Goal: Task Accomplishment & Management: Use online tool/utility

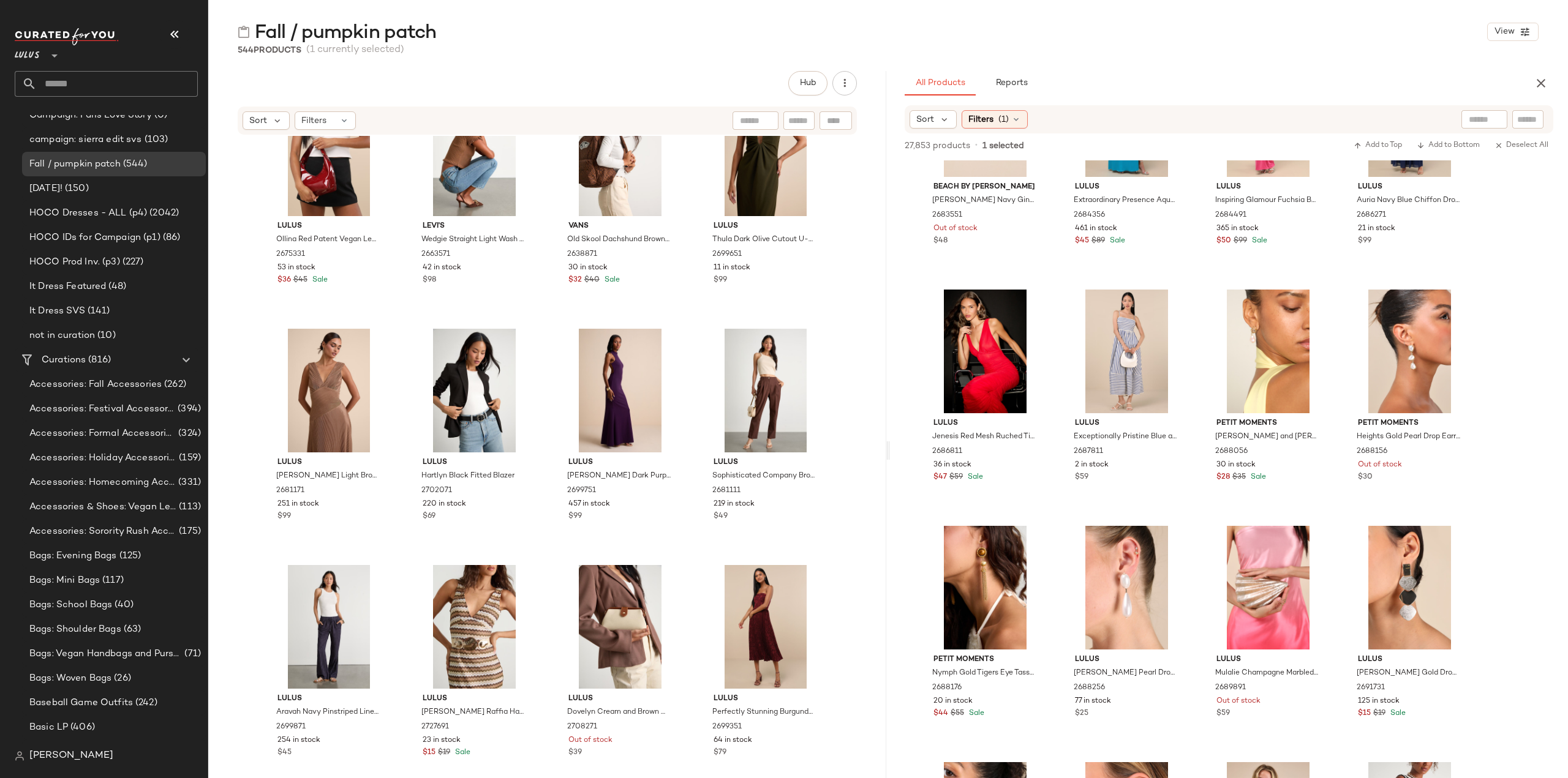
scroll to position [1102, 0]
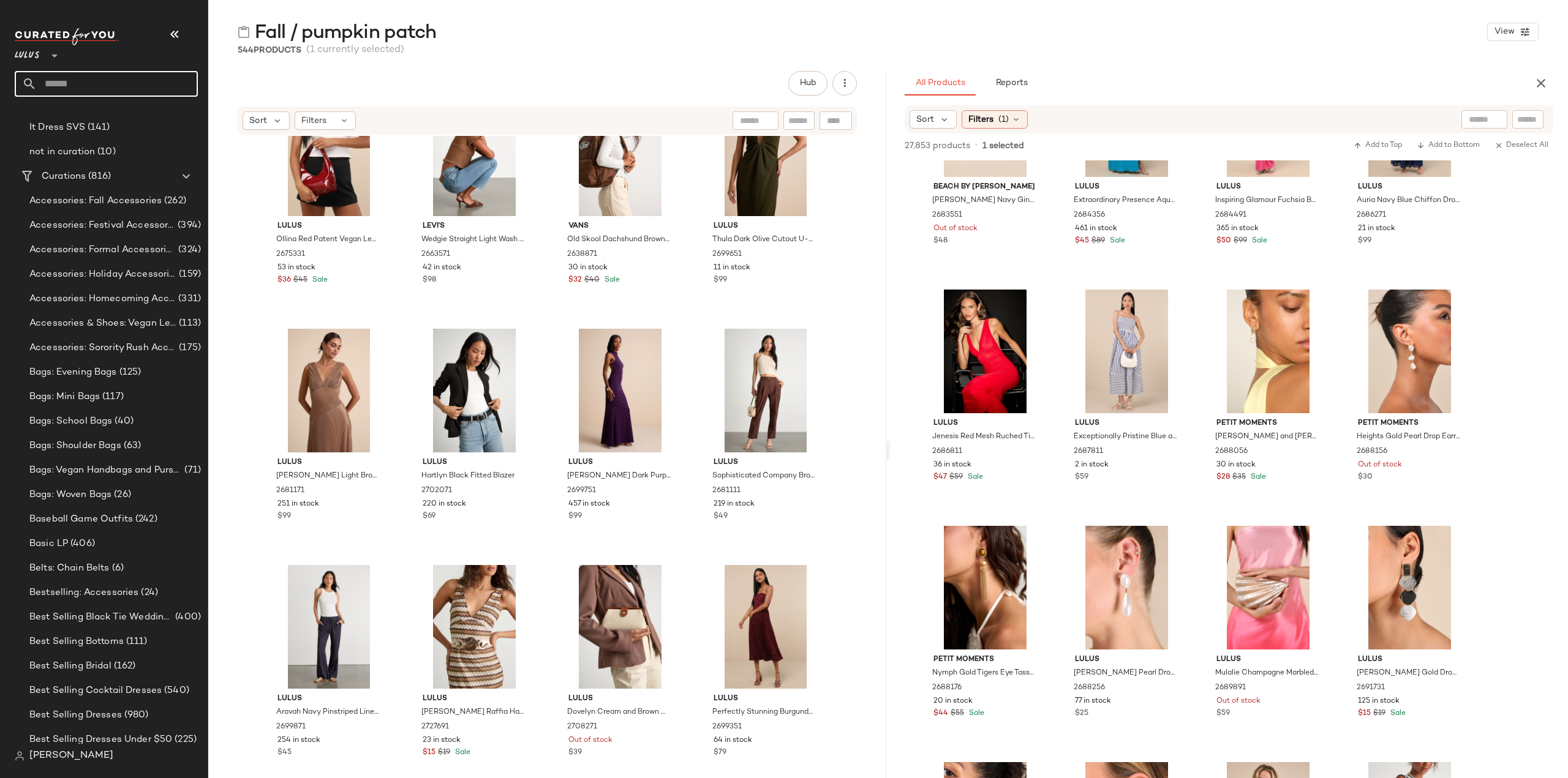
click at [109, 85] on input "text" at bounding box center [117, 83] width 161 height 25
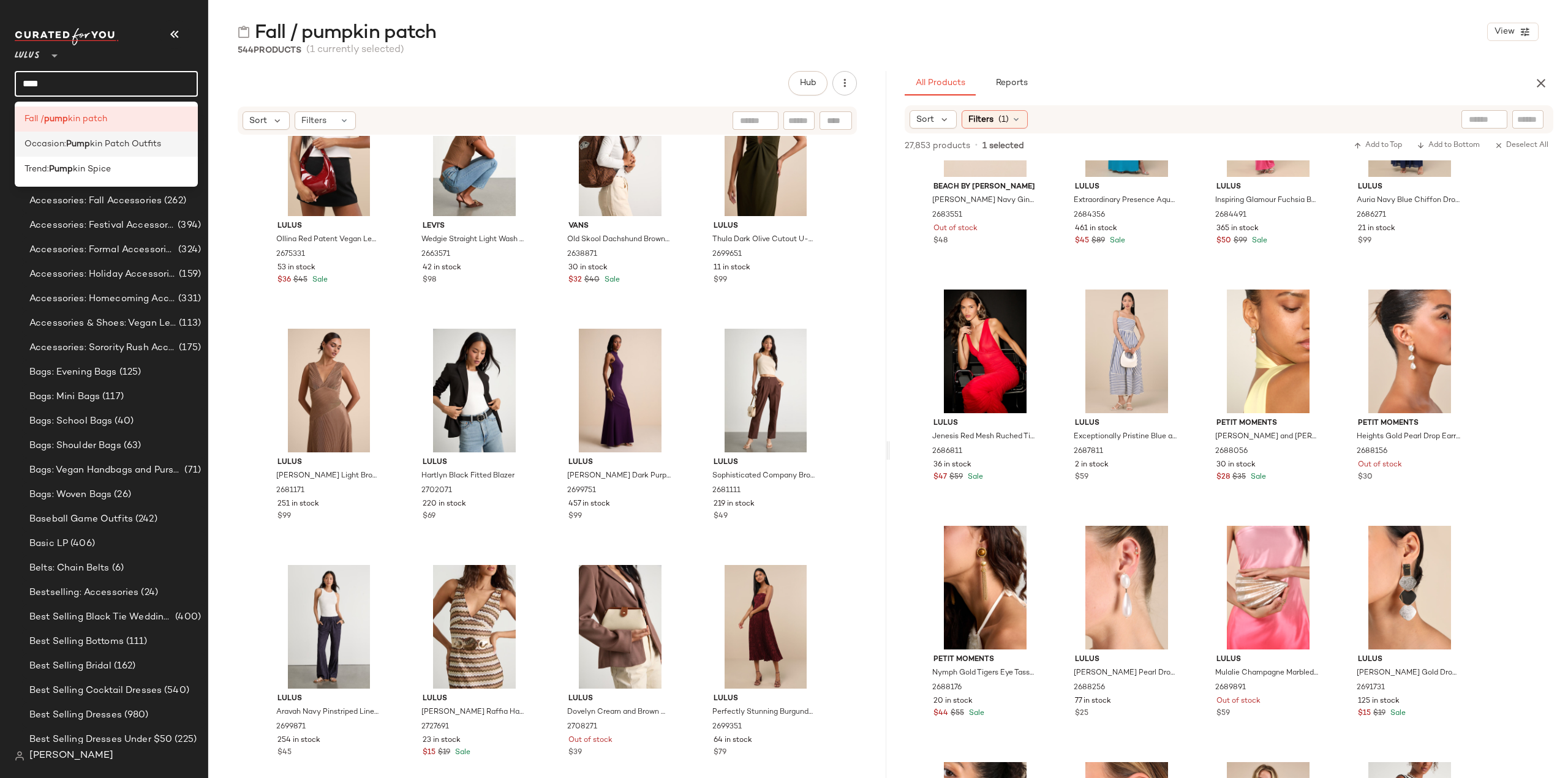
type input "****"
click at [99, 154] on div "Occasion: Pump kin Patch Outfits" at bounding box center [106, 144] width 183 height 25
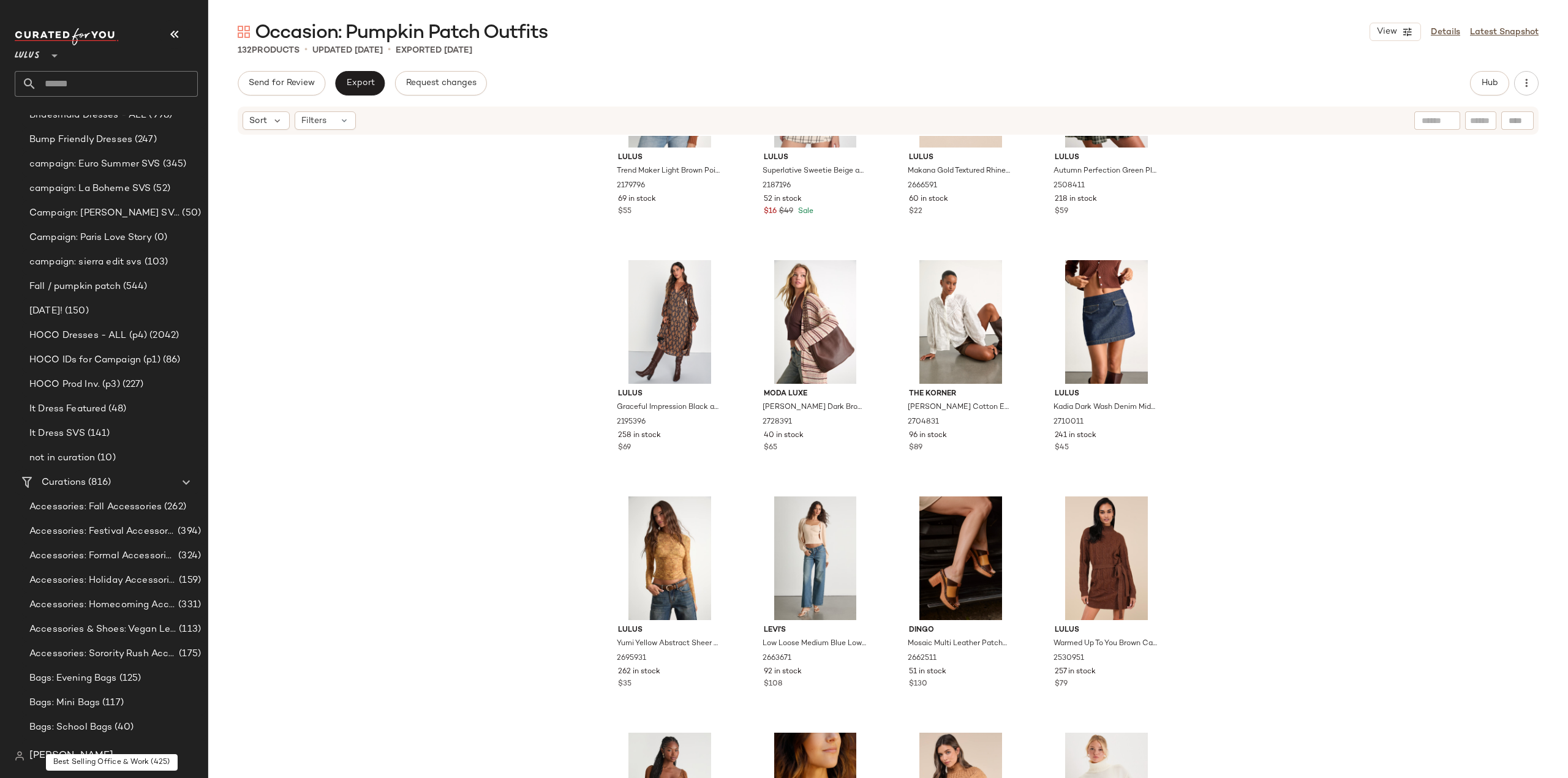
scroll to position [673, 0]
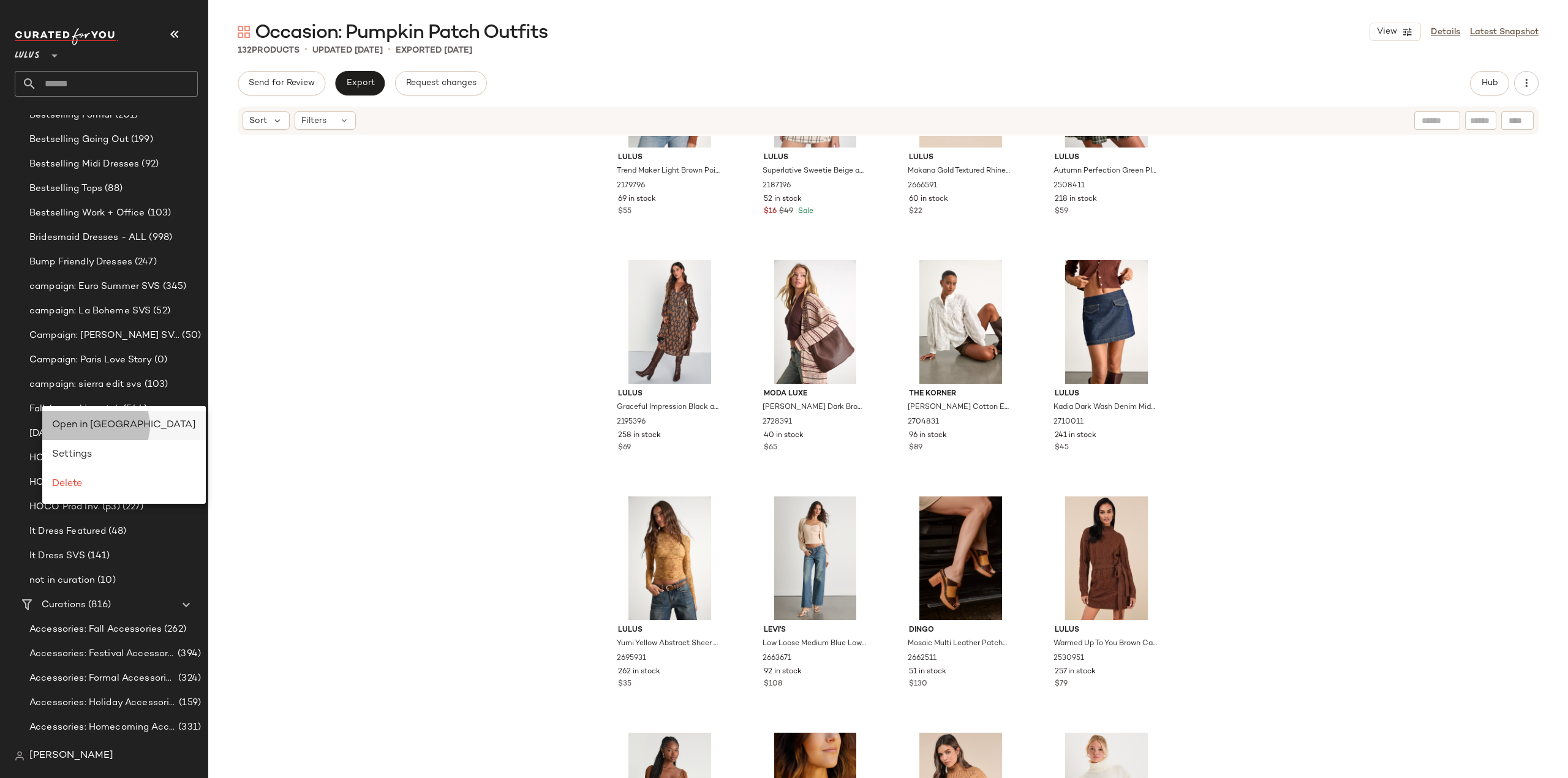
click at [74, 426] on span "Open in Split View" at bounding box center [123, 425] width 144 height 11
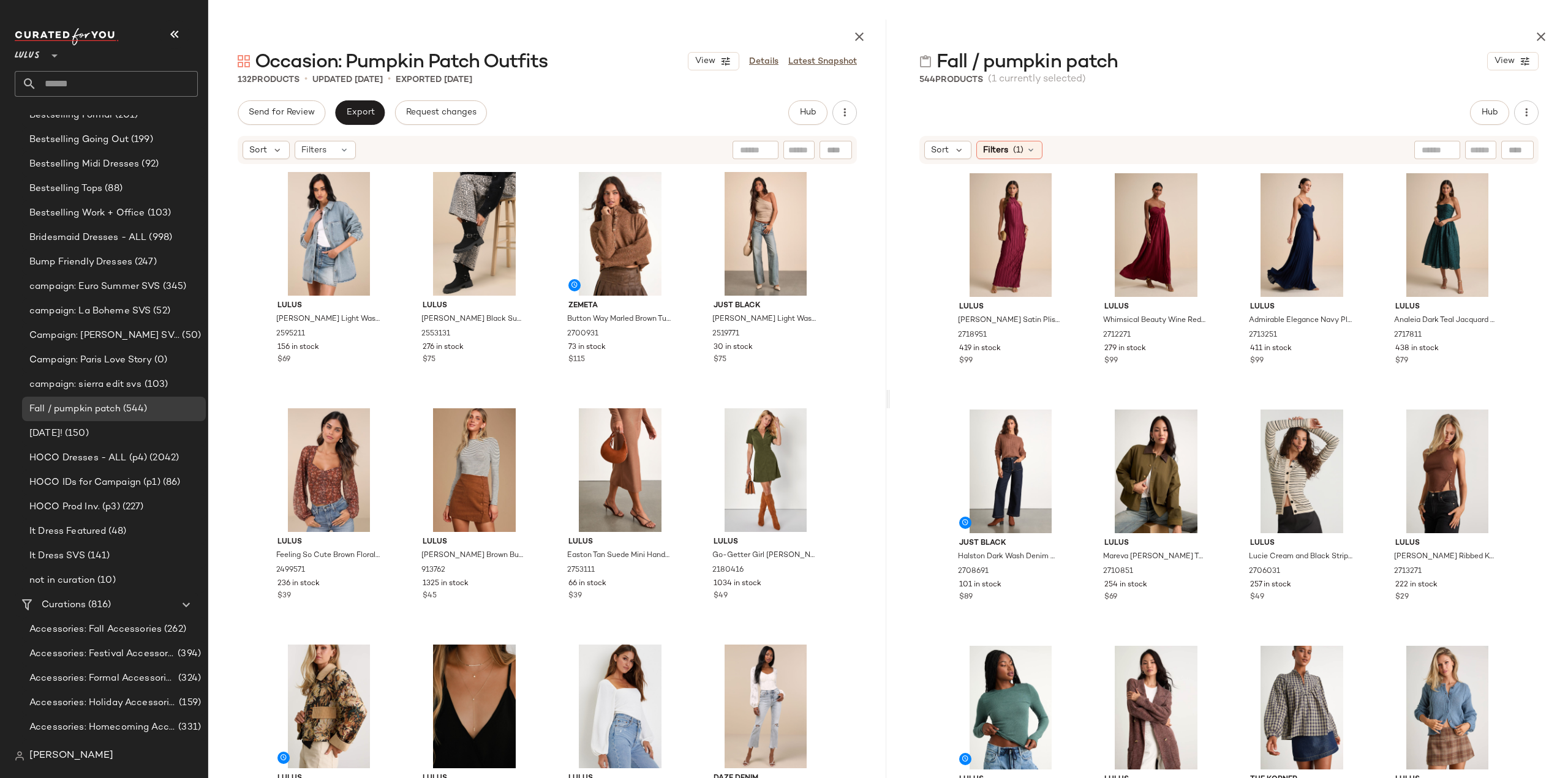
scroll to position [377, 0]
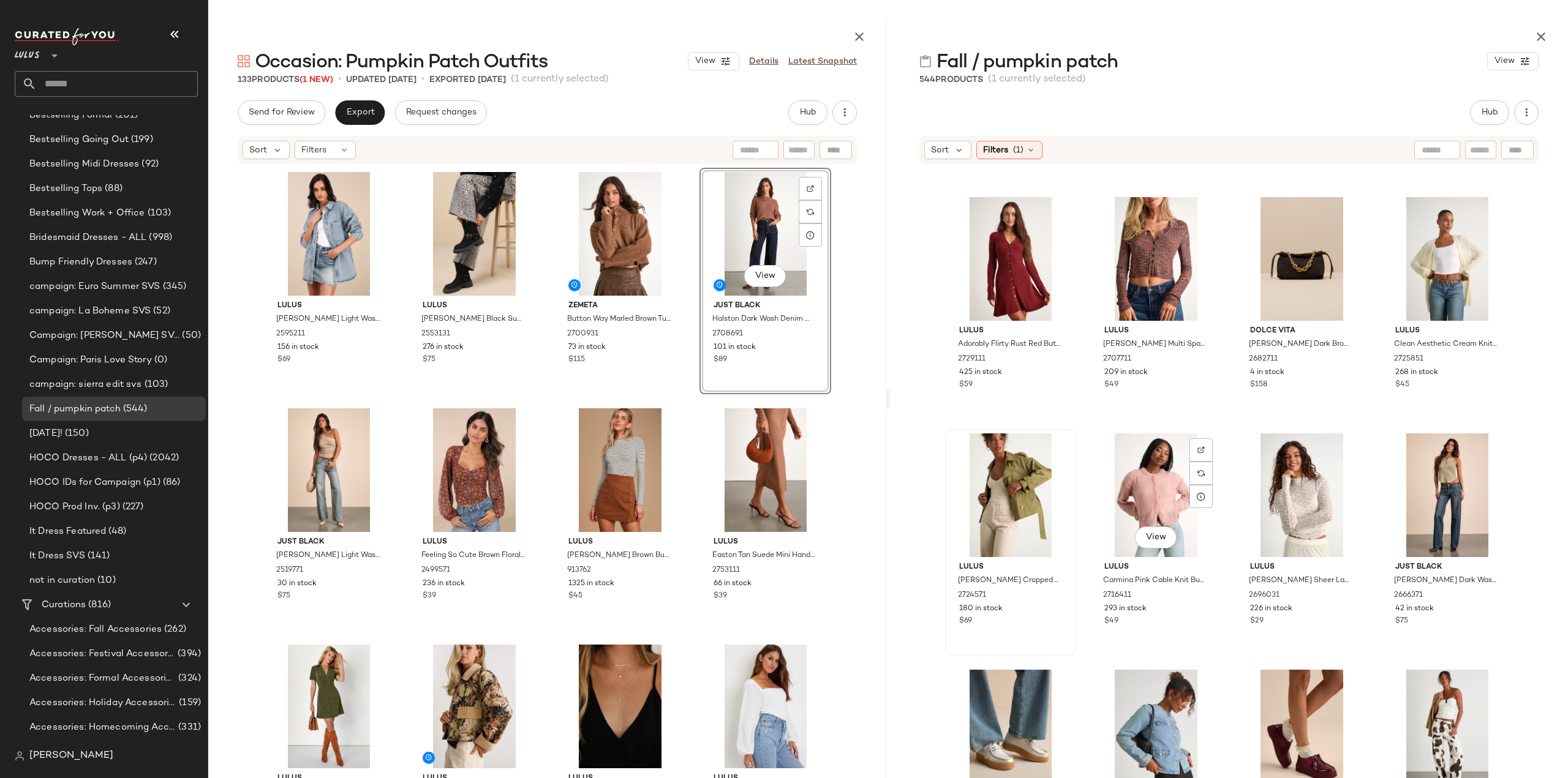
scroll to position [1173, 0]
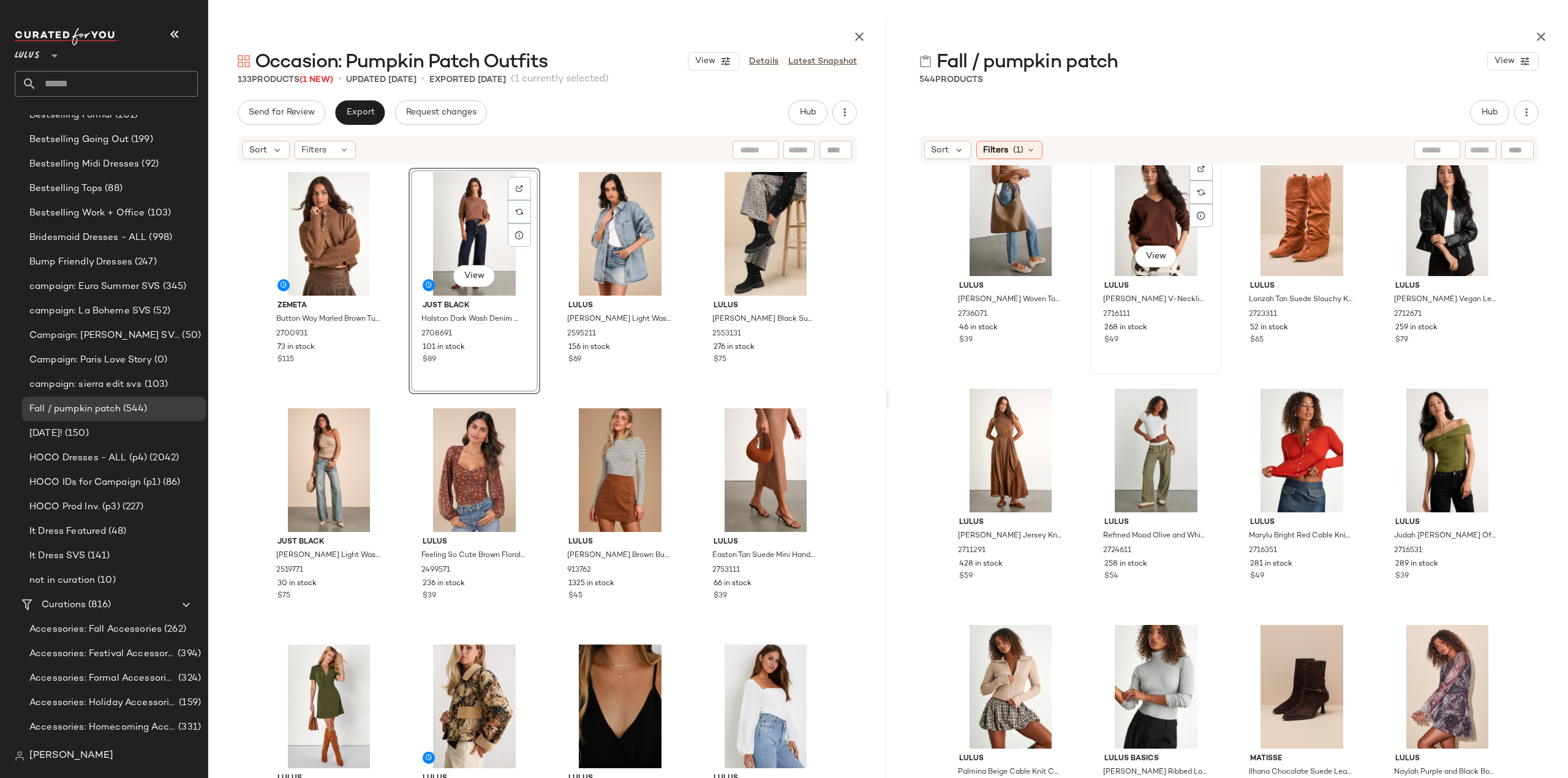
scroll to position [9005, 0]
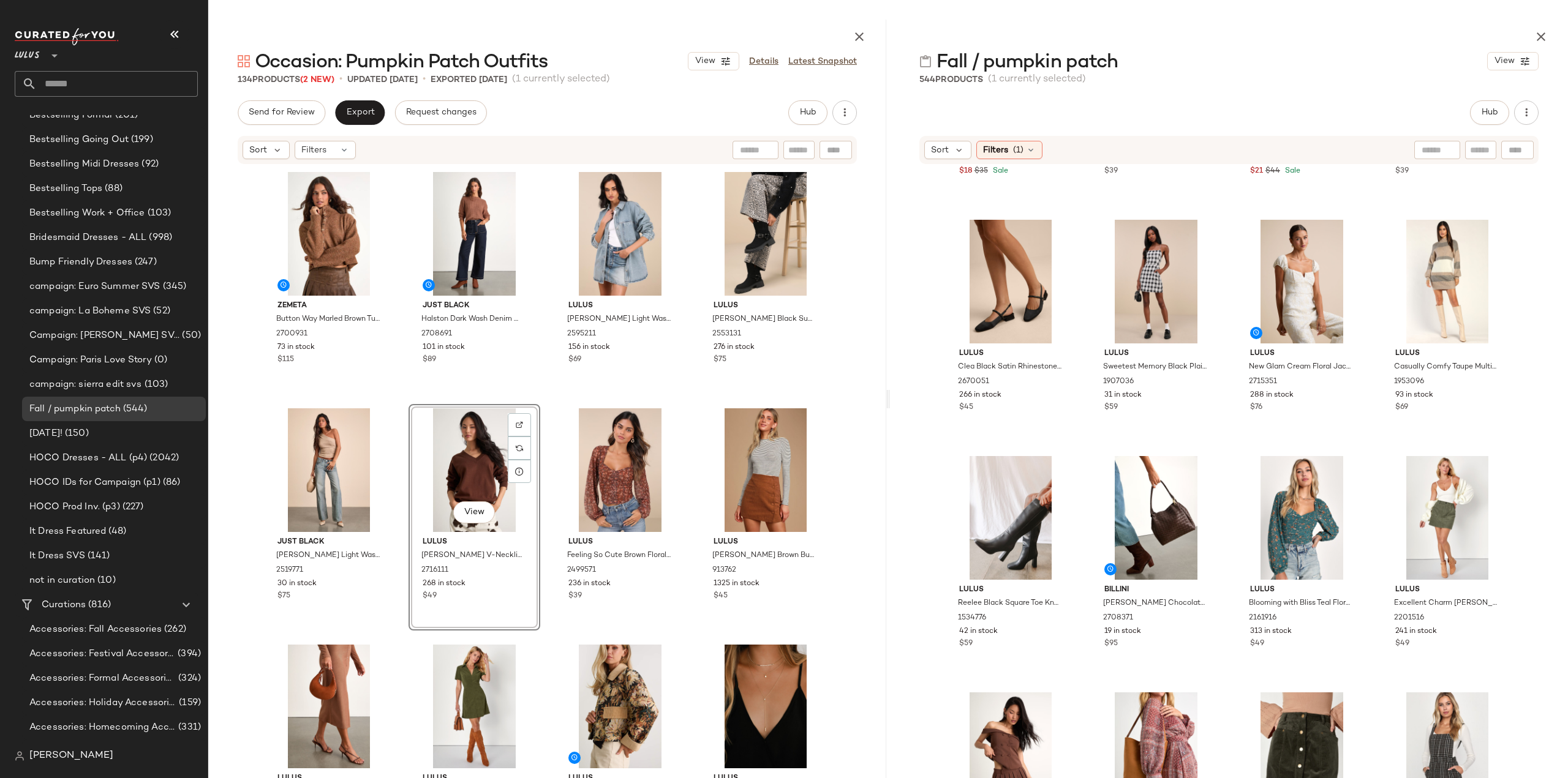
scroll to position [15371, 0]
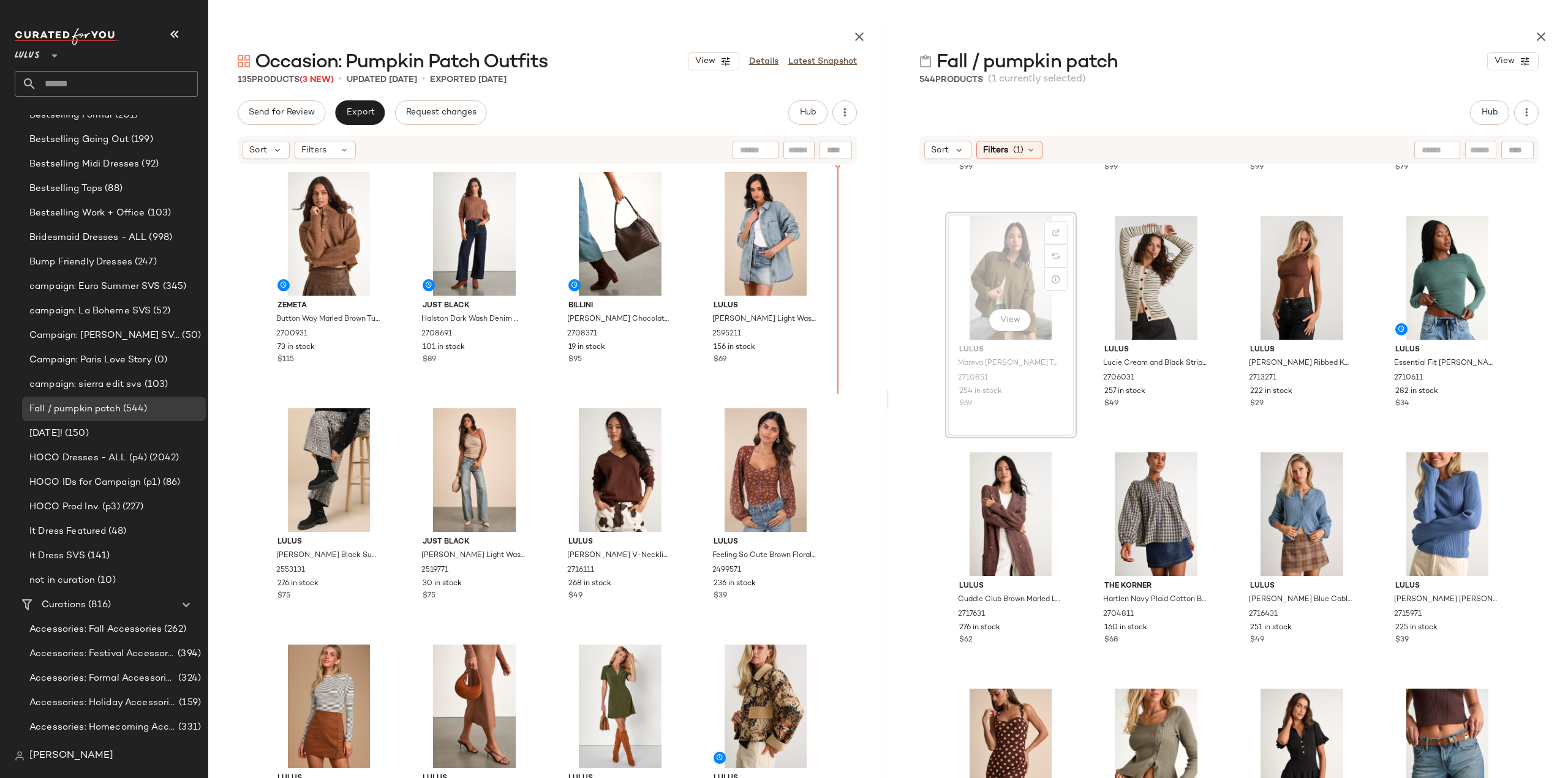
scroll to position [438, 0]
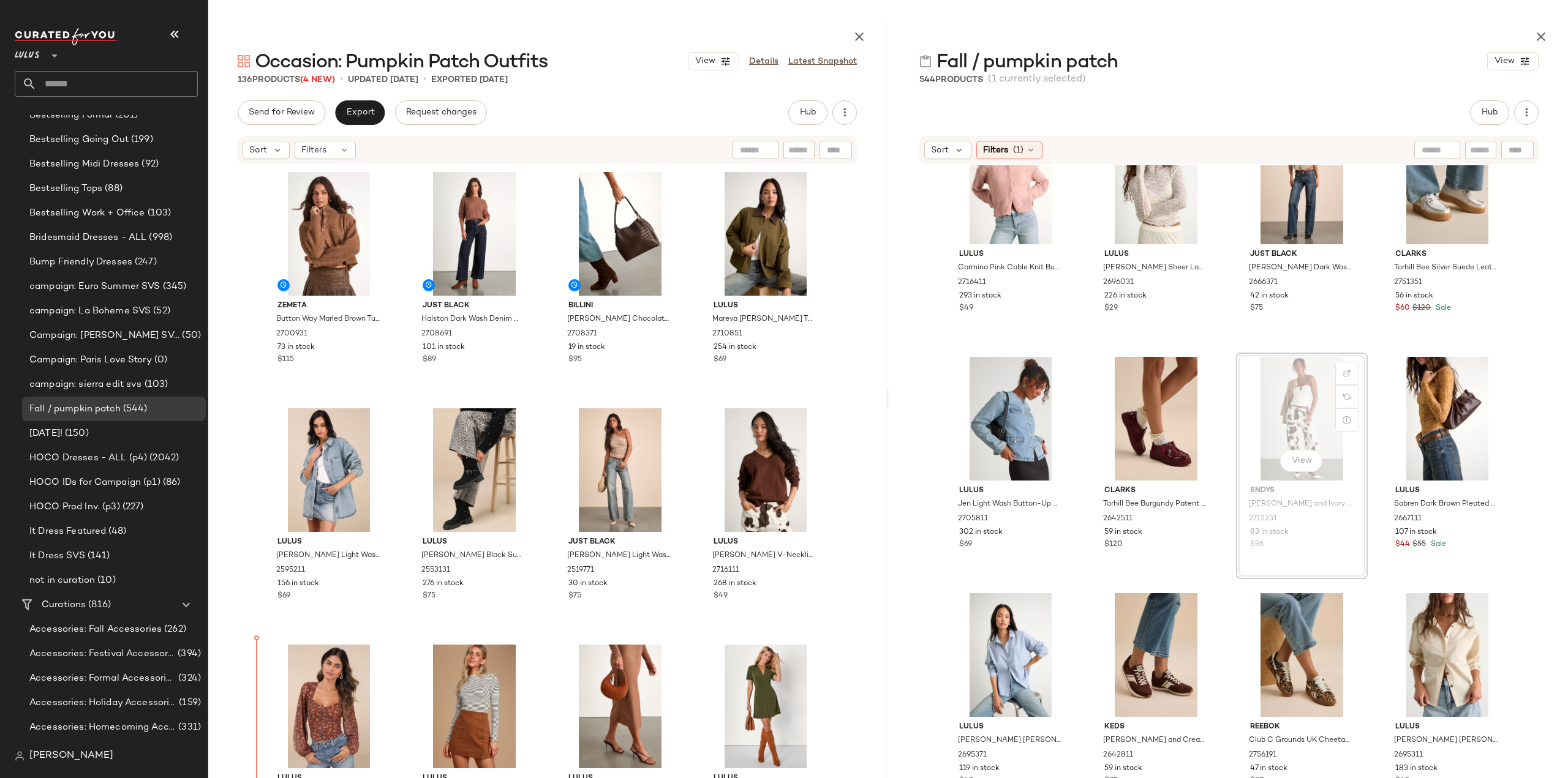
scroll to position [27, 0]
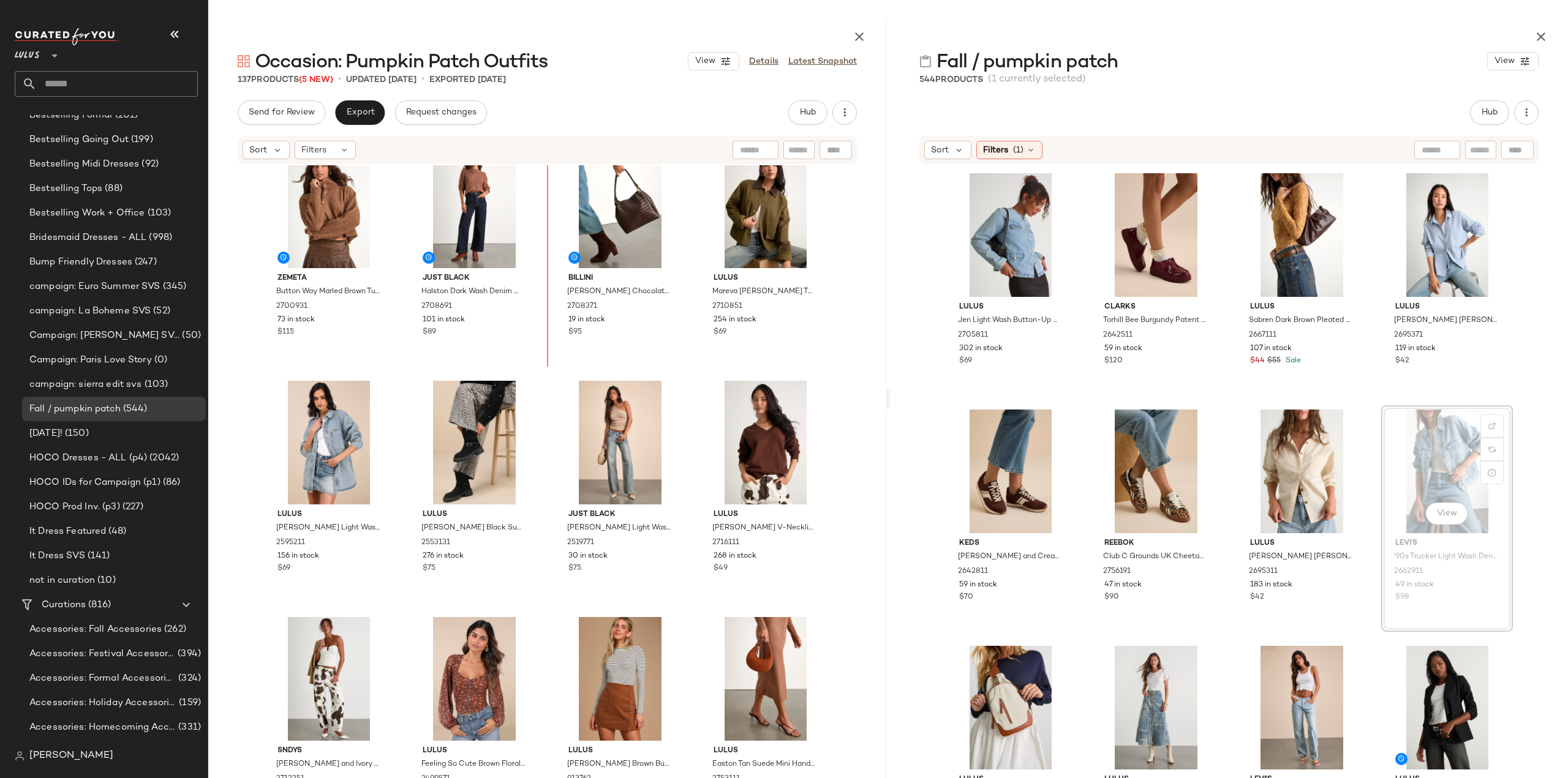
scroll to position [27, 0]
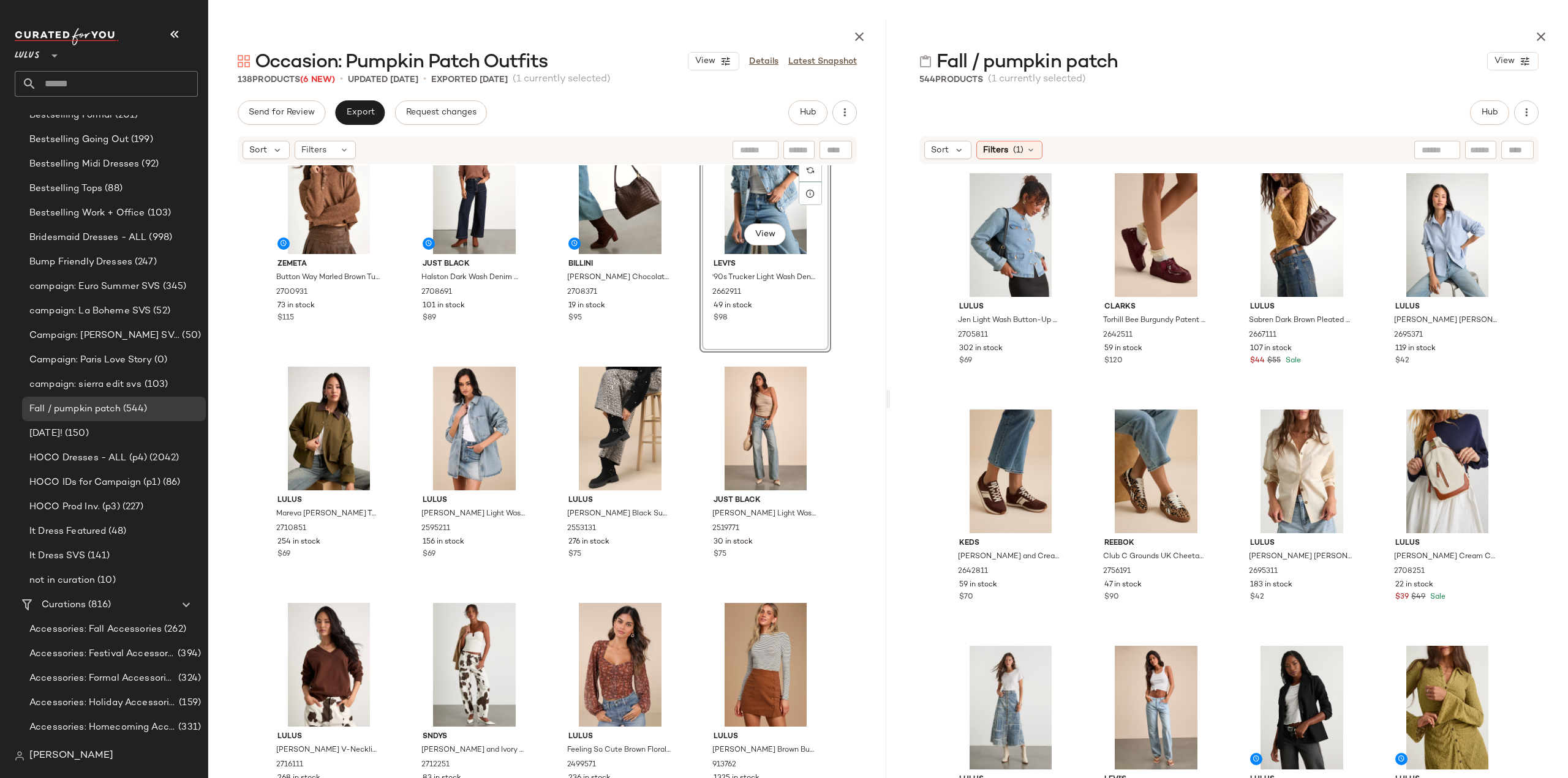
scroll to position [61, 0]
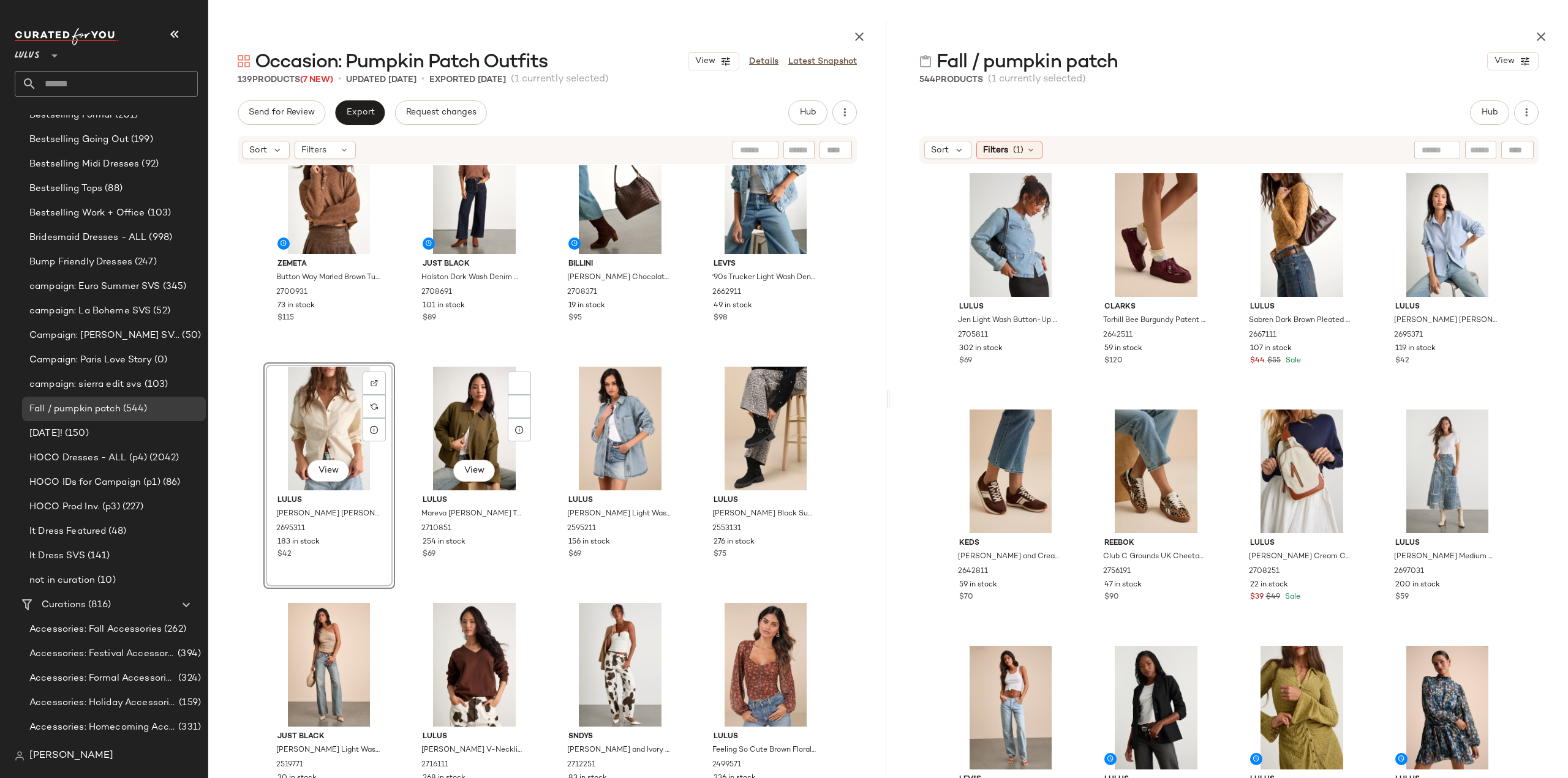
scroll to position [61, 0]
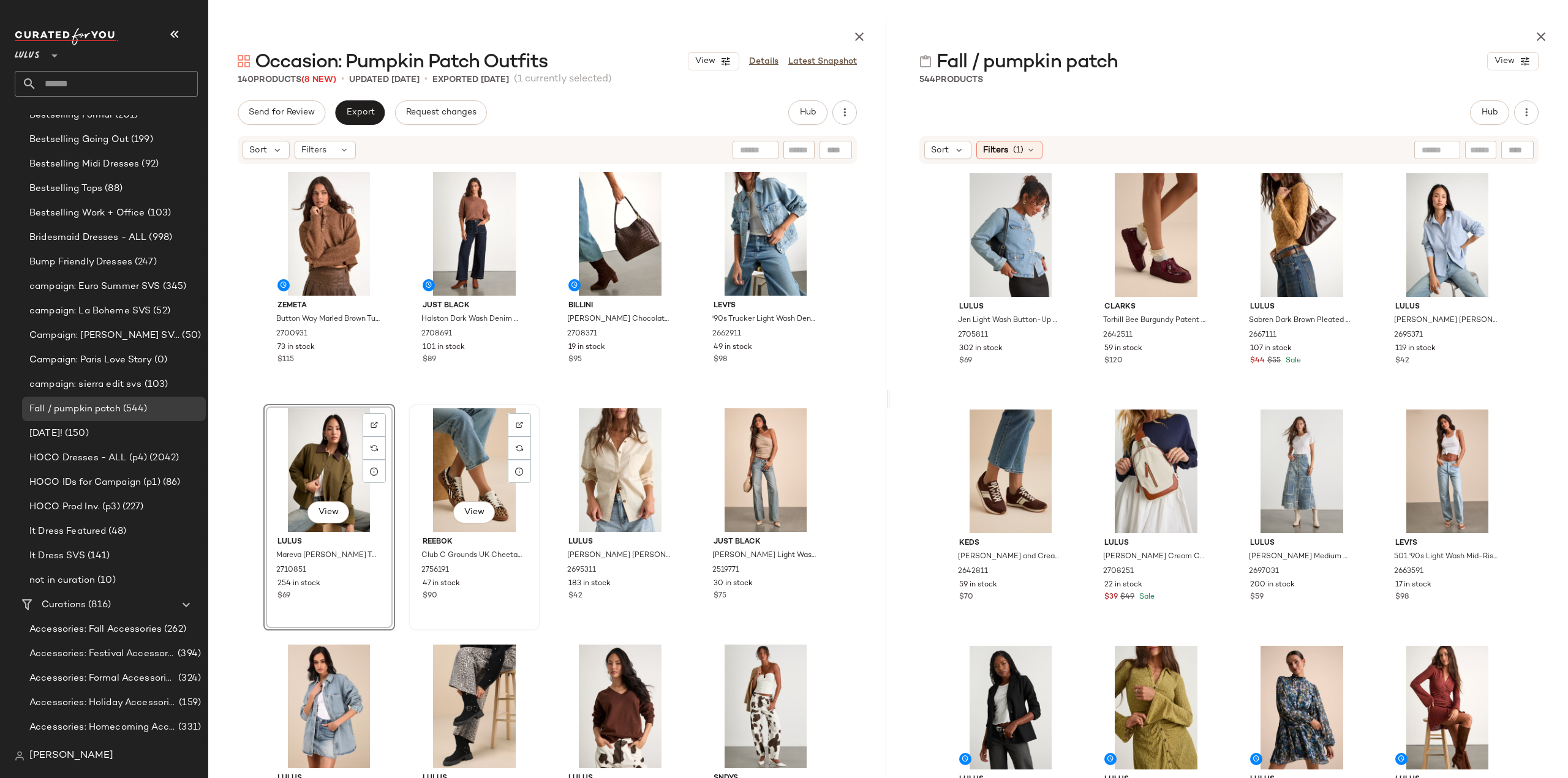
scroll to position [184, 0]
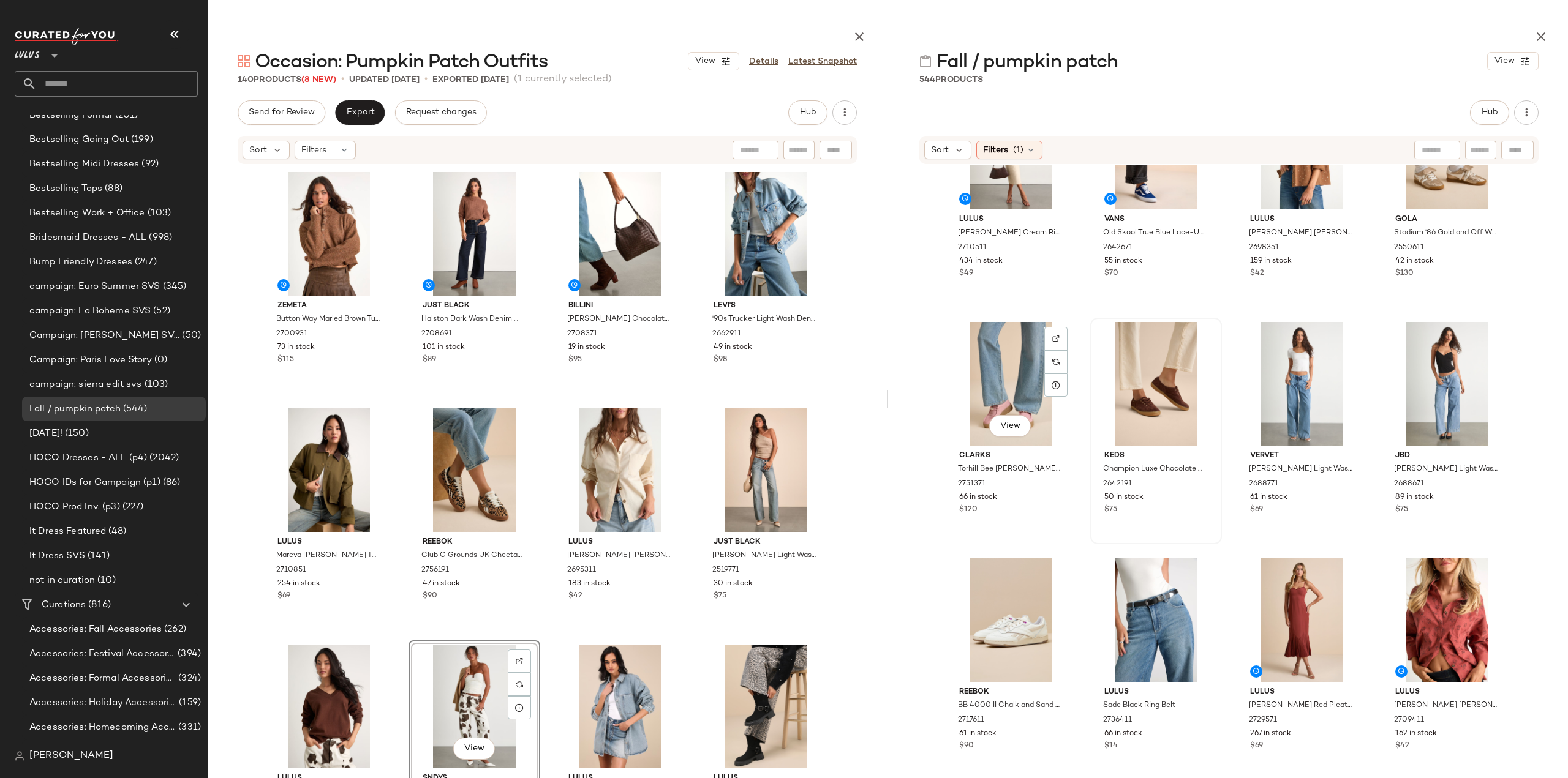
scroll to position [2703, 0]
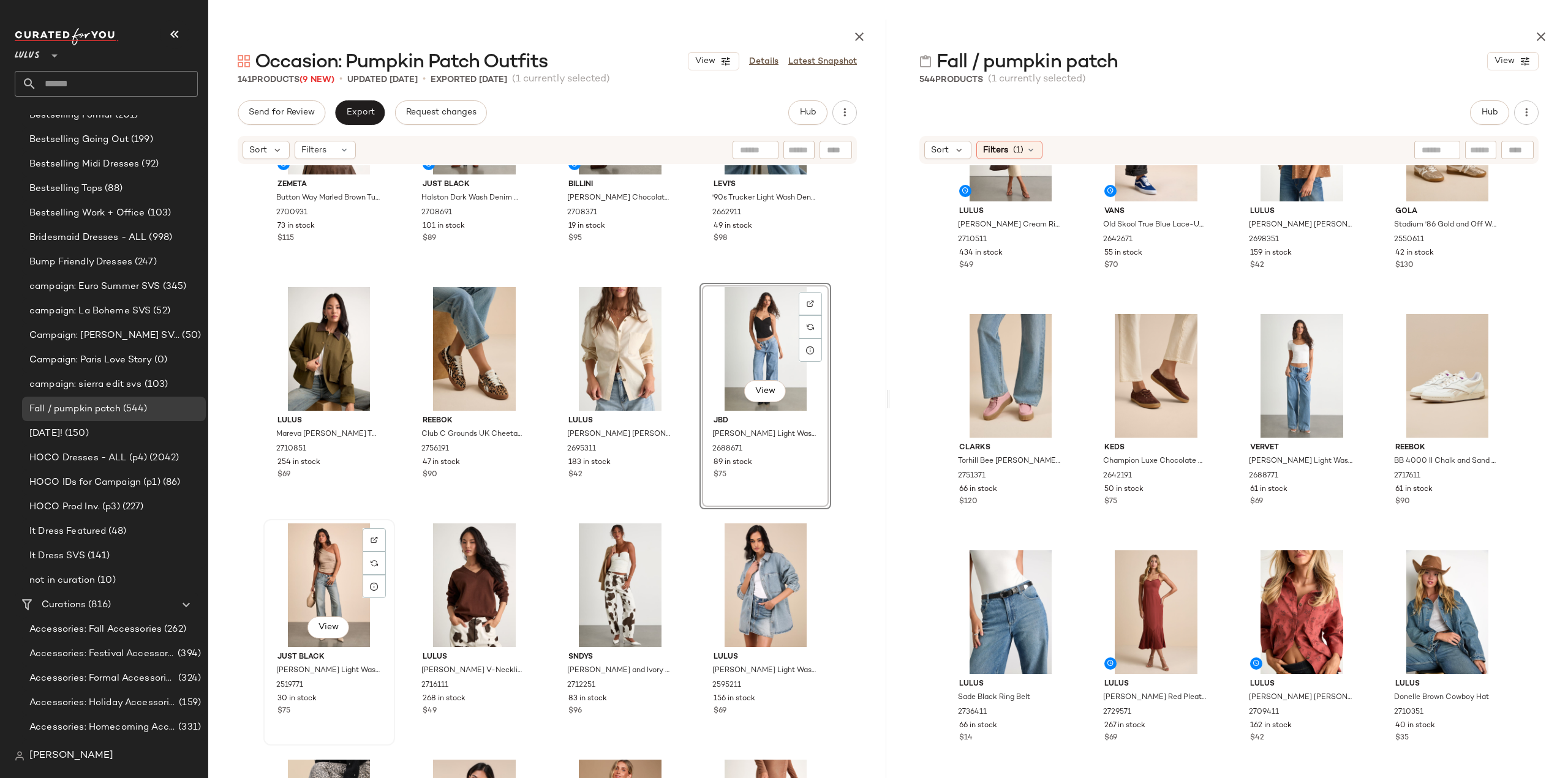
scroll to position [123, 0]
click at [306, 592] on div "View" at bounding box center [329, 584] width 123 height 123
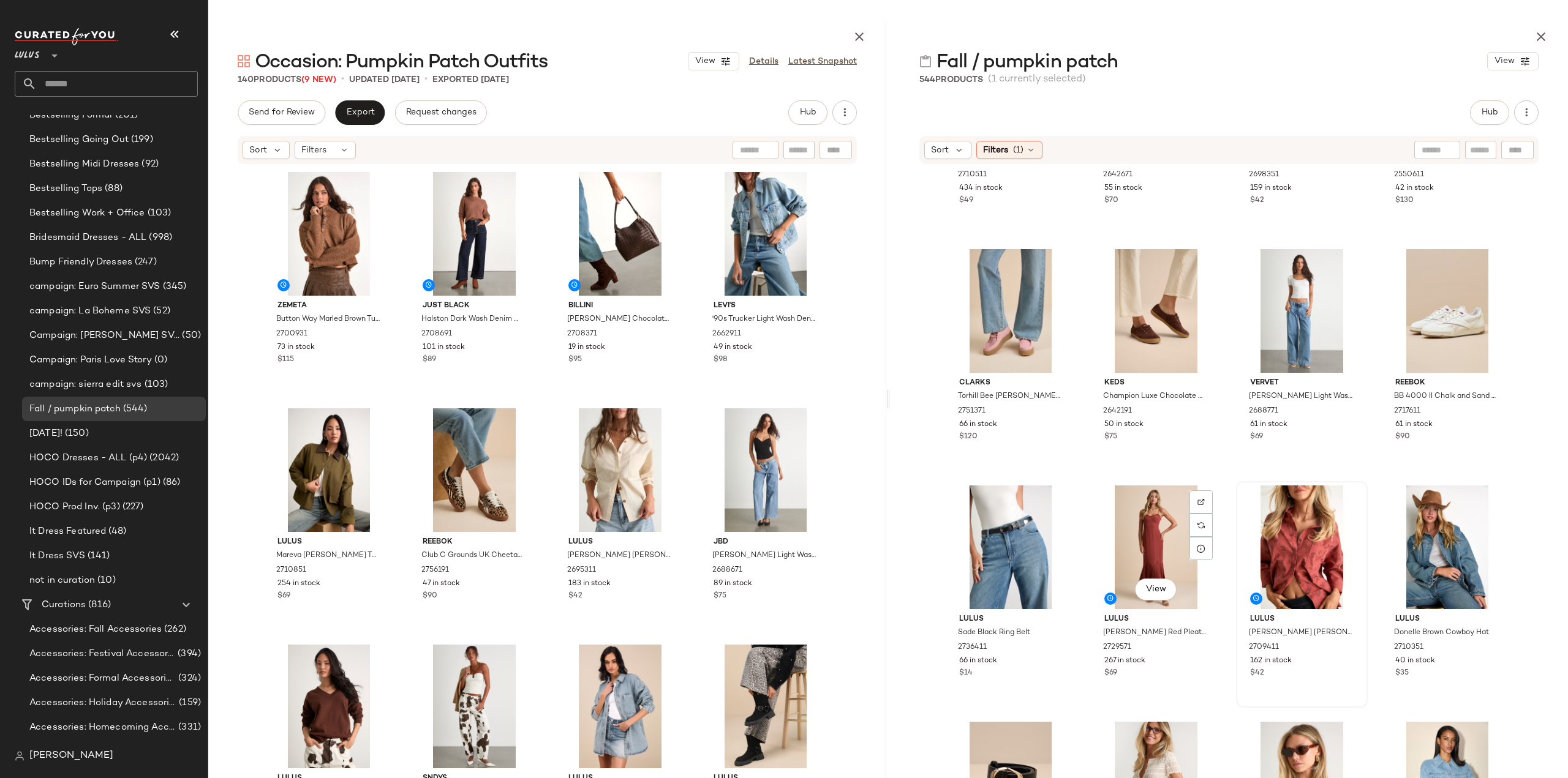
scroll to position [2826, 0]
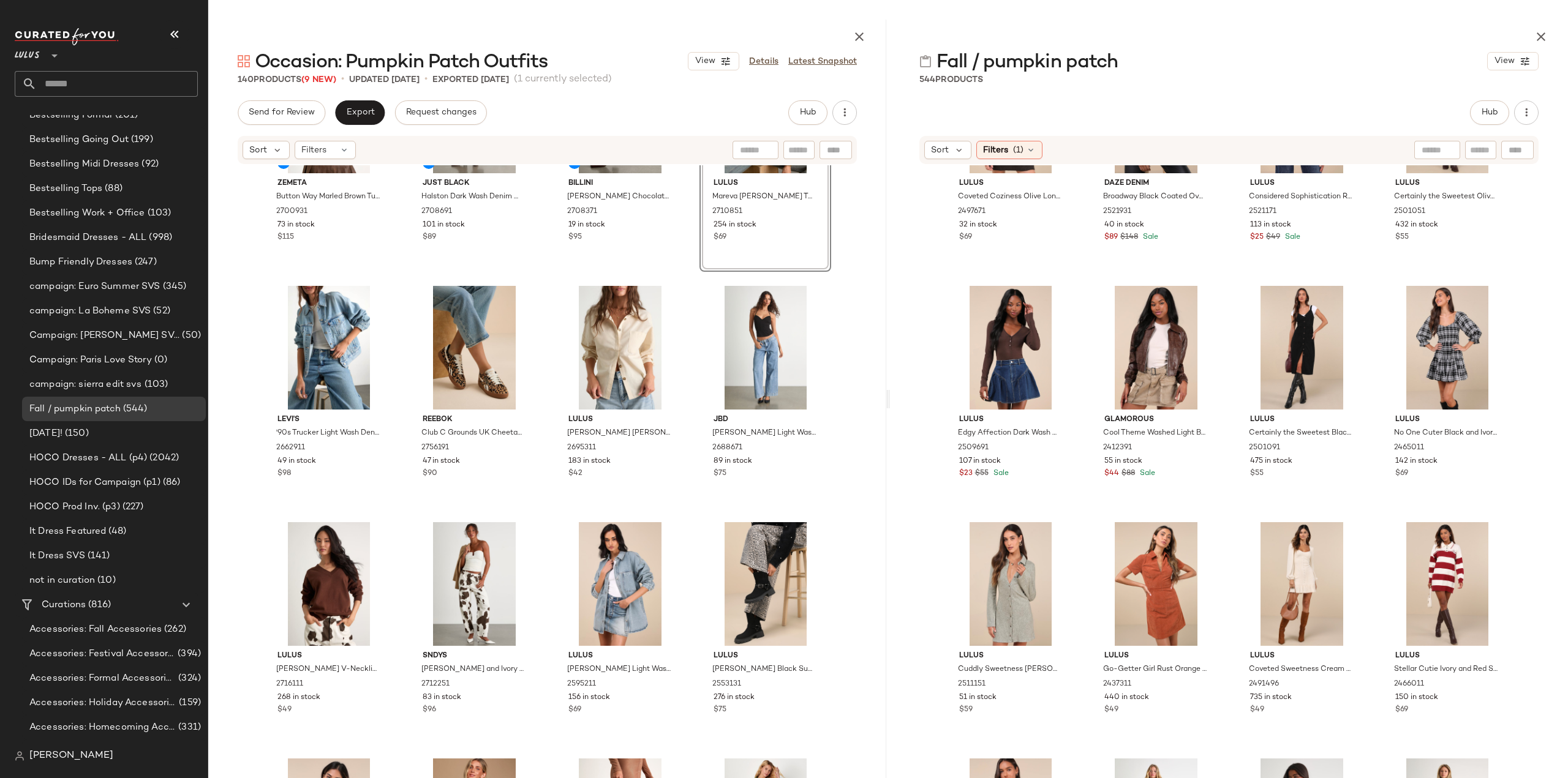
scroll to position [12741, 0]
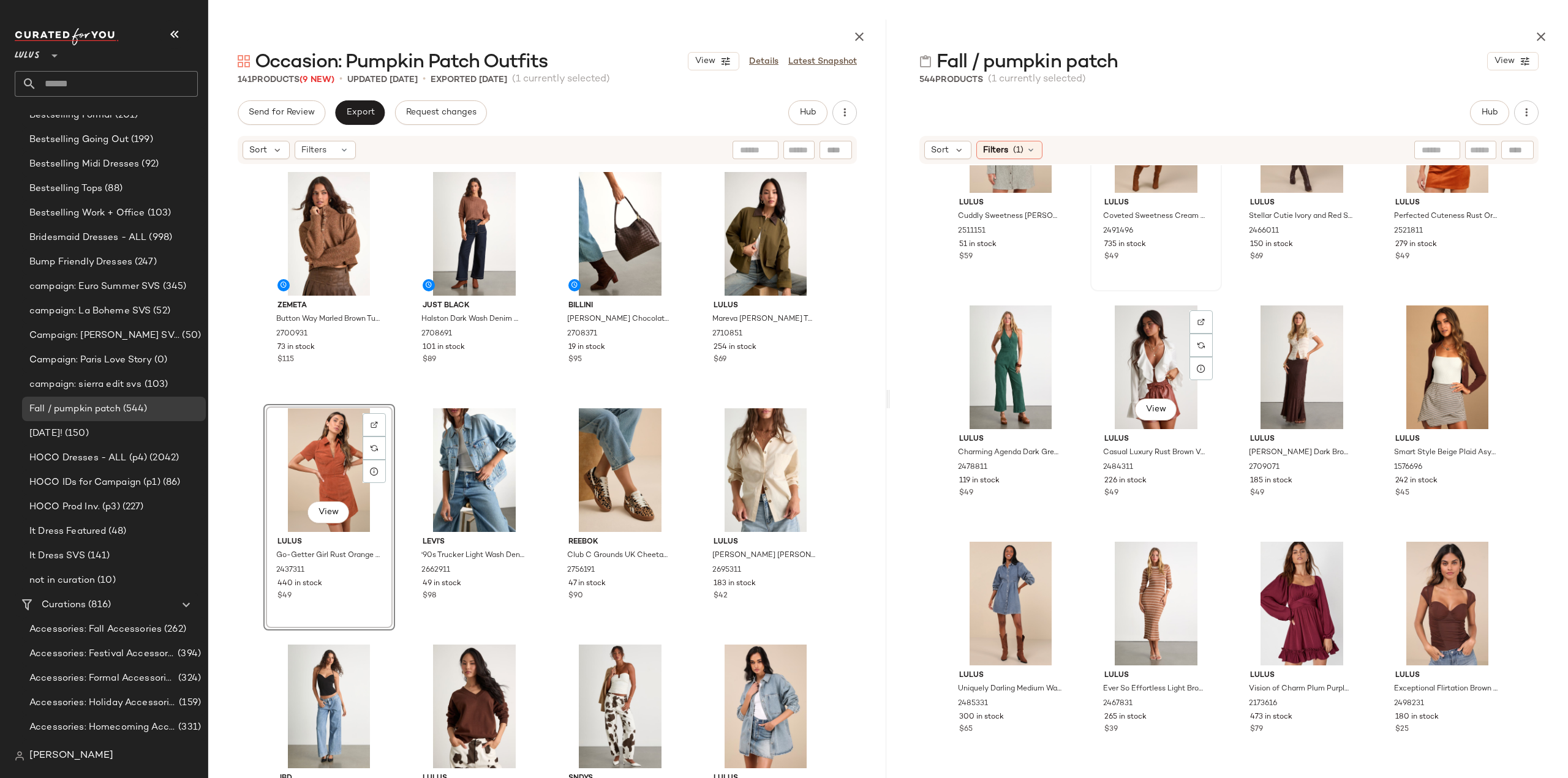
scroll to position [13231, 0]
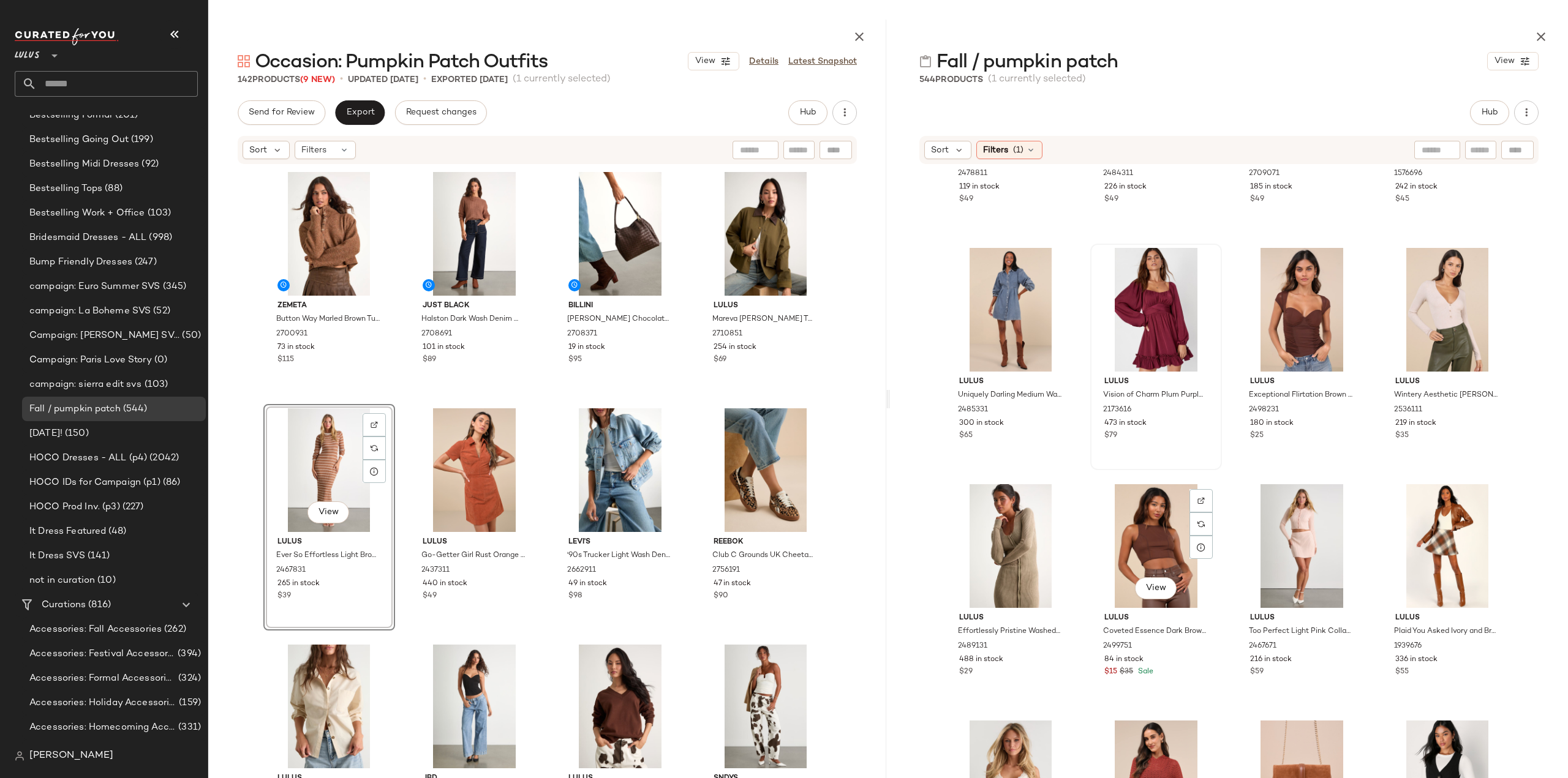
scroll to position [13415, 0]
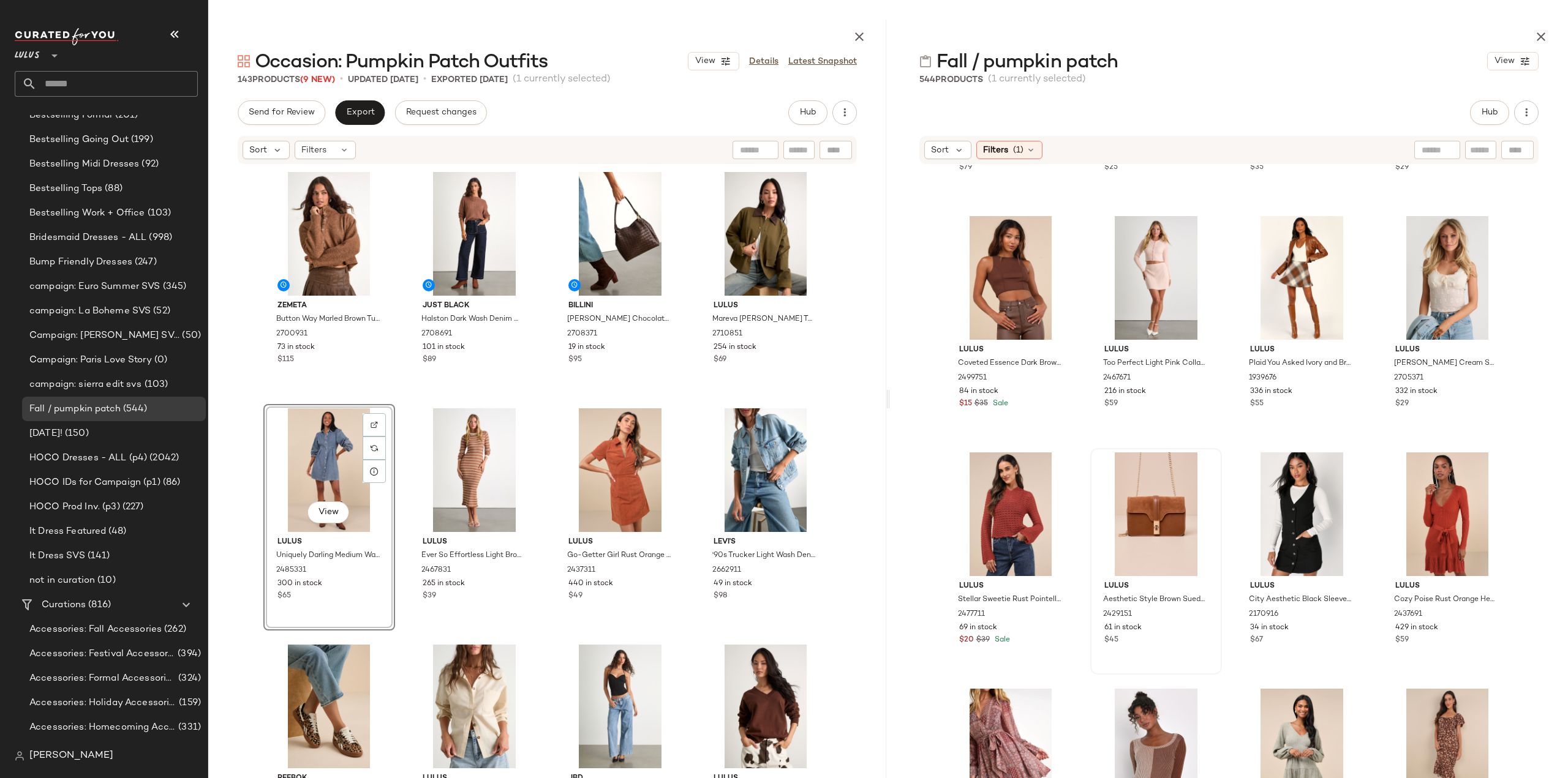
scroll to position [13720, 0]
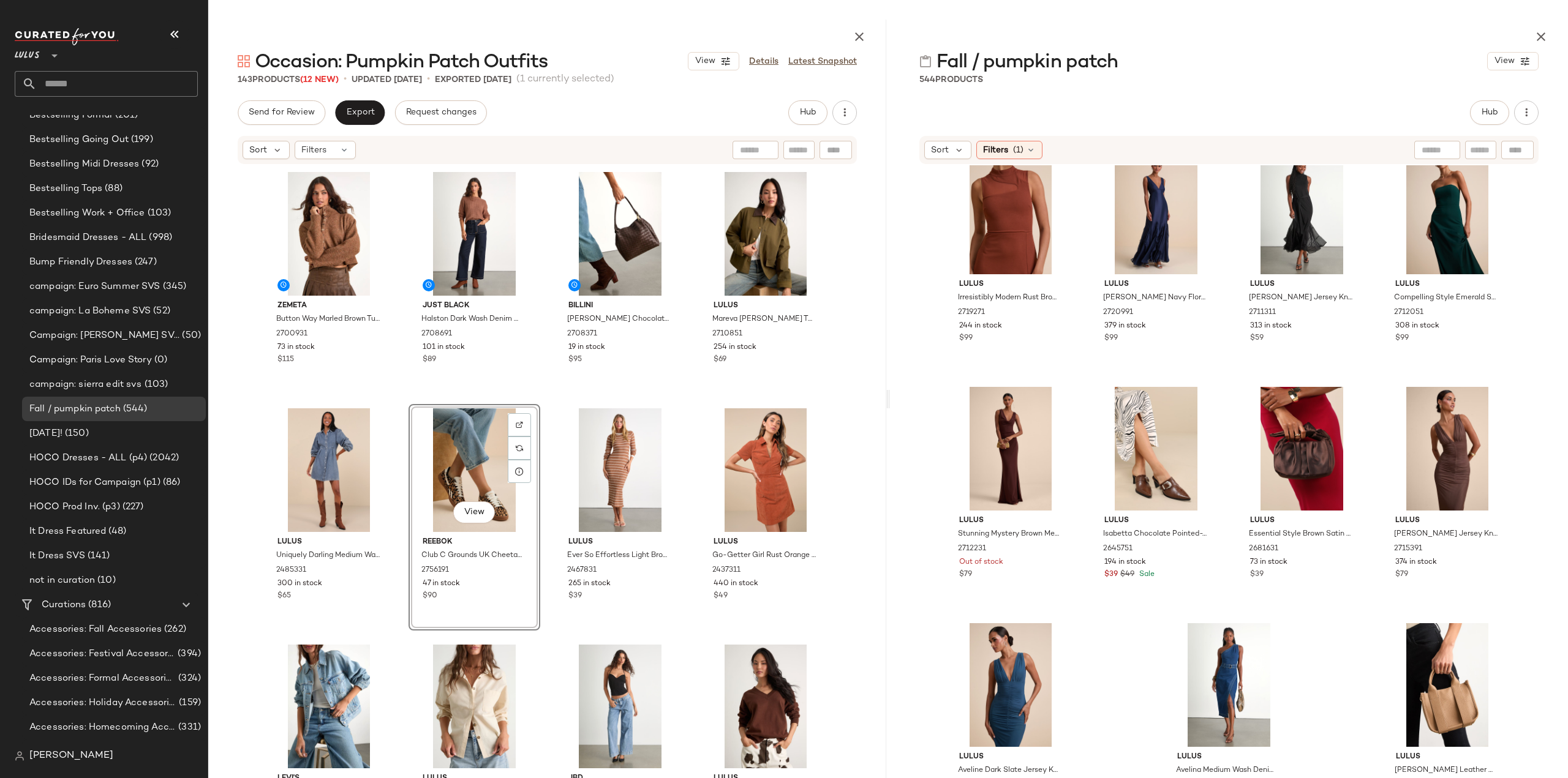
scroll to position [26967, 0]
click at [802, 115] on span "Hub" at bounding box center [808, 112] width 18 height 10
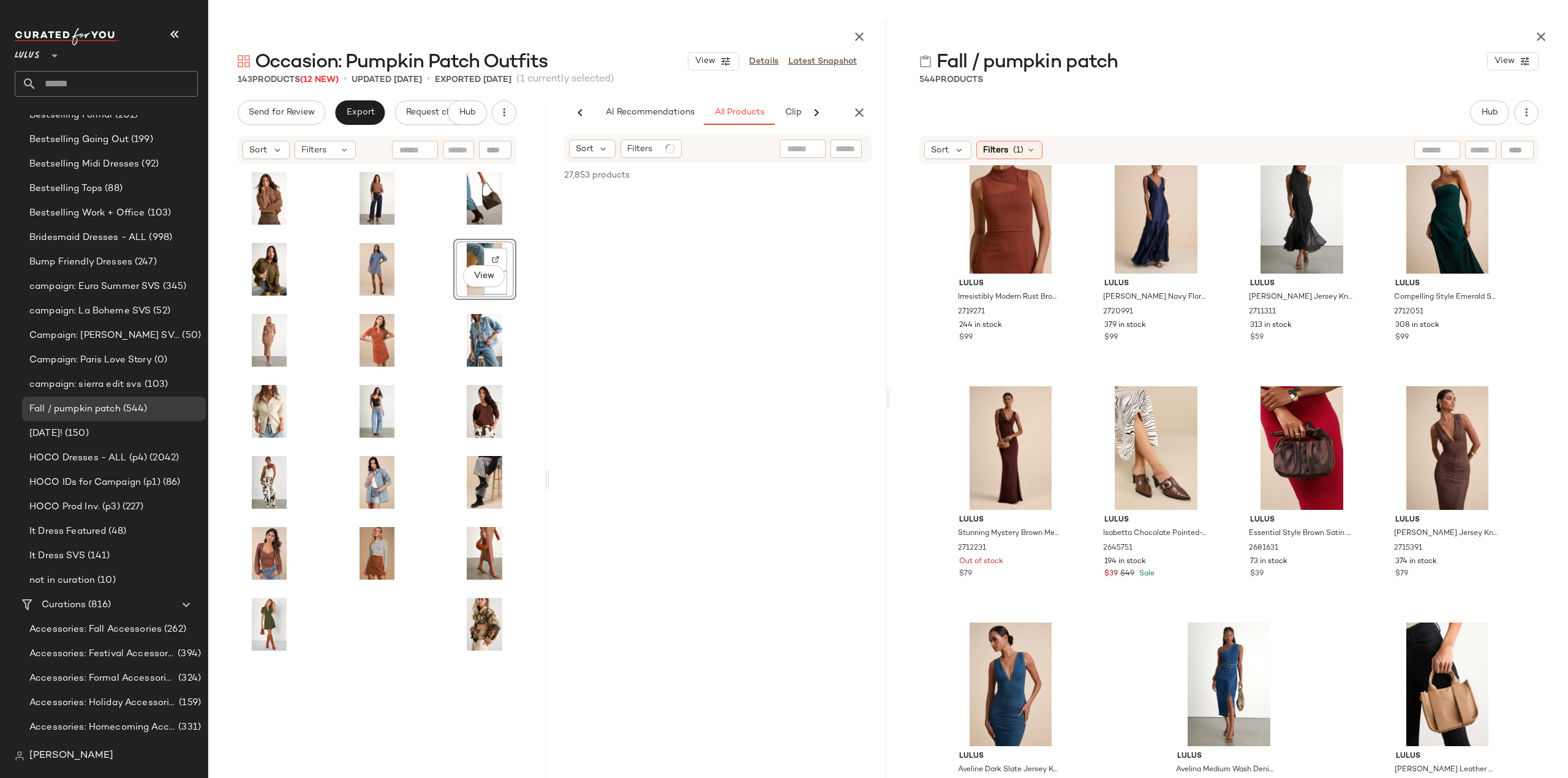
scroll to position [0, 71]
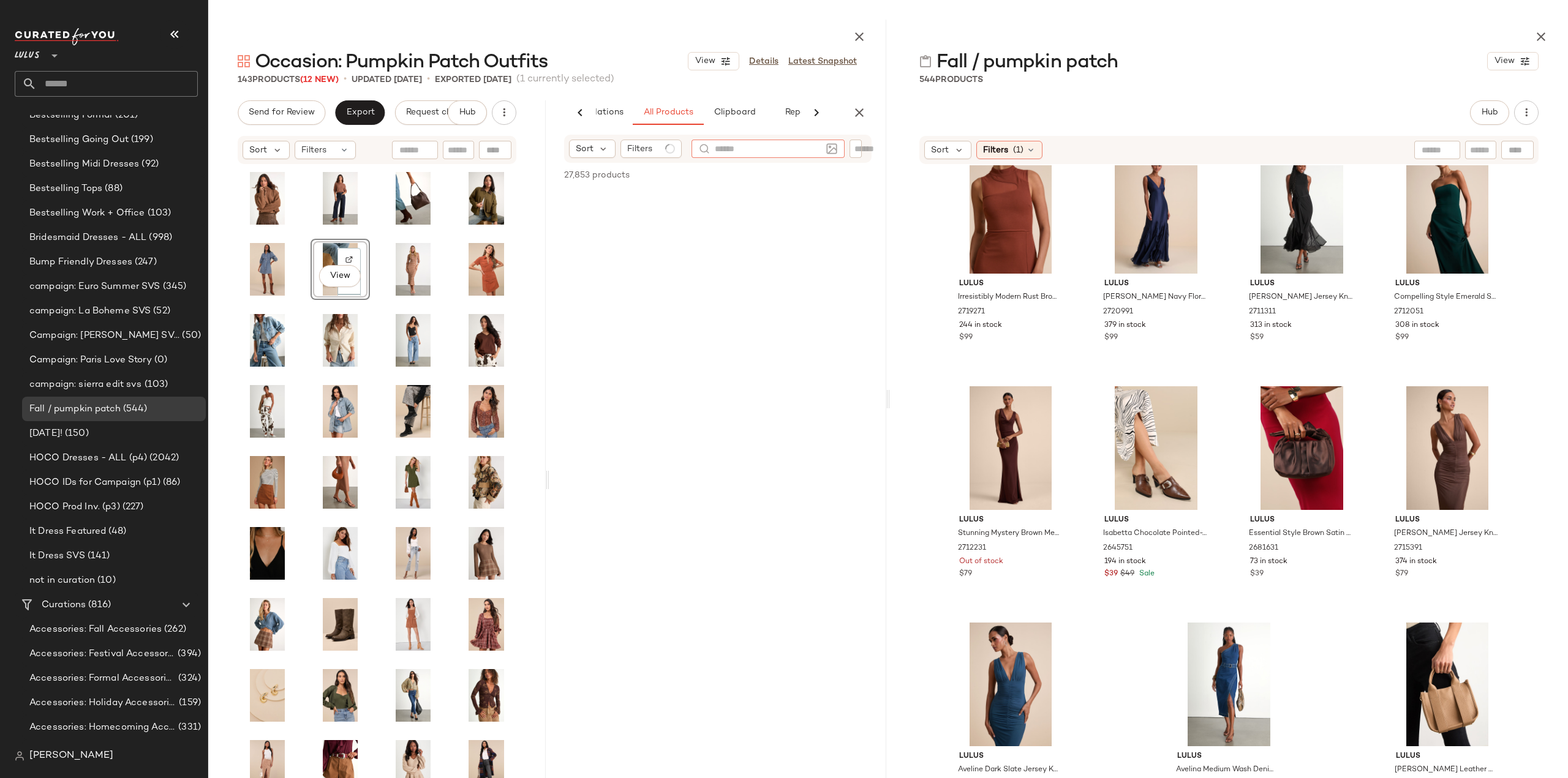
click at [798, 150] on input "text" at bounding box center [768, 149] width 107 height 13
type input "****"
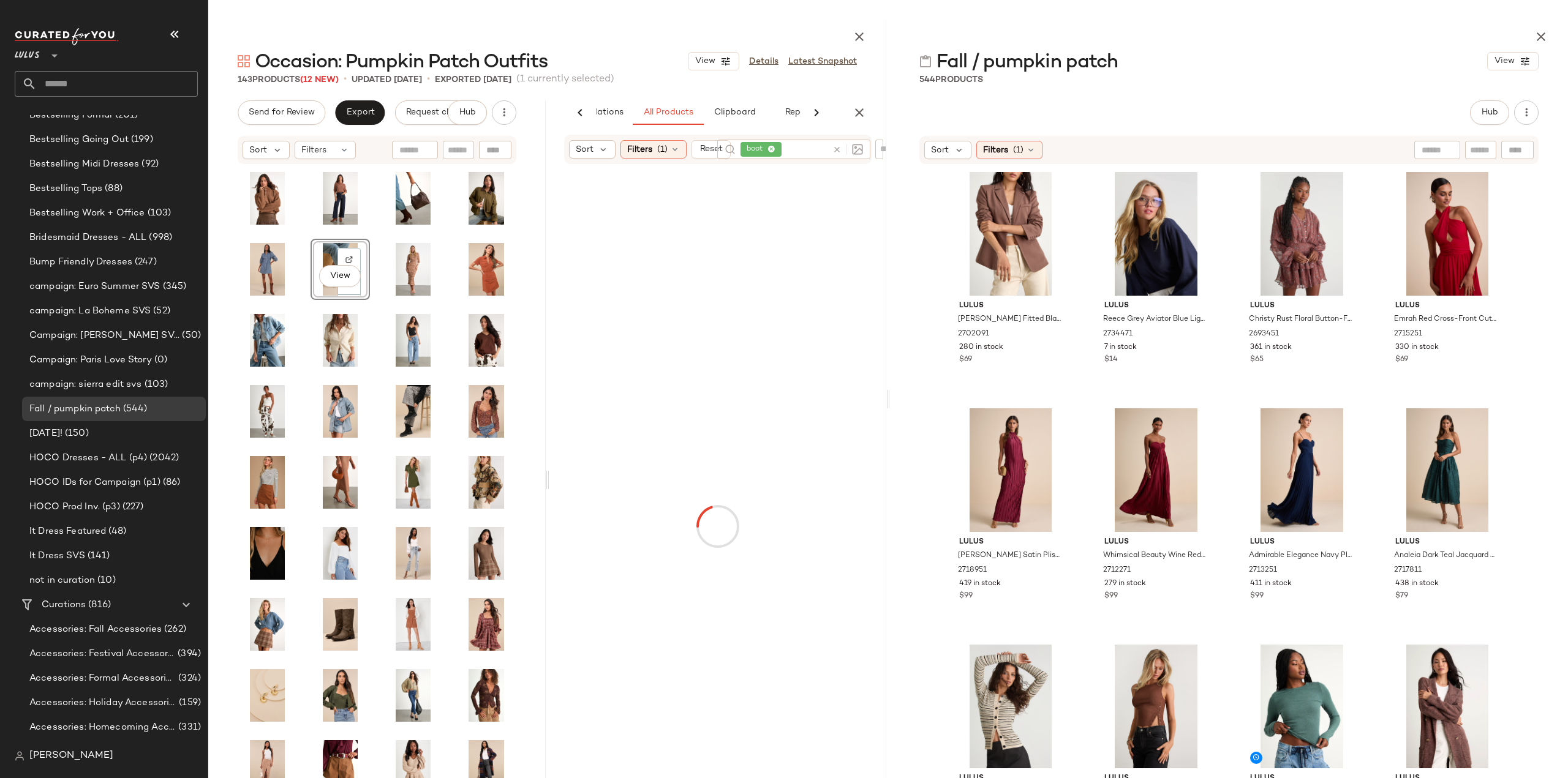
click at [714, 335] on div at bounding box center [718, 526] width 333 height 719
click at [834, 151] on icon at bounding box center [837, 150] width 9 height 9
click at [671, 151] on icon at bounding box center [674, 148] width 10 height 10
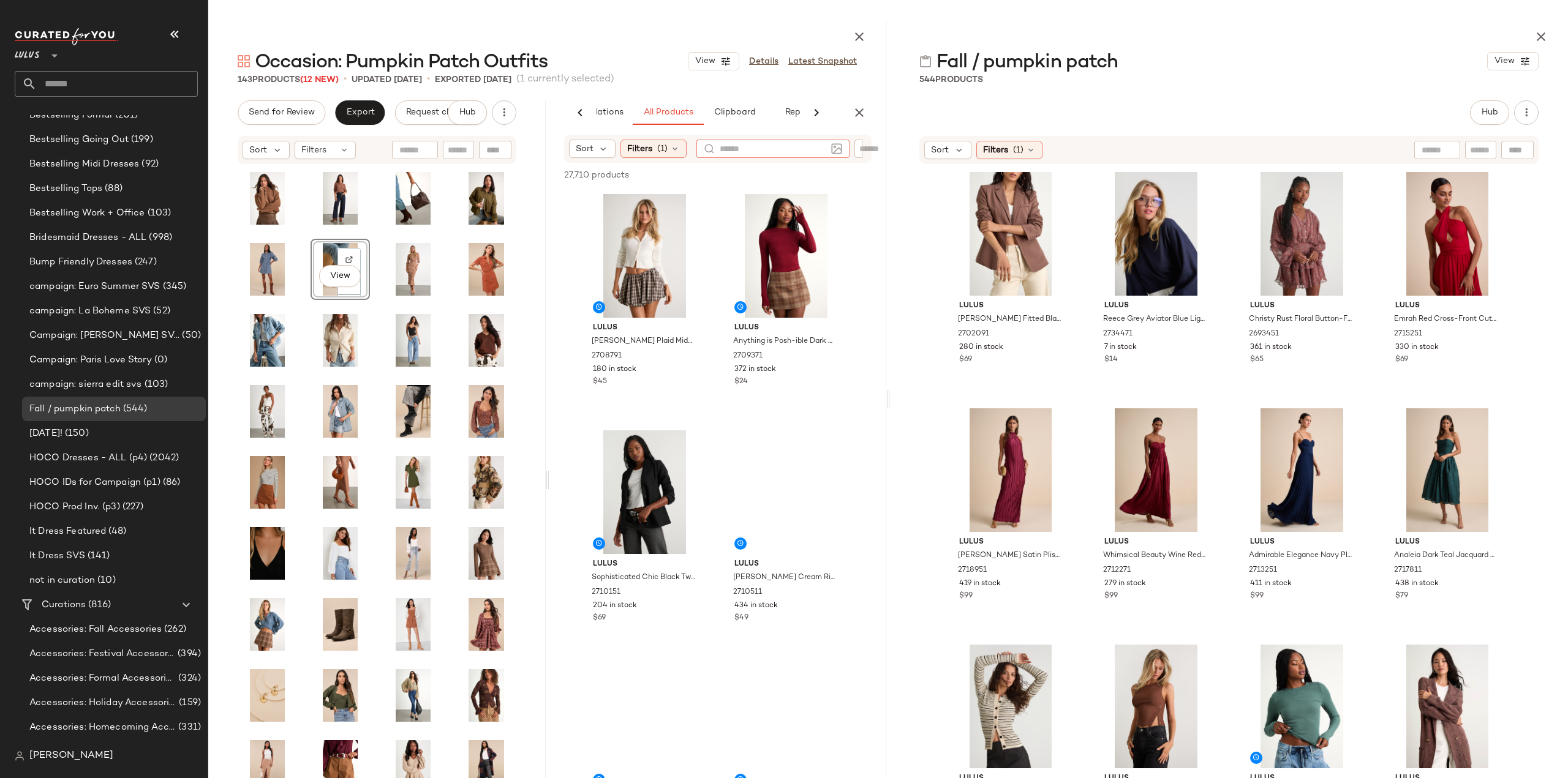
click at [798, 148] on input "text" at bounding box center [773, 149] width 107 height 13
type input "****"
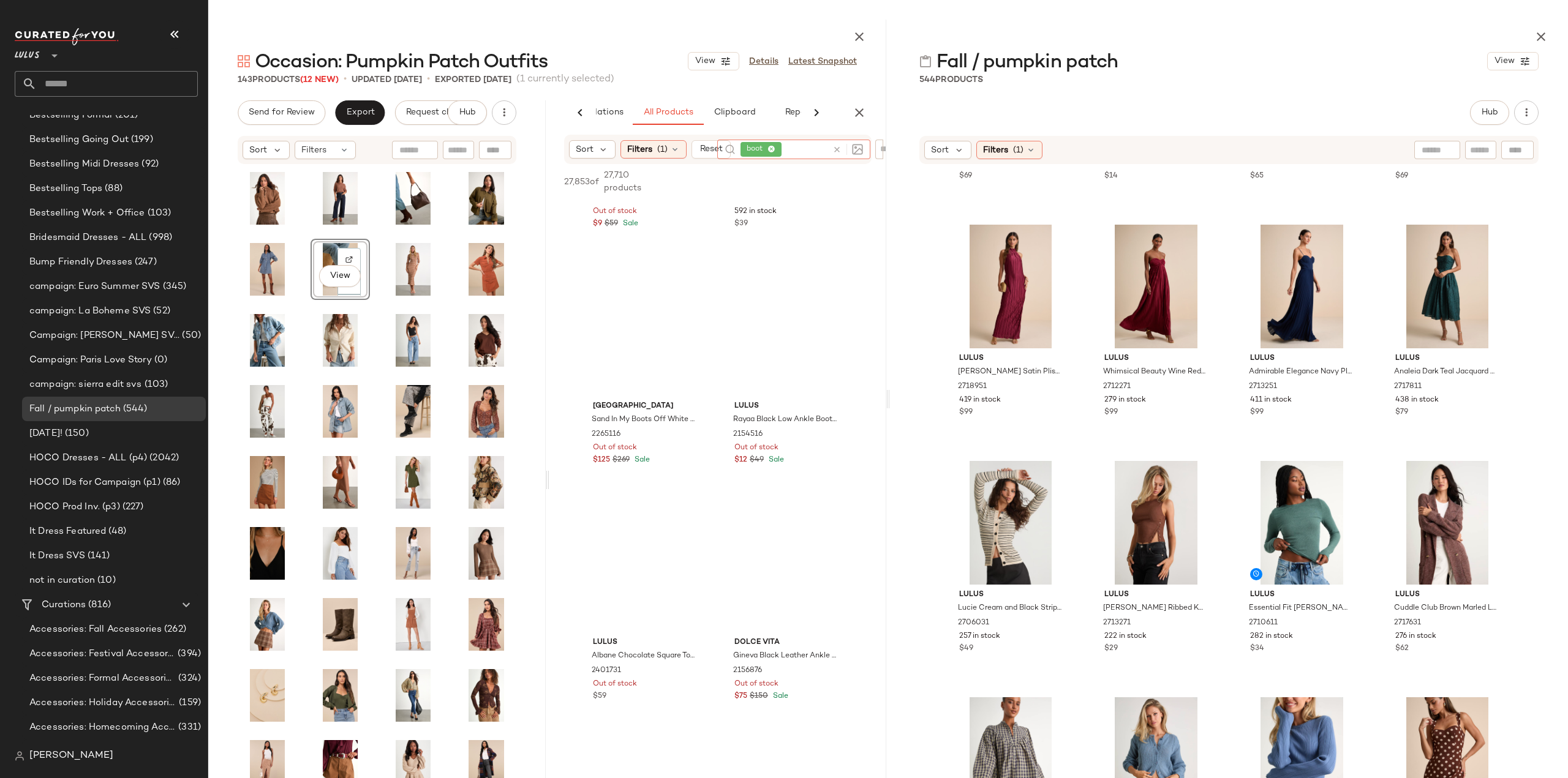
scroll to position [6856, 0]
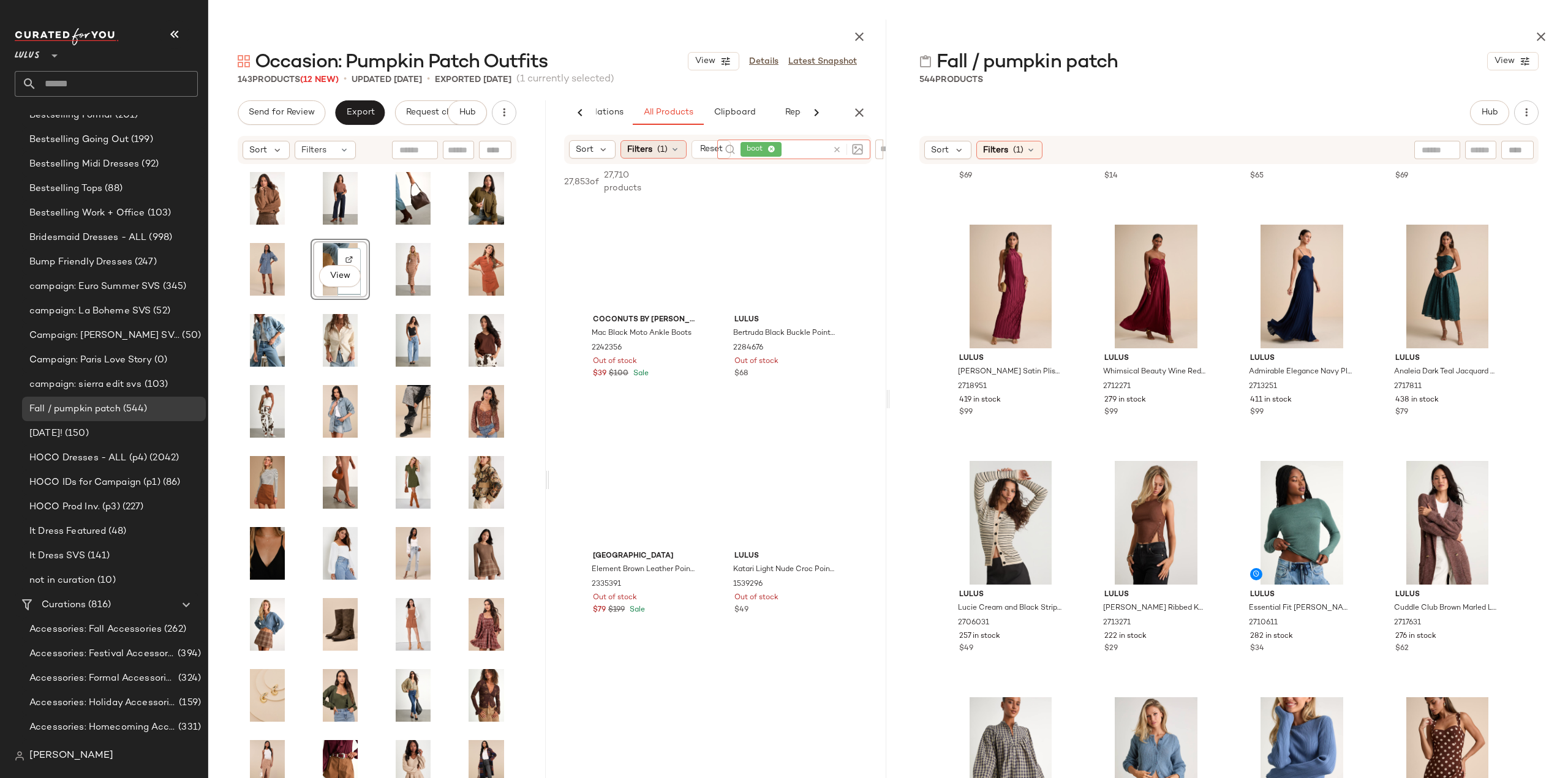
click at [660, 151] on span "(1)" at bounding box center [662, 150] width 11 height 13
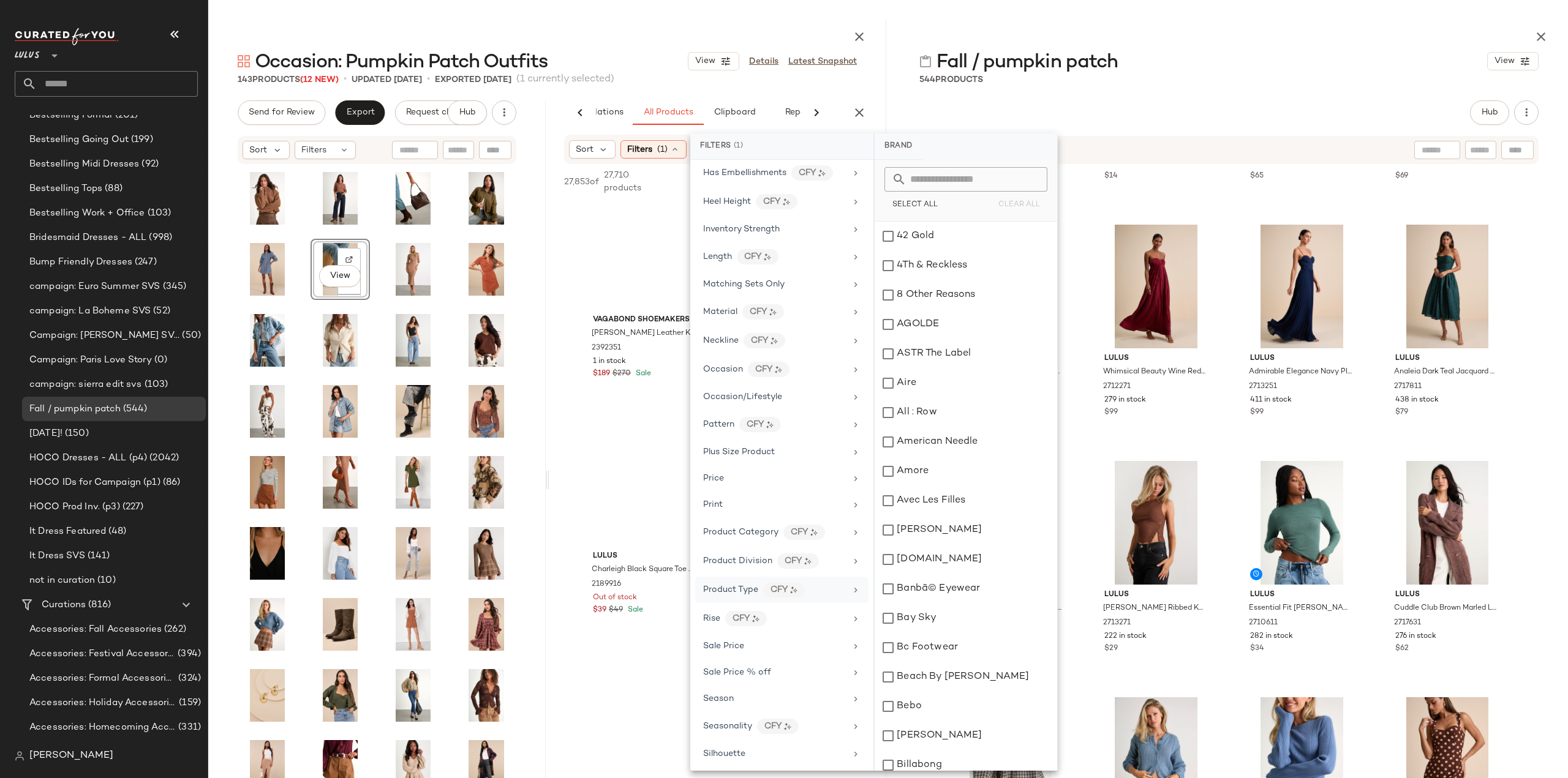
scroll to position [518, 0]
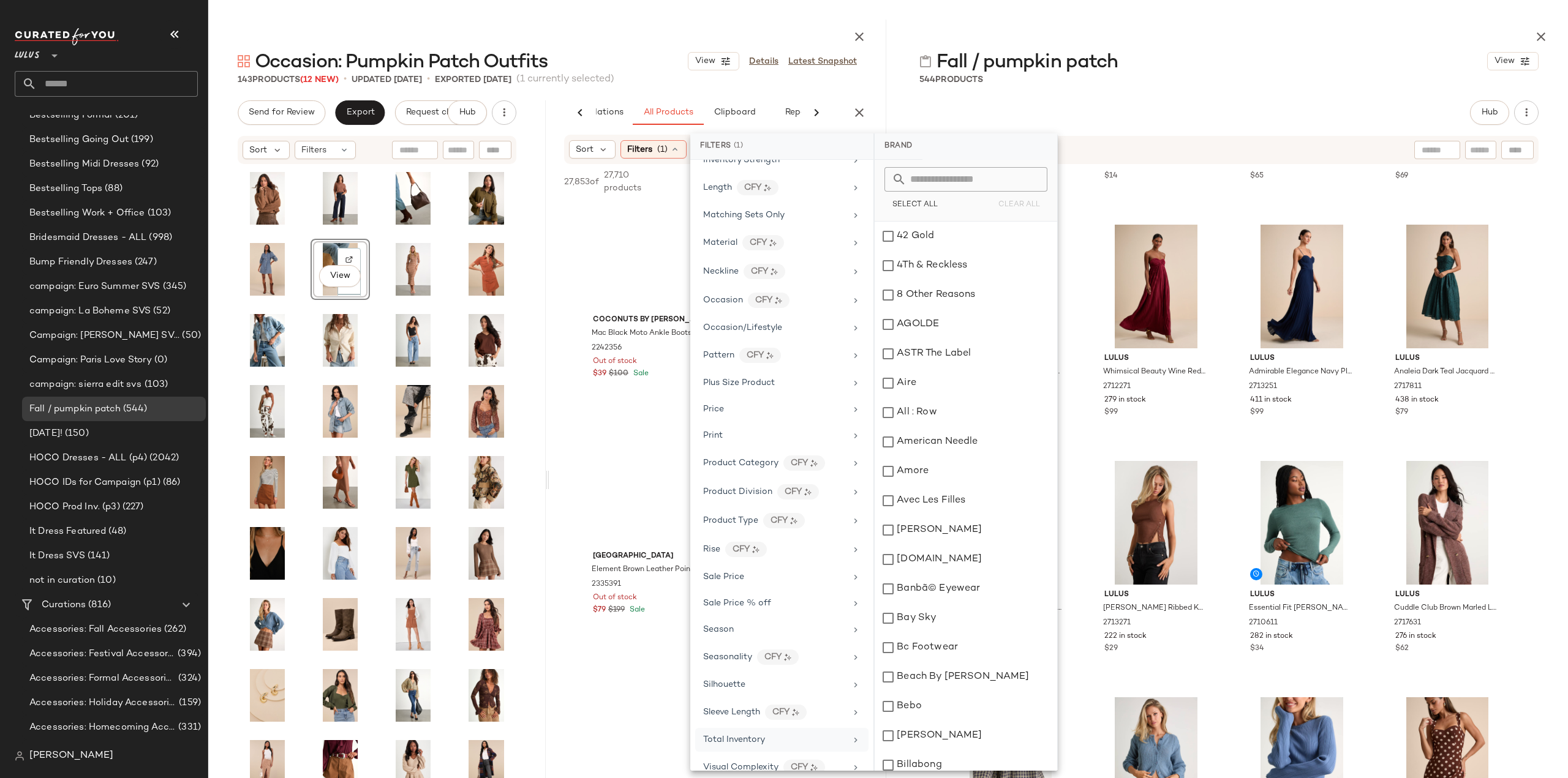
click at [721, 735] on span "Total Inventory" at bounding box center [734, 739] width 62 height 9
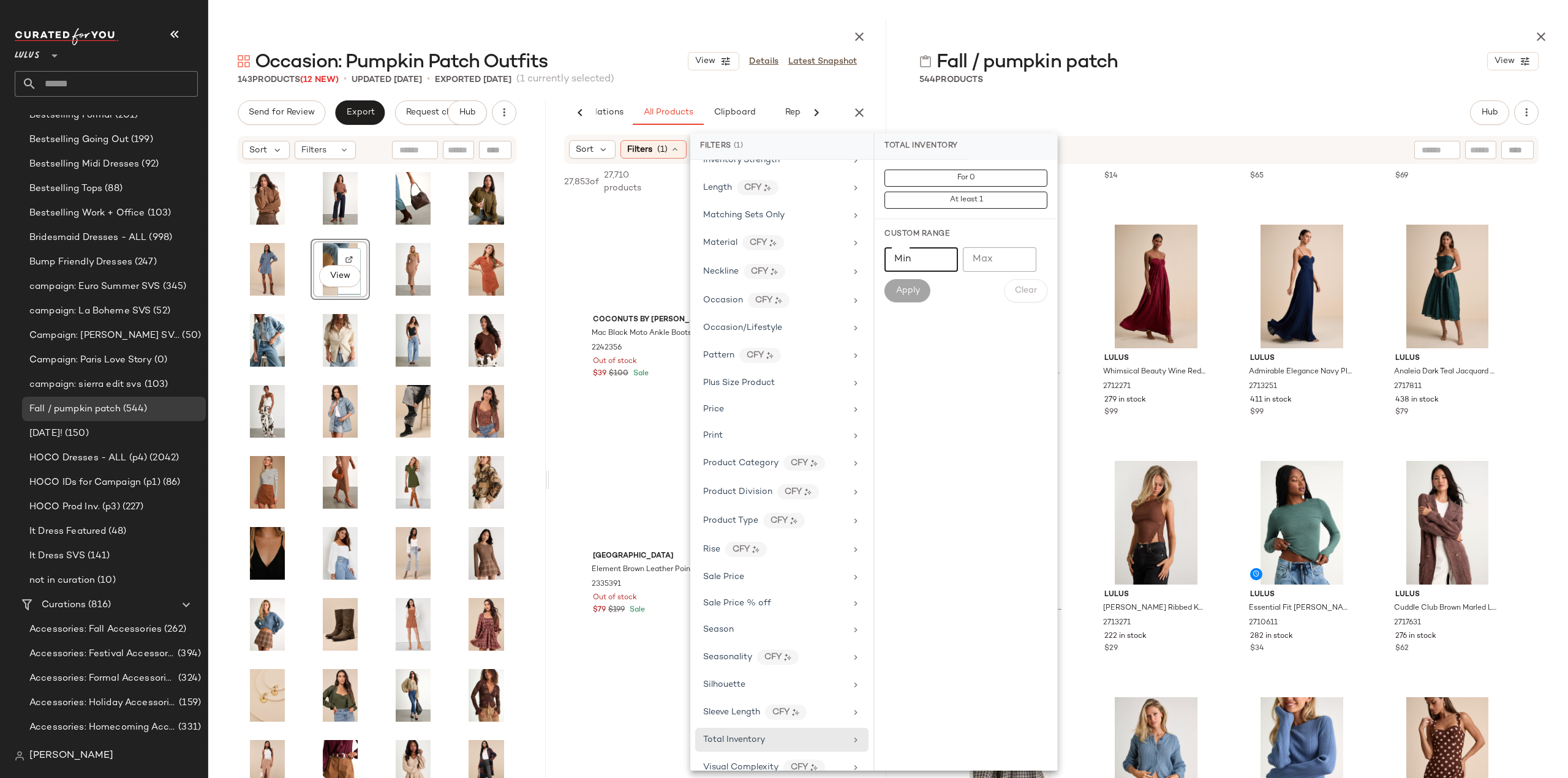
click at [910, 251] on input "Min" at bounding box center [921, 260] width 74 height 25
type input "**"
click at [908, 289] on span "Apply" at bounding box center [907, 291] width 25 height 10
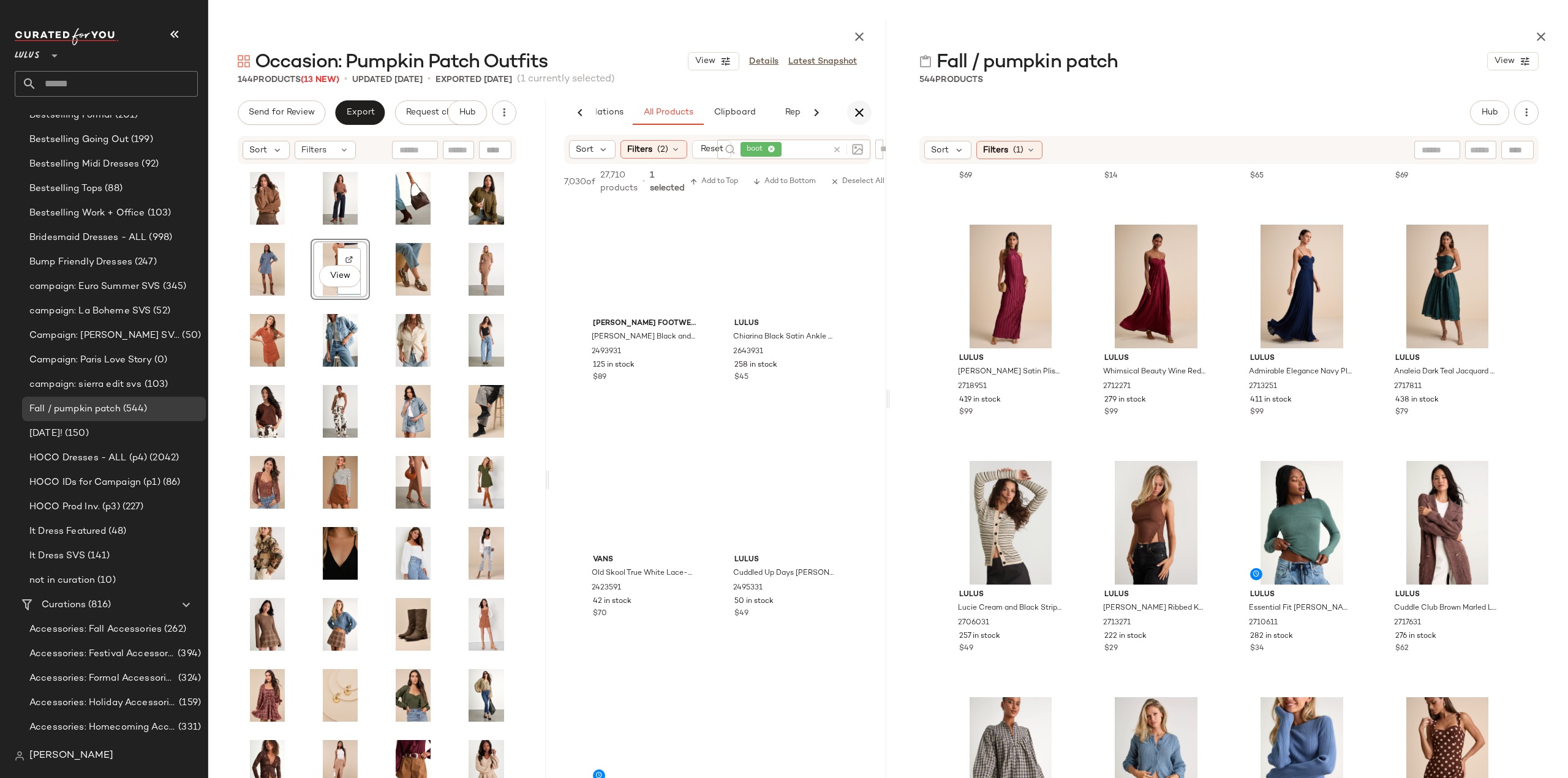
scroll to position [13484, 0]
click at [858, 112] on icon "button" at bounding box center [859, 112] width 15 height 15
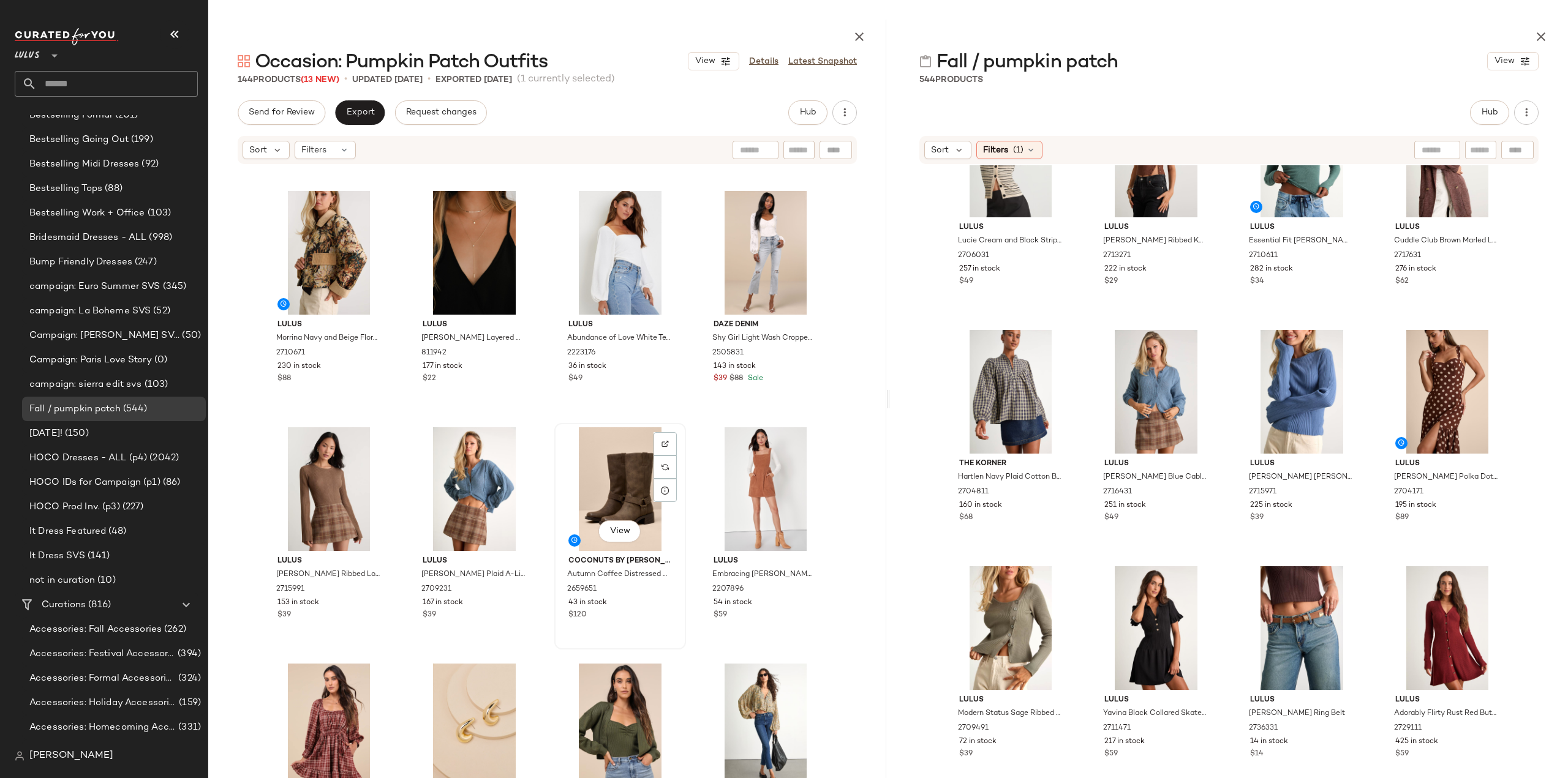
scroll to position [1173, 0]
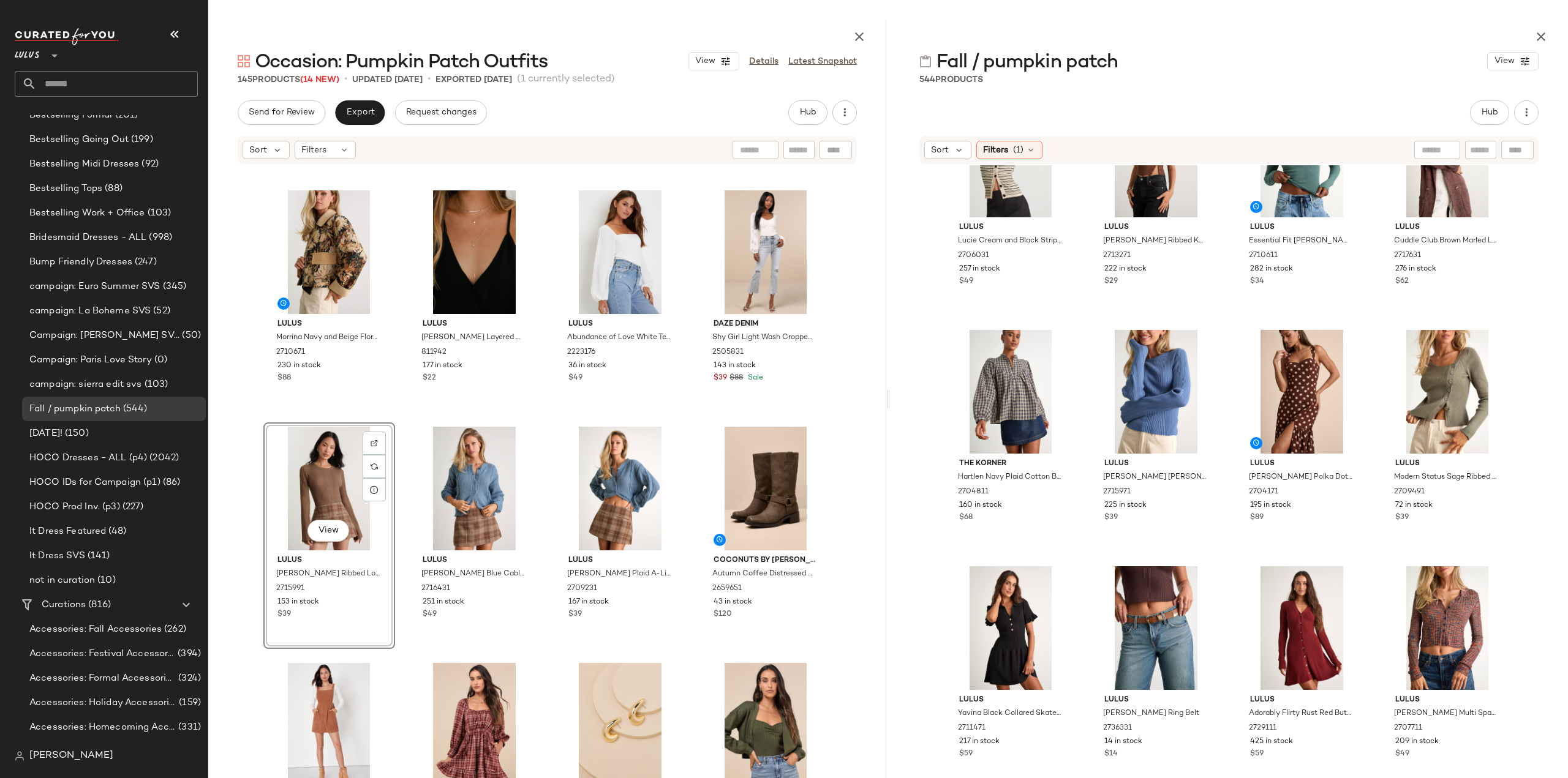
click at [348, 609] on div "View Lulus Nydia Brown Ribbed Long Sleeve Sweater Top 2715991 153 in stock $39" at bounding box center [329, 536] width 131 height 227
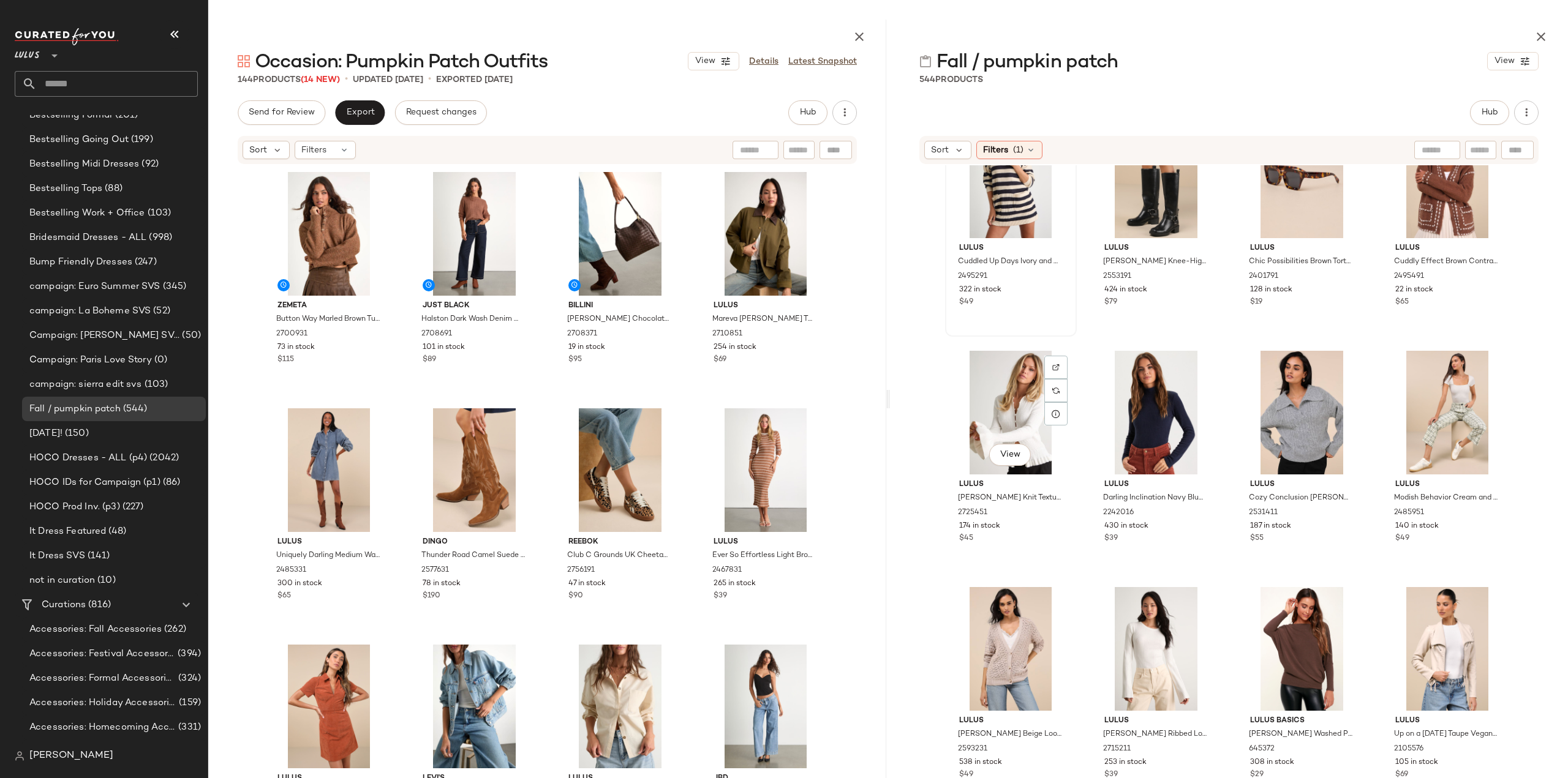
scroll to position [5151, 0]
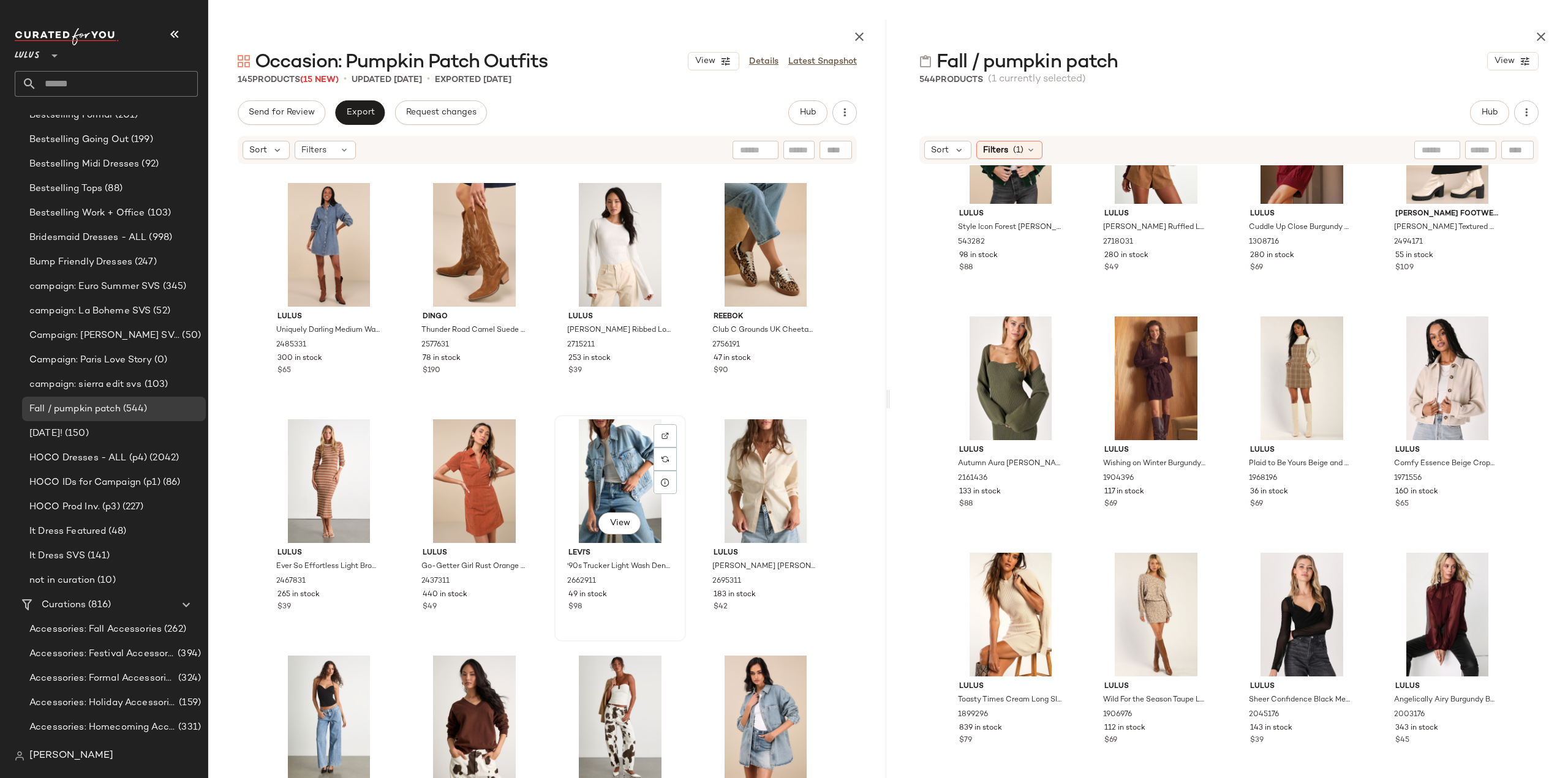
scroll to position [245, 0]
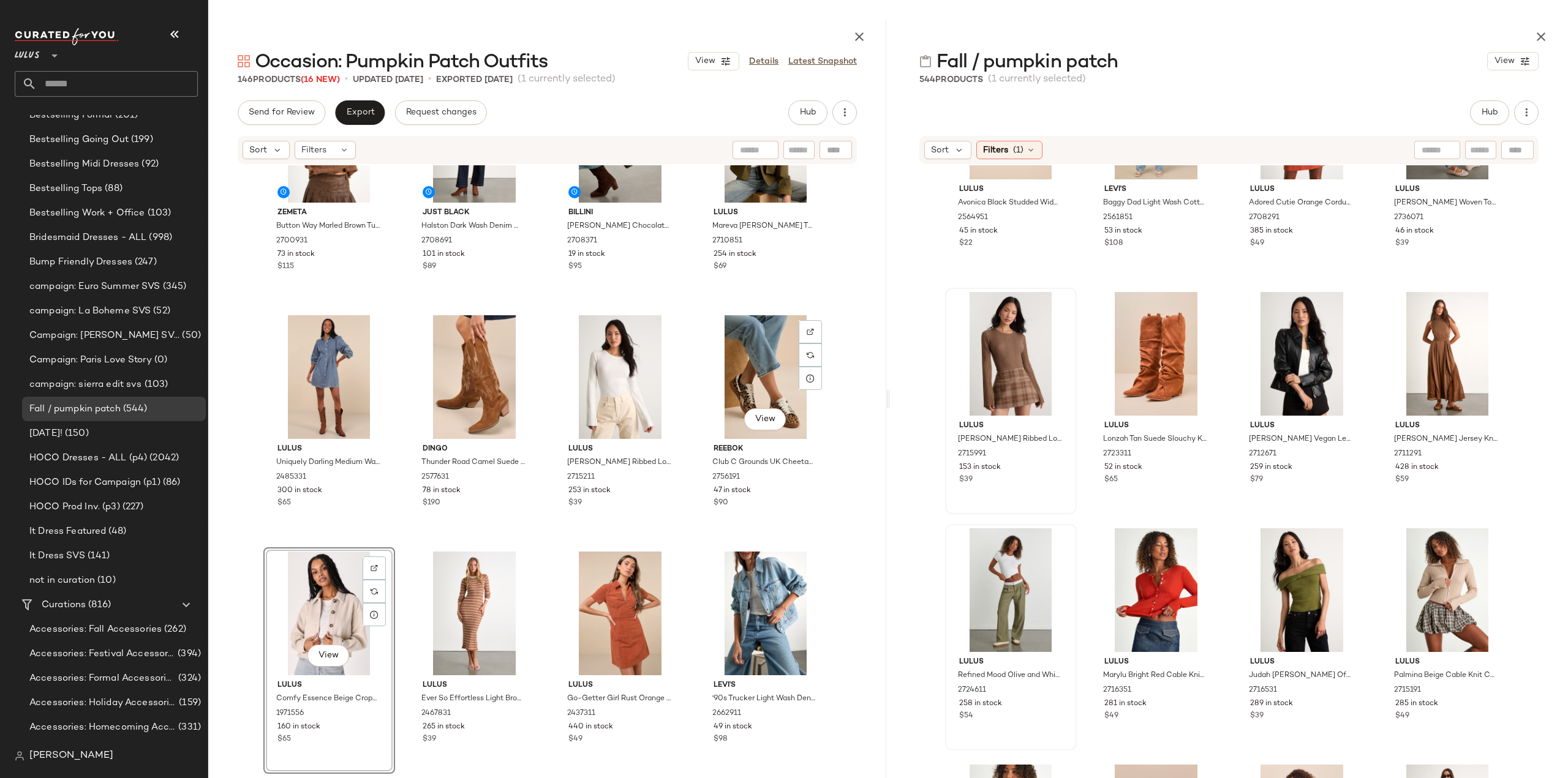
scroll to position [123, 0]
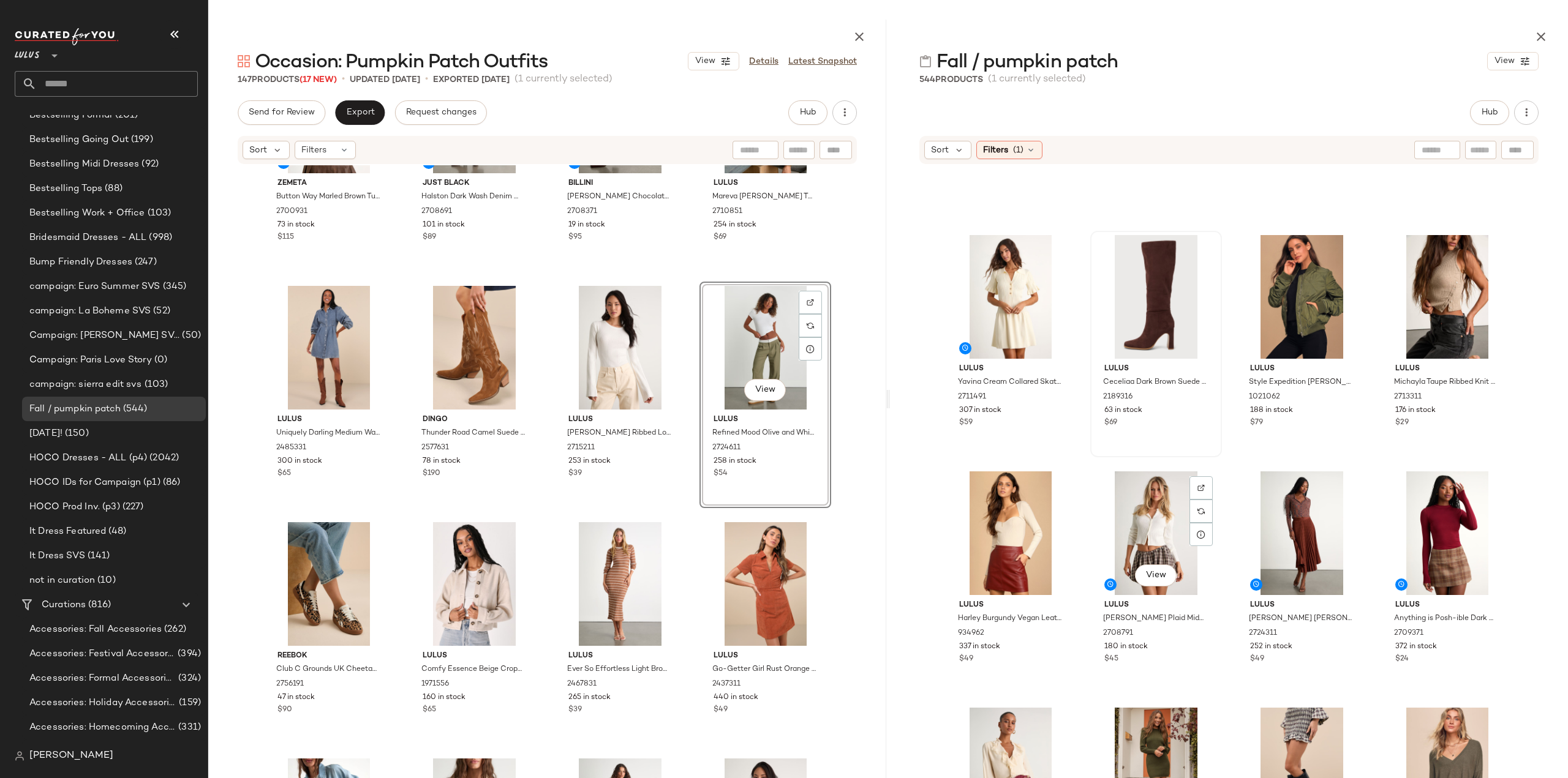
scroll to position [9497, 0]
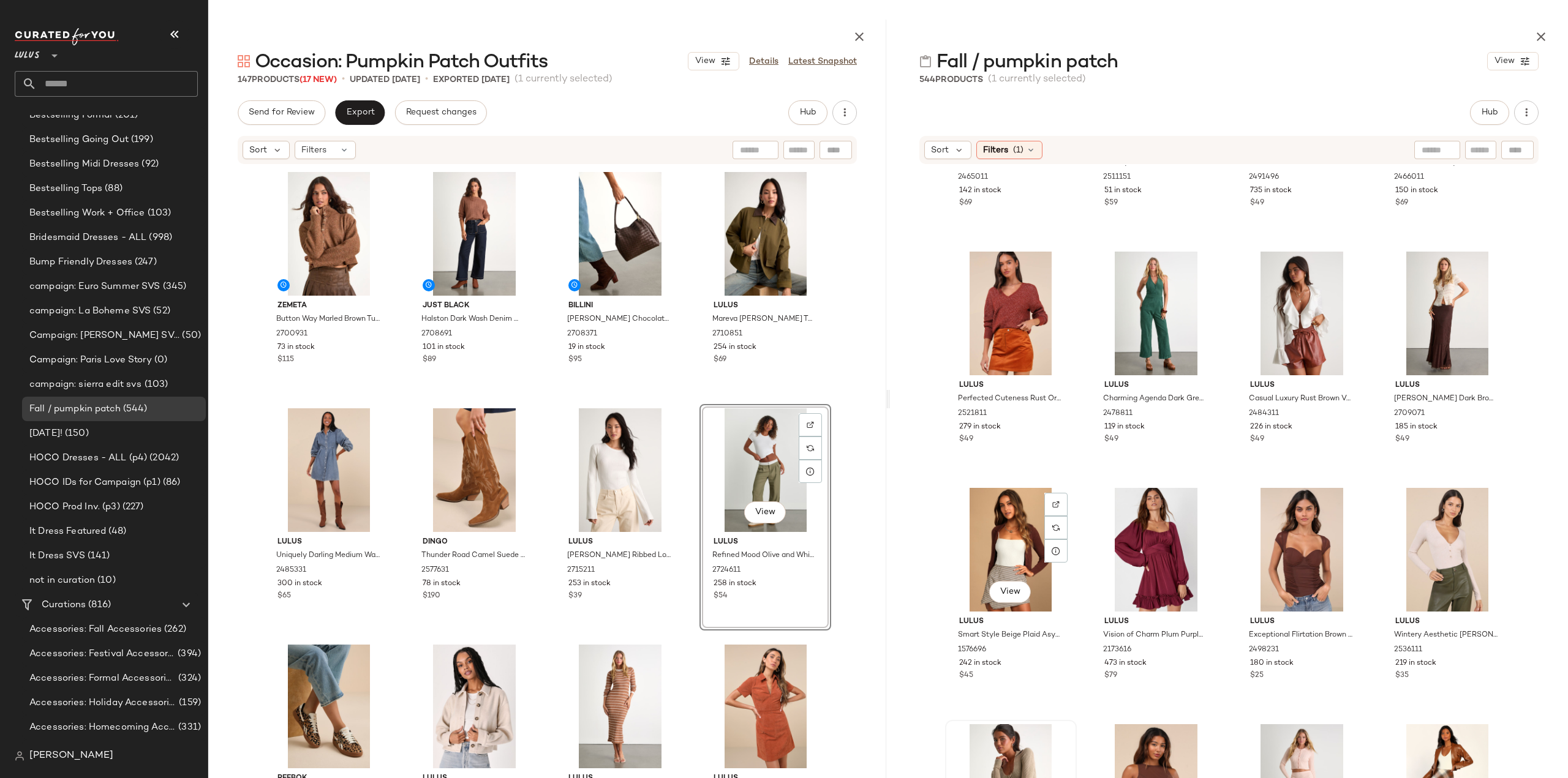
scroll to position [12864, 0]
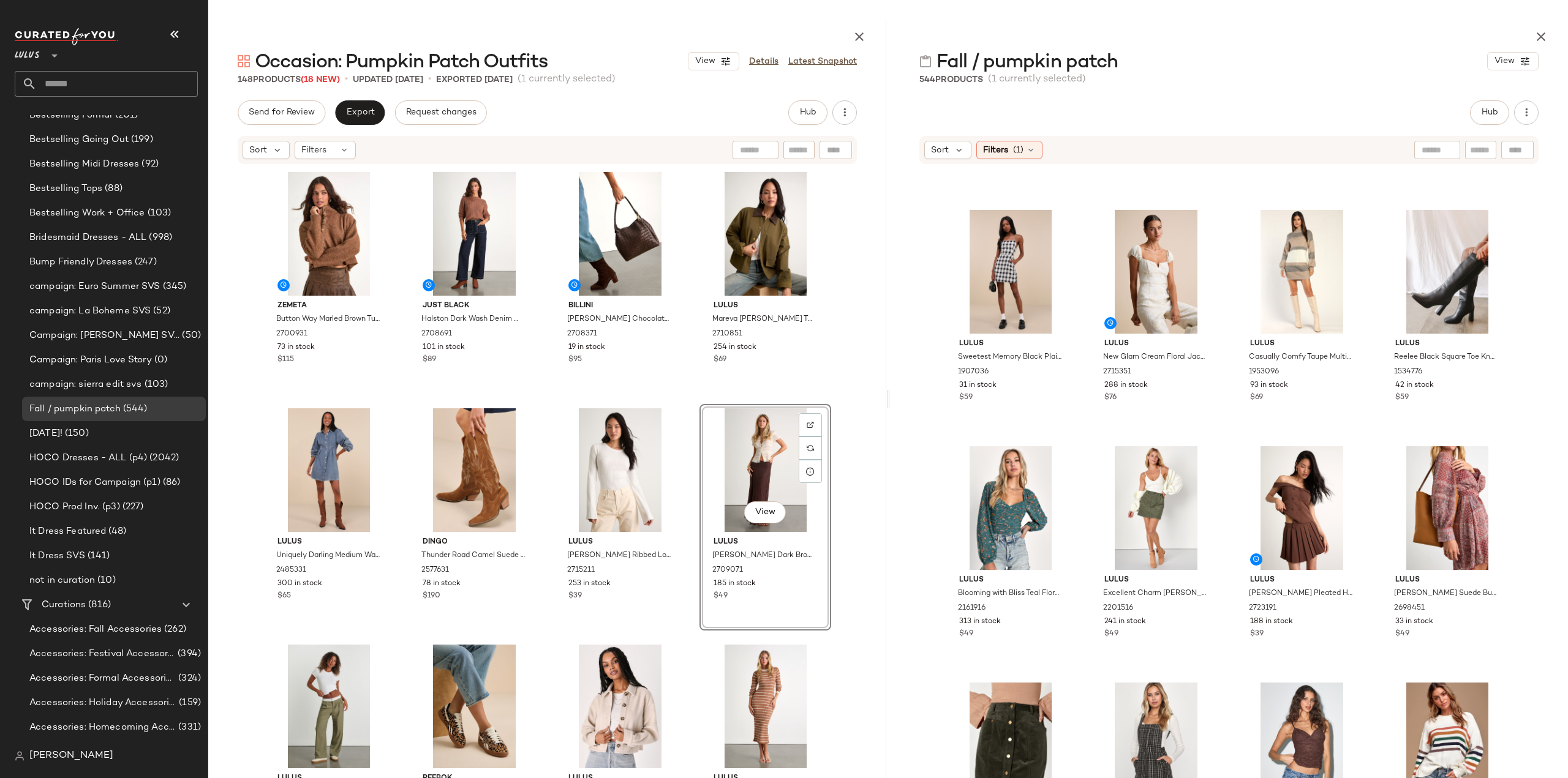
scroll to position [14638, 0]
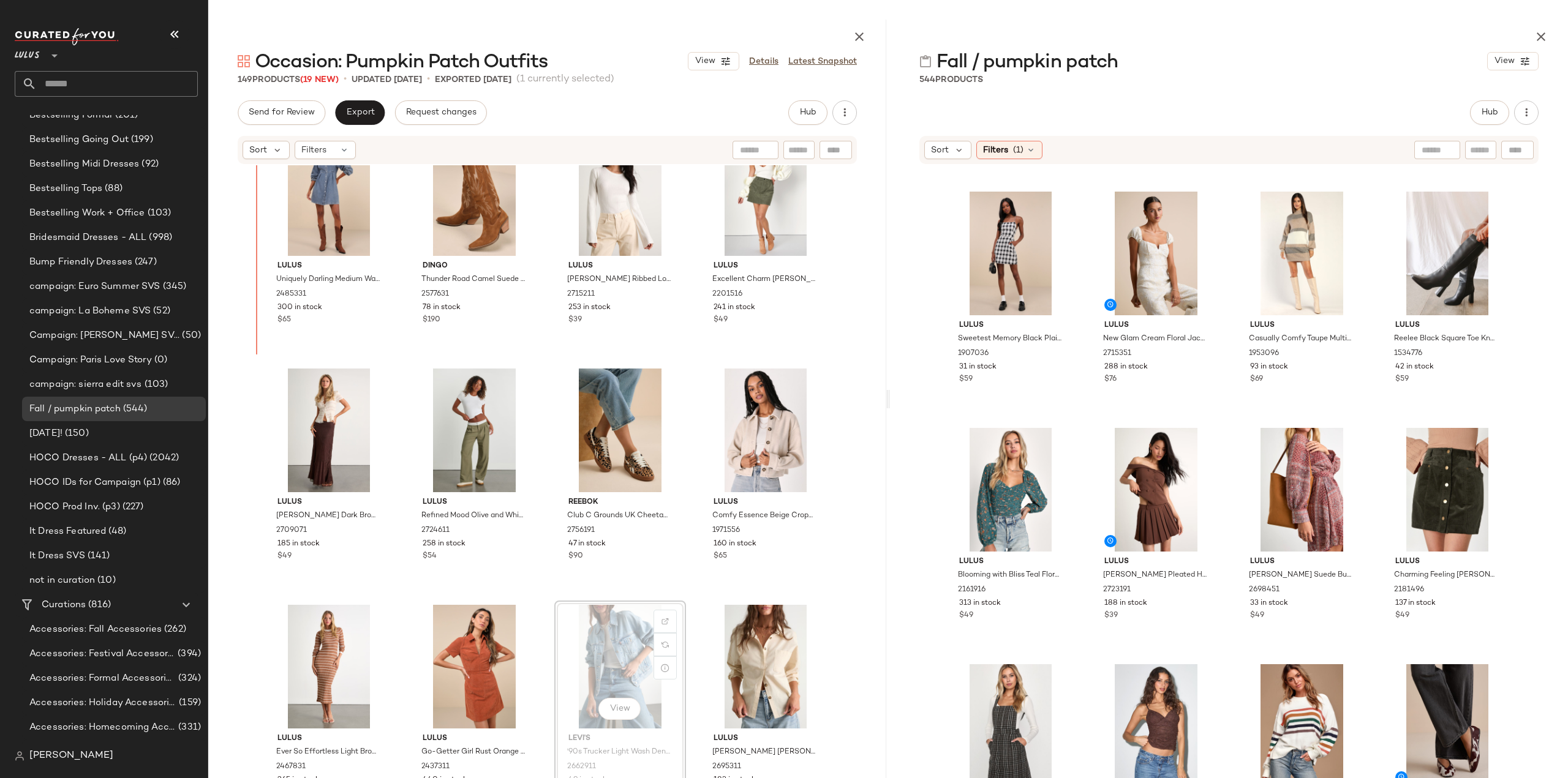
scroll to position [265, 0]
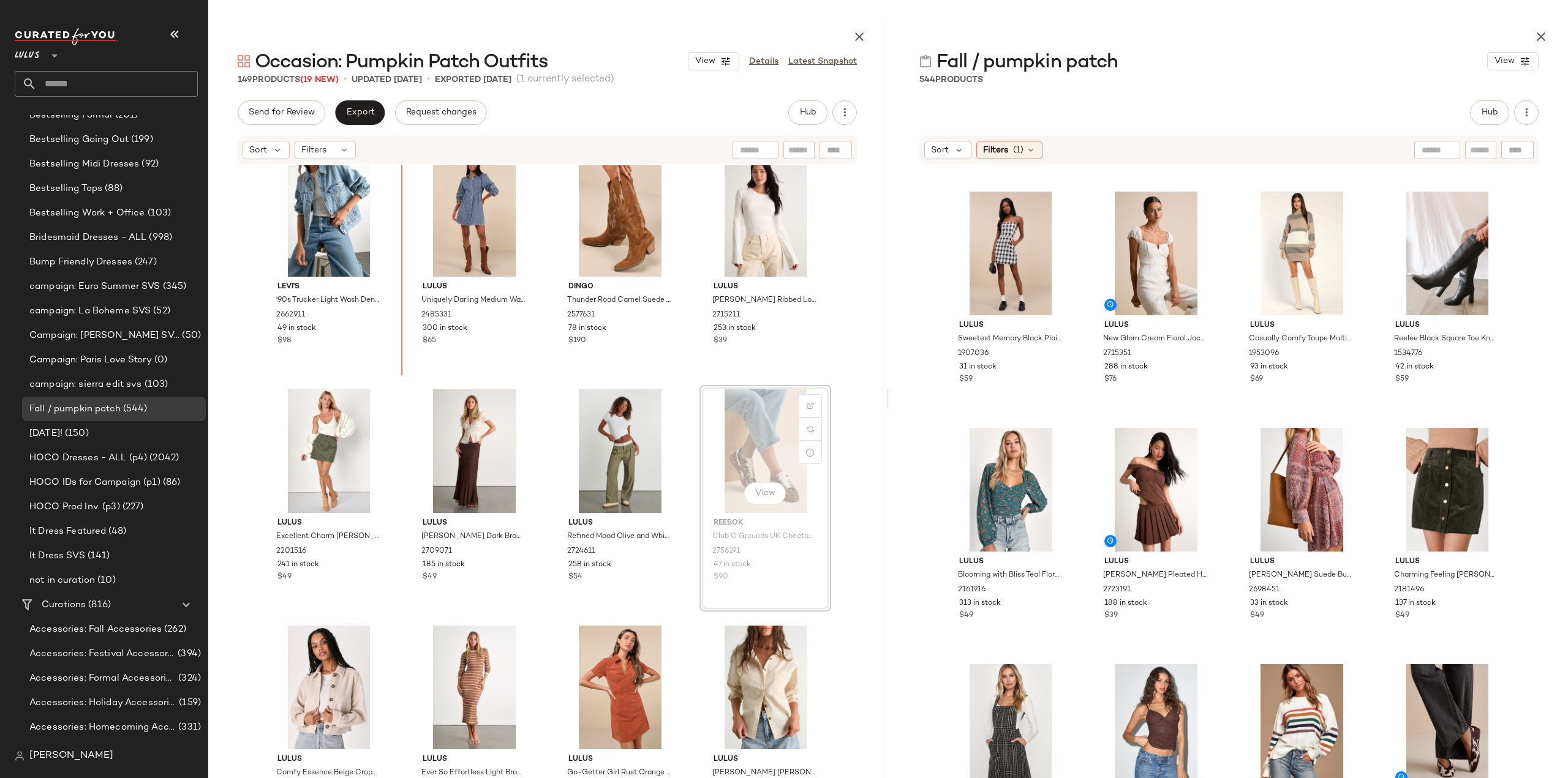
scroll to position [258, 0]
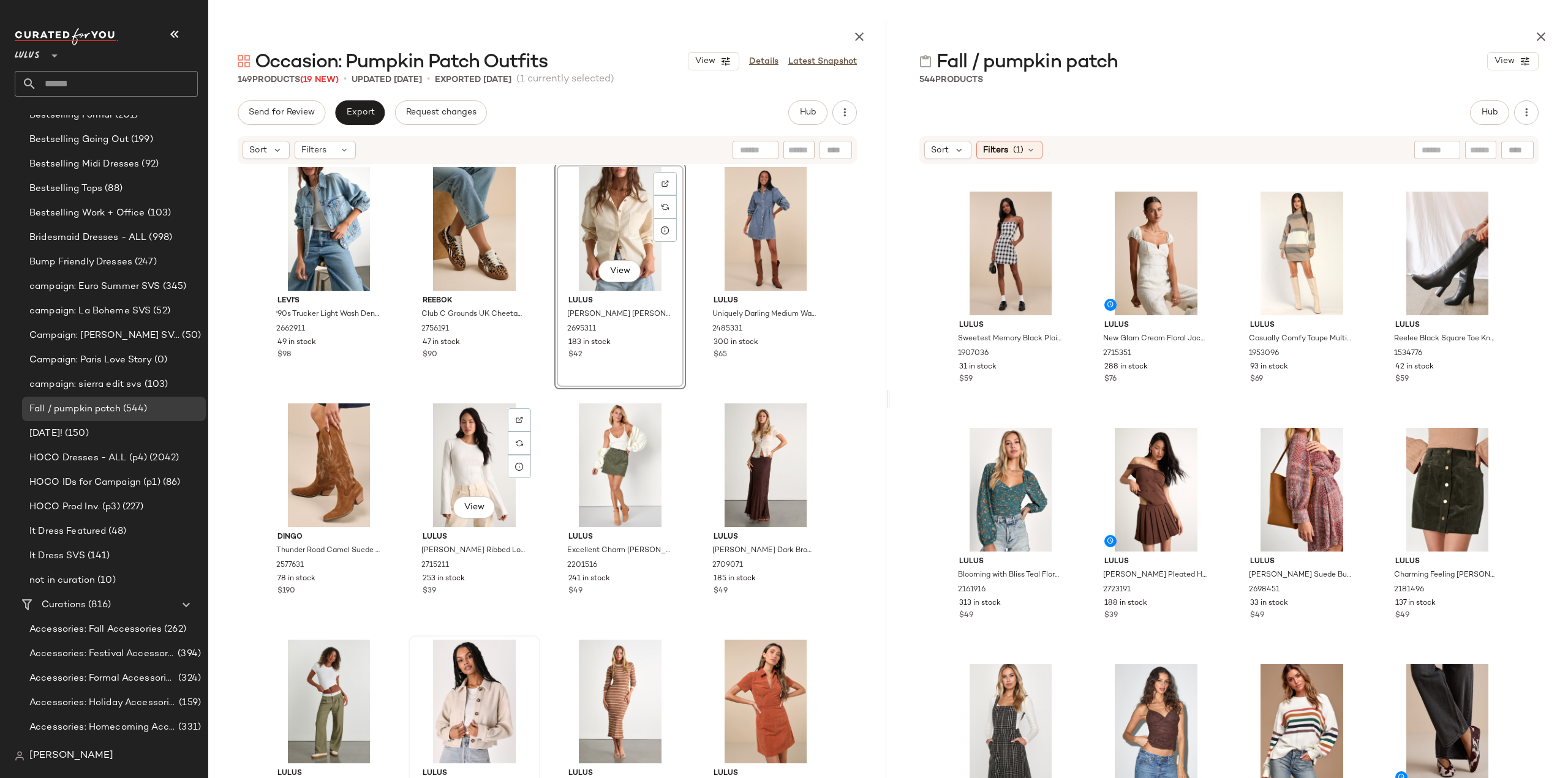
scroll to position [435, 0]
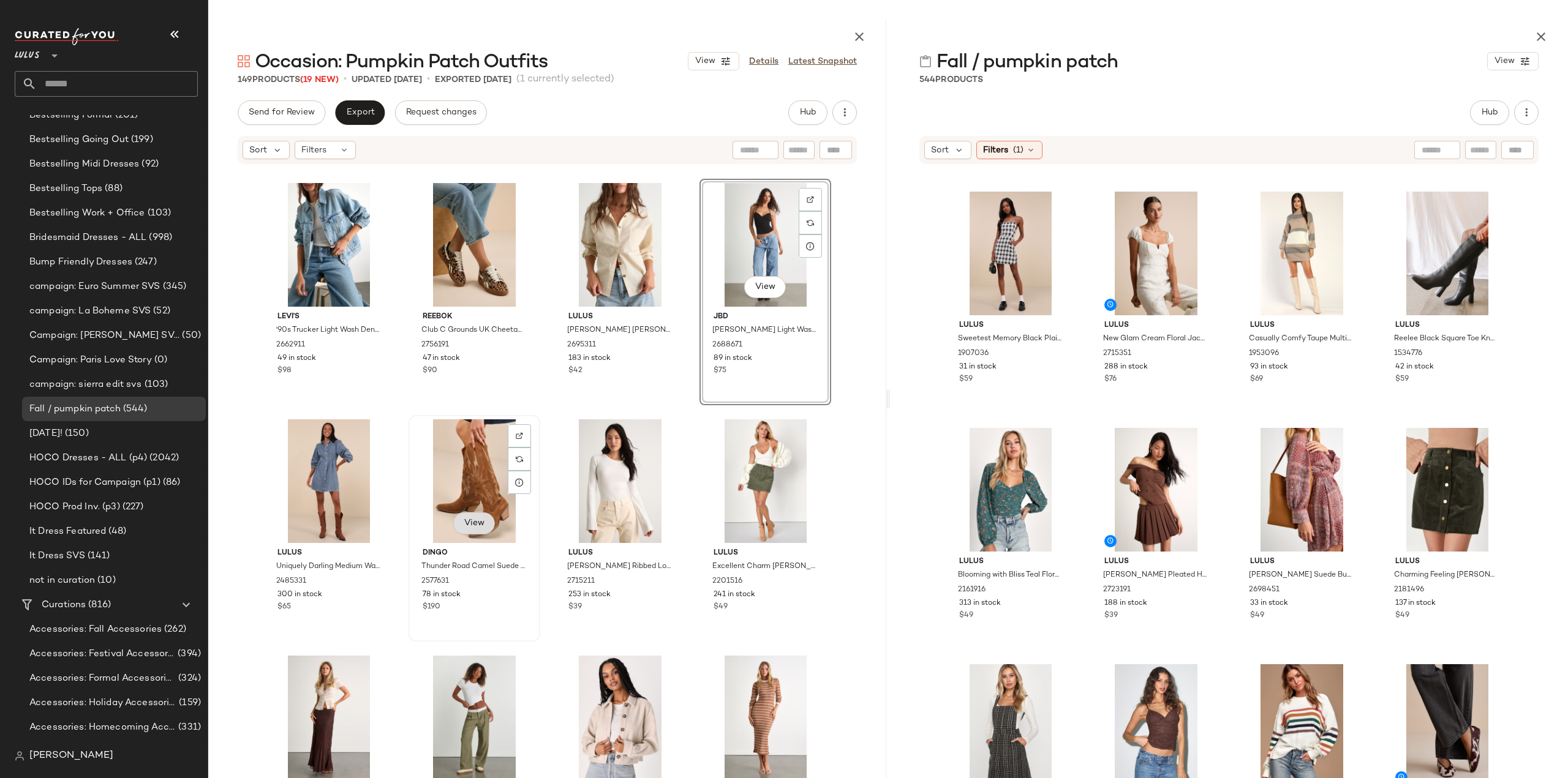
scroll to position [245, 0]
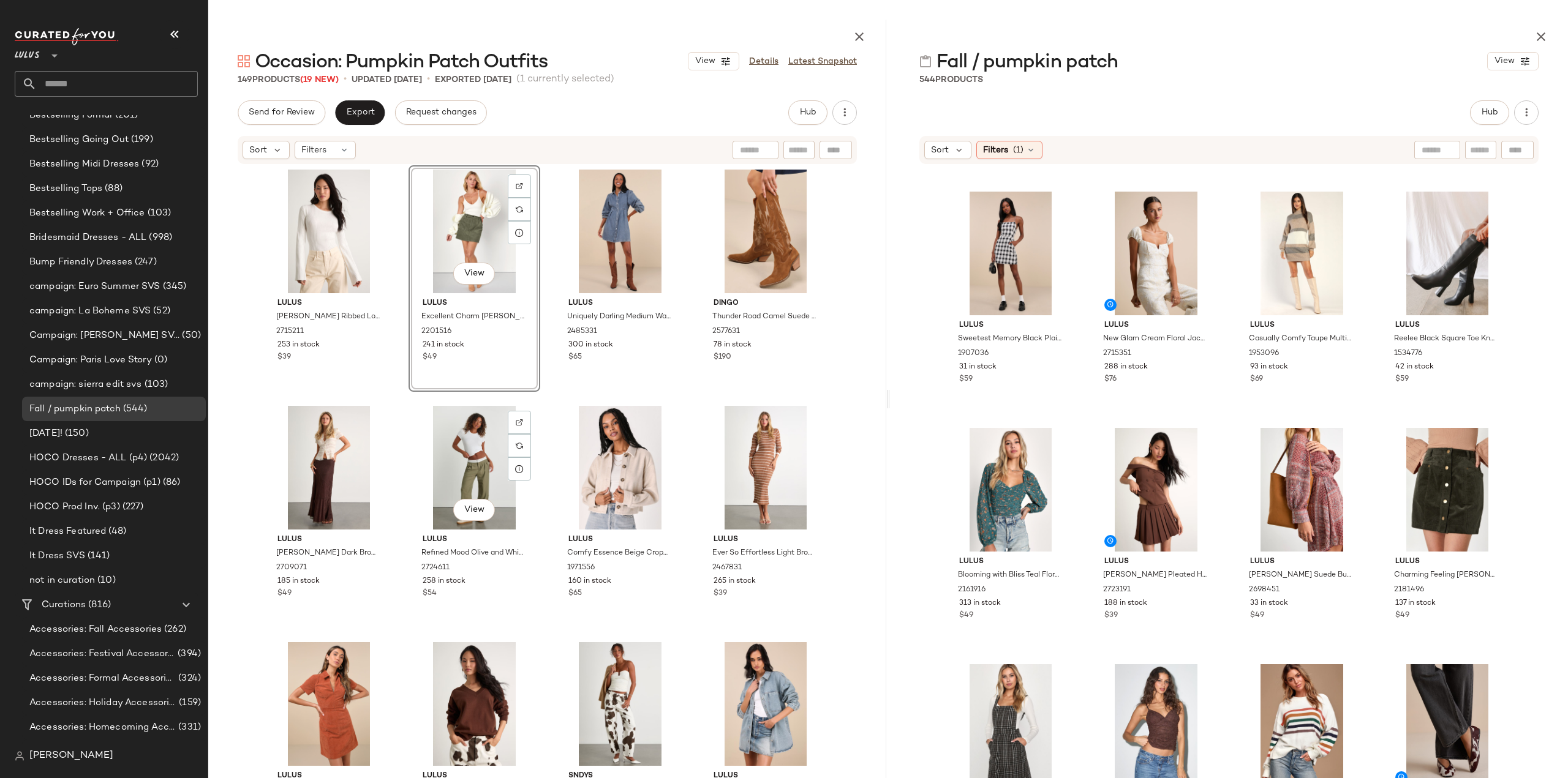
scroll to position [500, 0]
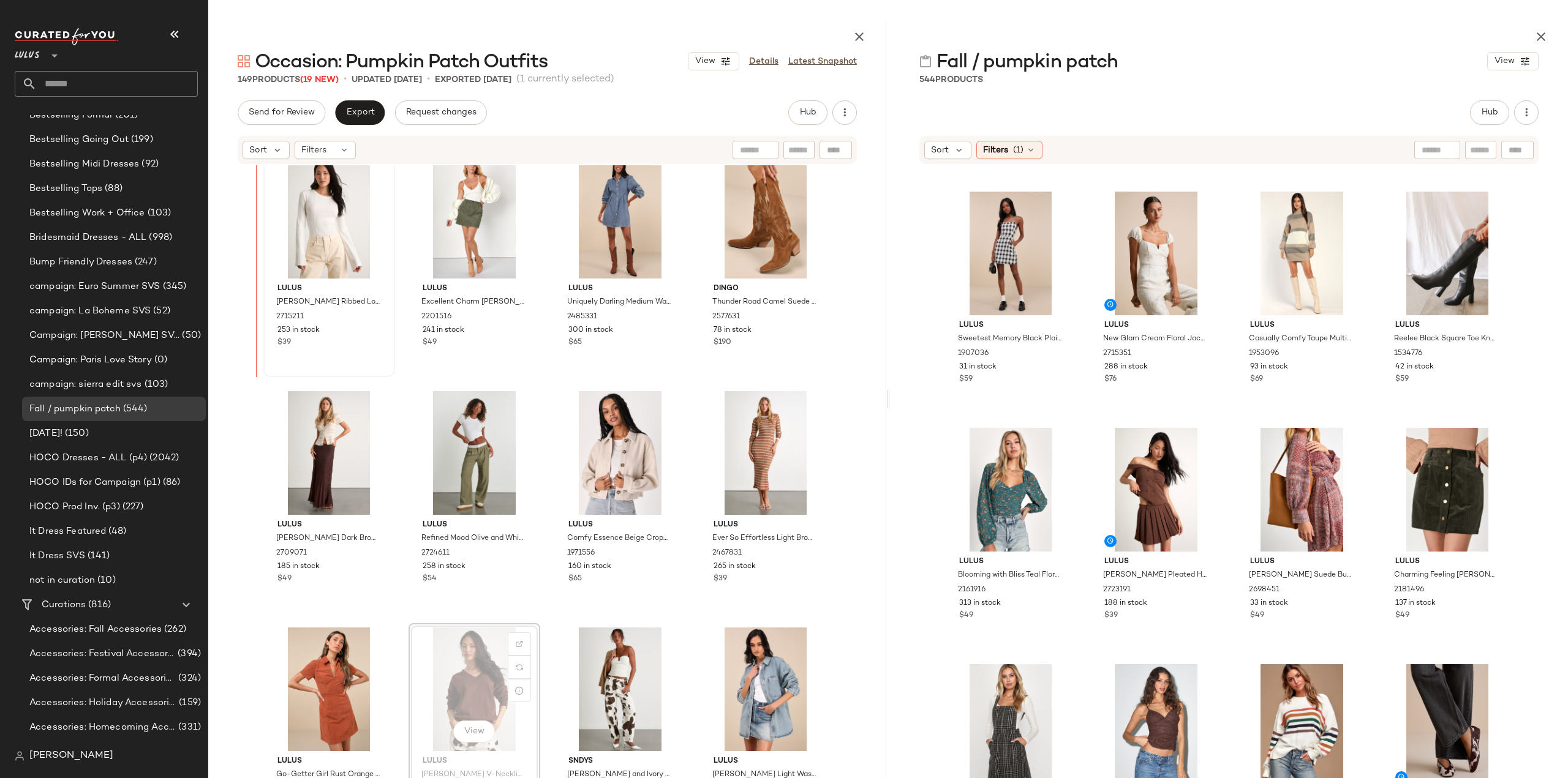
scroll to position [492, 0]
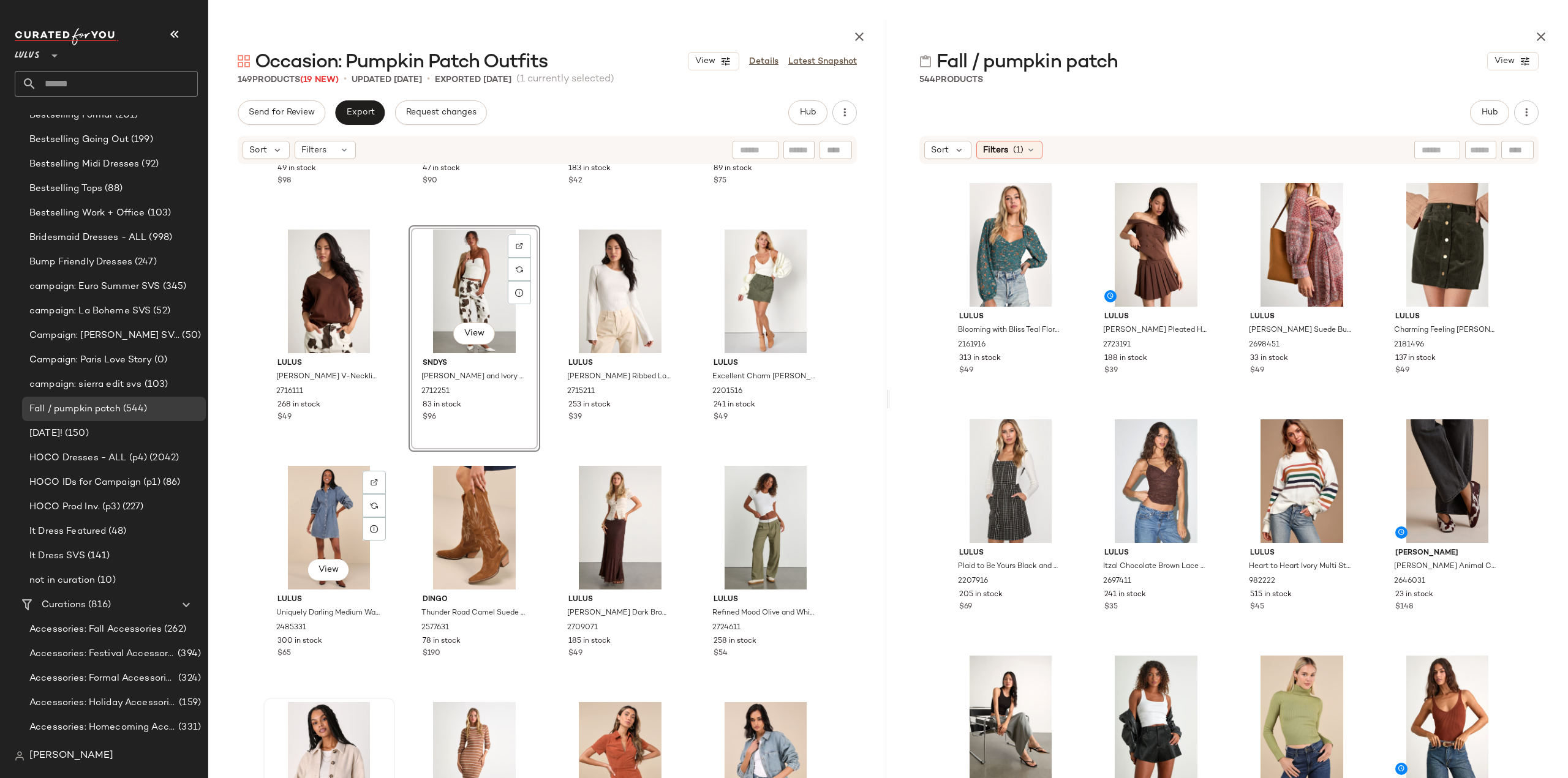
scroll to position [431, 0]
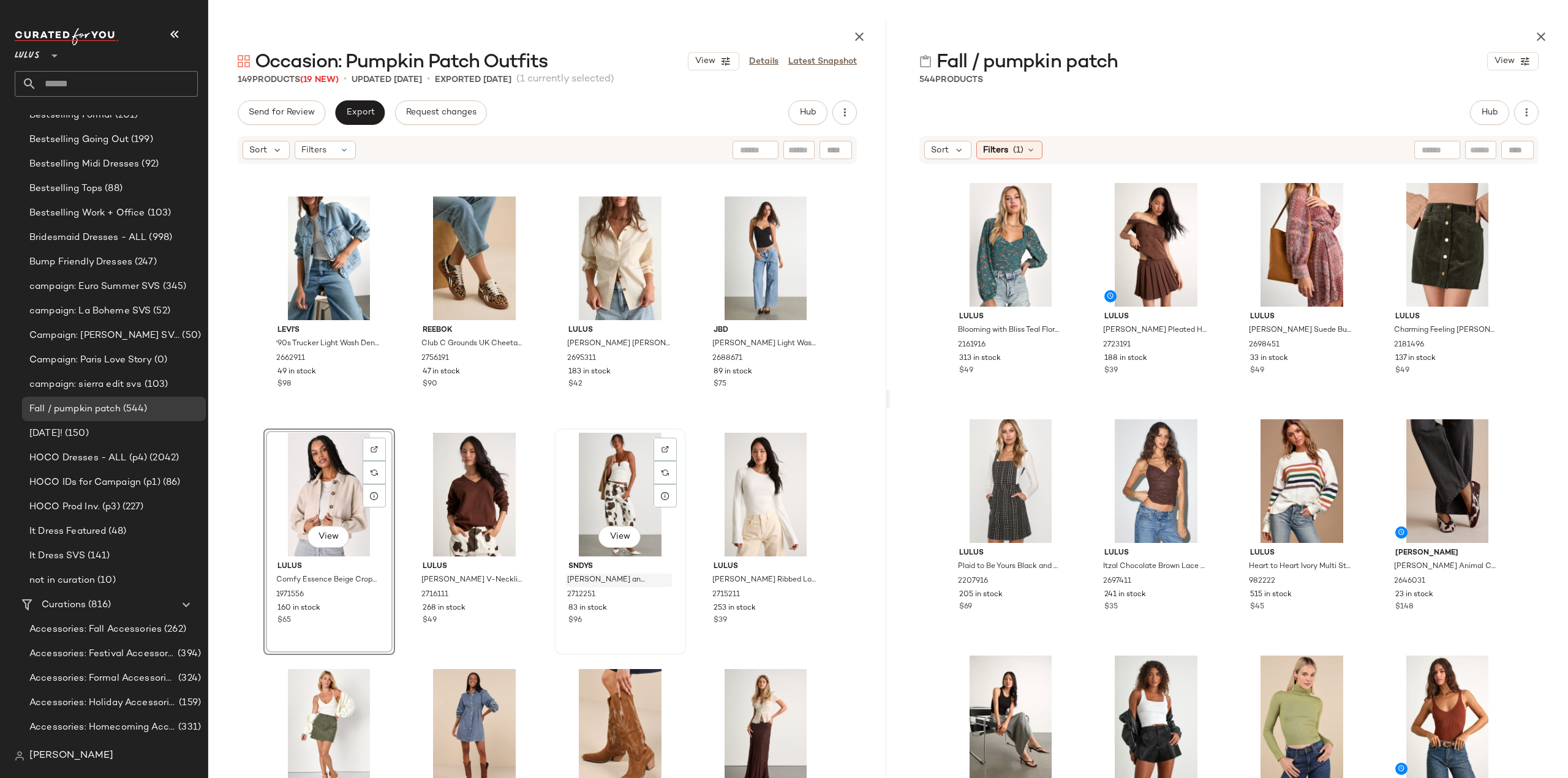
scroll to position [316, 0]
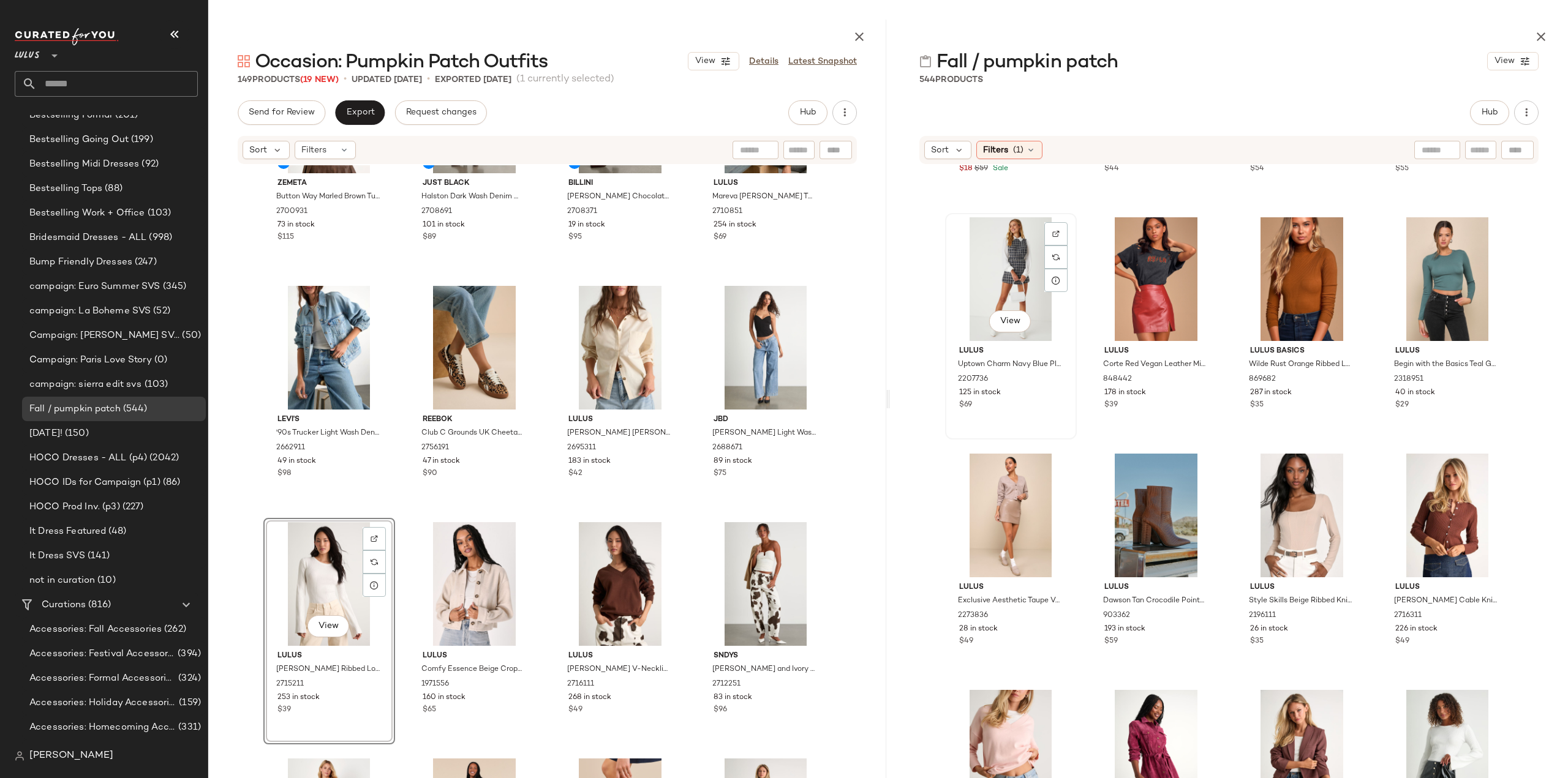
scroll to position [7538, 0]
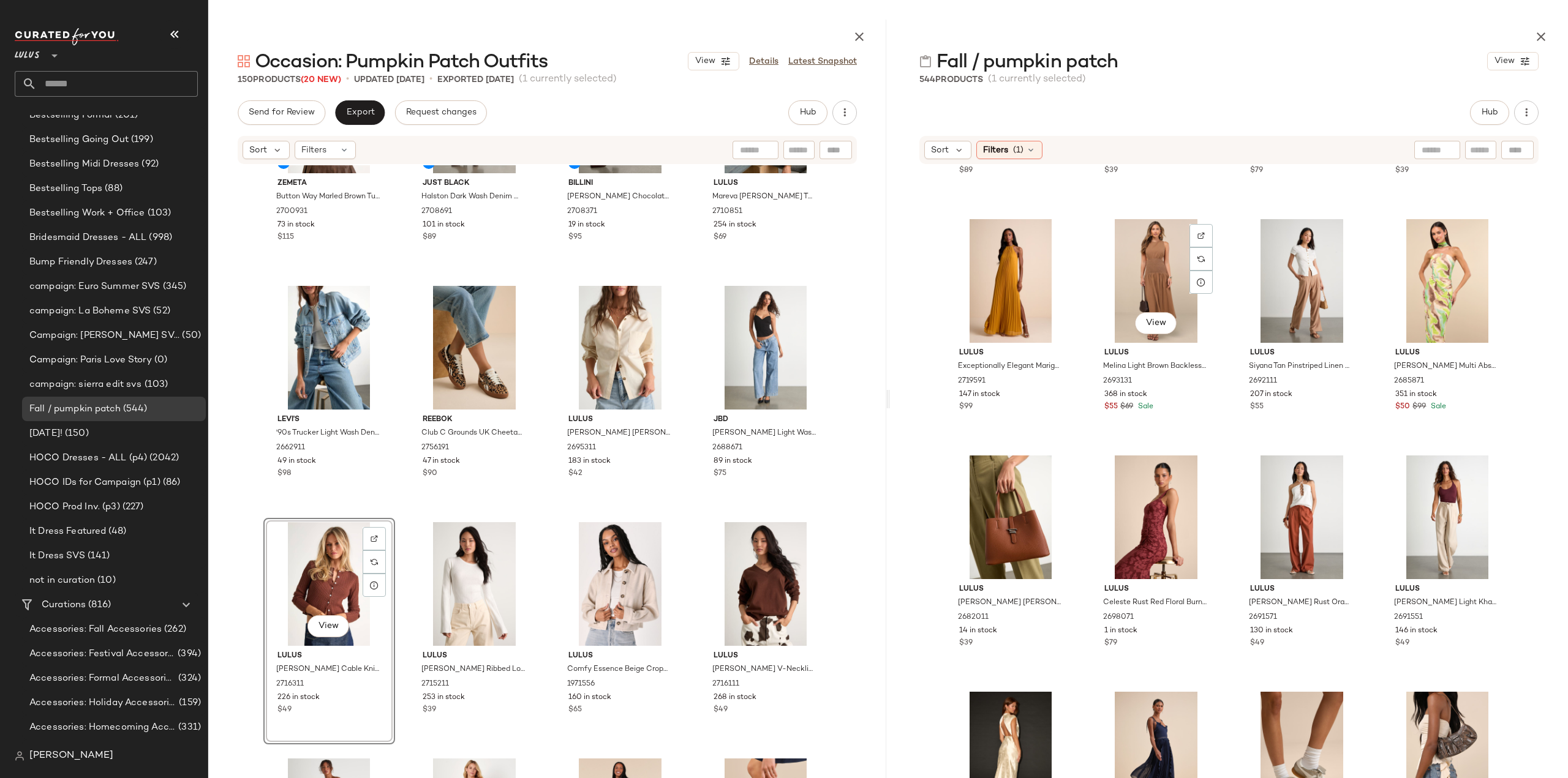
scroll to position [25045, 0]
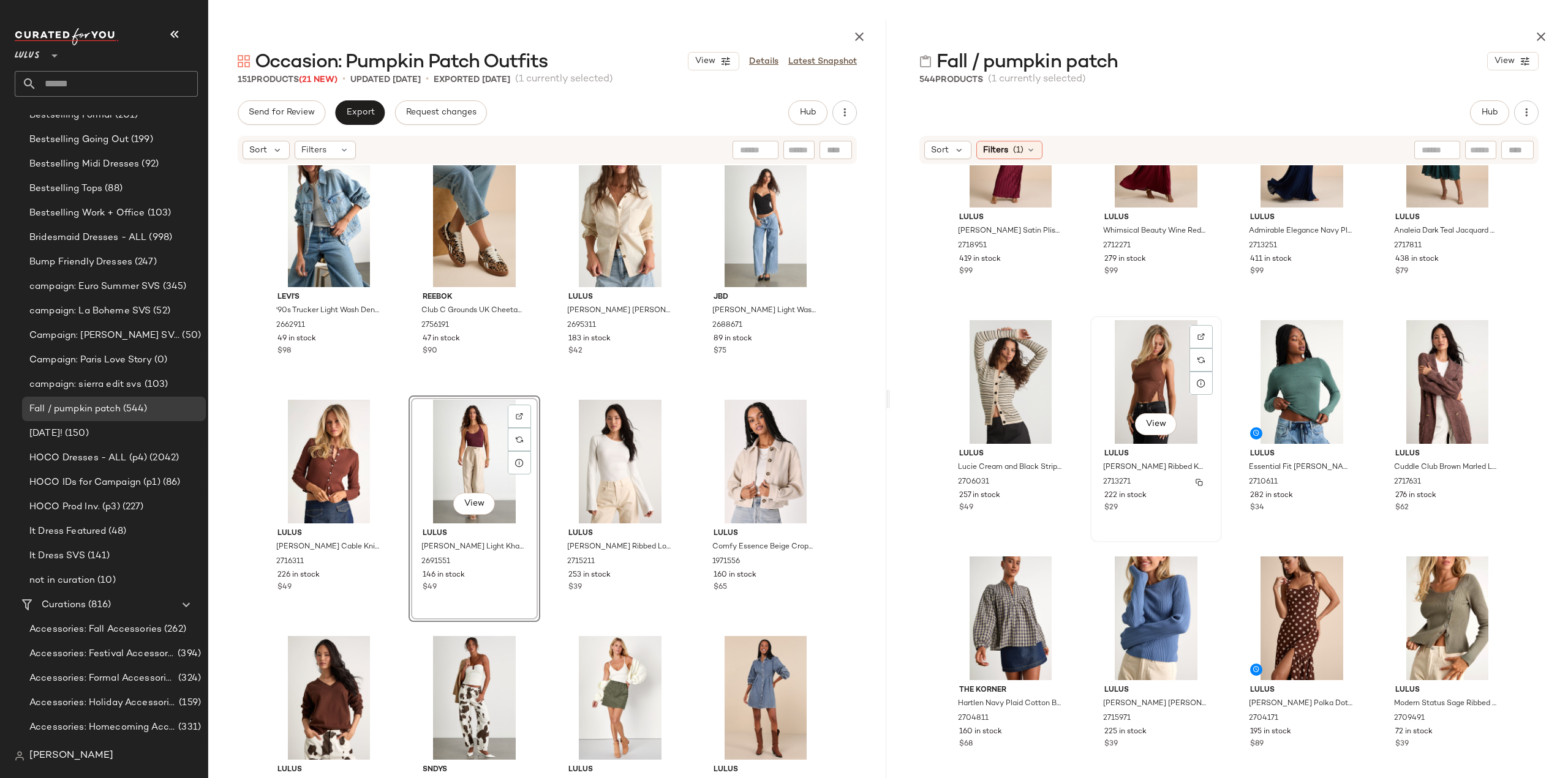
scroll to position [500, 0]
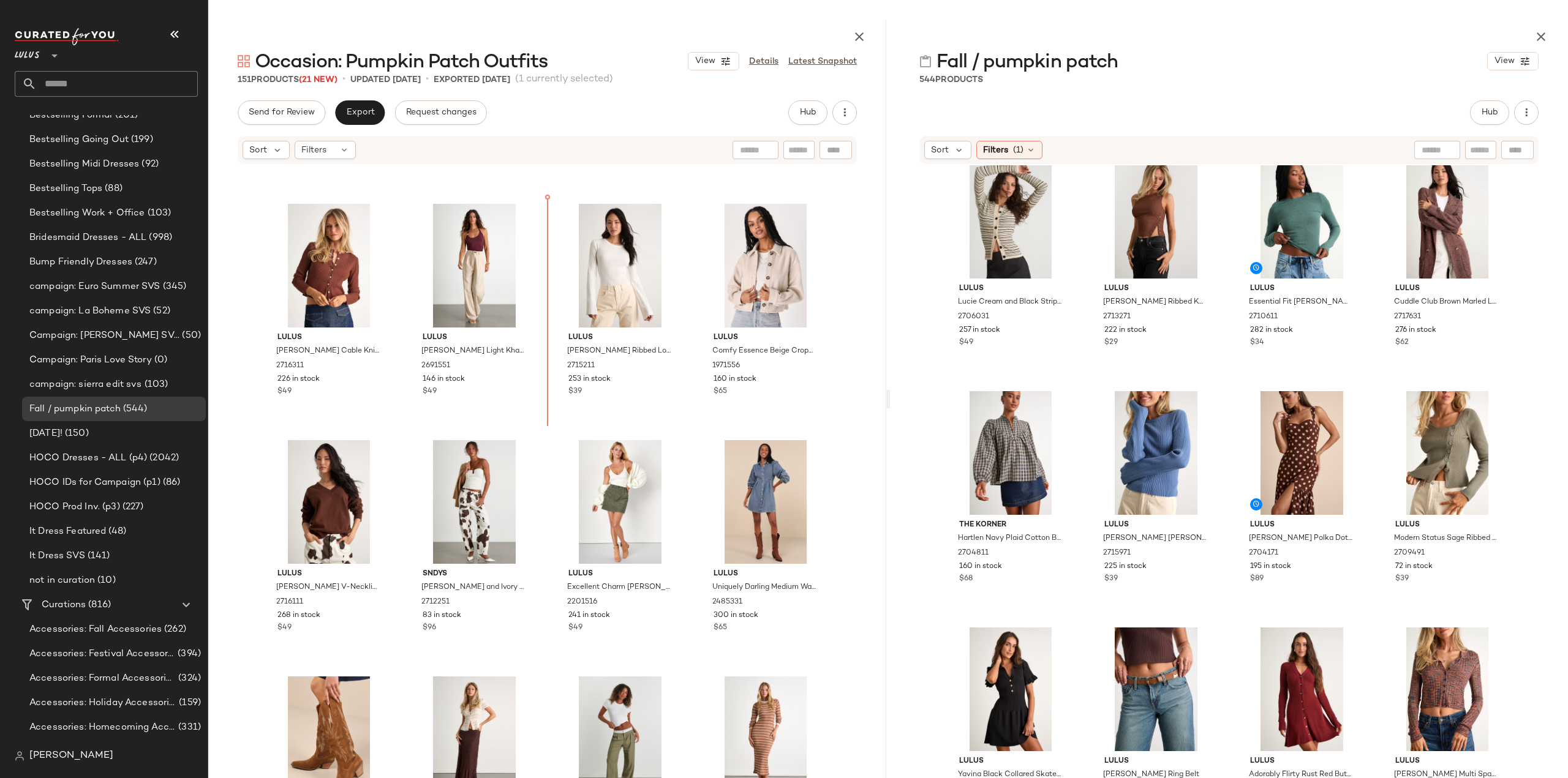
scroll to position [438, 0]
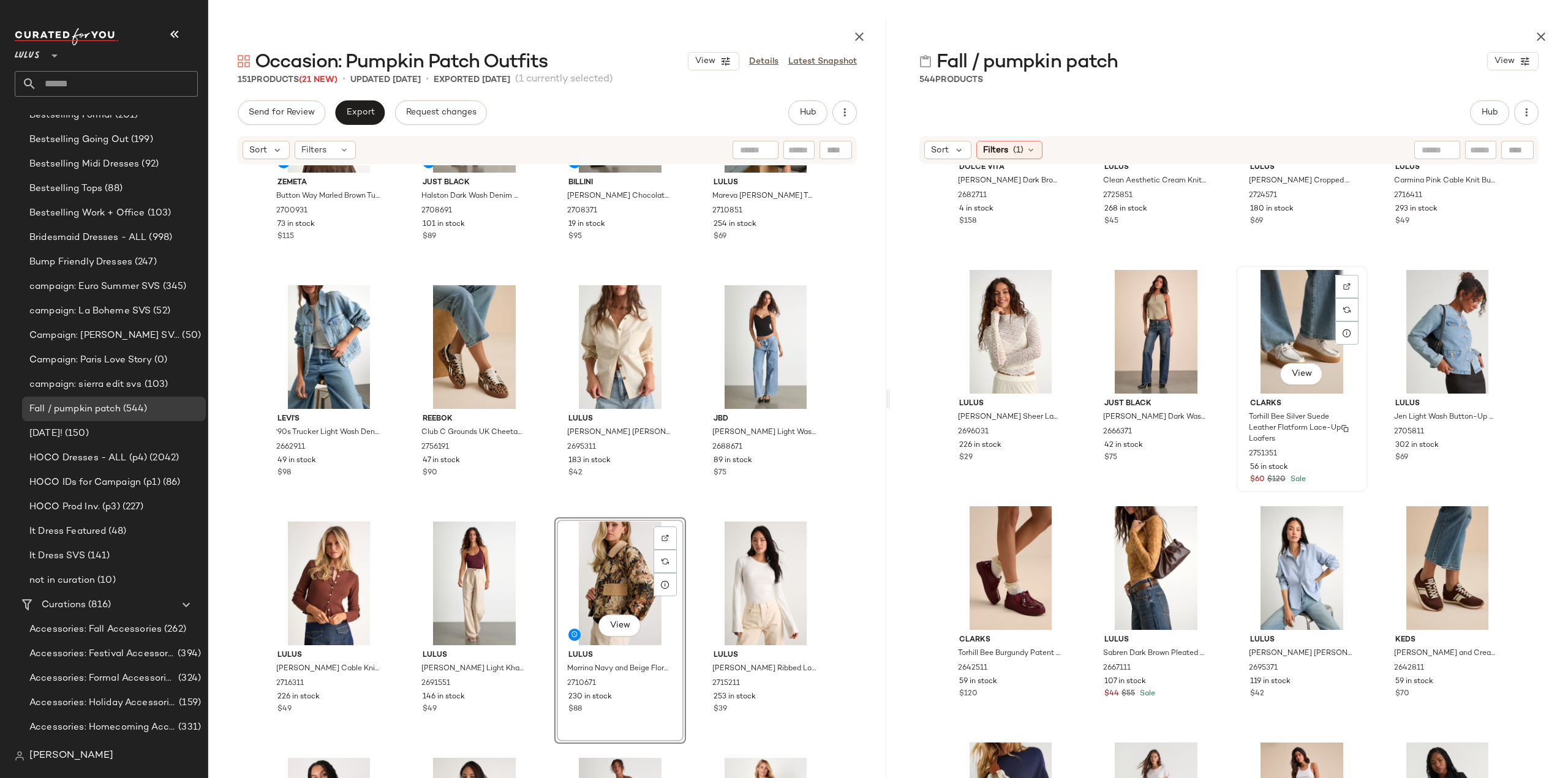
scroll to position [1418, 0]
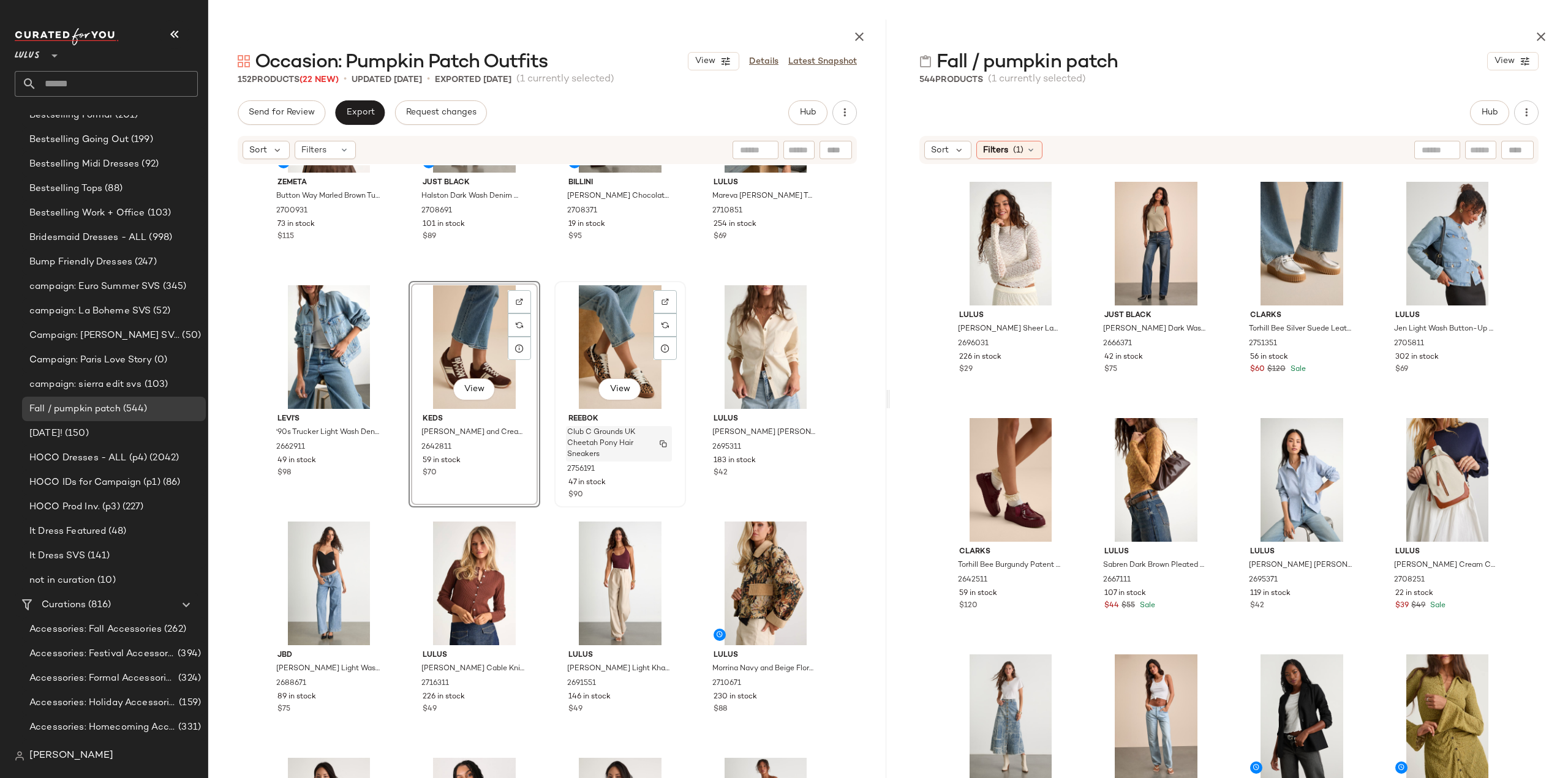
click at [643, 445] on span "Club C Grounds UK Cheetah Pony Hair Sneakers" at bounding box center [608, 444] width 81 height 33
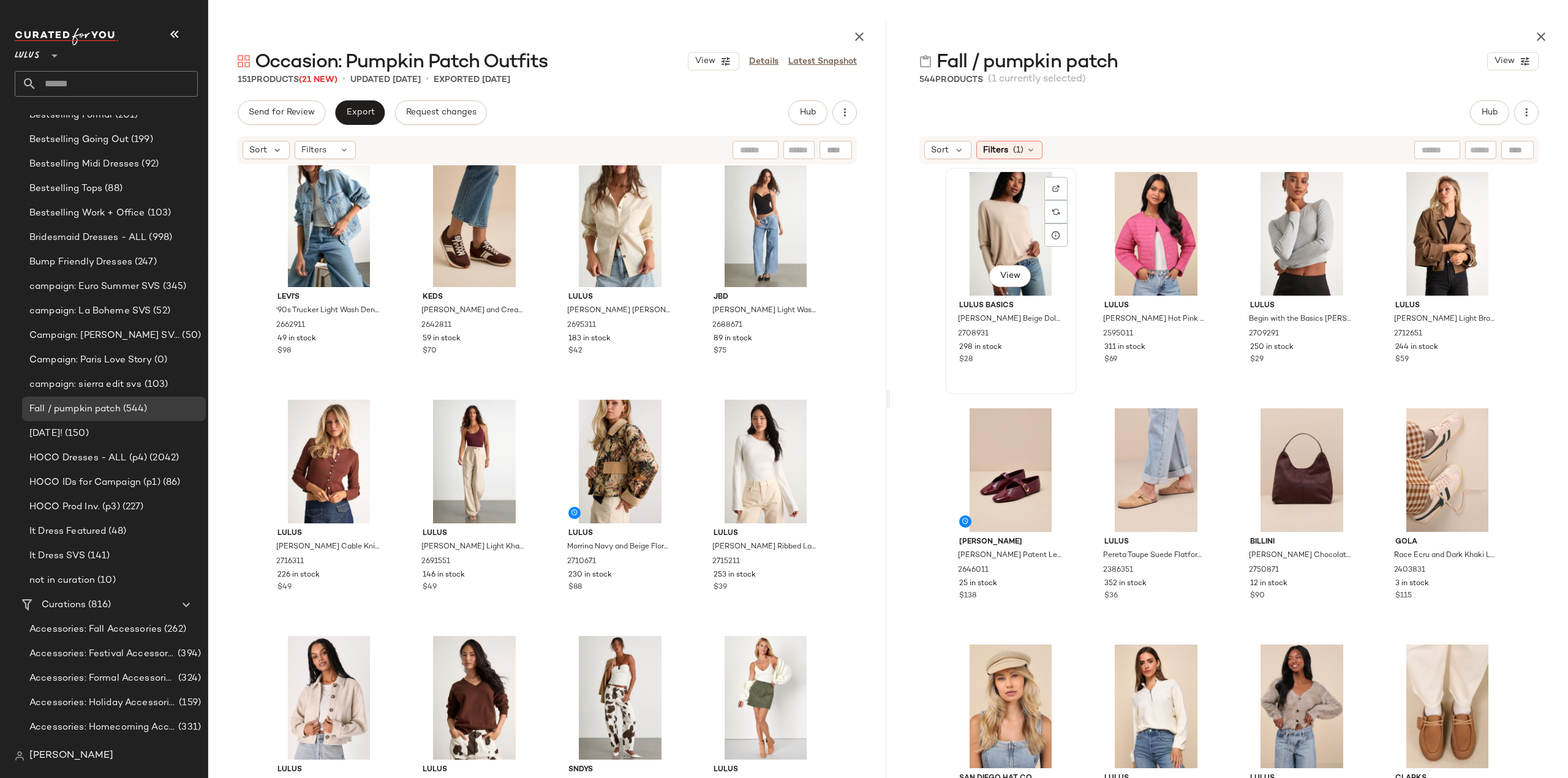
scroll to position [3560, 0]
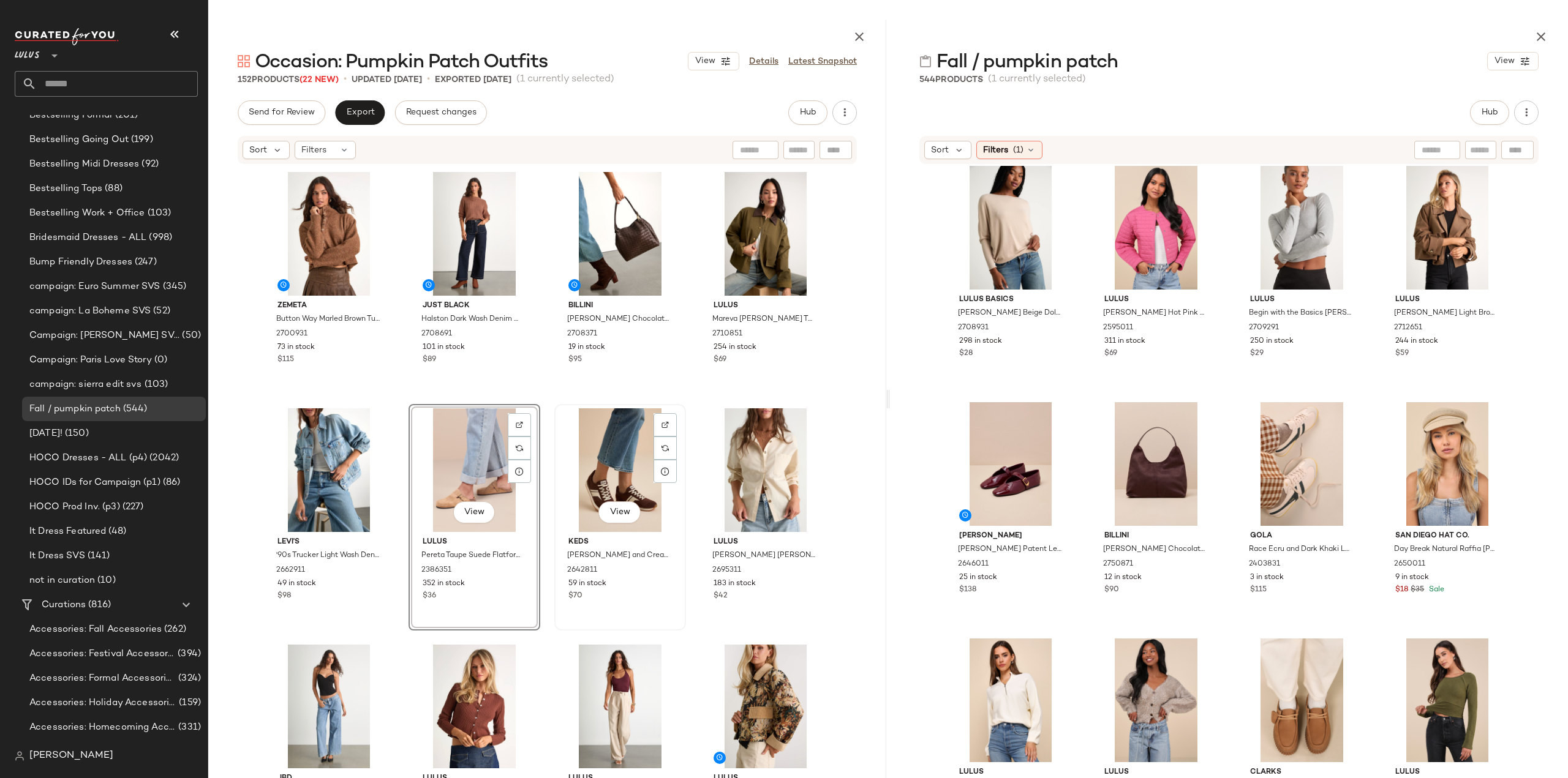
click at [635, 599] on div "$70" at bounding box center [620, 596] width 103 height 11
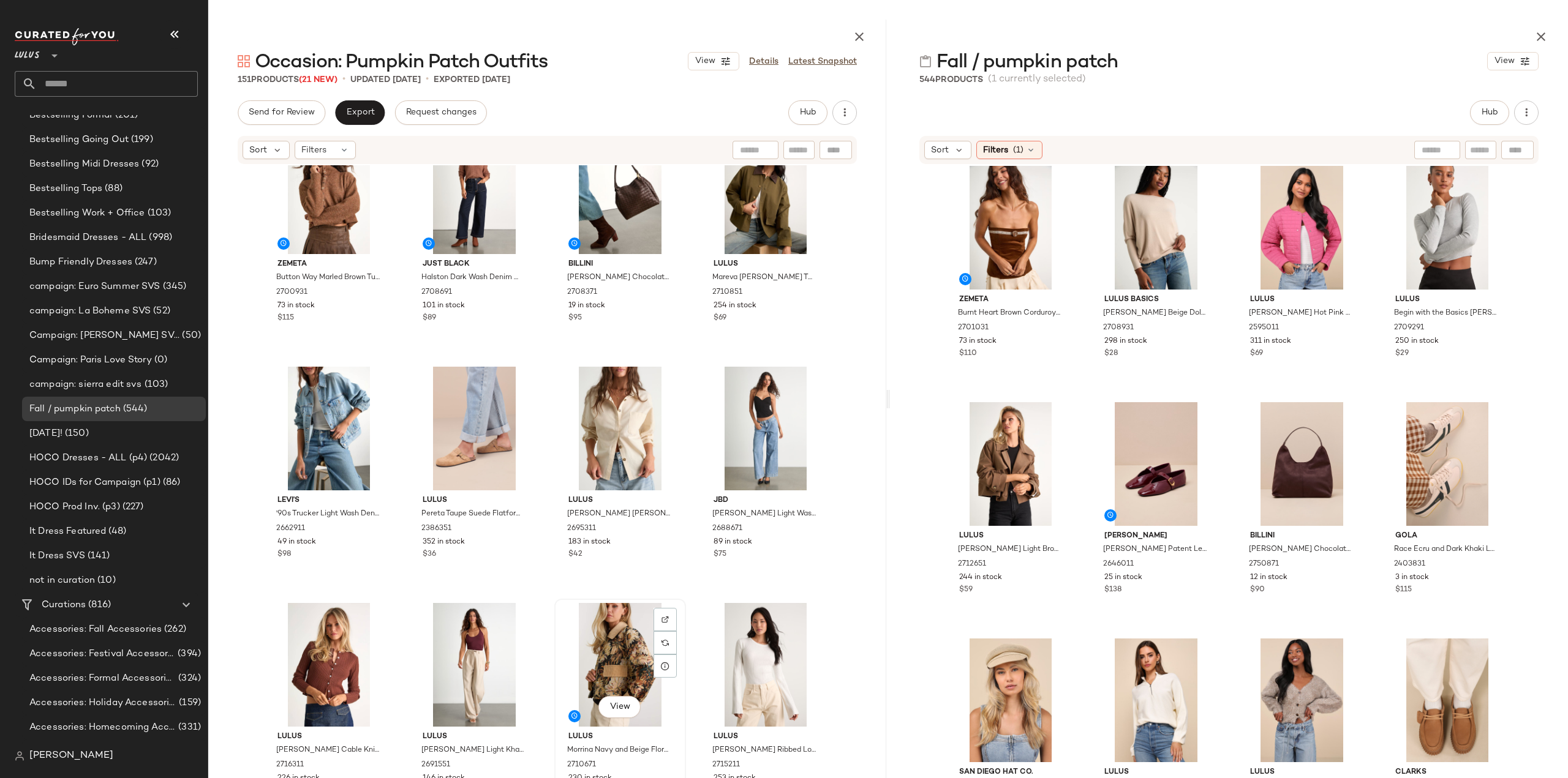
scroll to position [61, 0]
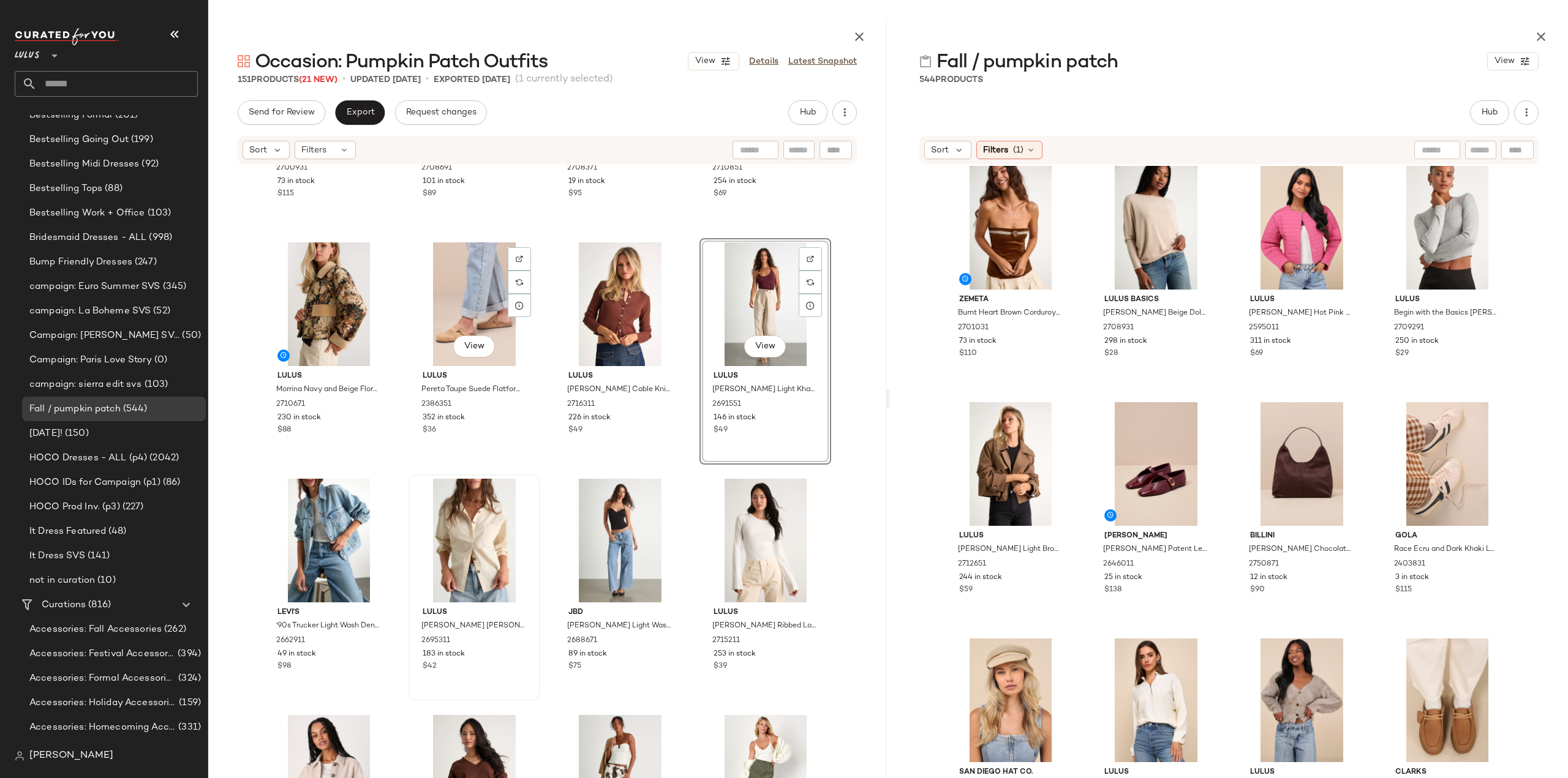
scroll to position [184, 0]
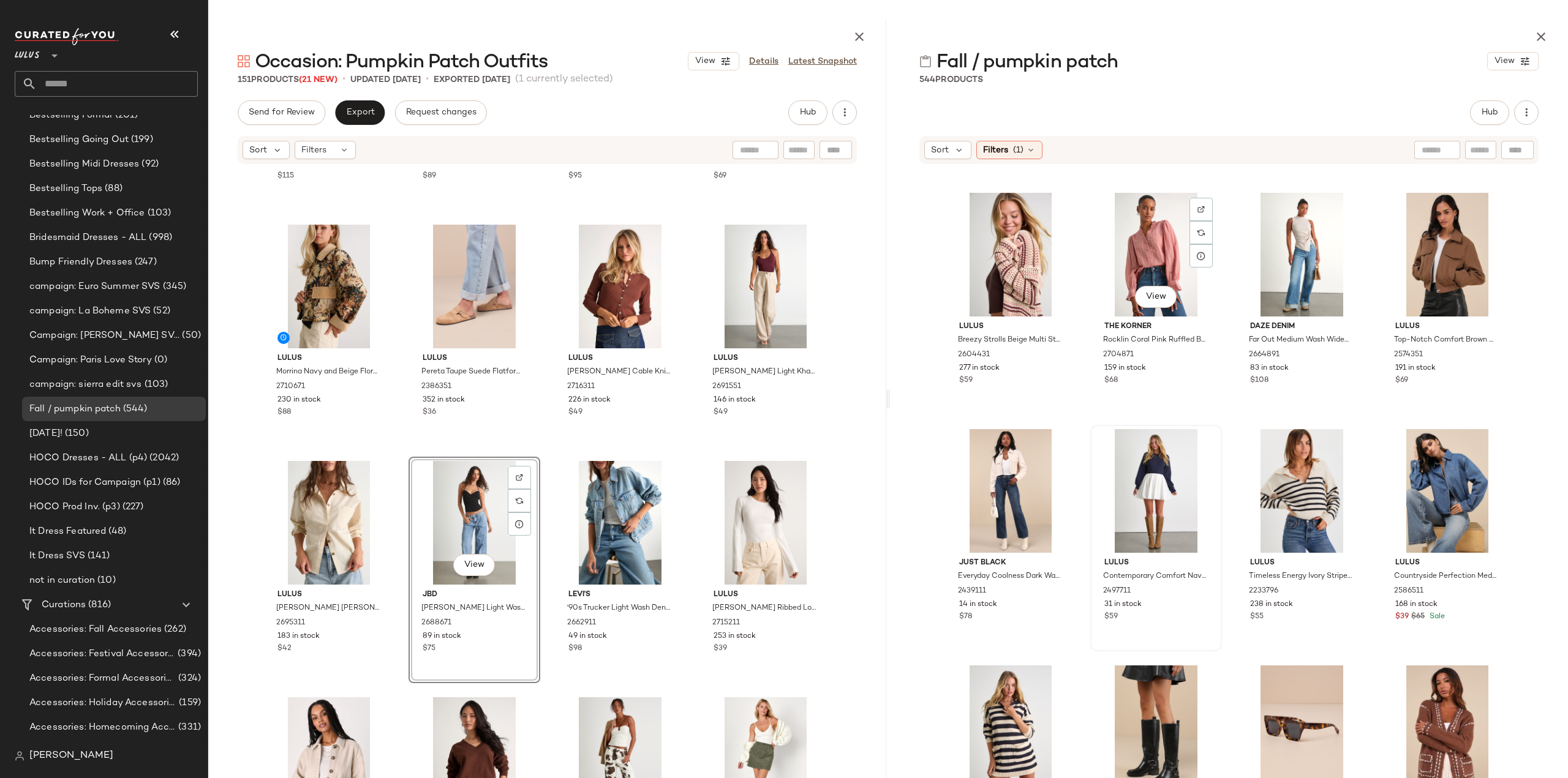
scroll to position [4662, 0]
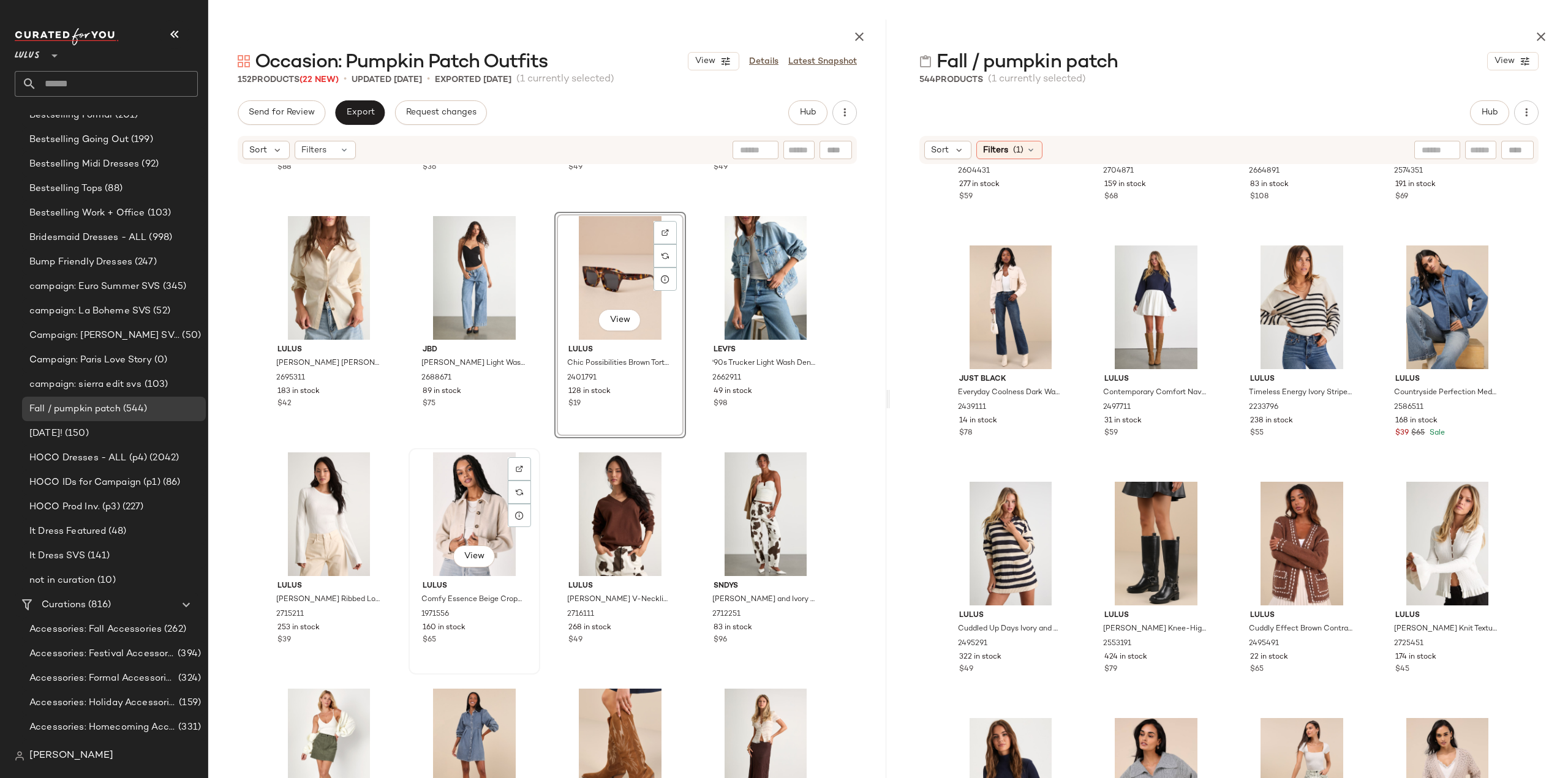
scroll to position [561, 0]
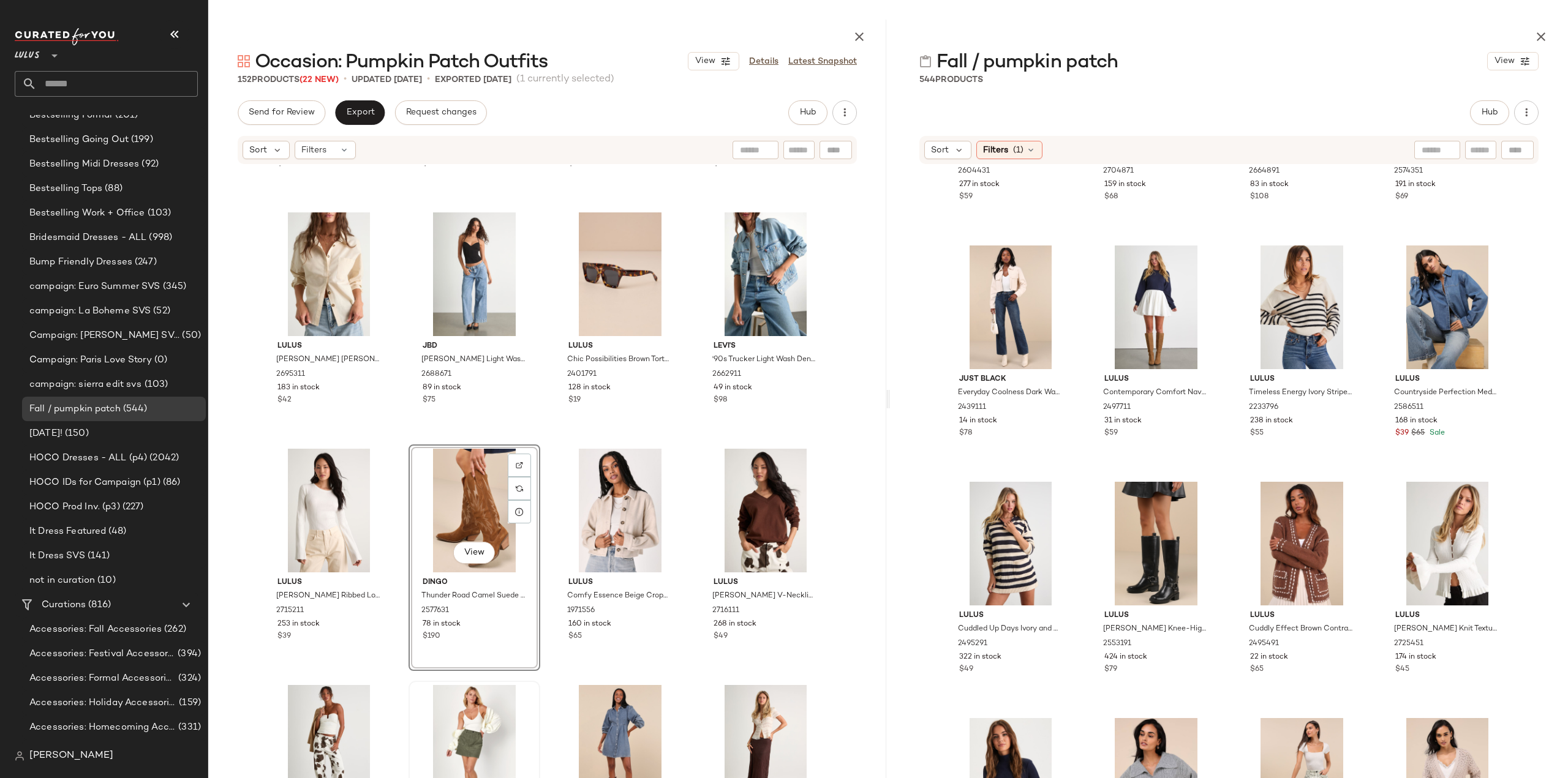
scroll to position [561, 0]
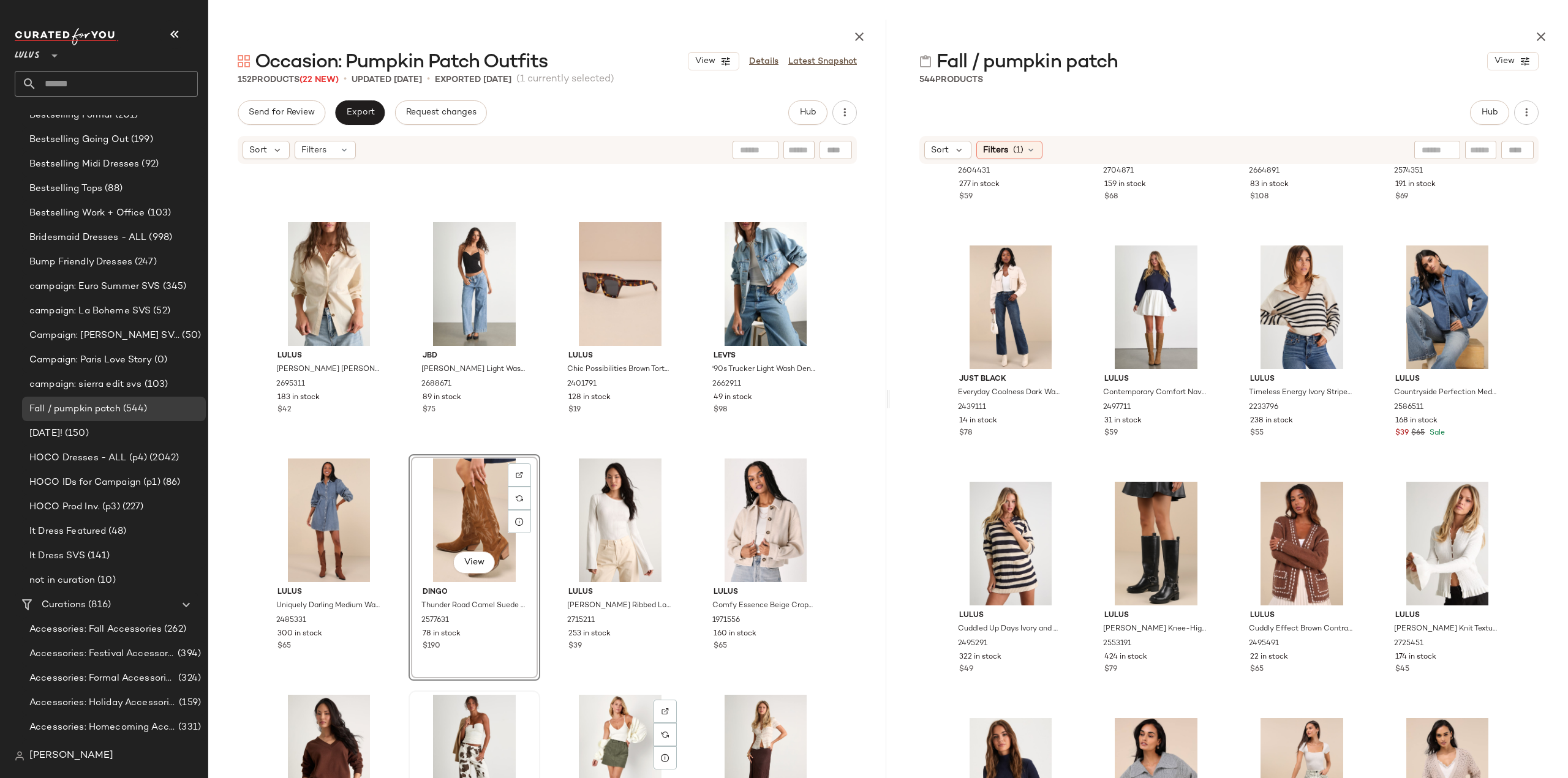
scroll to position [561, 0]
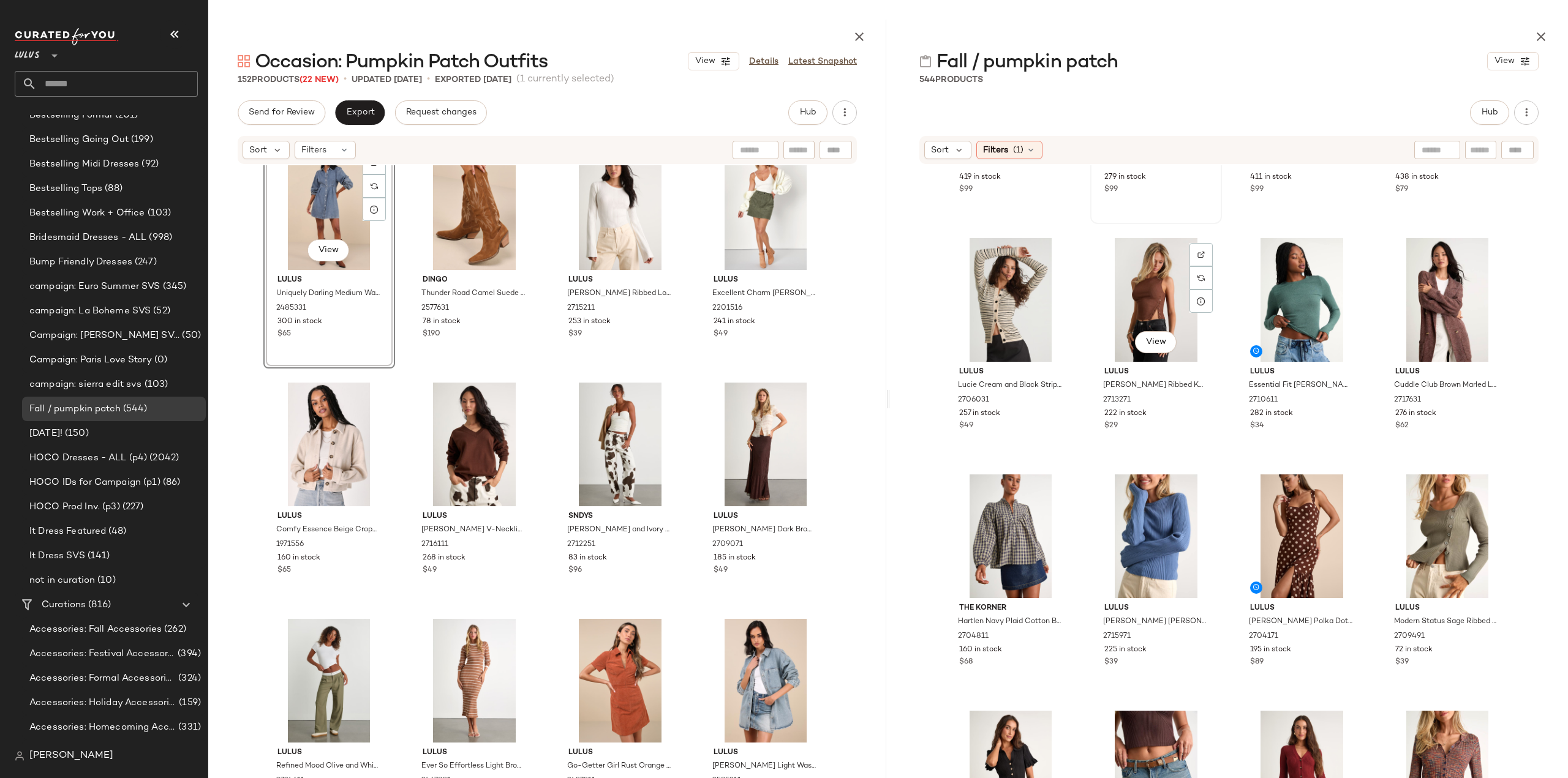
scroll to position [438, 0]
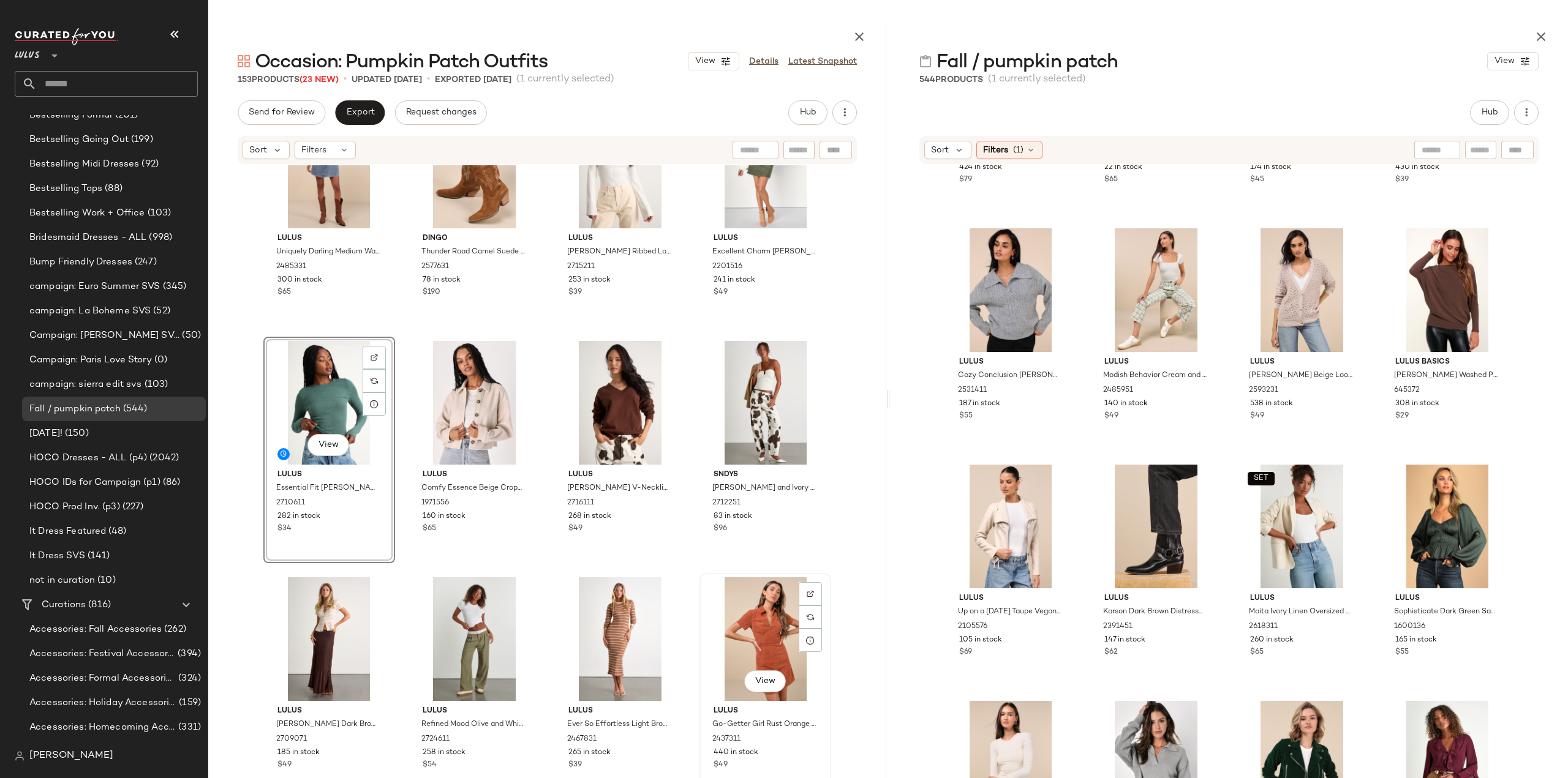
scroll to position [805, 0]
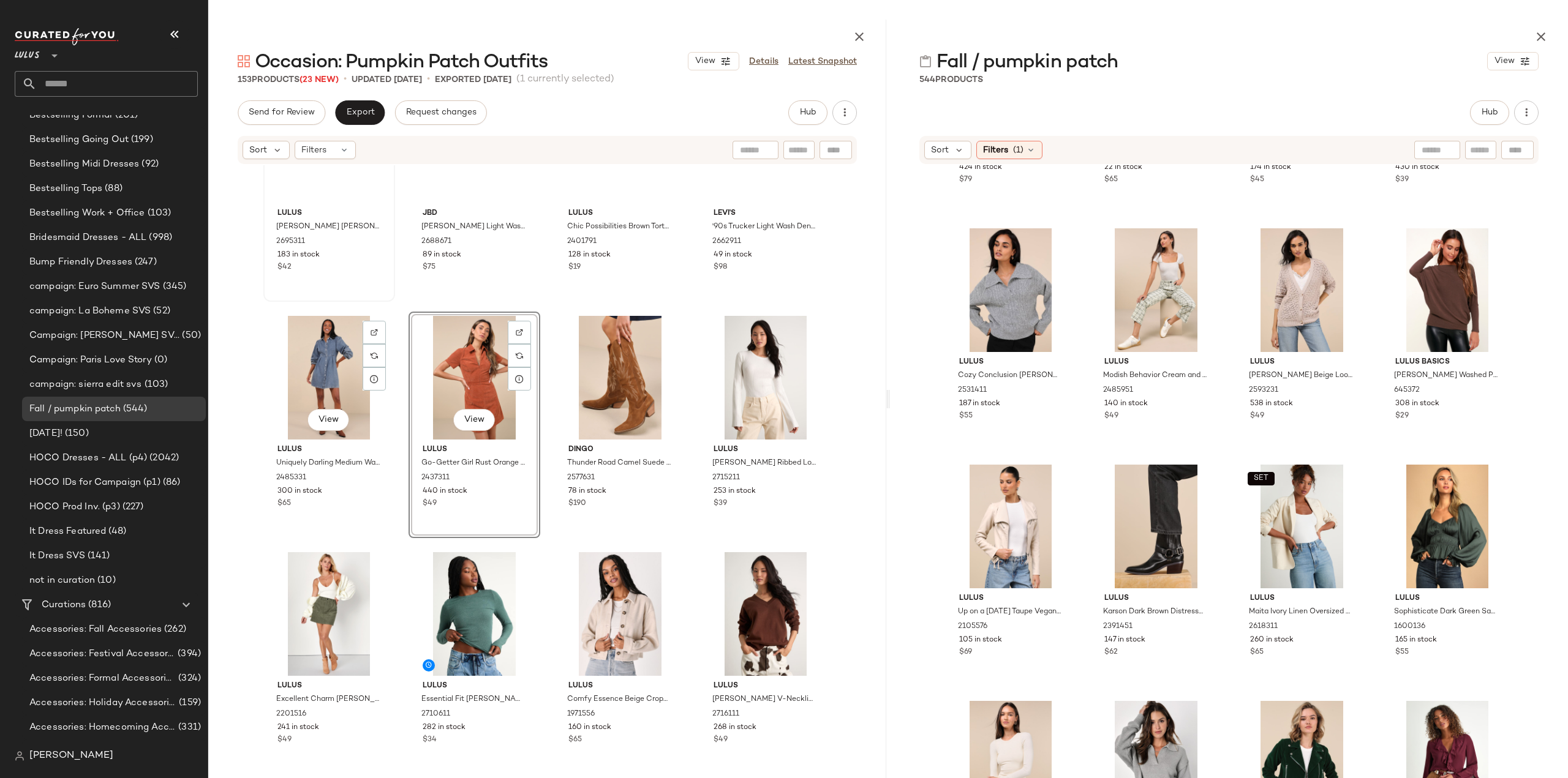
scroll to position [484, 0]
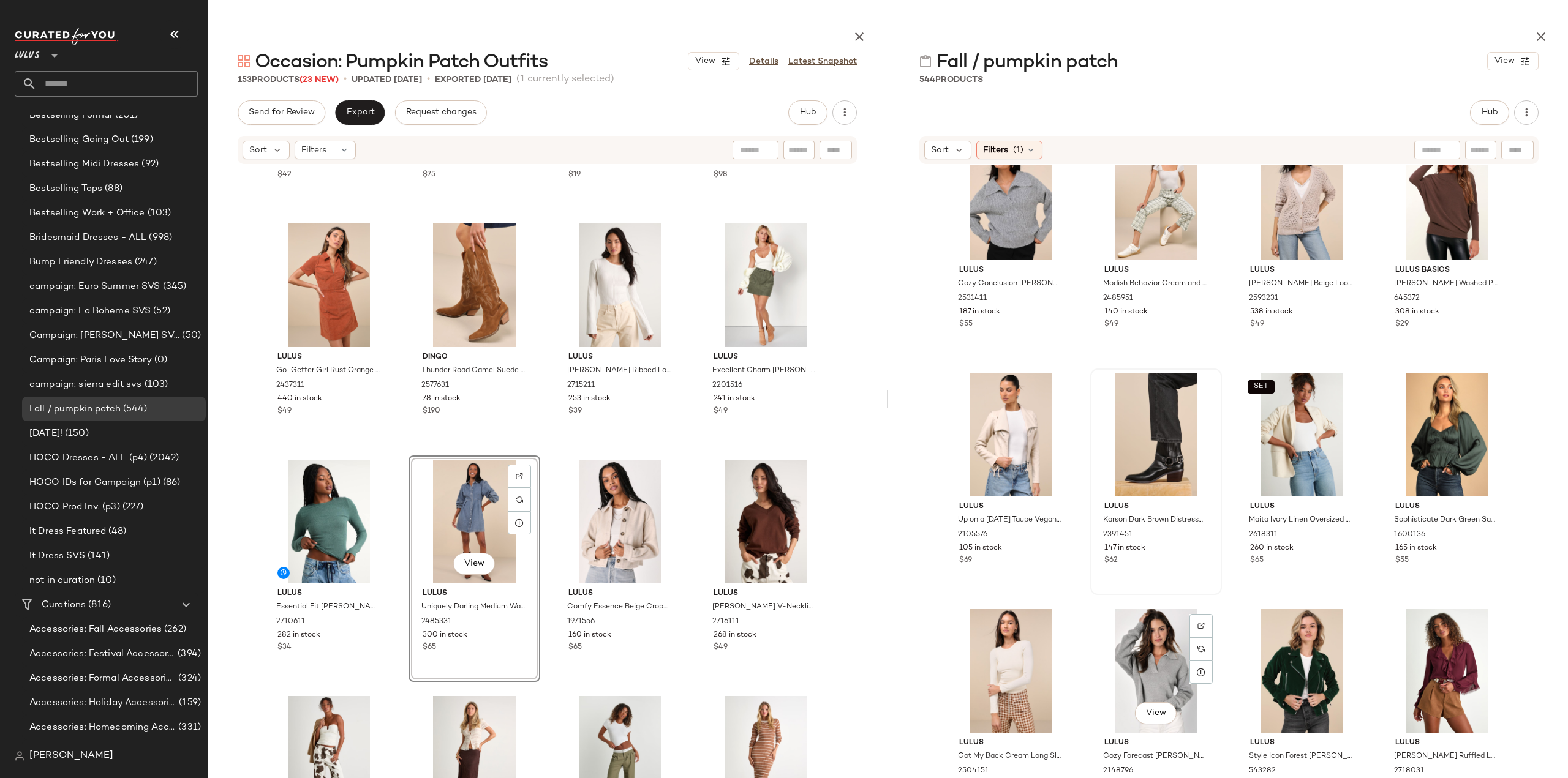
scroll to position [5151, 0]
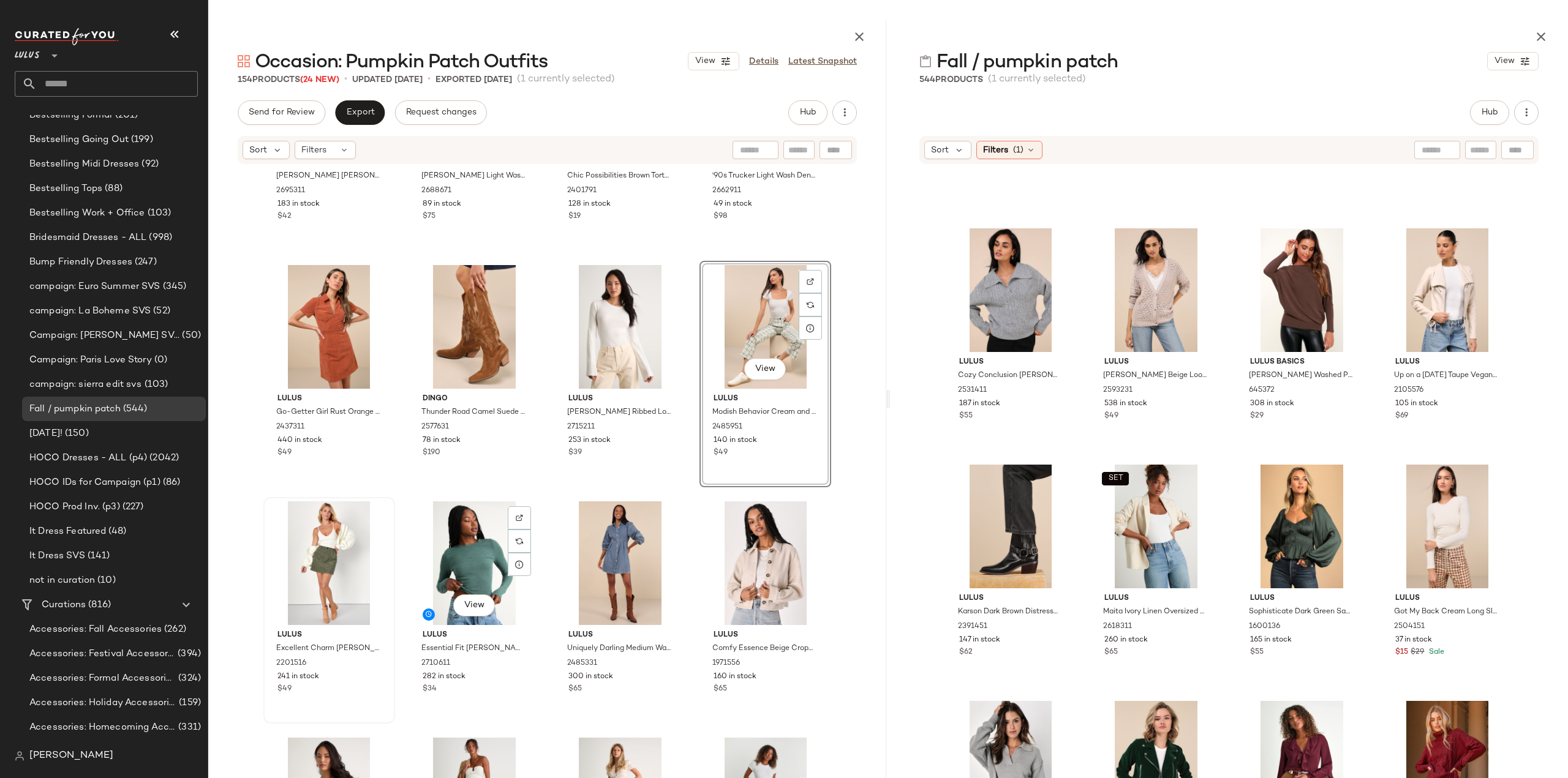
scroll to position [667, 0]
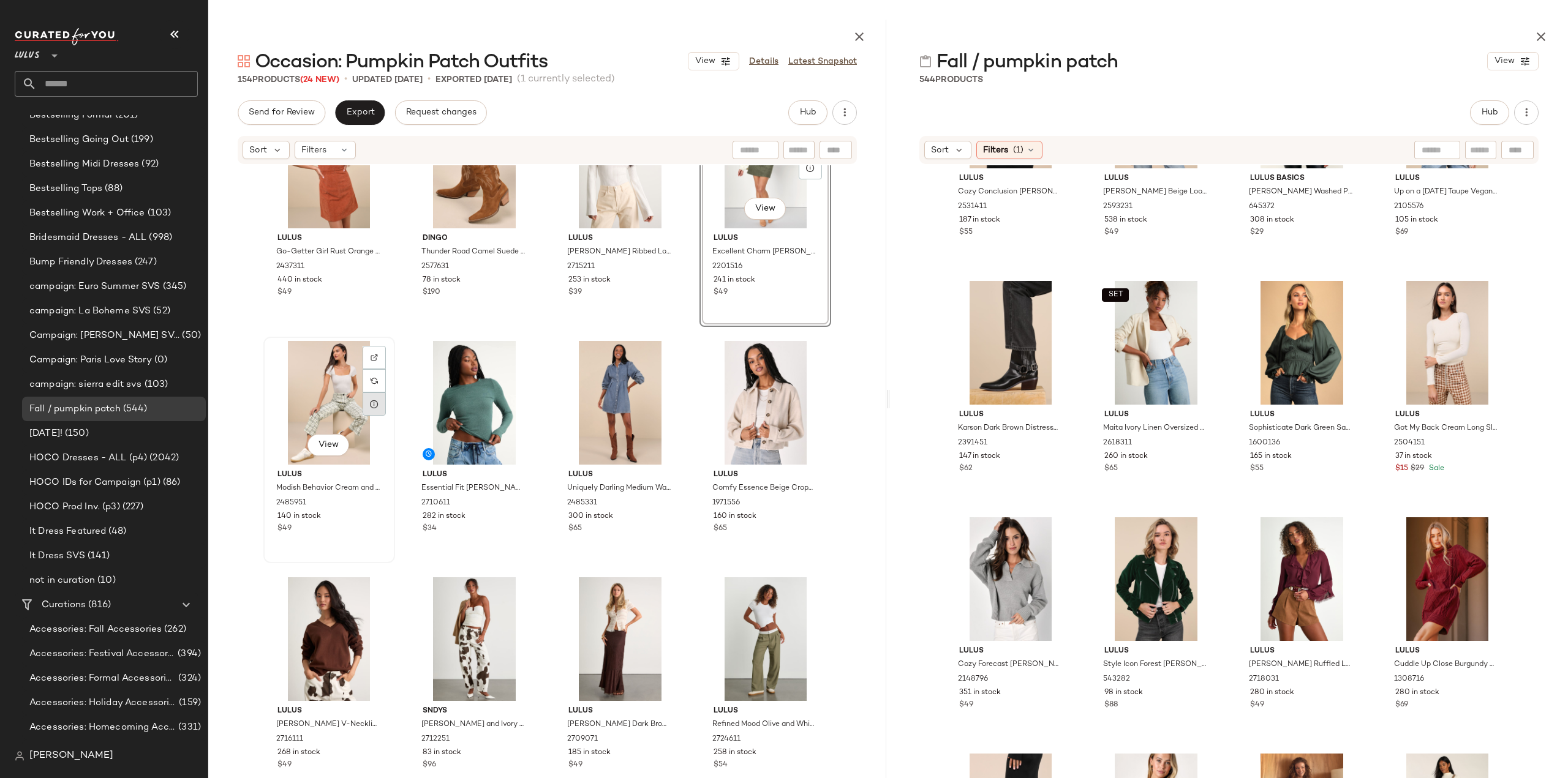
scroll to position [789, 0]
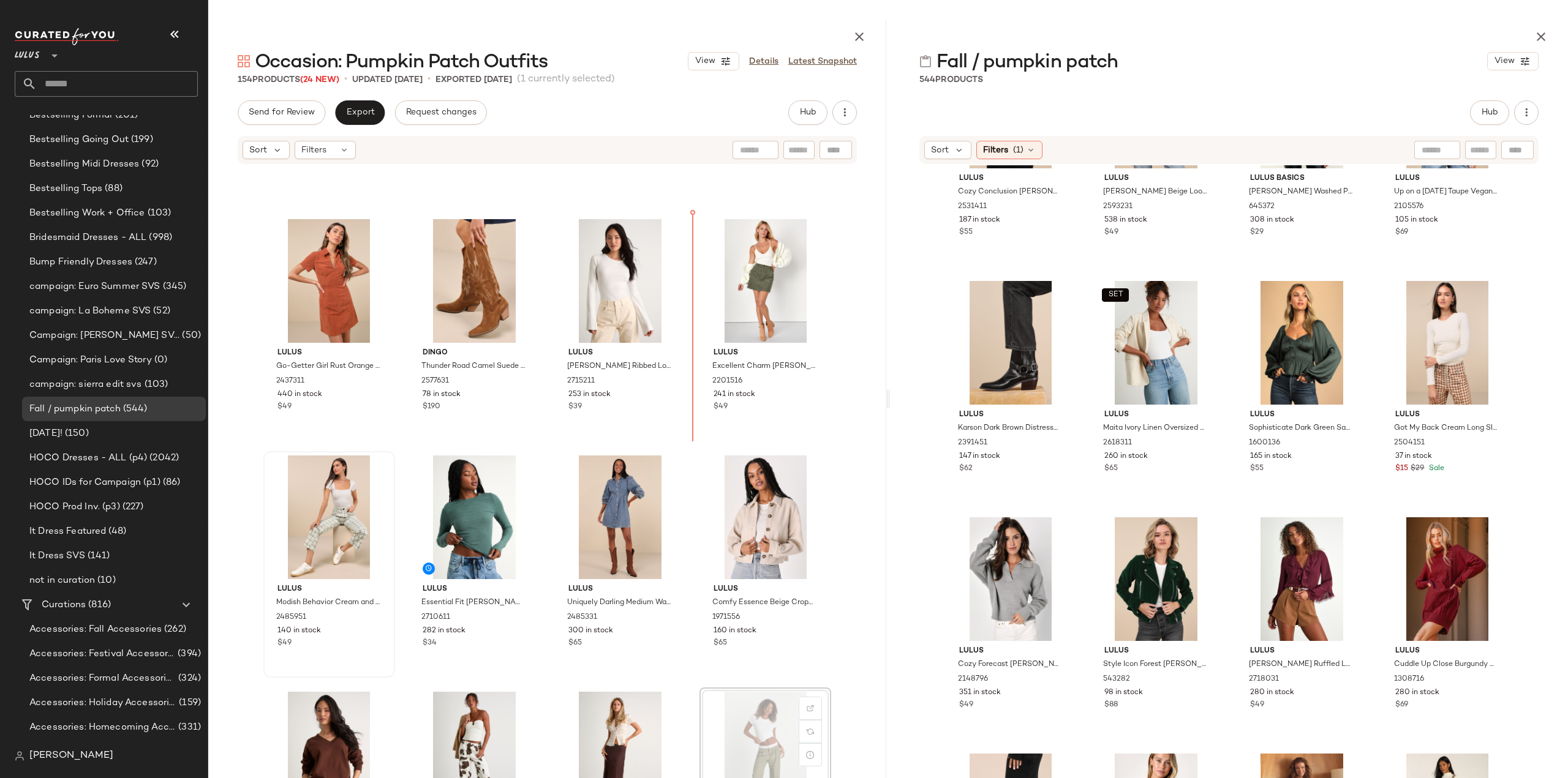
scroll to position [647, 0]
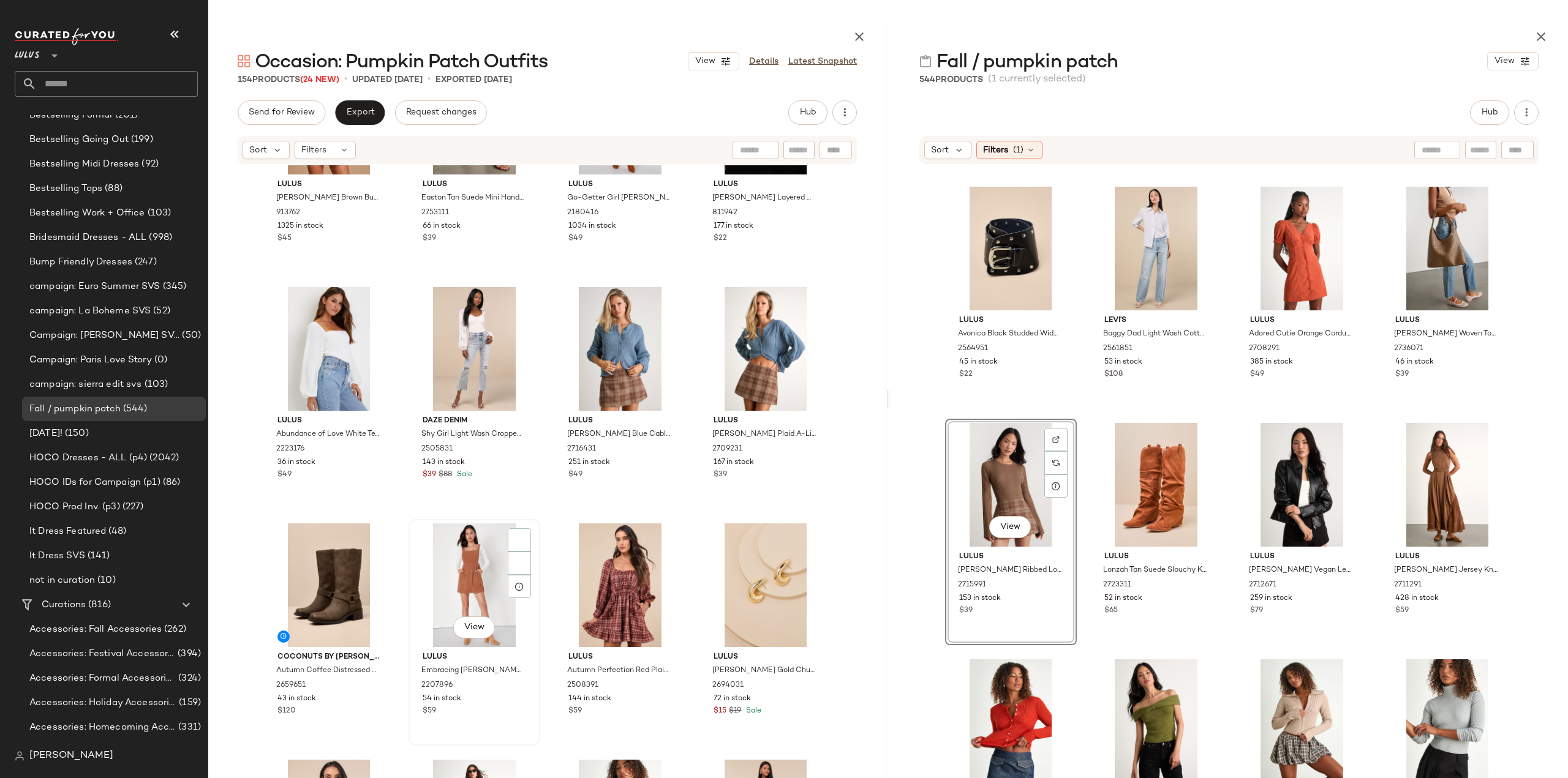
scroll to position [1809, 0]
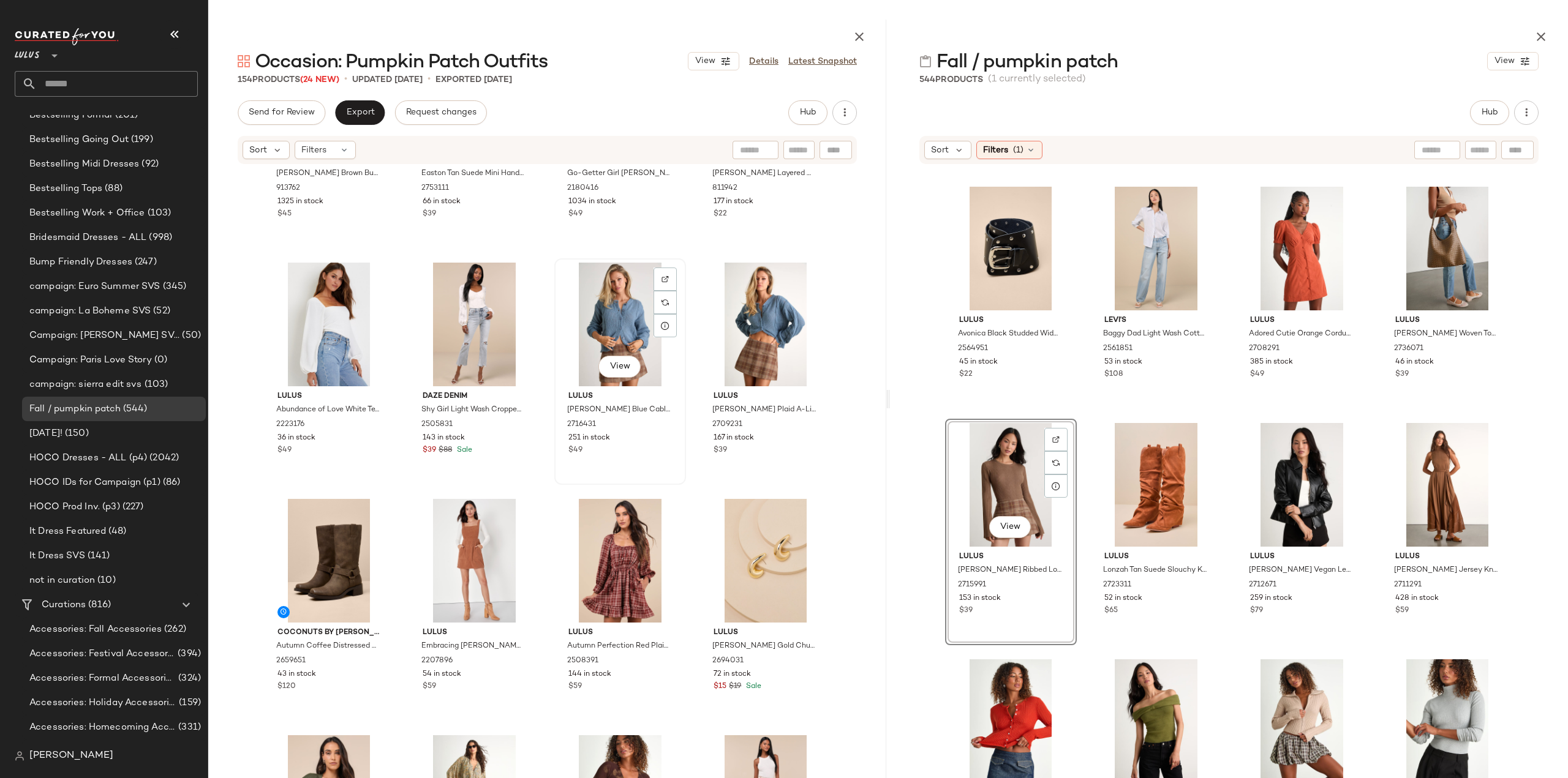
click at [630, 449] on div "$49" at bounding box center [620, 450] width 103 height 11
click at [775, 447] on div "$39" at bounding box center [765, 450] width 103 height 11
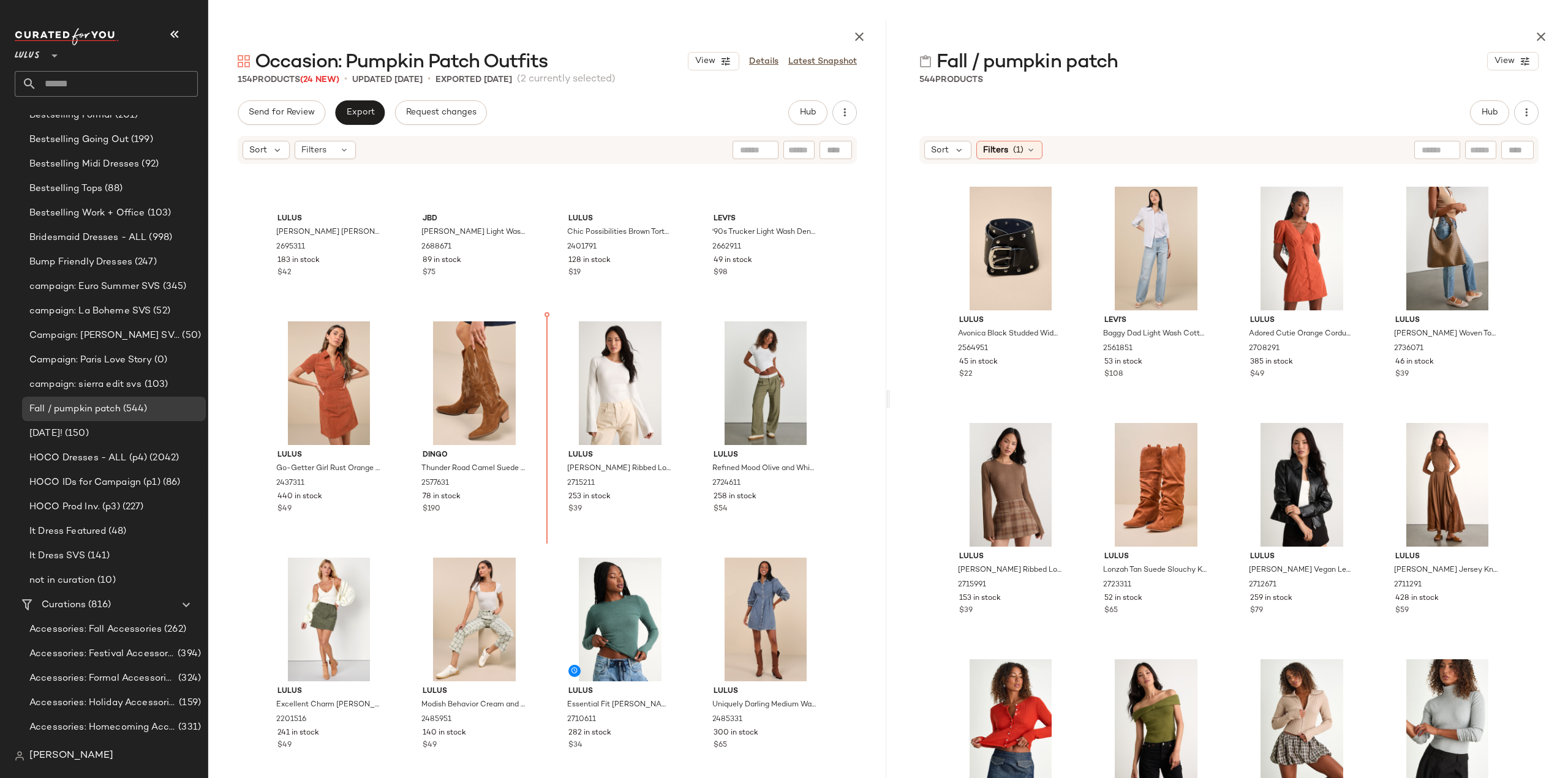
scroll to position [541, 0]
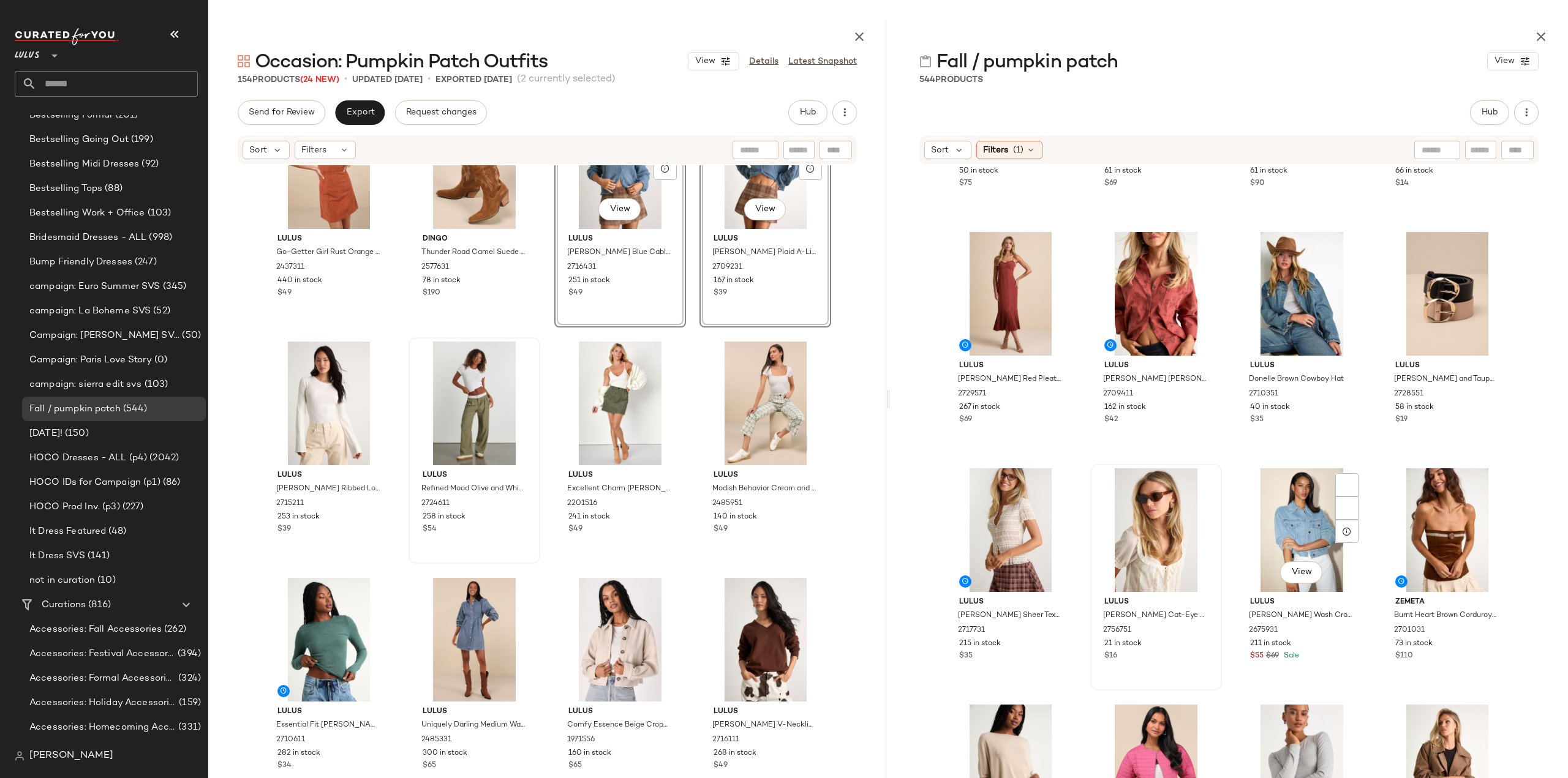
scroll to position [3070, 0]
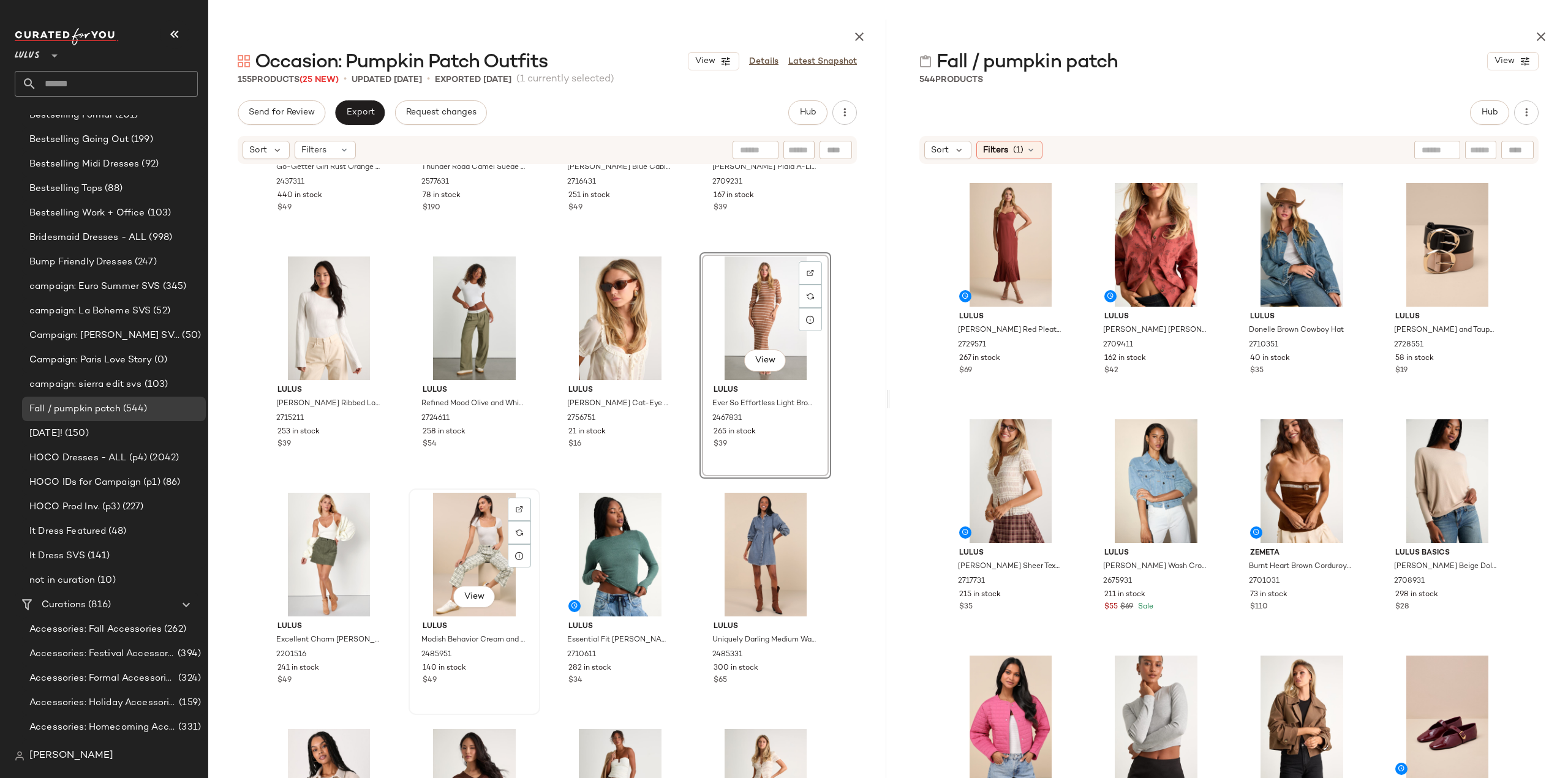
scroll to position [942, 0]
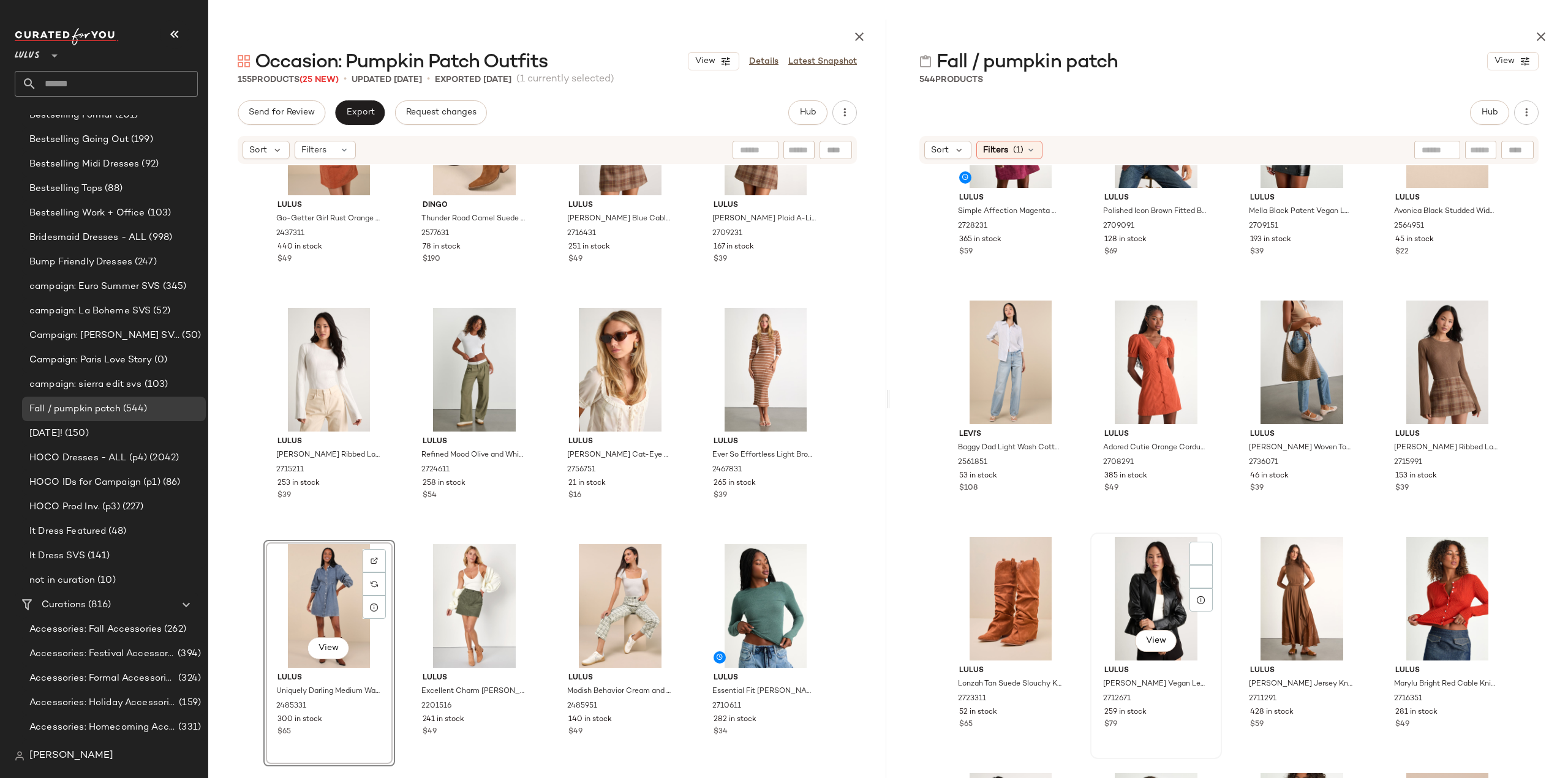
scroll to position [8029, 0]
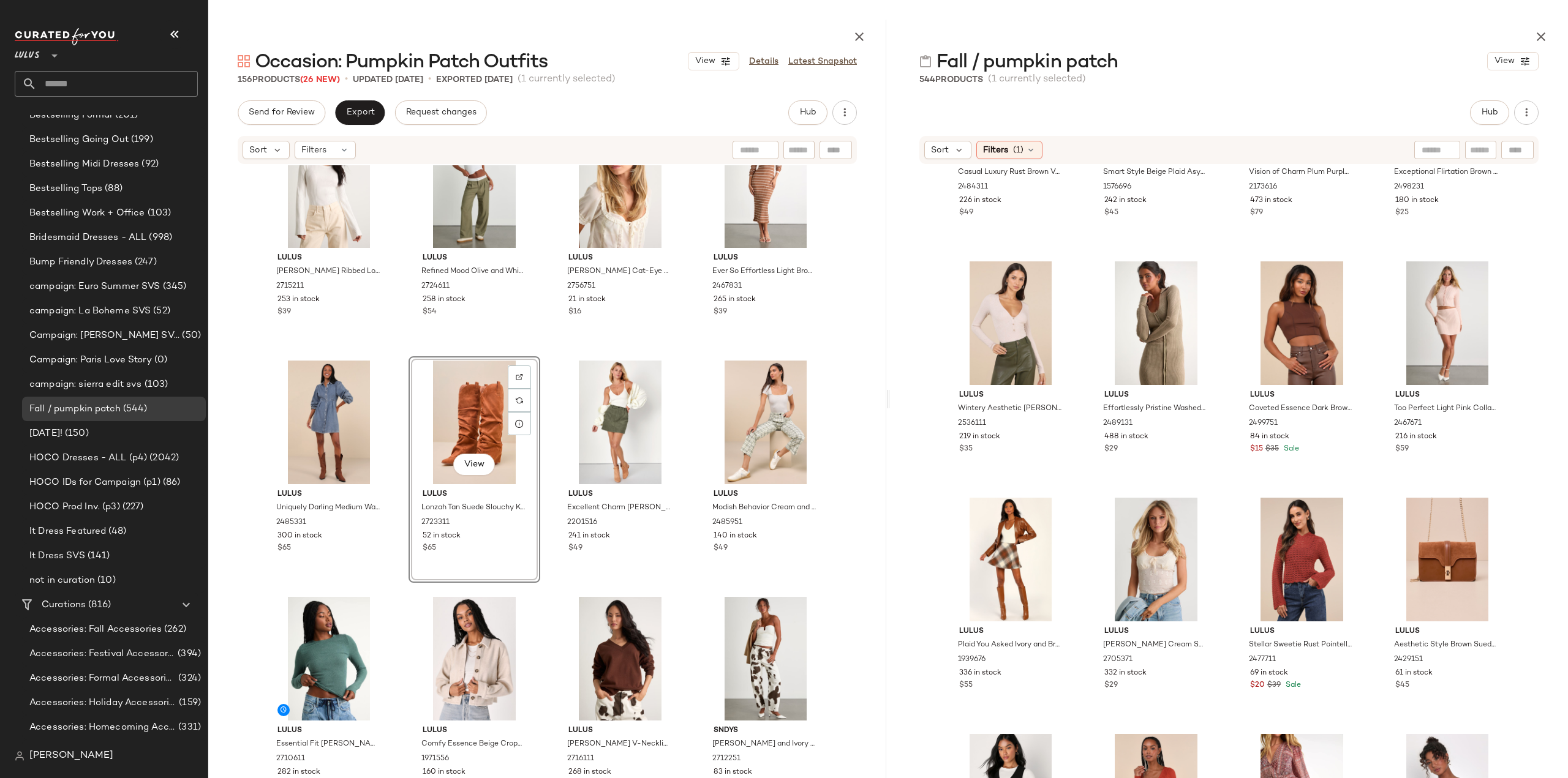
scroll to position [12925, 0]
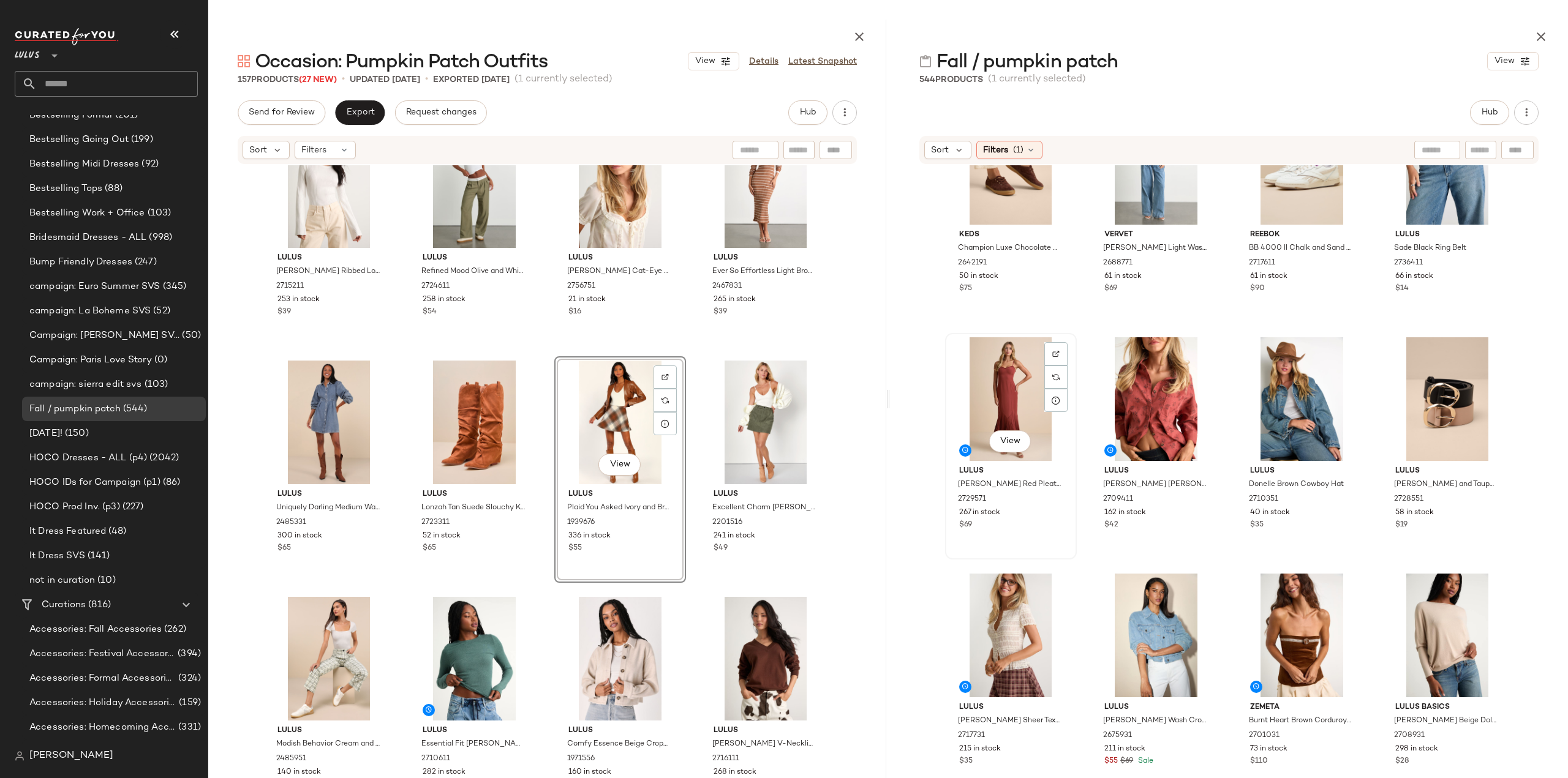
scroll to position [3009, 0]
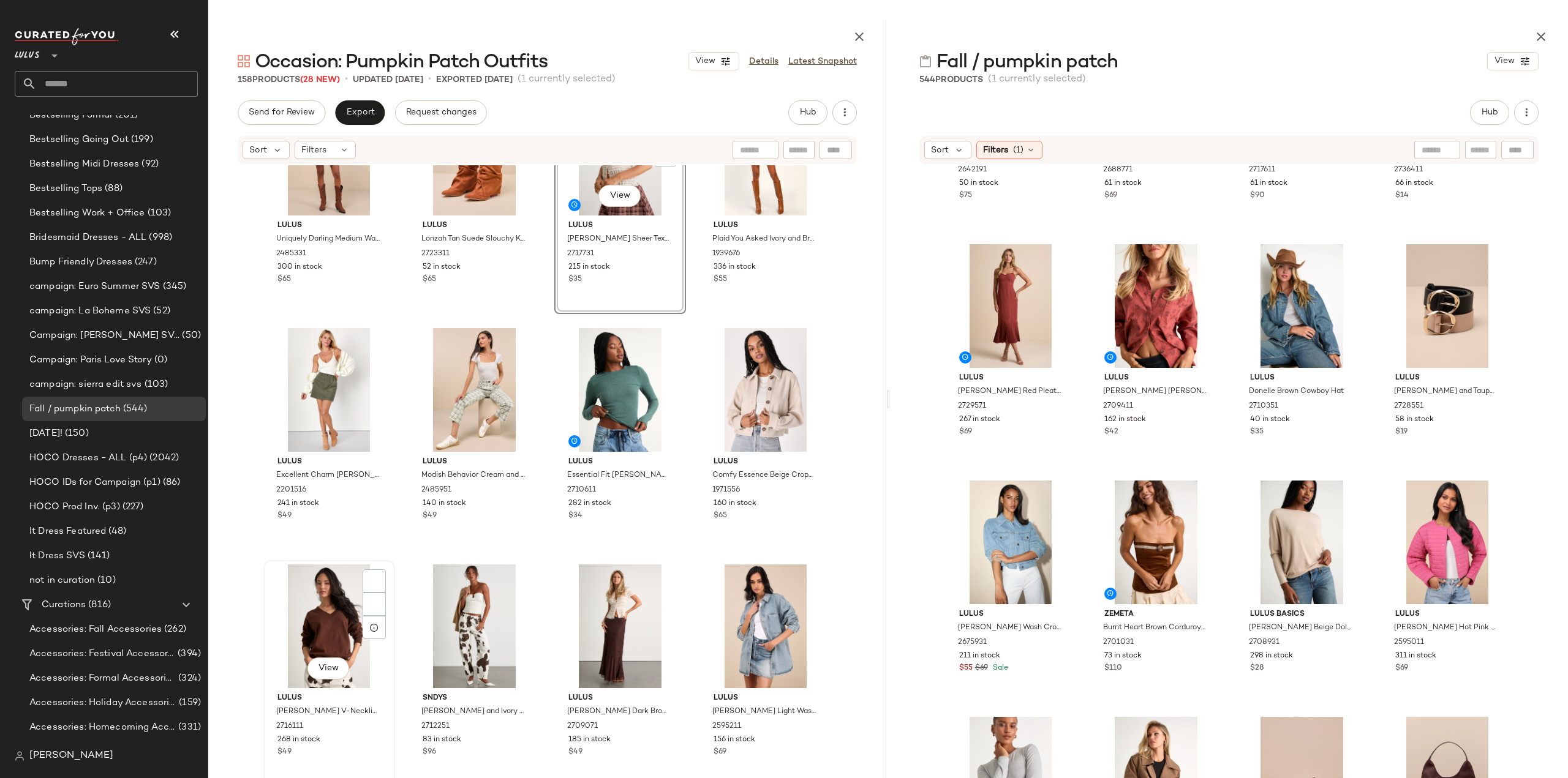
scroll to position [1234, 0]
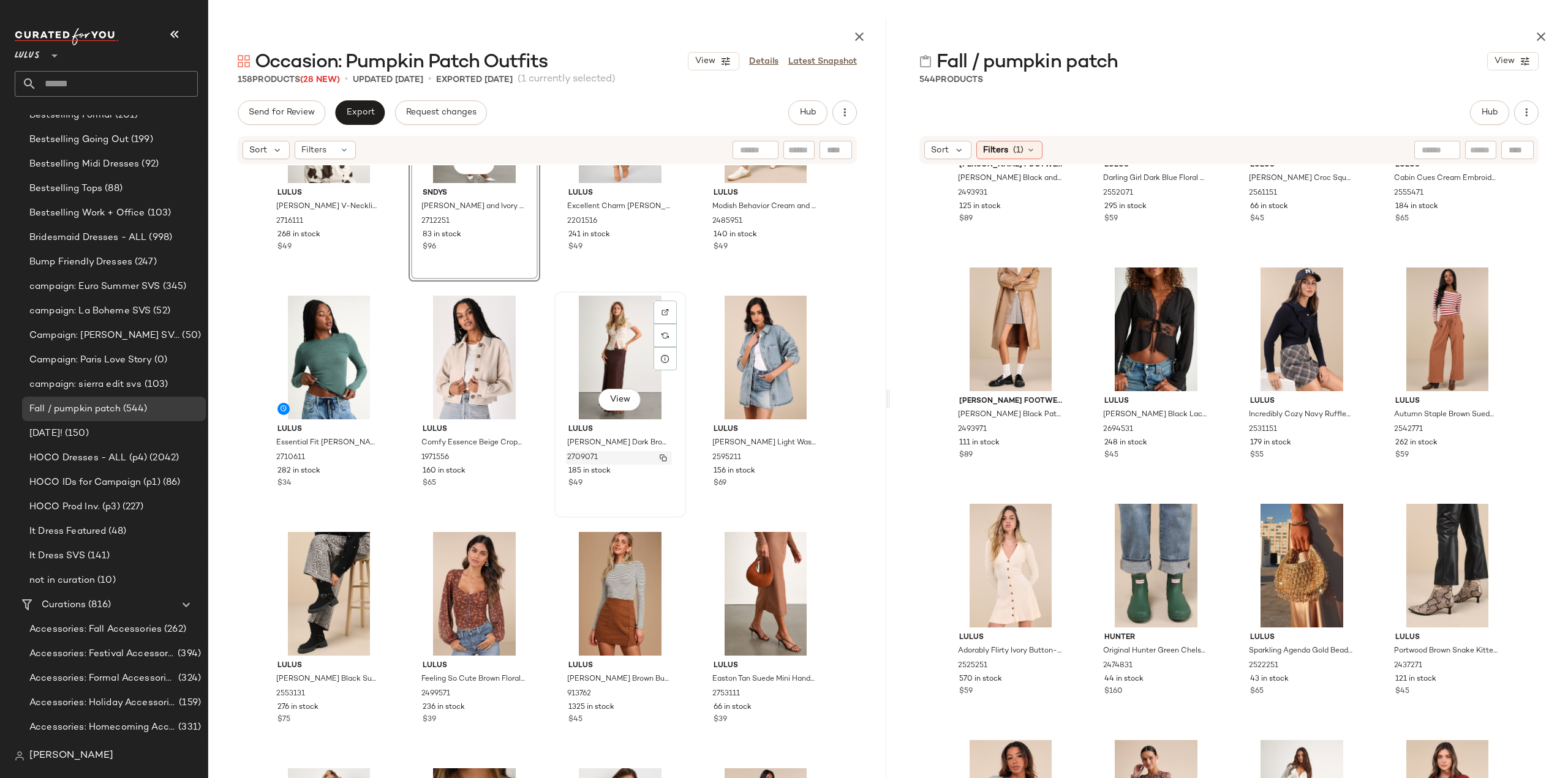
scroll to position [1479, 0]
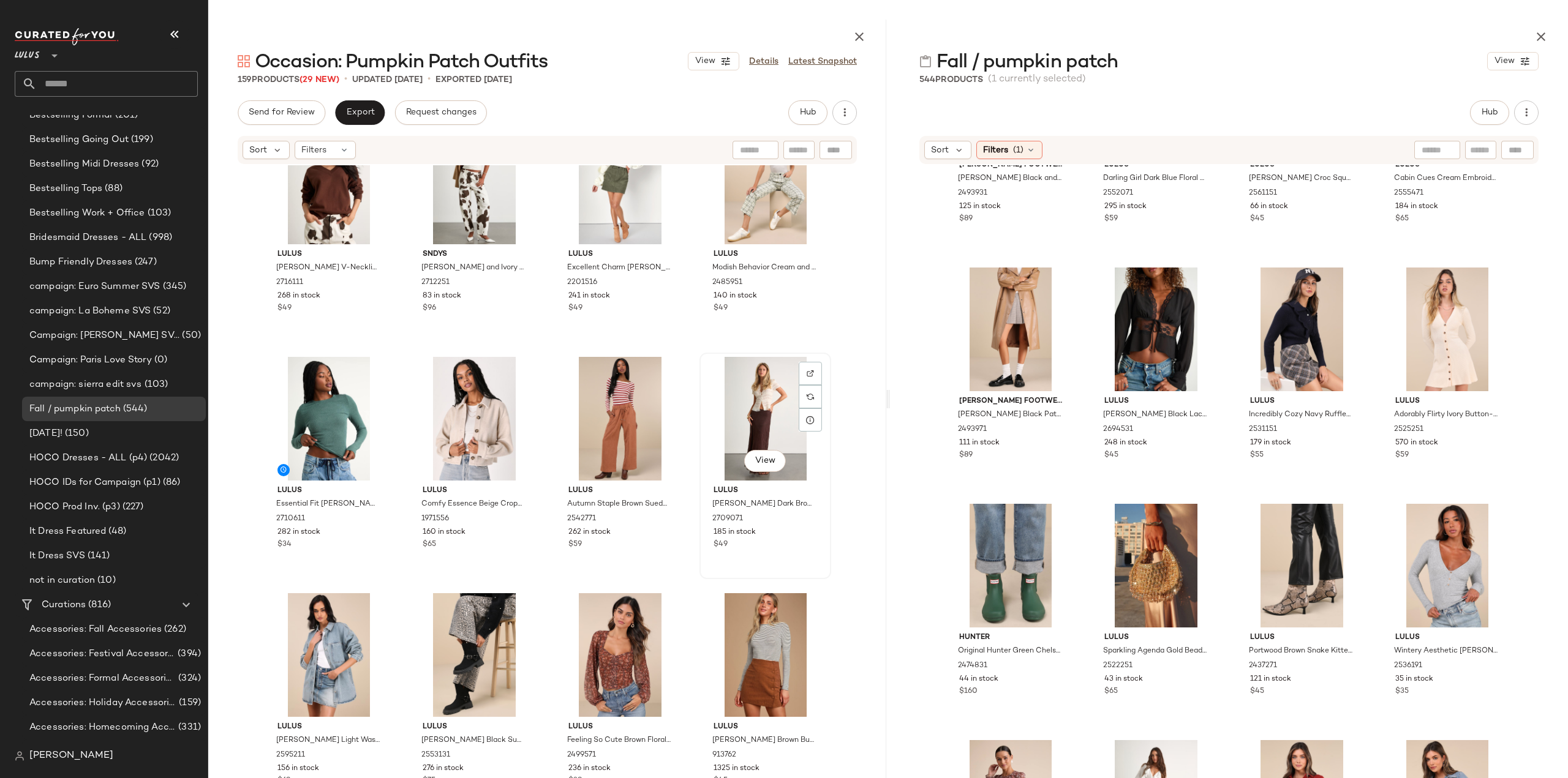
click at [779, 536] on div "185 in stock" at bounding box center [765, 532] width 103 height 11
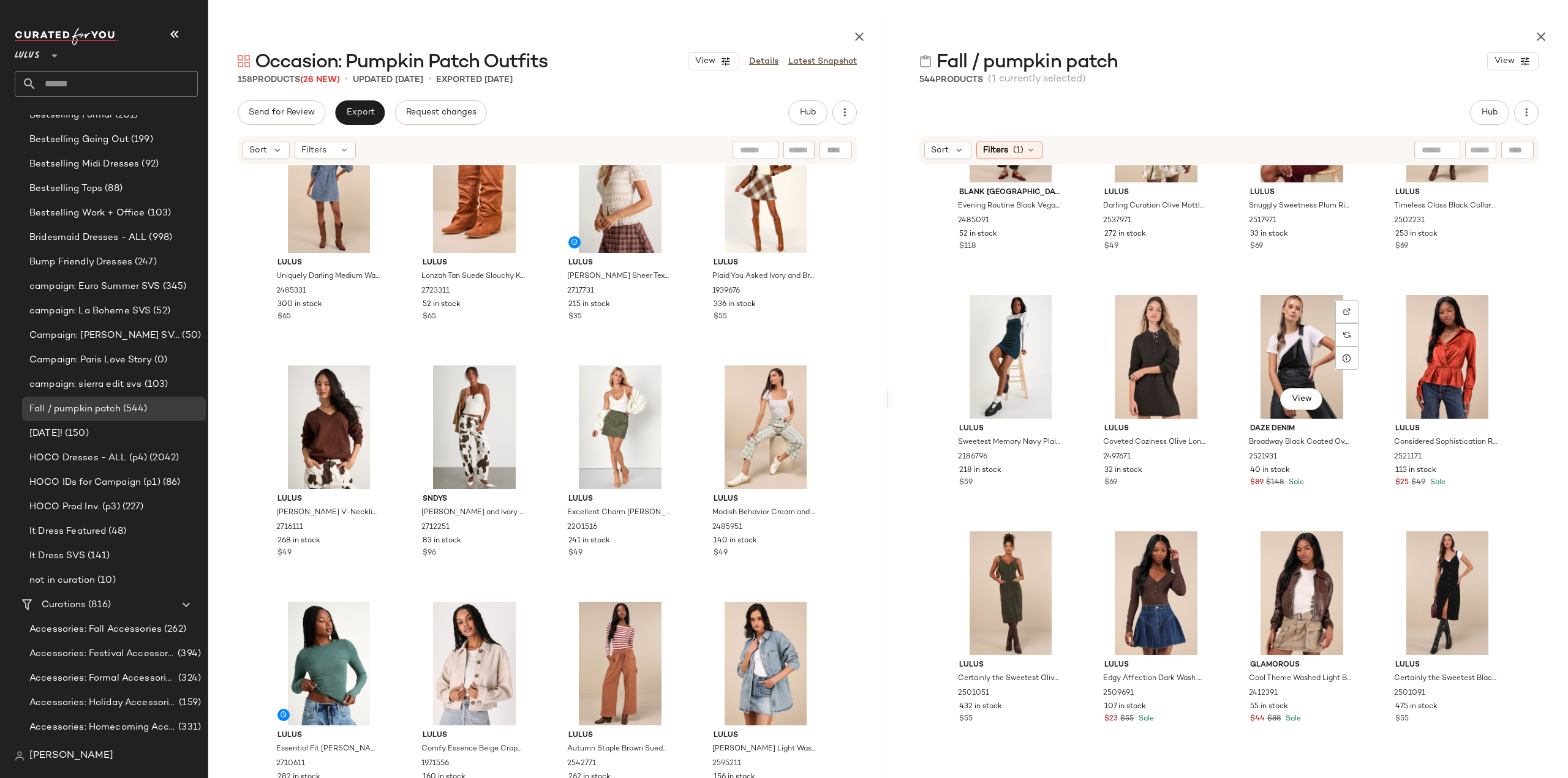
scroll to position [11701, 0]
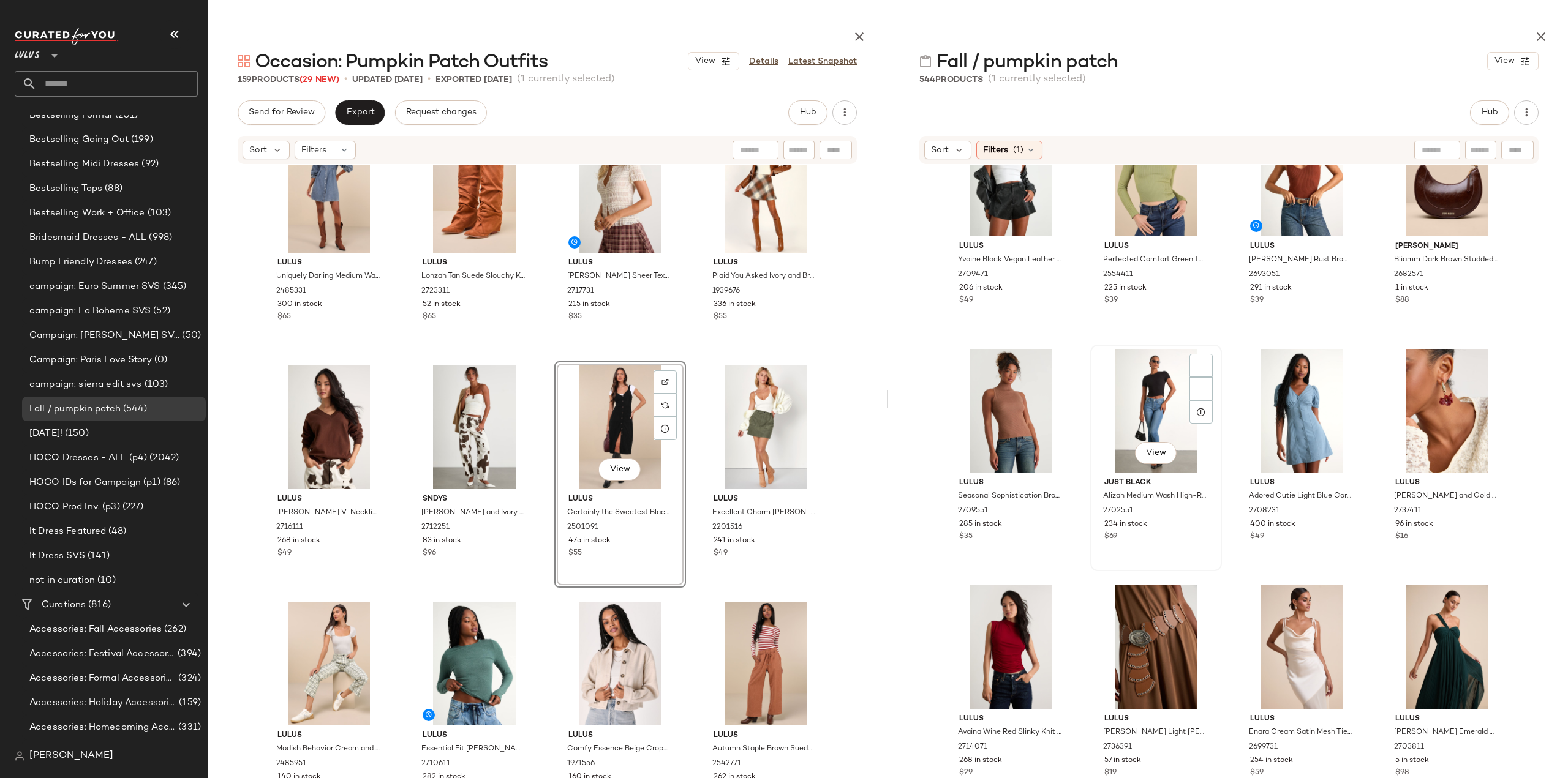
scroll to position [14884, 0]
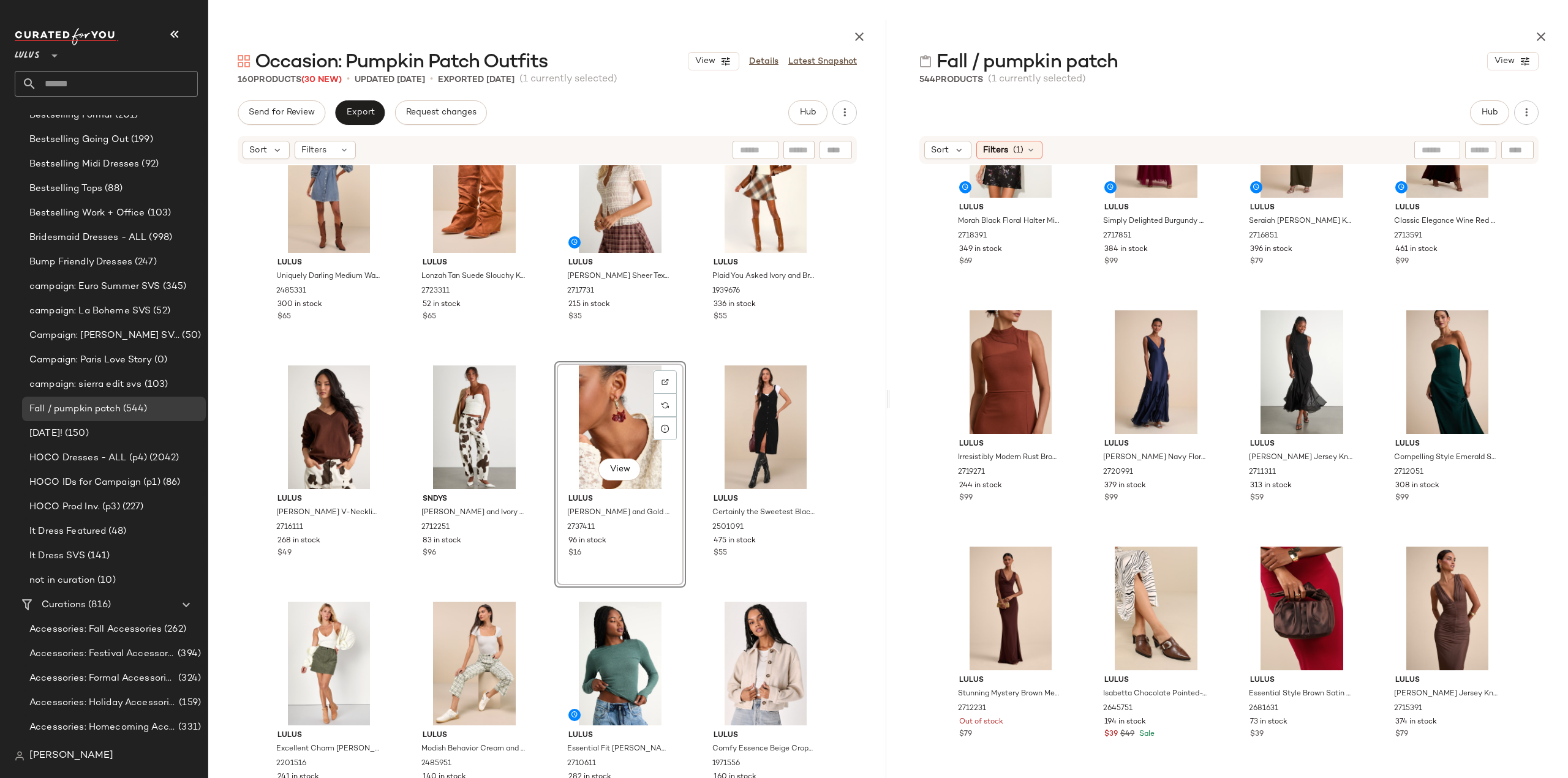
scroll to position [26021, 0]
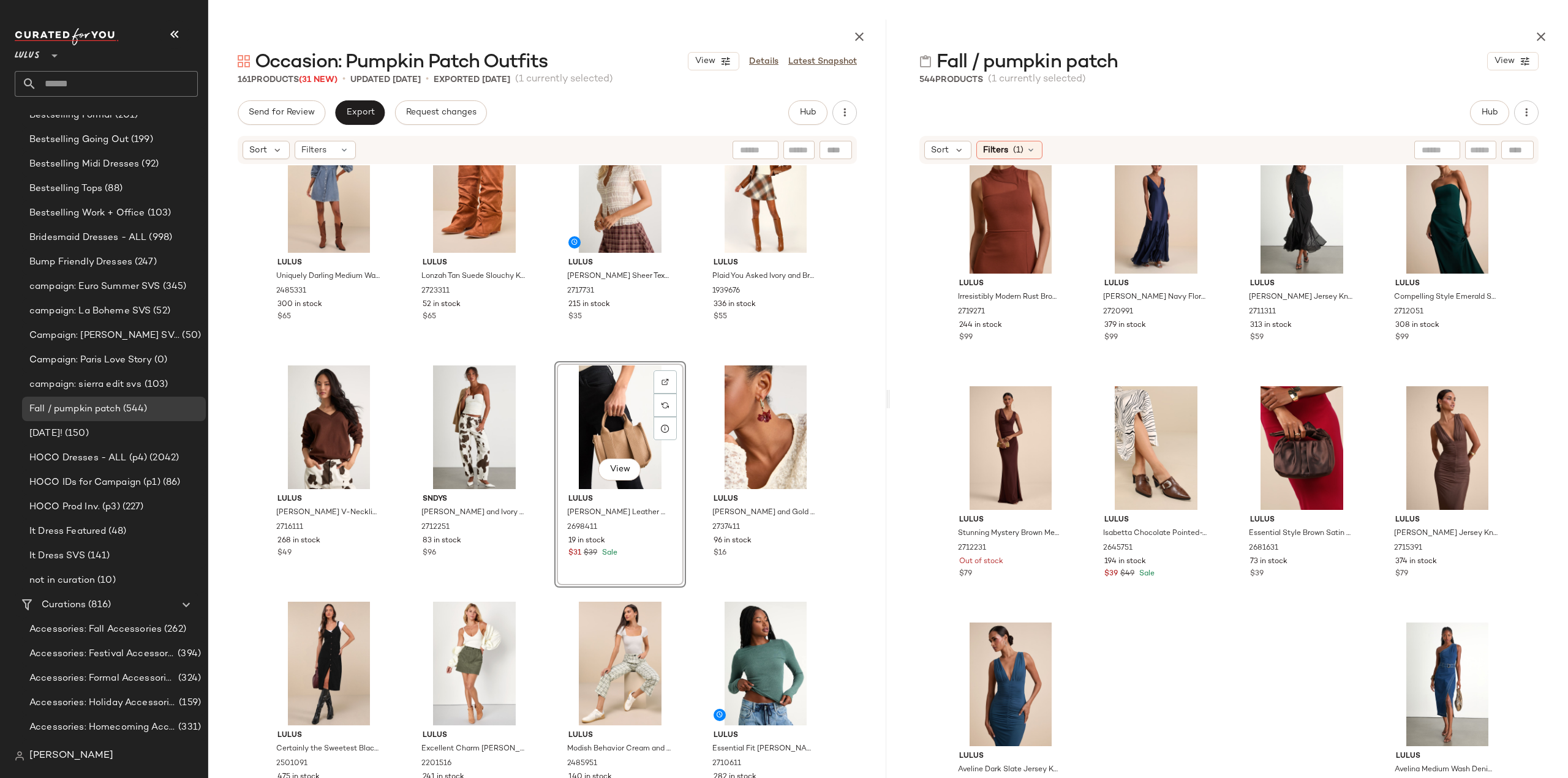
click at [636, 553] on div "View Lulus Briarlyn Tan Vegan Leather Crossbody Bag 2698411 19 in stock $31 $39…" at bounding box center [620, 474] width 131 height 227
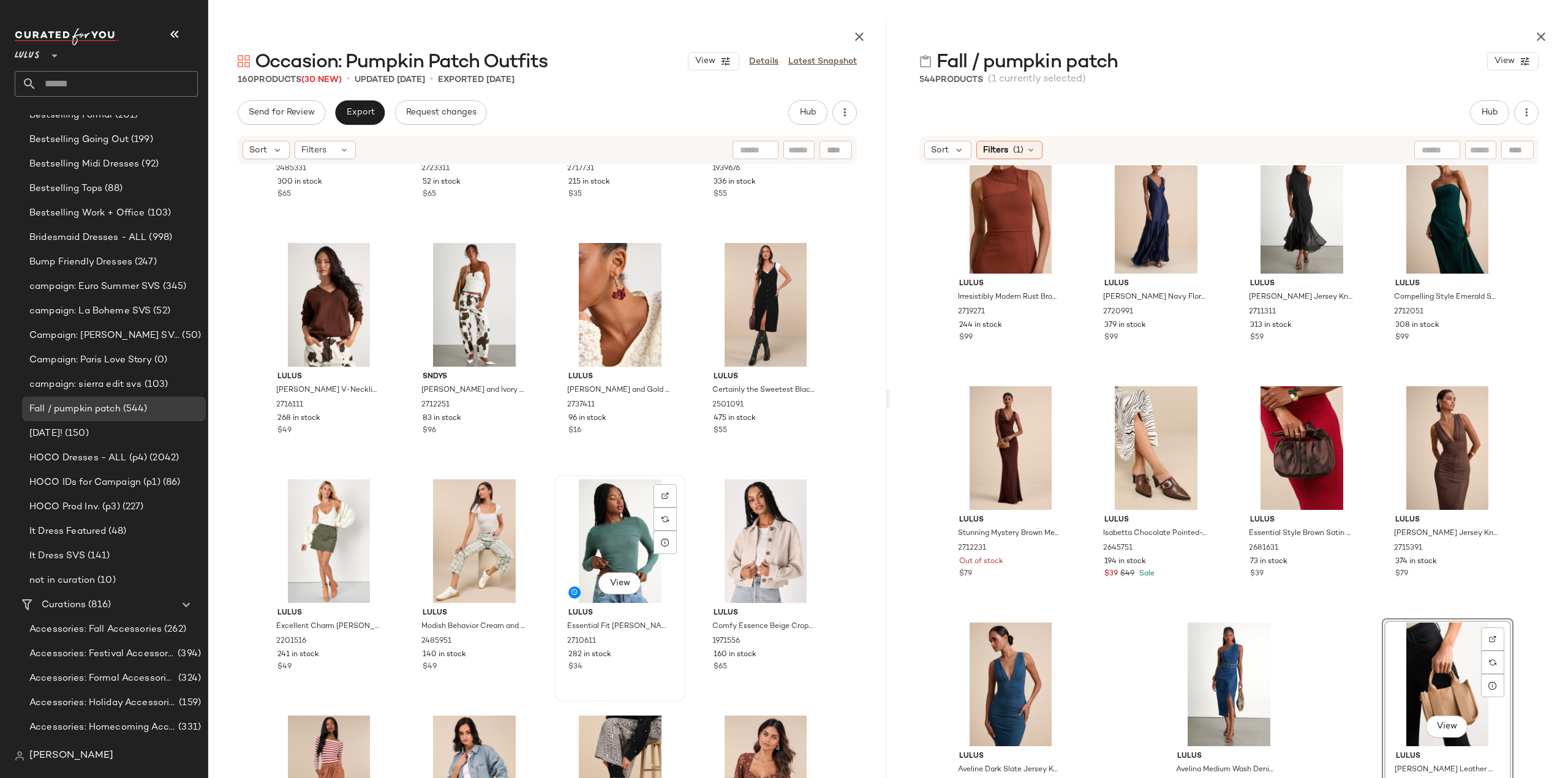
scroll to position [1479, 0]
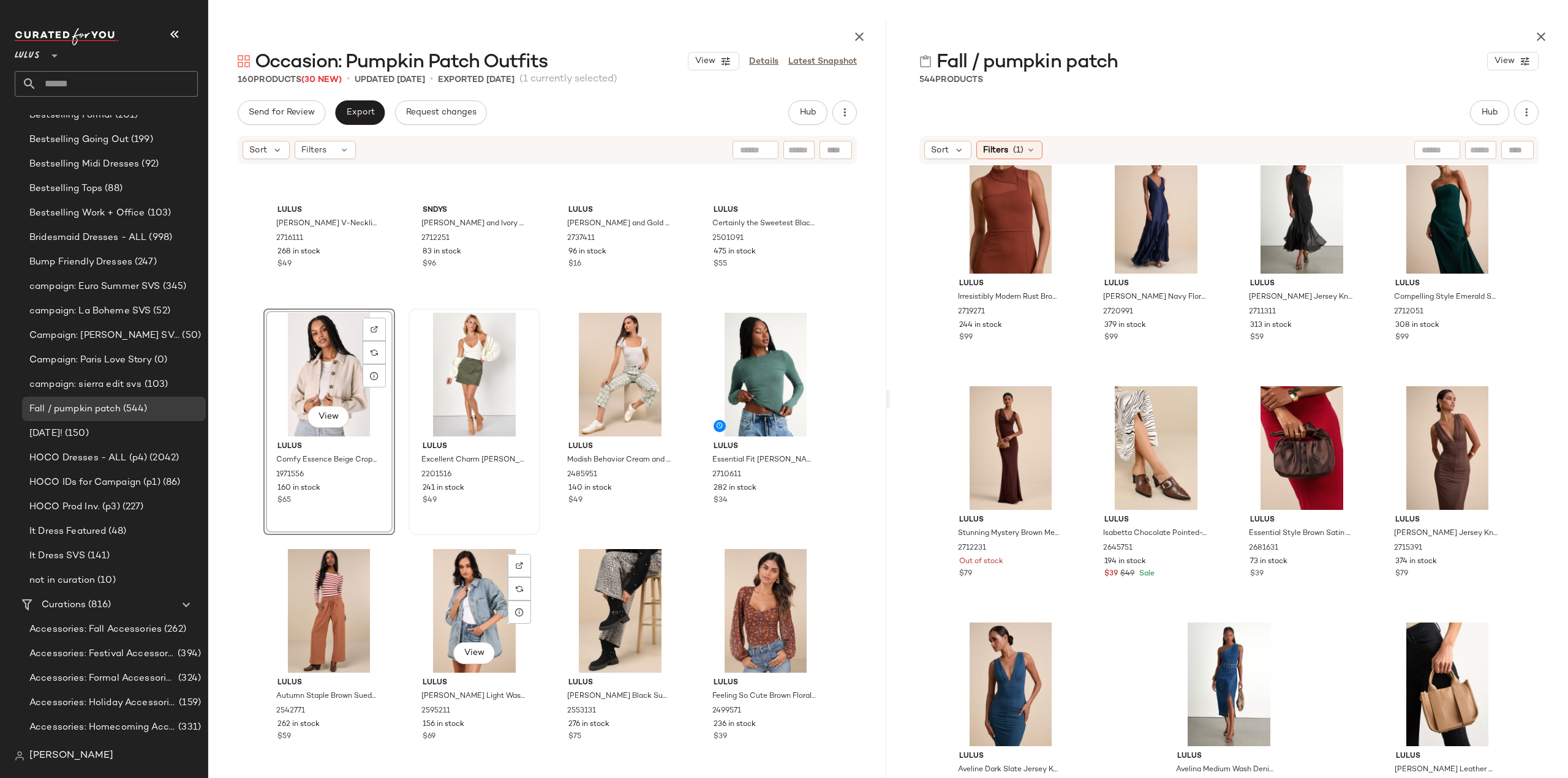
scroll to position [1479, 0]
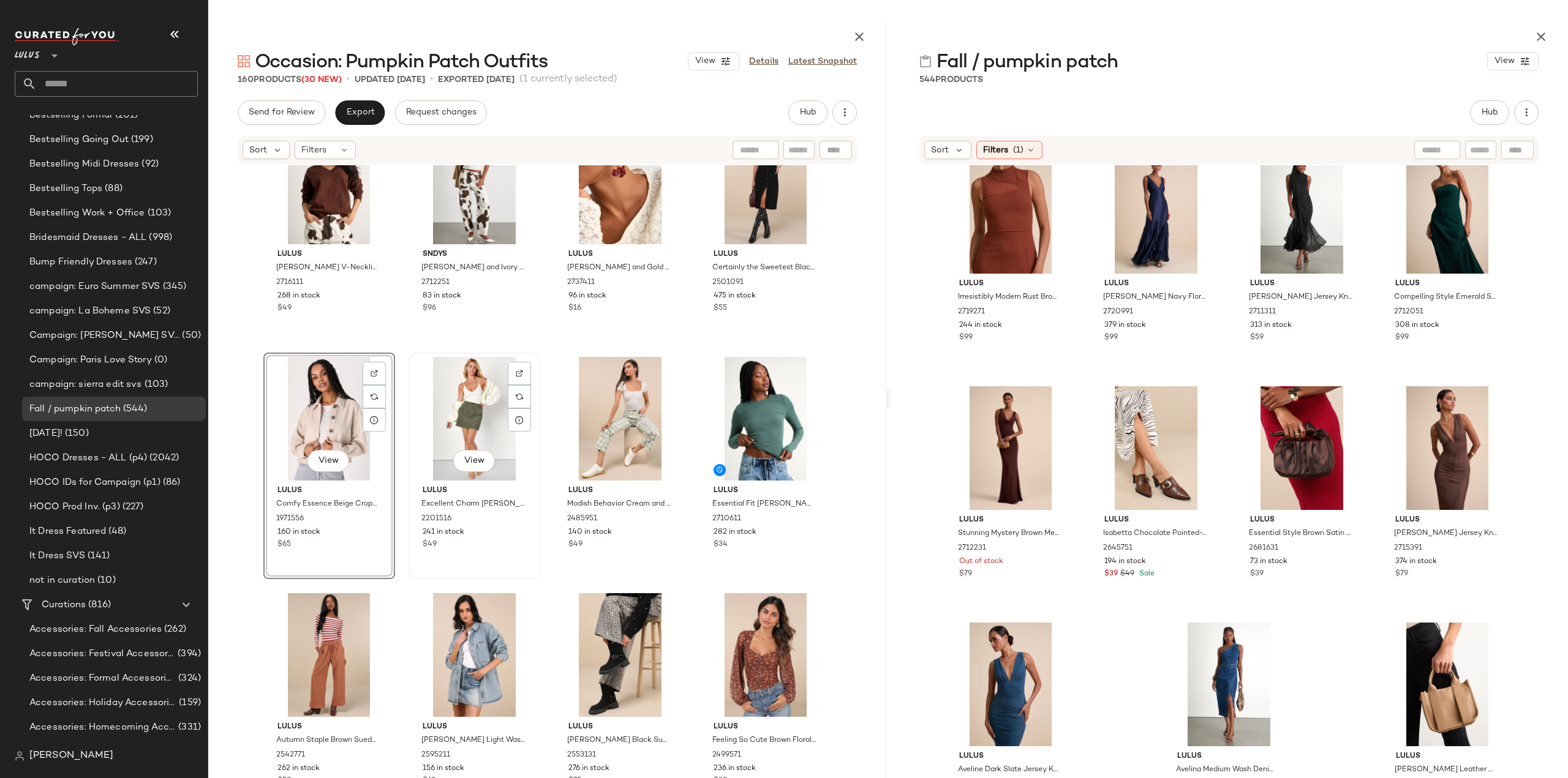
click at [492, 529] on div "241 in stock" at bounding box center [475, 532] width 103 height 11
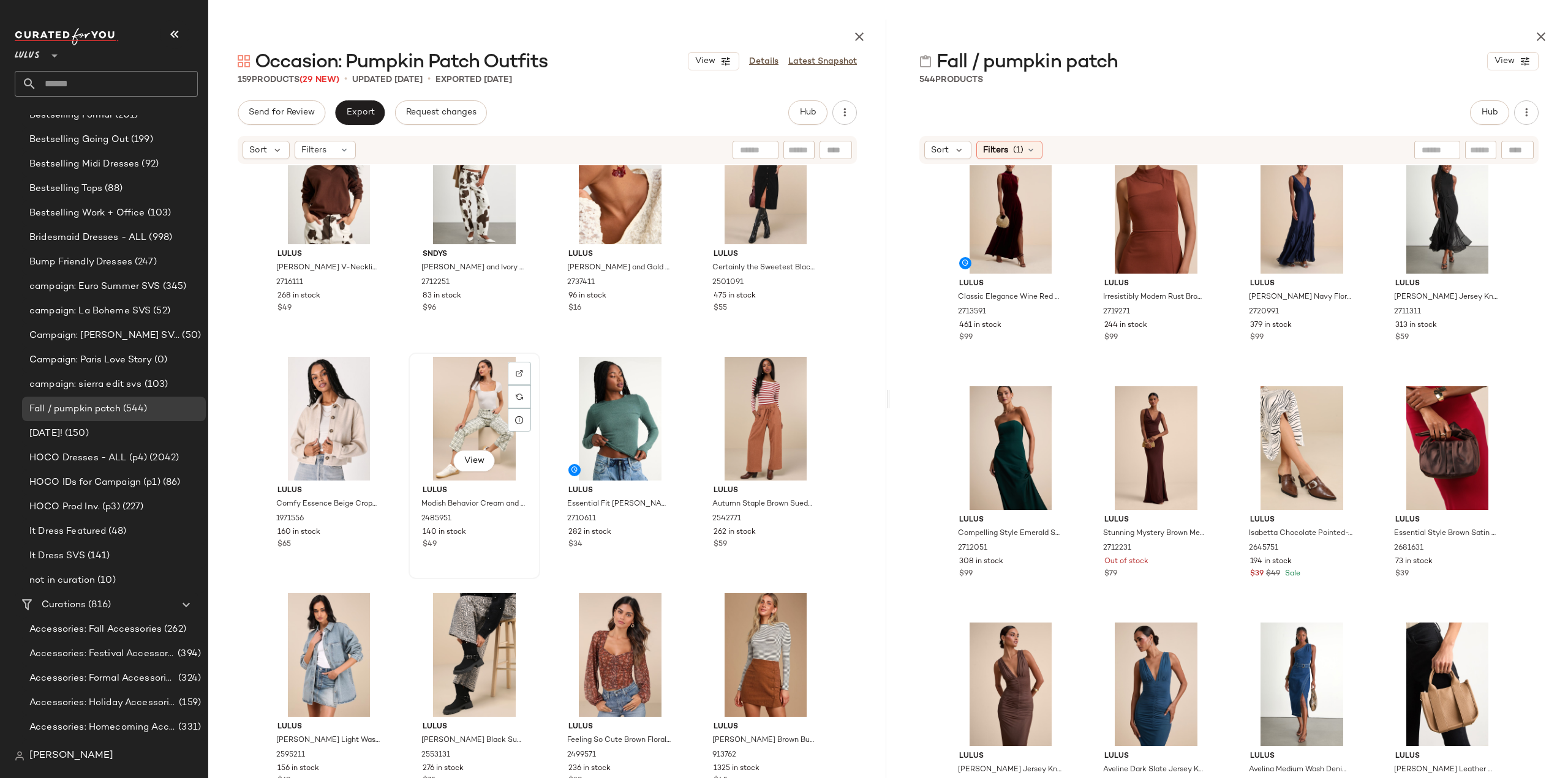
click at [493, 536] on div "140 in stock" at bounding box center [475, 532] width 103 height 11
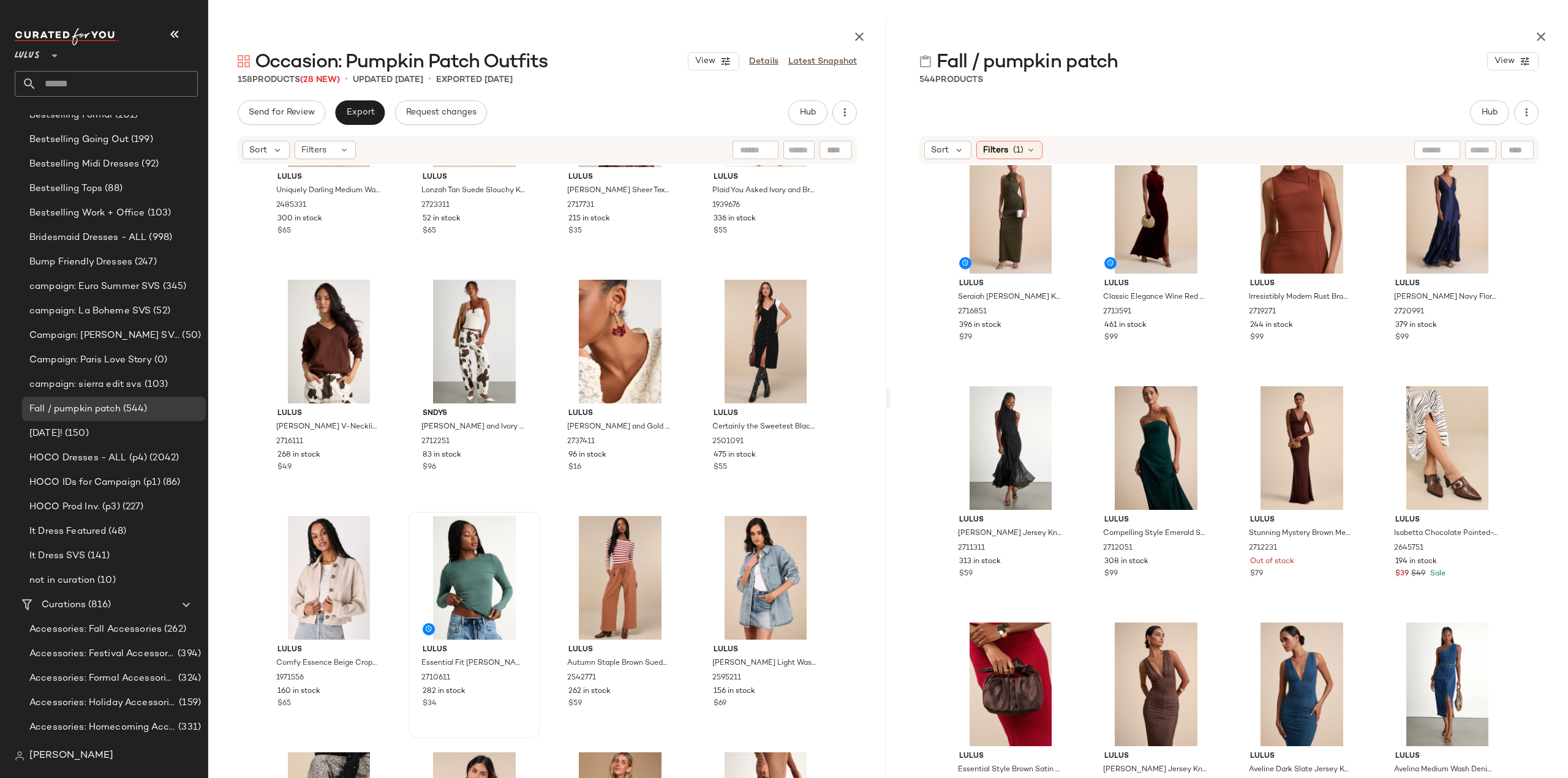
scroll to position [1356, 0]
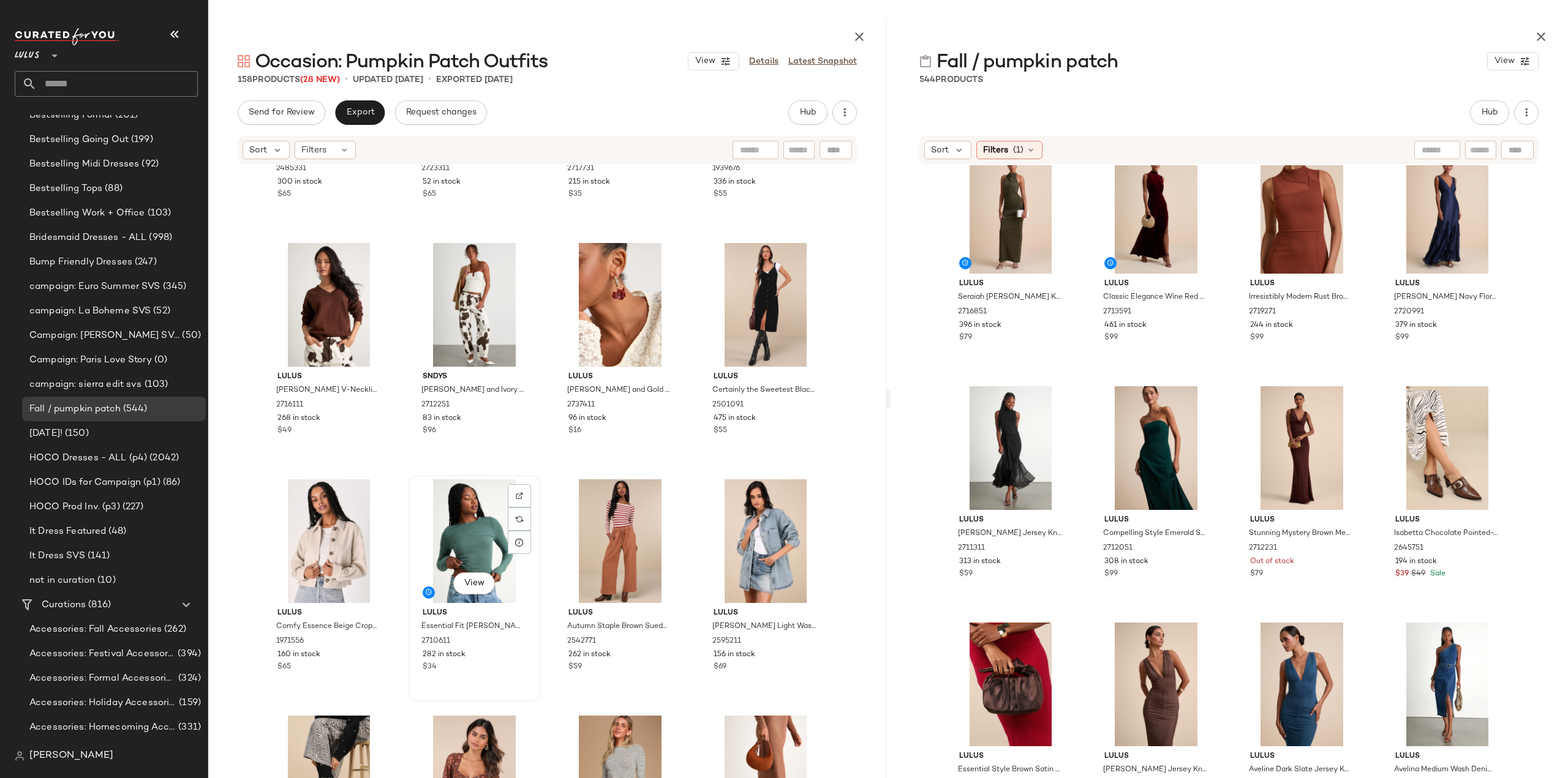
click at [482, 658] on div "282 in stock" at bounding box center [475, 655] width 103 height 11
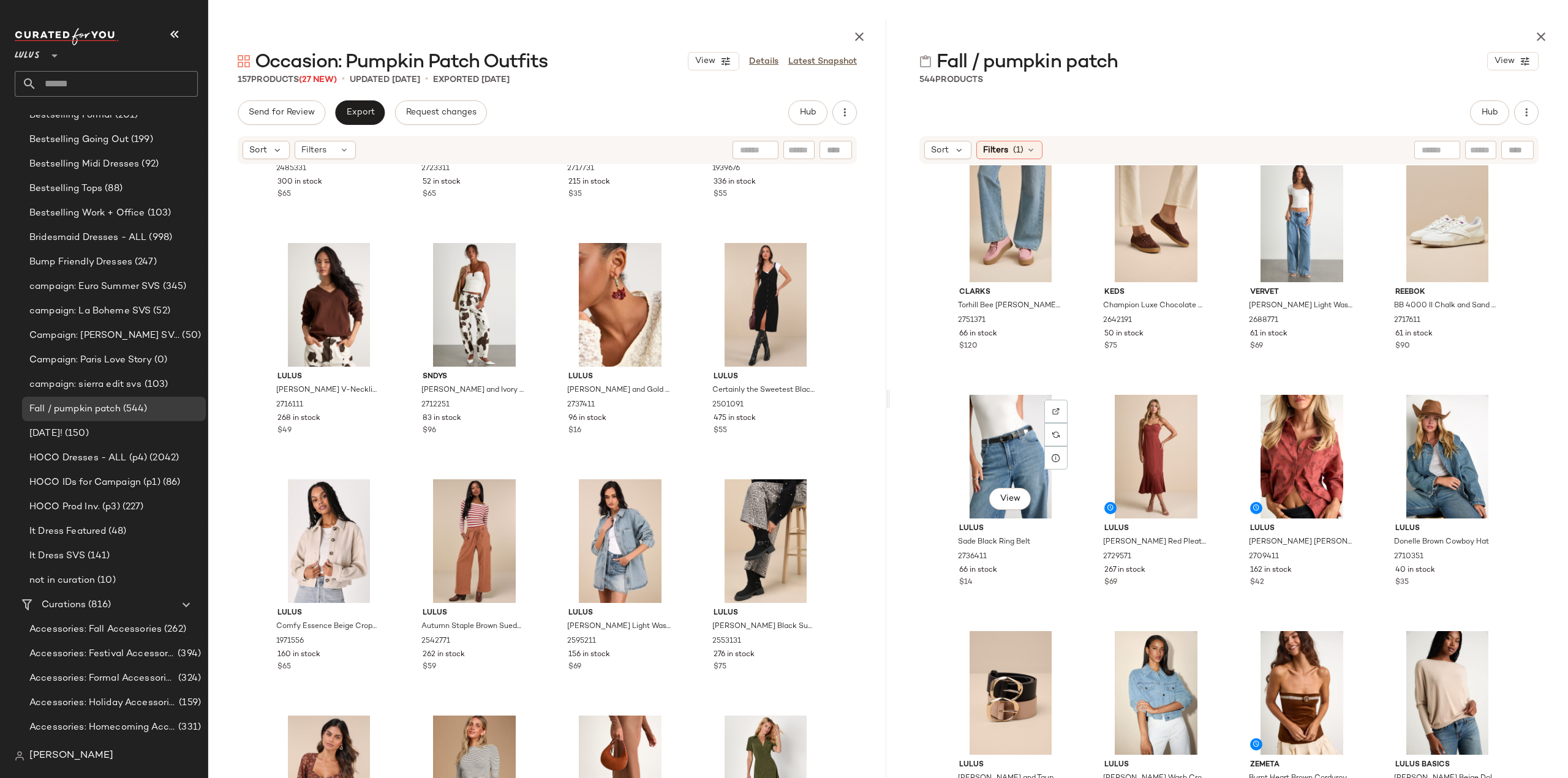
scroll to position [2886, 0]
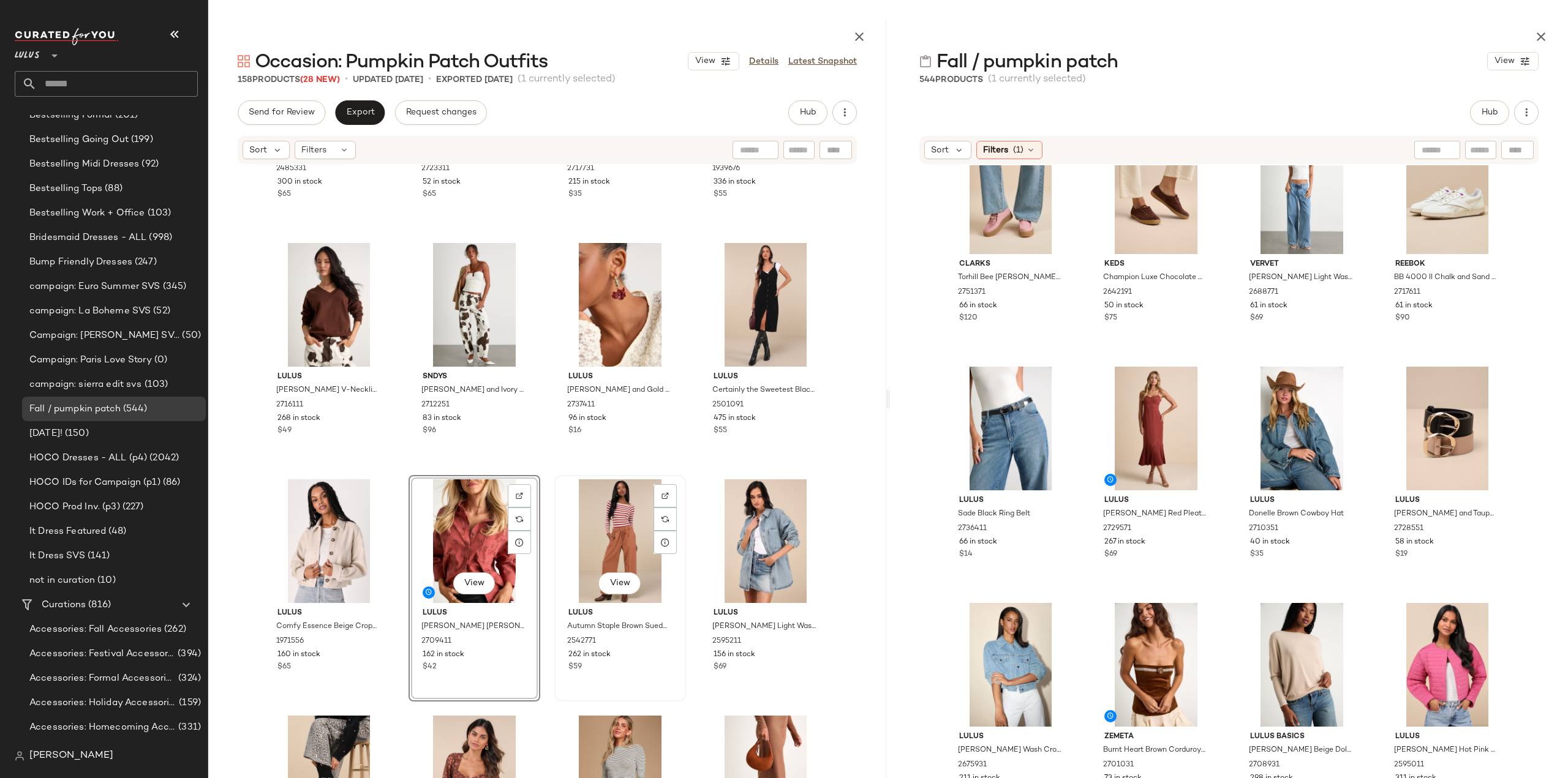
click at [644, 662] on div "$59" at bounding box center [620, 667] width 103 height 11
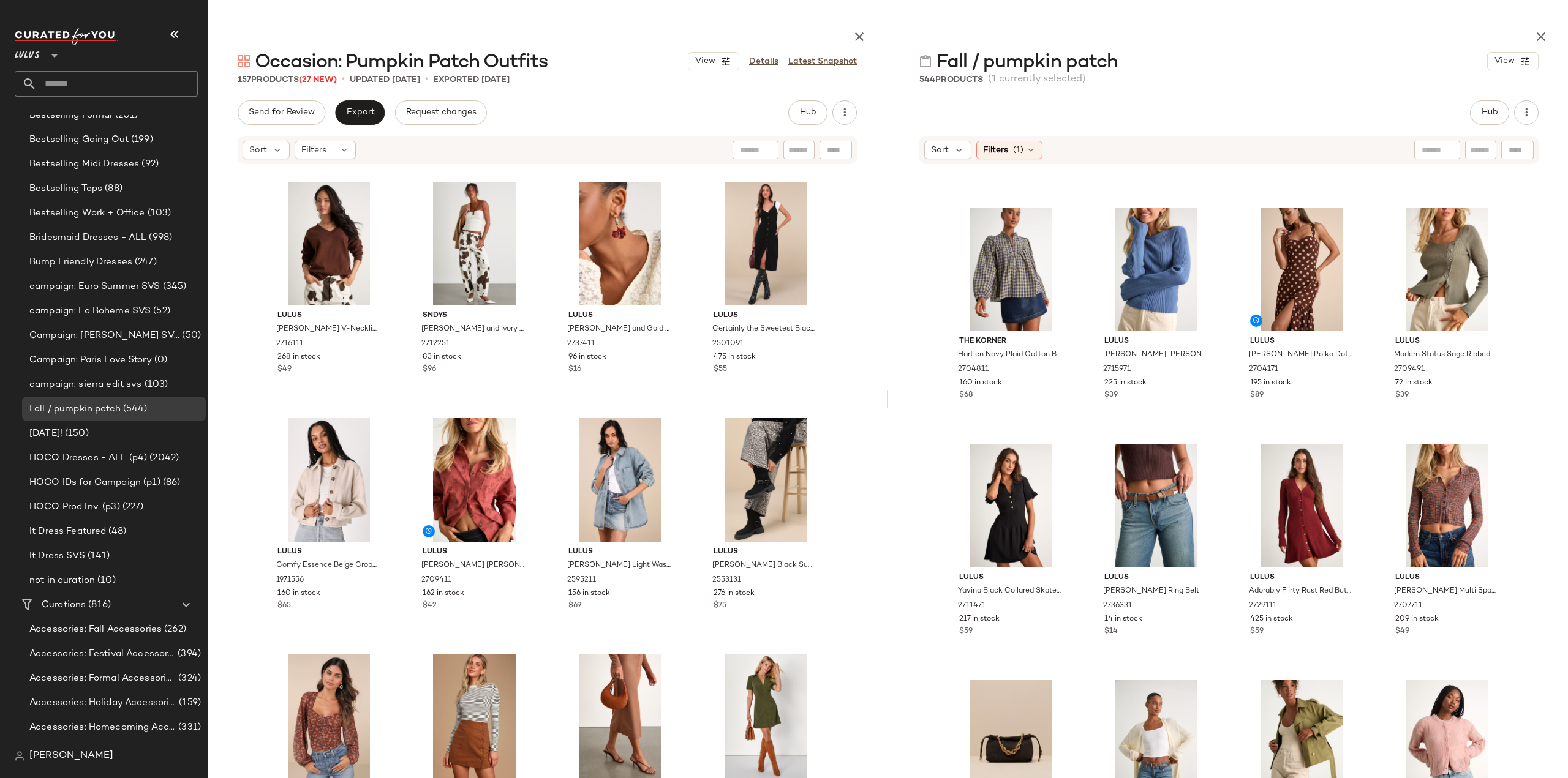
scroll to position [805, 0]
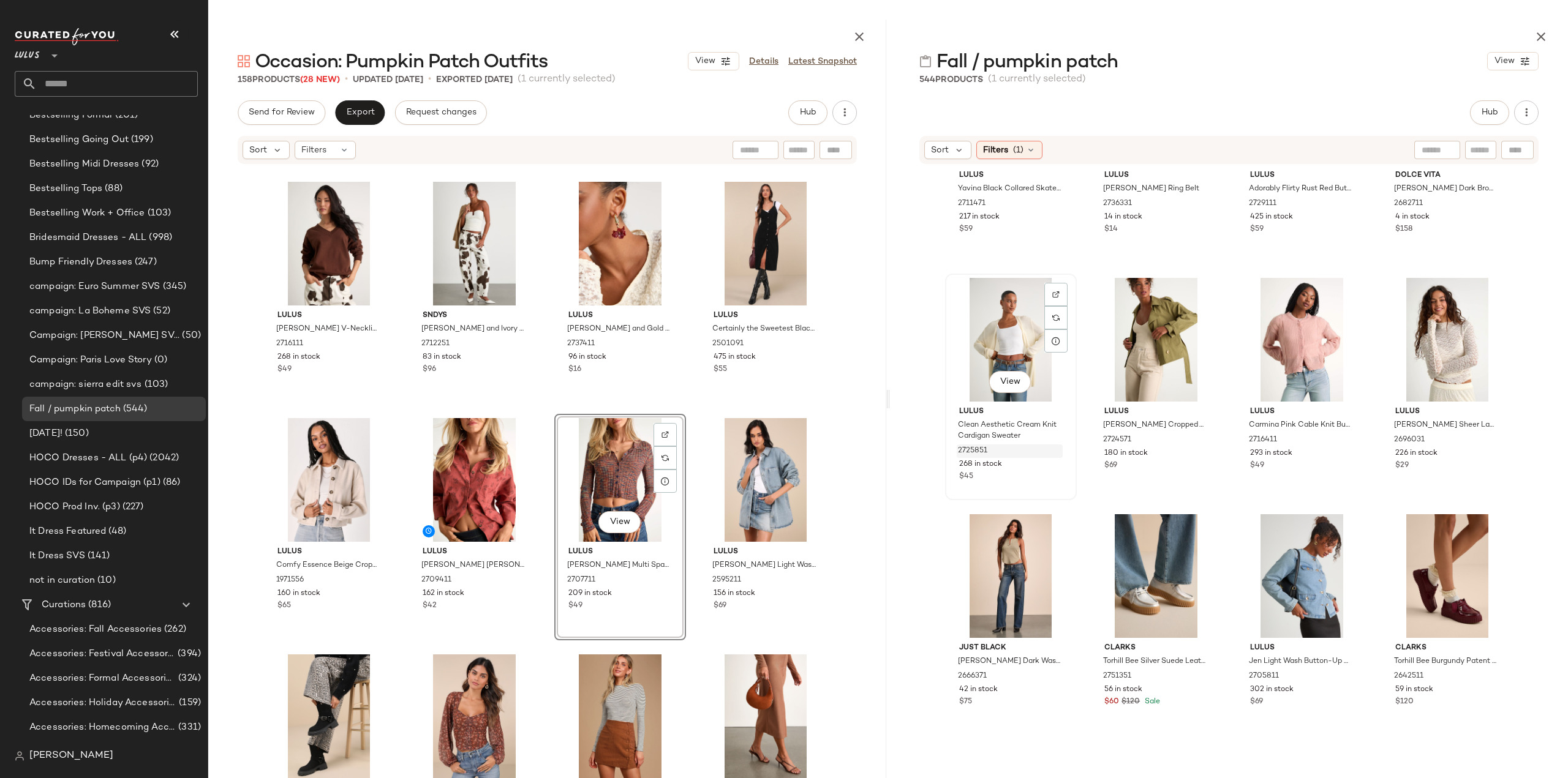
scroll to position [1111, 0]
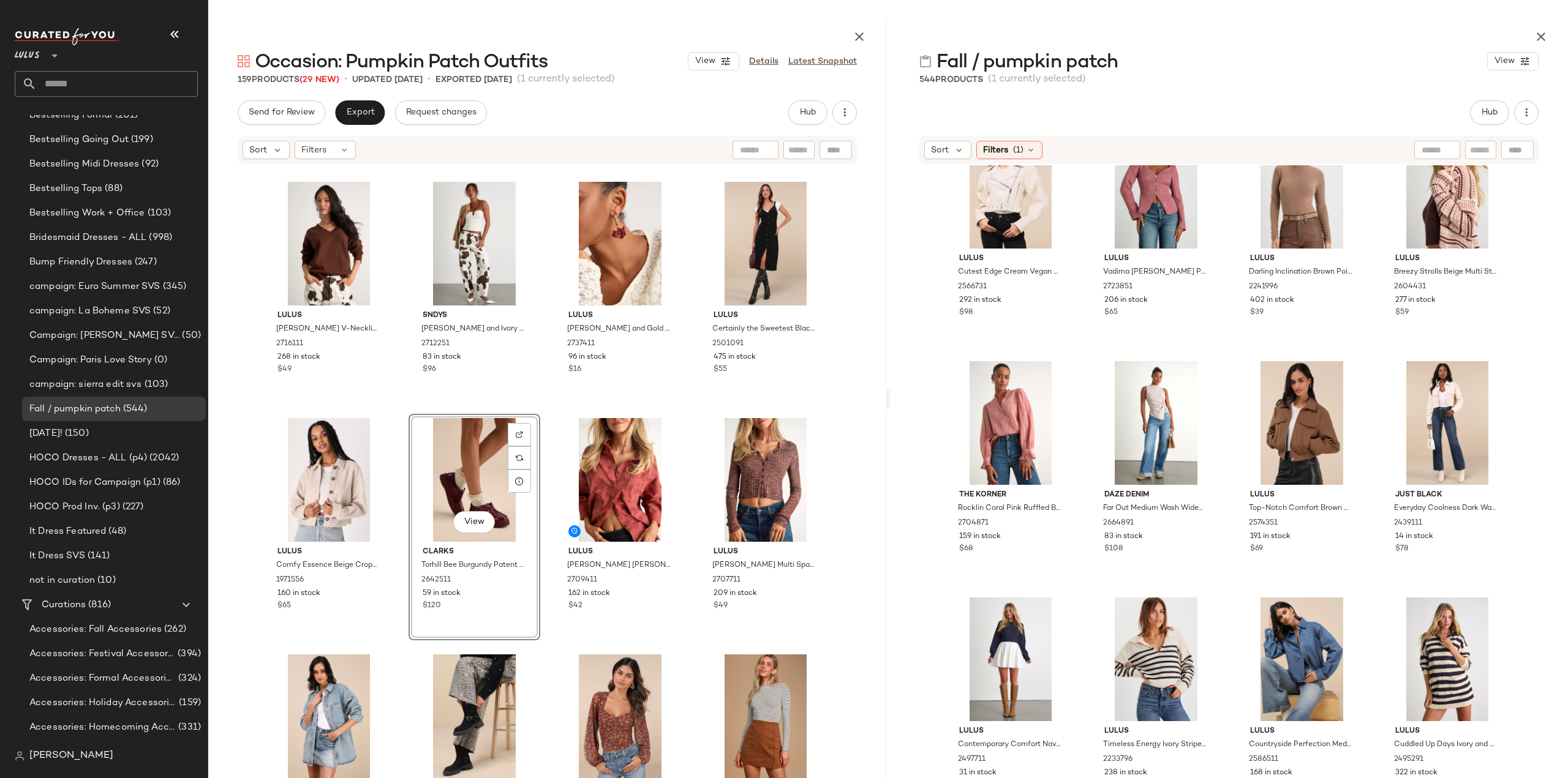
scroll to position [4111, 0]
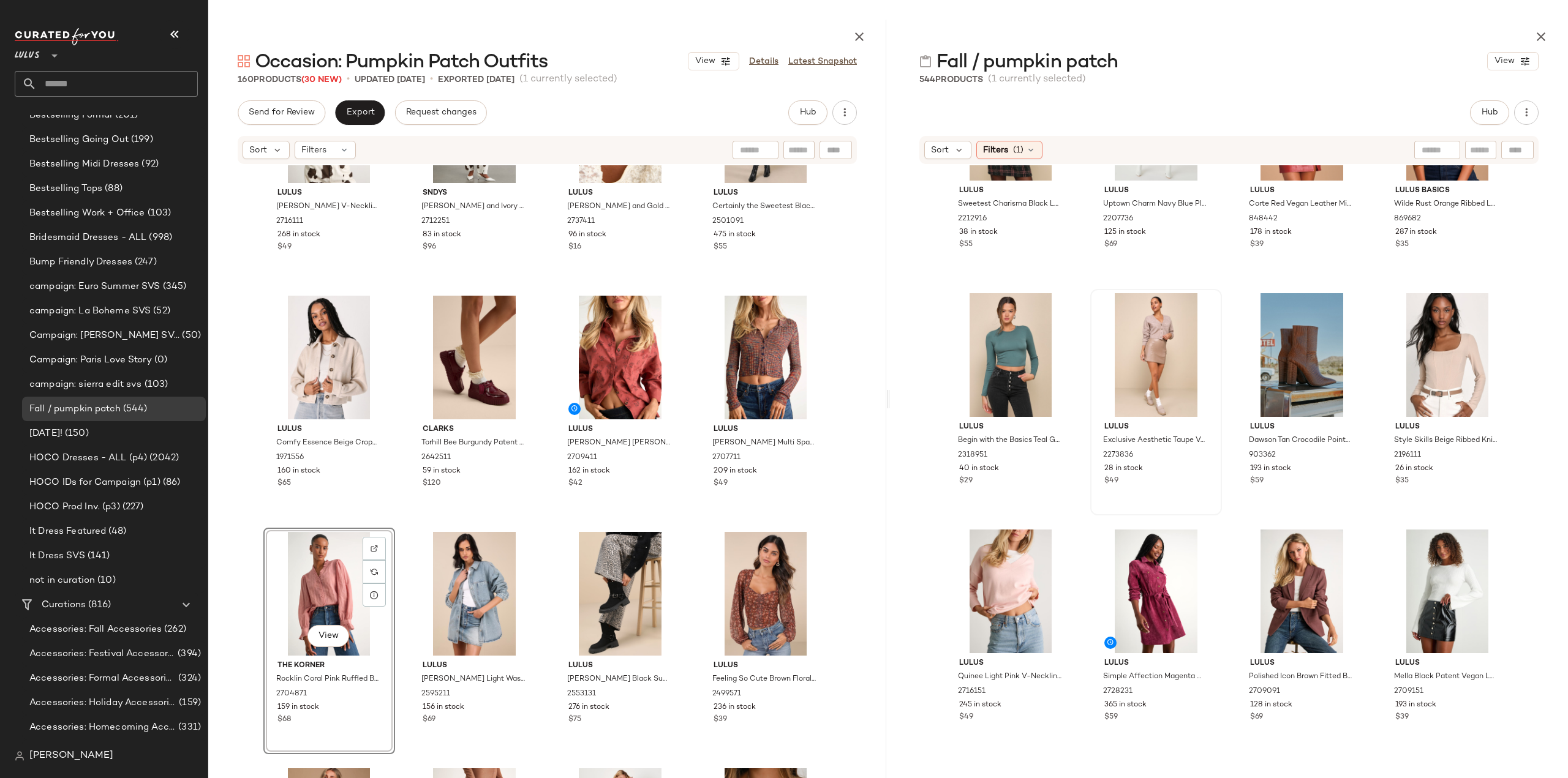
scroll to position [7232, 0]
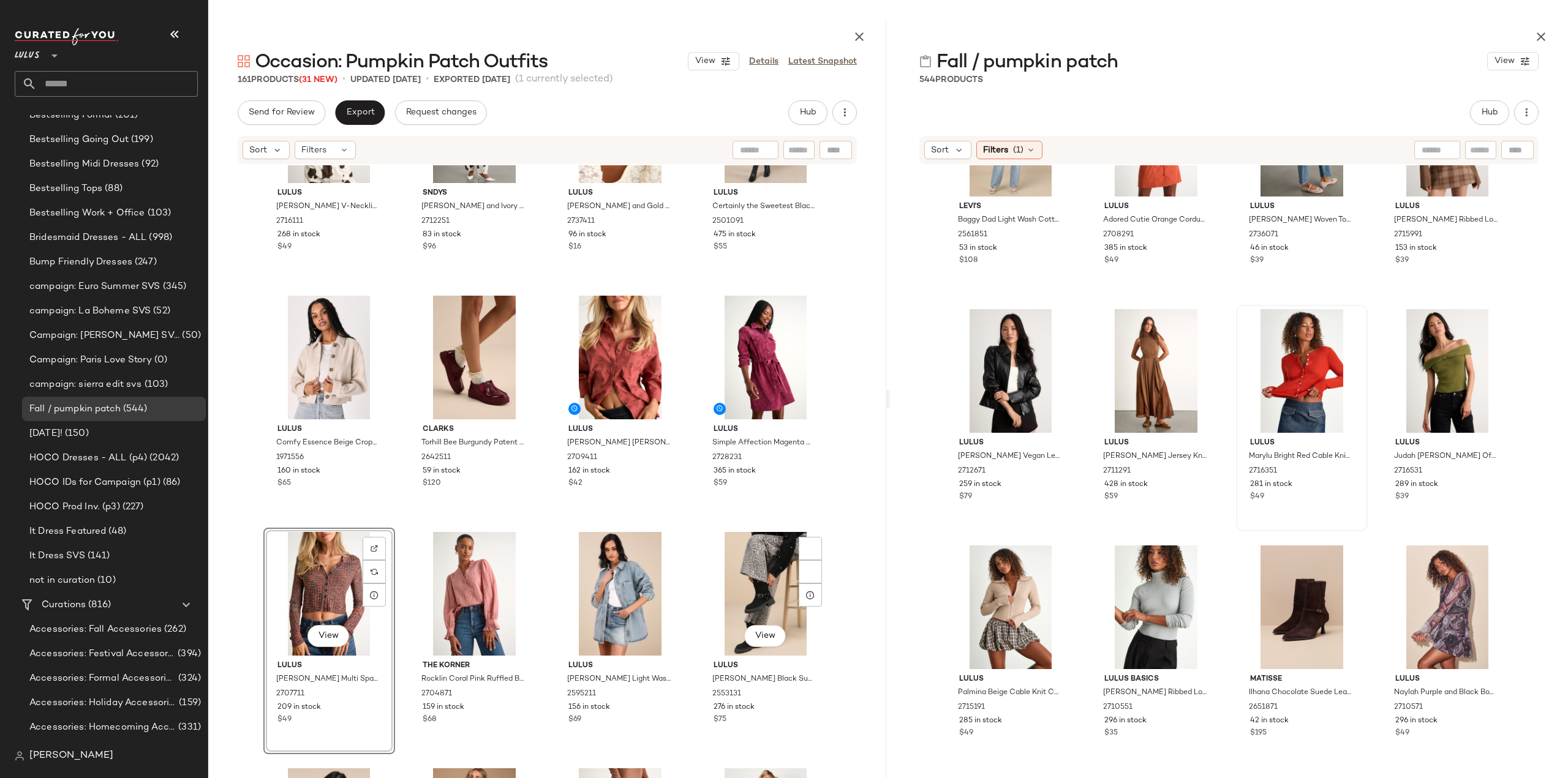
scroll to position [1663, 0]
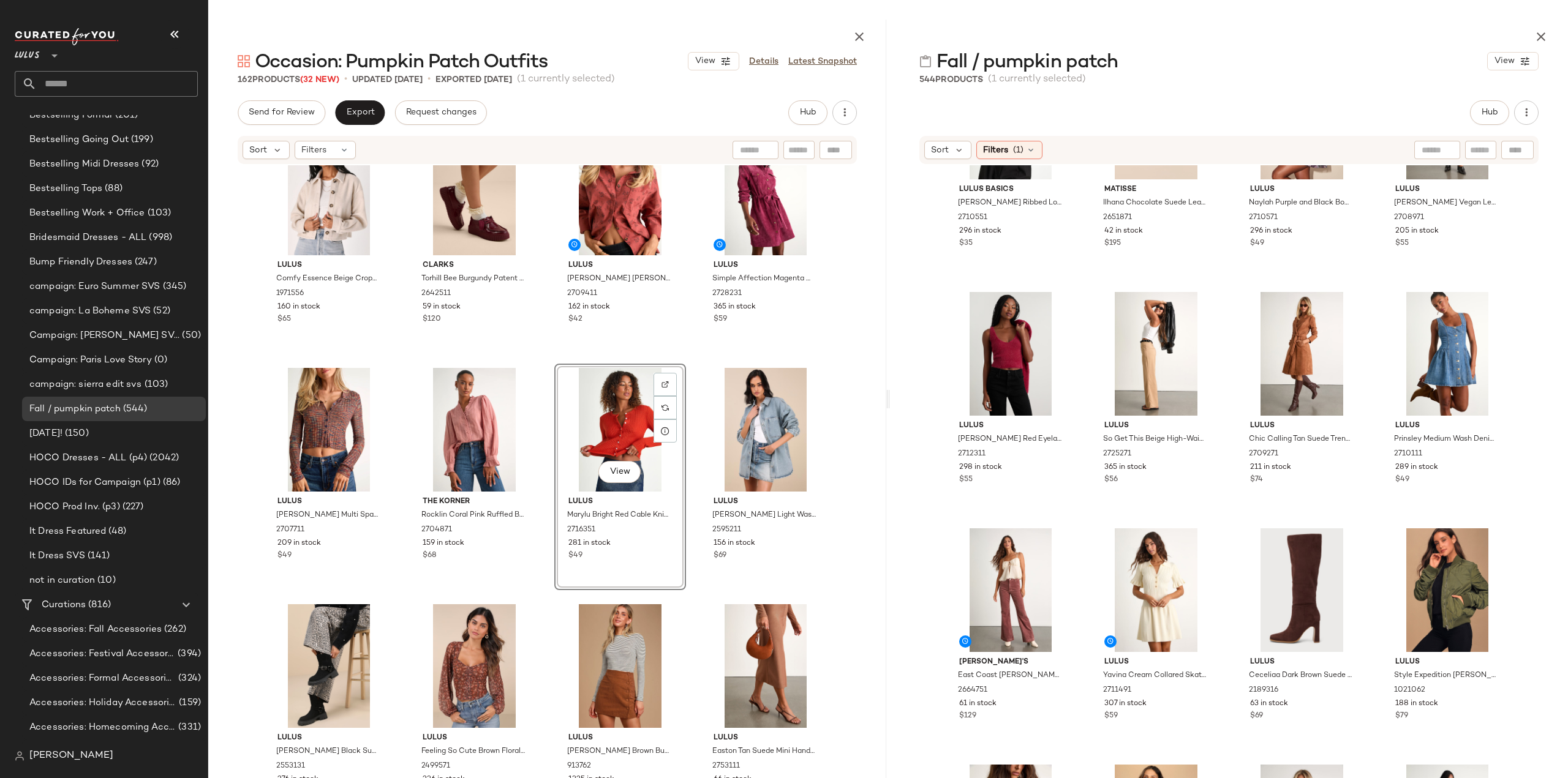
scroll to position [1724, 0]
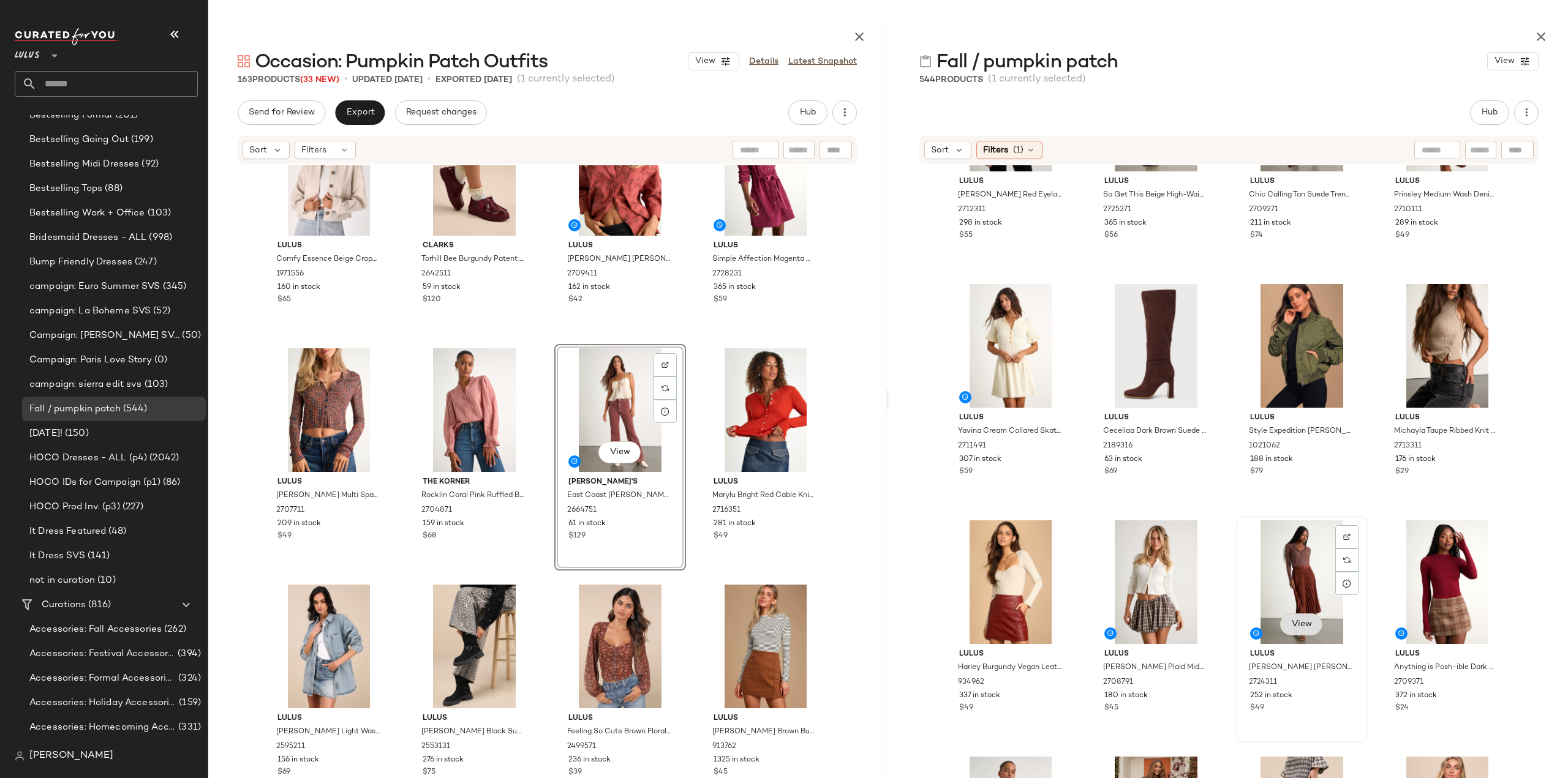
scroll to position [8640, 0]
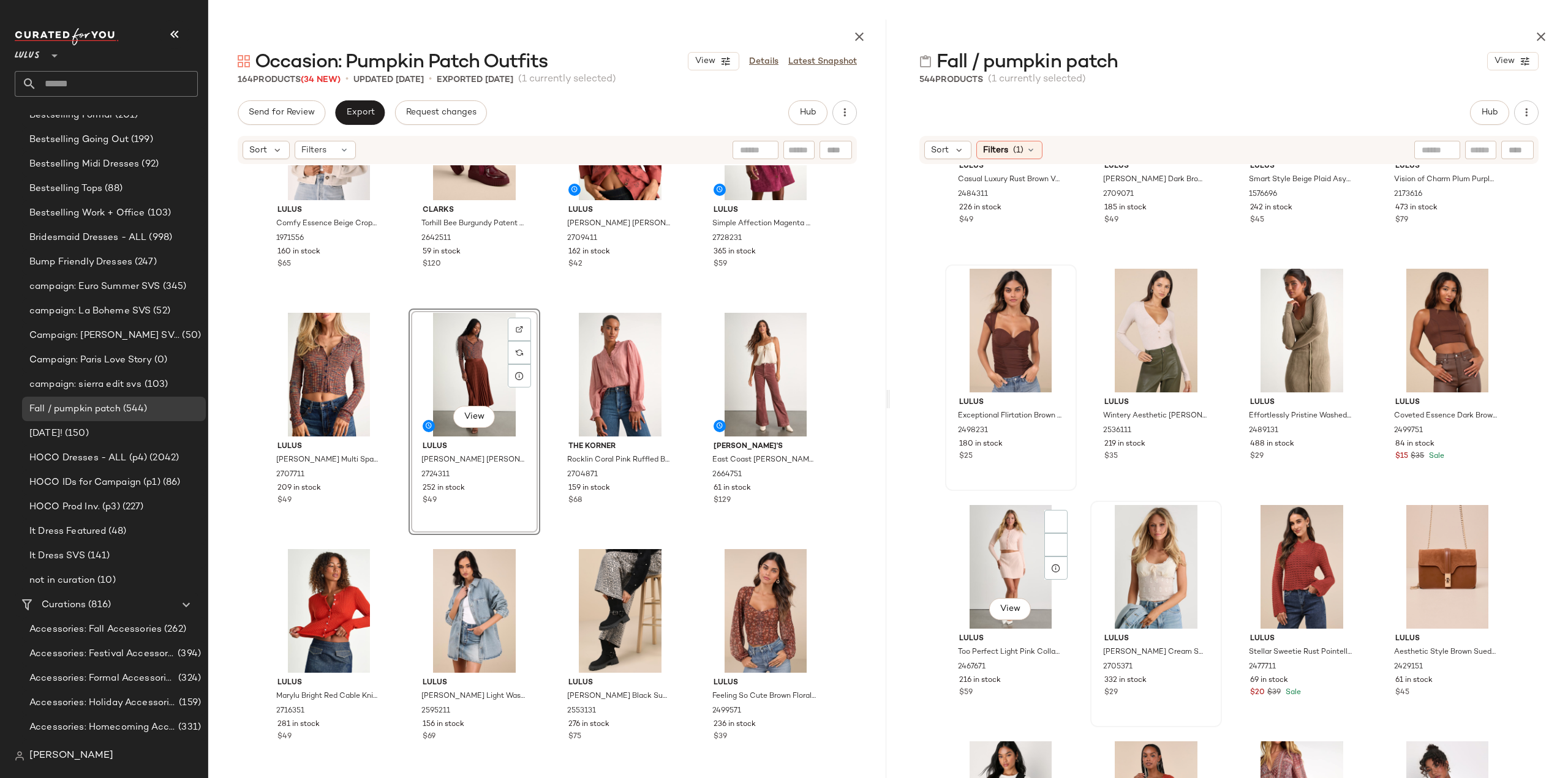
scroll to position [1785, 0]
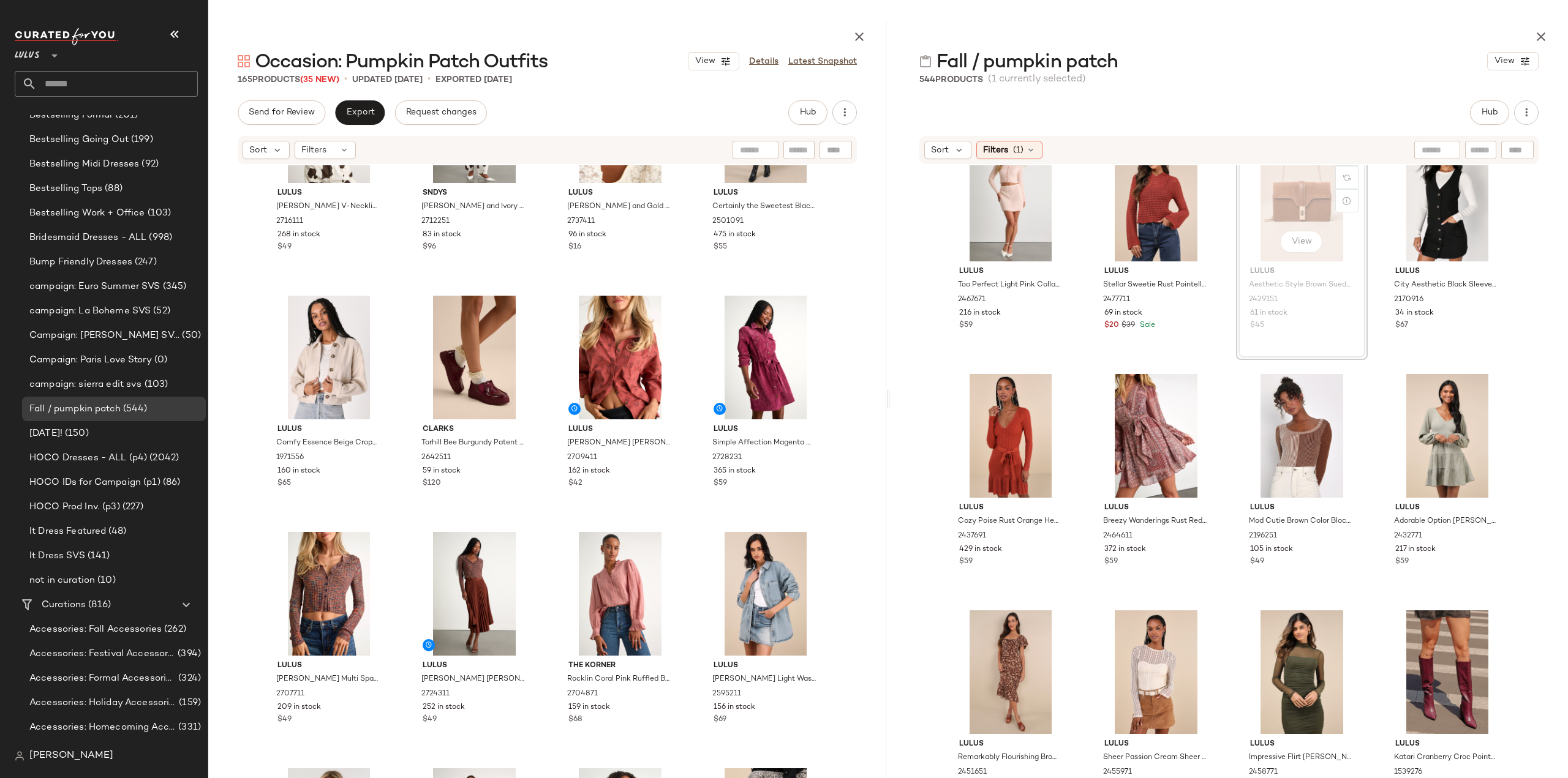
scroll to position [12801, 0]
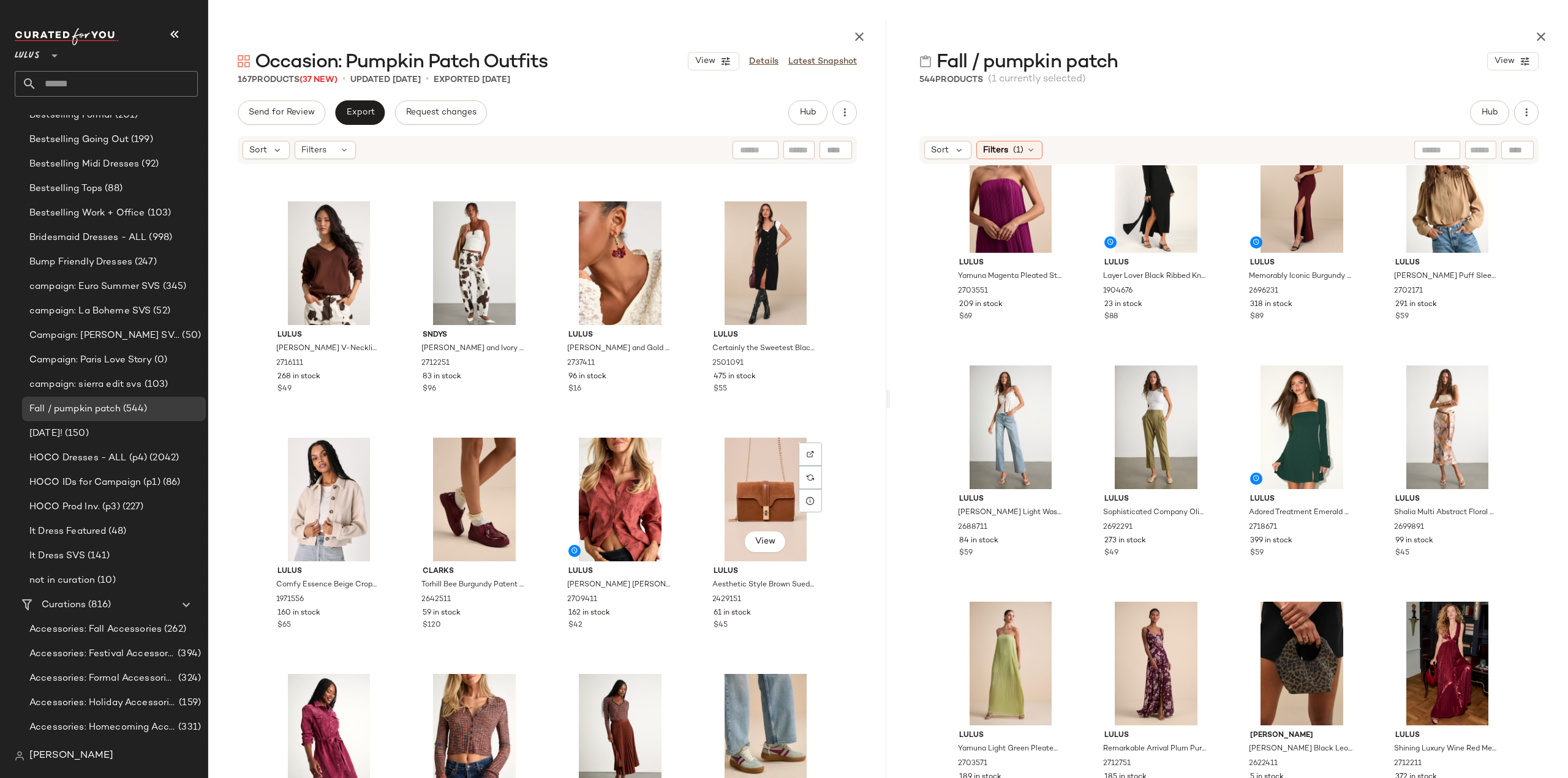
scroll to position [1418, 0]
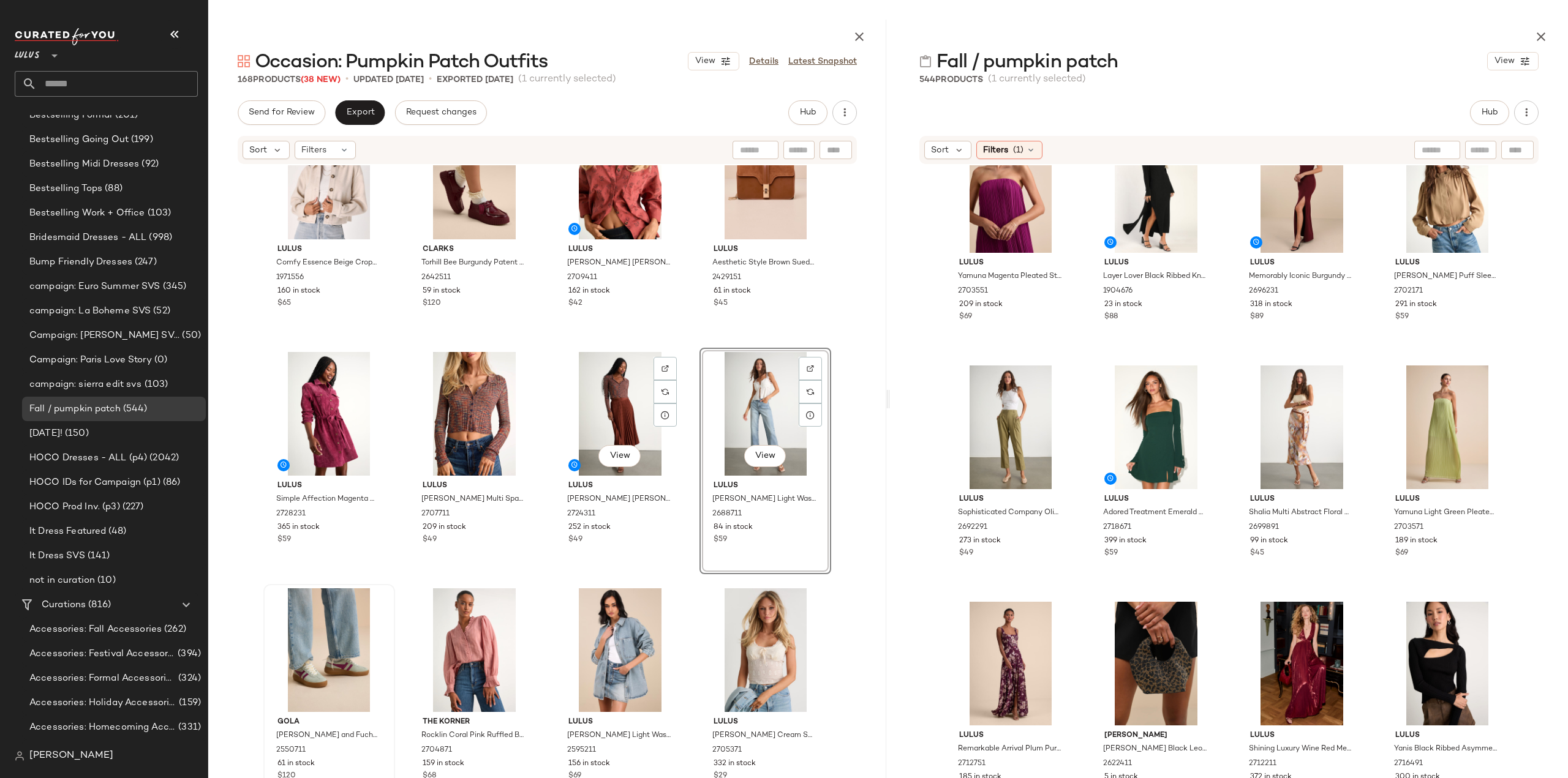
scroll to position [1724, 0]
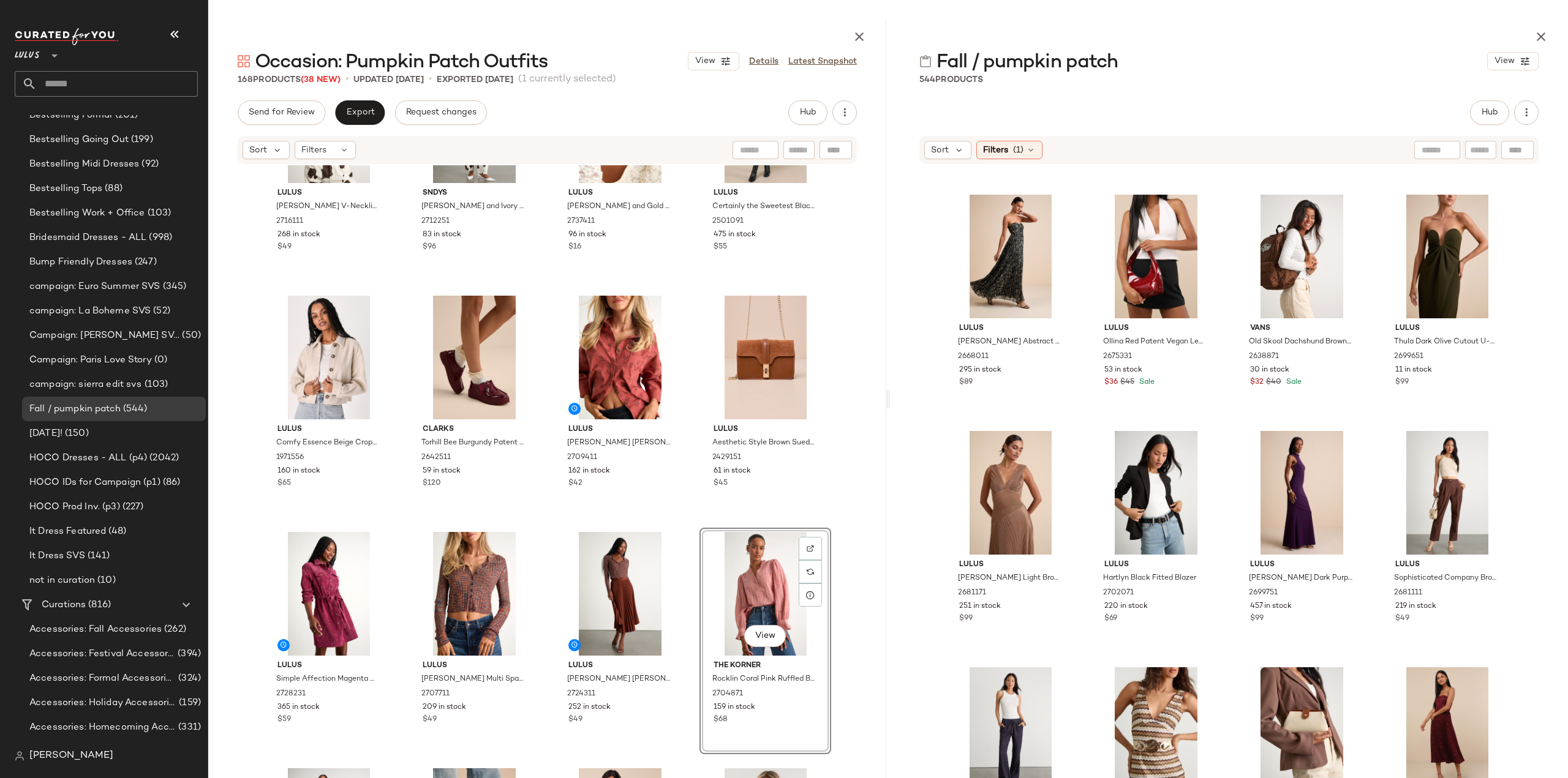
scroll to position [23022, 0]
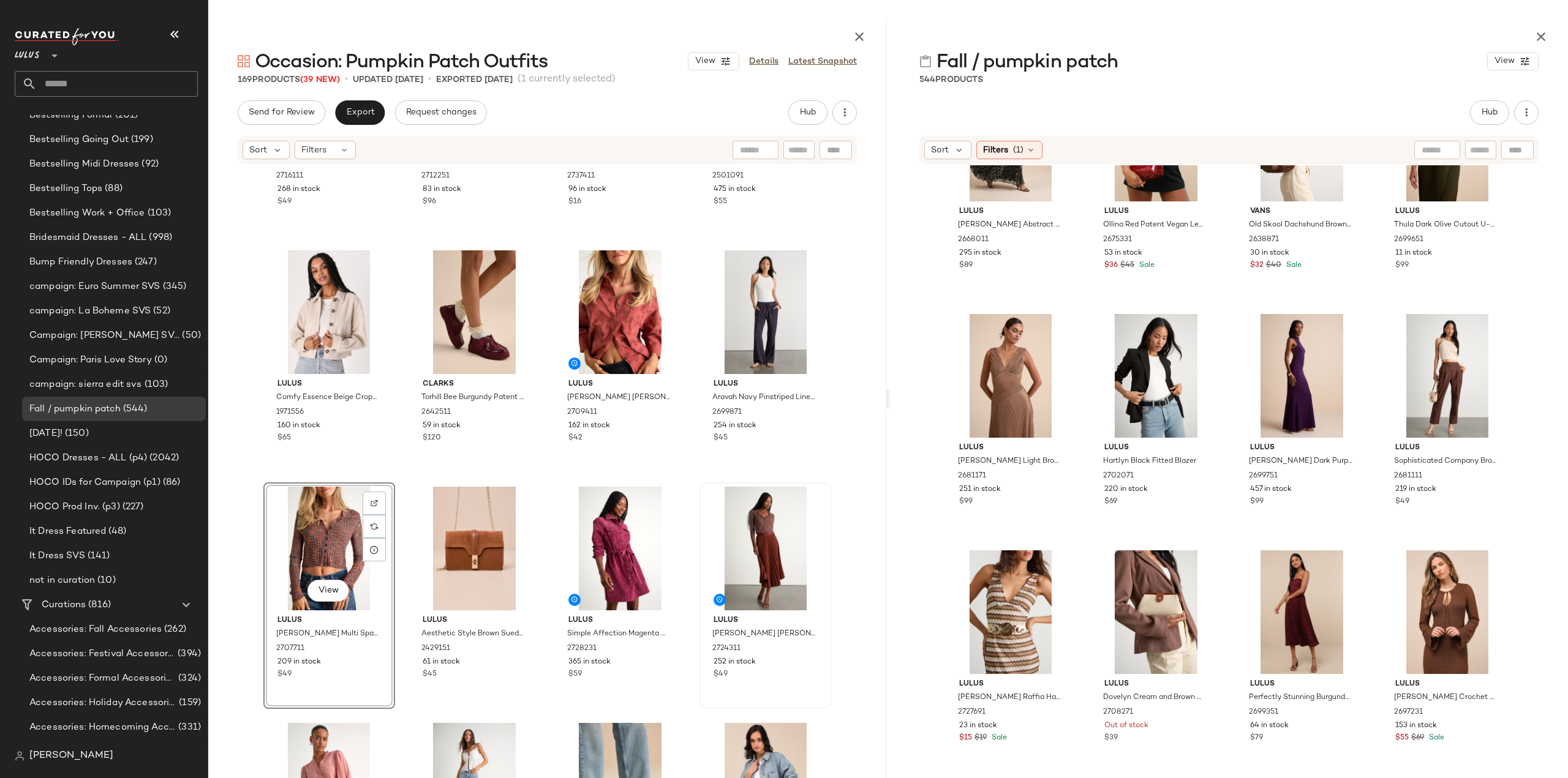
scroll to position [1602, 0]
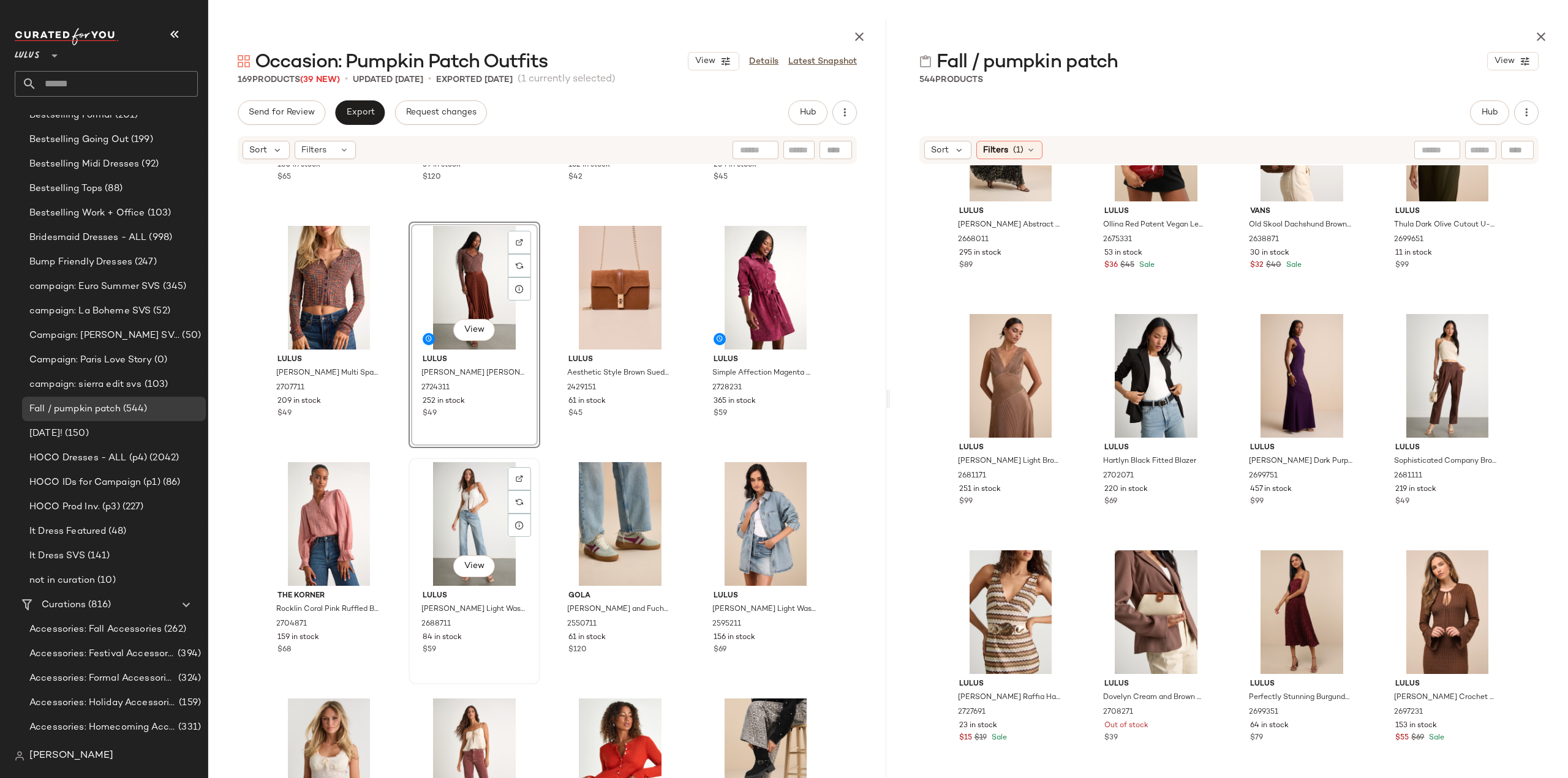
scroll to position [1724, 0]
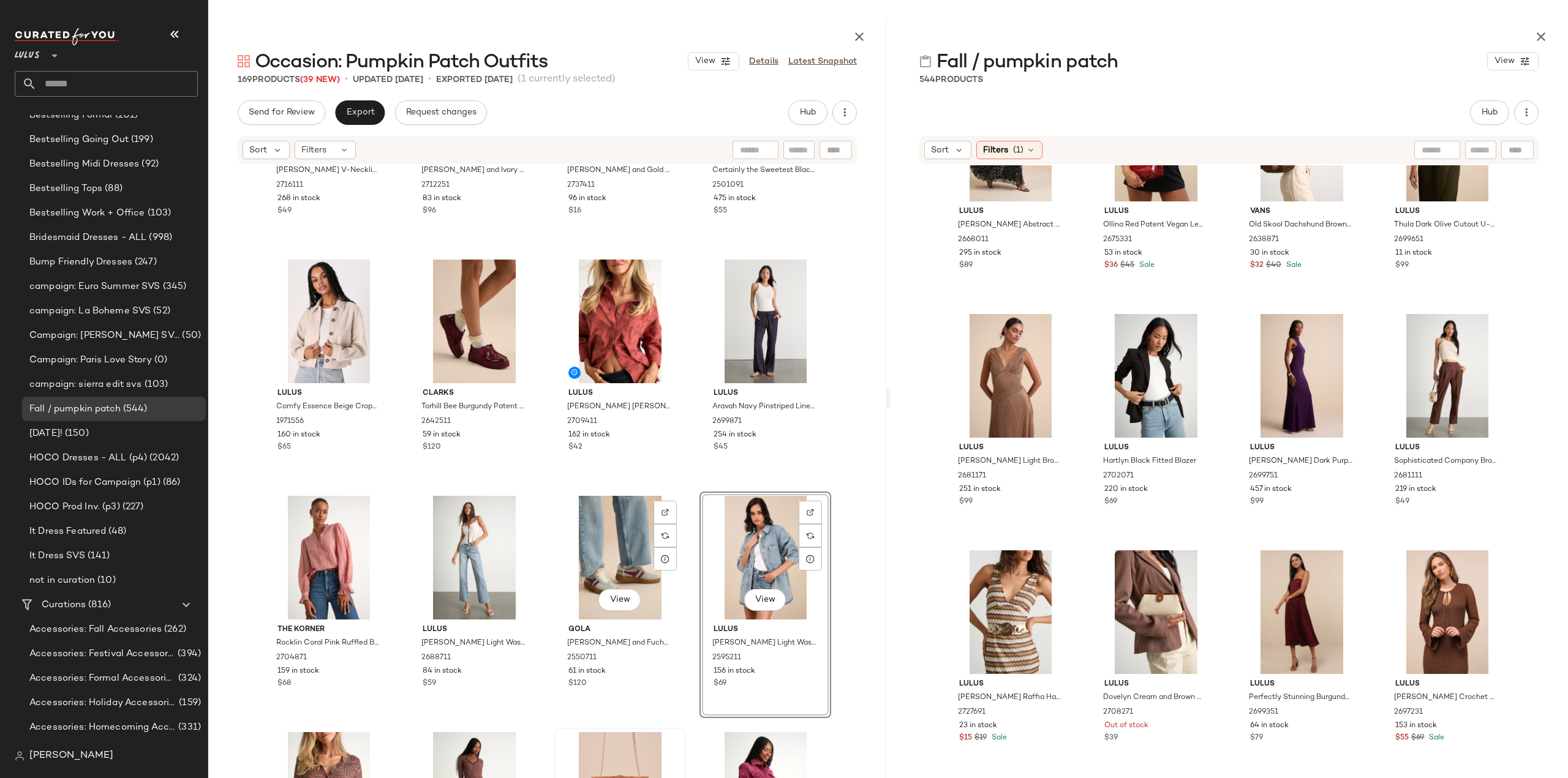
scroll to position [1602, 0]
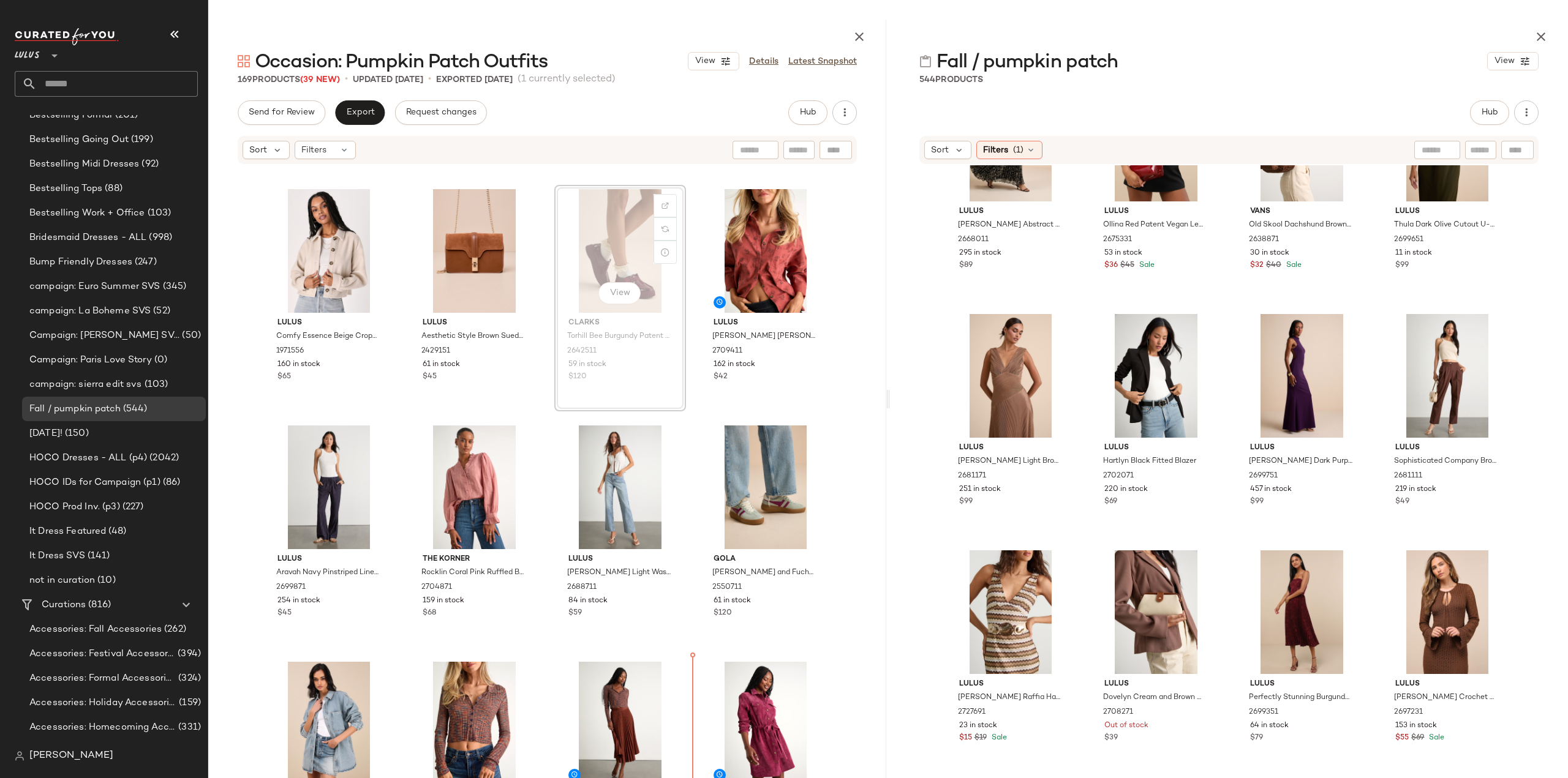
scroll to position [1651, 0]
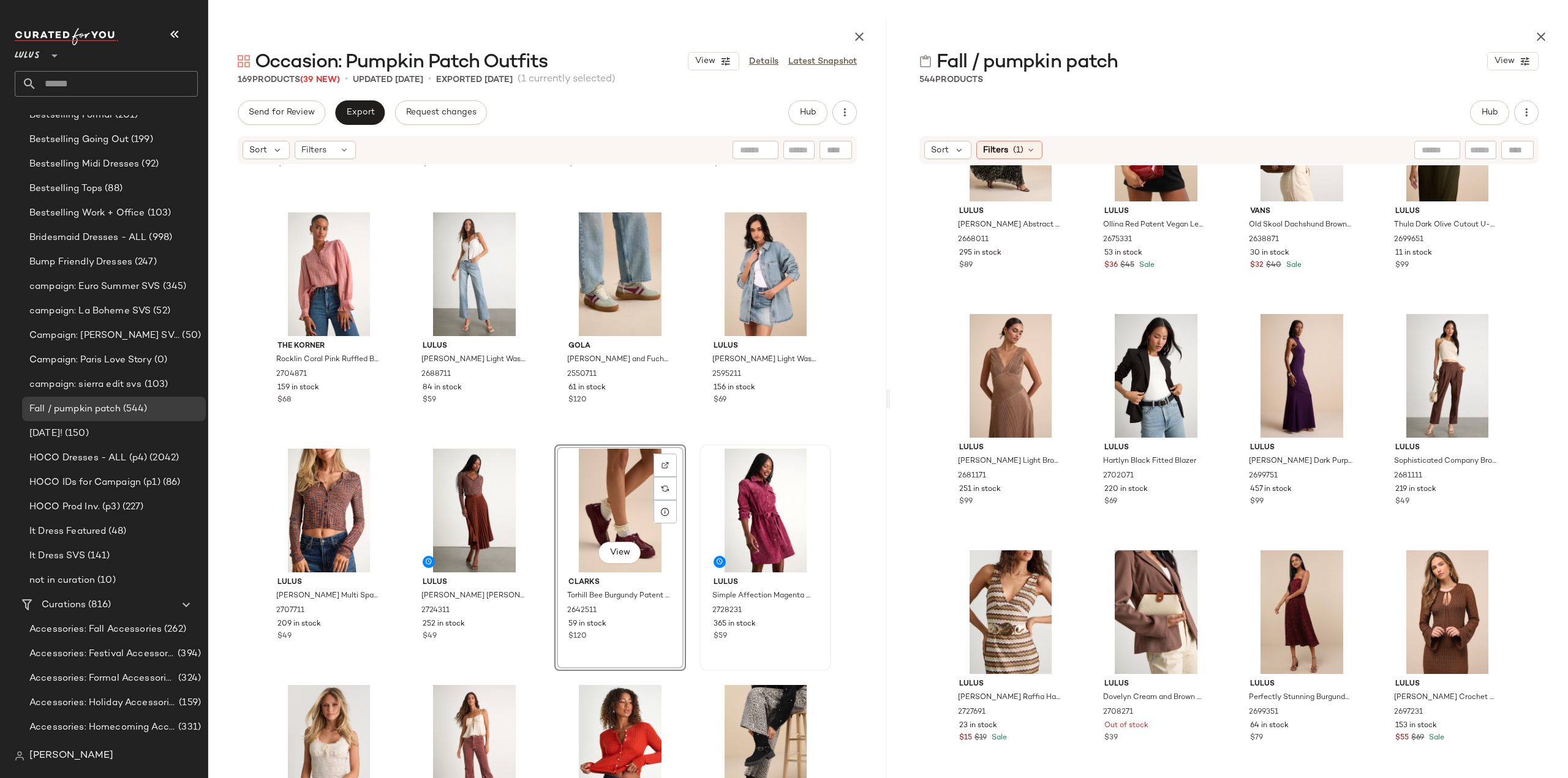
scroll to position [1896, 0]
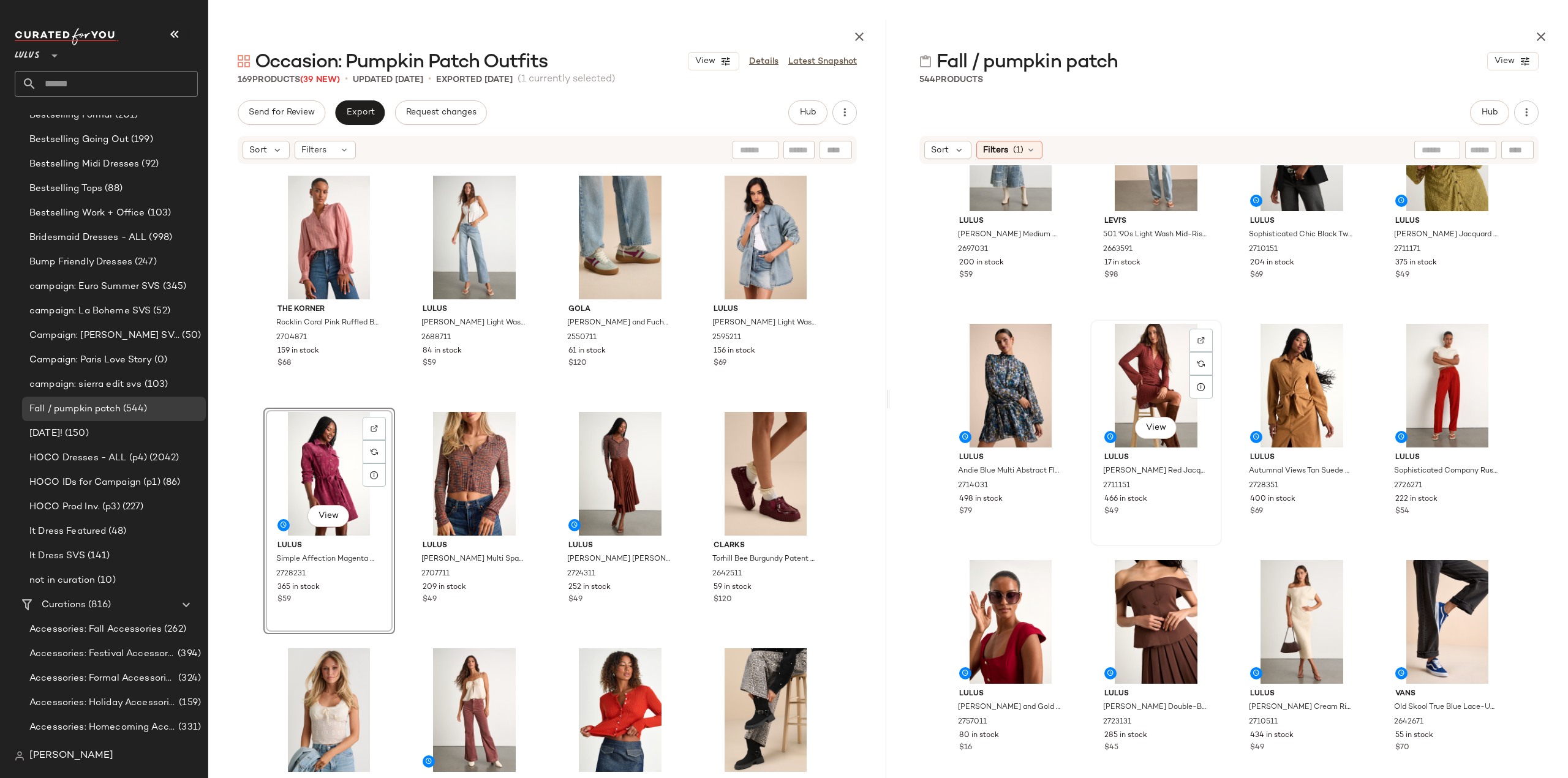
scroll to position [2029, 0]
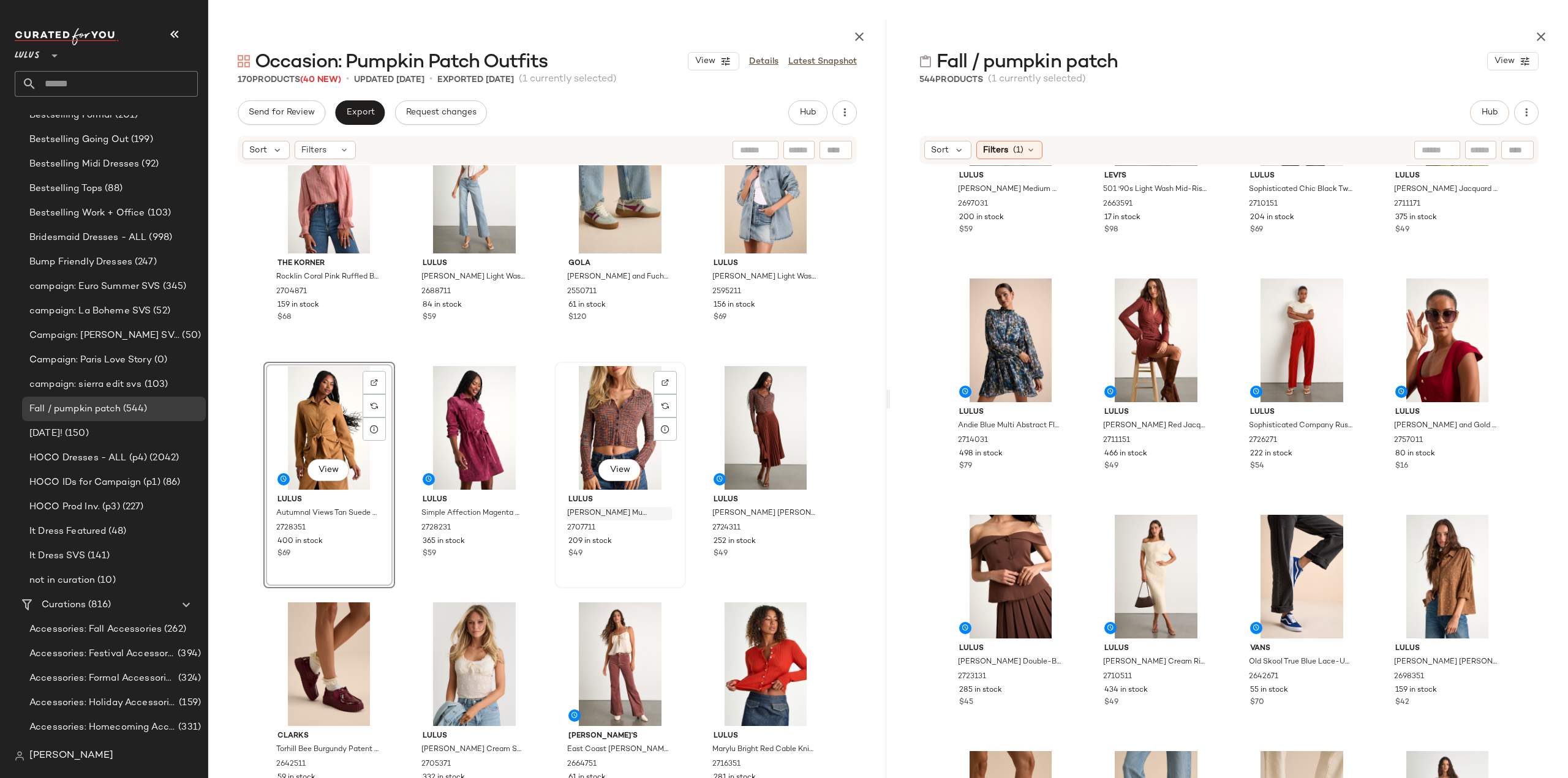
scroll to position [2019, 0]
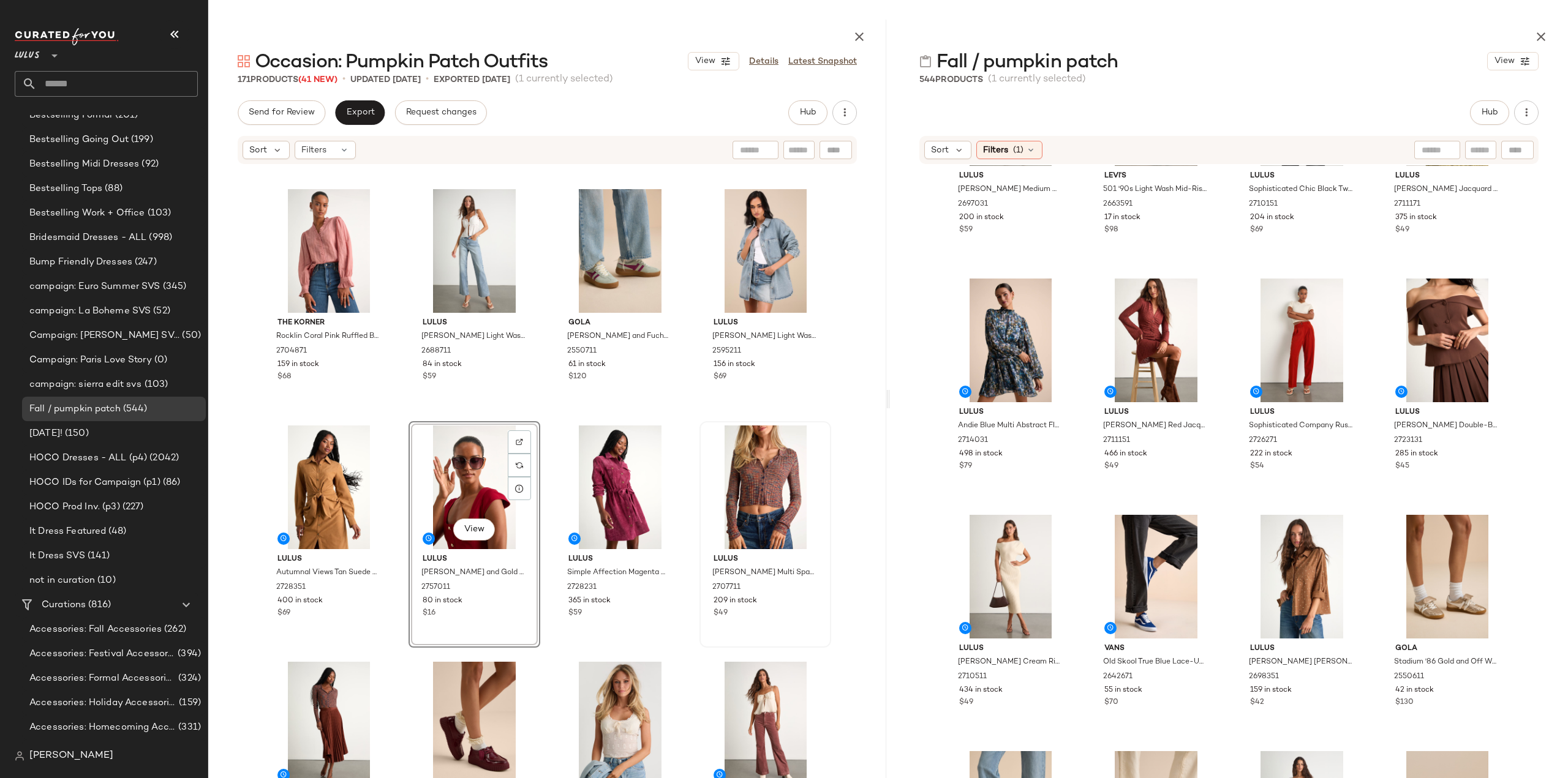
scroll to position [1958, 0]
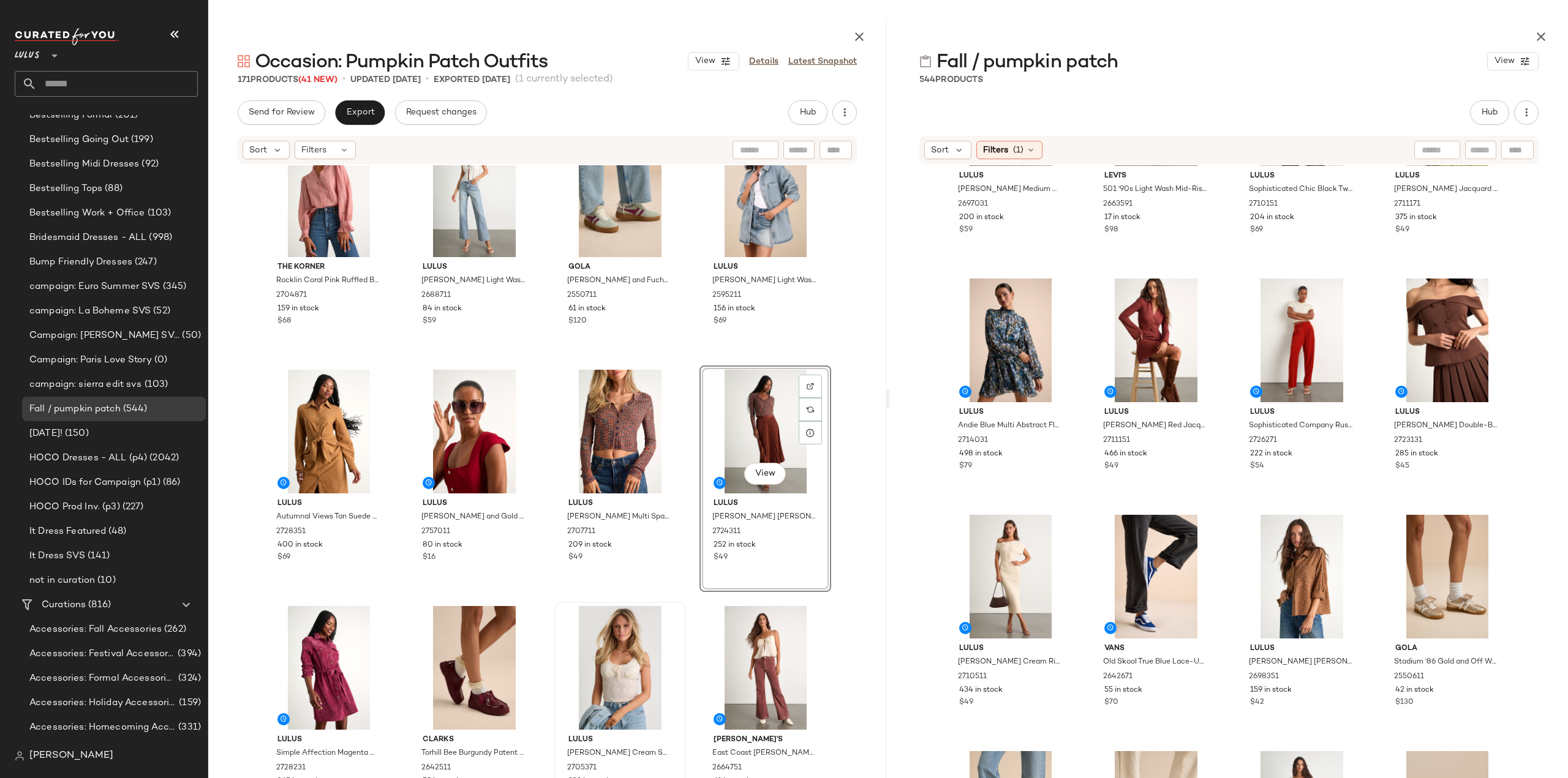
scroll to position [1958, 0]
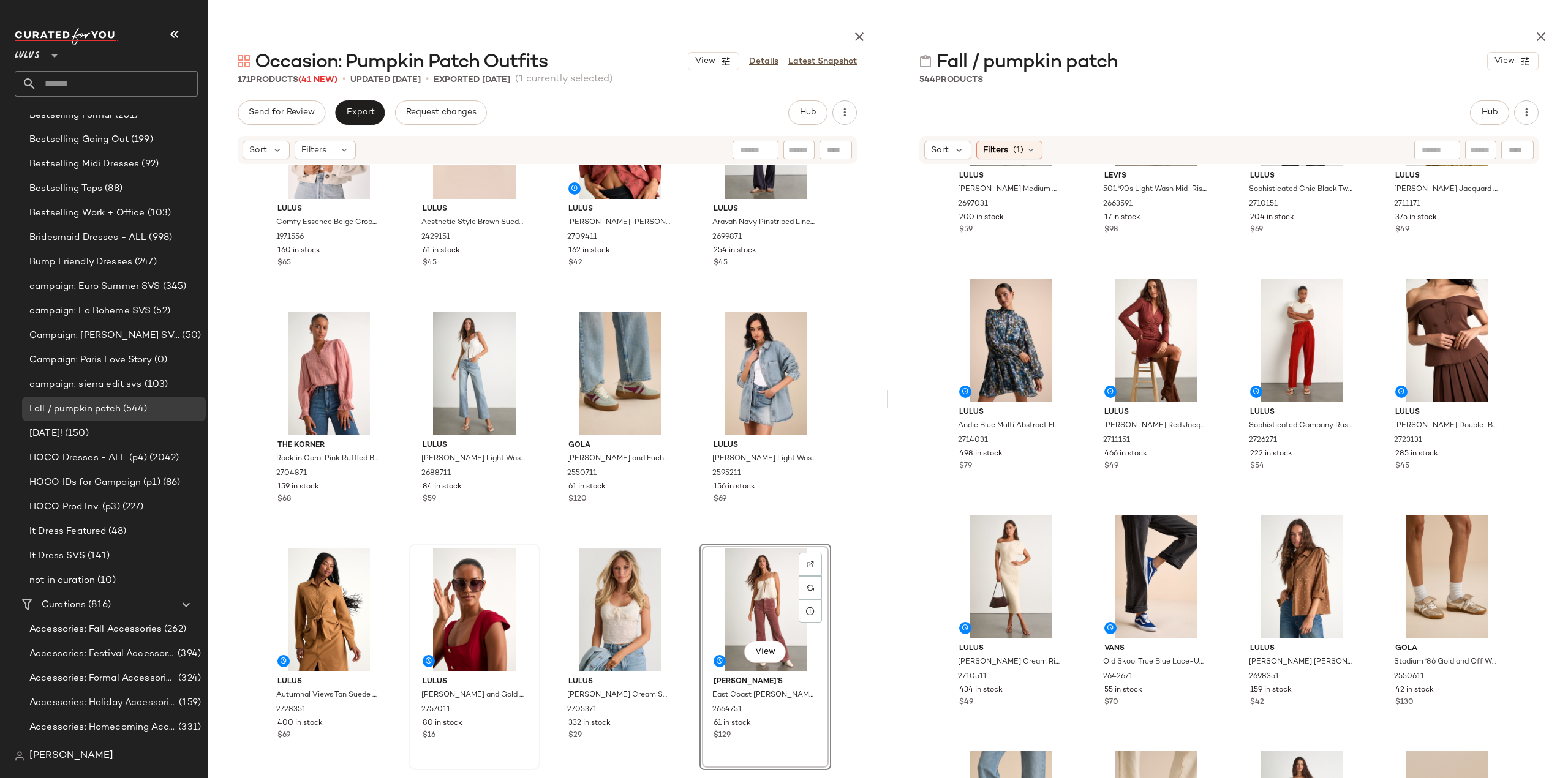
scroll to position [1835, 0]
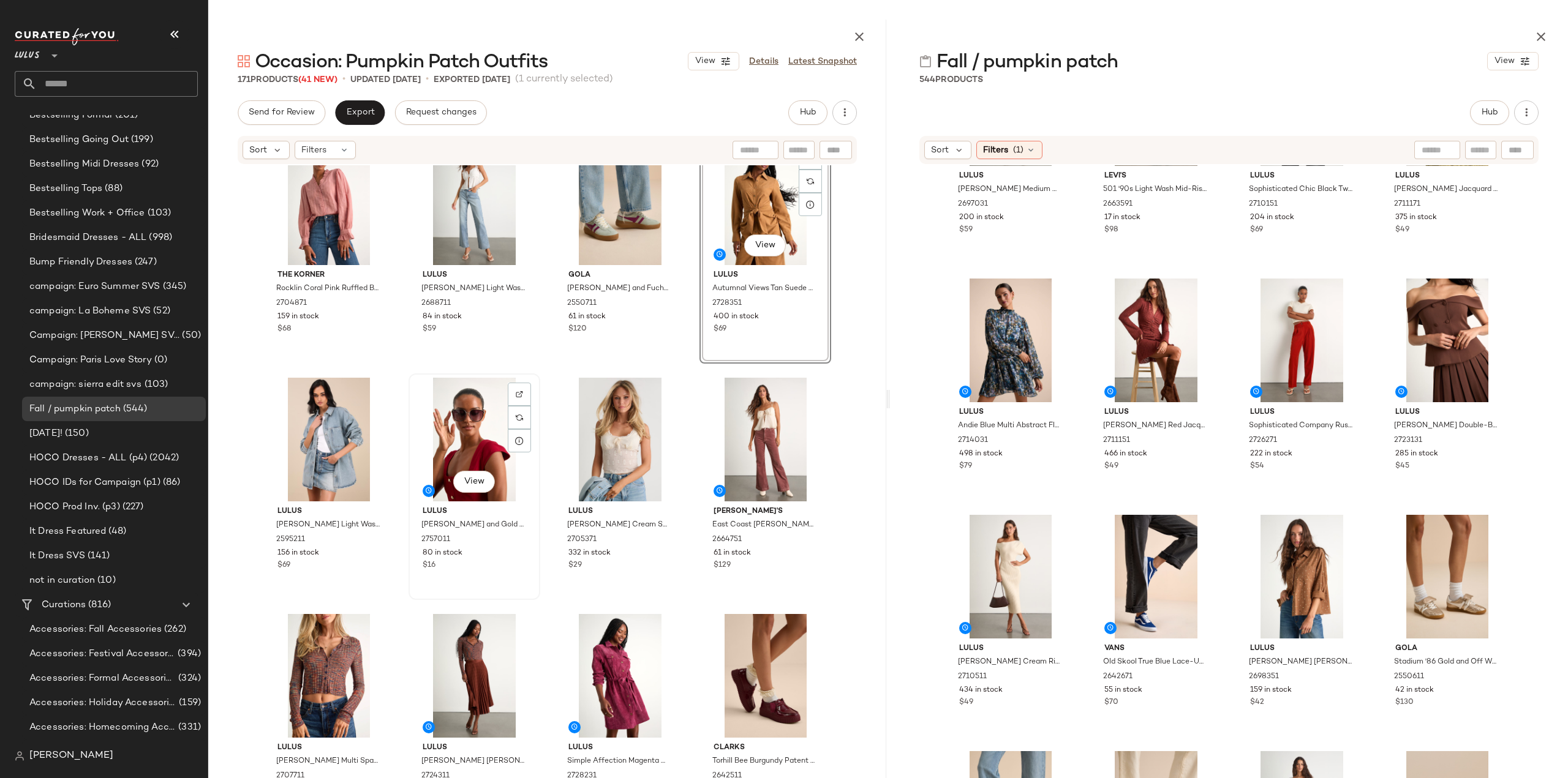
scroll to position [1958, 0]
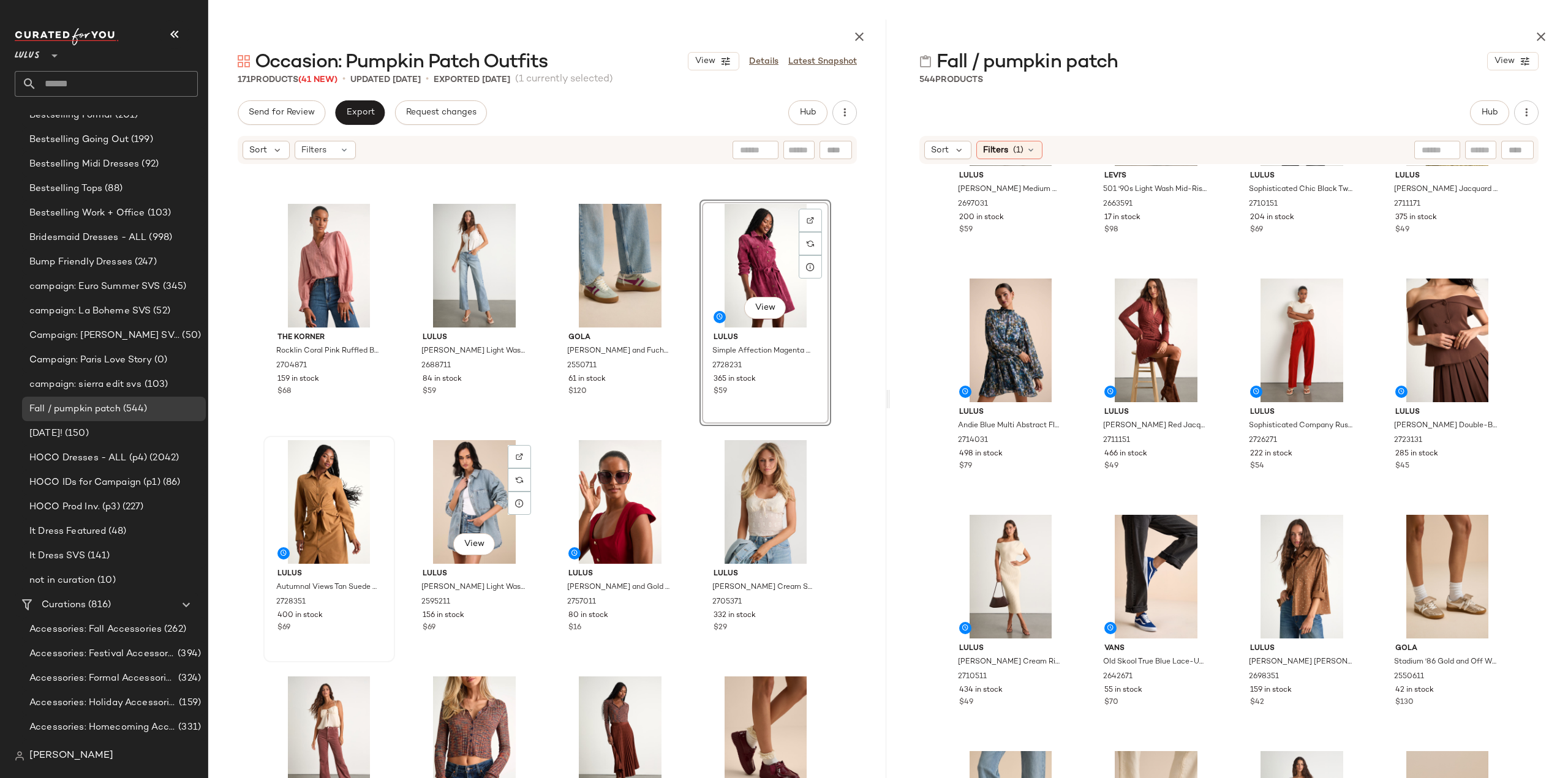
scroll to position [1885, 0]
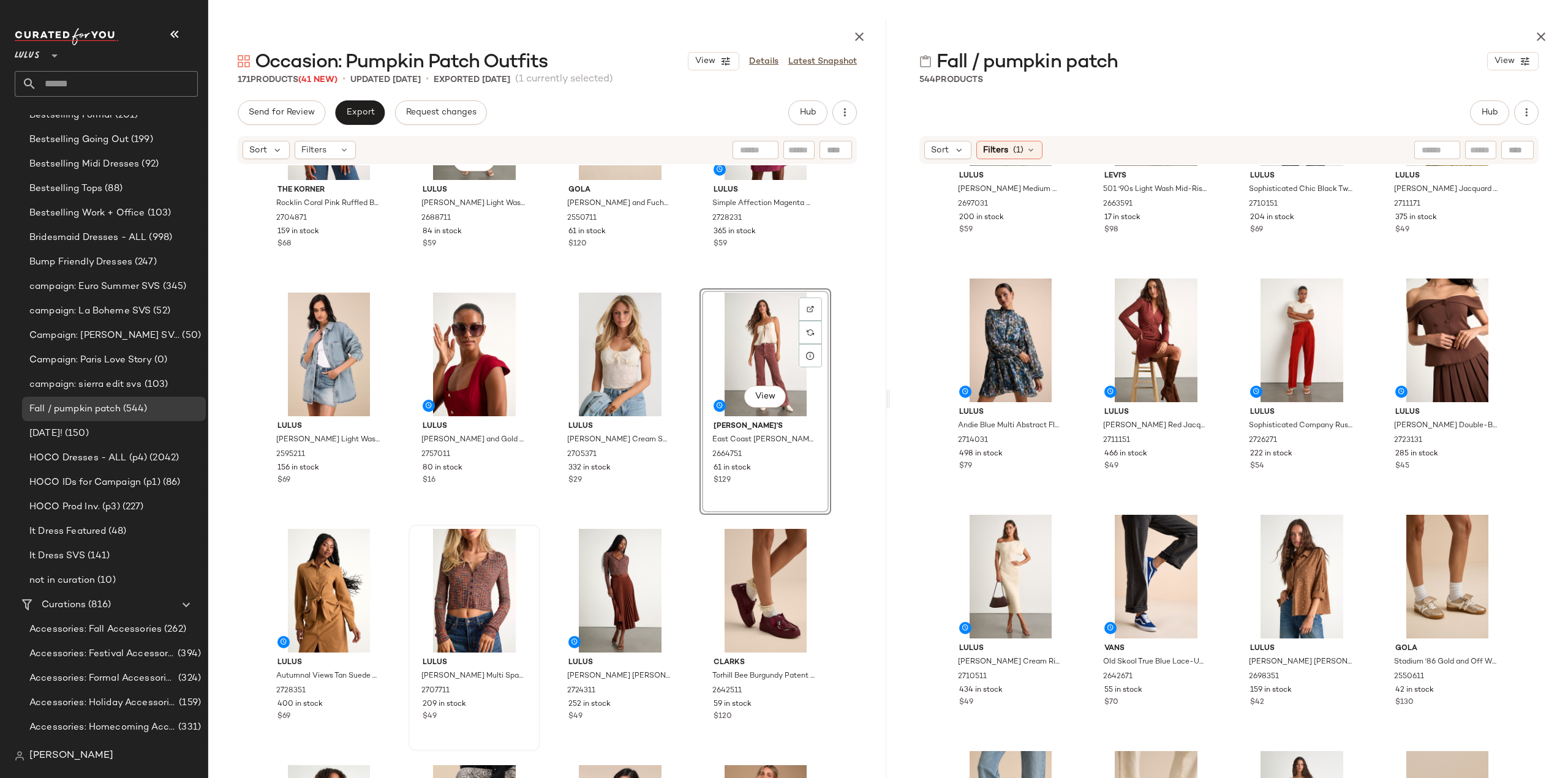
scroll to position [2069, 0]
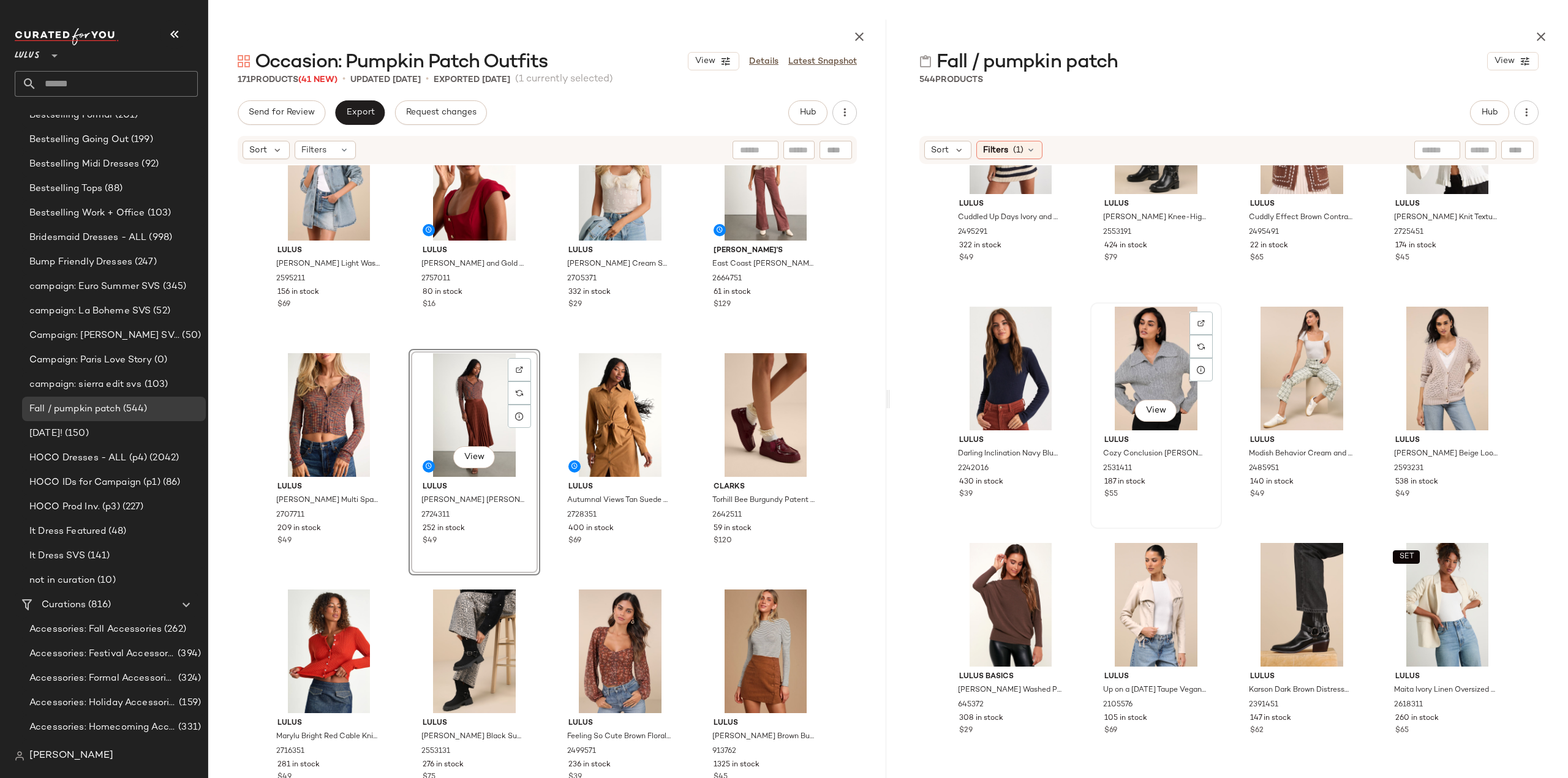
scroll to position [4846, 0]
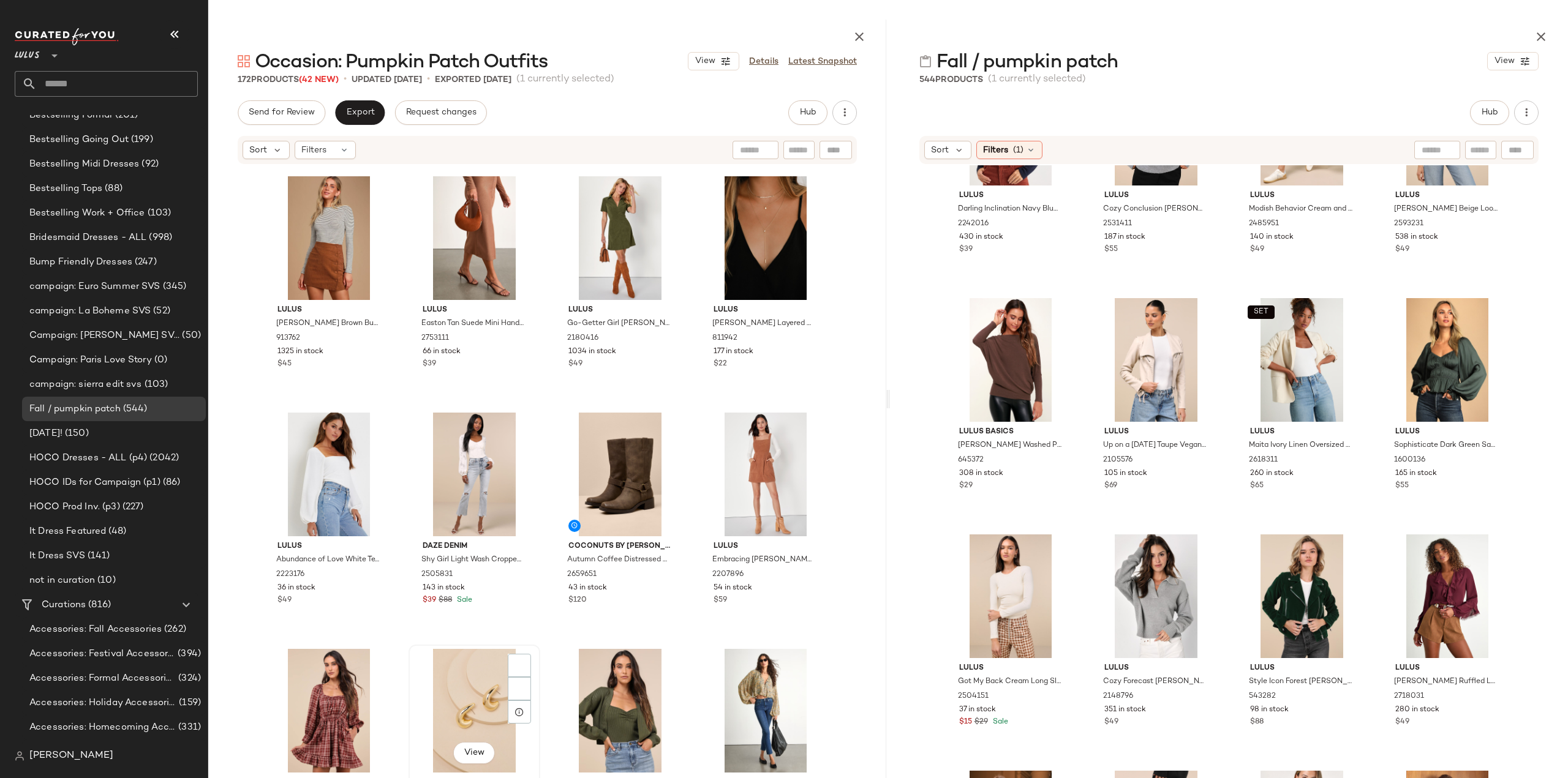
scroll to position [2926, 0]
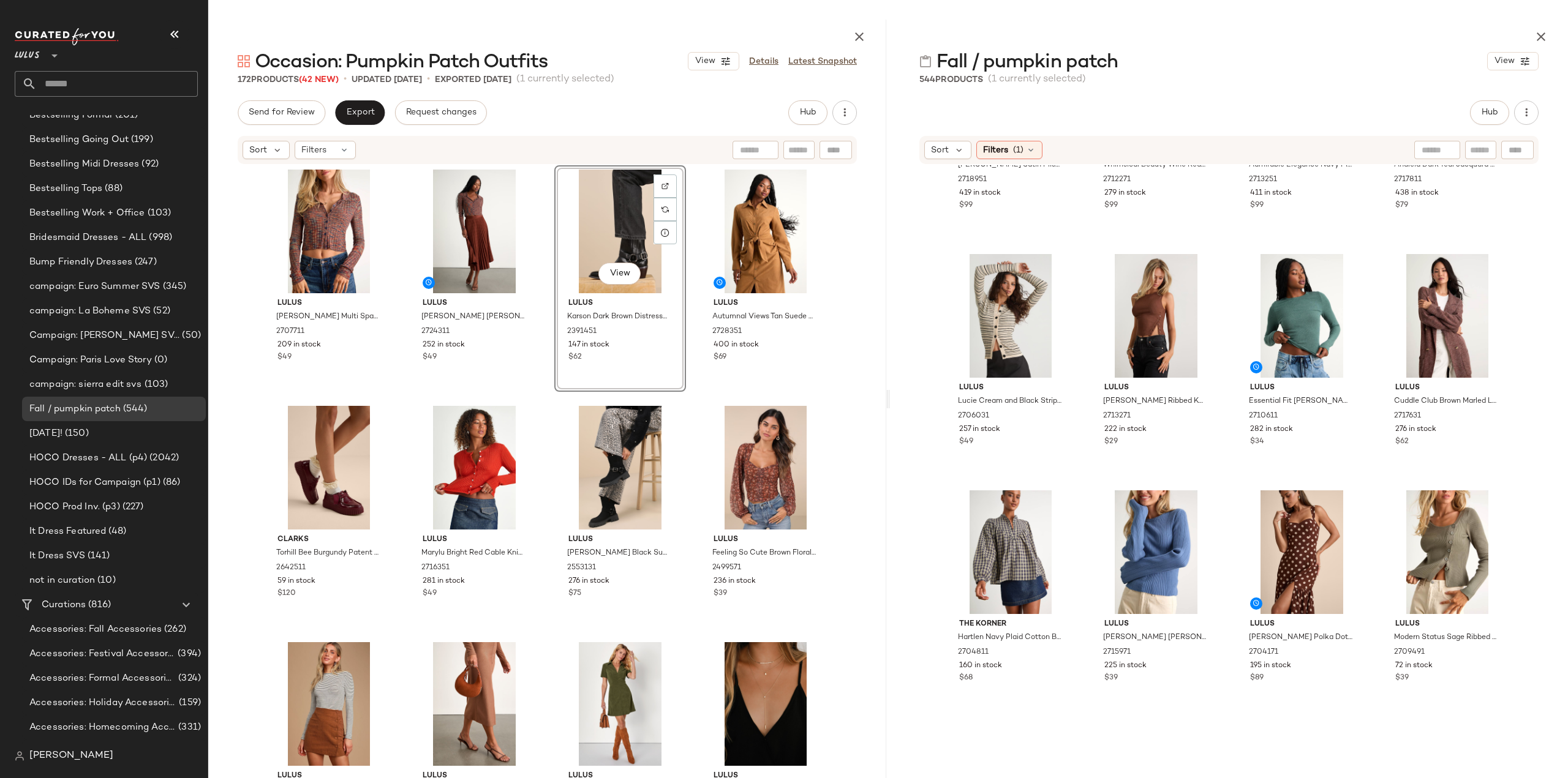
scroll to position [438, 0]
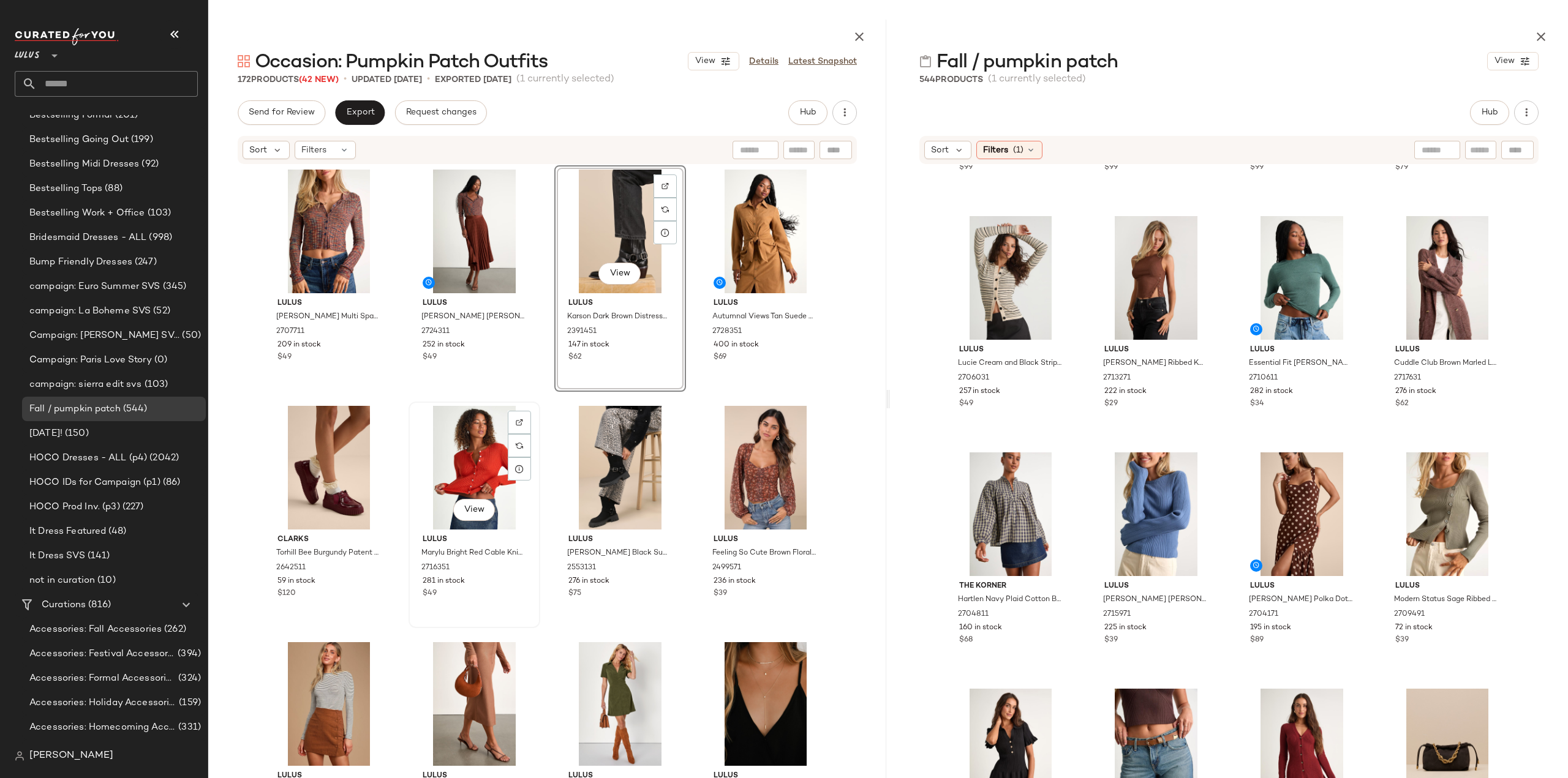
click at [464, 592] on div "$49" at bounding box center [475, 593] width 103 height 11
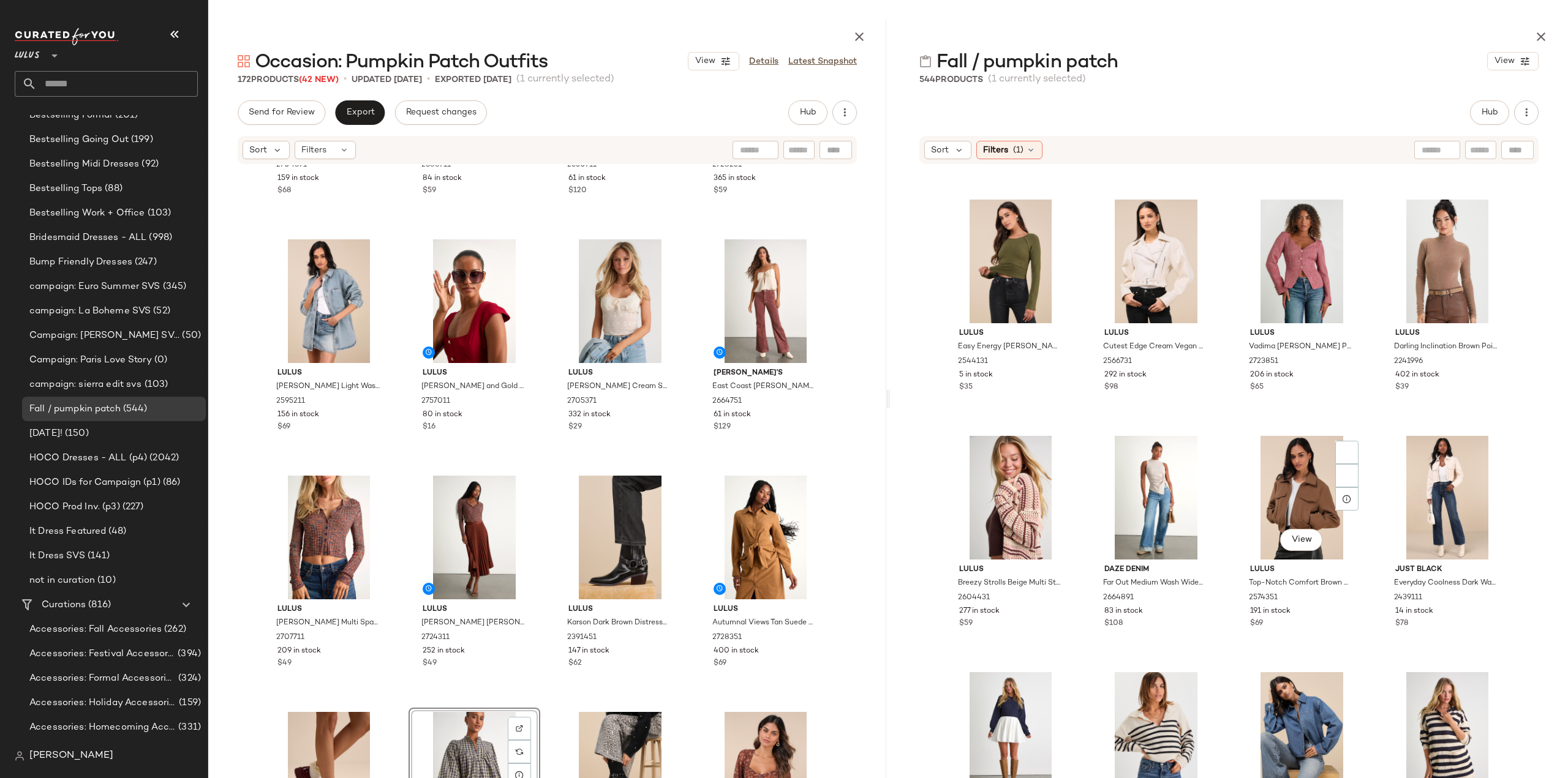
scroll to position [3683, 0]
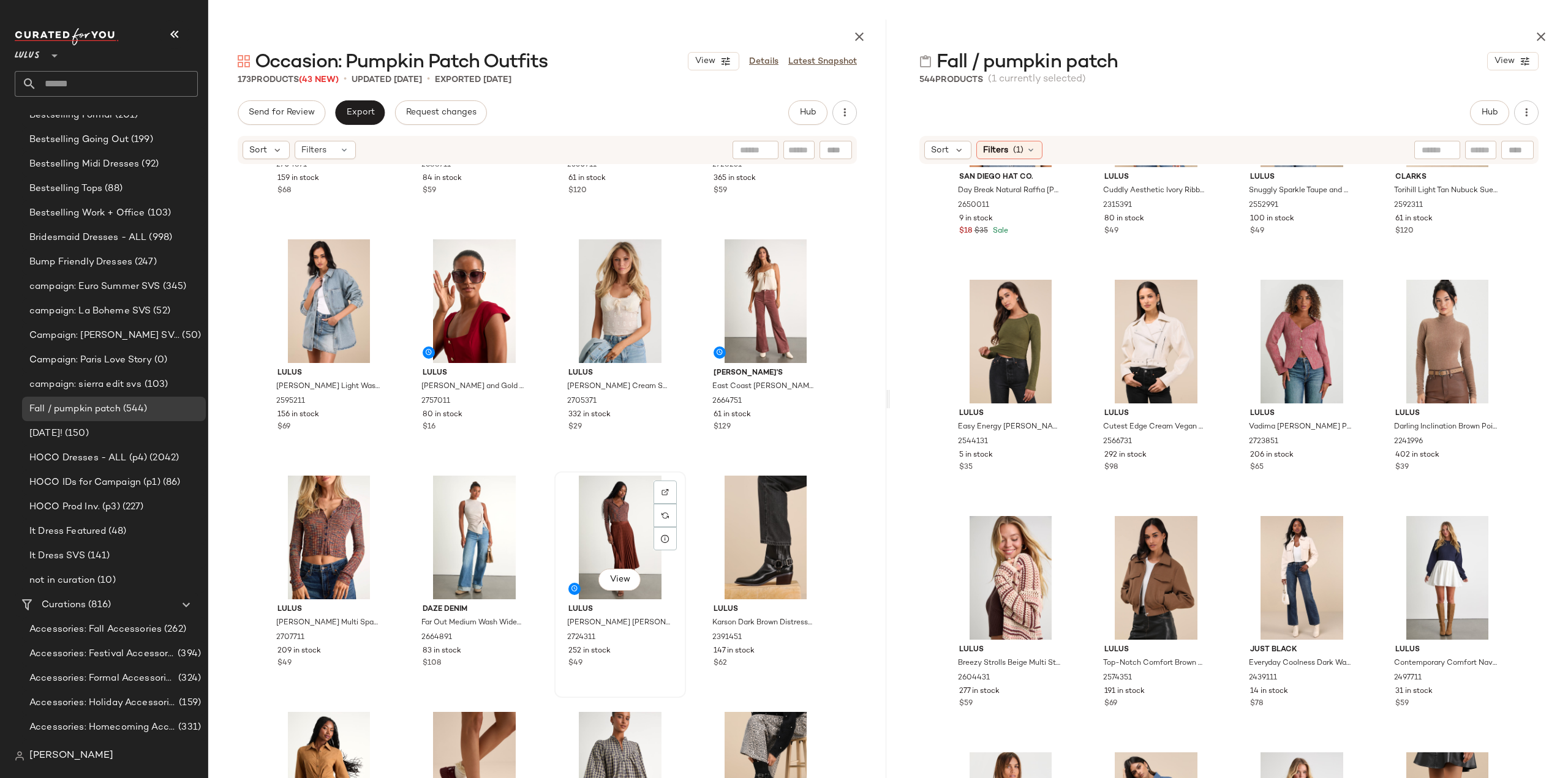
click at [638, 667] on div "$49" at bounding box center [620, 663] width 103 height 11
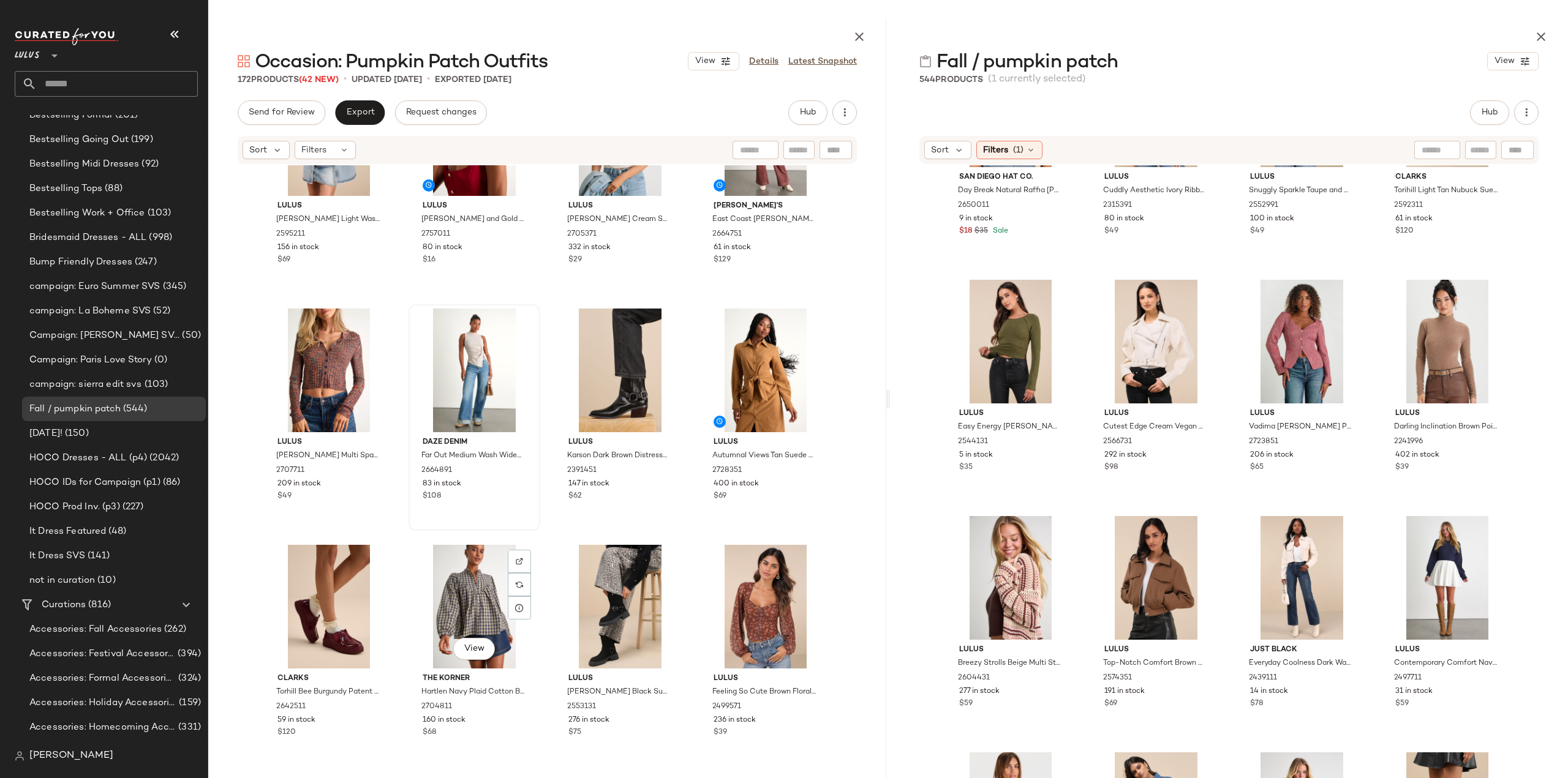
scroll to position [2253, 0]
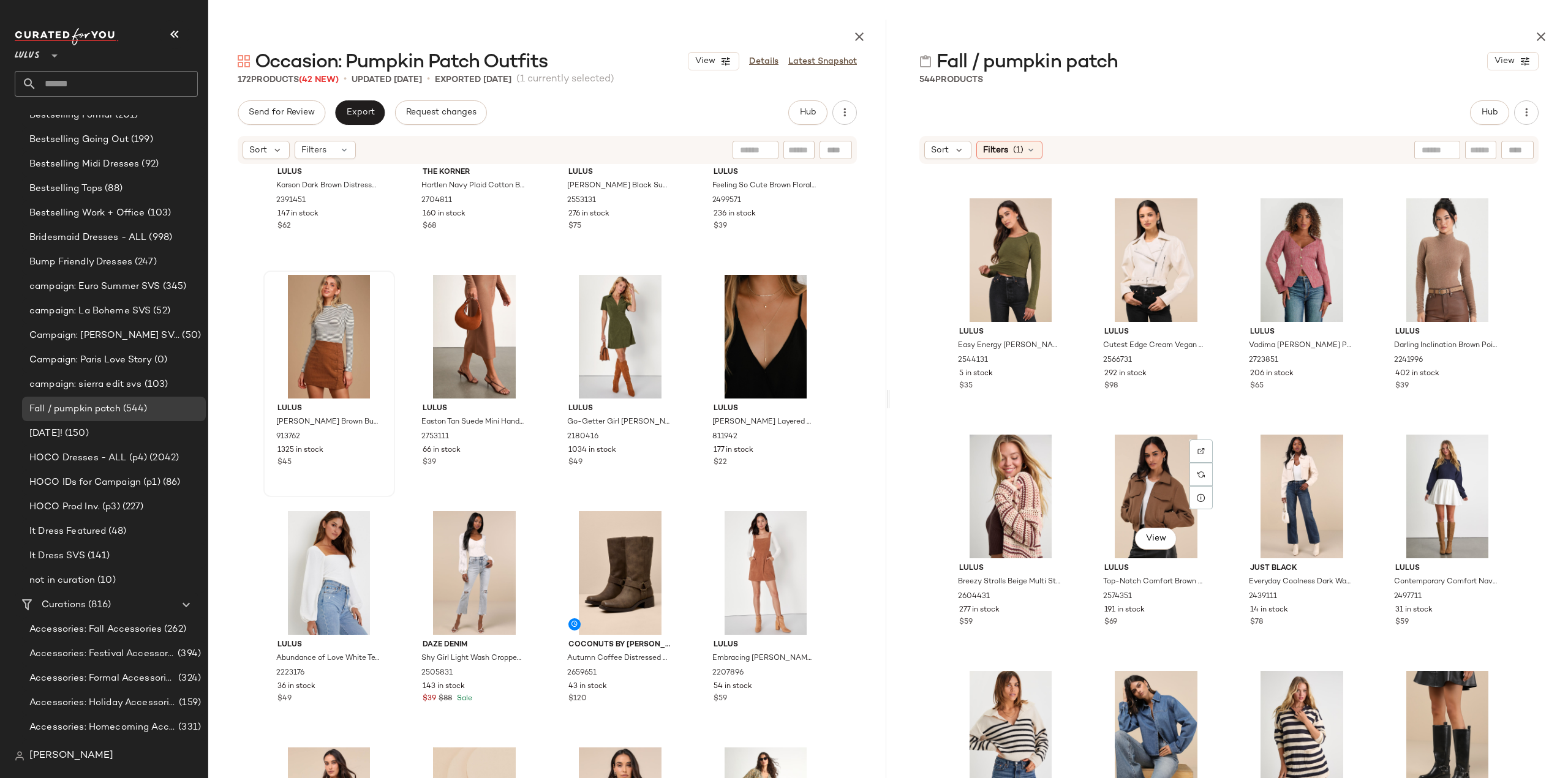
scroll to position [3866, 0]
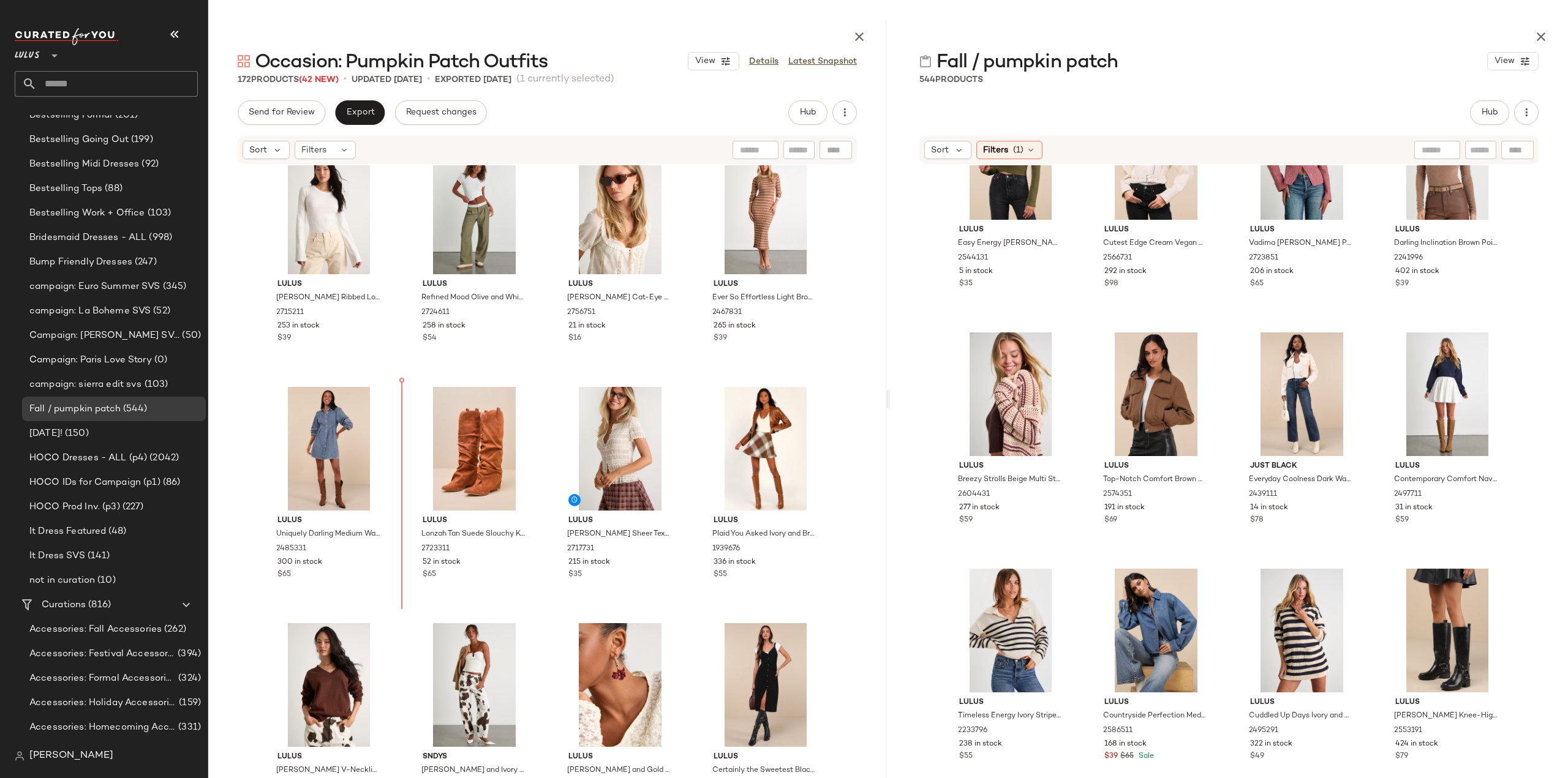
scroll to position [971, 0]
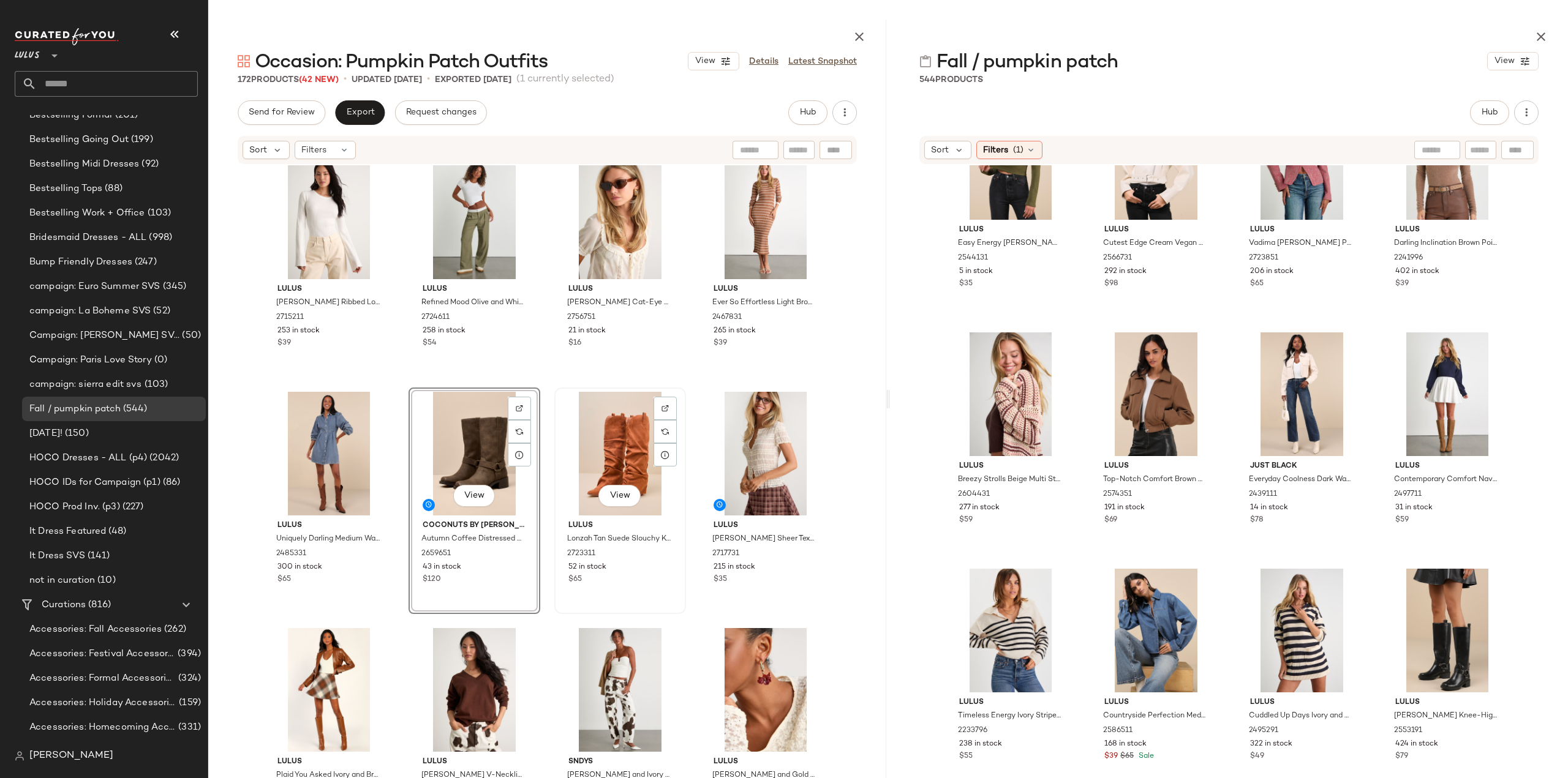
click at [641, 576] on div "$65" at bounding box center [620, 579] width 103 height 11
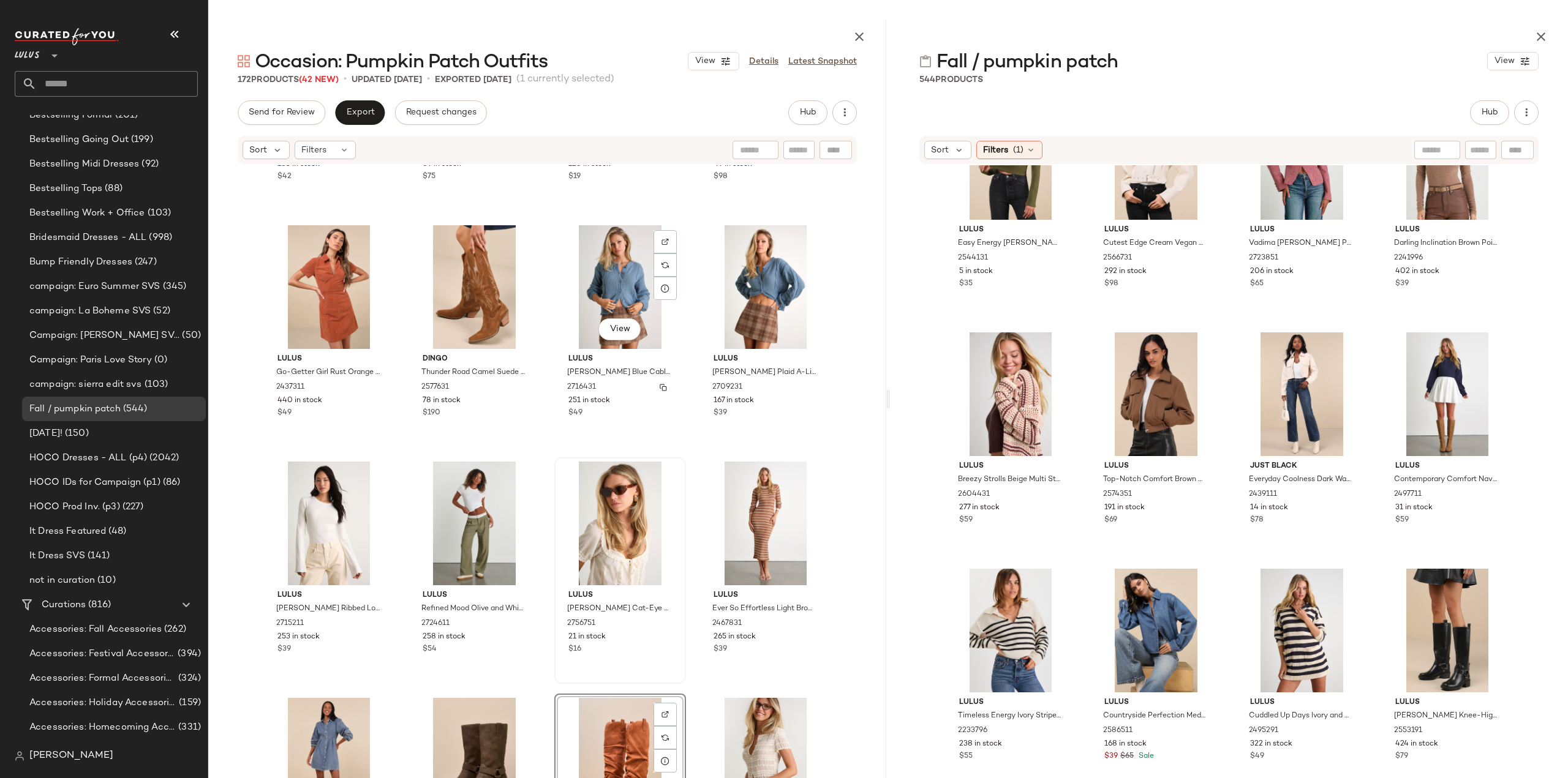
scroll to position [788, 0]
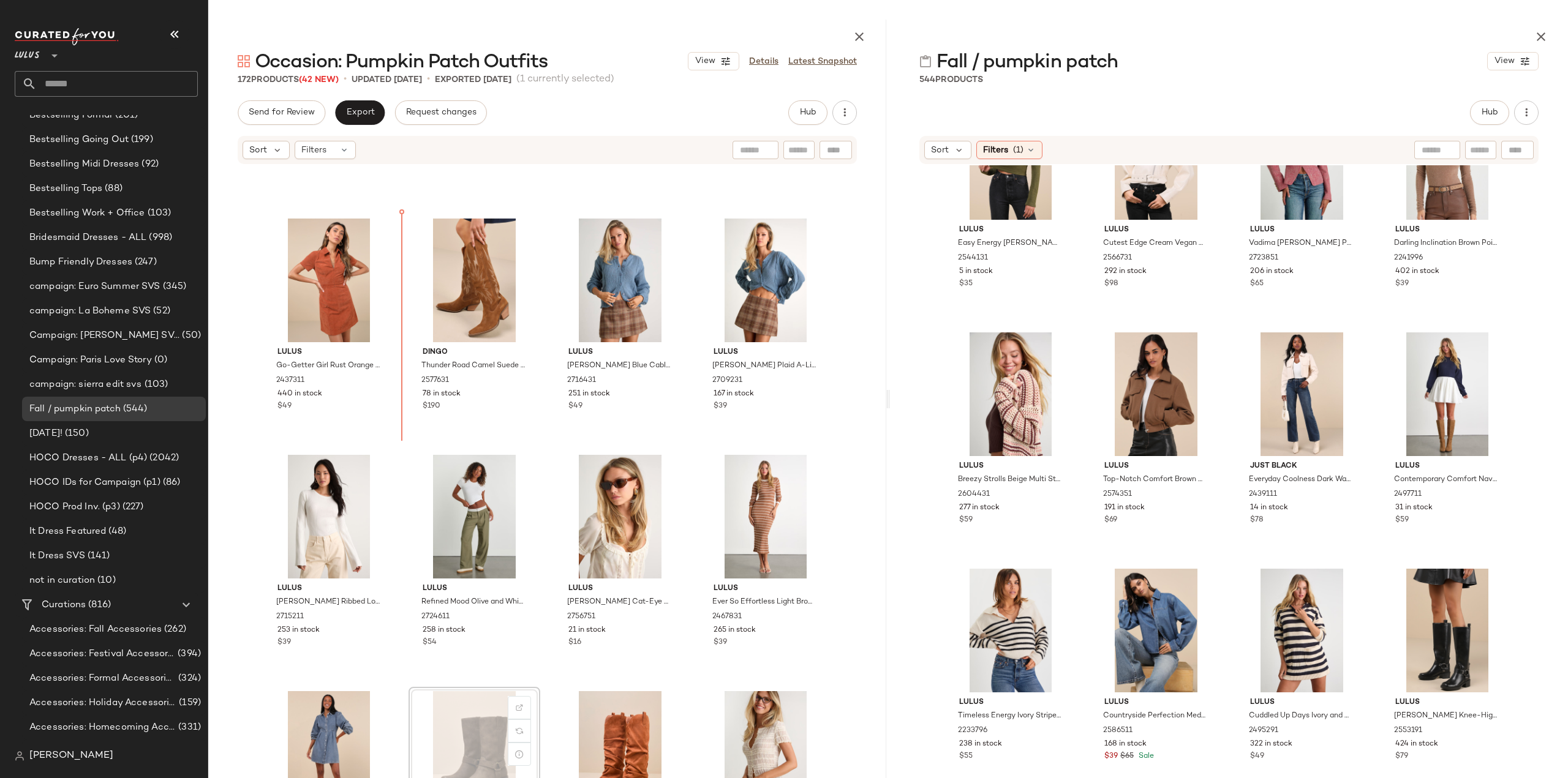
scroll to position [671, 0]
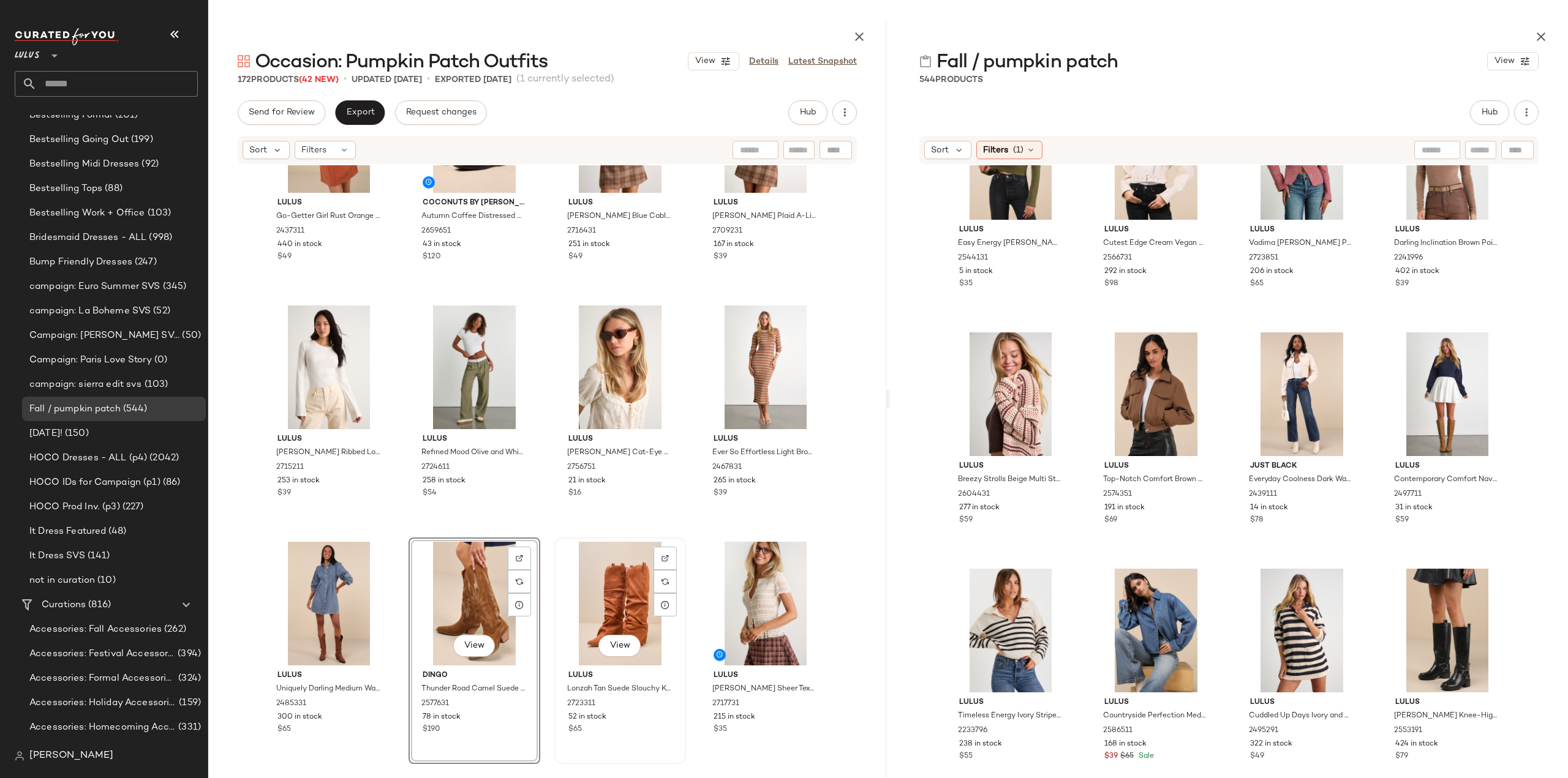
scroll to position [944, 0]
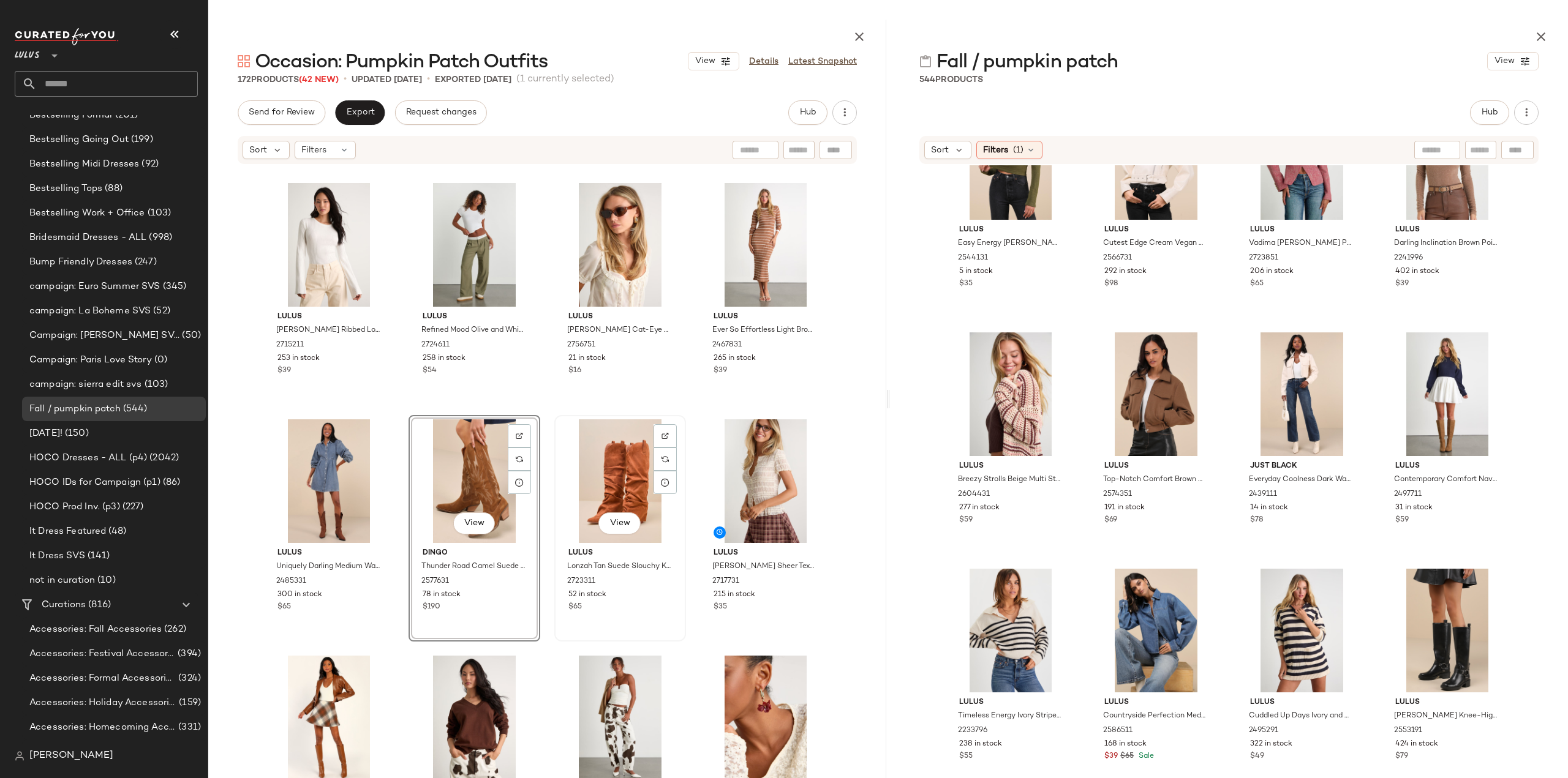
click at [633, 606] on div "$65" at bounding box center [620, 607] width 103 height 11
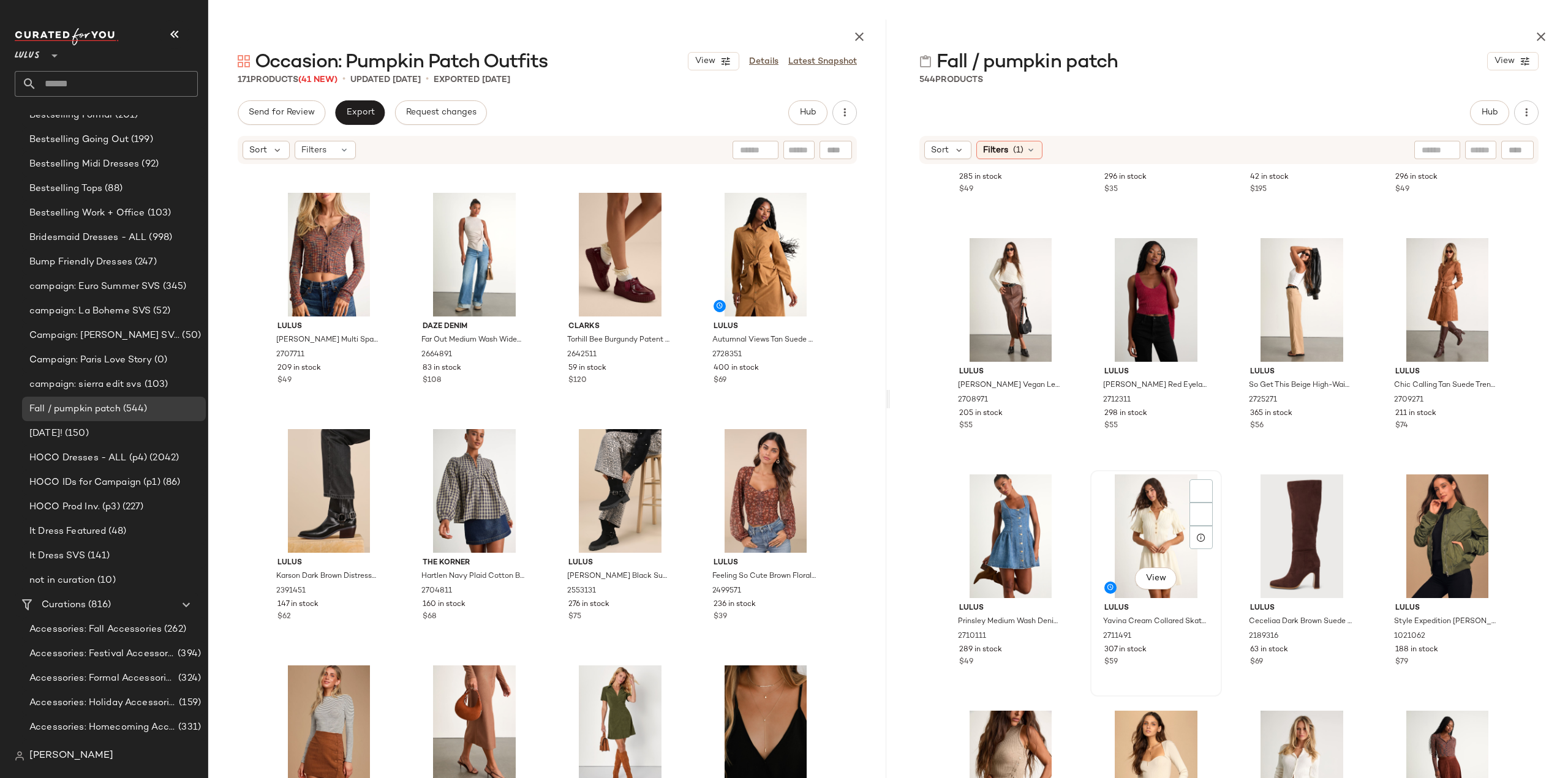
scroll to position [8273, 0]
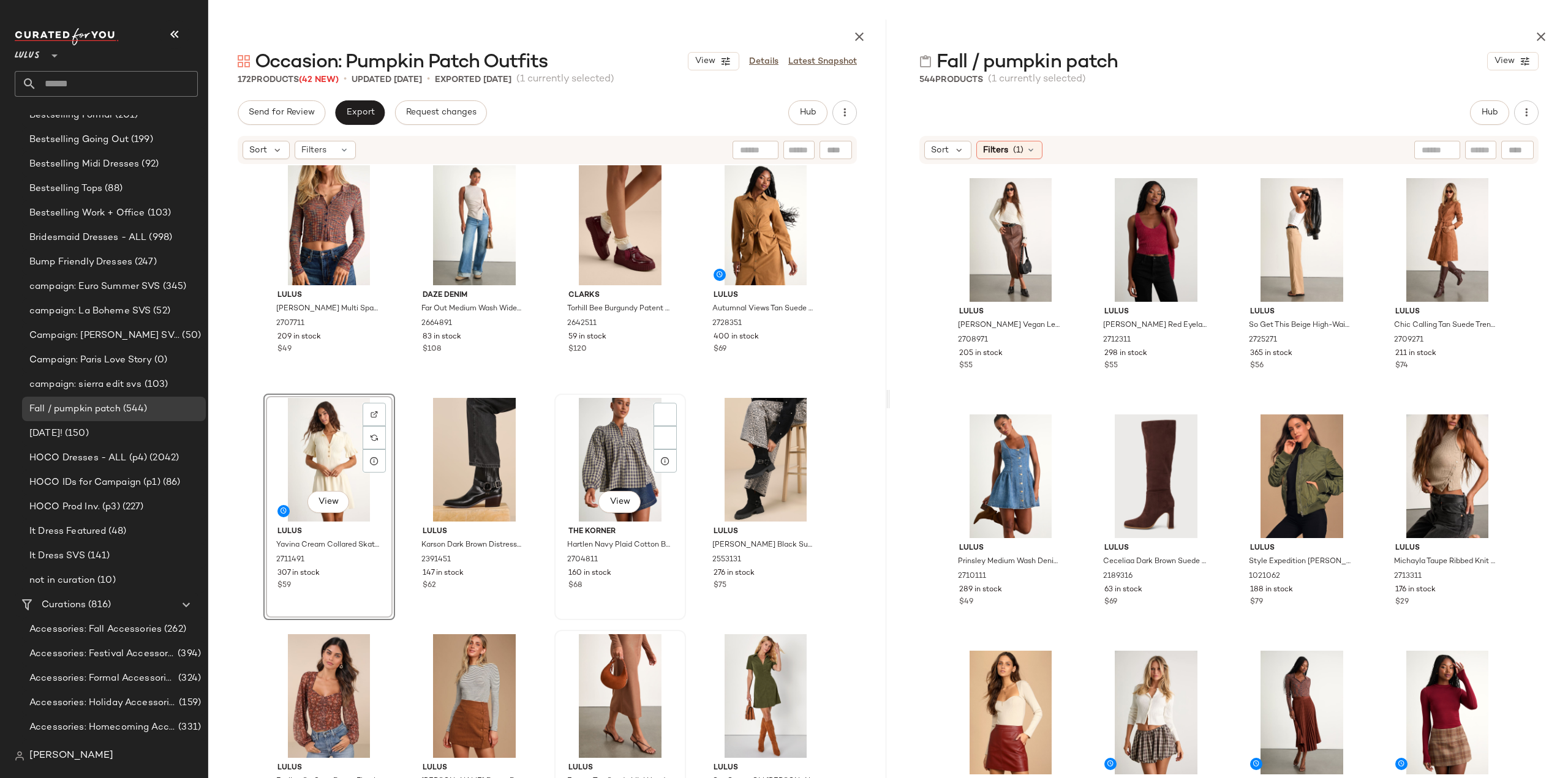
scroll to position [2474, 0]
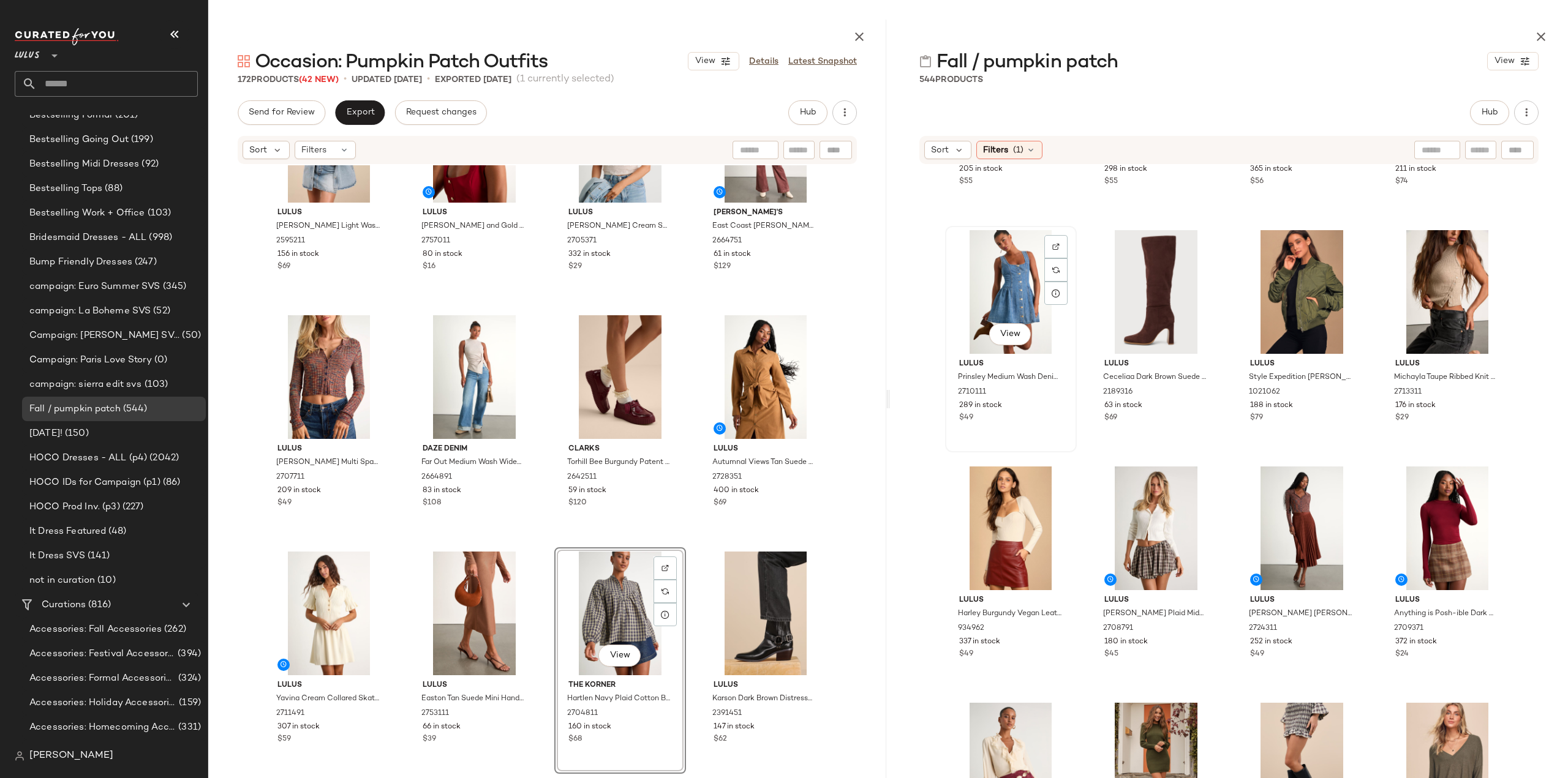
scroll to position [8456, 0]
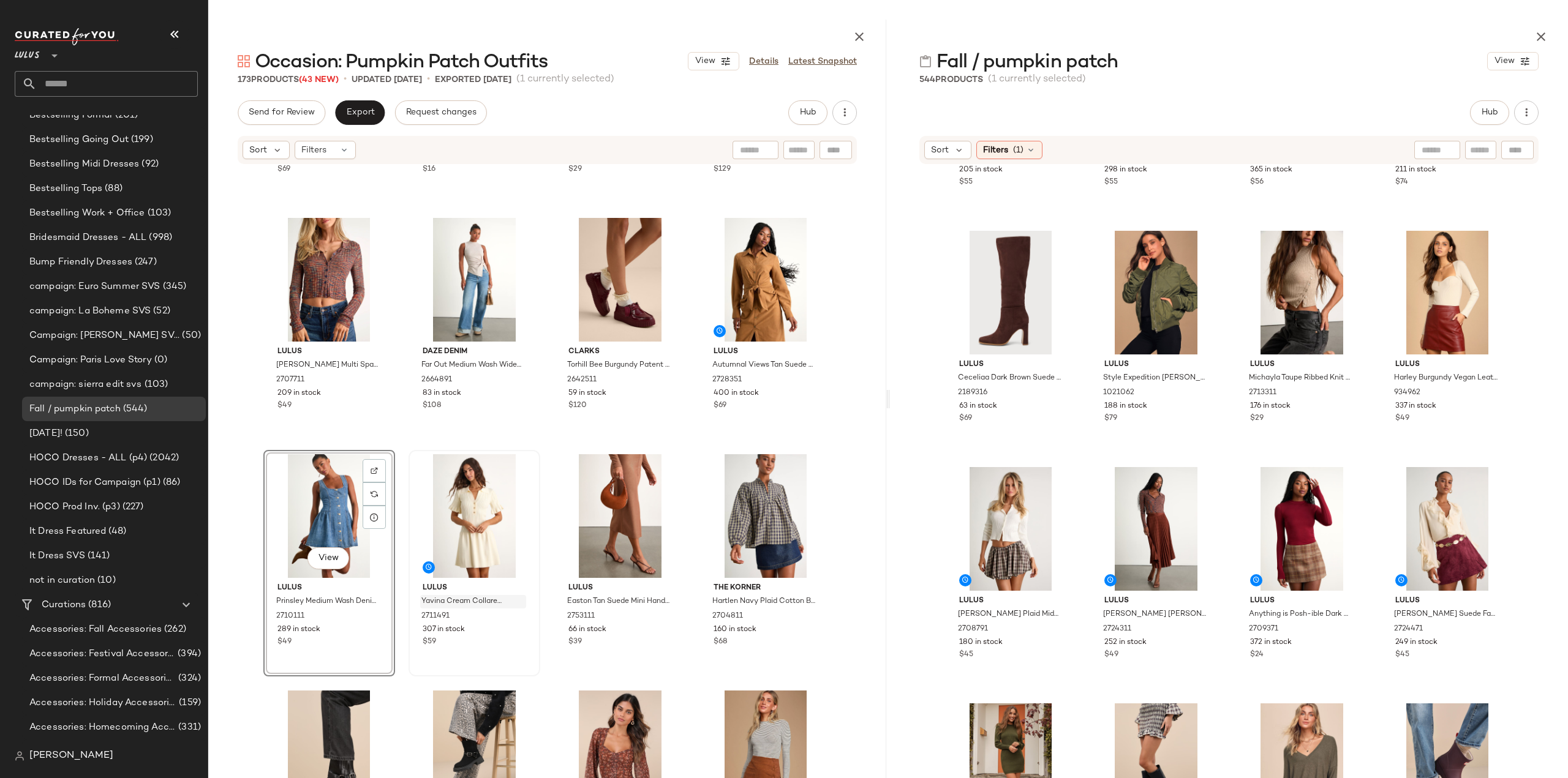
scroll to position [2352, 0]
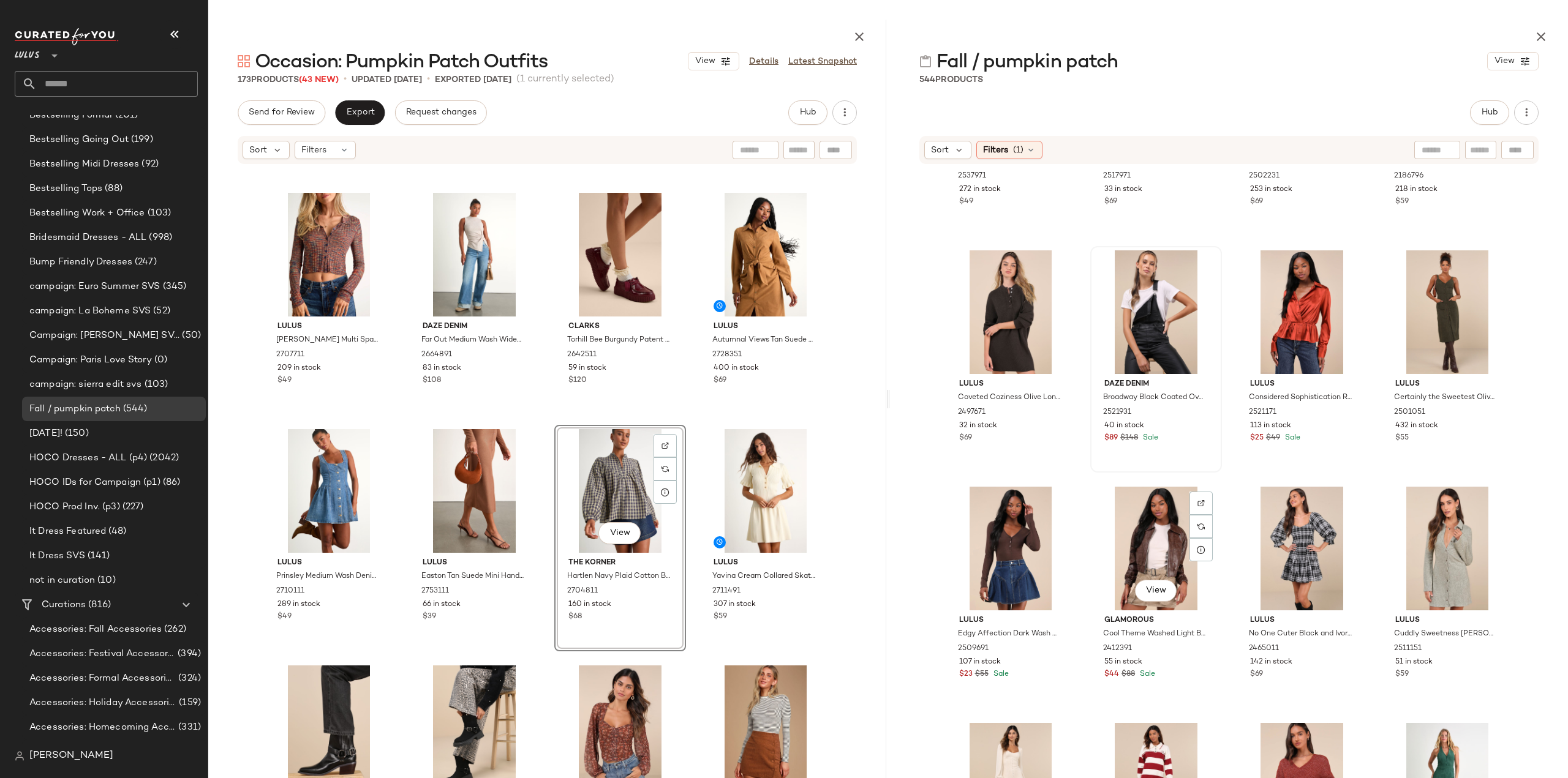
scroll to position [11333, 0]
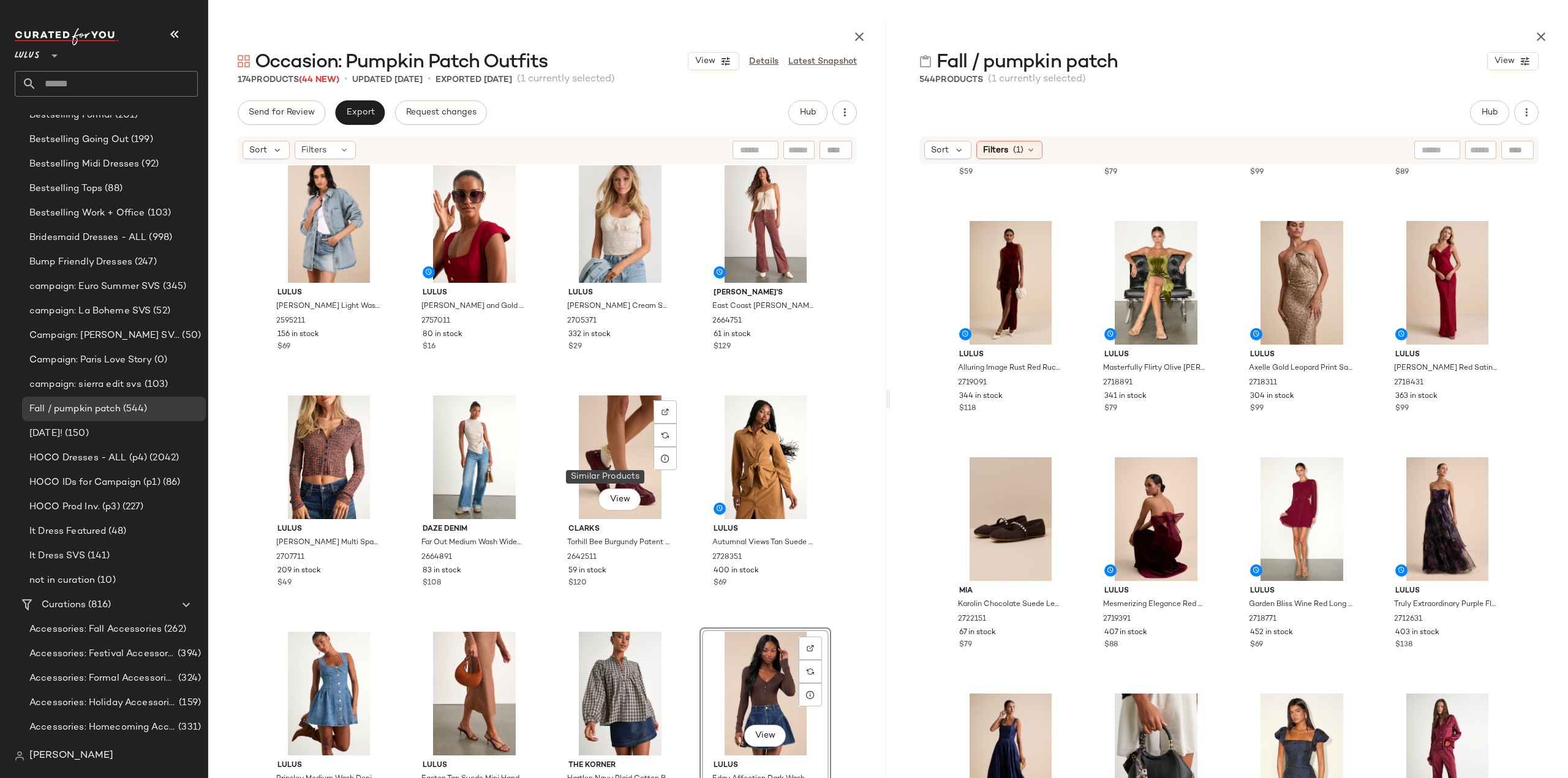
scroll to position [2168, 0]
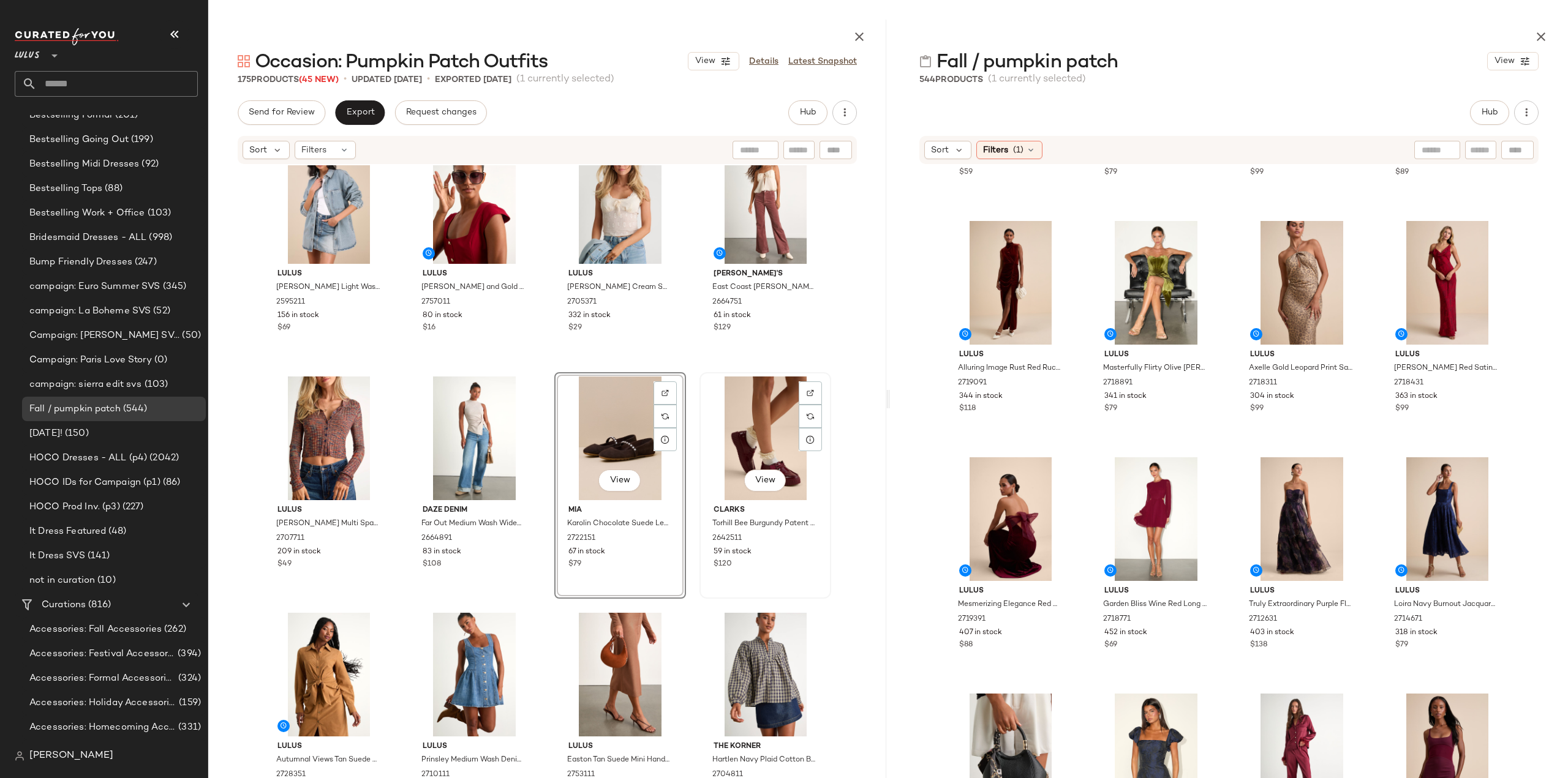
click at [784, 570] on div "Clarks Torhill Bee Burgundy Patent Leather Flatform Lace-Up Loafers 2642511 59 …" at bounding box center [765, 535] width 123 height 71
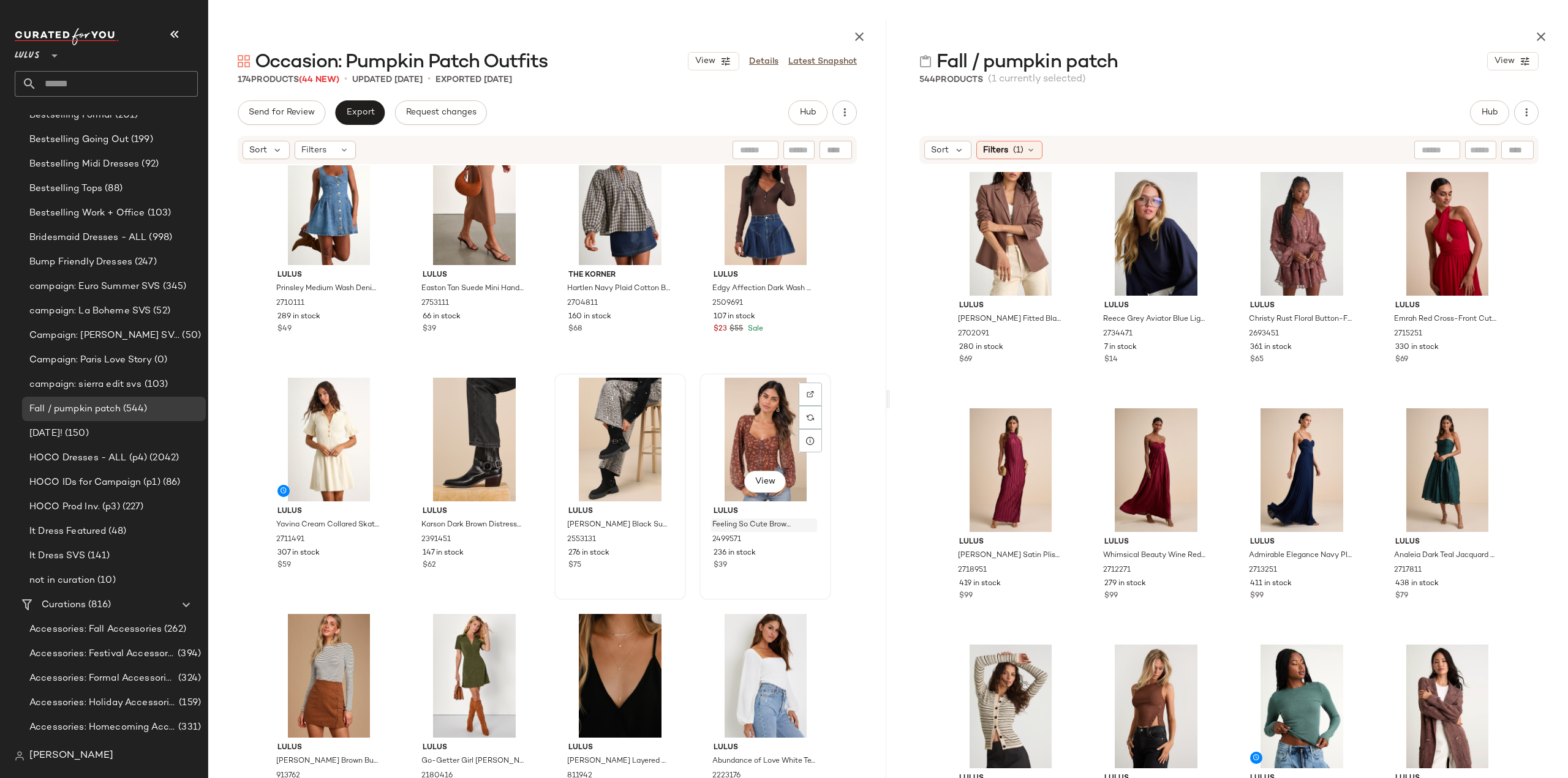
scroll to position [2658, 0]
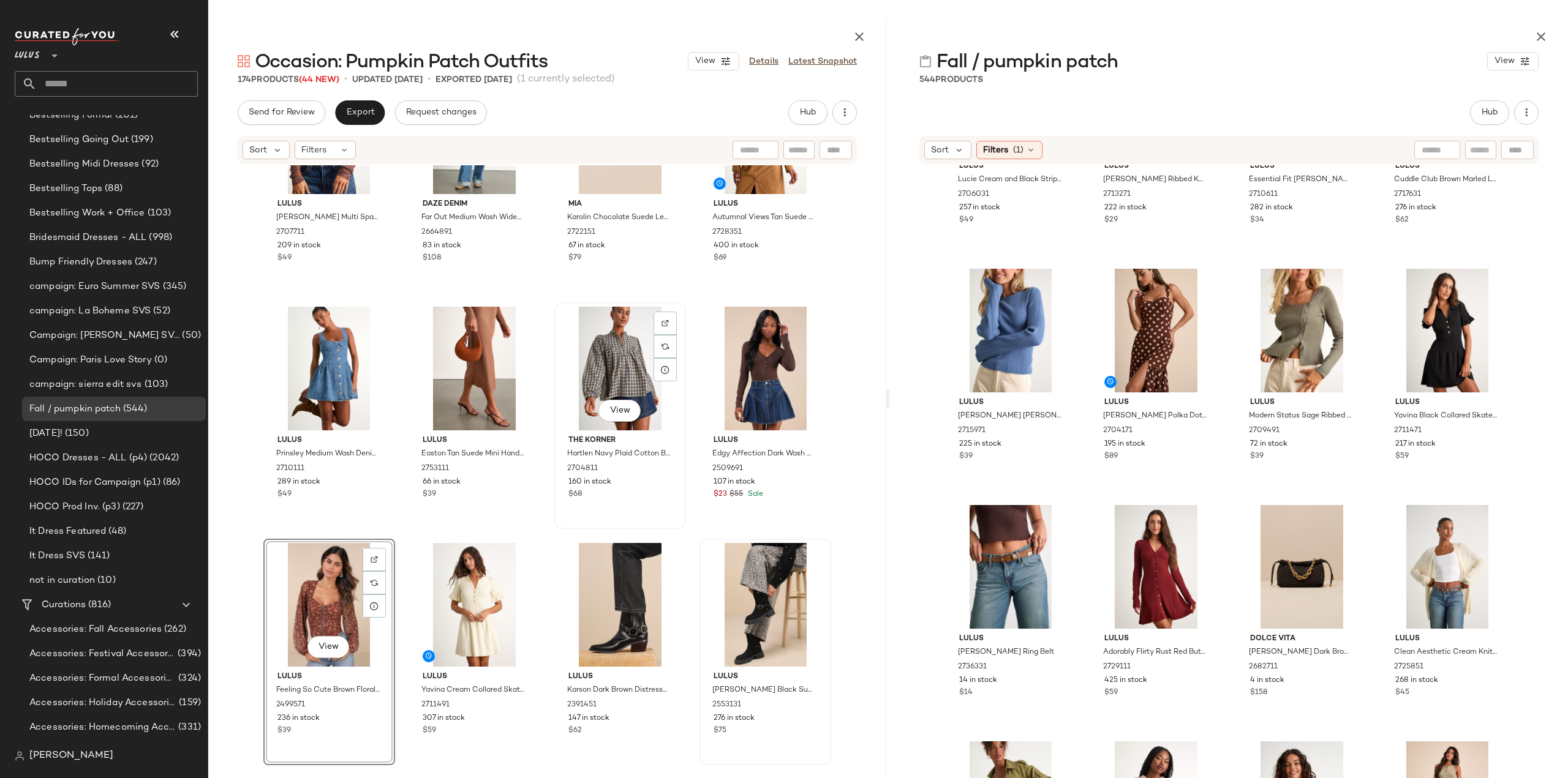
scroll to position [2597, 0]
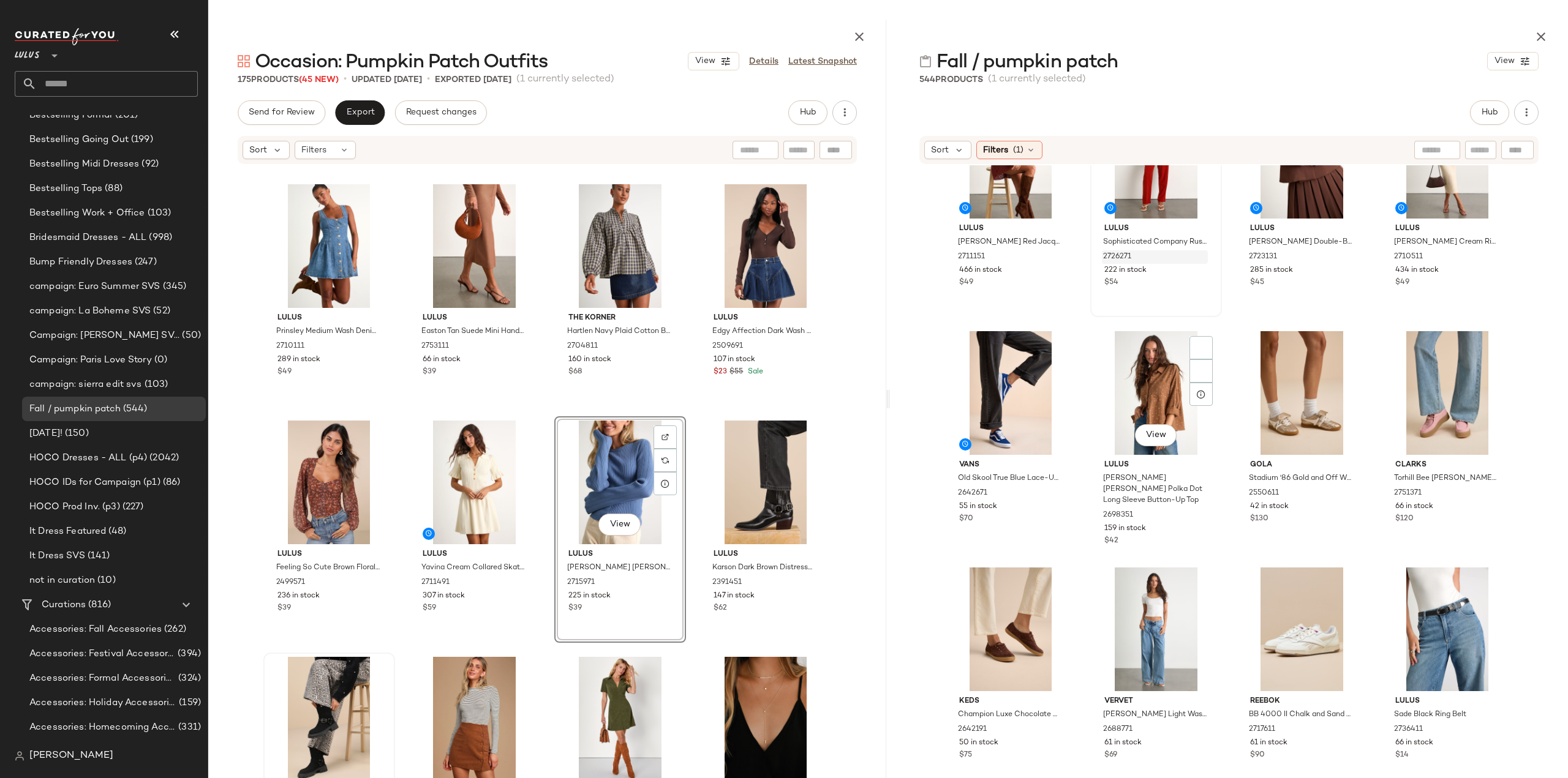
scroll to position [2336, 0]
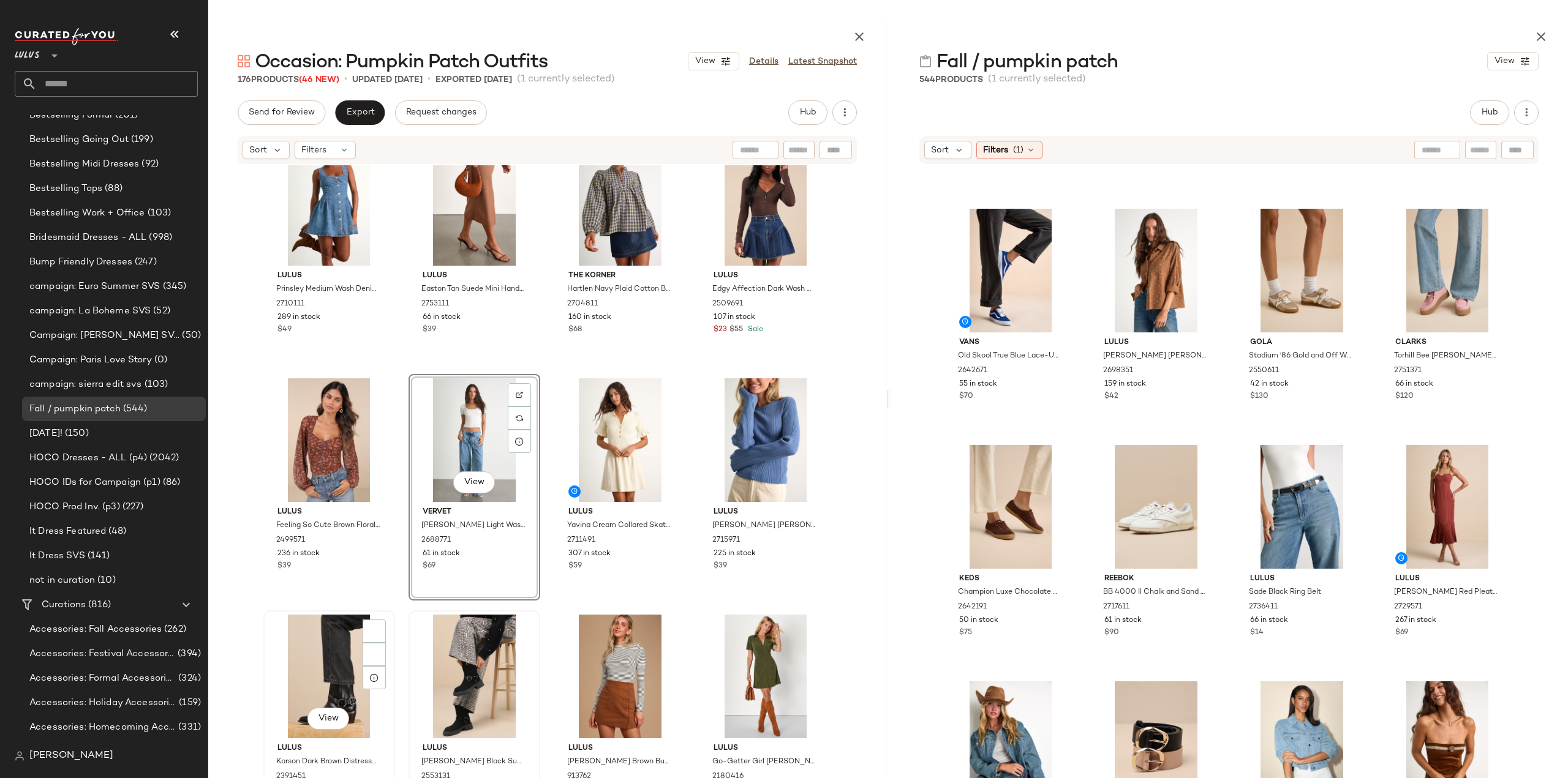
scroll to position [2658, 0]
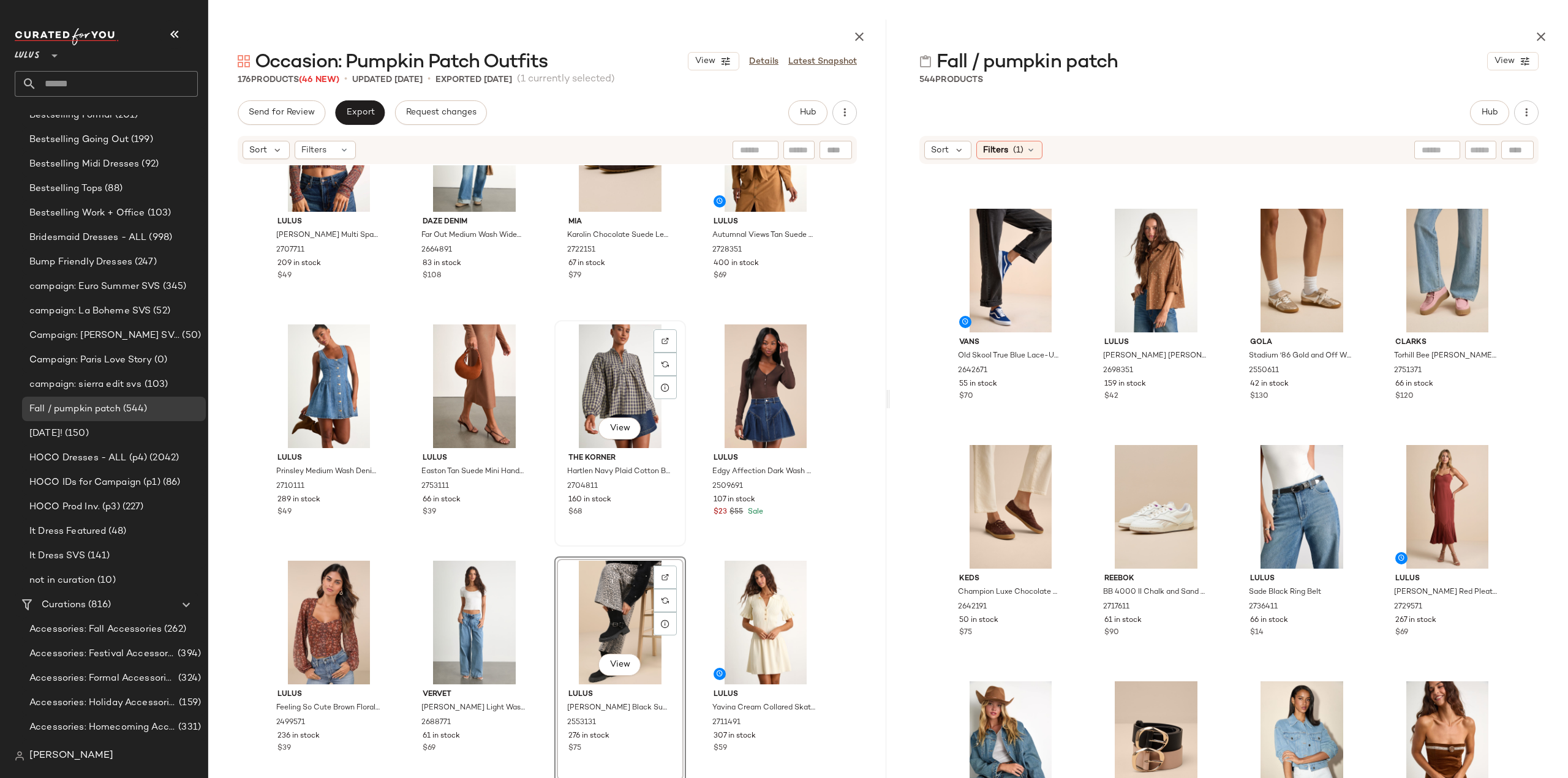
scroll to position [2474, 0]
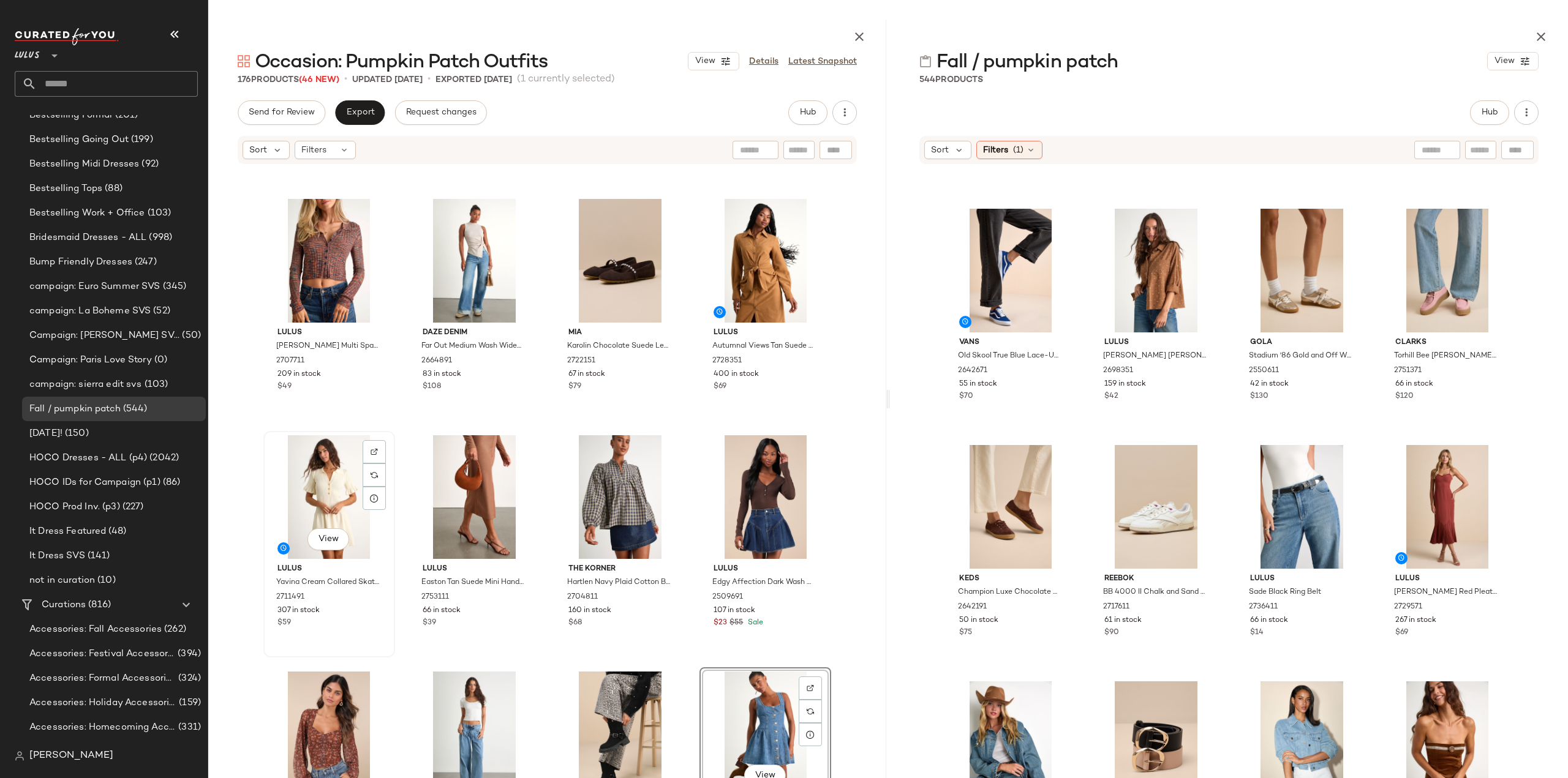
scroll to position [2413, 0]
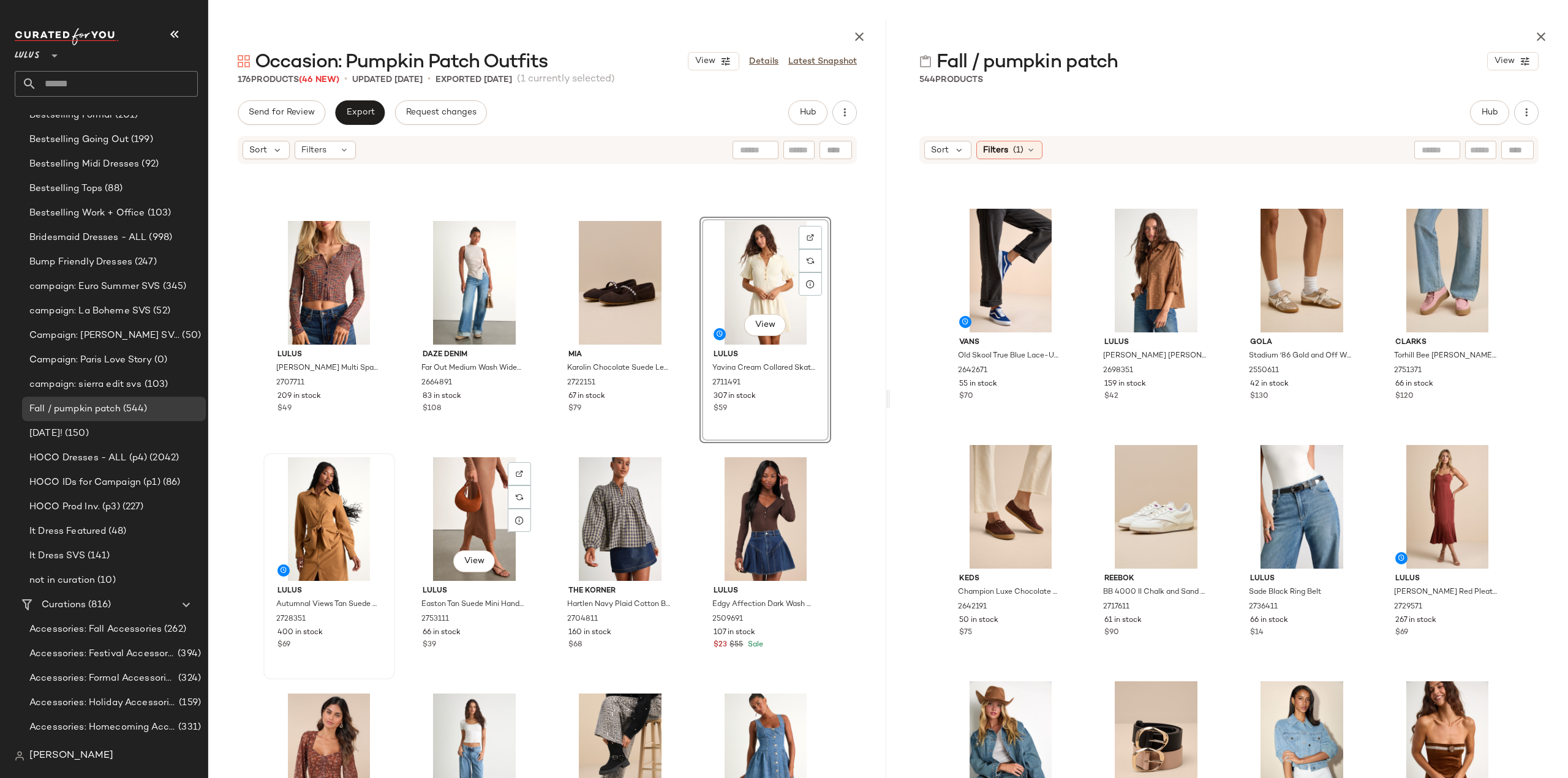
scroll to position [2221, 0]
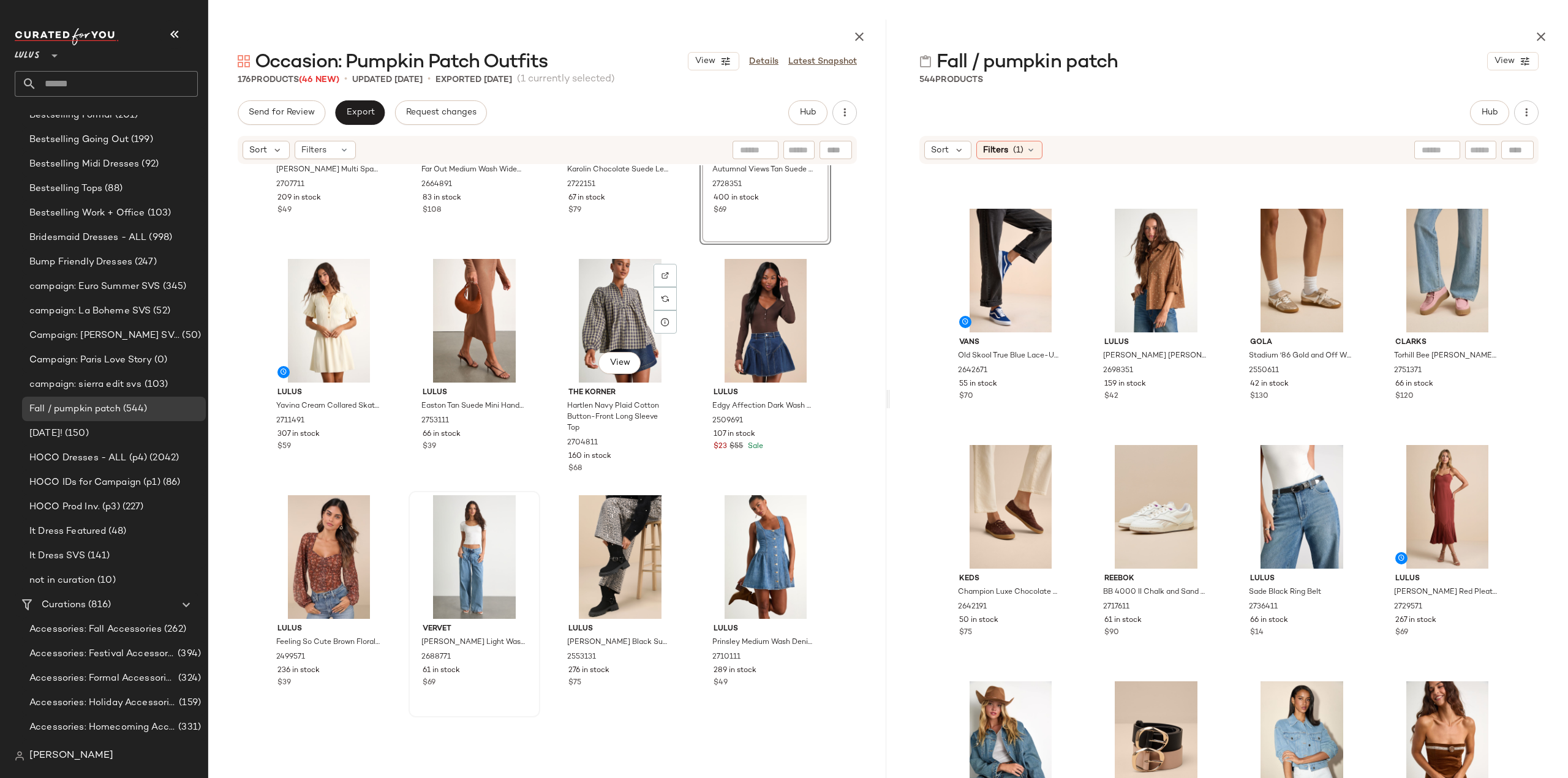
scroll to position [2527, 0]
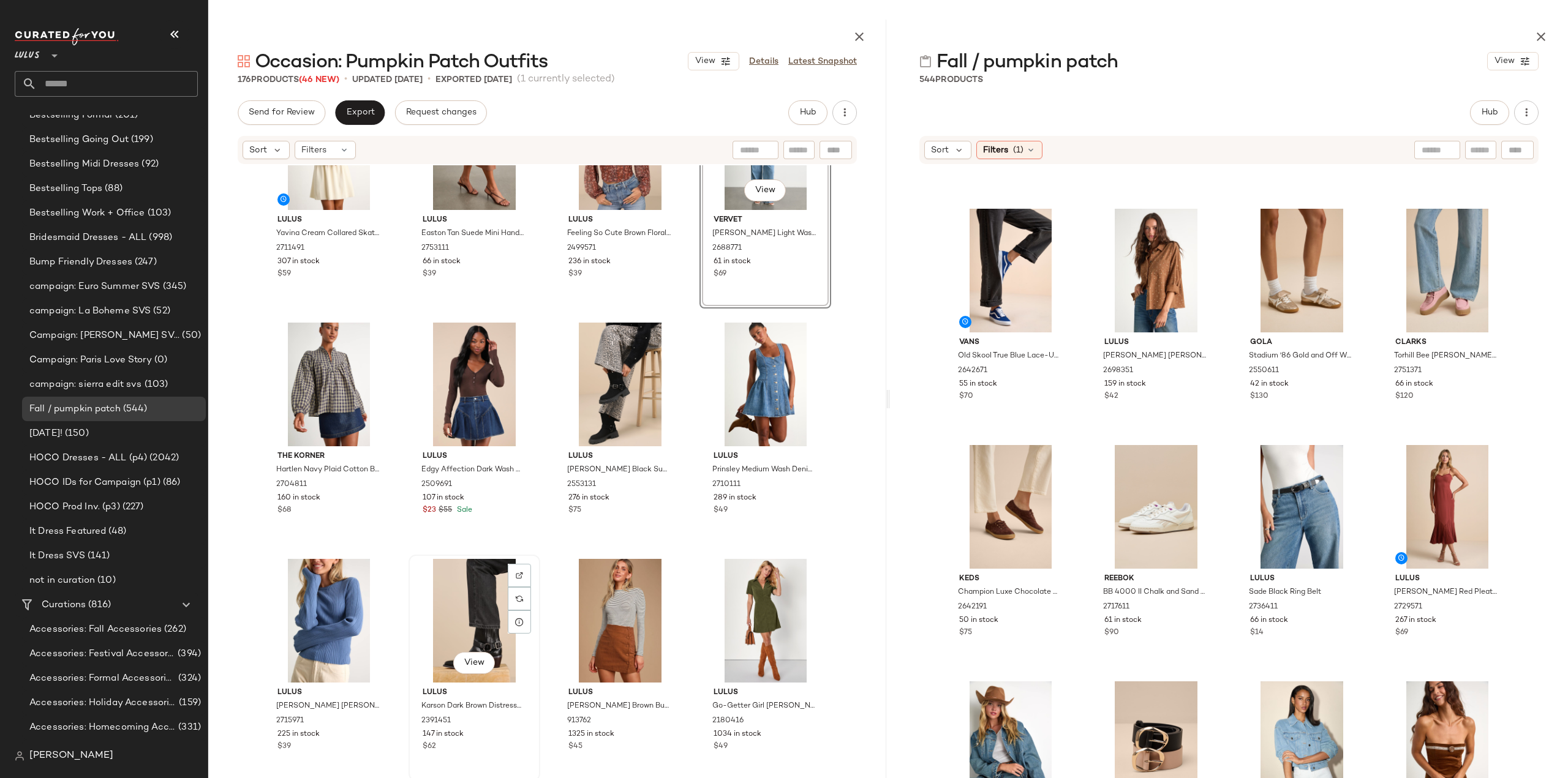
scroll to position [2710, 0]
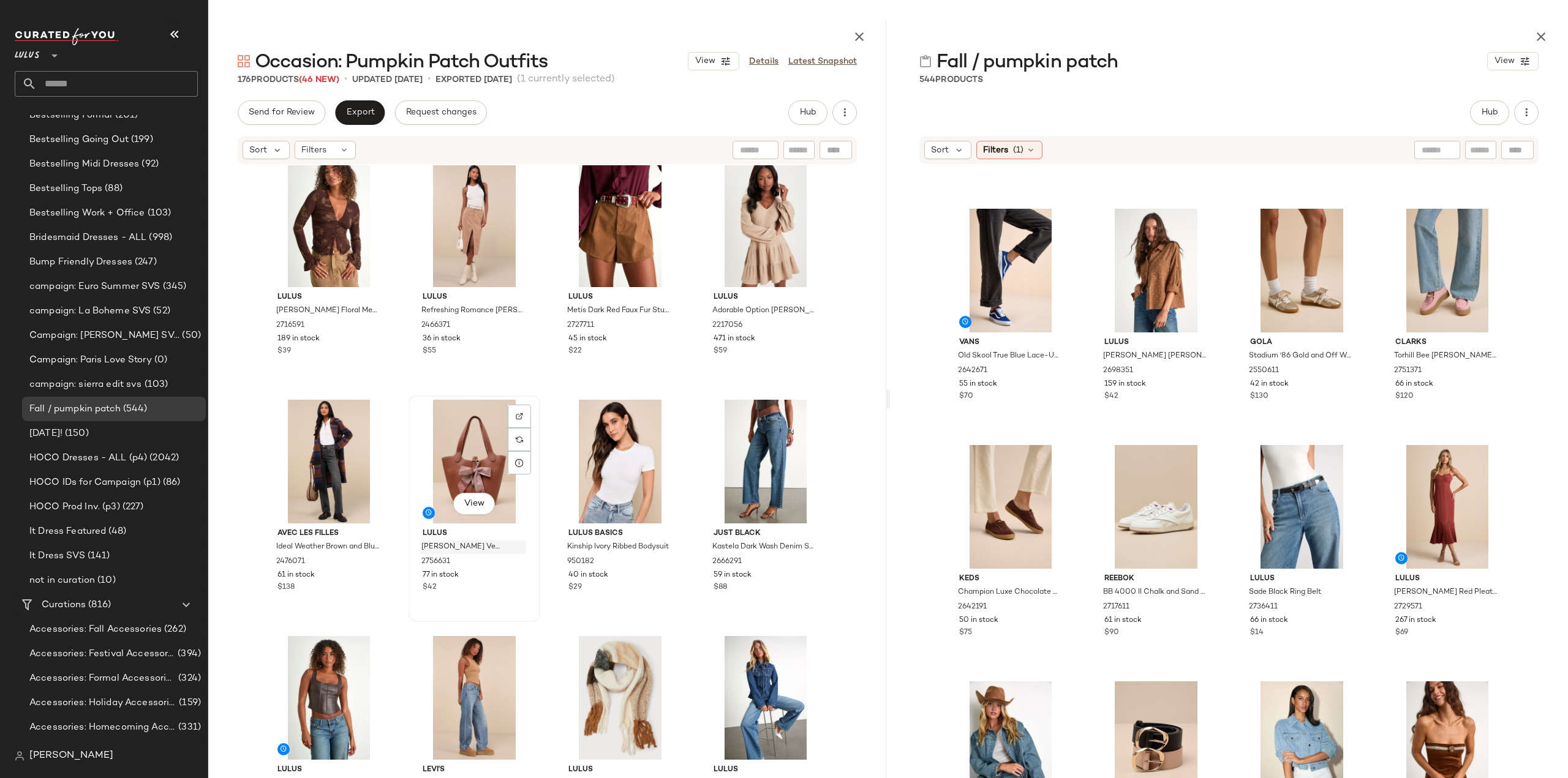
scroll to position [3812, 0]
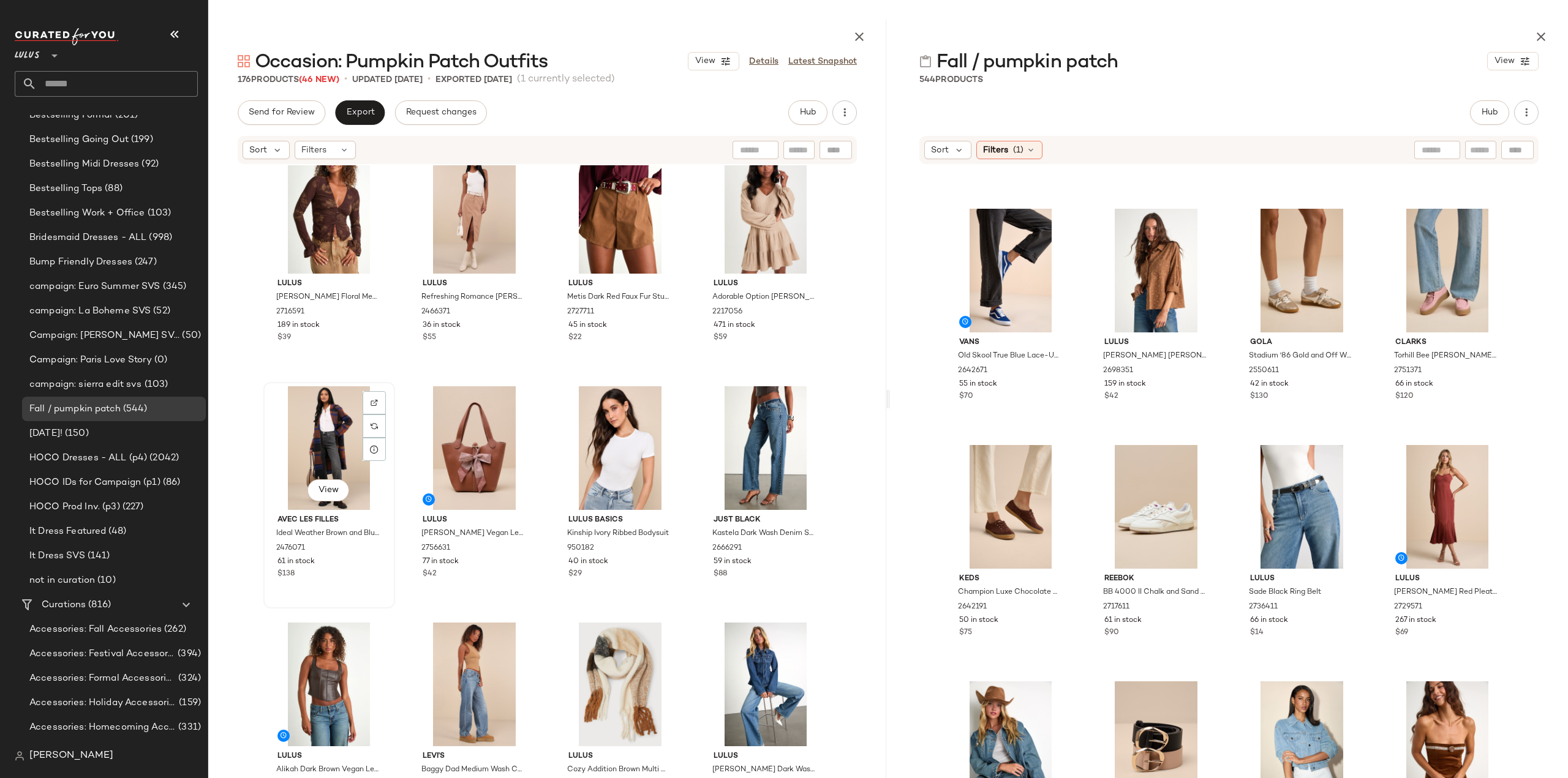
click at [364, 569] on div "$138" at bounding box center [329, 574] width 103 height 11
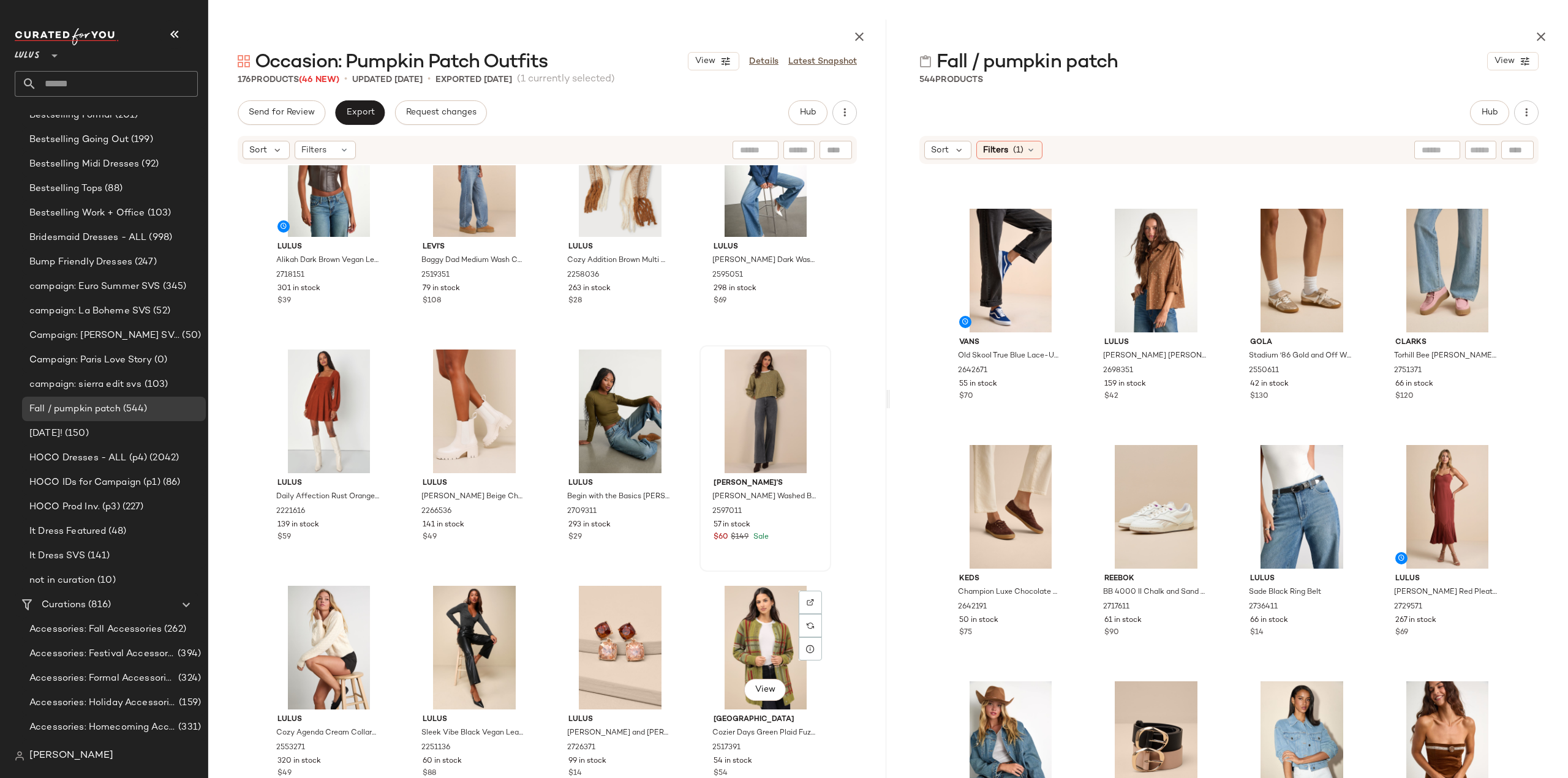
scroll to position [4302, 0]
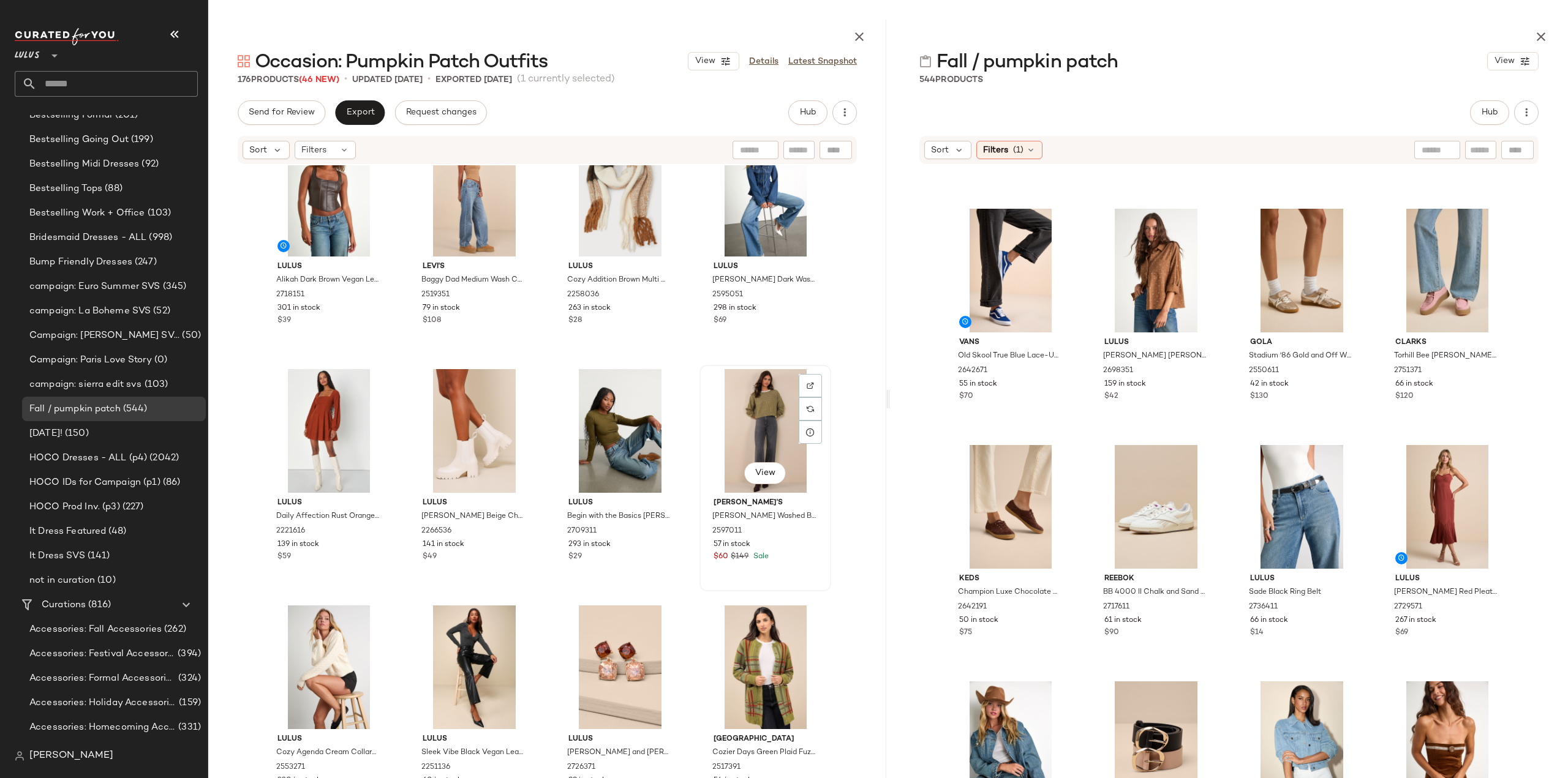
click at [780, 558] on div "$60 $149 Sale" at bounding box center [765, 557] width 103 height 11
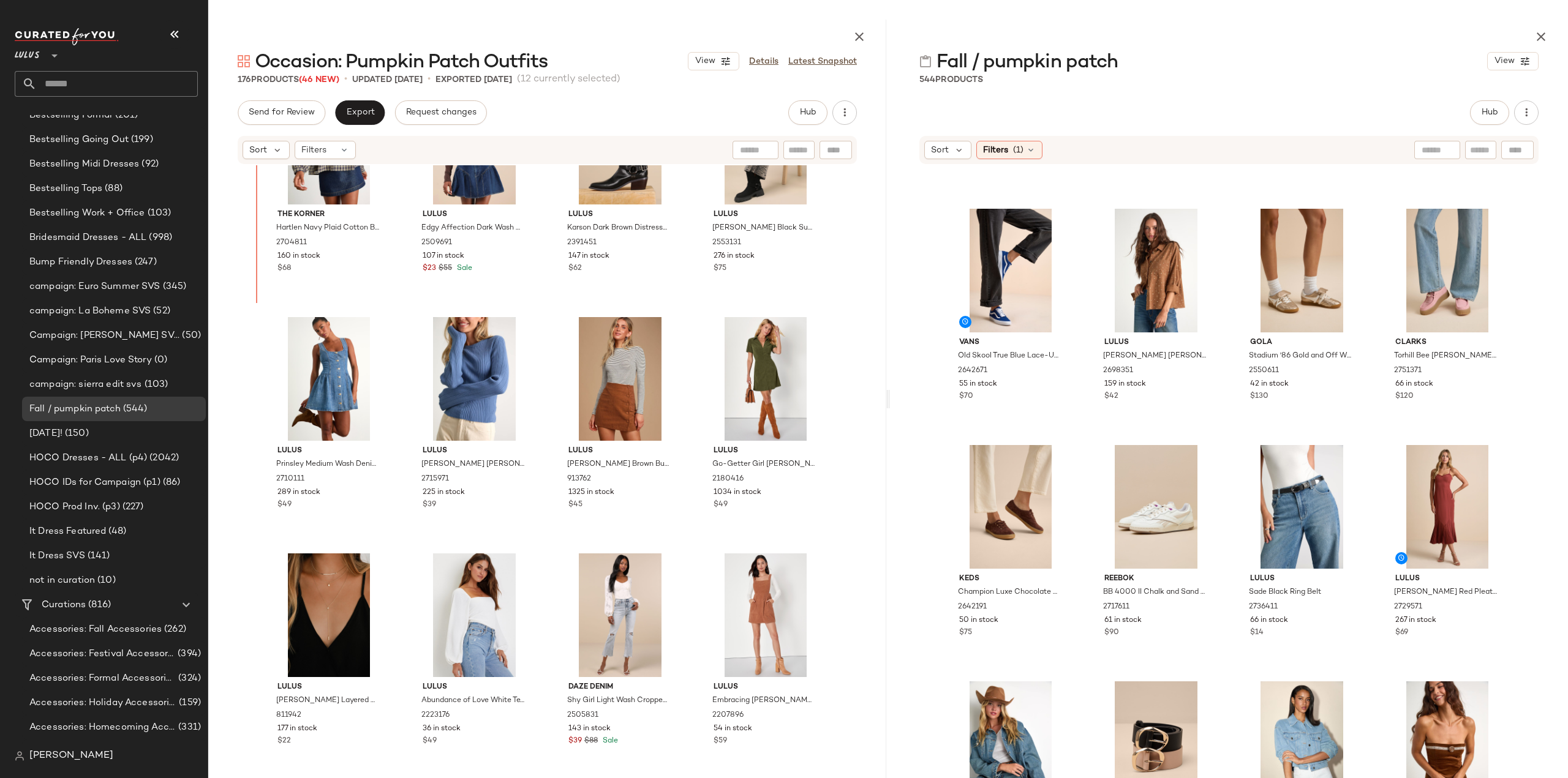
scroll to position [2936, 0]
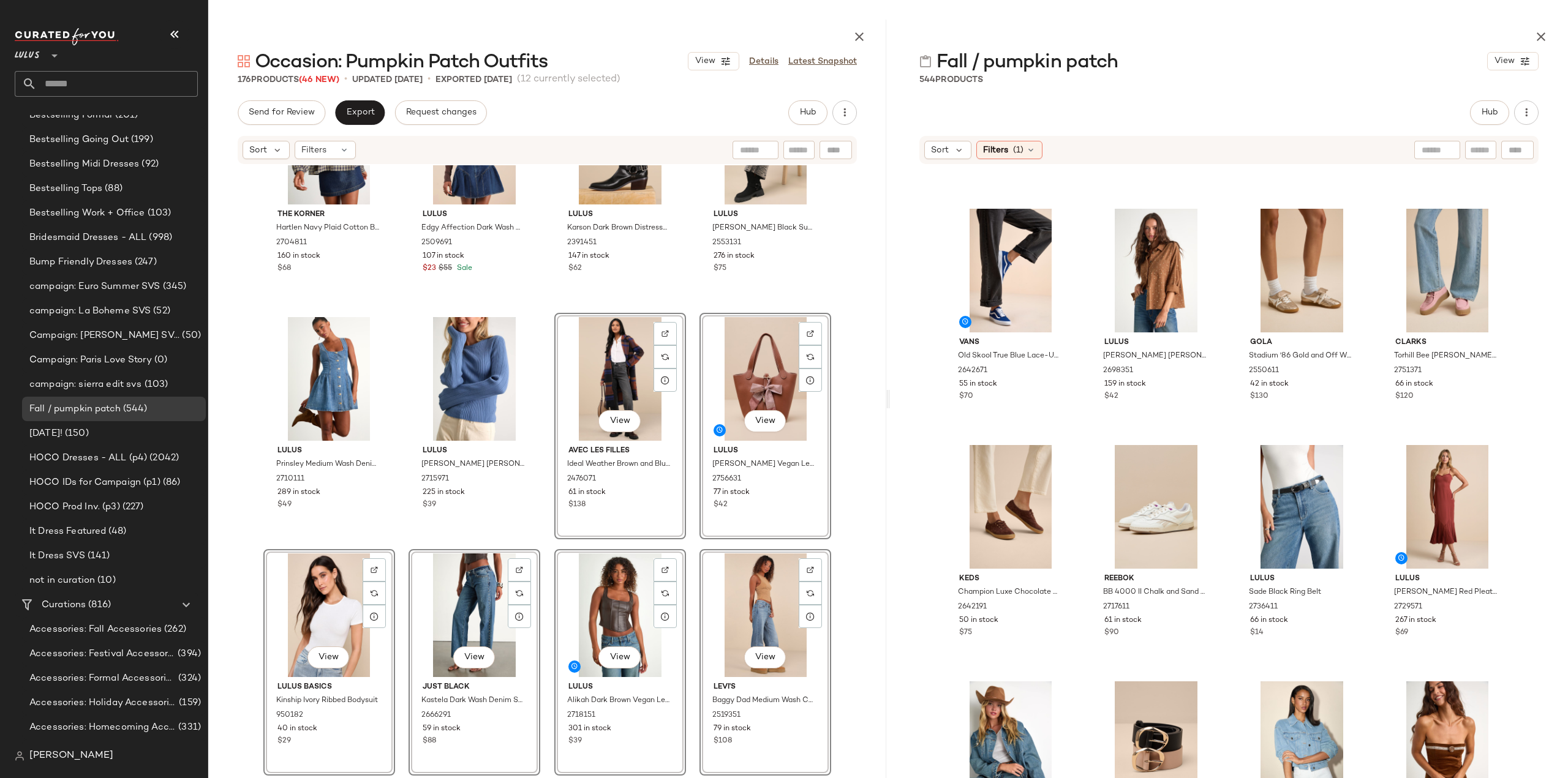
click at [546, 616] on div "The Korner Hartlen Navy Plaid Cotton Button-Front Long Sleeve Top 2704811 160 i…" at bounding box center [547, 505] width 678 height 679
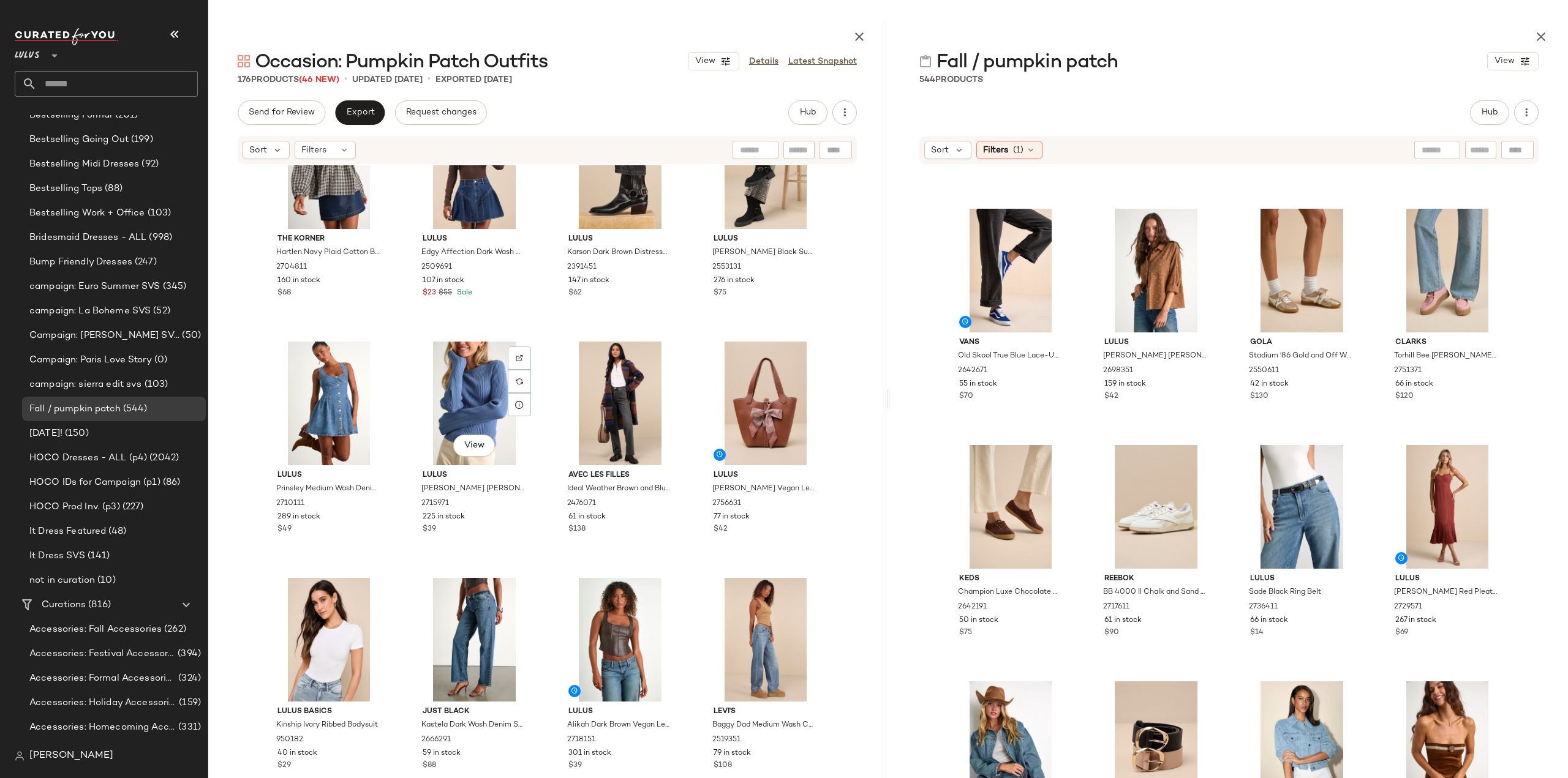
scroll to position [2936, 0]
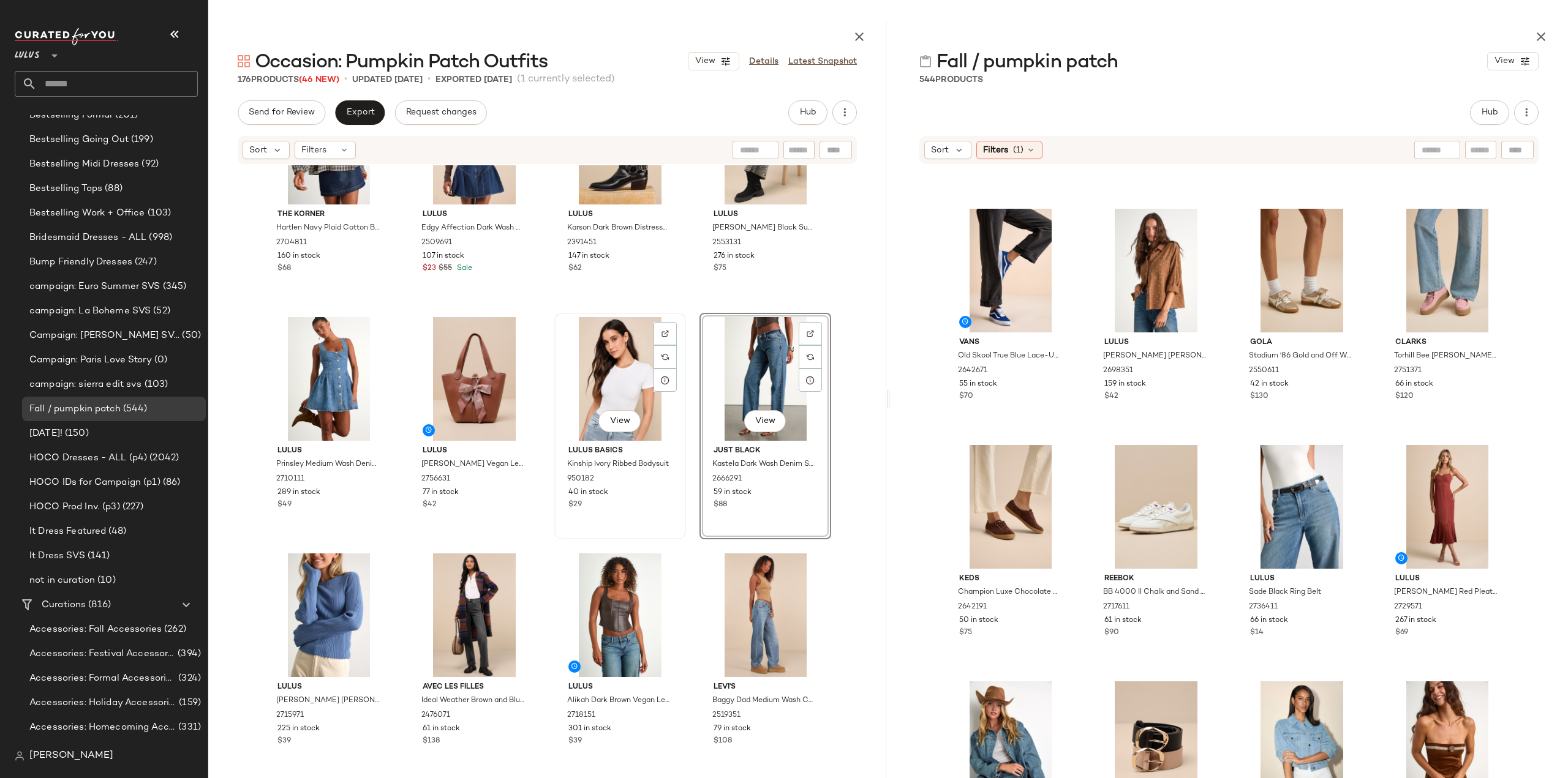
scroll to position [3059, 0]
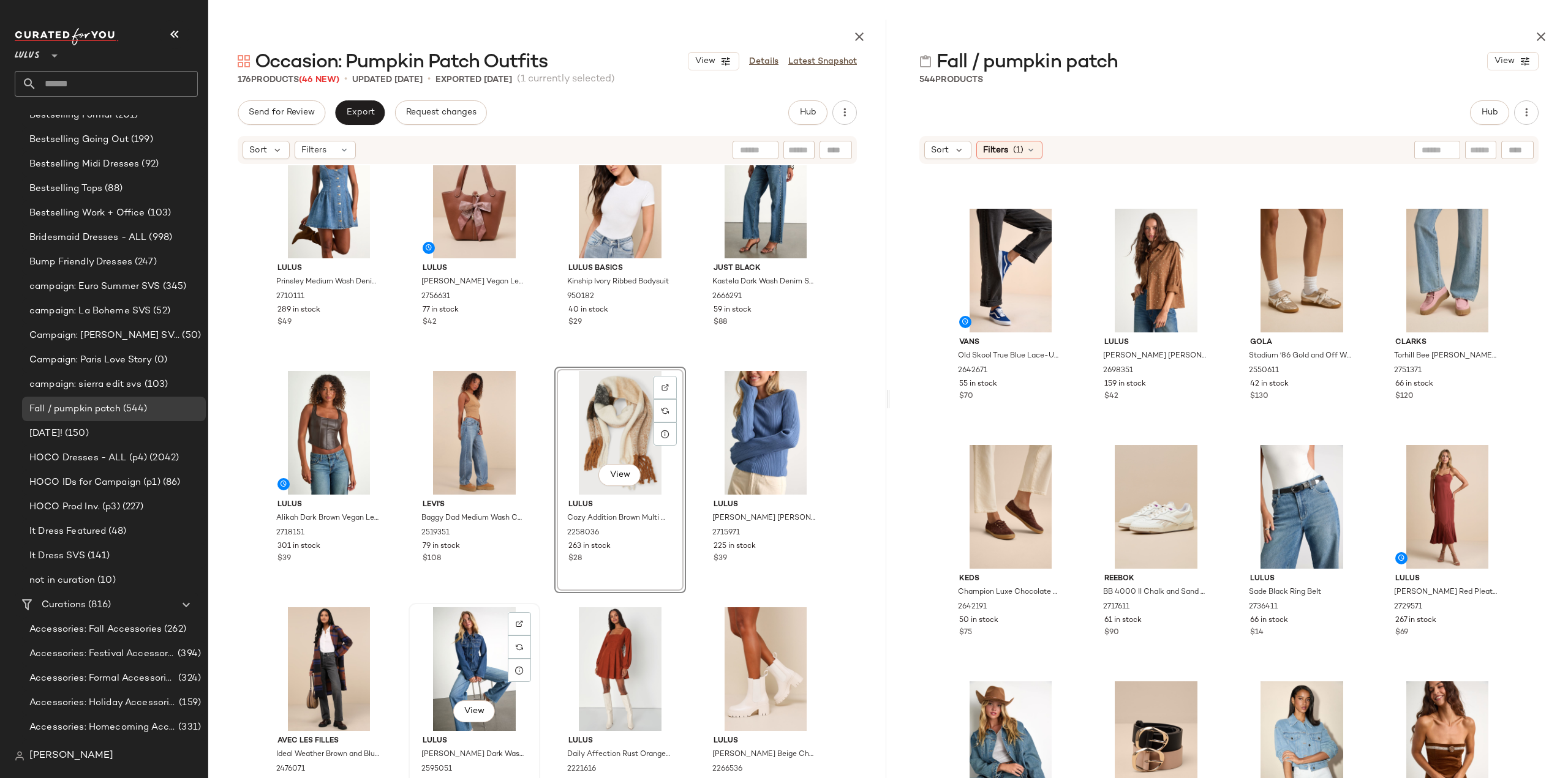
scroll to position [3181, 0]
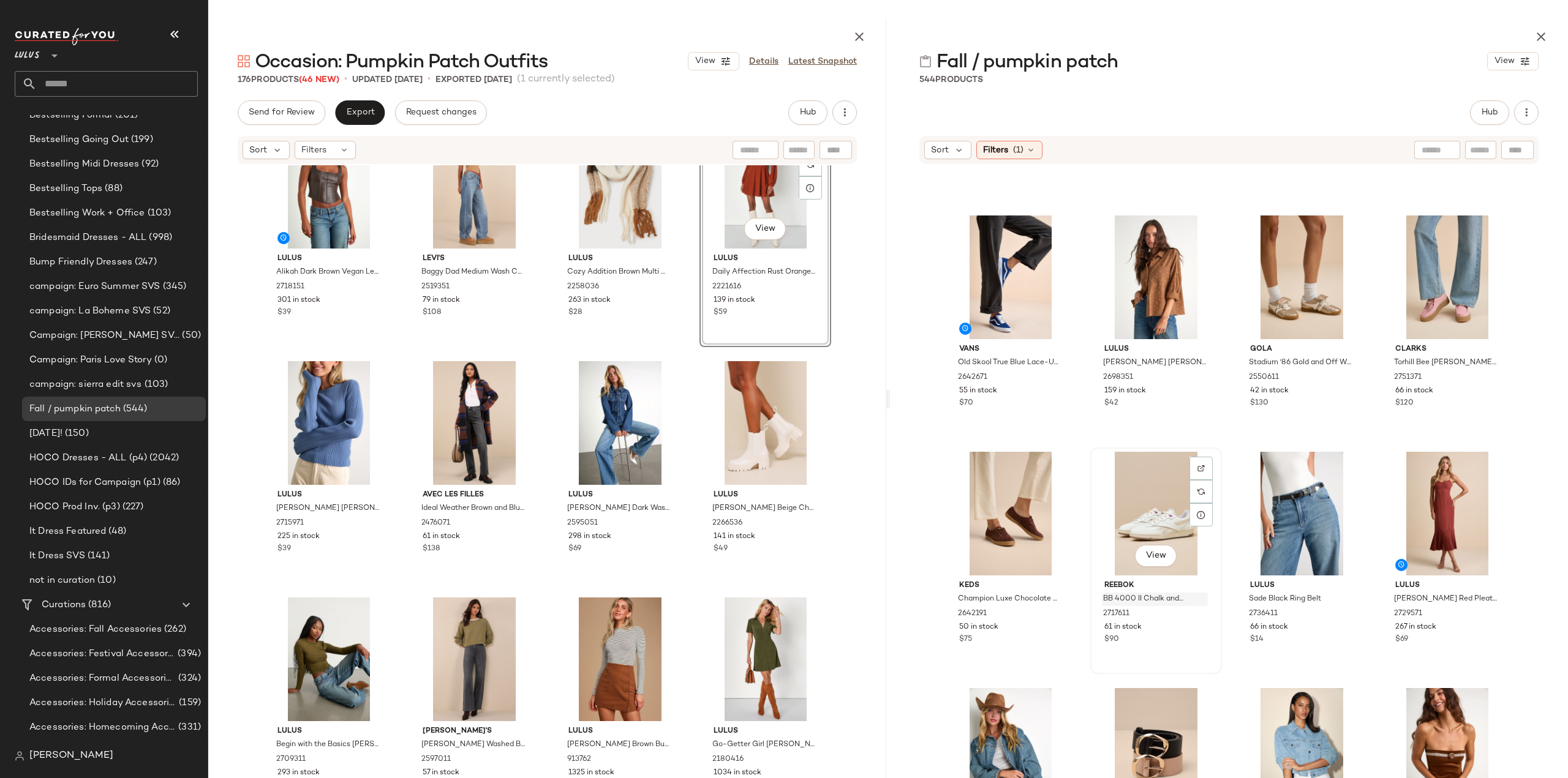
scroll to position [2274, 0]
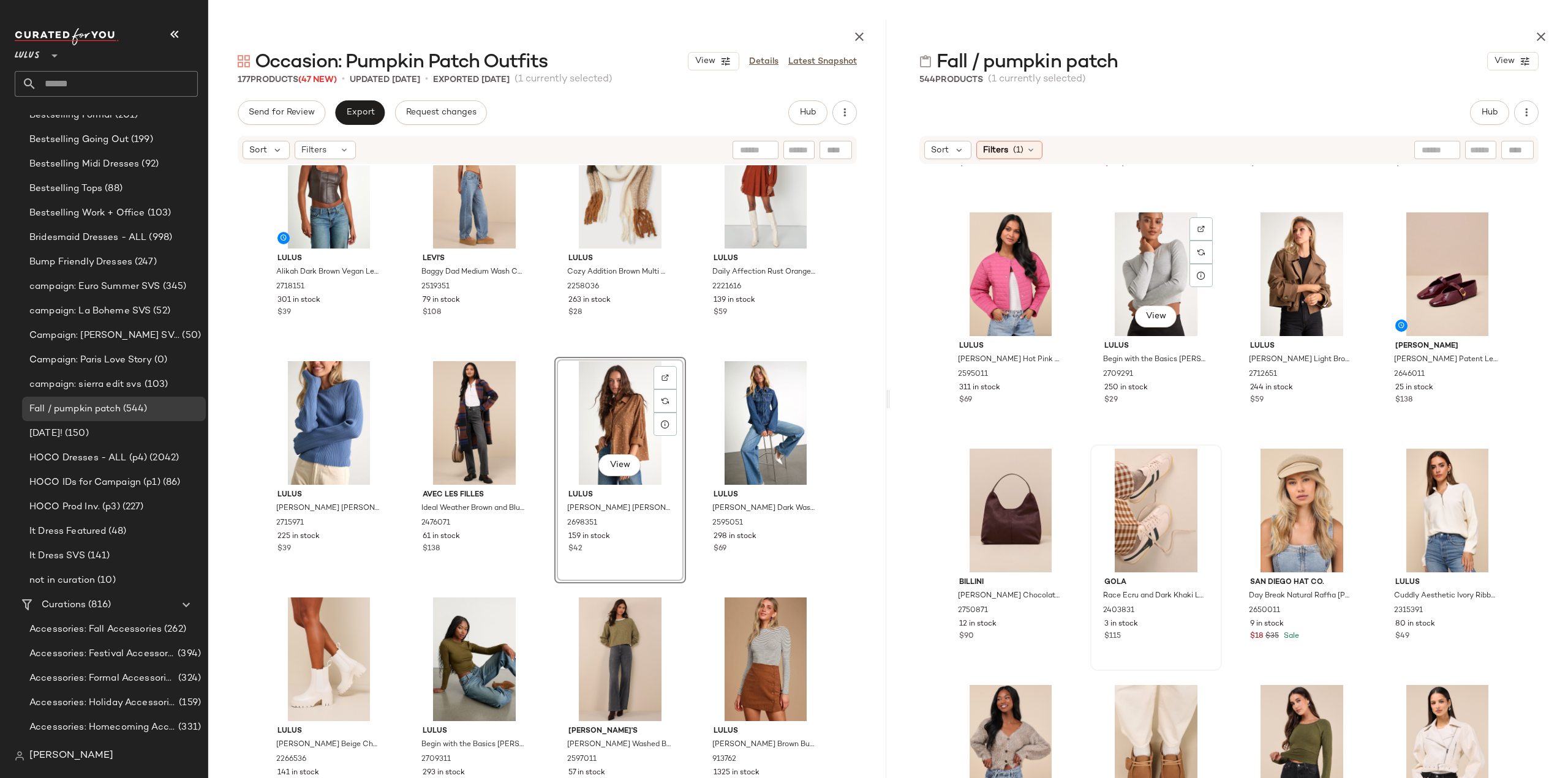
scroll to position [3070, 0]
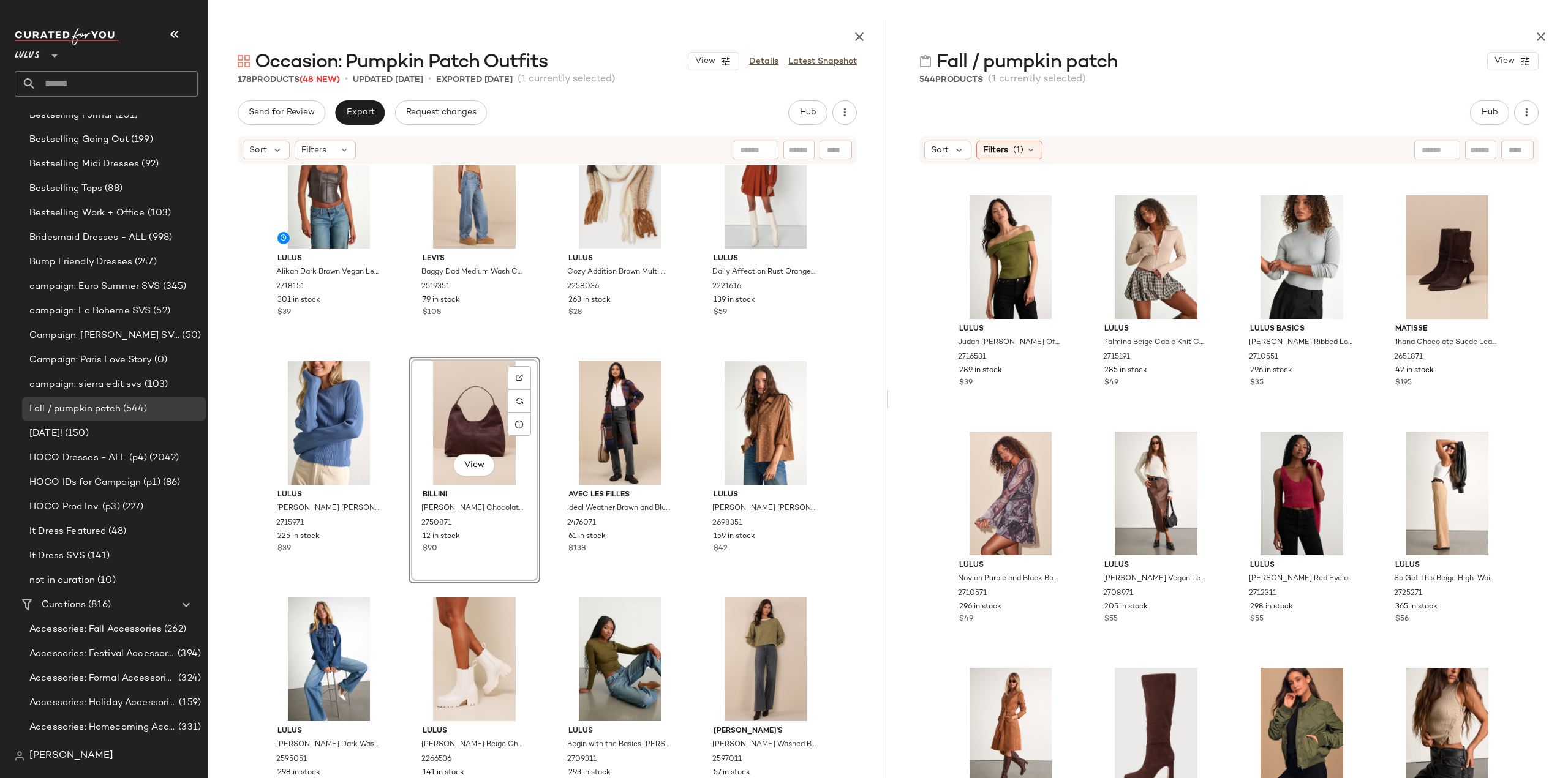
scroll to position [7967, 0]
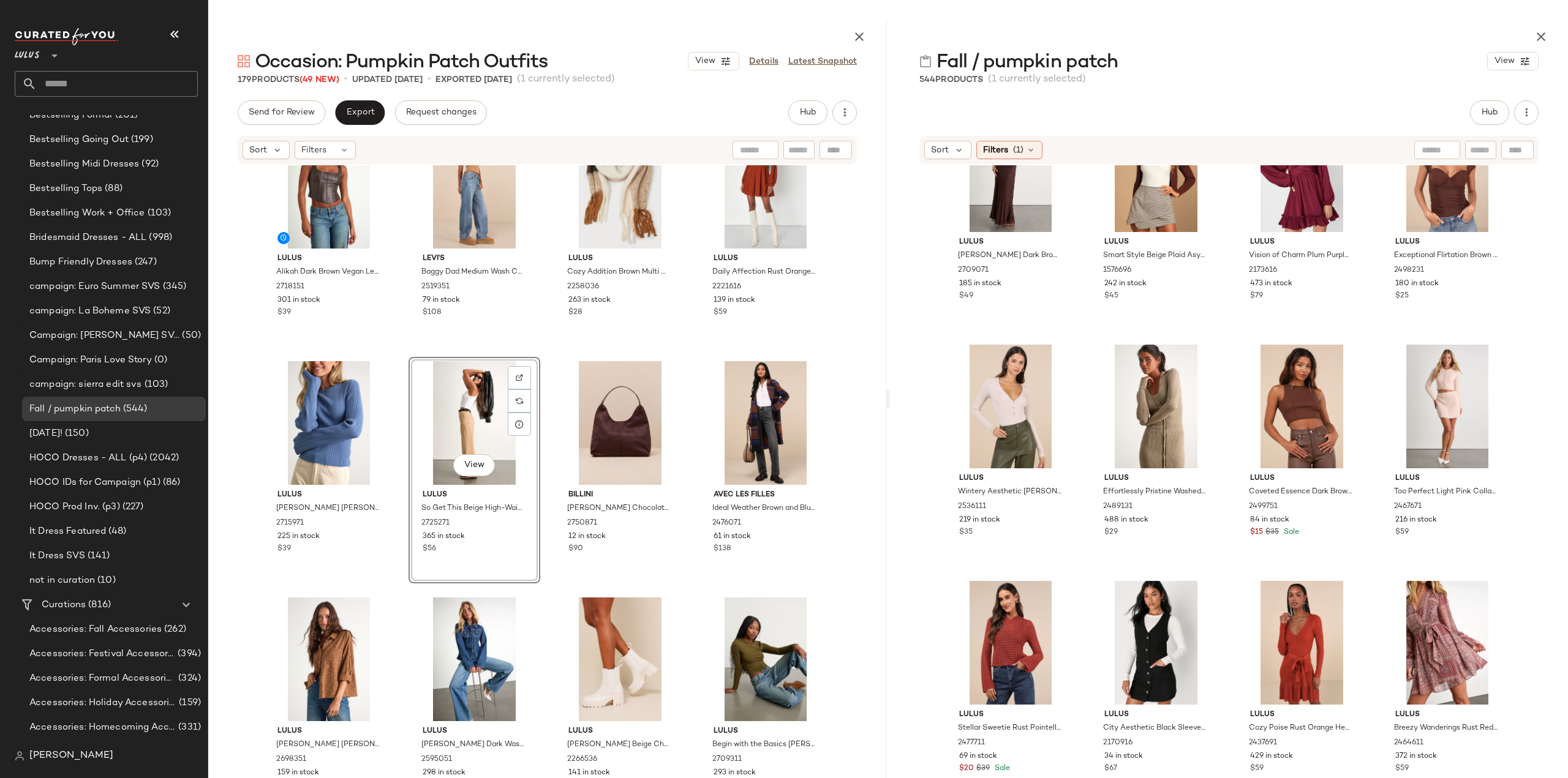
scroll to position [12007, 0]
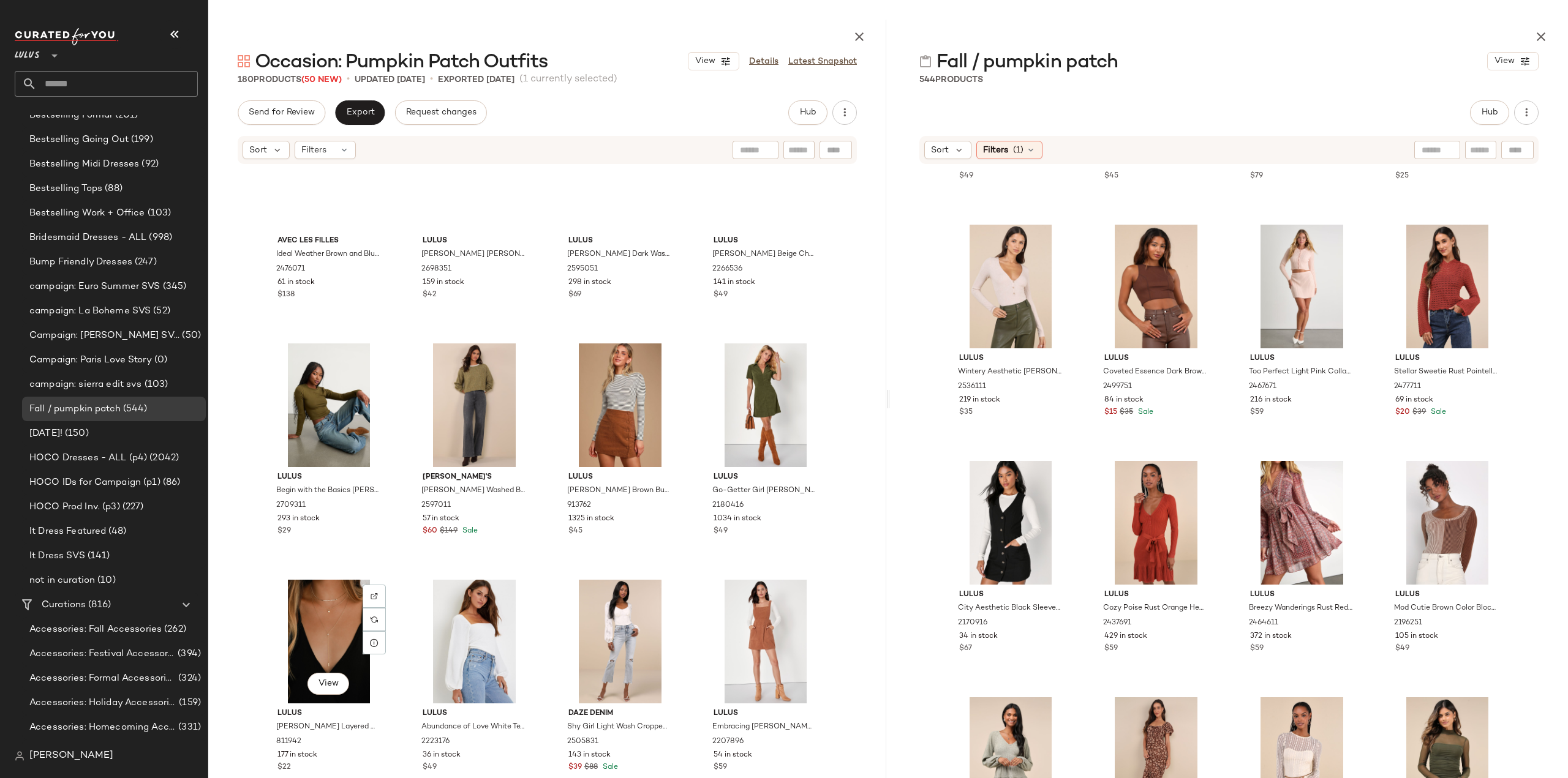
scroll to position [3854, 0]
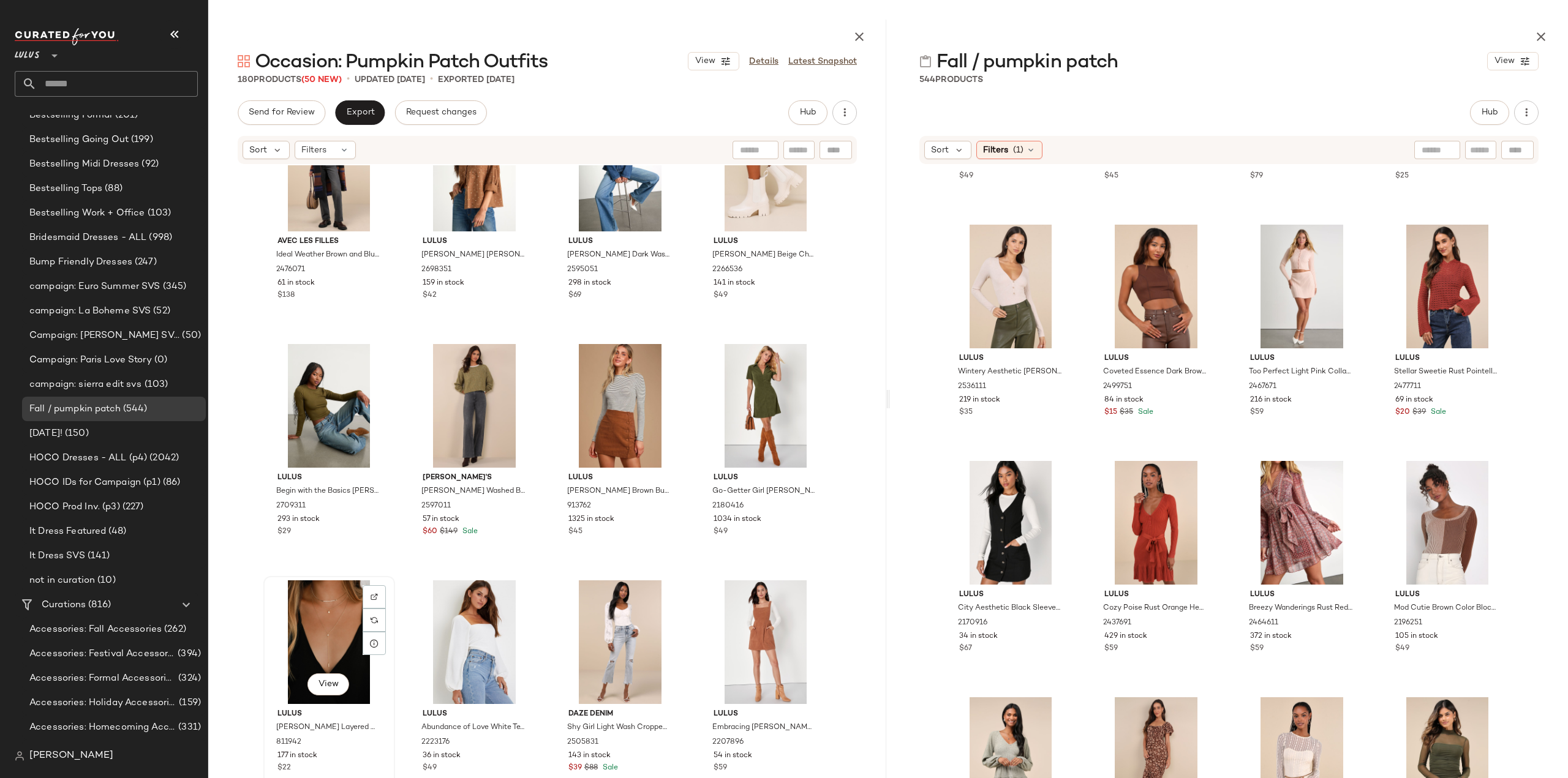
click at [328, 640] on div "View" at bounding box center [329, 641] width 123 height 123
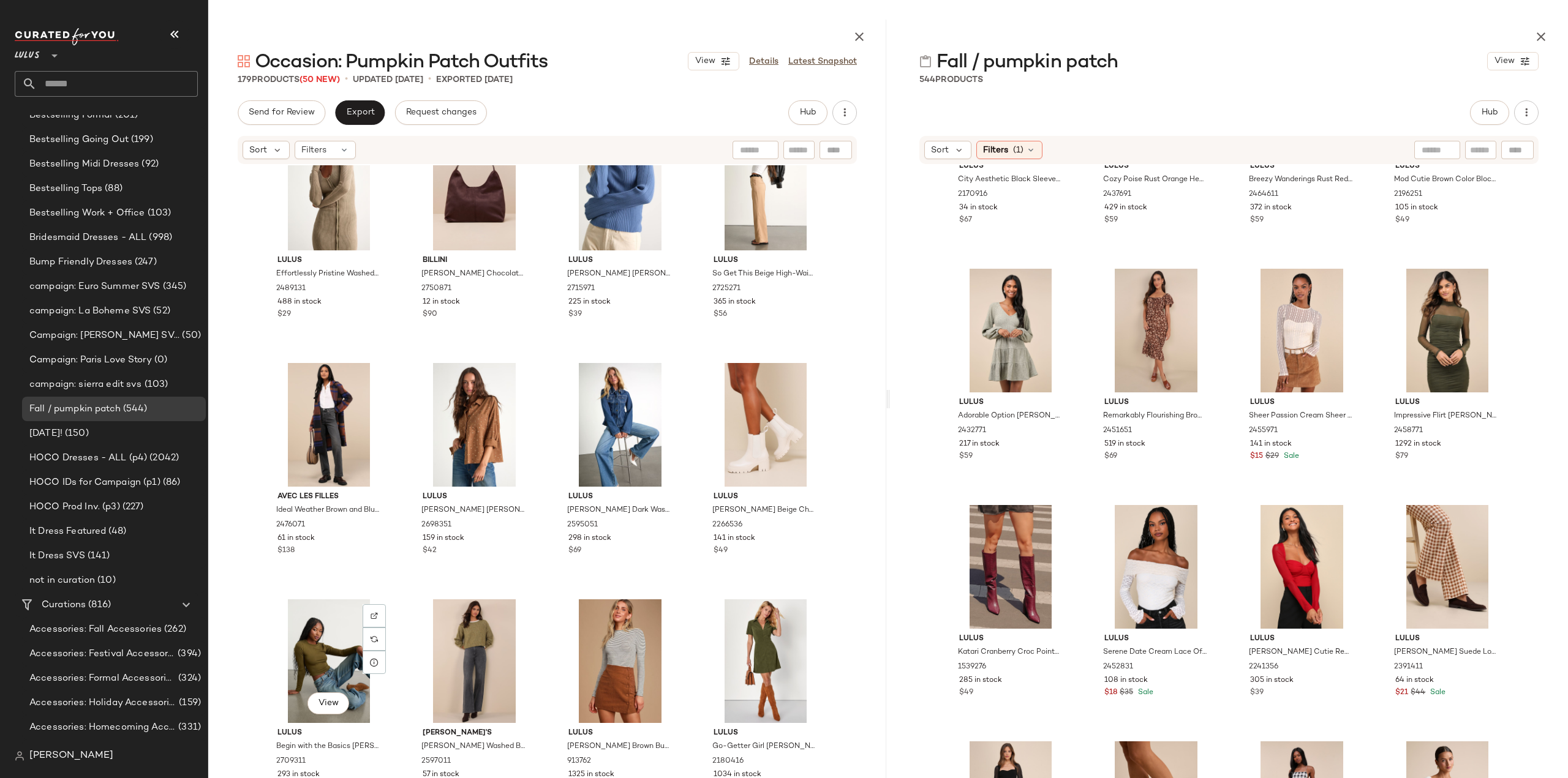
scroll to position [3549, 0]
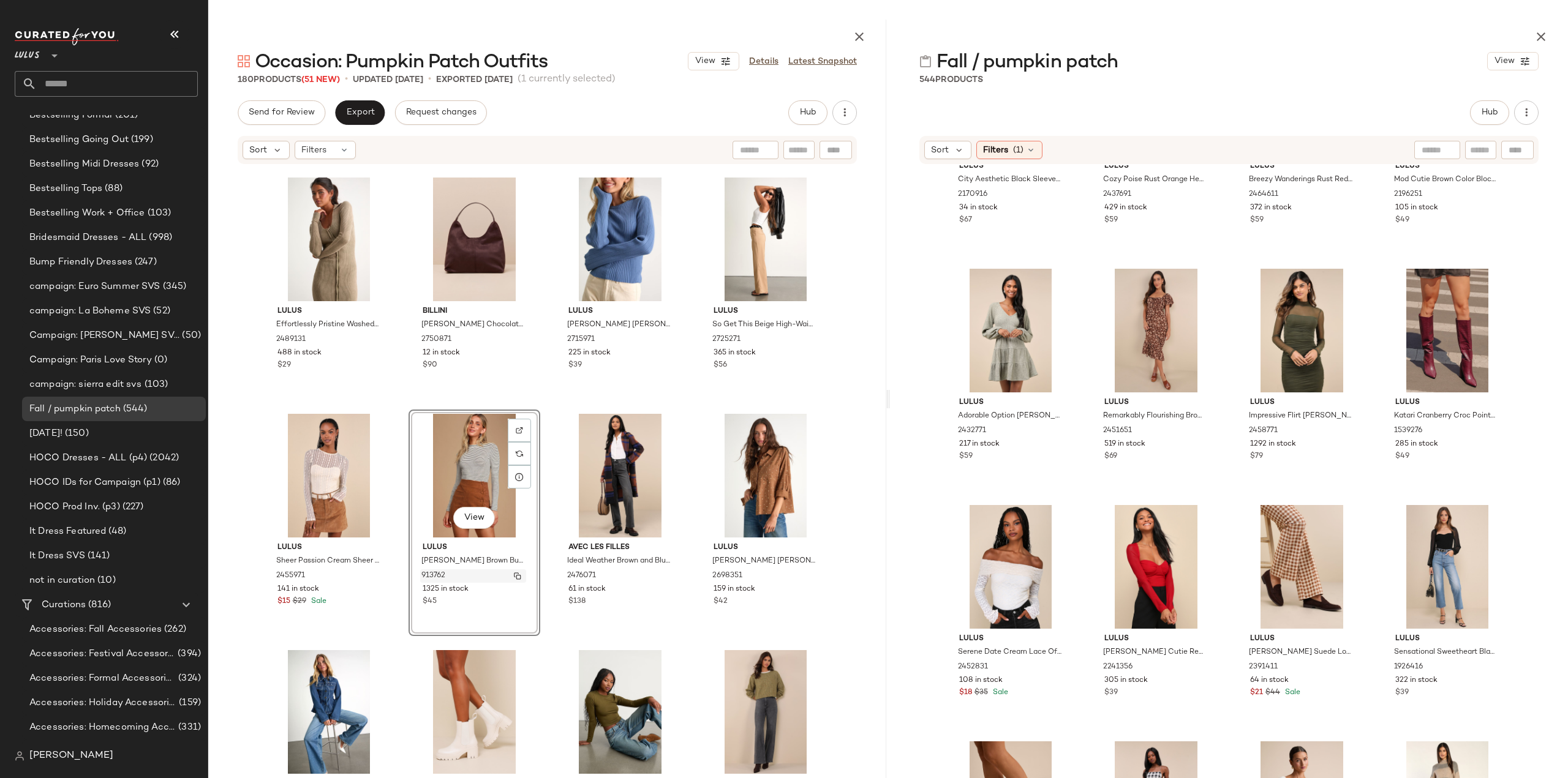
scroll to position [3670, 0]
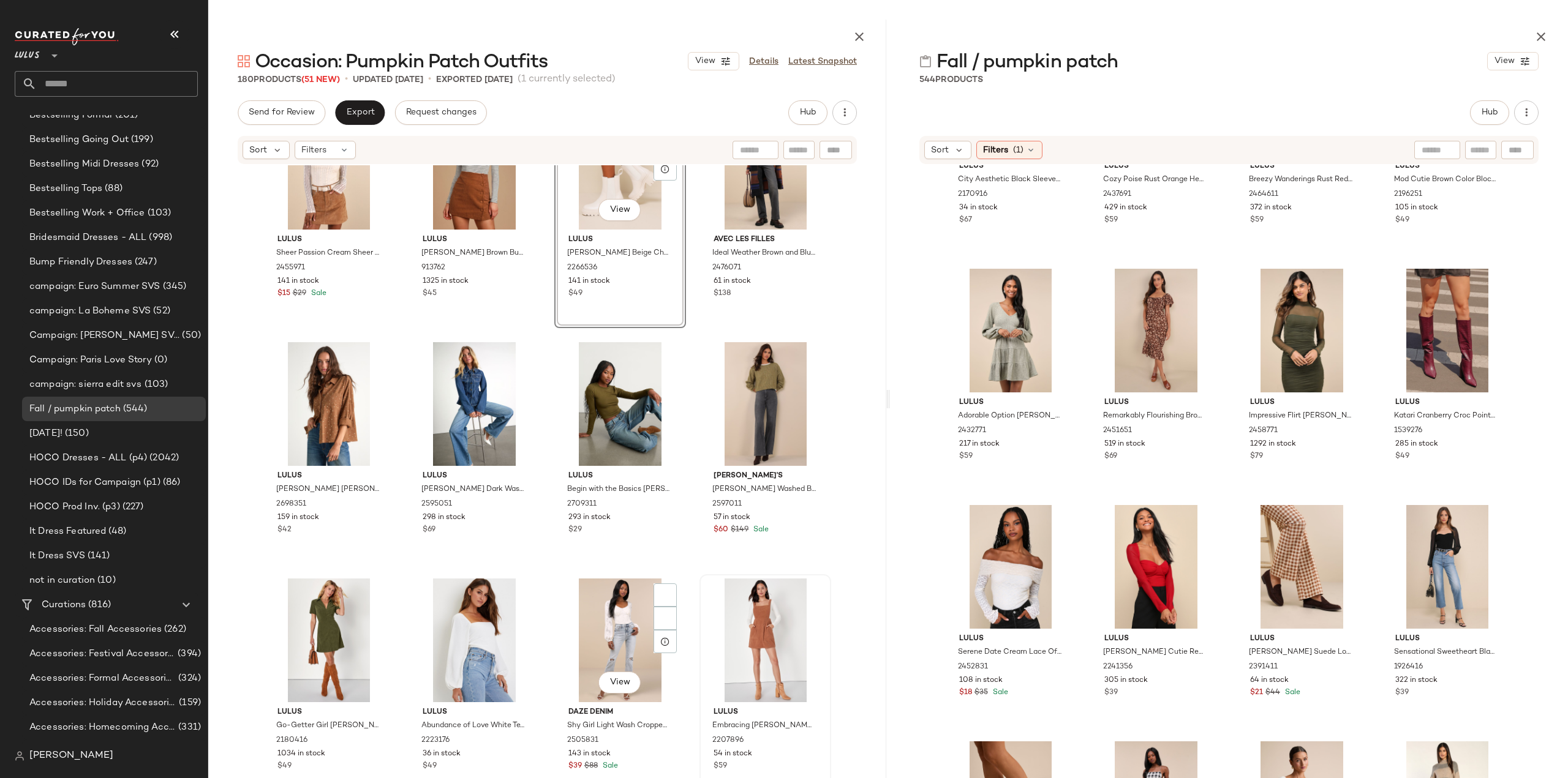
scroll to position [3854, 0]
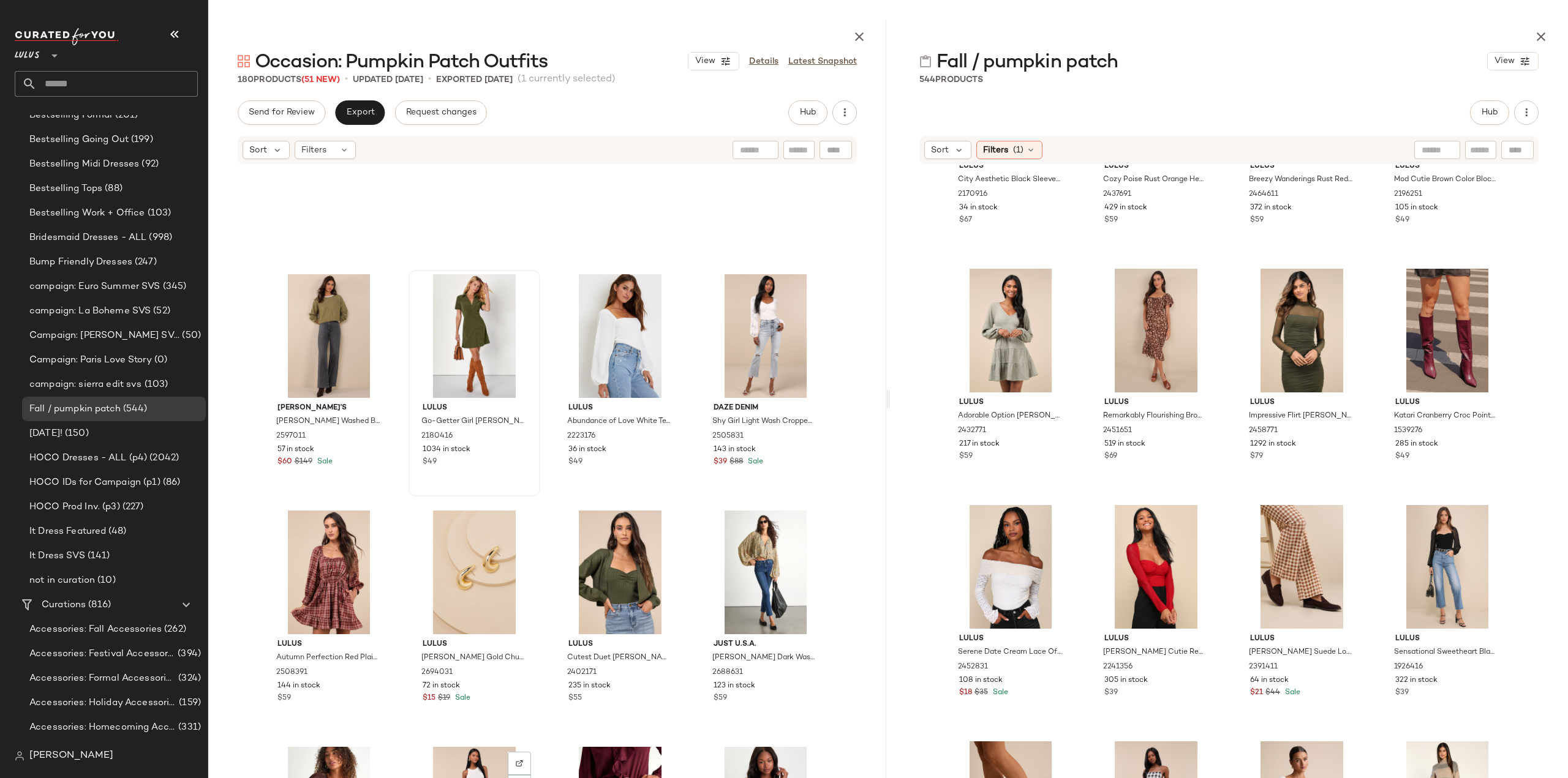
scroll to position [4038, 0]
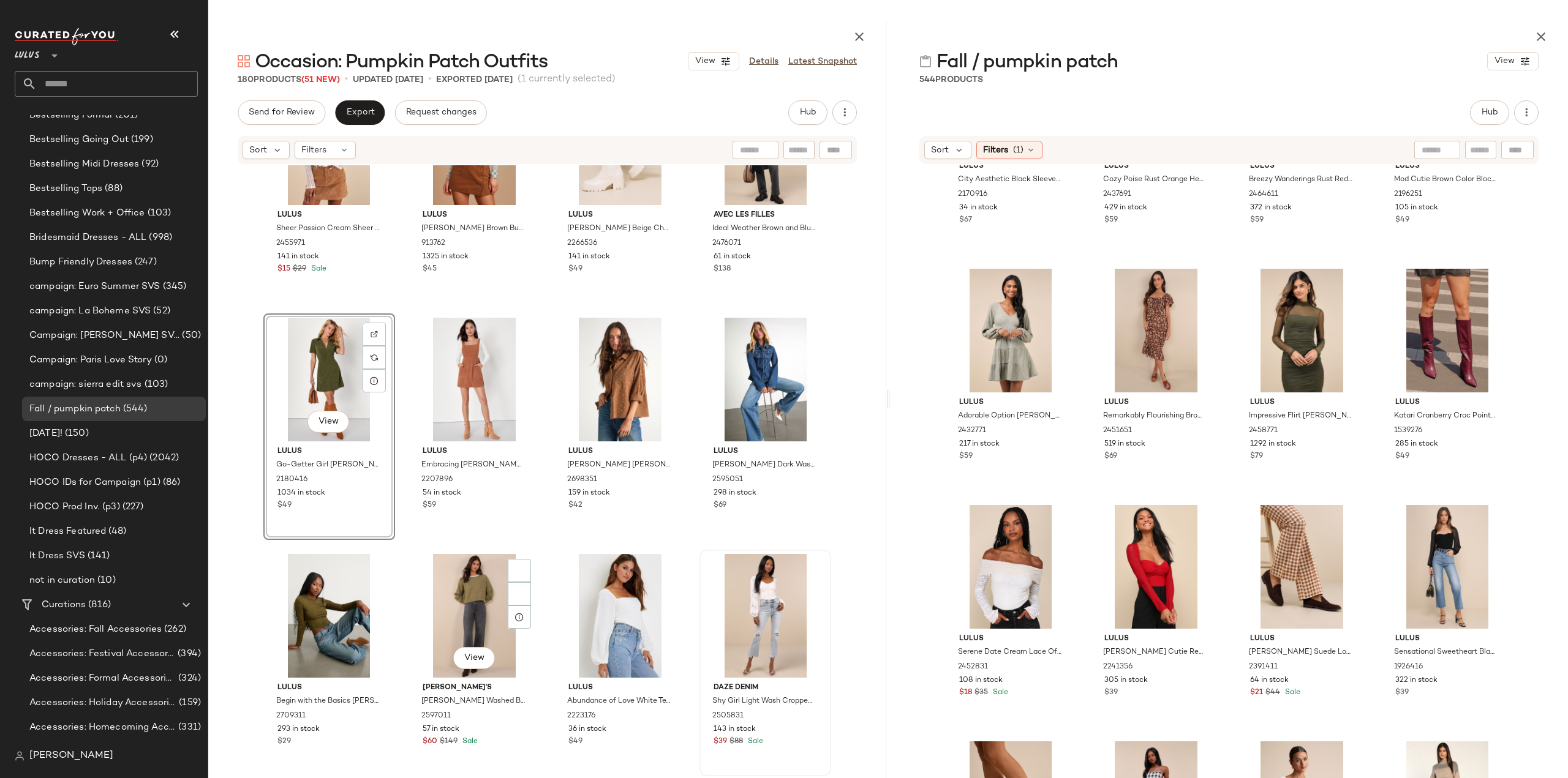
scroll to position [3942, 0]
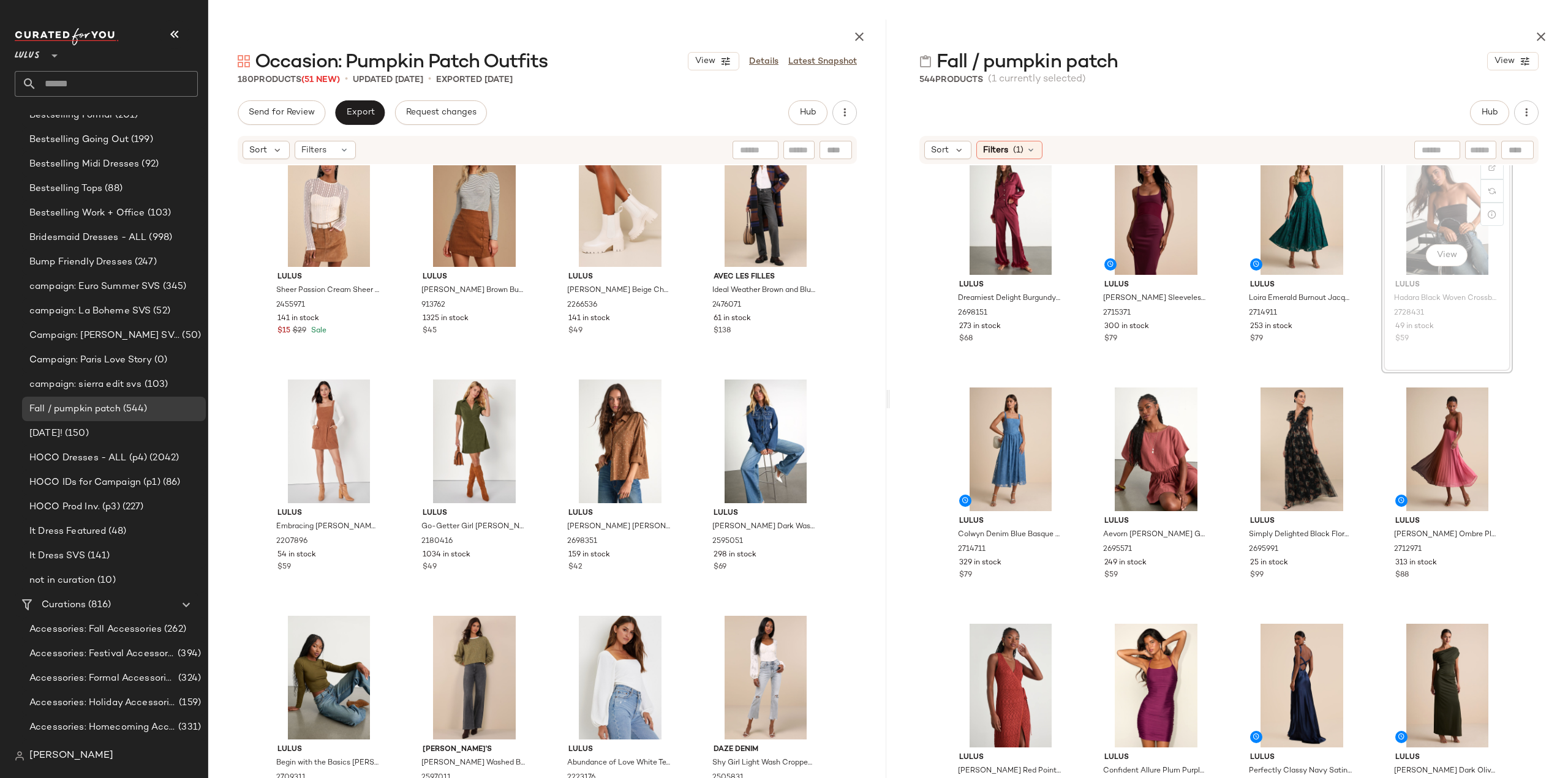
scroll to position [19167, 0]
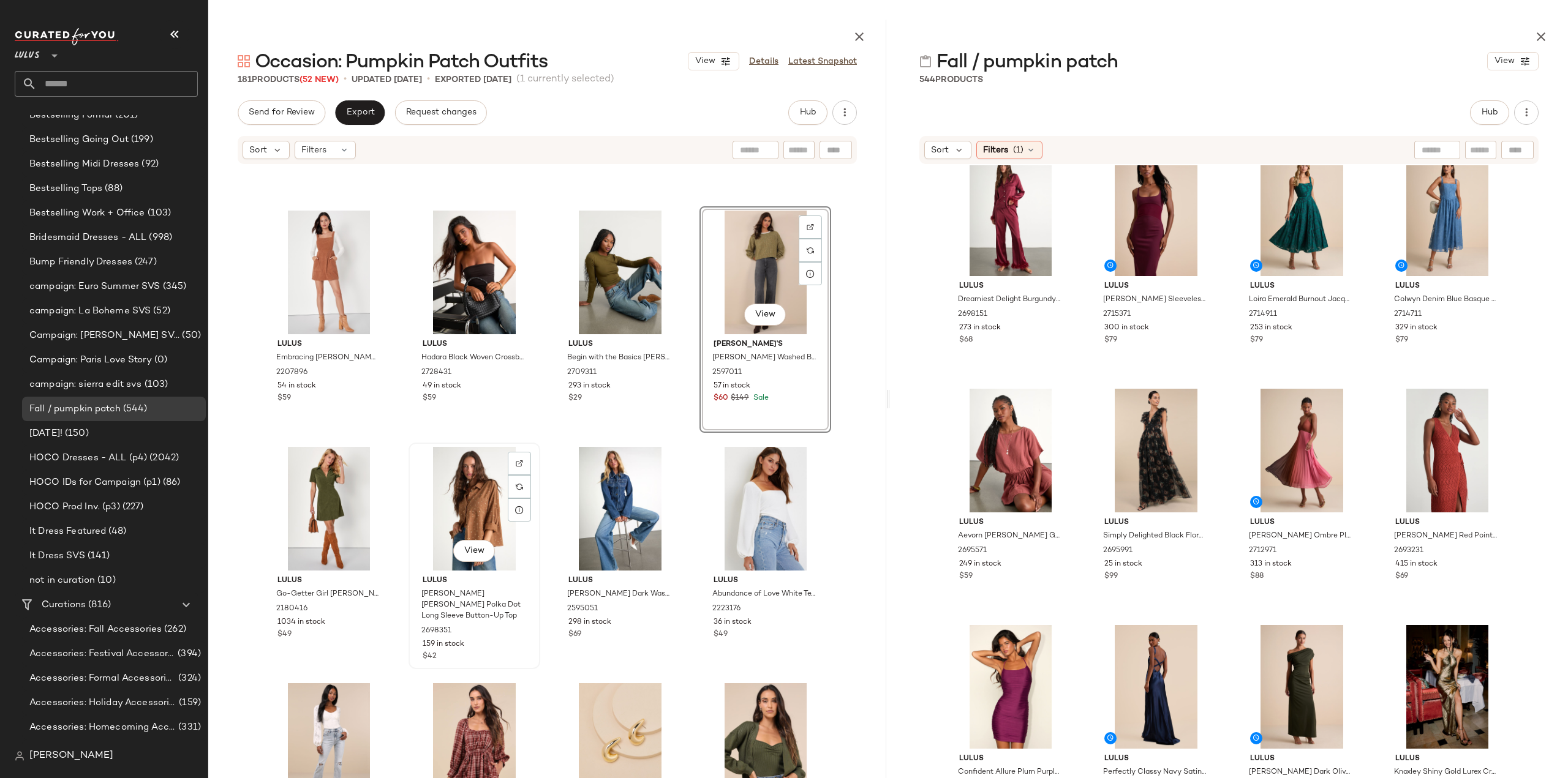
scroll to position [4063, 0]
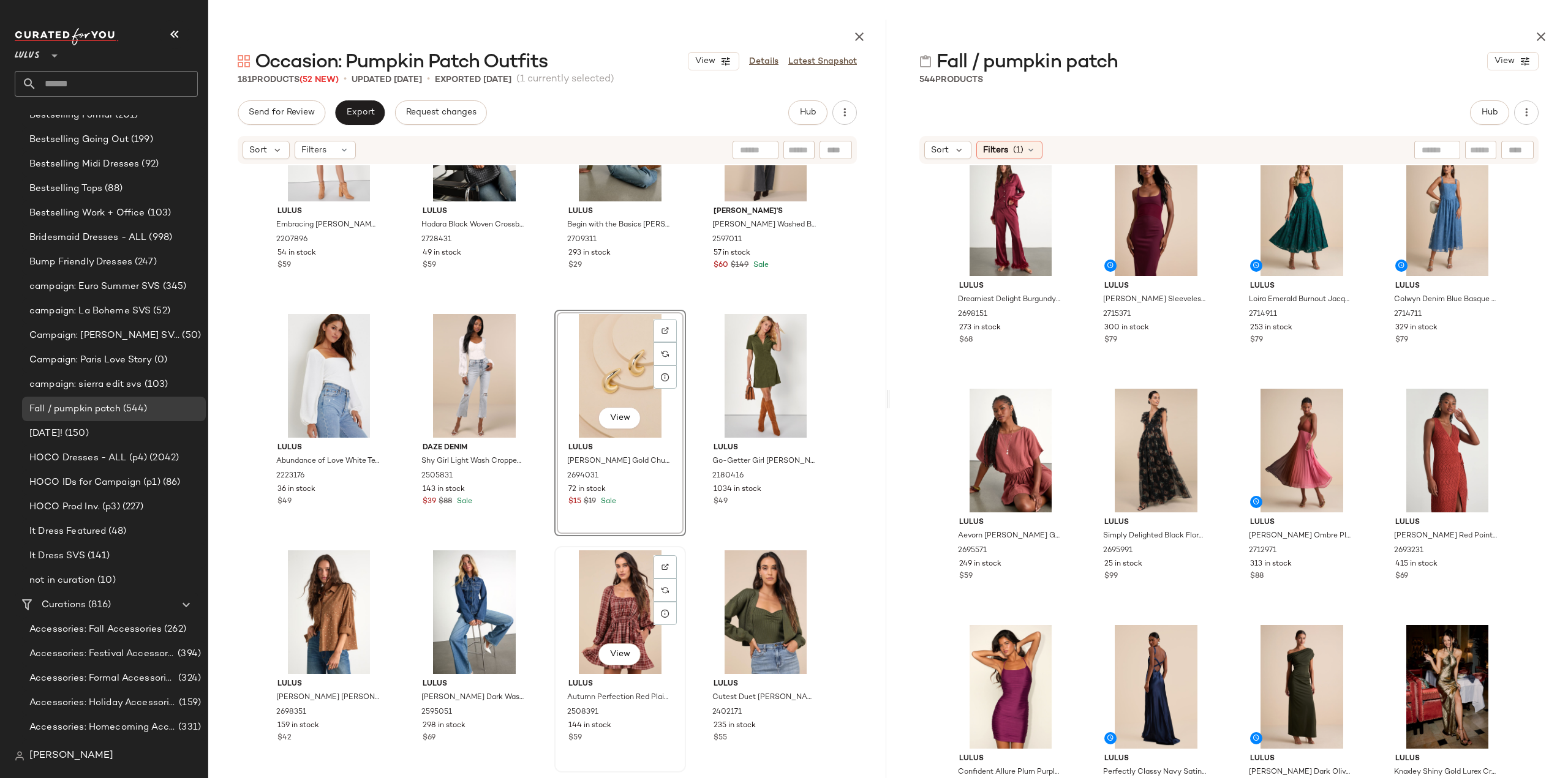
scroll to position [4186, 0]
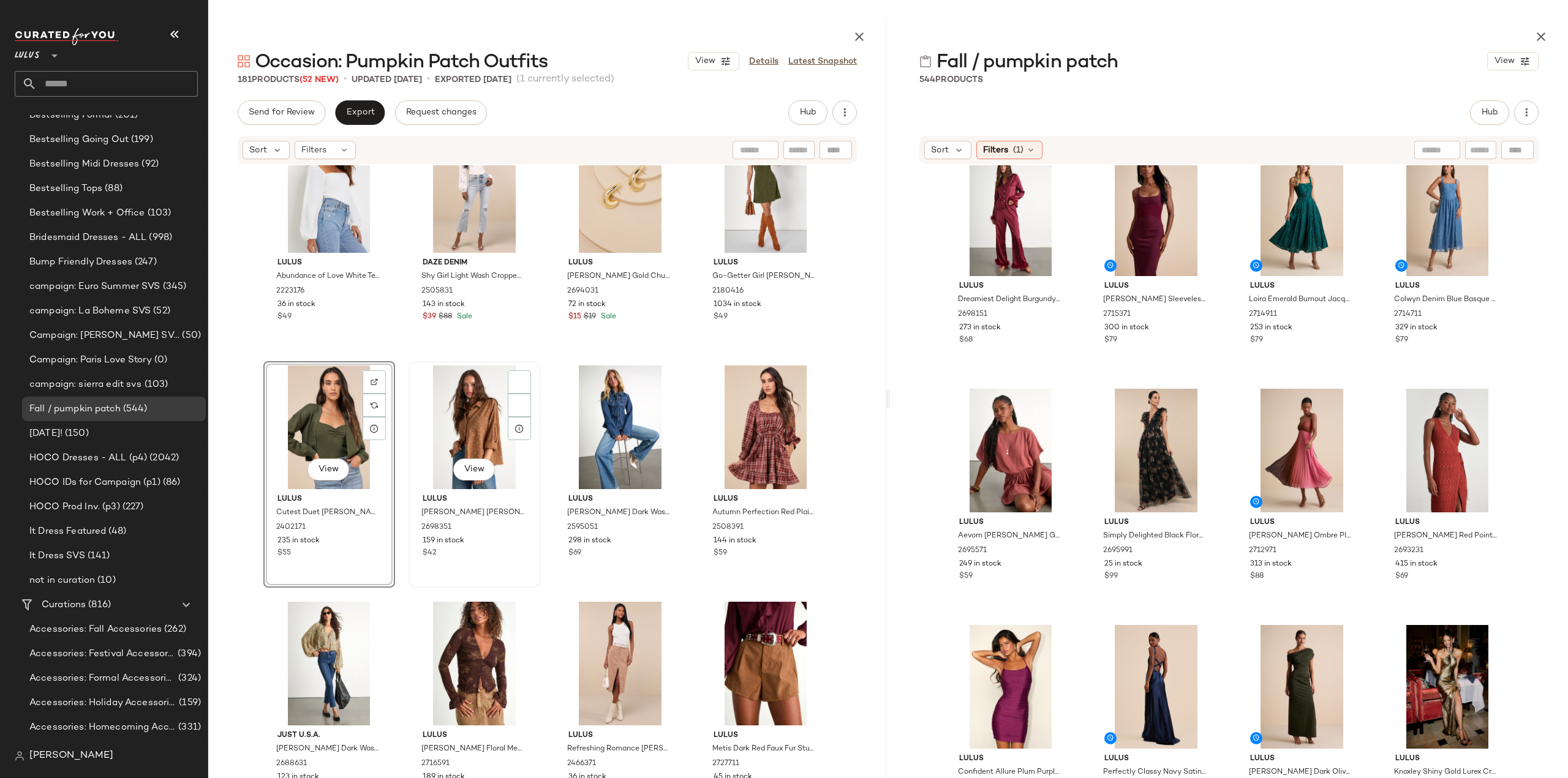
scroll to position [4308, 0]
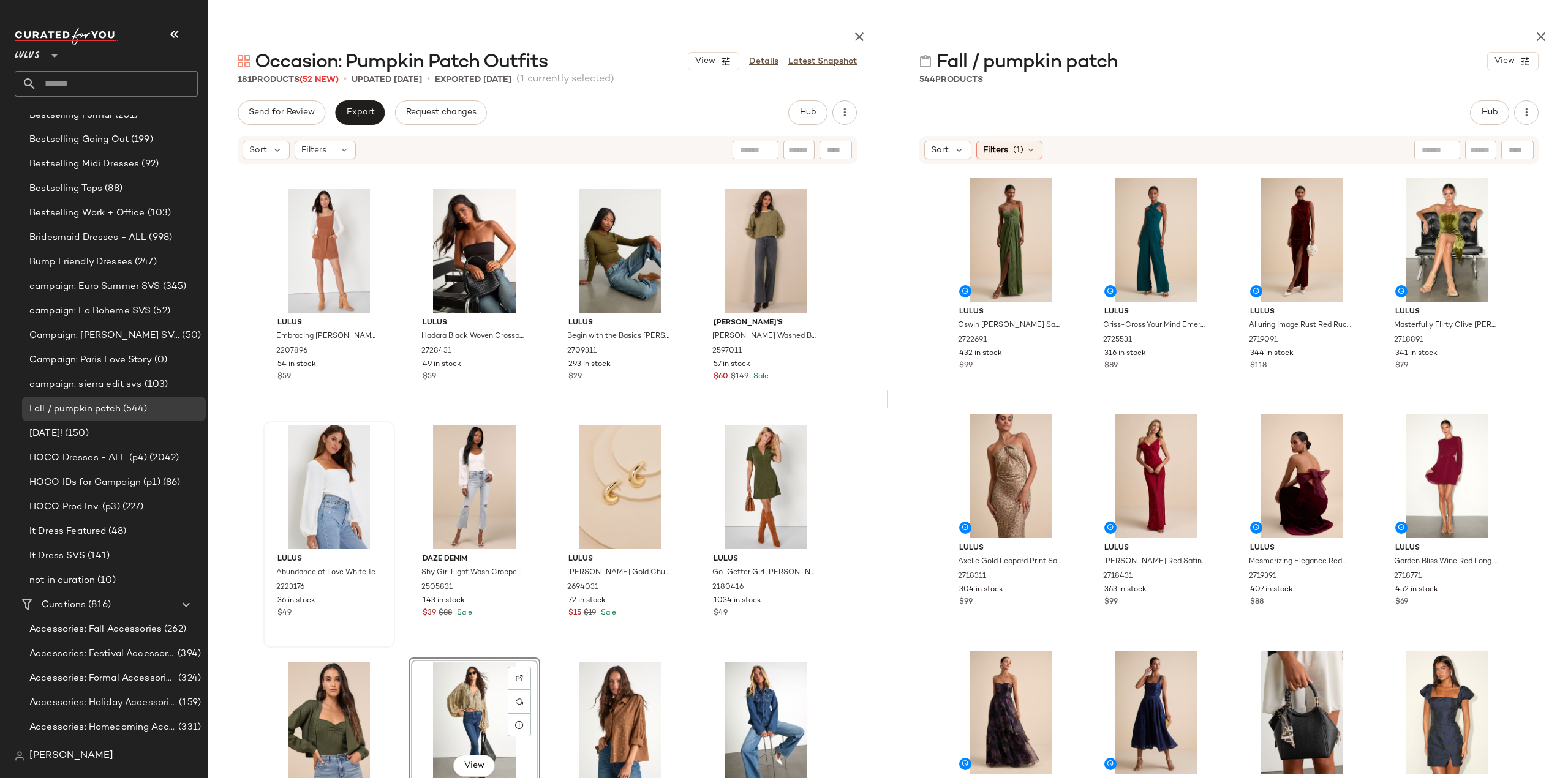
scroll to position [3880, 0]
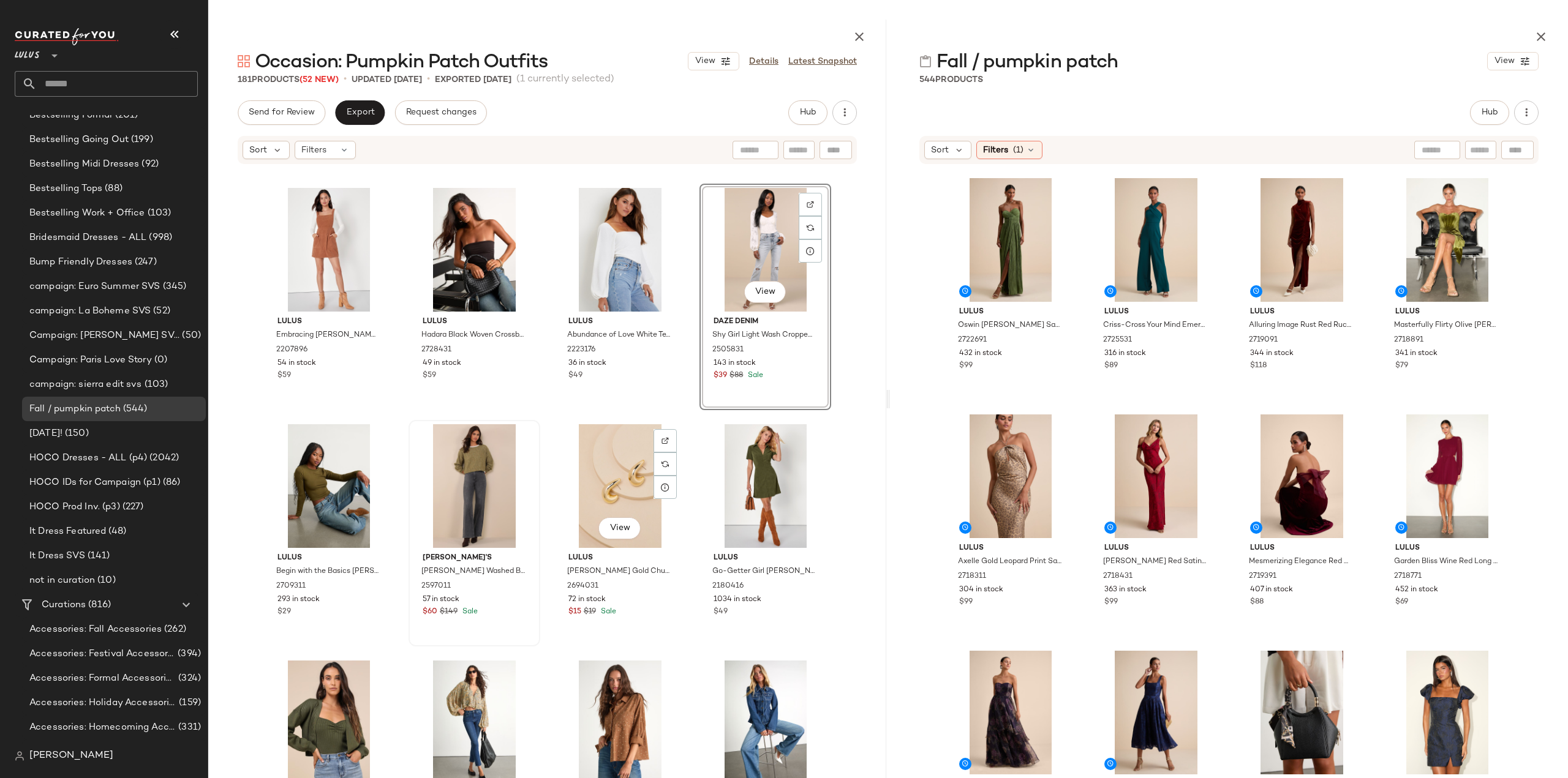
scroll to position [4063, 0]
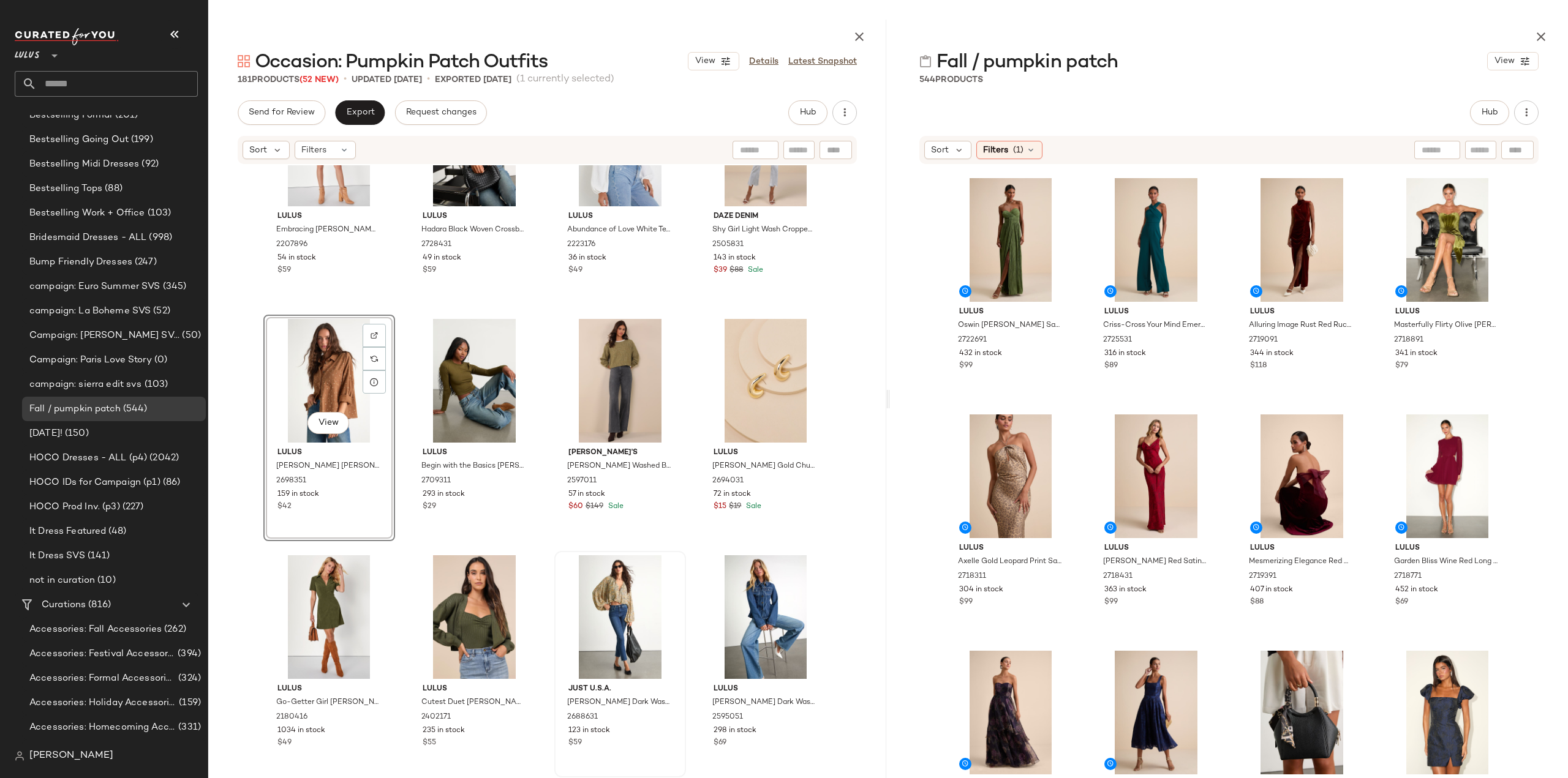
scroll to position [4063, 0]
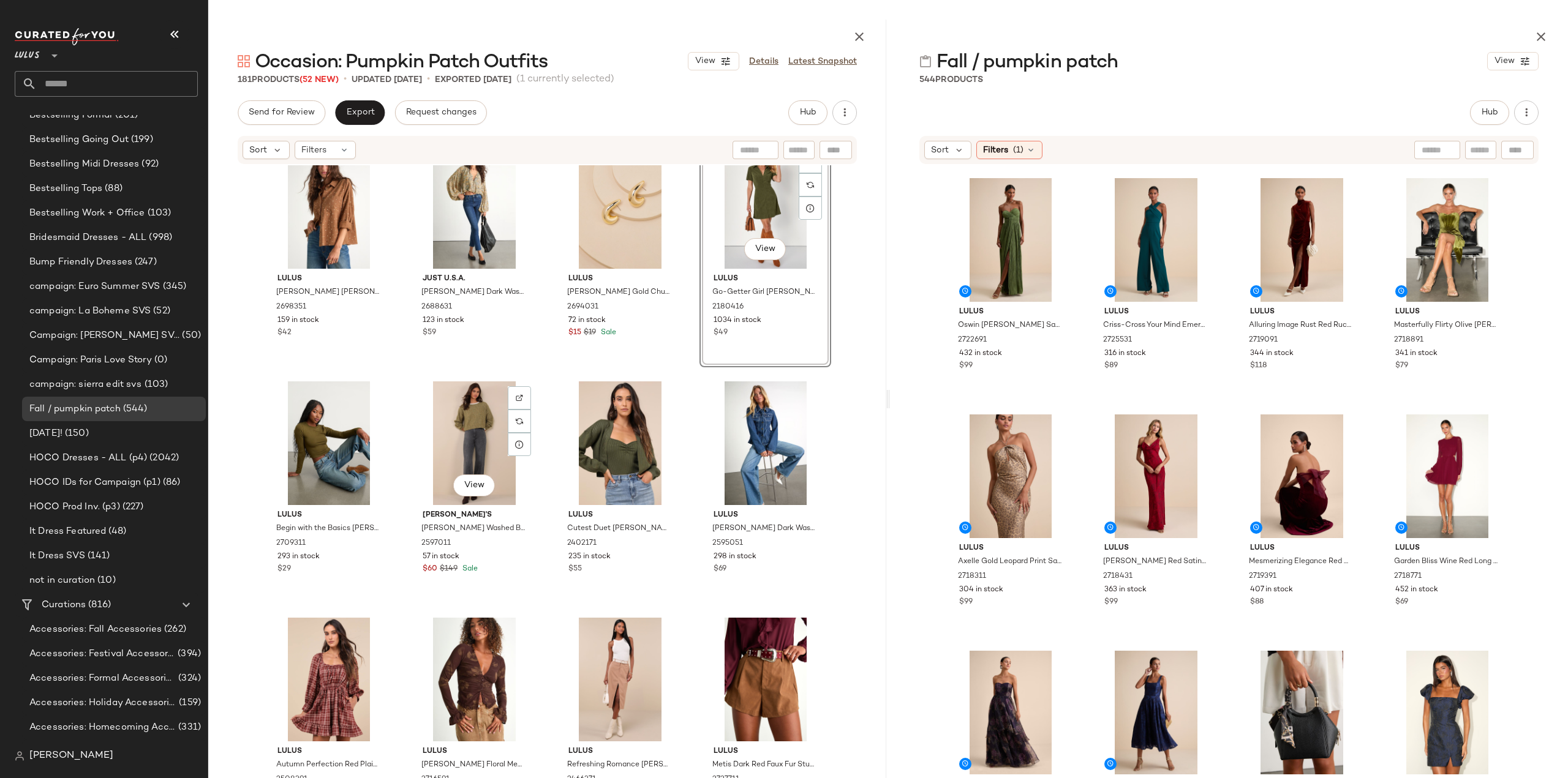
scroll to position [4308, 0]
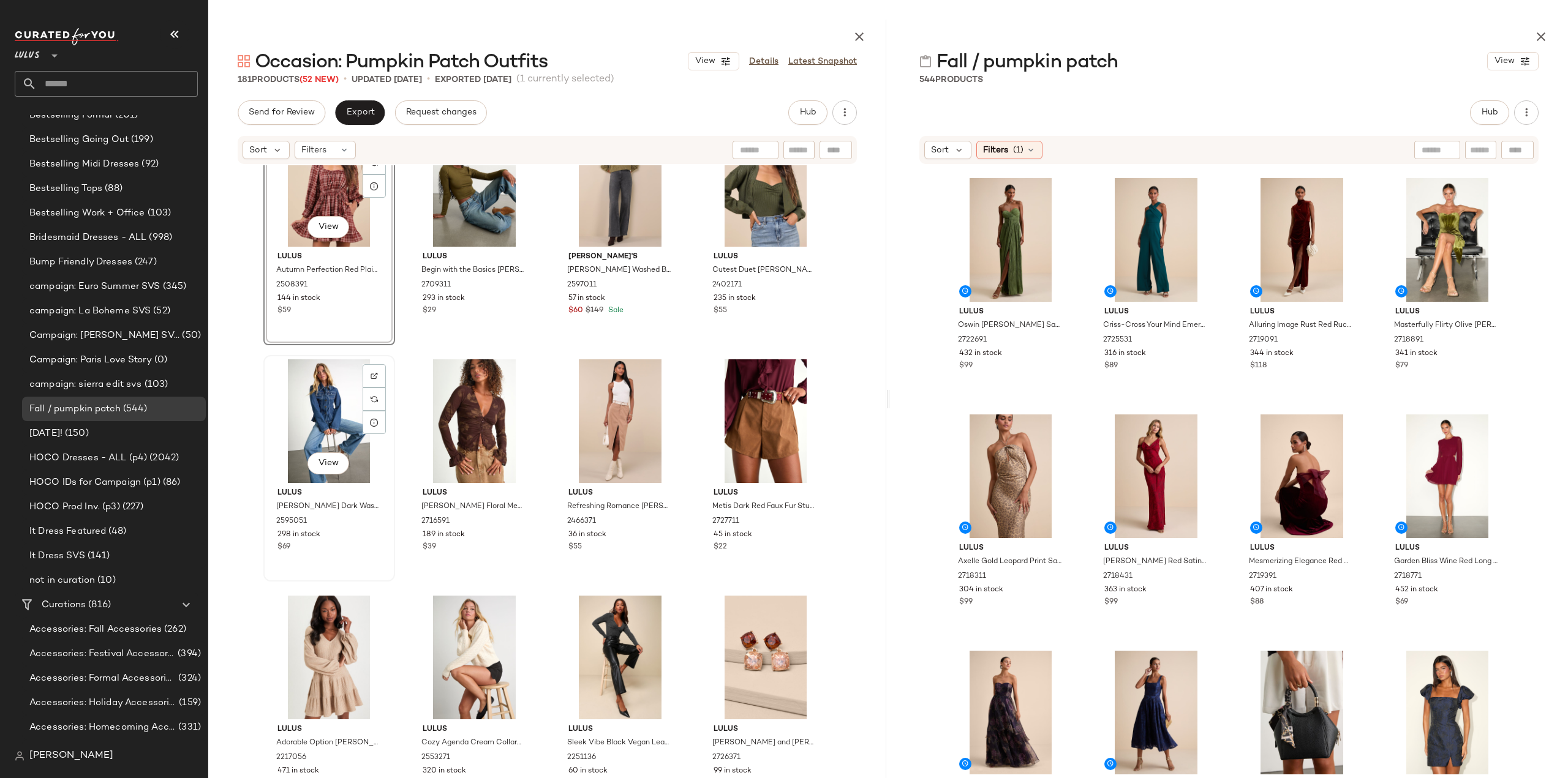
scroll to position [4553, 0]
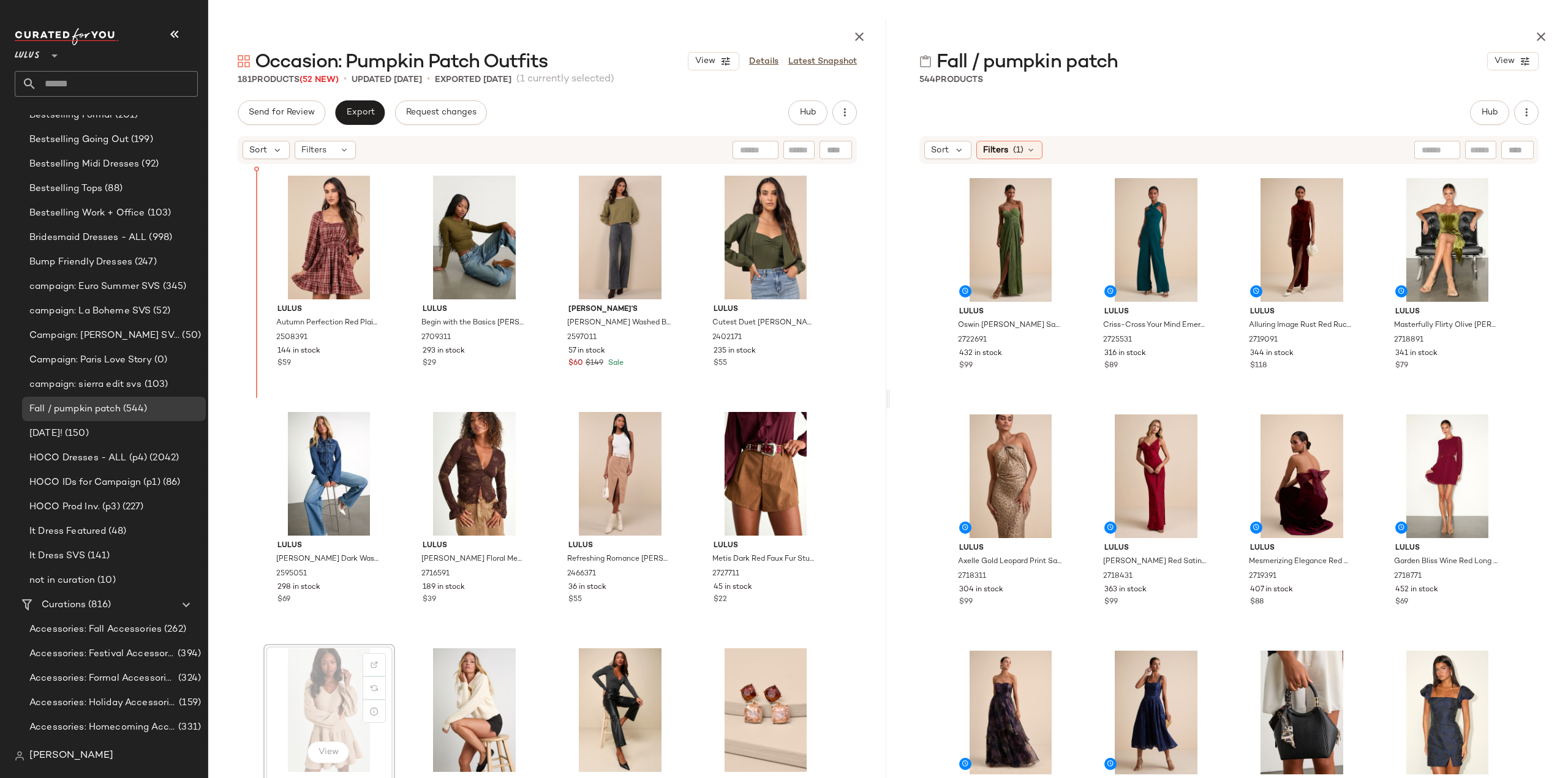
scroll to position [4456, 0]
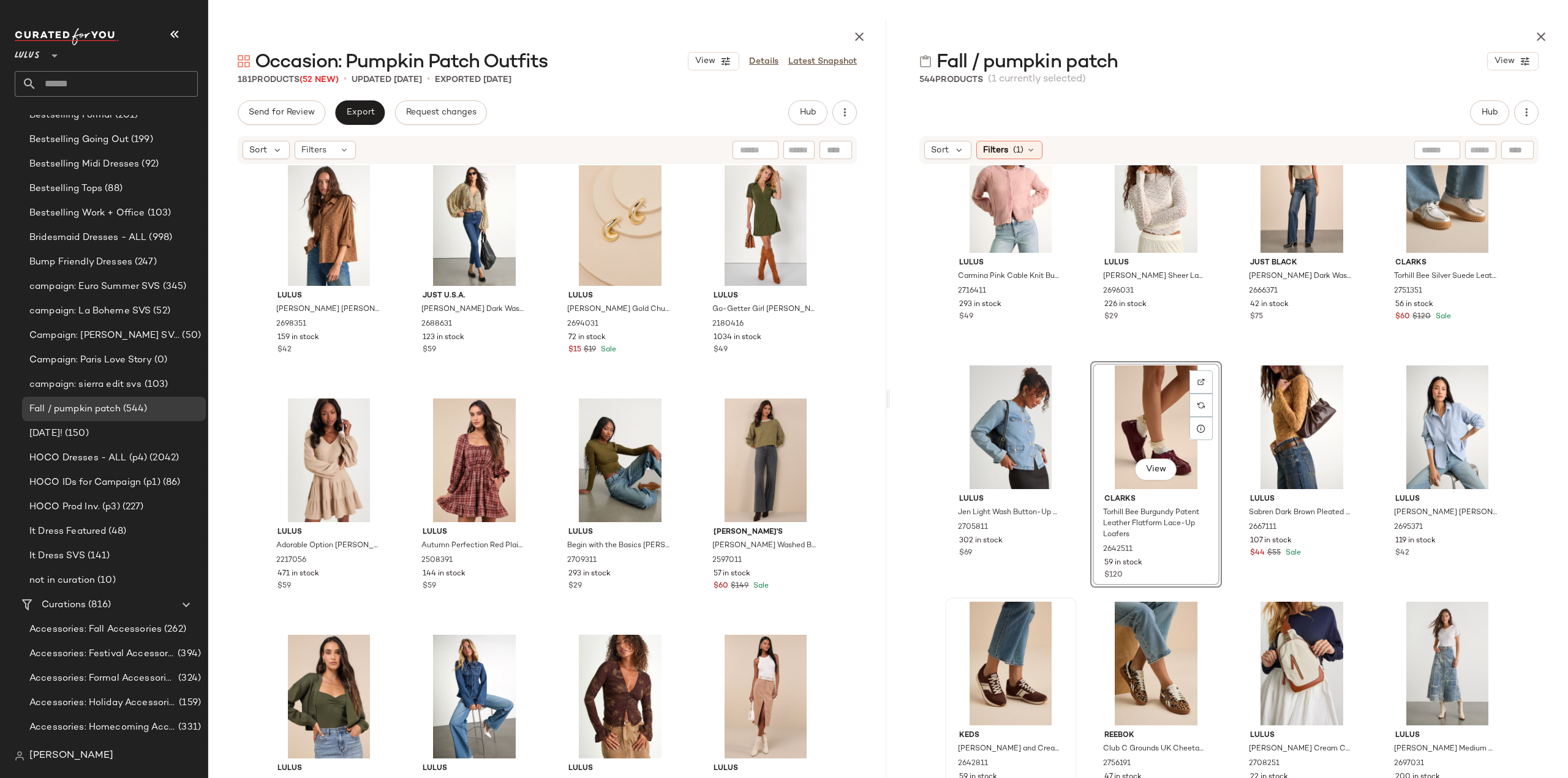
scroll to position [1356, 0]
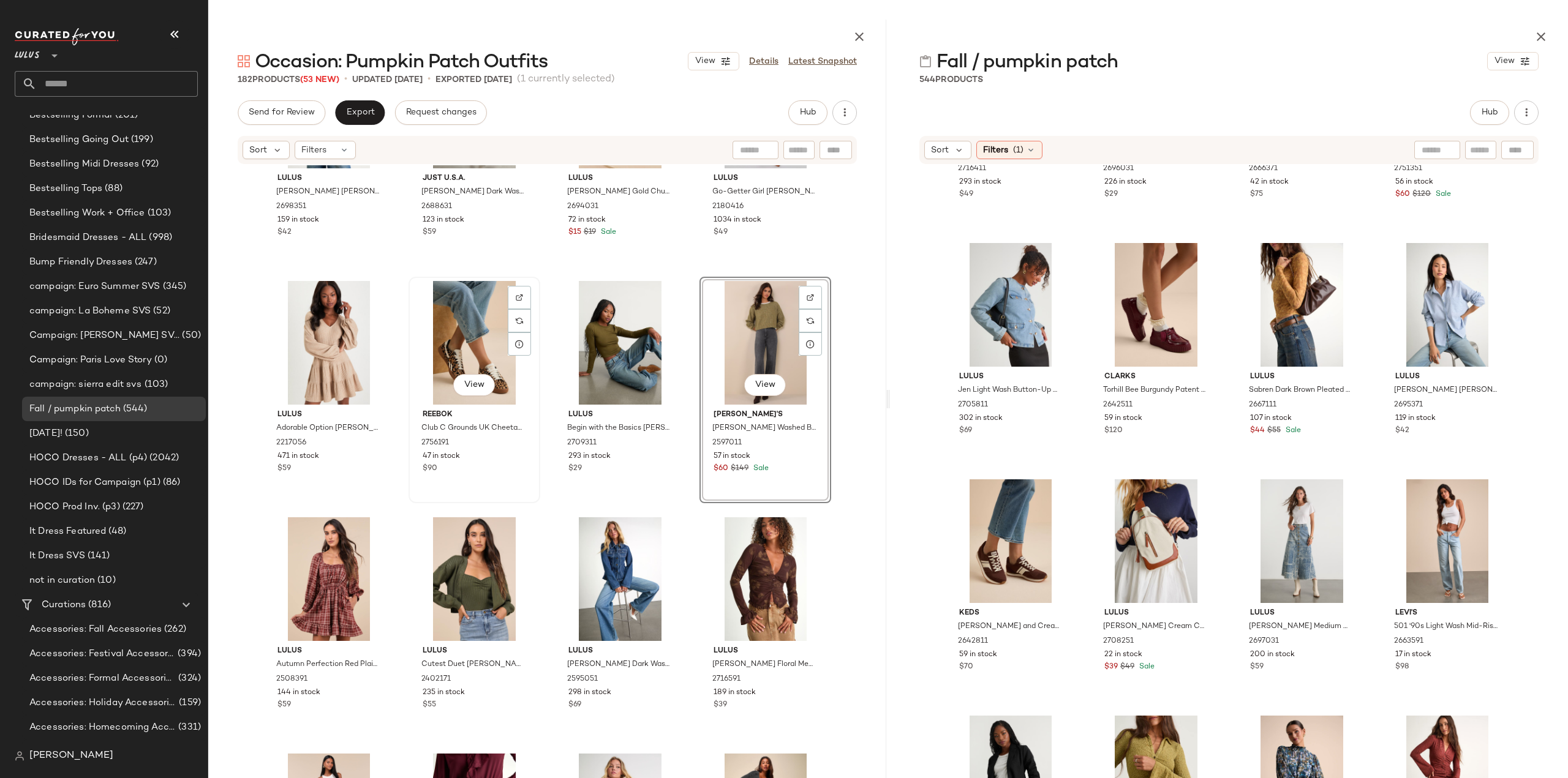
scroll to position [4456, 0]
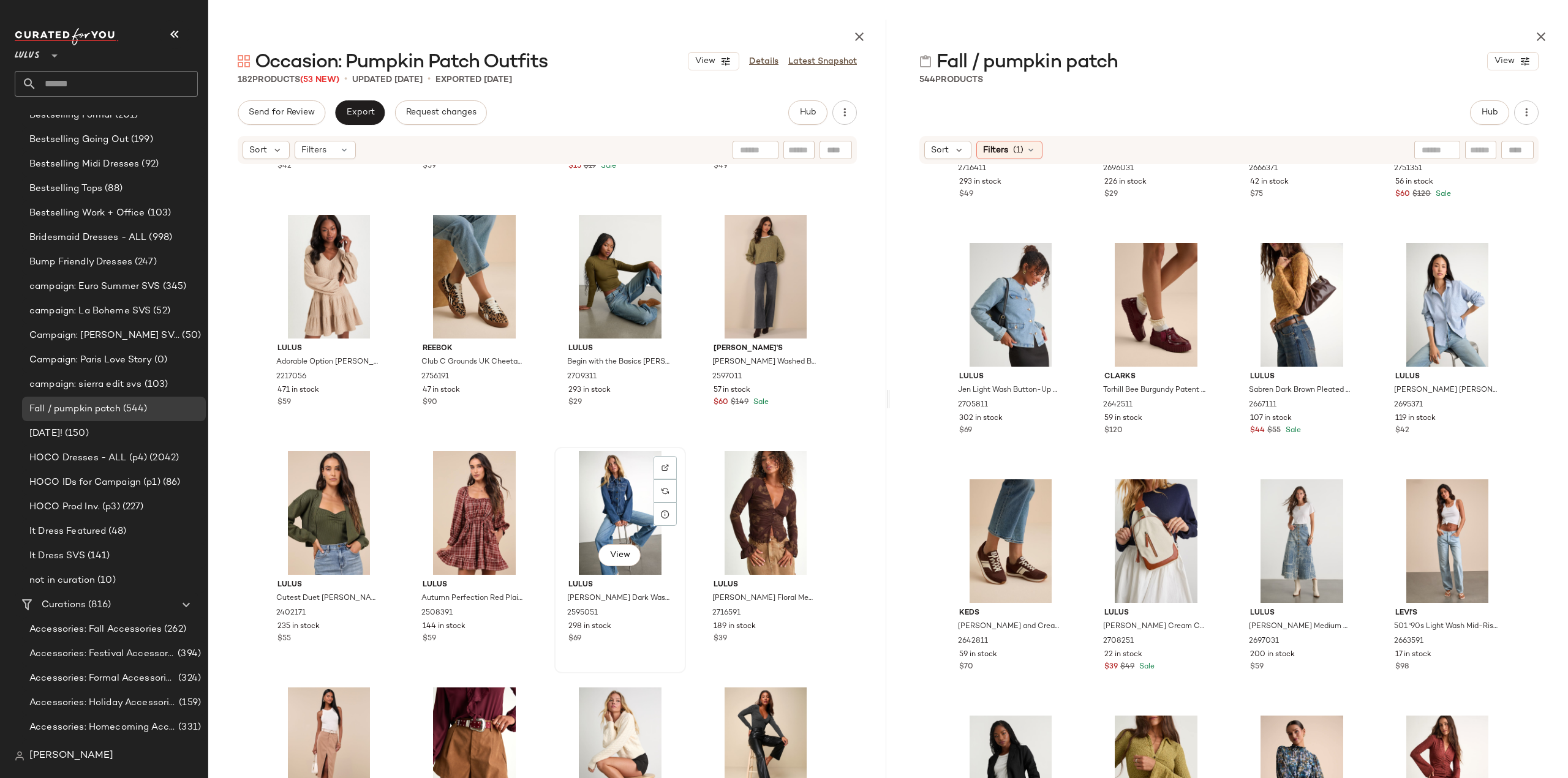
click at [625, 621] on div "298 in stock" at bounding box center [620, 627] width 103 height 11
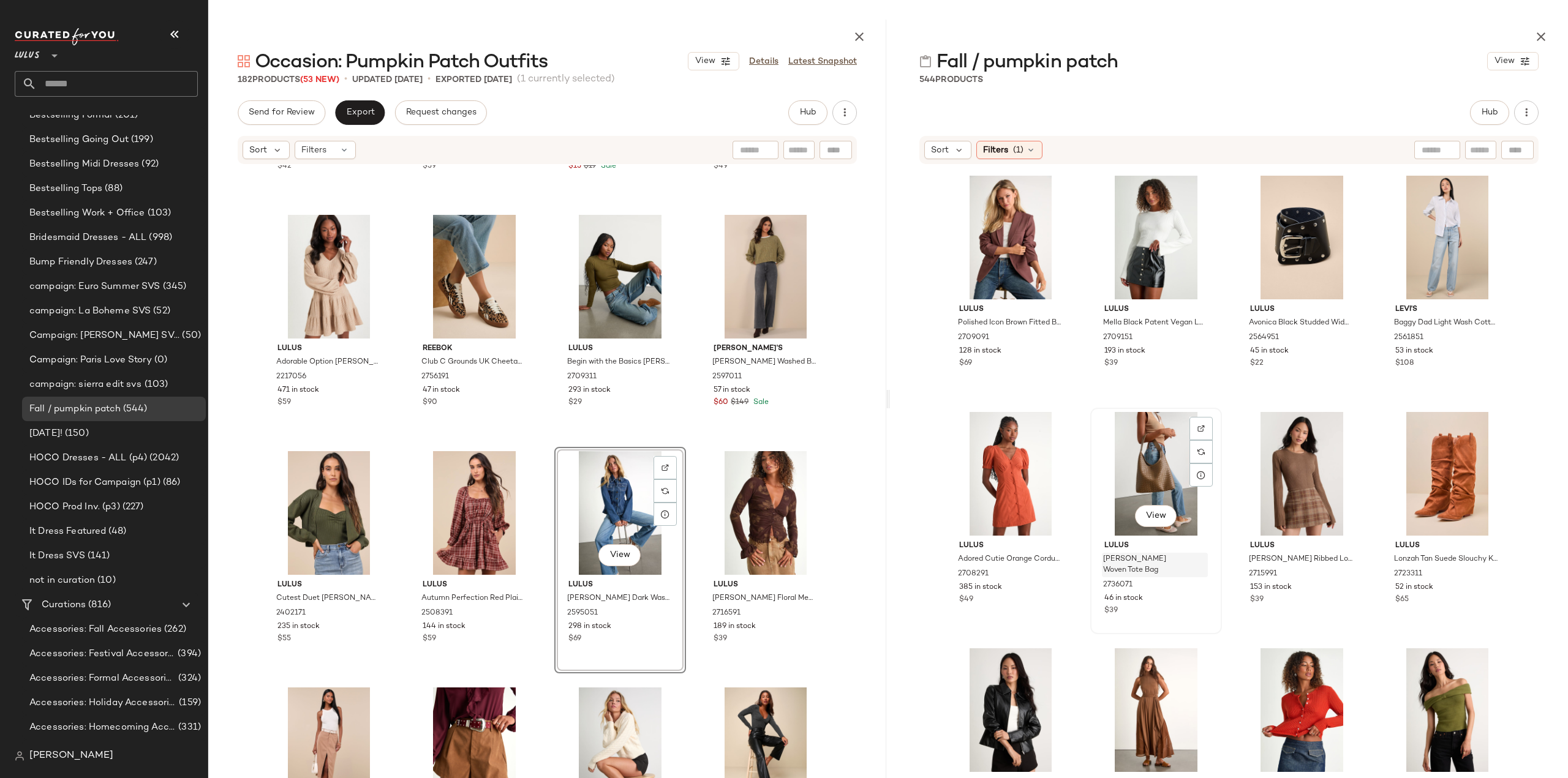
scroll to position [7171, 0]
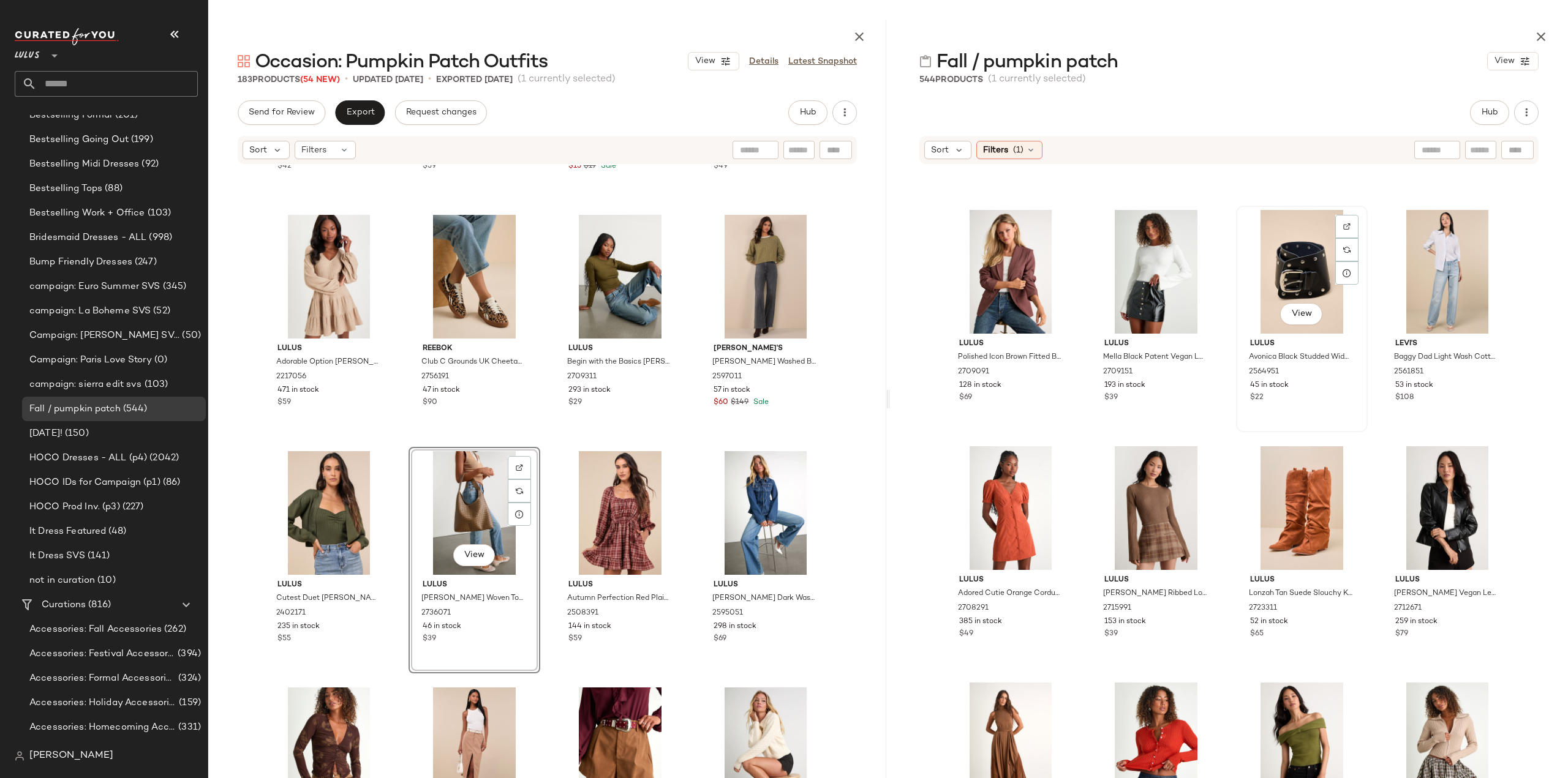
scroll to position [6988, 0]
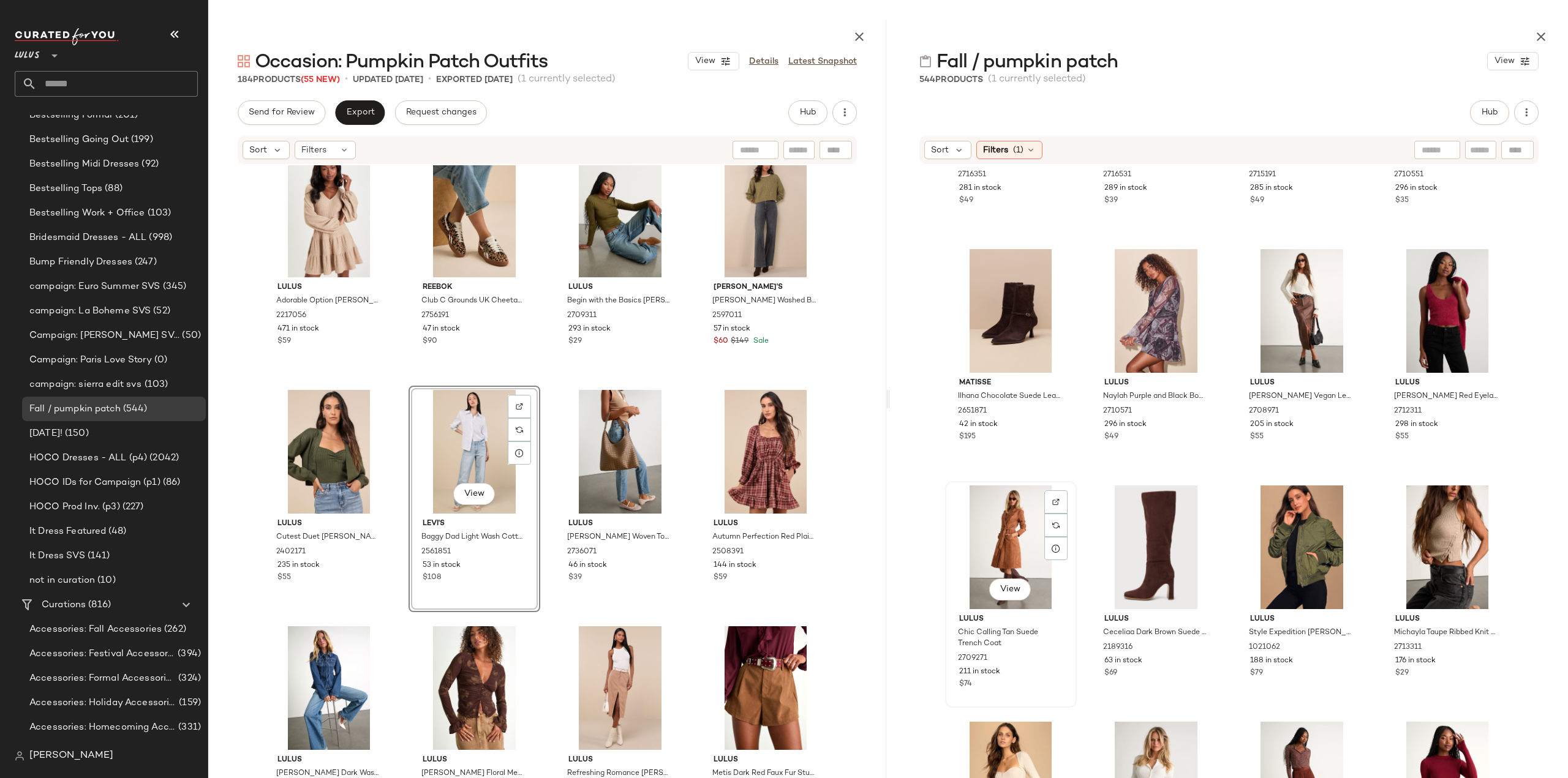
scroll to position [7845, 0]
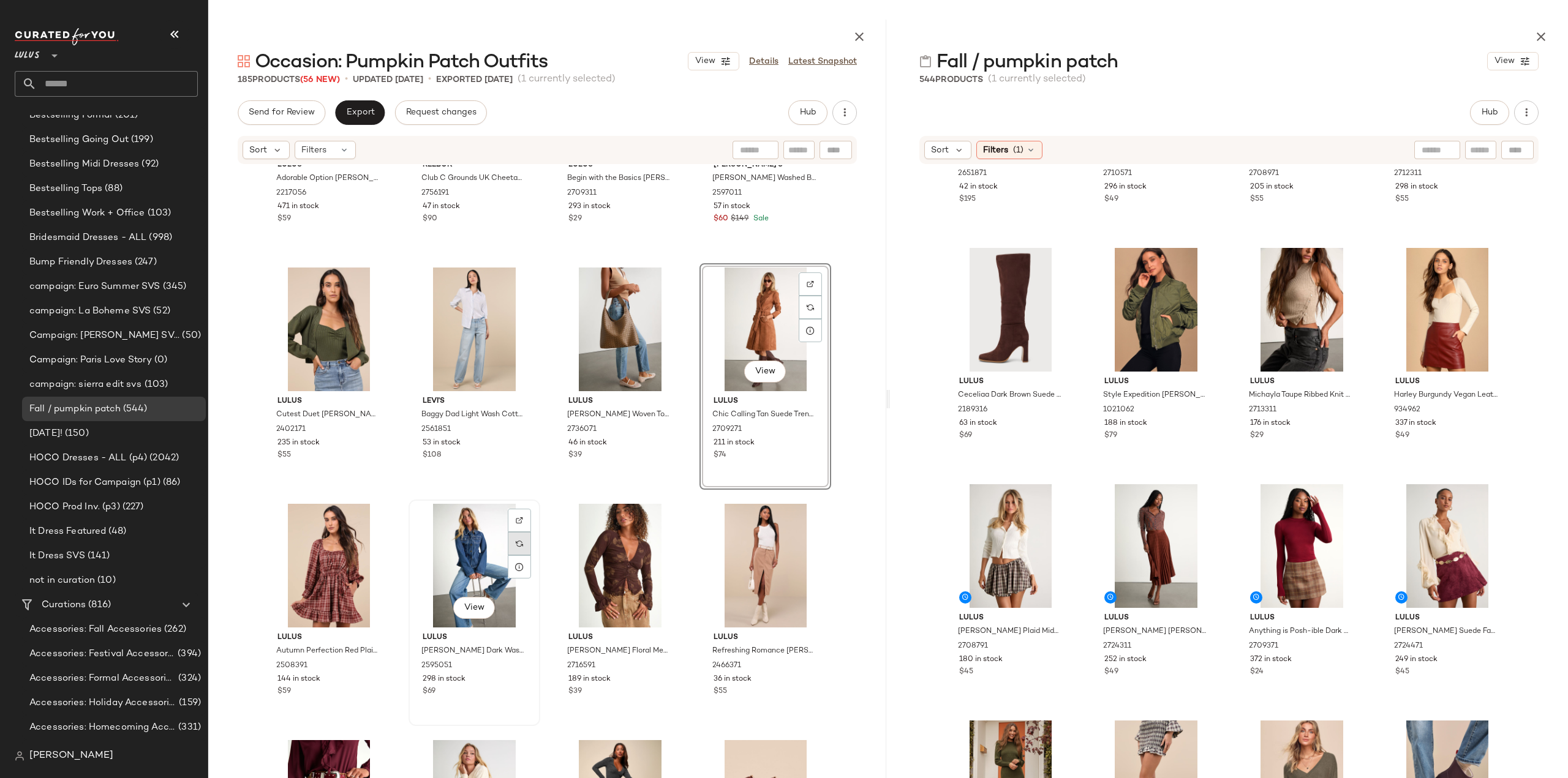
scroll to position [4762, 0]
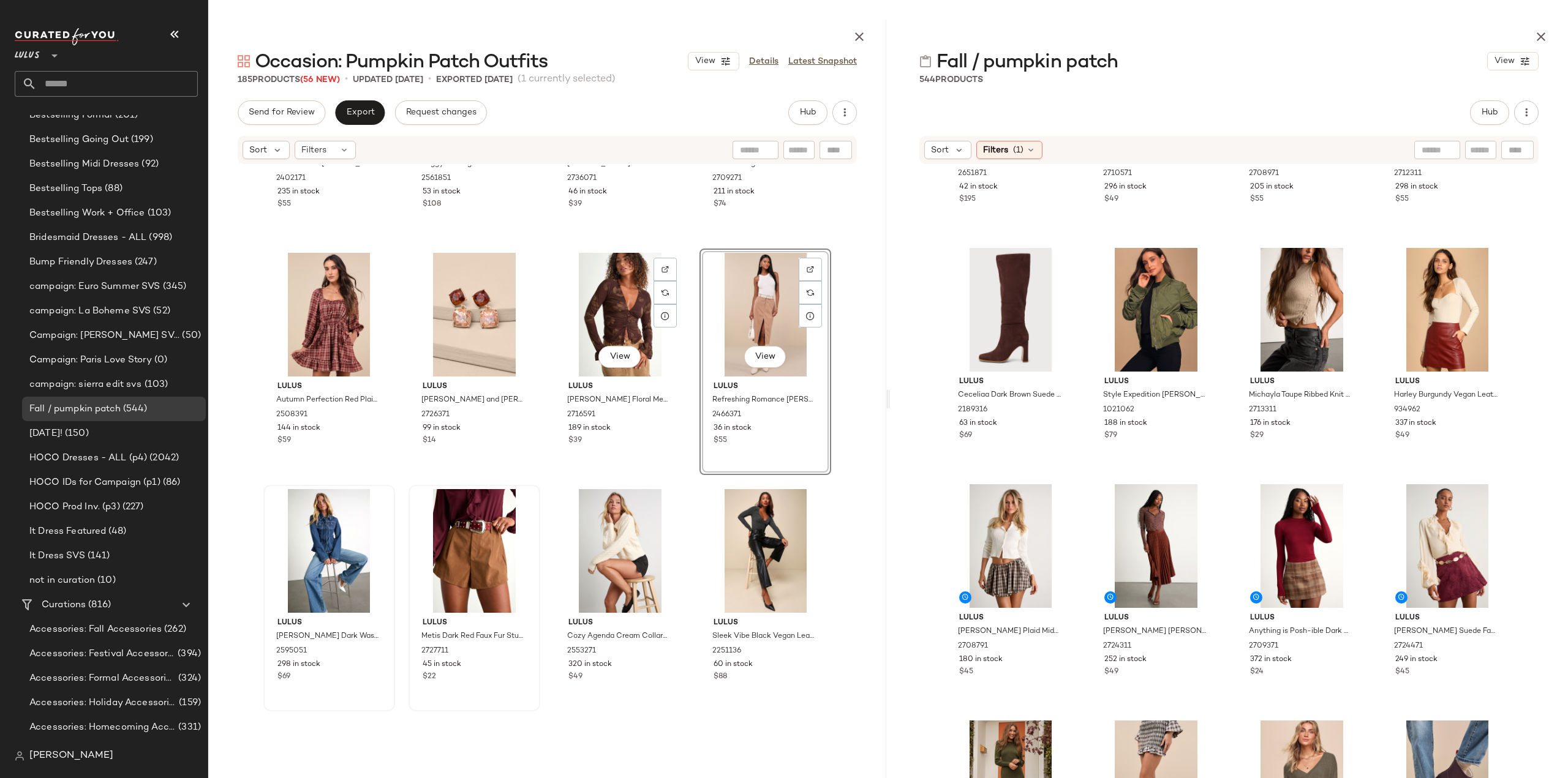
scroll to position [4945, 0]
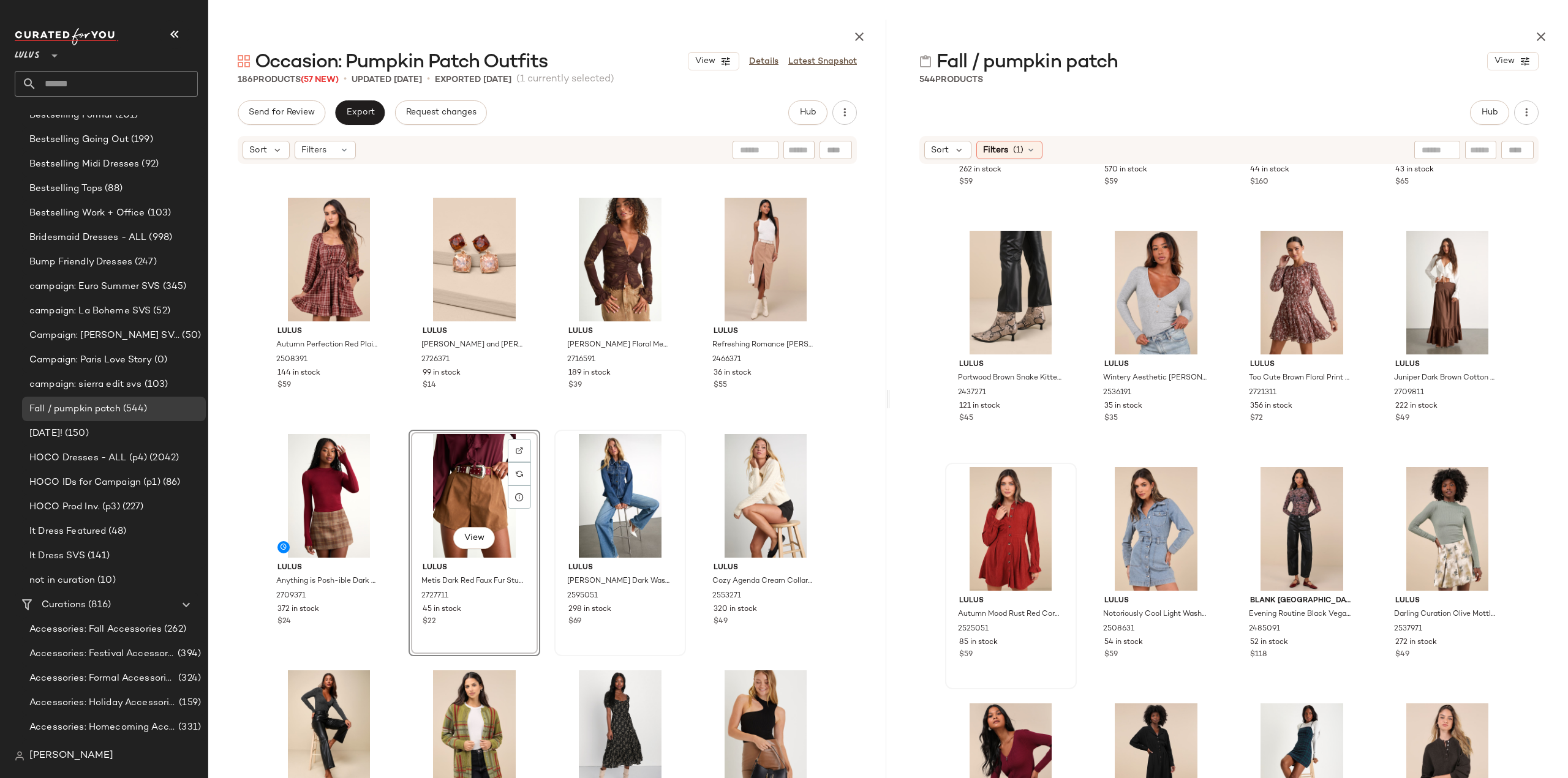
scroll to position [10171, 0]
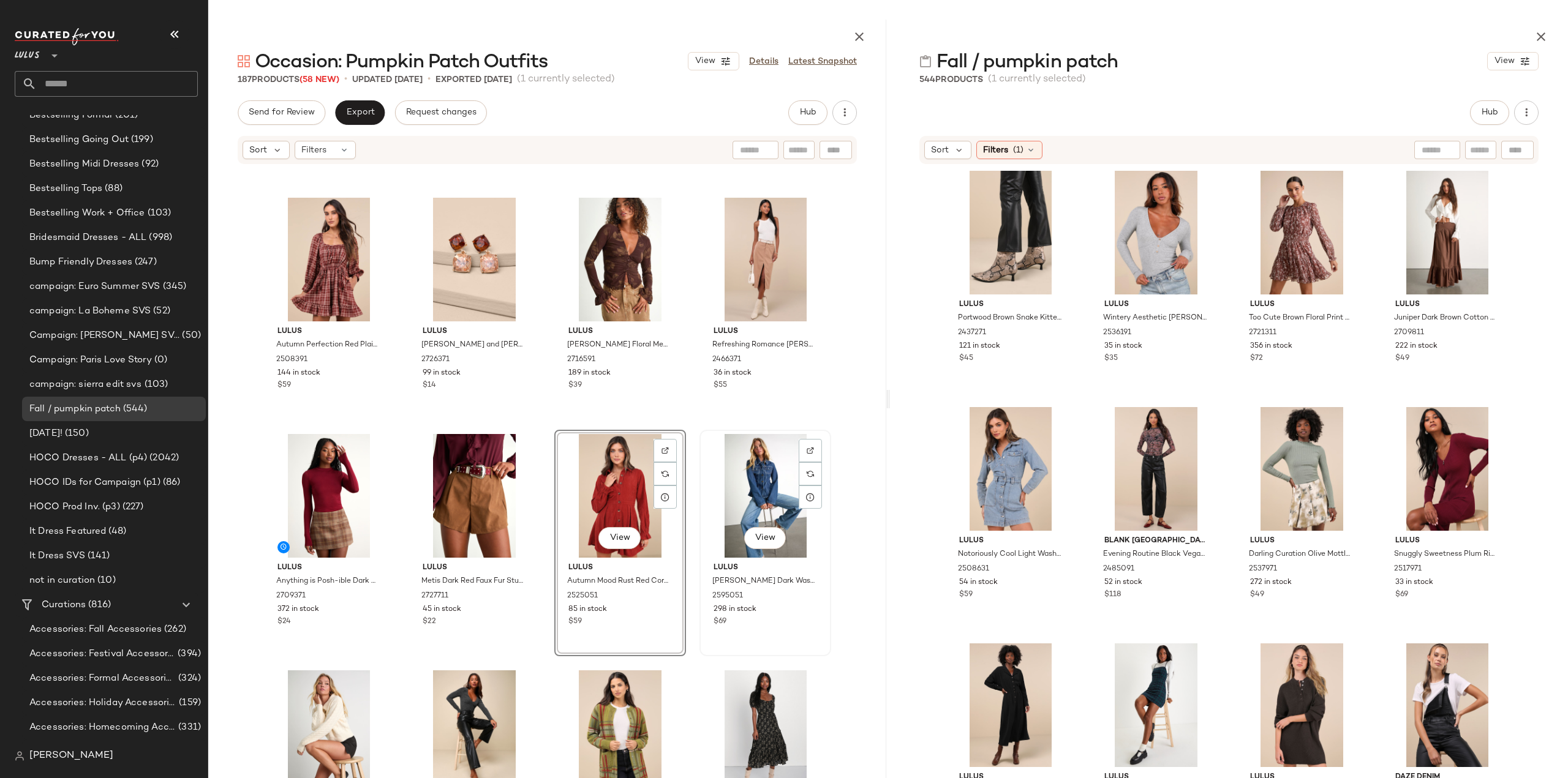
click at [795, 620] on div "$69" at bounding box center [765, 621] width 103 height 11
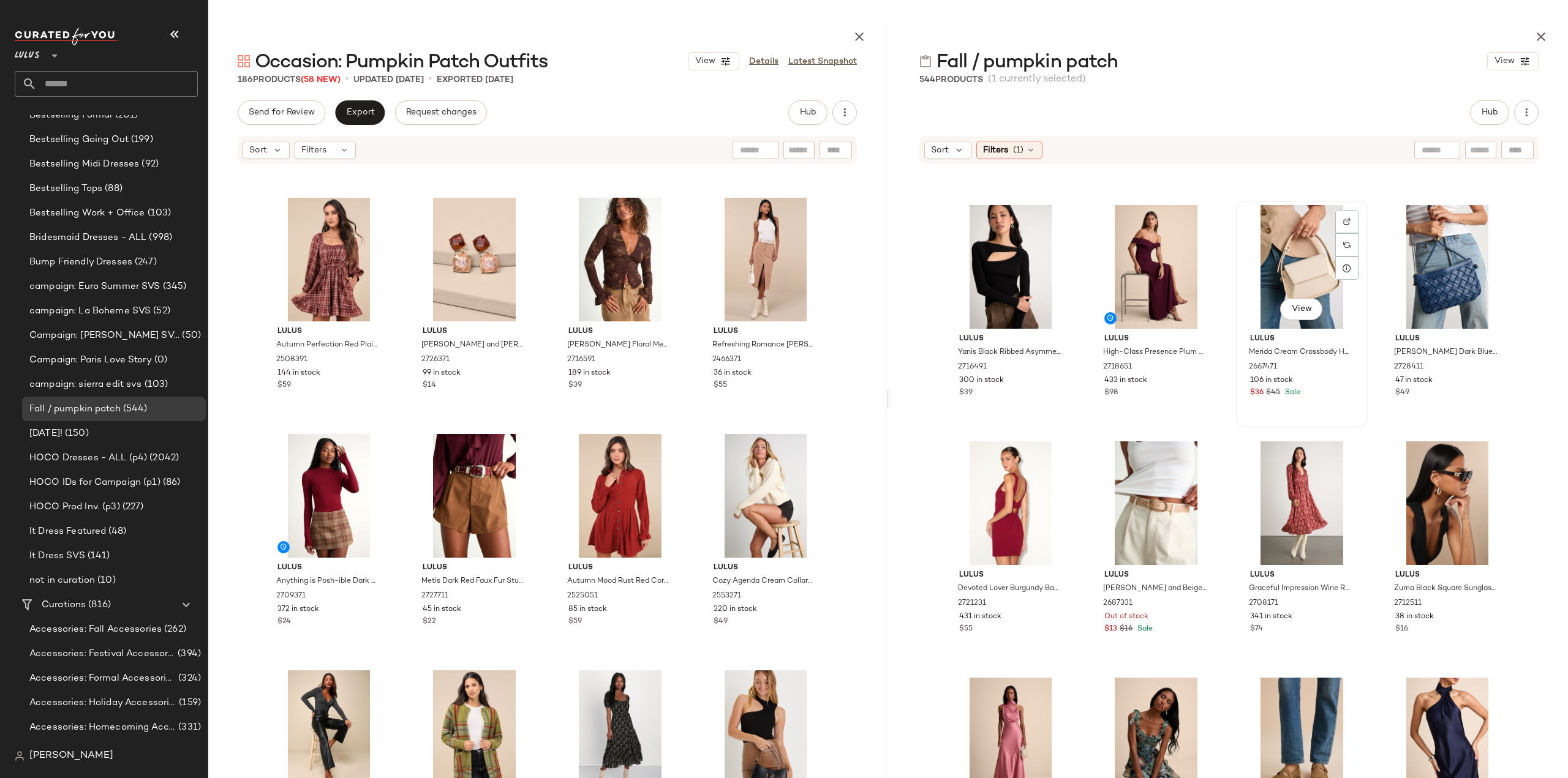
scroll to position [21004, 0]
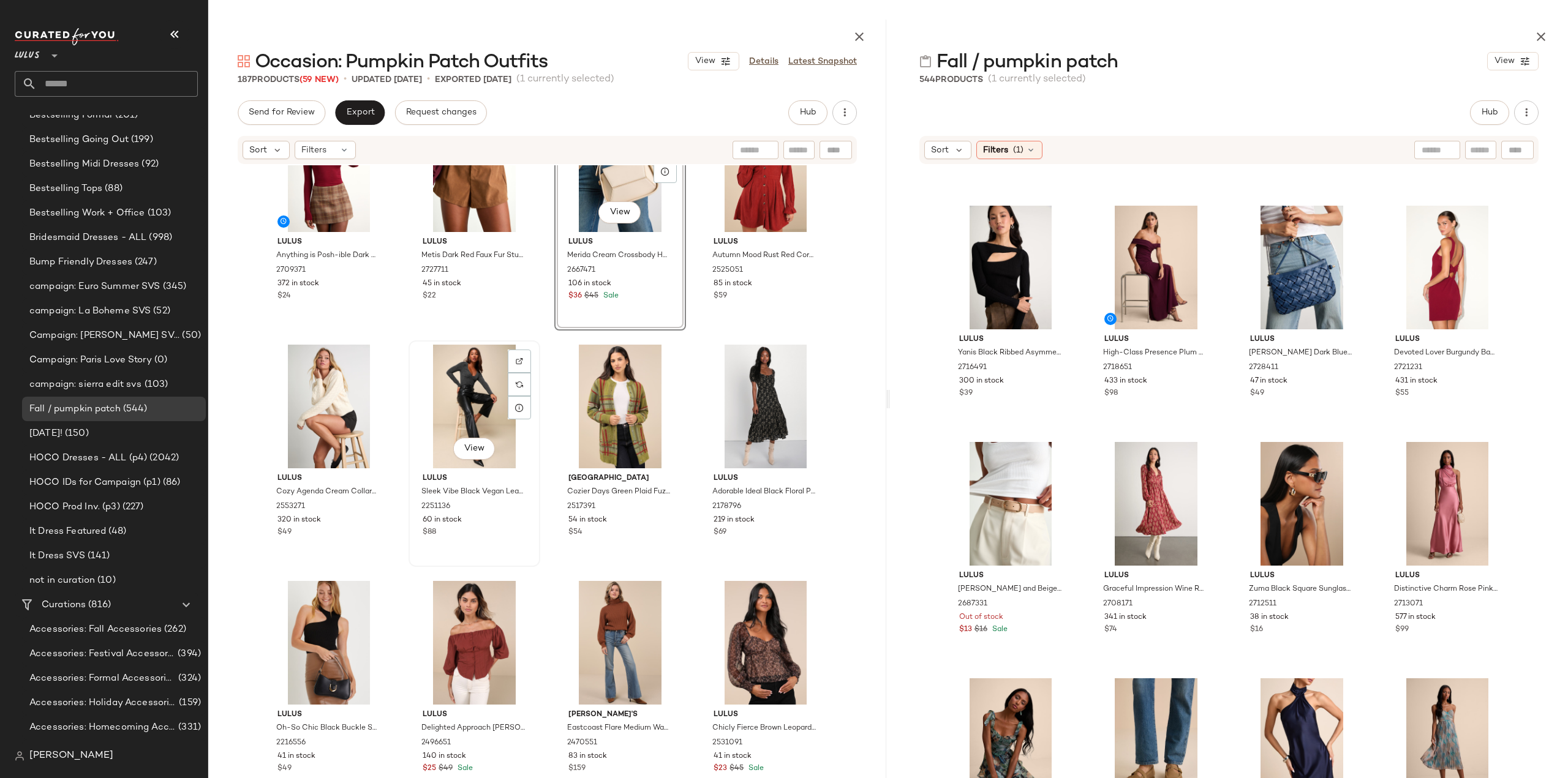
scroll to position [5252, 0]
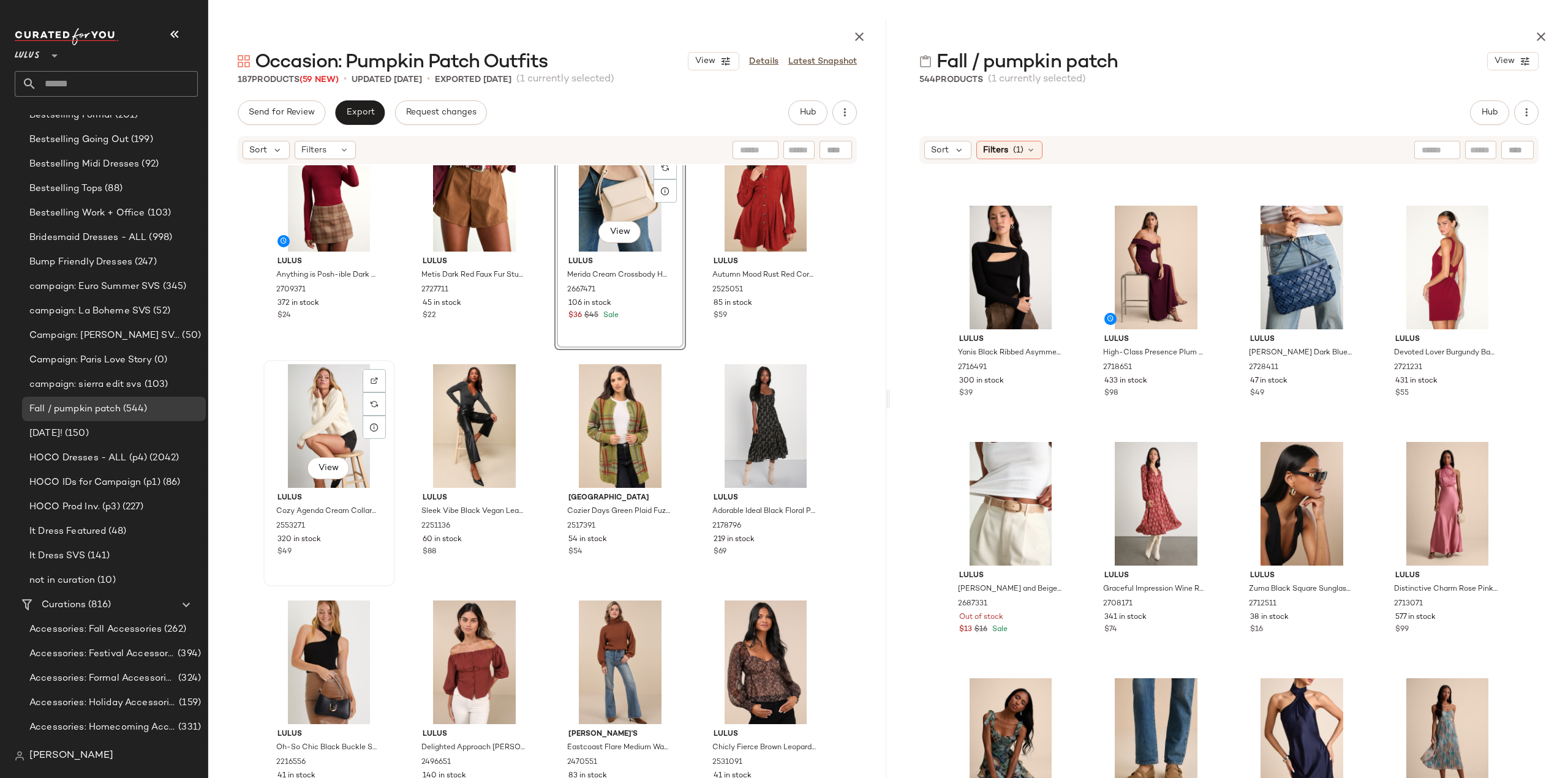
click at [329, 533] on div "Lulus Cozy Agenda Cream Collared Cable Knit Sweater 2553271 320 in stock $49" at bounding box center [329, 522] width 123 height 71
click at [784, 543] on div "219 in stock" at bounding box center [765, 540] width 103 height 11
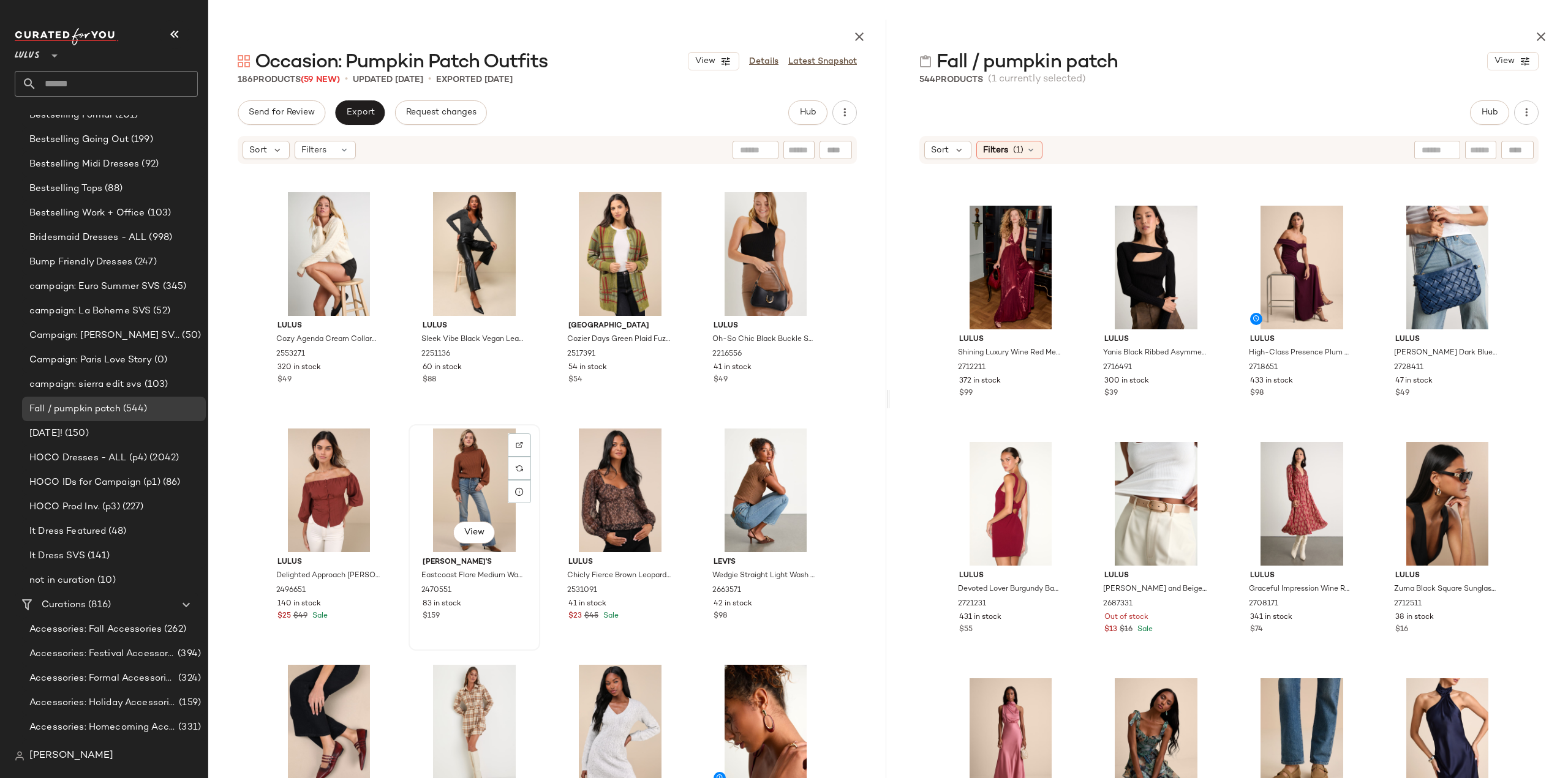
scroll to position [5435, 0]
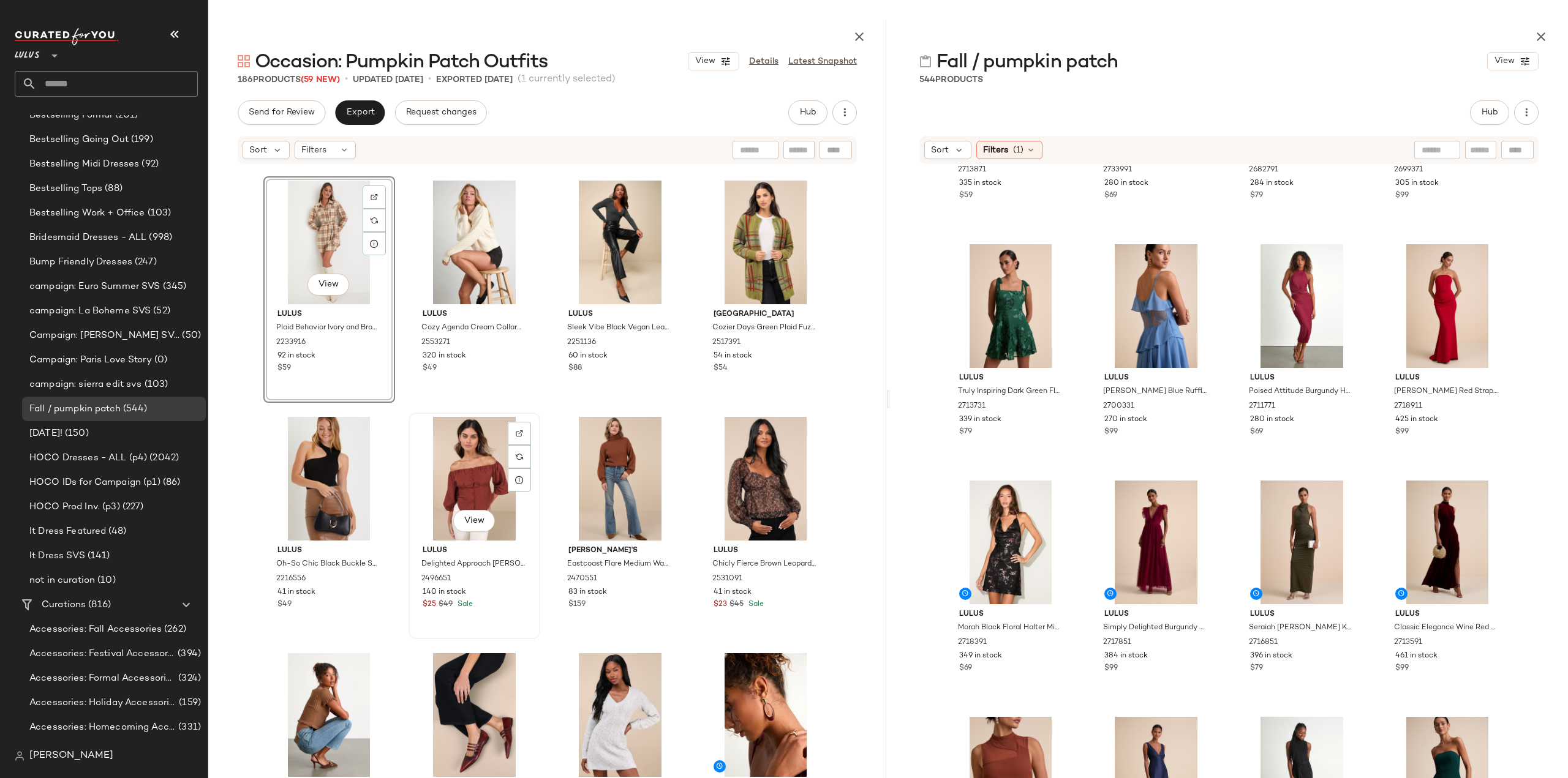
scroll to position [23820, 0]
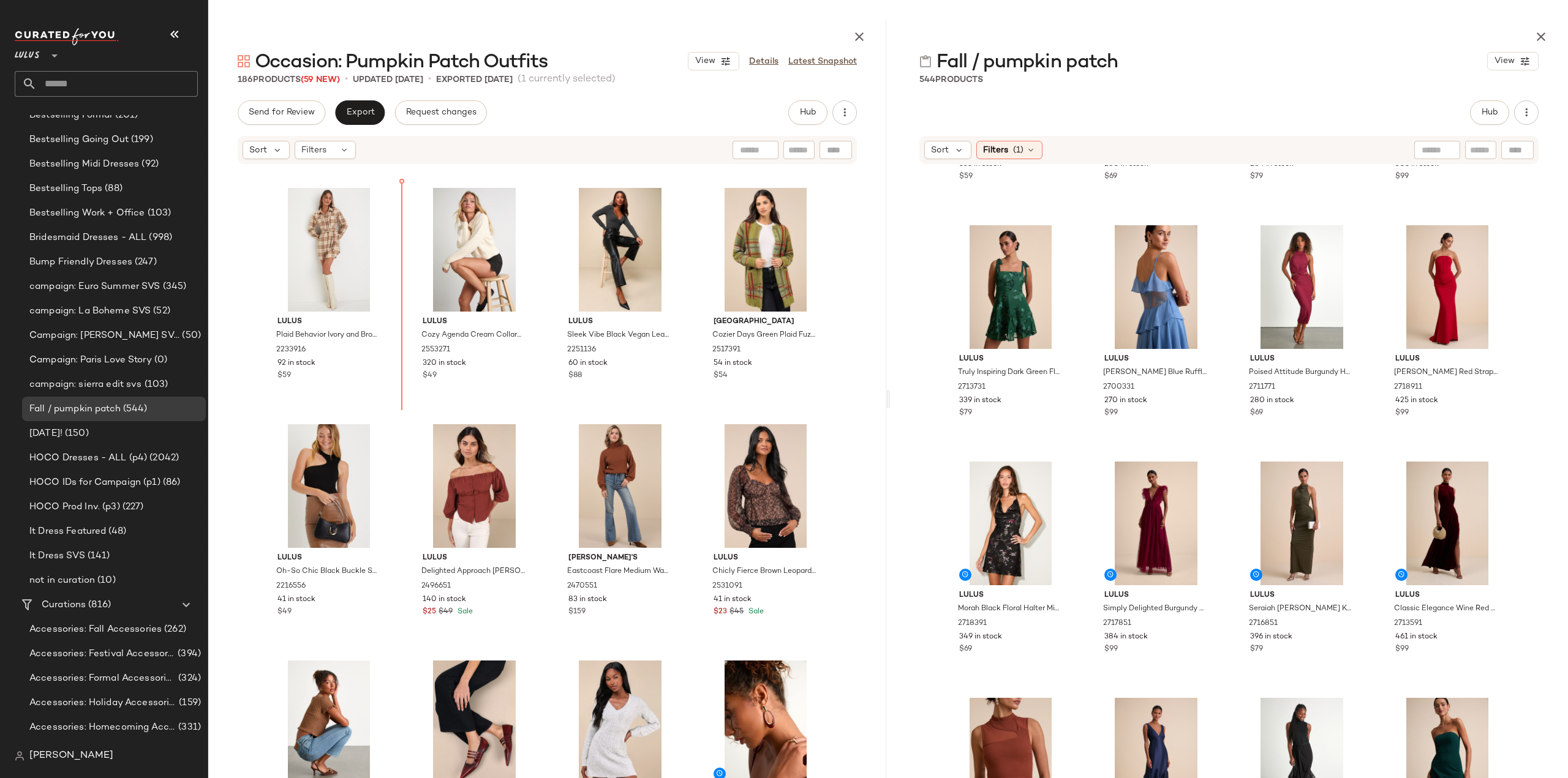
scroll to position [5386, 0]
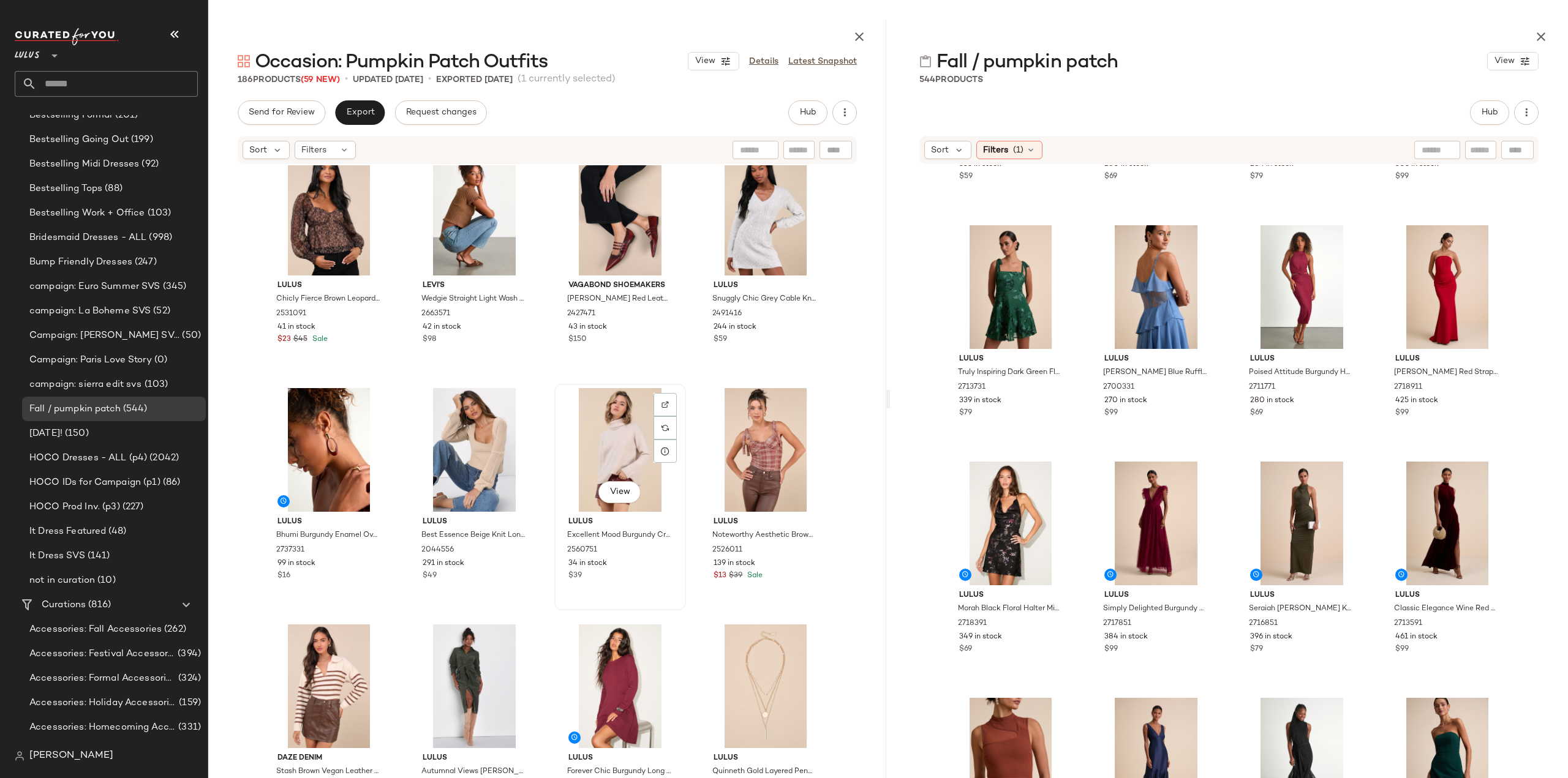
scroll to position [5937, 0]
click at [786, 563] on div "Noteworthy Aesthetic Brown Plaid Ruched Tie-Strap Bodysuit" at bounding box center [763, 546] width 106 height 36
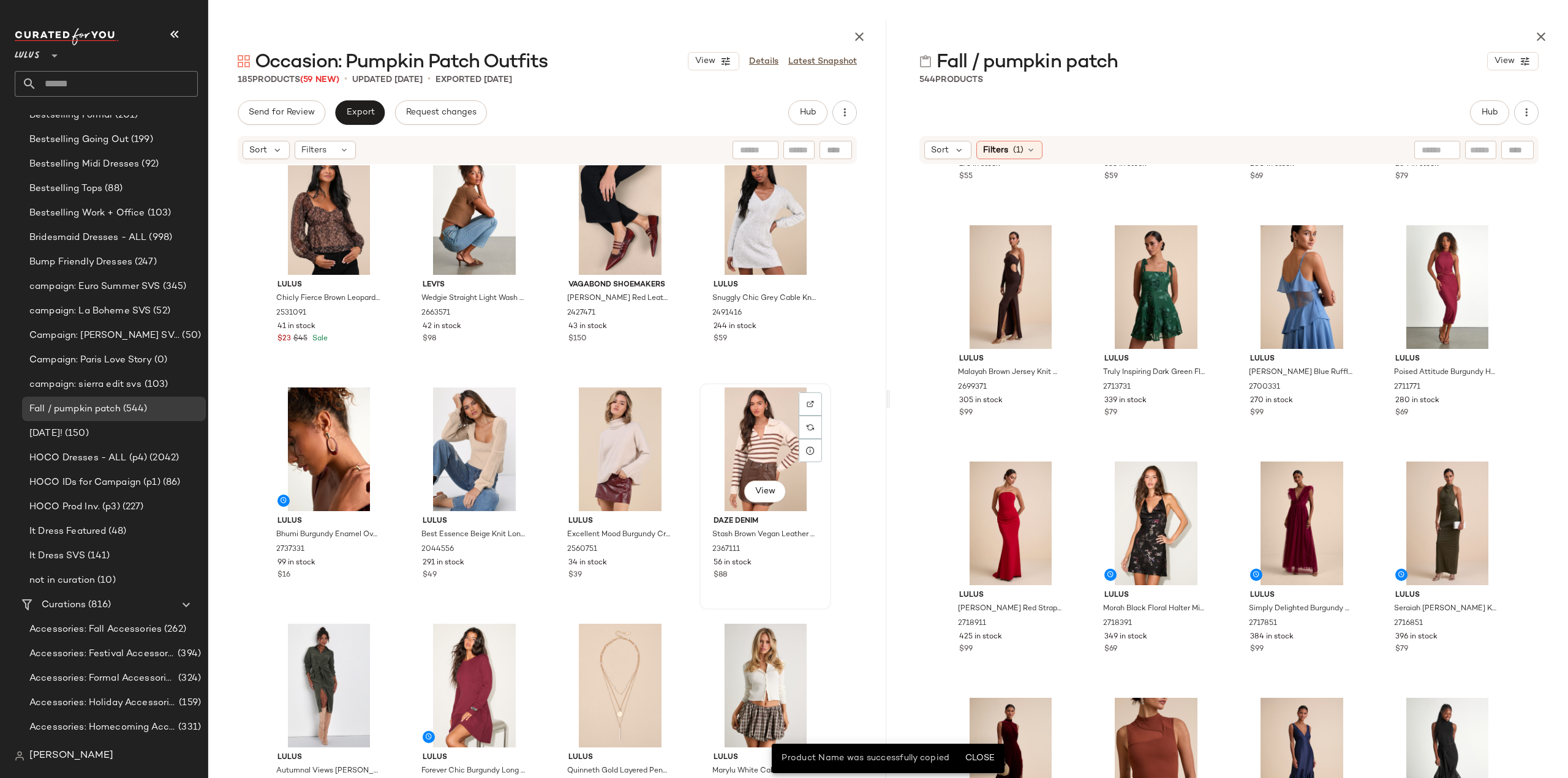
click at [785, 564] on div "56 in stock" at bounding box center [765, 563] width 103 height 11
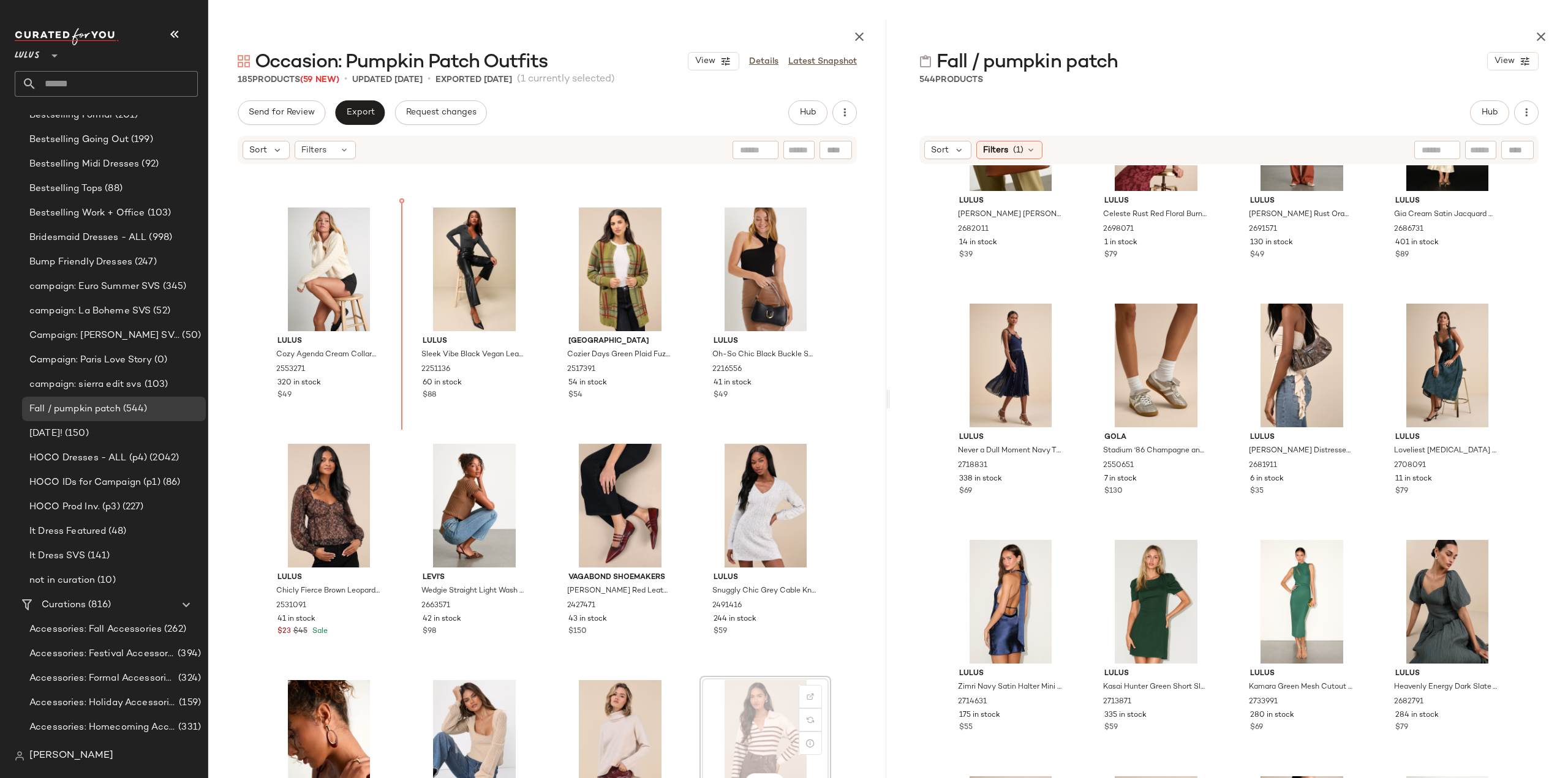
scroll to position [5617, 0]
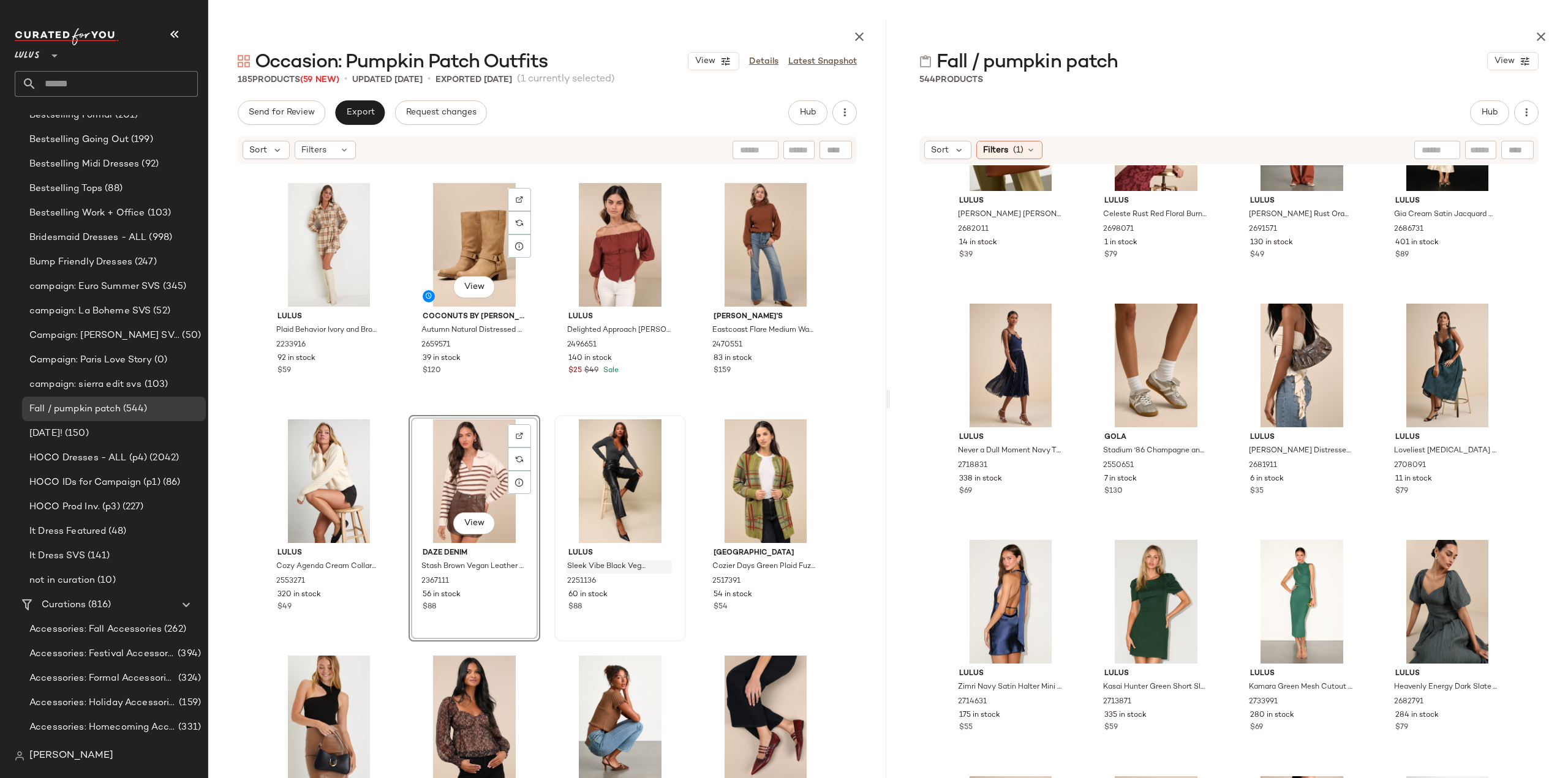
scroll to position [5555, 0]
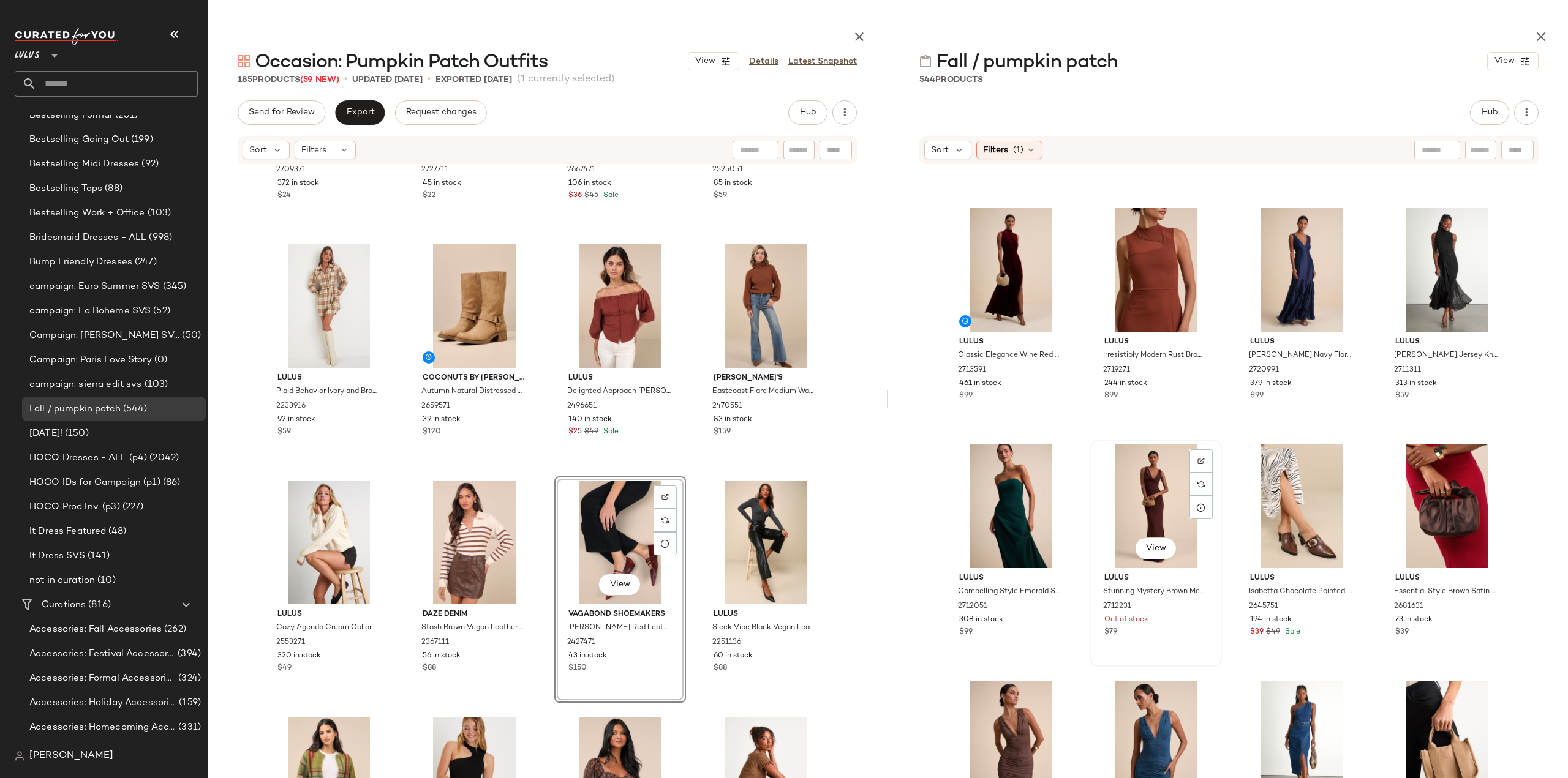
scroll to position [24367, 0]
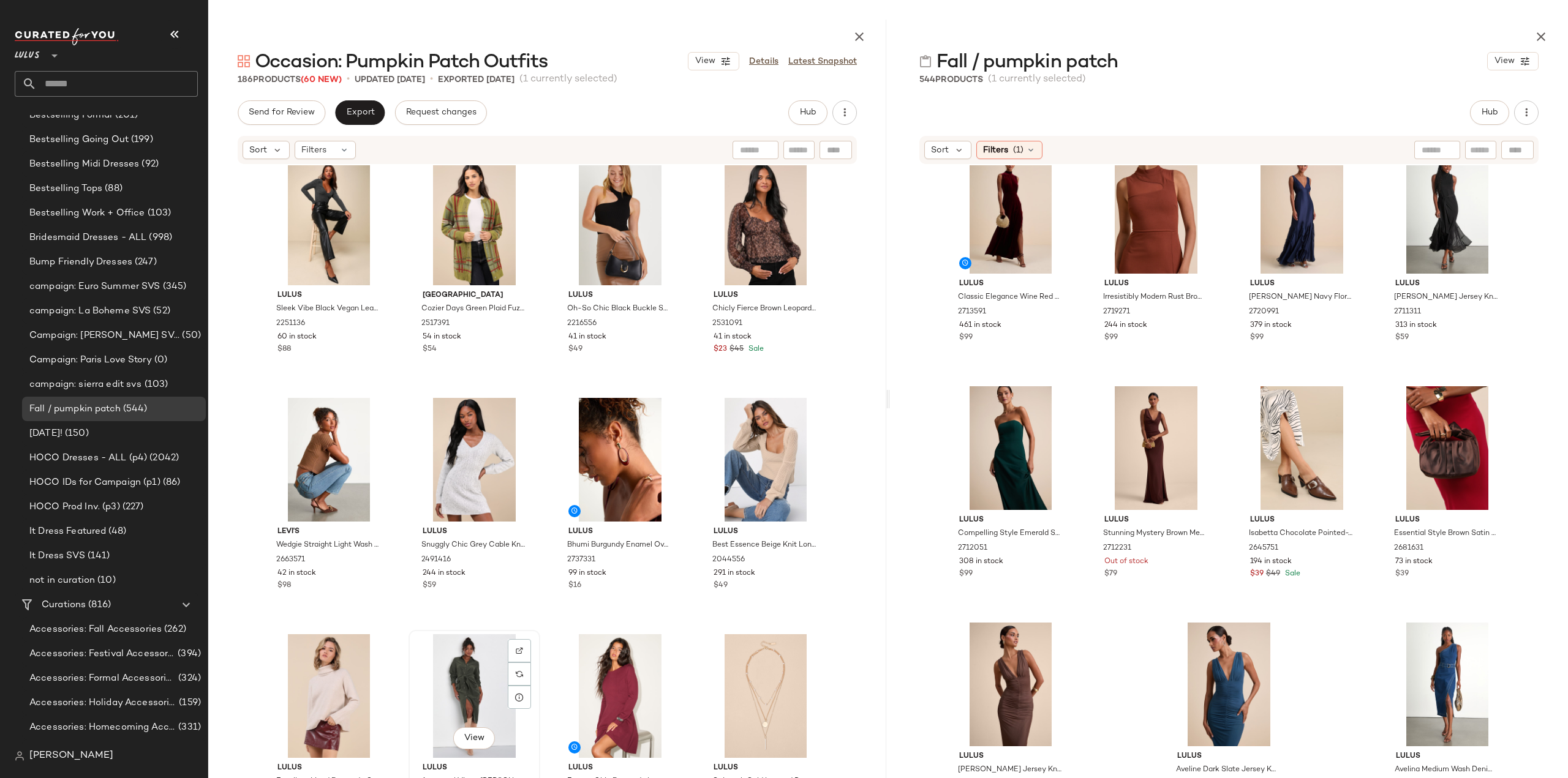
scroll to position [6045, 0]
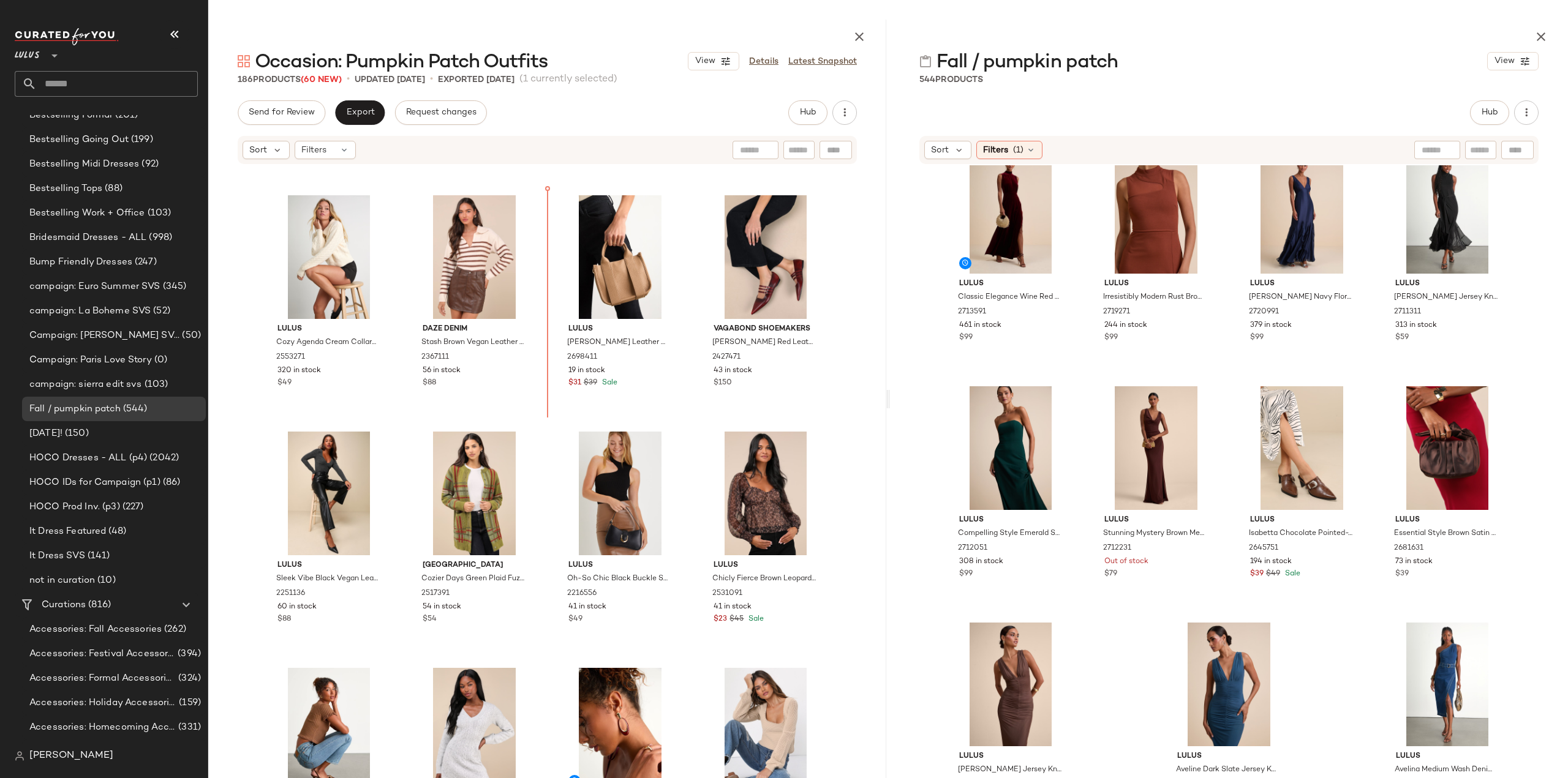
scroll to position [5555, 0]
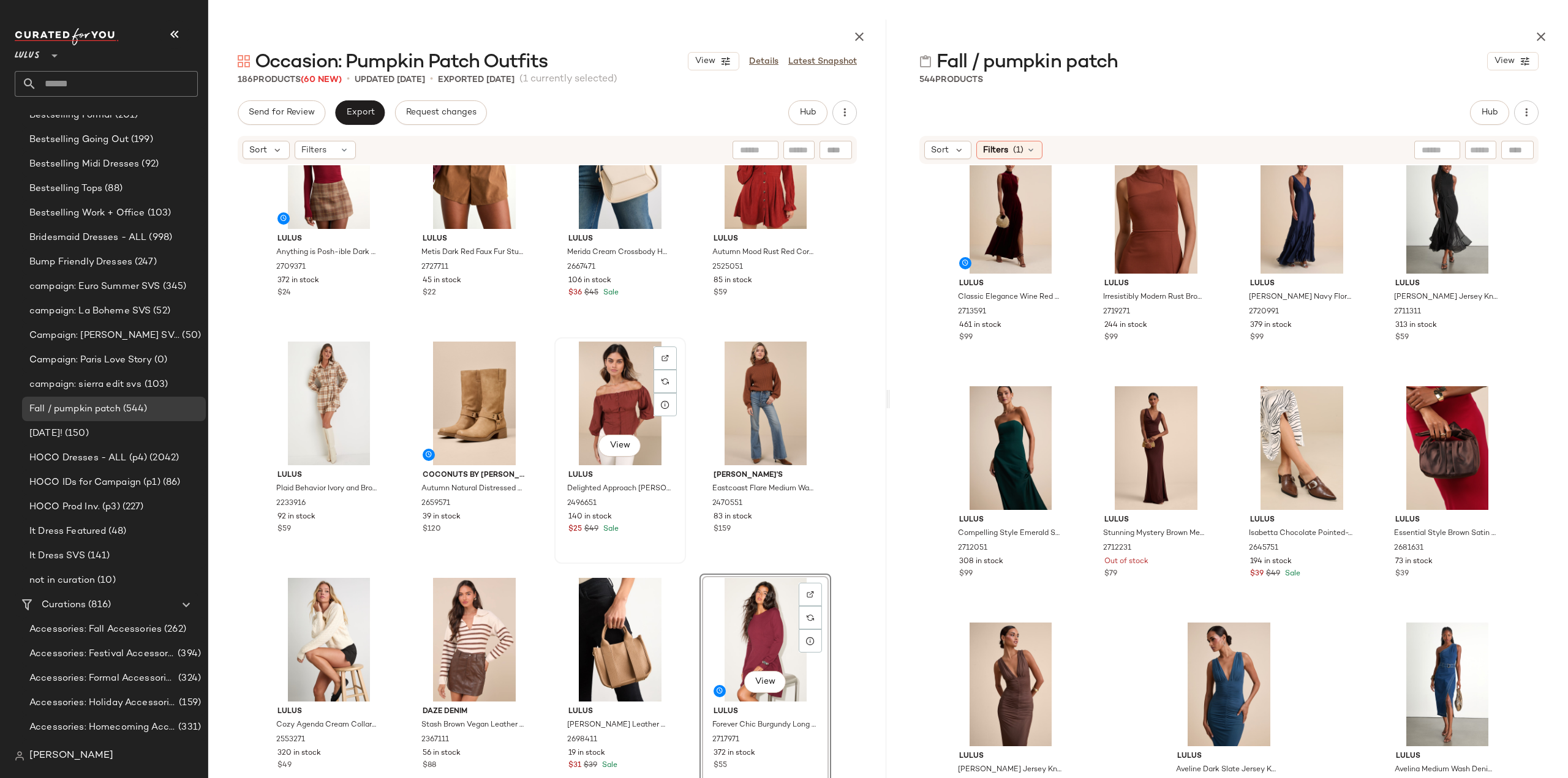
scroll to position [5249, 0]
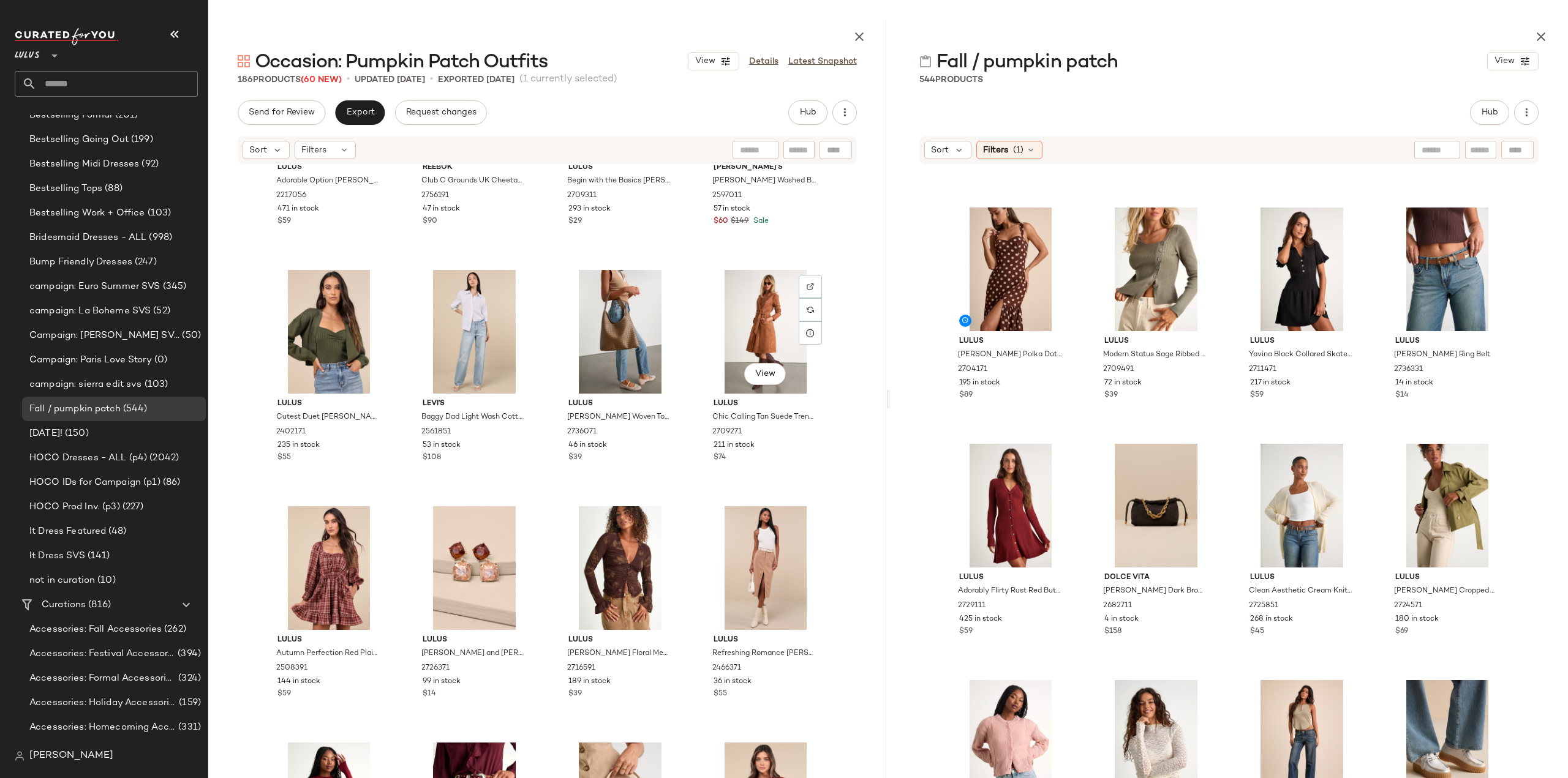
scroll to position [4760, 0]
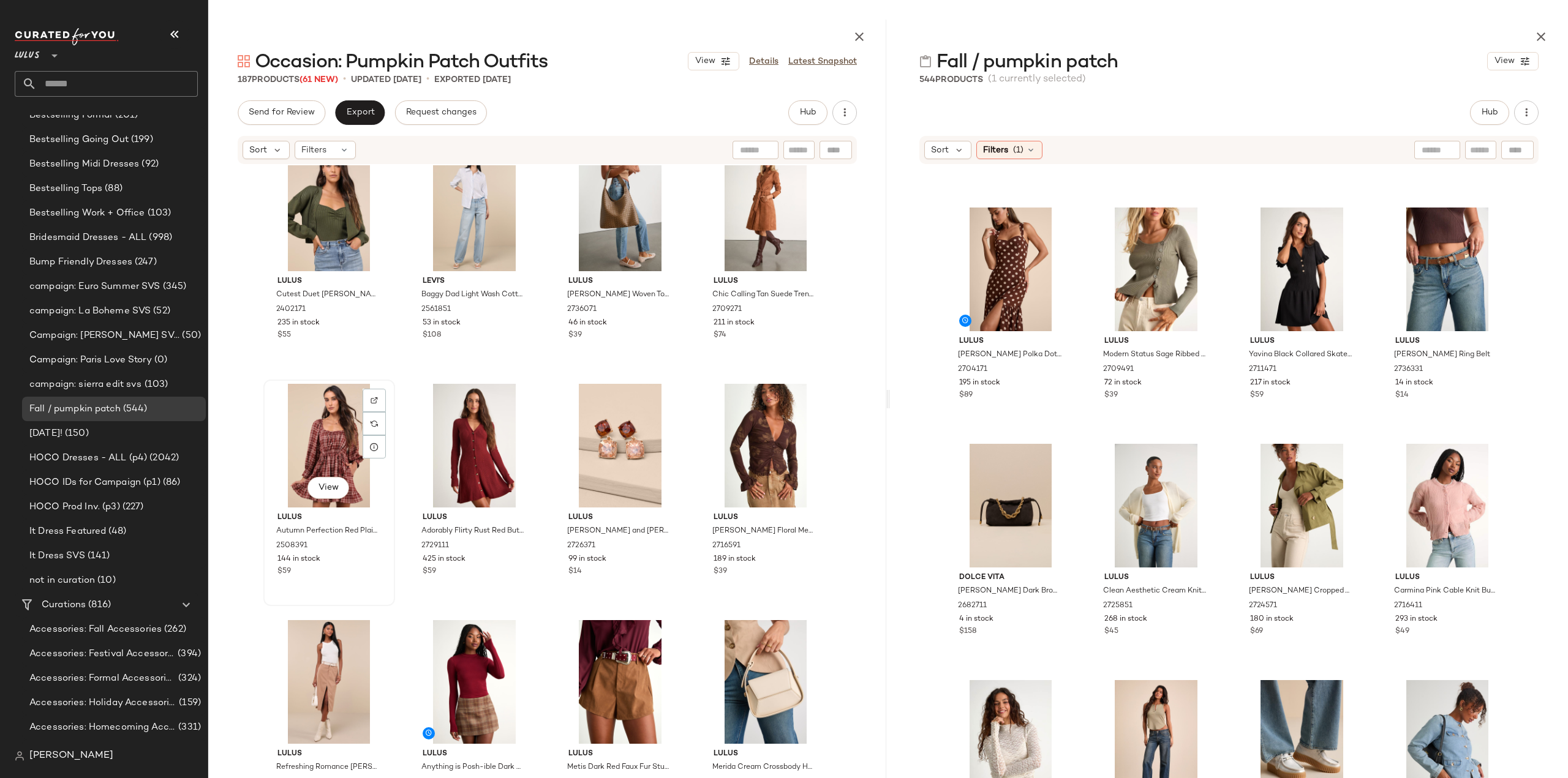
click at [334, 452] on div "View" at bounding box center [329, 445] width 123 height 123
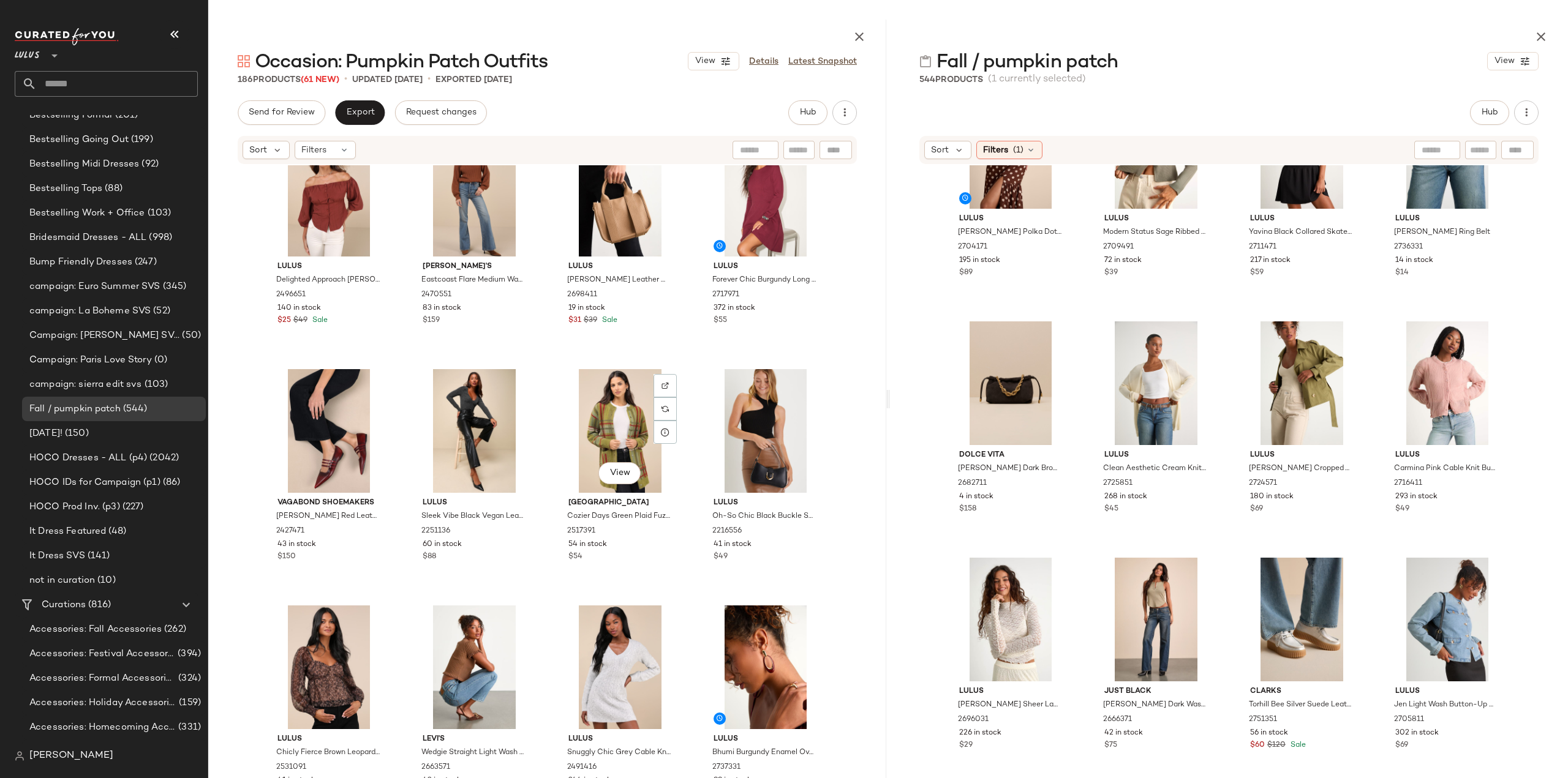
scroll to position [5739, 0]
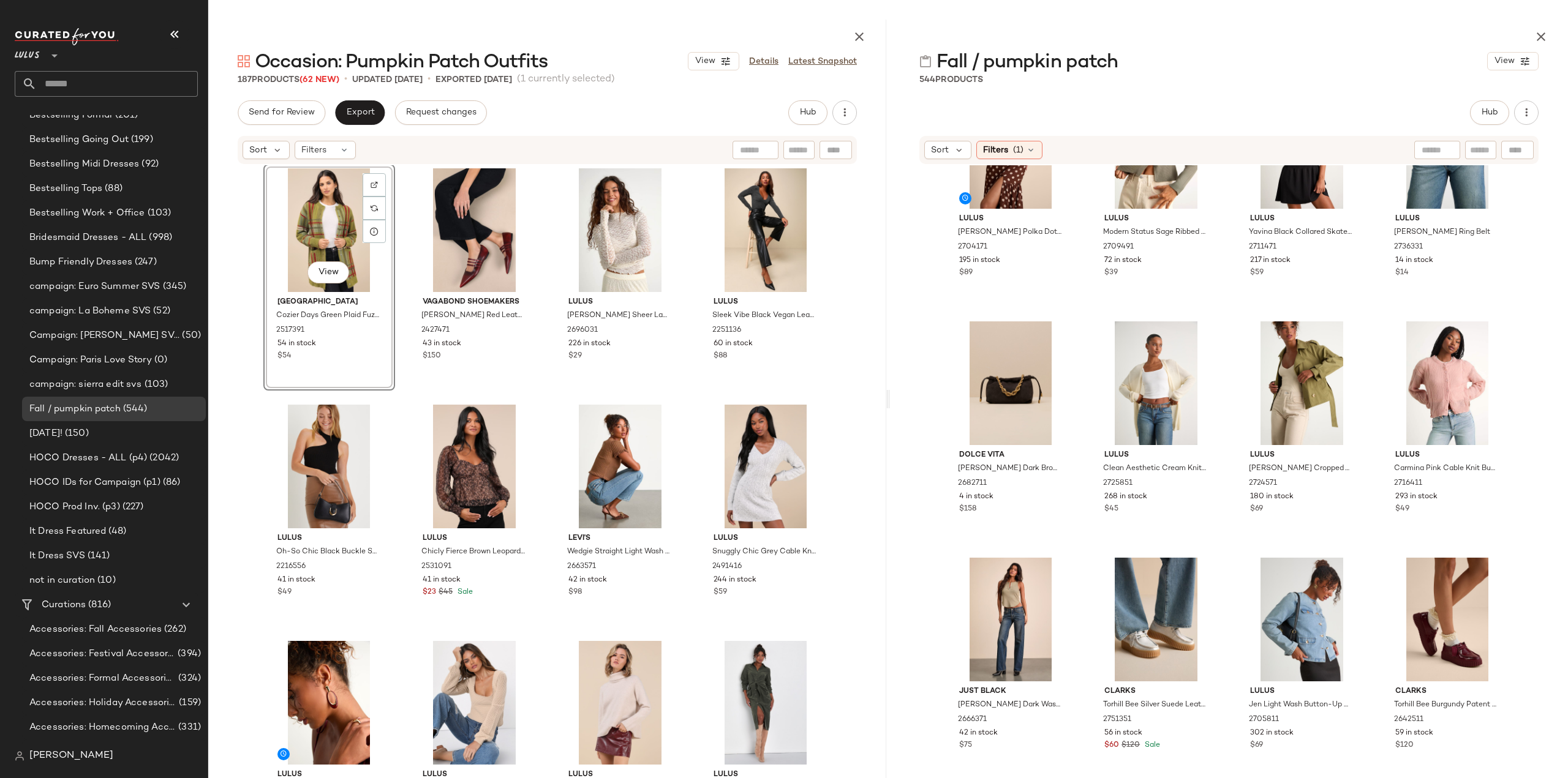
scroll to position [5923, 0]
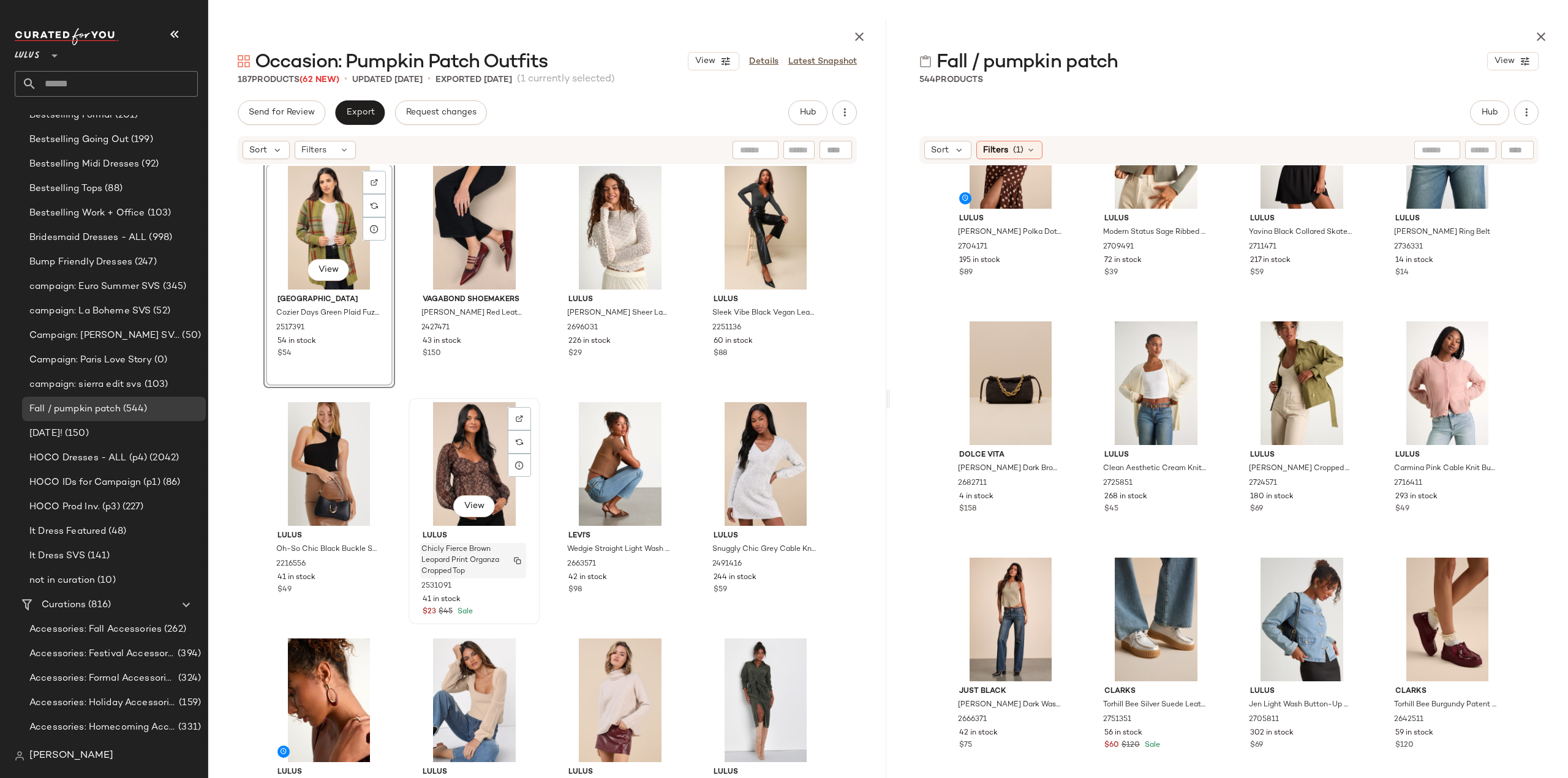
click at [501, 571] on div "Chicly Fierce Brown Leopard Print Organza Cropped Top" at bounding box center [473, 560] width 106 height 36
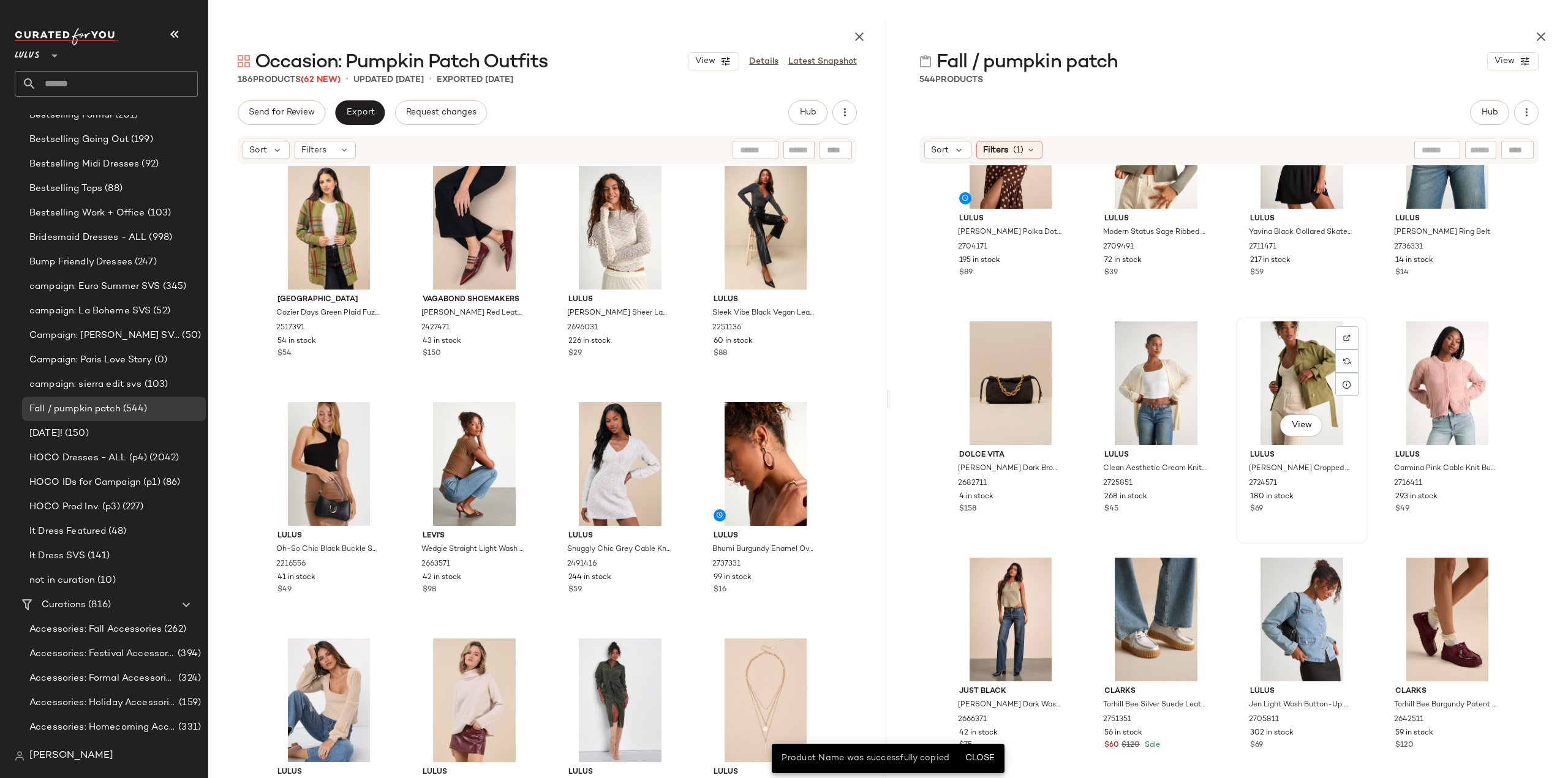
click at [1299, 384] on div "View" at bounding box center [1301, 382] width 123 height 123
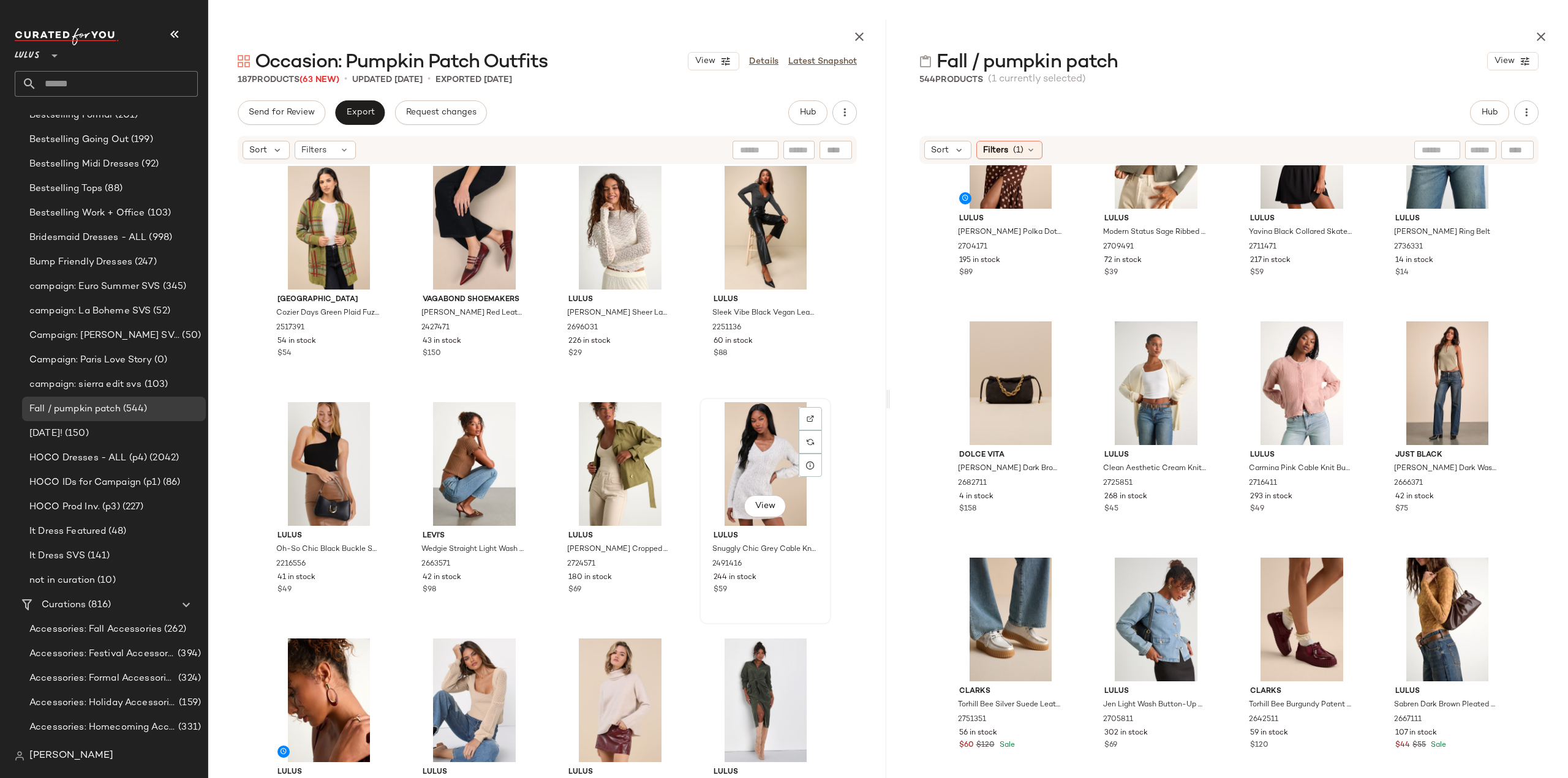
click at [771, 587] on div "$59" at bounding box center [765, 590] width 103 height 11
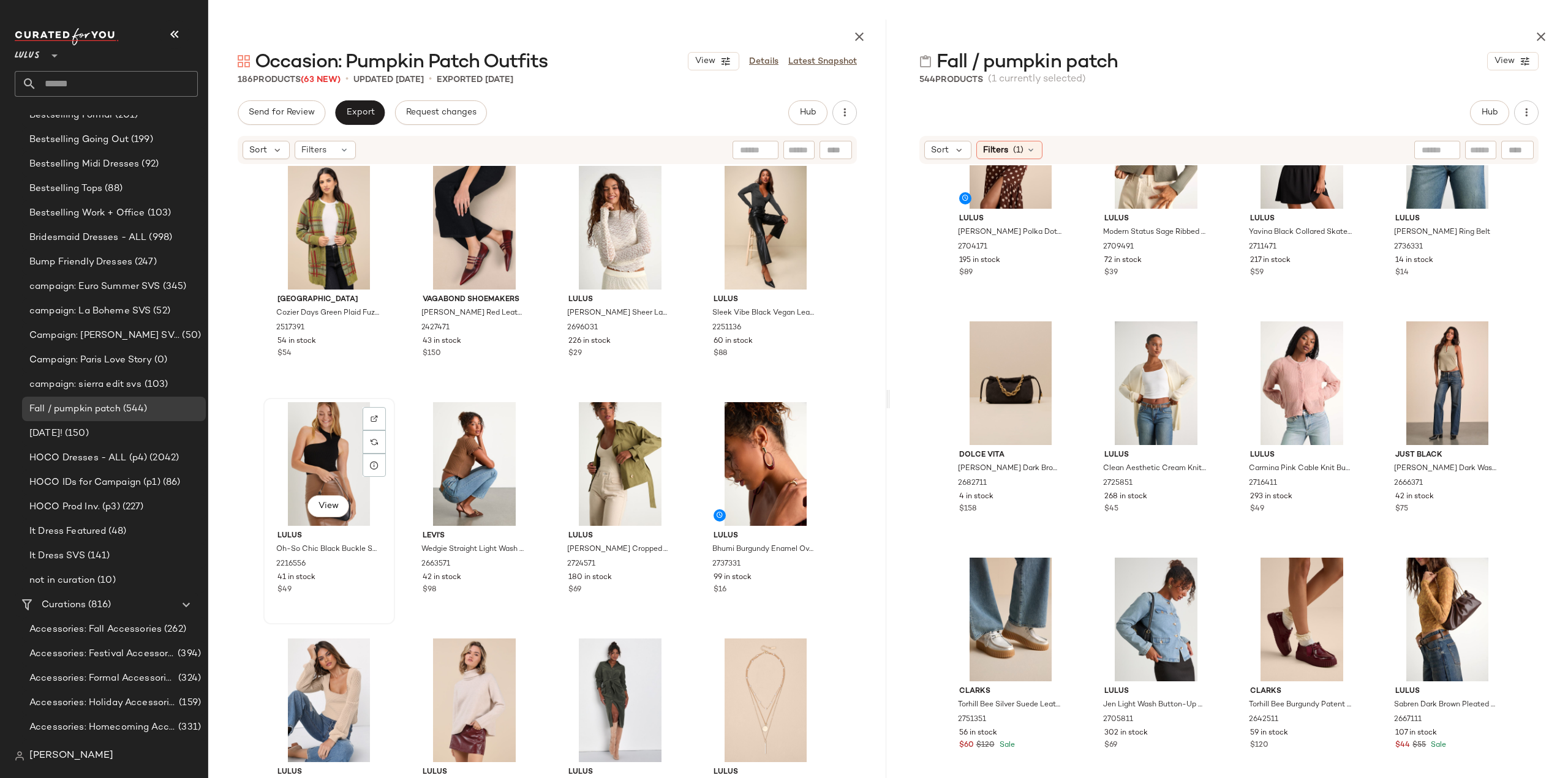
click at [331, 585] on div "$49" at bounding box center [329, 590] width 103 height 11
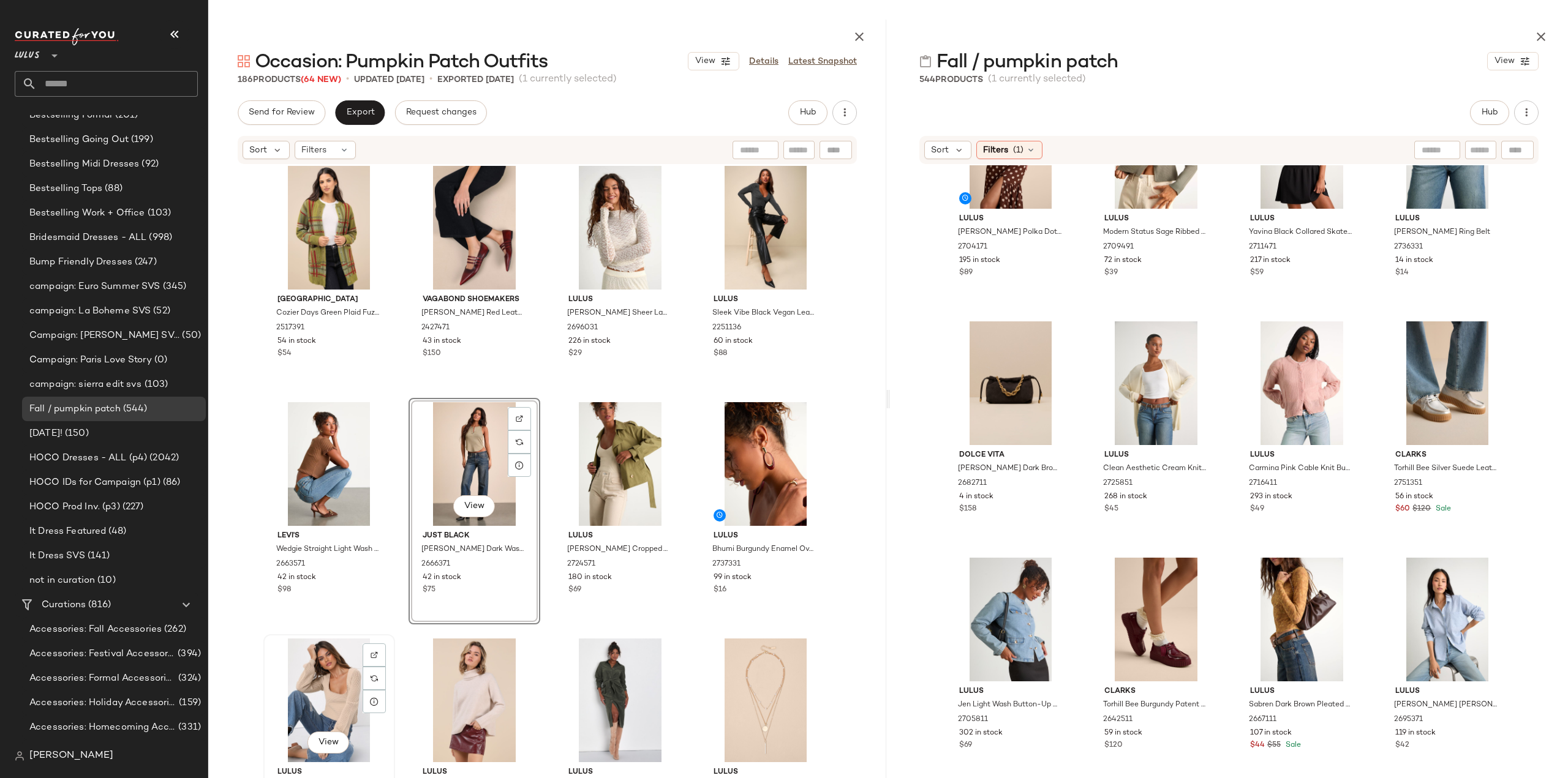
scroll to position [5984, 0]
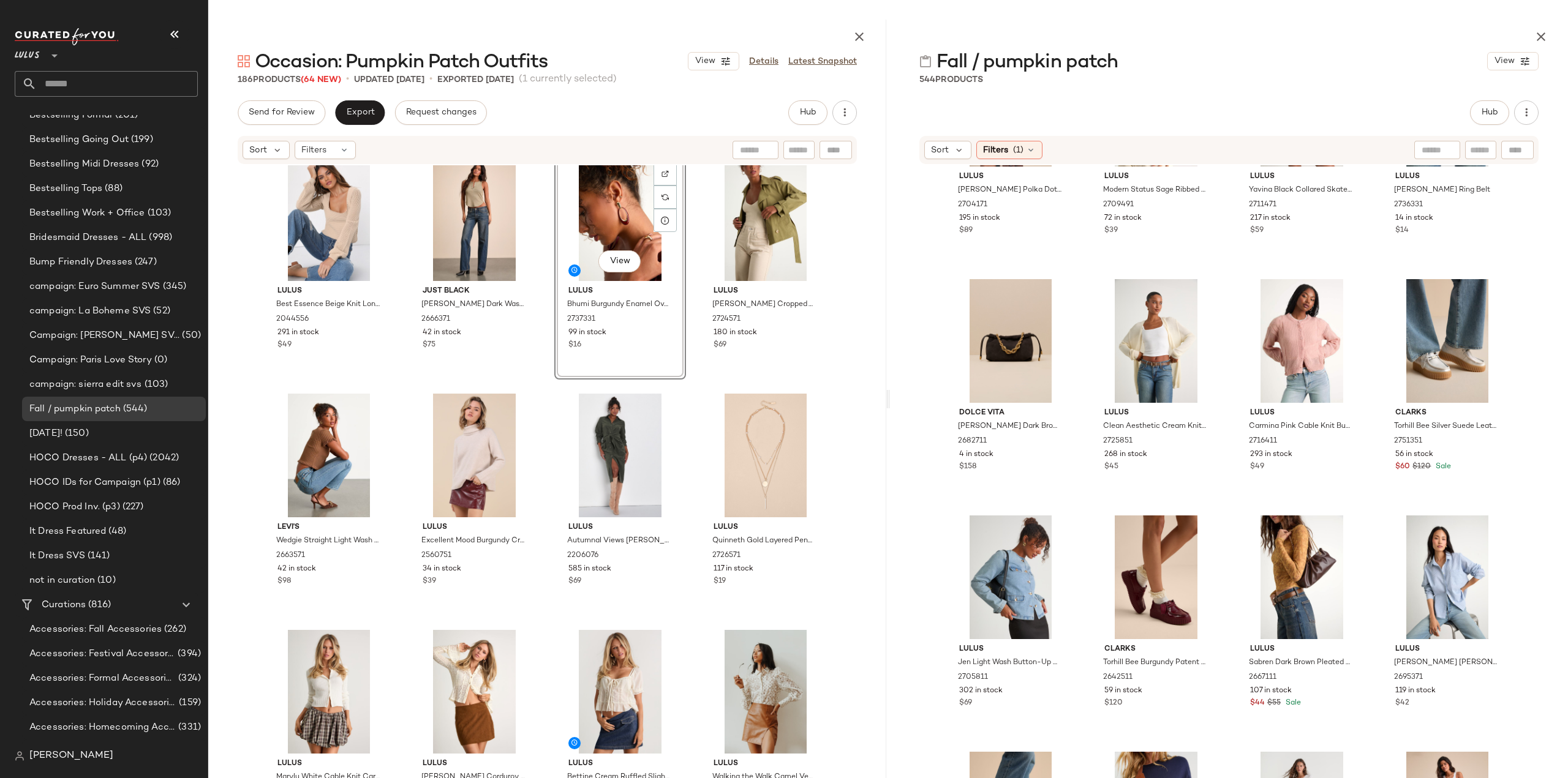
scroll to position [866, 0]
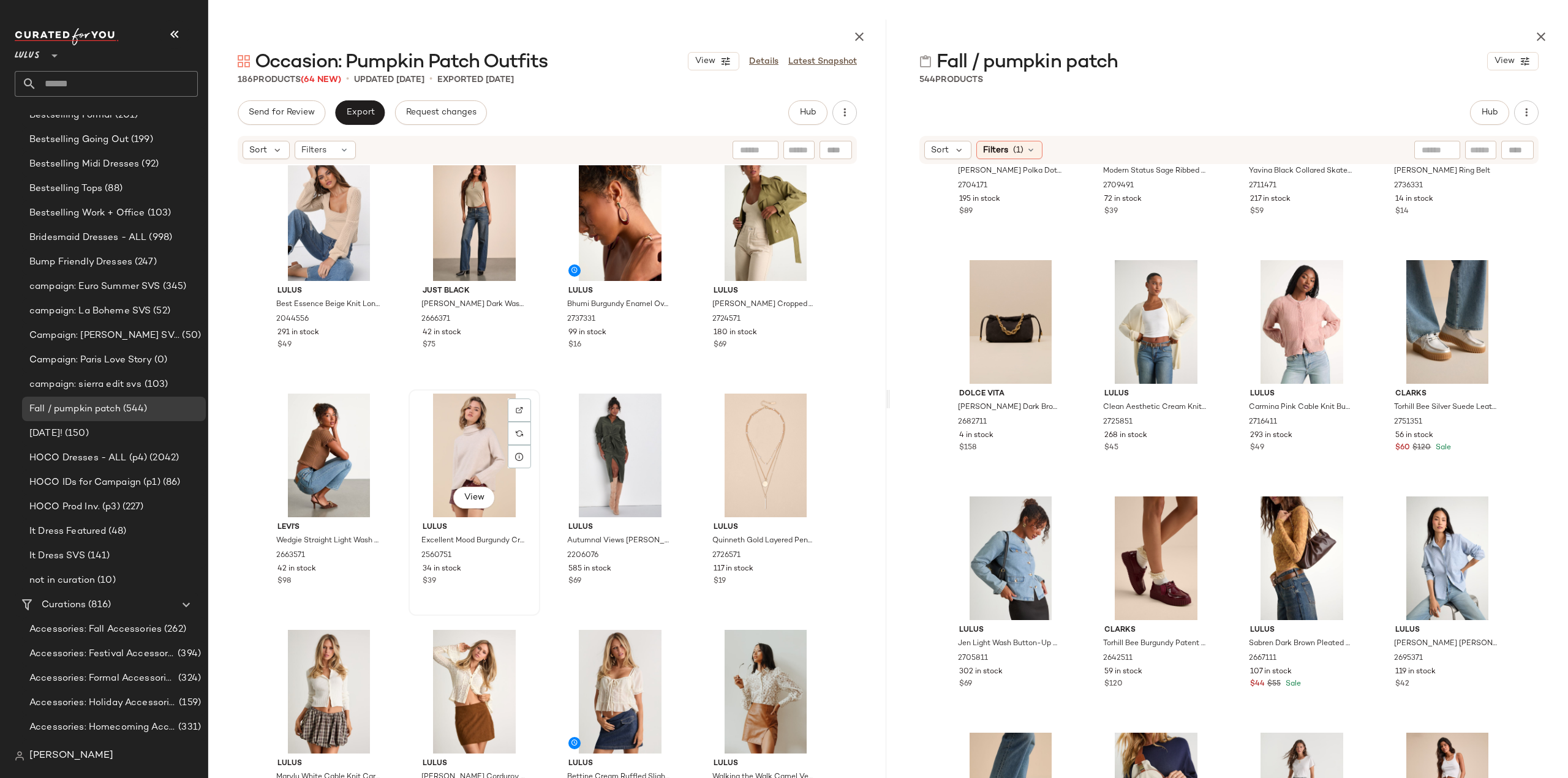
click at [484, 578] on div "$39" at bounding box center [475, 581] width 103 height 11
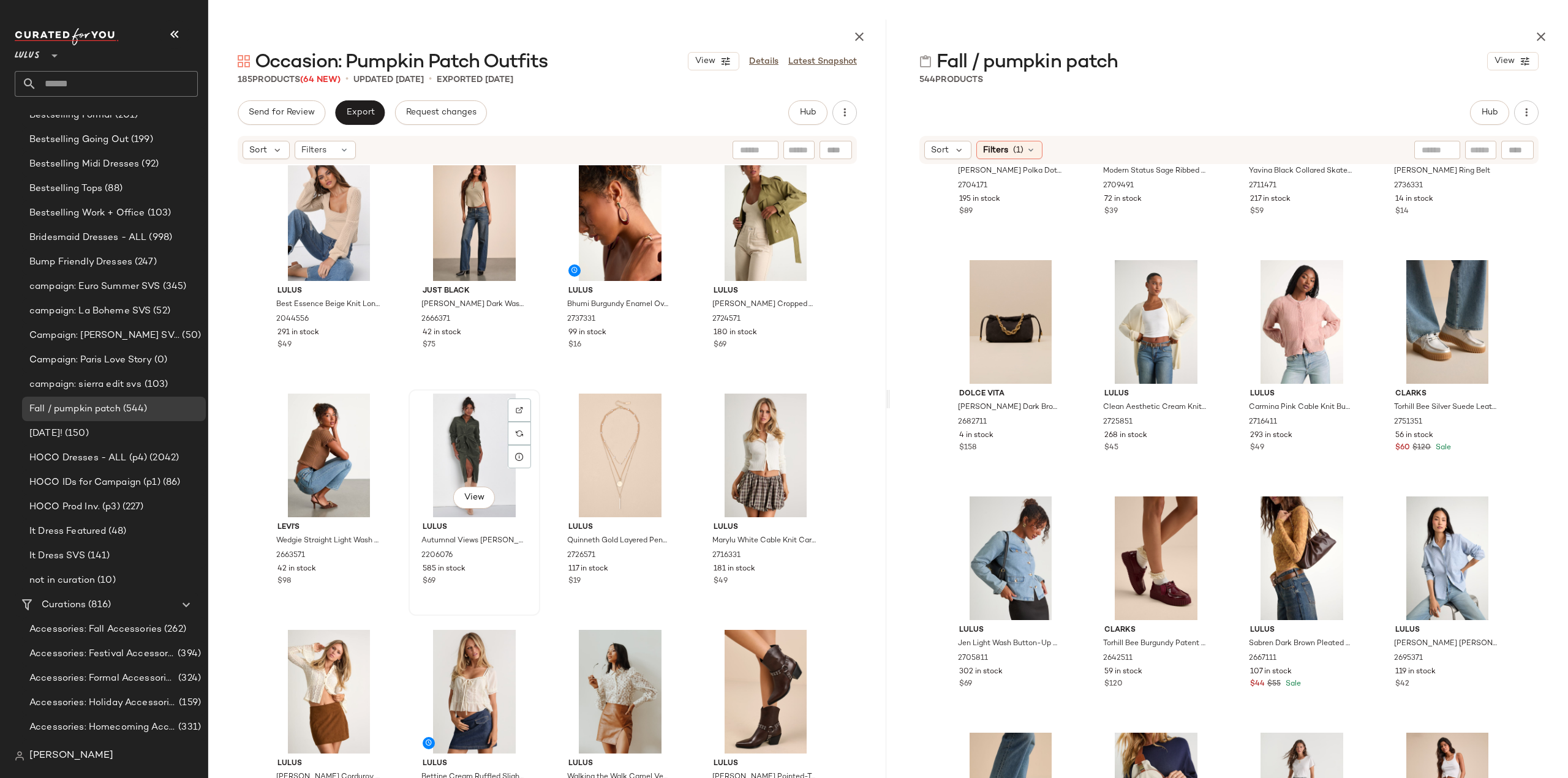
click at [496, 584] on div "$69" at bounding box center [475, 581] width 103 height 11
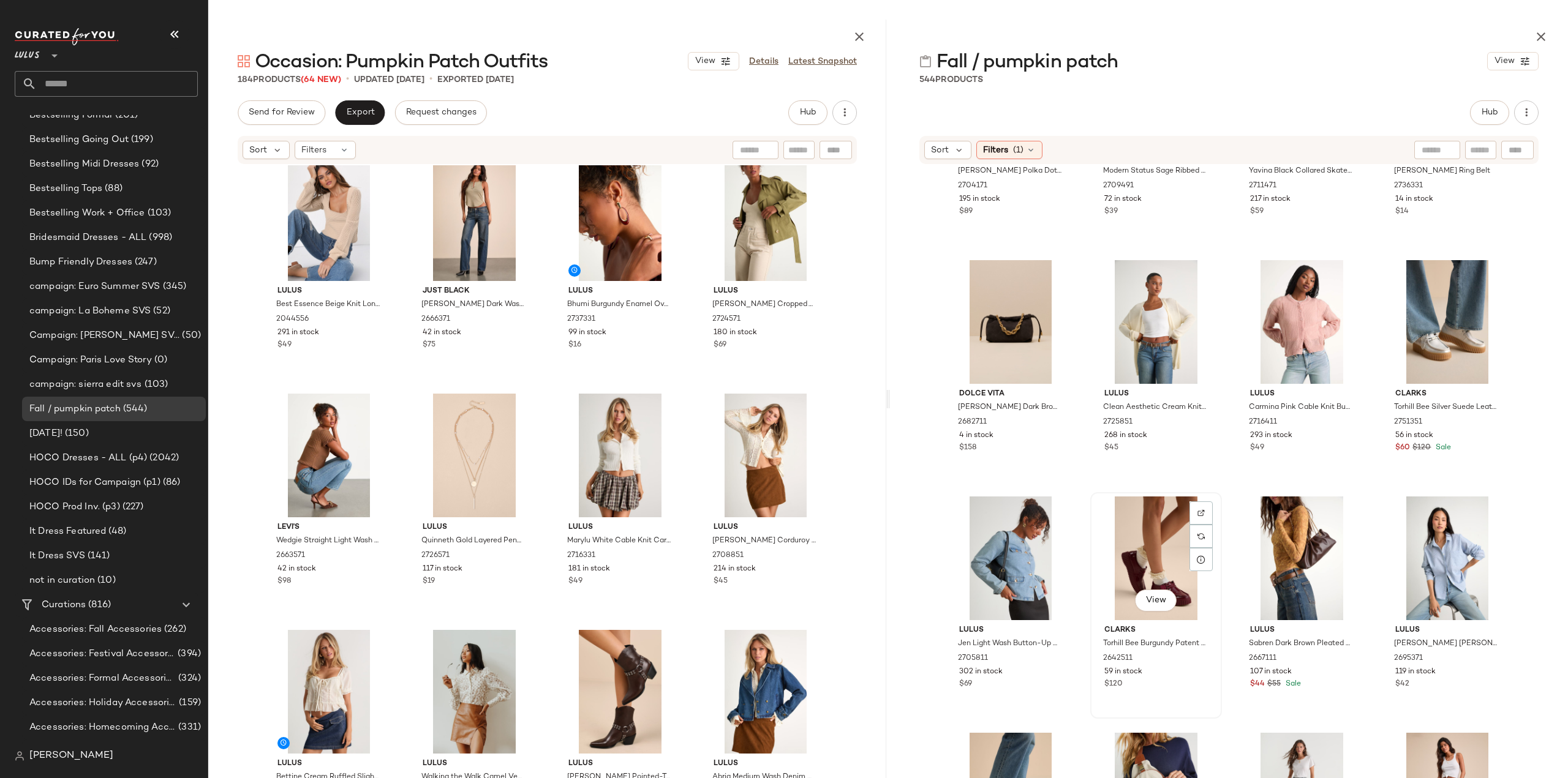
scroll to position [1050, 0]
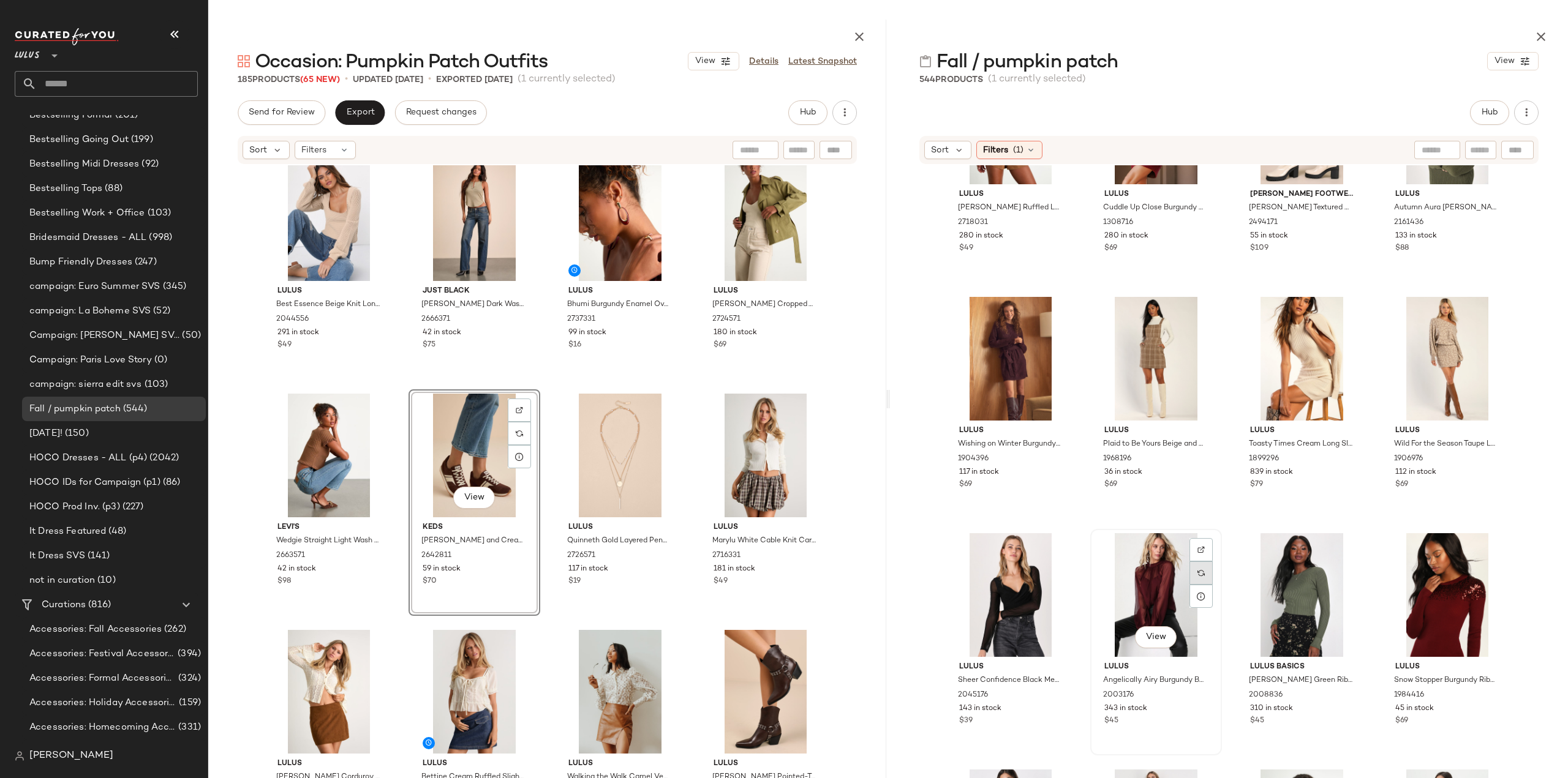
scroll to position [4907, 0]
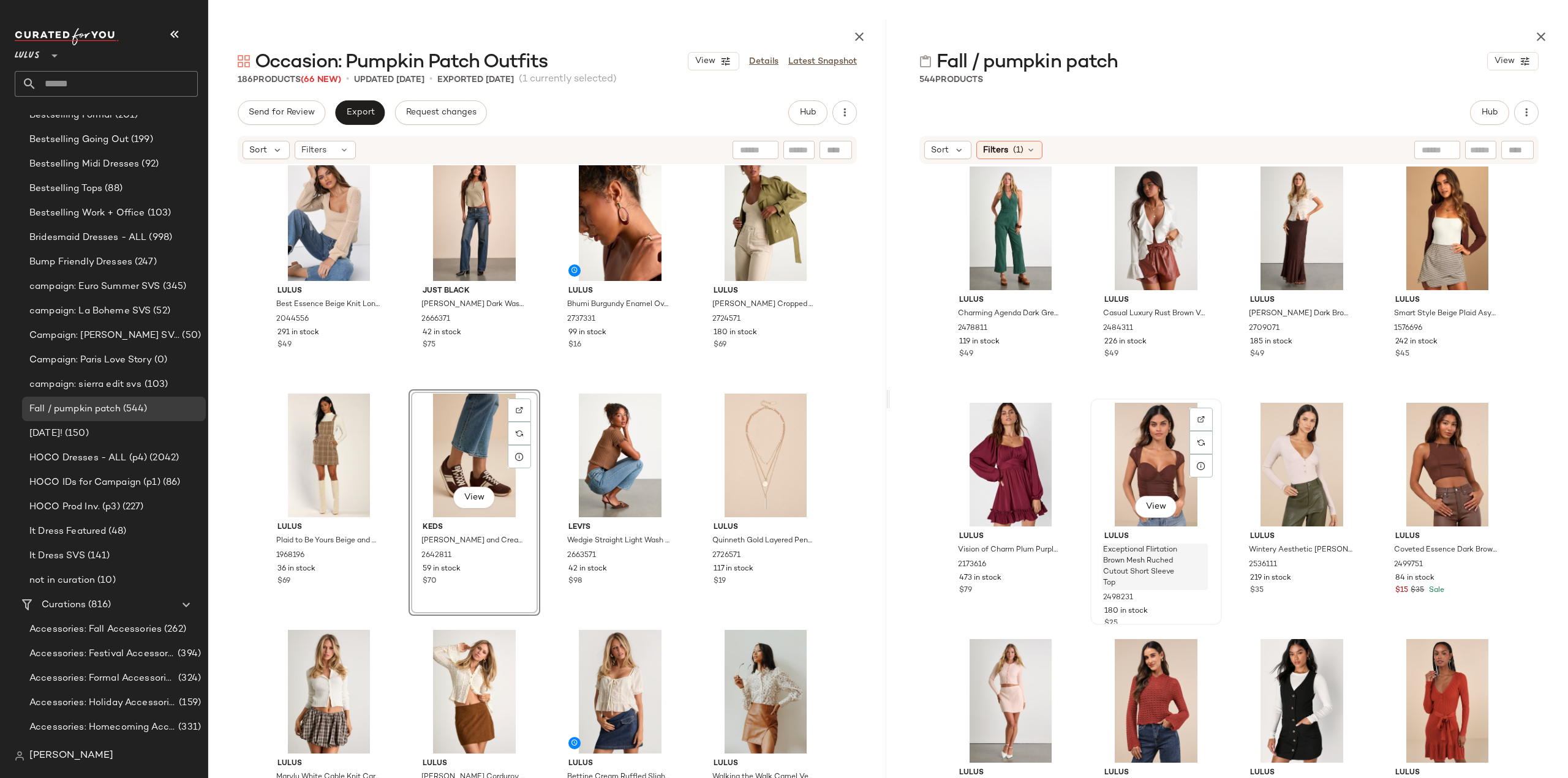
scroll to position [11211, 0]
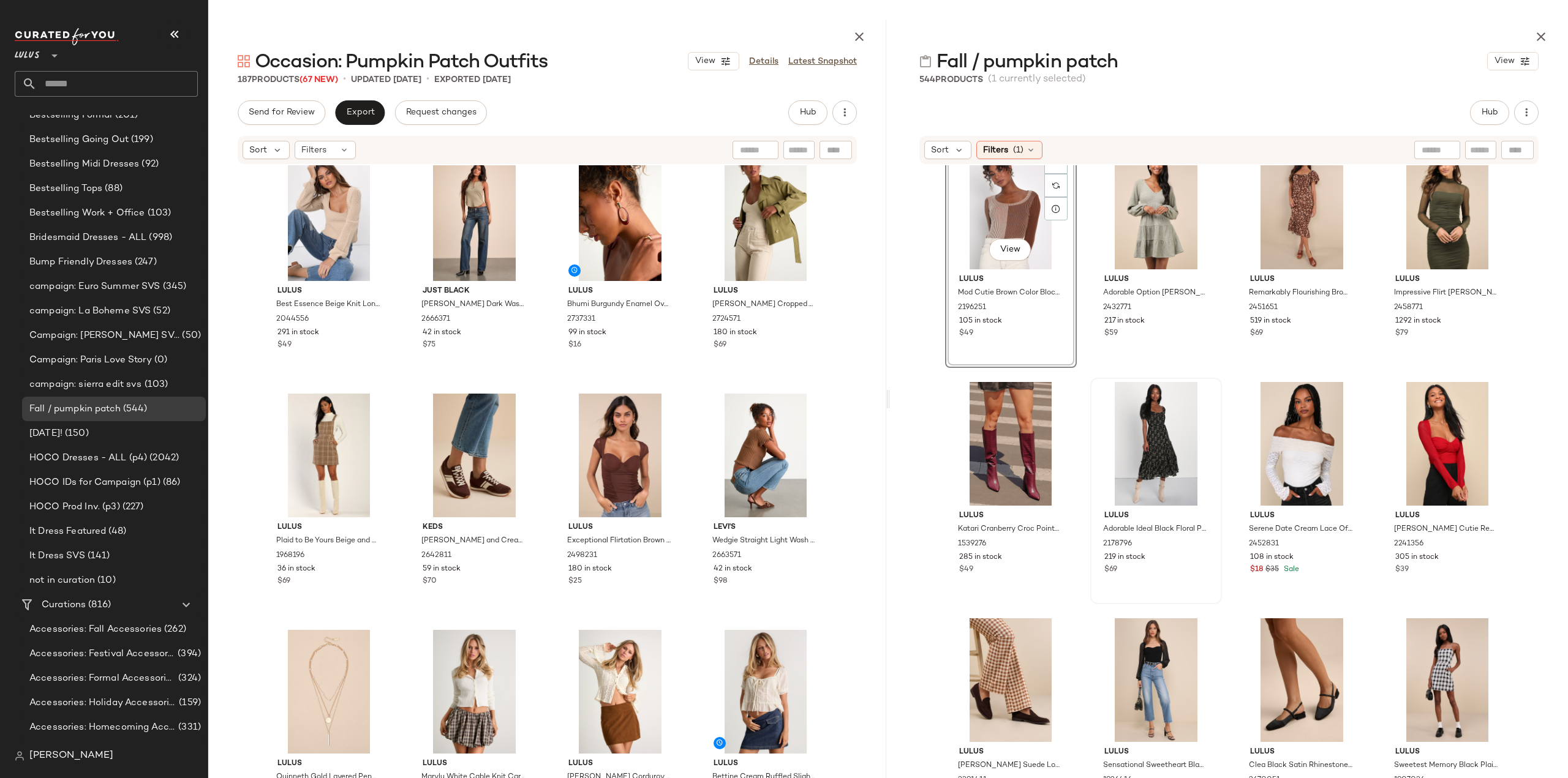
scroll to position [11762, 0]
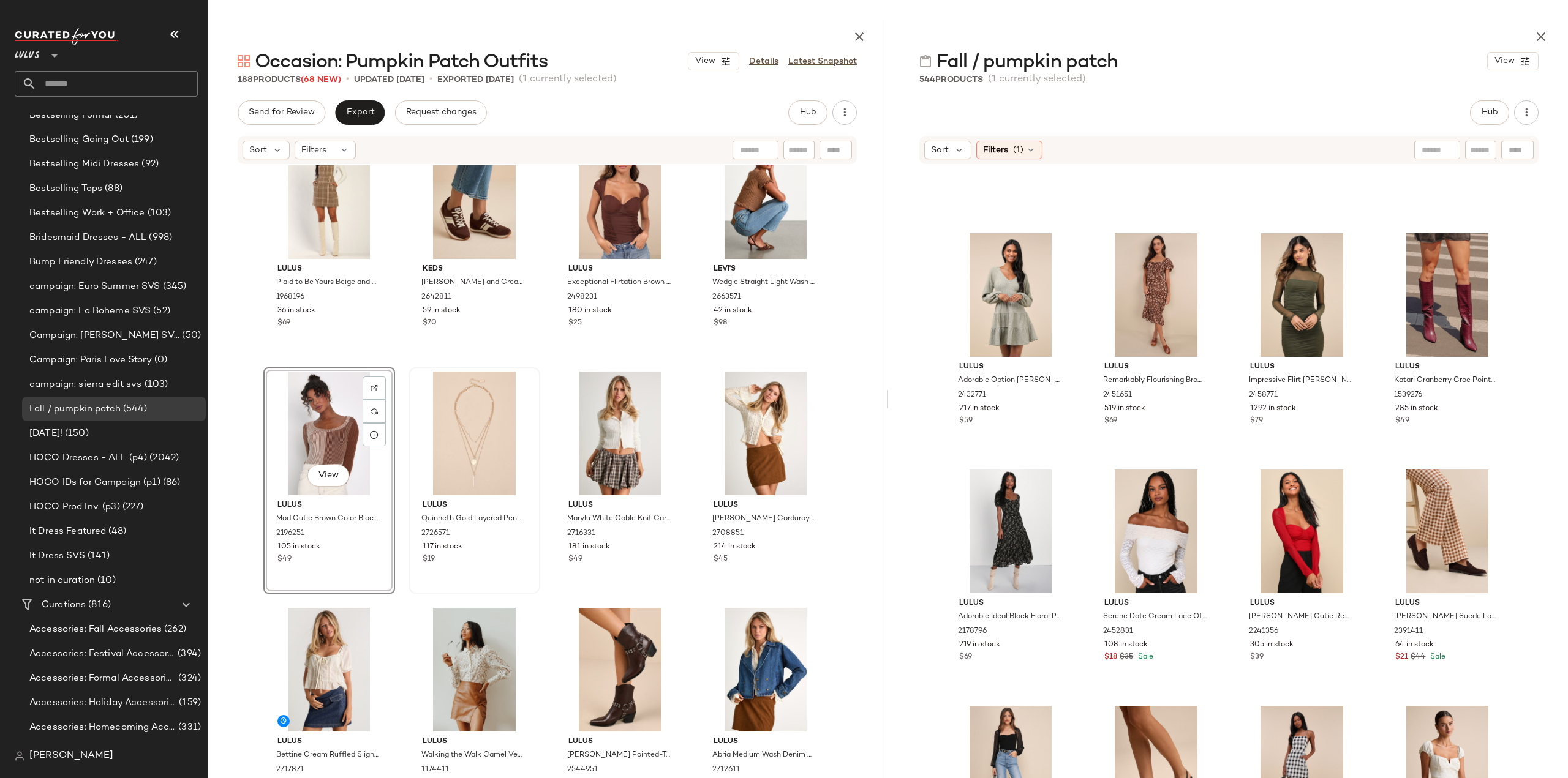
scroll to position [6473, 0]
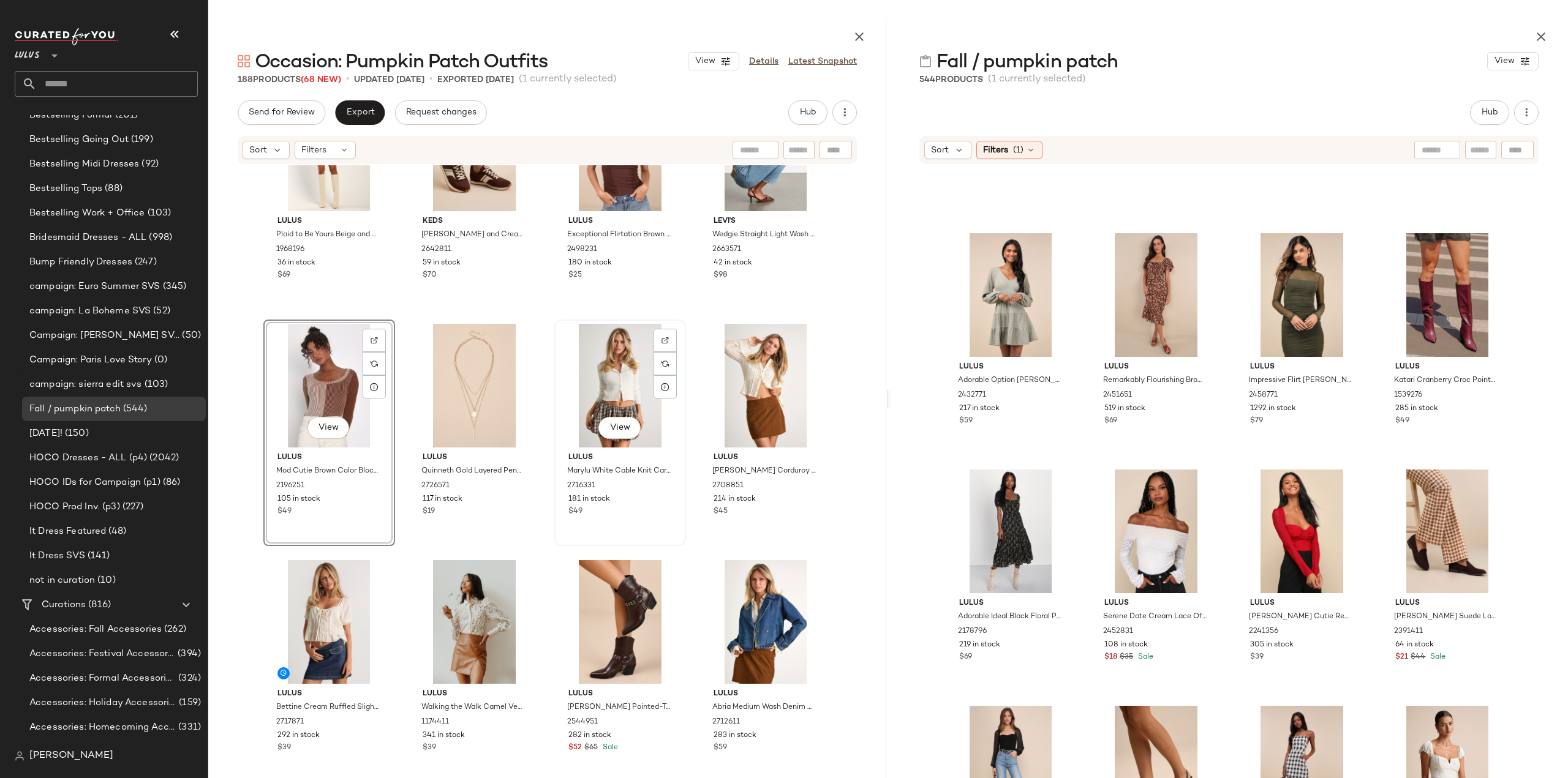
click at [643, 516] on div "$49" at bounding box center [620, 511] width 103 height 11
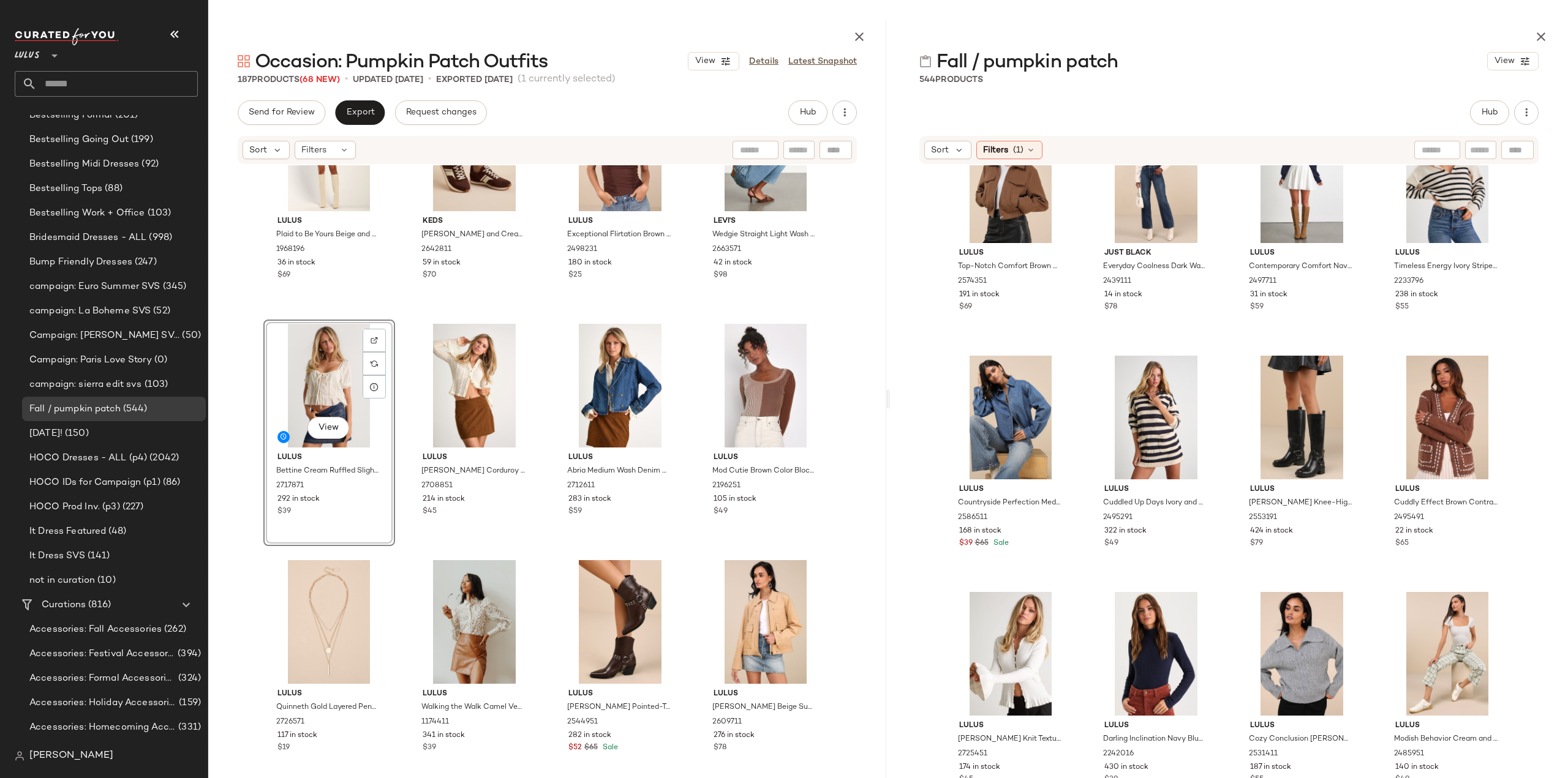
scroll to position [3744, 0]
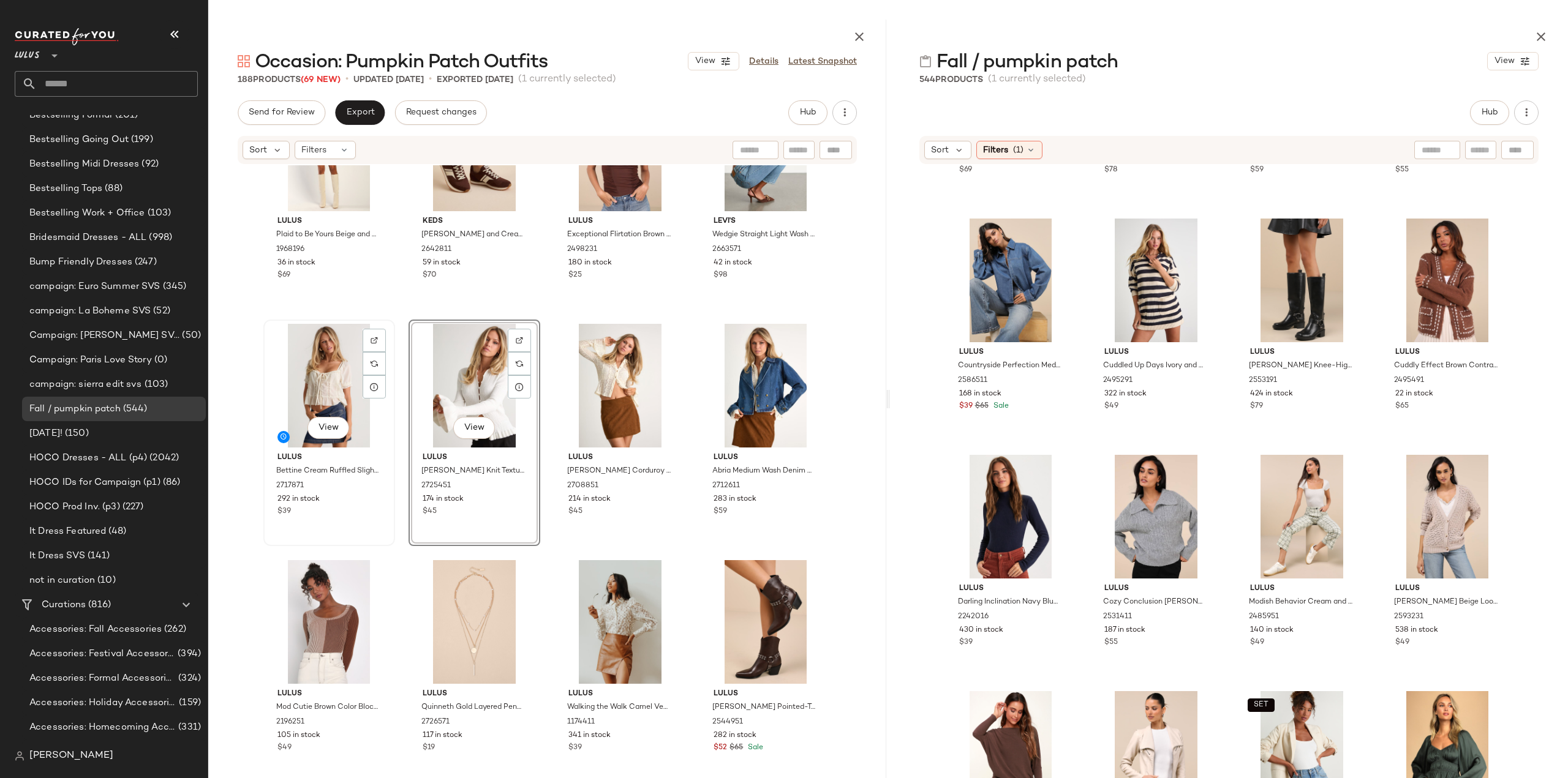
click at [341, 526] on div "View Lulus Bettine Cream Ruffled Slightly Sheer Short Sleeve Top 2717871 292 in…" at bounding box center [329, 432] width 130 height 224
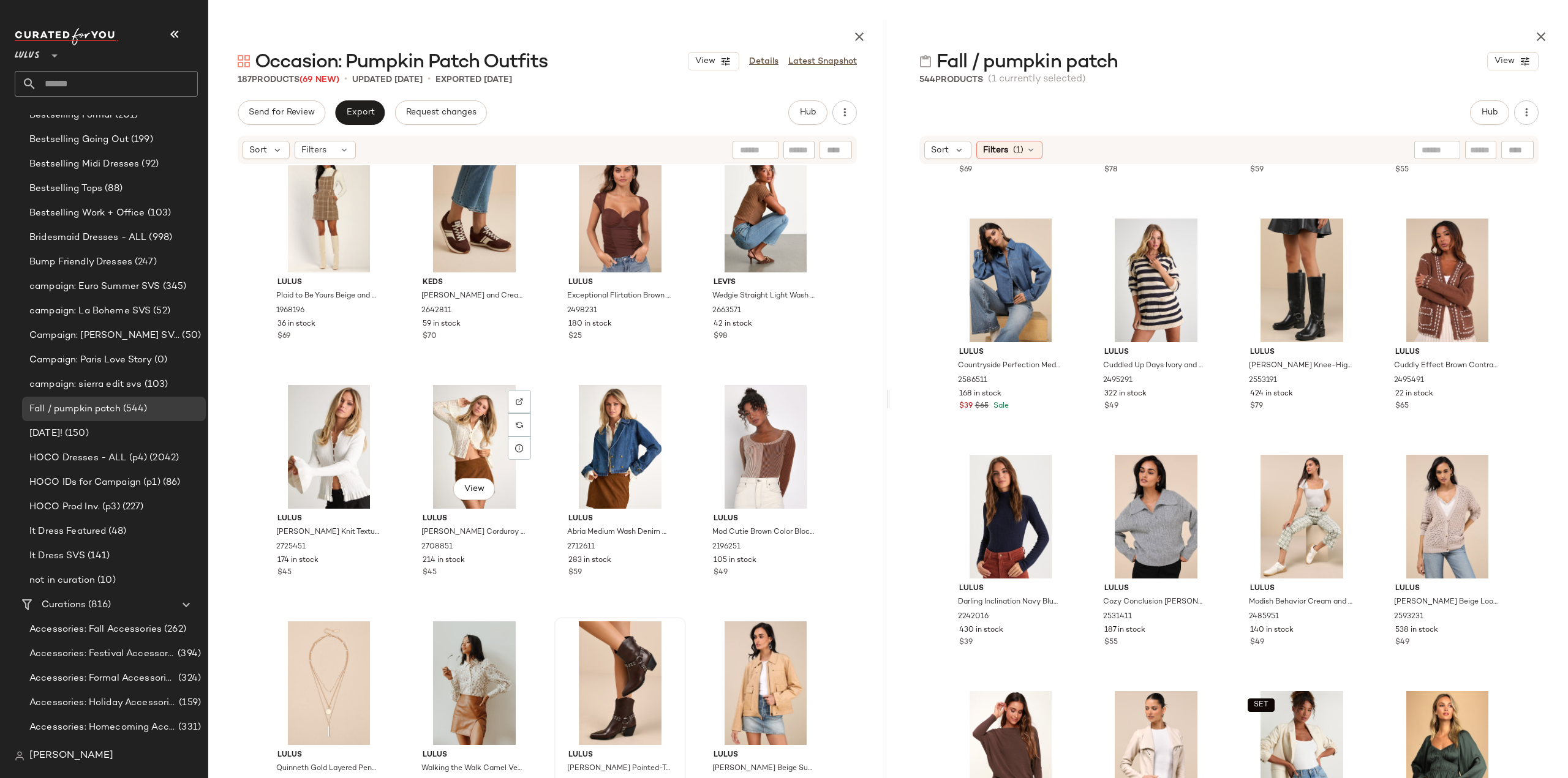
scroll to position [6473, 0]
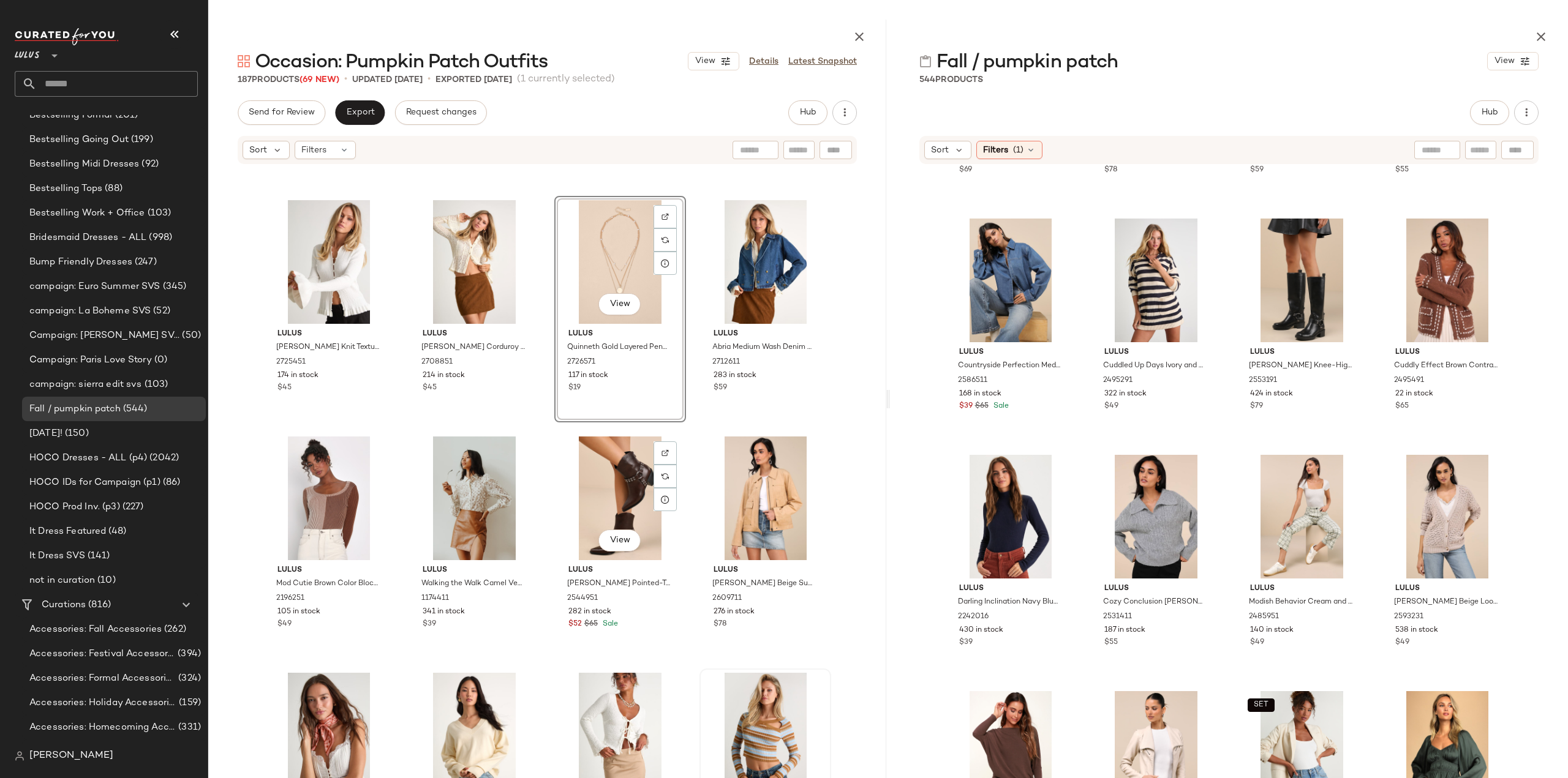
scroll to position [6718, 0]
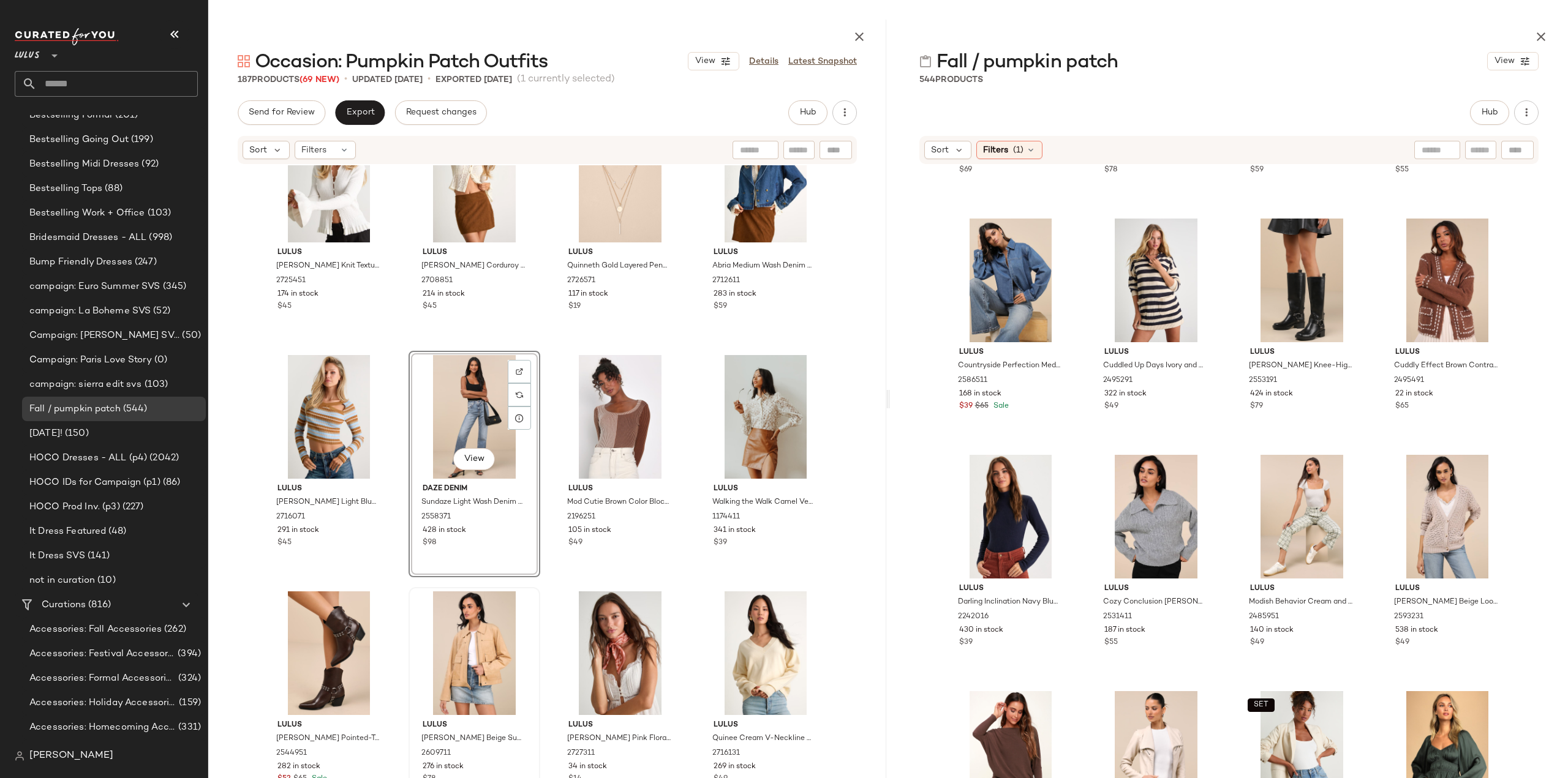
scroll to position [6739, 0]
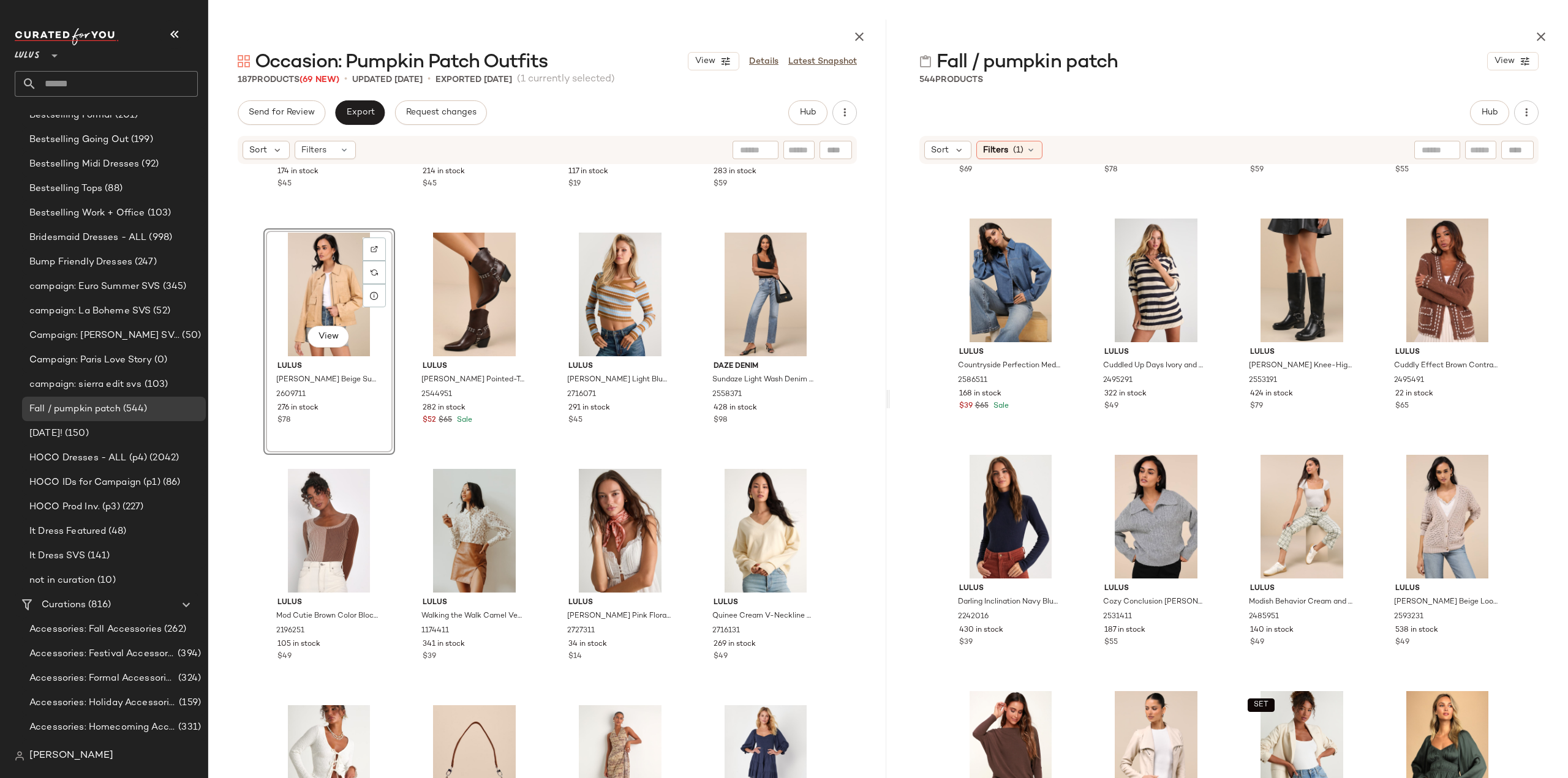
scroll to position [6923, 0]
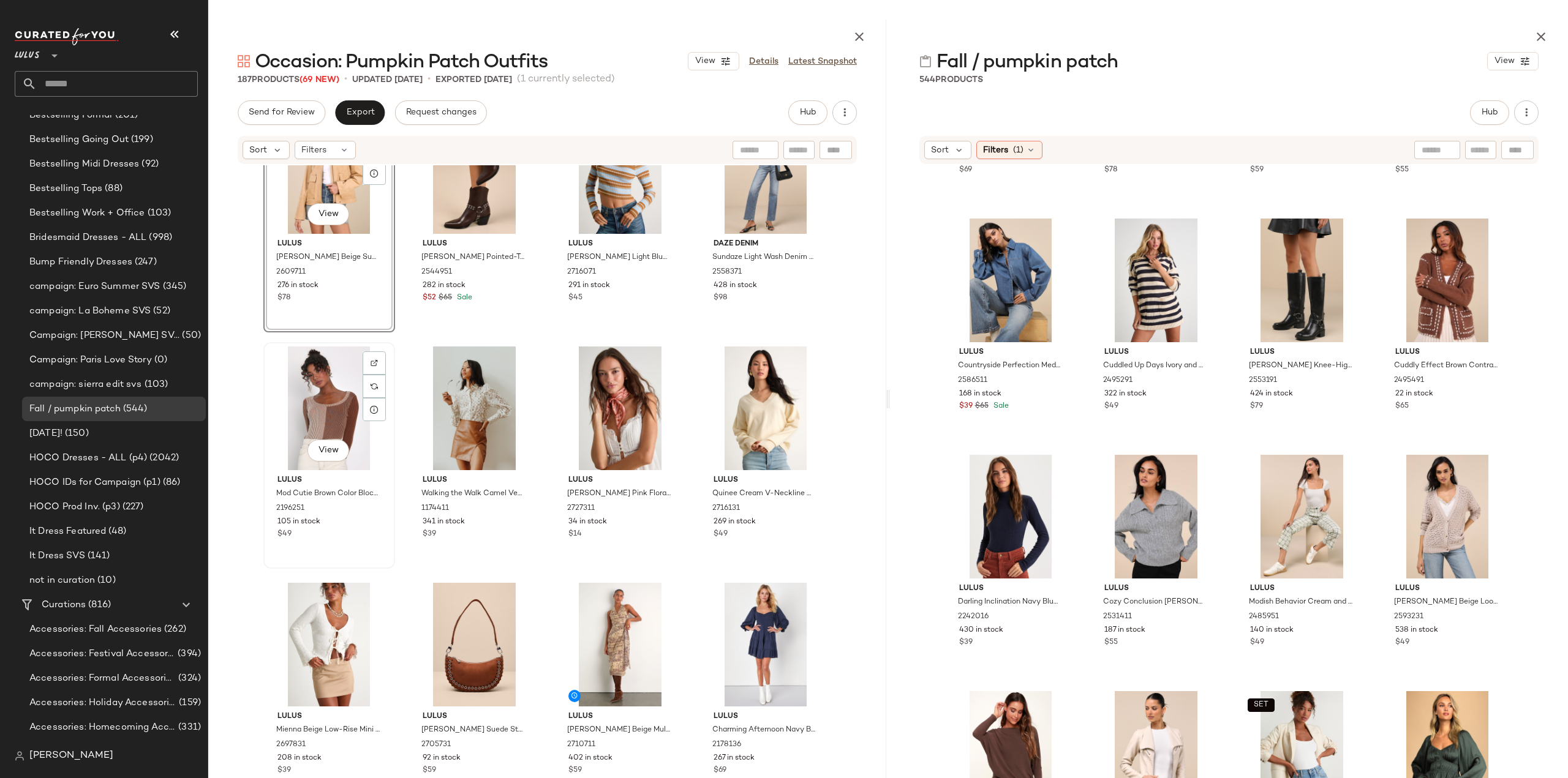
click at [344, 547] on div "View Lulus Mod Cutie Brown Color Block Ribbed Long Sleeve Bodysuit 2196251 105 …" at bounding box center [329, 455] width 130 height 224
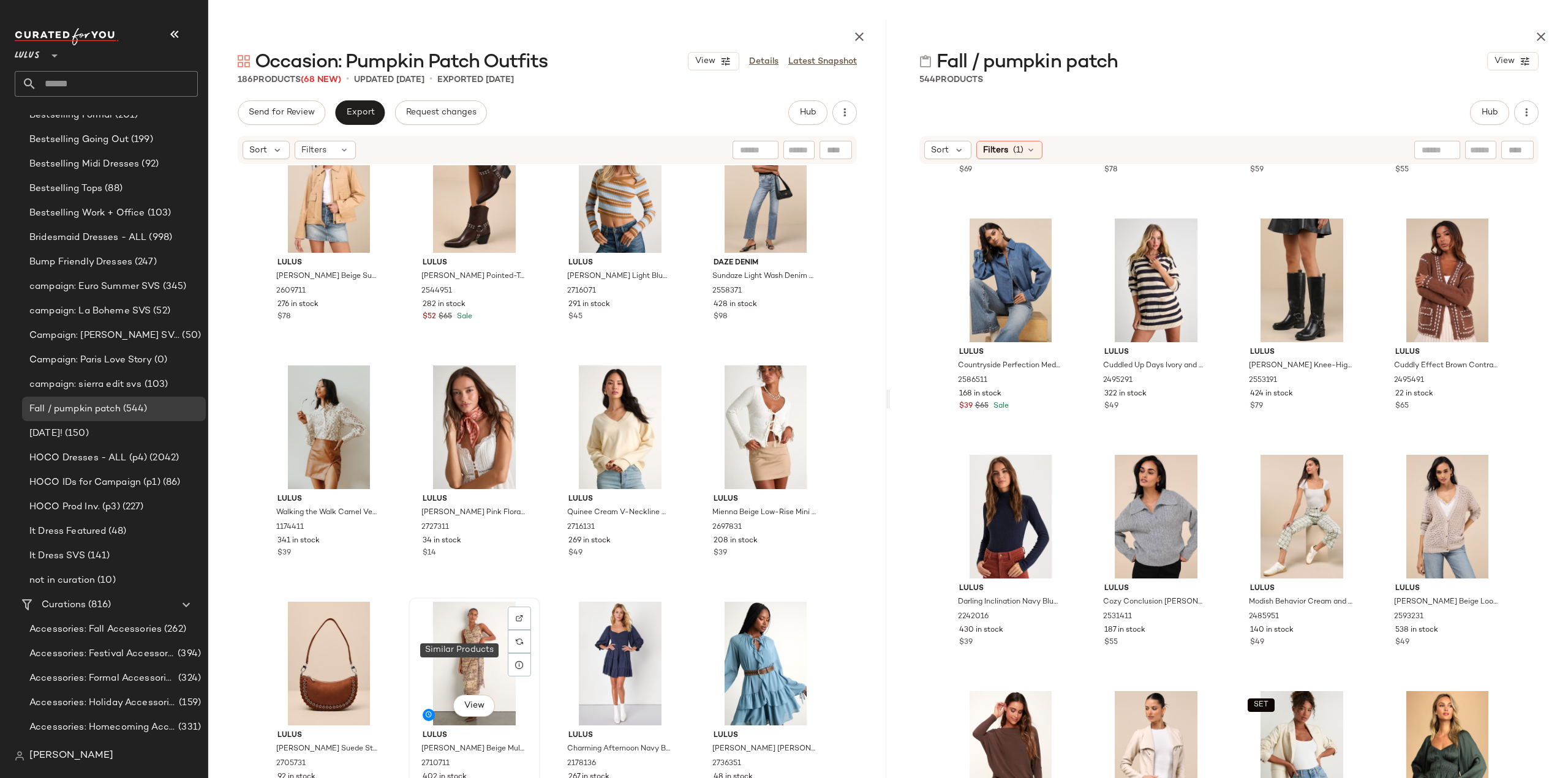
scroll to position [6923, 0]
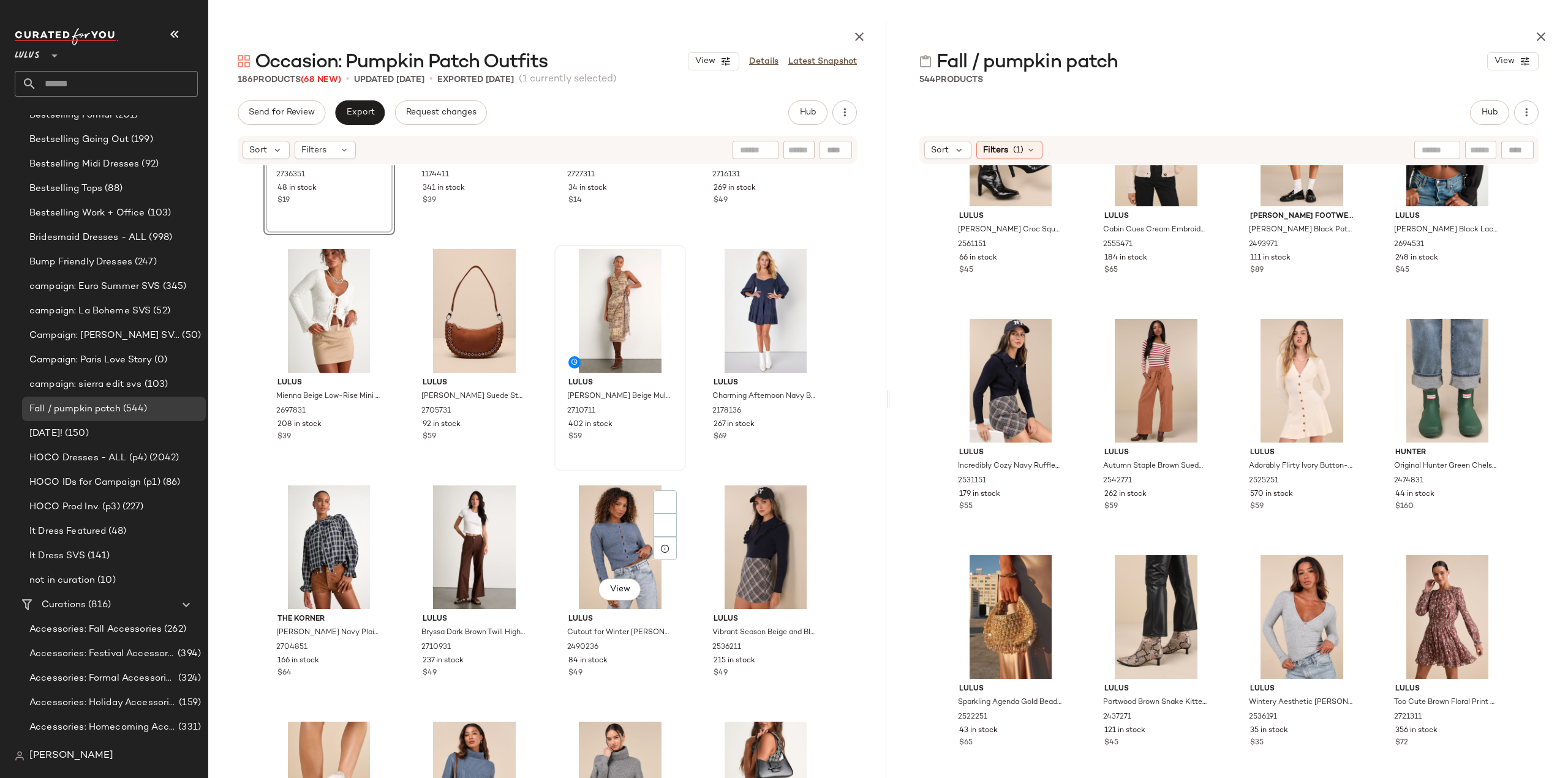
scroll to position [7352, 0]
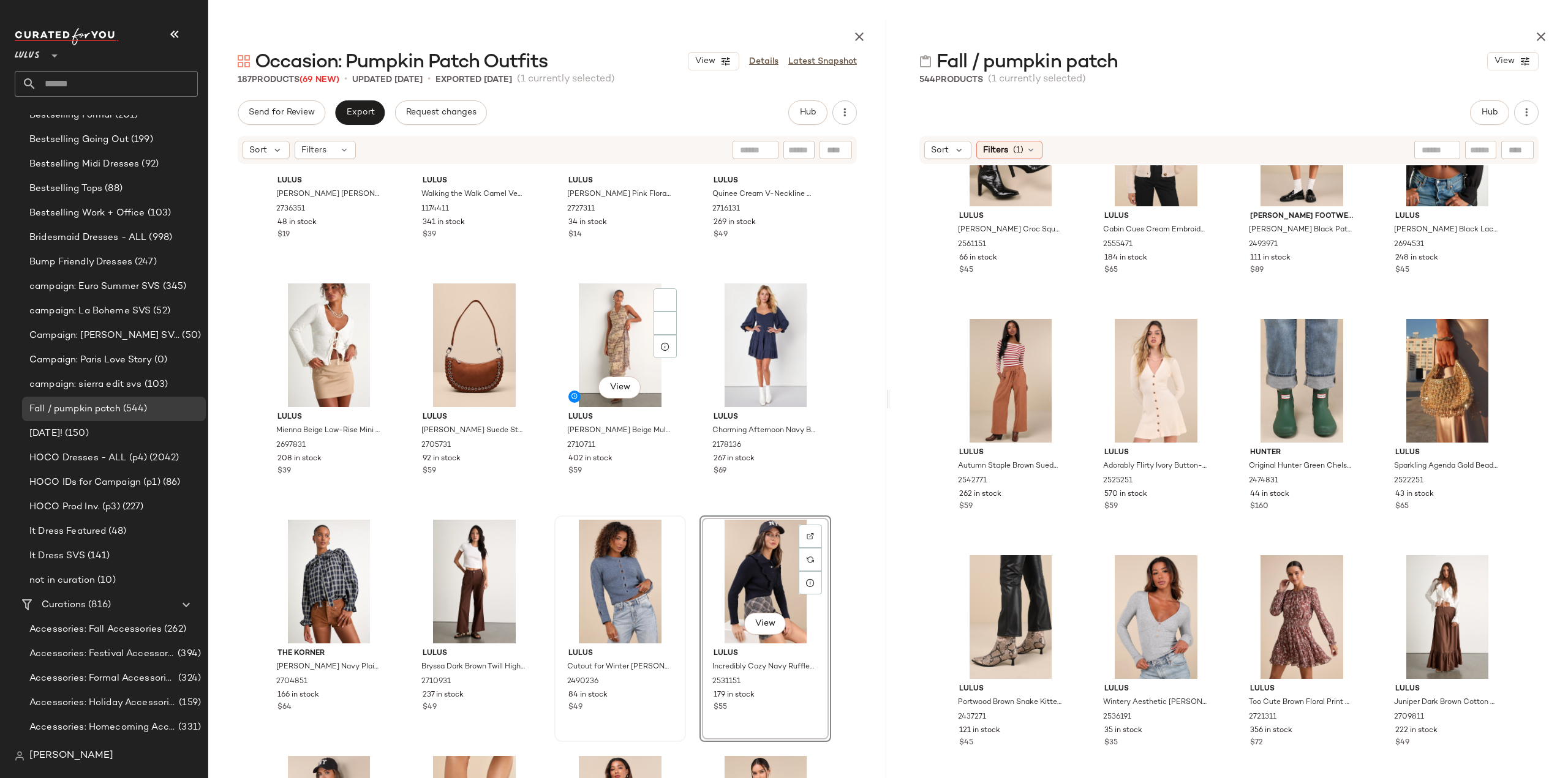
scroll to position [7168, 0]
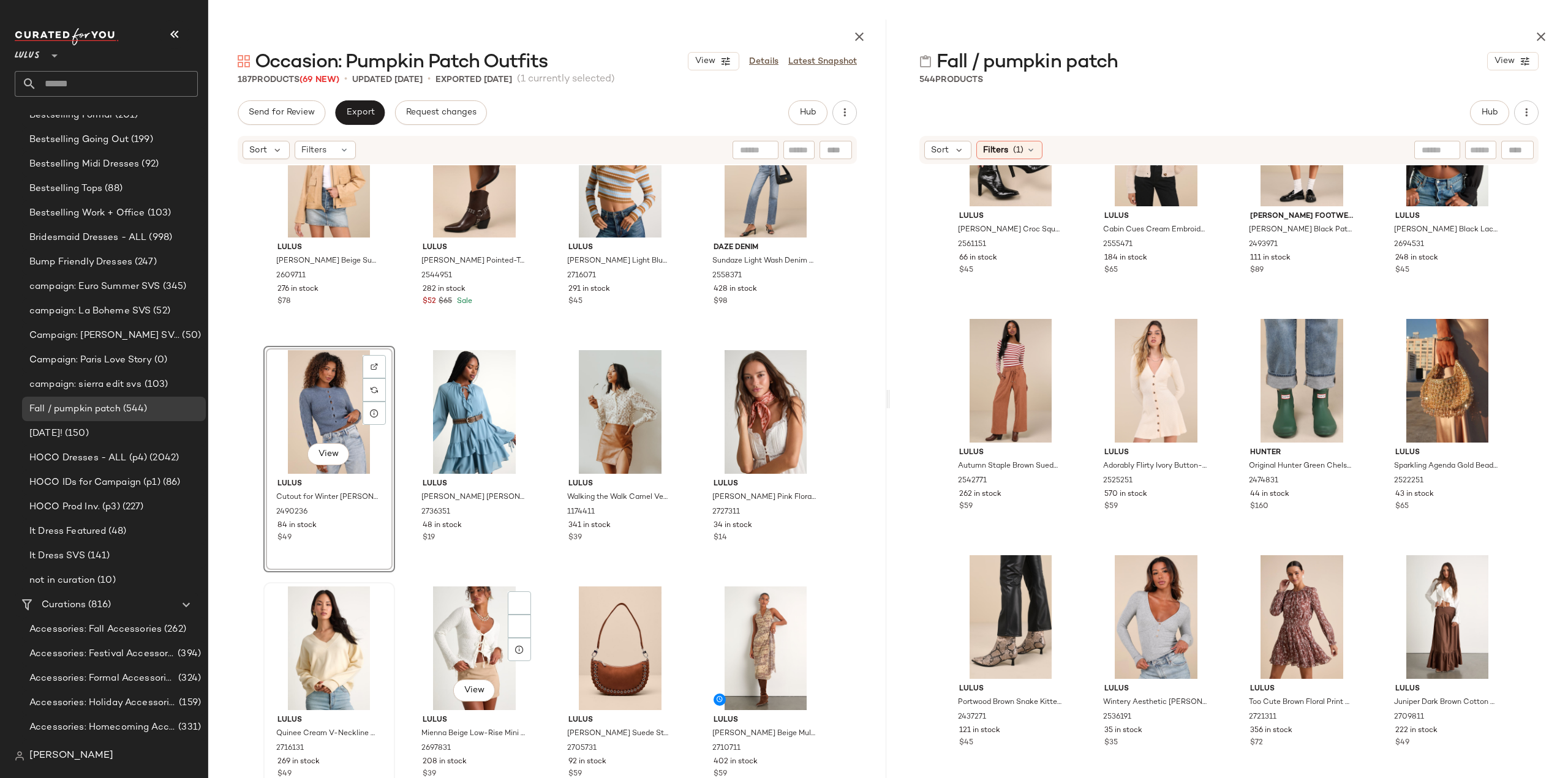
scroll to position [7007, 0]
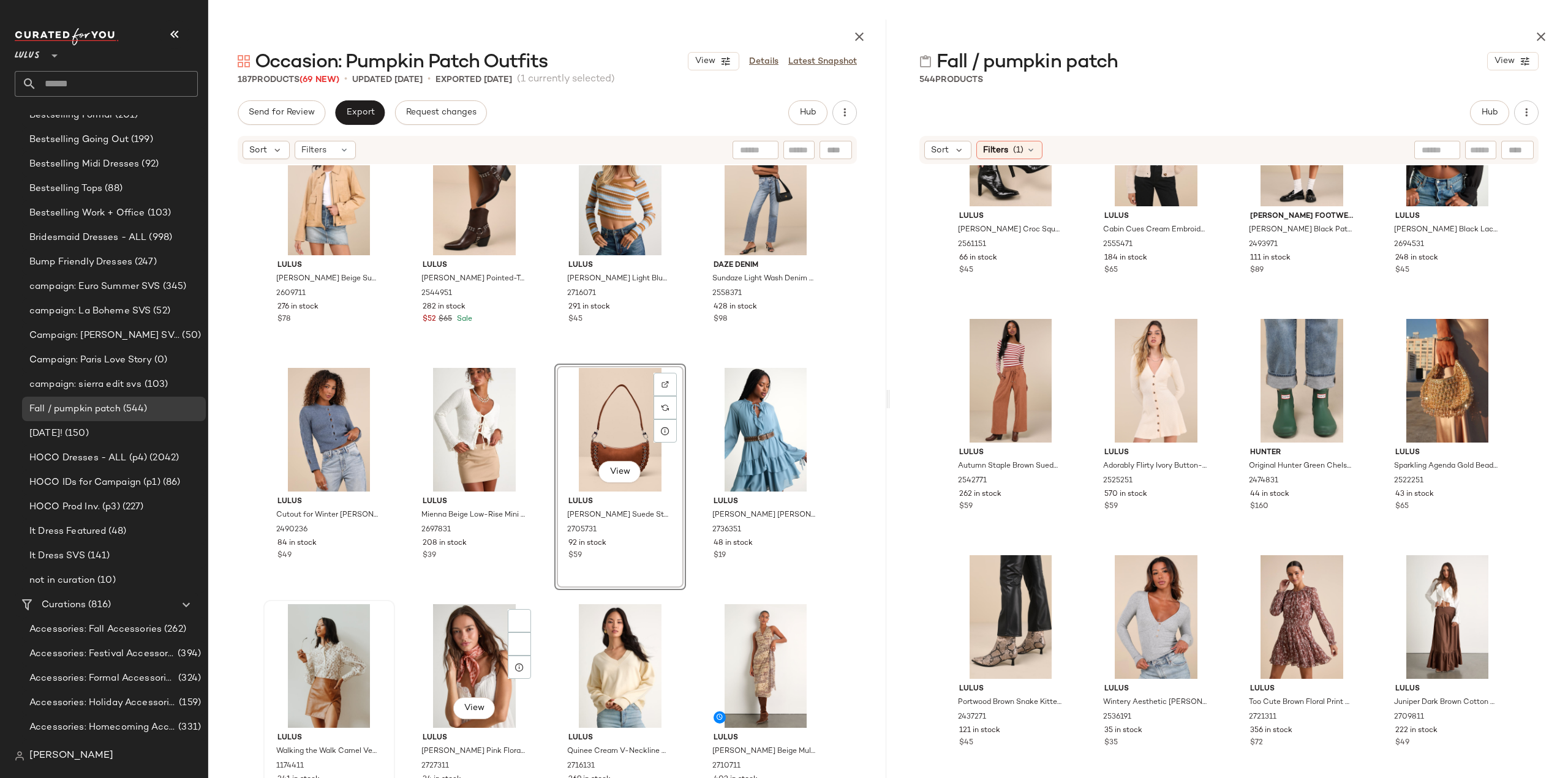
scroll to position [6946, 0]
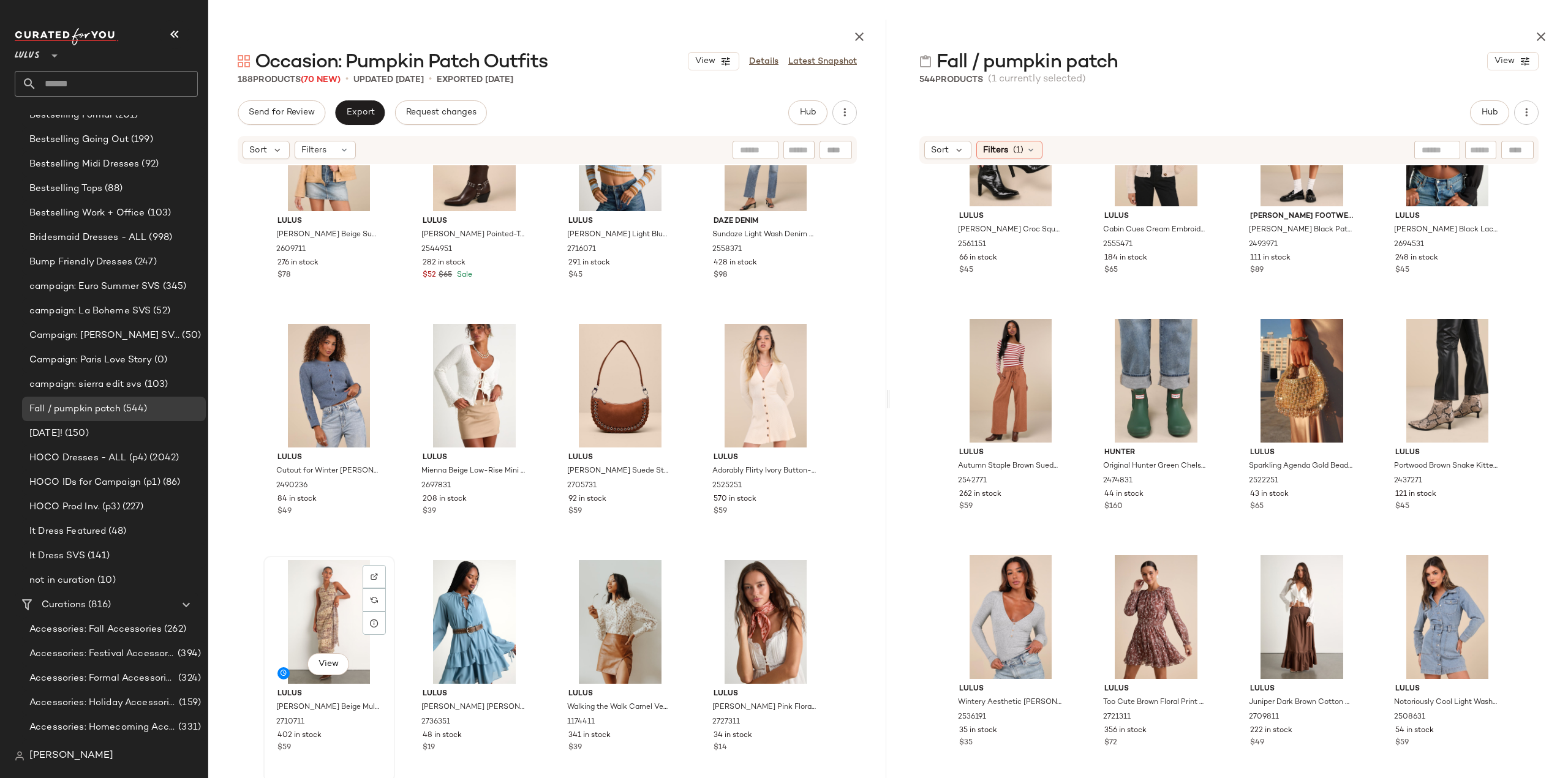
click at [325, 620] on div "View" at bounding box center [329, 621] width 123 height 123
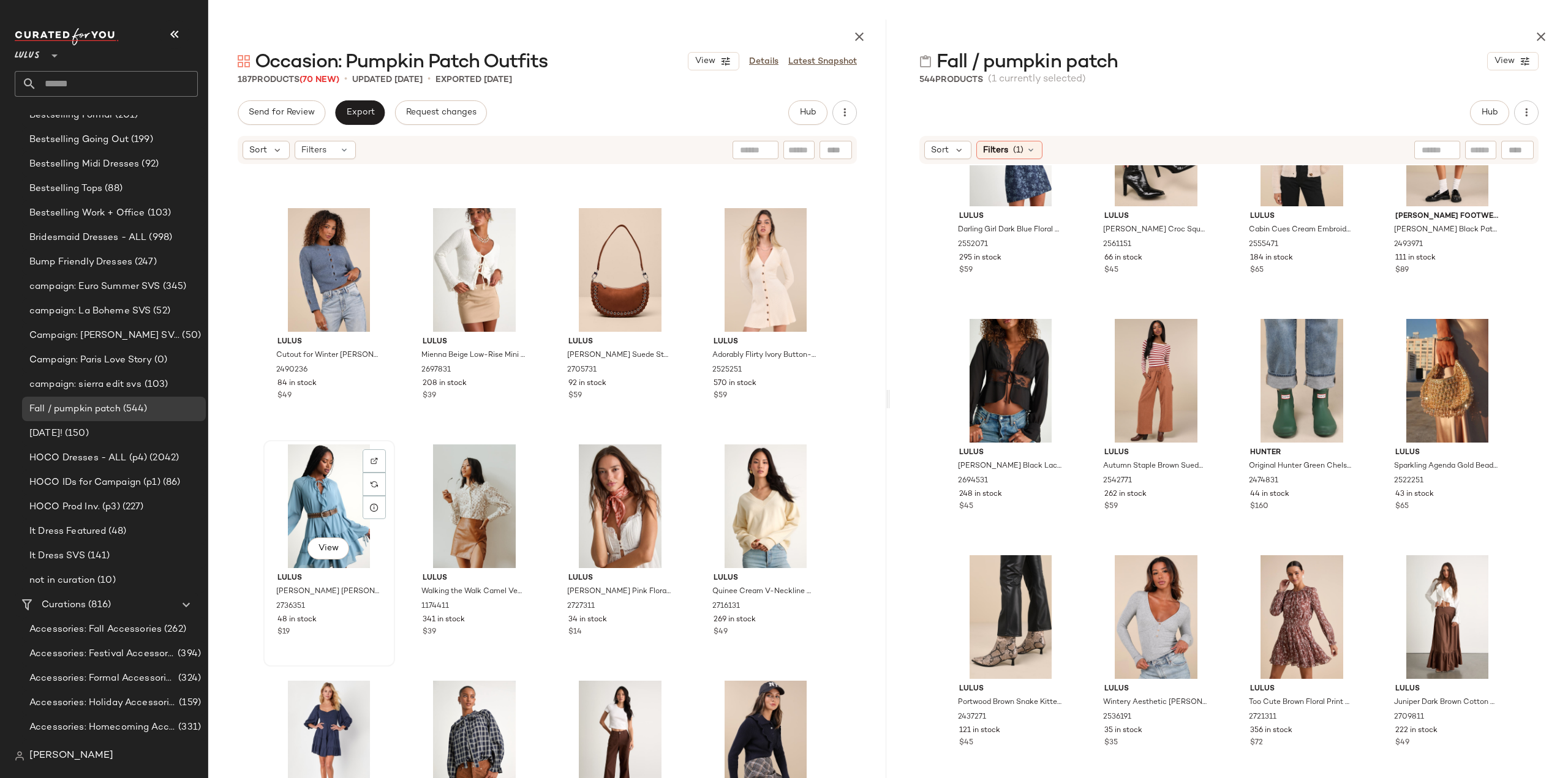
scroll to position [7069, 0]
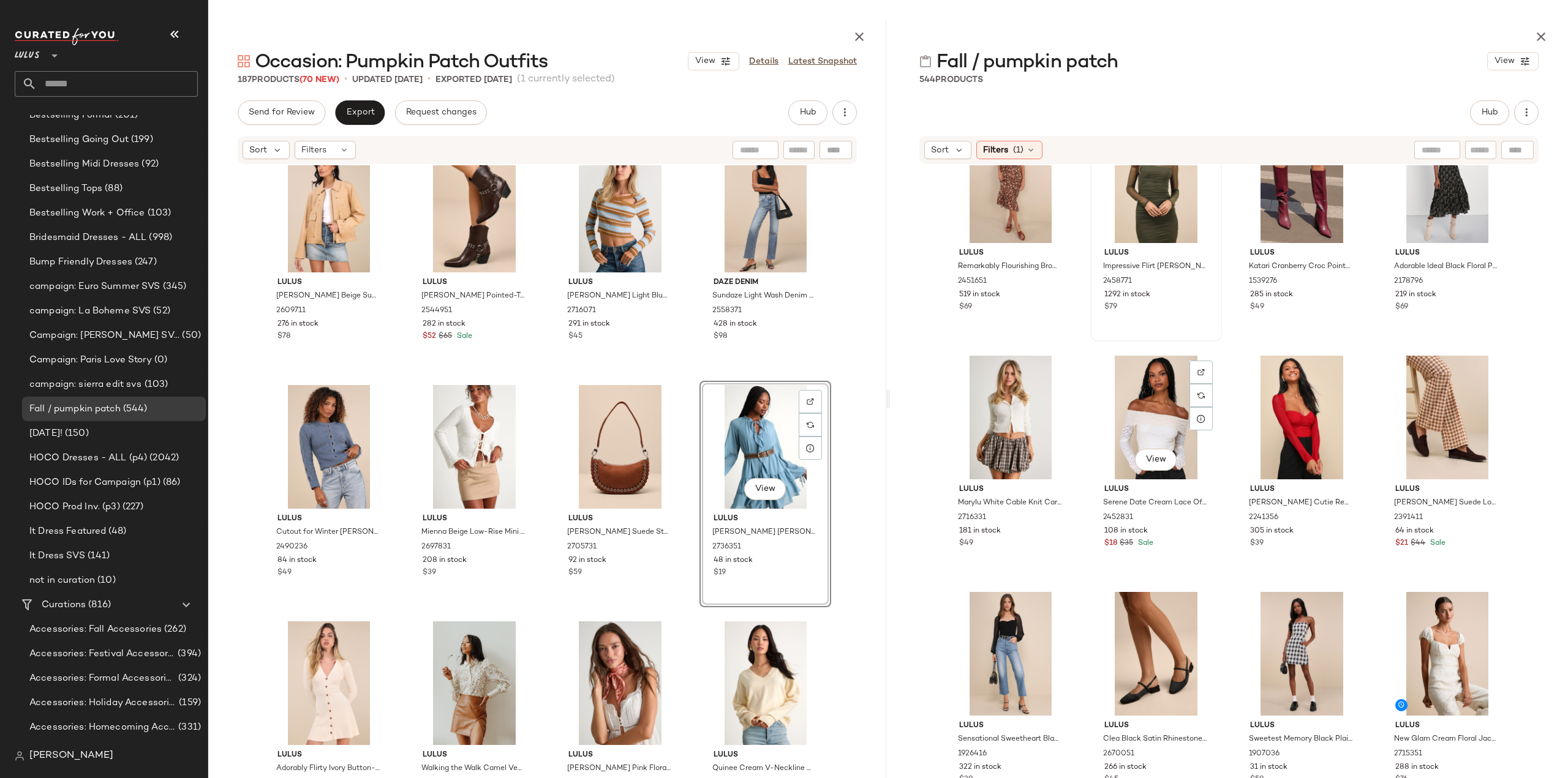
scroll to position [11884, 0]
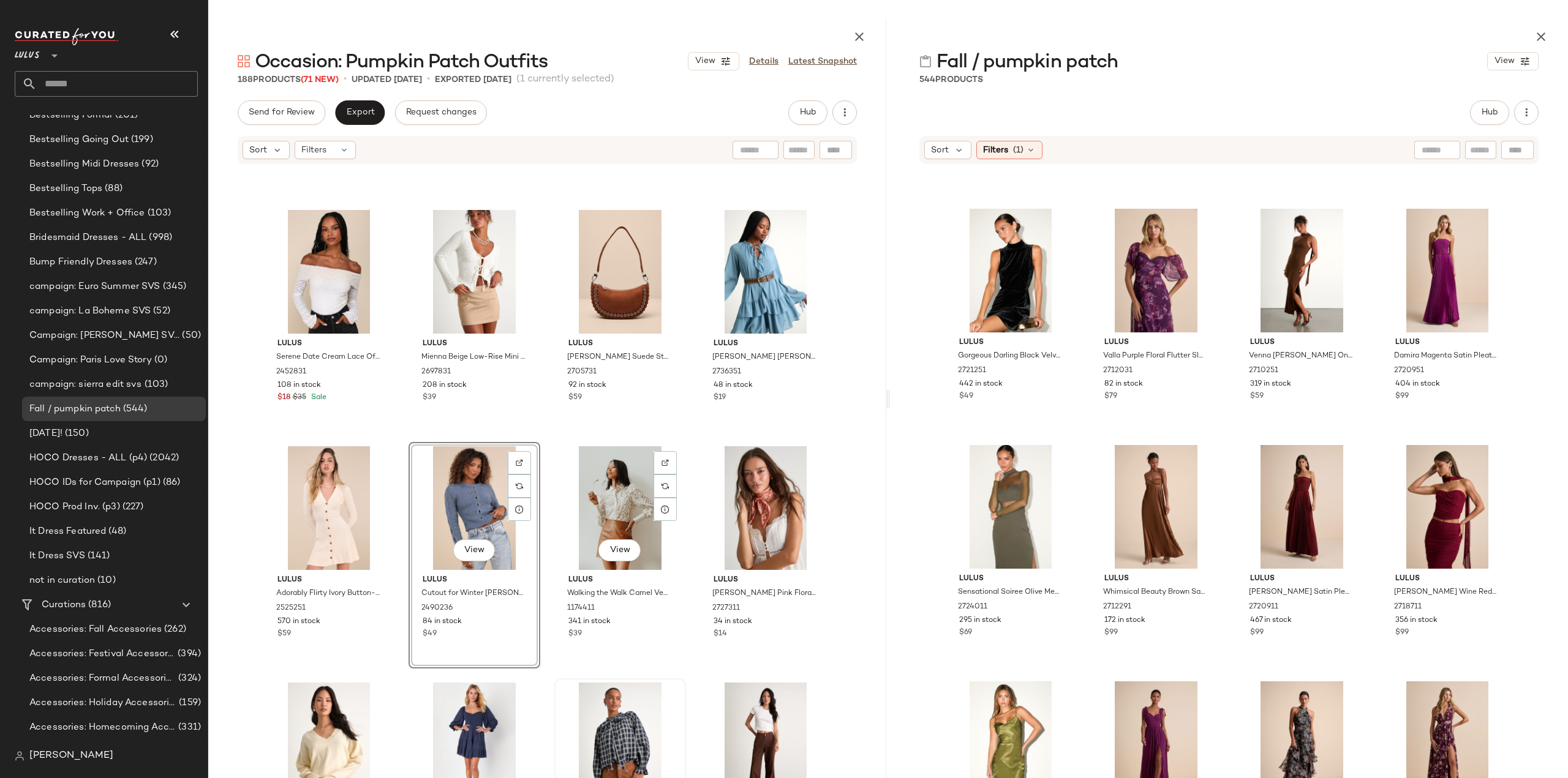
scroll to position [7007, 0]
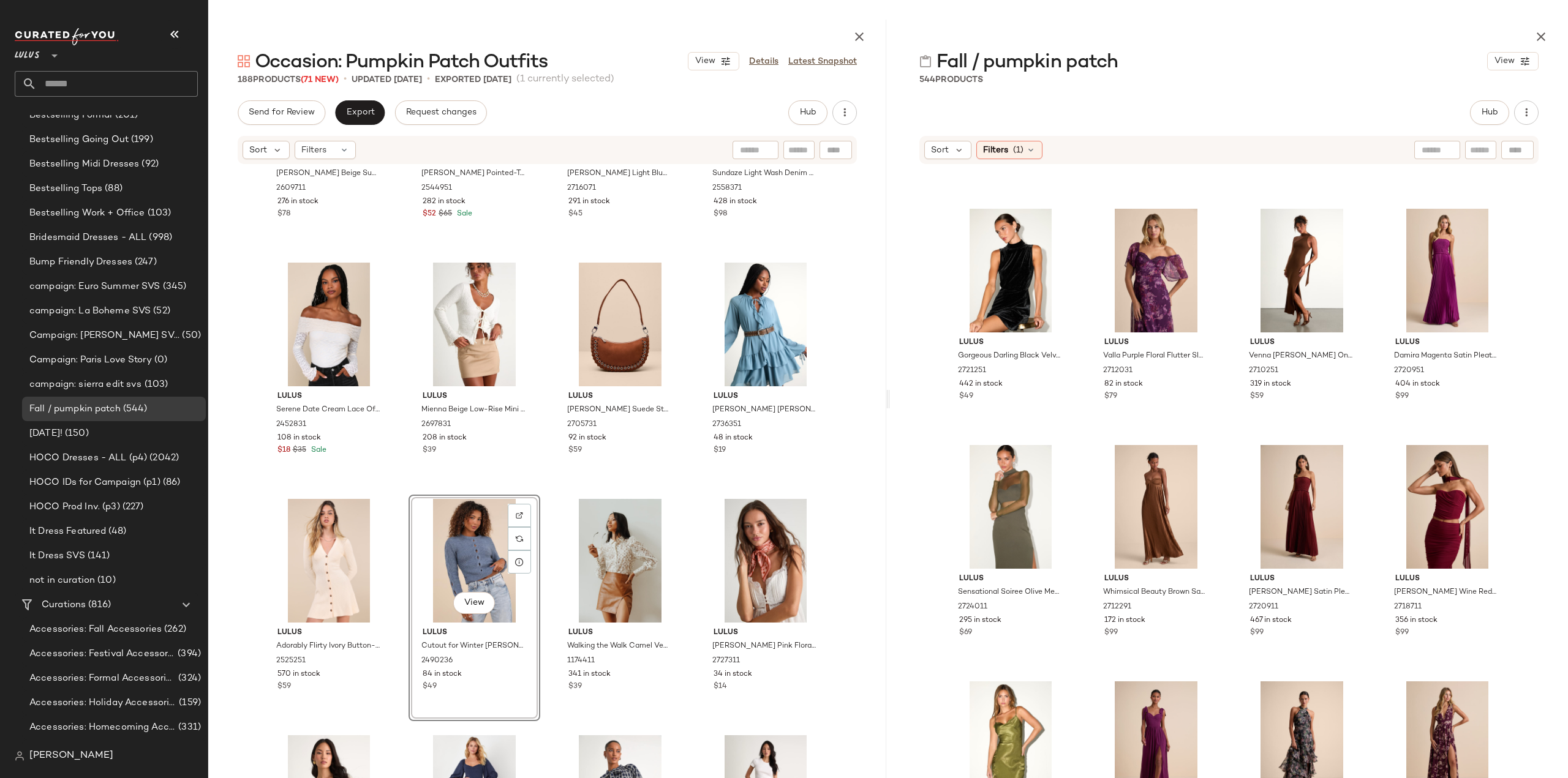
click at [461, 564] on div "View" at bounding box center [474, 560] width 123 height 123
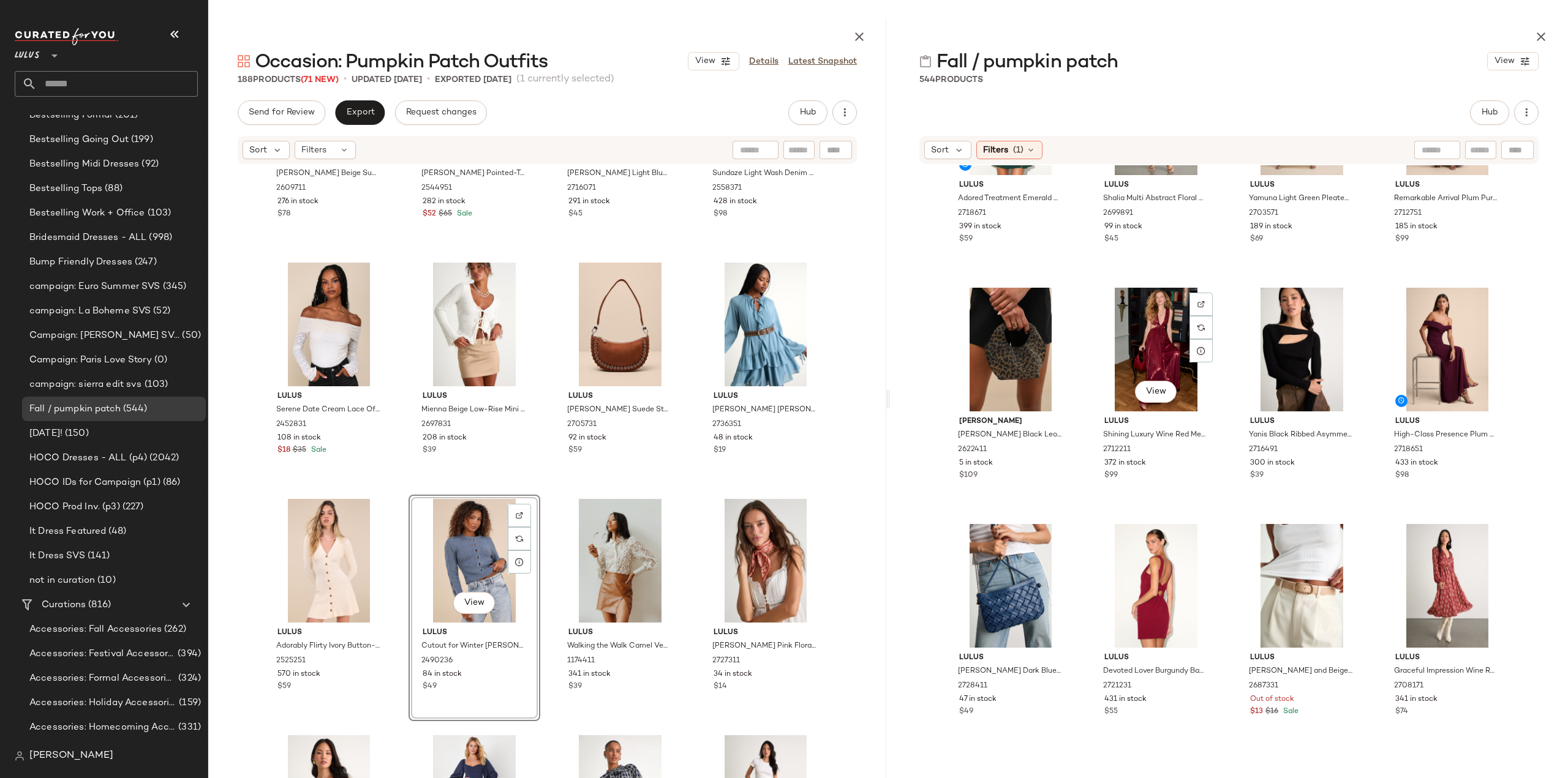
scroll to position [20454, 0]
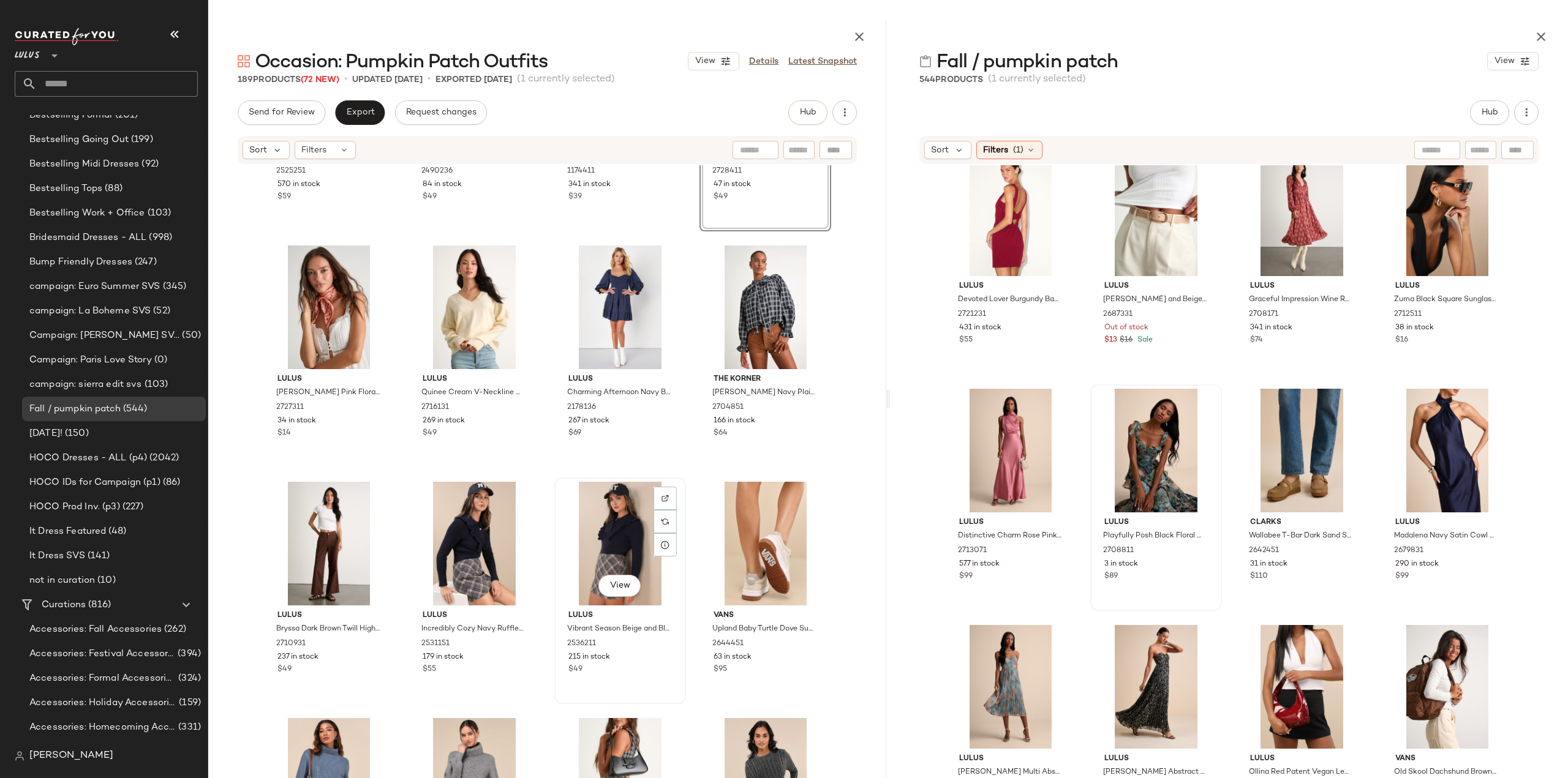
scroll to position [7314, 0]
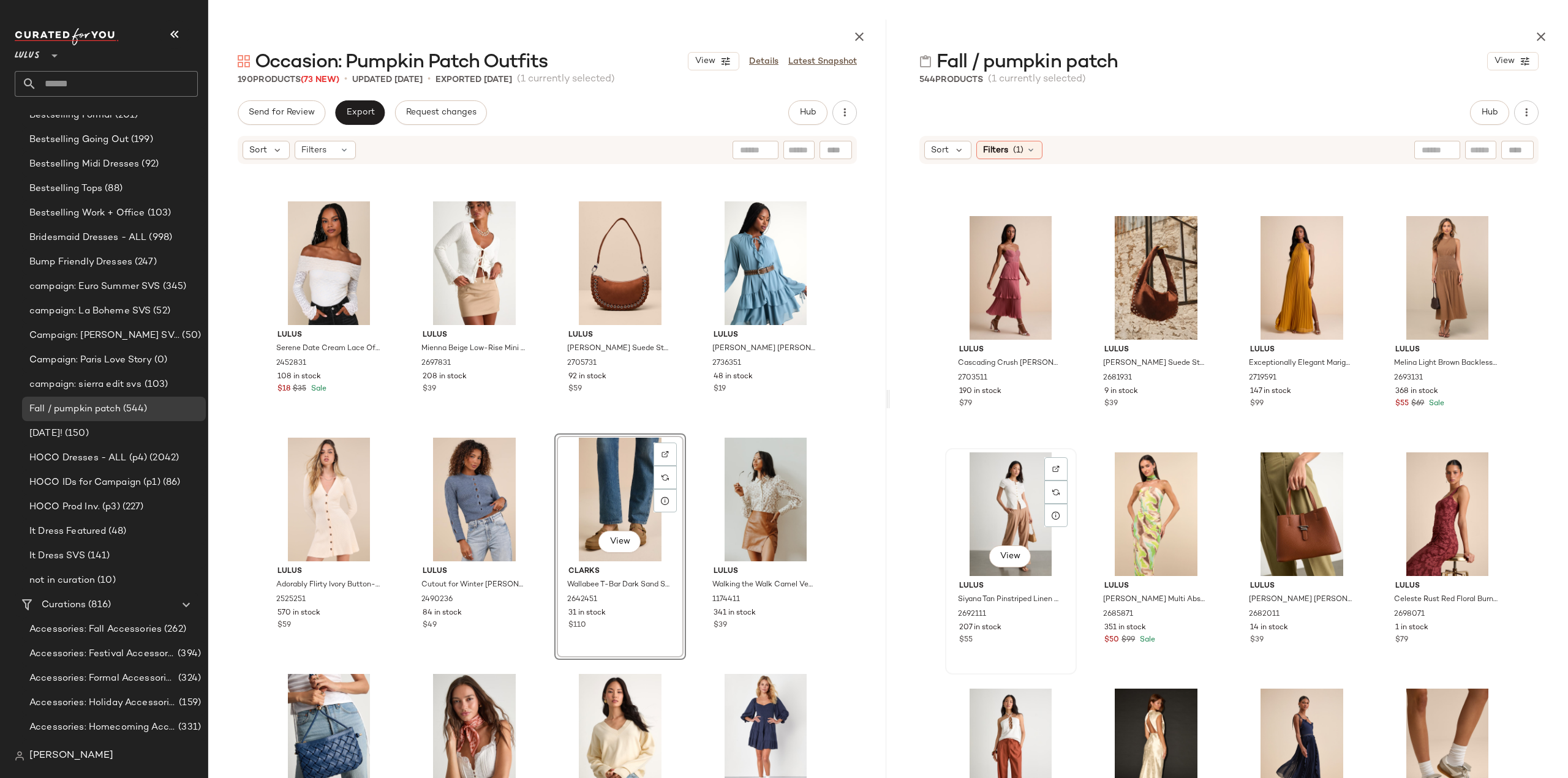
scroll to position [22290, 0]
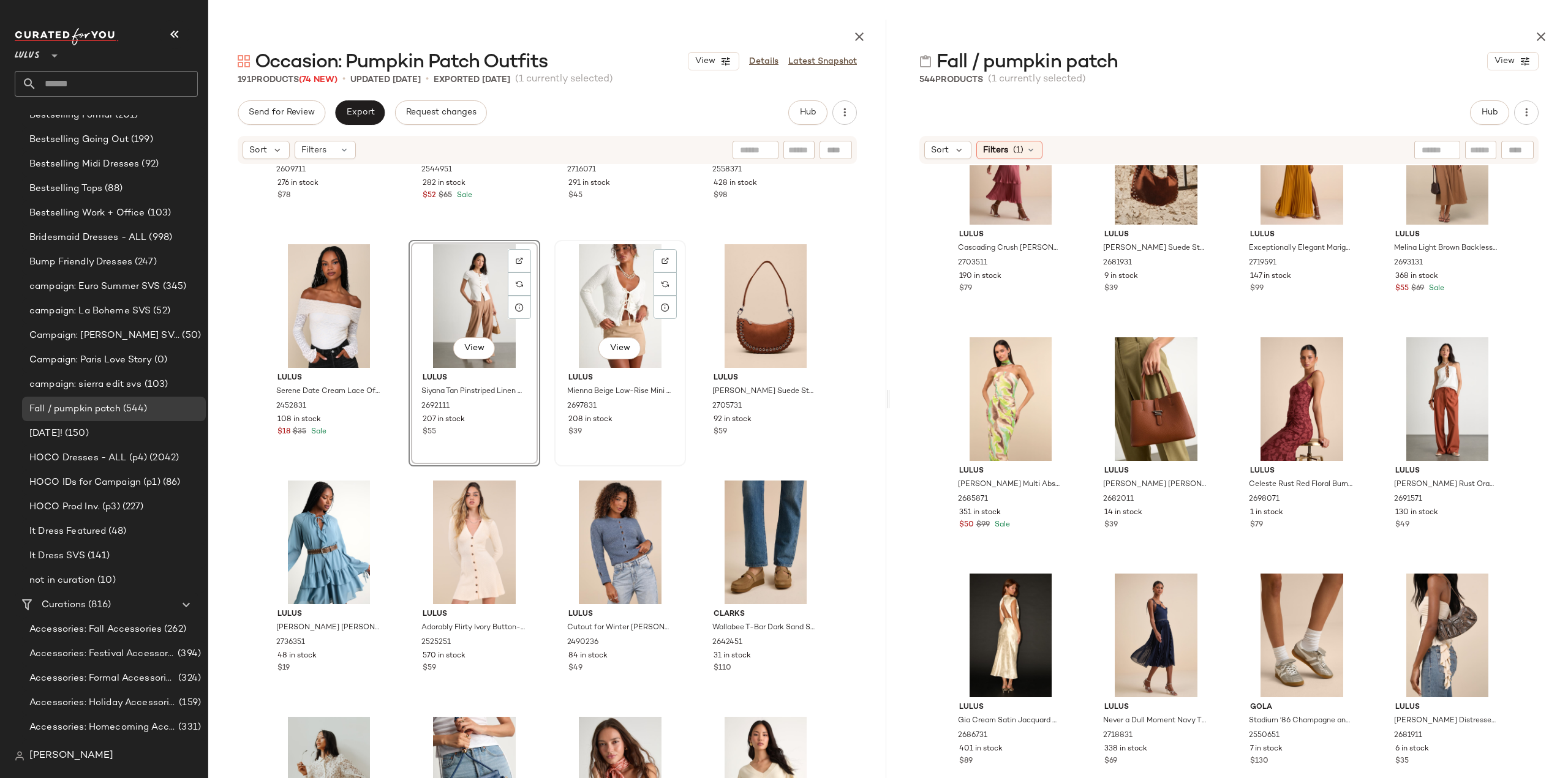
scroll to position [6946, 0]
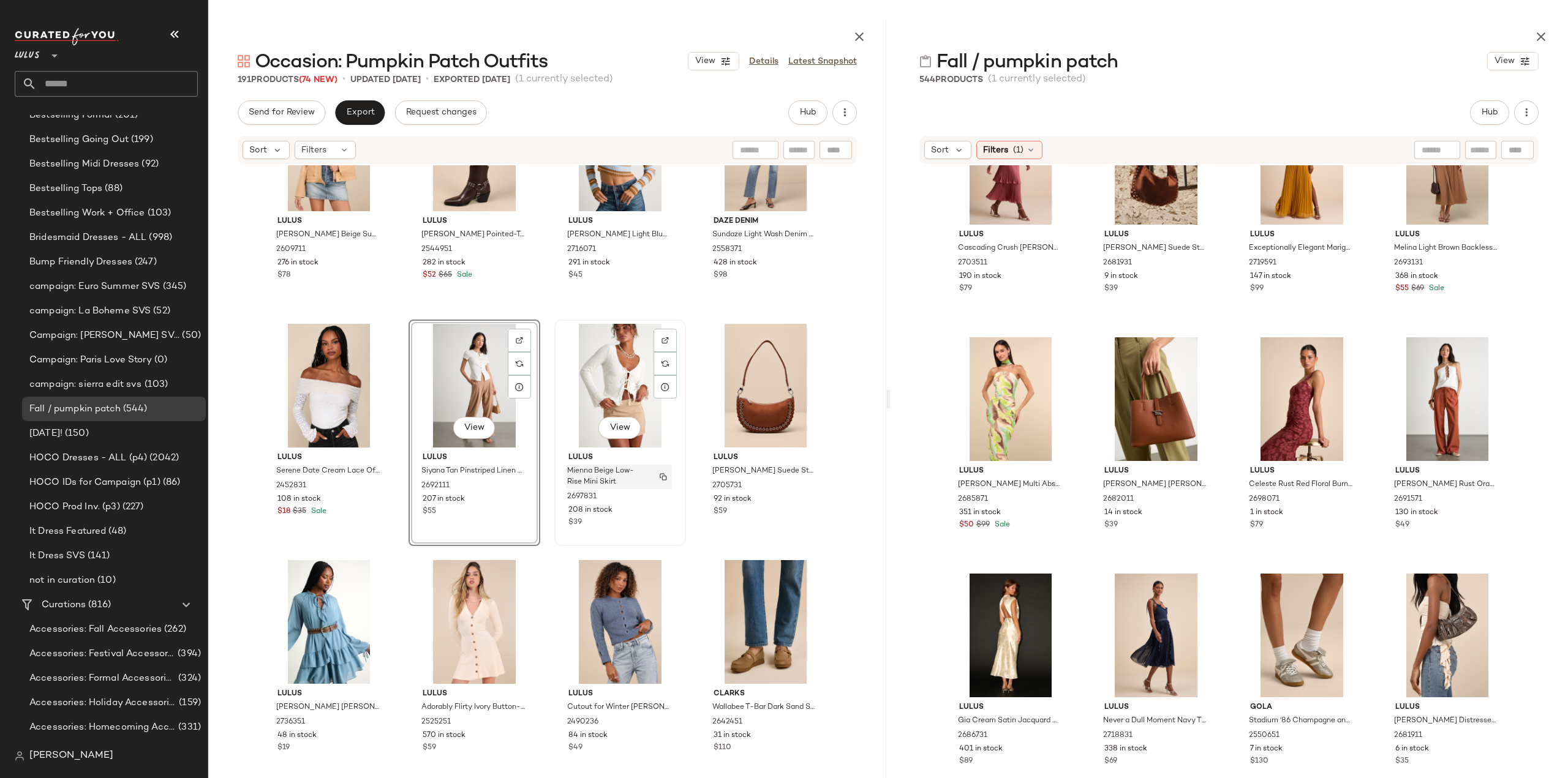
click at [625, 478] on span "Mienna Beige Low-Rise Mini Skirt" at bounding box center [608, 476] width 81 height 22
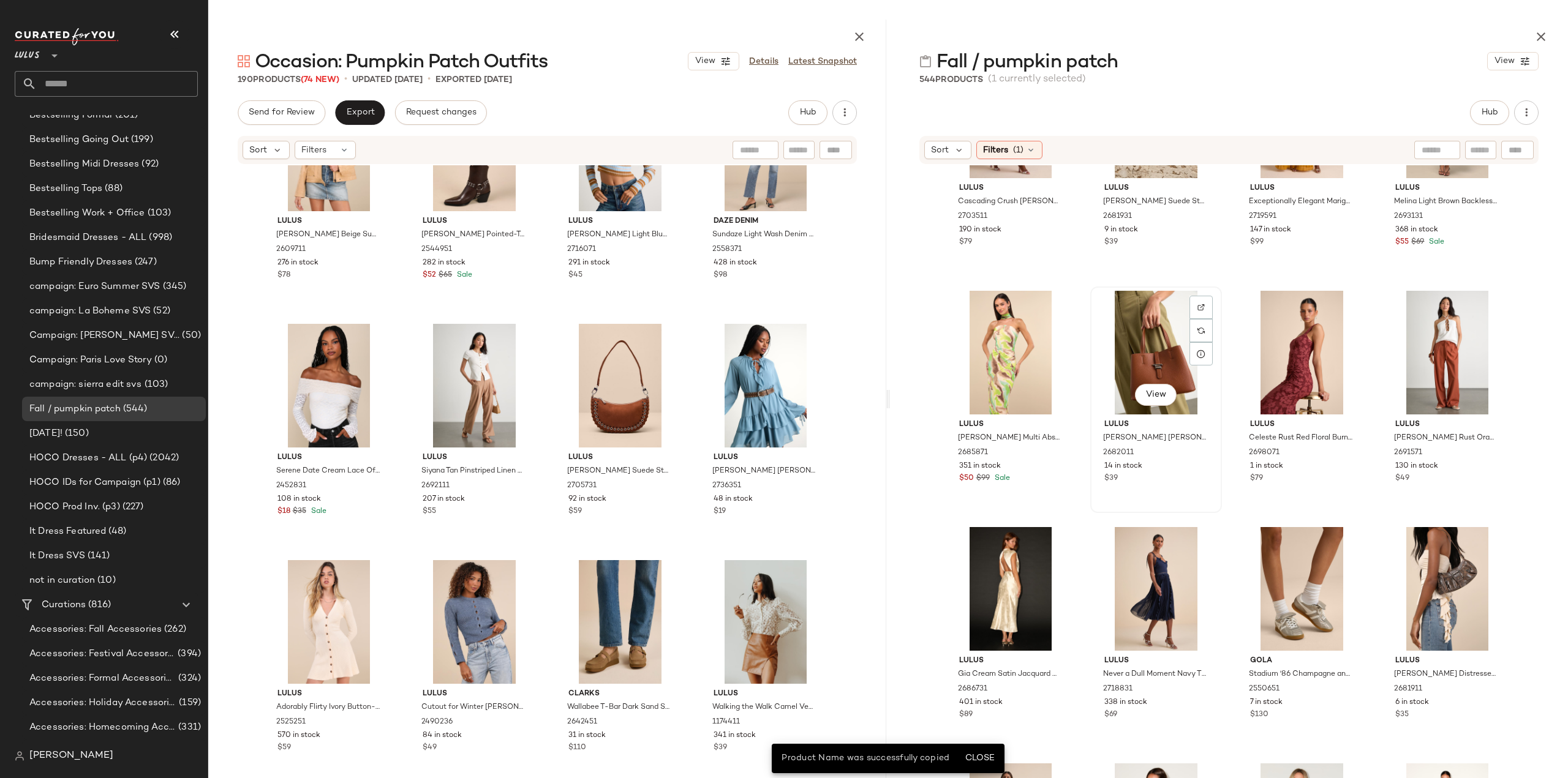
scroll to position [22440, 0]
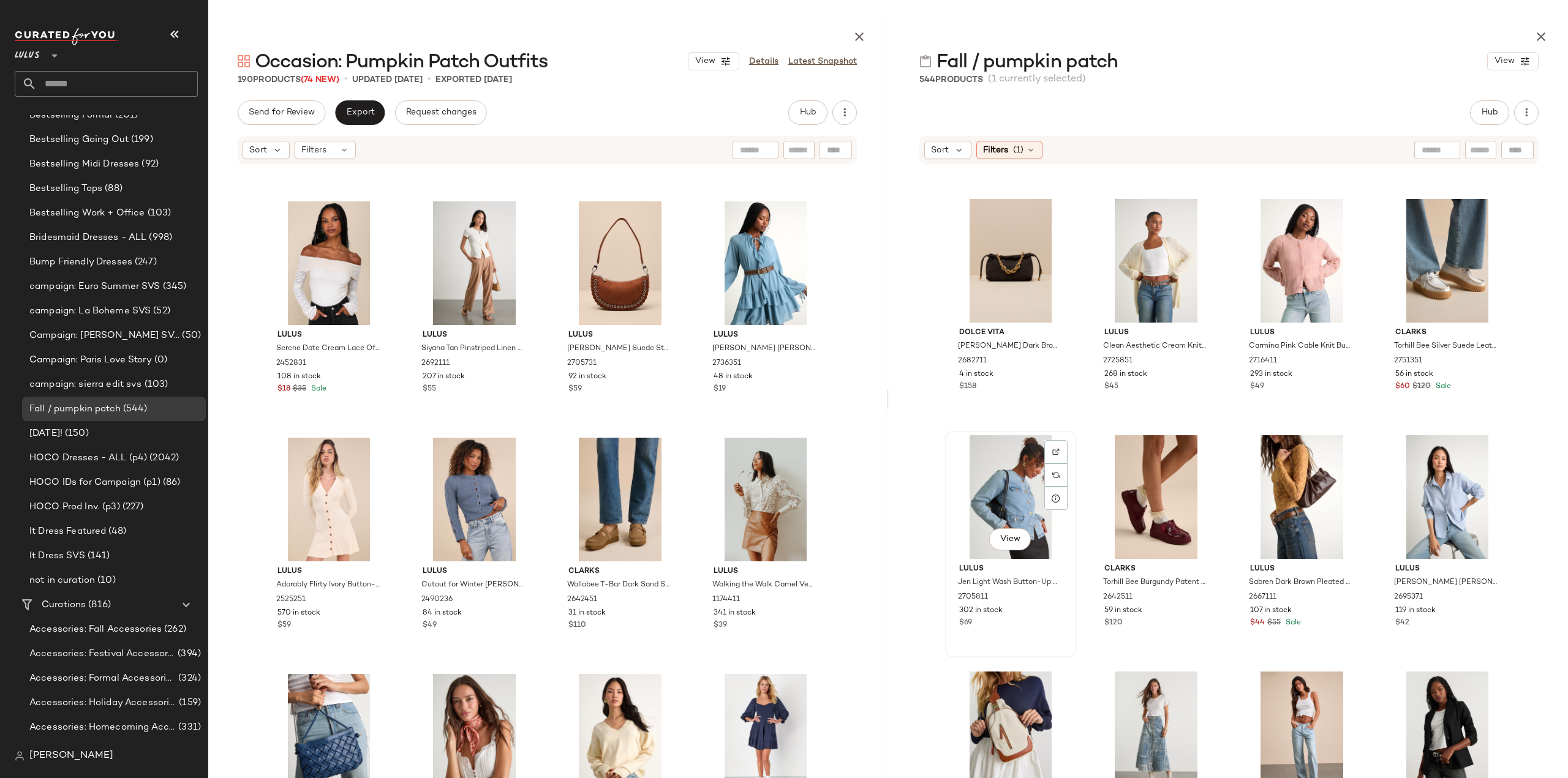
scroll to position [1050, 0]
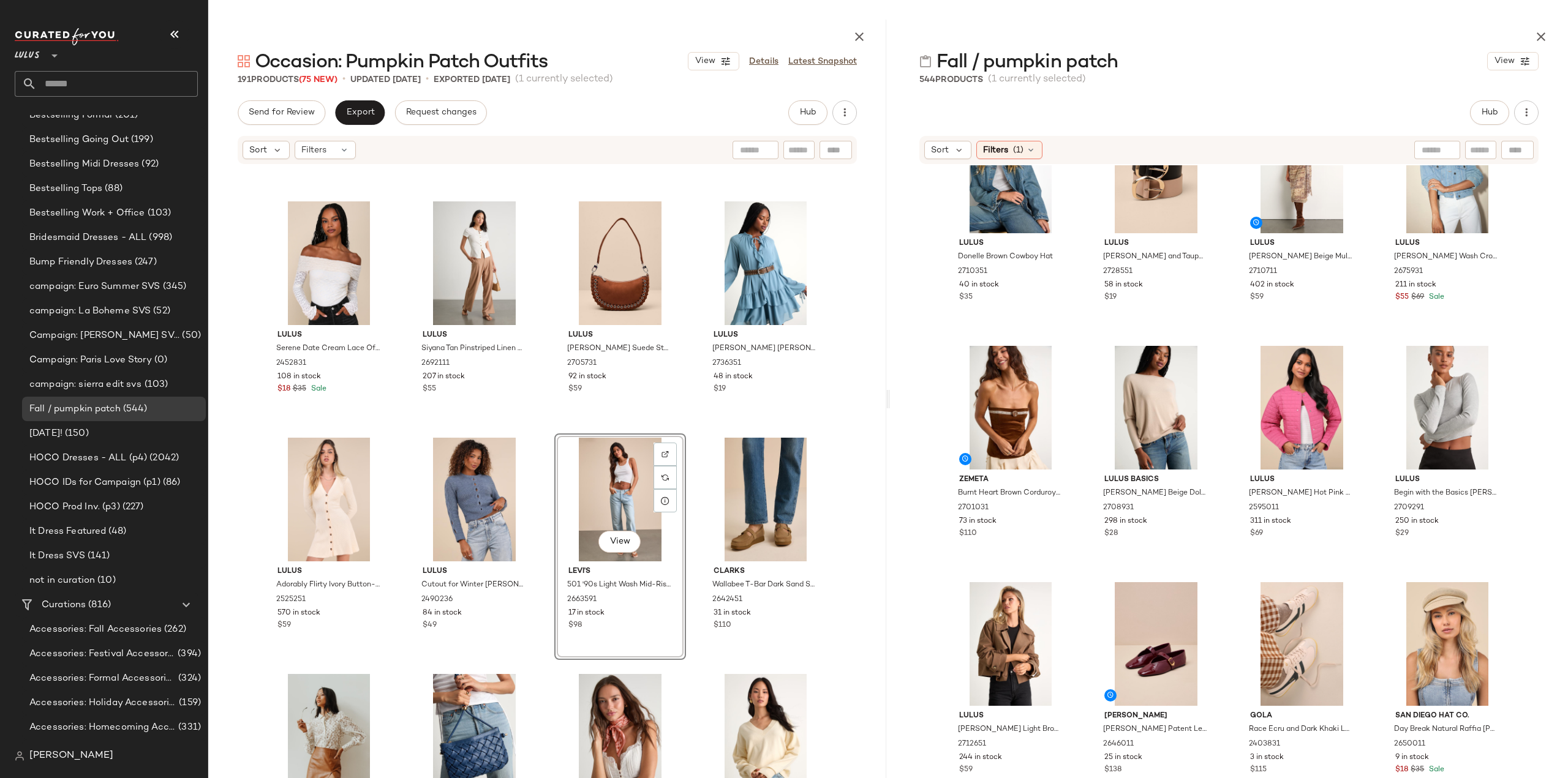
scroll to position [2520, 0]
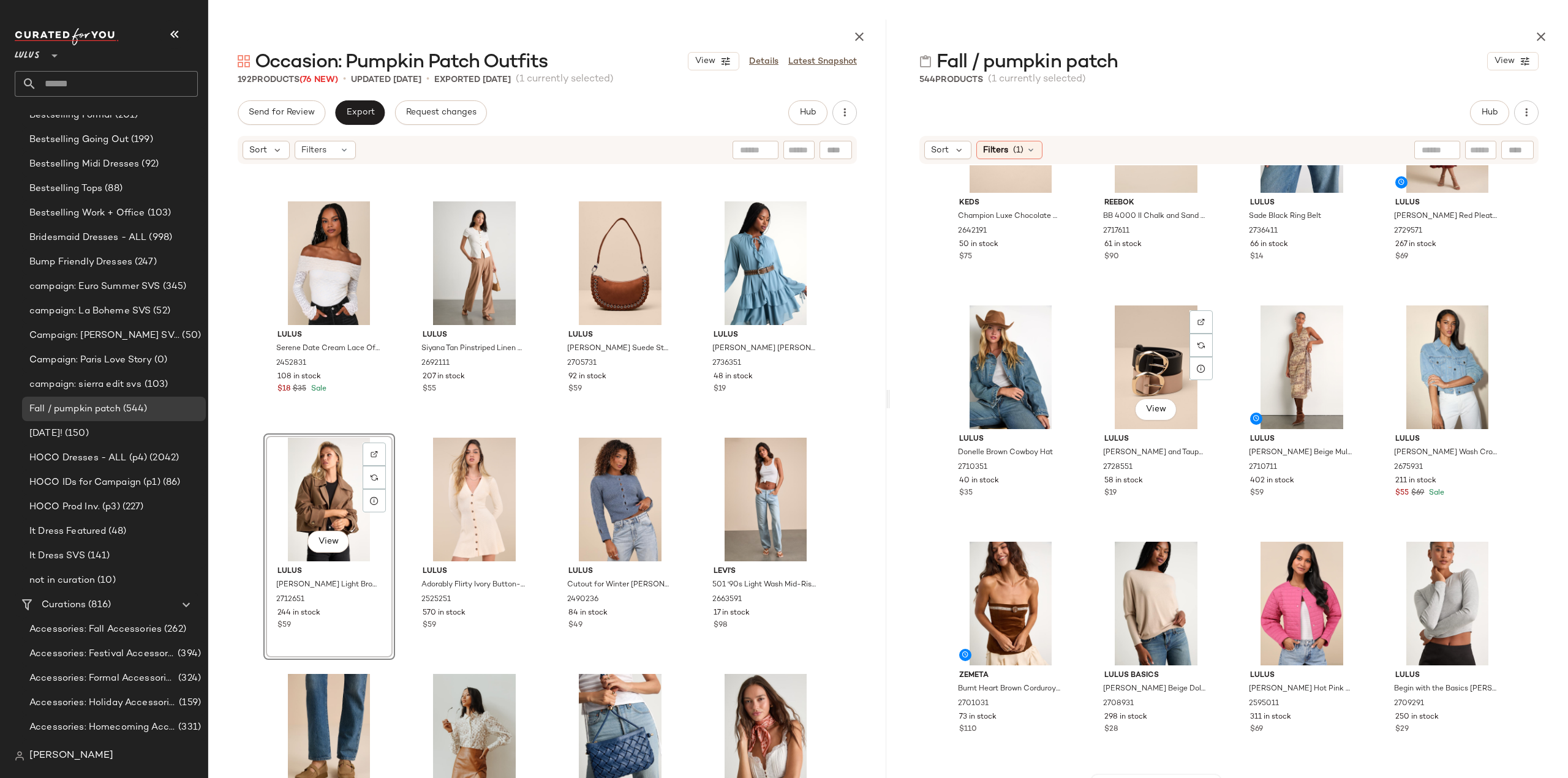
scroll to position [2152, 0]
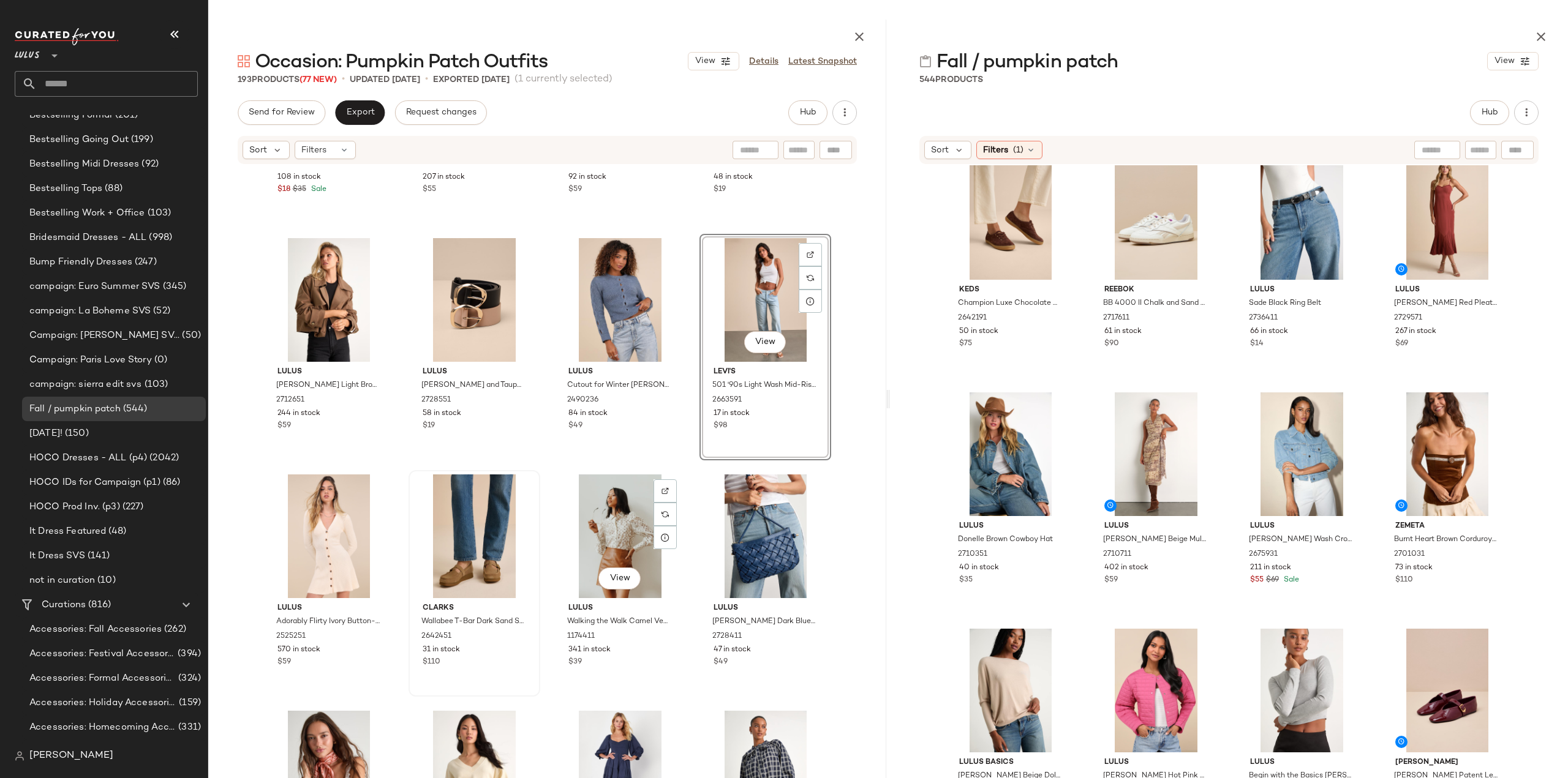
scroll to position [7314, 0]
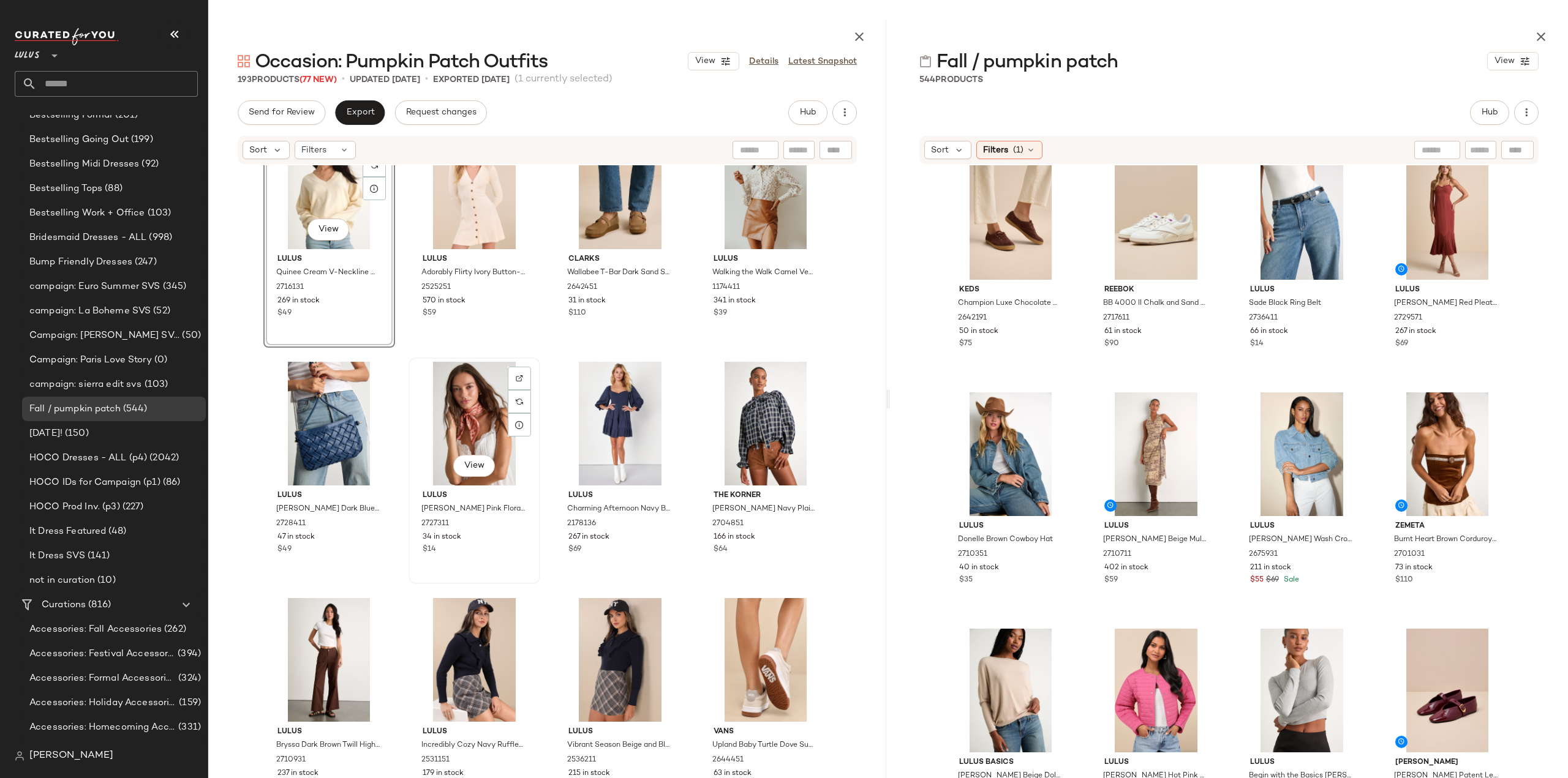
scroll to position [7619, 0]
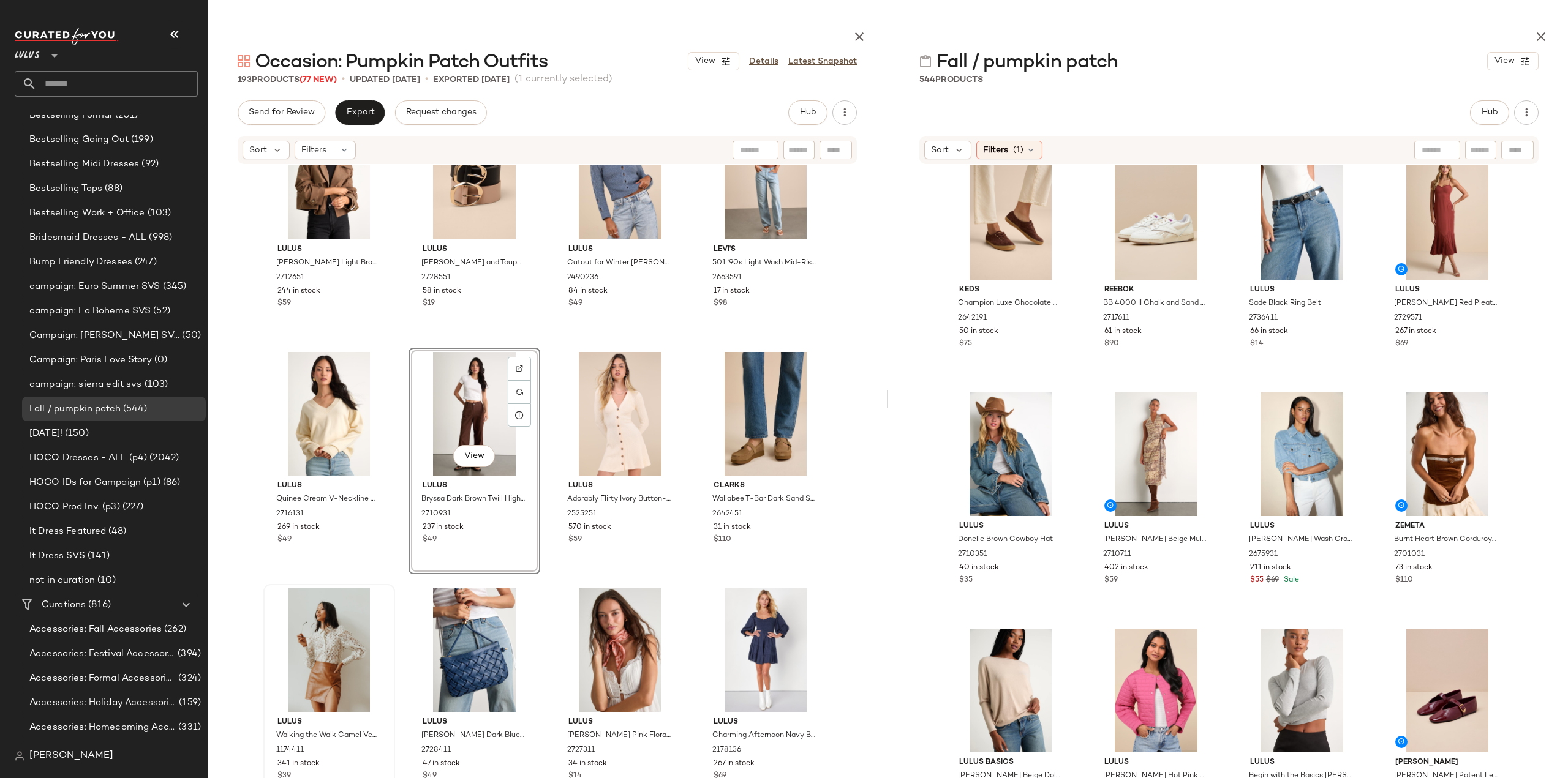
scroll to position [7433, 0]
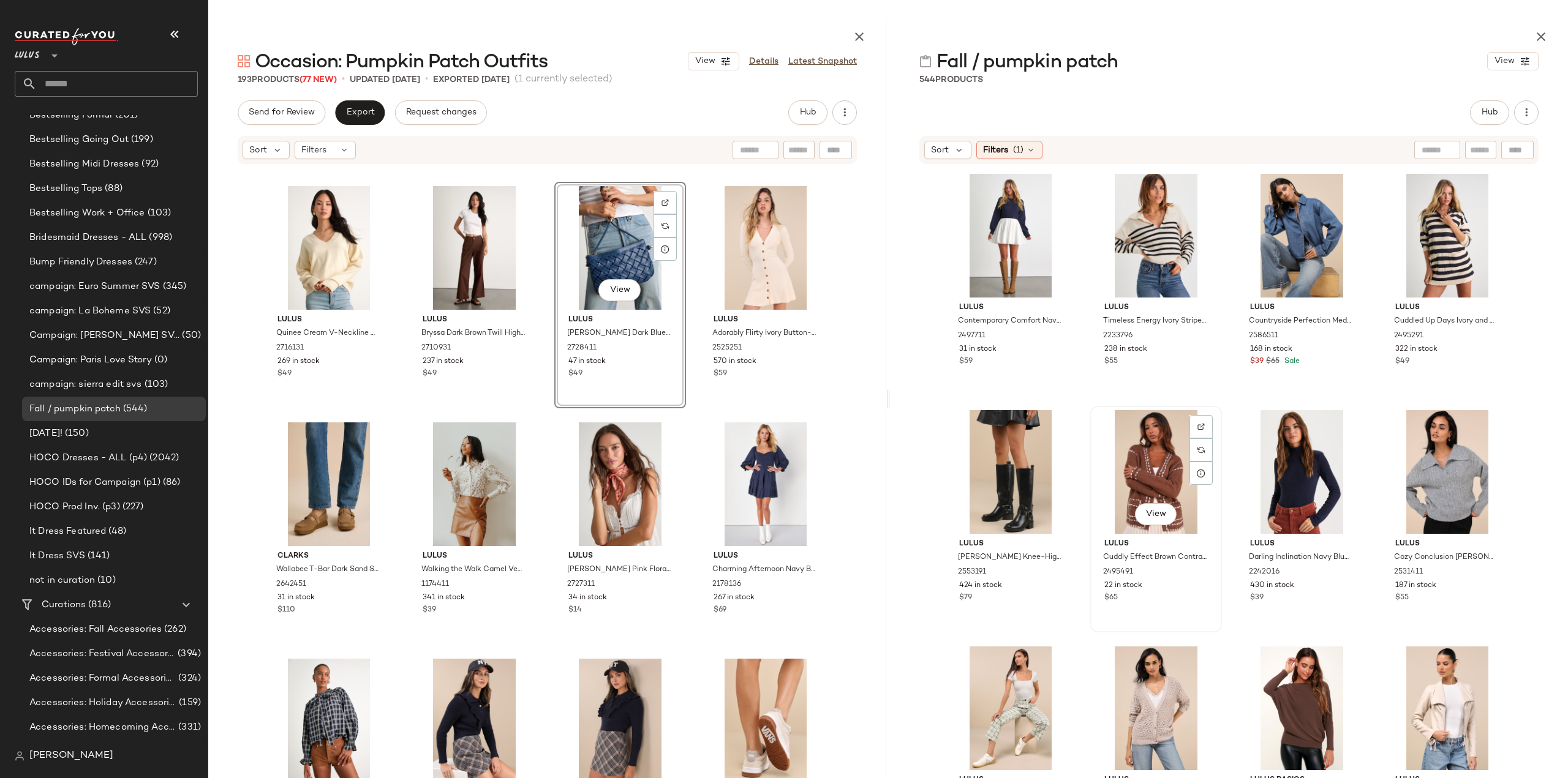
scroll to position [3683, 0]
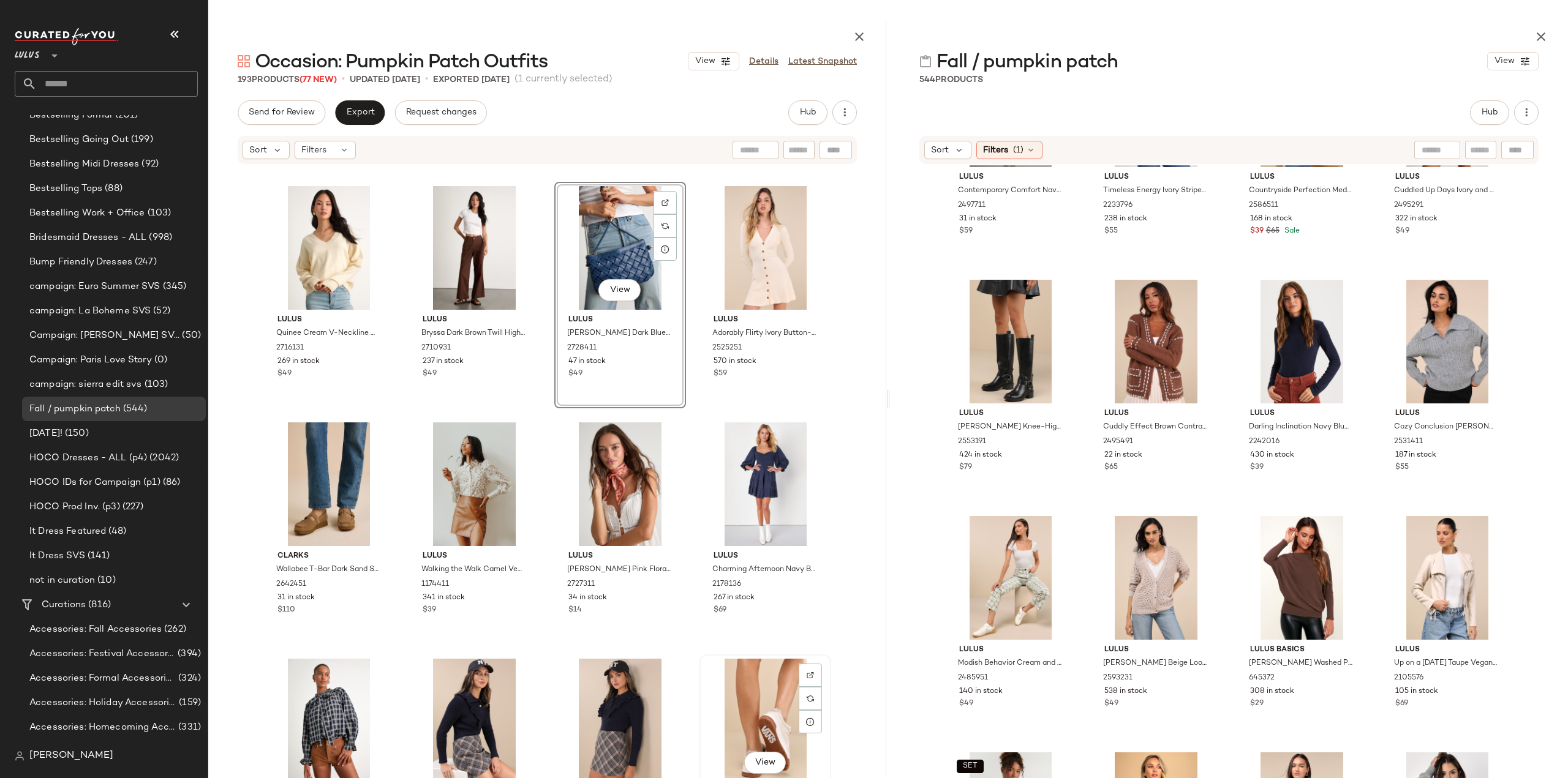
click at [760, 714] on div "View" at bounding box center [765, 720] width 123 height 123
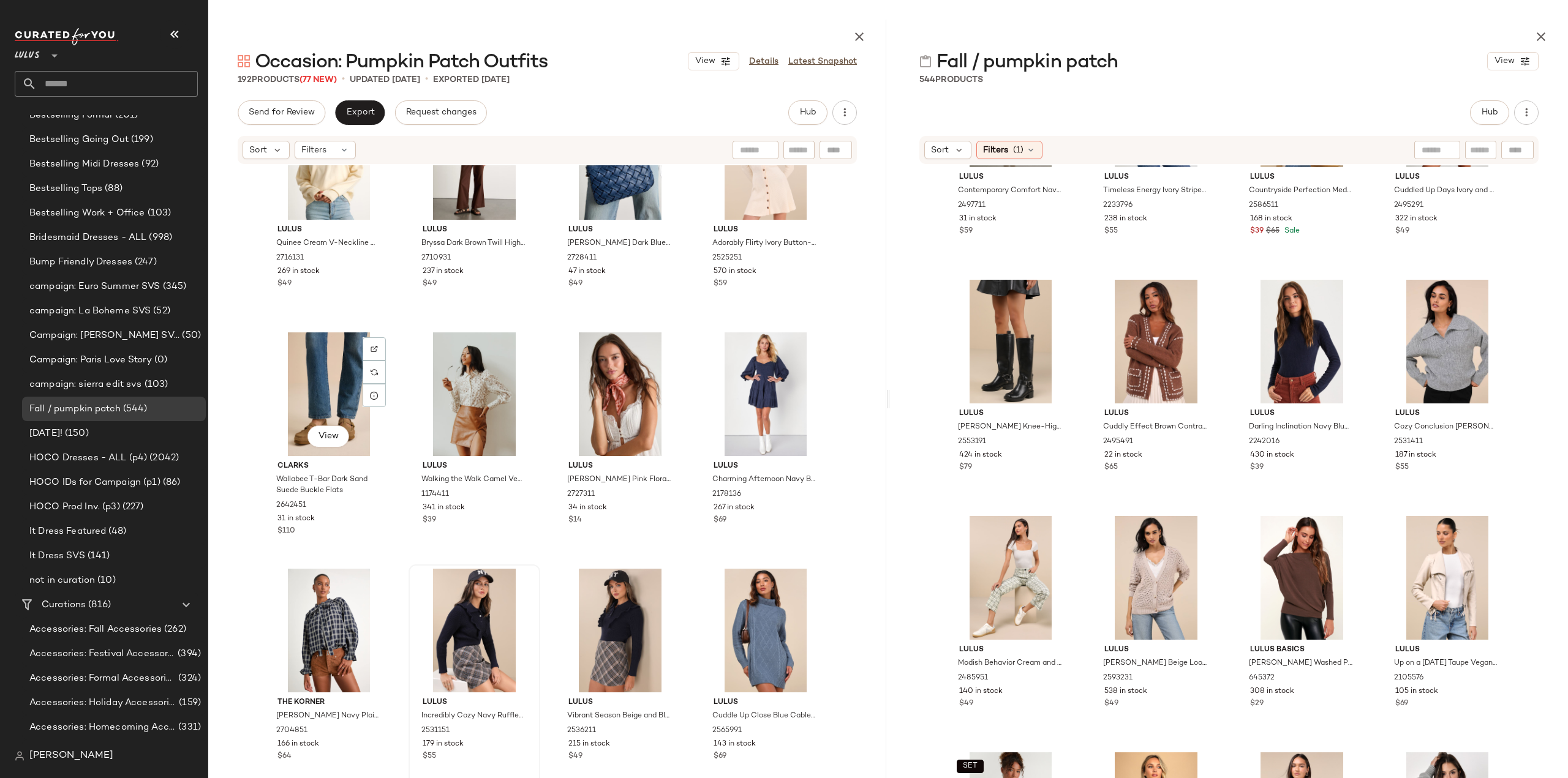
scroll to position [7740, 0]
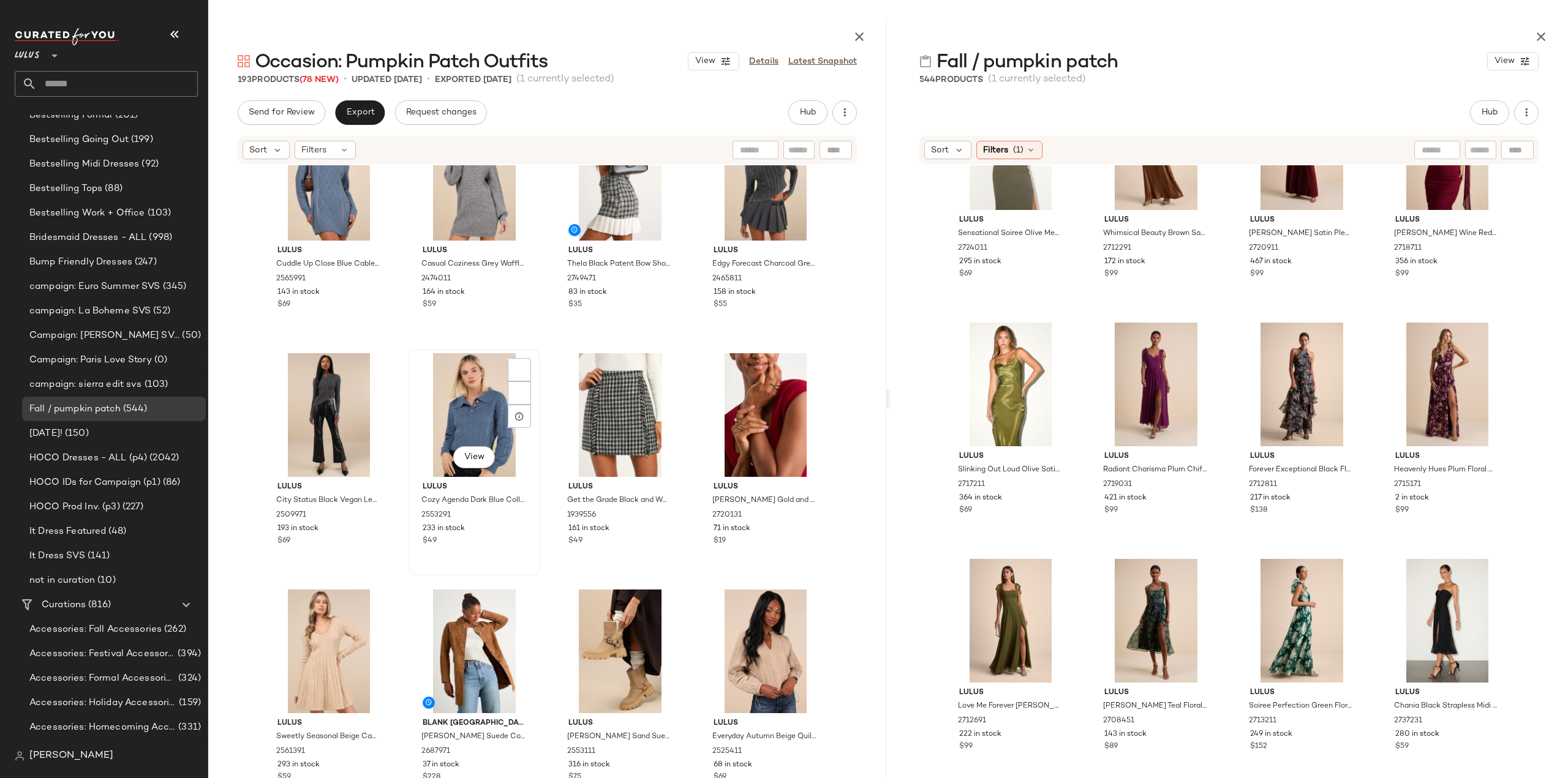
scroll to position [8414, 0]
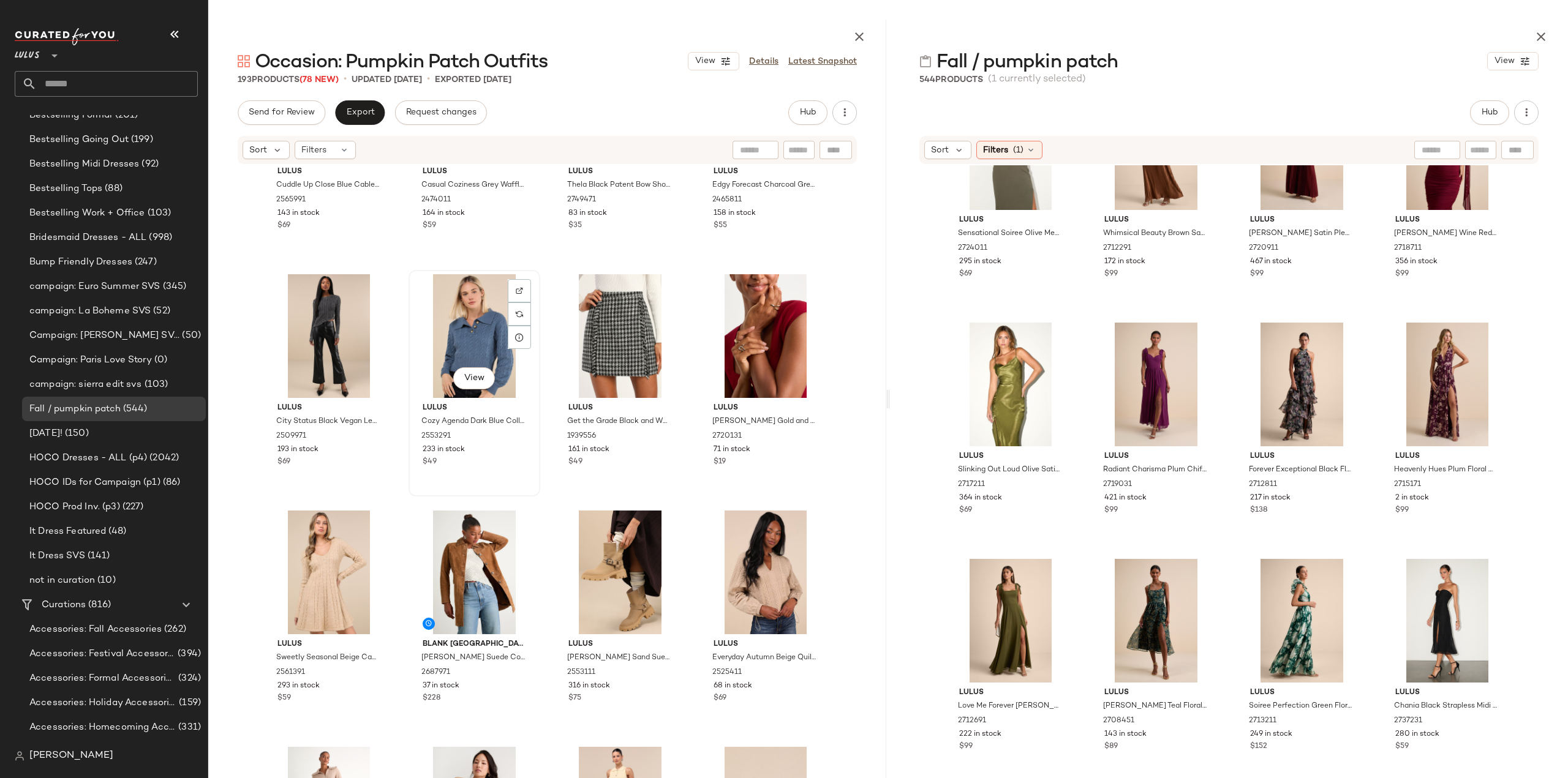
click at [479, 464] on div "$49" at bounding box center [475, 462] width 103 height 11
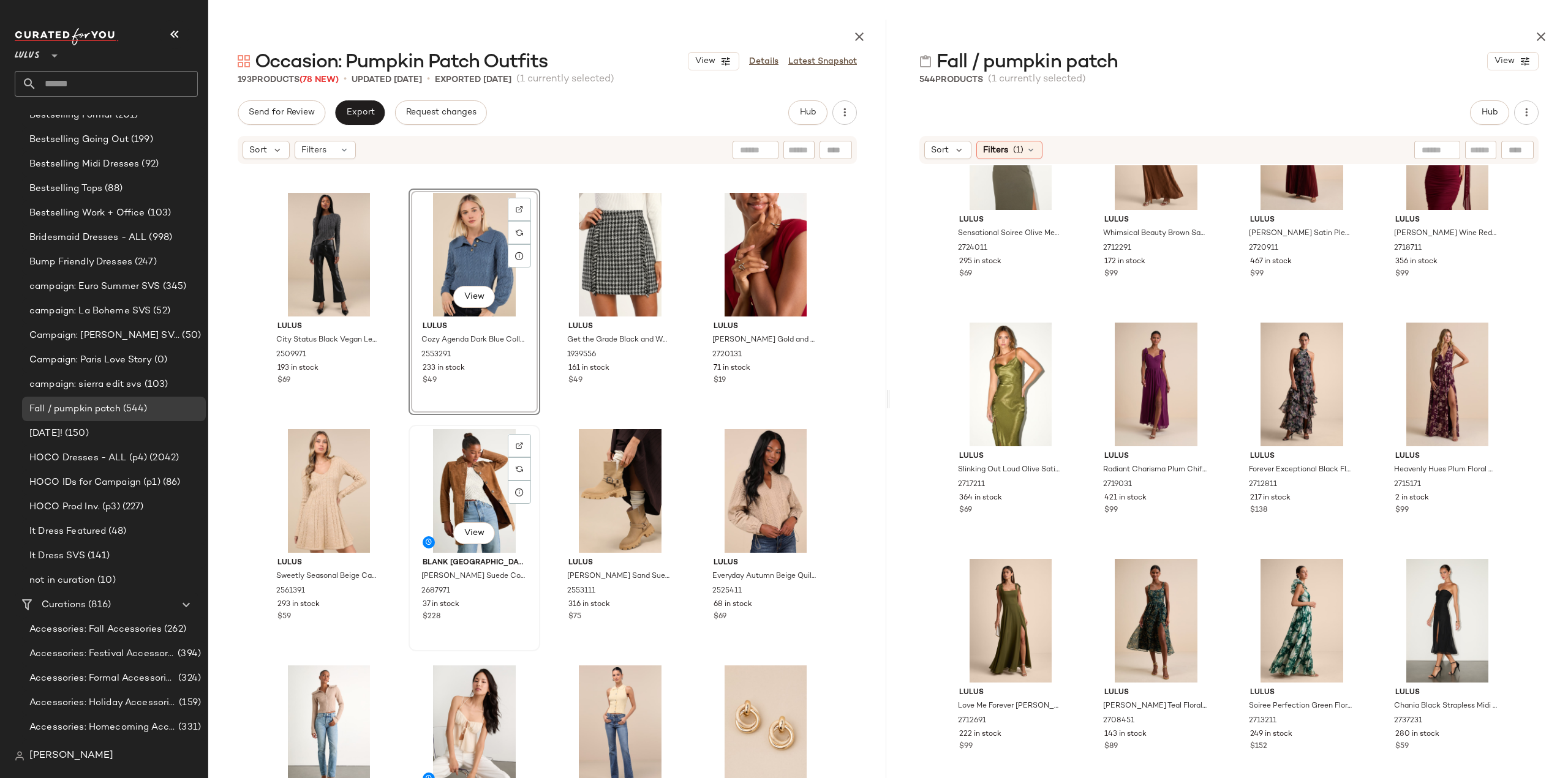
scroll to position [8597, 0]
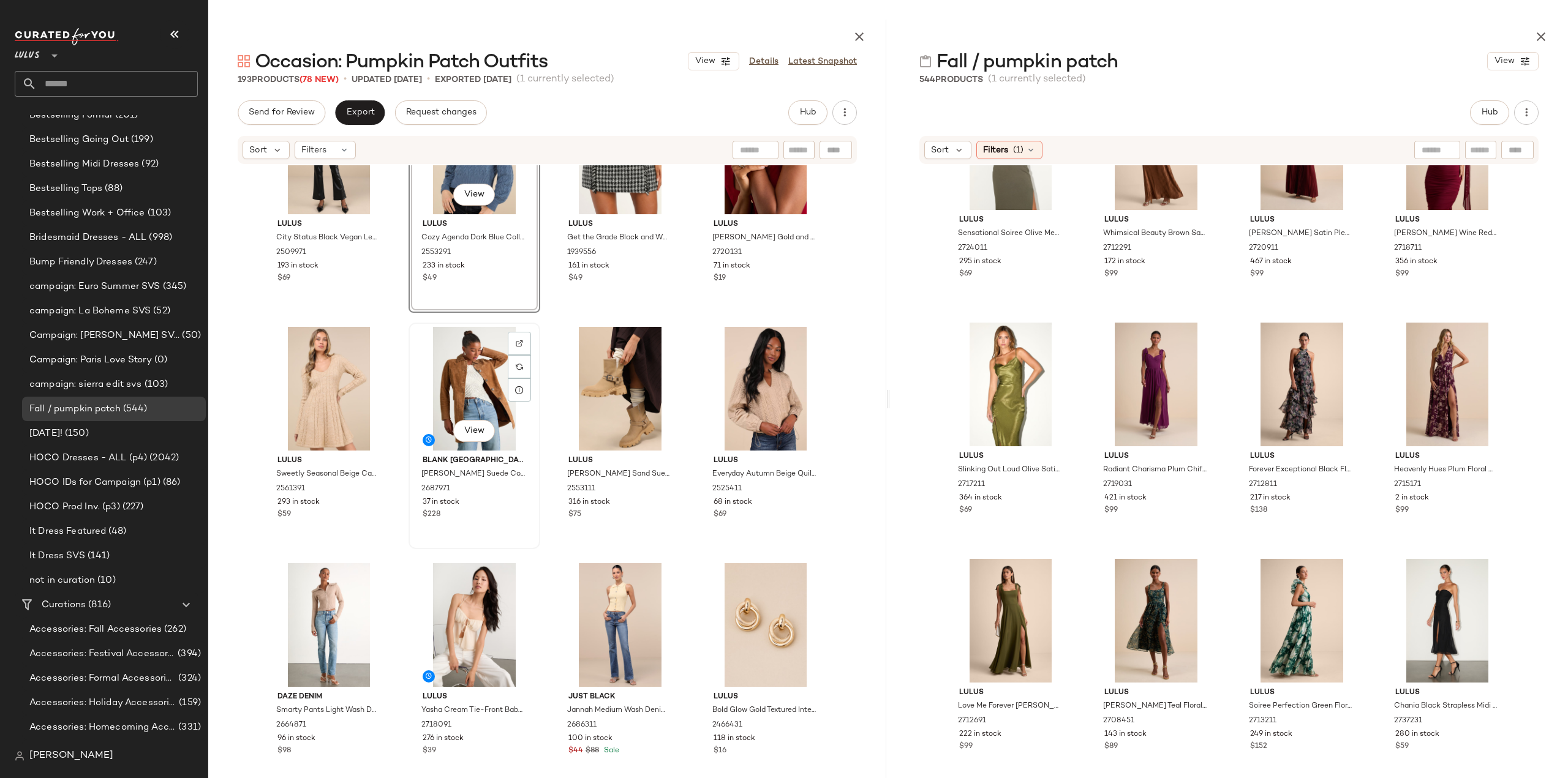
click at [495, 513] on div "$228" at bounding box center [475, 515] width 103 height 11
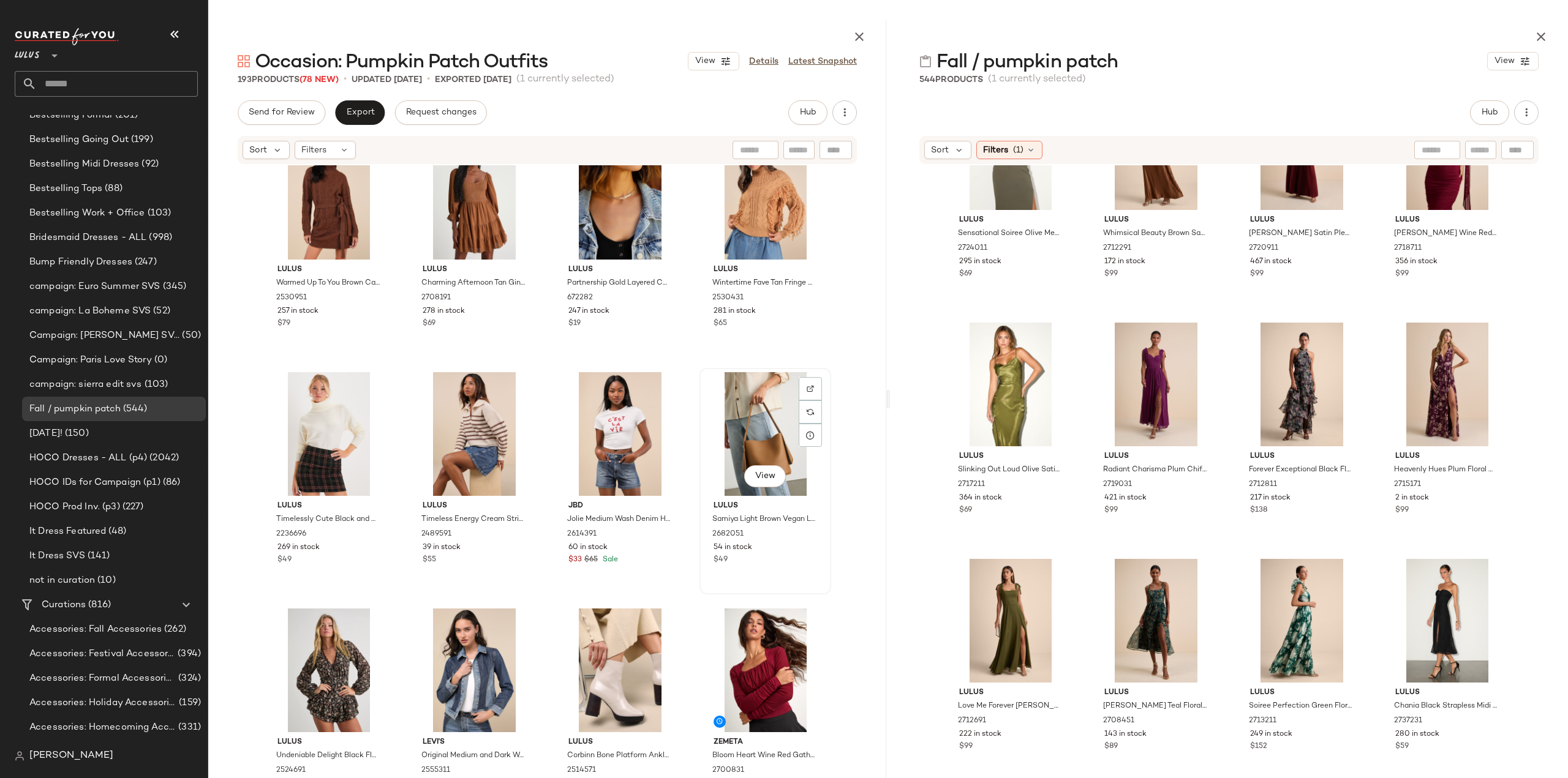
scroll to position [10900, 0]
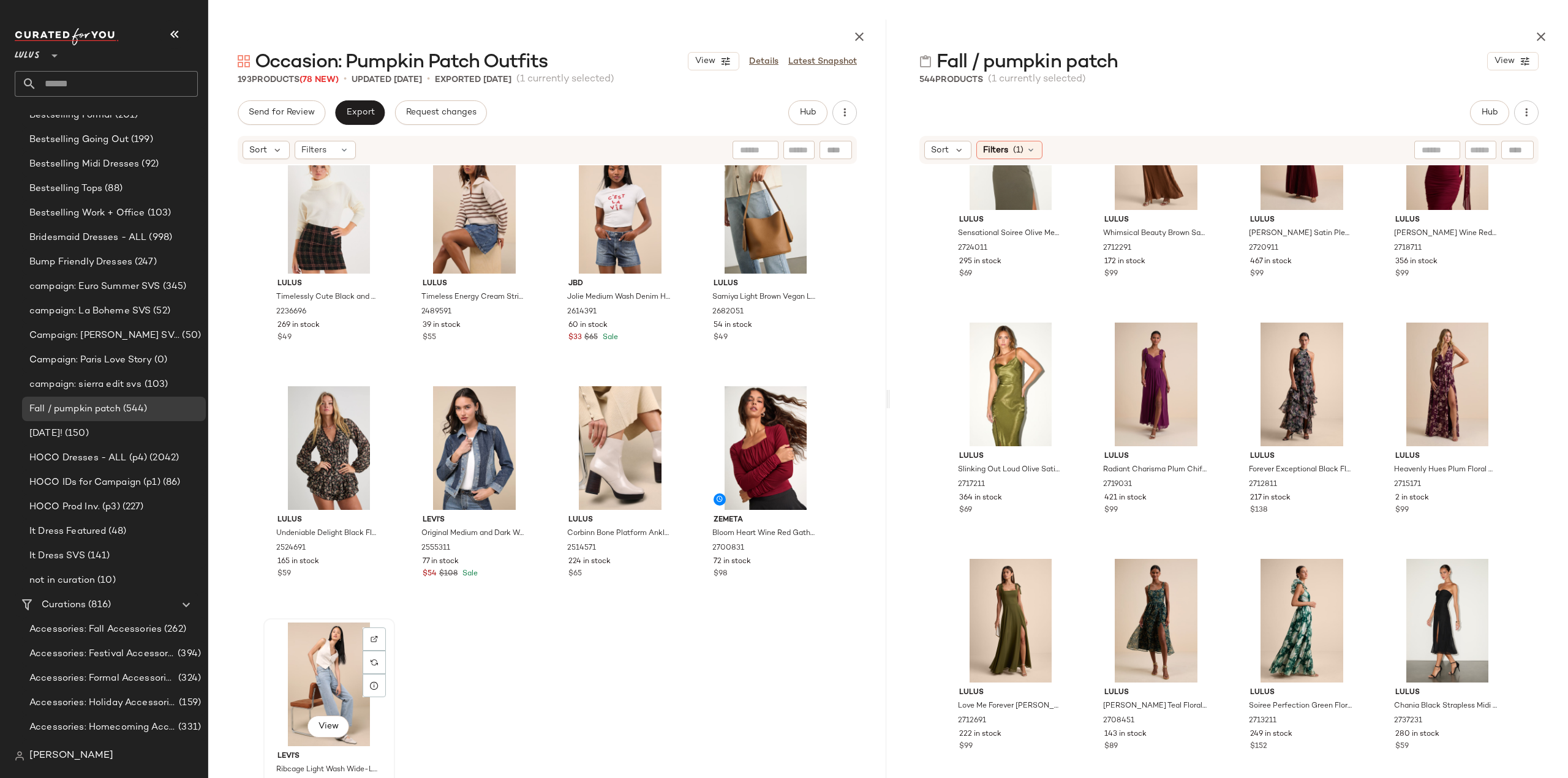
click at [319, 692] on div "View" at bounding box center [329, 683] width 123 height 123
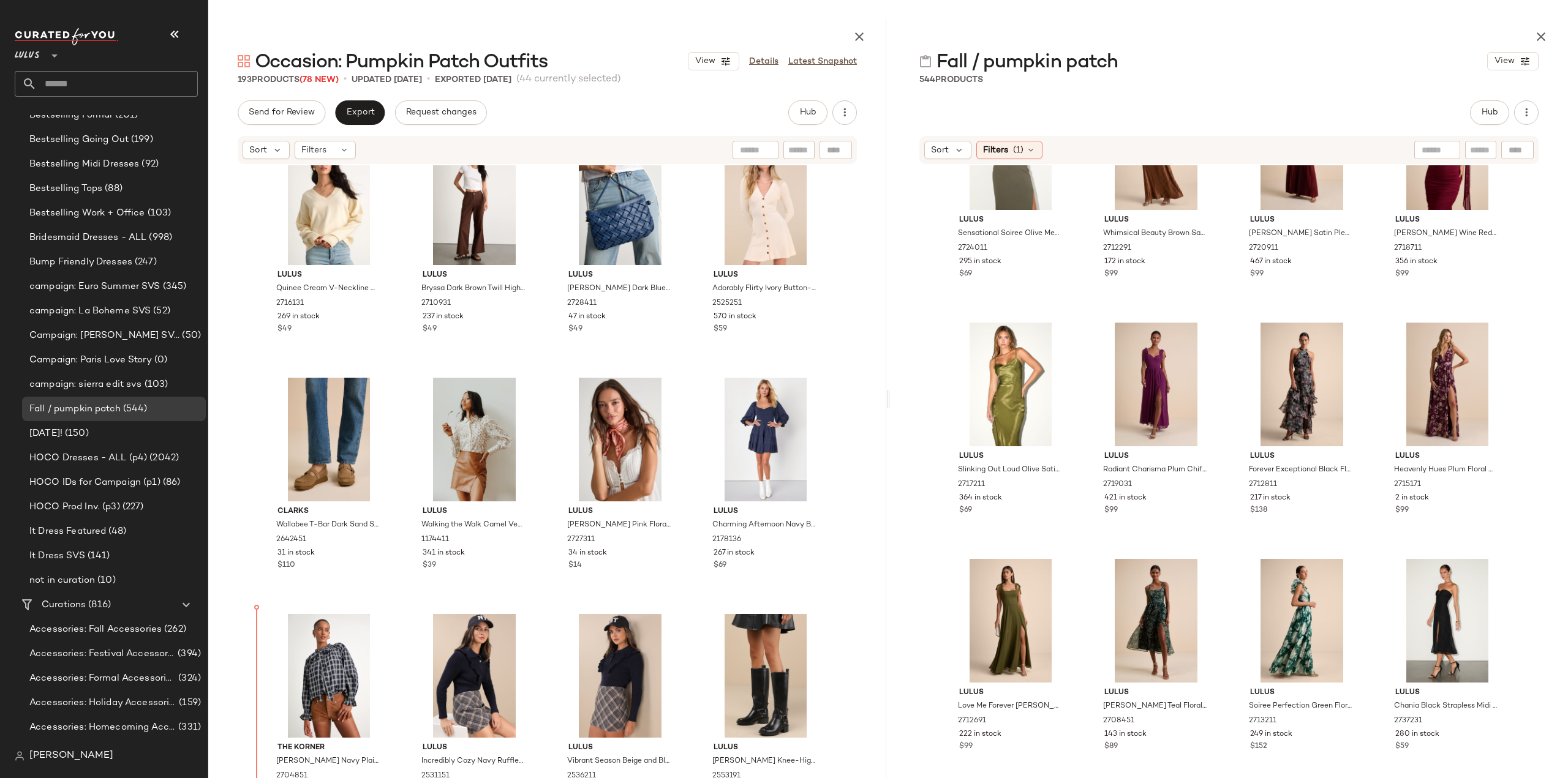
scroll to position [7582, 0]
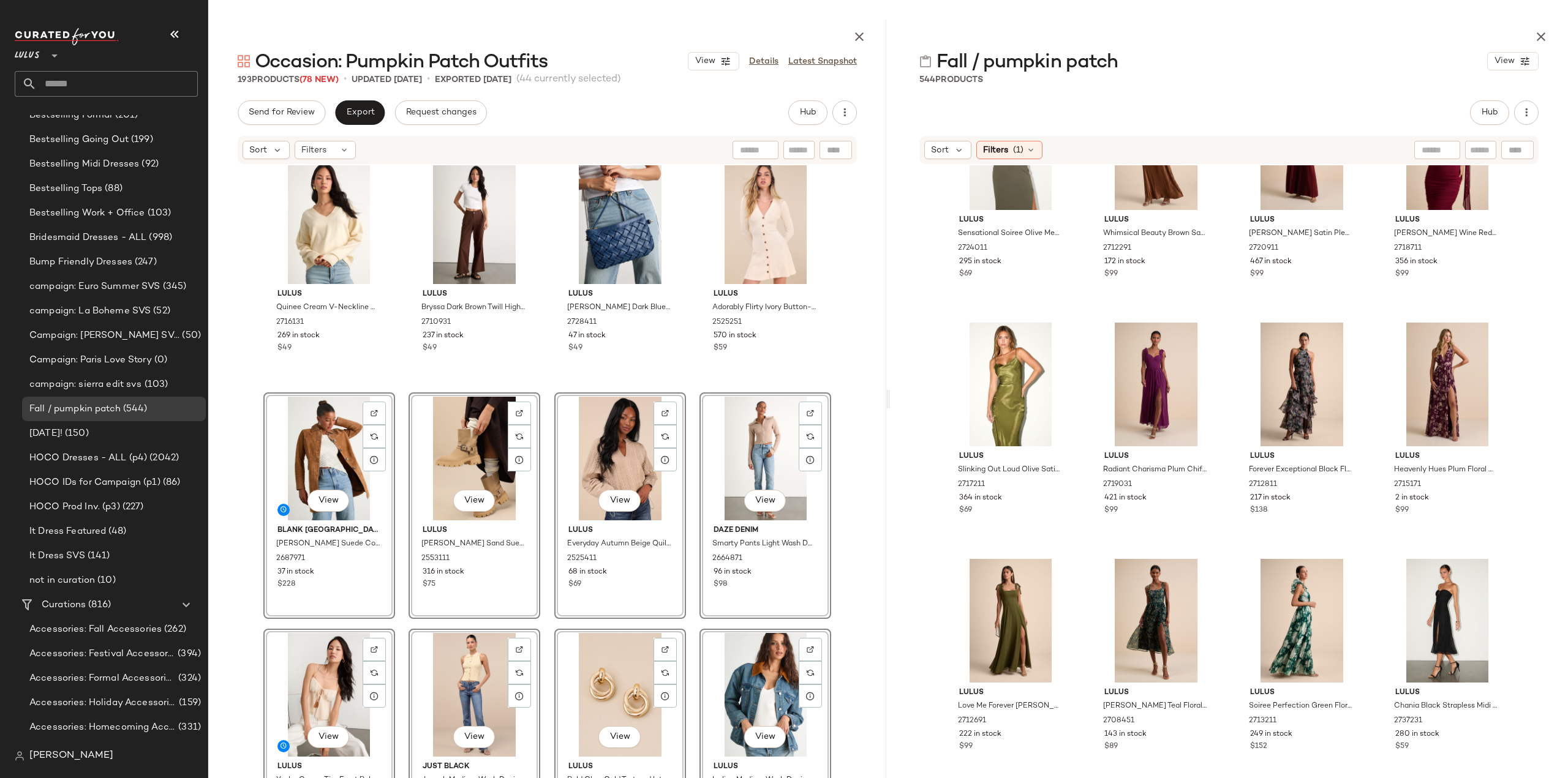
click at [238, 500] on div "Lulus Quinee Cream V-Neckline Oversized Sweater 2716131 269 in stock $49 Lulus …" at bounding box center [547, 505] width 678 height 679
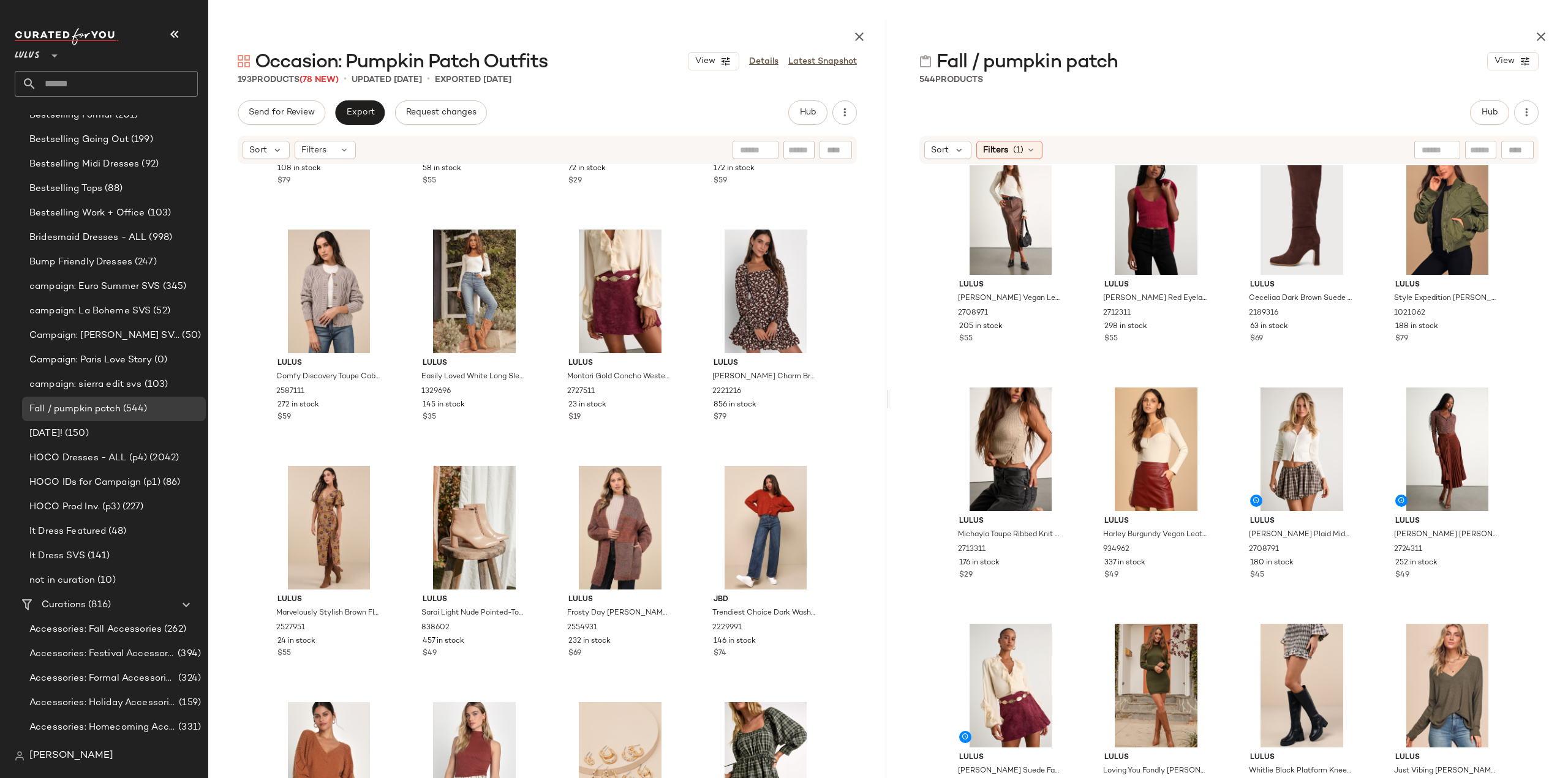
scroll to position [8439, 0]
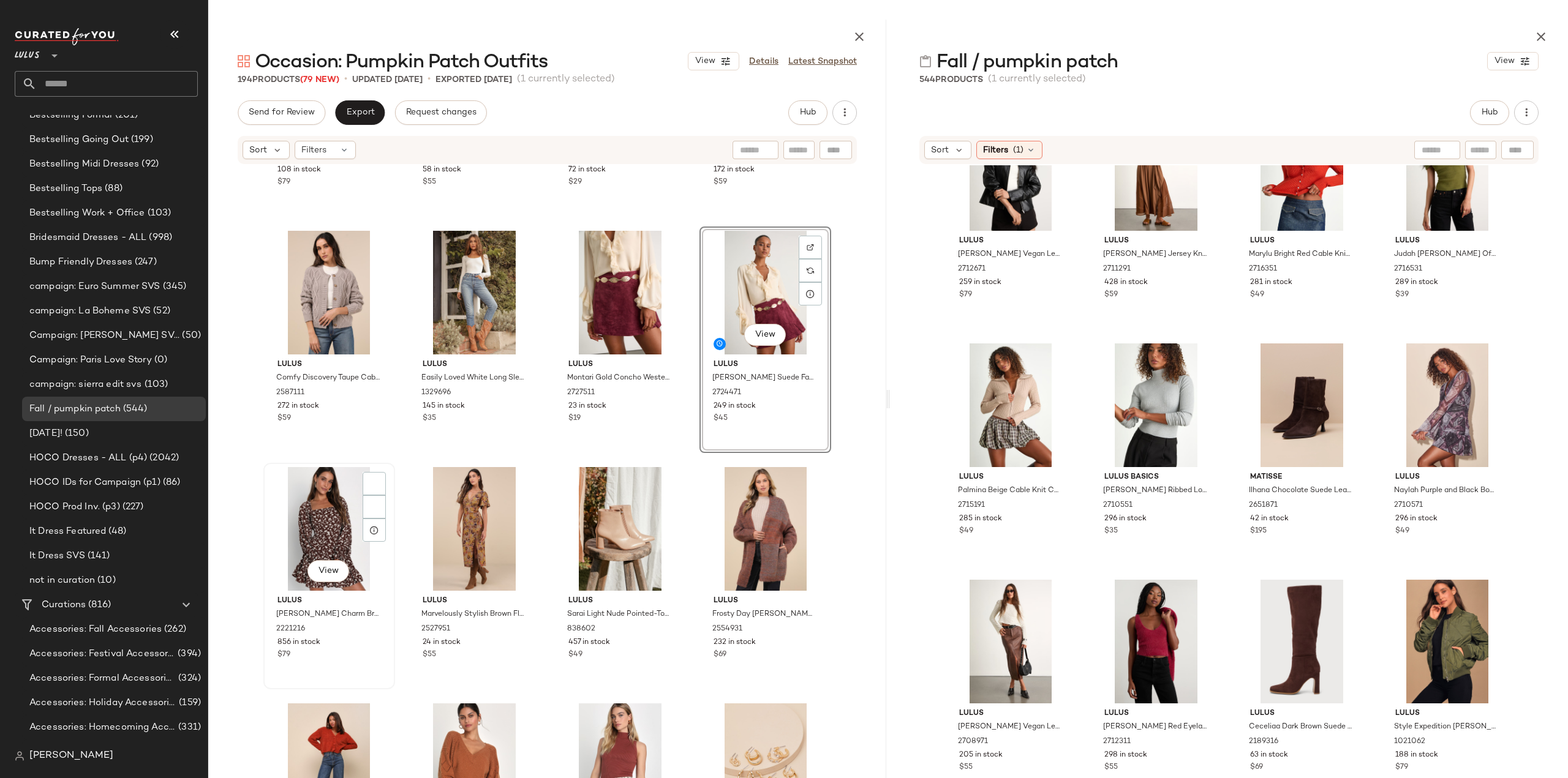
scroll to position [8500, 0]
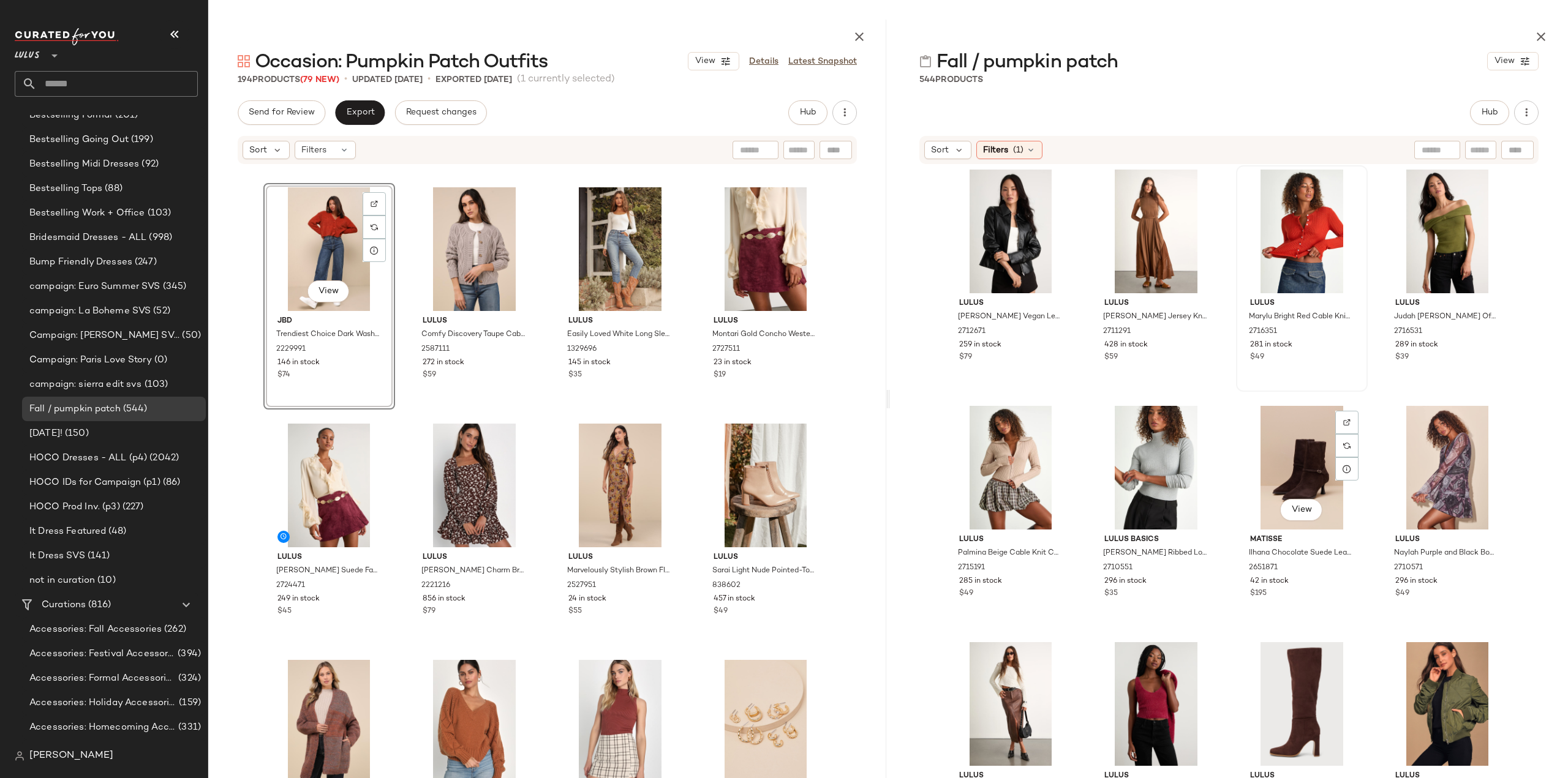
scroll to position [6804, 0]
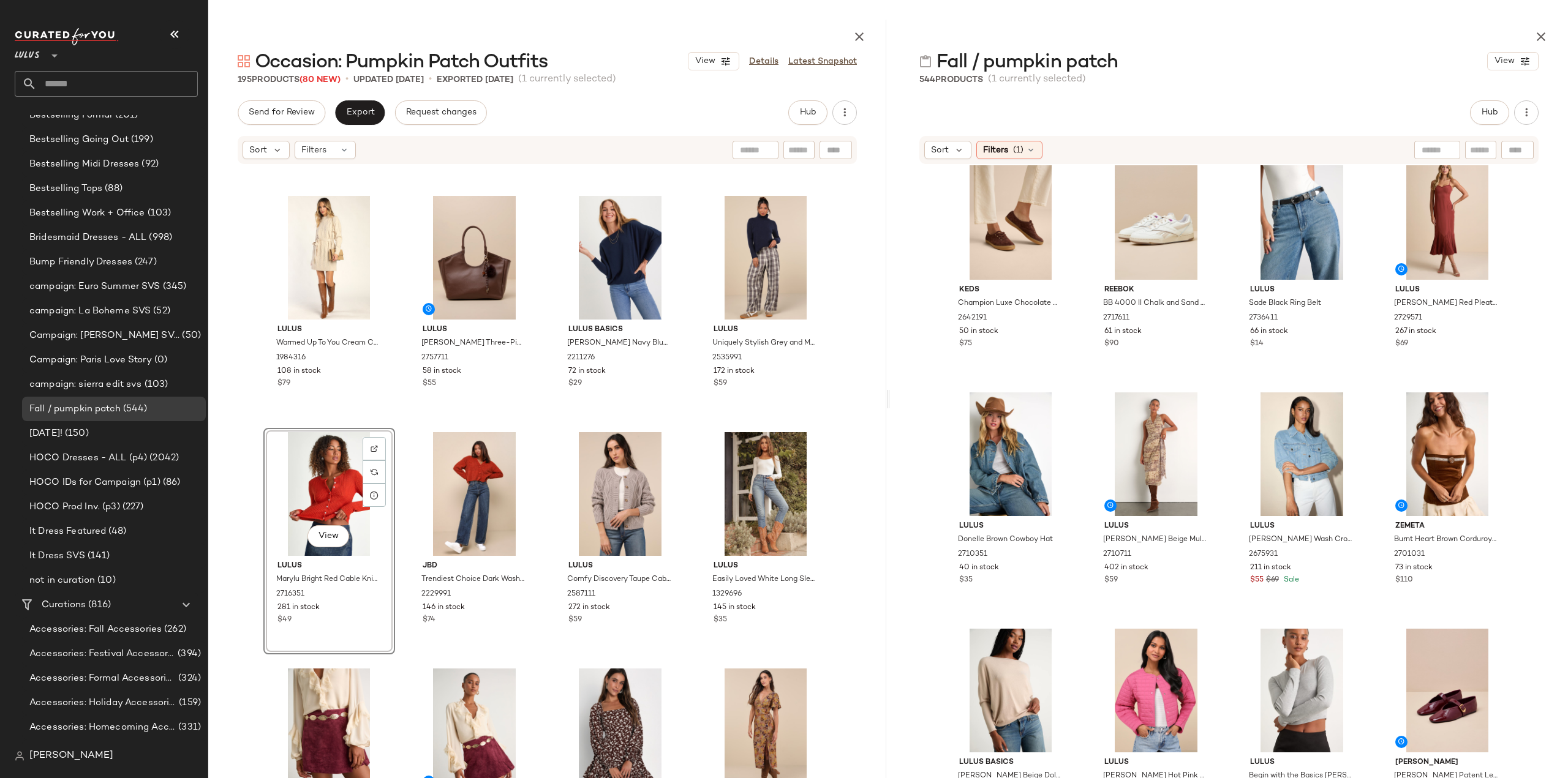
scroll to position [1968, 0]
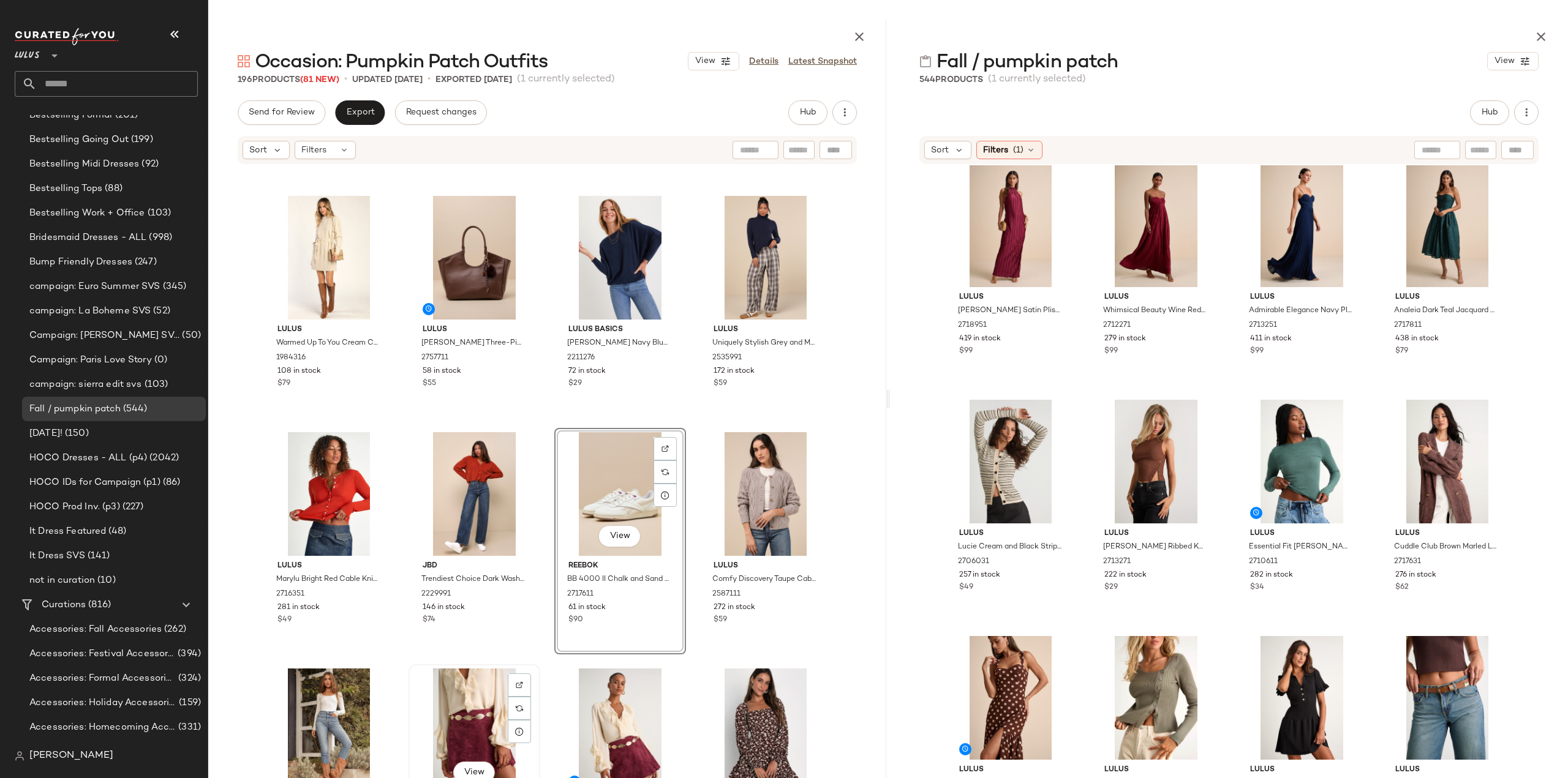
scroll to position [8316, 0]
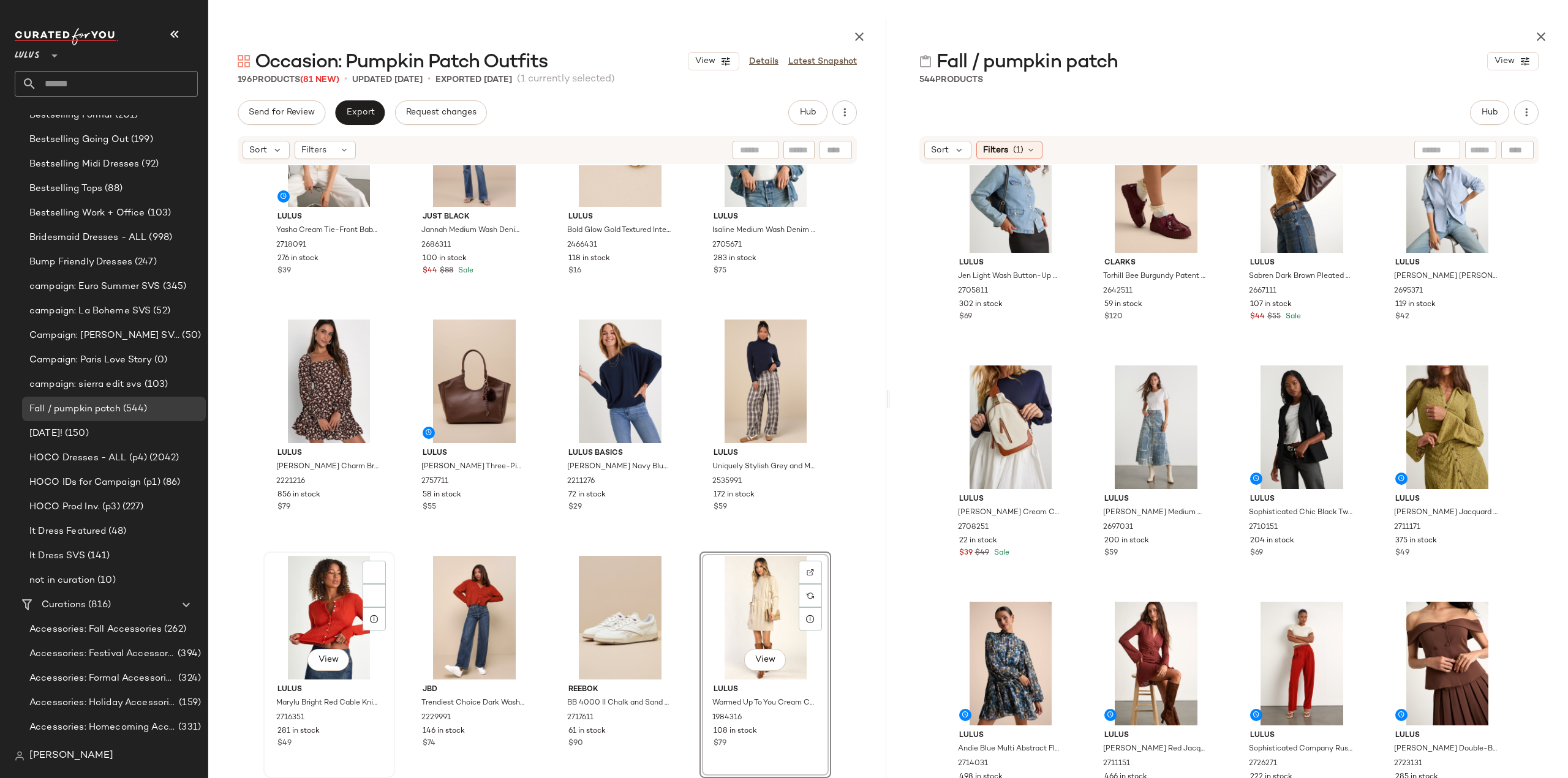
scroll to position [8176, 0]
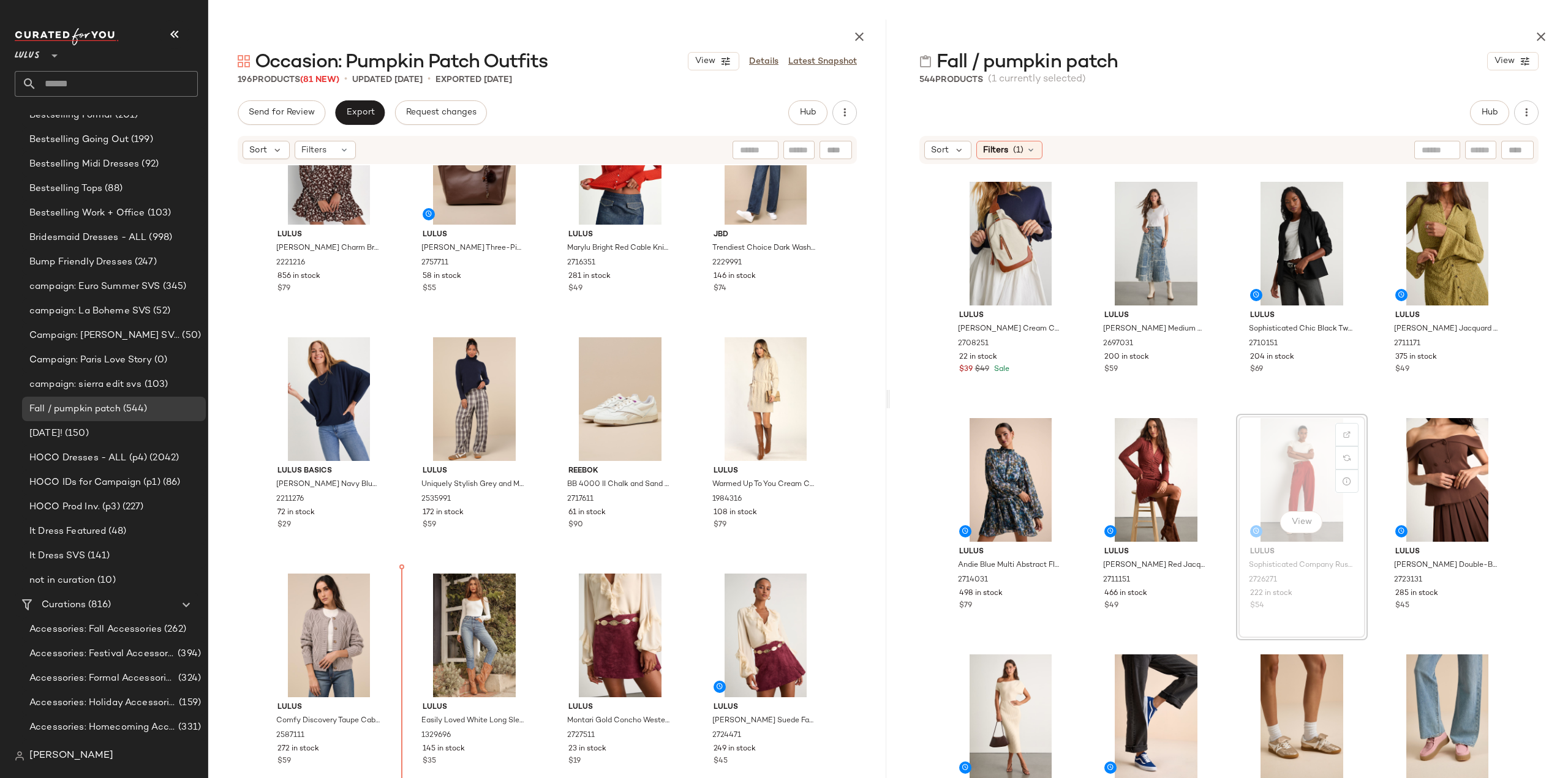
scroll to position [8355, 0]
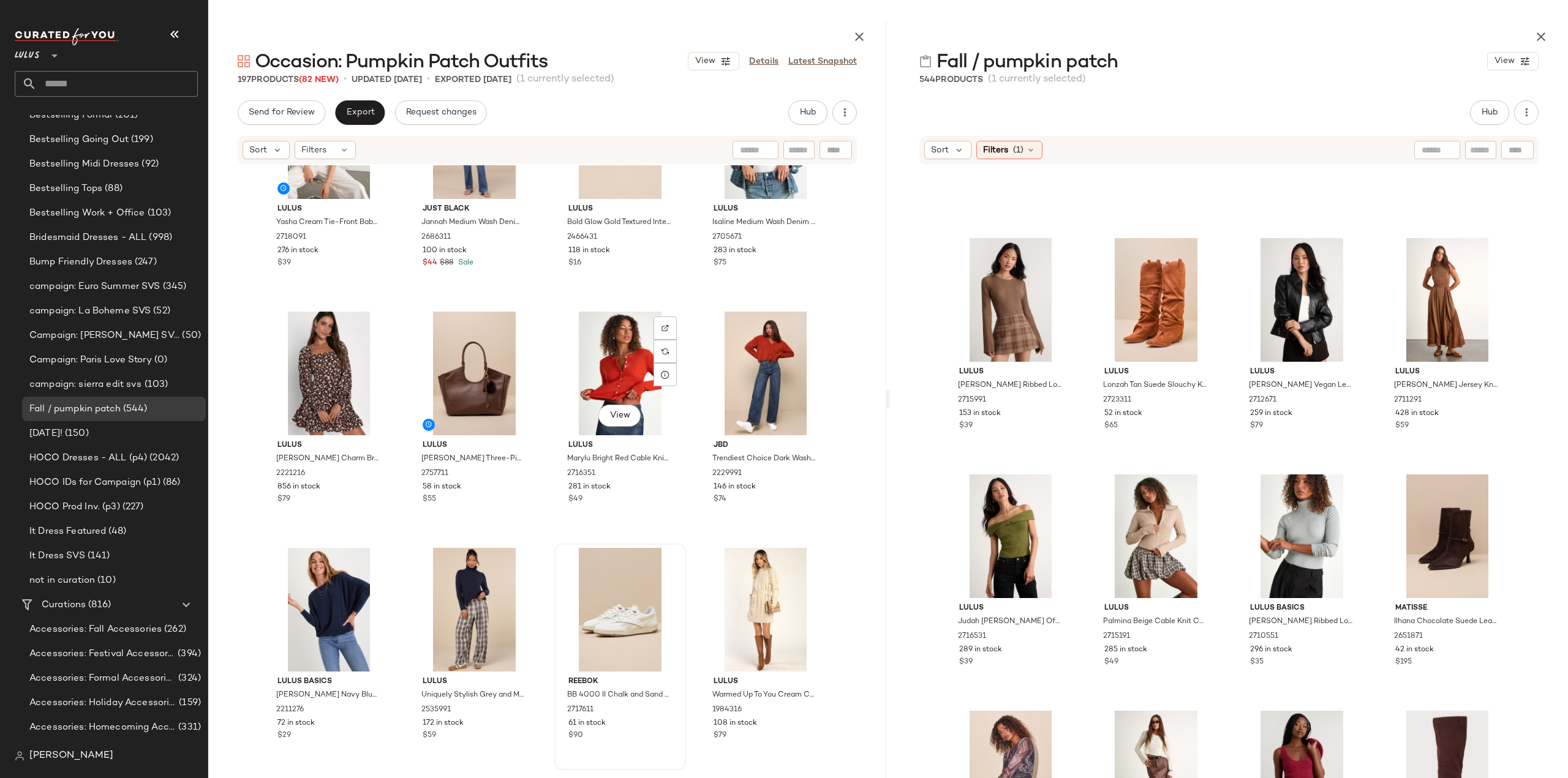
scroll to position [8049, 0]
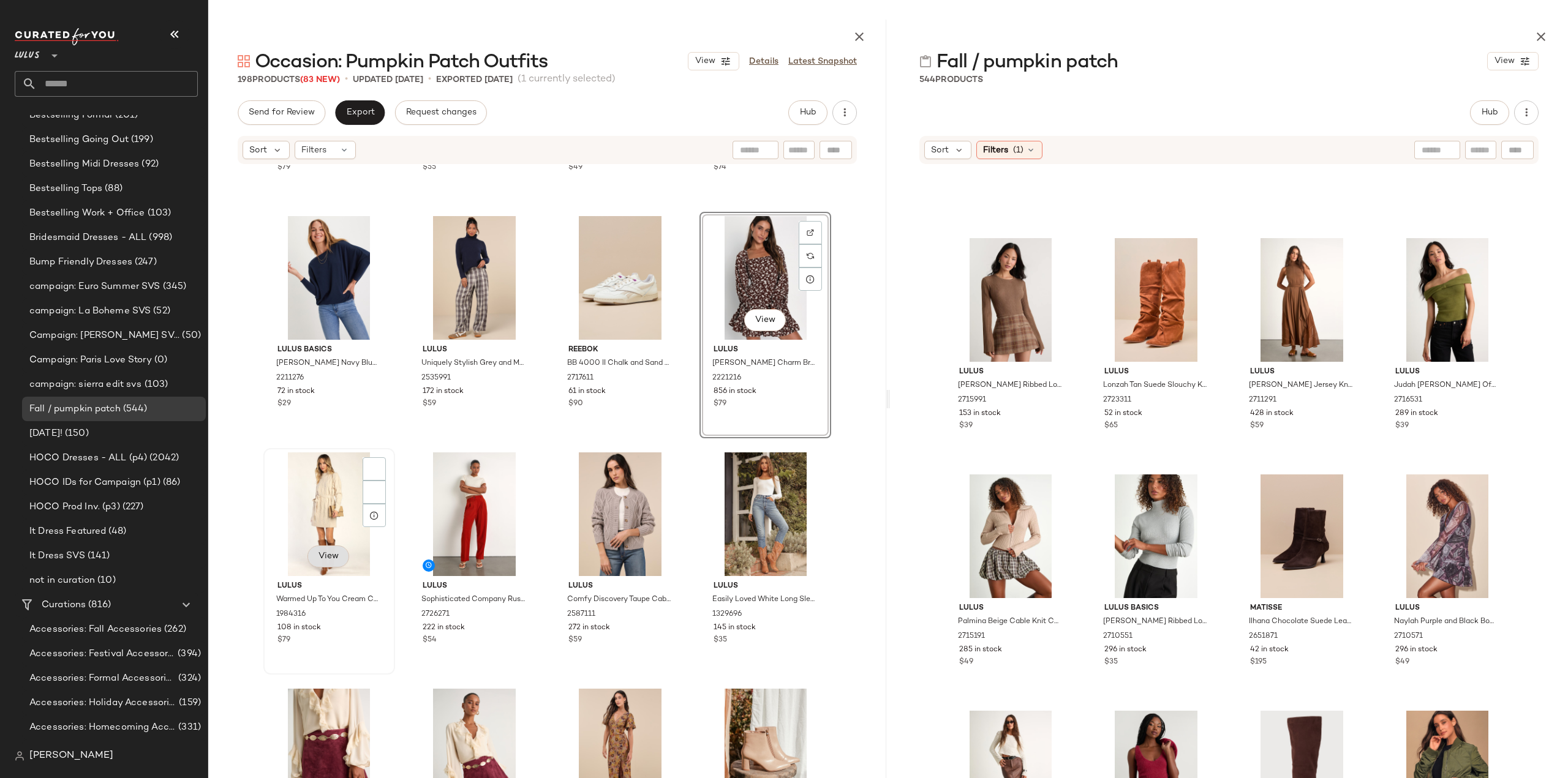
scroll to position [8477, 0]
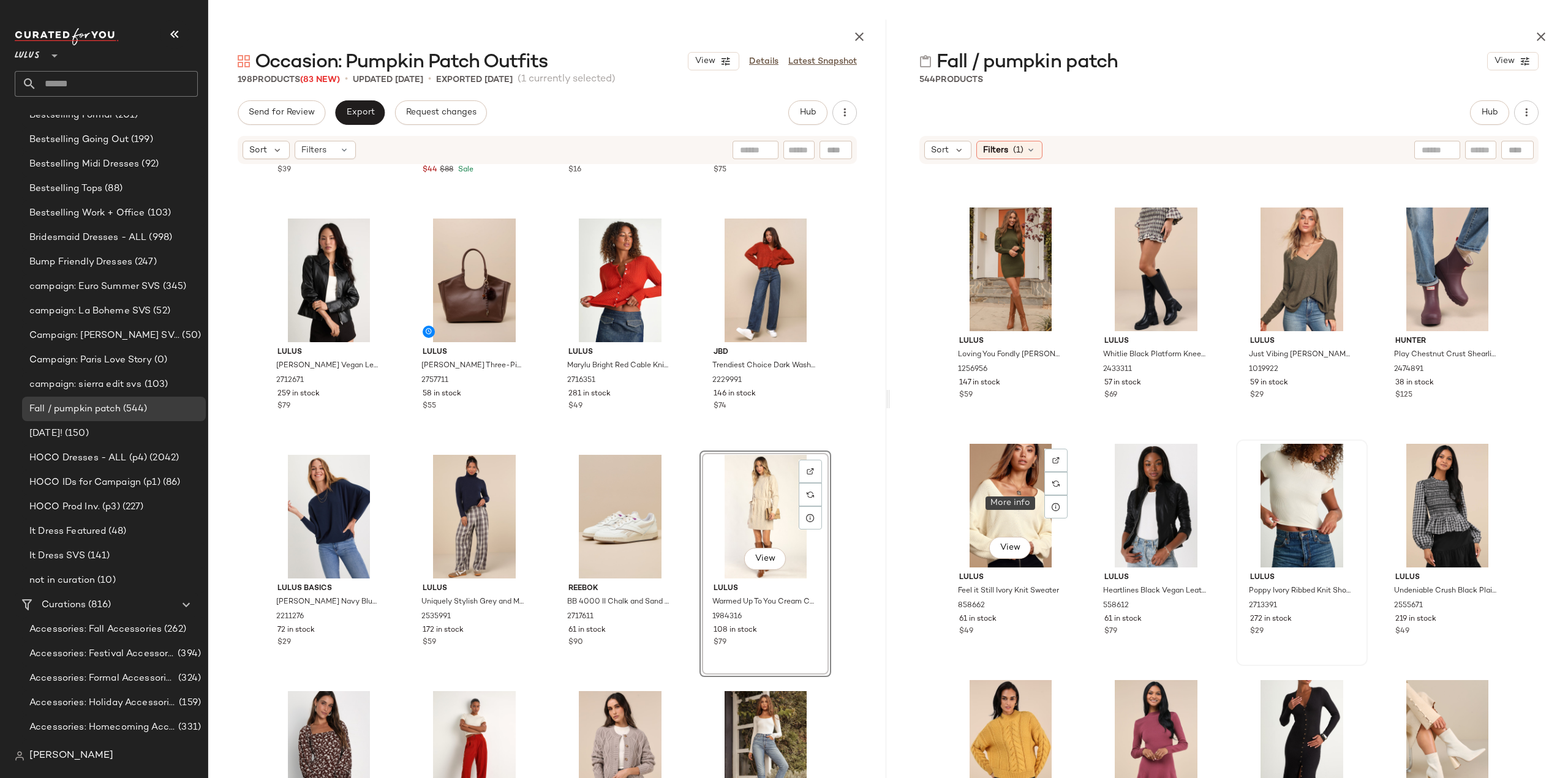
scroll to position [7538, 0]
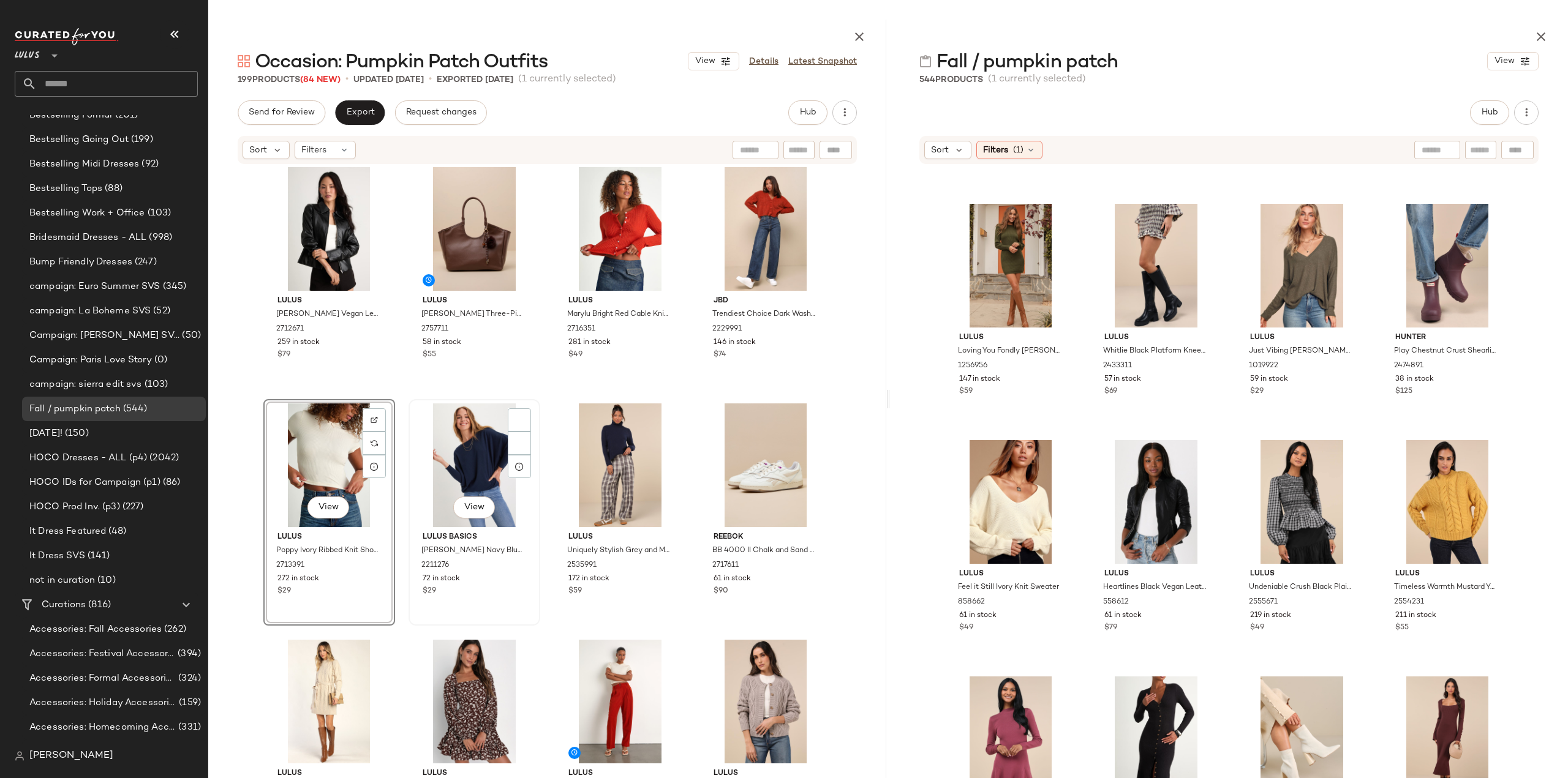
scroll to position [8355, 0]
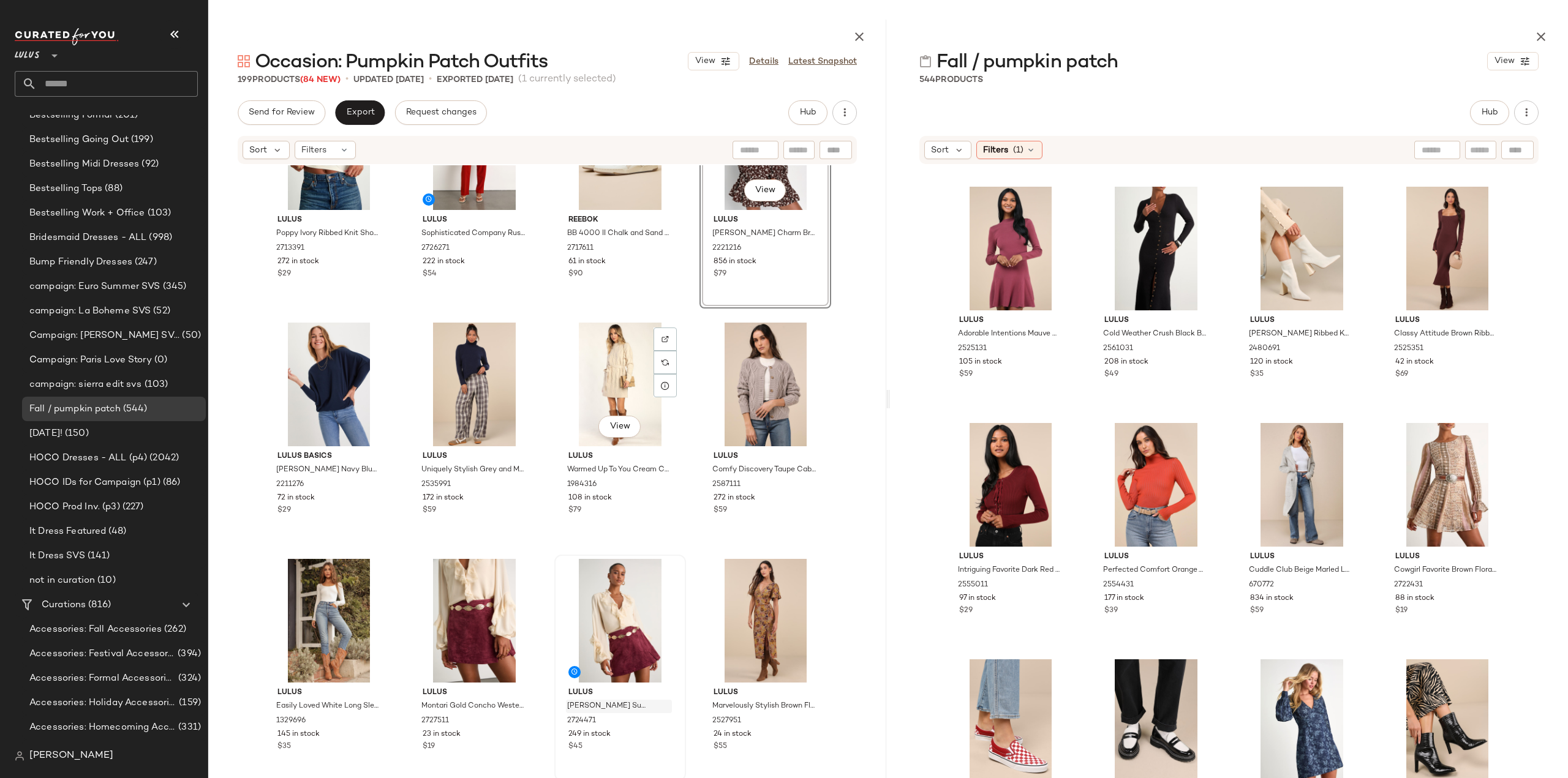
scroll to position [8723, 0]
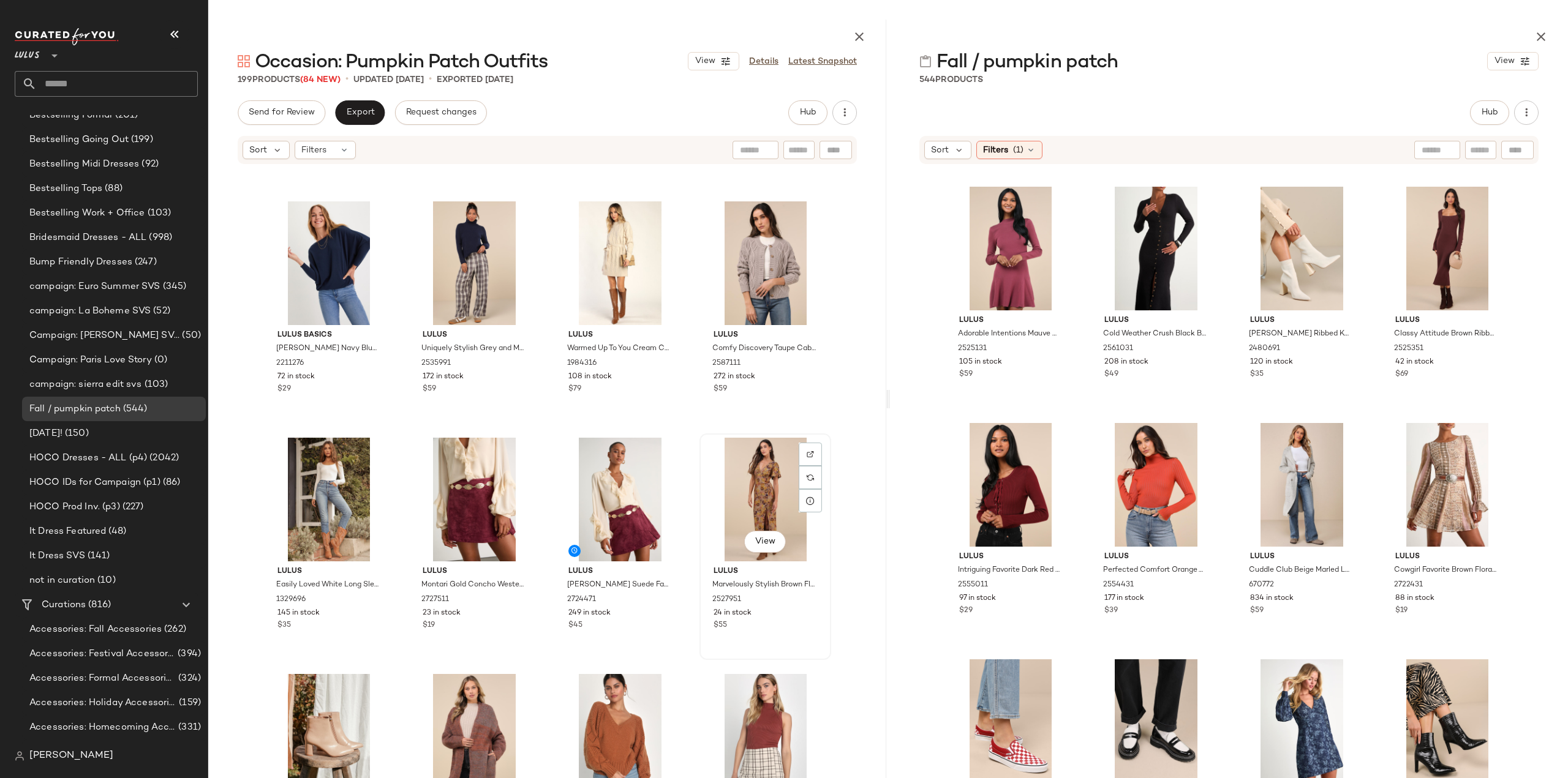
click at [789, 622] on div "$55" at bounding box center [765, 626] width 103 height 11
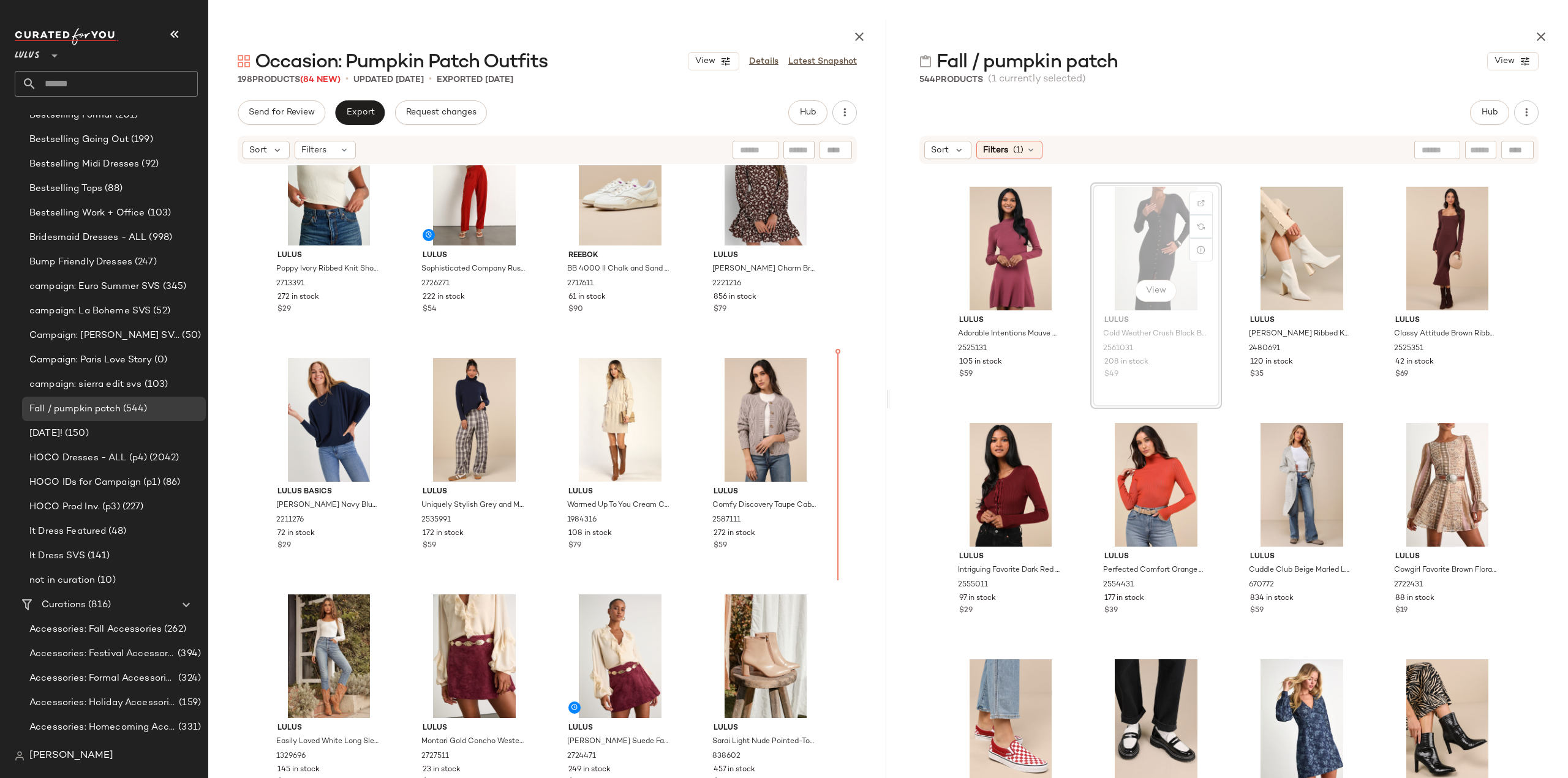
scroll to position [8028, 0]
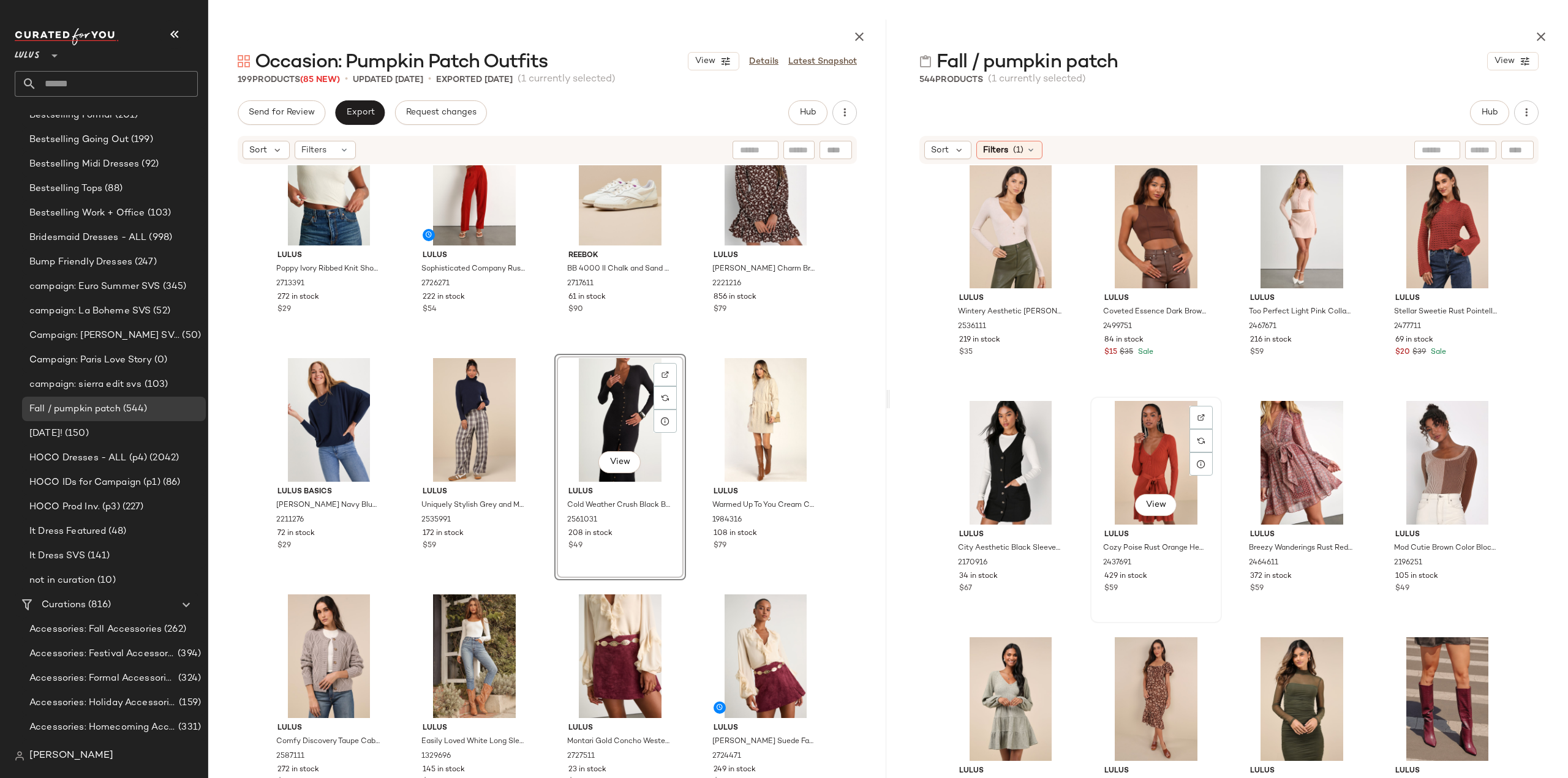
scroll to position [10659, 0]
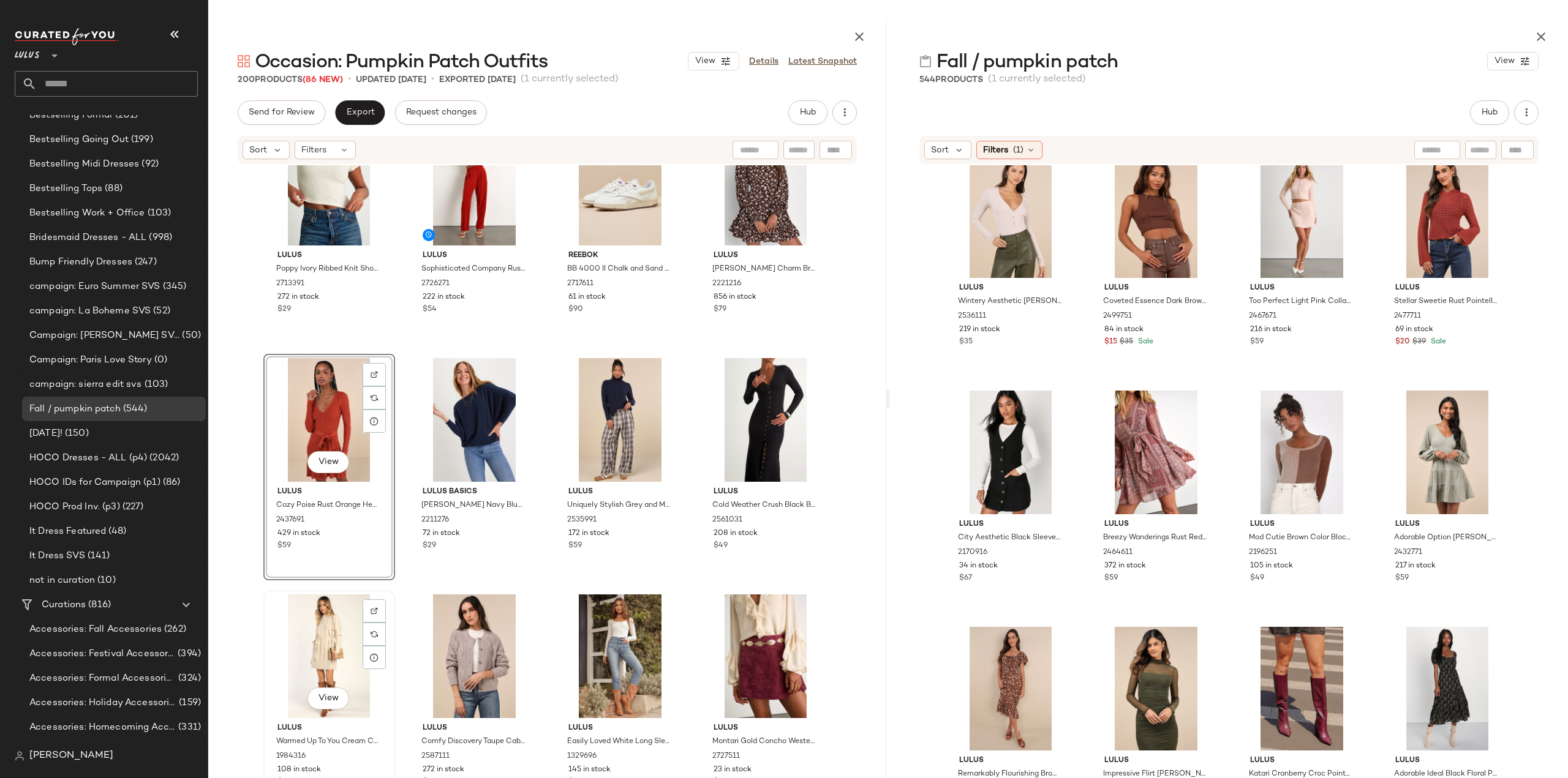
click at [338, 678] on div "View" at bounding box center [329, 655] width 123 height 123
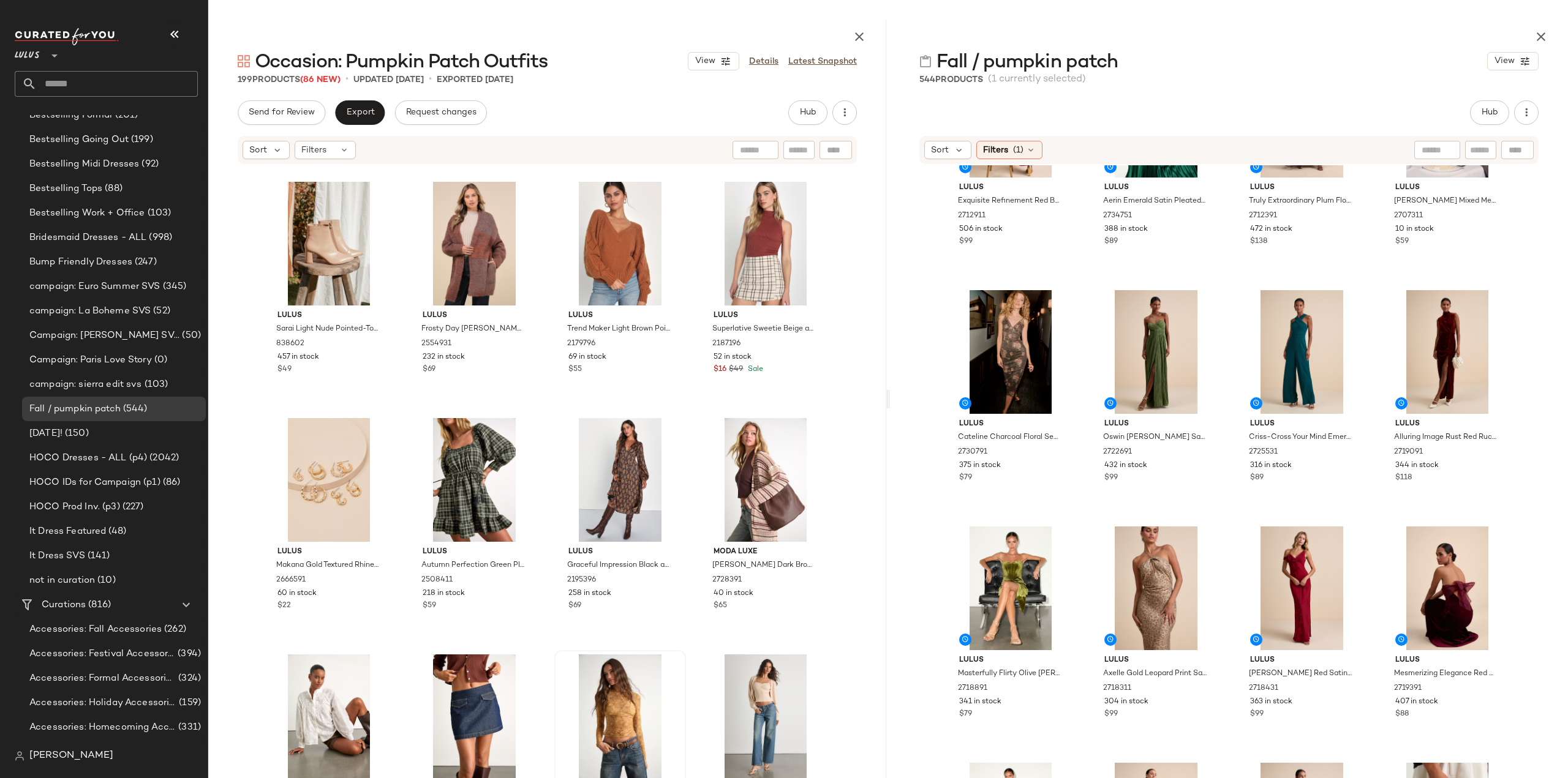
scroll to position [9300, 0]
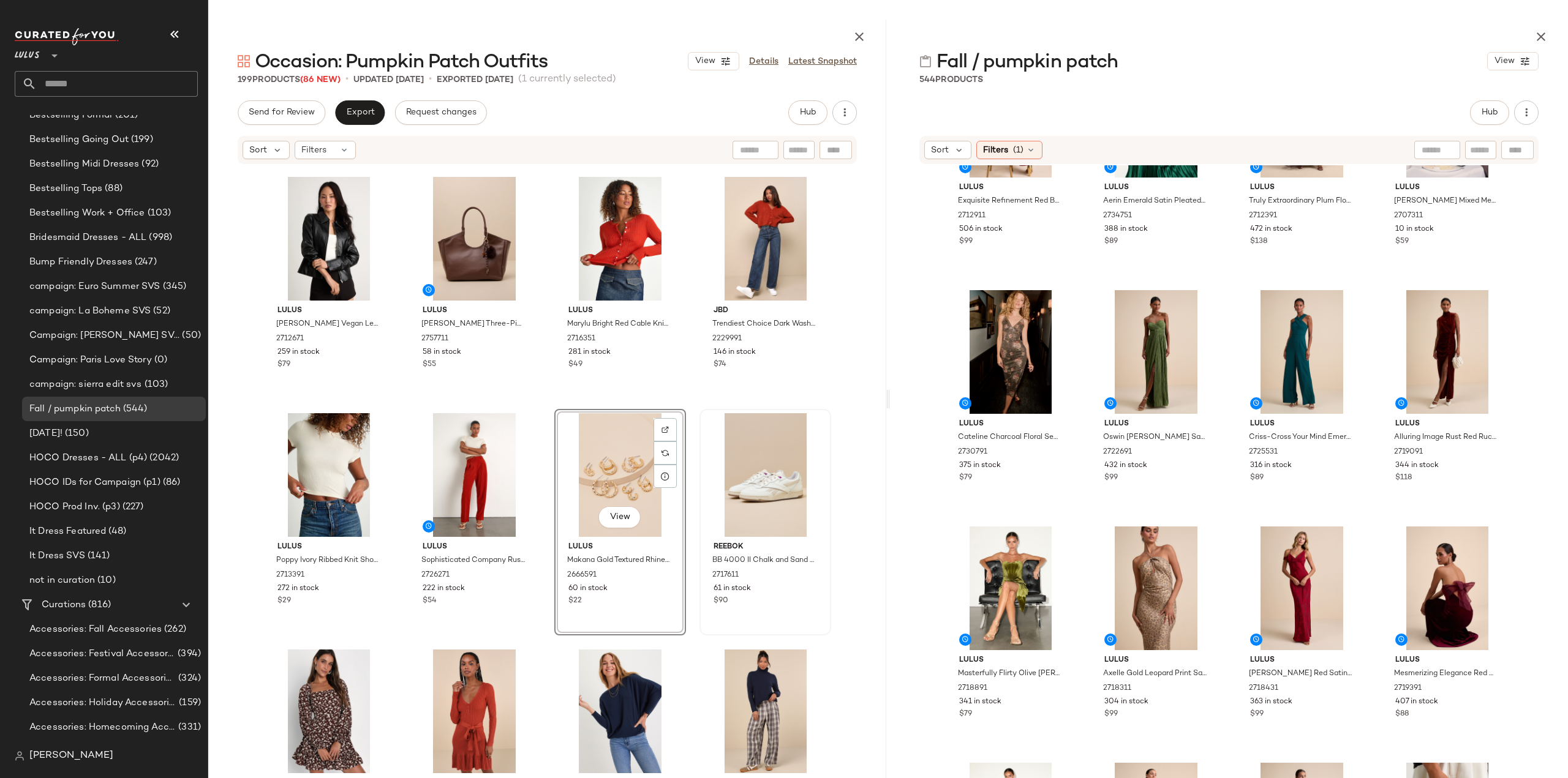
scroll to position [8386, 0]
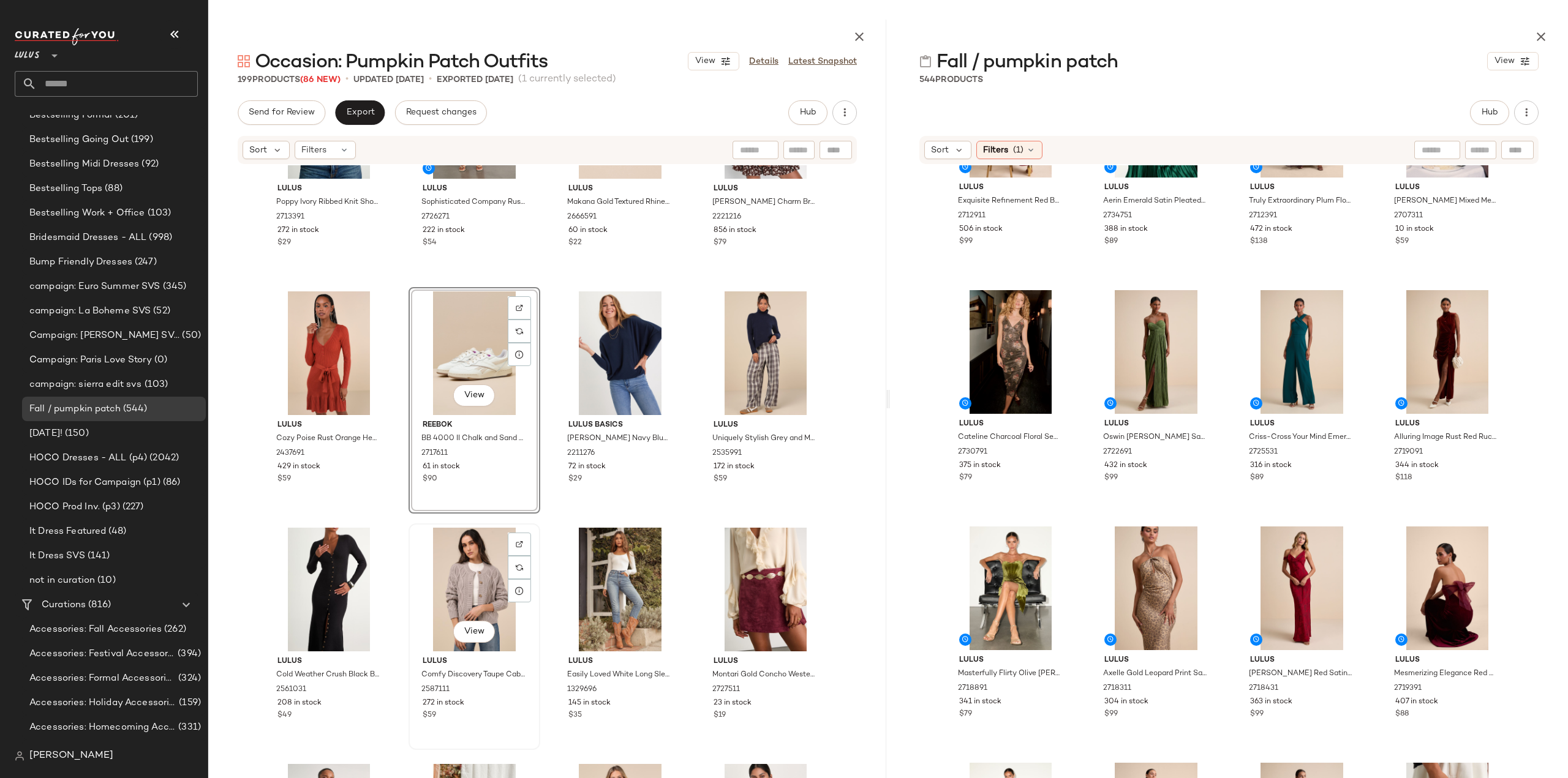
scroll to position [8815, 0]
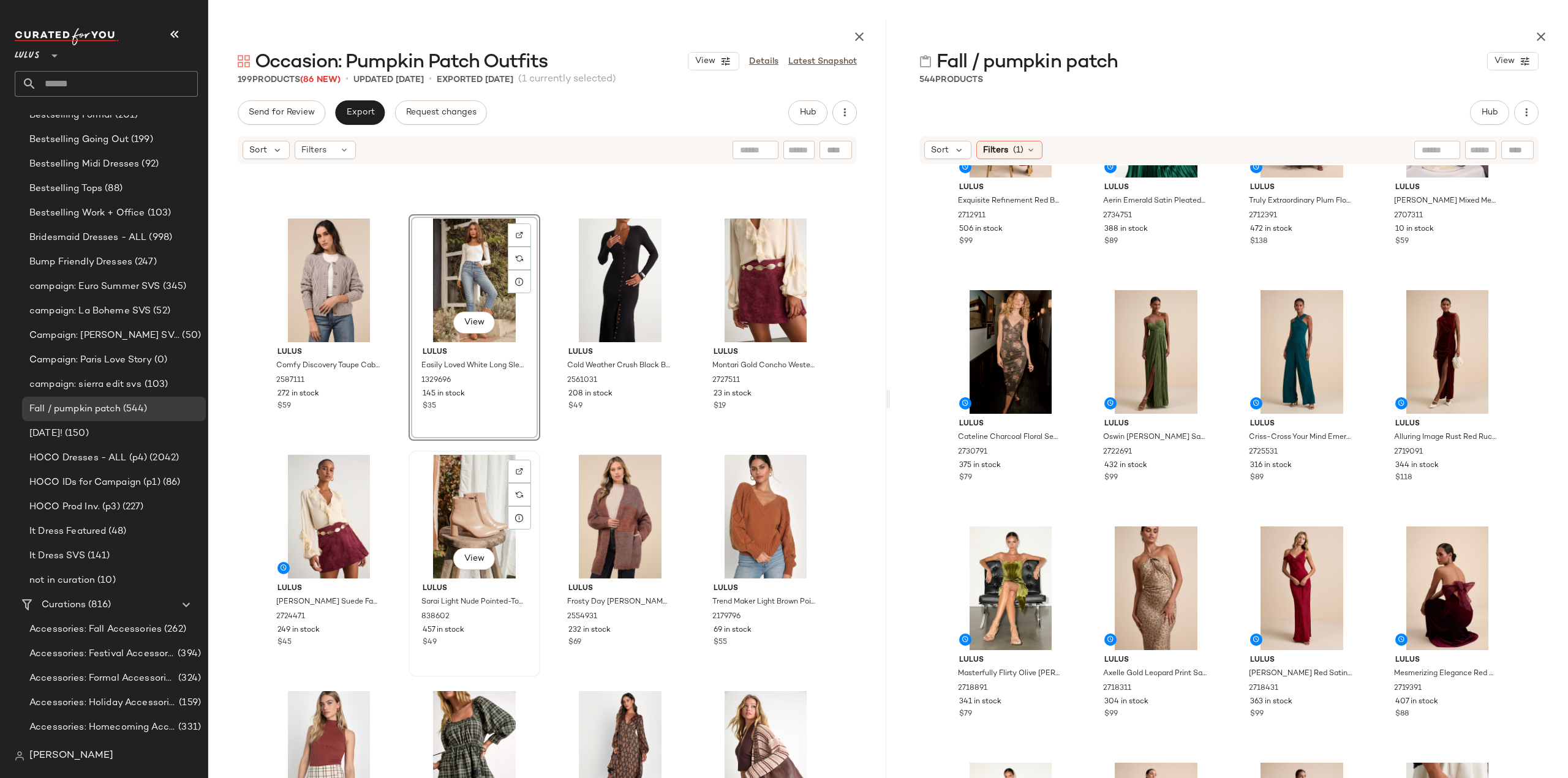
scroll to position [8938, 0]
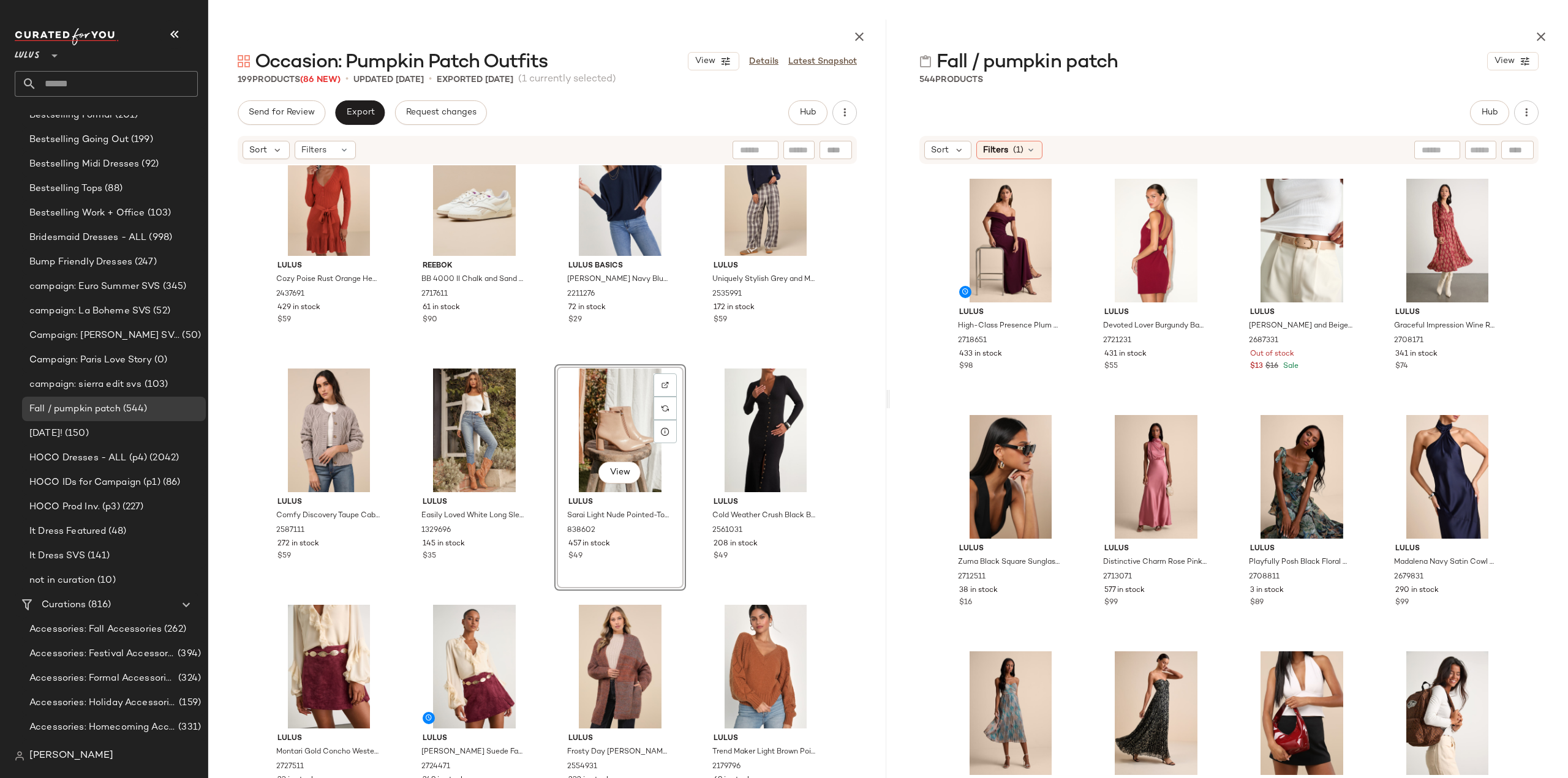
scroll to position [8754, 0]
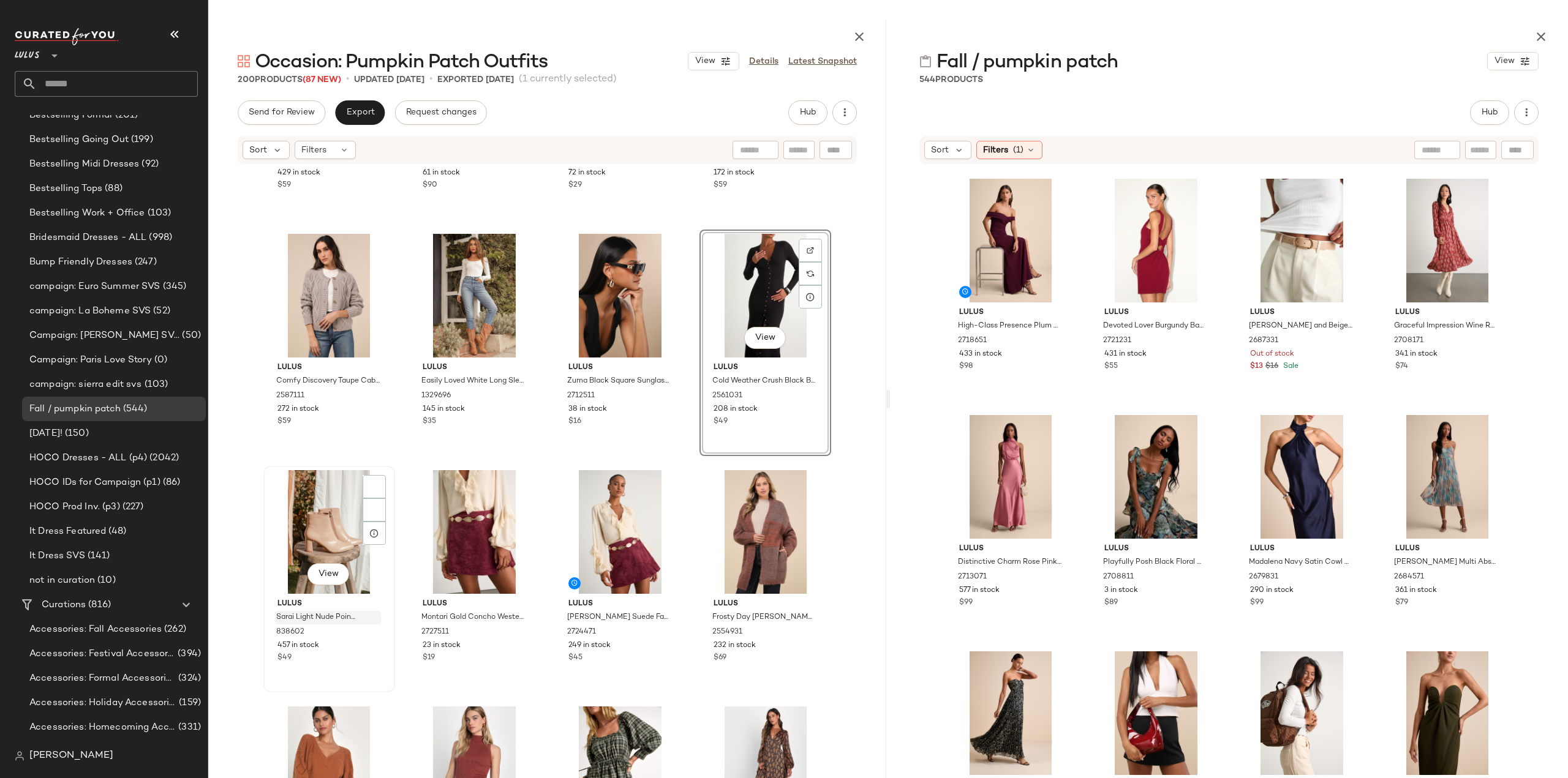
scroll to position [8938, 0]
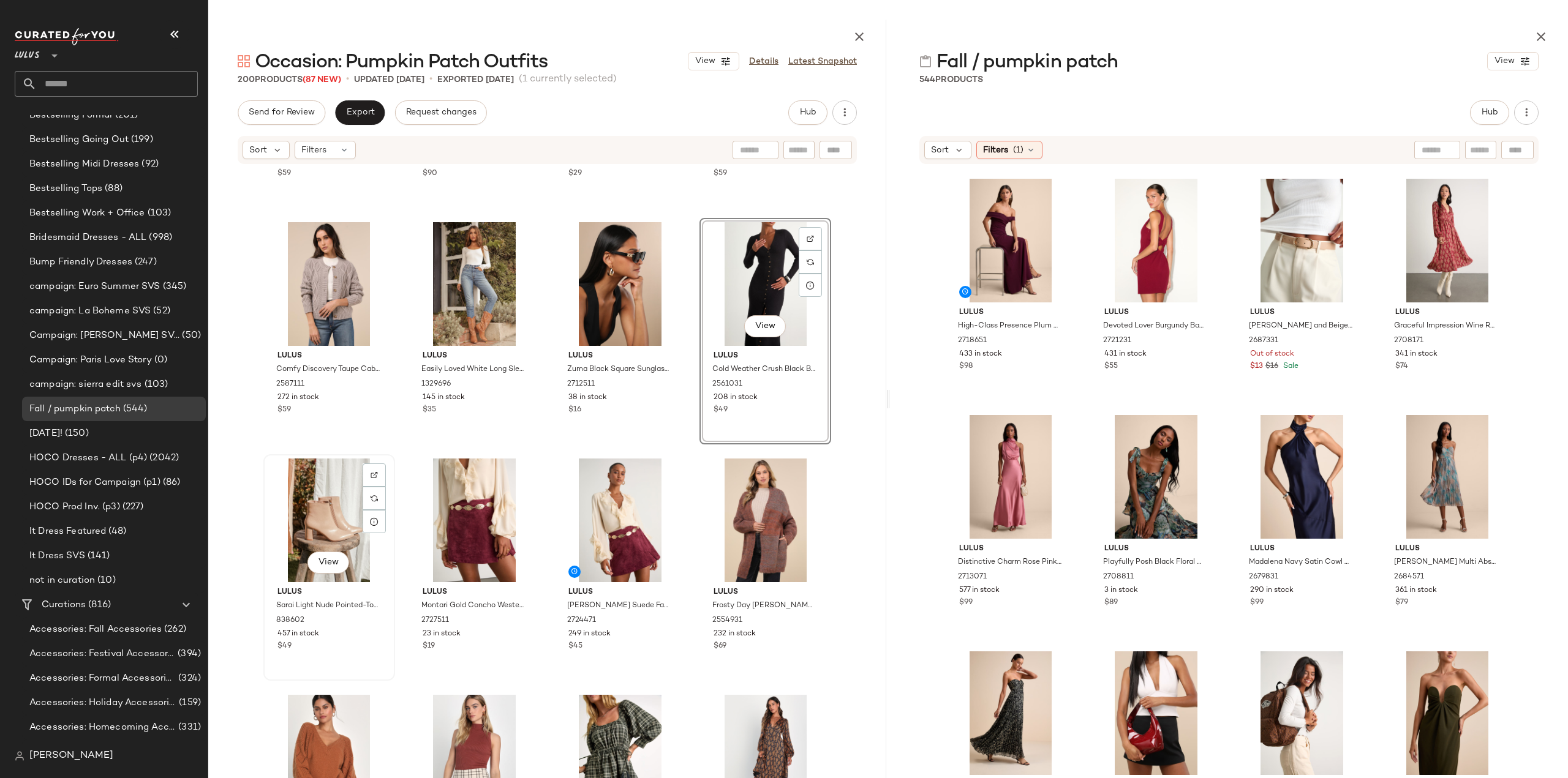
click at [355, 659] on div "View Lulus Sarai Light Nude Pointed-Toe Ankle Booties 838602 457 in stock $49" at bounding box center [329, 567] width 130 height 224
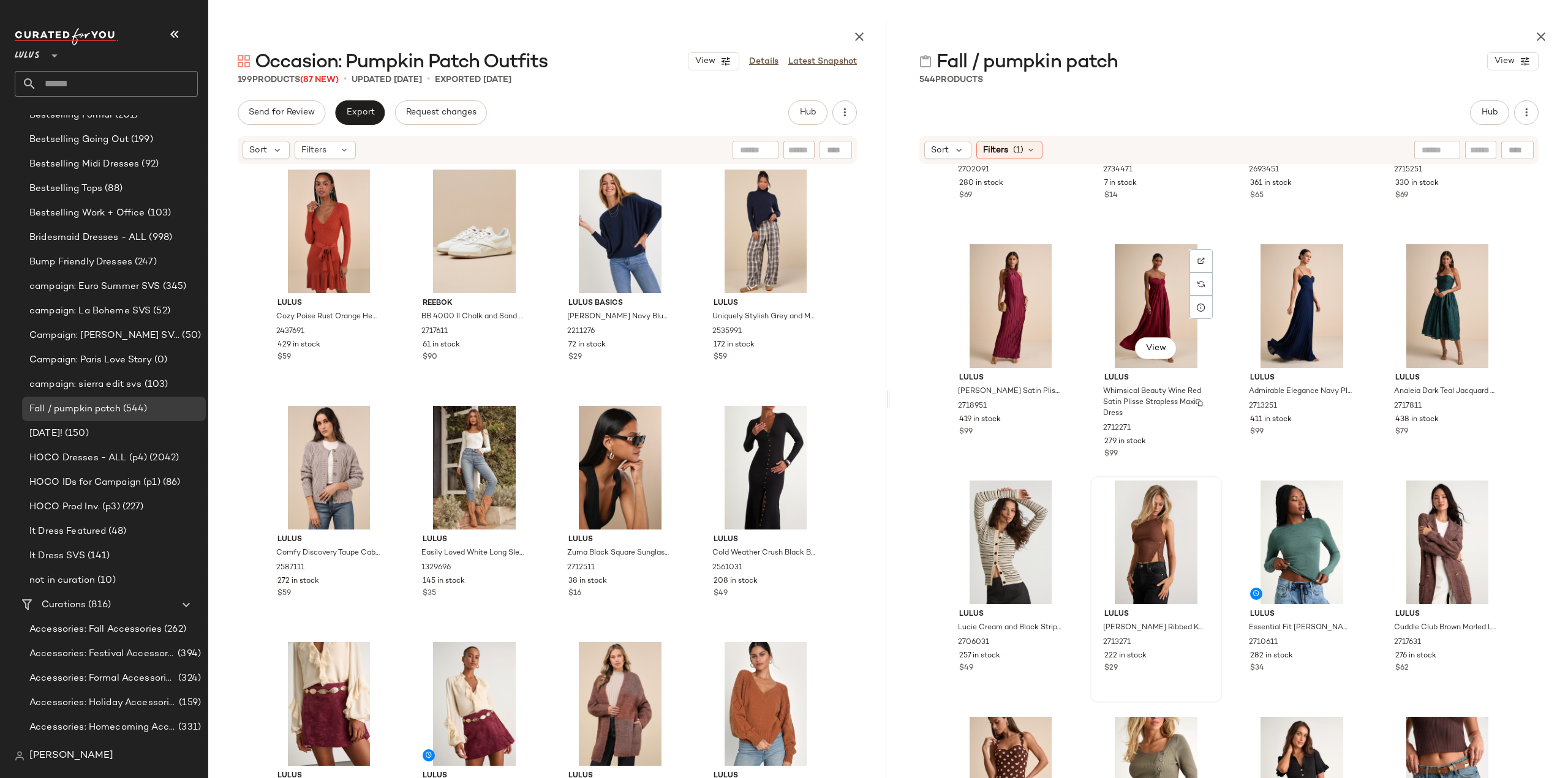
scroll to position [245, 0]
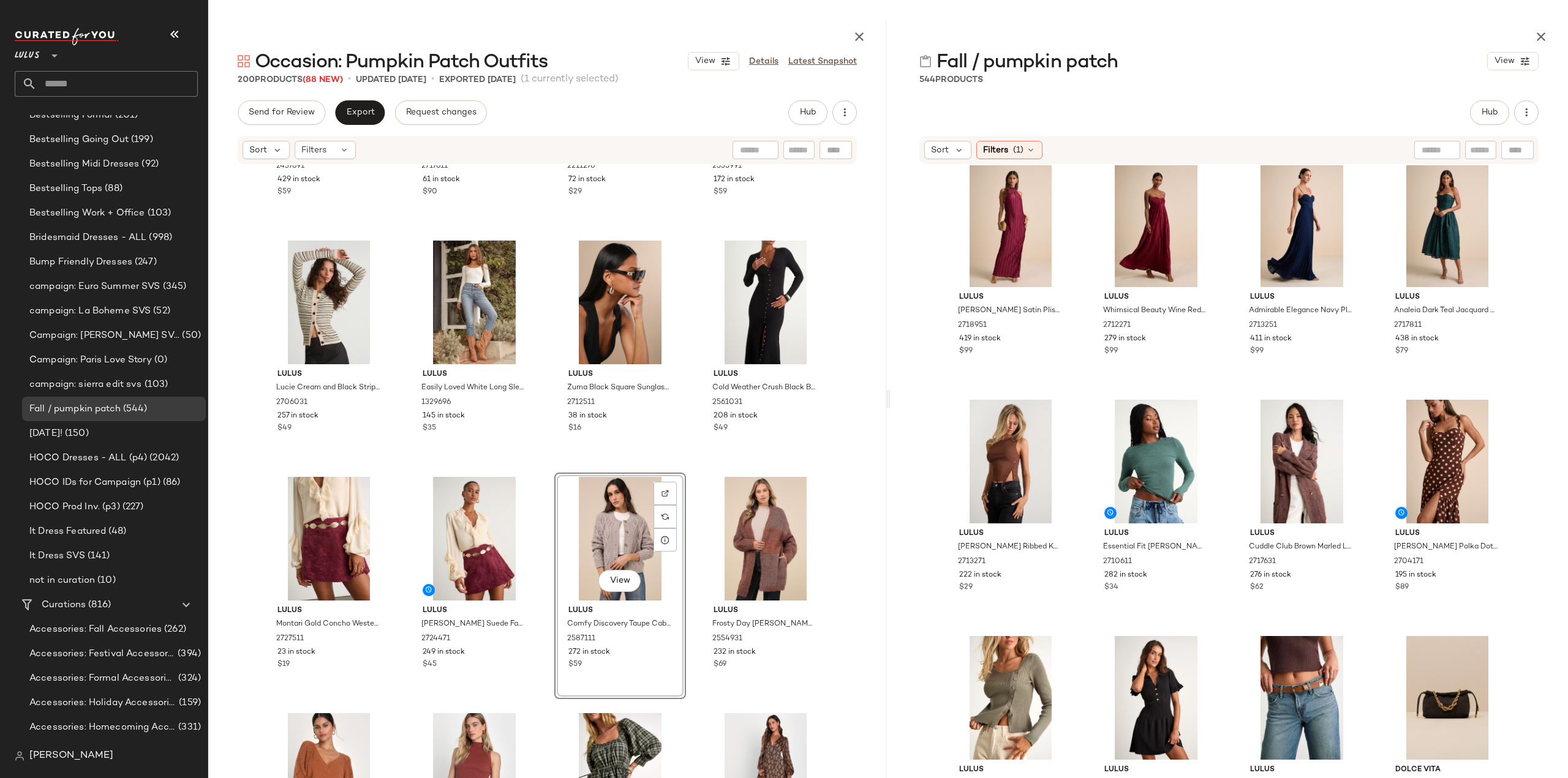
scroll to position [8938, 0]
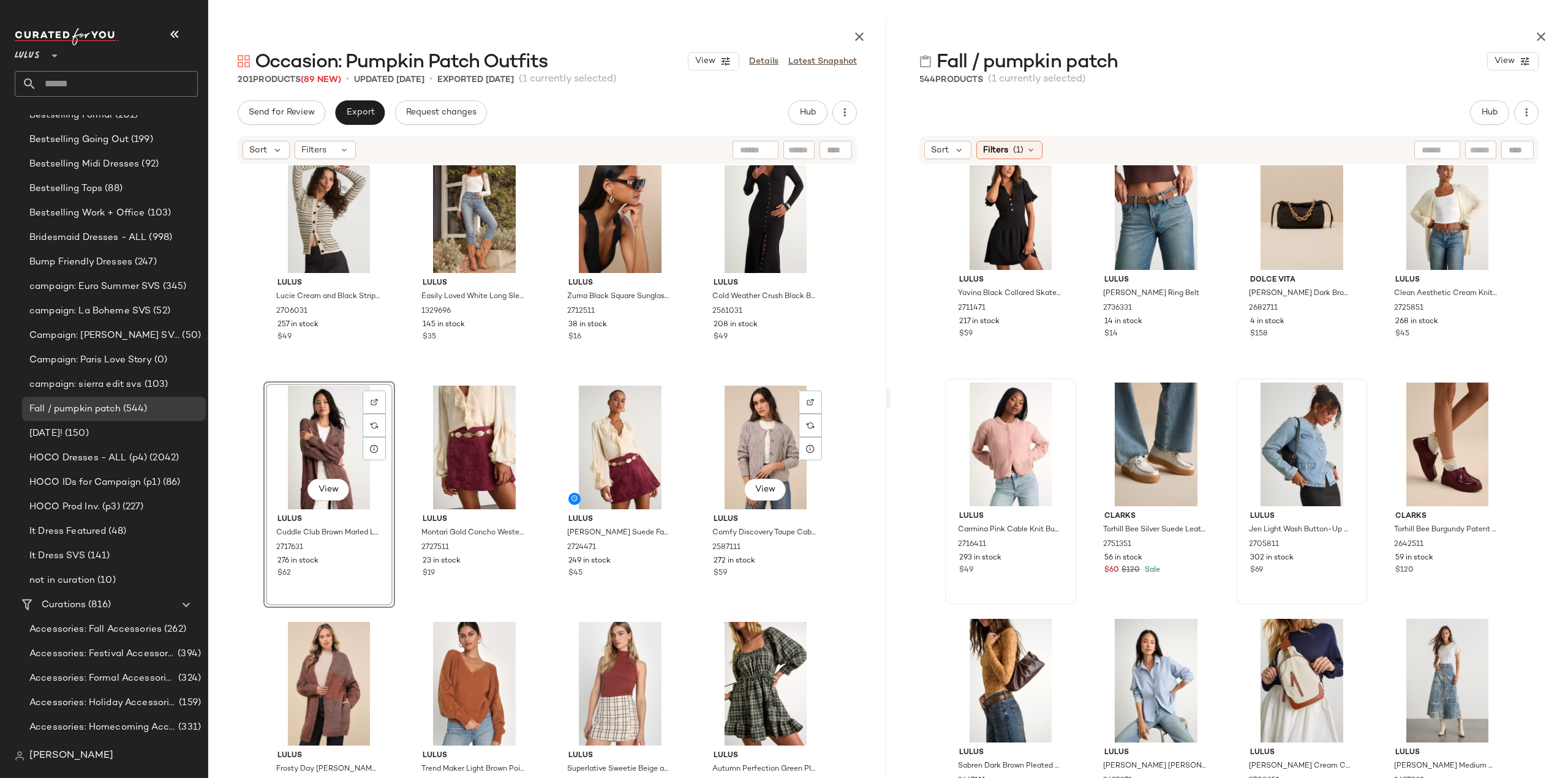
scroll to position [8999, 0]
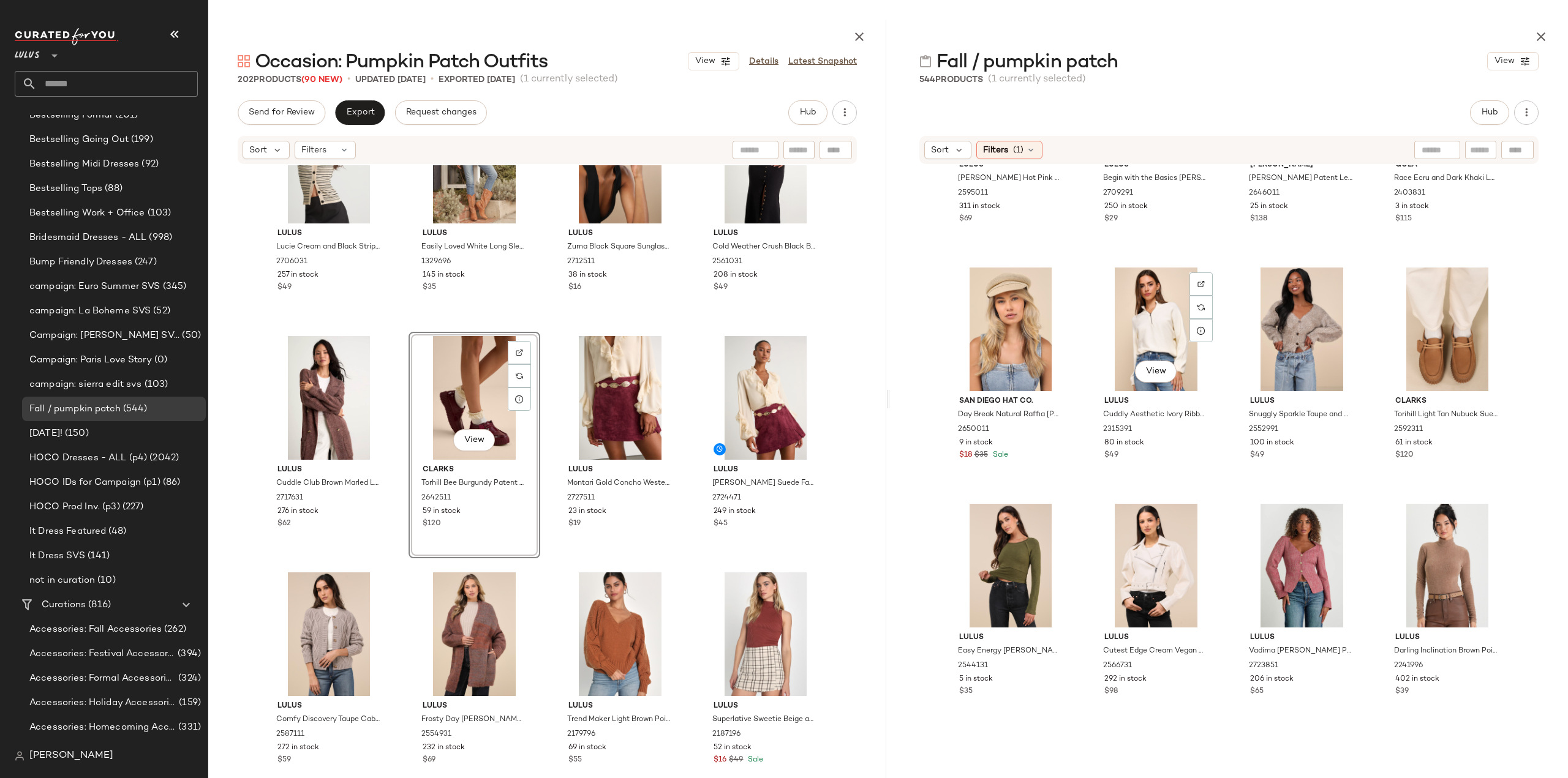
scroll to position [2581, 0]
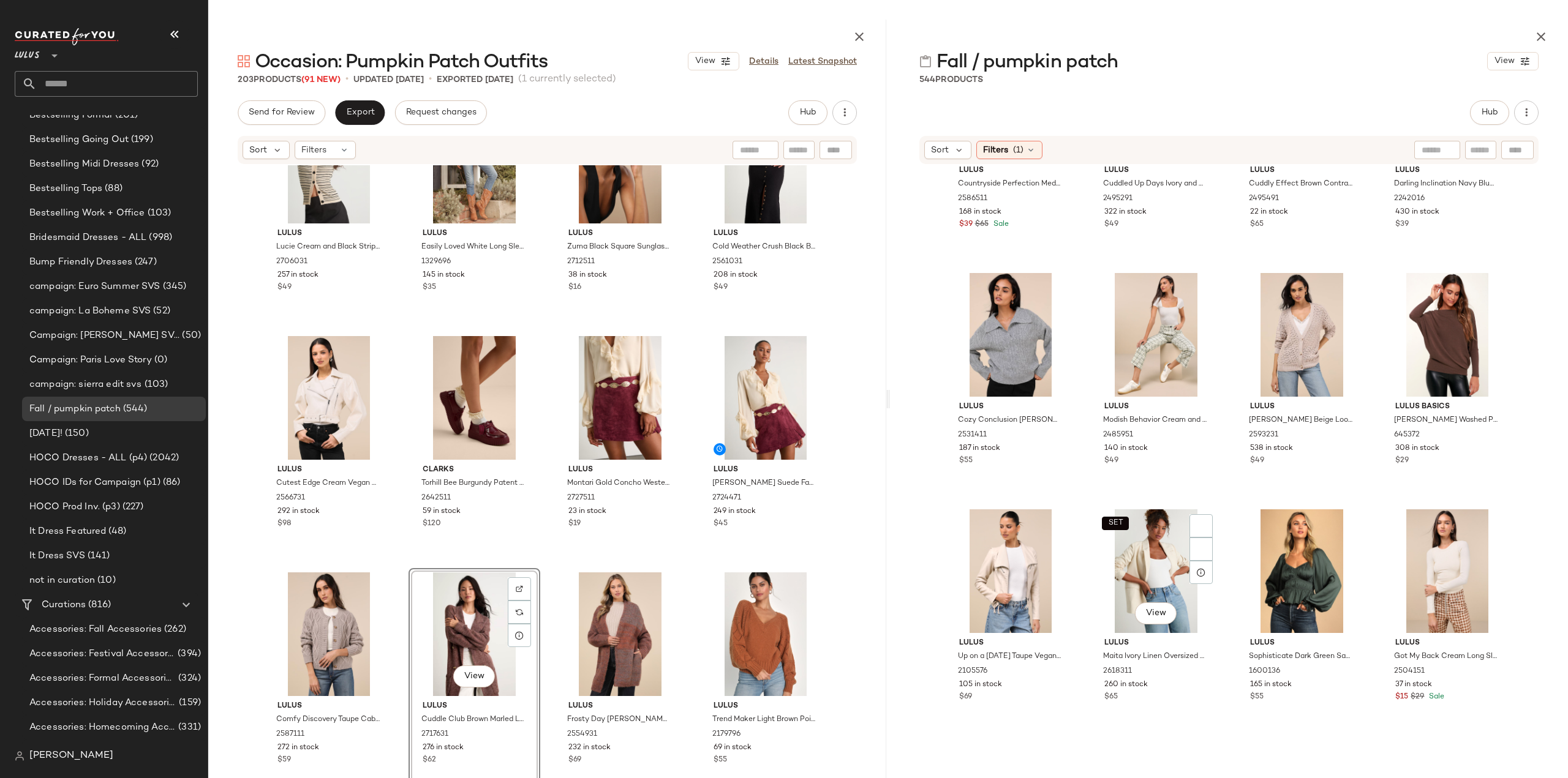
scroll to position [3560, 0]
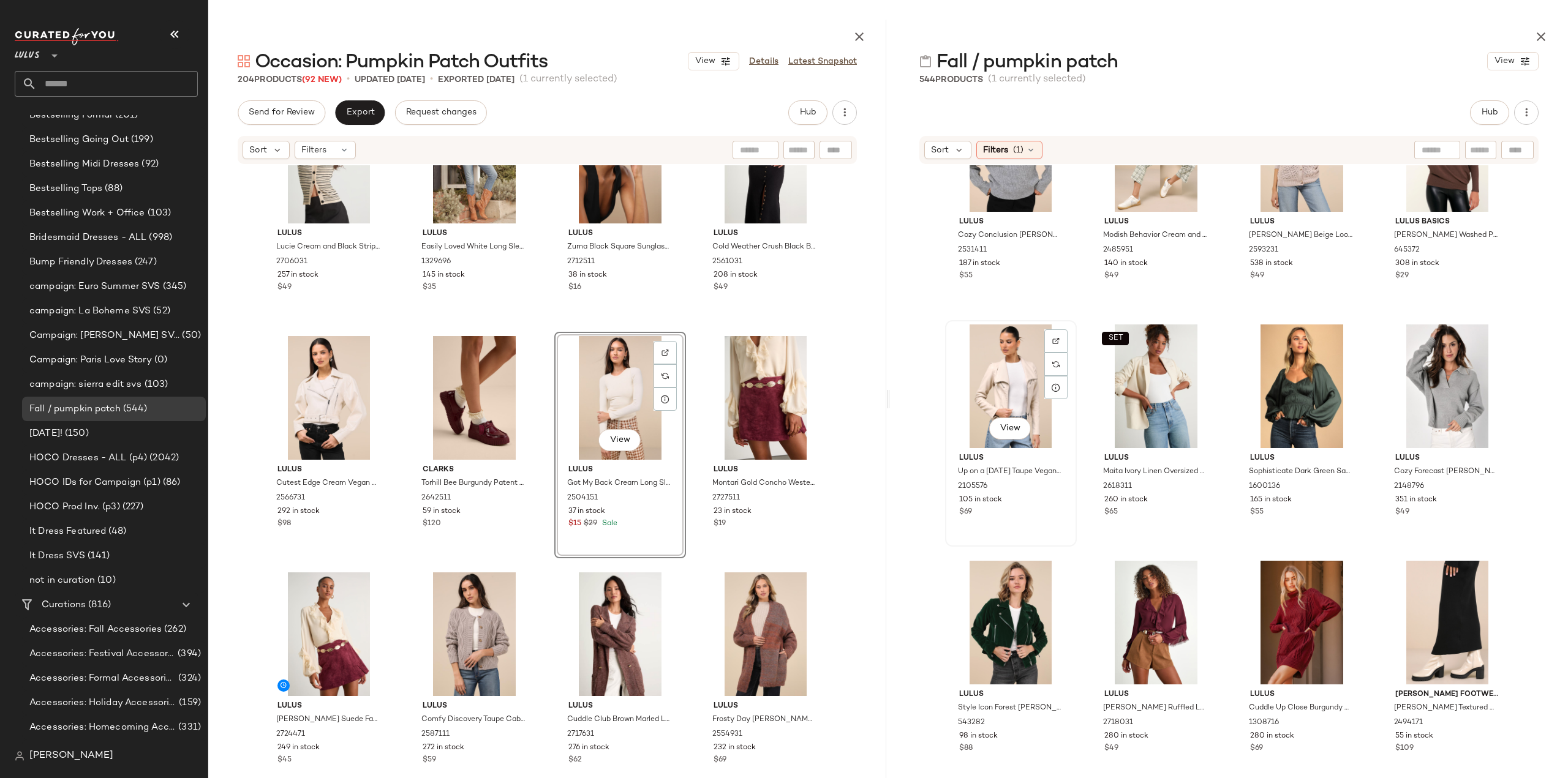
scroll to position [3683, 0]
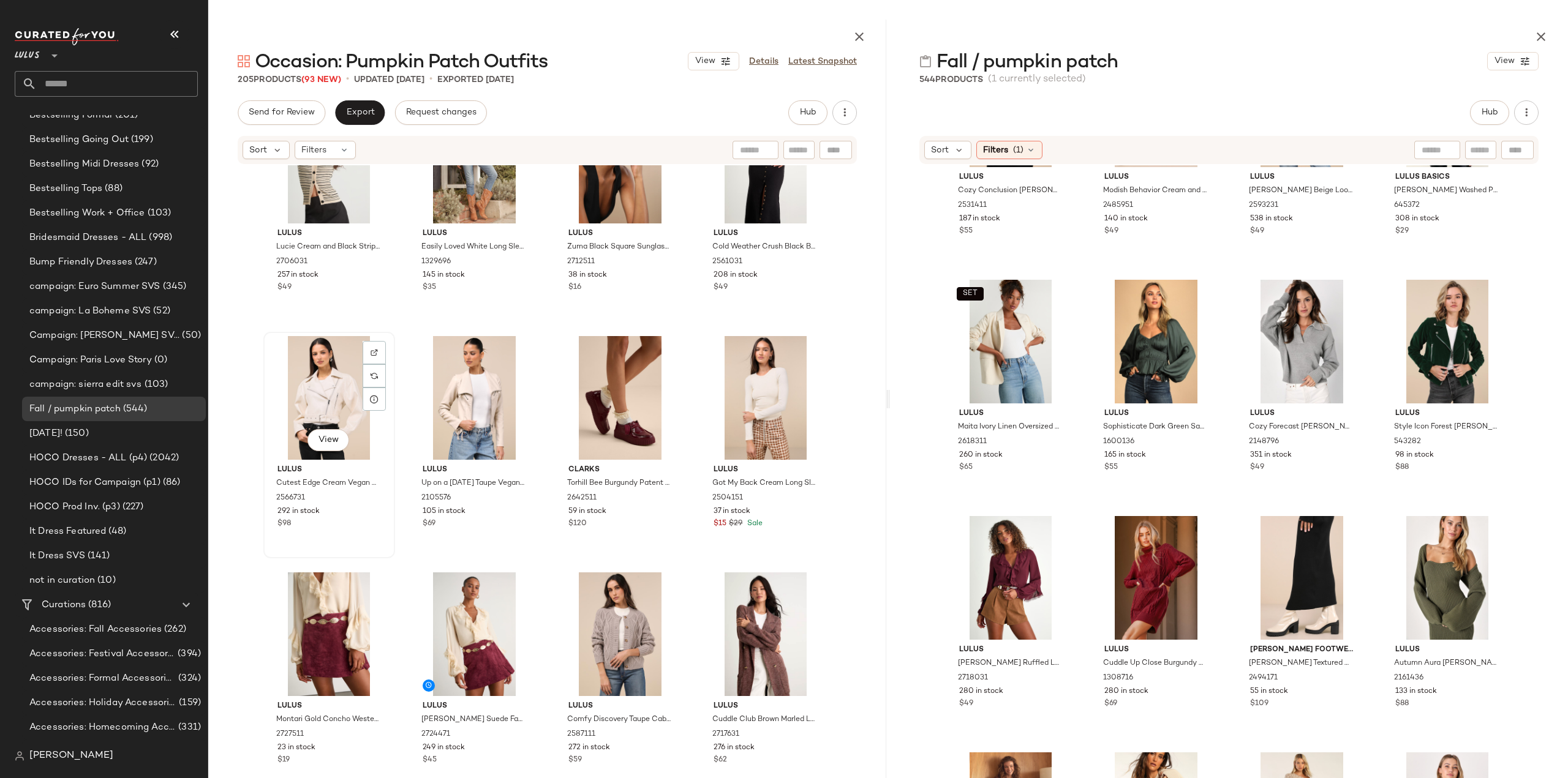
click at [333, 524] on div "$98" at bounding box center [329, 523] width 103 height 11
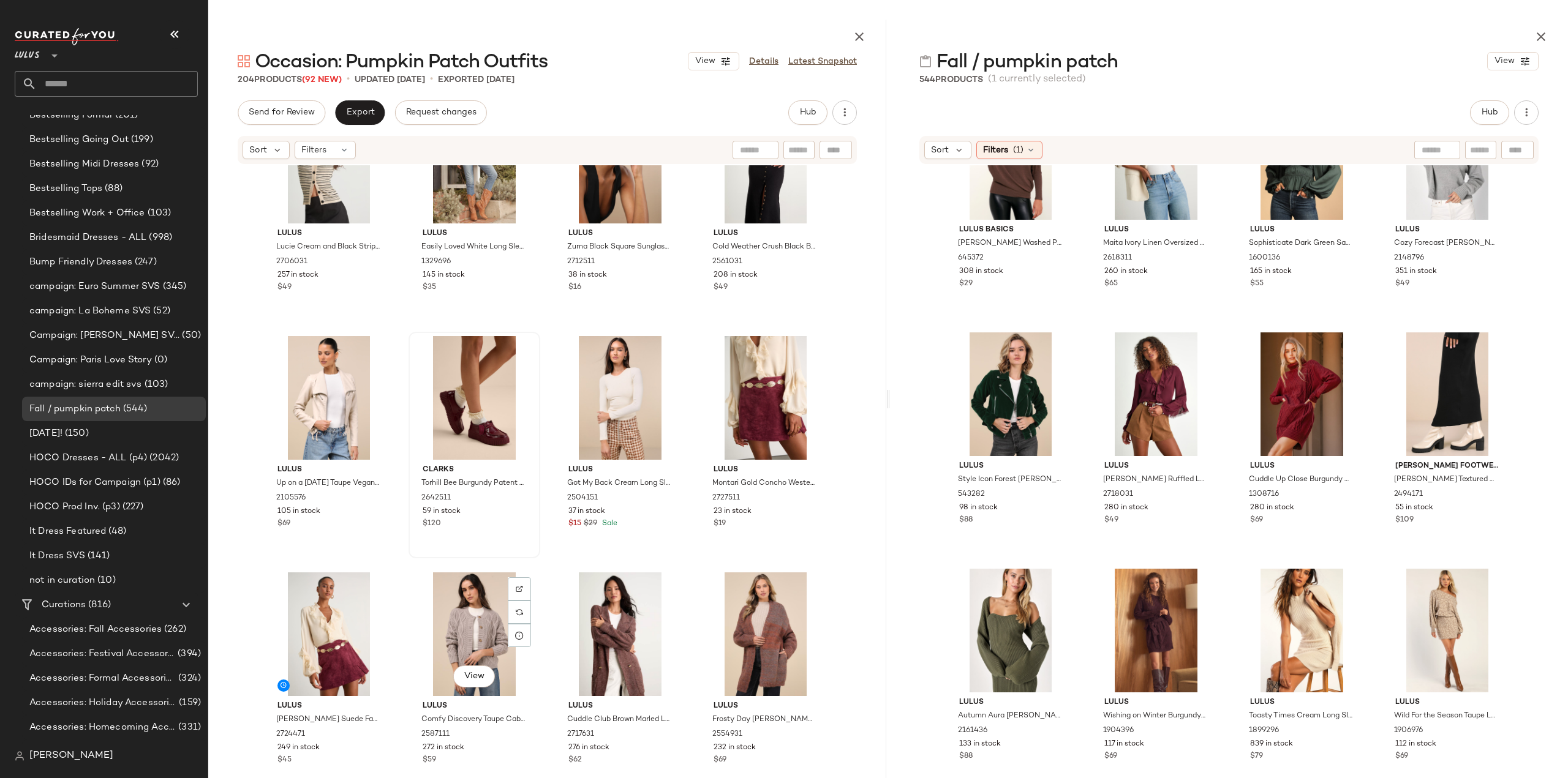
scroll to position [9183, 0]
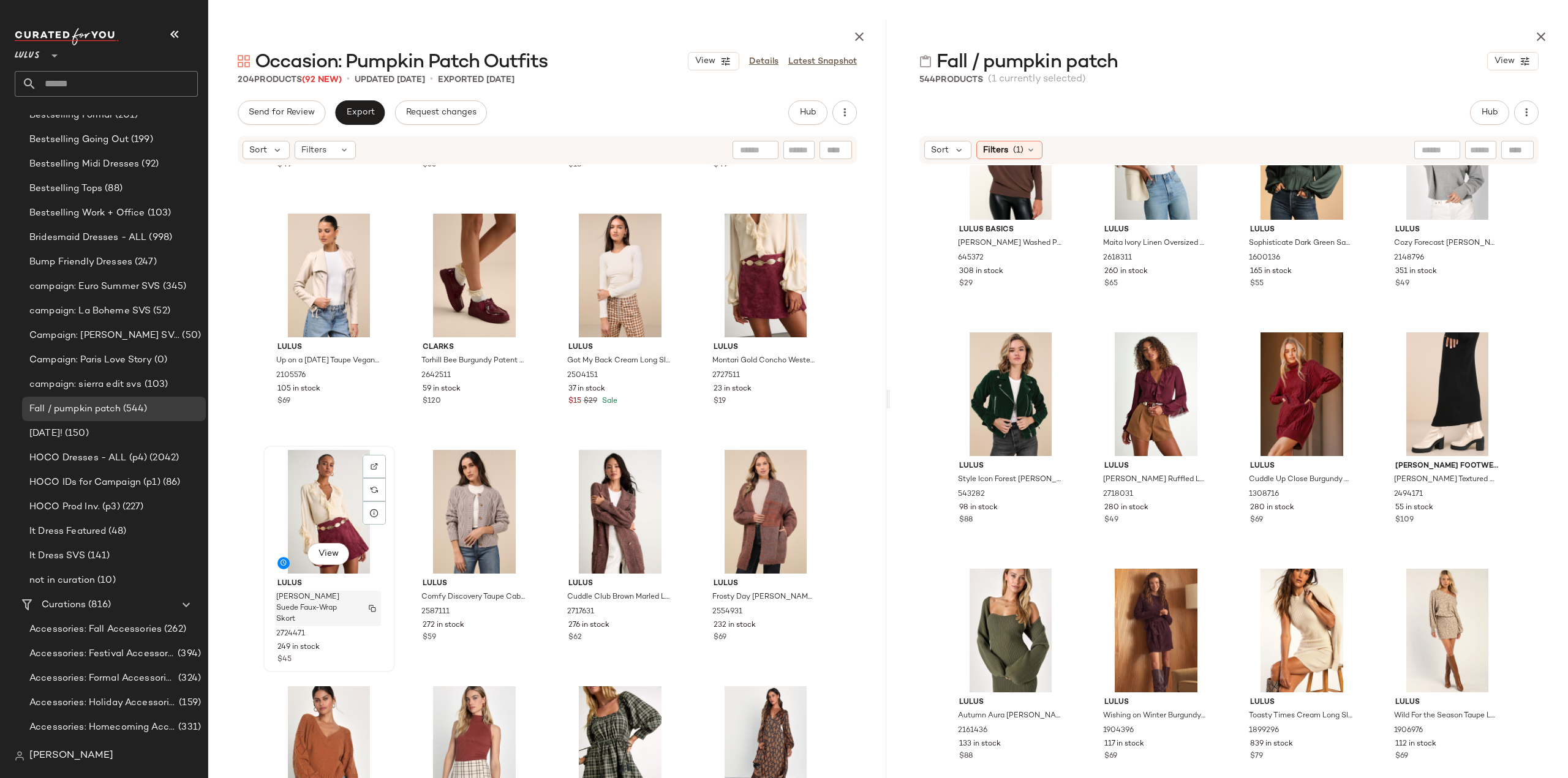
click at [349, 621] on span "[PERSON_NAME] Suede Faux-Wrap Skort" at bounding box center [316, 608] width 81 height 33
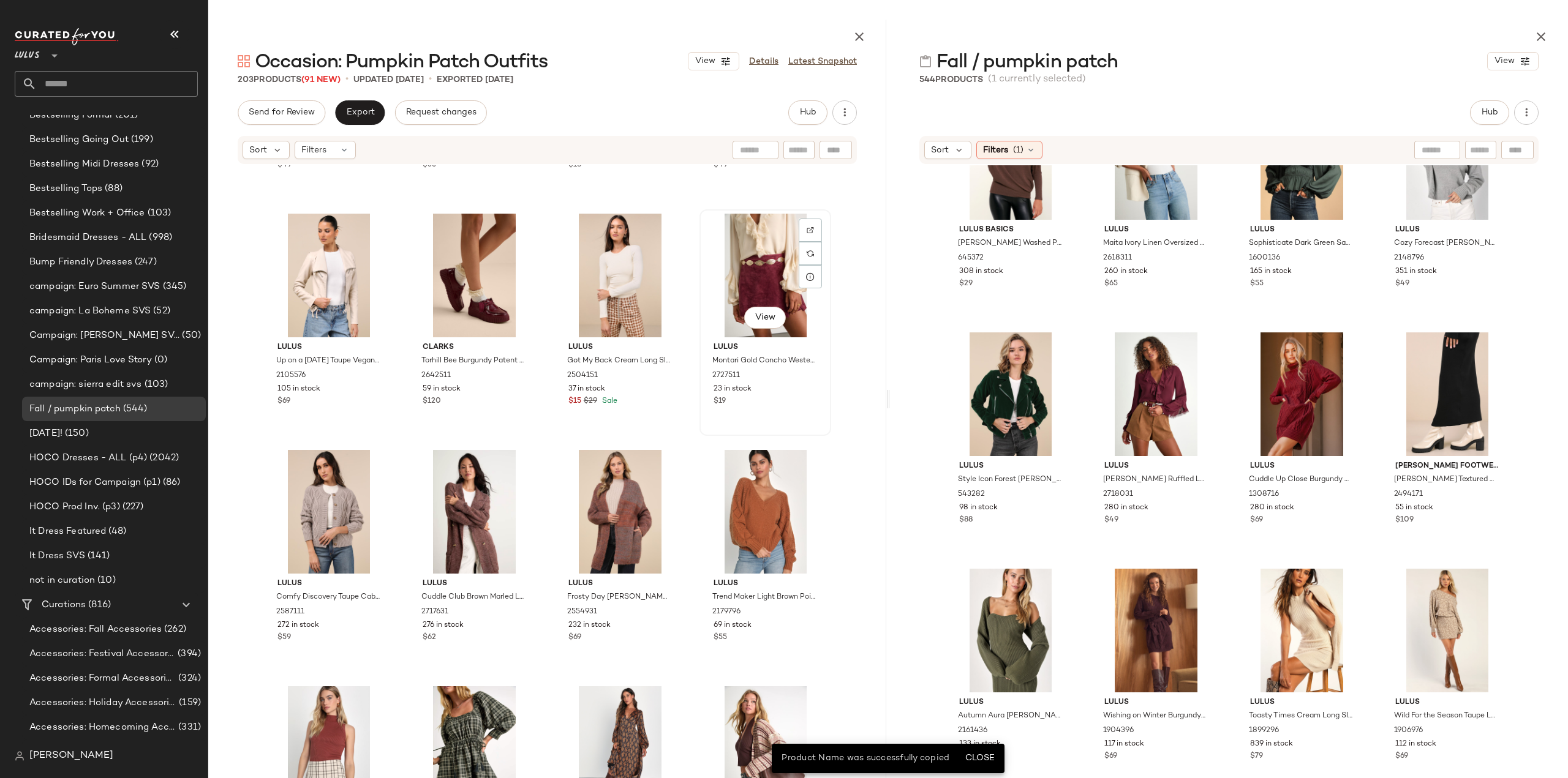
click at [775, 396] on div "$19" at bounding box center [765, 402] width 103 height 11
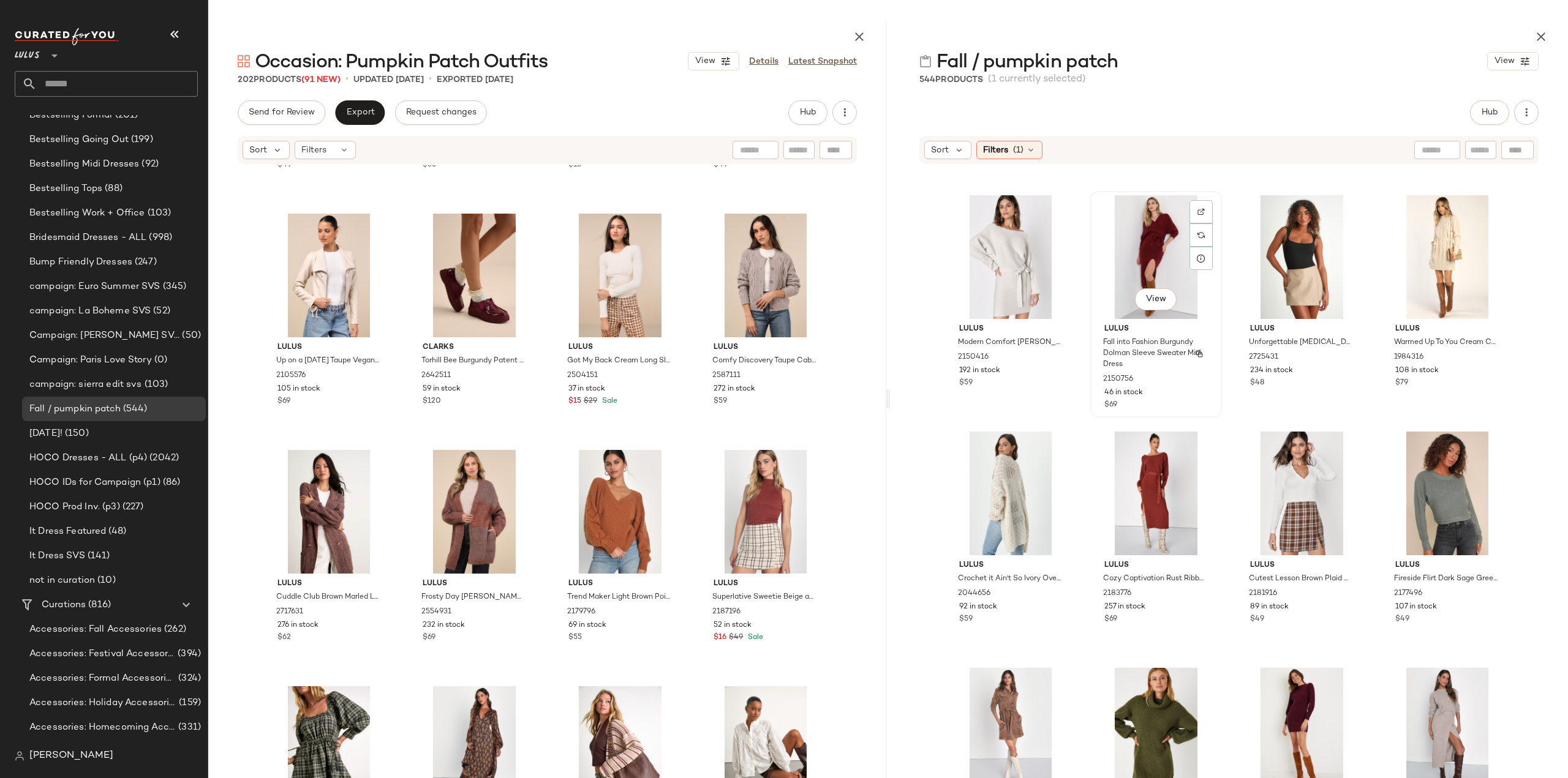
scroll to position [4846, 0]
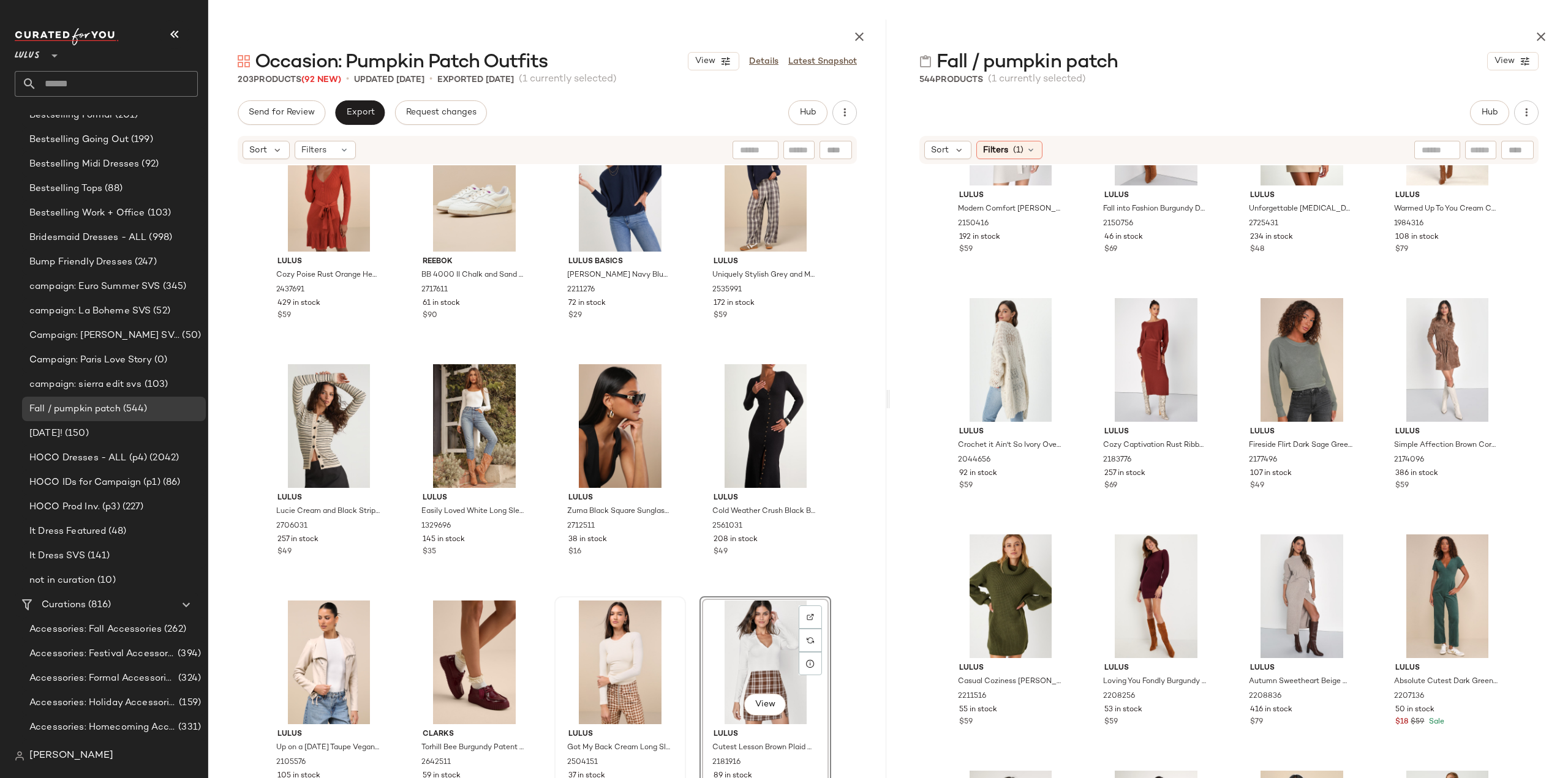
scroll to position [8815, 0]
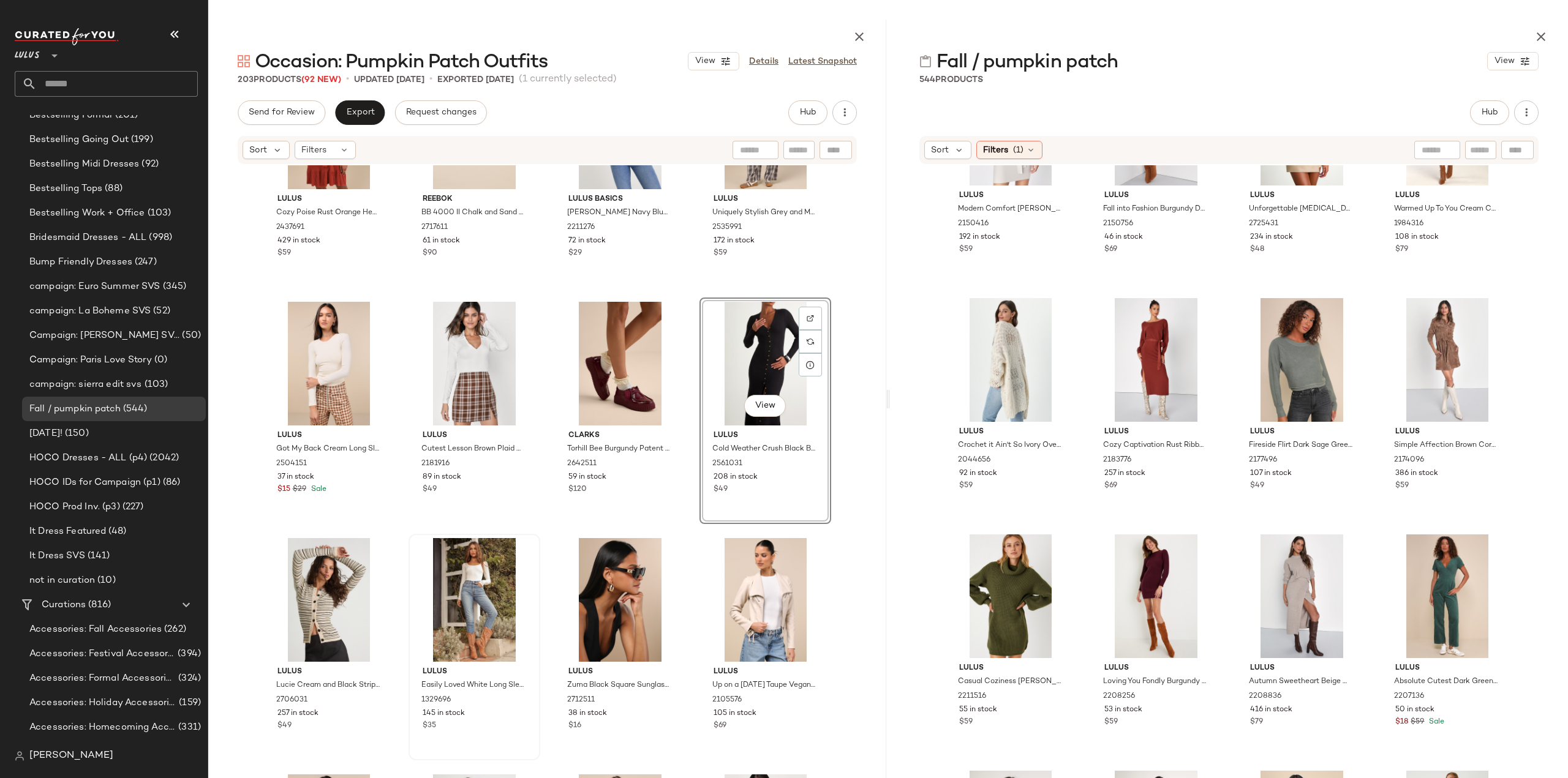
scroll to position [8938, 0]
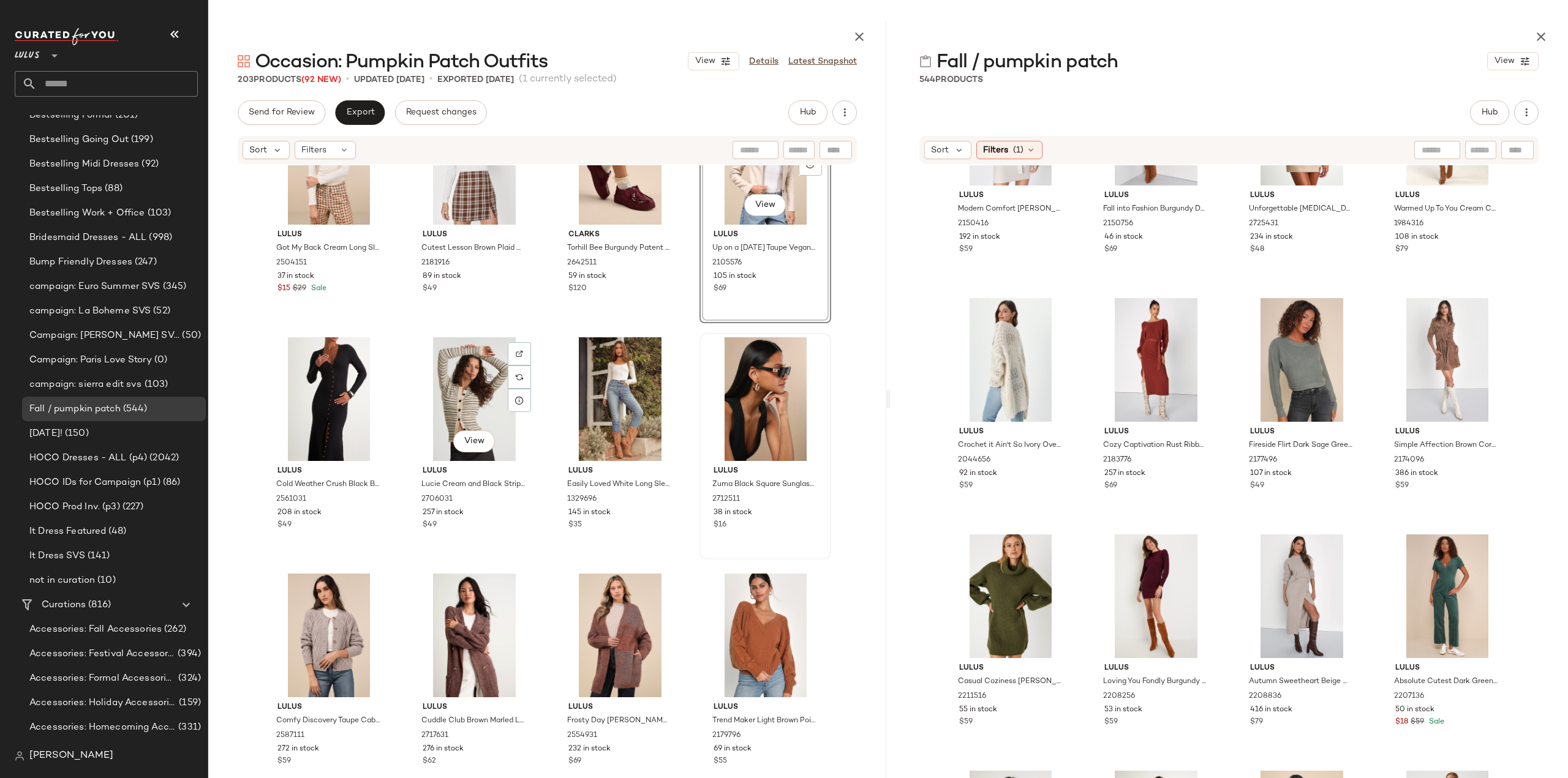
scroll to position [9060, 0]
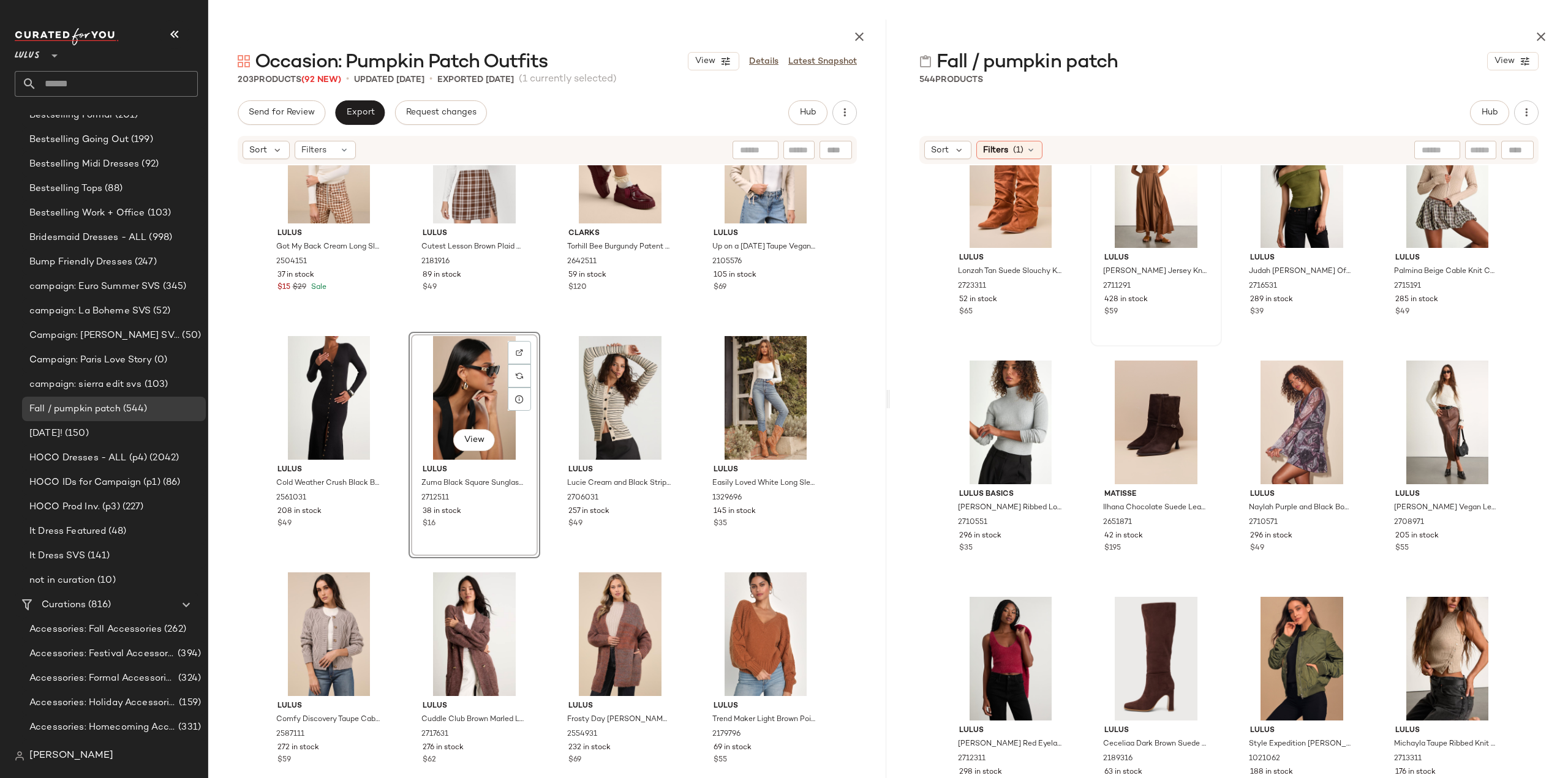
scroll to position [6620, 0]
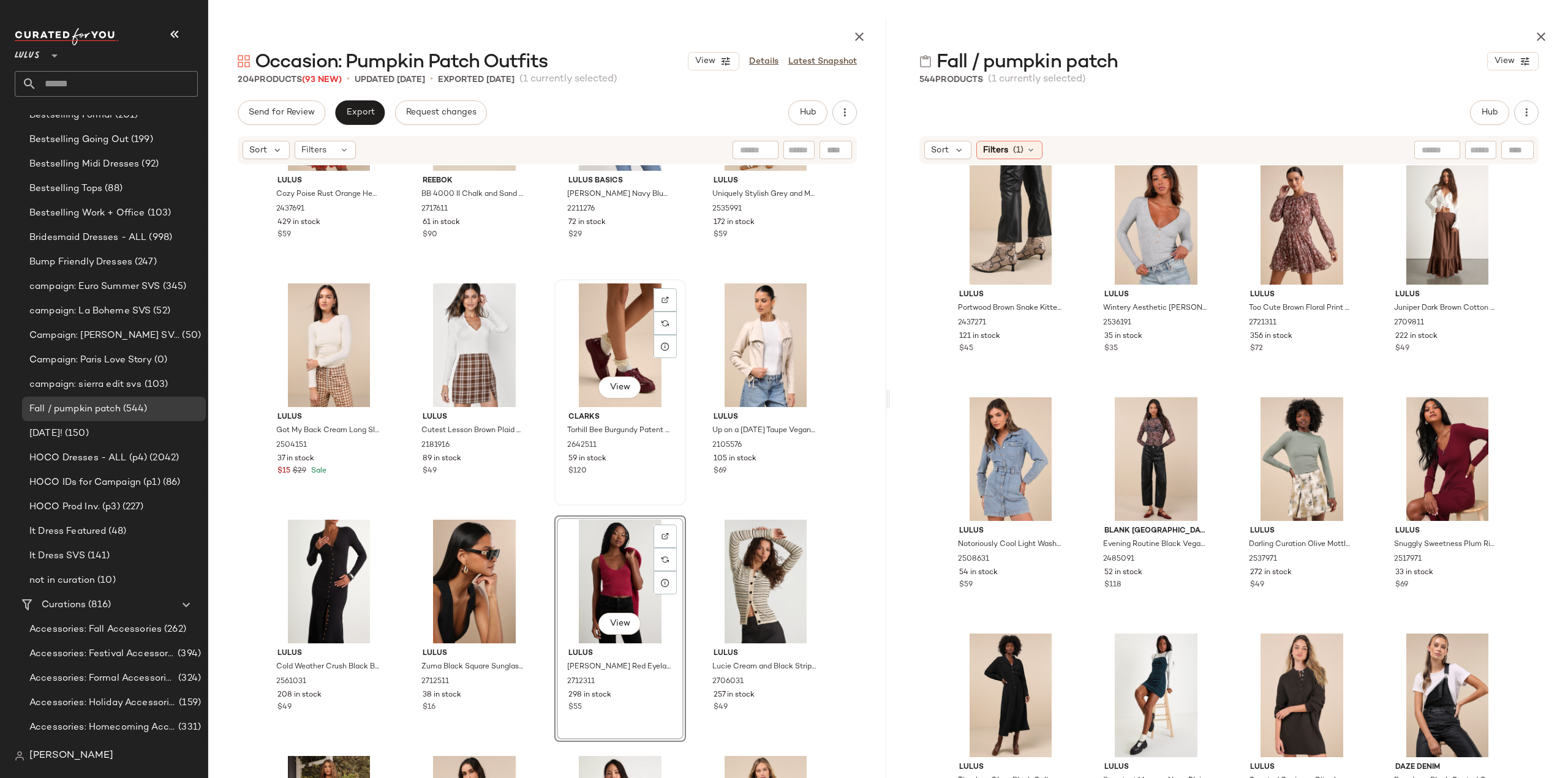
scroll to position [8938, 0]
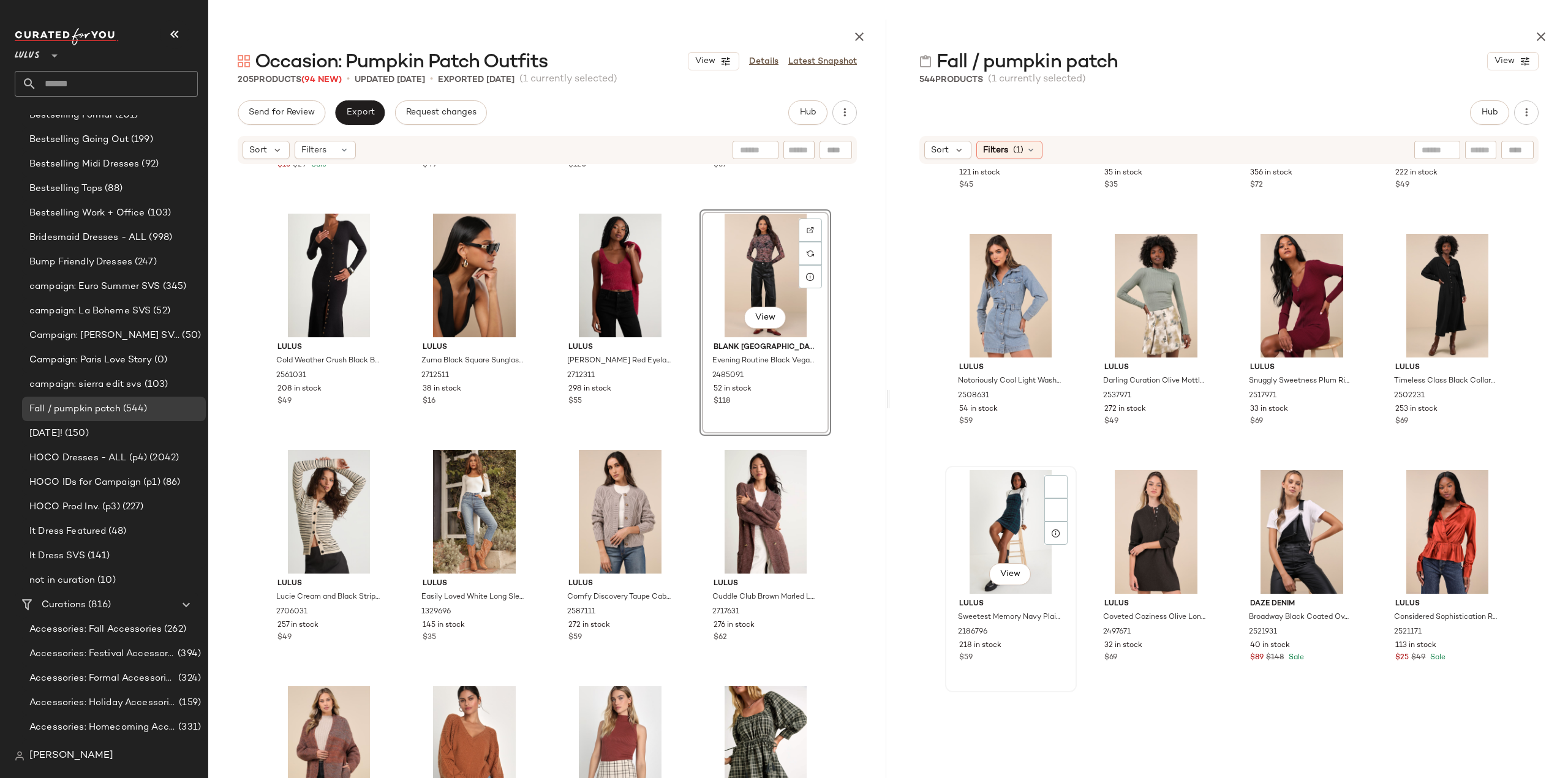
scroll to position [8947, 0]
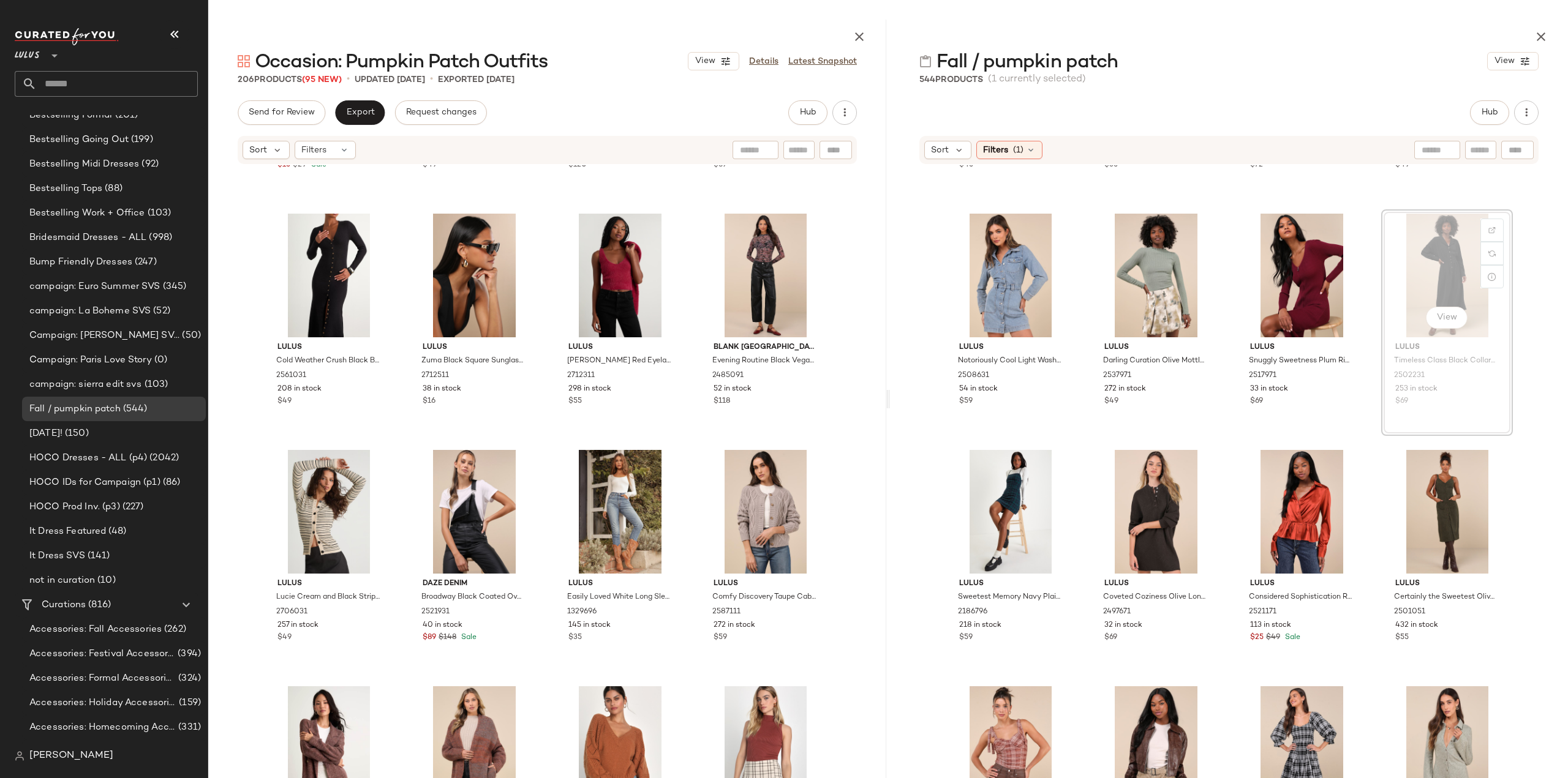
scroll to position [8946, 0]
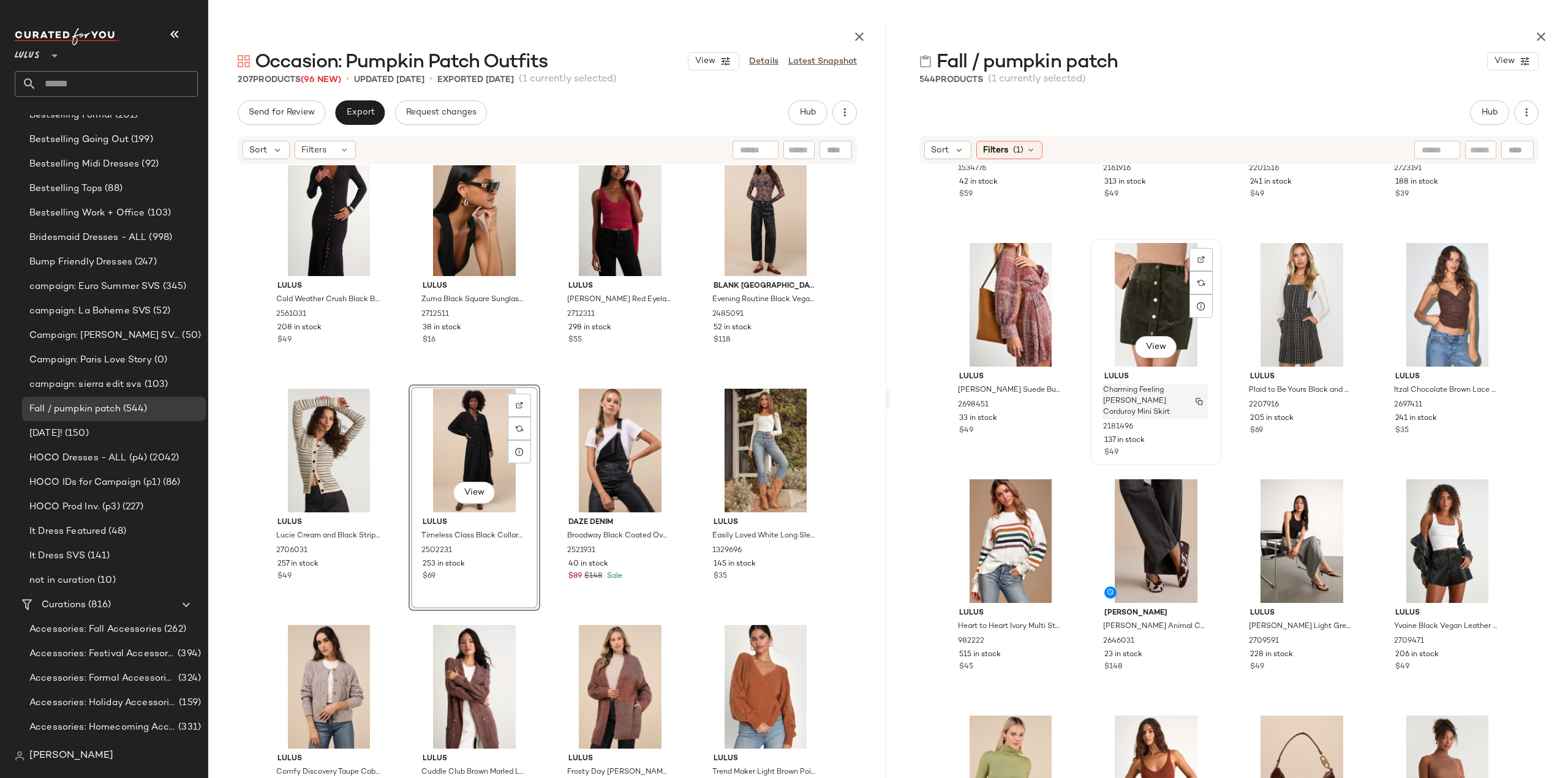
scroll to position [11517, 0]
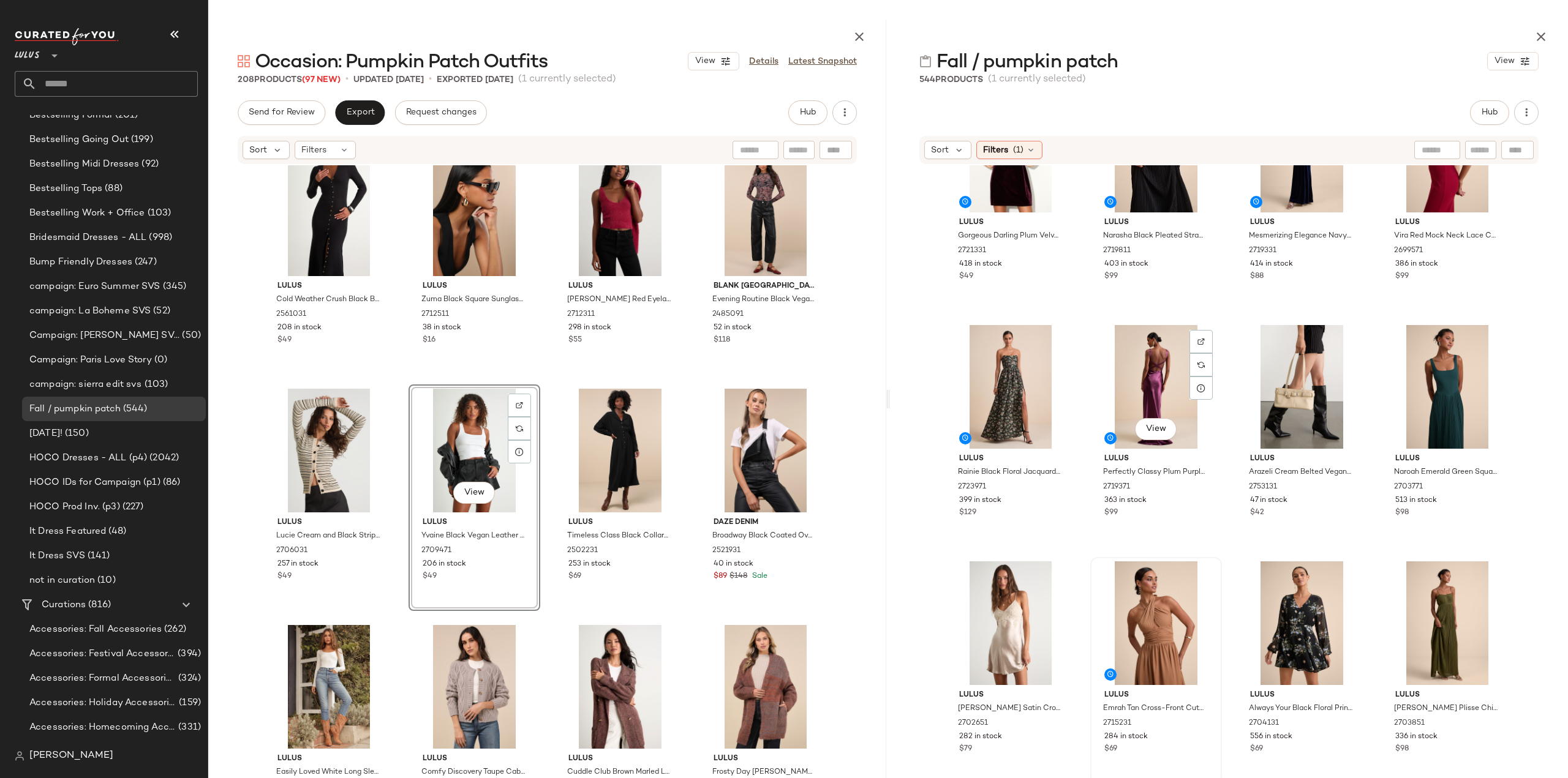
scroll to position [15373, 0]
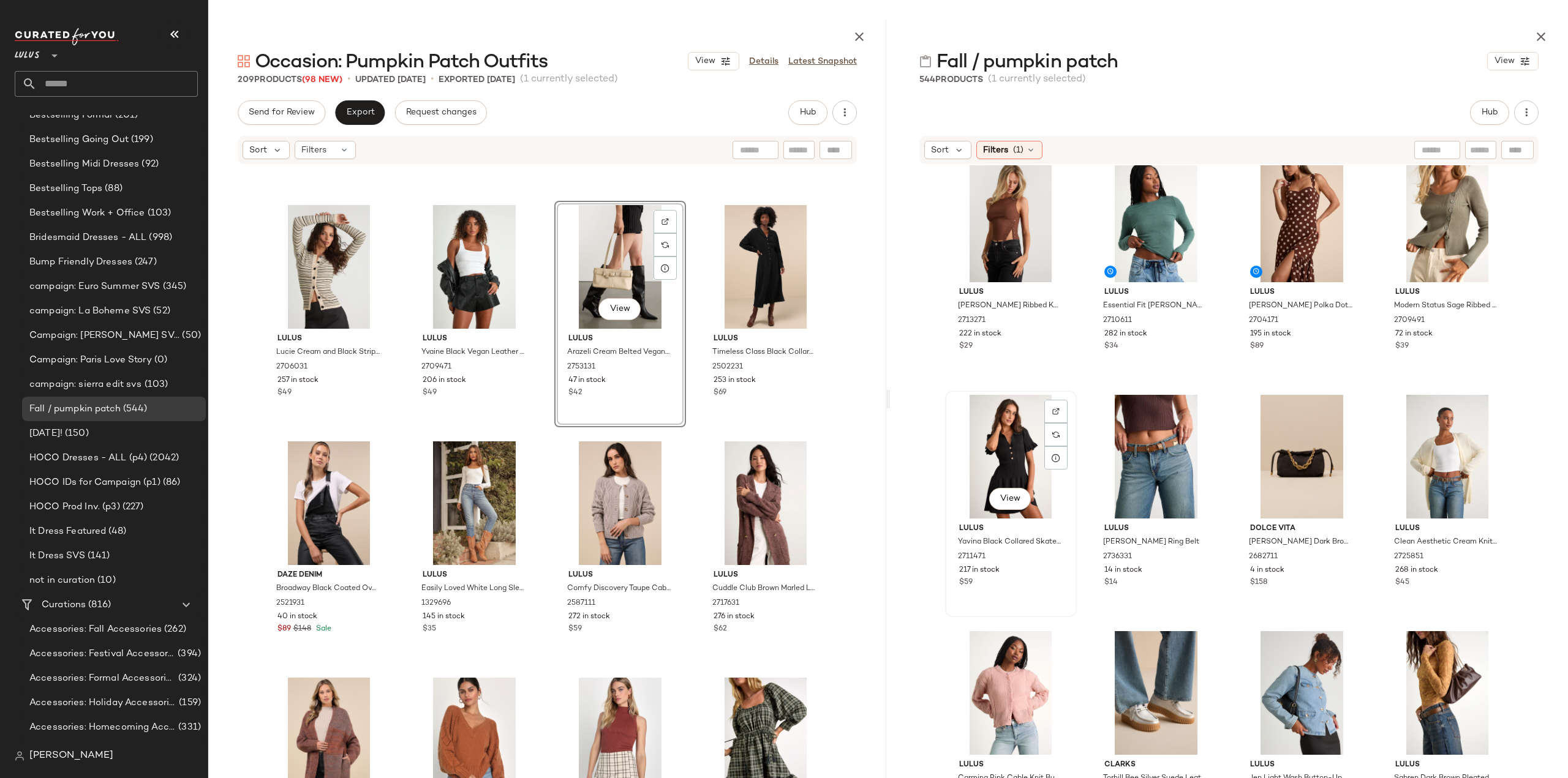
scroll to position [561, 0]
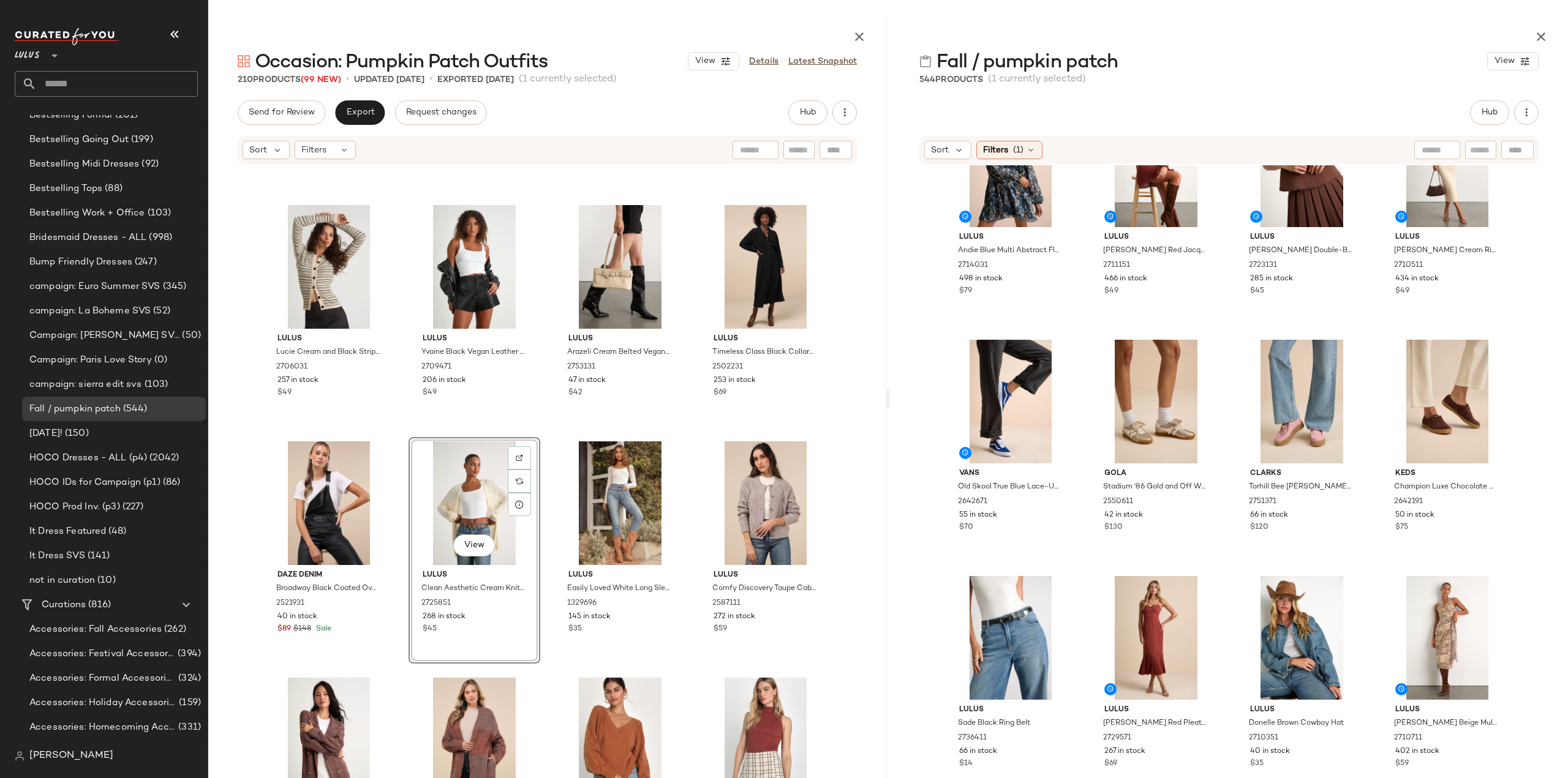
scroll to position [1663, 0]
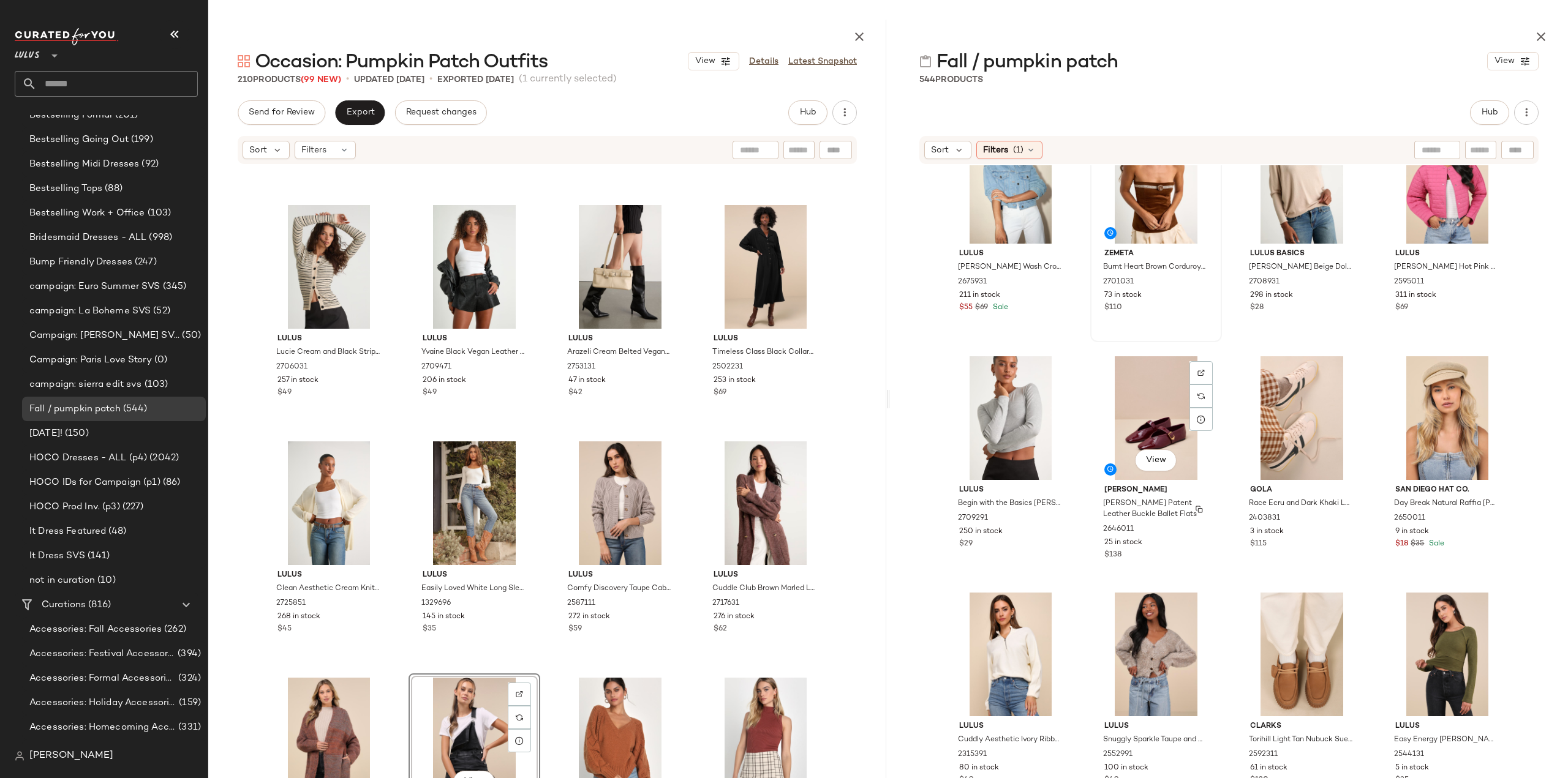
scroll to position [2213, 0]
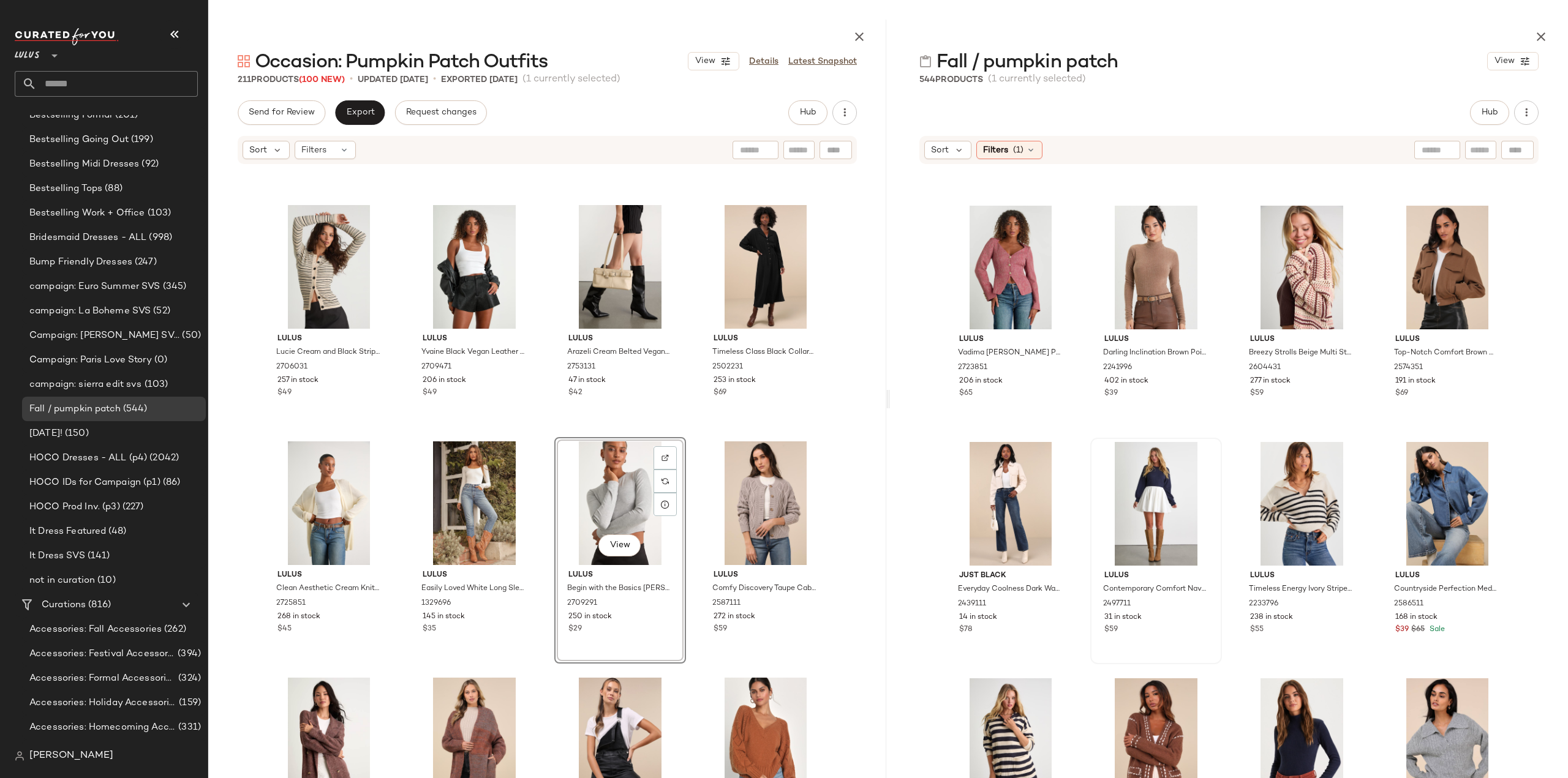
scroll to position [2886, 0]
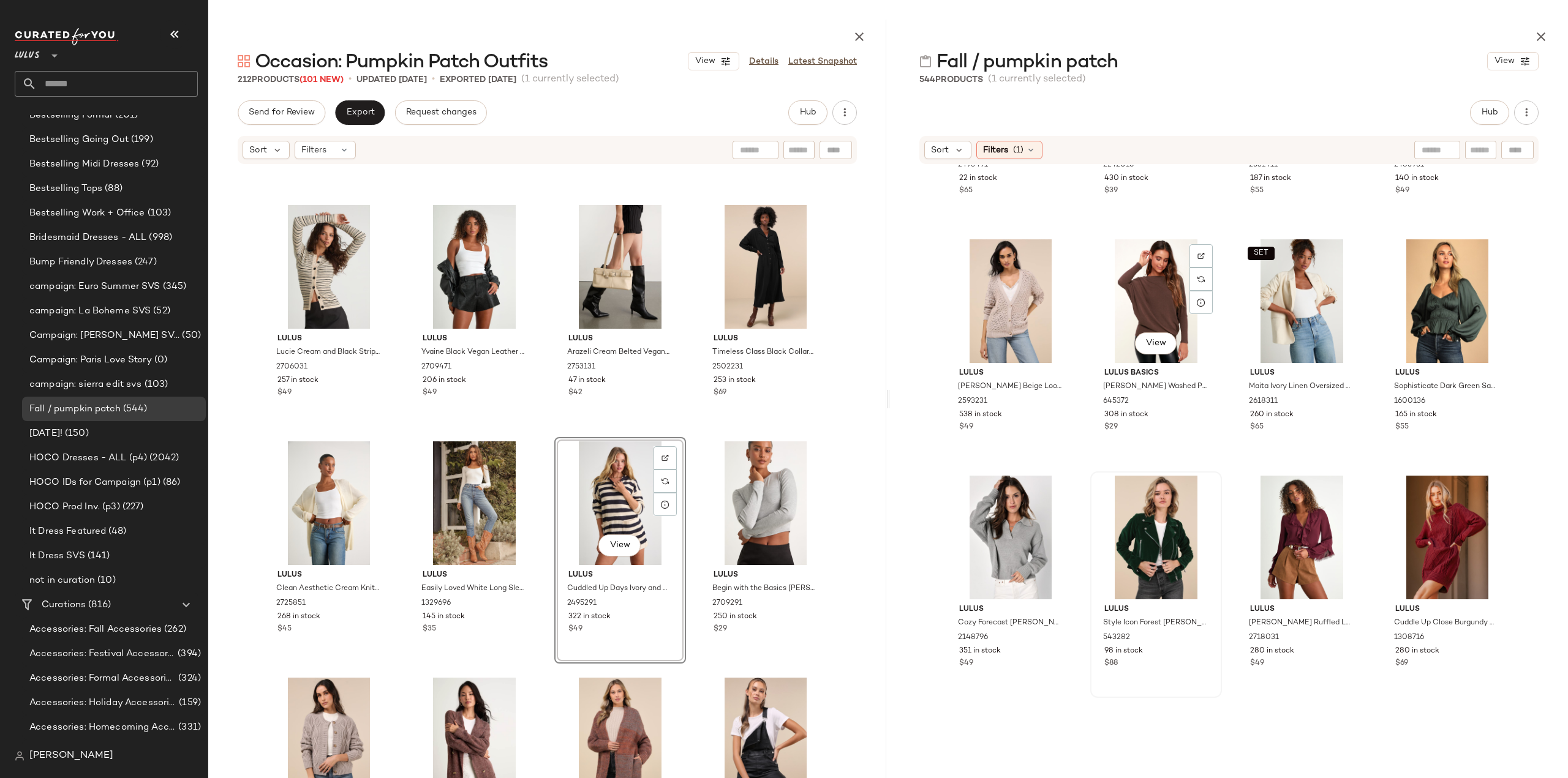
scroll to position [3499, 0]
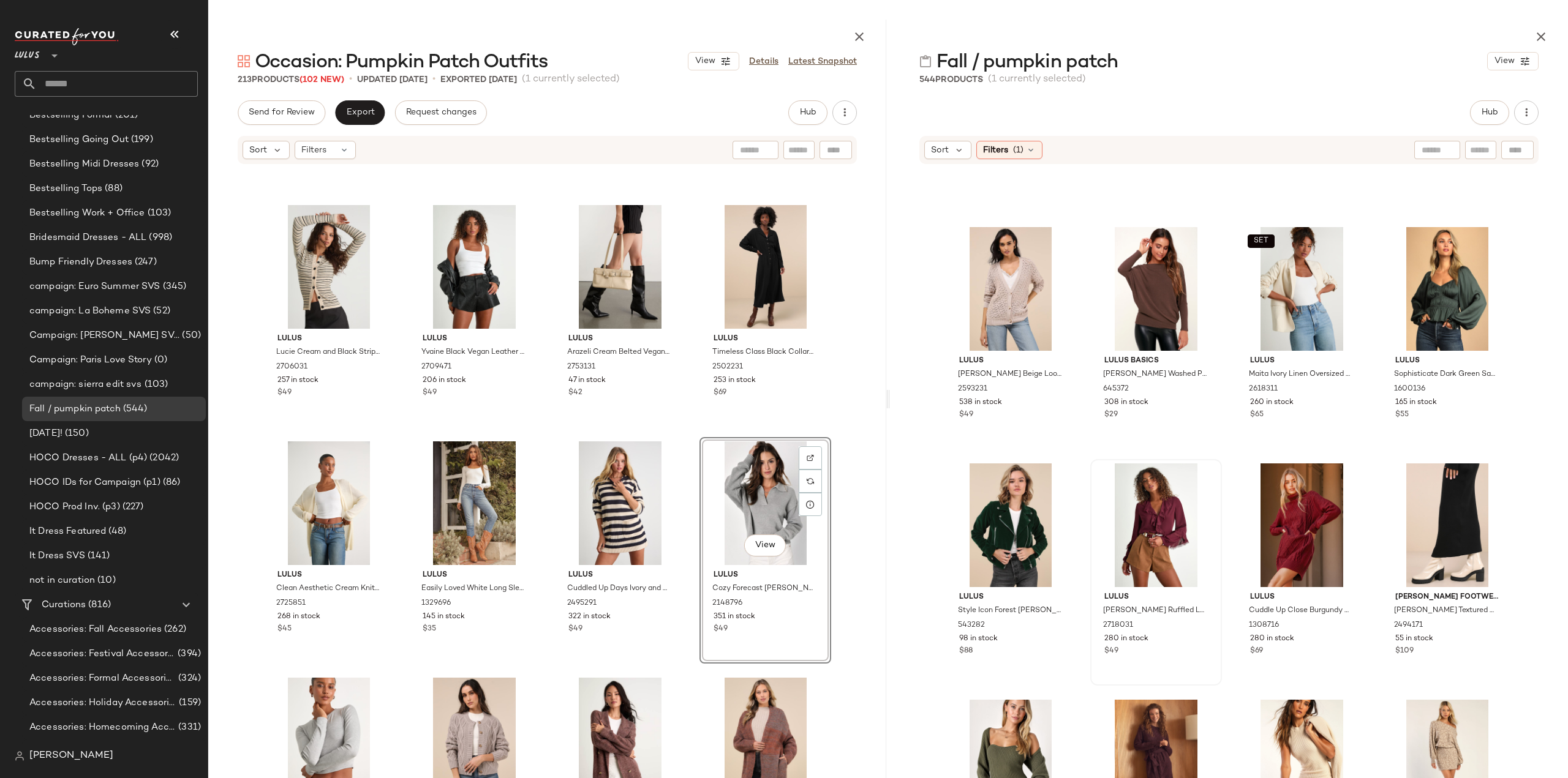
scroll to position [3683, 0]
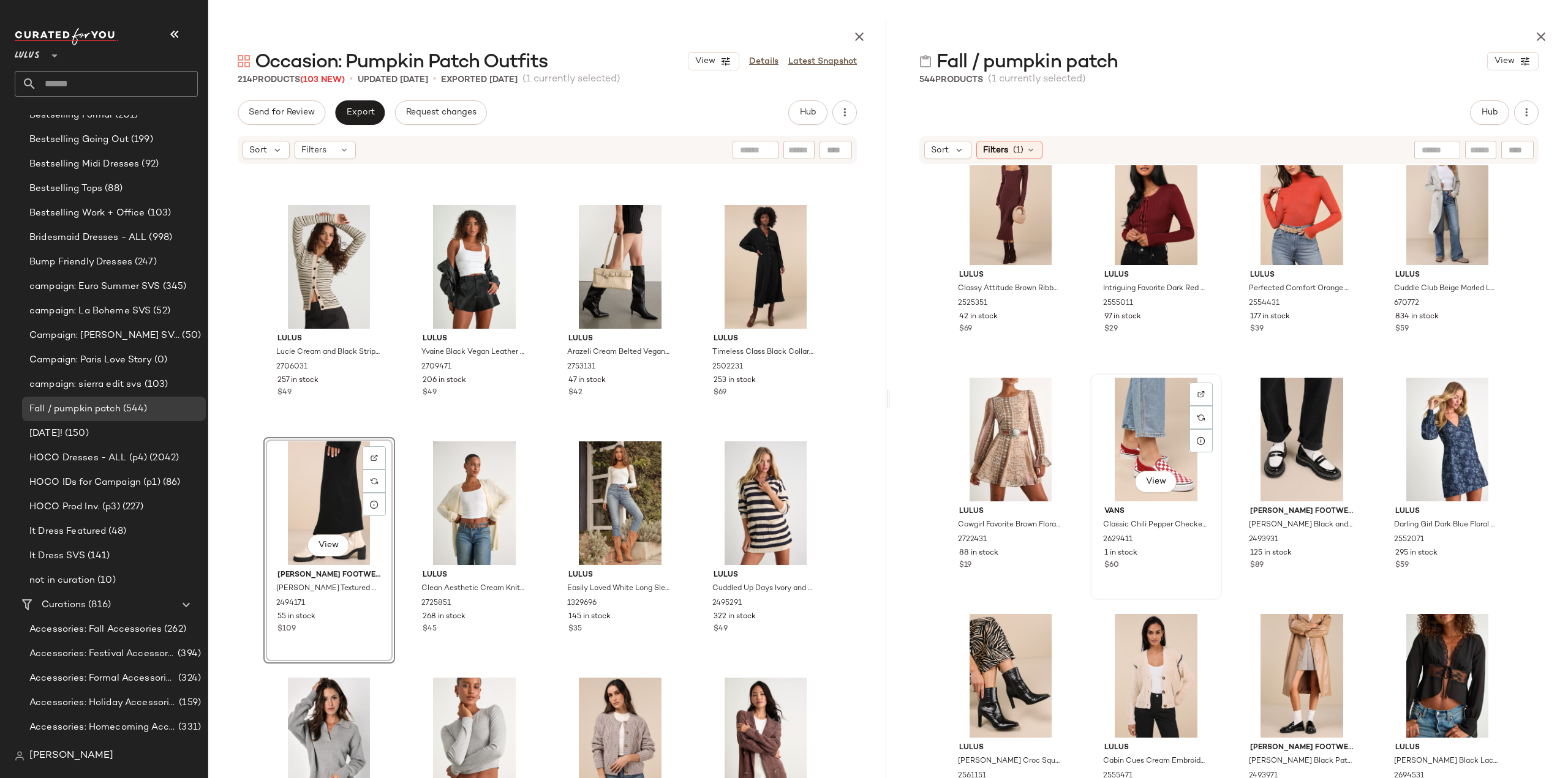
scroll to position [7661, 0]
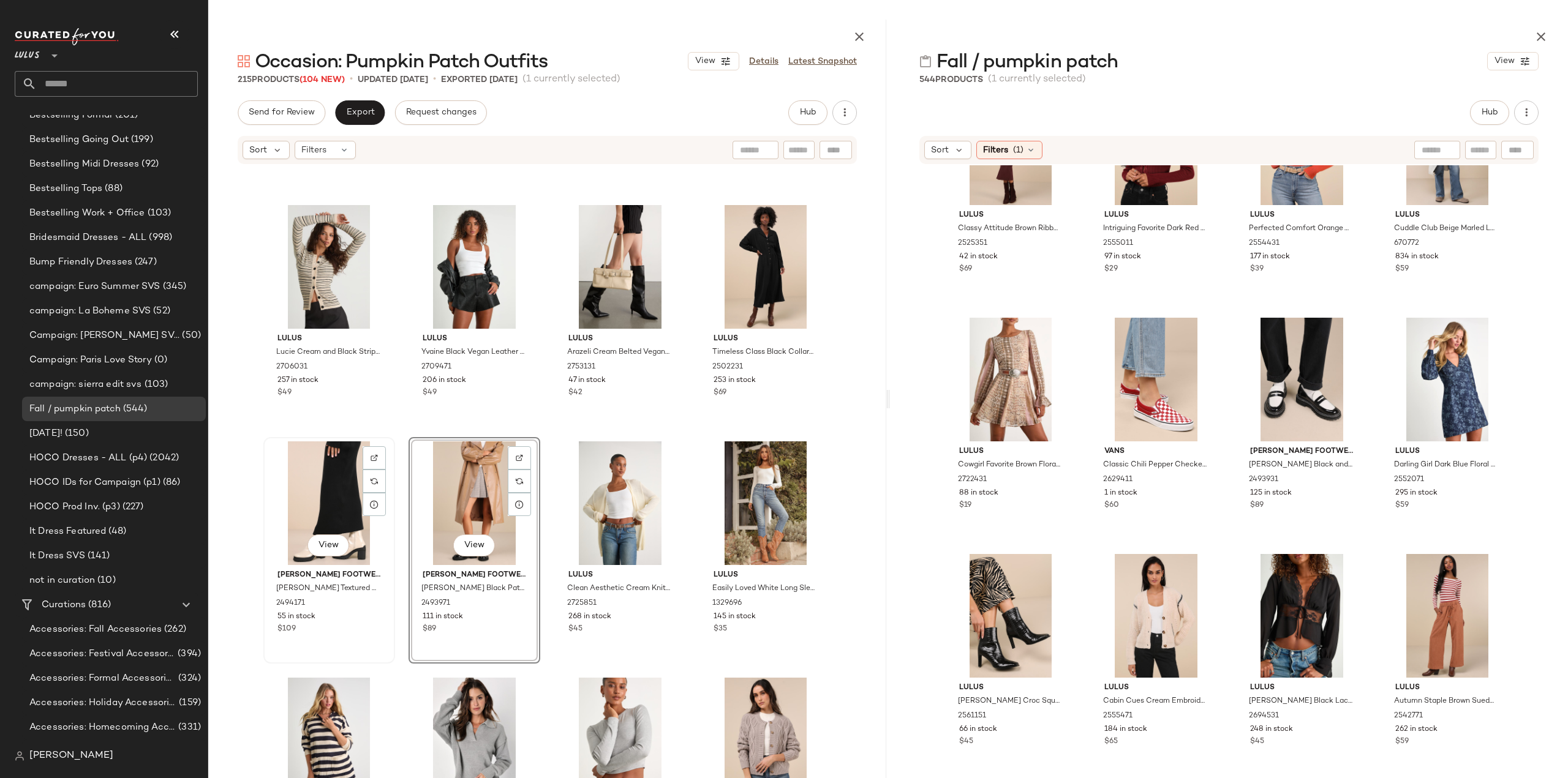
click at [345, 631] on div "$109" at bounding box center [329, 629] width 103 height 11
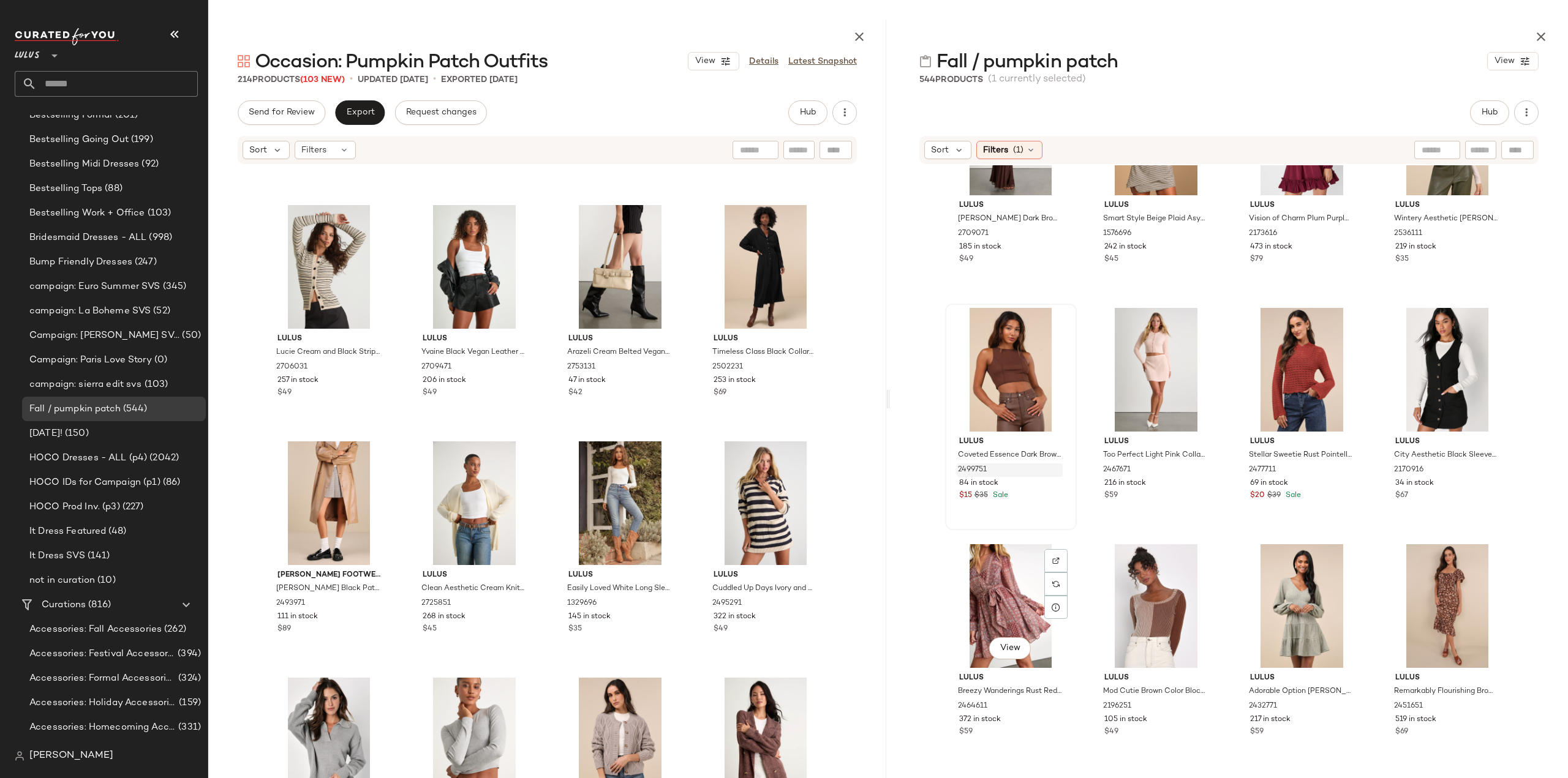
scroll to position [9865, 0]
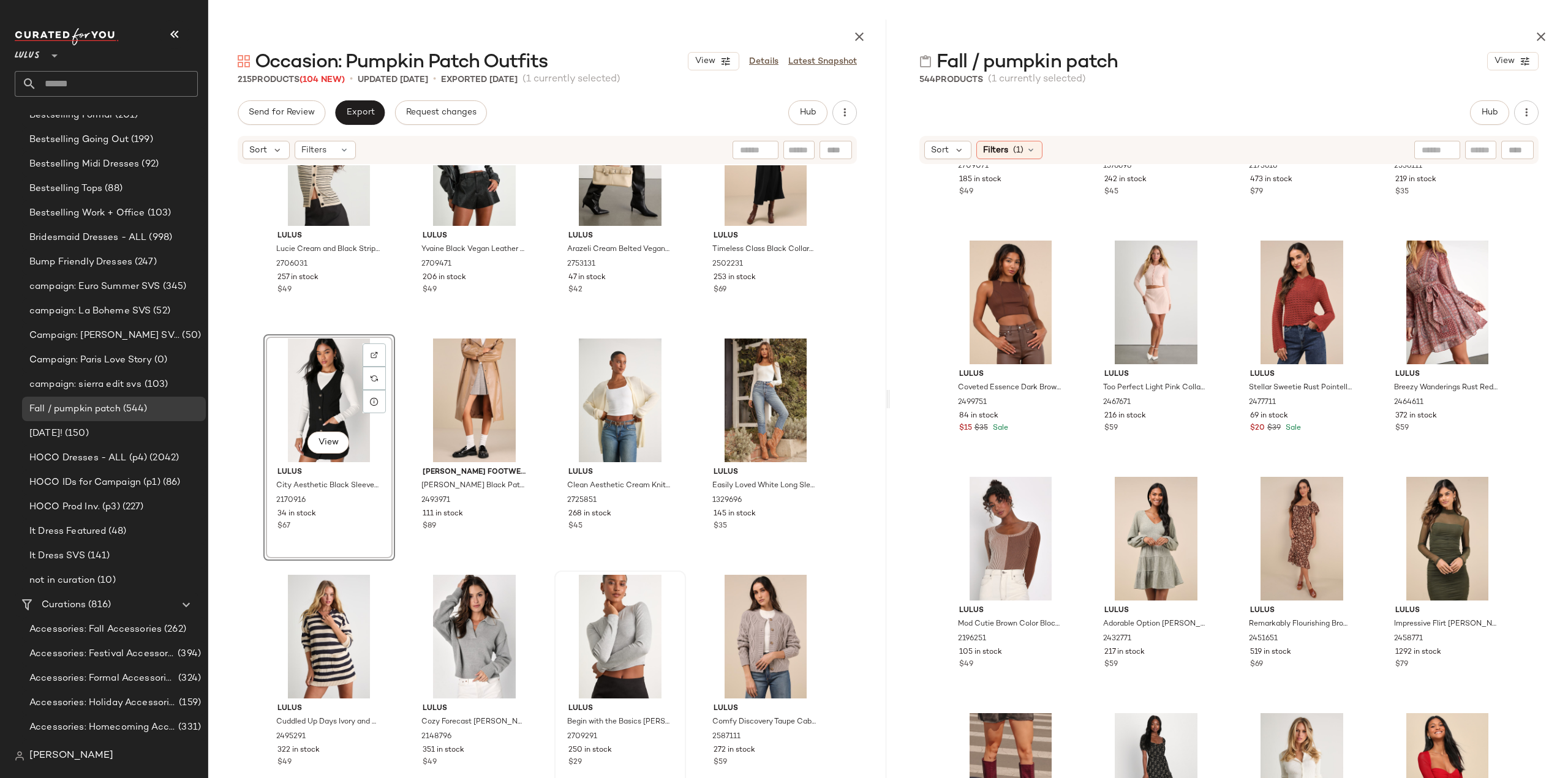
scroll to position [9550, 0]
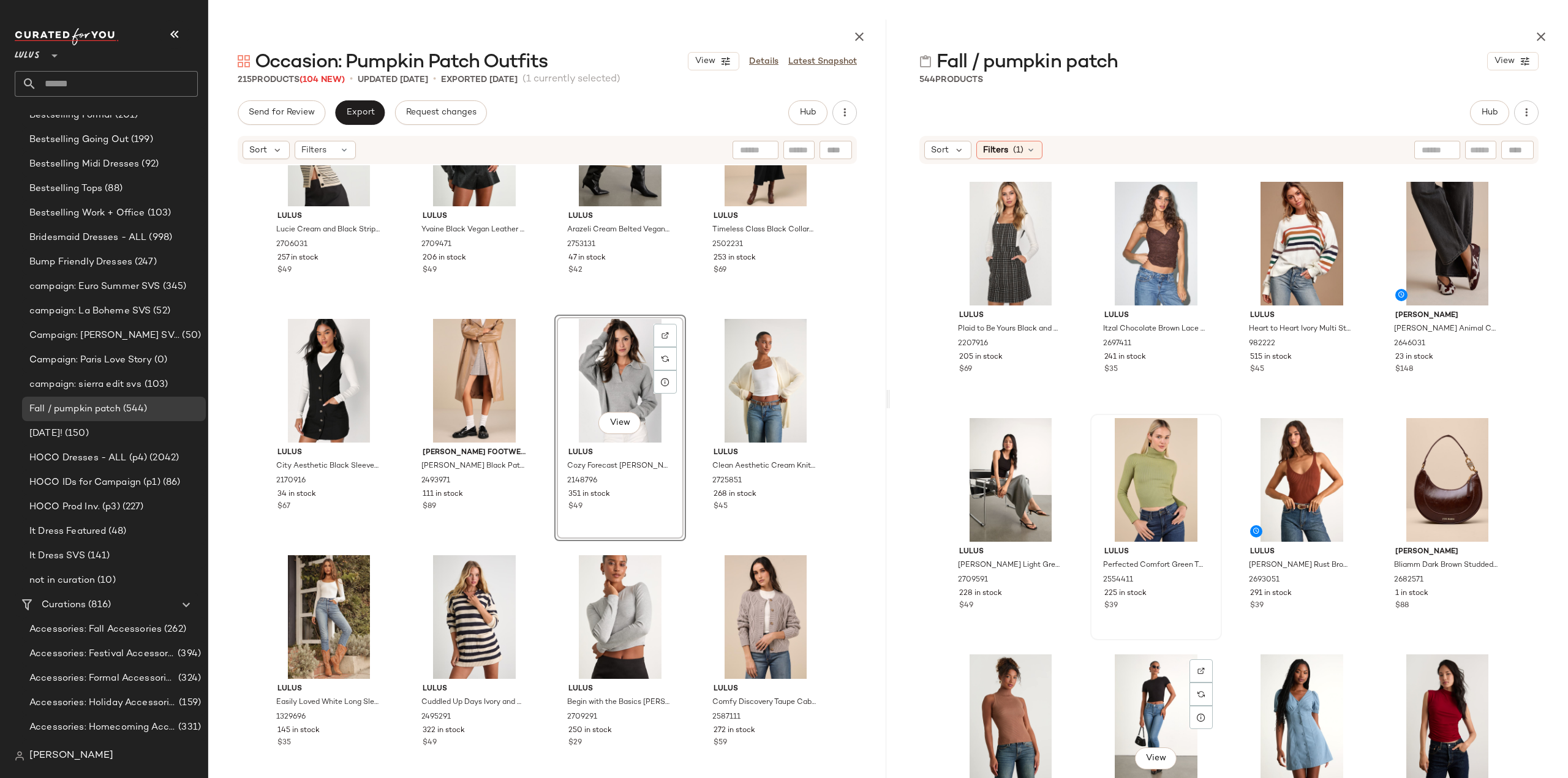
scroll to position [11456, 0]
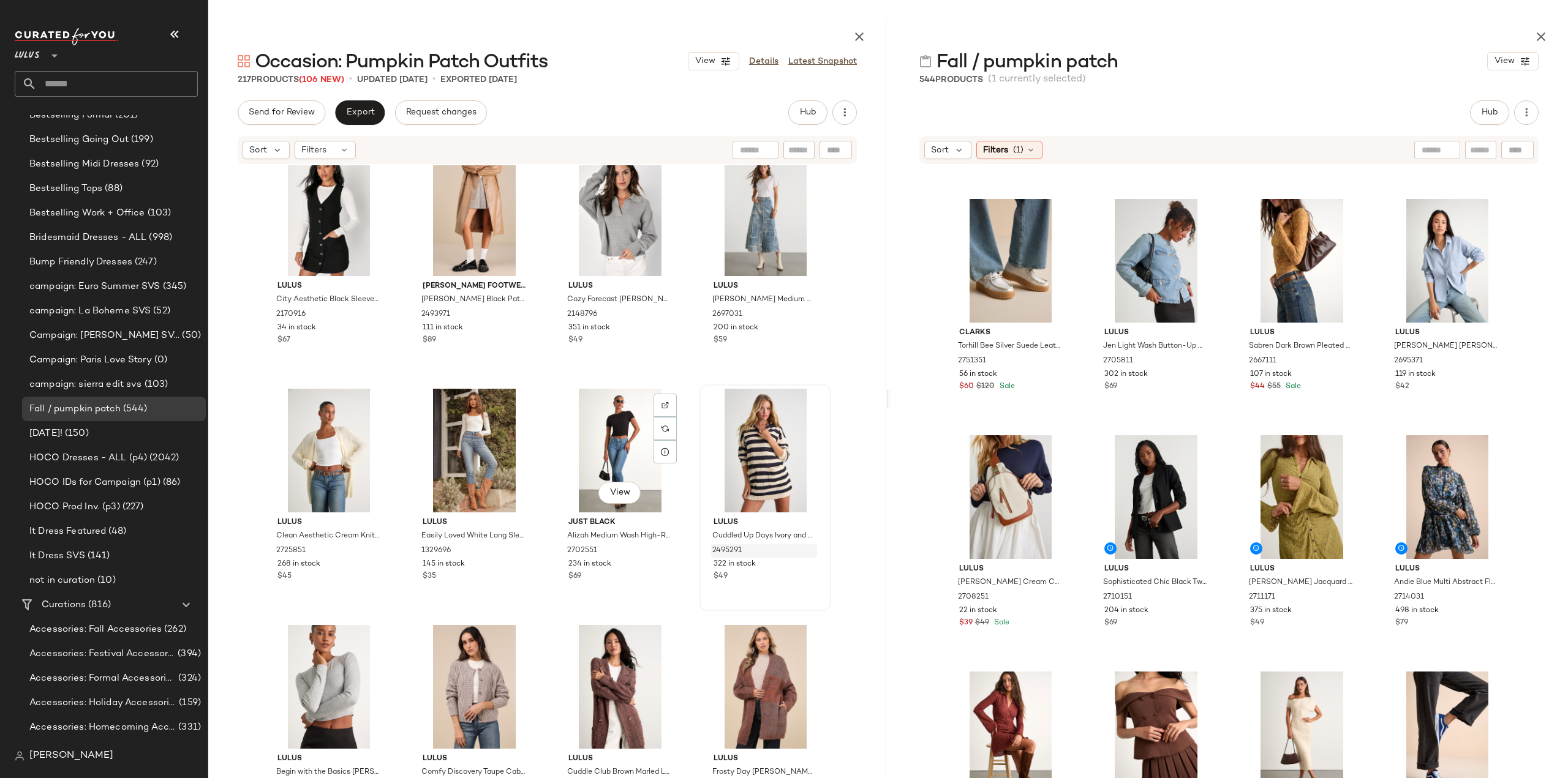
scroll to position [9733, 0]
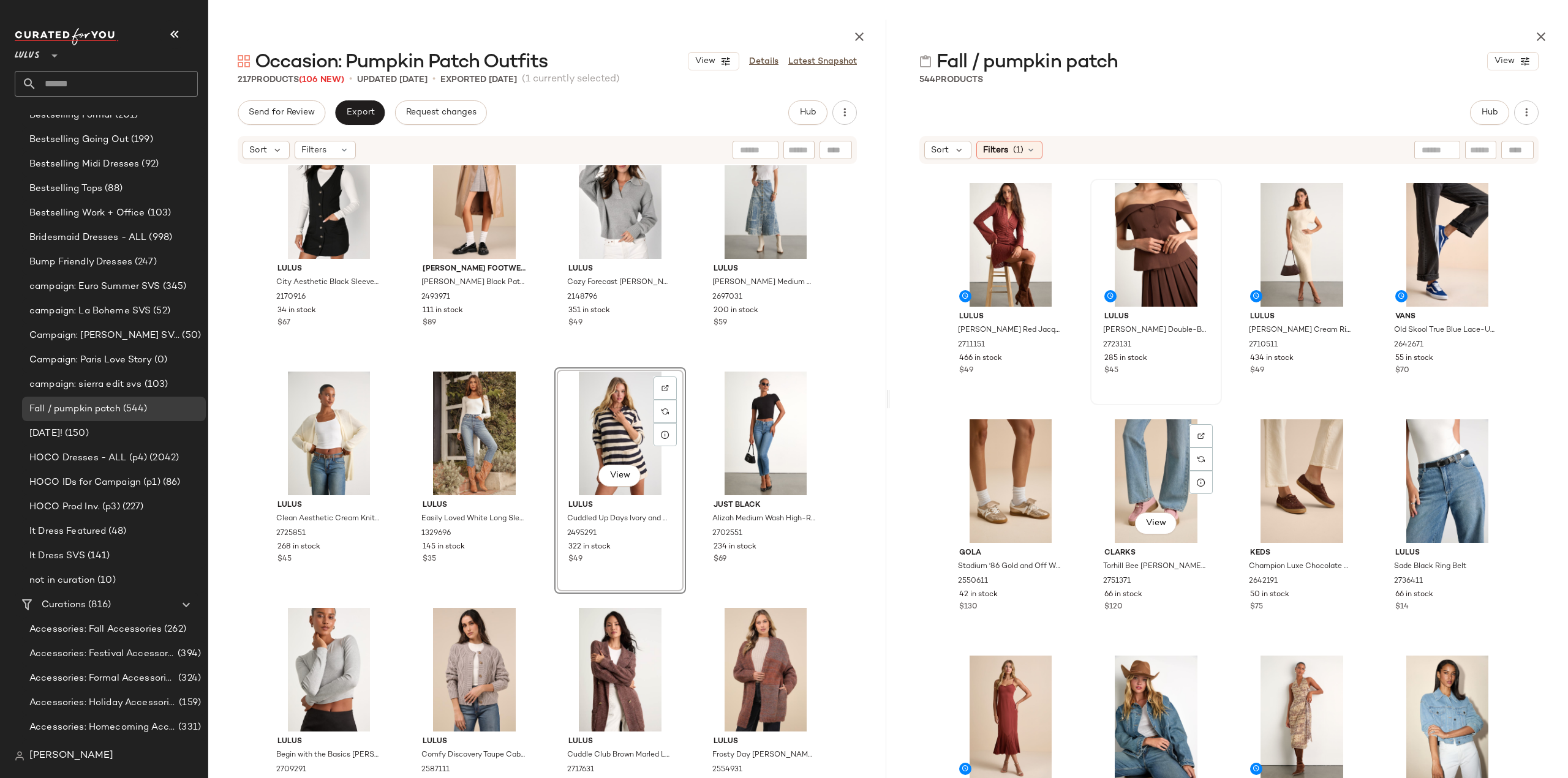
scroll to position [1418, 0]
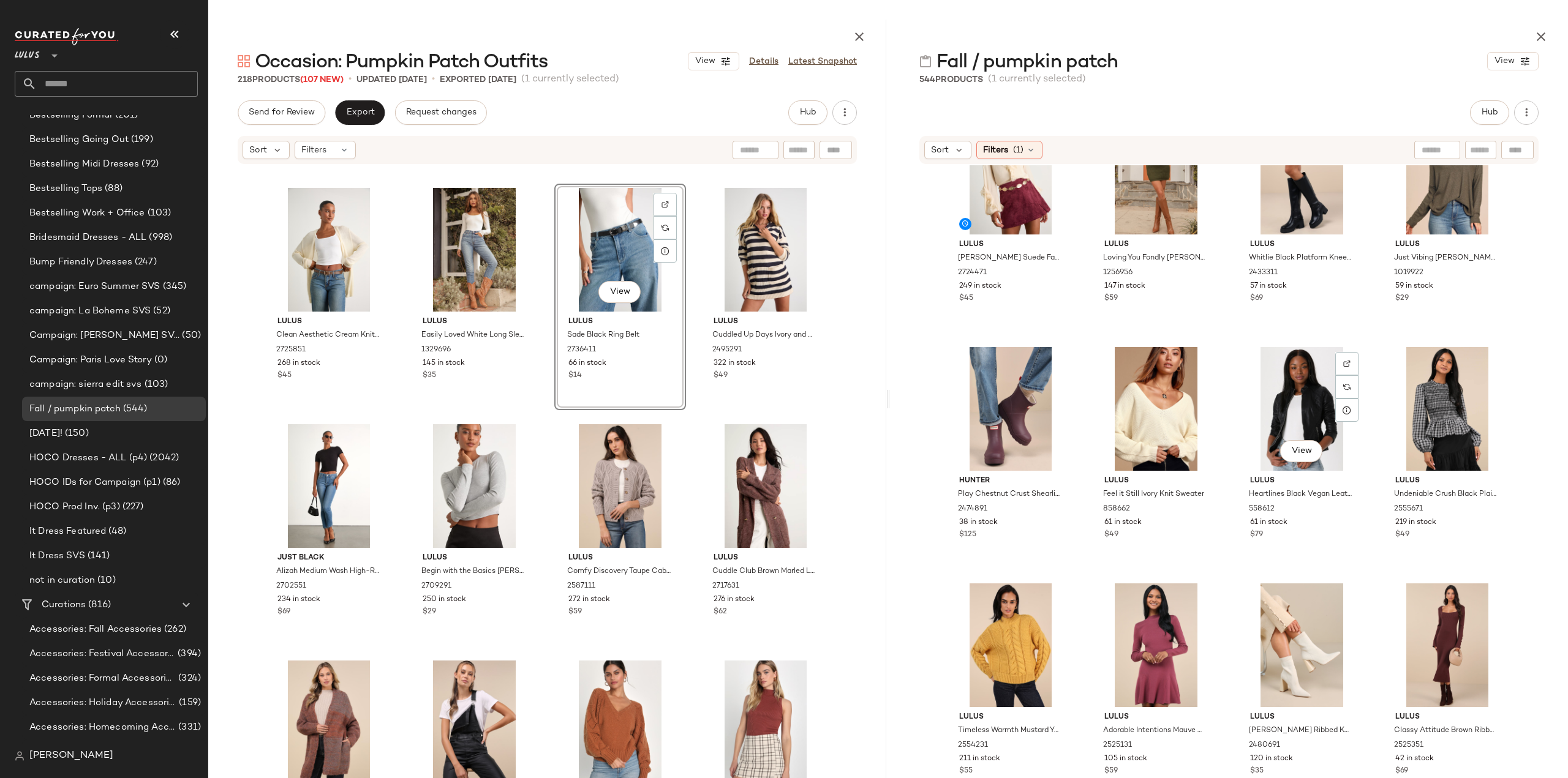
scroll to position [6927, 0]
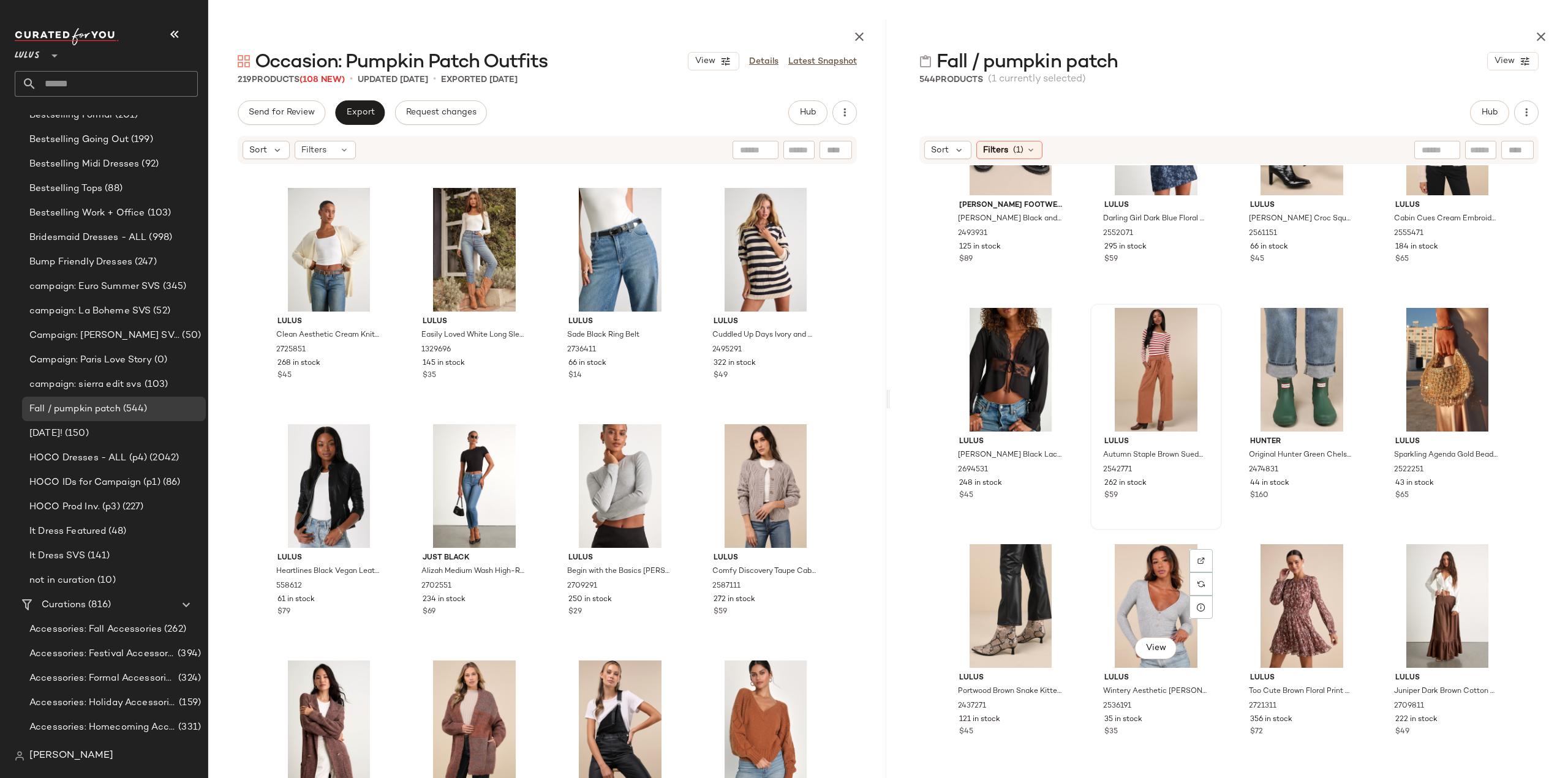
scroll to position [7967, 0]
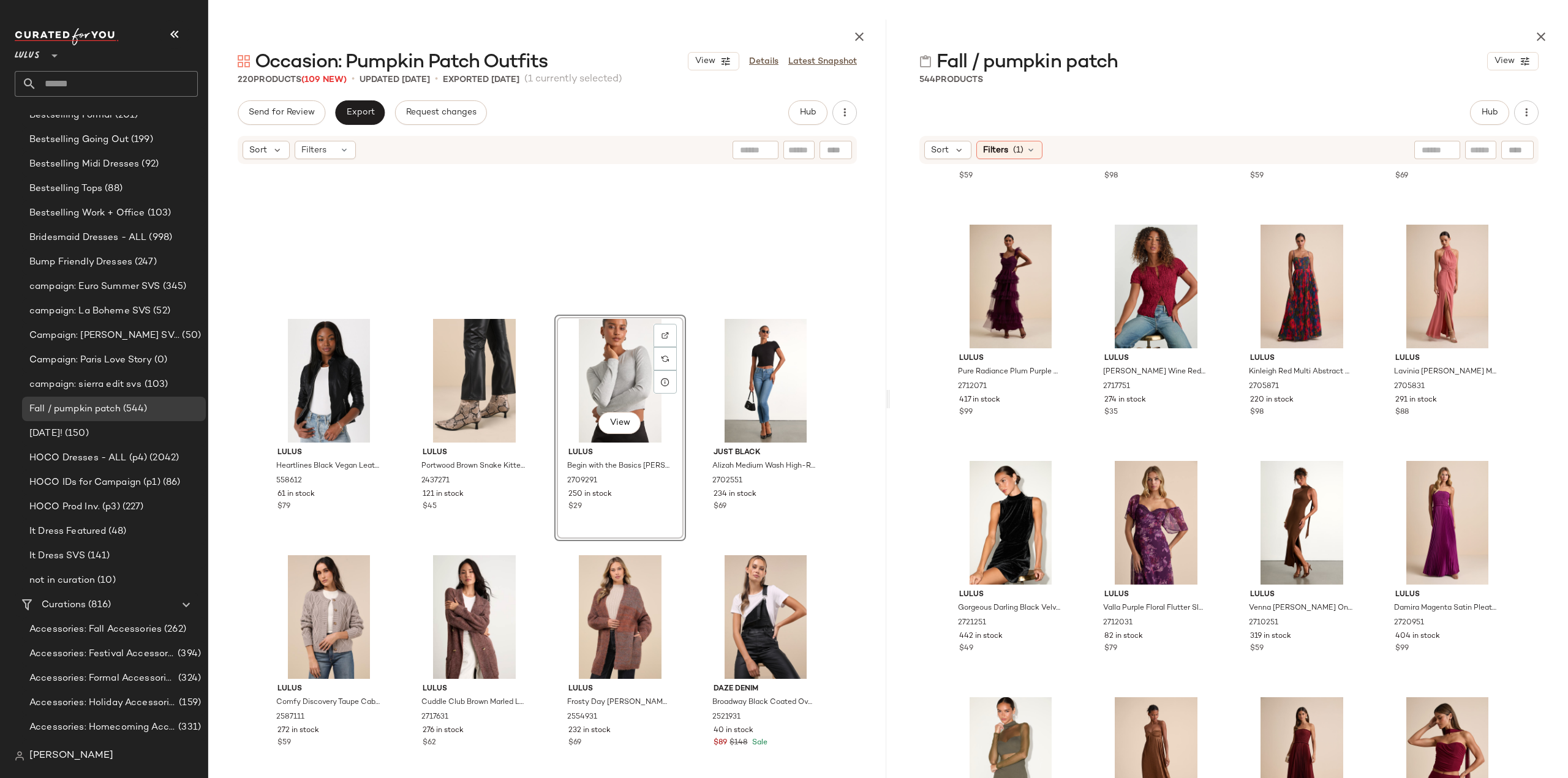
scroll to position [9978, 0]
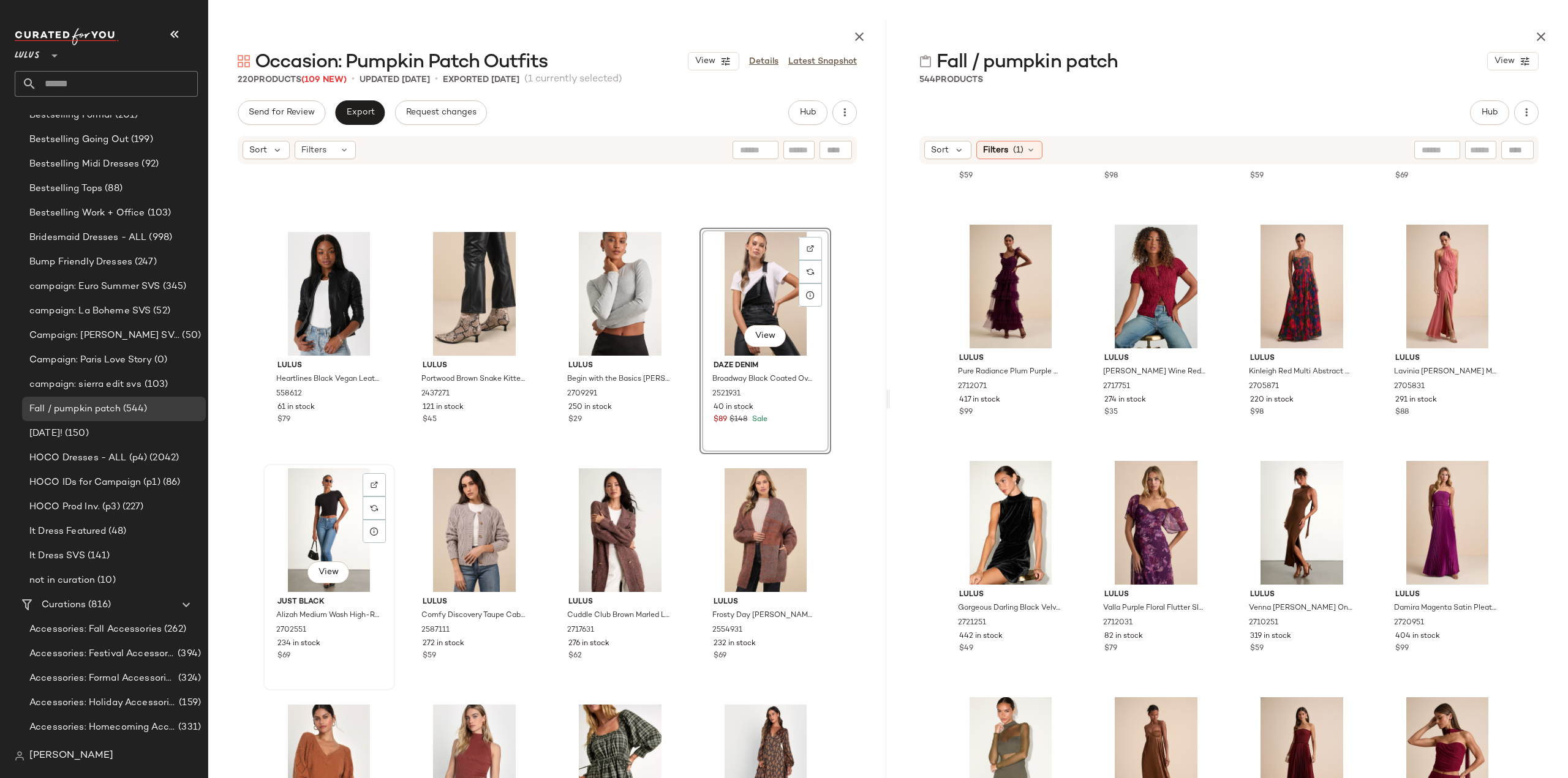
scroll to position [10101, 0]
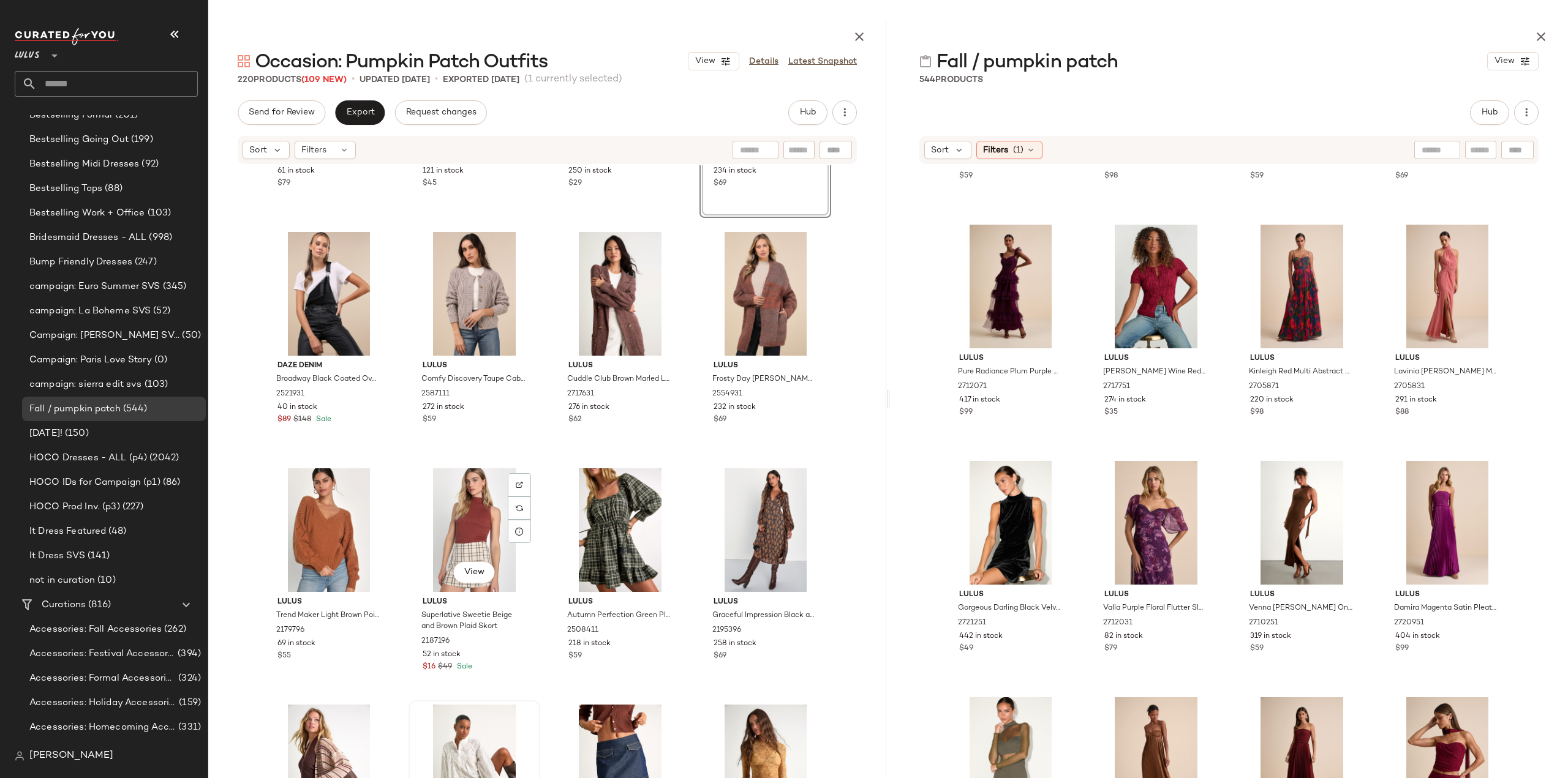
scroll to position [10590, 0]
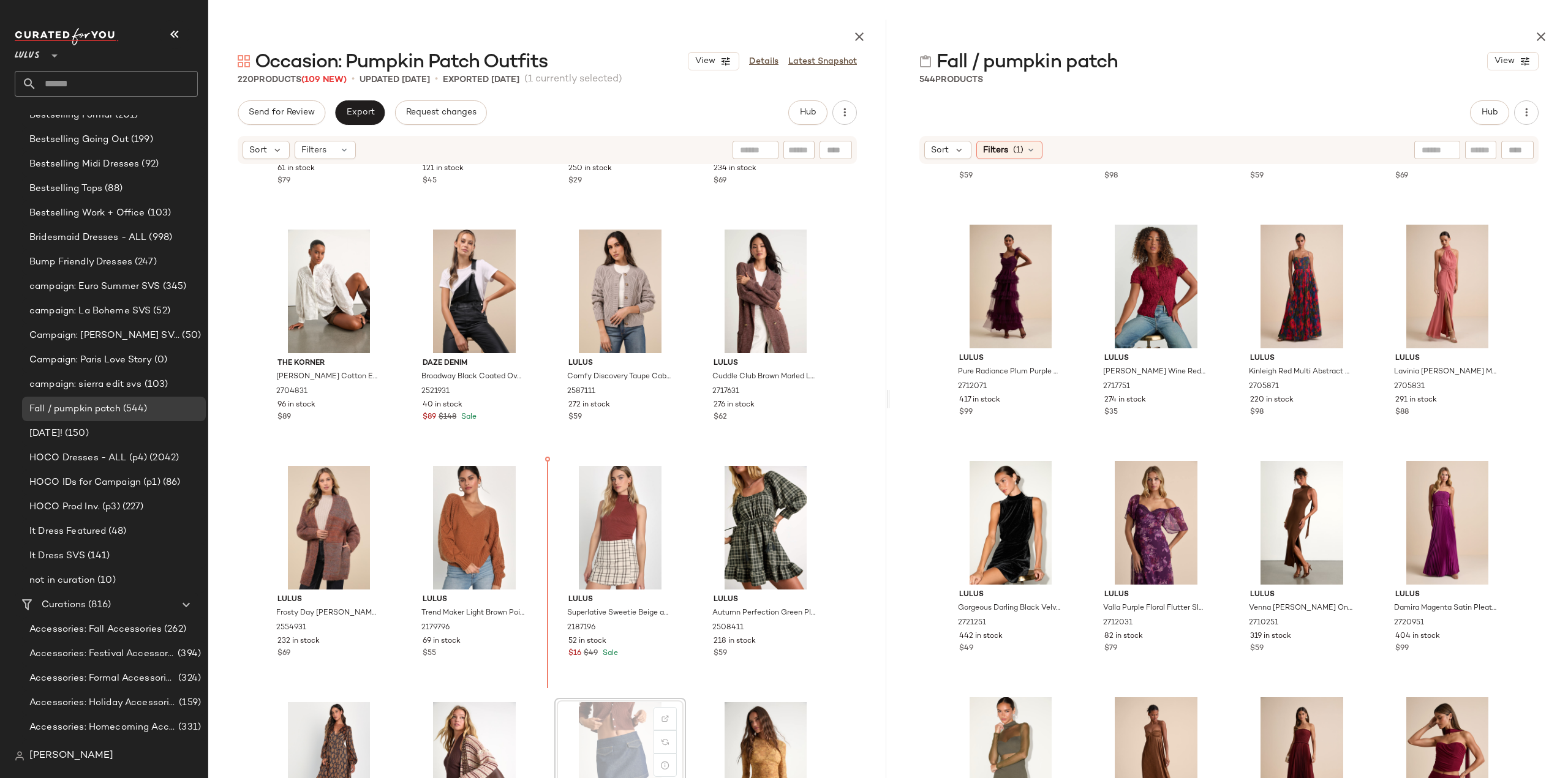
scroll to position [10349, 0]
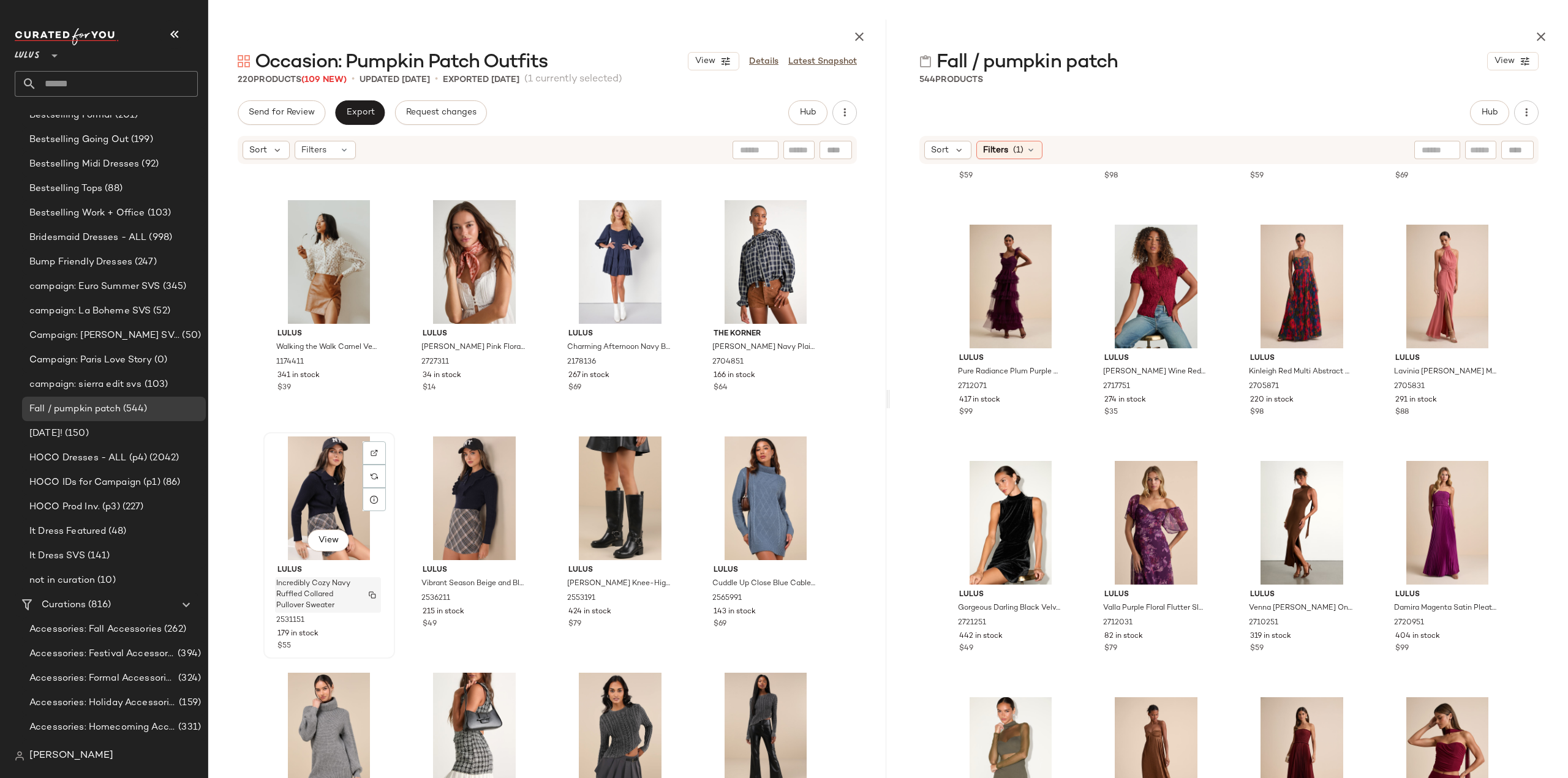
scroll to position [12011, 0]
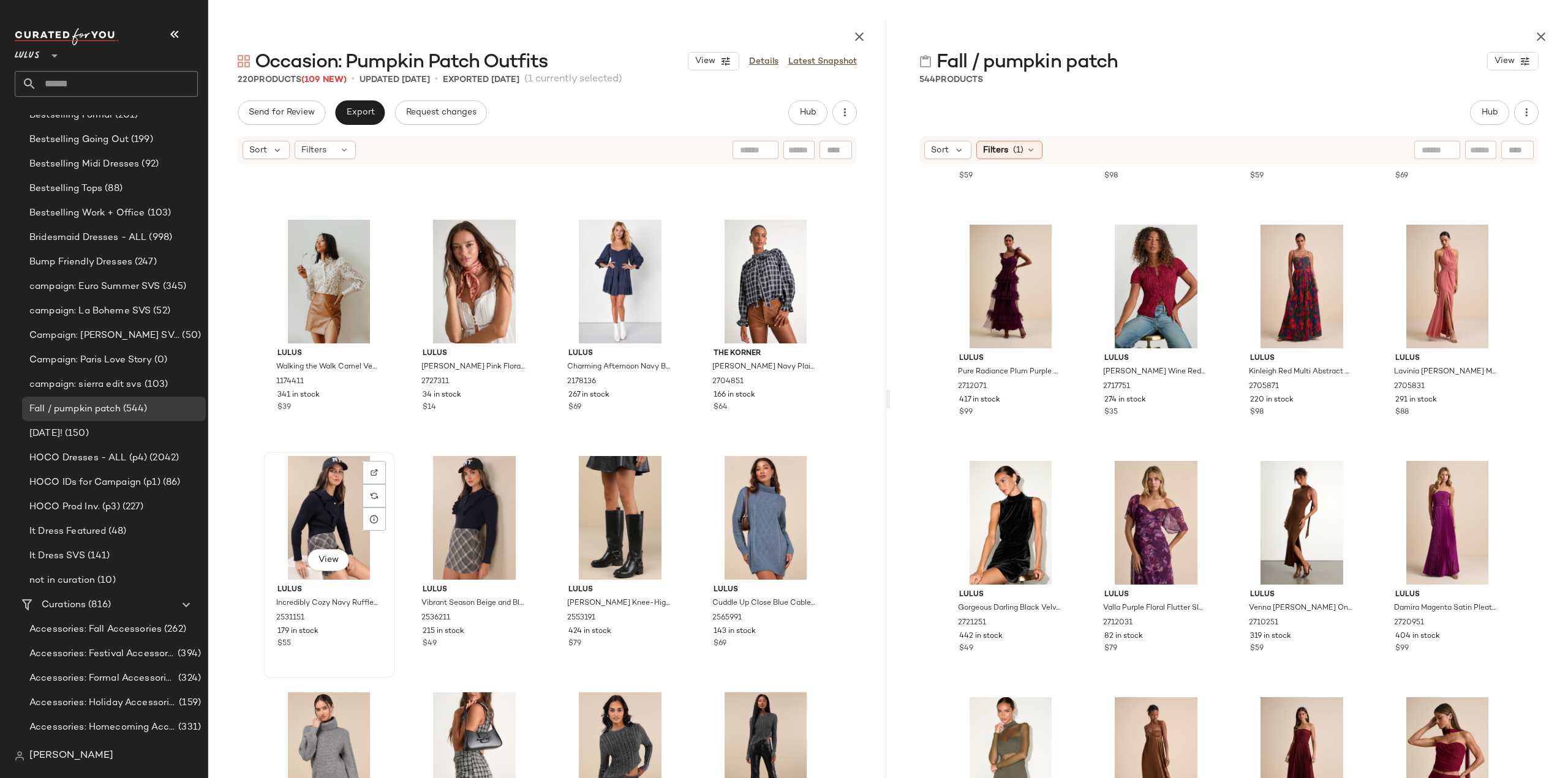
click at [311, 645] on div "$55" at bounding box center [329, 643] width 103 height 11
click at [663, 638] on div "$79" at bounding box center [620, 643] width 103 height 11
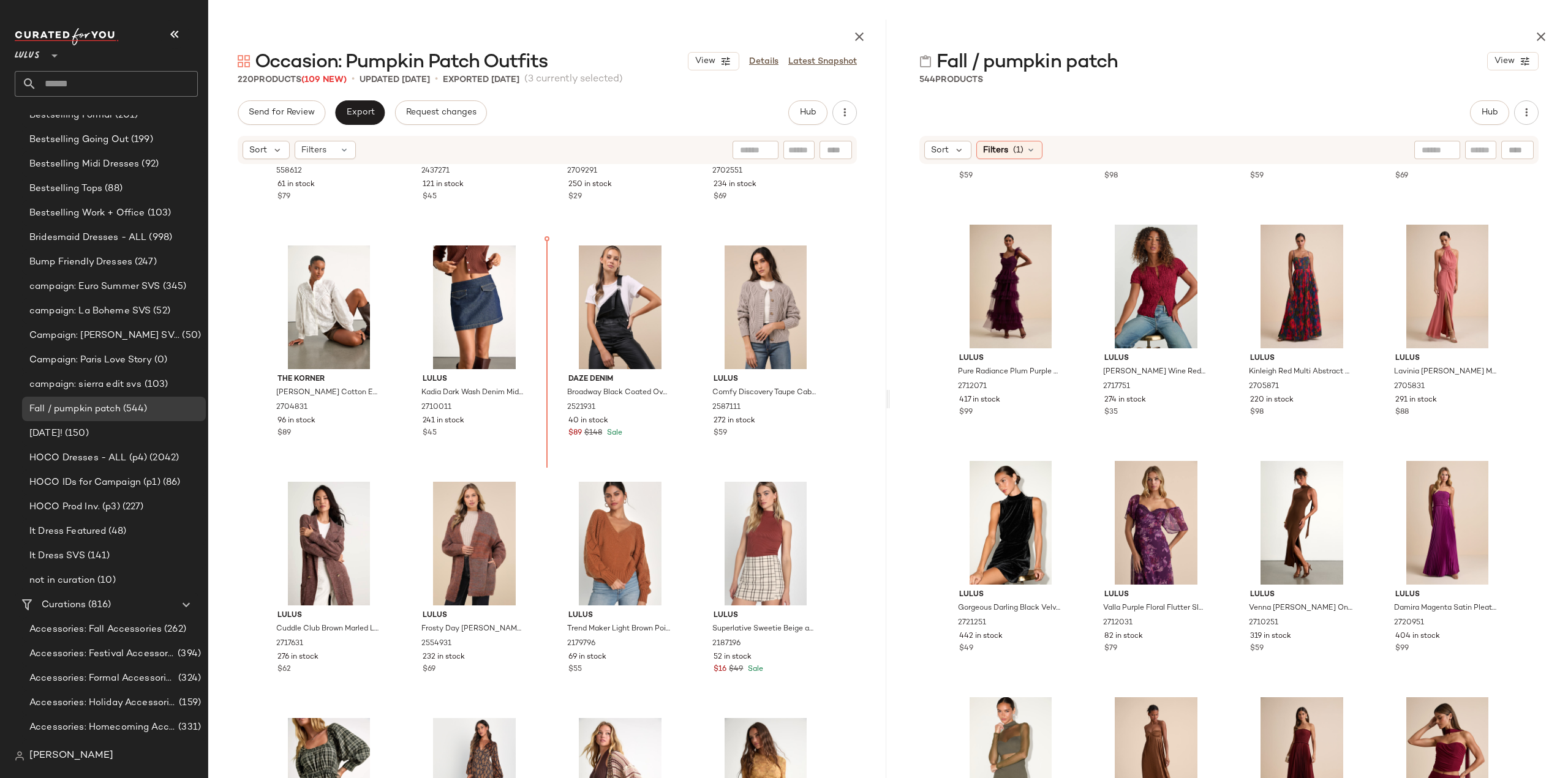
scroll to position [10331, 0]
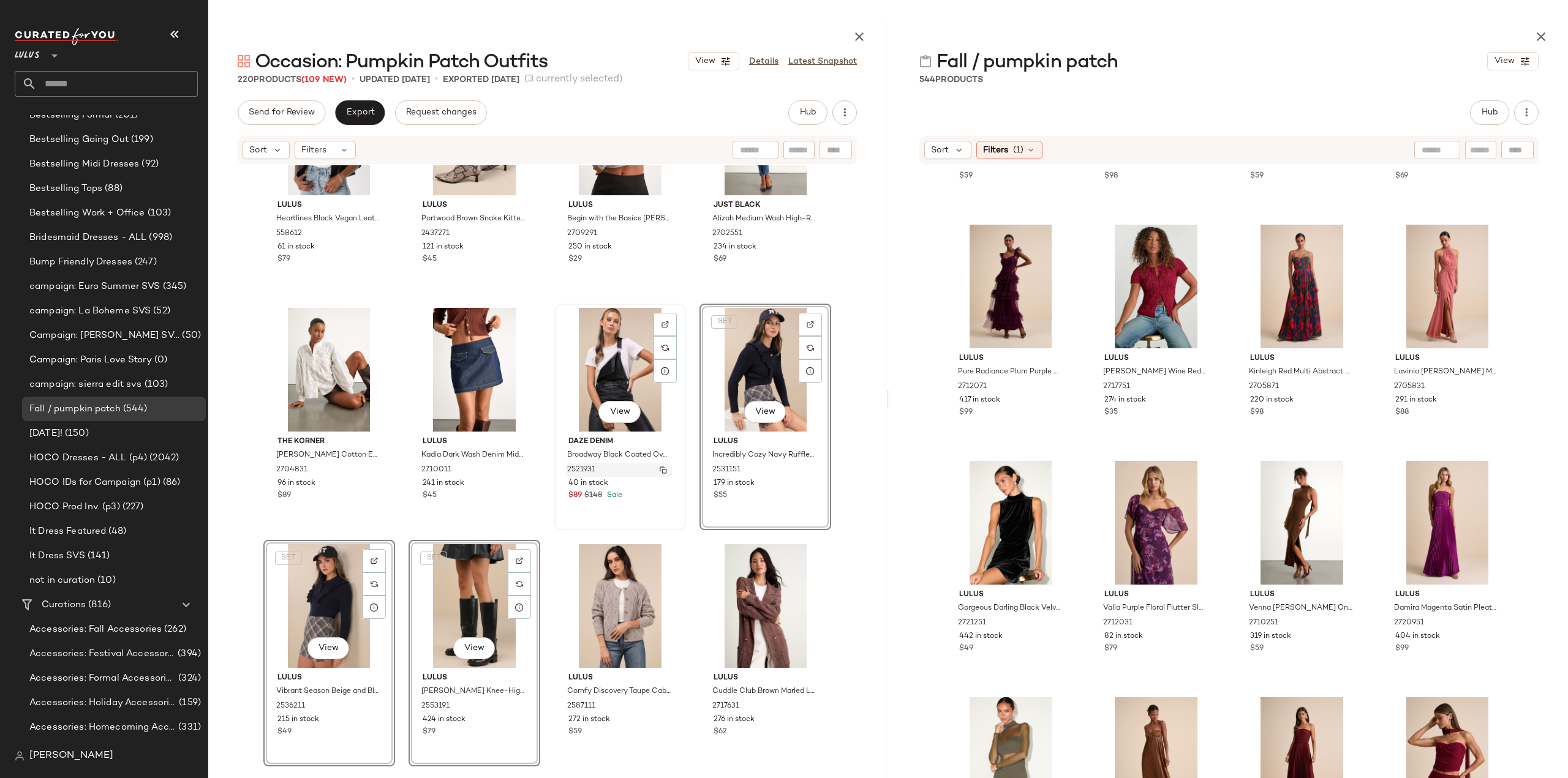
scroll to position [10147, 0]
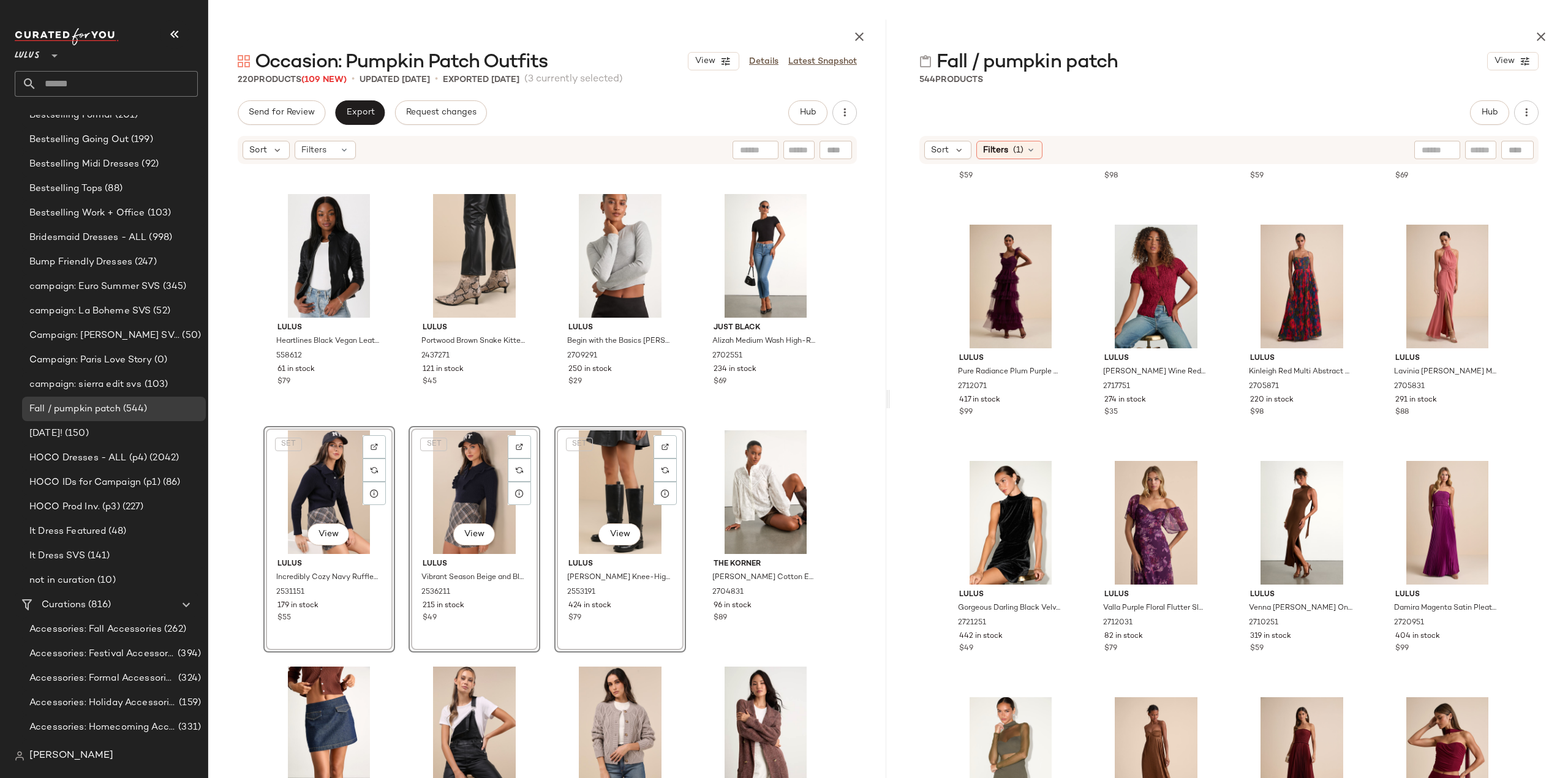
click at [687, 640] on div "Lulus Heartlines Black Vegan Leather Moto Jacket 558612 61 in stock $79 Lulus P…" at bounding box center [547, 505] width 678 height 679
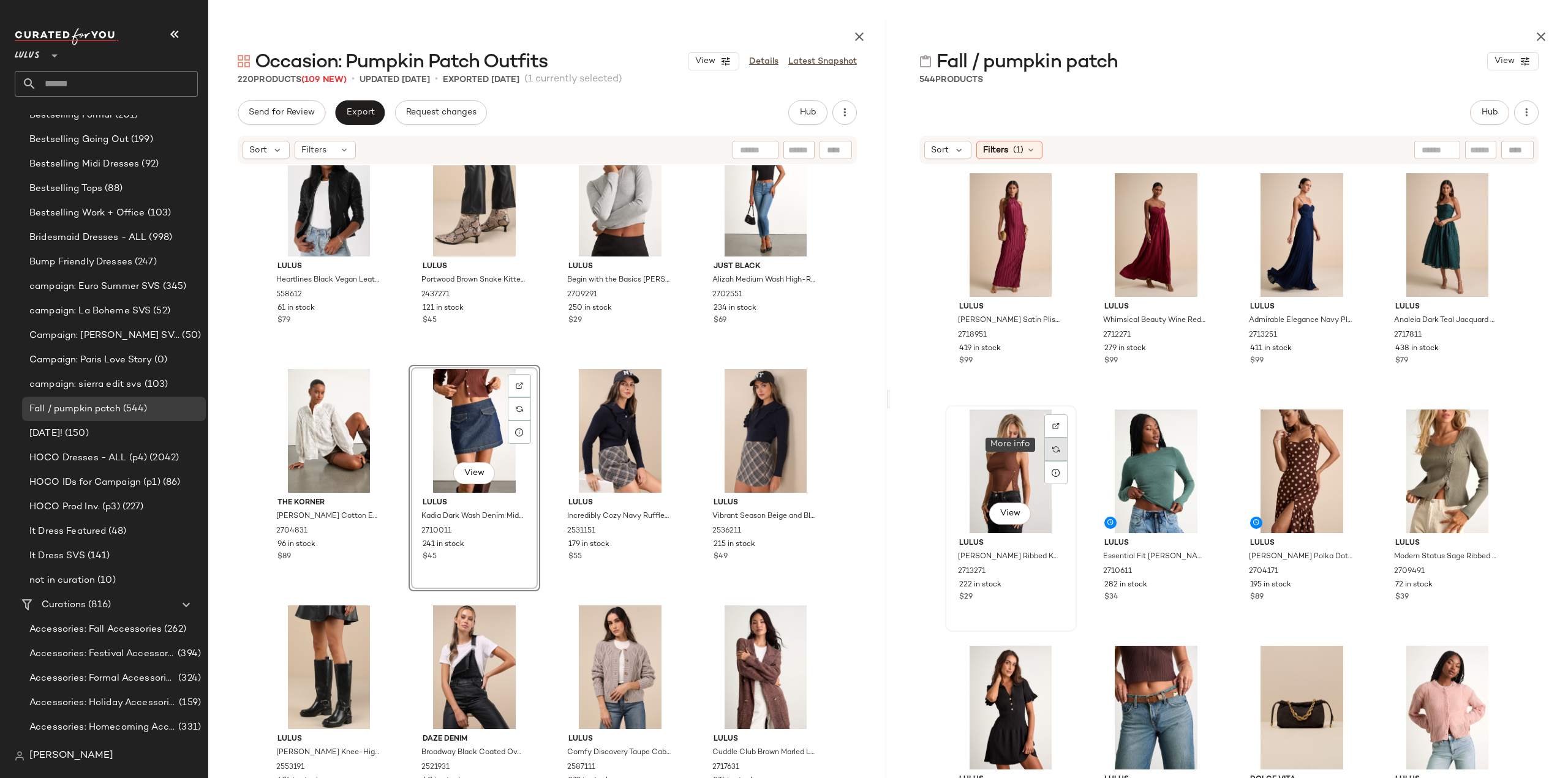
scroll to position [438, 0]
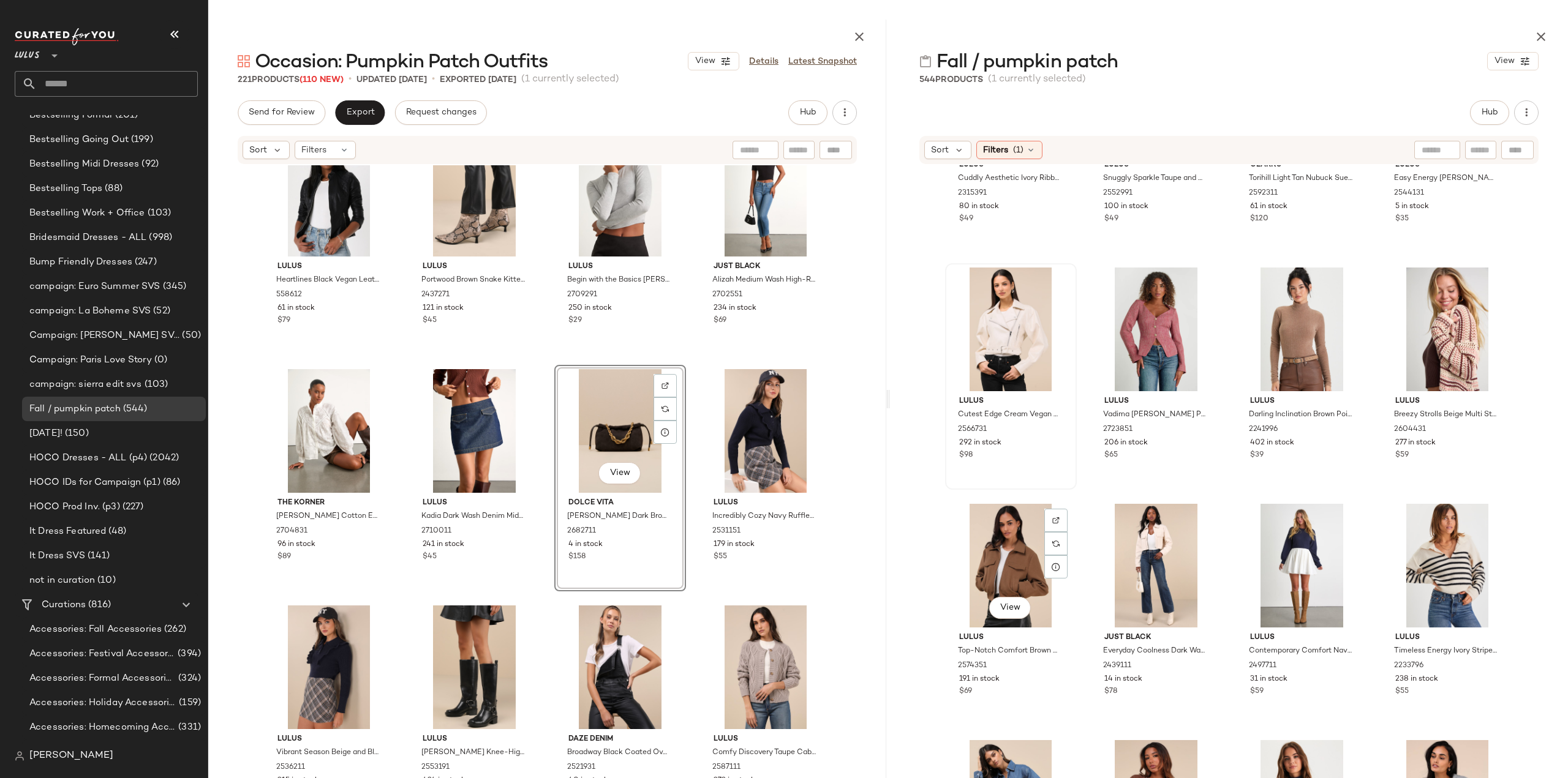
scroll to position [2581, 0]
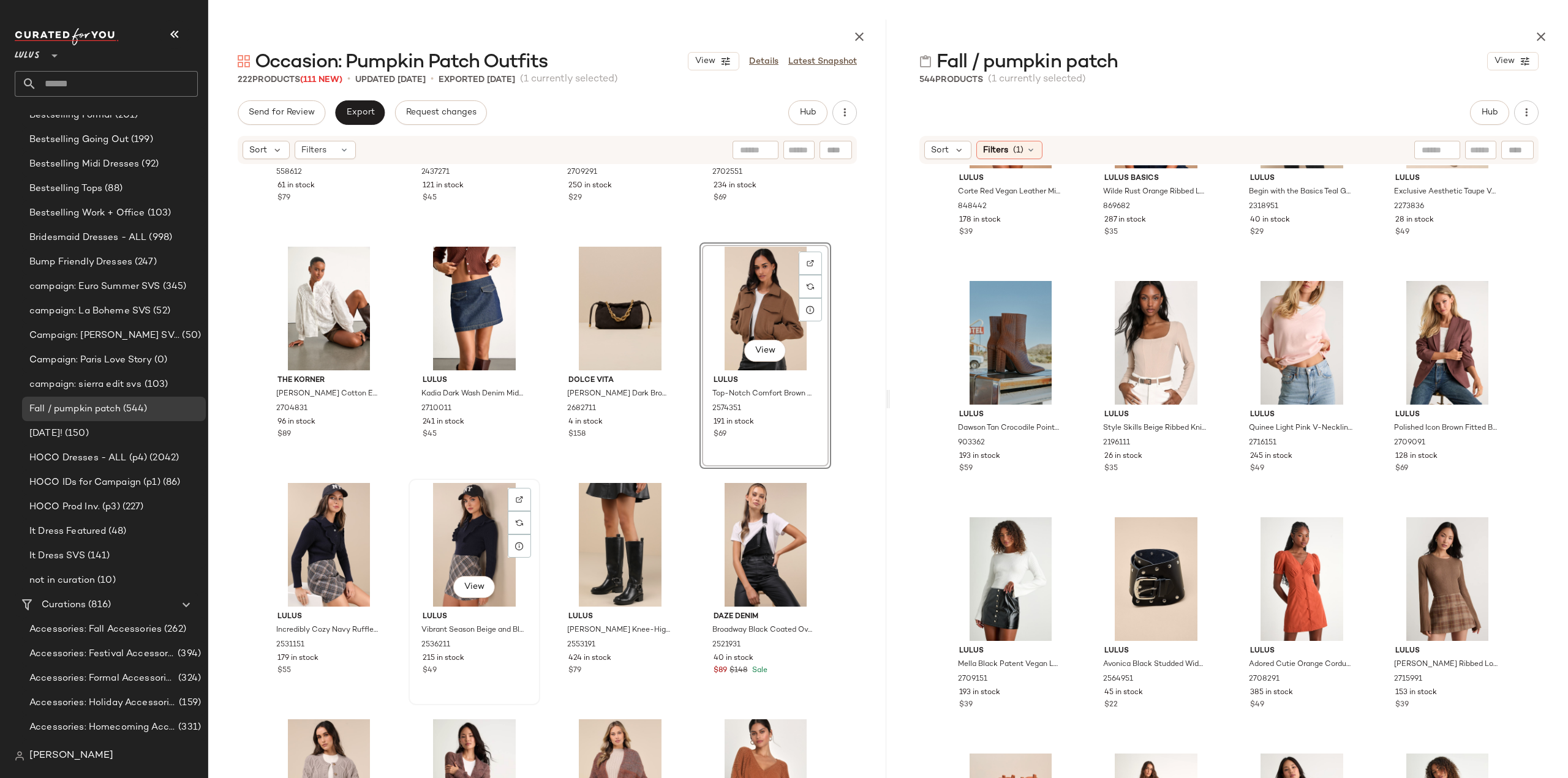
scroll to position [10392, 0]
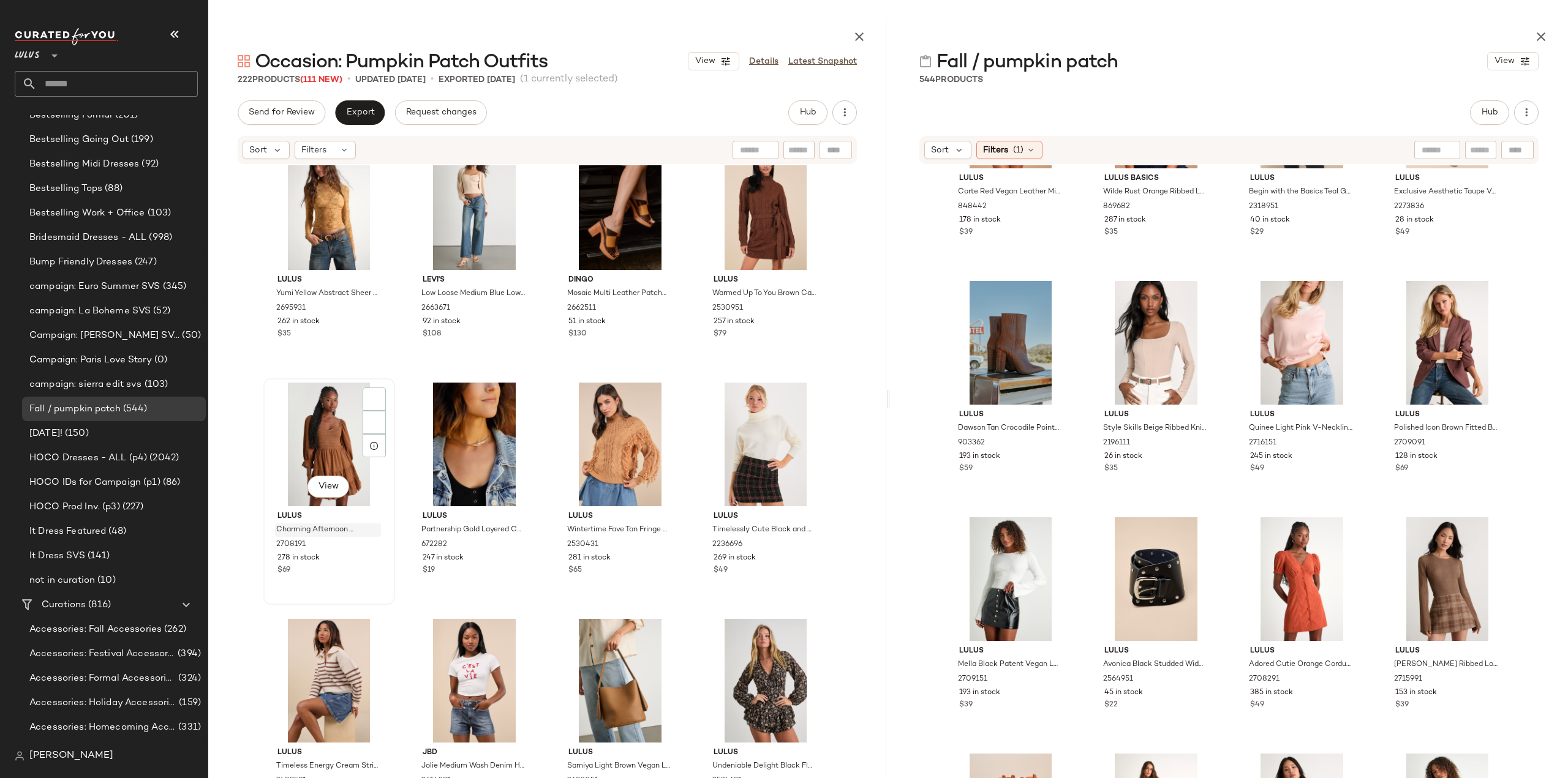
scroll to position [11372, 0]
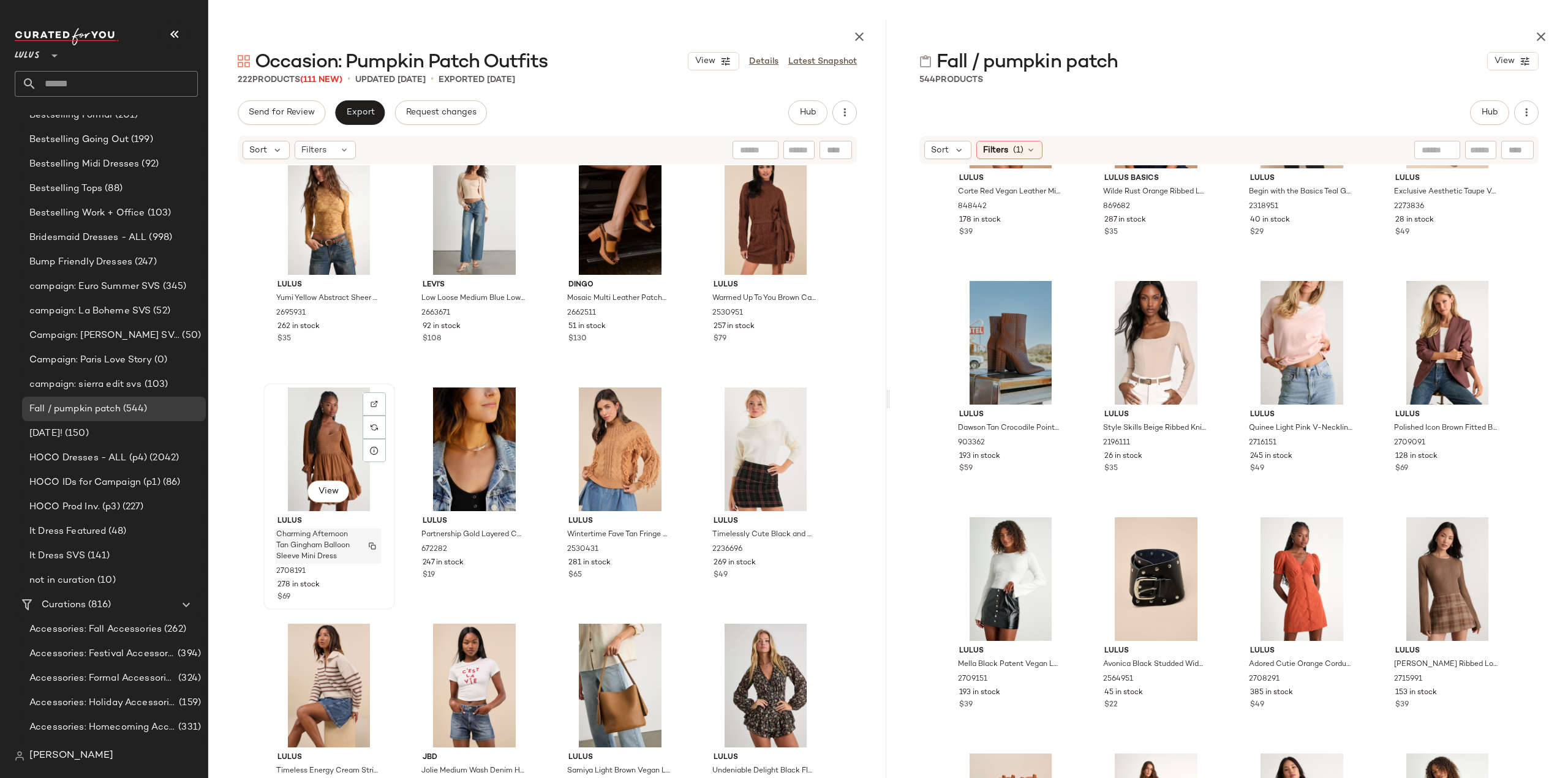
click at [328, 535] on span "Charming Afternoon Tan Gingham Balloon Sleeve Mini Dress" at bounding box center [316, 546] width 81 height 33
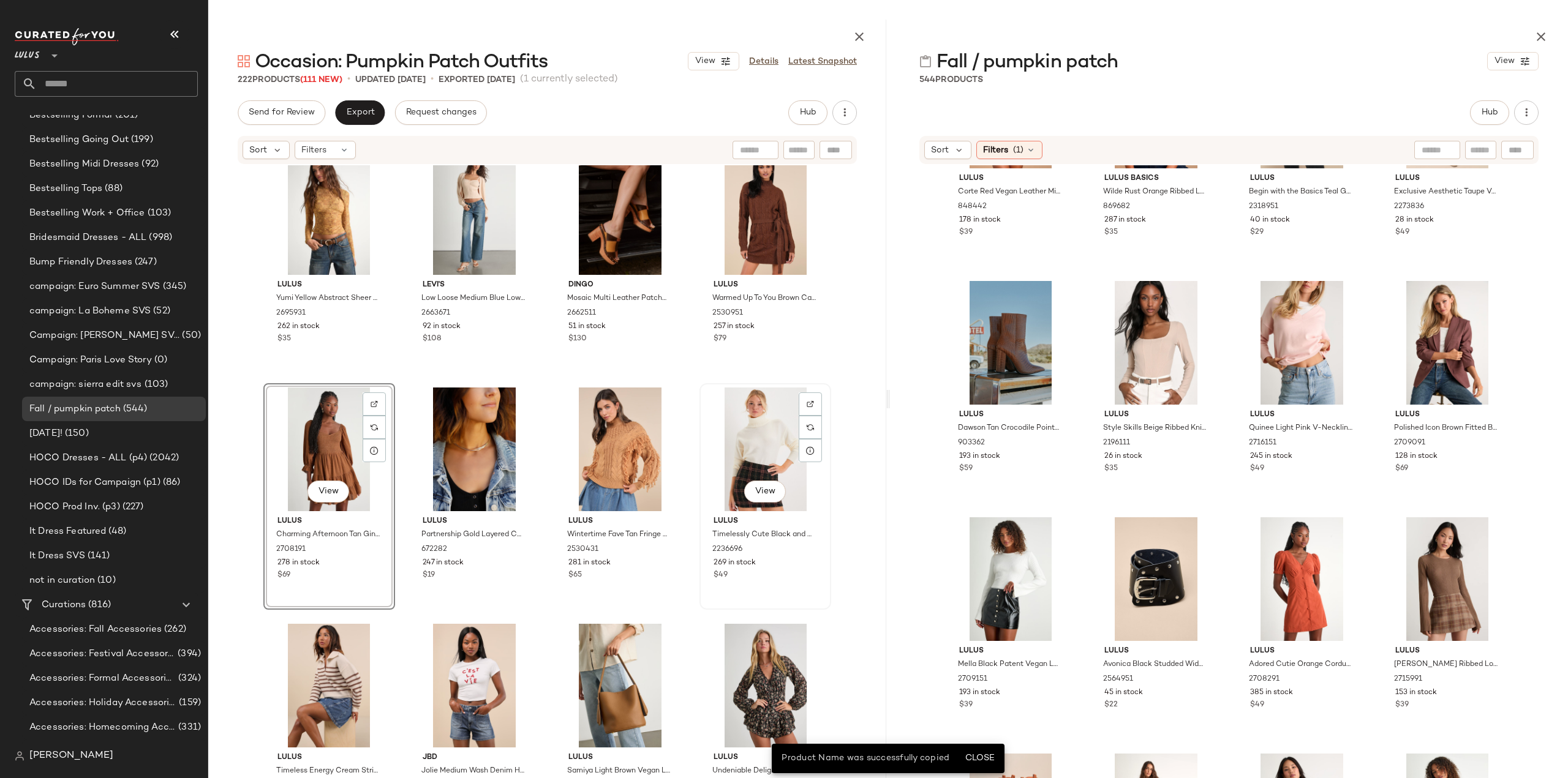
click at [773, 571] on div "$49" at bounding box center [765, 575] width 103 height 11
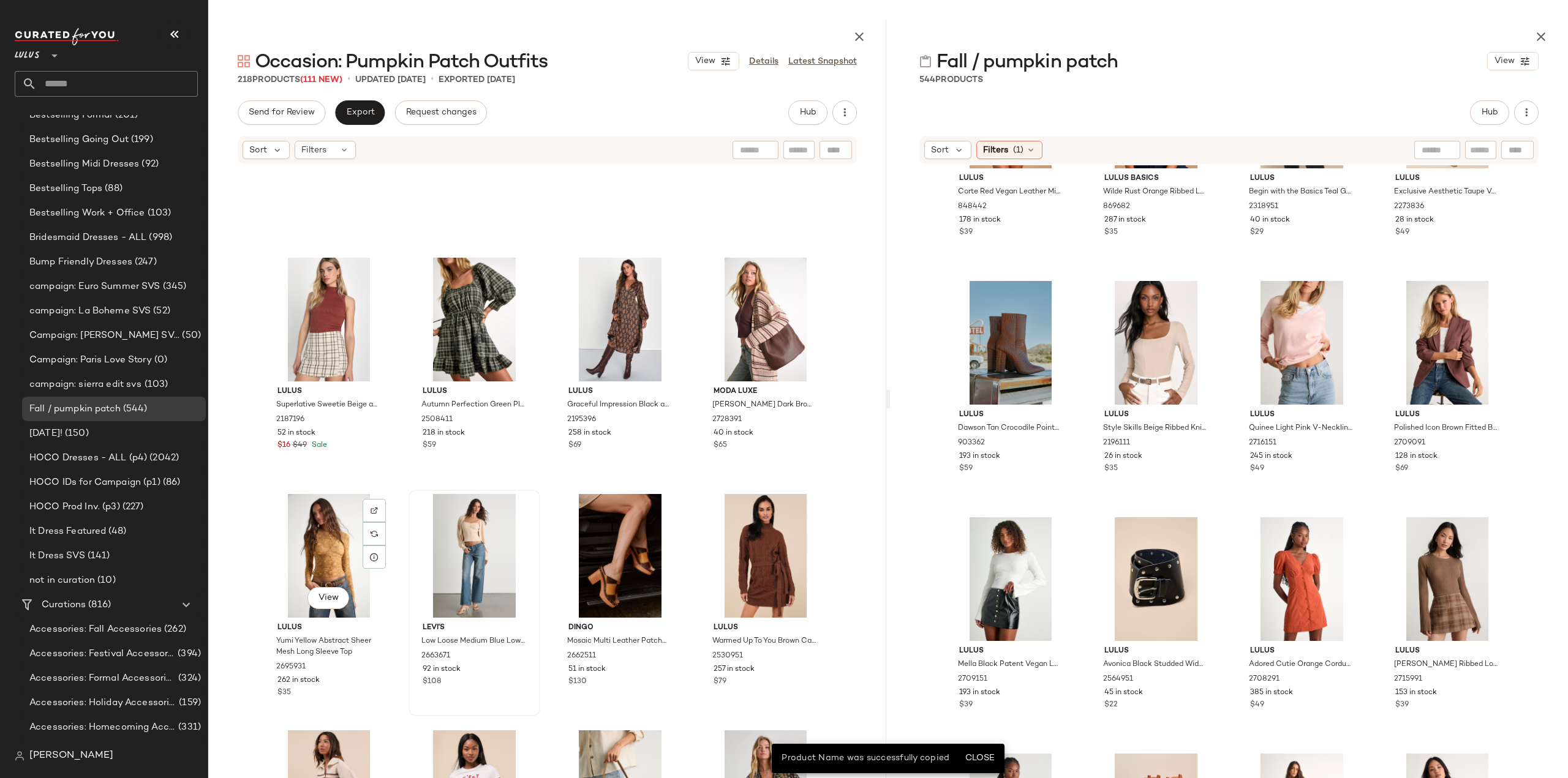
scroll to position [11004, 0]
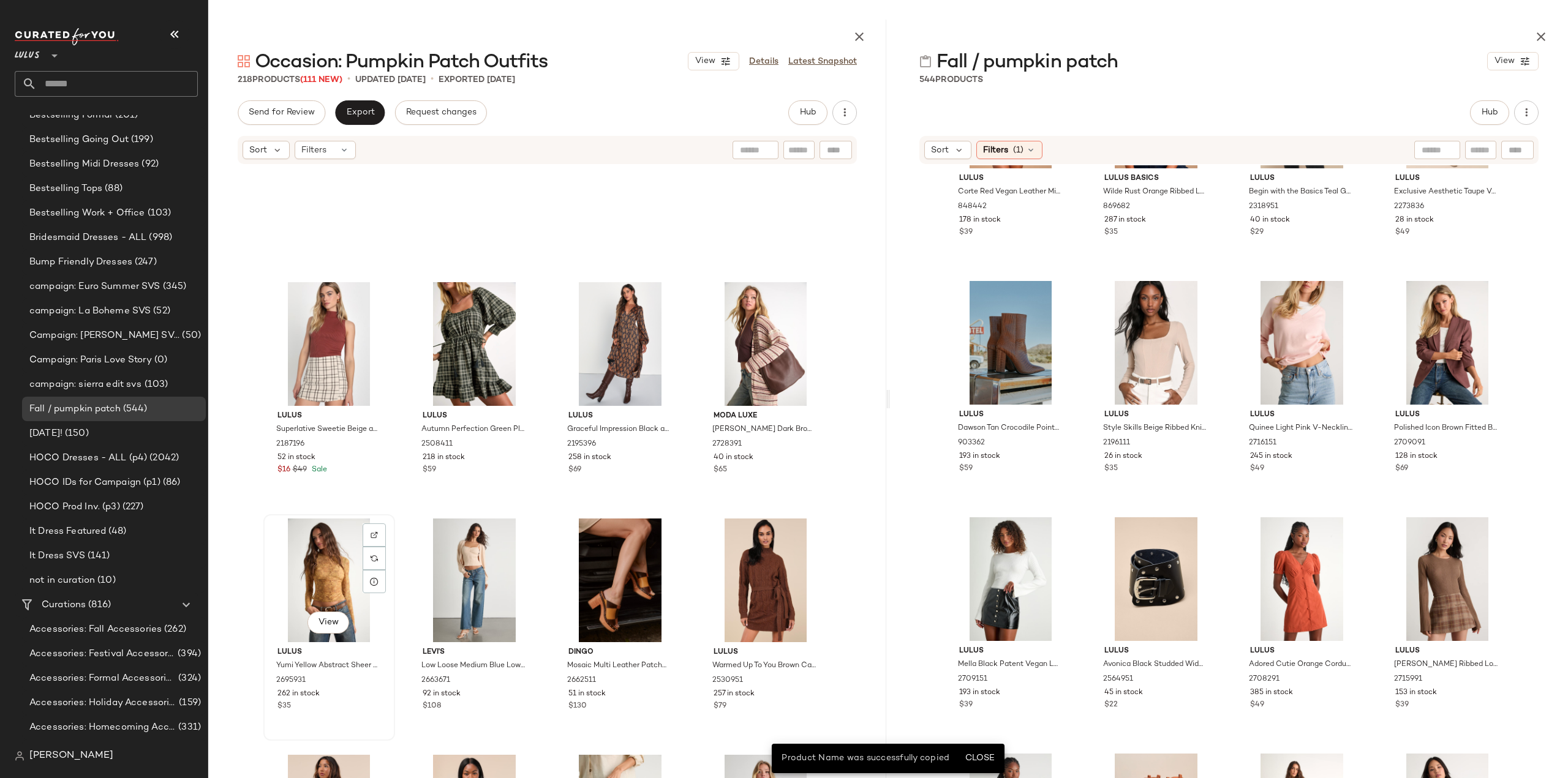
click at [344, 696] on div "262 in stock" at bounding box center [329, 694] width 103 height 11
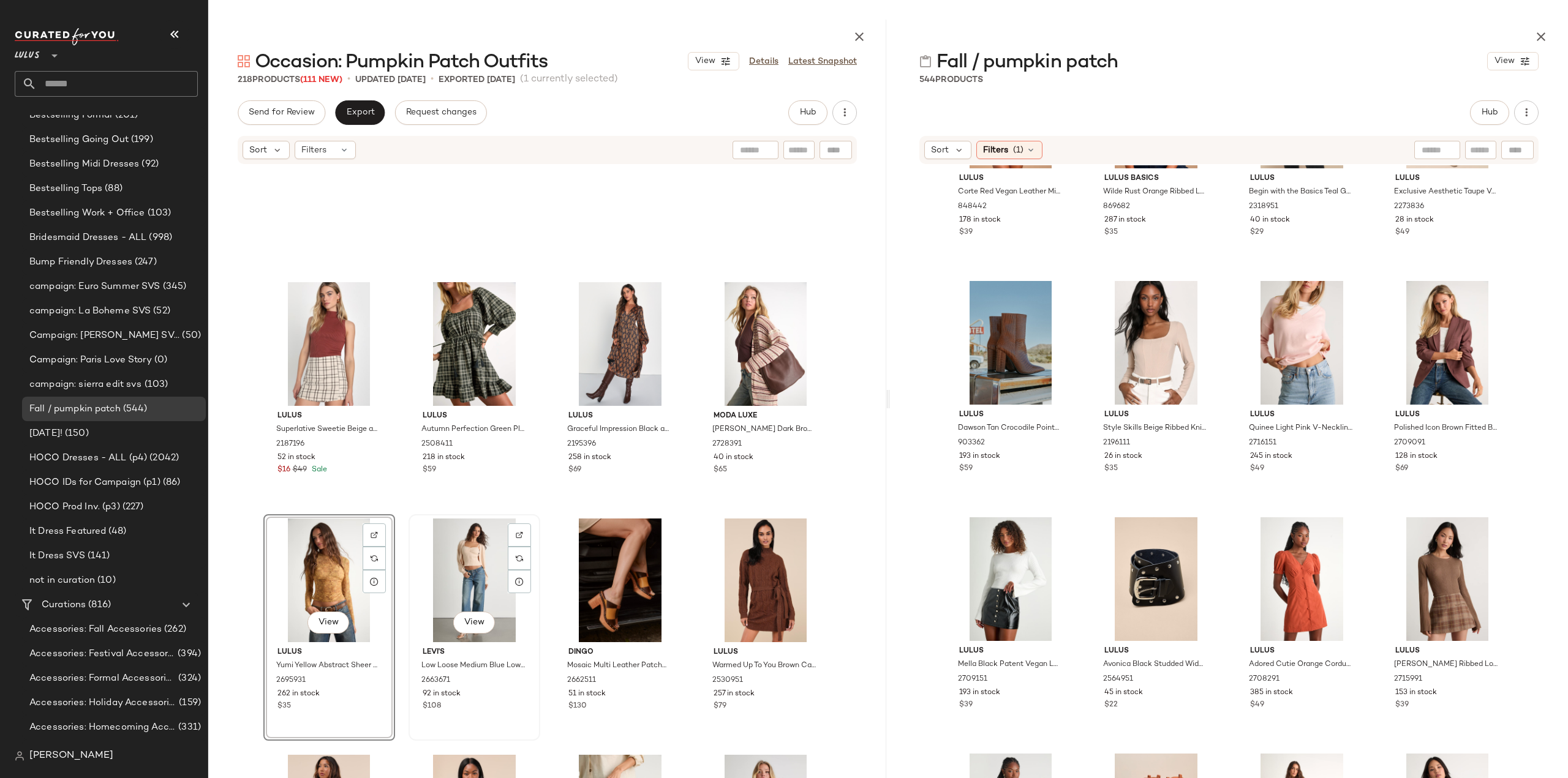
click at [478, 702] on div "$108" at bounding box center [475, 706] width 103 height 11
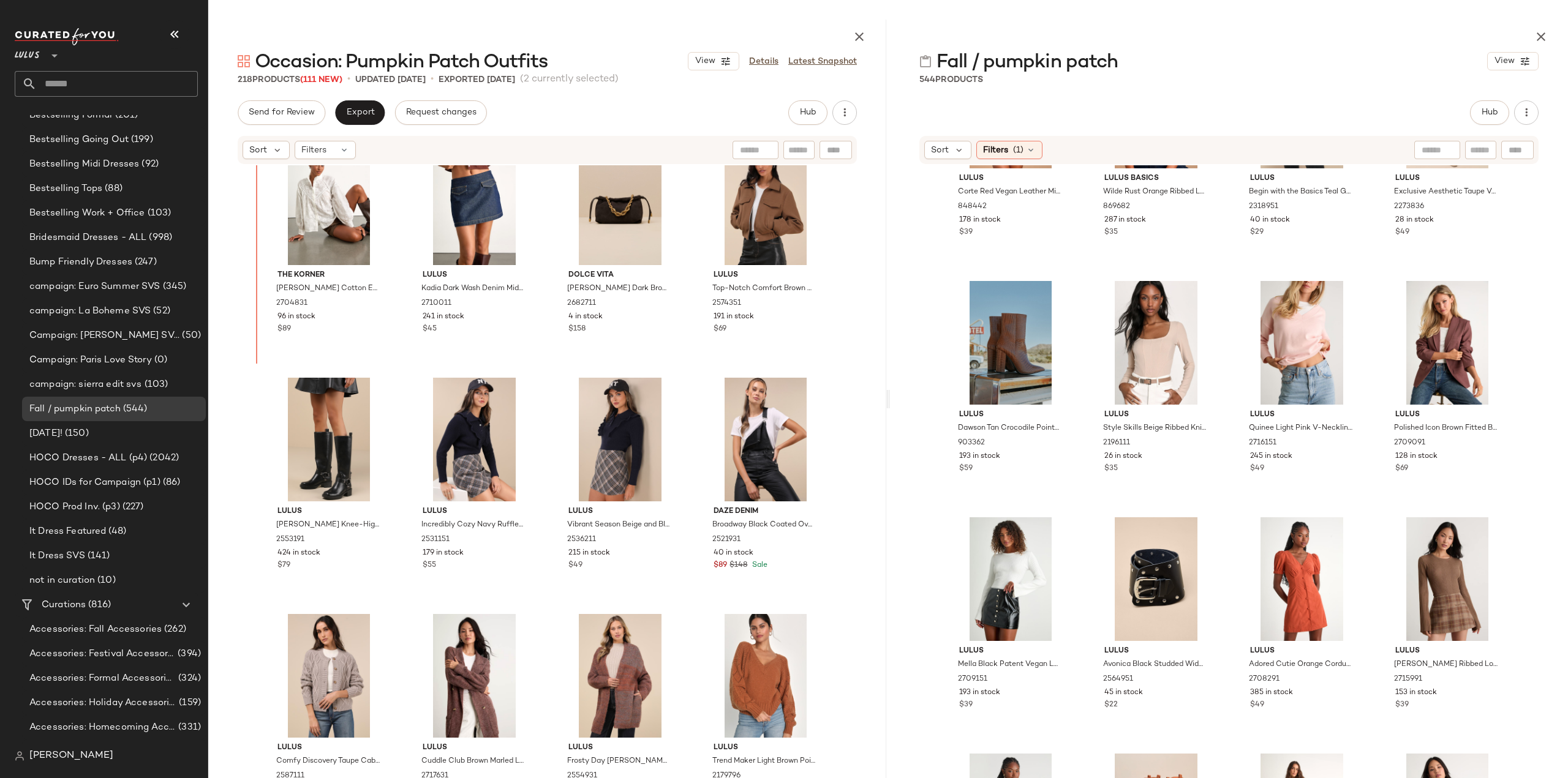
scroll to position [10417, 0]
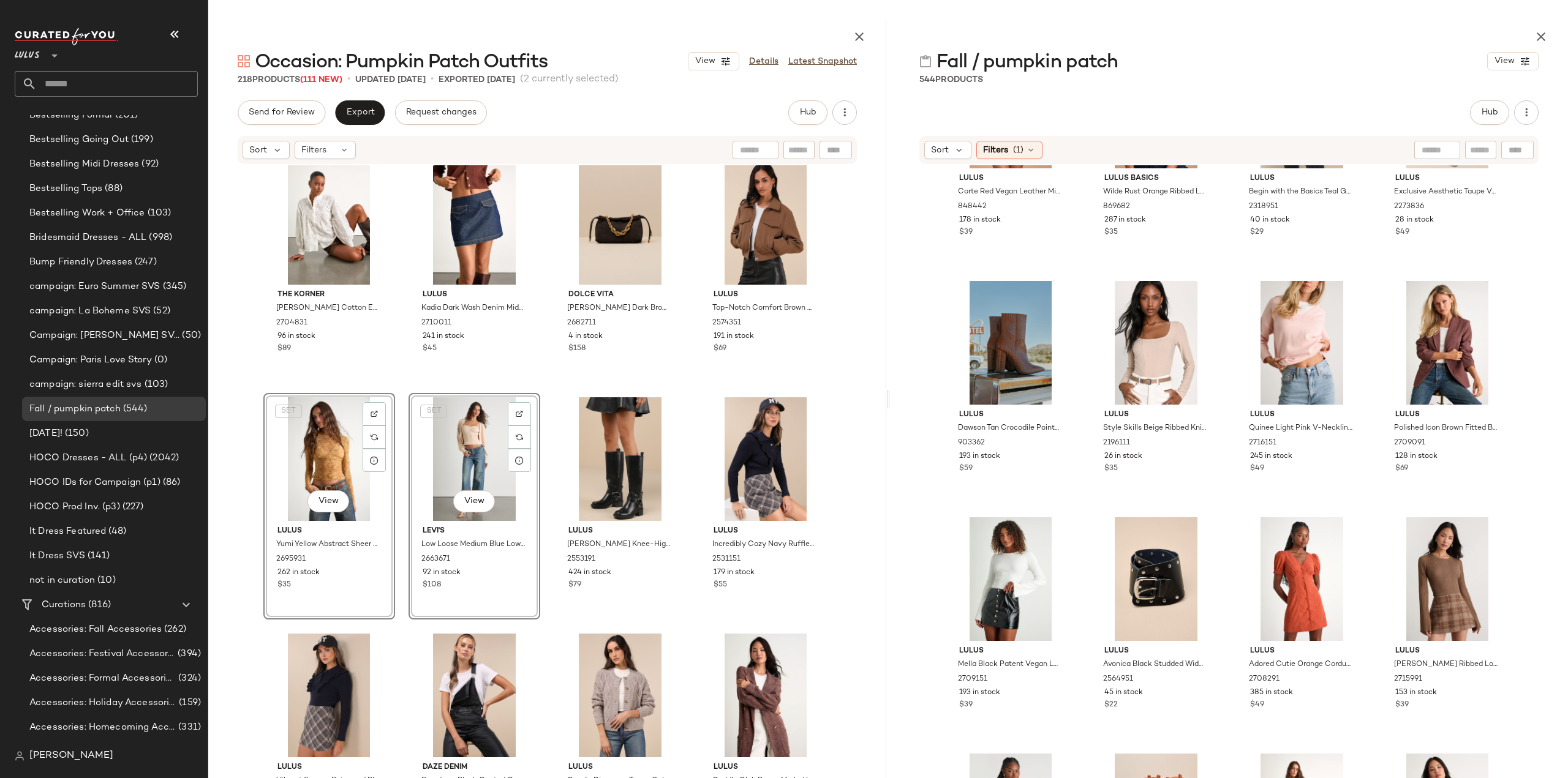
click at [396, 529] on div "The Korner Arlana White Cotton Eyelet Embroidered Long Sleeve Top 2704831 96 in…" at bounding box center [547, 505] width 678 height 679
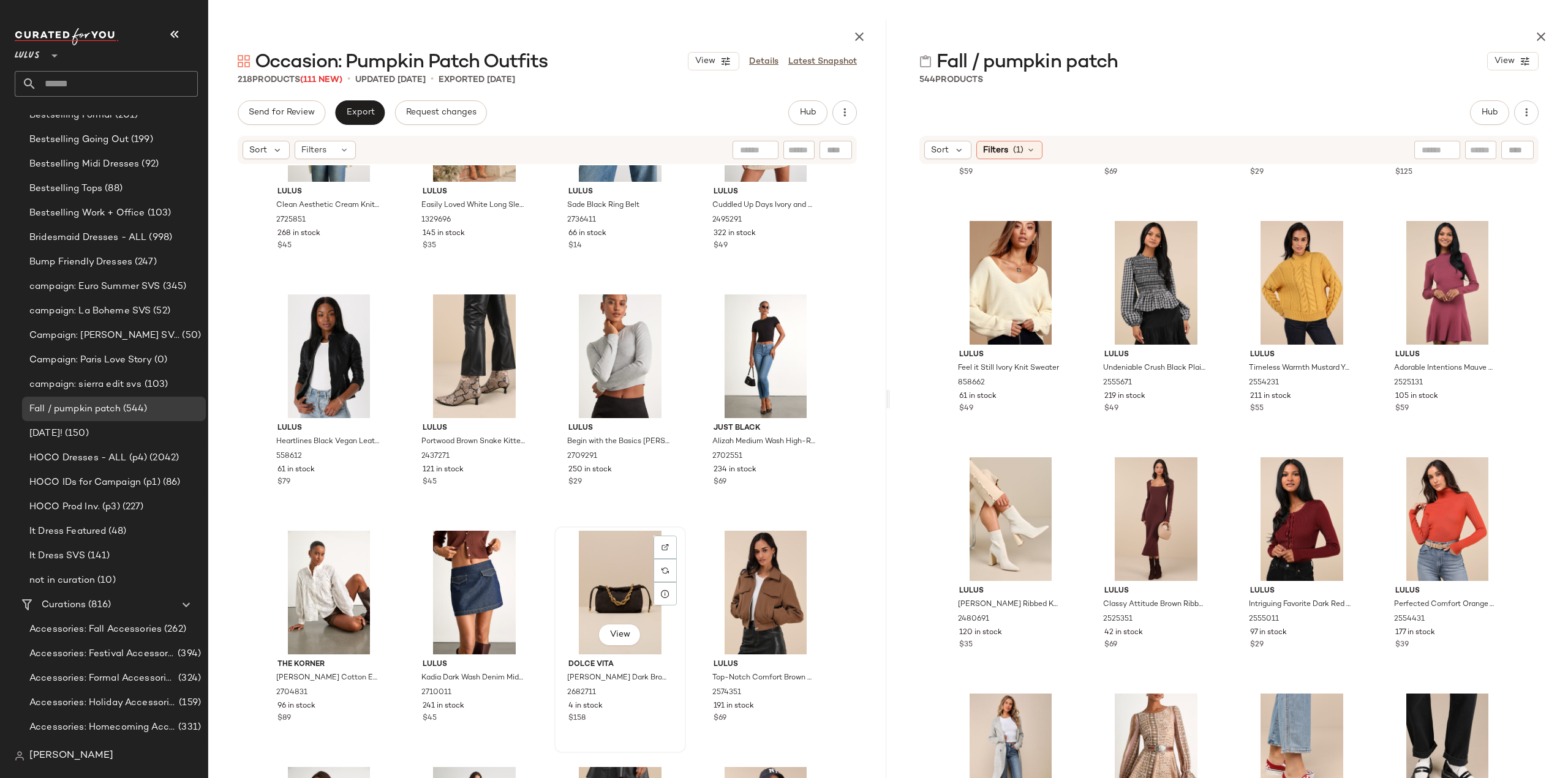
scroll to position [10110, 0]
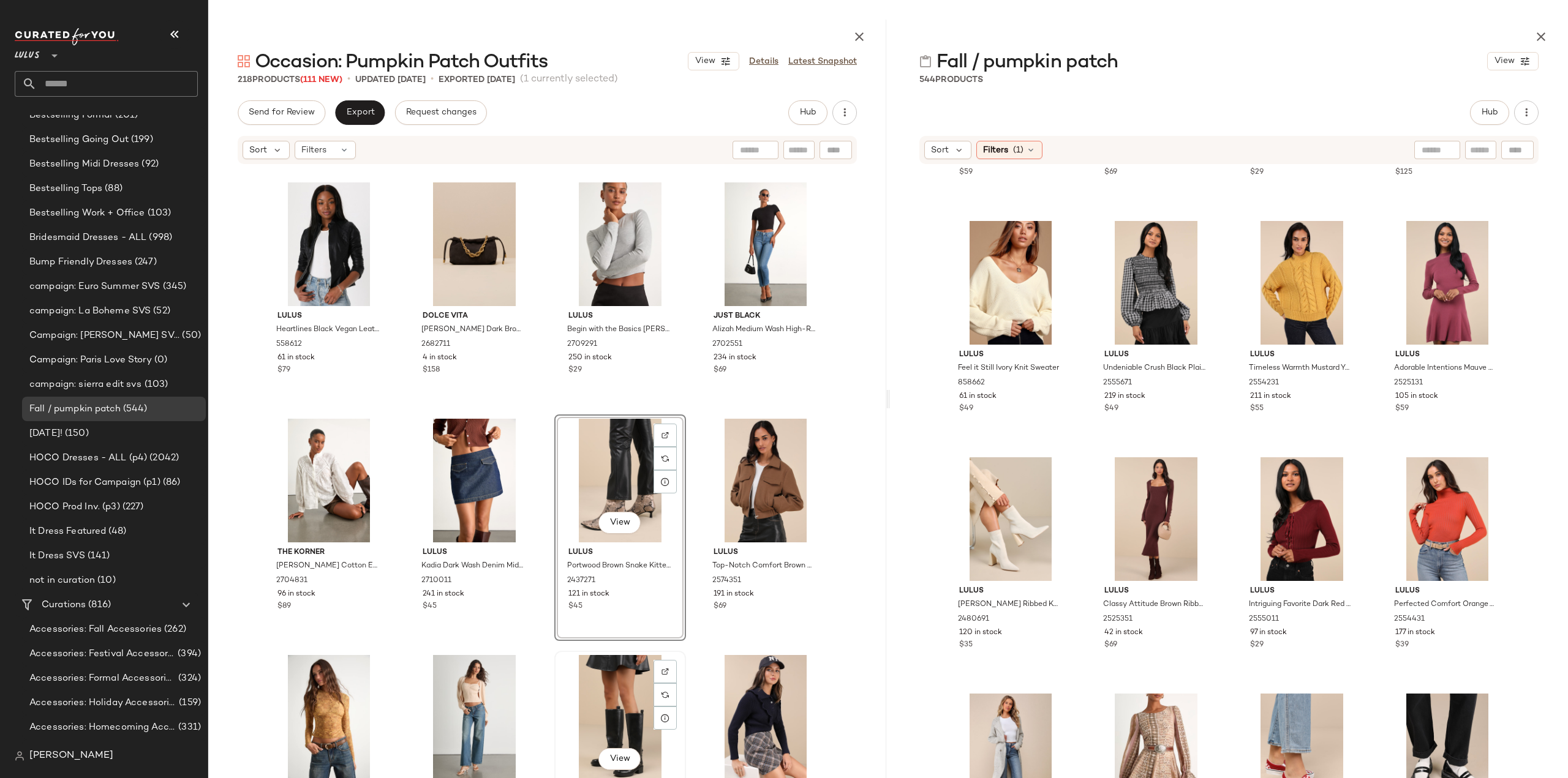
scroll to position [10233, 0]
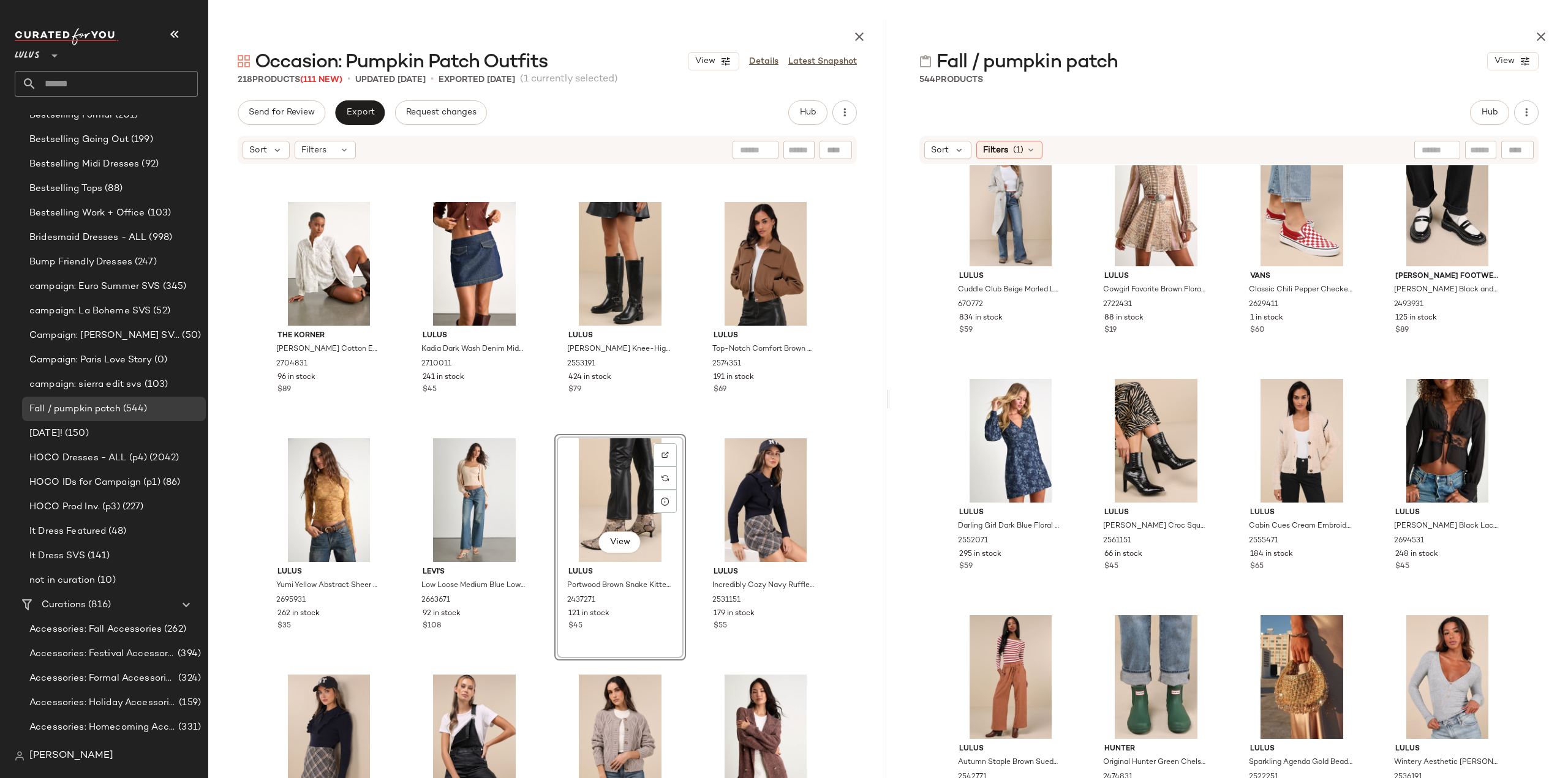
scroll to position [10478, 0]
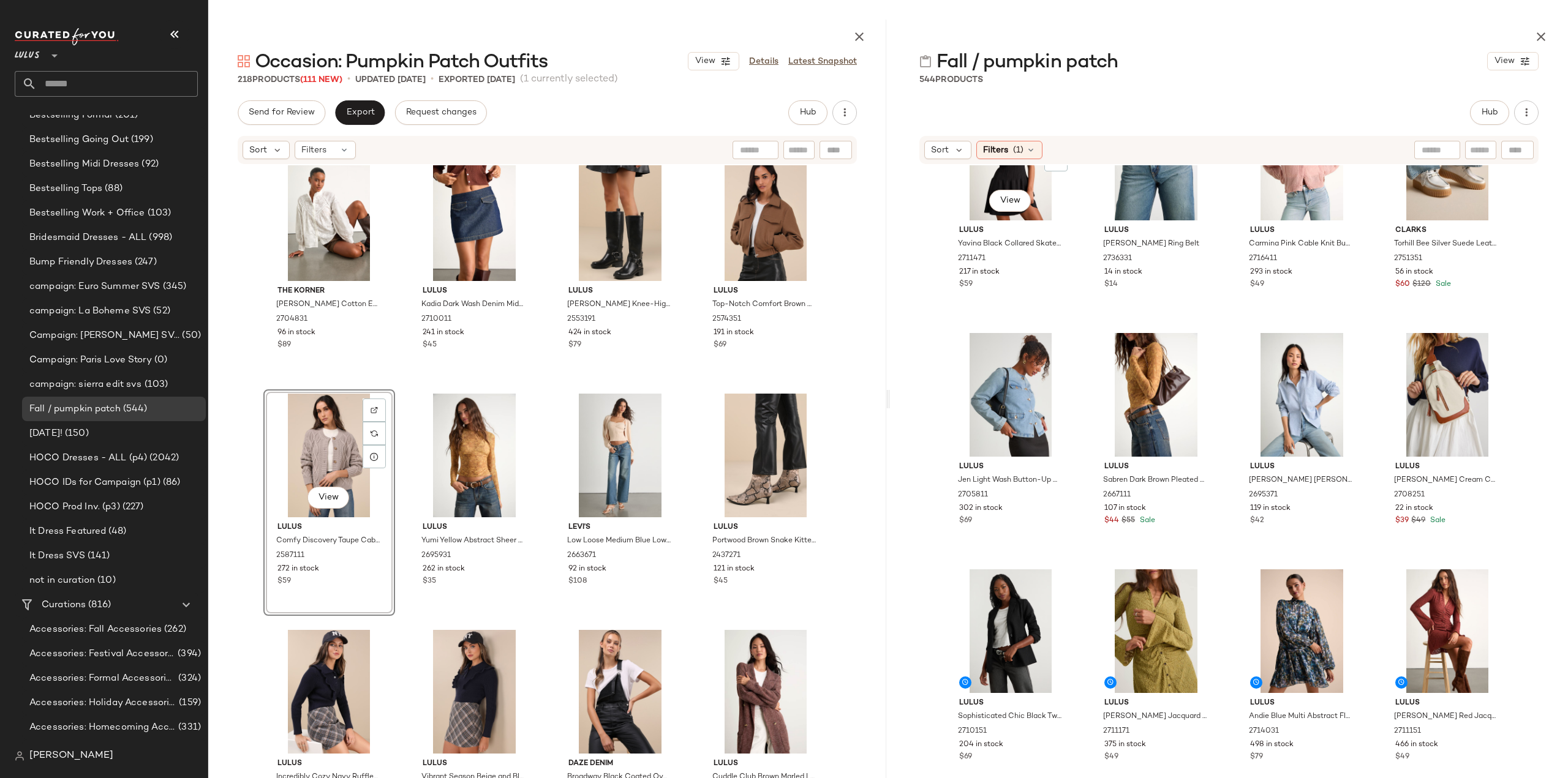
scroll to position [805, 0]
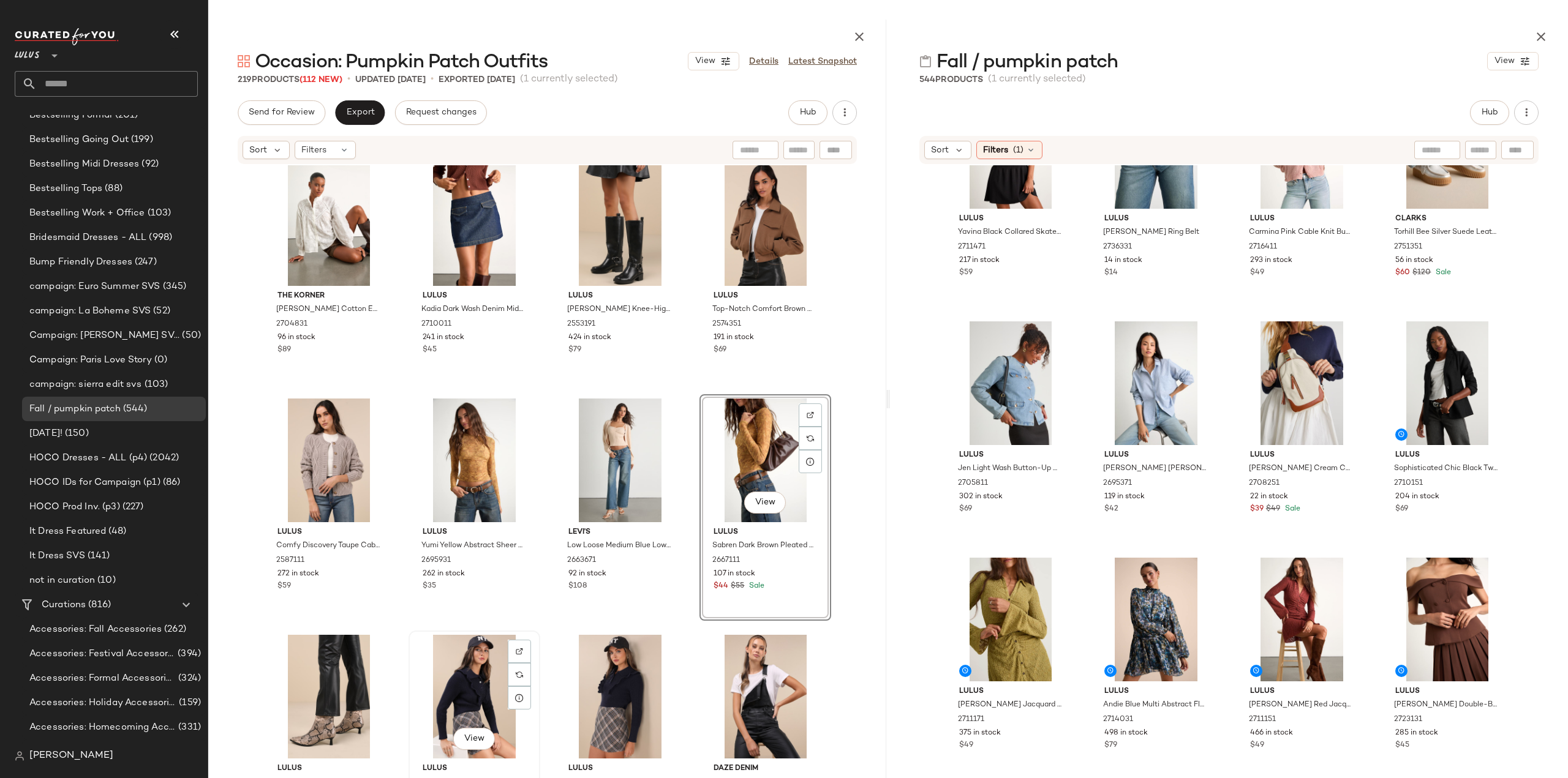
scroll to position [10420, 0]
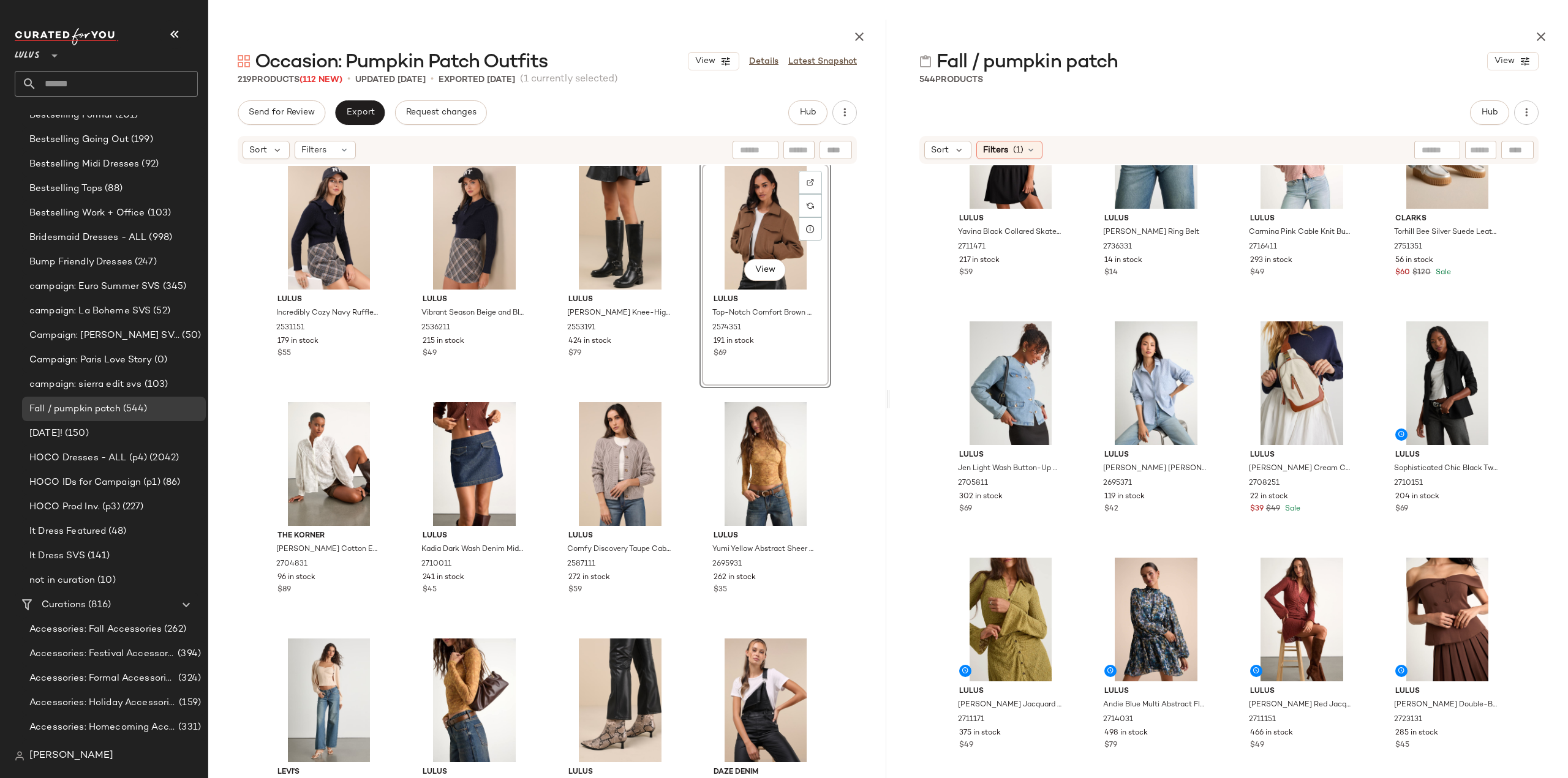
scroll to position [10473, 0]
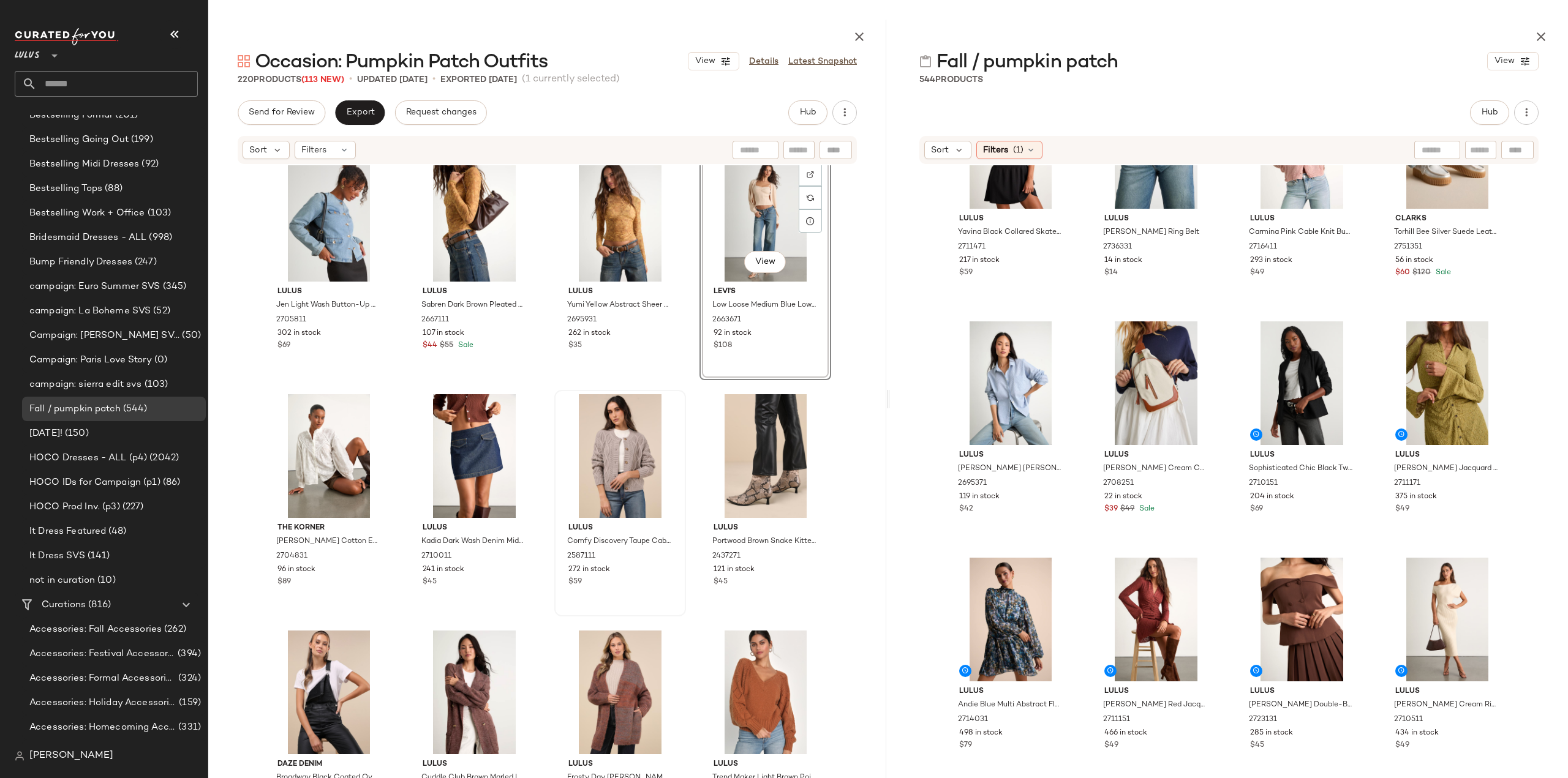
scroll to position [10657, 0]
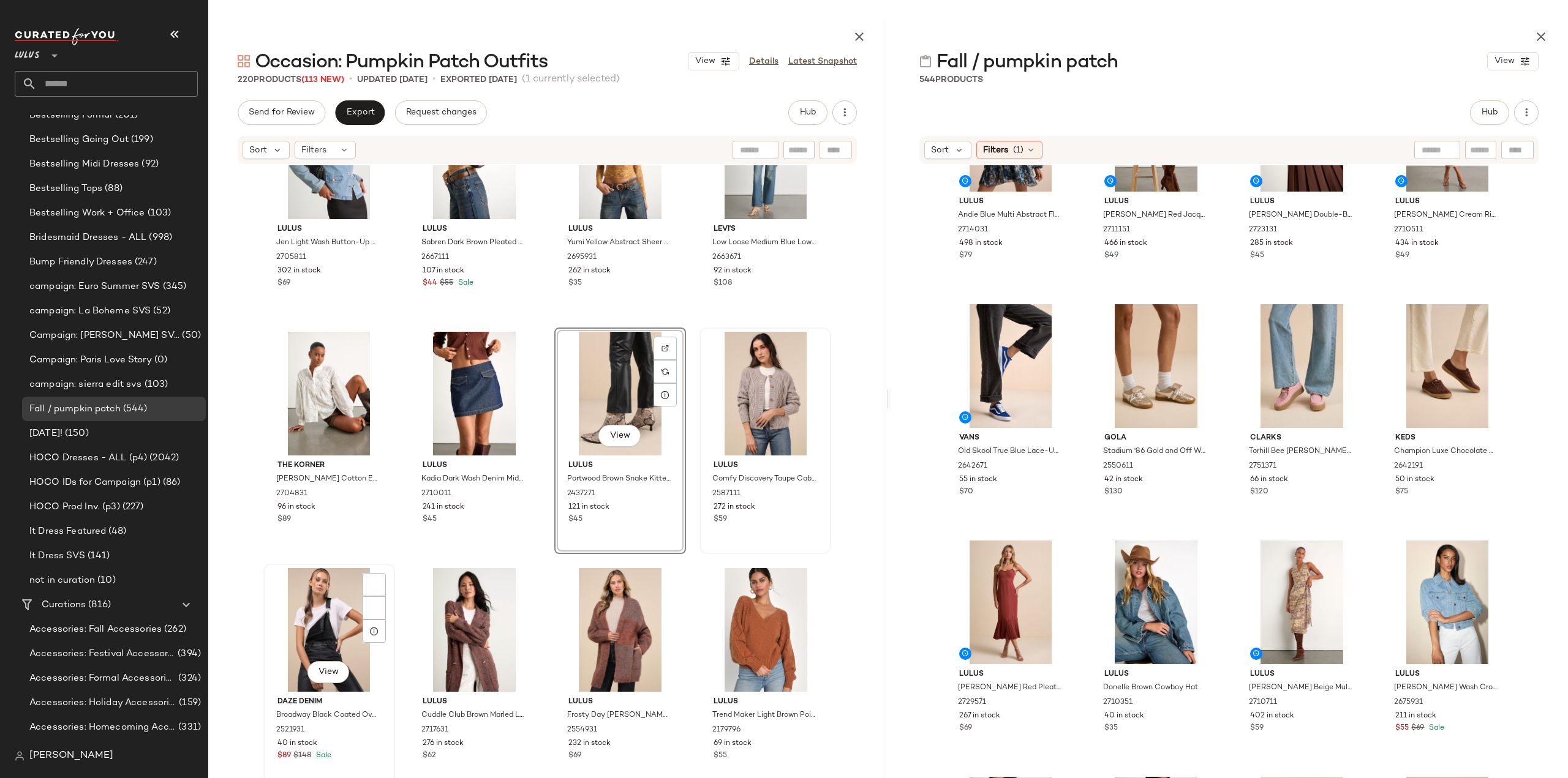
scroll to position [10779, 0]
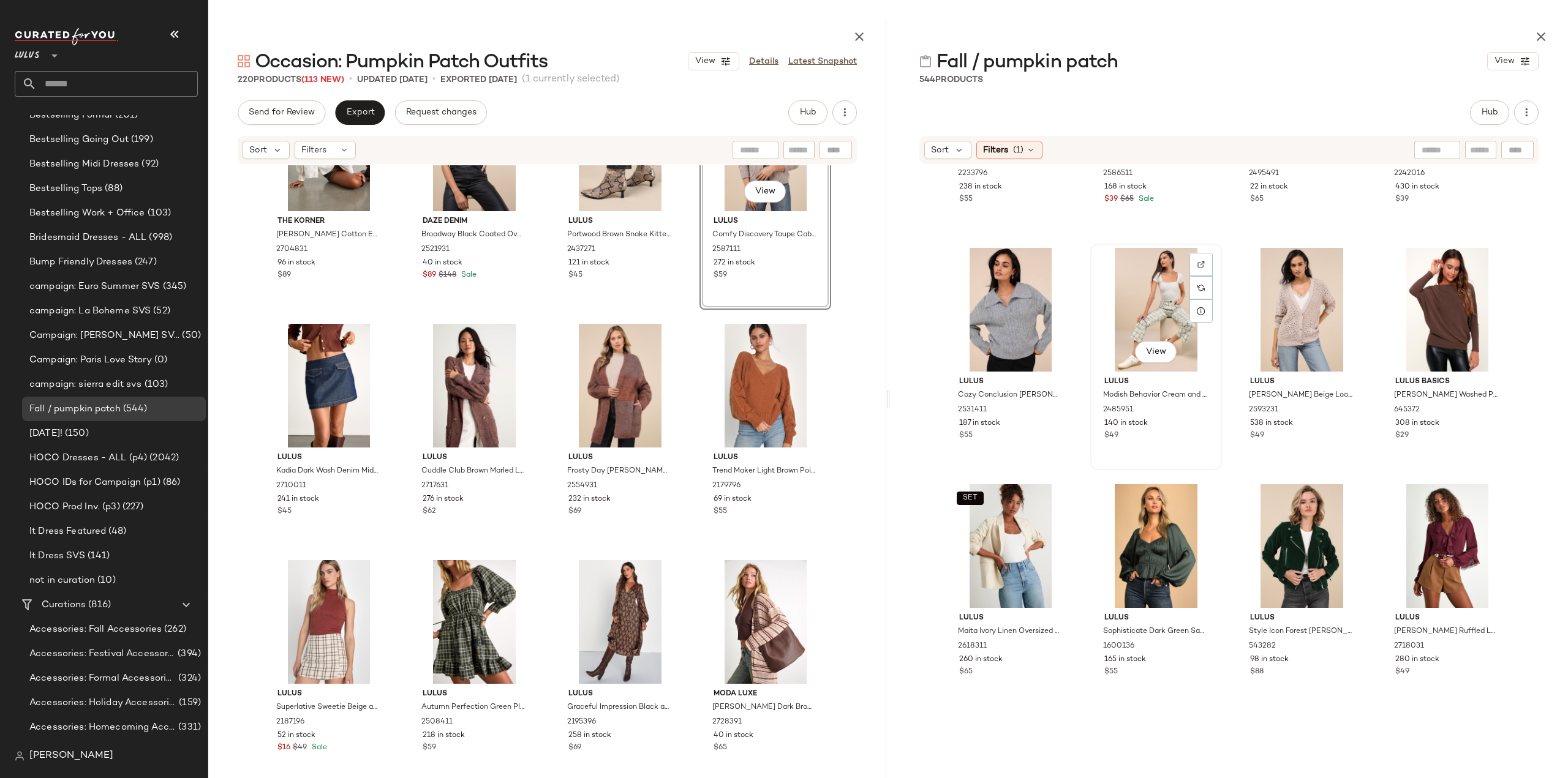
scroll to position [3009, 0]
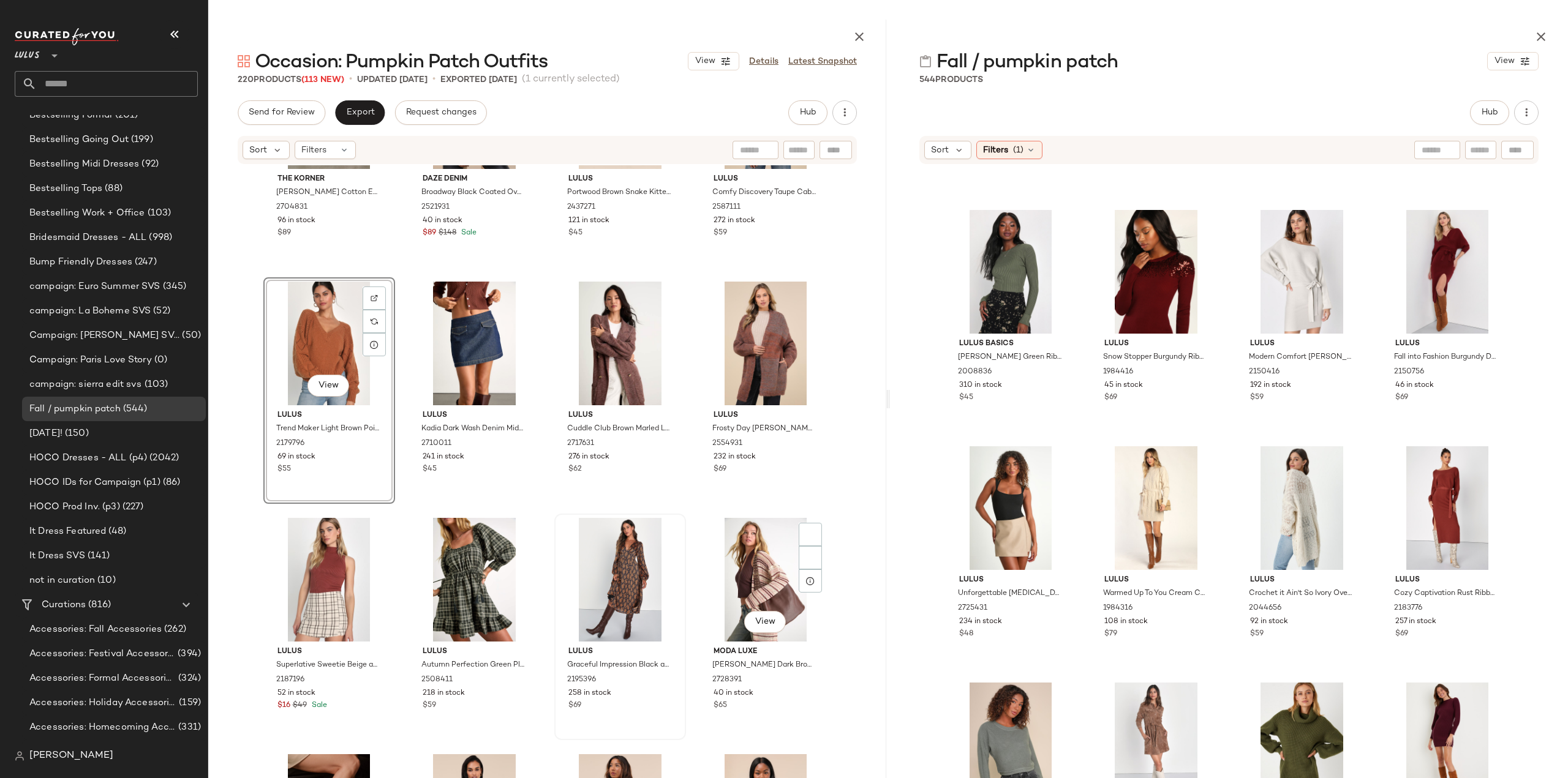
scroll to position [11024, 0]
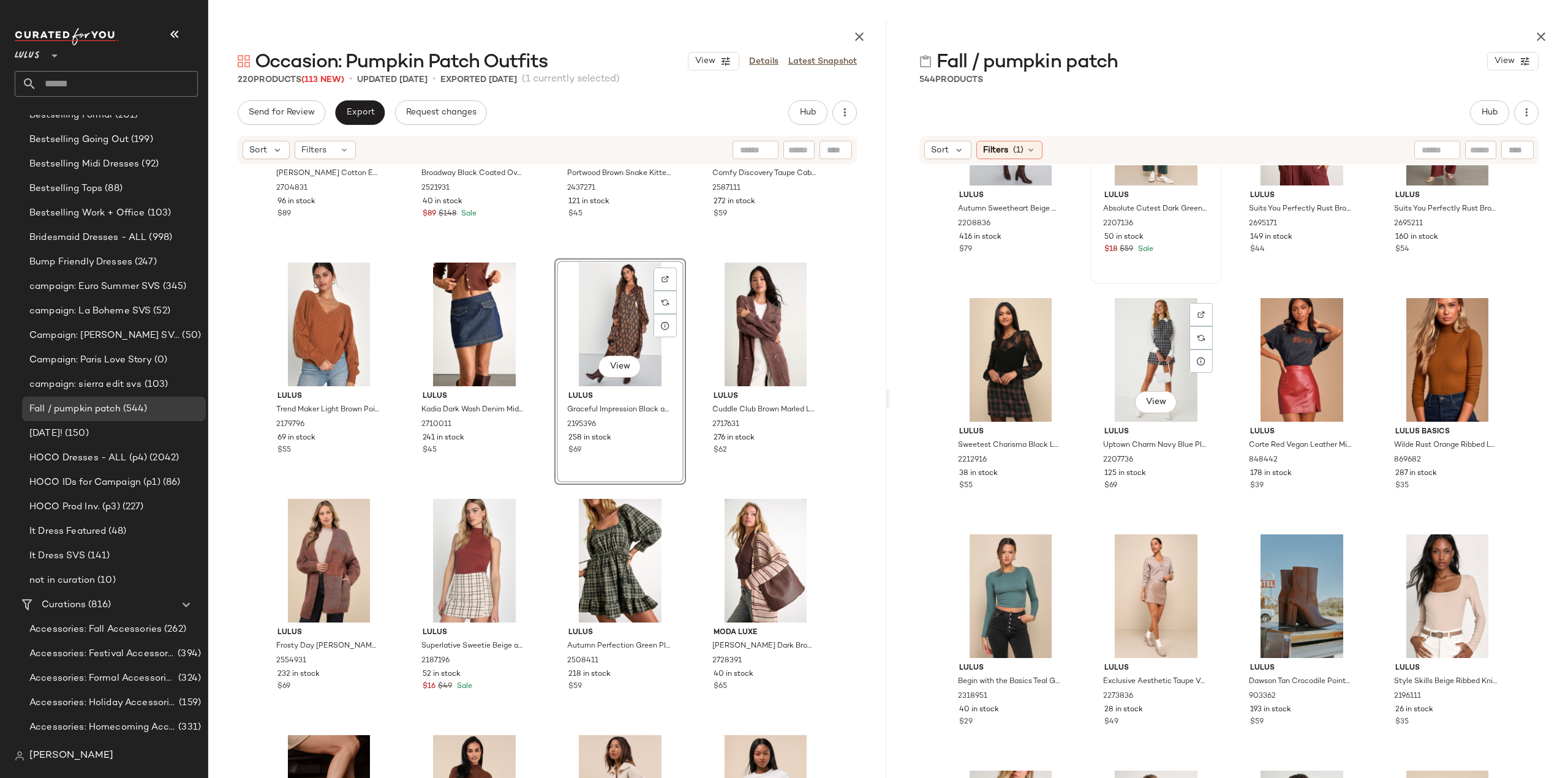
scroll to position [5090, 0]
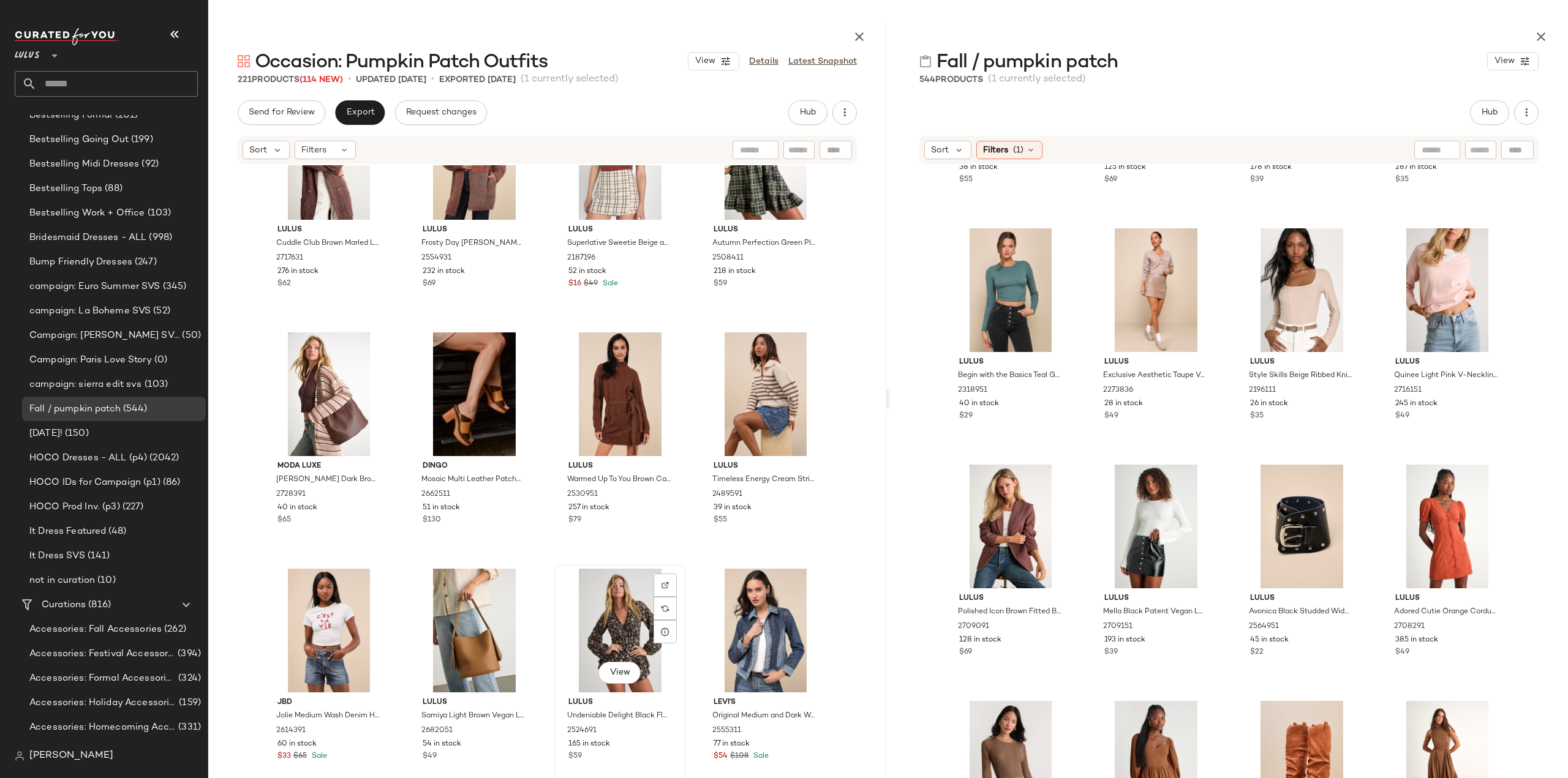
scroll to position [11513, 0]
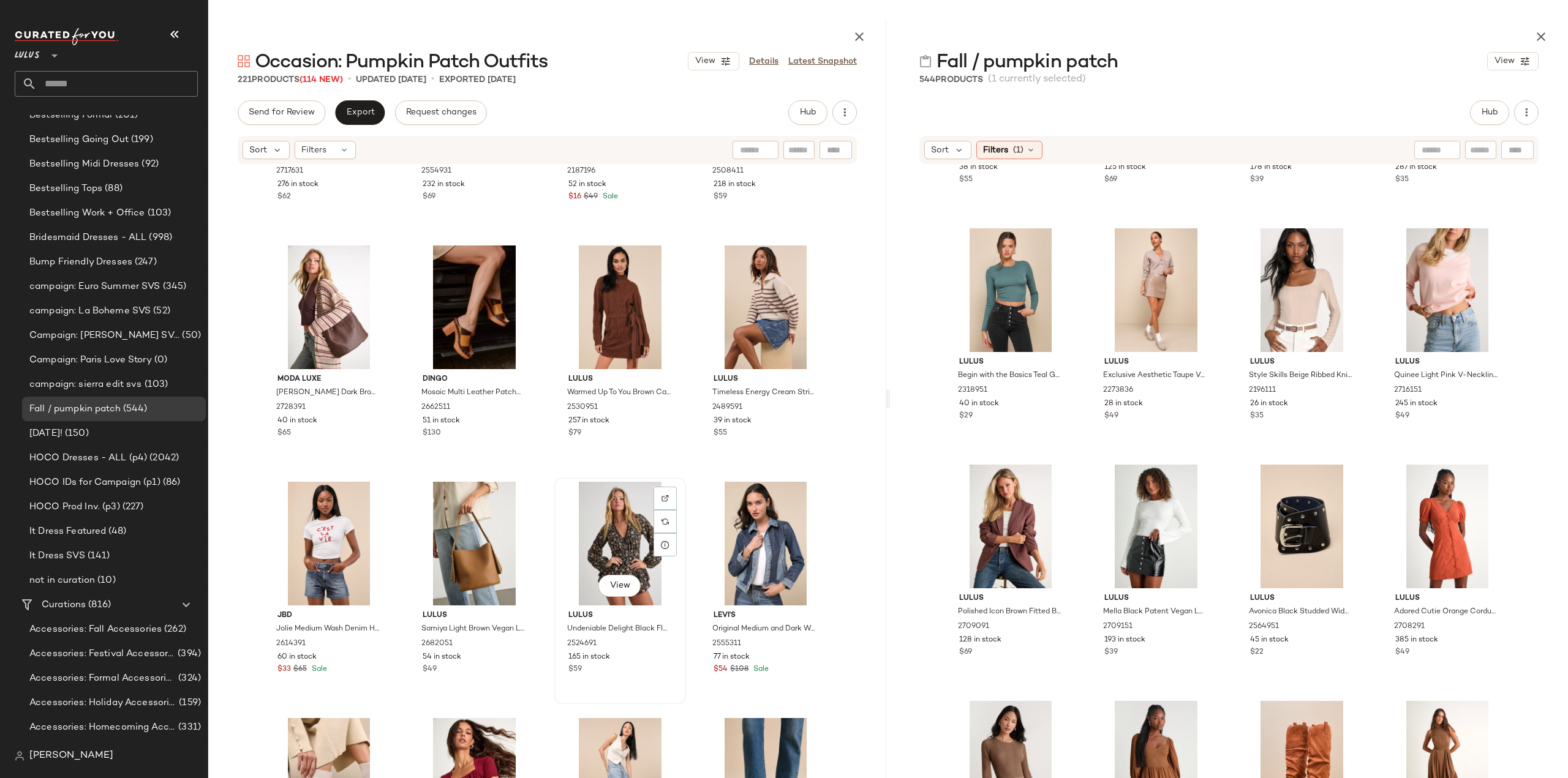
click at [627, 664] on div "$59" at bounding box center [620, 669] width 103 height 11
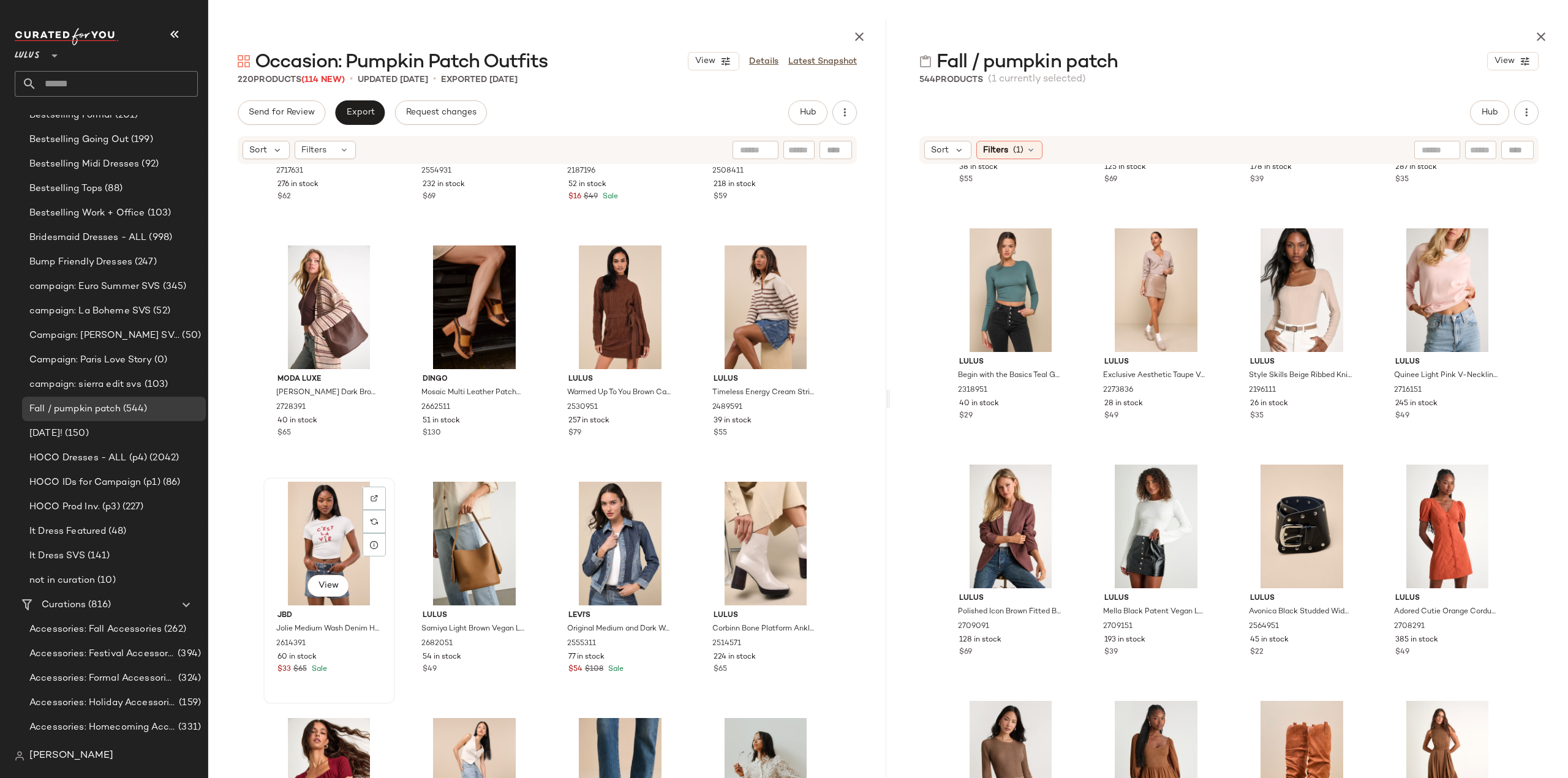
click at [333, 655] on div "60 in stock" at bounding box center [329, 657] width 103 height 11
click at [340, 663] on div "View Jbd Jolie Medium Wash Denim High-Rise Sailor Shorts 2614391 60 in stock $3…" at bounding box center [329, 591] width 131 height 227
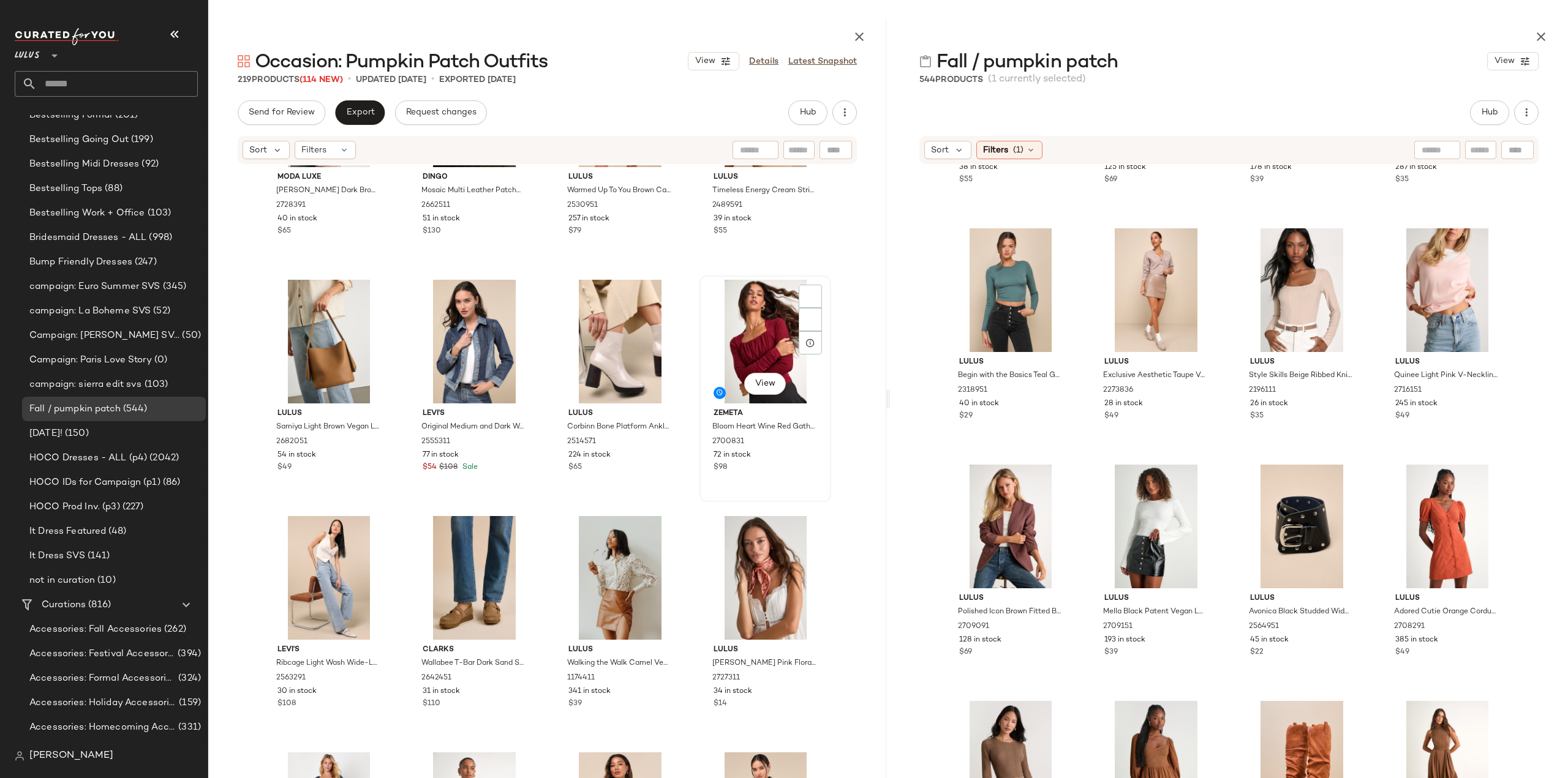
scroll to position [11697, 0]
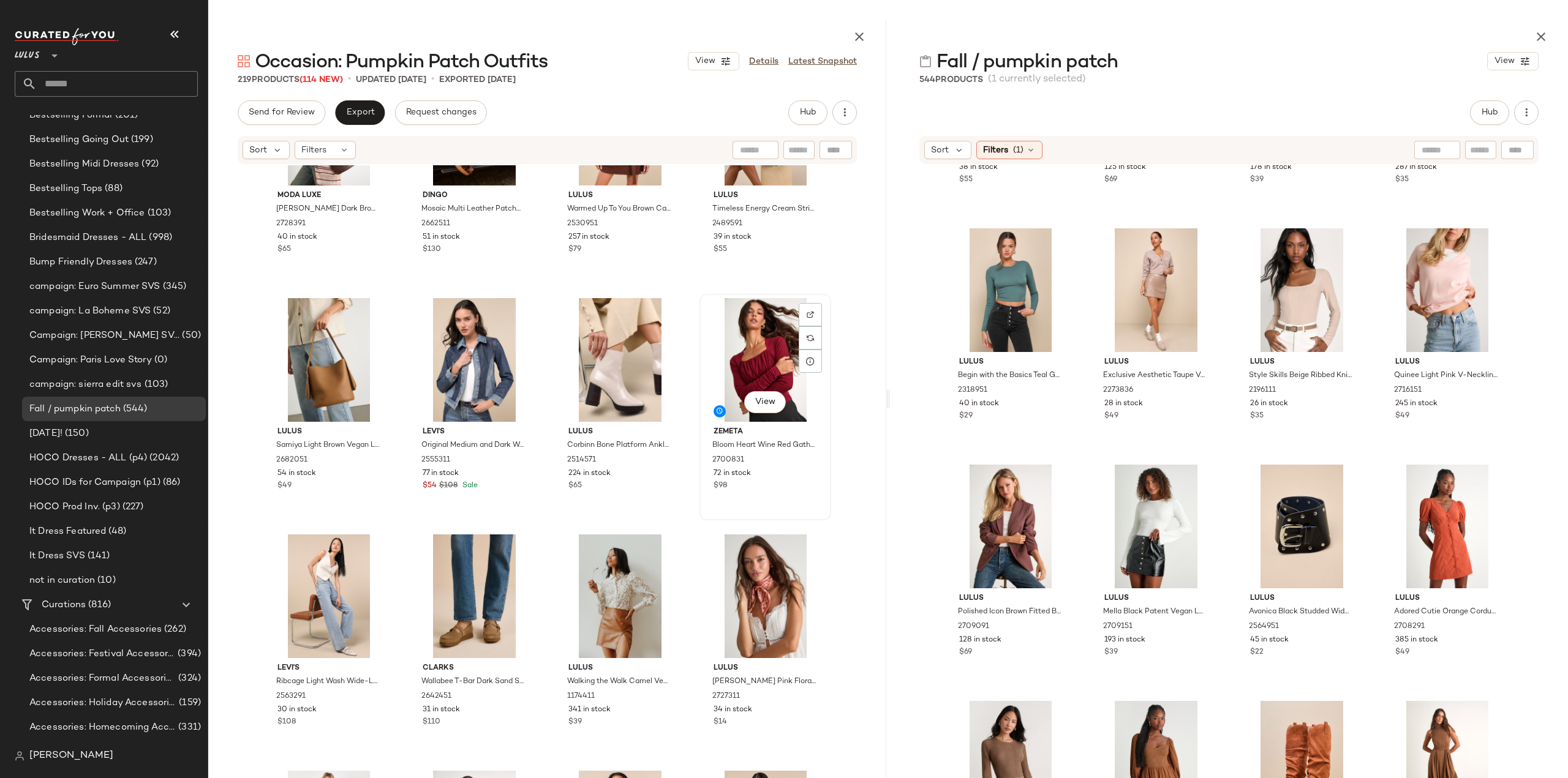
click at [772, 470] on div "72 in stock" at bounding box center [765, 473] width 103 height 11
click at [320, 704] on div "Levi's Ribcage Light Wash Wide-Leg Denim Jeans 2563291 30 in stock $108" at bounding box center [329, 693] width 123 height 71
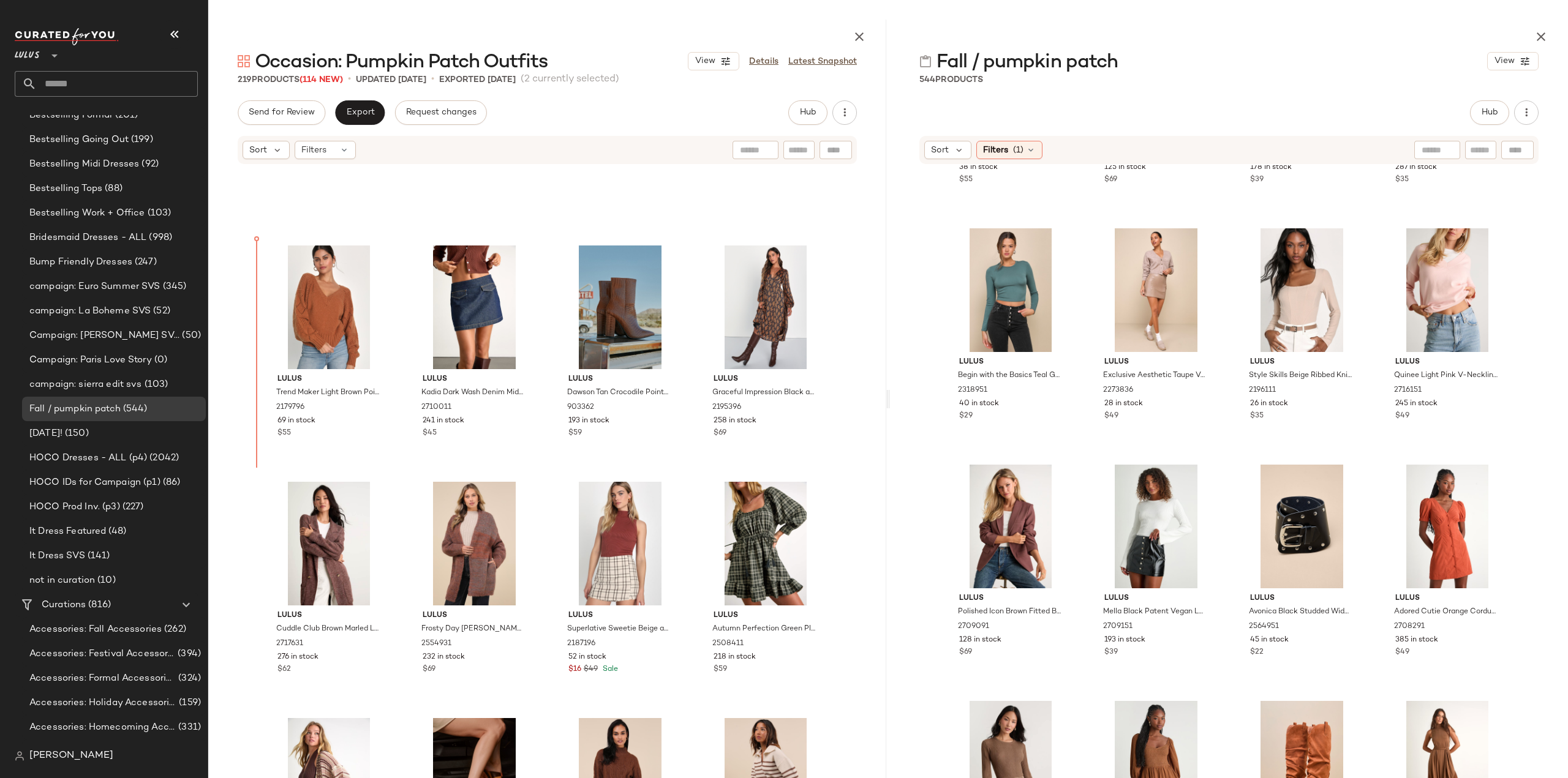
scroll to position [11006, 0]
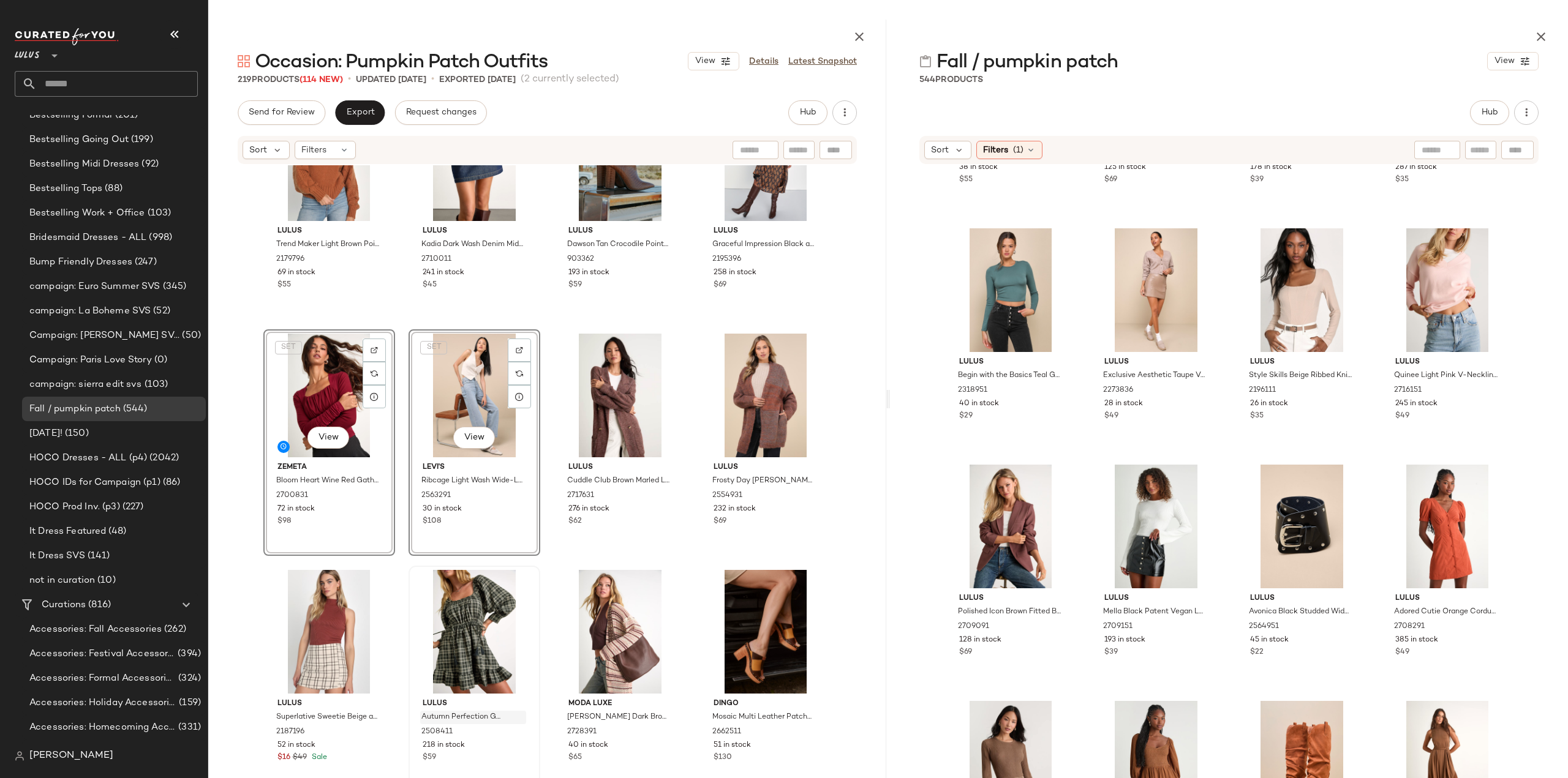
scroll to position [11372, 0]
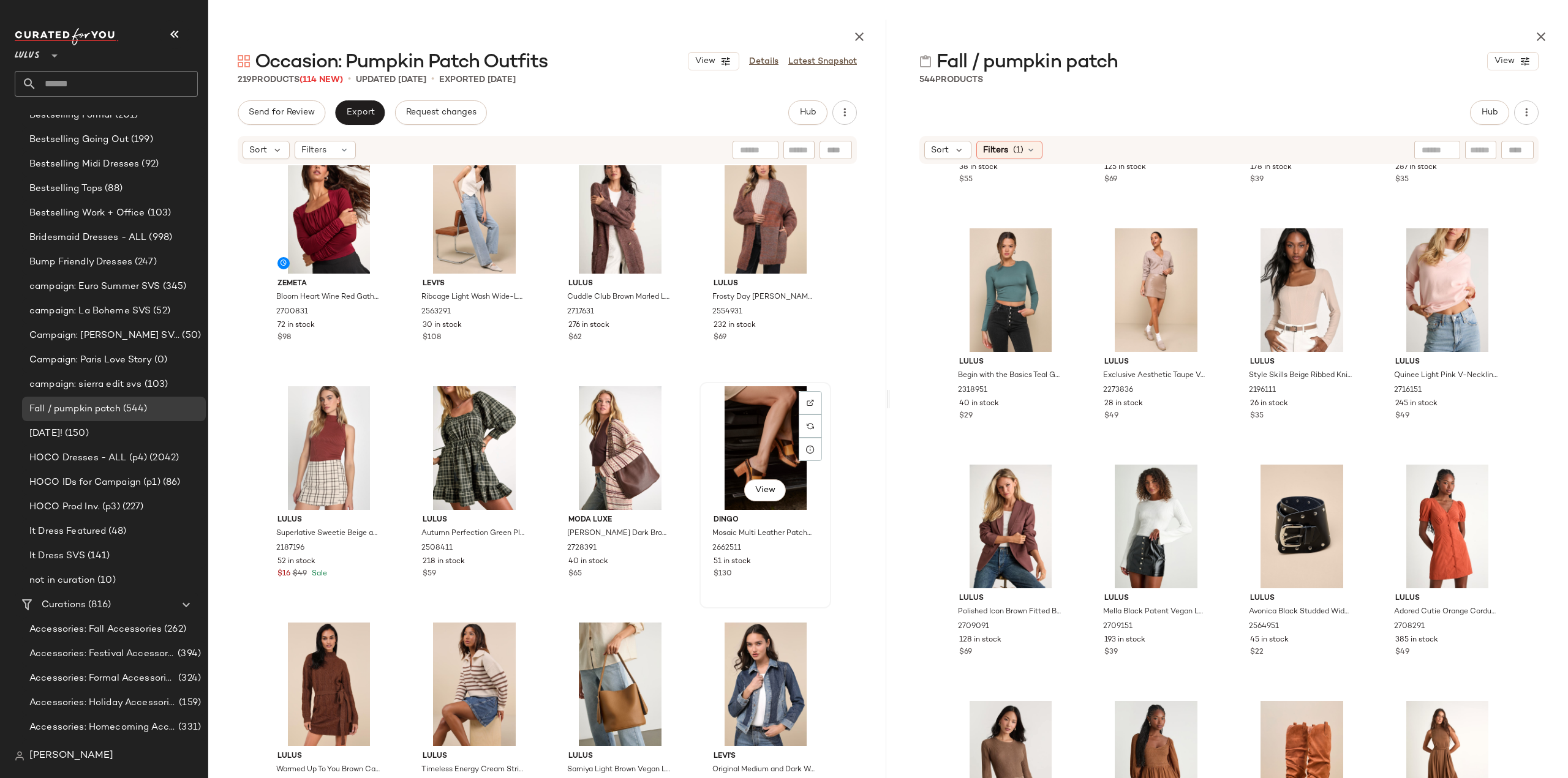
click at [772, 573] on div "$130" at bounding box center [765, 574] width 103 height 11
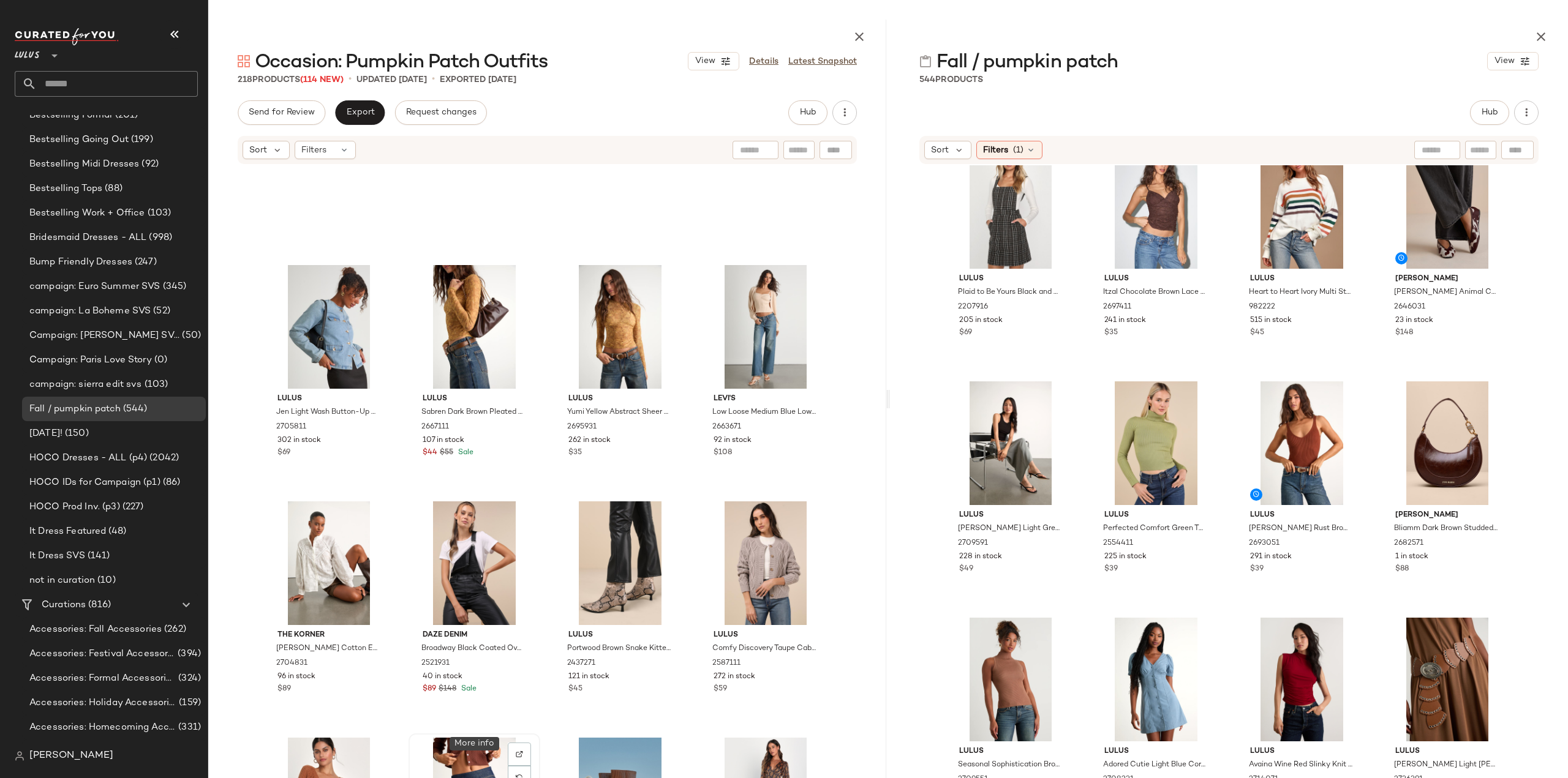
scroll to position [10516, 0]
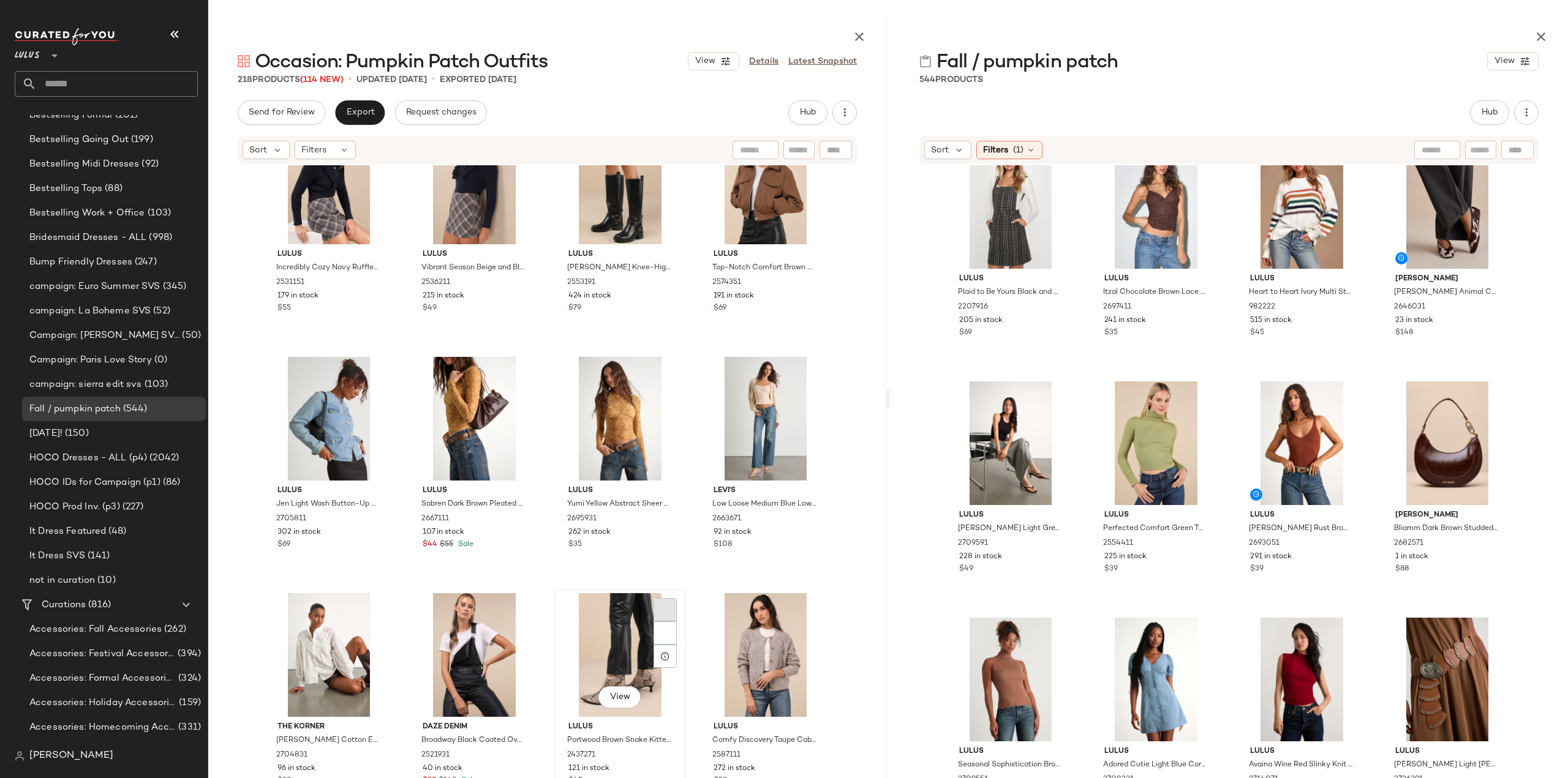
scroll to position [10516, 0]
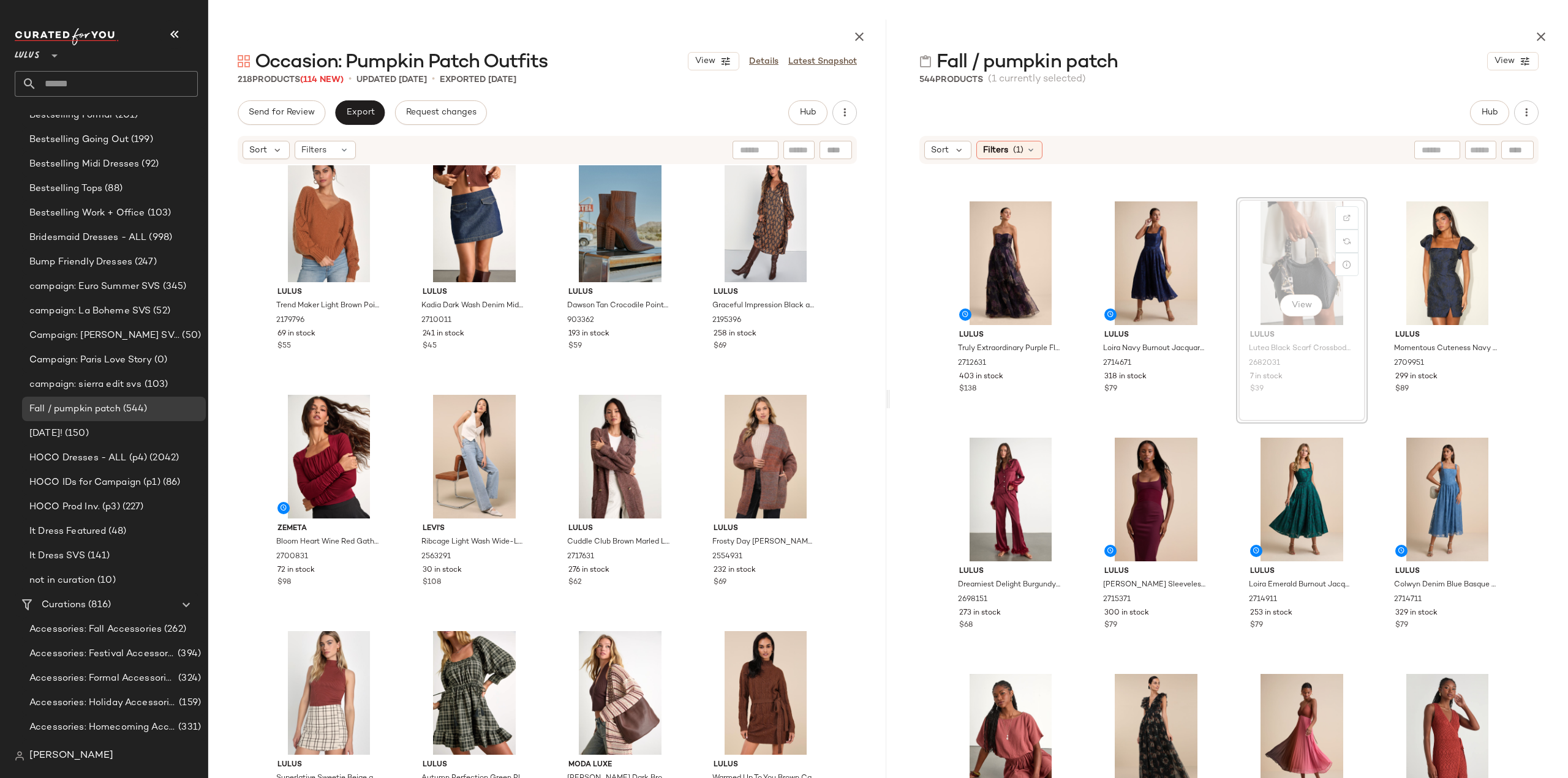
scroll to position [16046, 0]
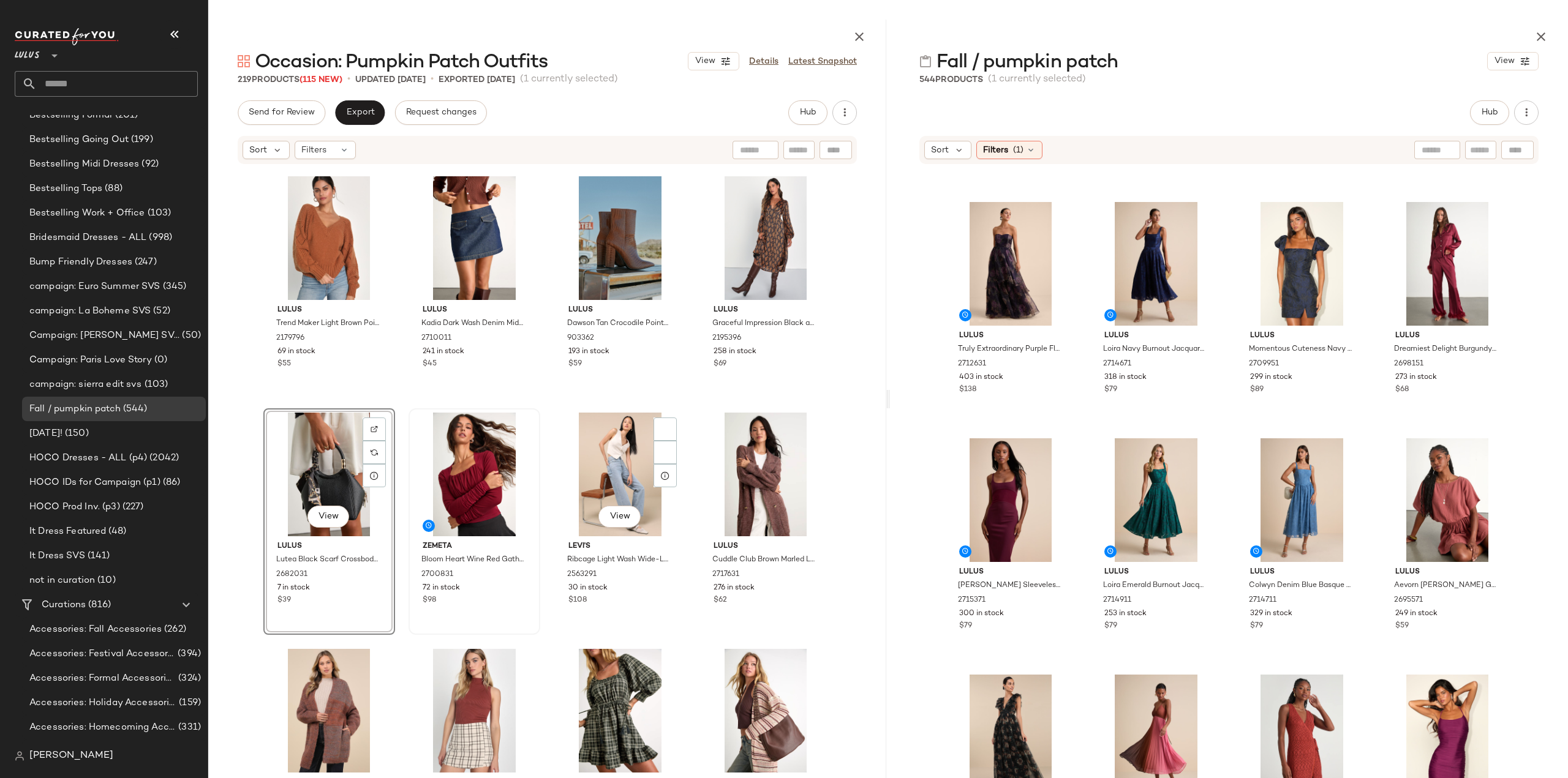
scroll to position [11127, 0]
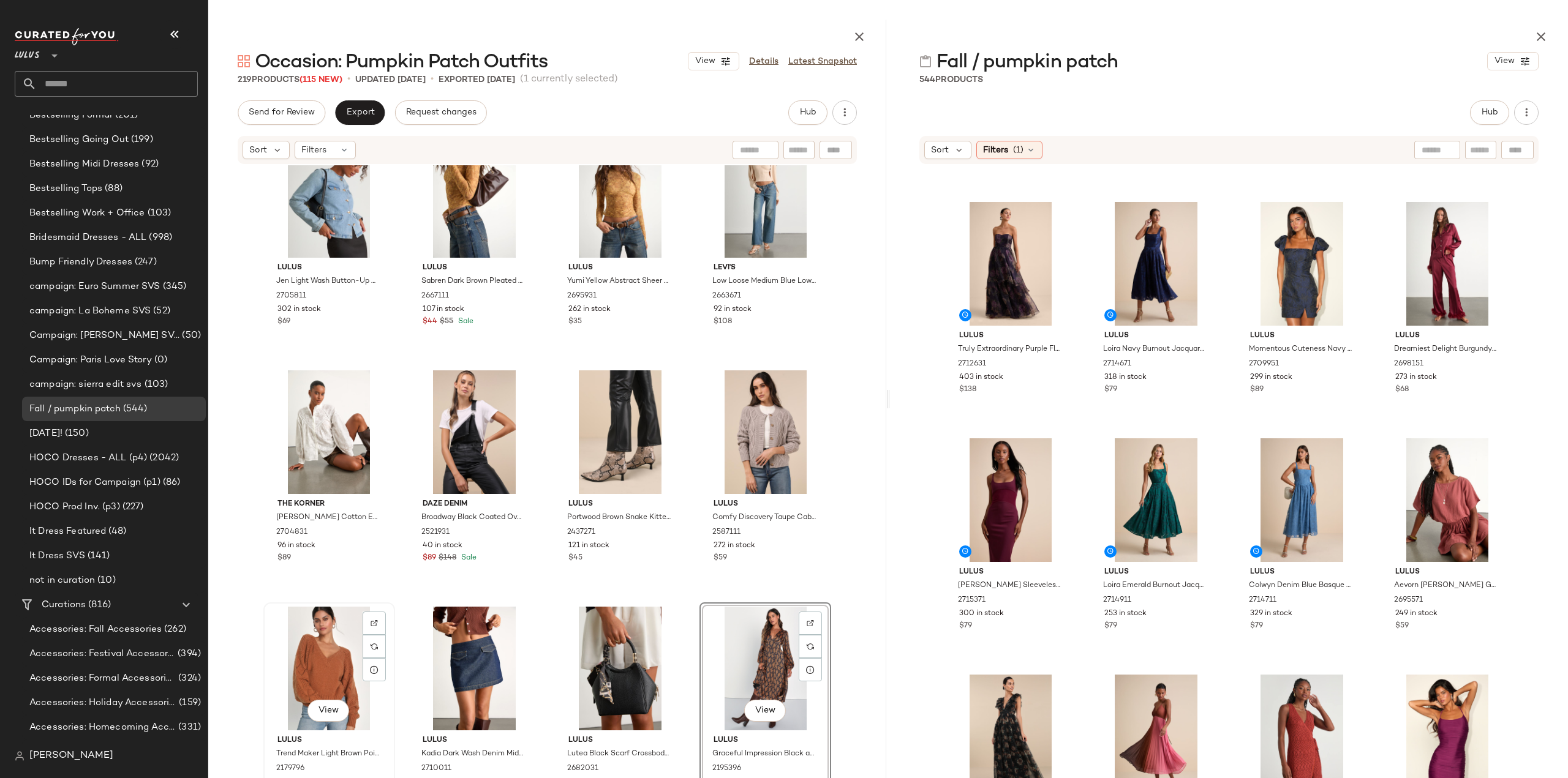
scroll to position [10699, 0]
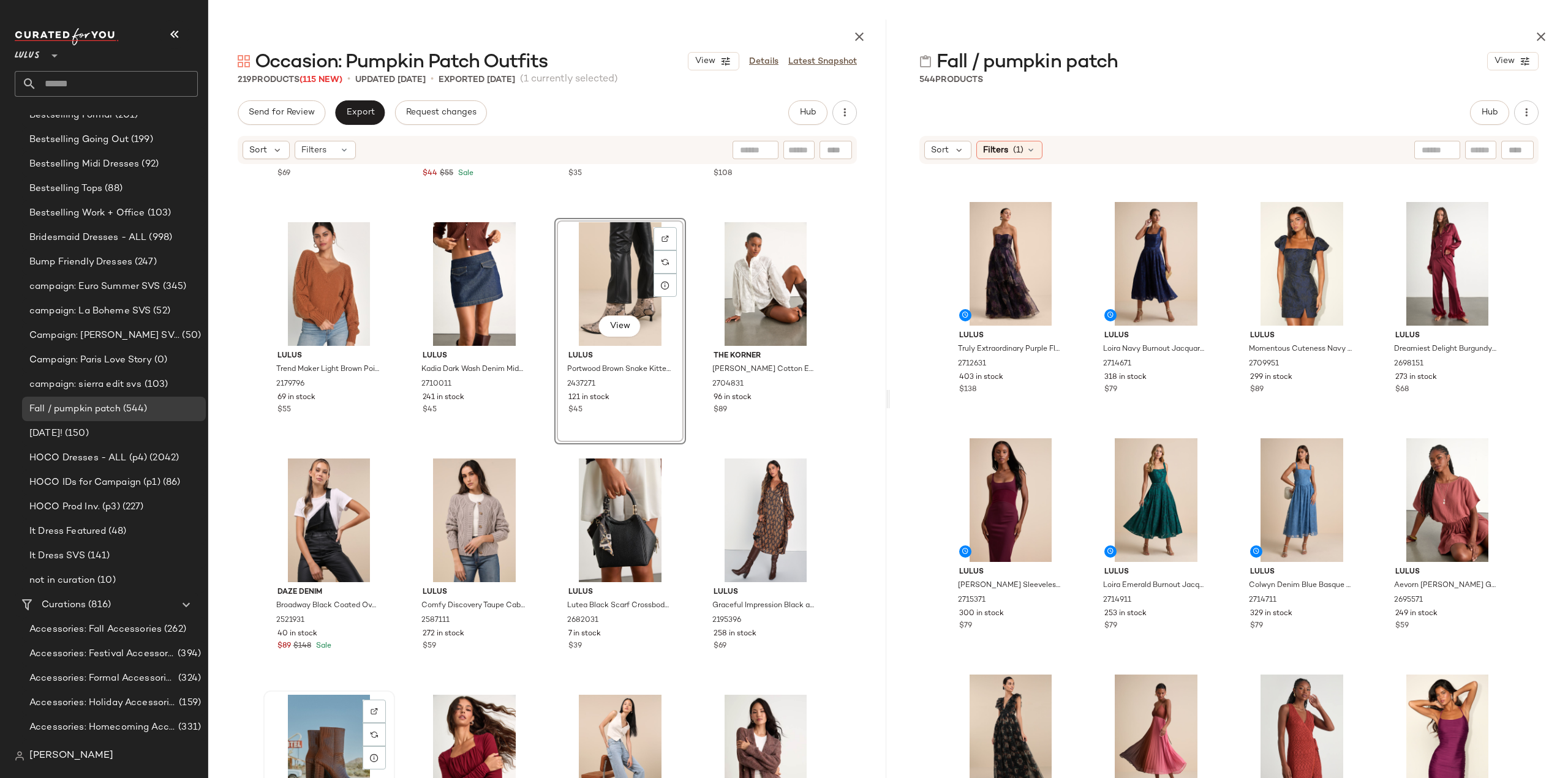
scroll to position [10883, 0]
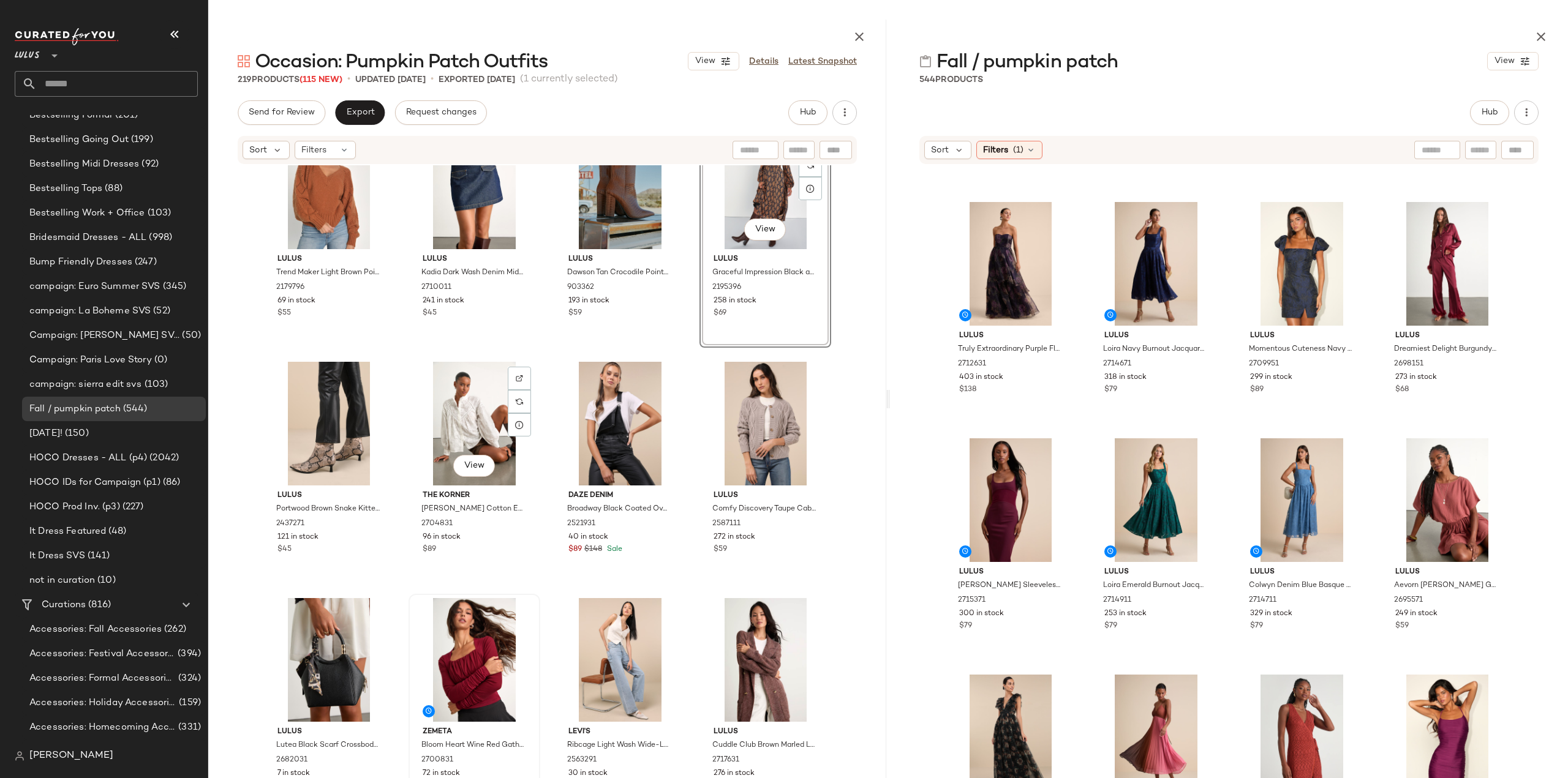
scroll to position [10945, 0]
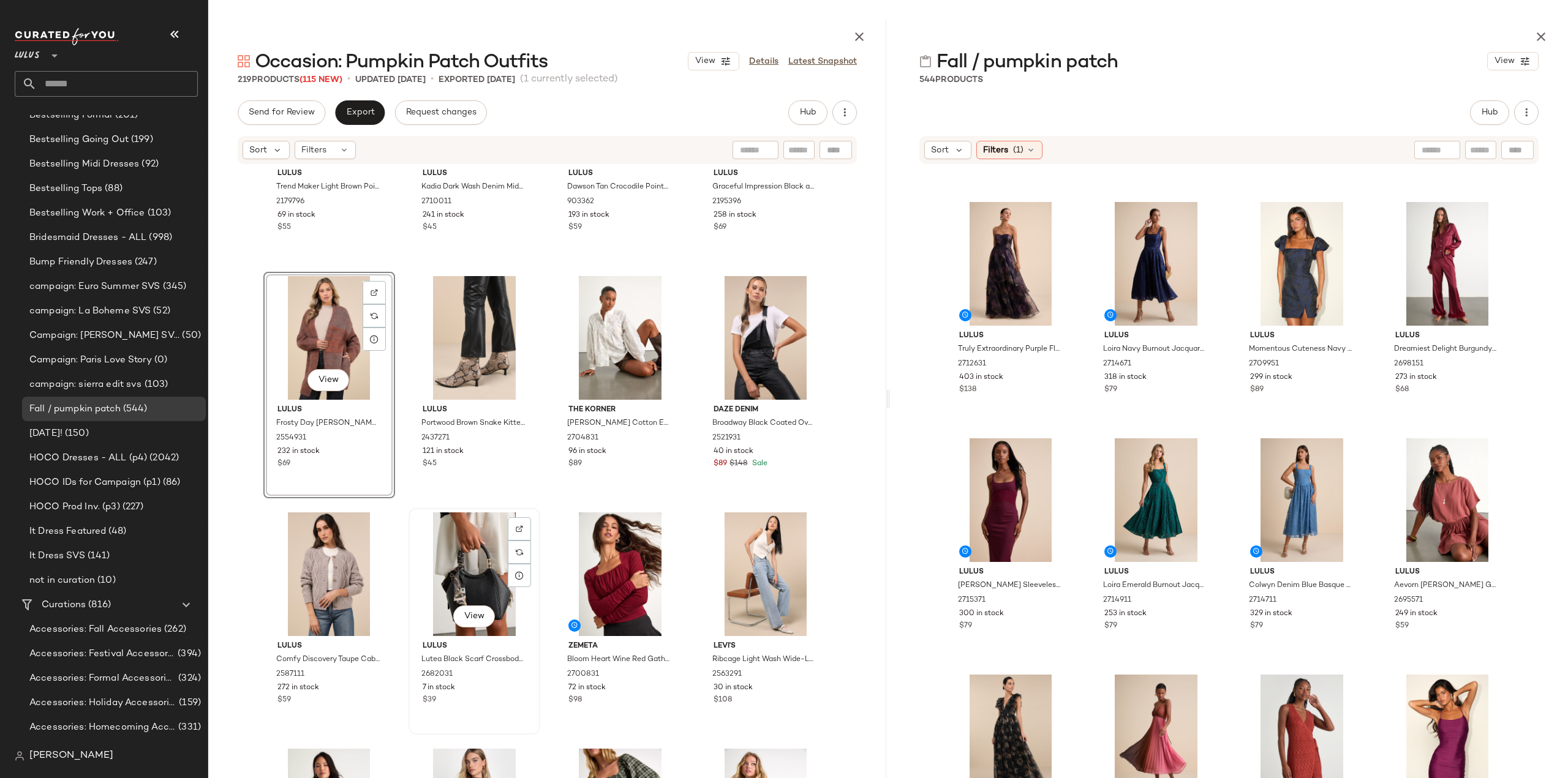
scroll to position [11012, 0]
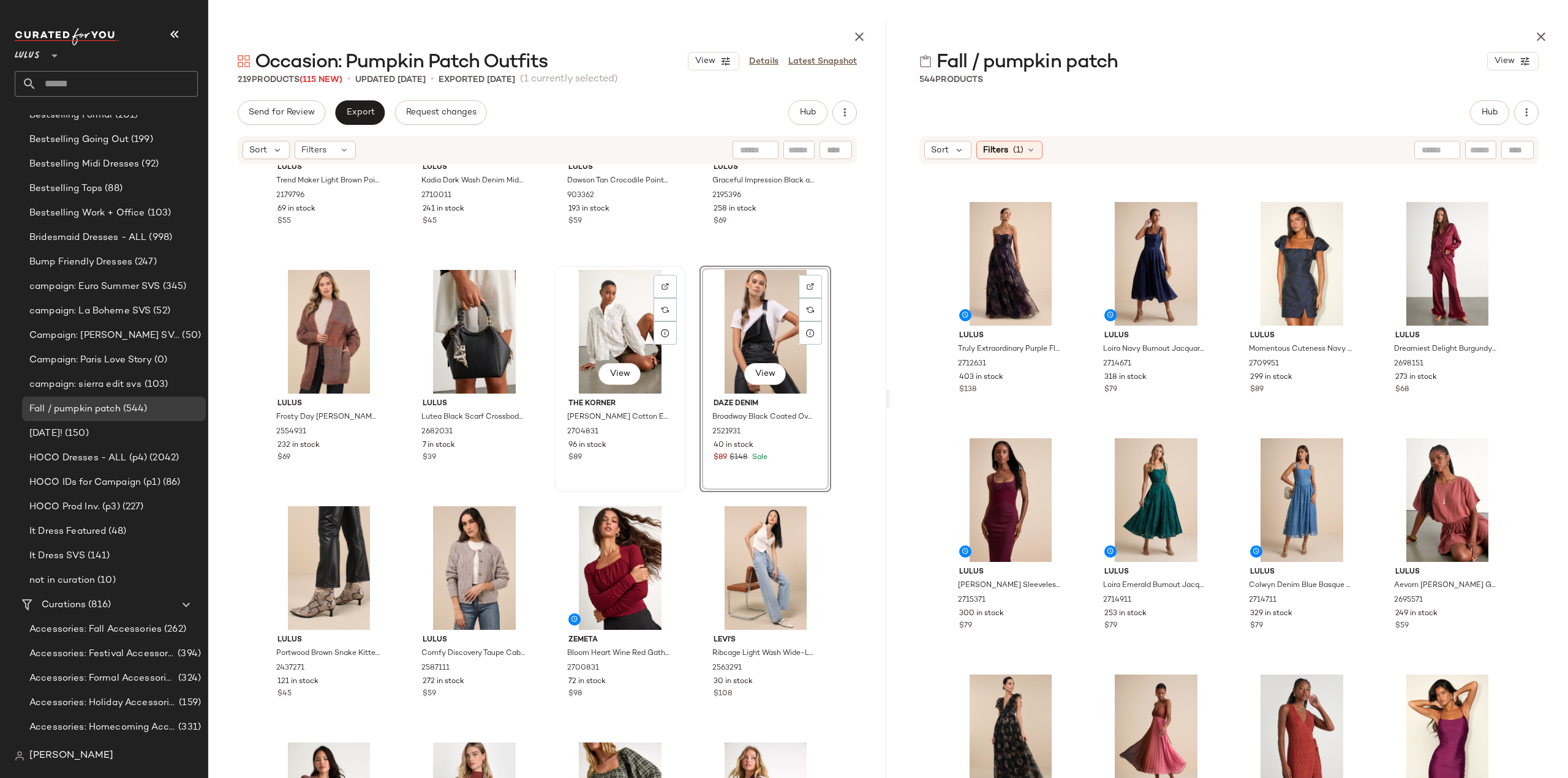
scroll to position [11134, 0]
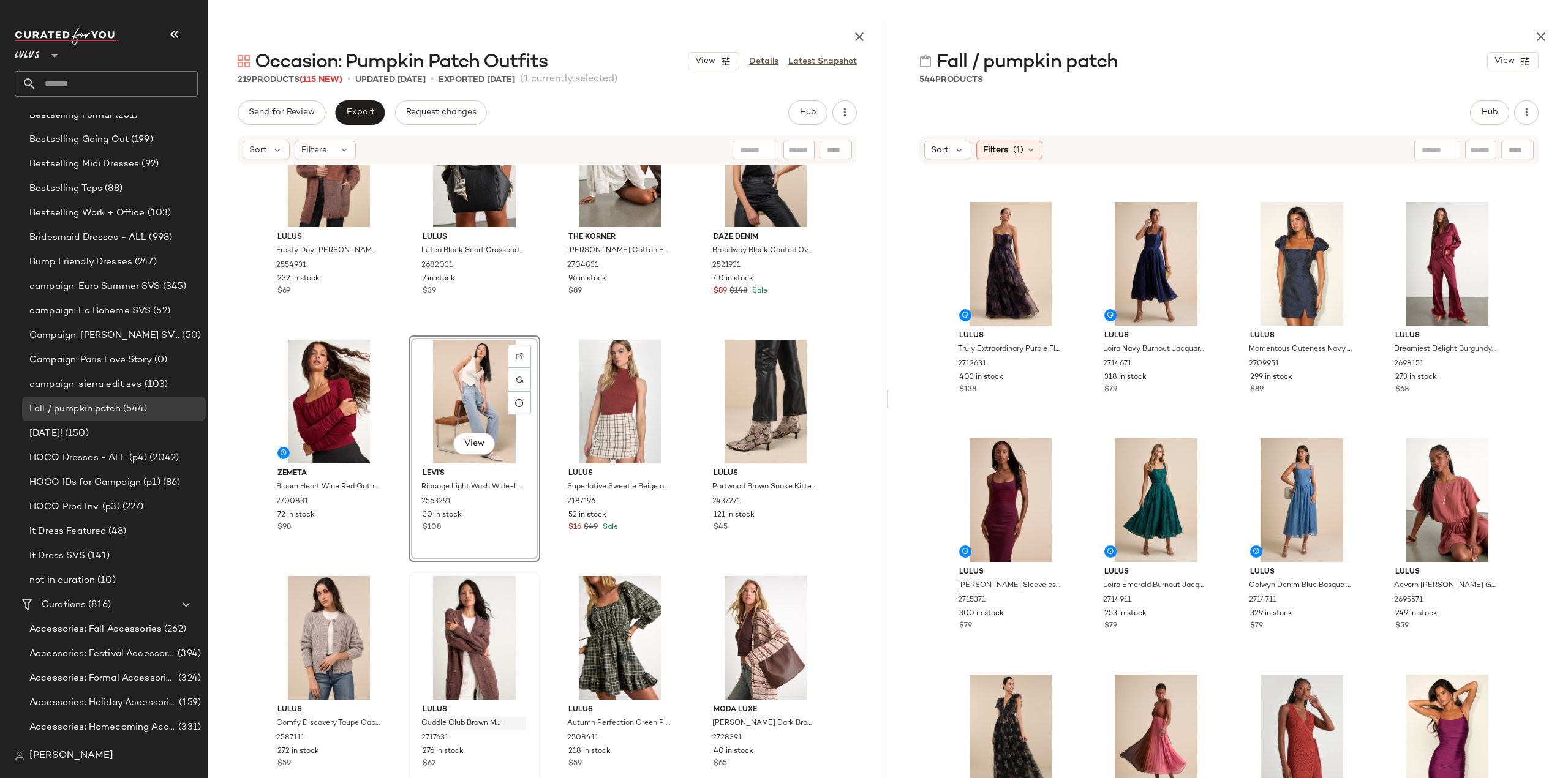
scroll to position [11317, 0]
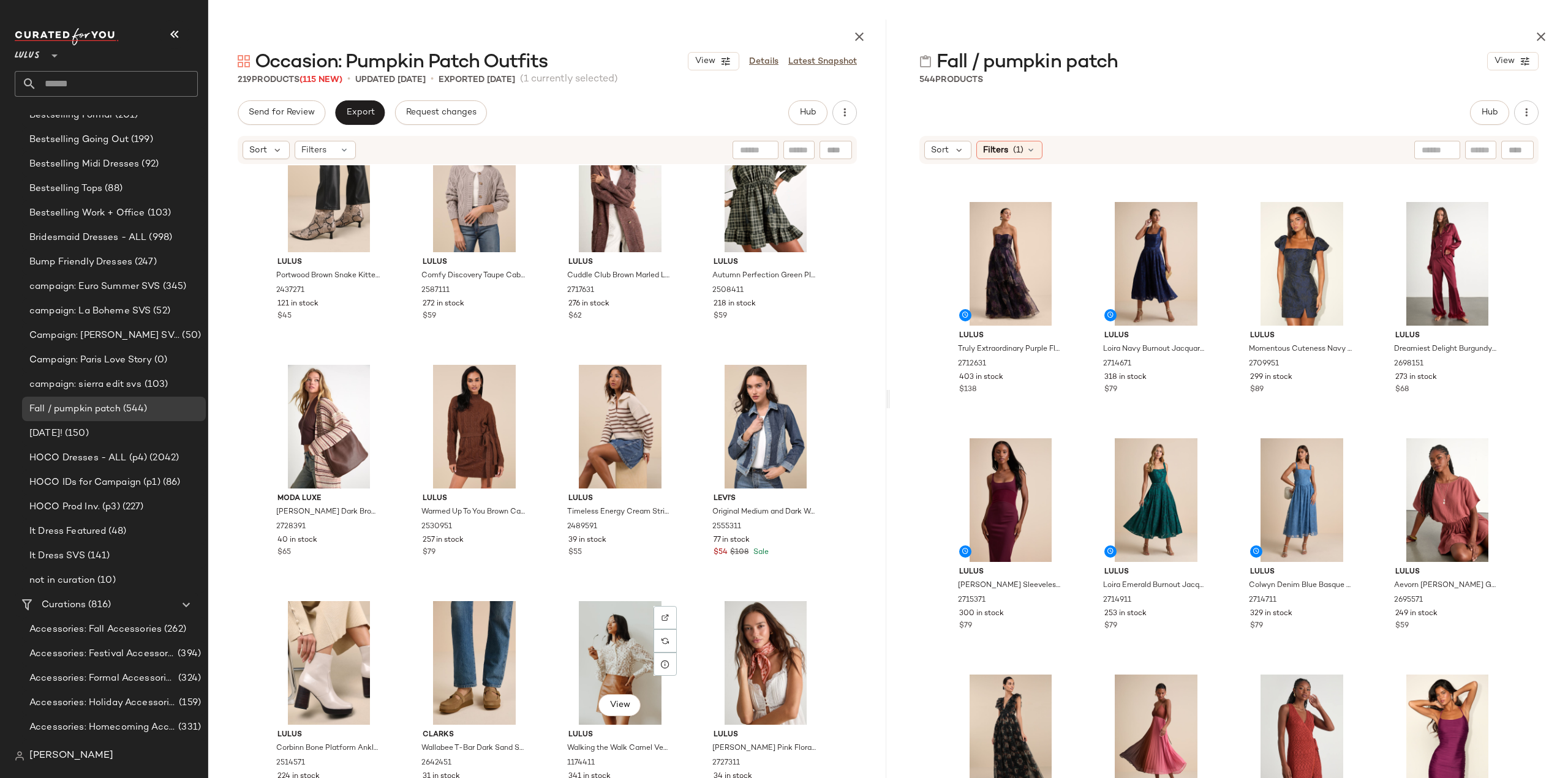
scroll to position [11685, 0]
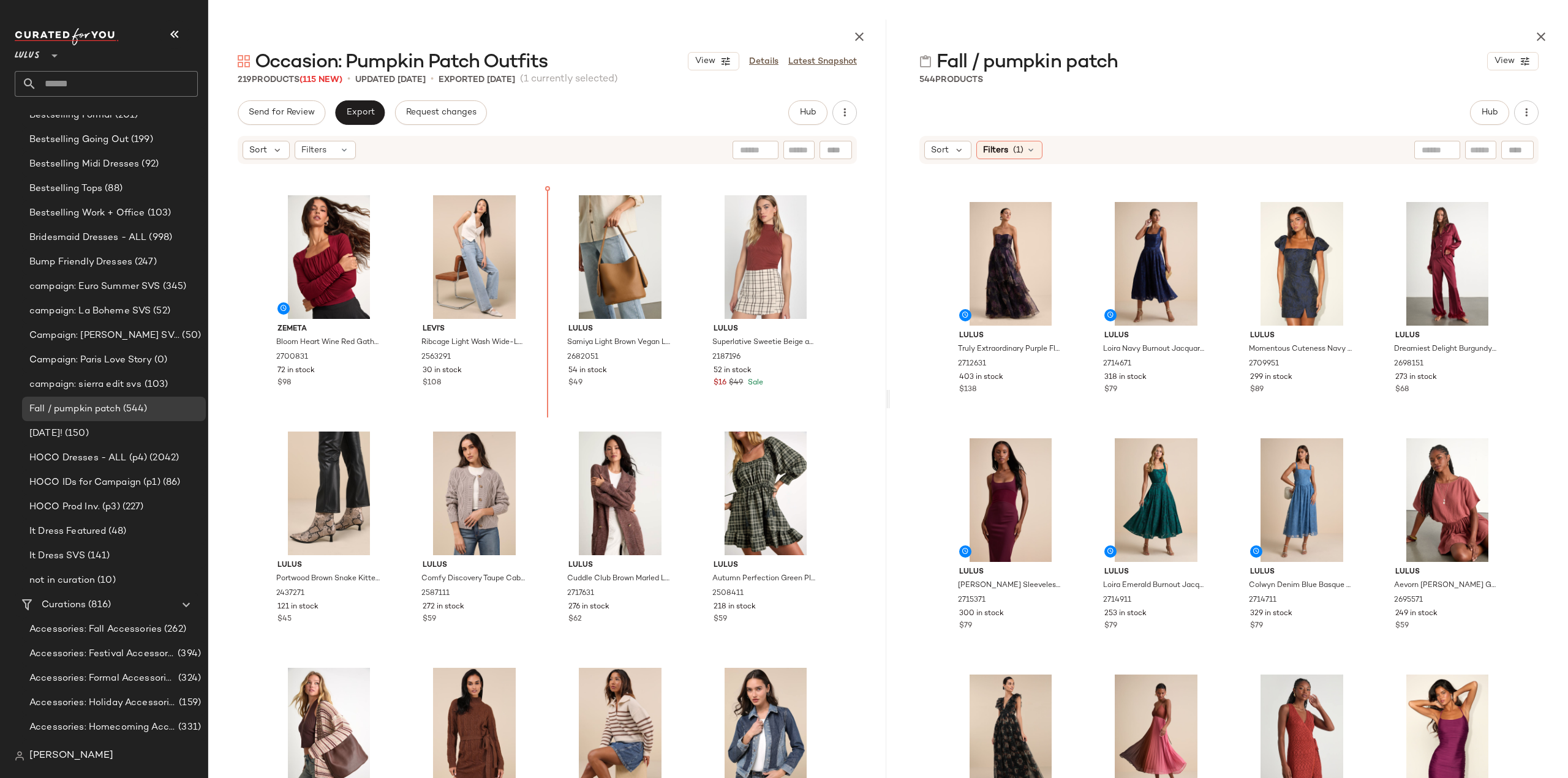
scroll to position [11280, 0]
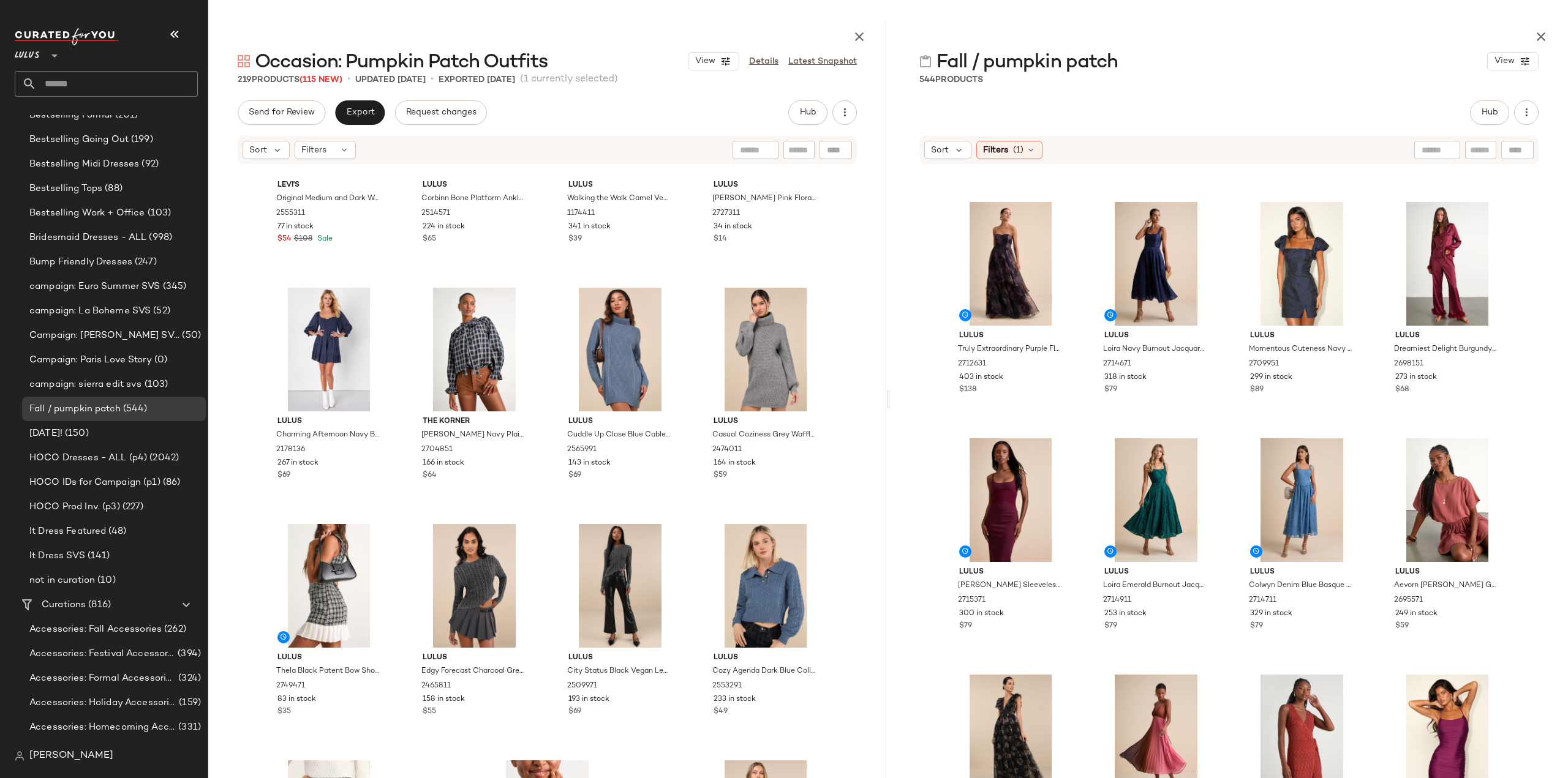
scroll to position [12073, 0]
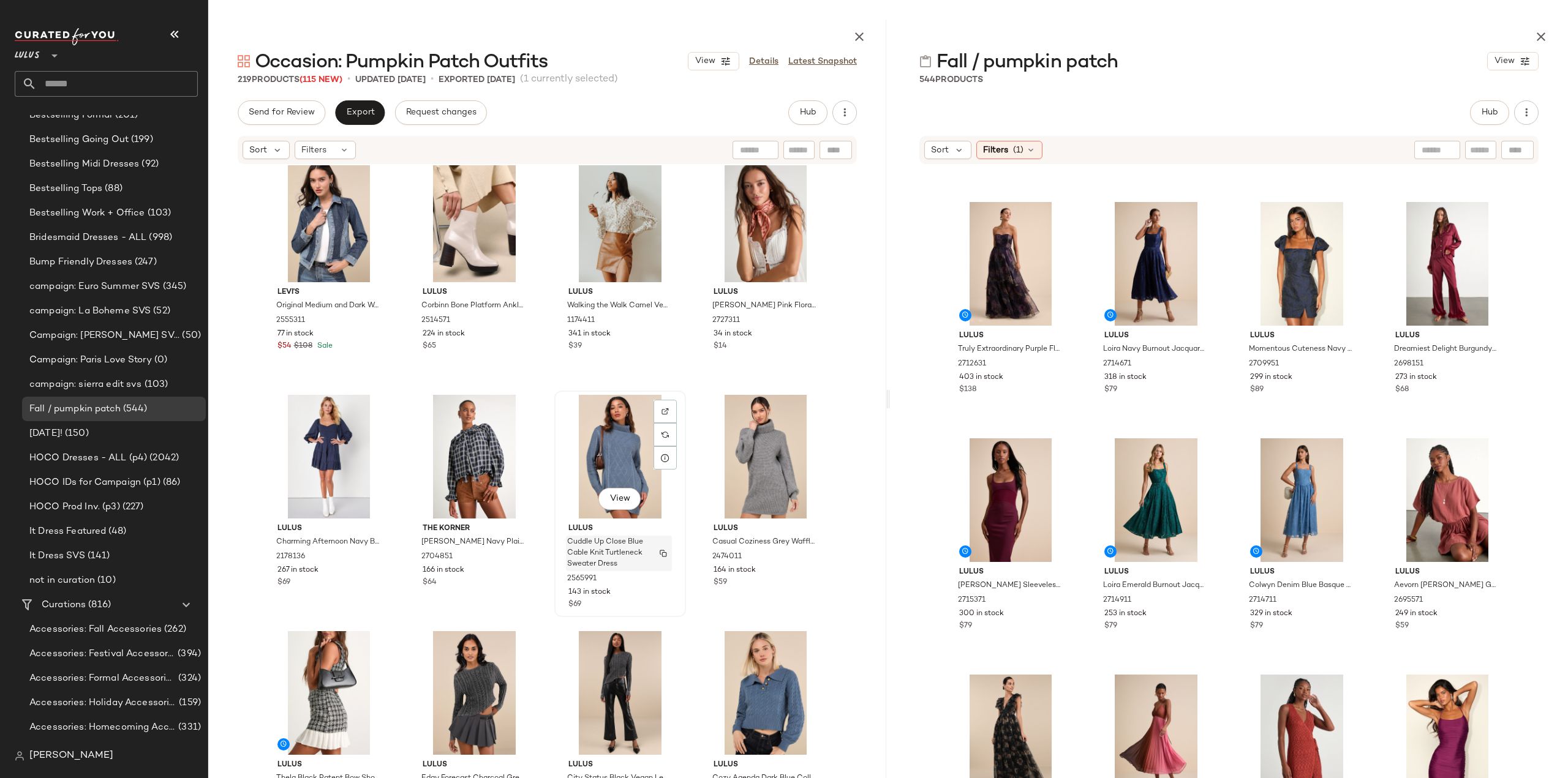
click at [660, 557] on img "button" at bounding box center [663, 553] width 7 height 7
click at [655, 594] on div "View Lulus Cuddle Up Close Blue Cable Knit Turtleneck Sweater Dress 2565991 143…" at bounding box center [620, 504] width 130 height 224
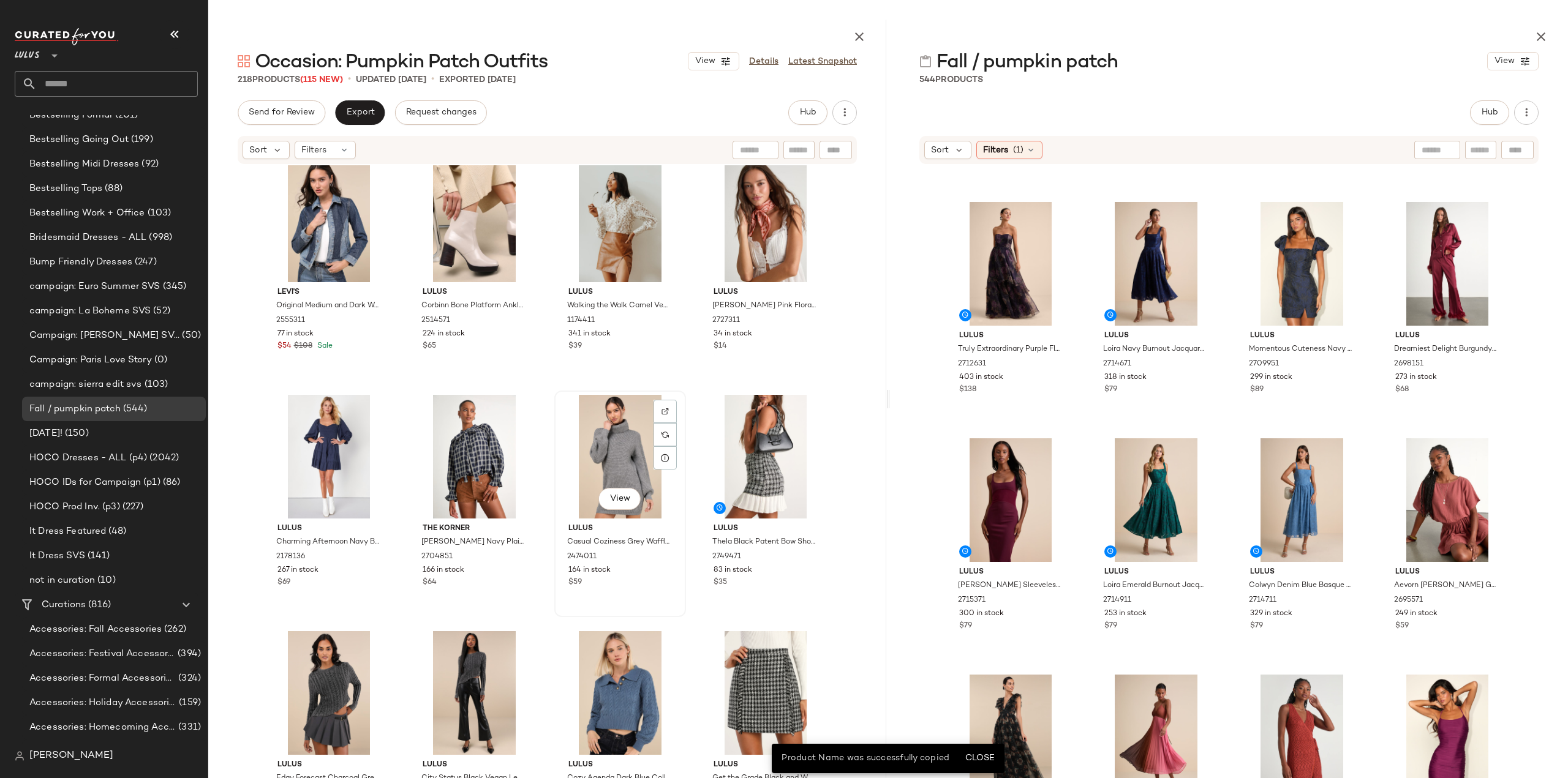
click at [642, 597] on div "View Lulus Casual Coziness Grey Waffle Knit Cowl Neck Sweater Dress 2474011 164…" at bounding box center [620, 504] width 130 height 224
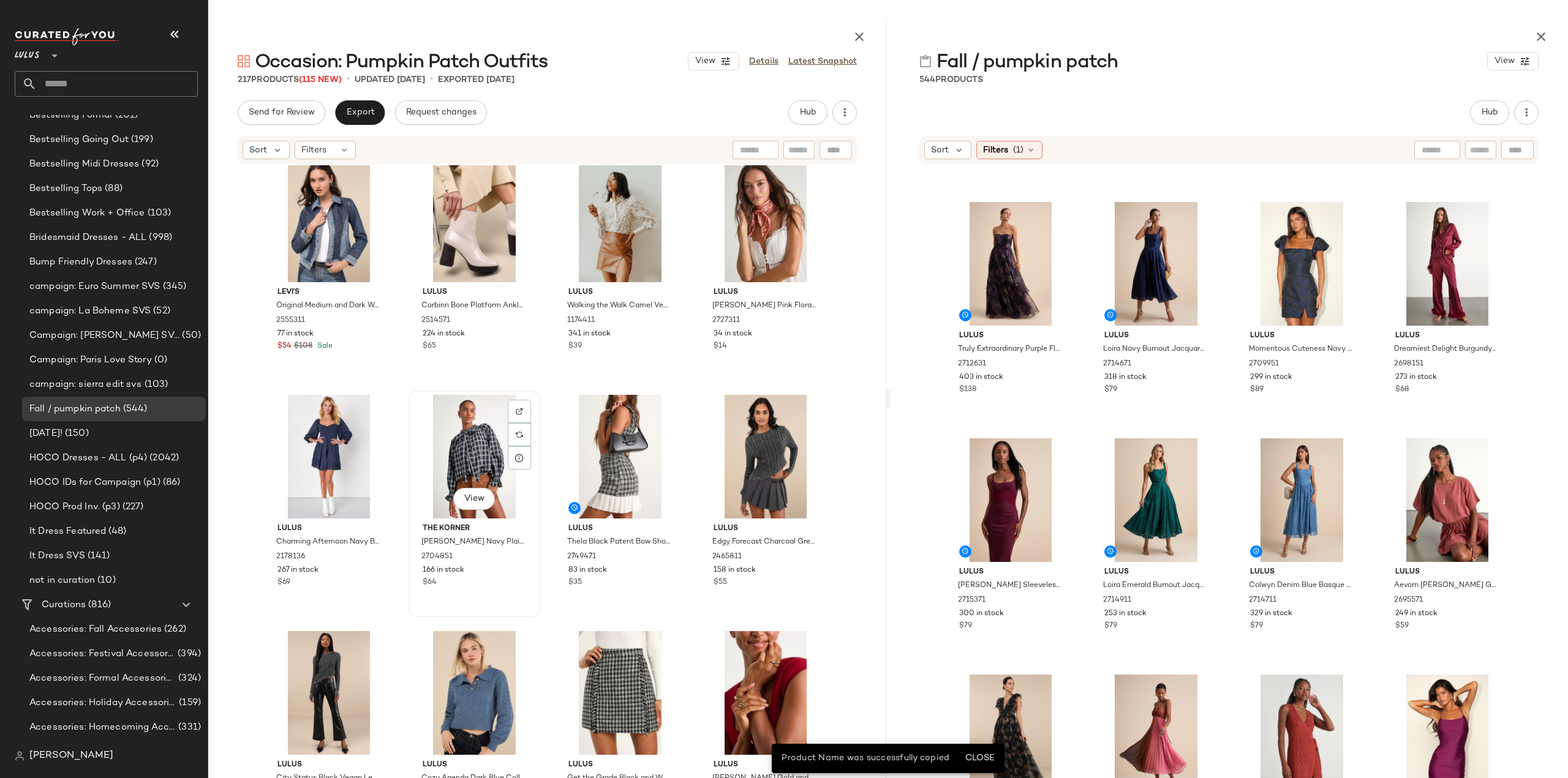
click at [498, 576] on div "The Korner Hassie Navy Plaid Tie-Neck Button-Front Long Sleeve Top 2704851 166 …" at bounding box center [474, 553] width 123 height 71
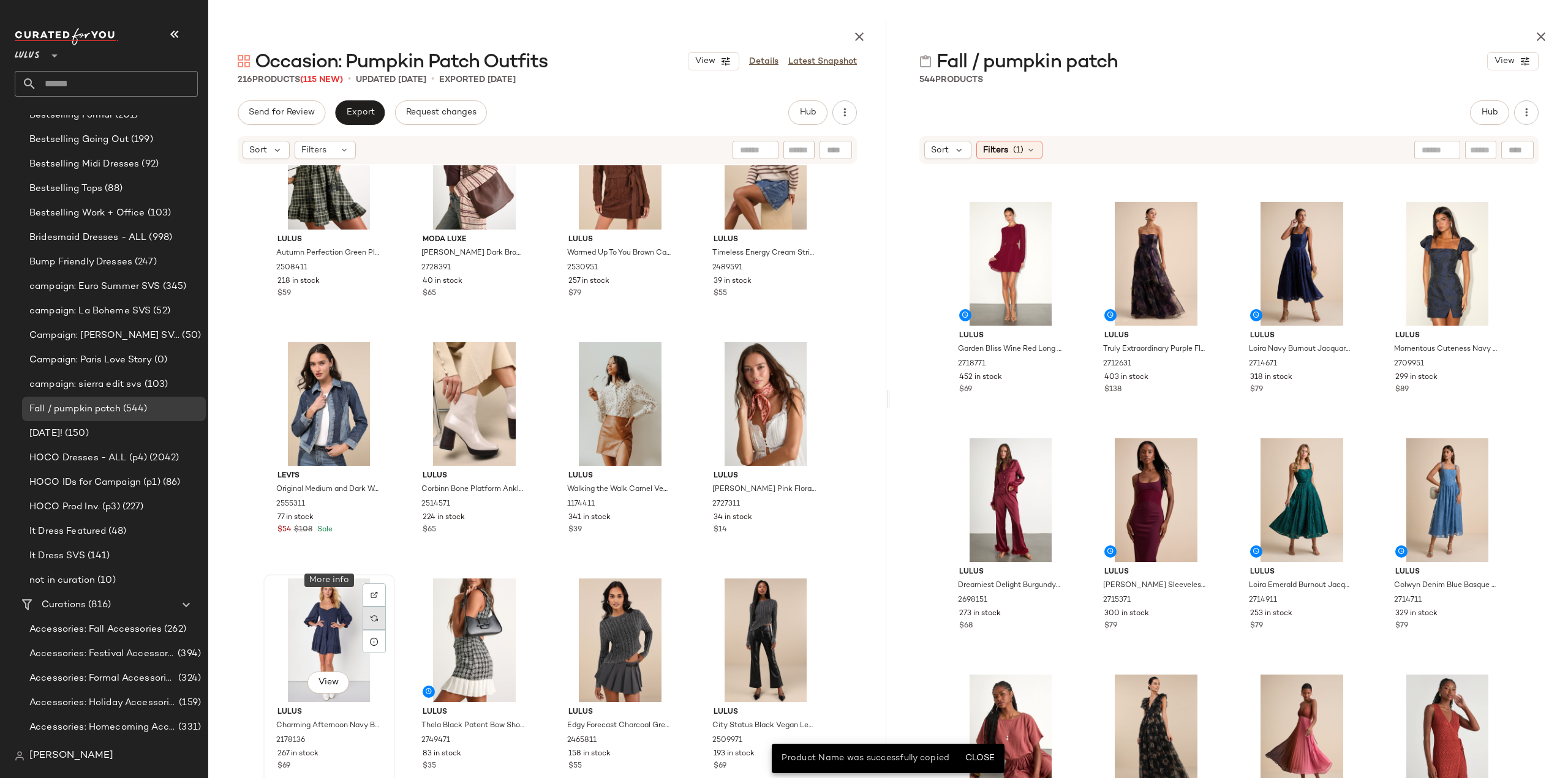
scroll to position [12073, 0]
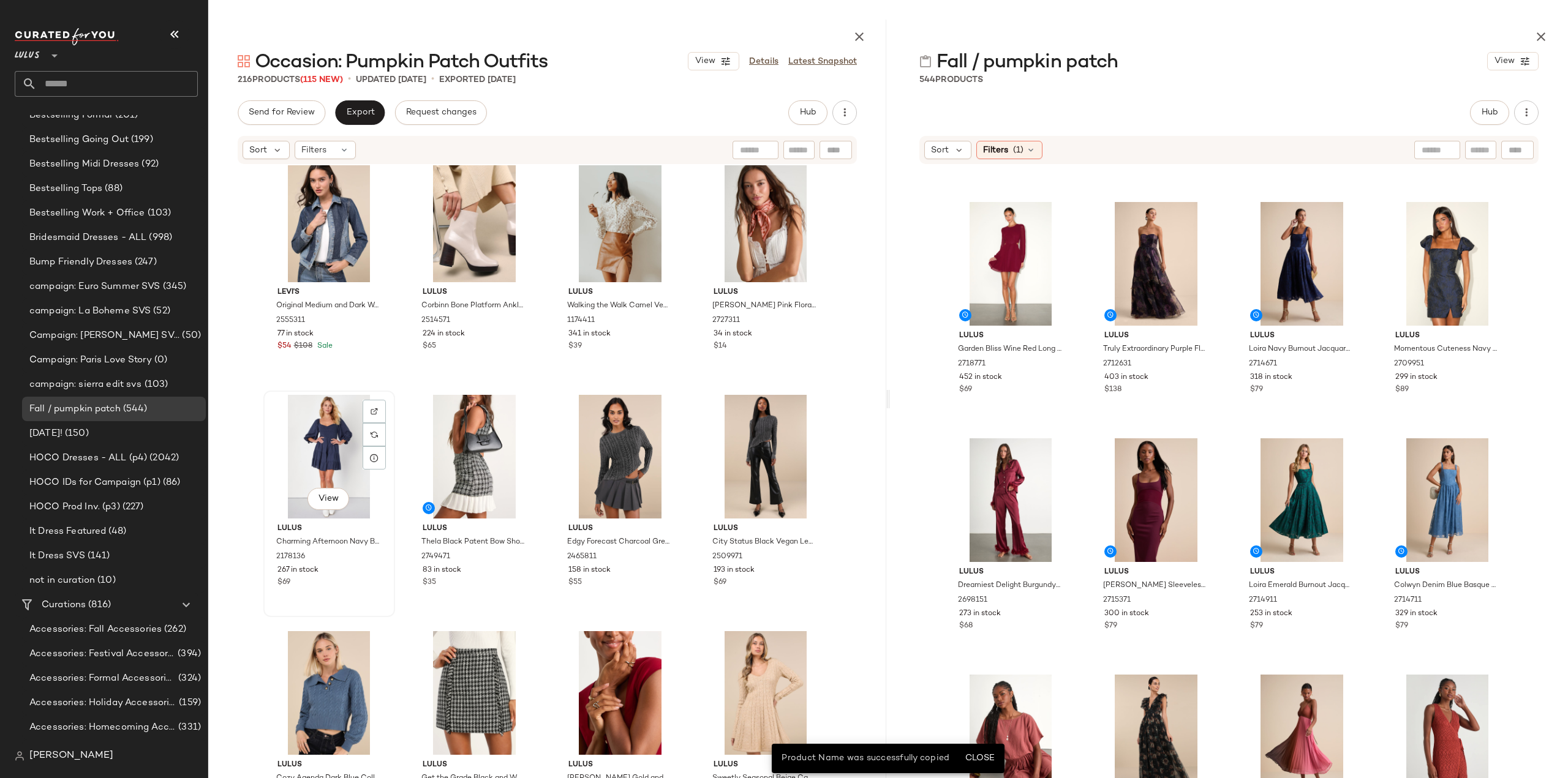
click at [357, 584] on div "$69" at bounding box center [329, 583] width 103 height 11
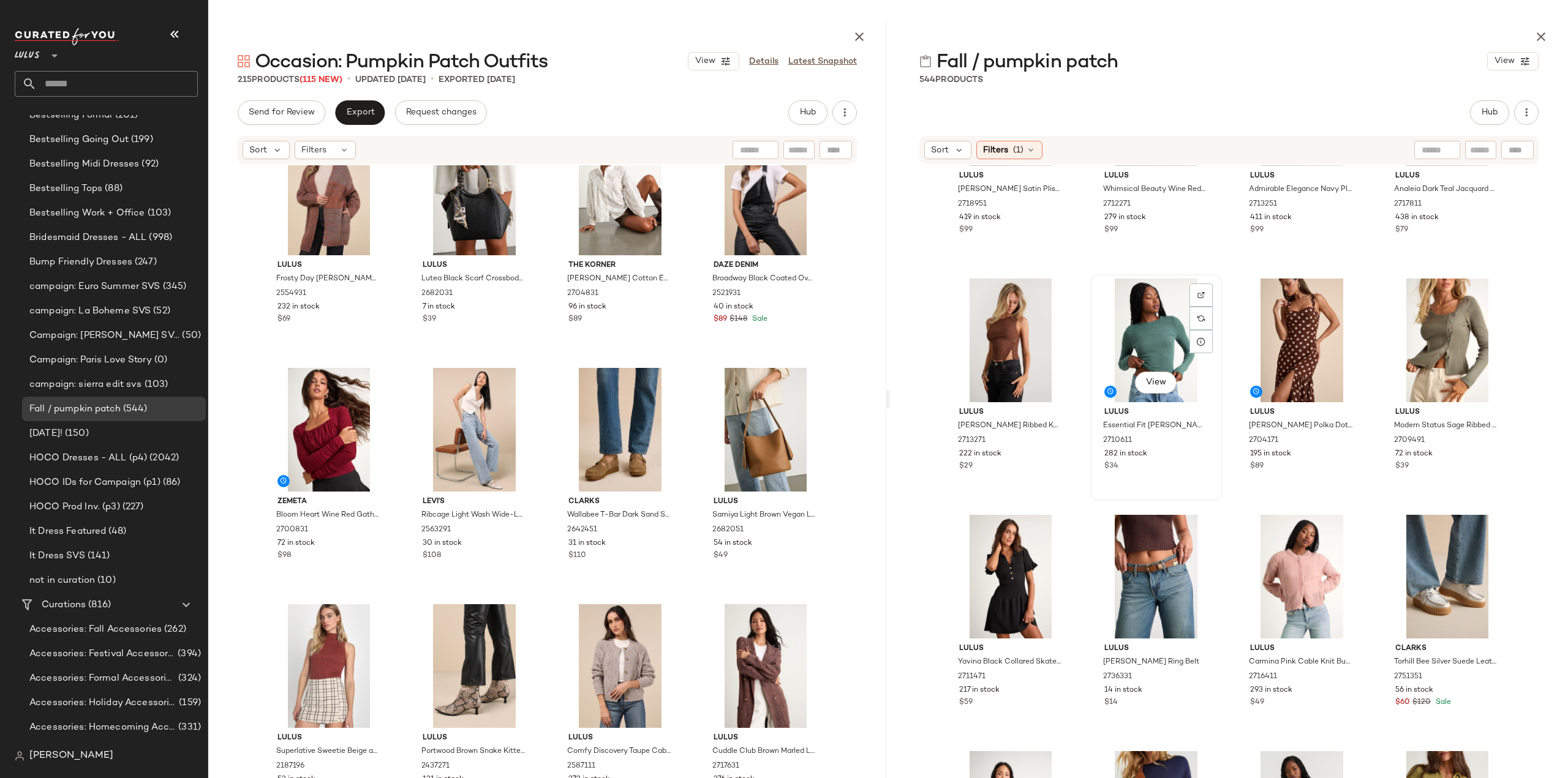
scroll to position [438, 0]
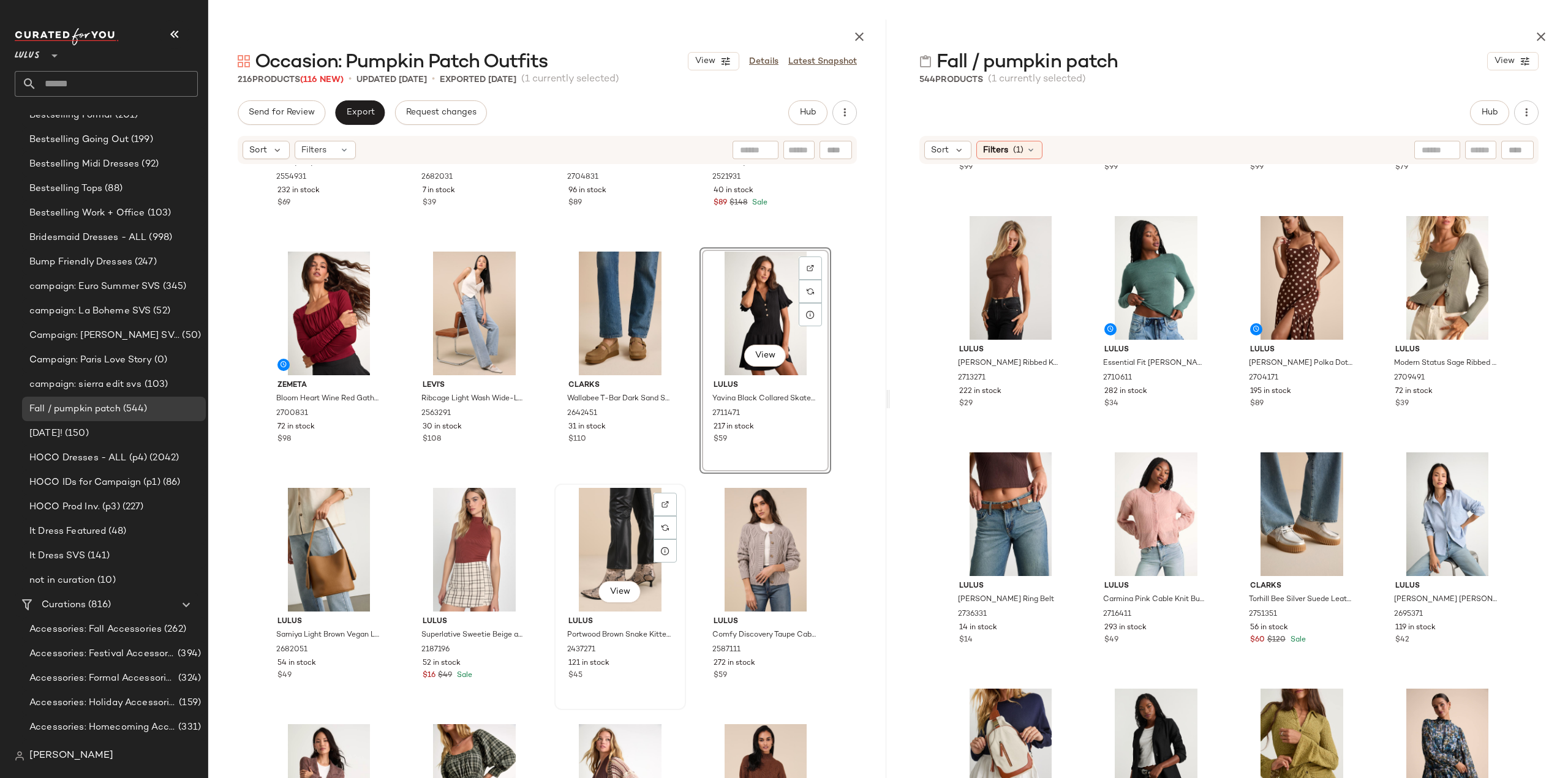
scroll to position [11277, 0]
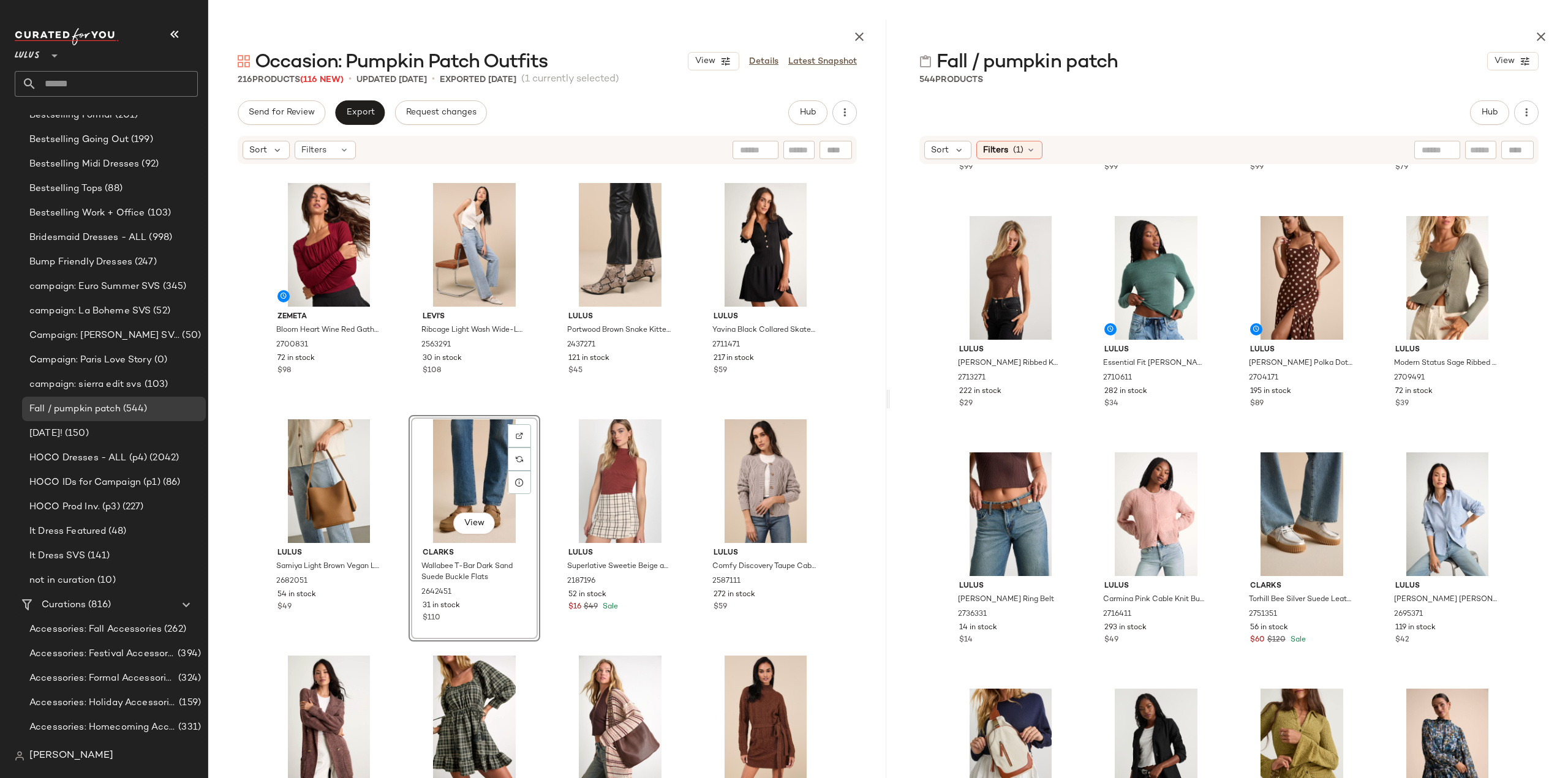
scroll to position [11400, 0]
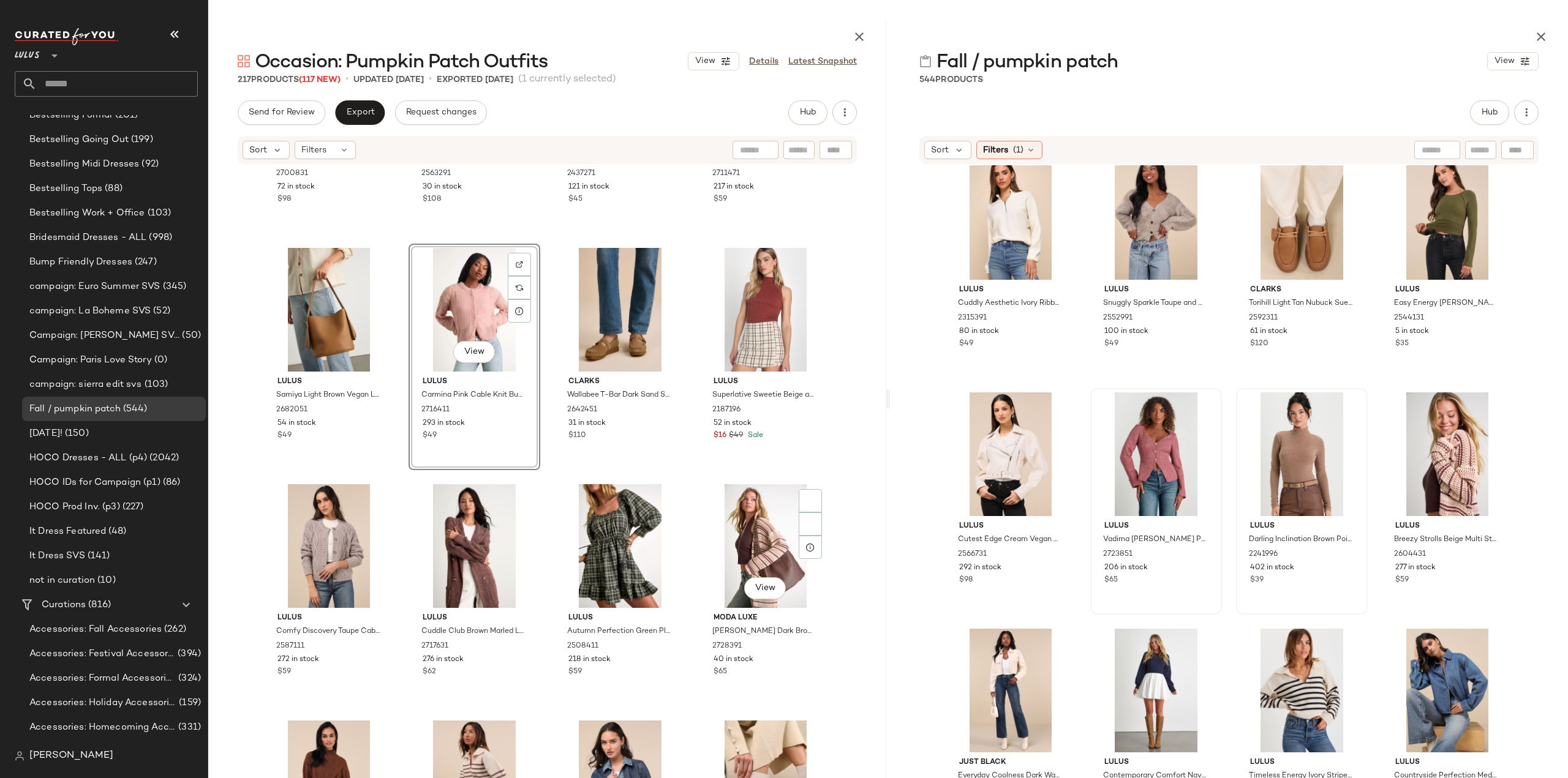
scroll to position [11522, 0]
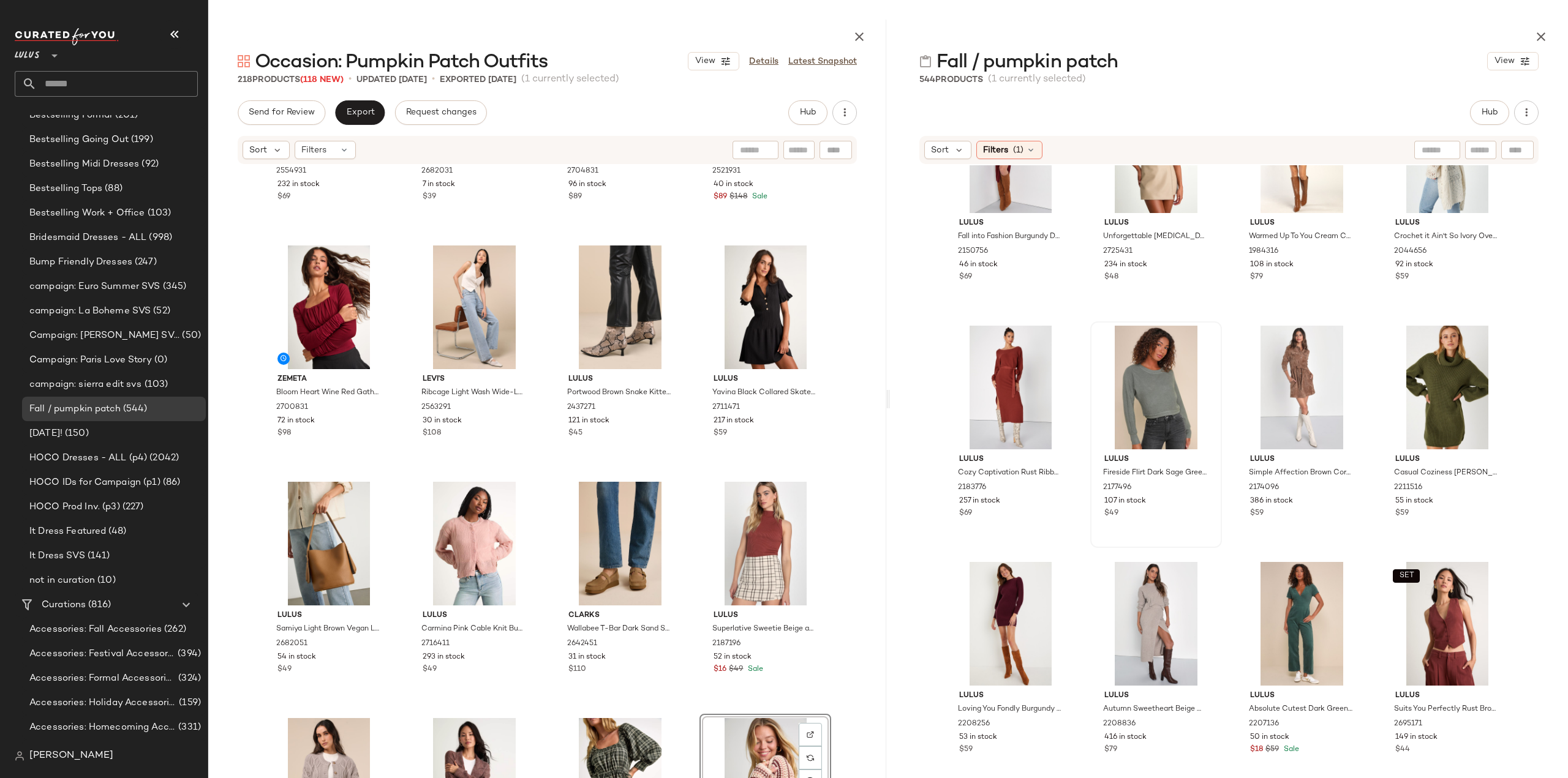
scroll to position [4111, 0]
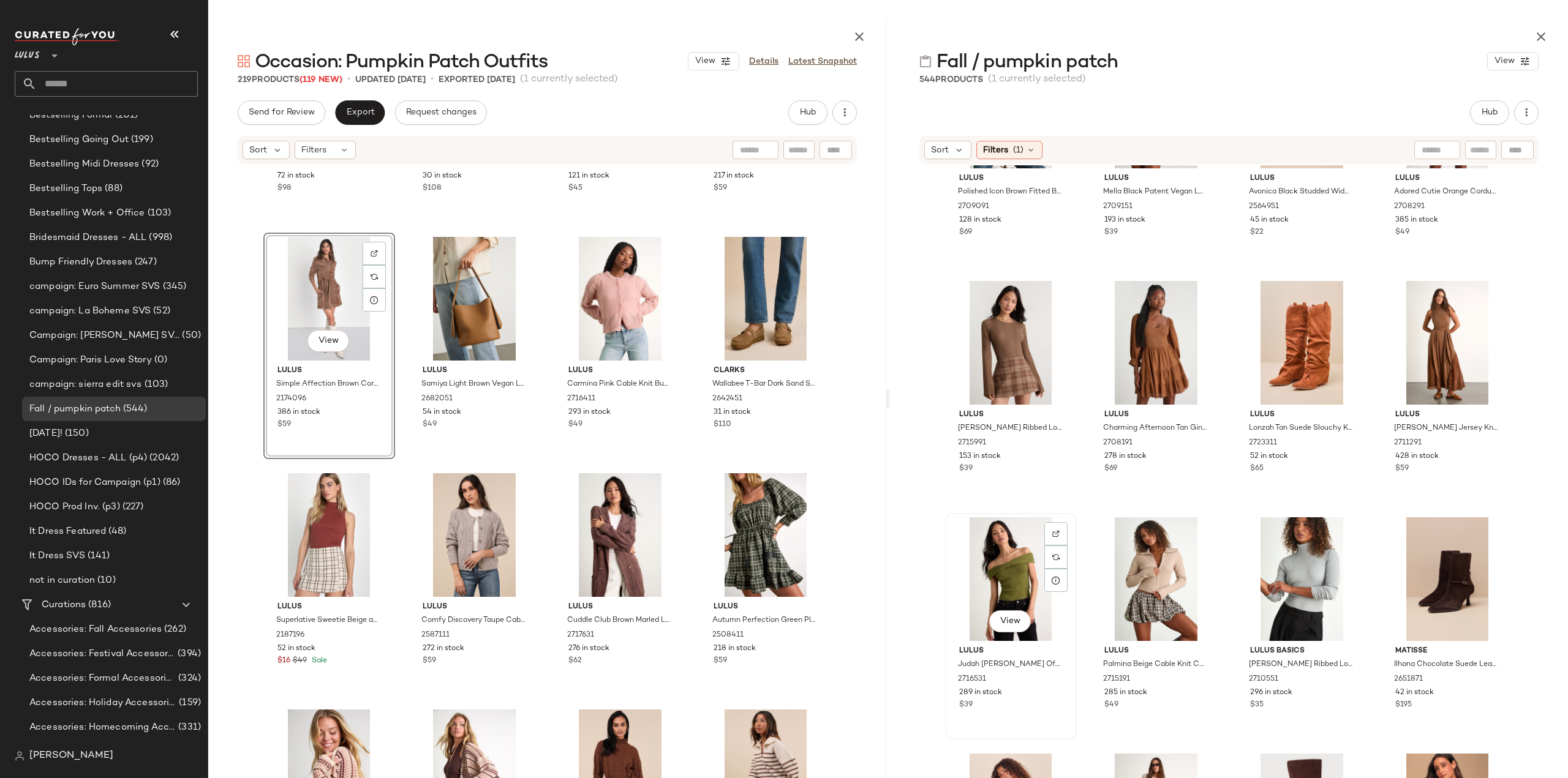
scroll to position [5519, 0]
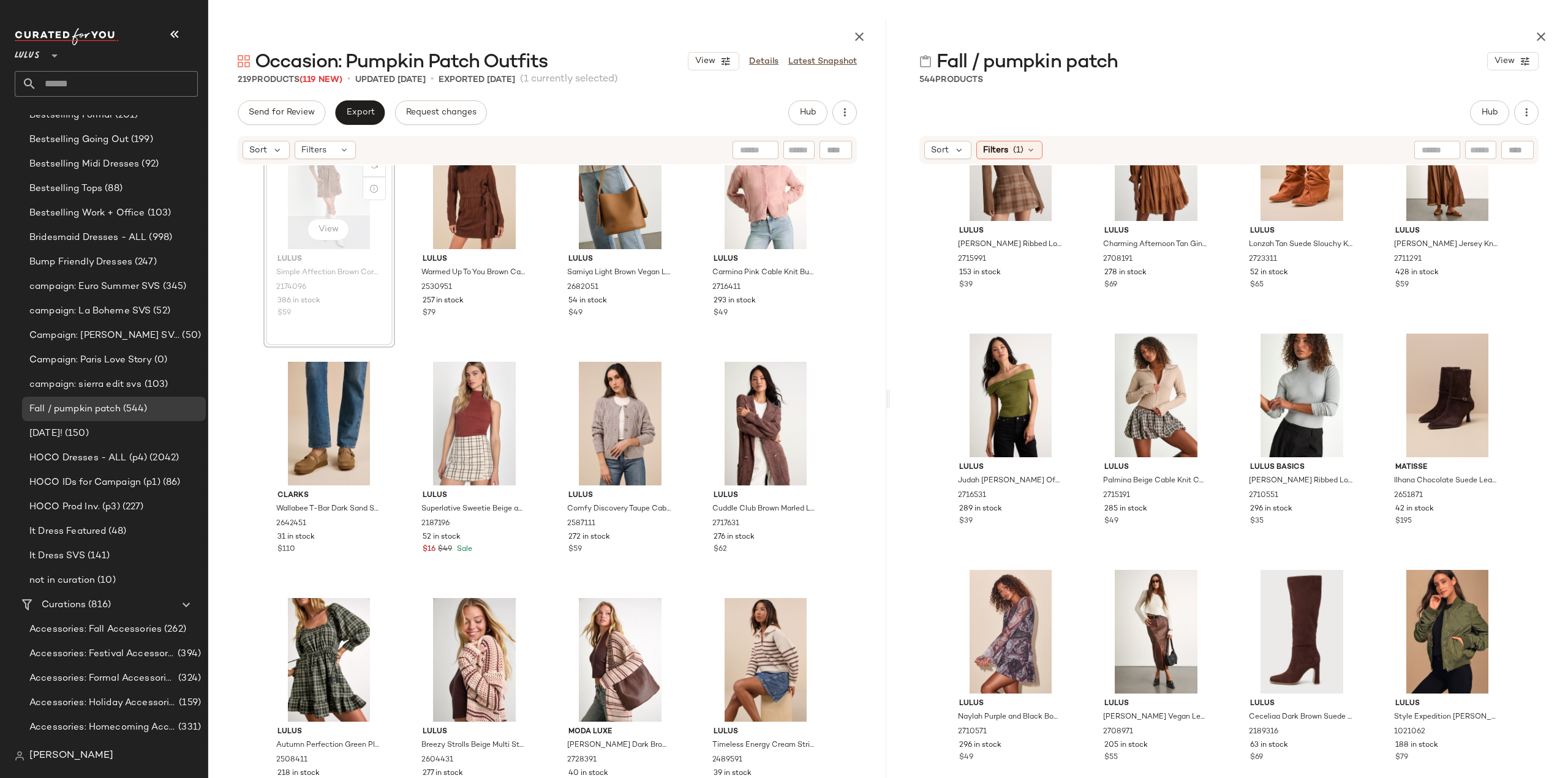
scroll to position [11630, 0]
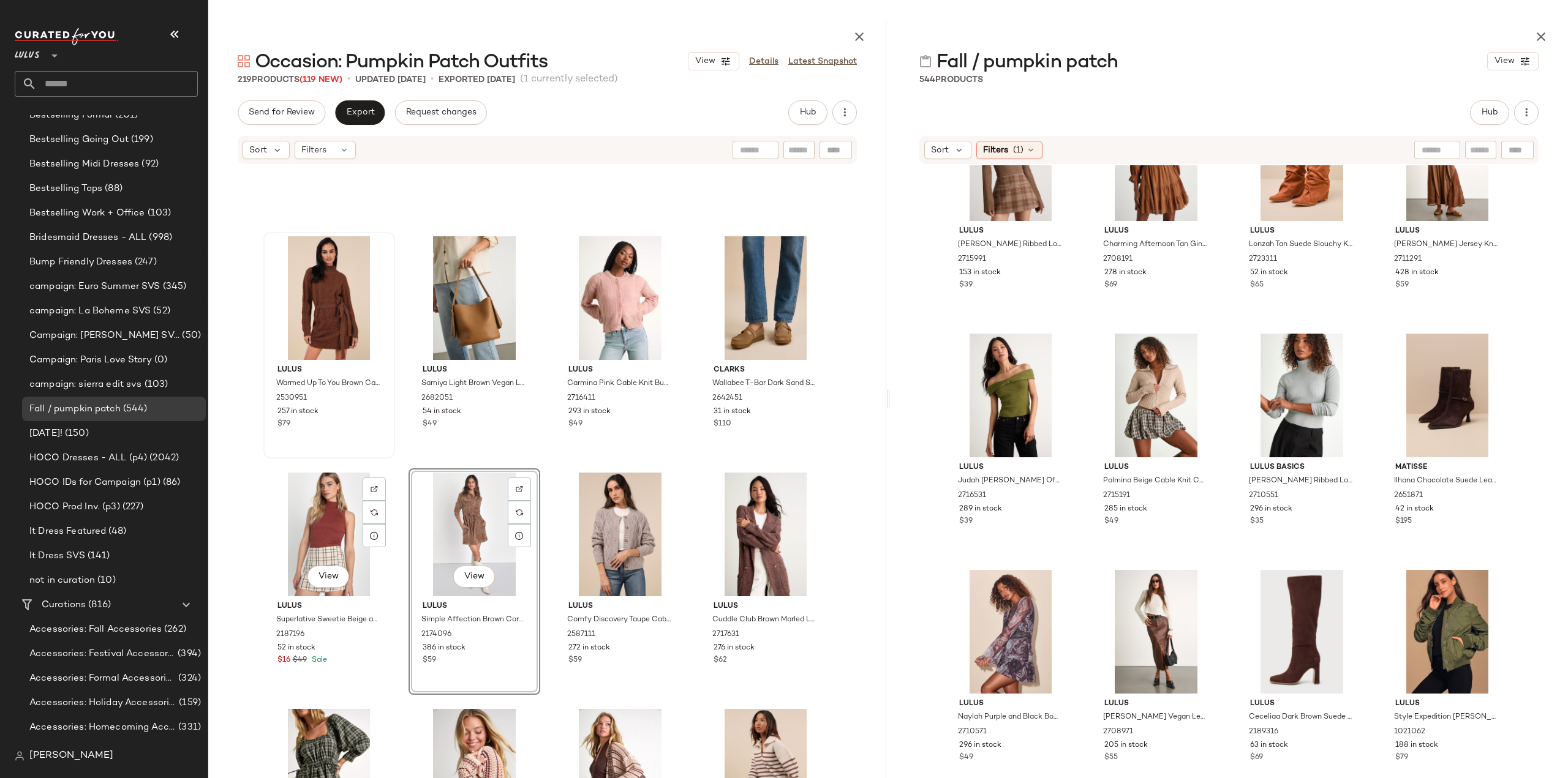
scroll to position [11446, 0]
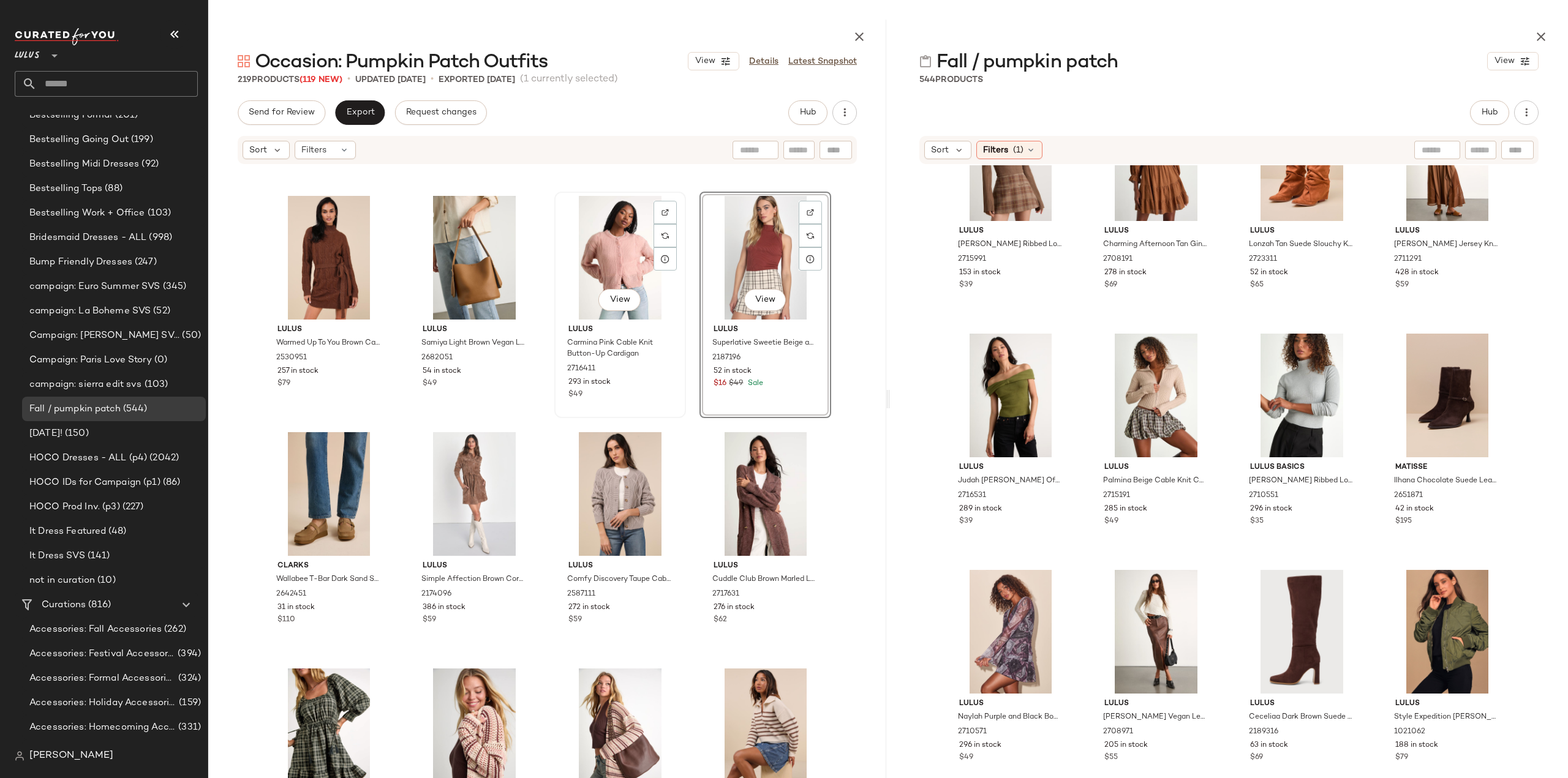
scroll to position [11568, 0]
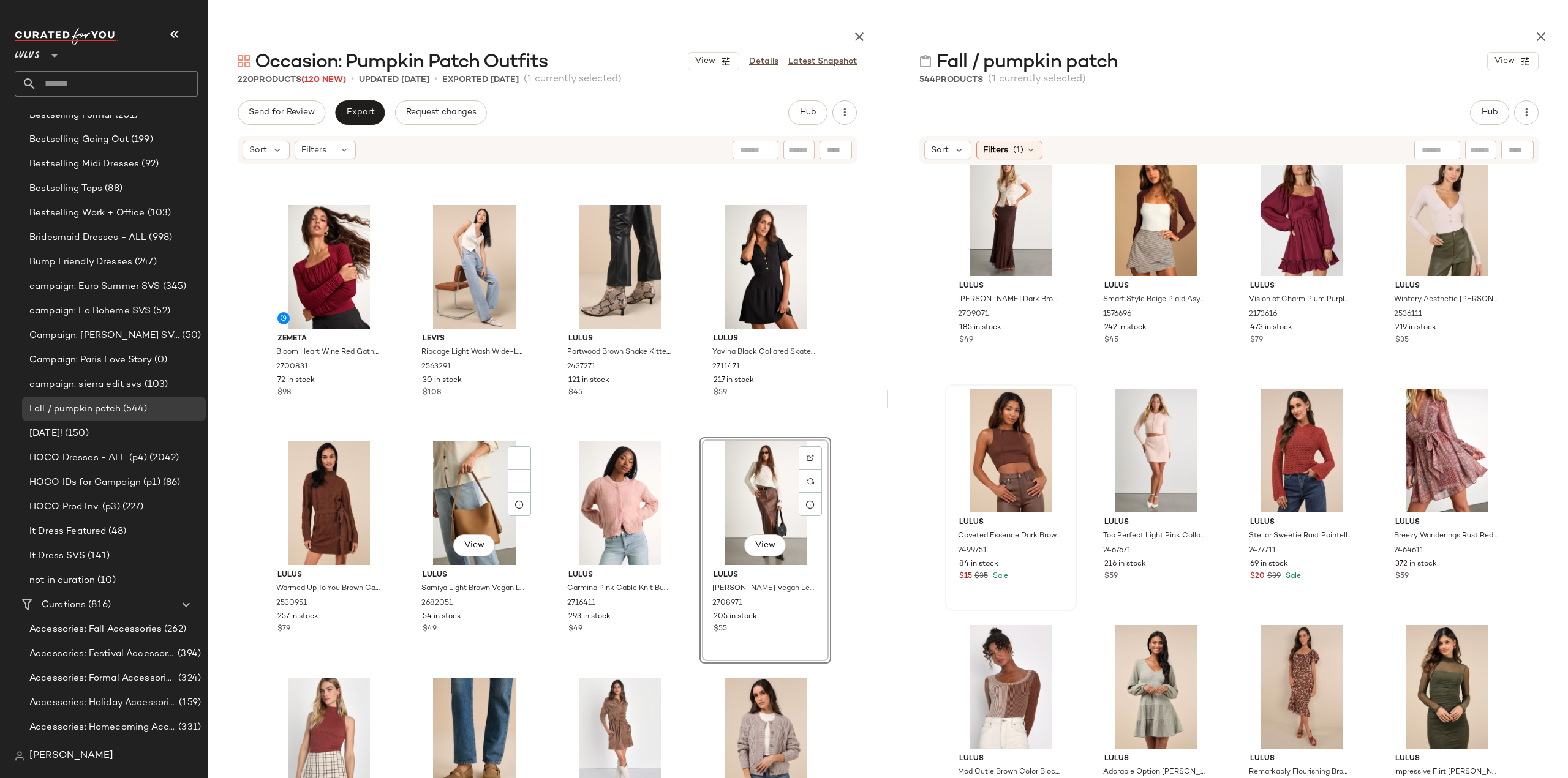
scroll to position [11446, 0]
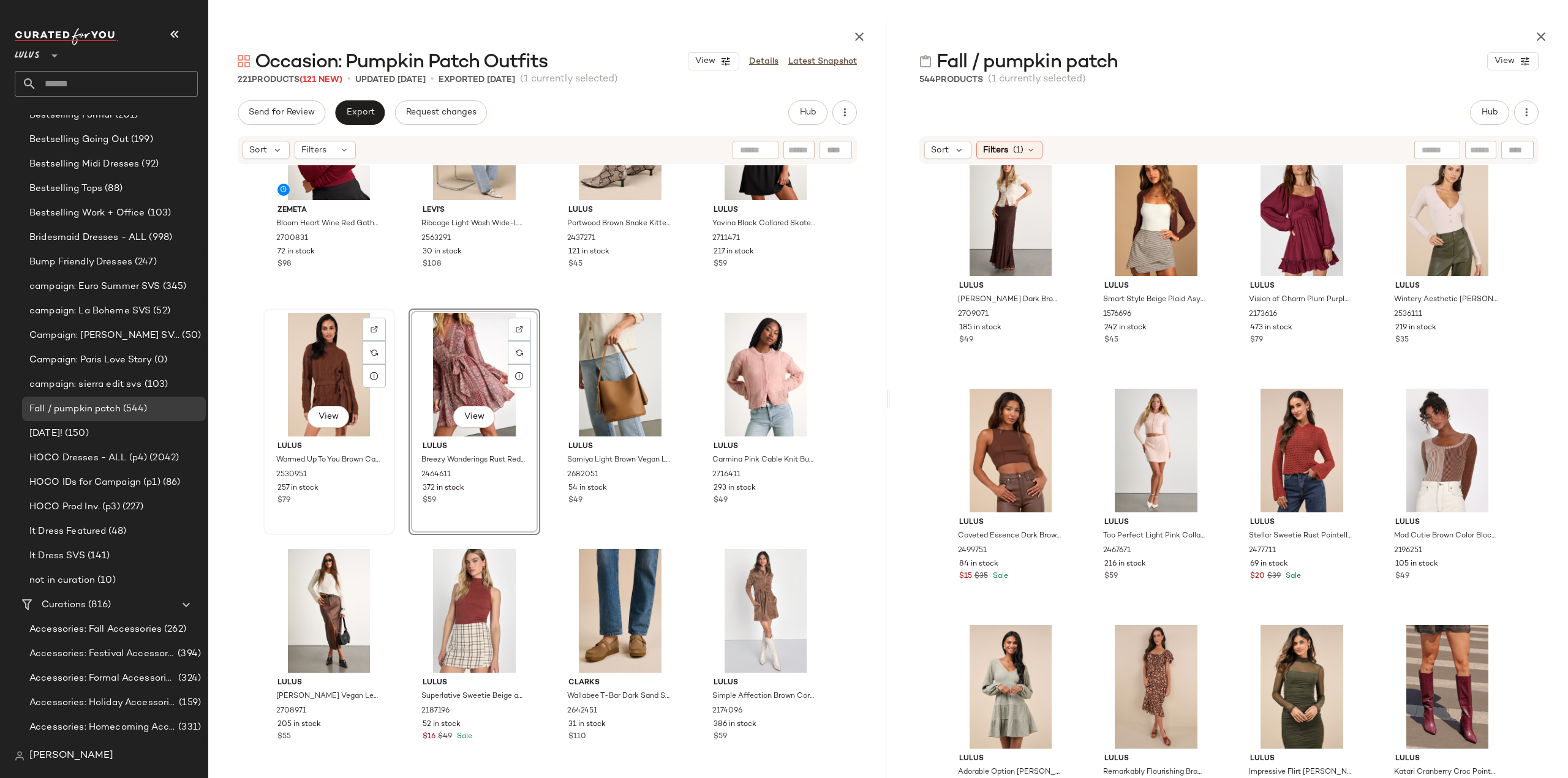
click at [333, 505] on div "$79" at bounding box center [329, 501] width 103 height 11
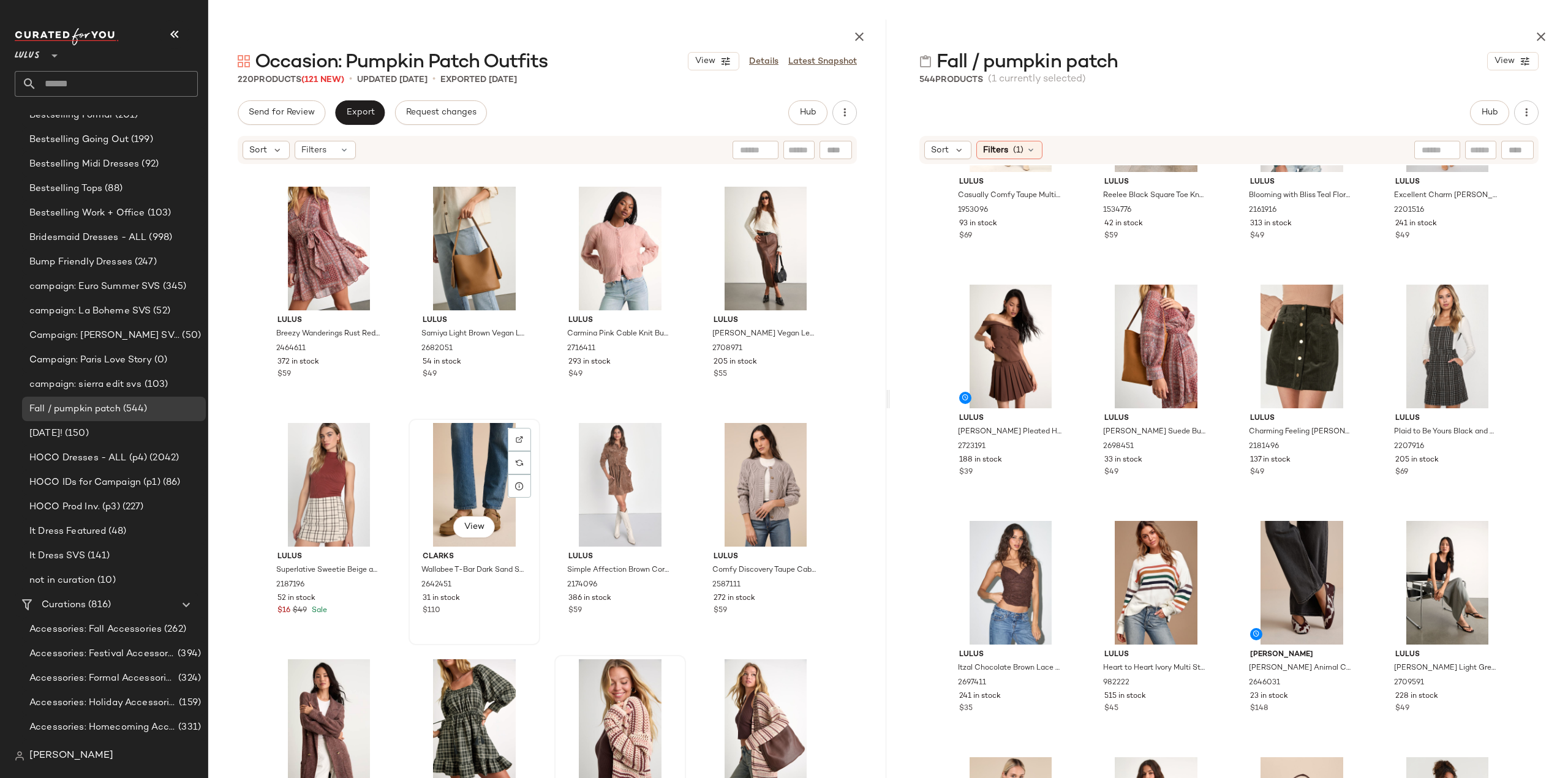
scroll to position [11507, 0]
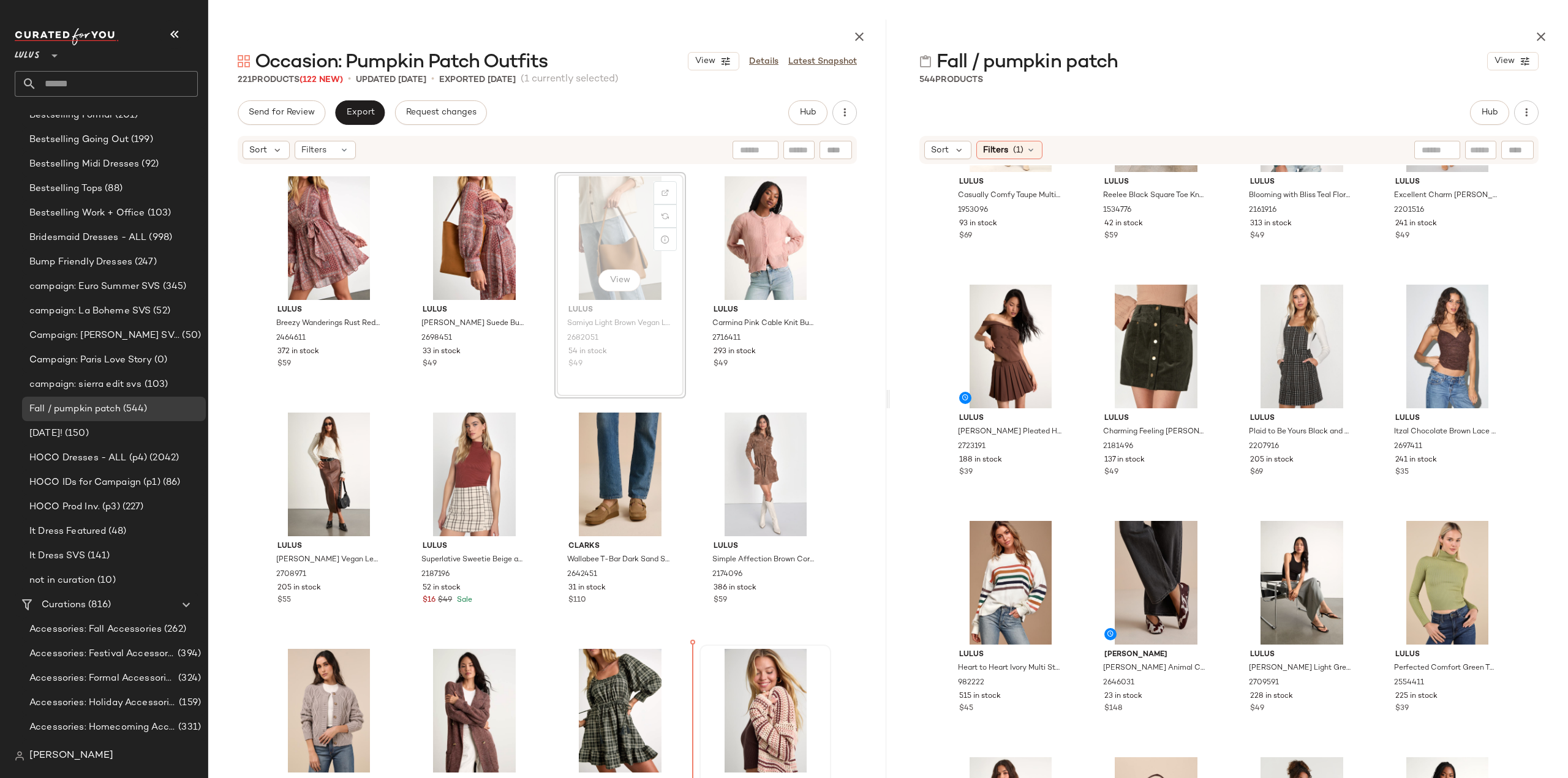
scroll to position [11626, 0]
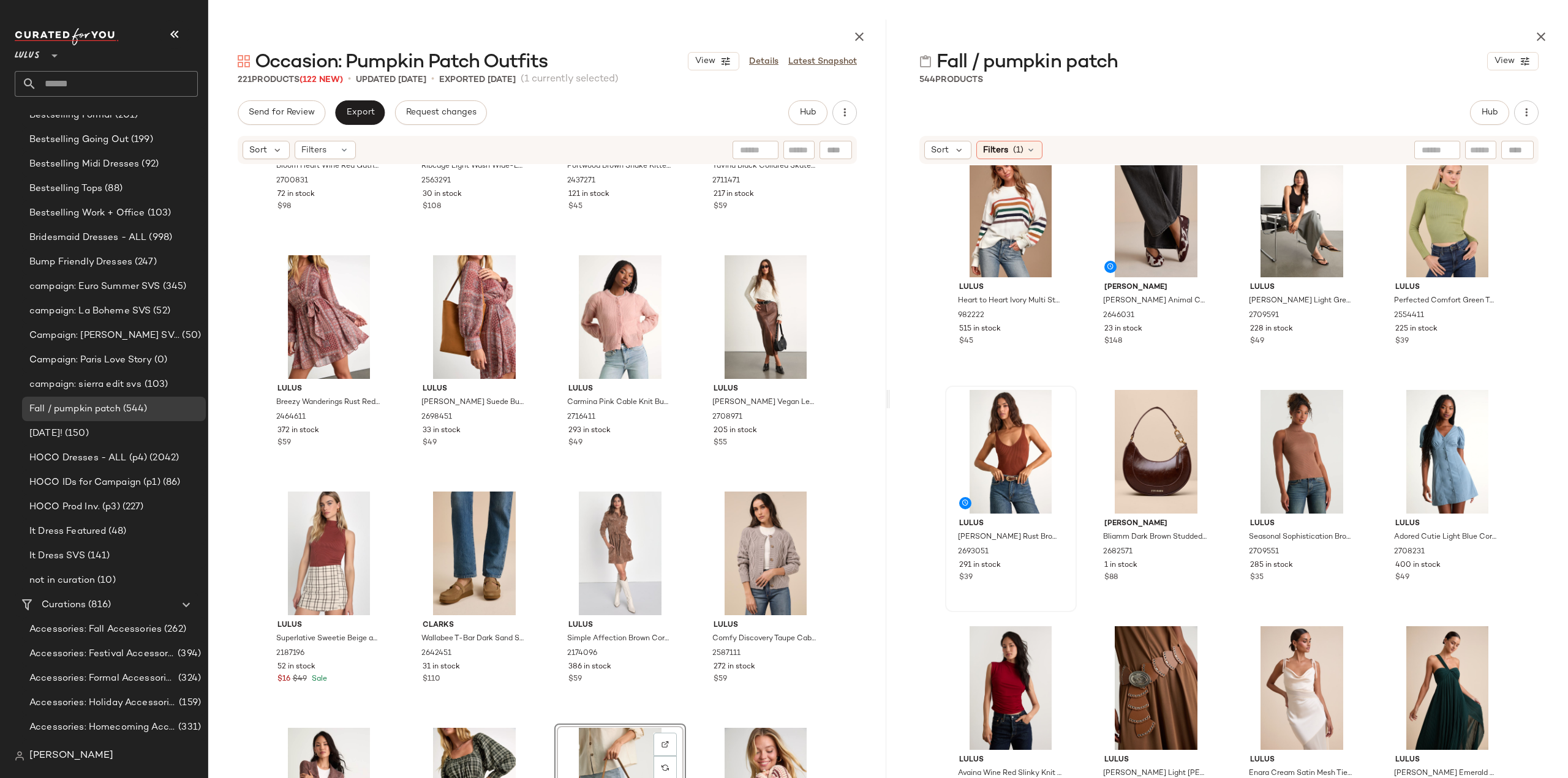
scroll to position [10721, 0]
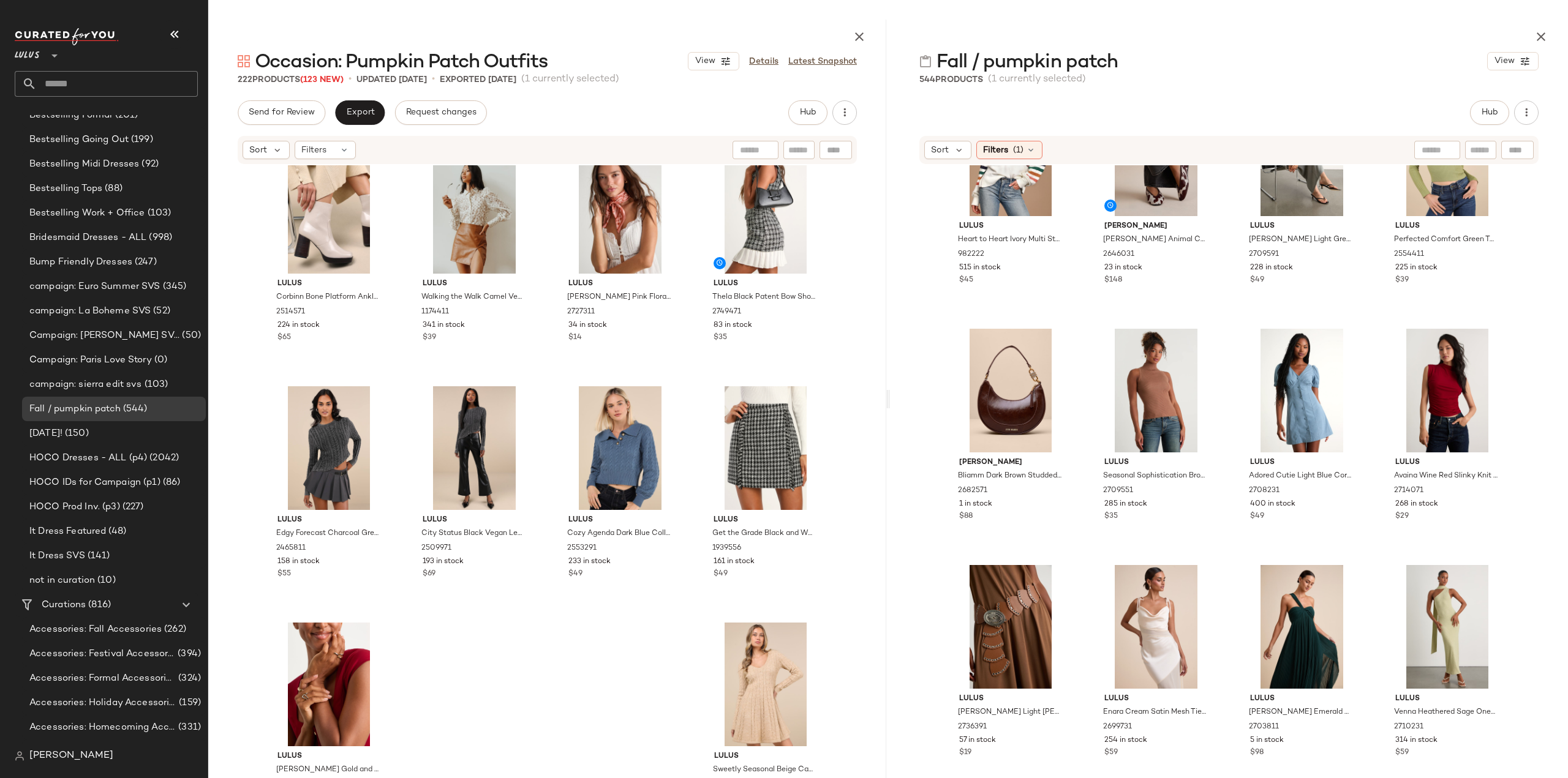
scroll to position [12554, 0]
click at [780, 577] on div "$49" at bounding box center [765, 574] width 103 height 11
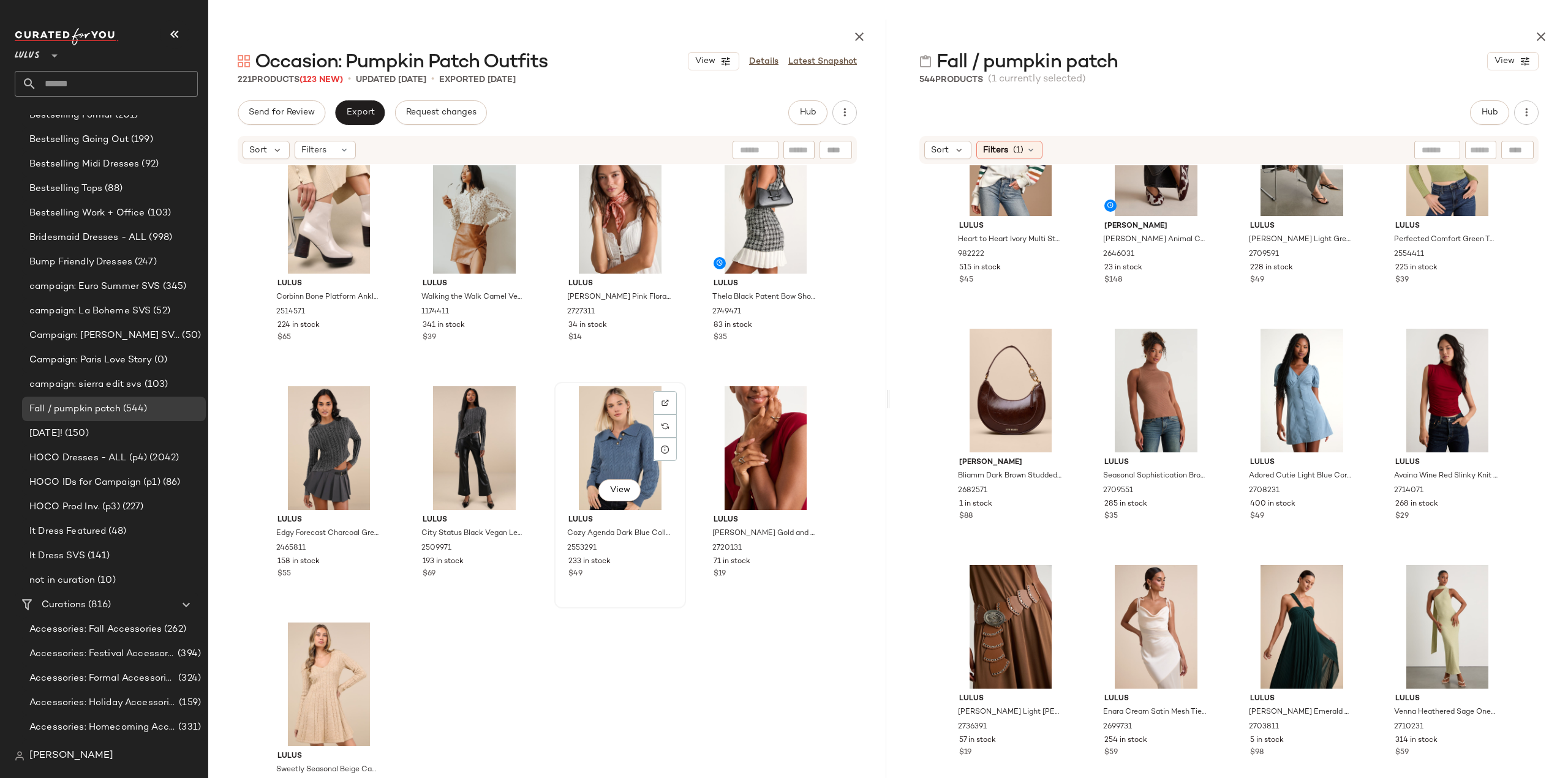
click at [626, 567] on div "Lulus Cozy Agenda Dark Blue Collared Cable Knit Sweater 2553291 233 in stock $49" at bounding box center [620, 545] width 123 height 71
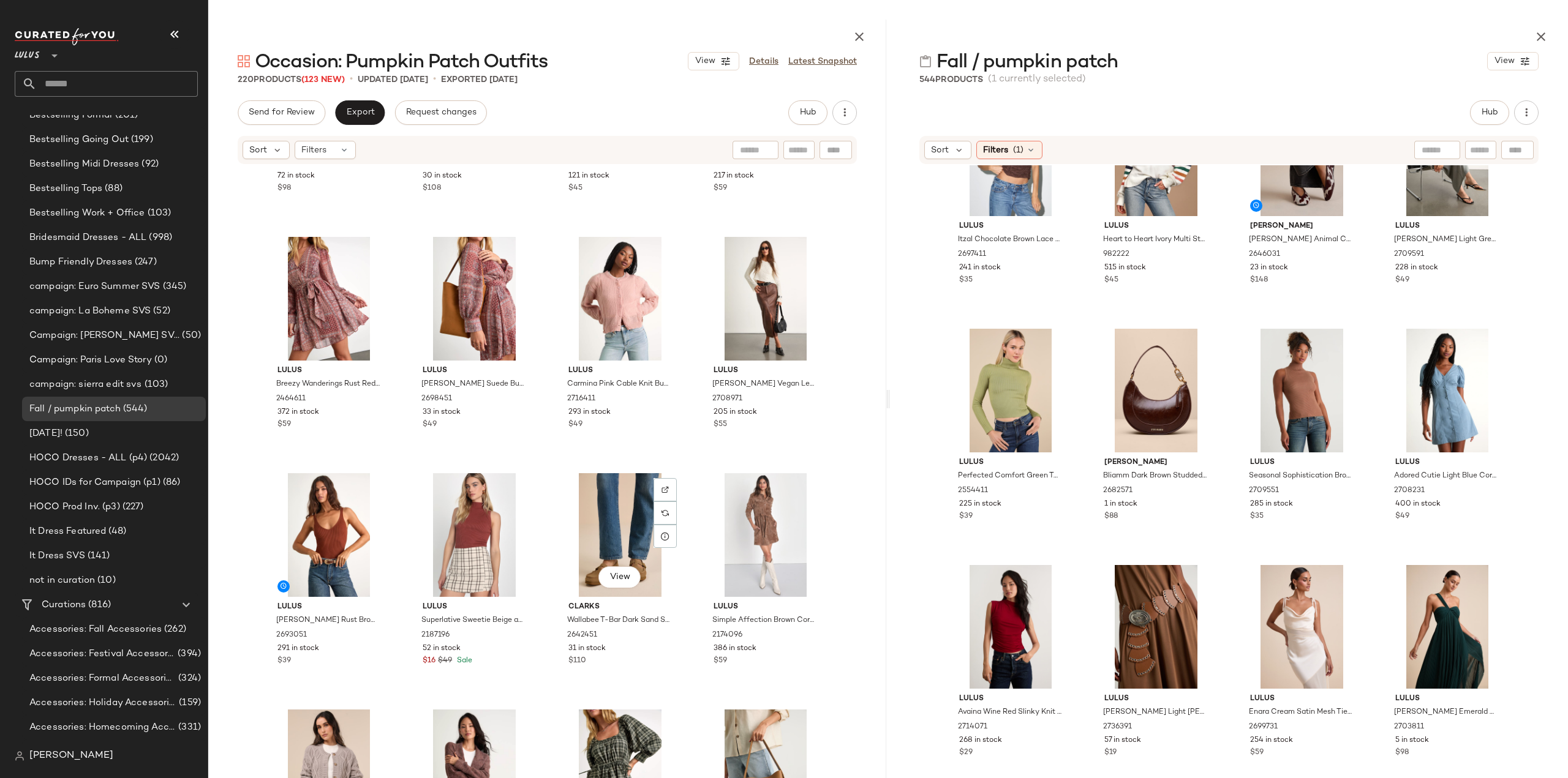
scroll to position [11706, 0]
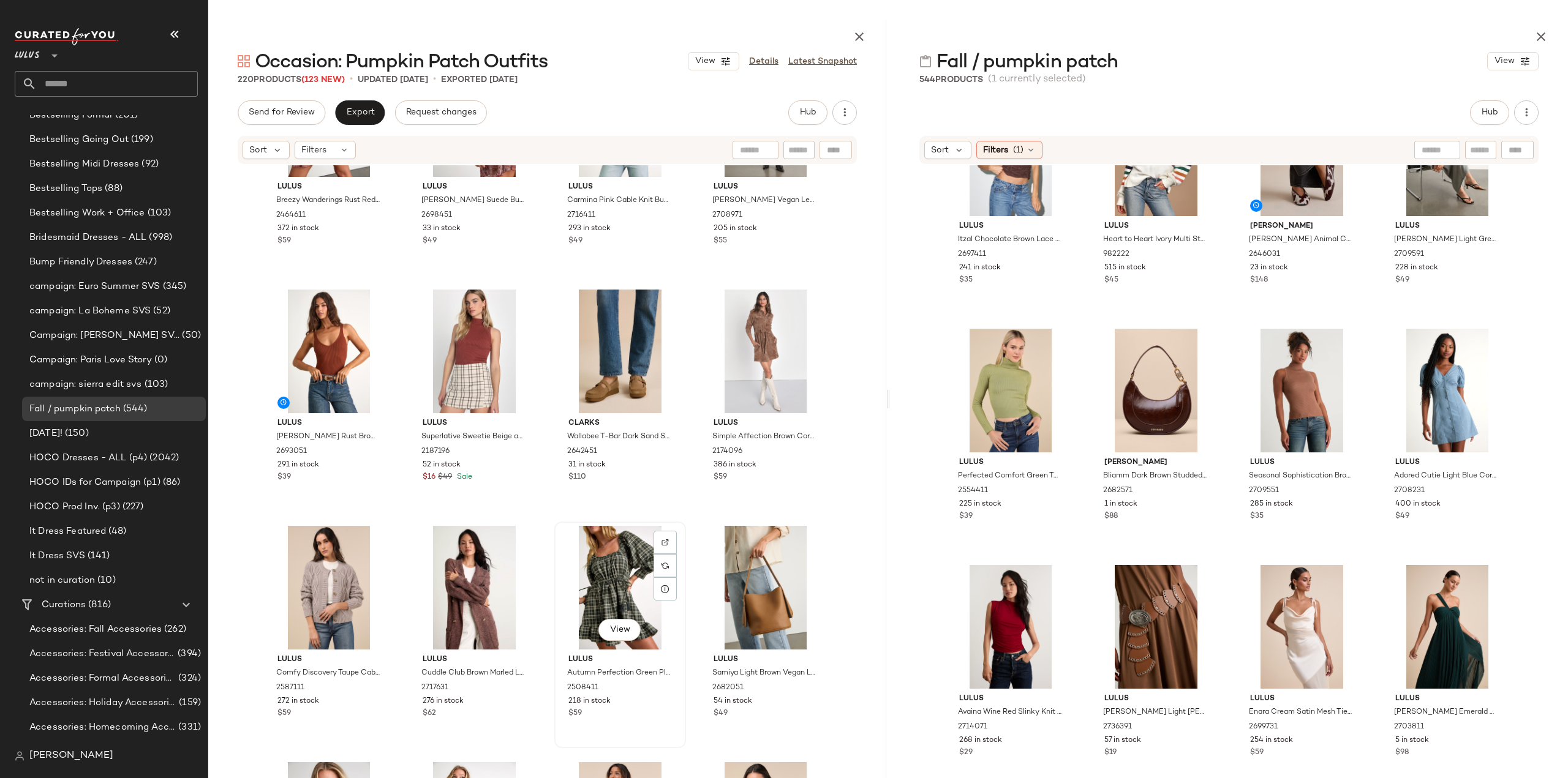
click at [648, 711] on div "$59" at bounding box center [620, 713] width 103 height 11
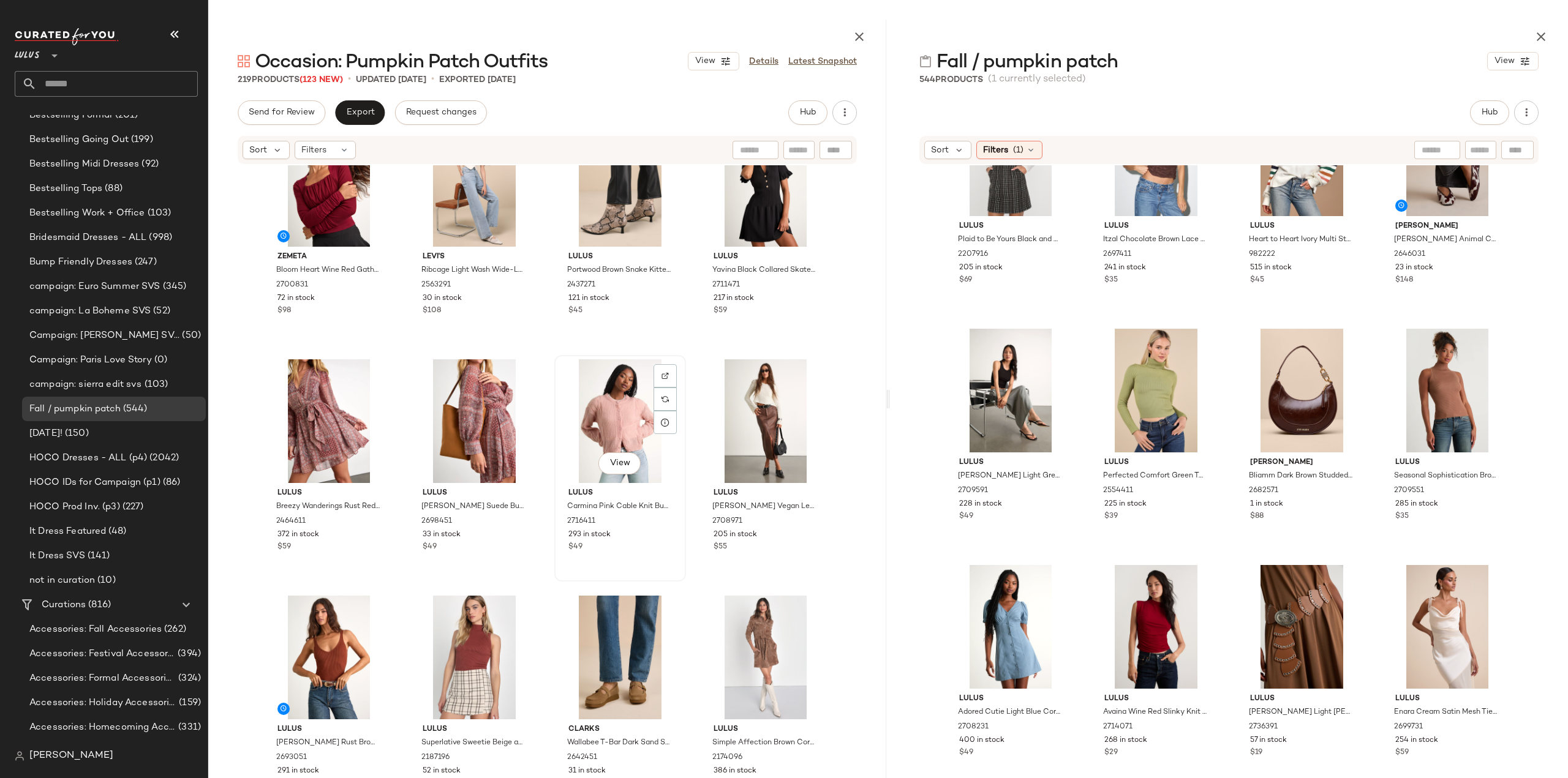
scroll to position [11338, 0]
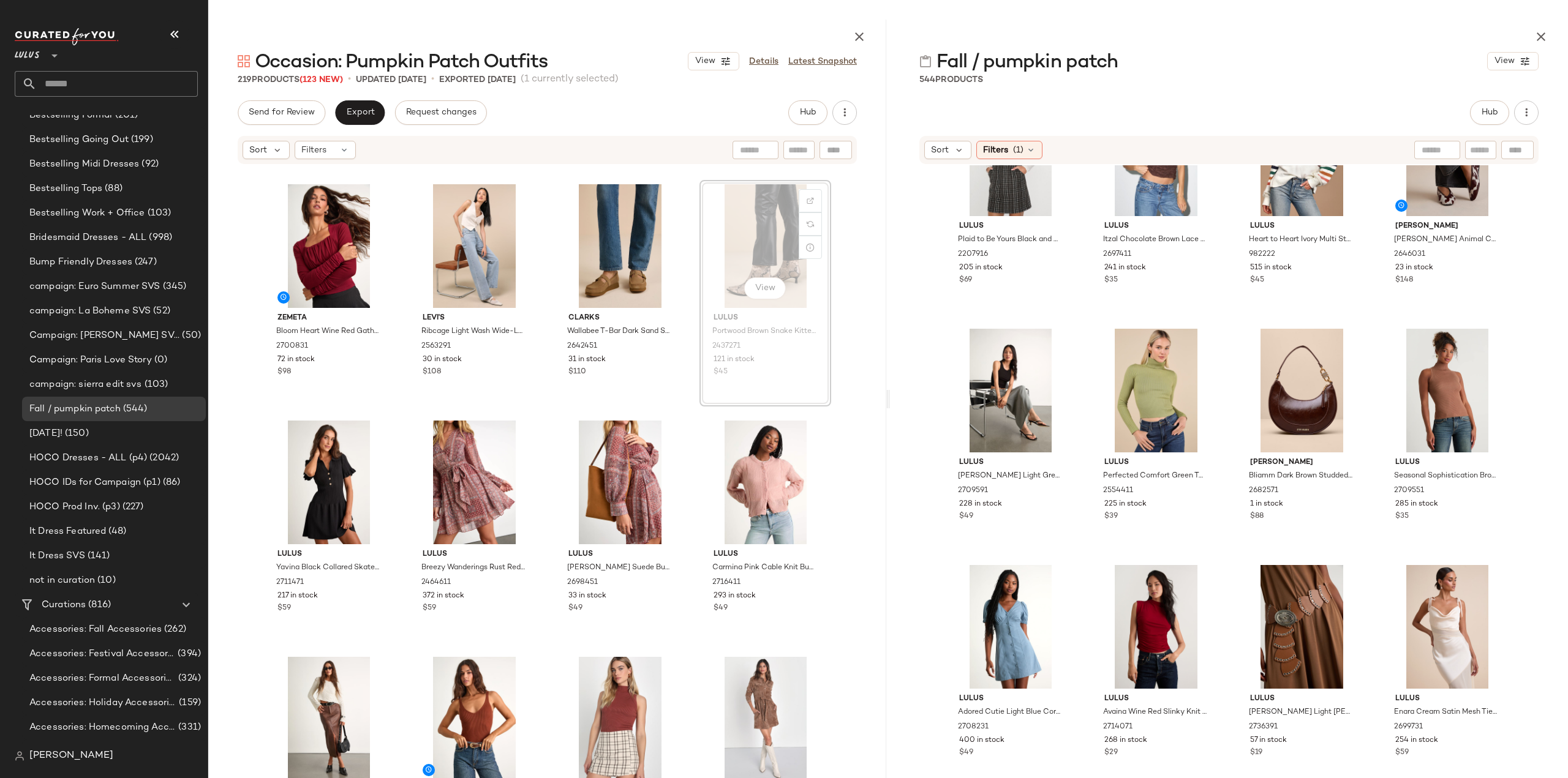
scroll to position [11337, 0]
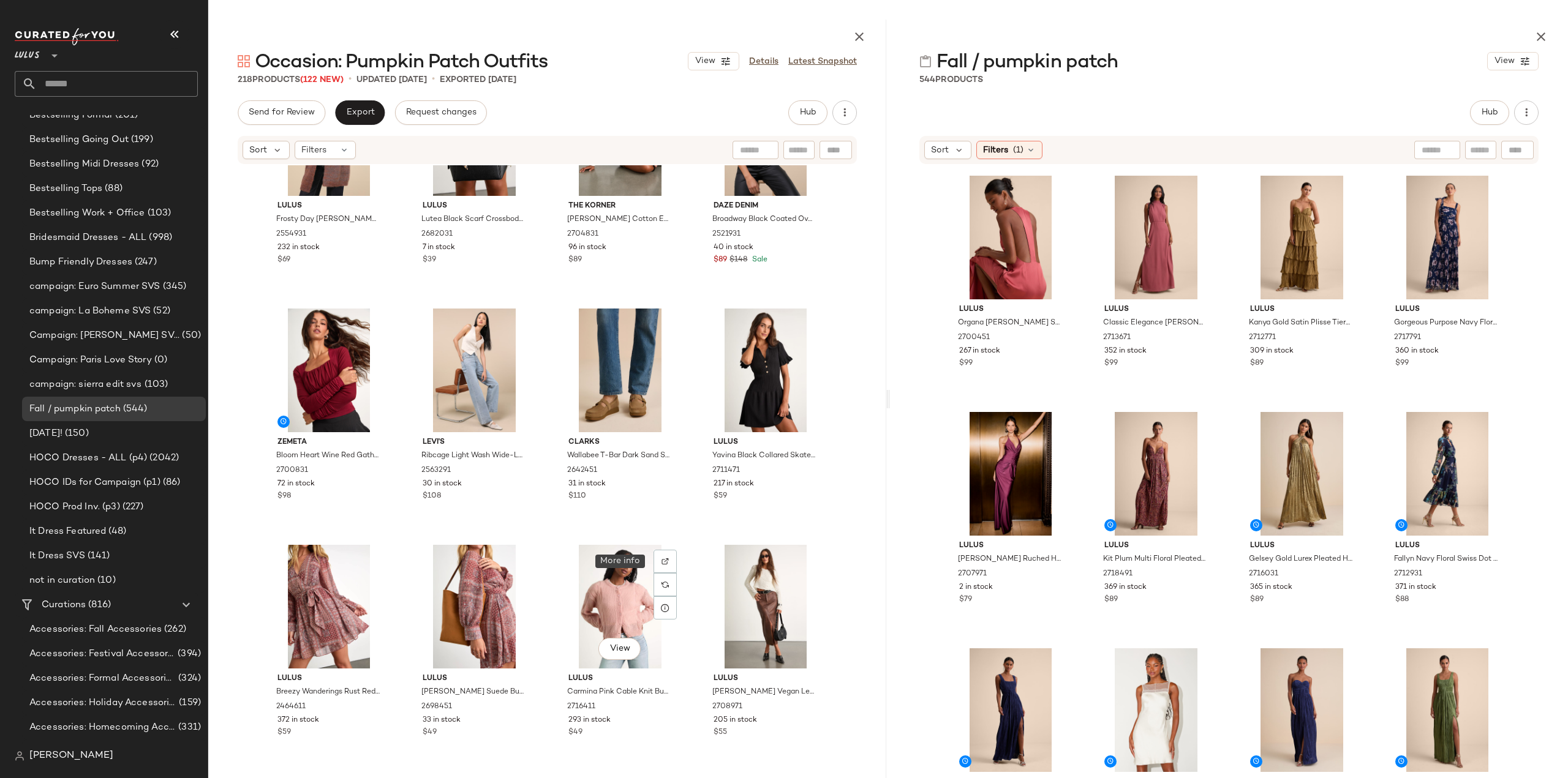
scroll to position [11398, 0]
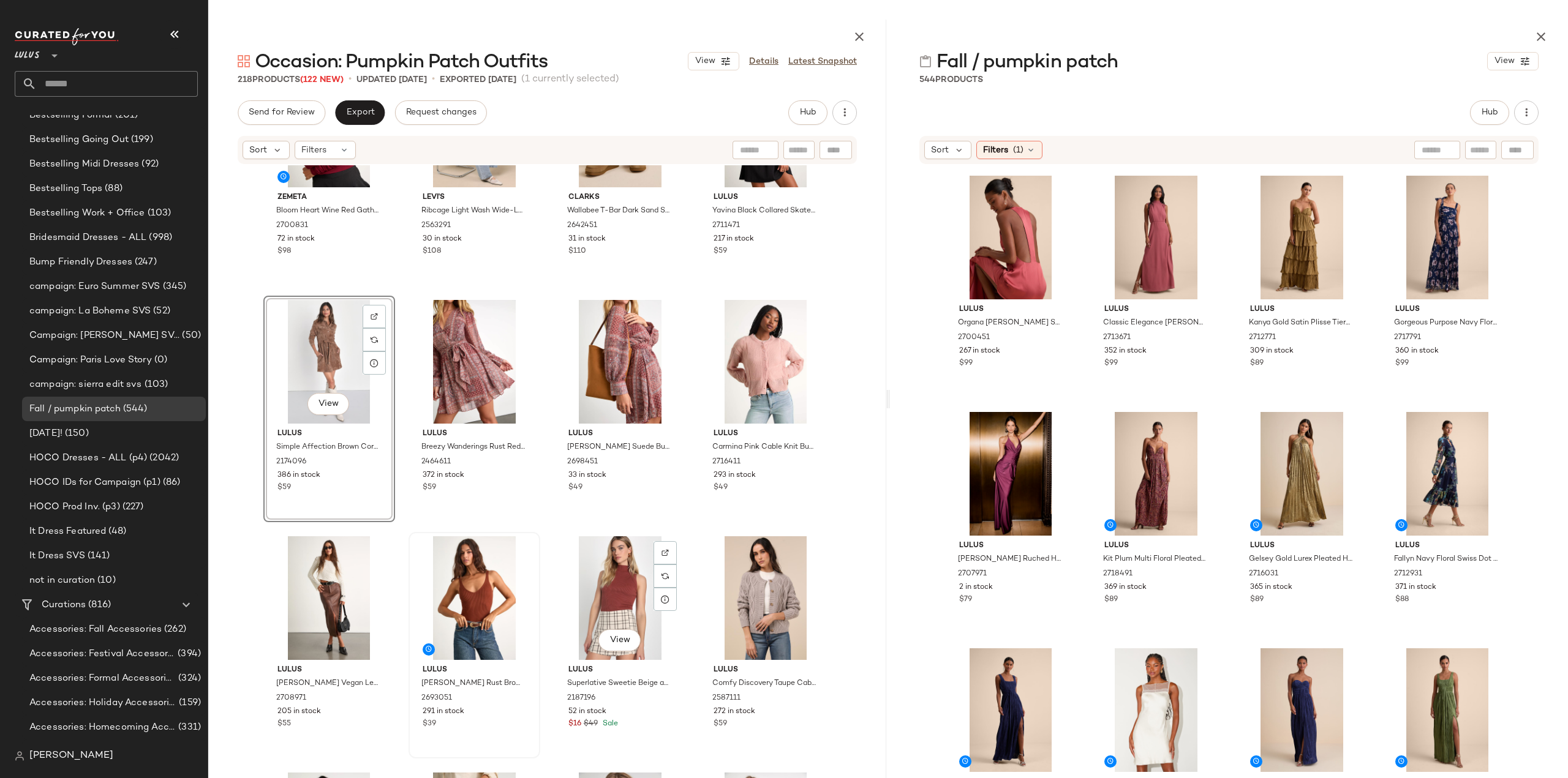
scroll to position [11582, 0]
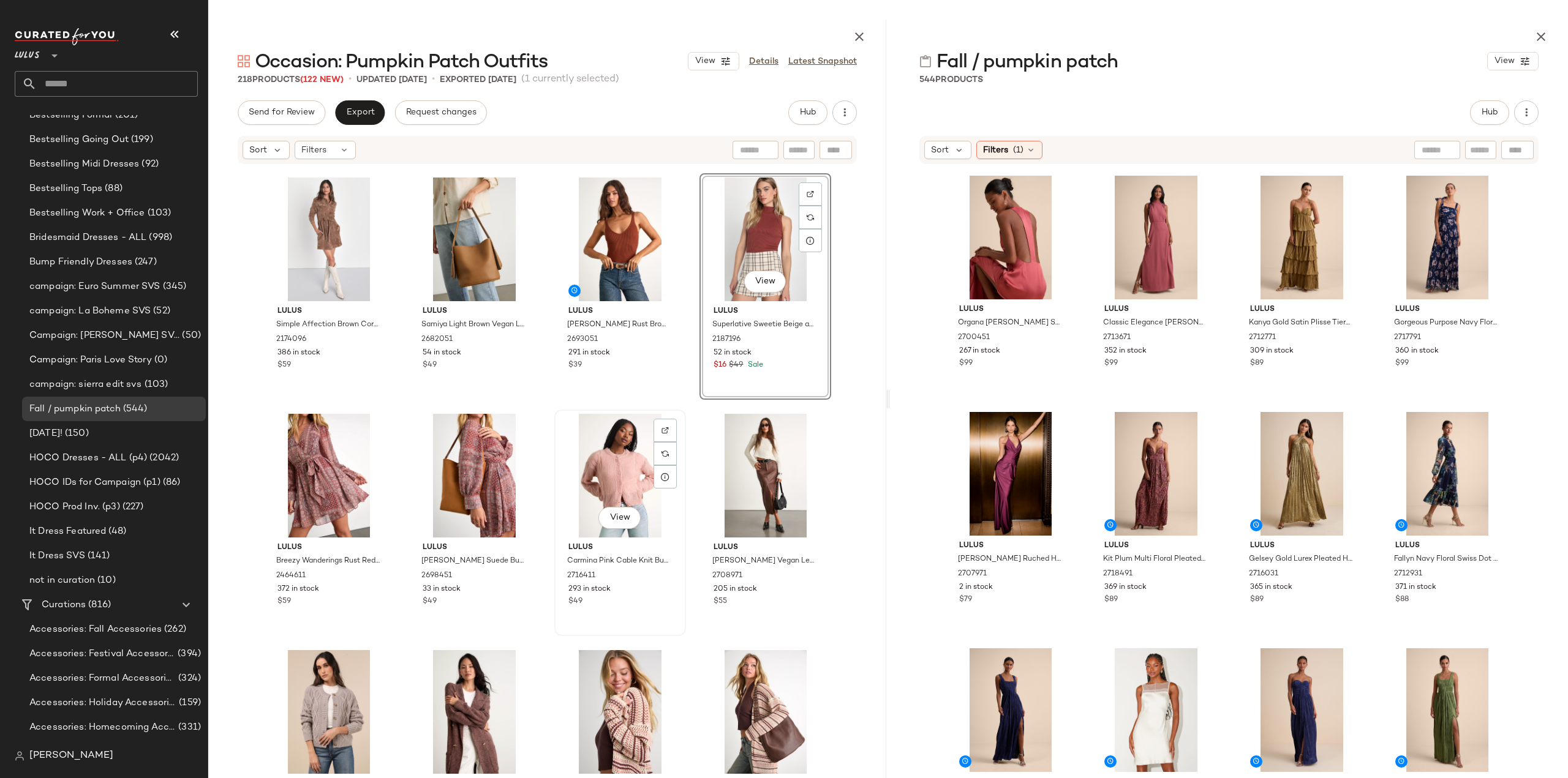
scroll to position [11643, 0]
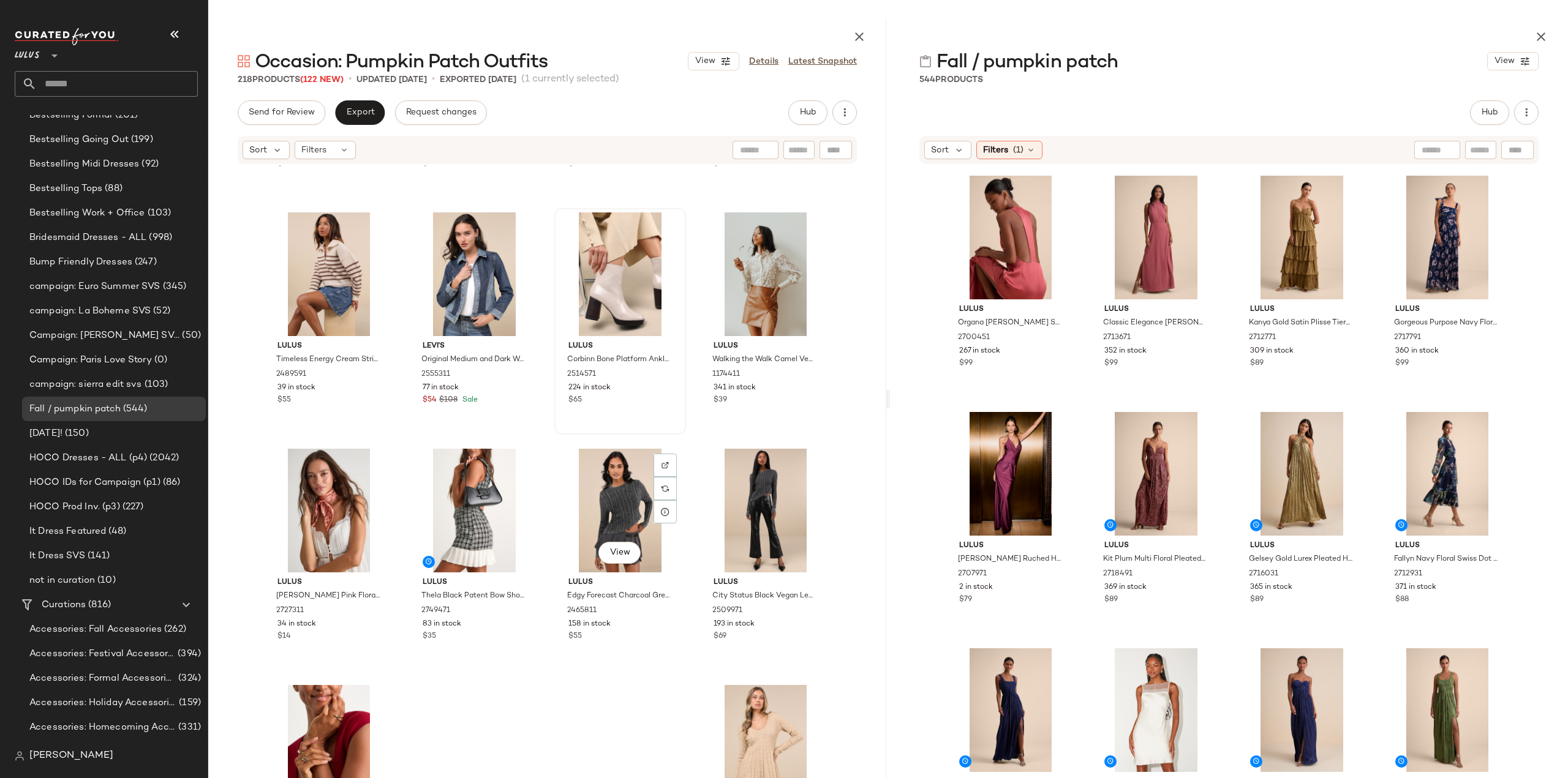
scroll to position [12318, 0]
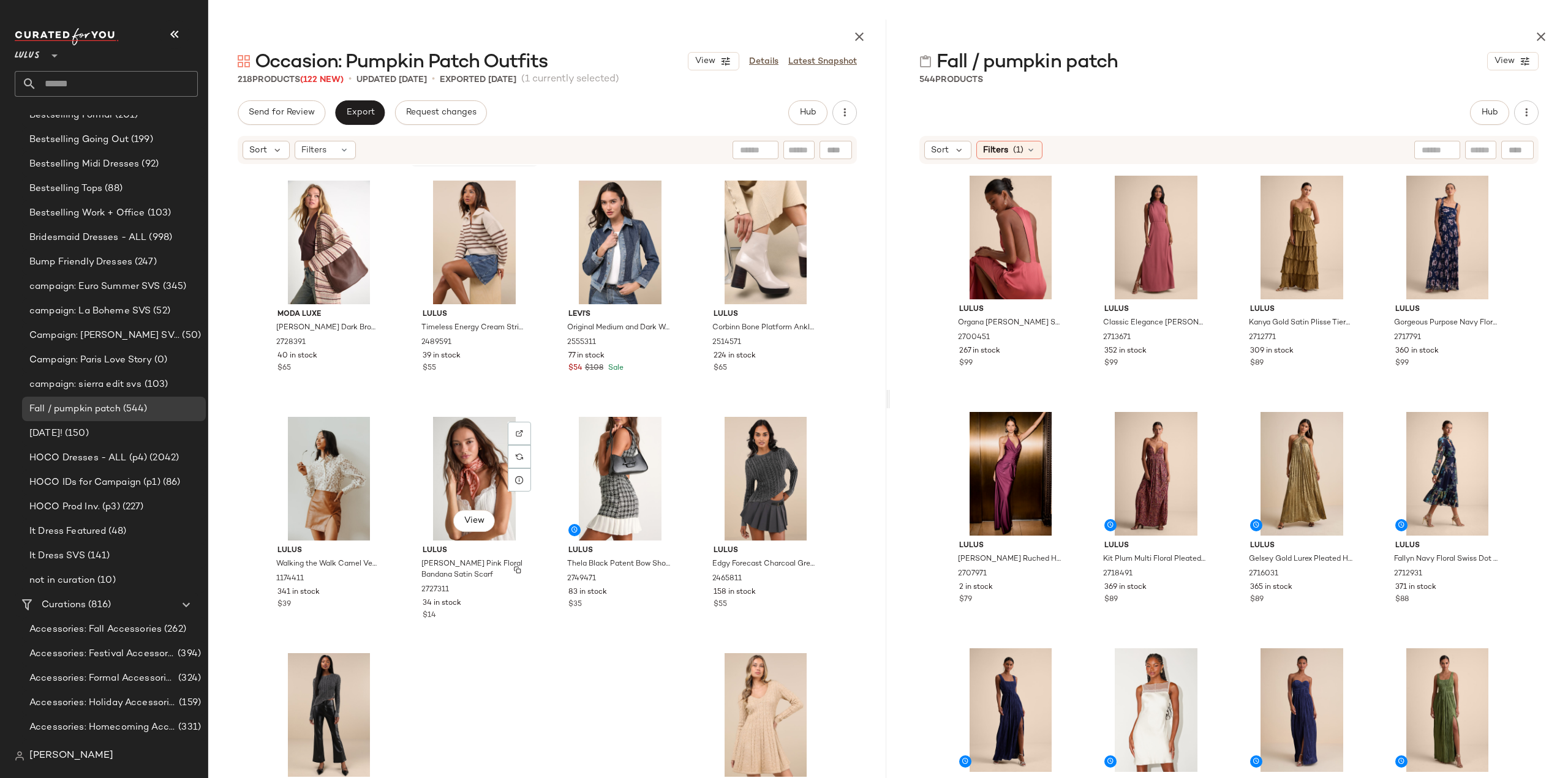
scroll to position [12318, 0]
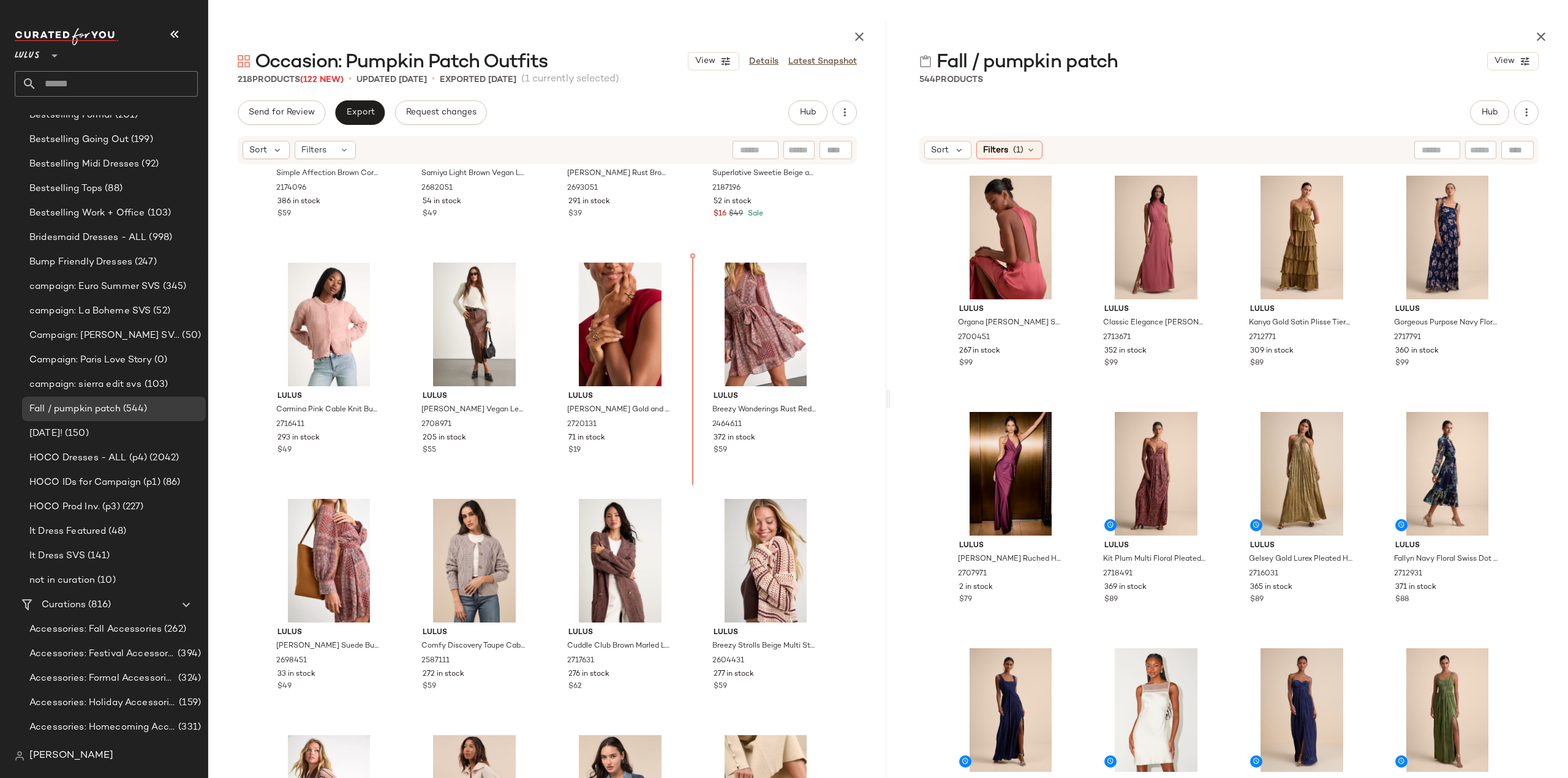
scroll to position [11645, 0]
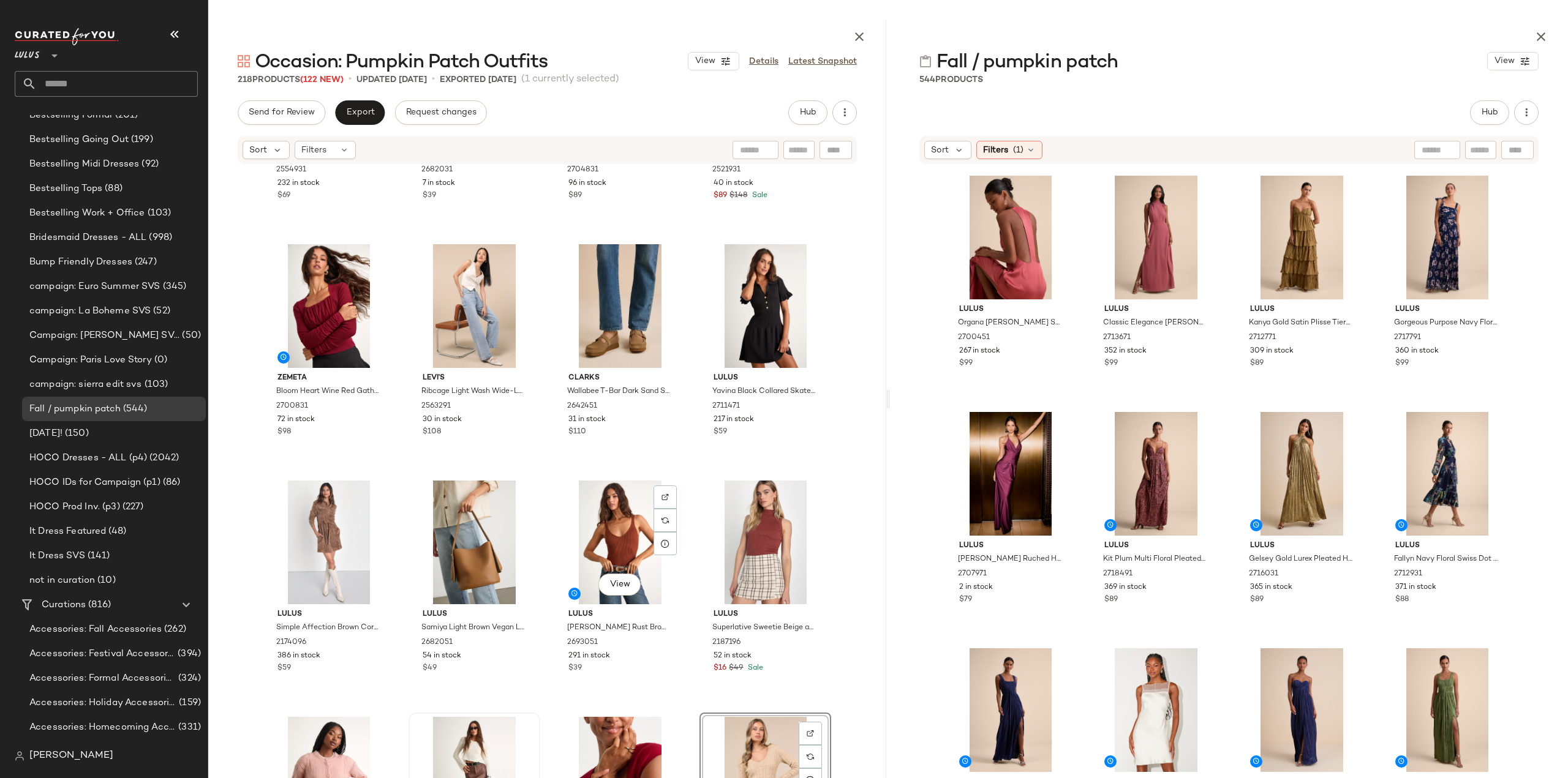
scroll to position [11462, 0]
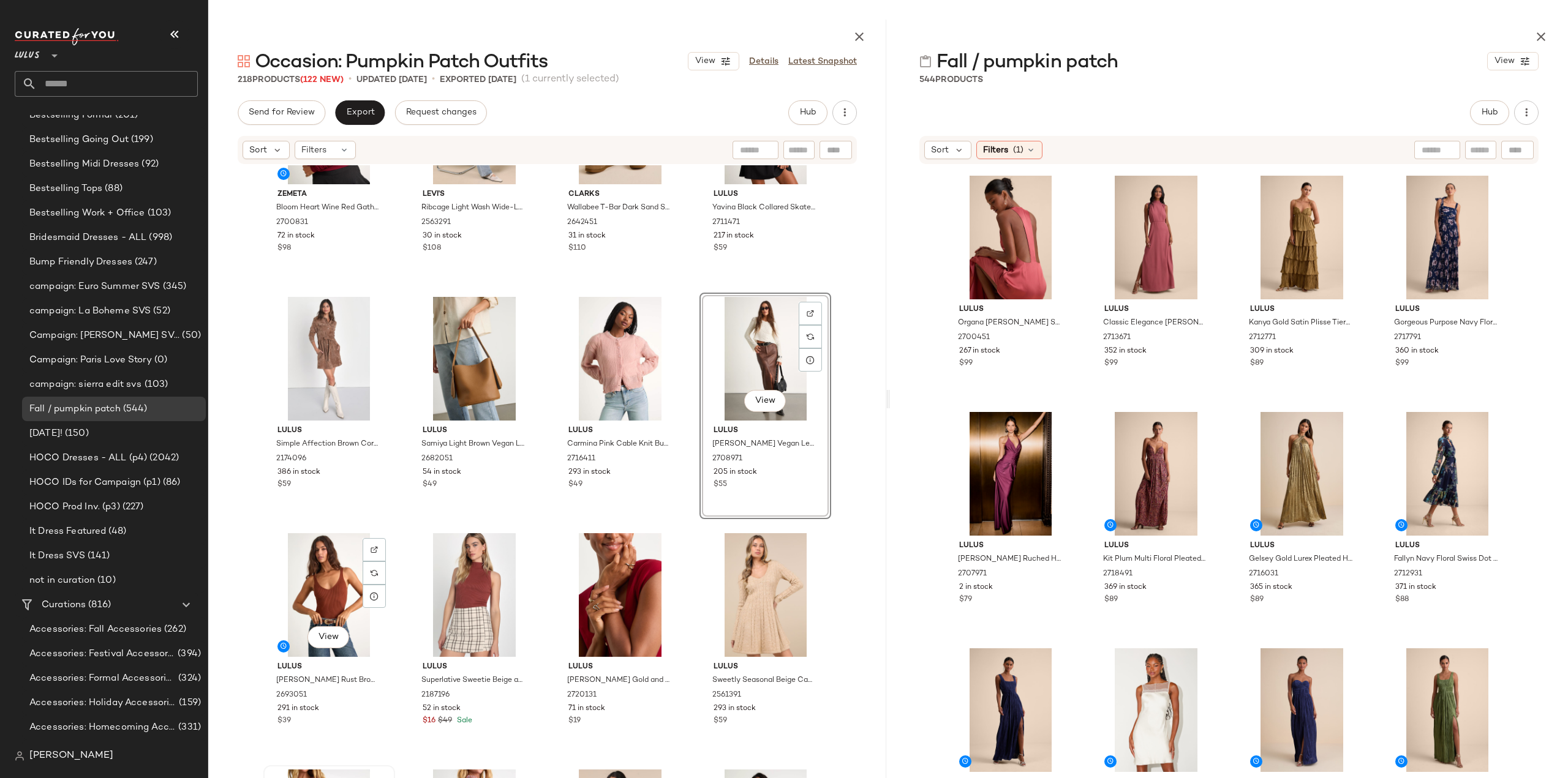
scroll to position [11584, 0]
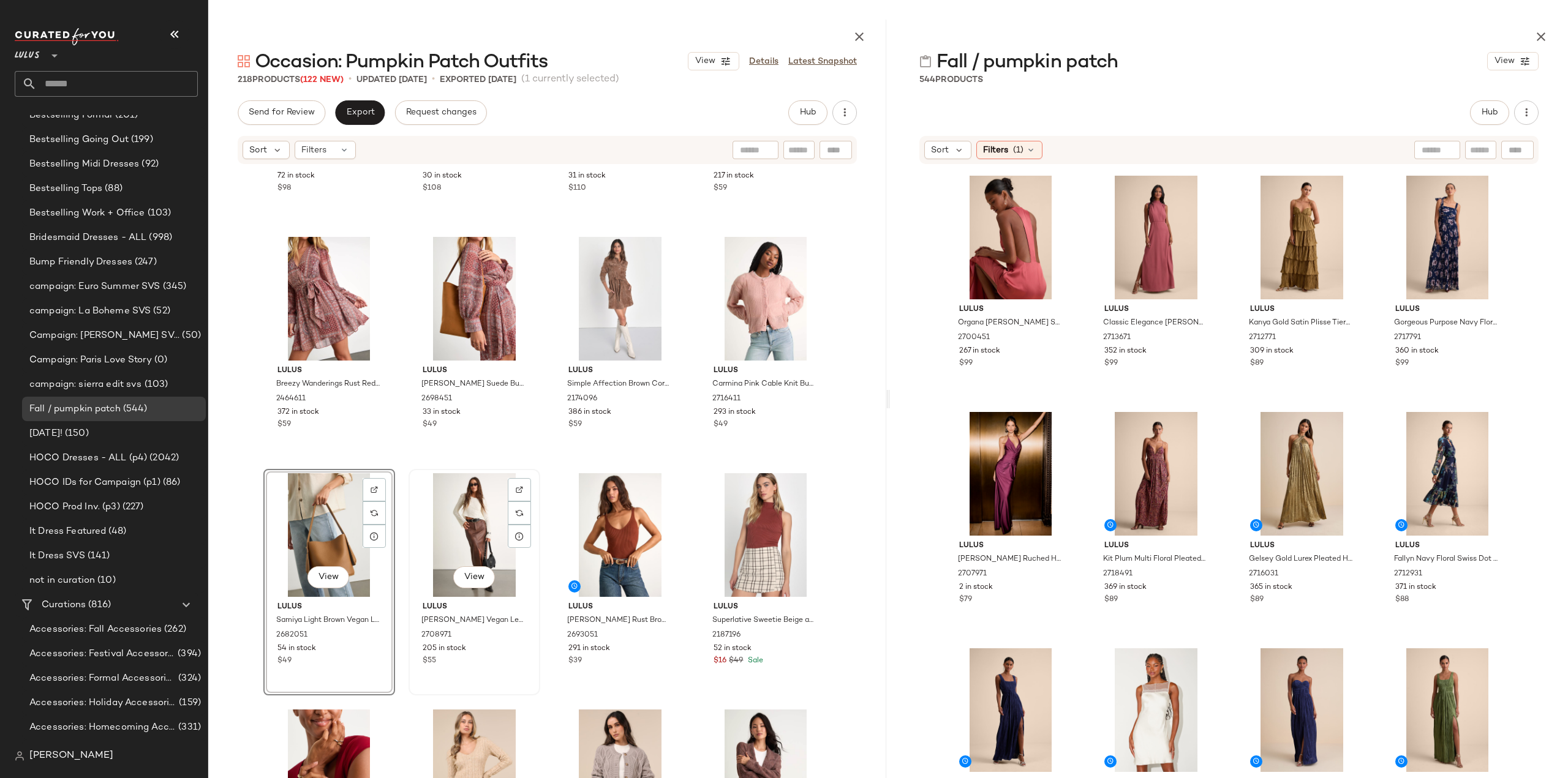
scroll to position [11400, 0]
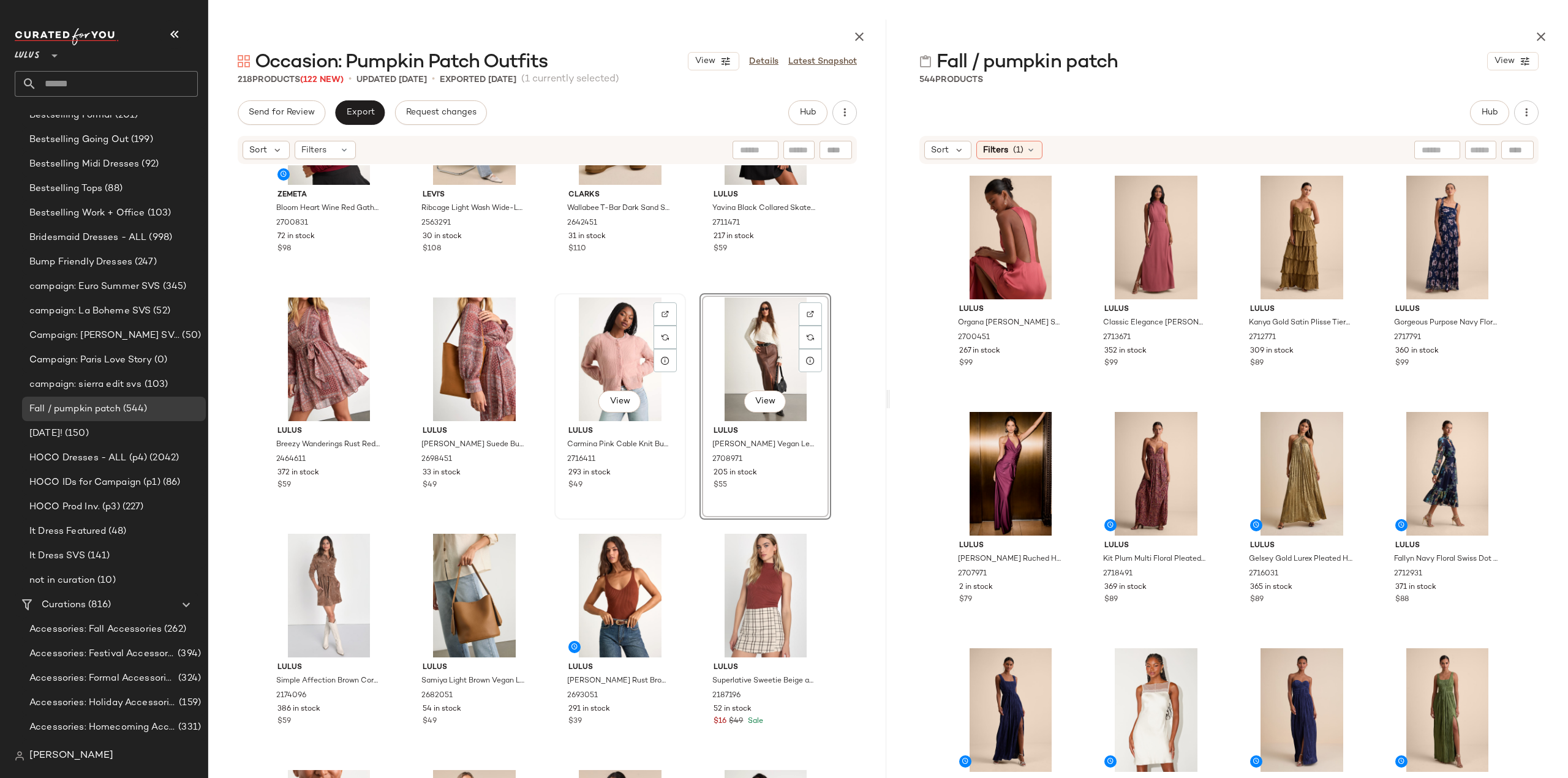
scroll to position [11584, 0]
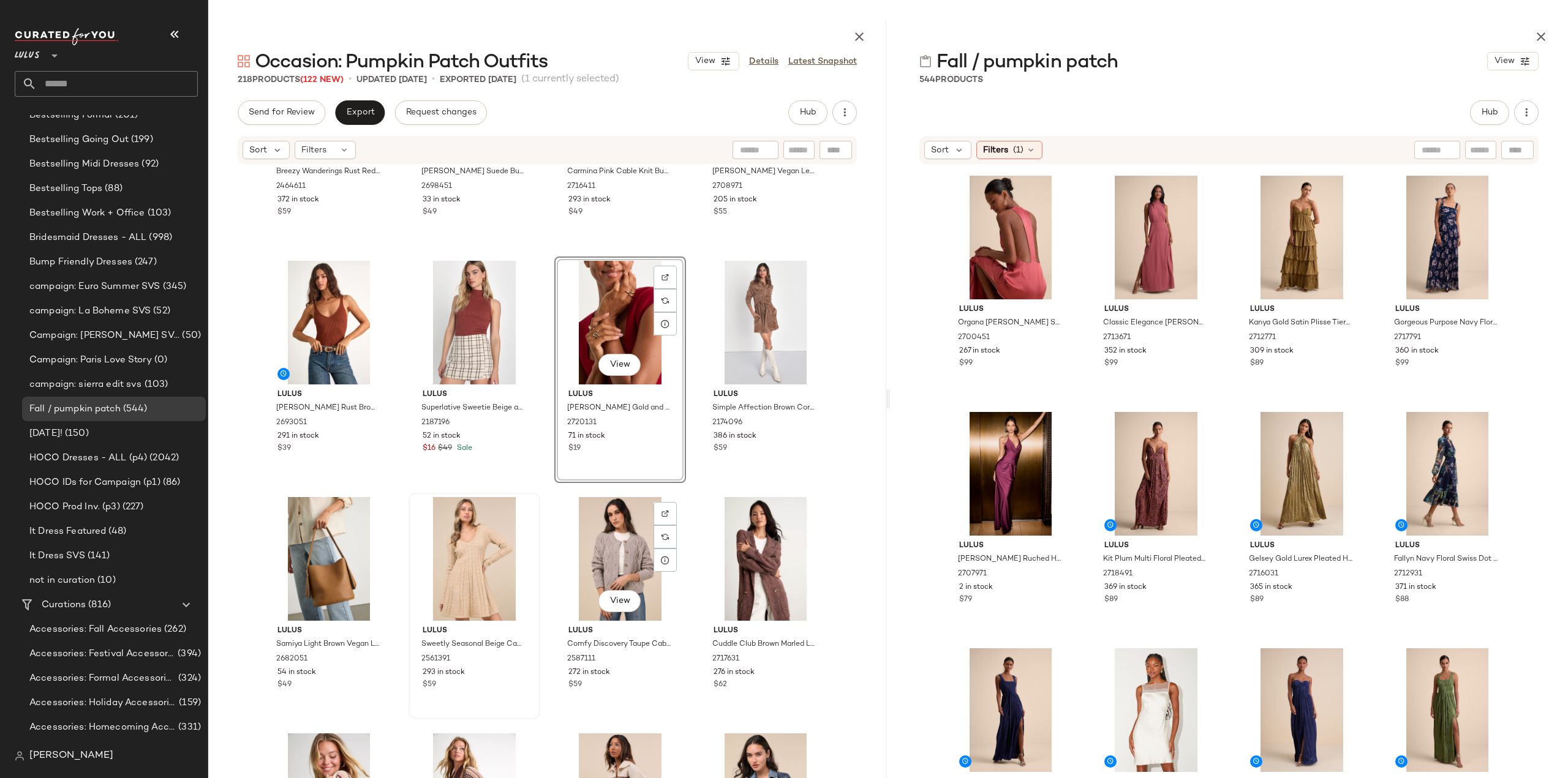
scroll to position [11767, 0]
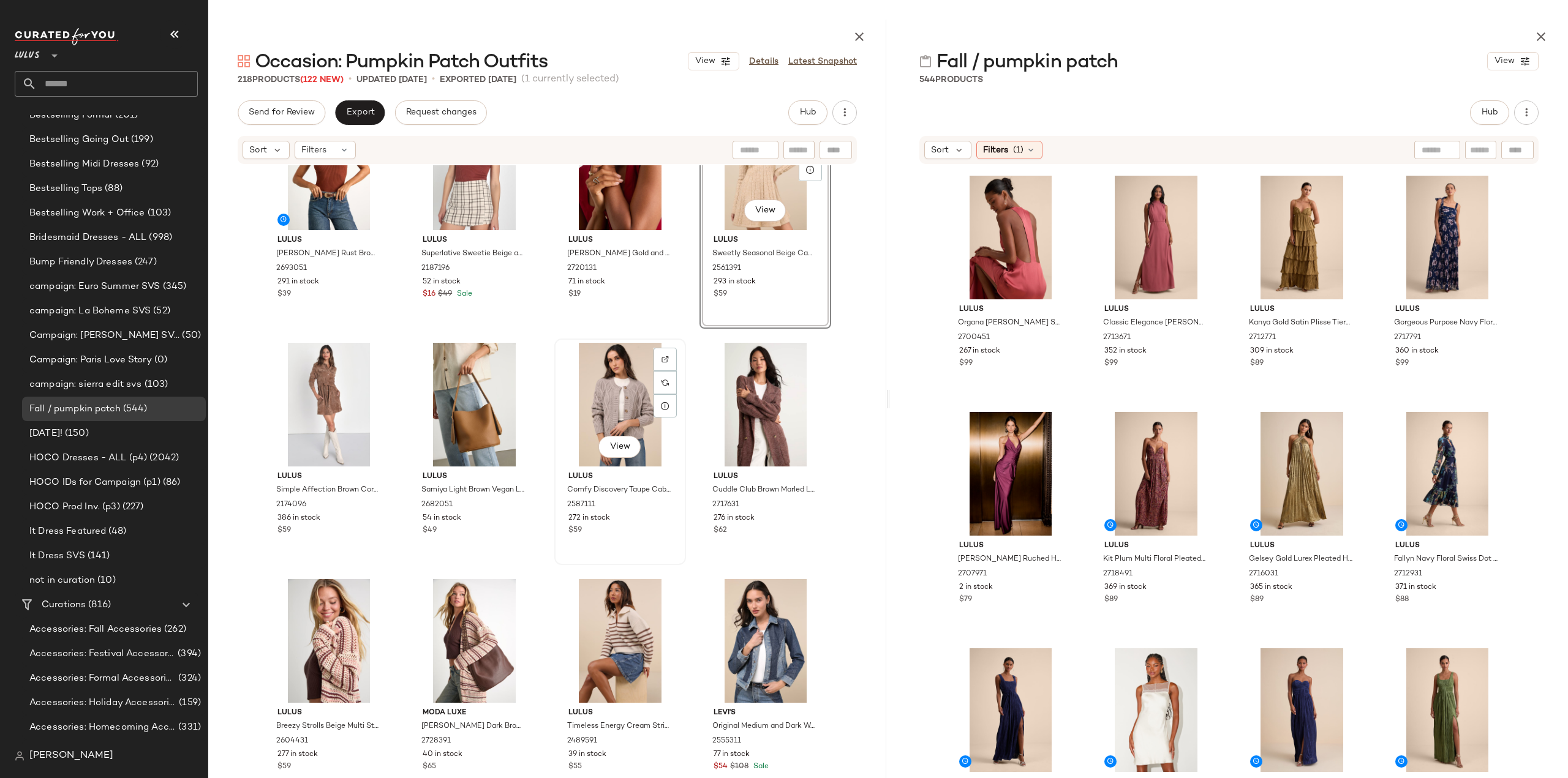
scroll to position [11890, 0]
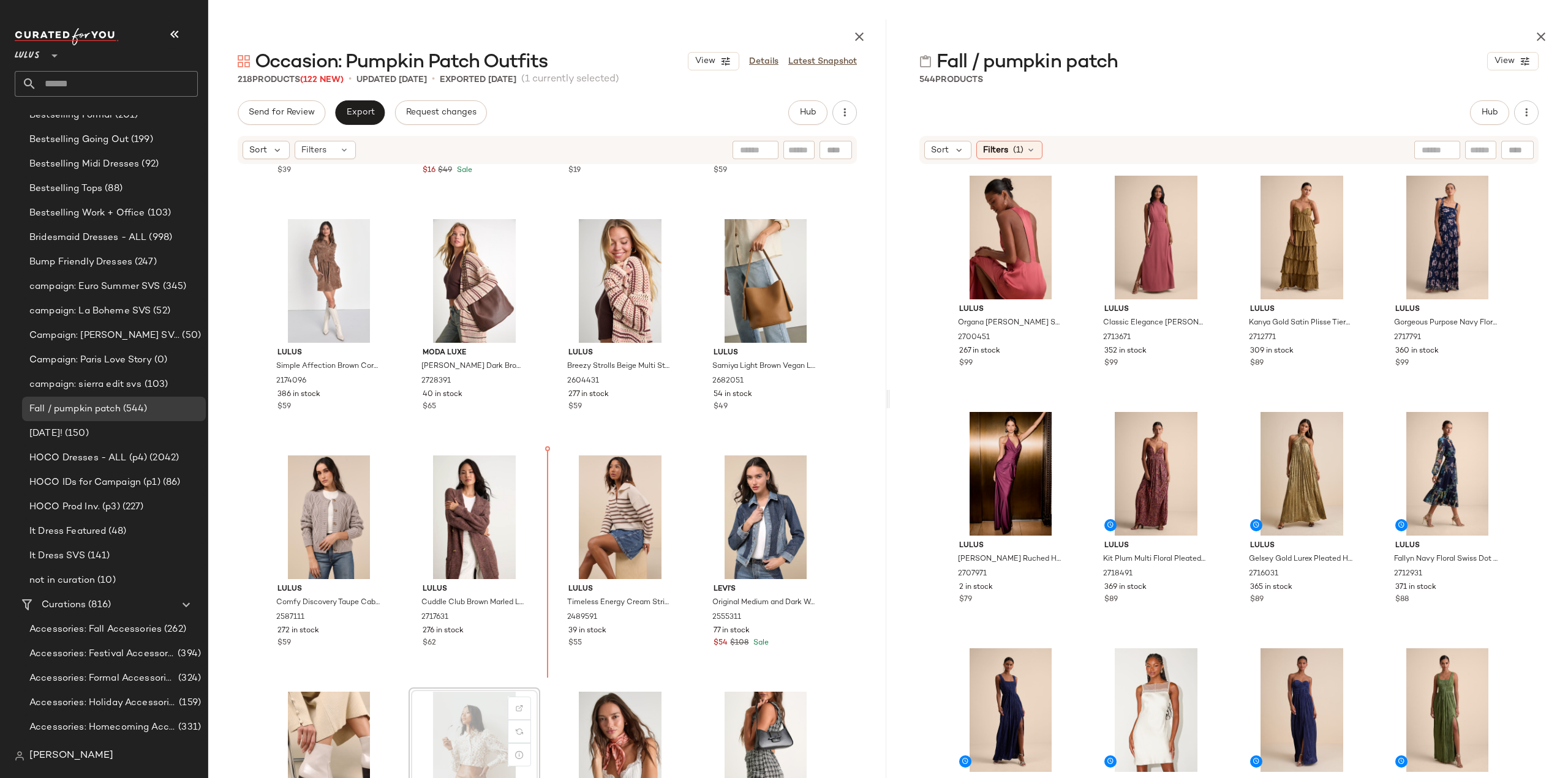
scroll to position [12013, 0]
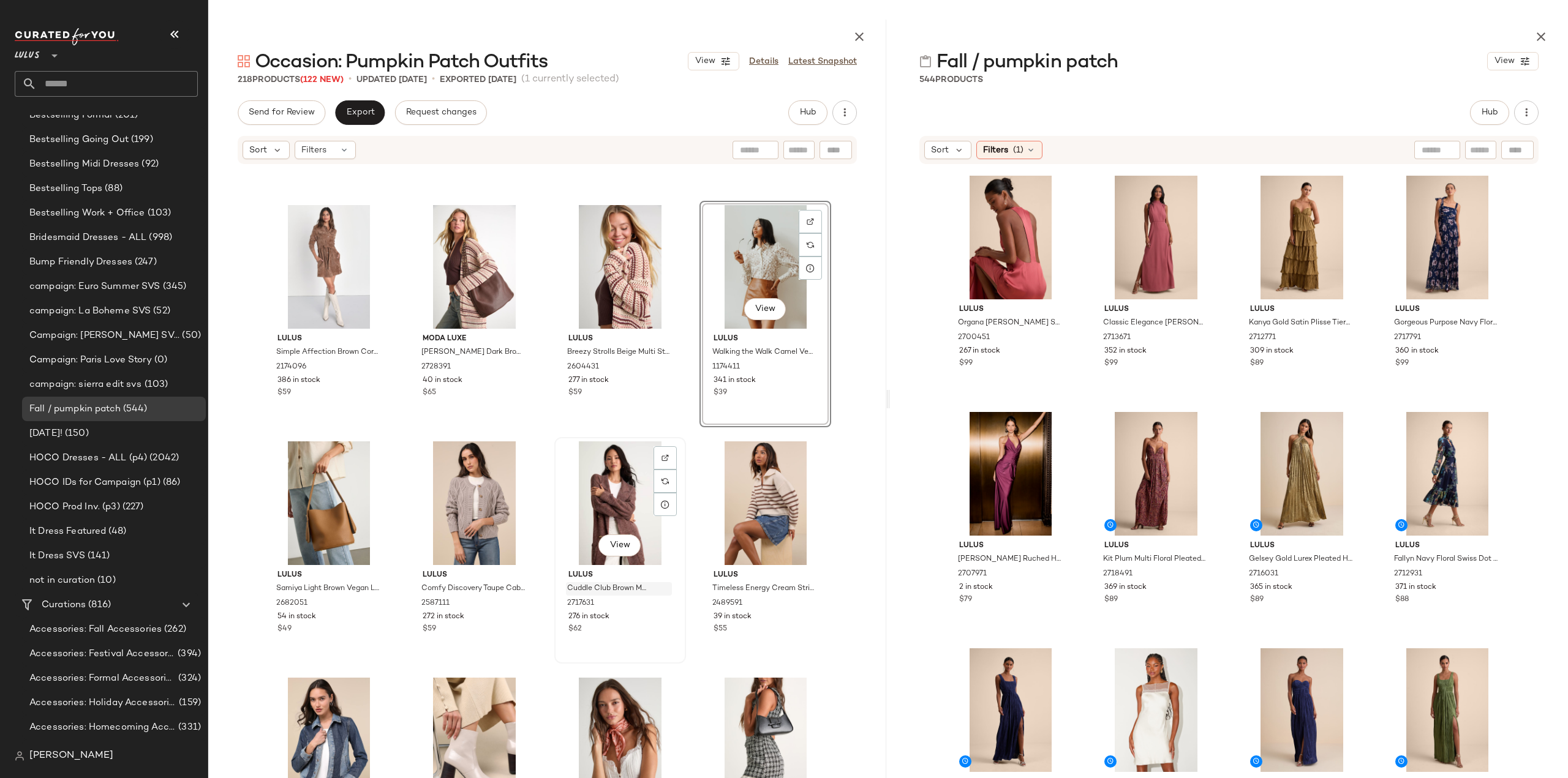
scroll to position [12134, 0]
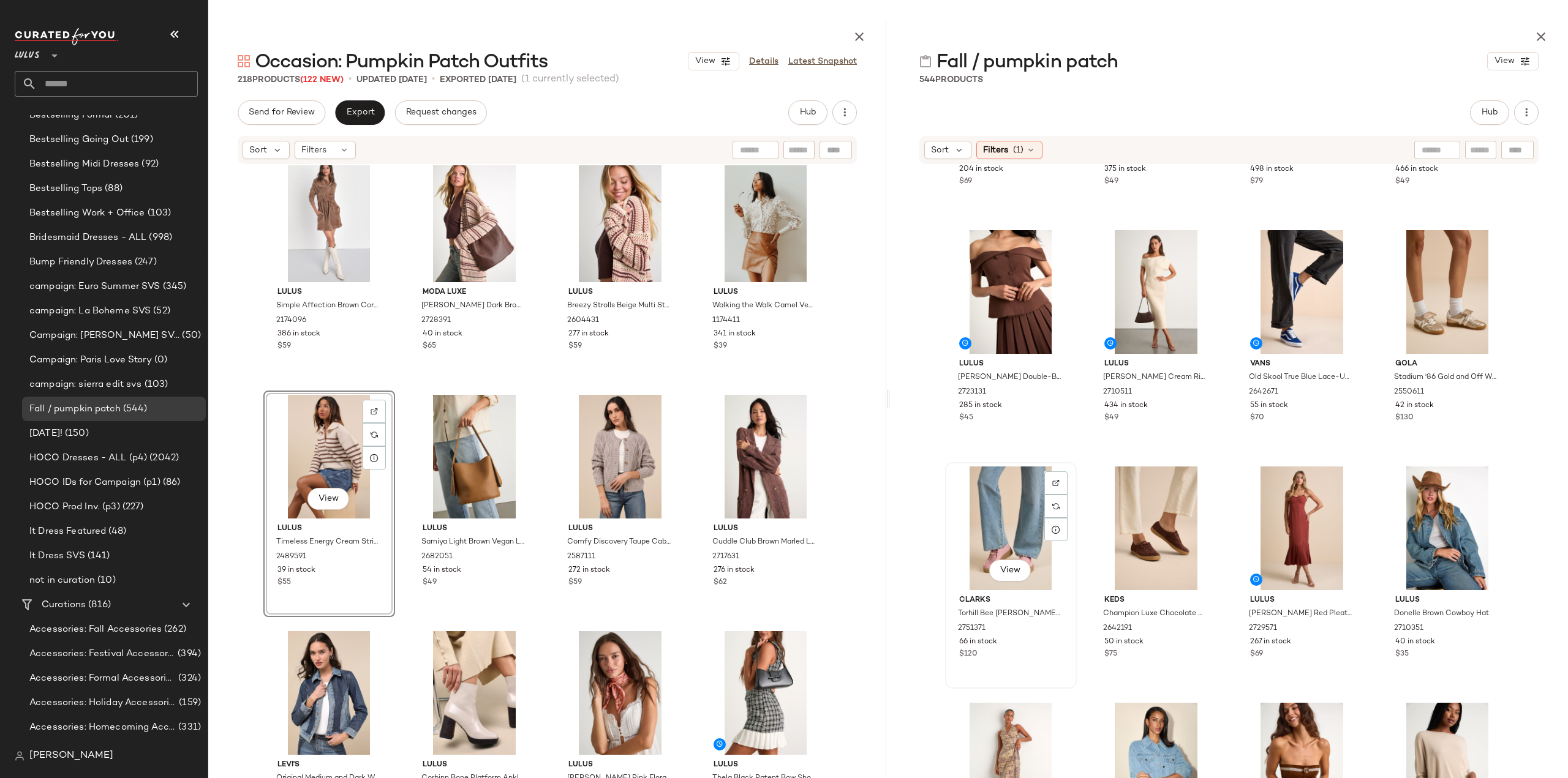
scroll to position [1234, 0]
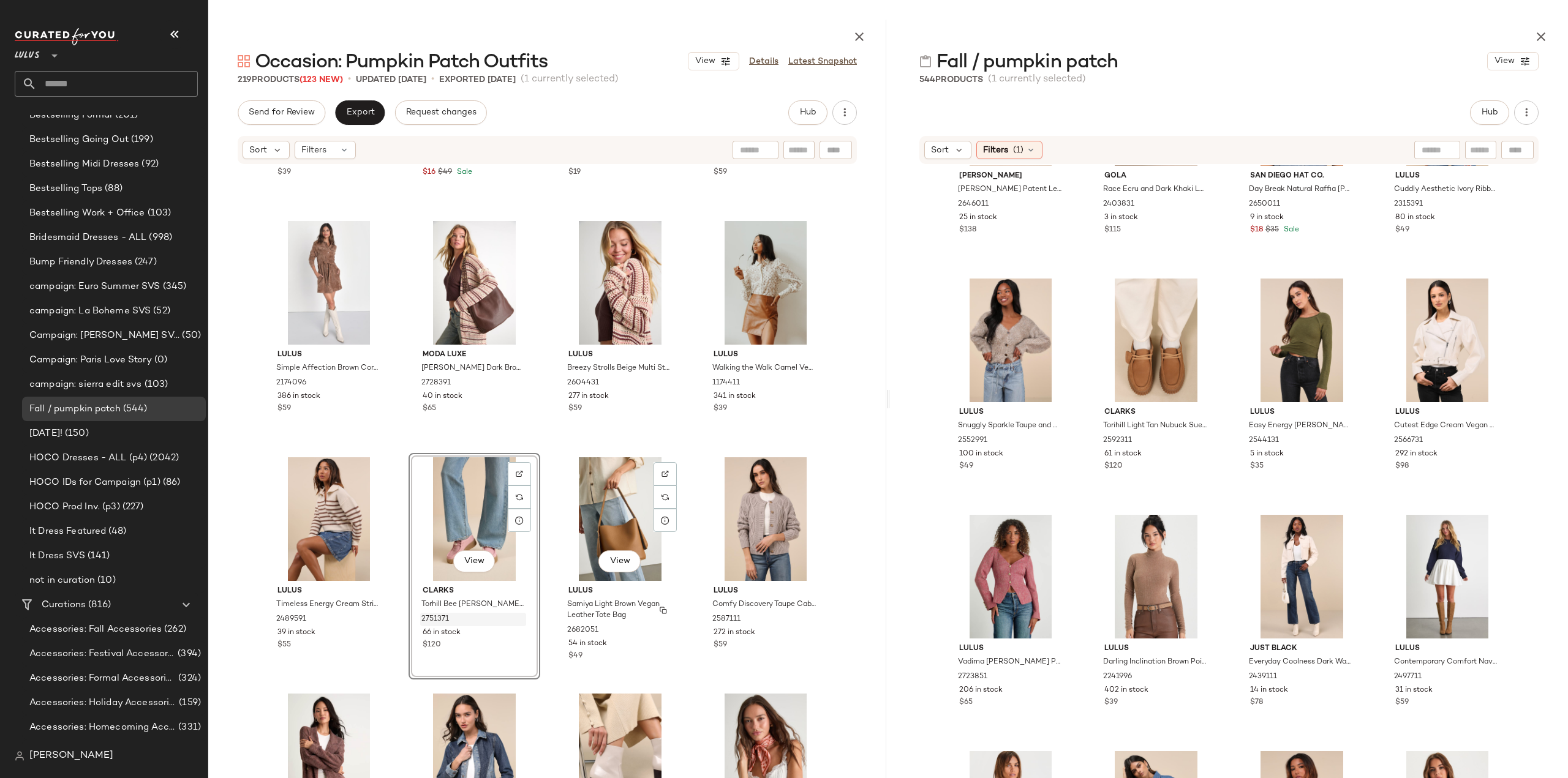
scroll to position [12011, 0]
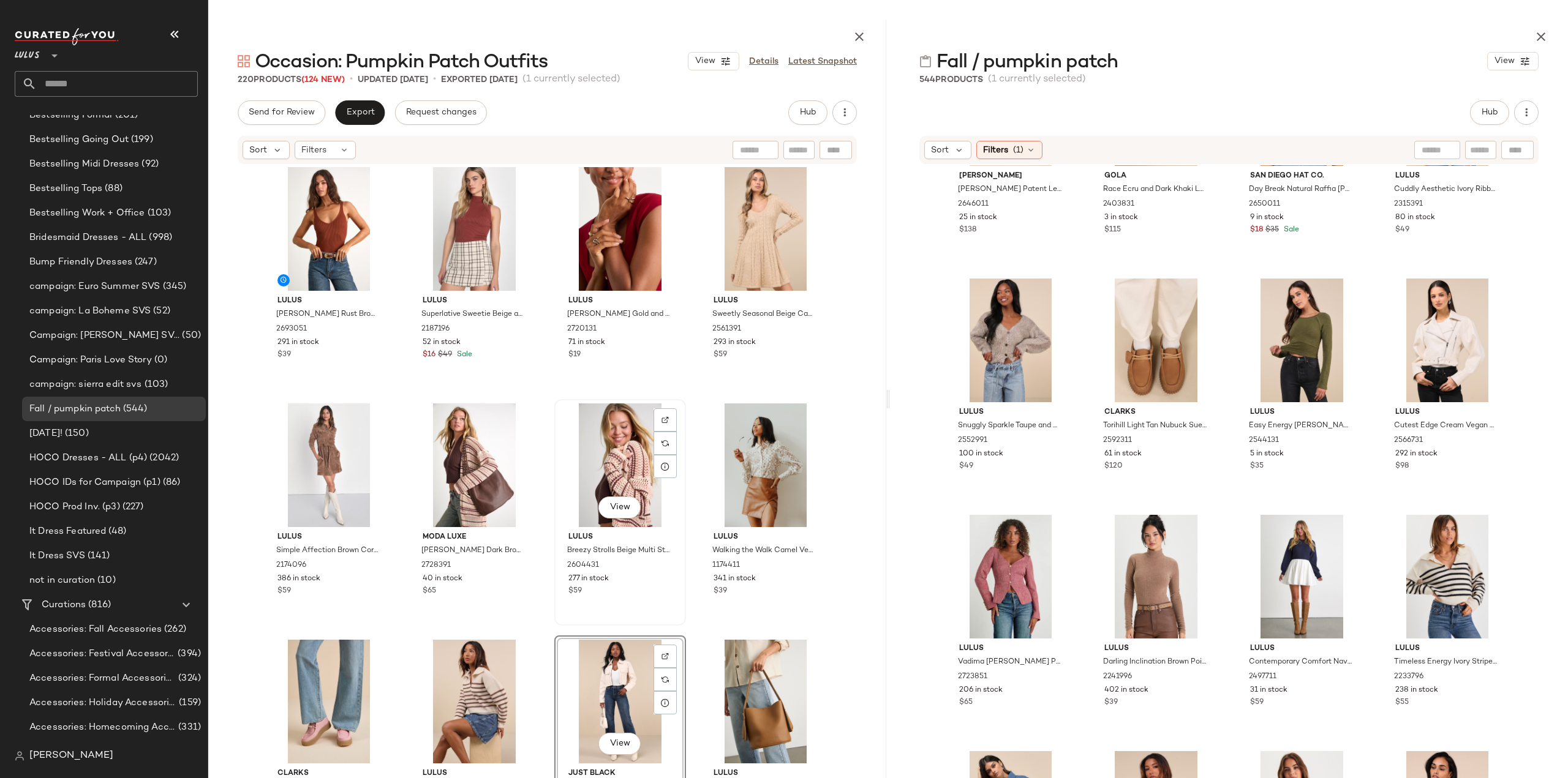
scroll to position [12011, 0]
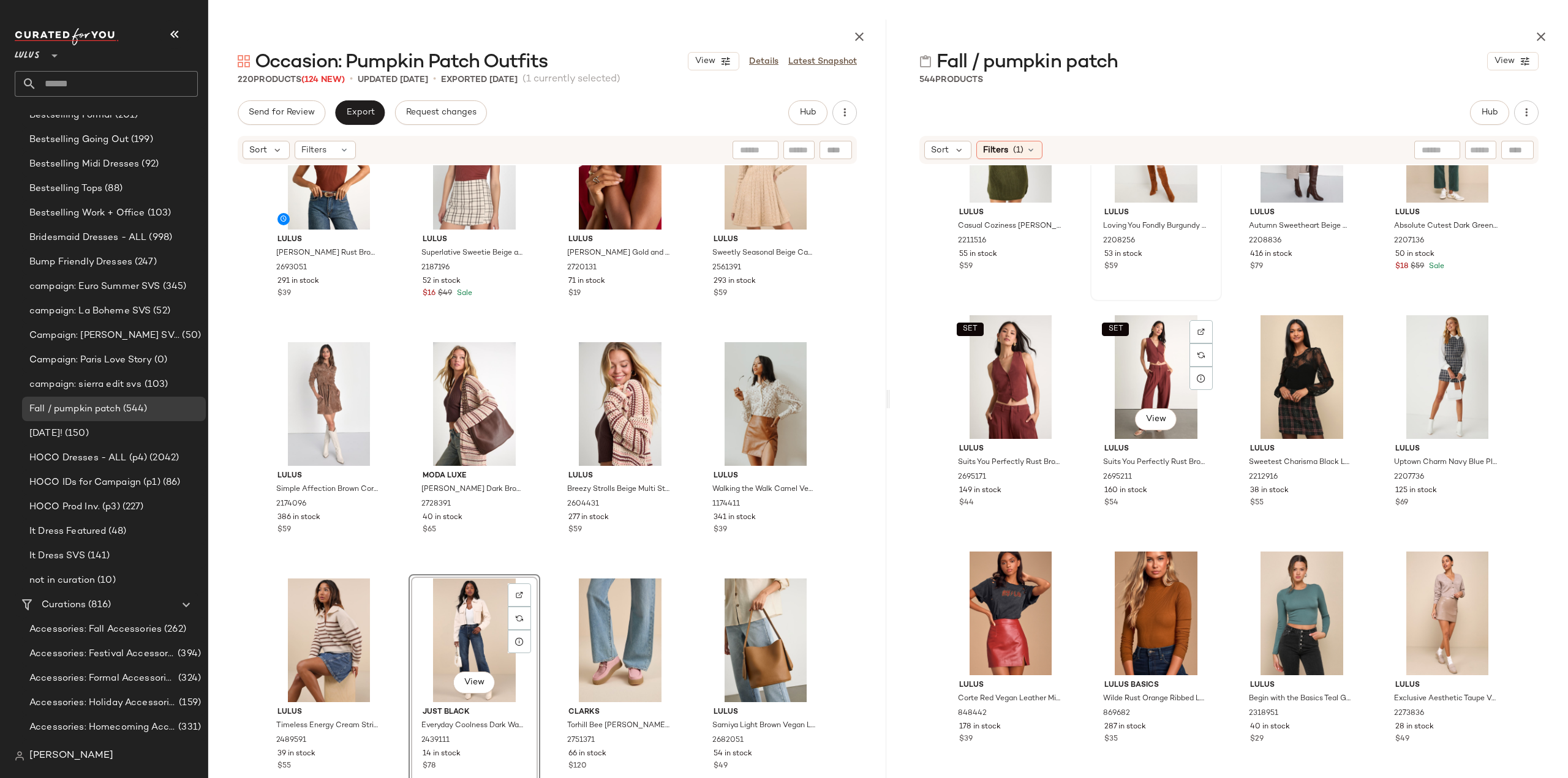
scroll to position [4539, 0]
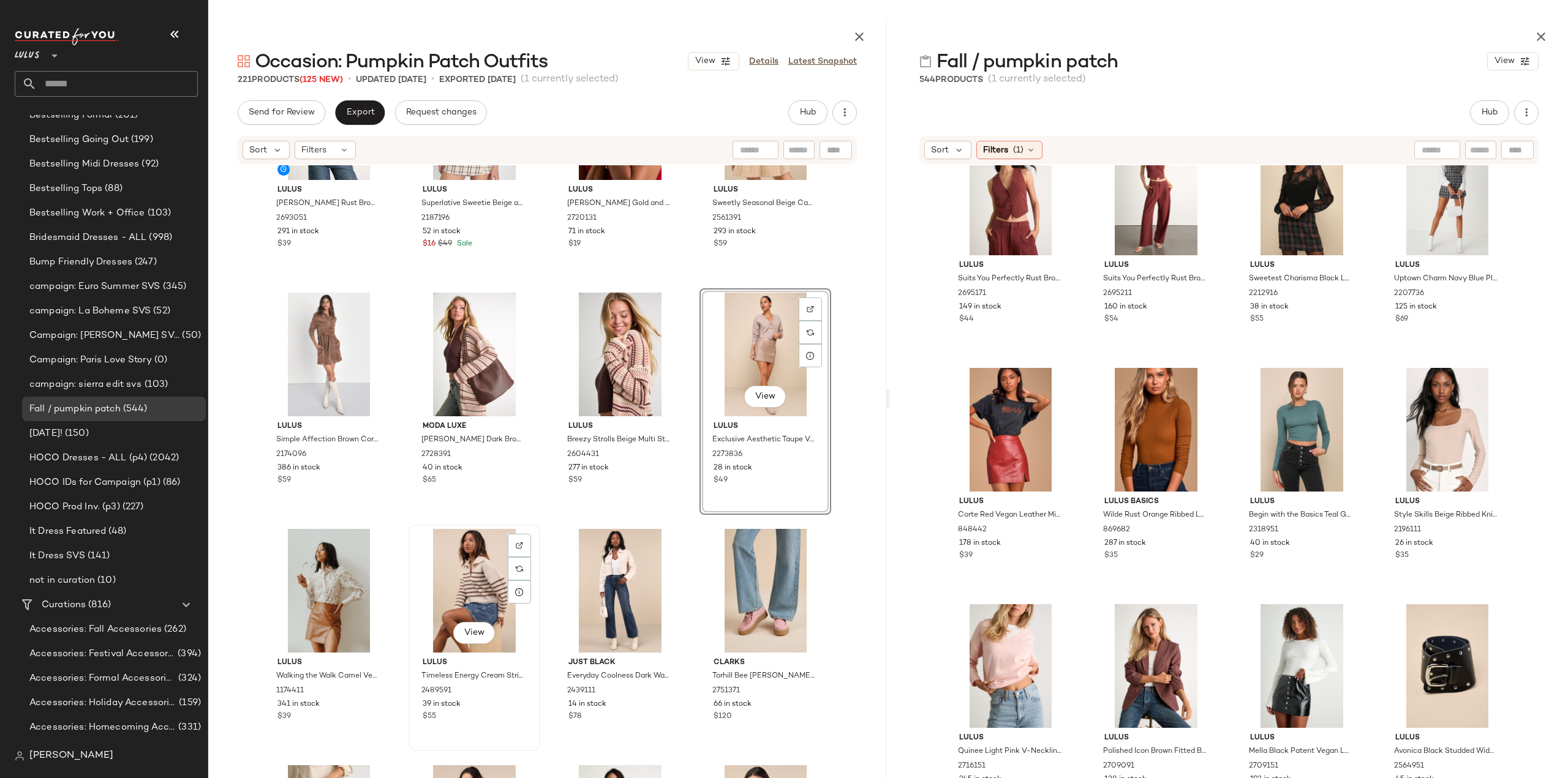
scroll to position [11951, 0]
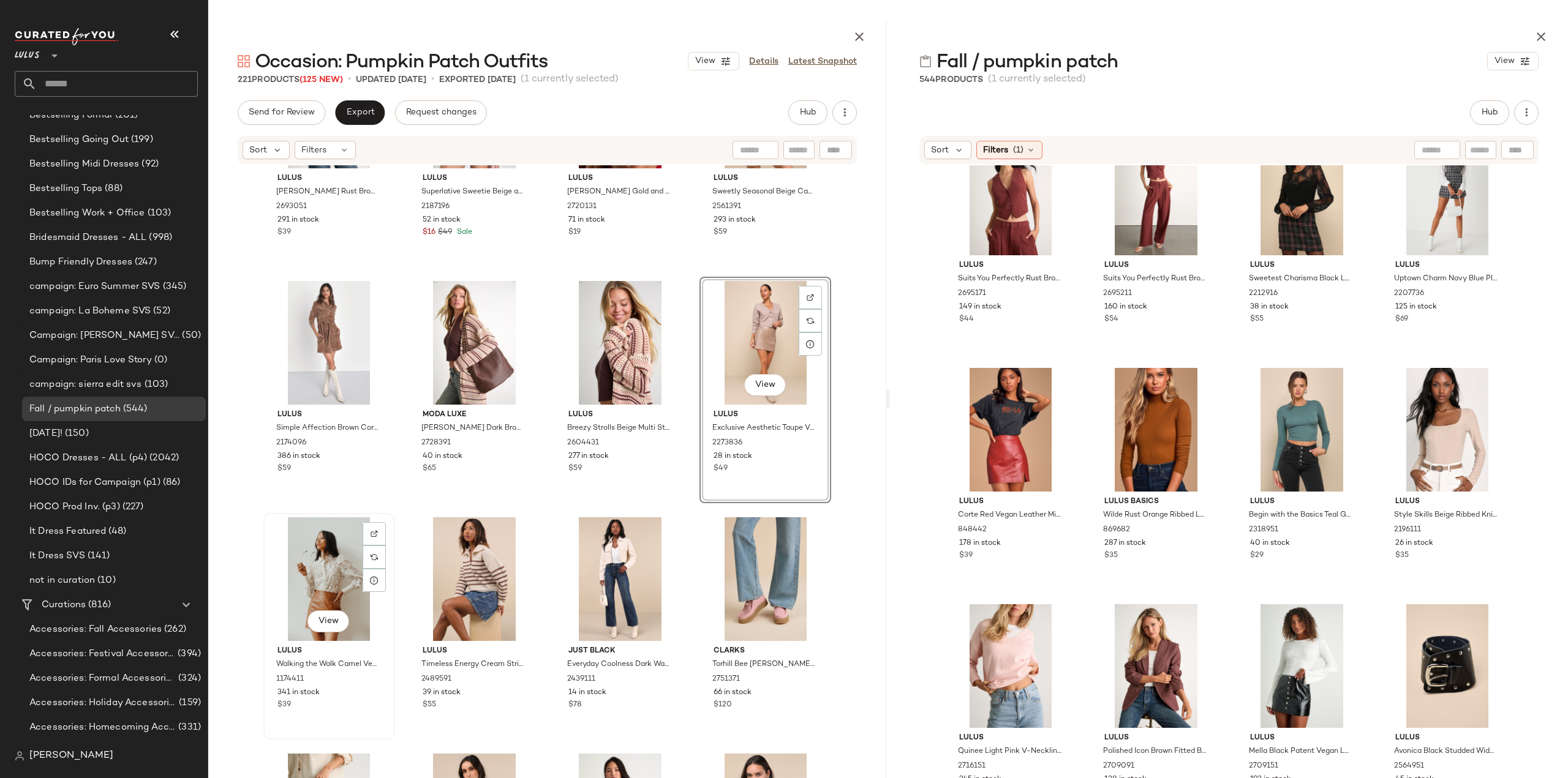
click at [344, 715] on div "View Lulus Walking the Walk Camel Vegan Leather Mini Skirt 1174411 341 in stock…" at bounding box center [329, 627] width 130 height 224
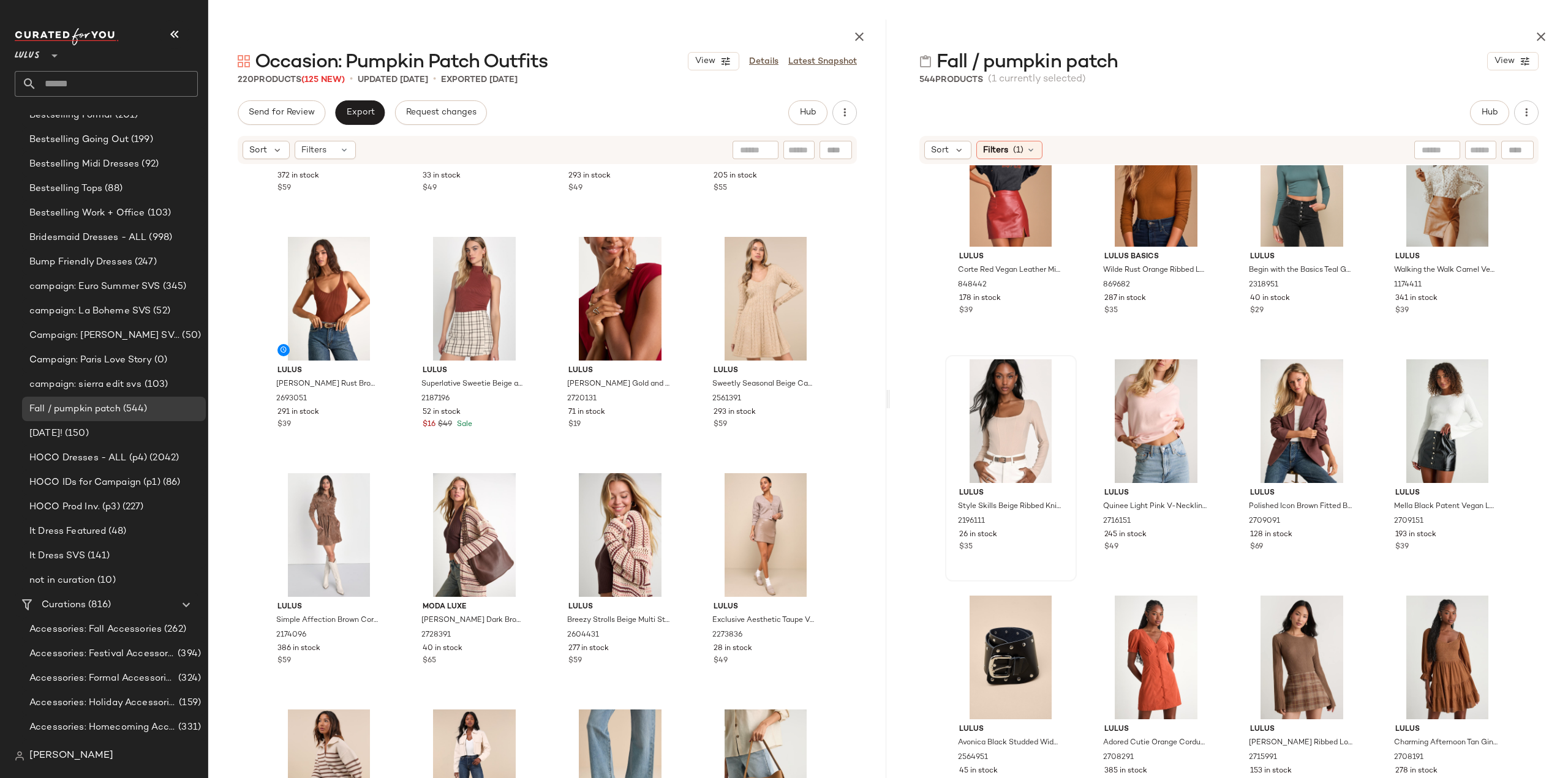
scroll to position [11828, 0]
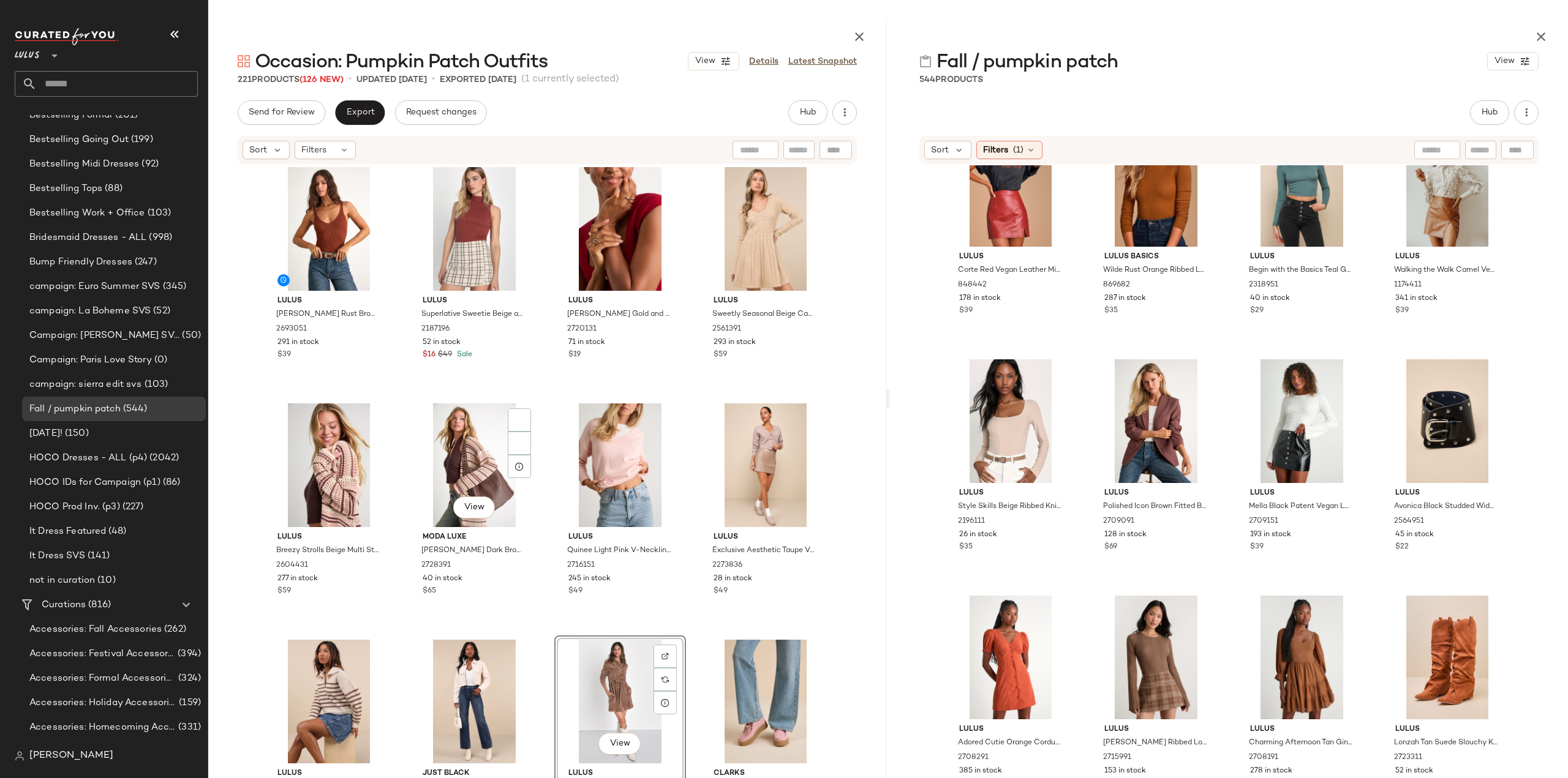
scroll to position [11890, 0]
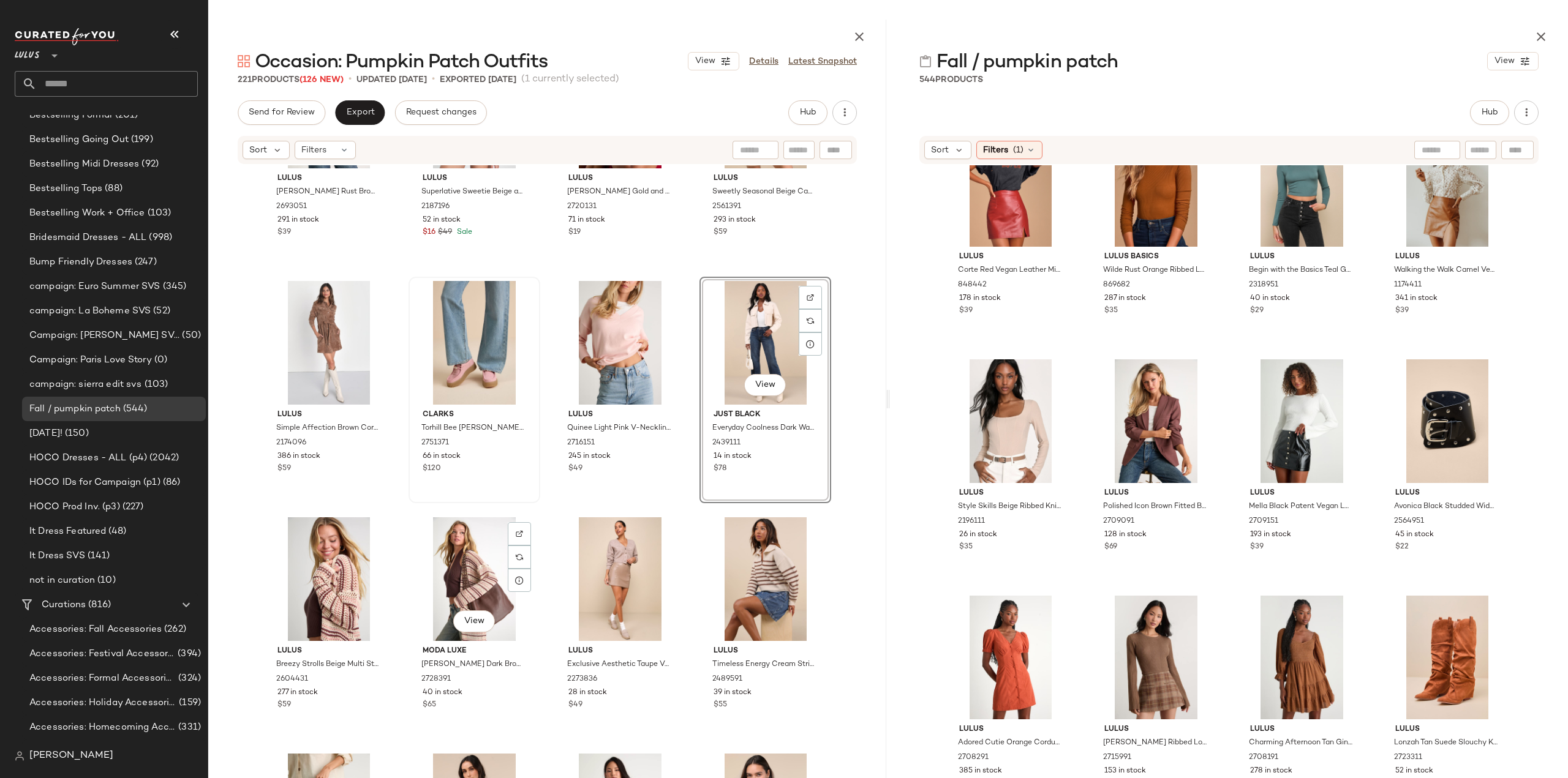
scroll to position [12073, 0]
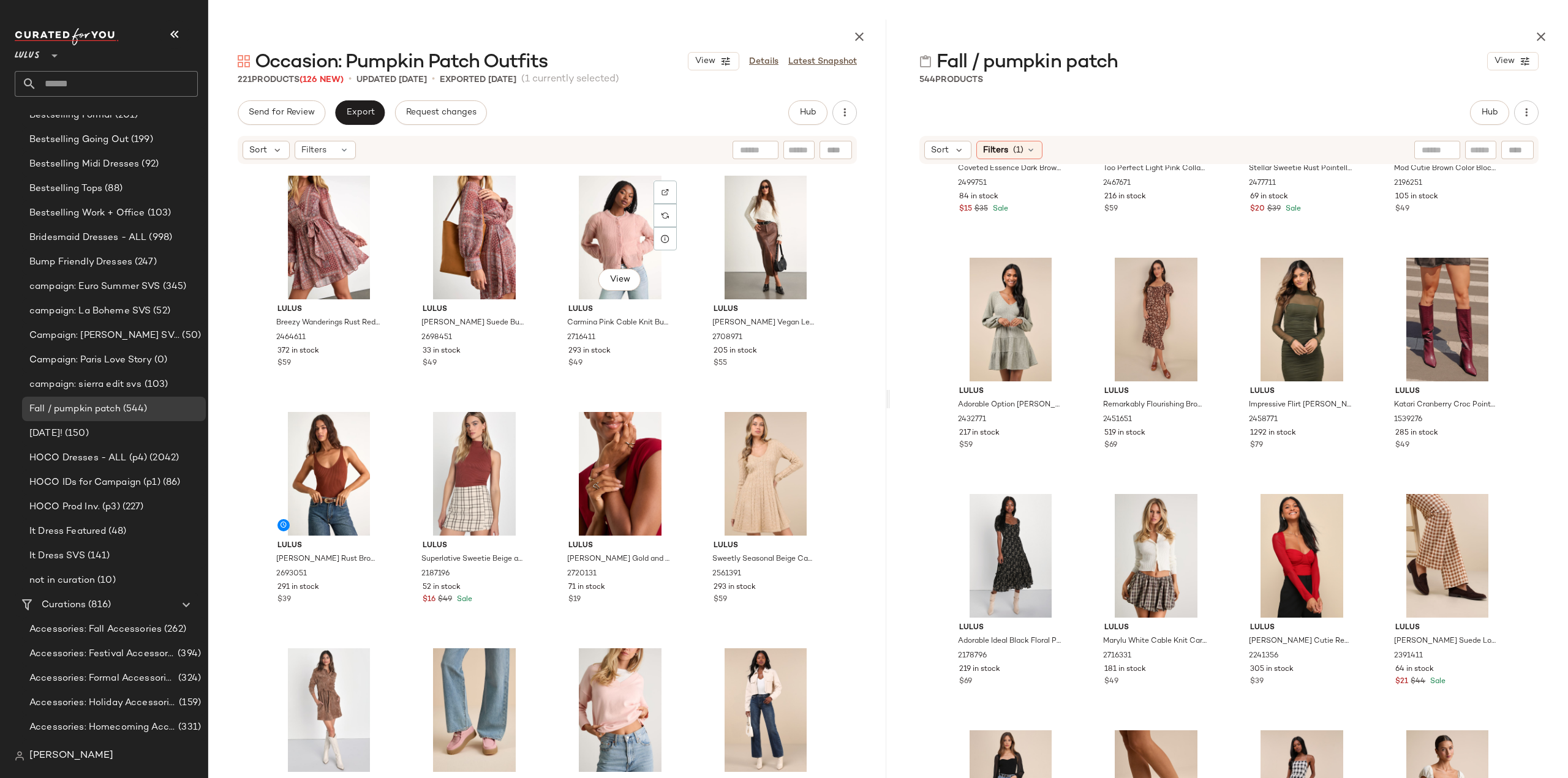
scroll to position [11706, 0]
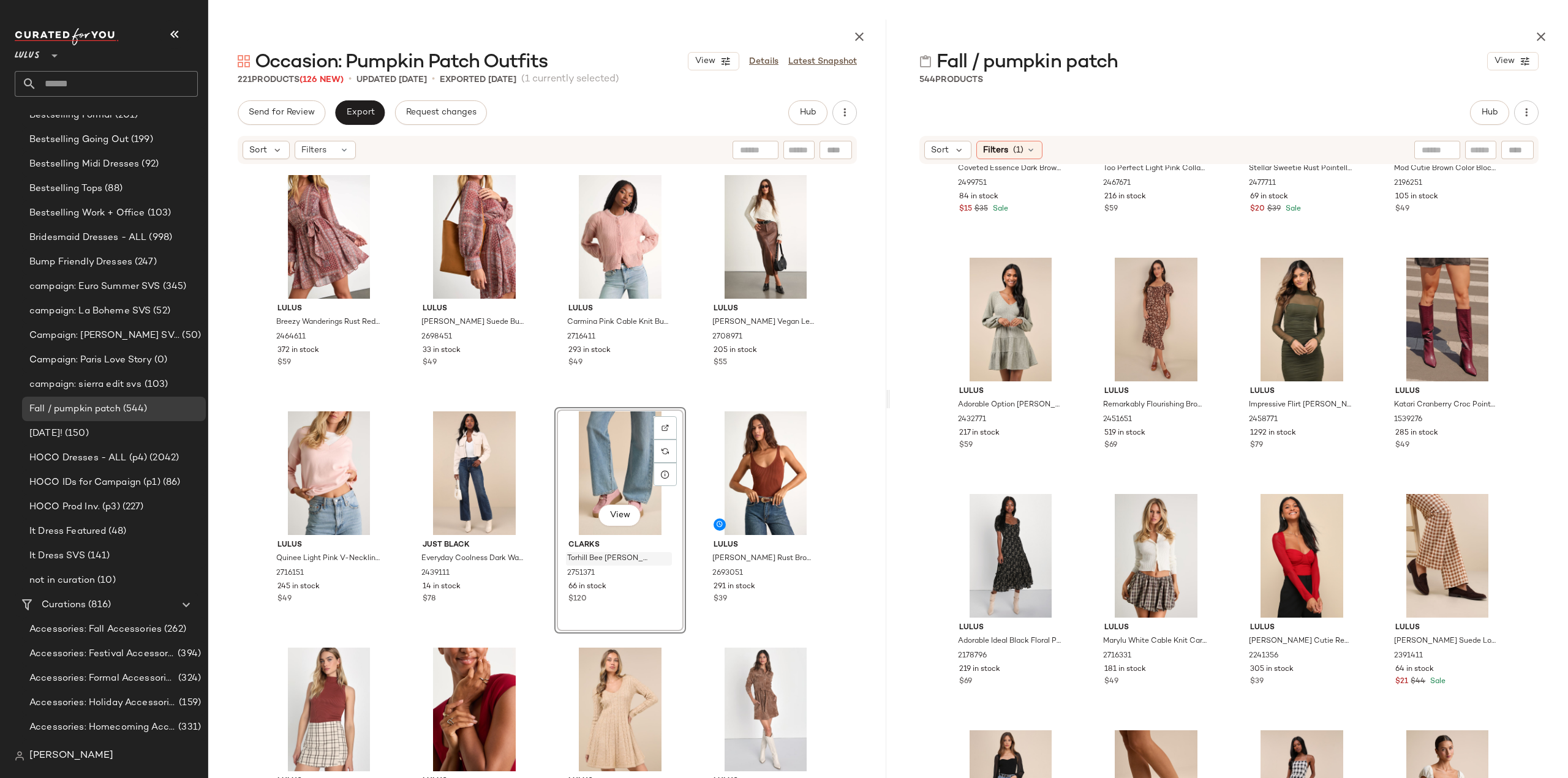
scroll to position [11645, 0]
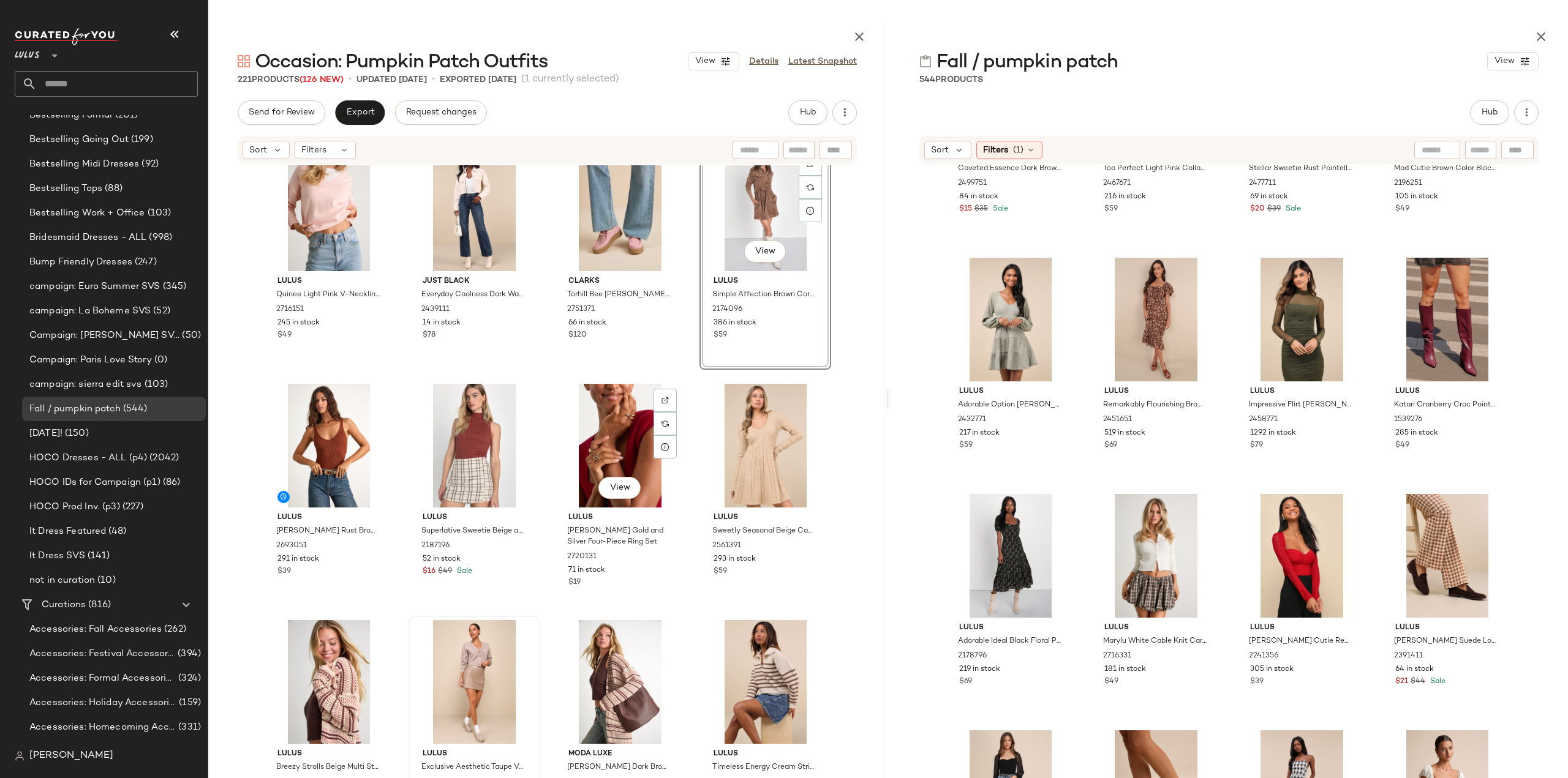
scroll to position [11890, 0]
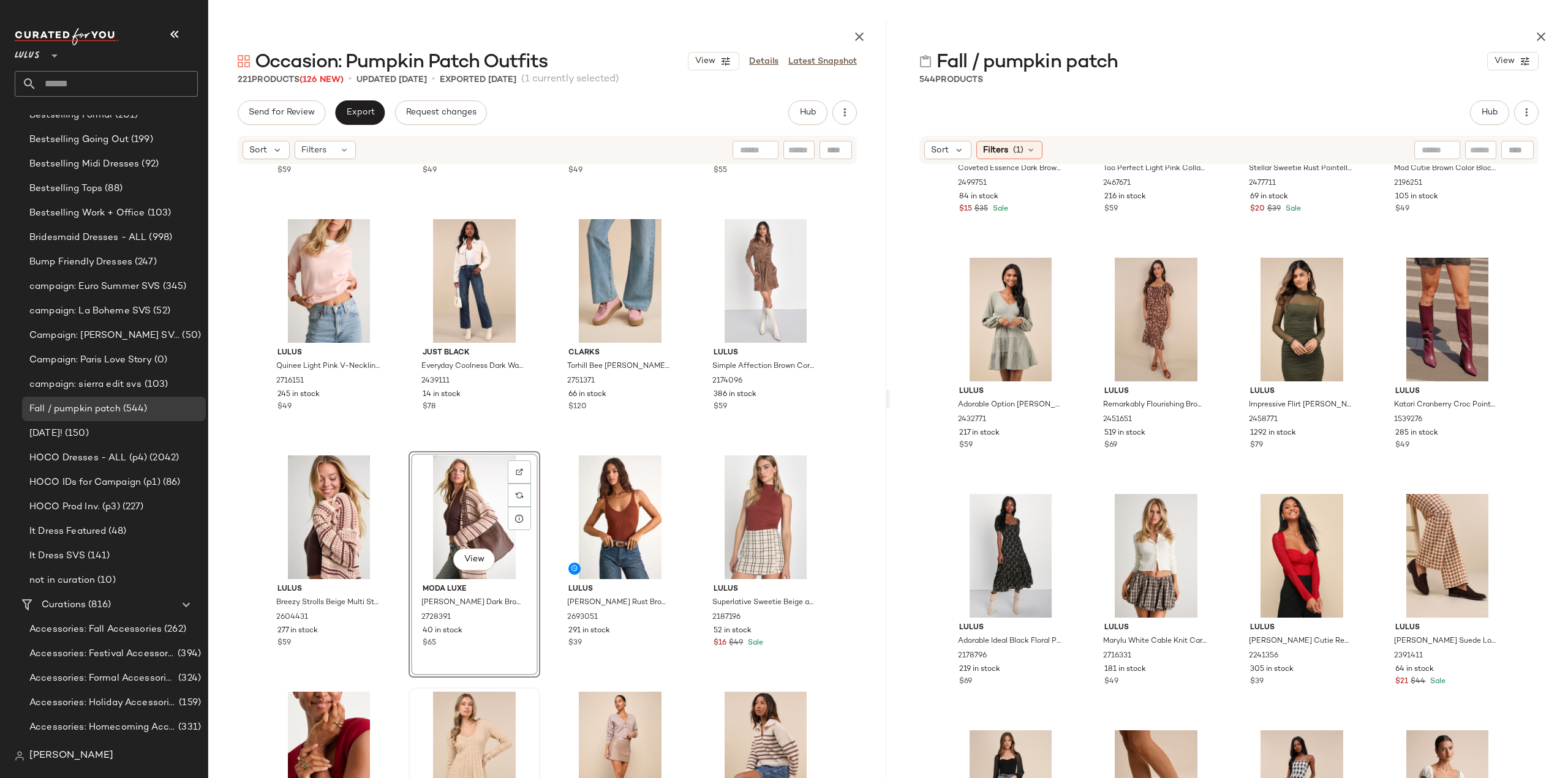
scroll to position [11890, 0]
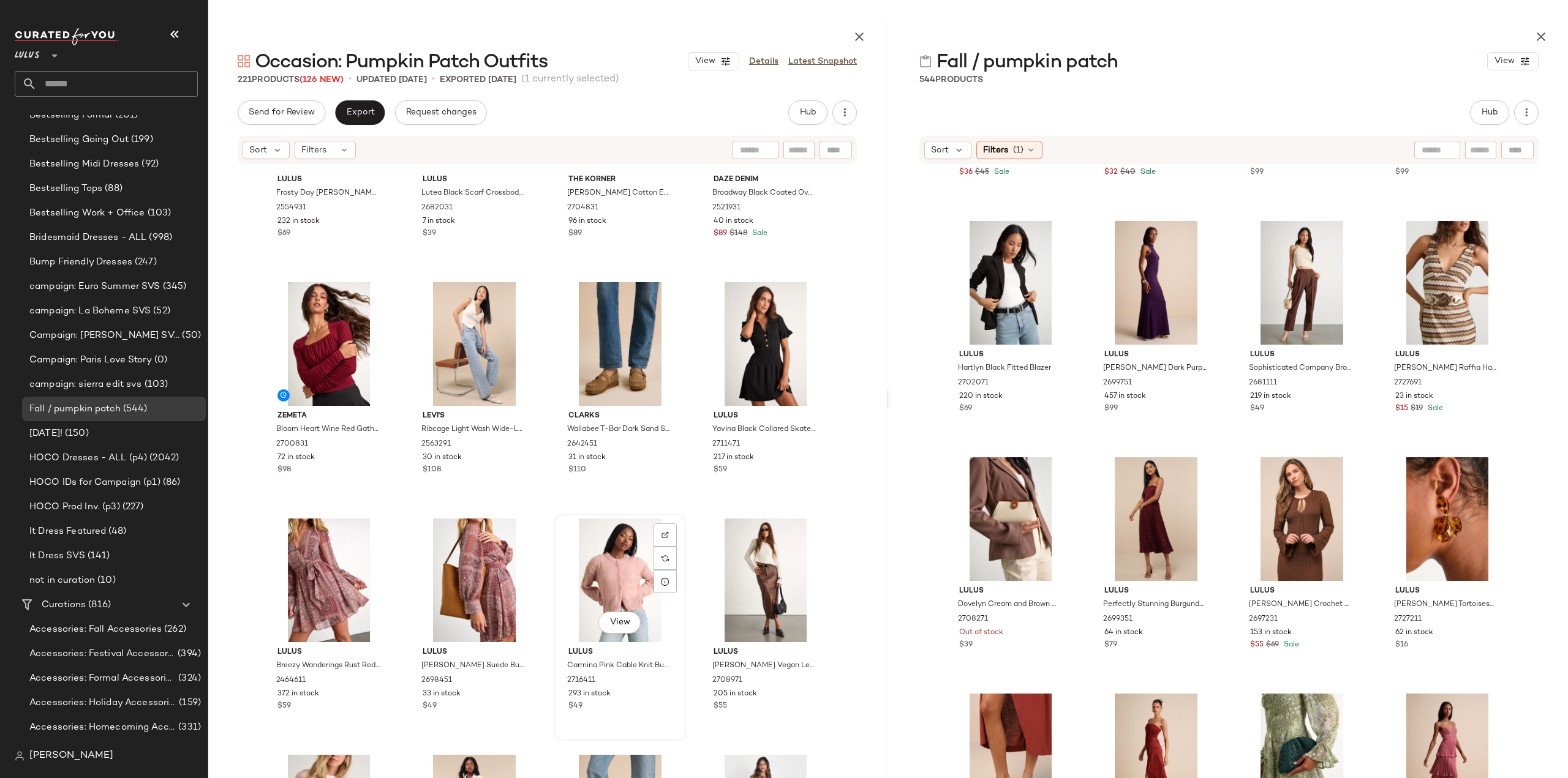
scroll to position [11146, 0]
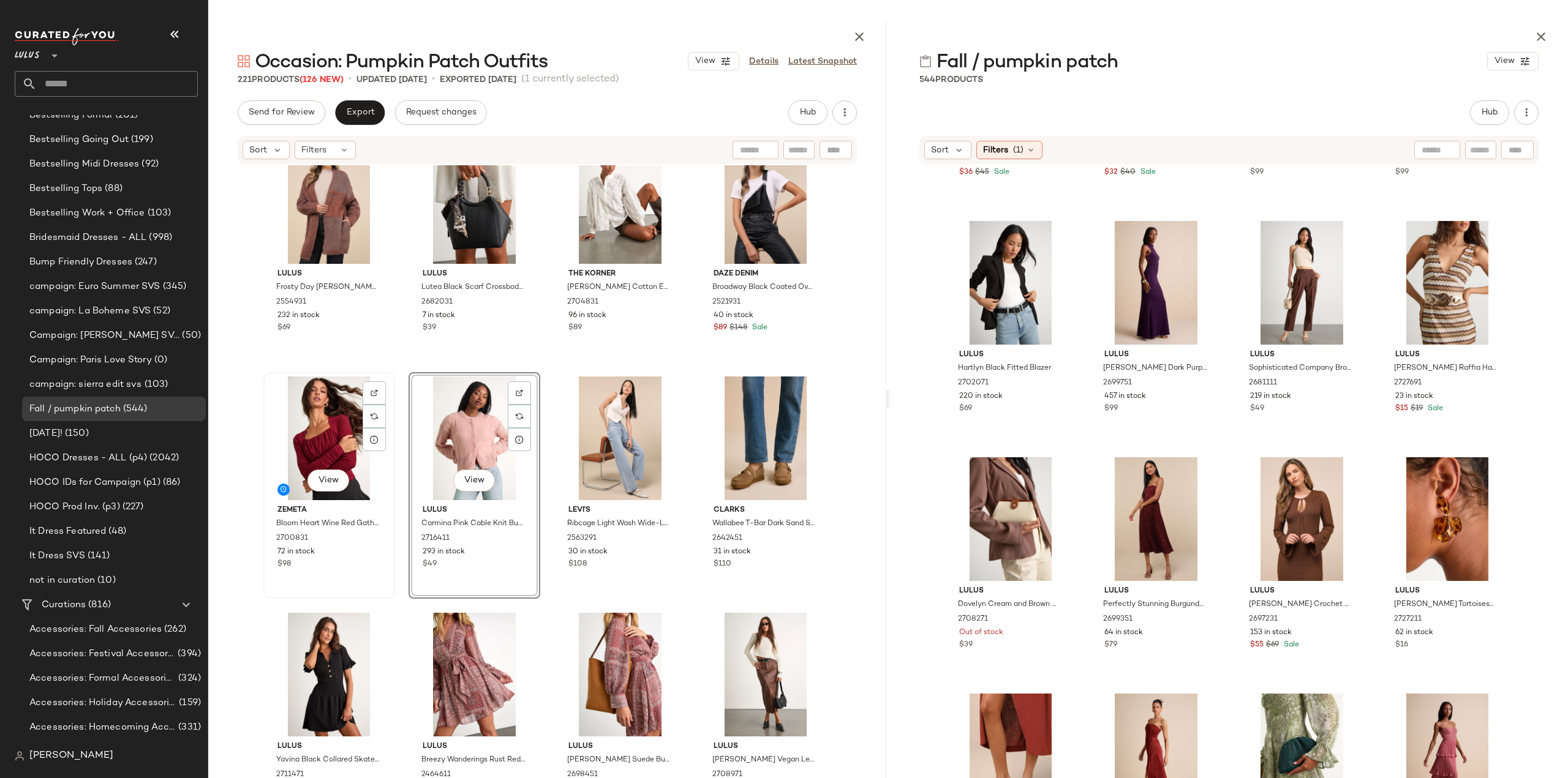
click at [341, 550] on div "72 in stock" at bounding box center [329, 552] width 103 height 11
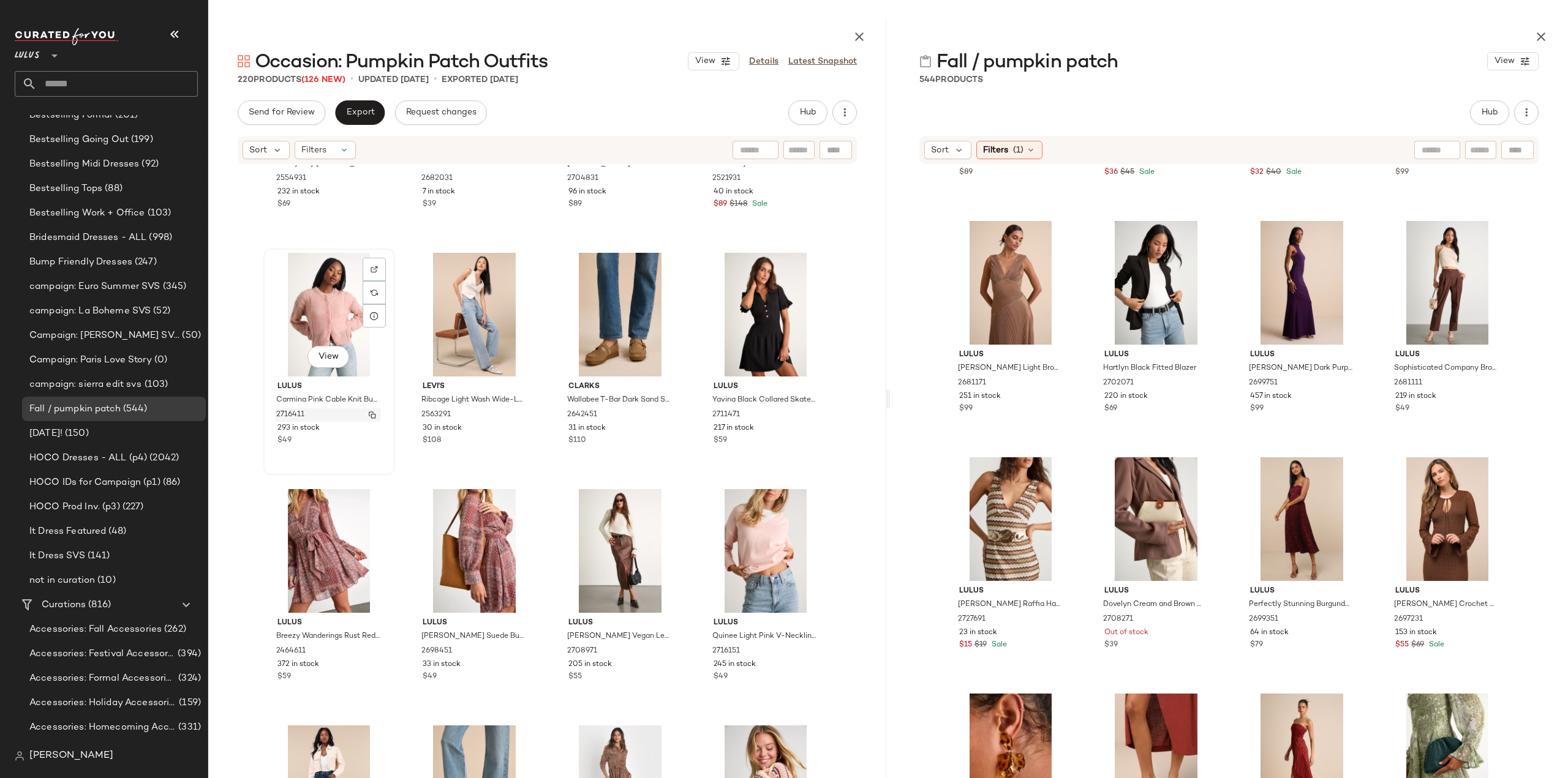
scroll to position [11391, 0]
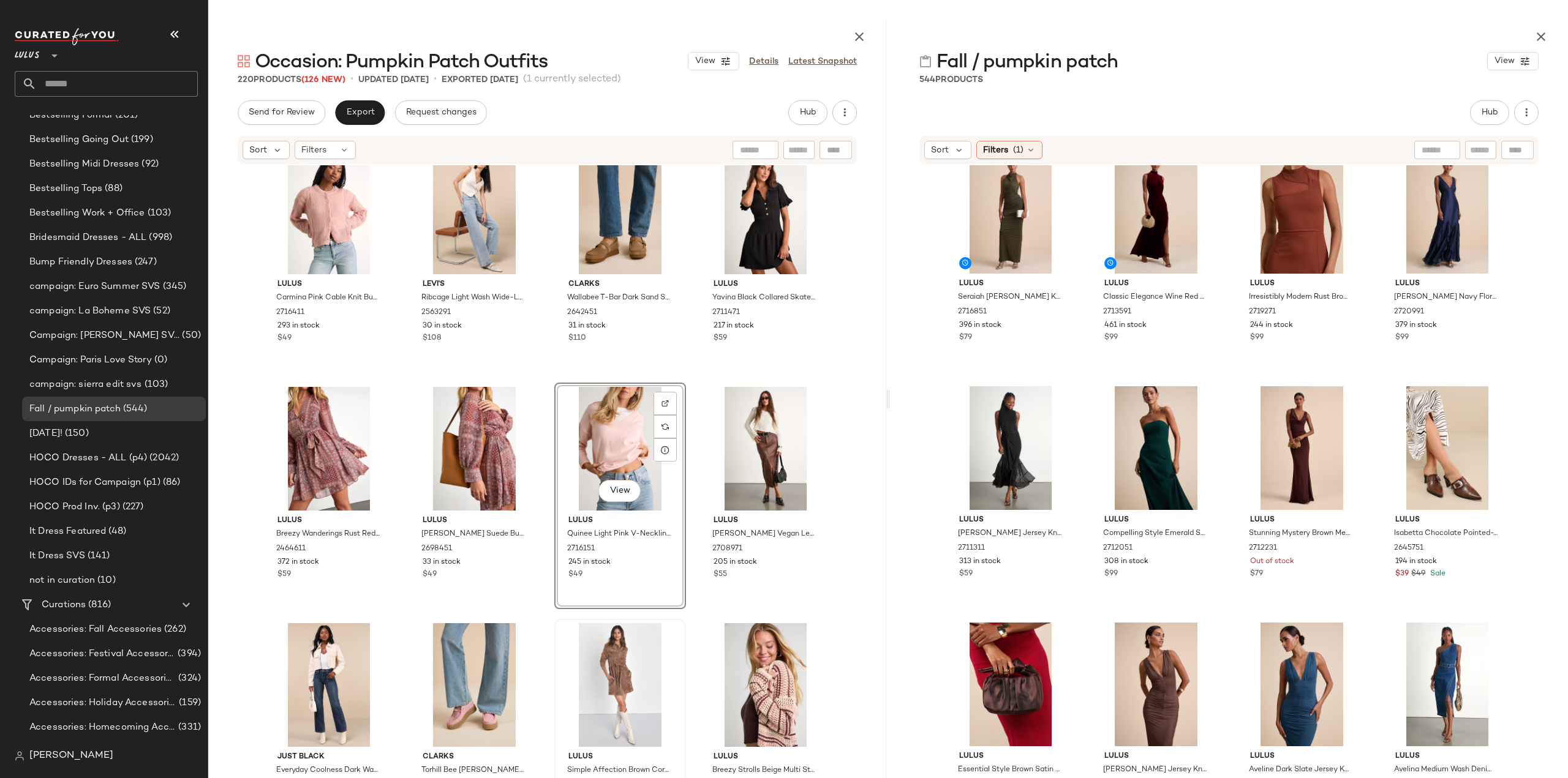
scroll to position [11391, 0]
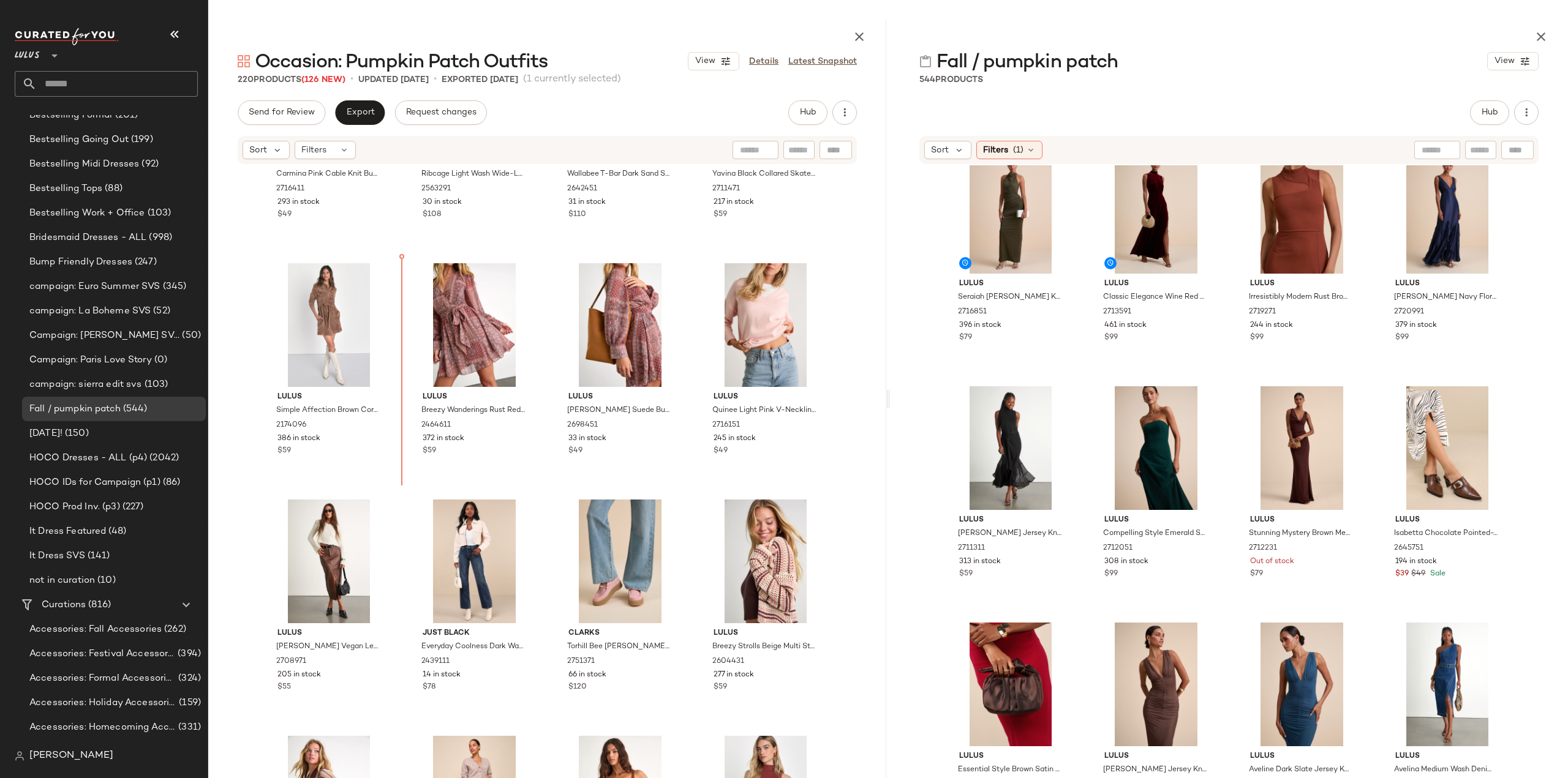
scroll to position [11496, 0]
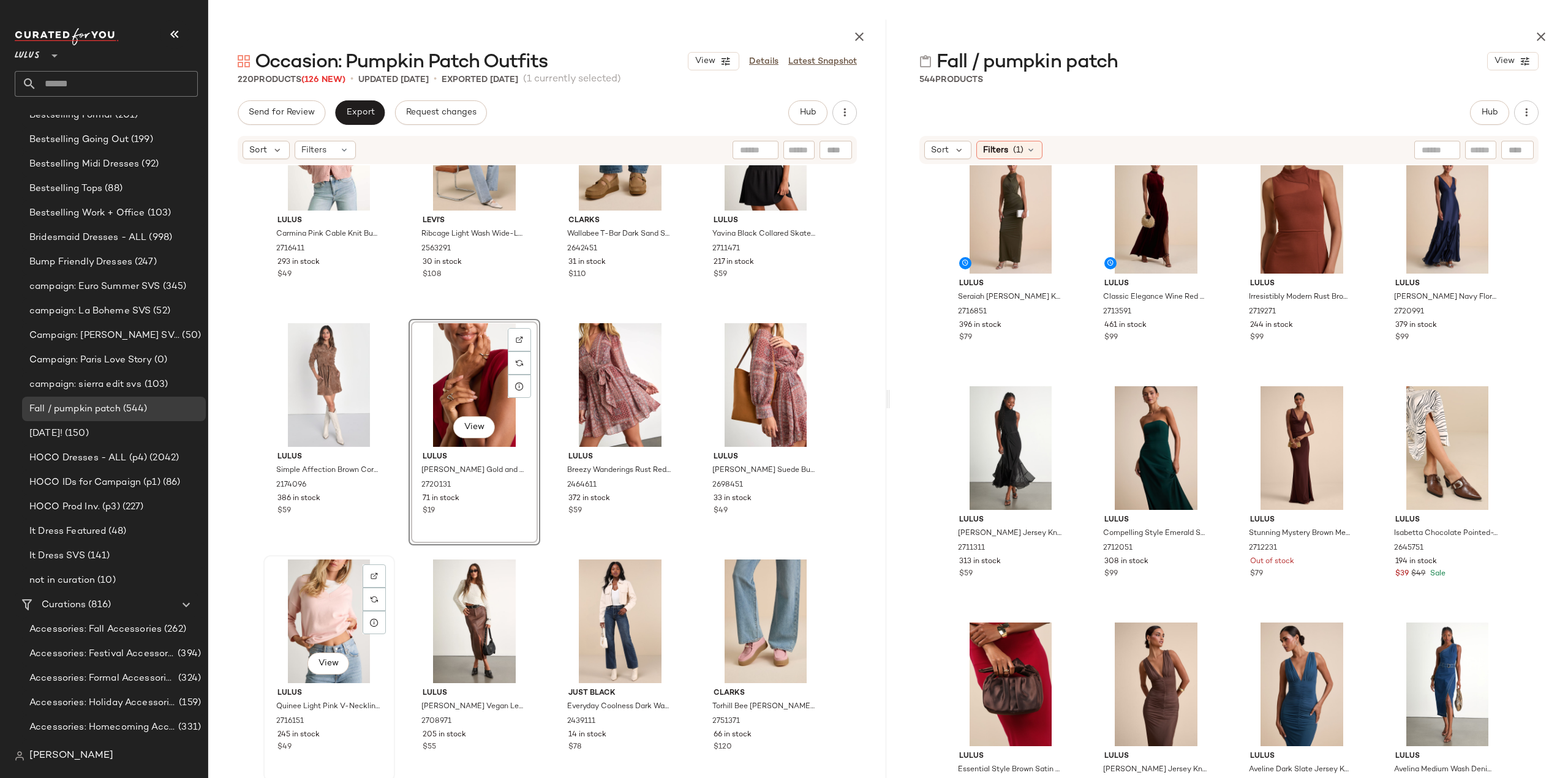
scroll to position [11312, 0]
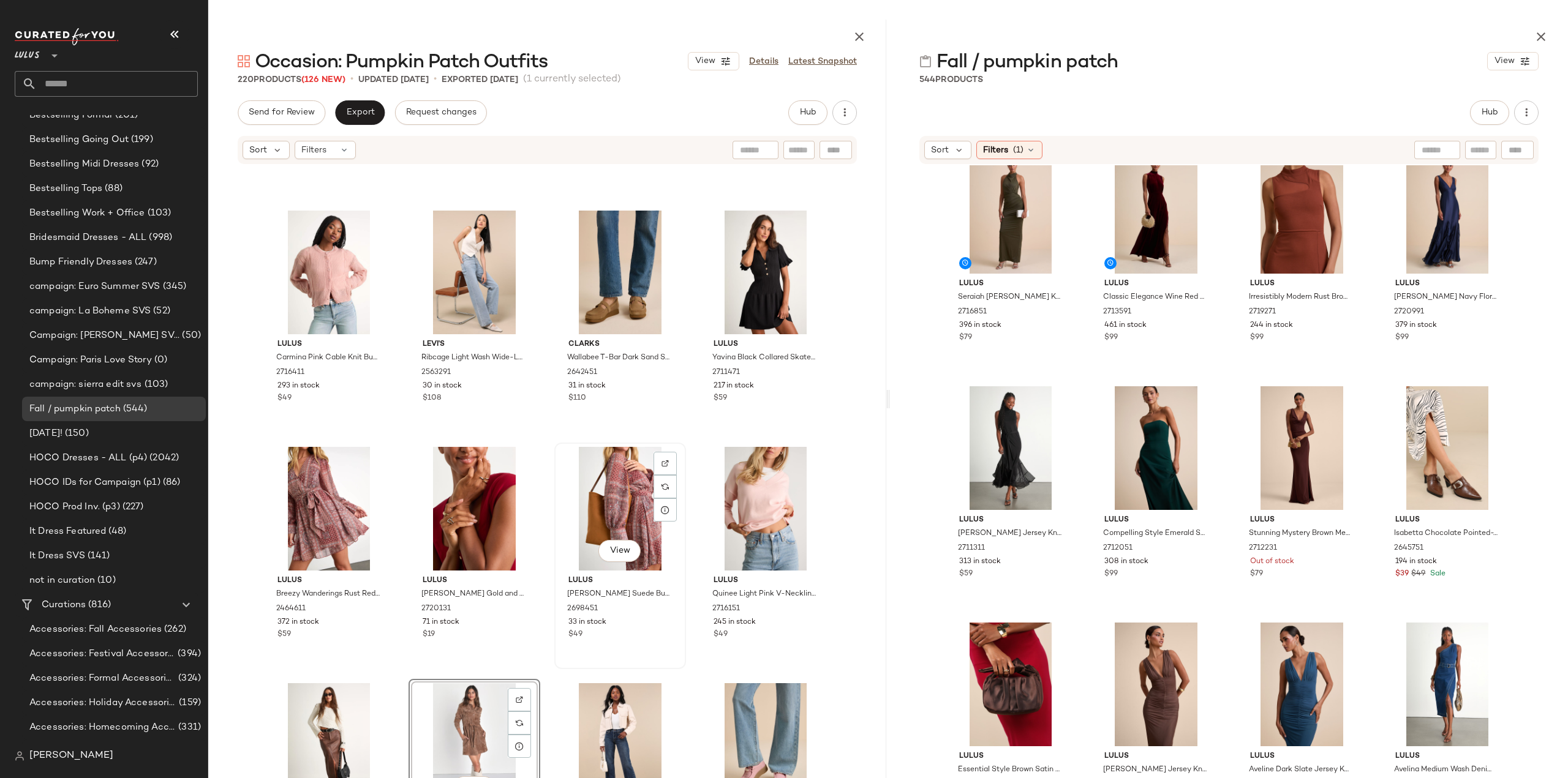
click at [623, 644] on div "View Lulus Milina Tan Vegan Suede Bucket Tote Bag 2698451 33 in stock $49" at bounding box center [620, 556] width 130 height 224
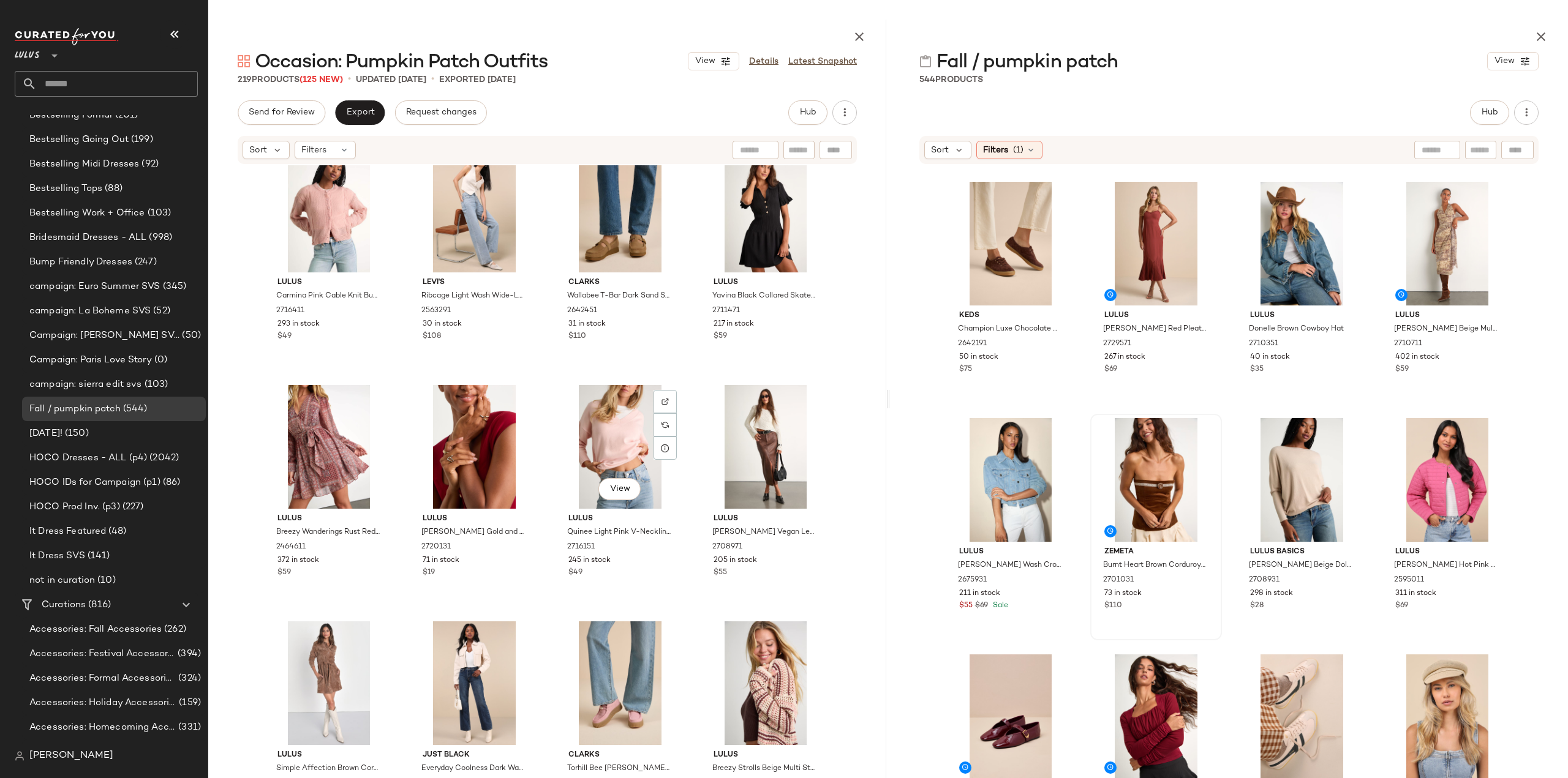
scroll to position [11435, 0]
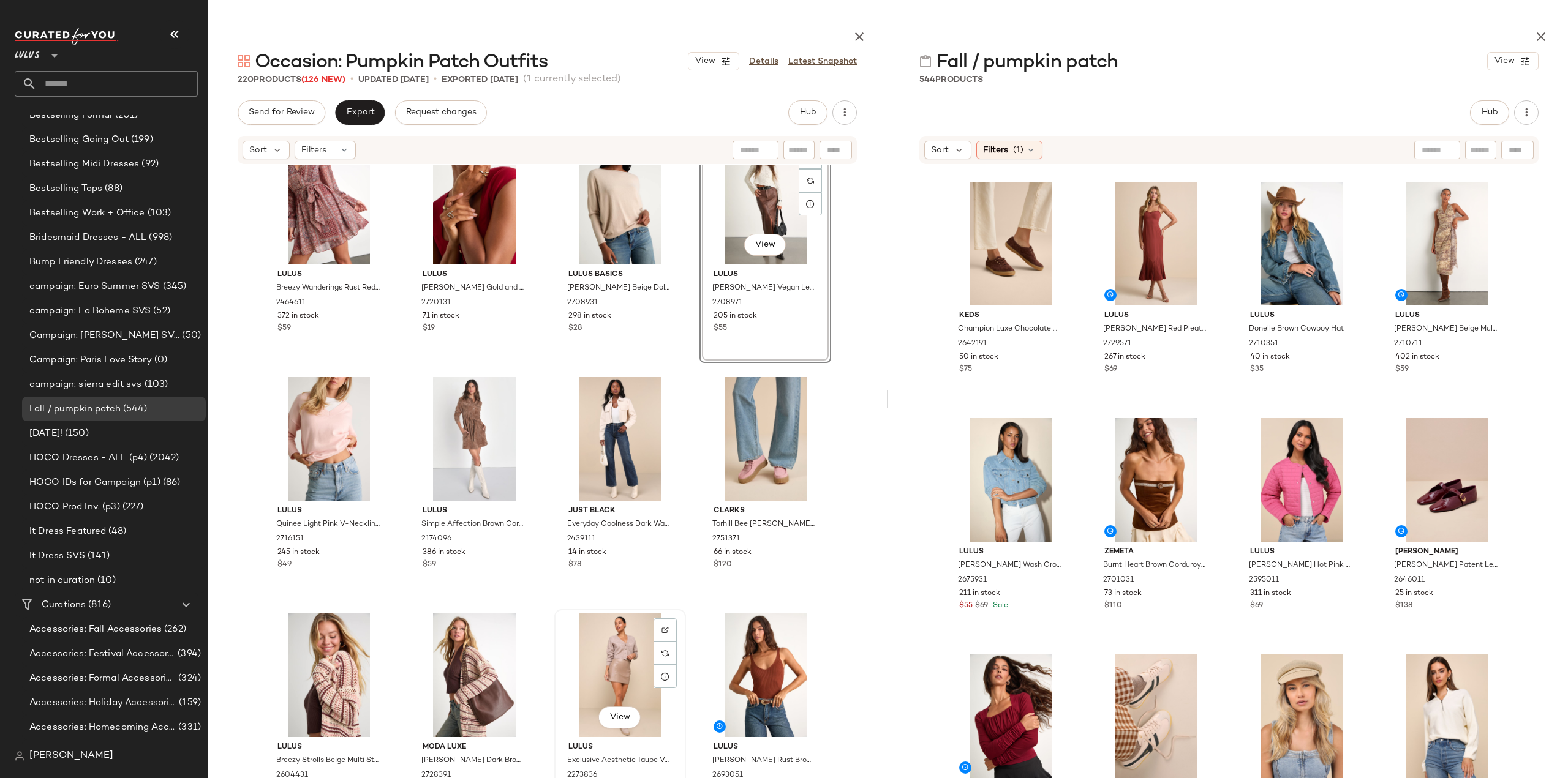
scroll to position [11496, 0]
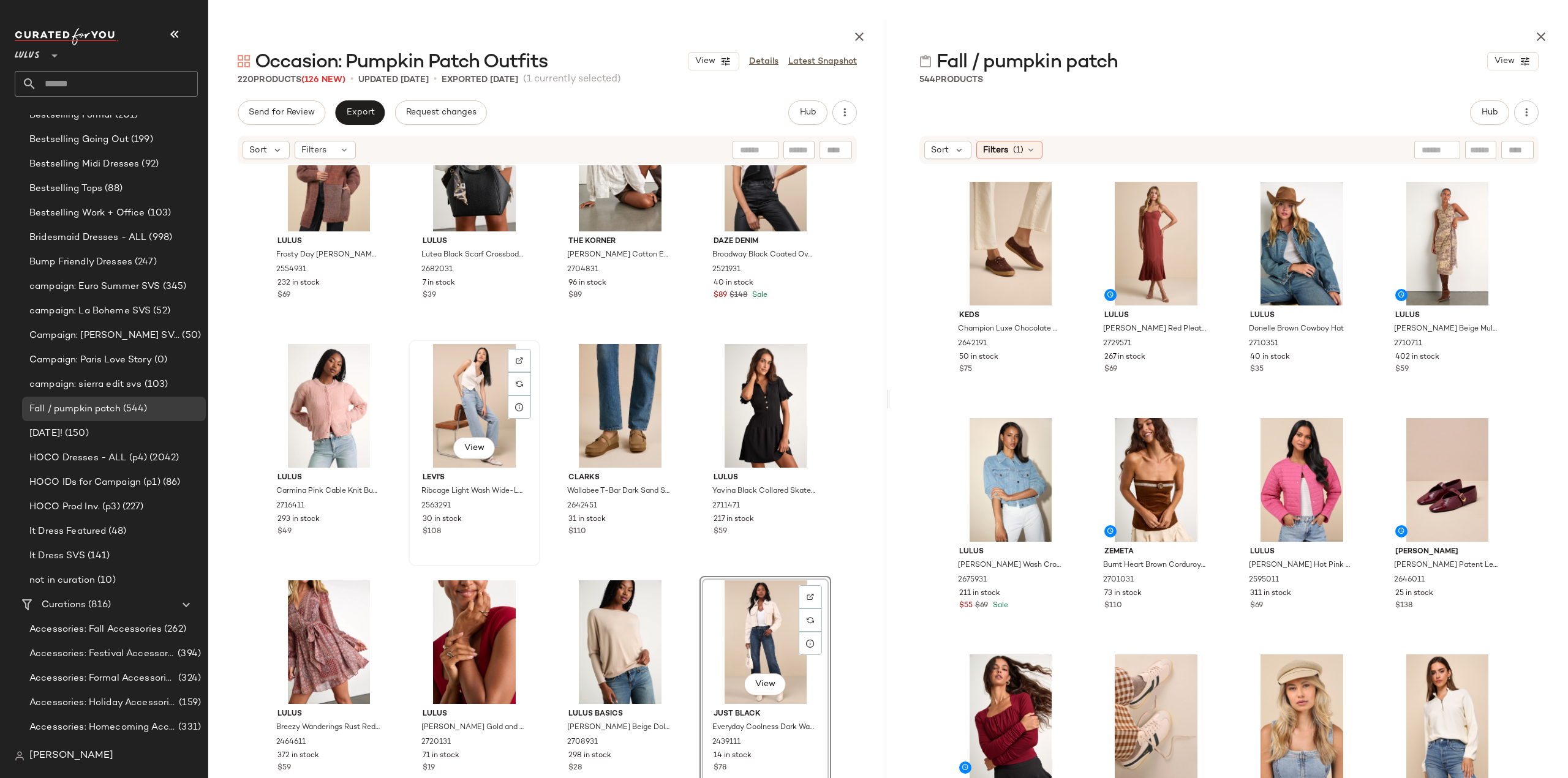
scroll to position [11190, 0]
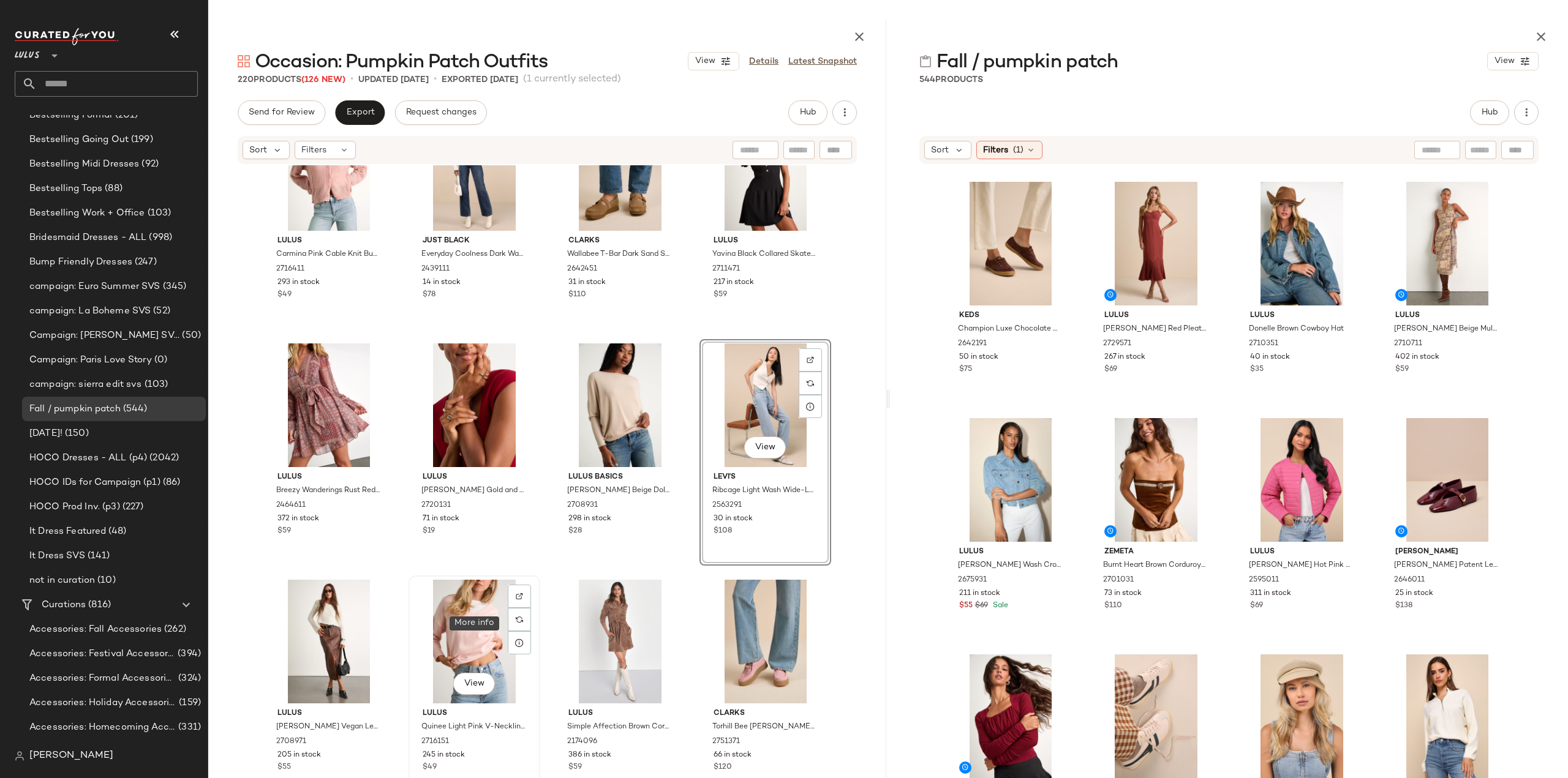
scroll to position [11435, 0]
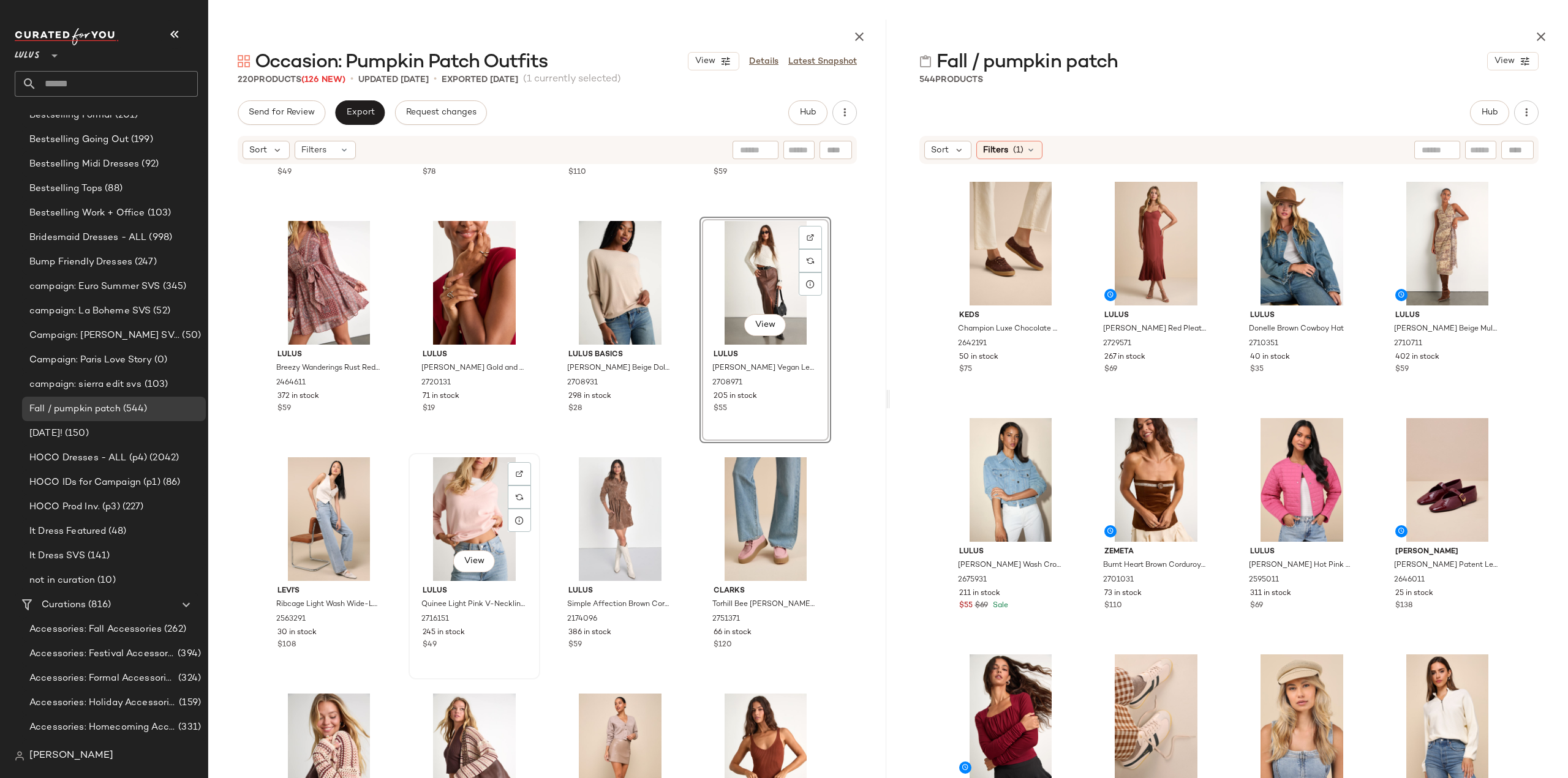
scroll to position [11557, 0]
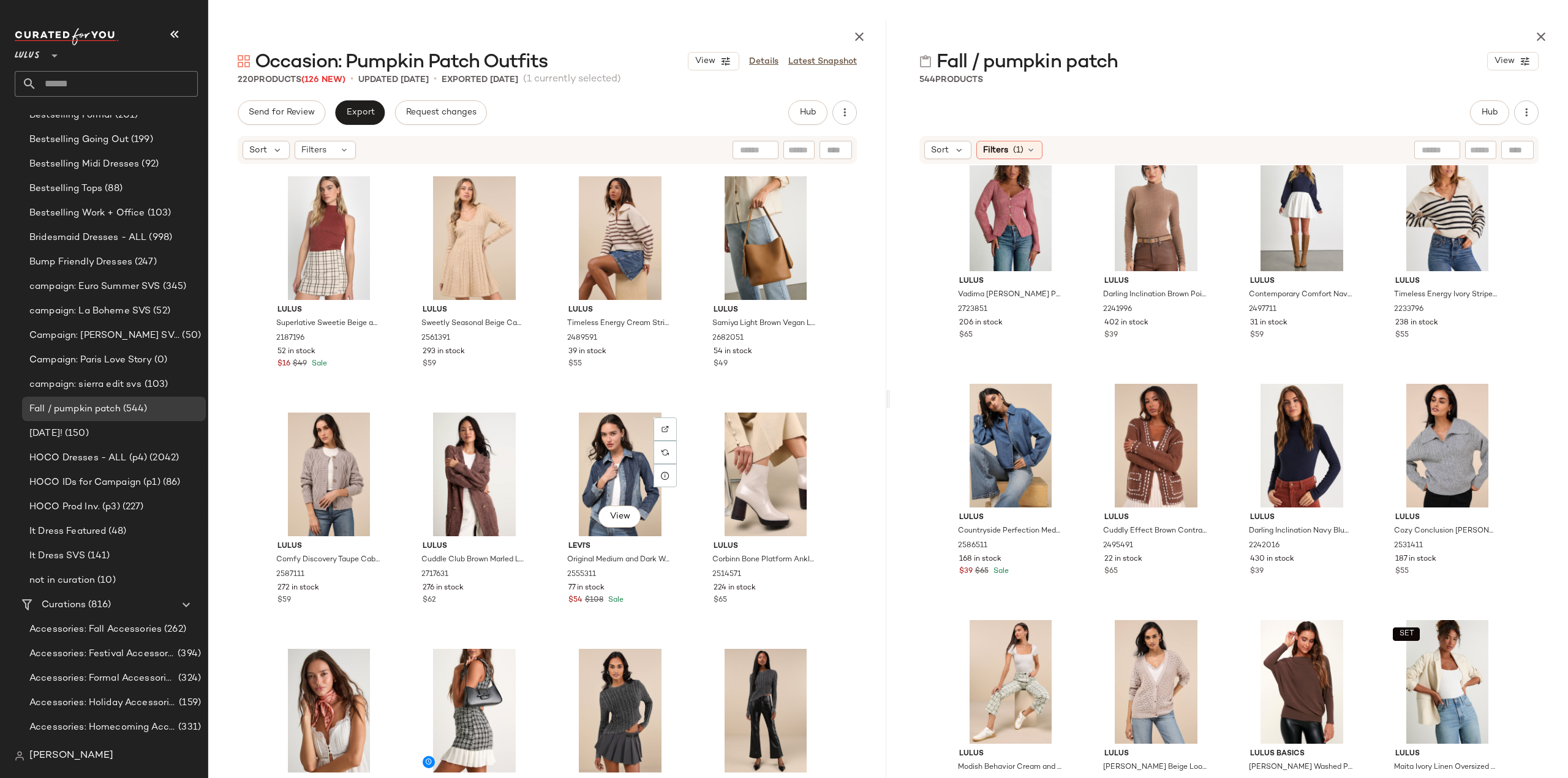
scroll to position [12318, 0]
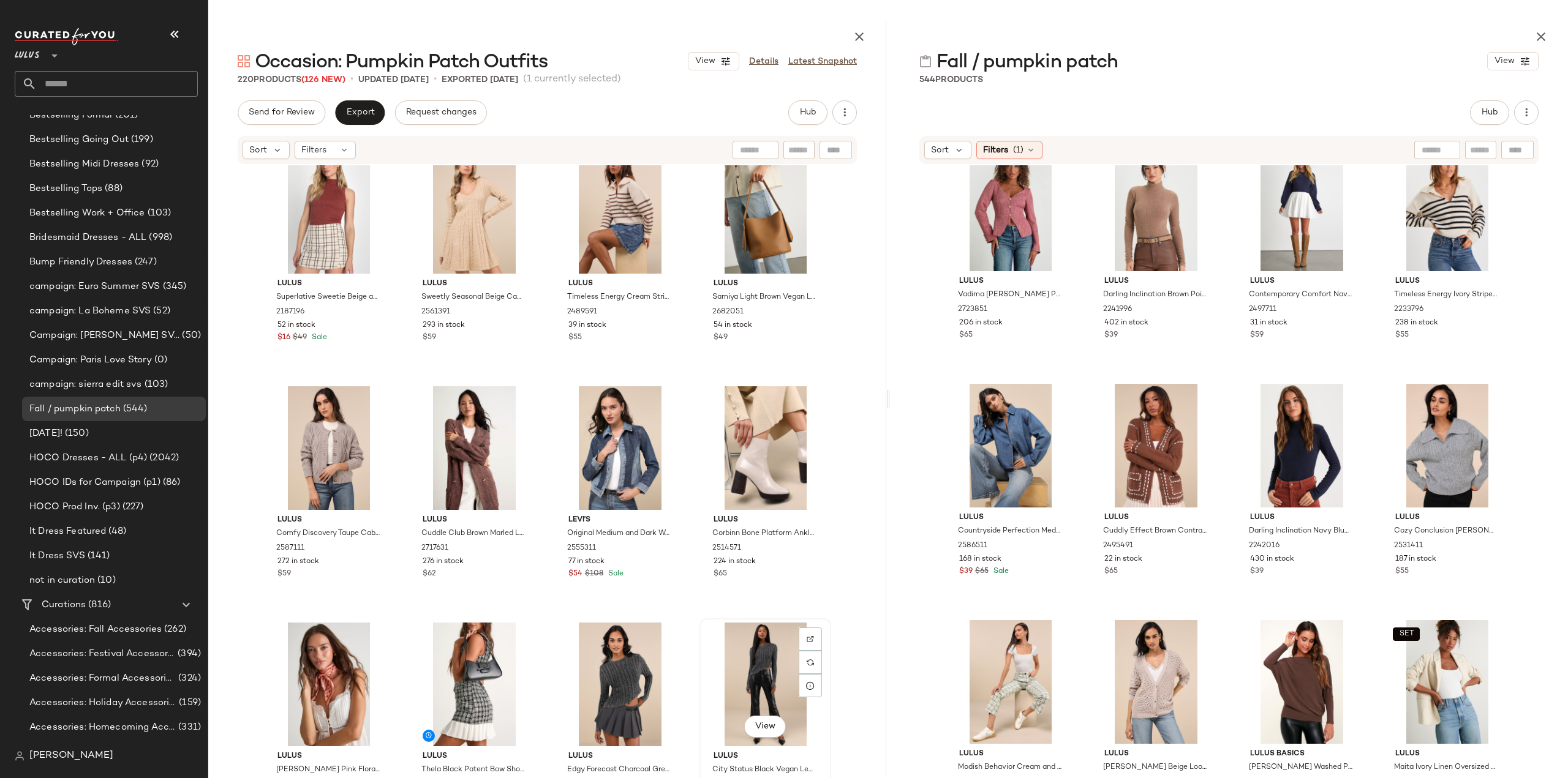
click at [759, 693] on div "View" at bounding box center [765, 683] width 123 height 123
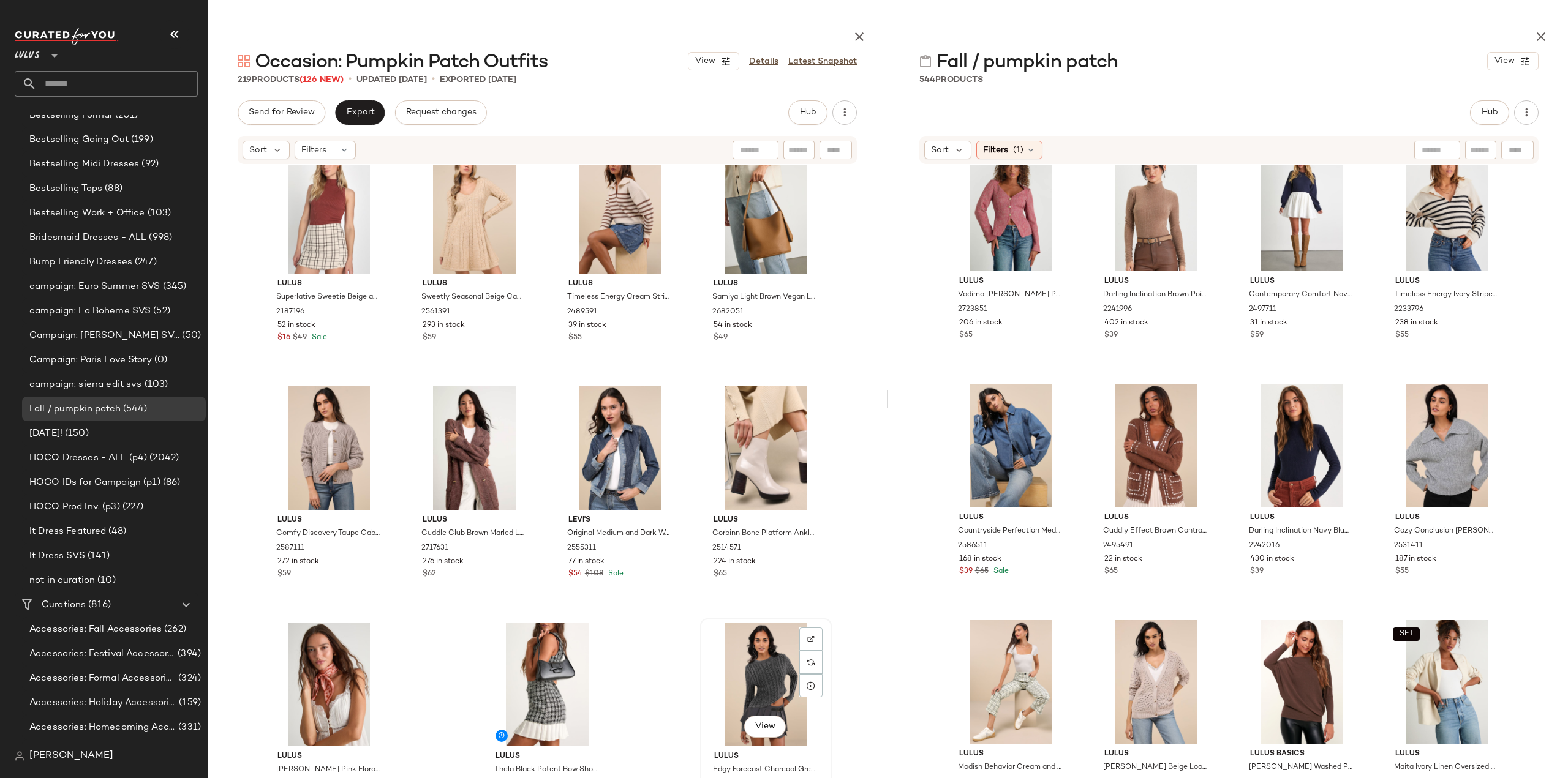
click at [761, 697] on div "View" at bounding box center [765, 683] width 123 height 123
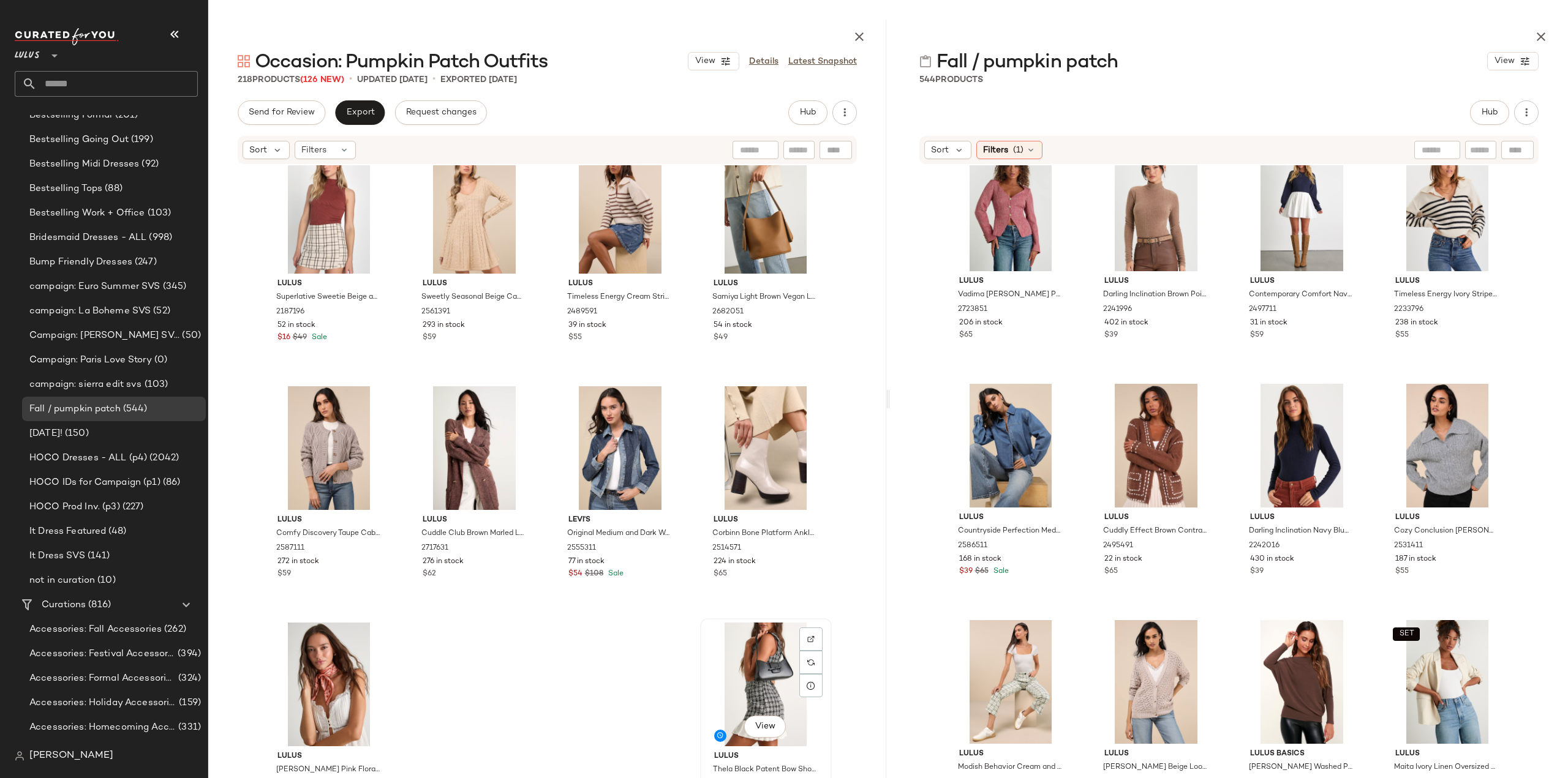
click at [746, 707] on div "View" at bounding box center [765, 683] width 123 height 123
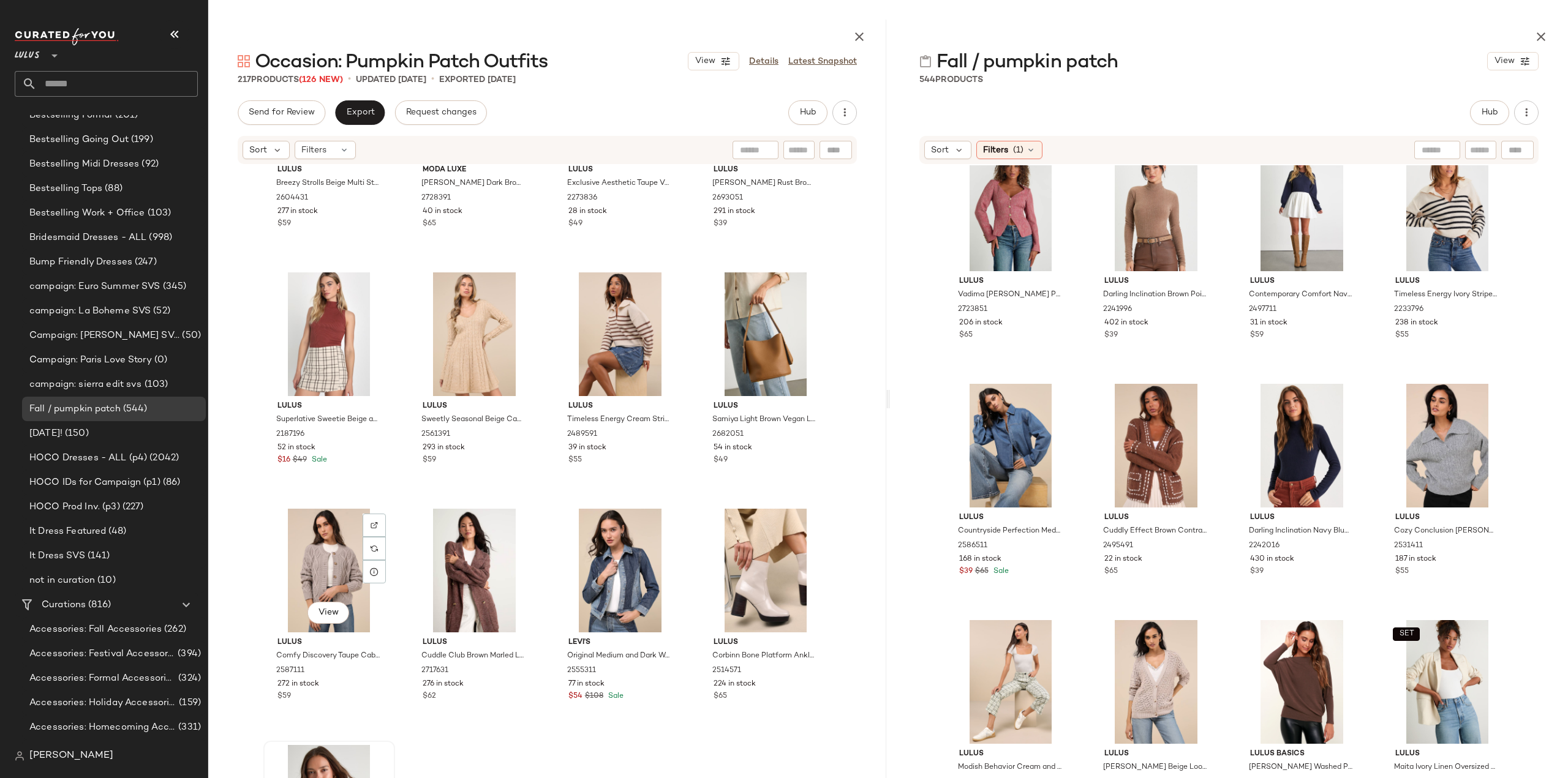
scroll to position [12318, 0]
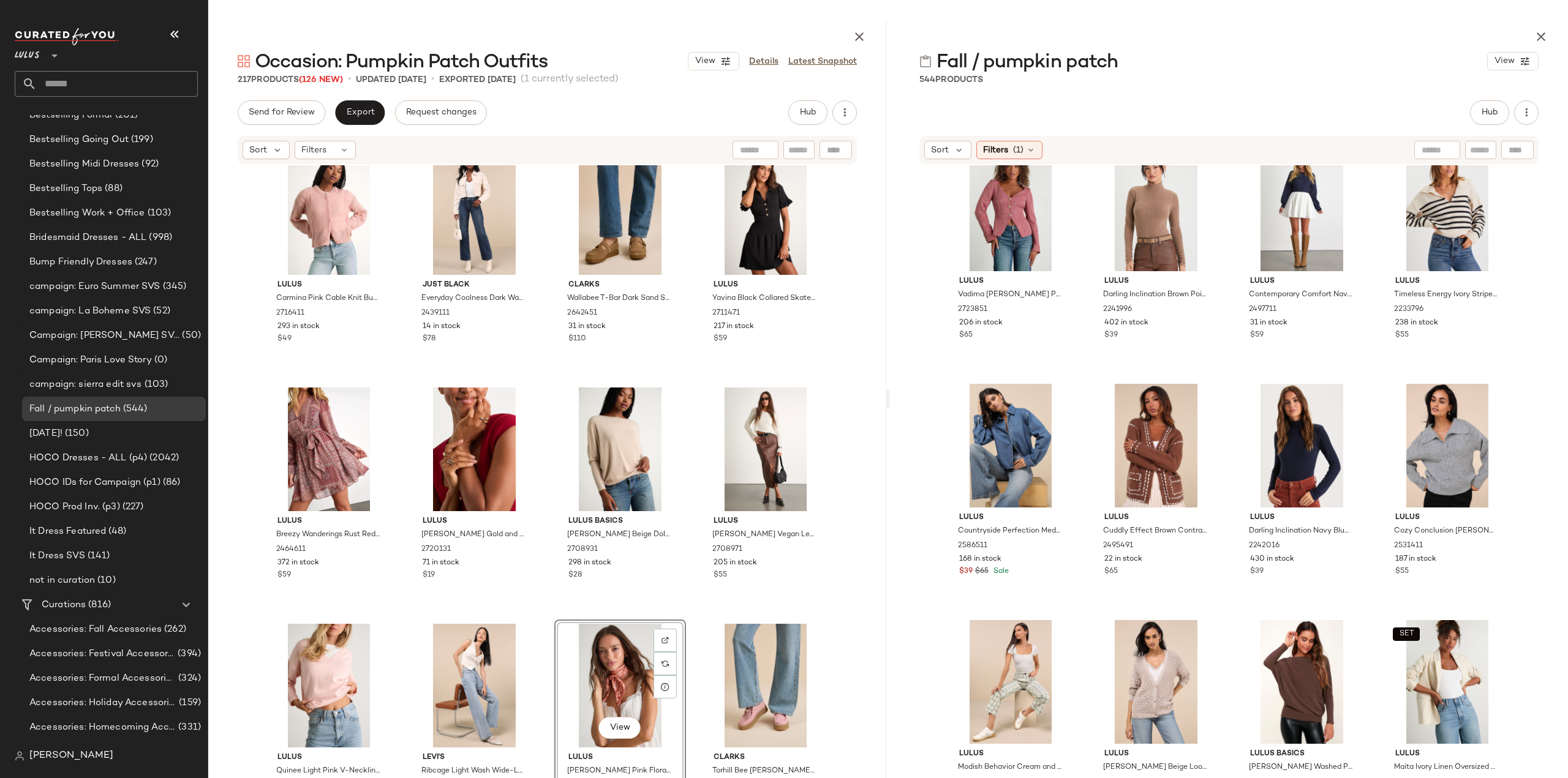
scroll to position [11391, 0]
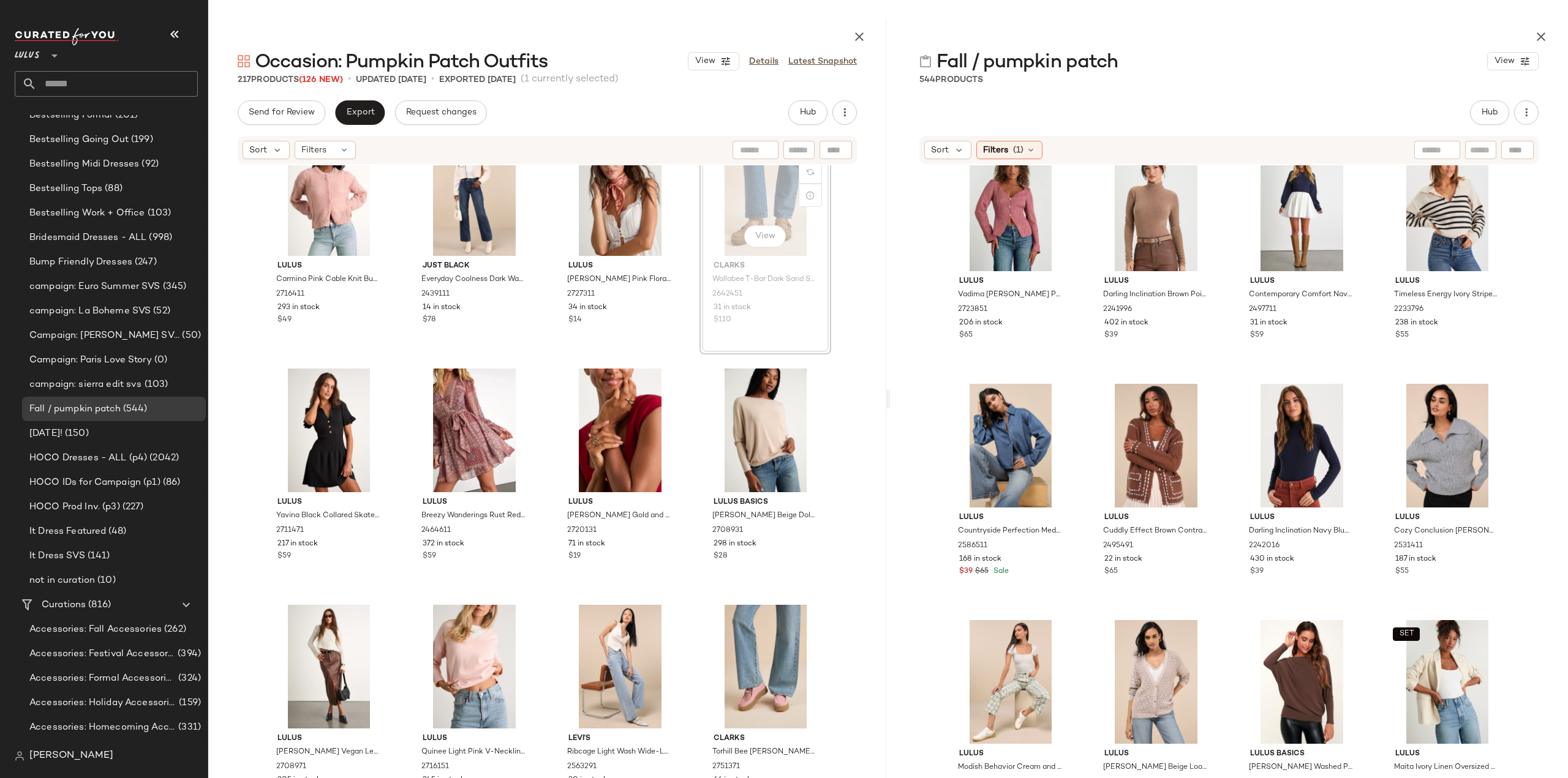
scroll to position [11388, 0]
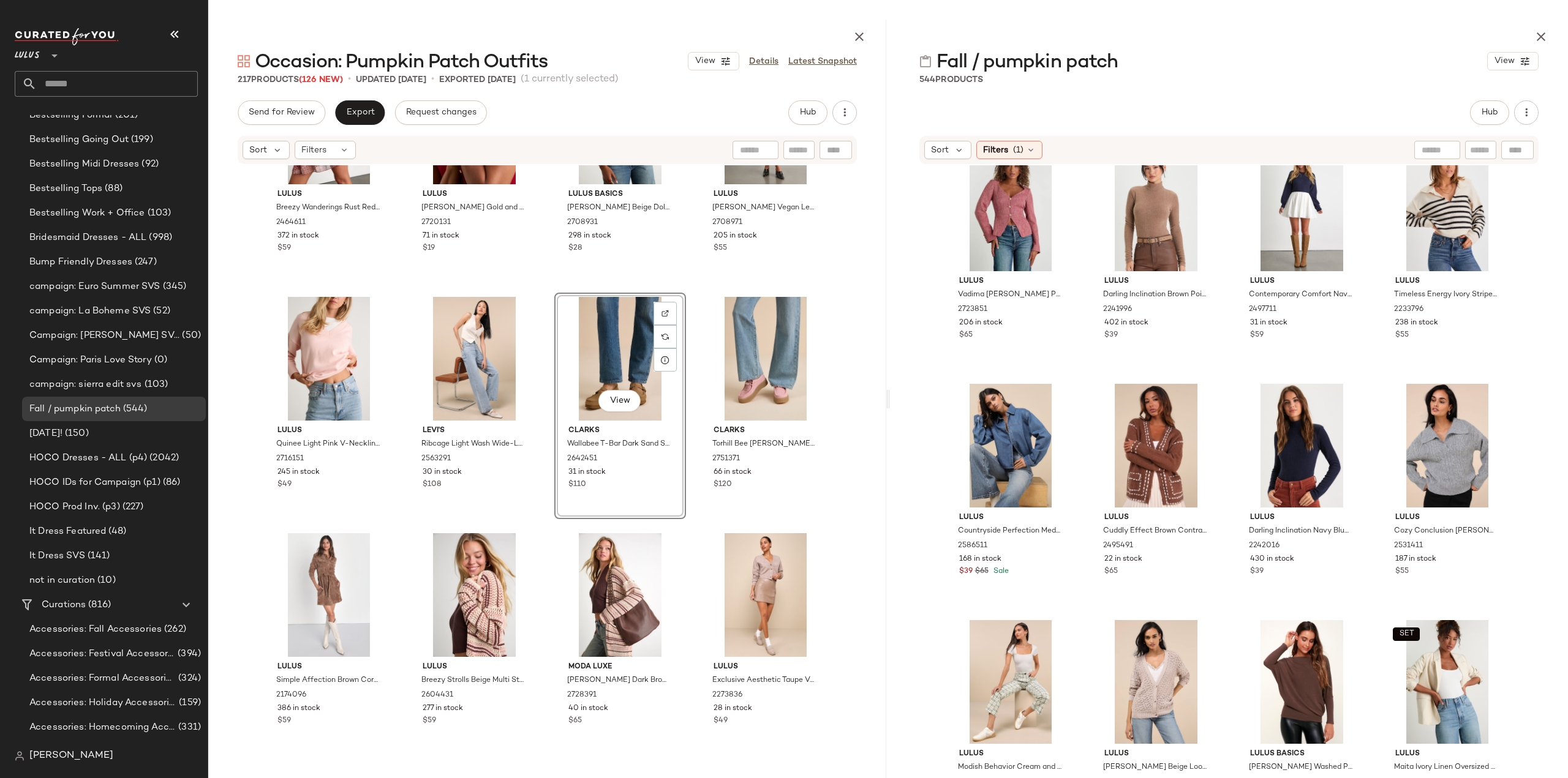
scroll to position [11755, 0]
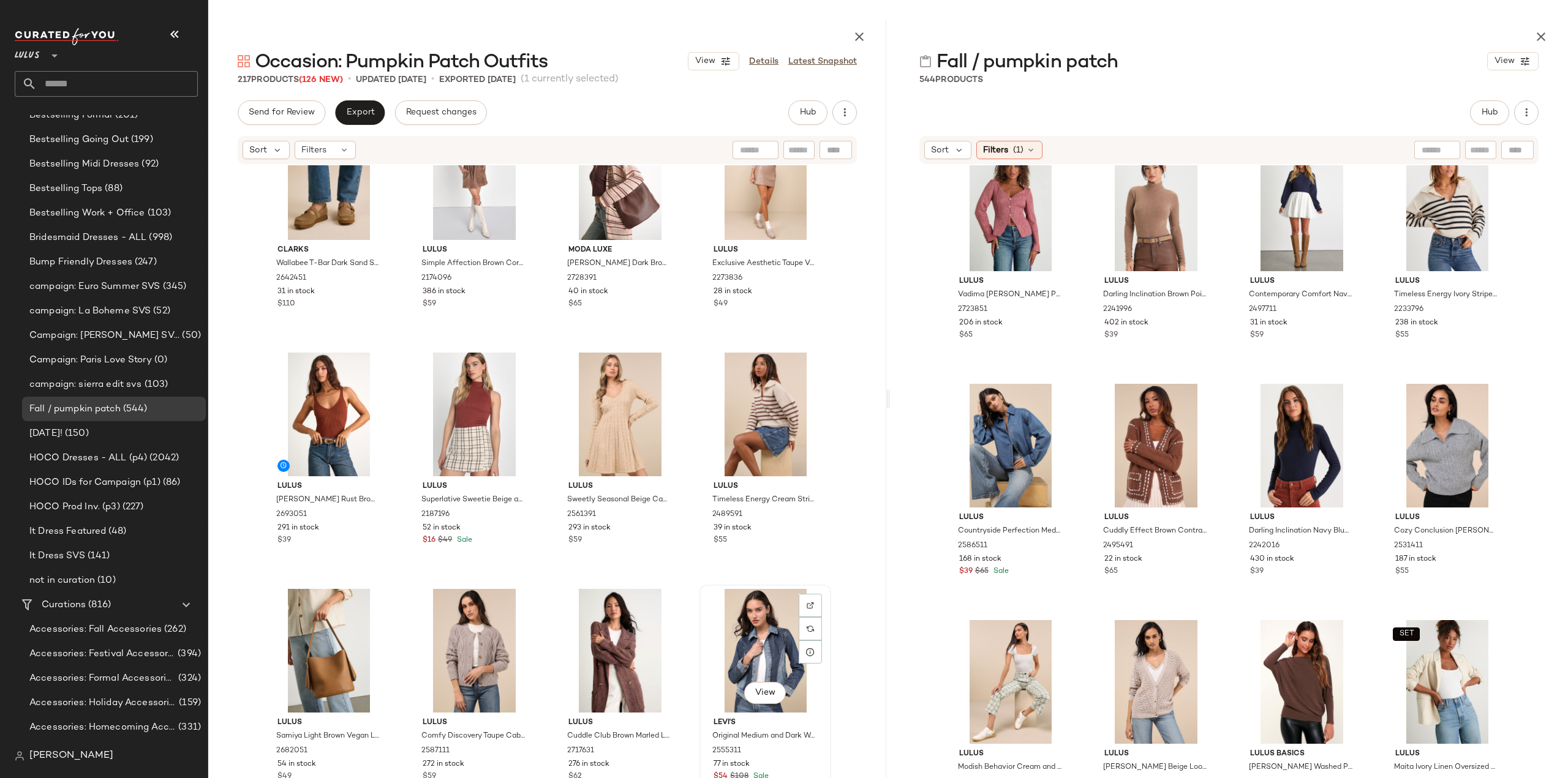
scroll to position [12134, 0]
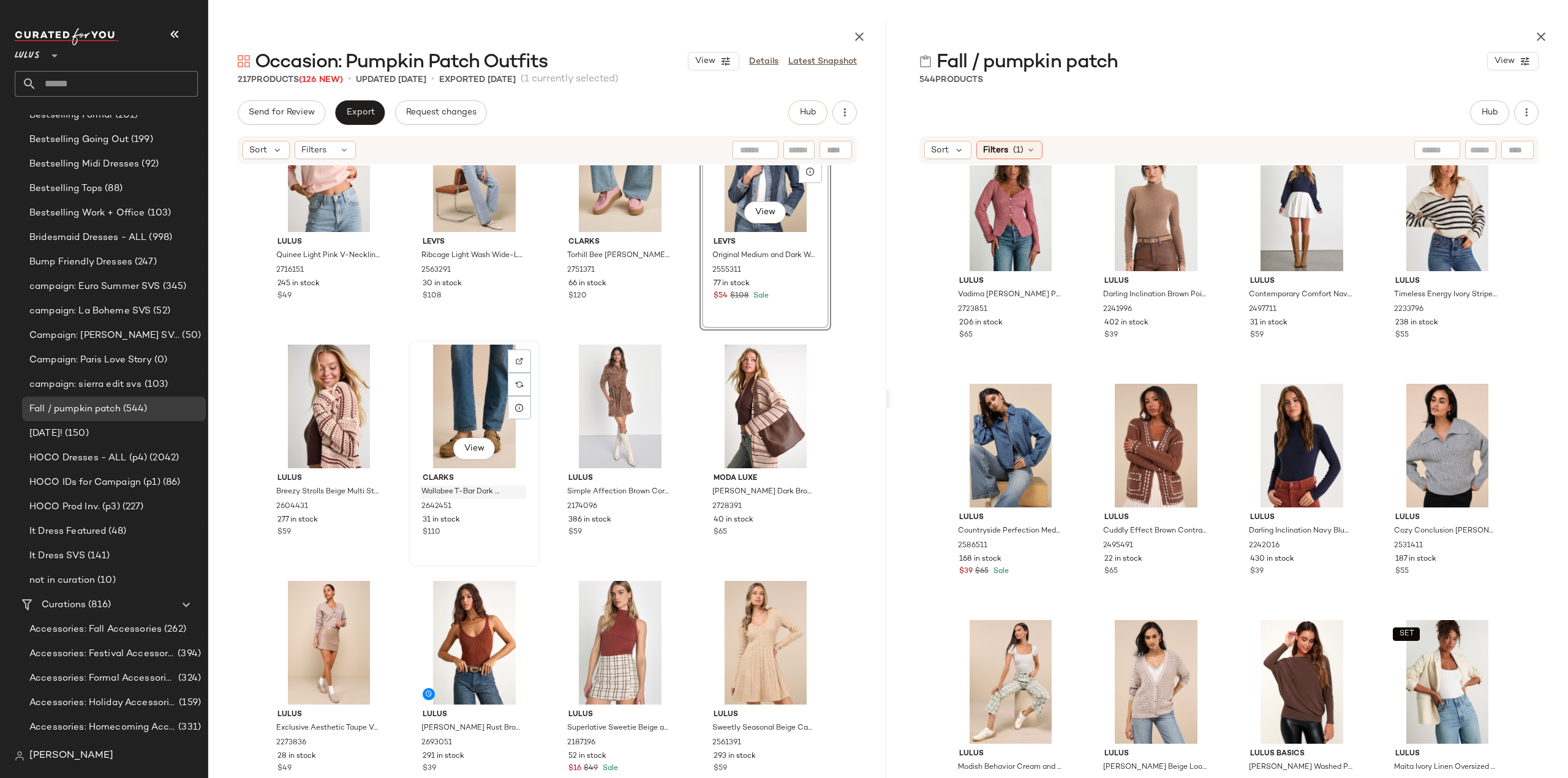
scroll to position [11887, 0]
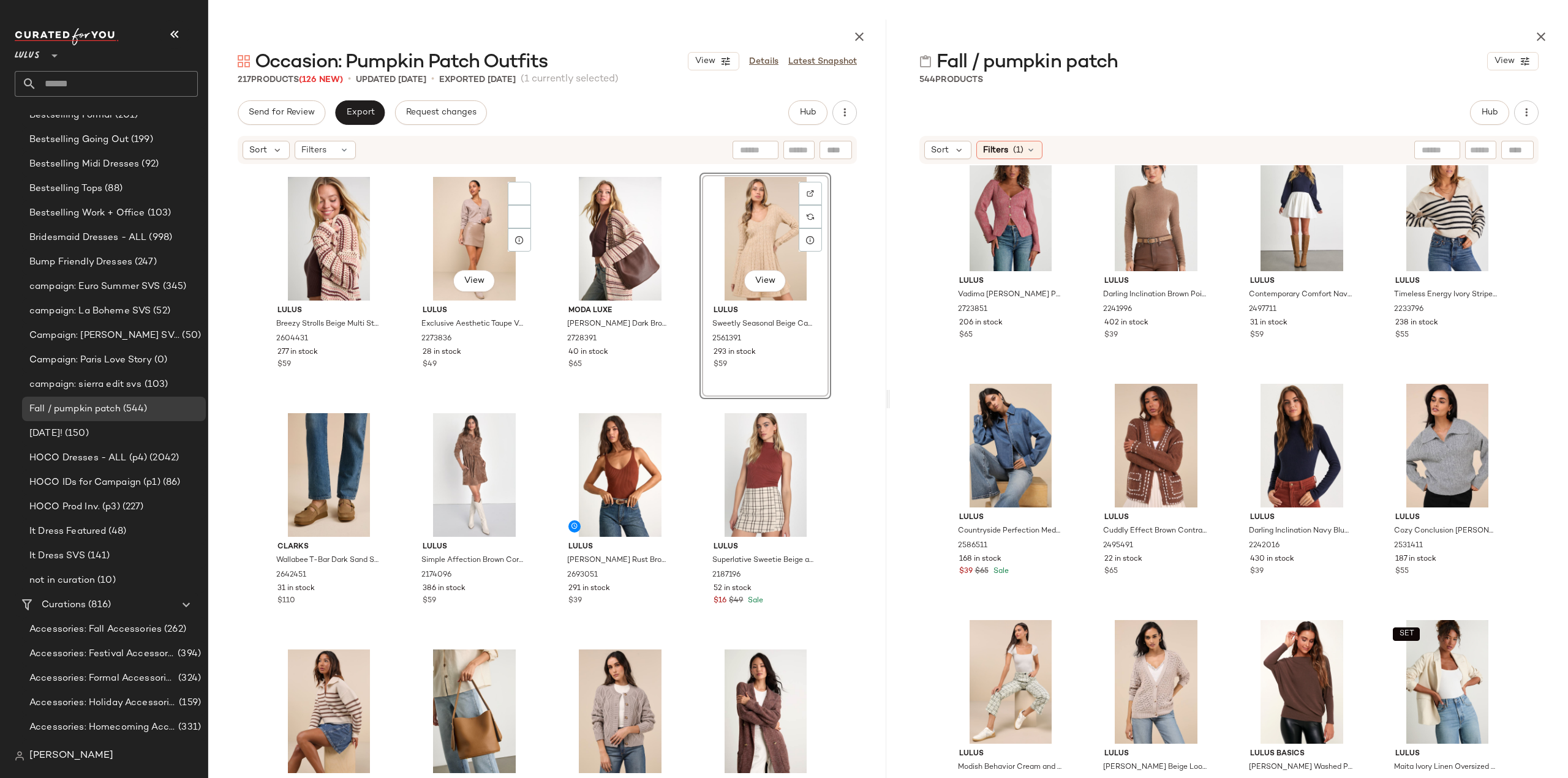
scroll to position [12010, 0]
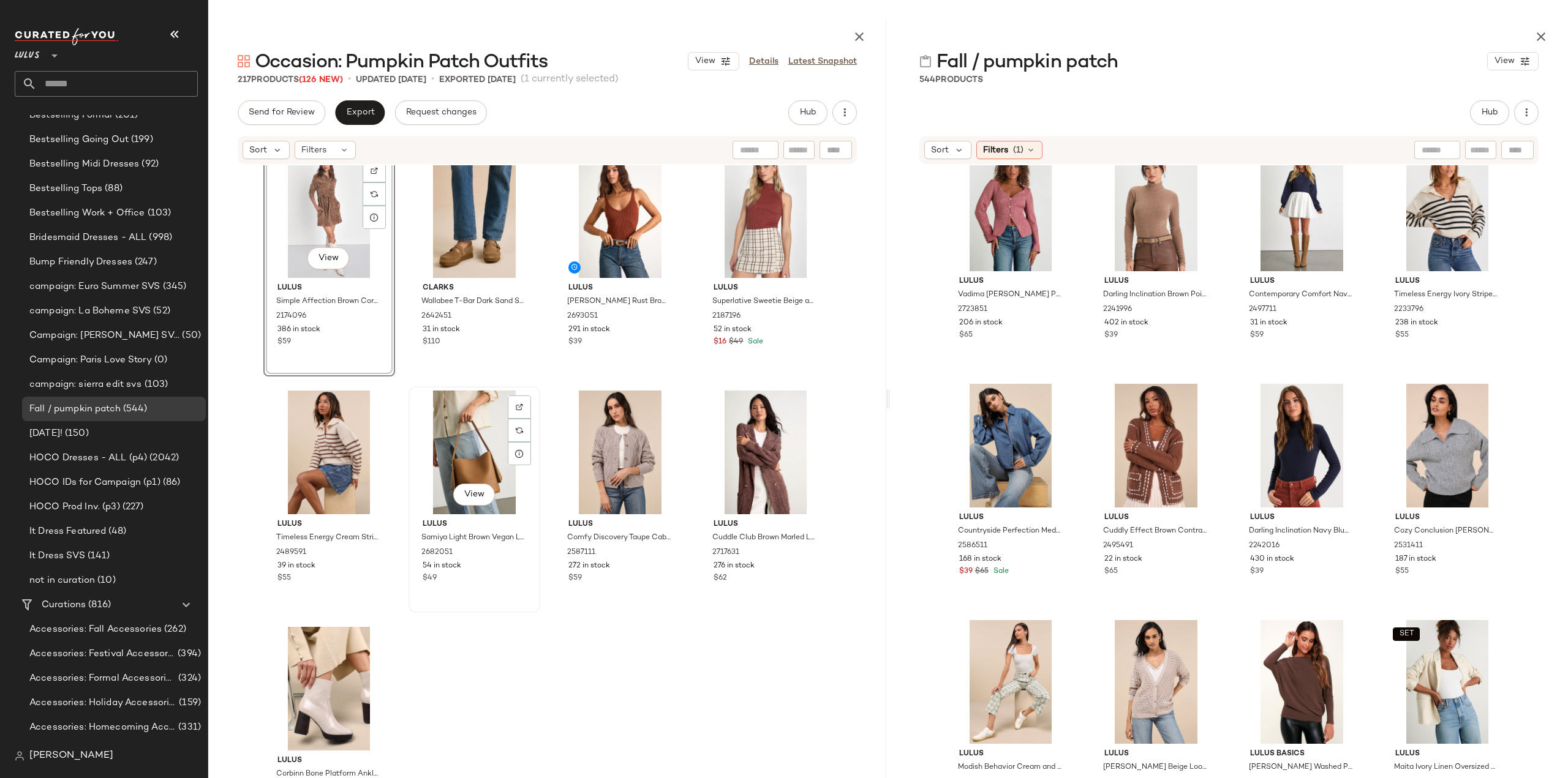
scroll to position [12318, 0]
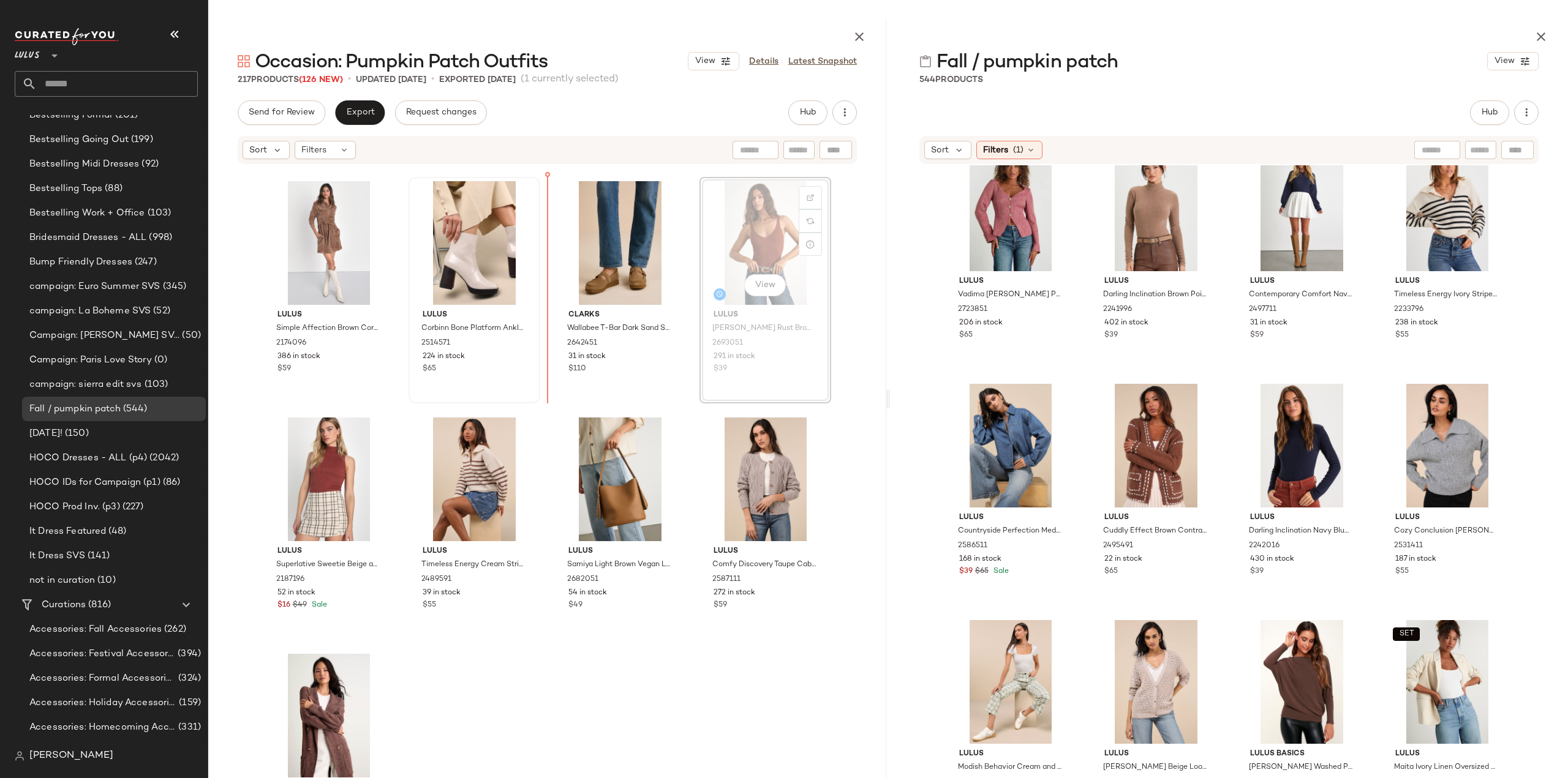
scroll to position [12269, 0]
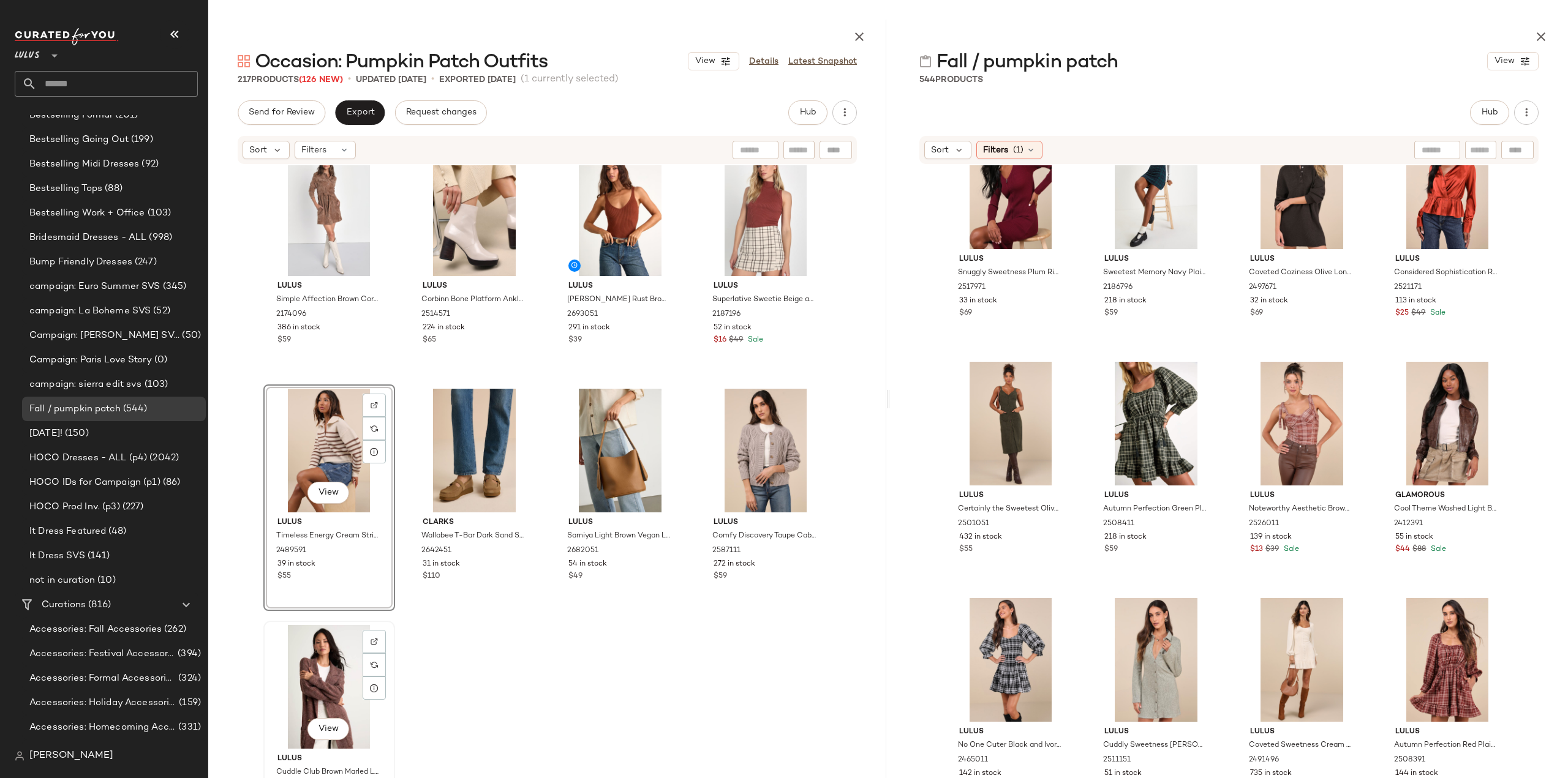
scroll to position [12318, 0]
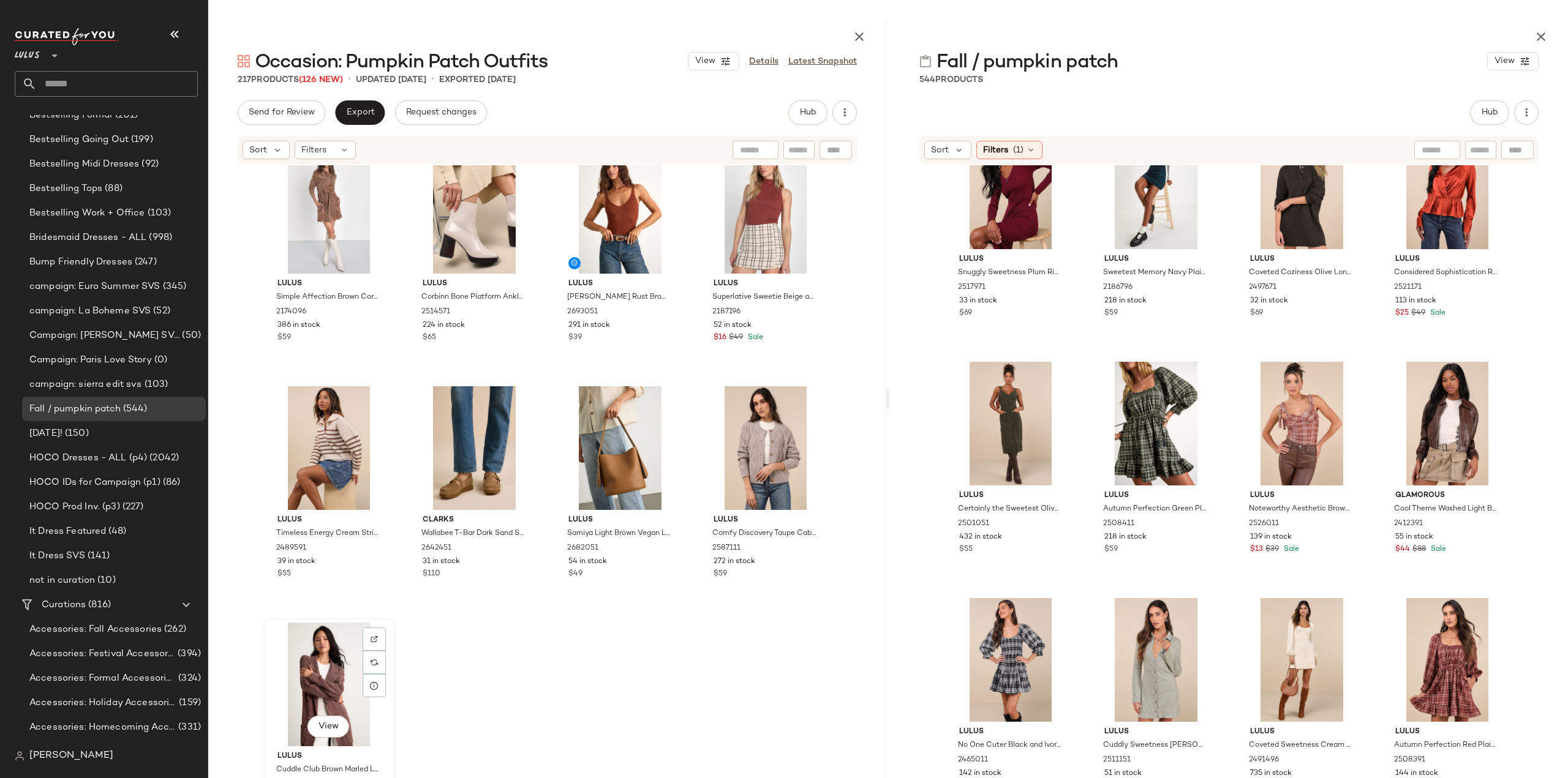
click at [355, 751] on span "Lulus" at bounding box center [329, 756] width 103 height 11
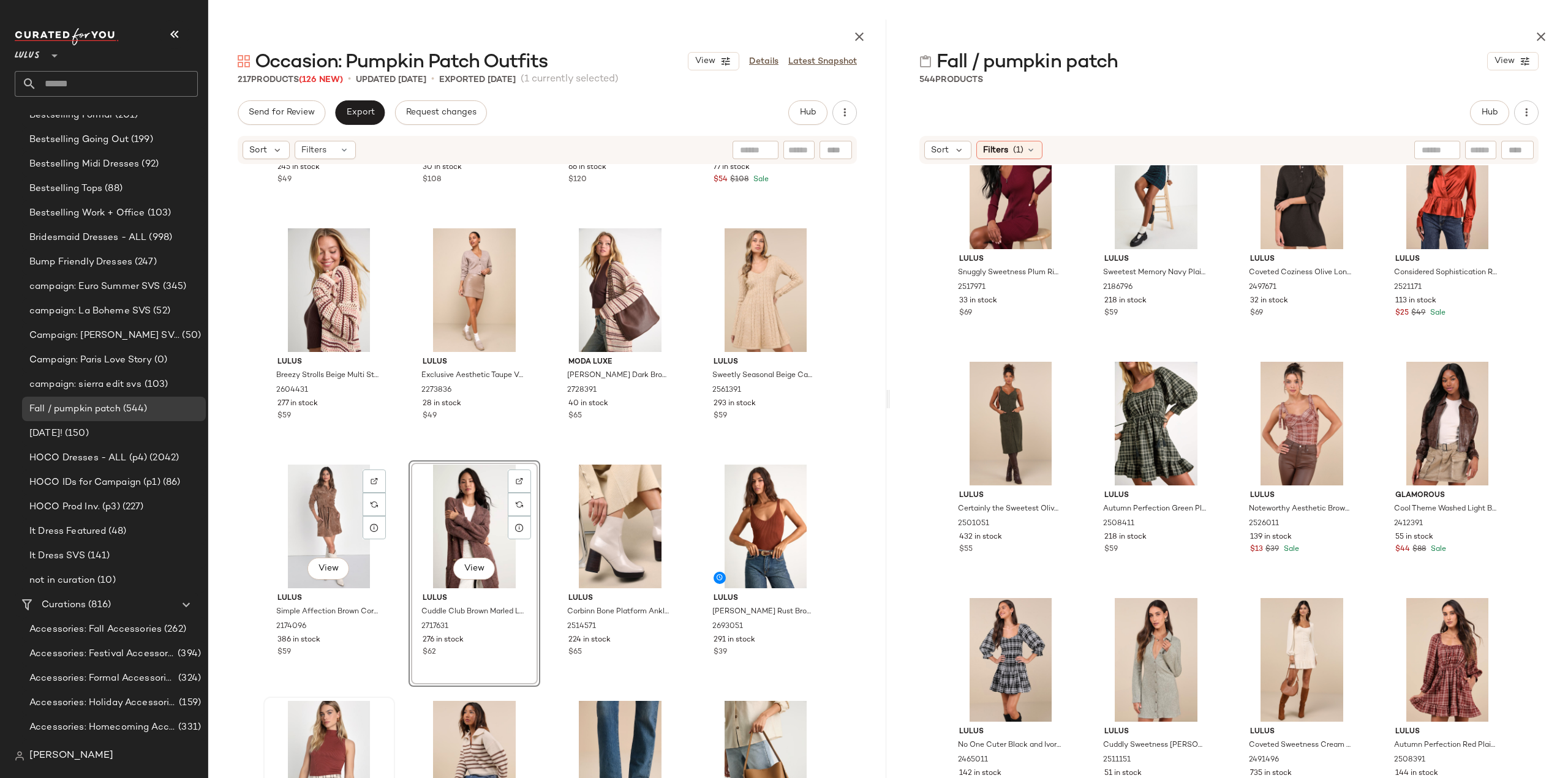
scroll to position [12123, 0]
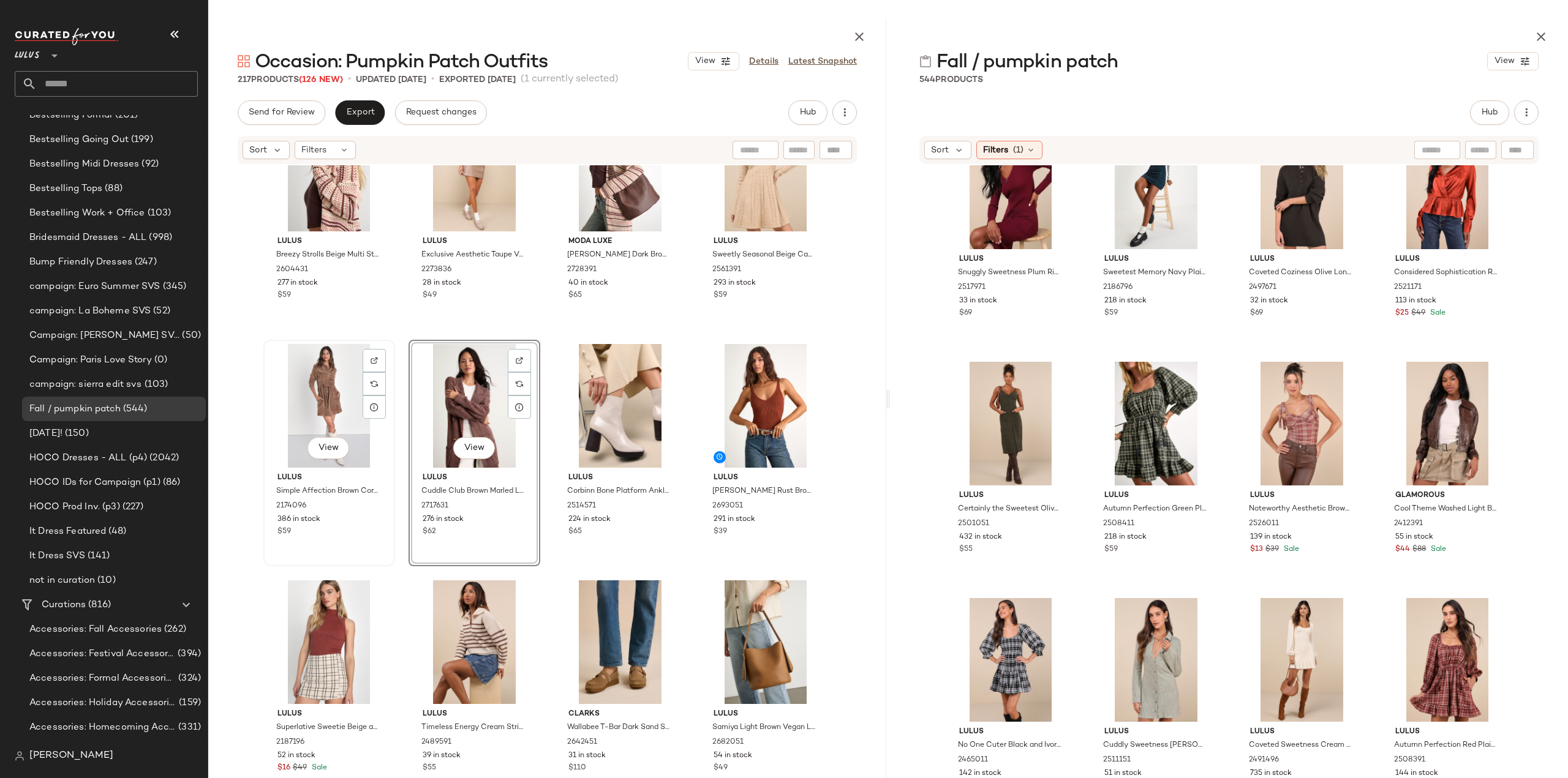
click at [341, 541] on div "View Lulus Simple Affection Brown Corduroy Mini Dress With Pockets 2174096 386 …" at bounding box center [329, 453] width 130 height 224
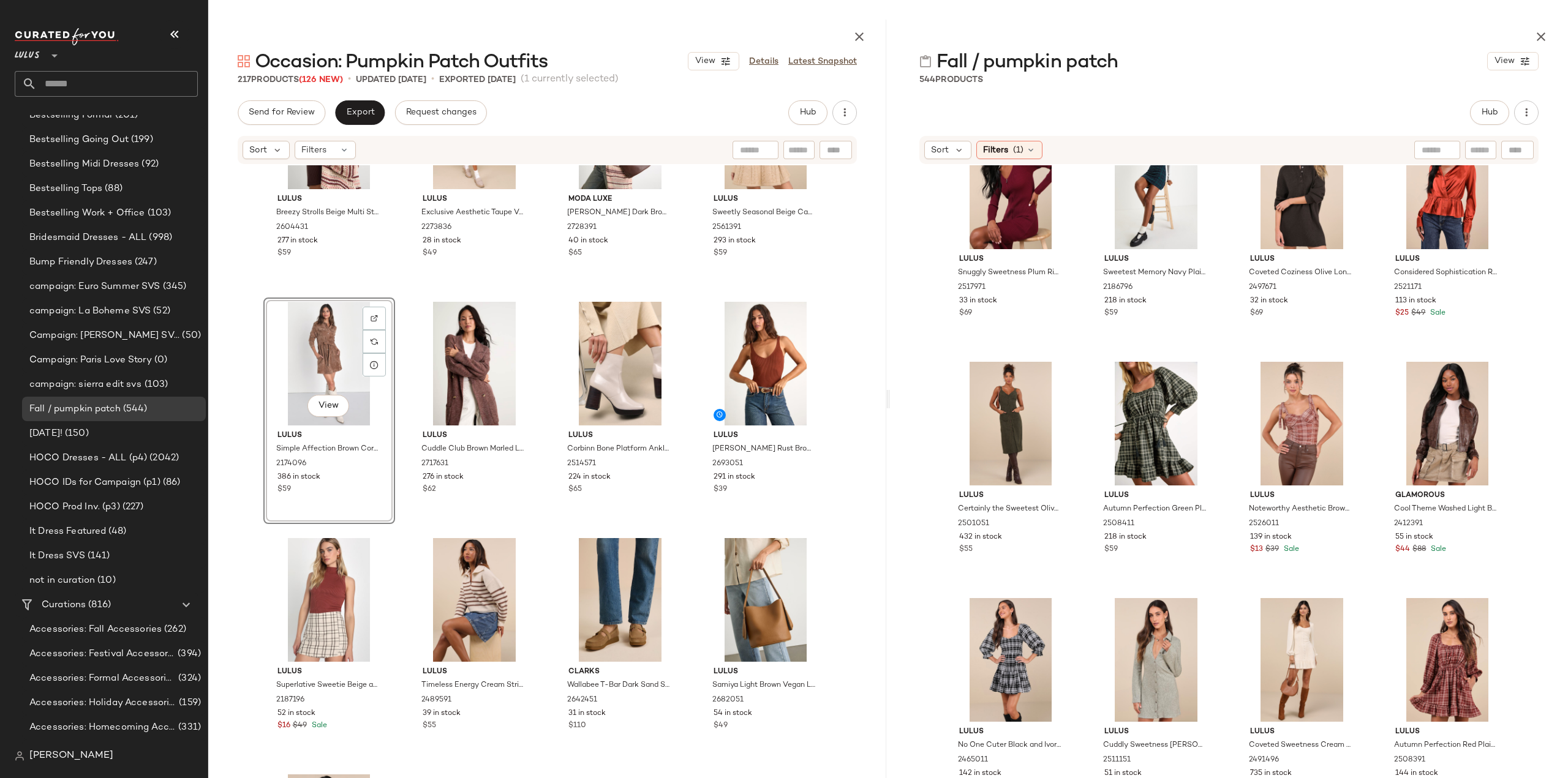
scroll to position [12185, 0]
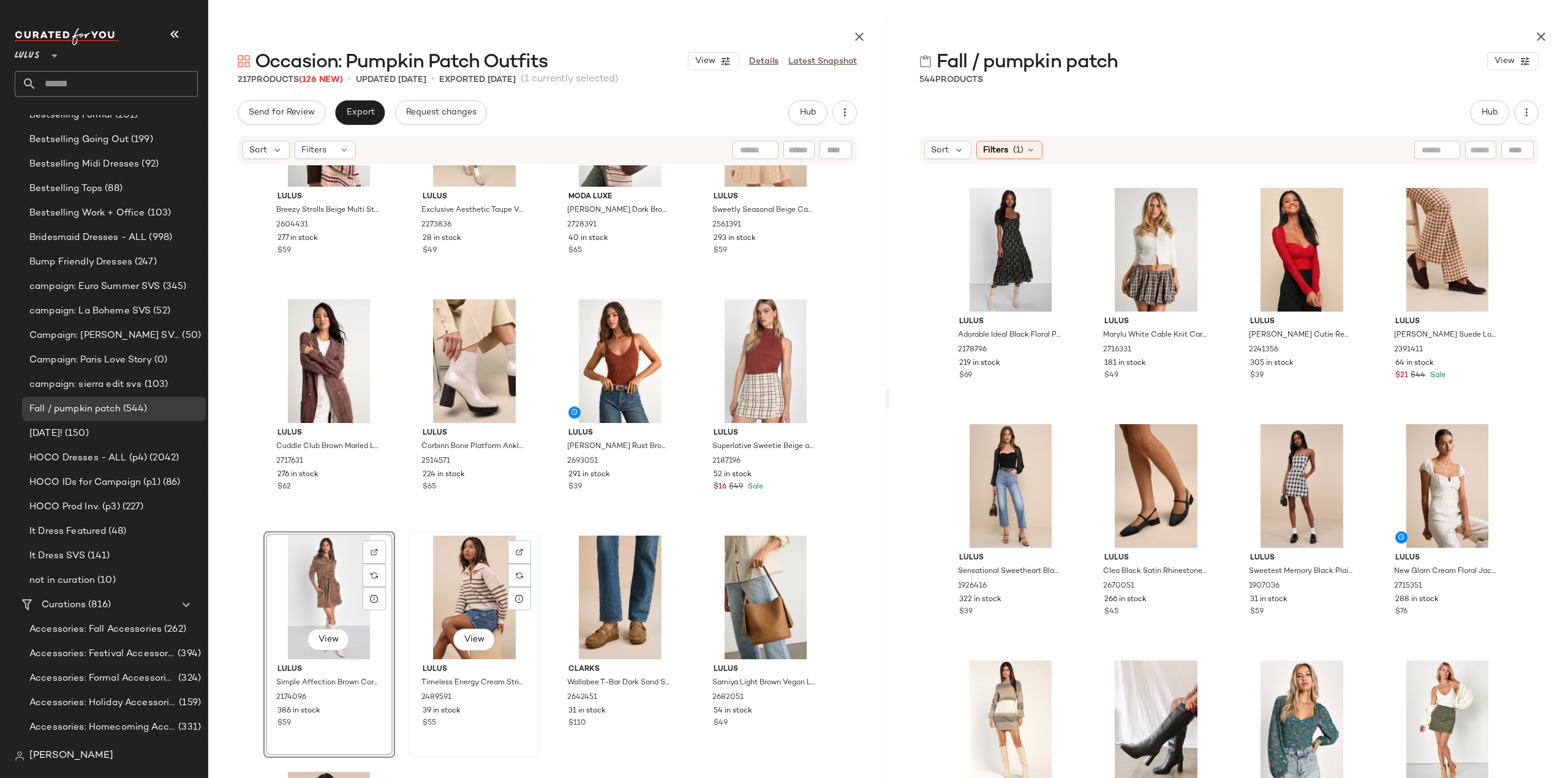
scroll to position [12185, 0]
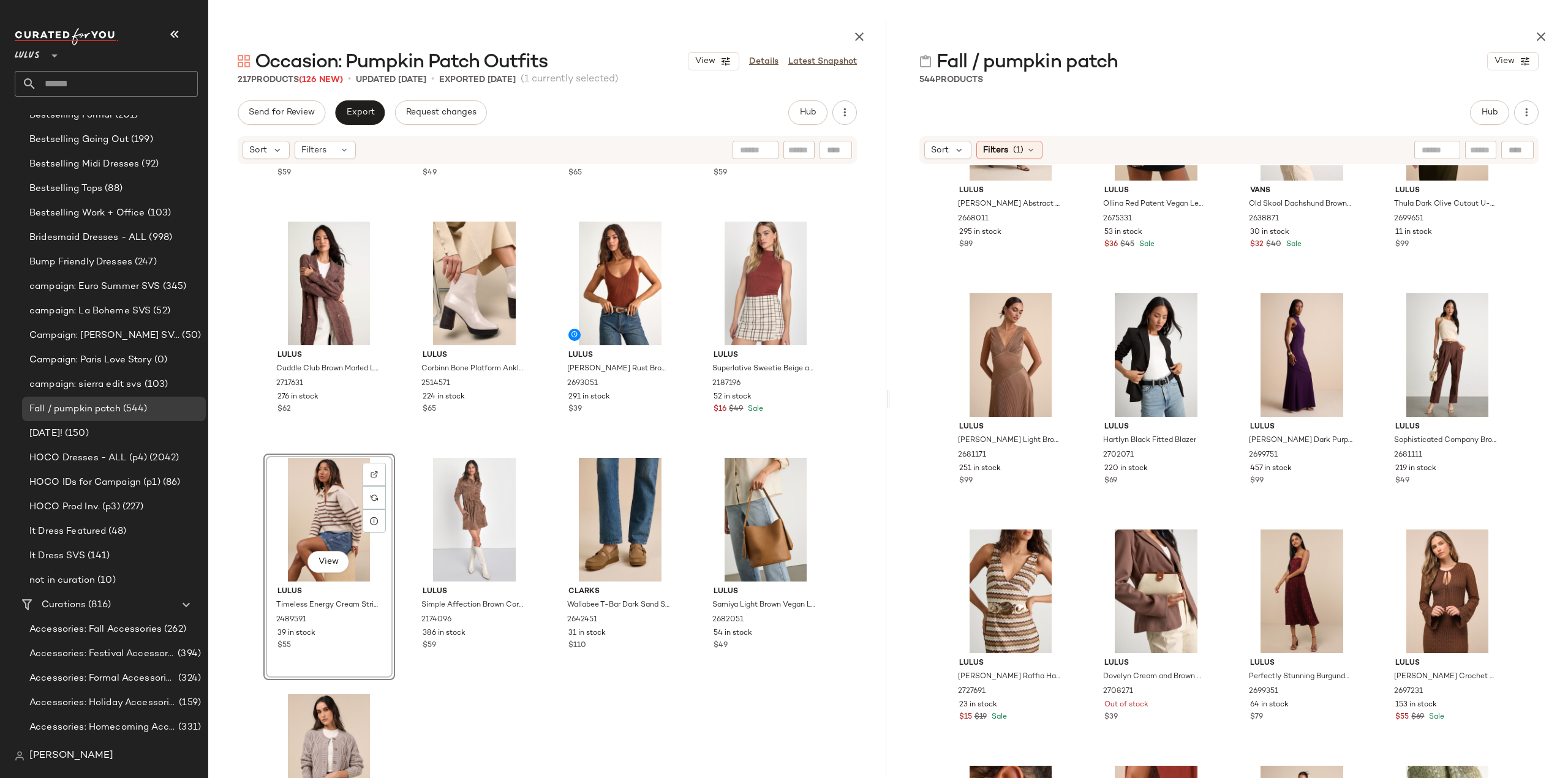
scroll to position [18801, 0]
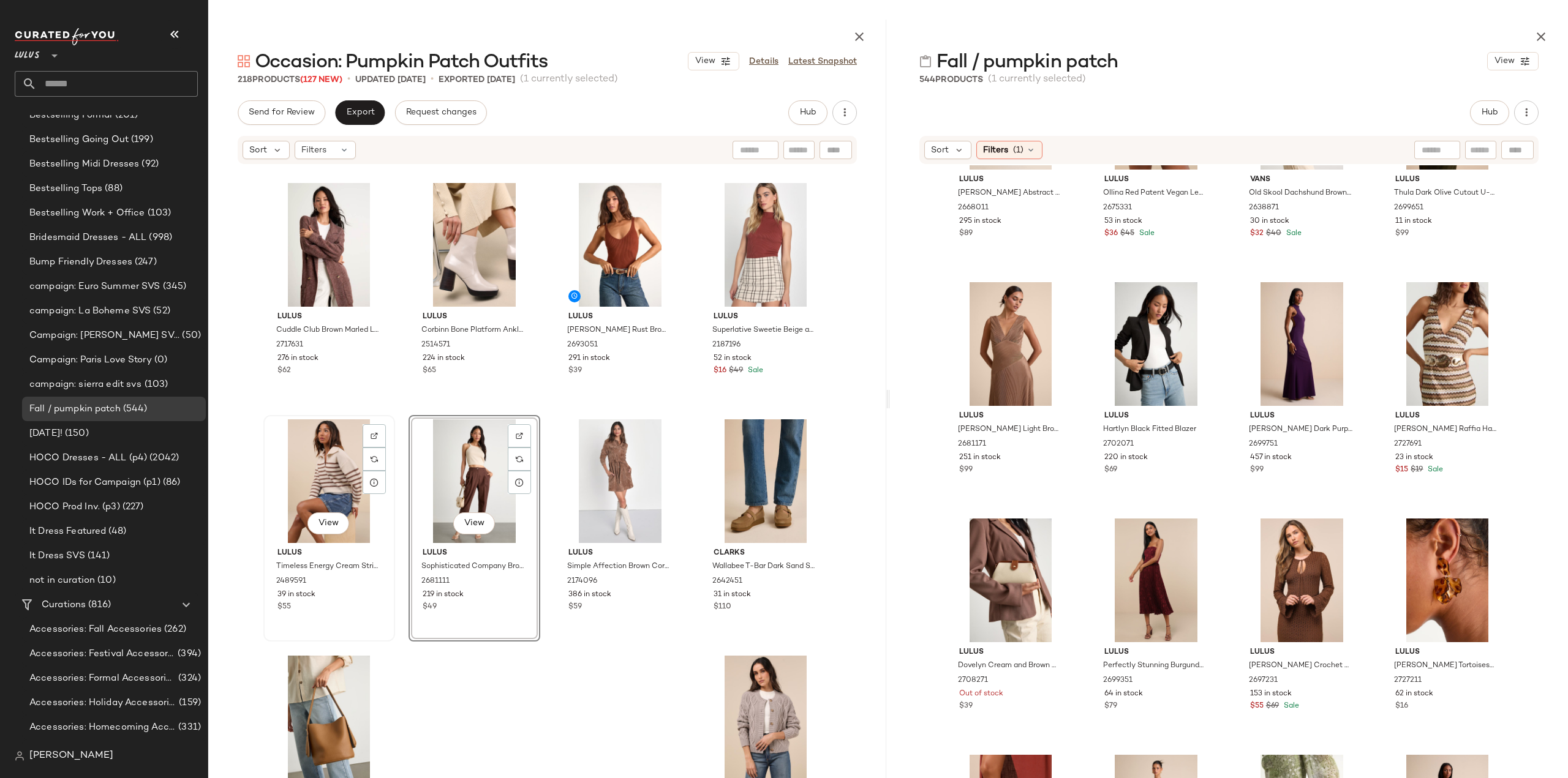
scroll to position [12318, 0]
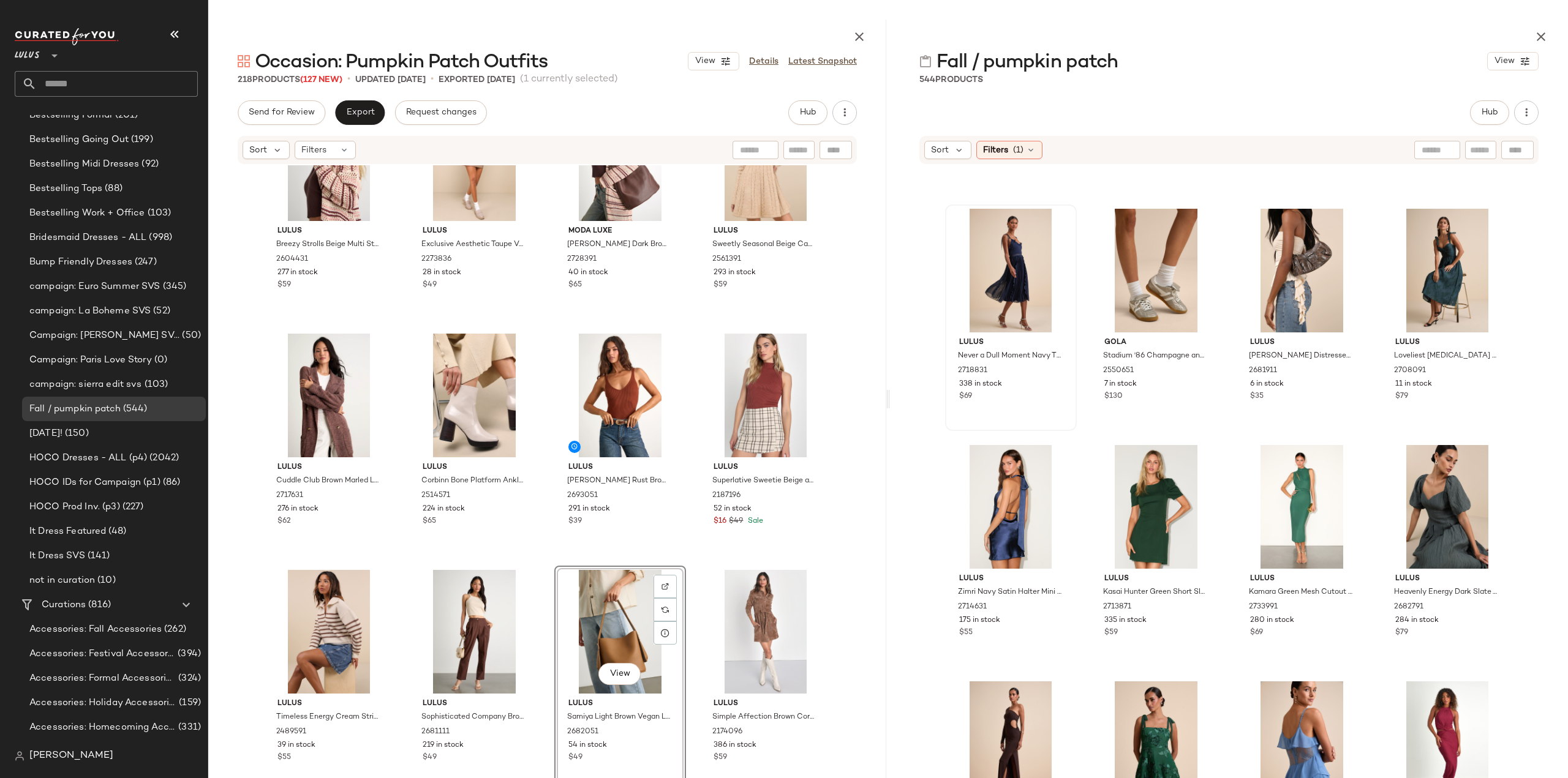
scroll to position [19964, 0]
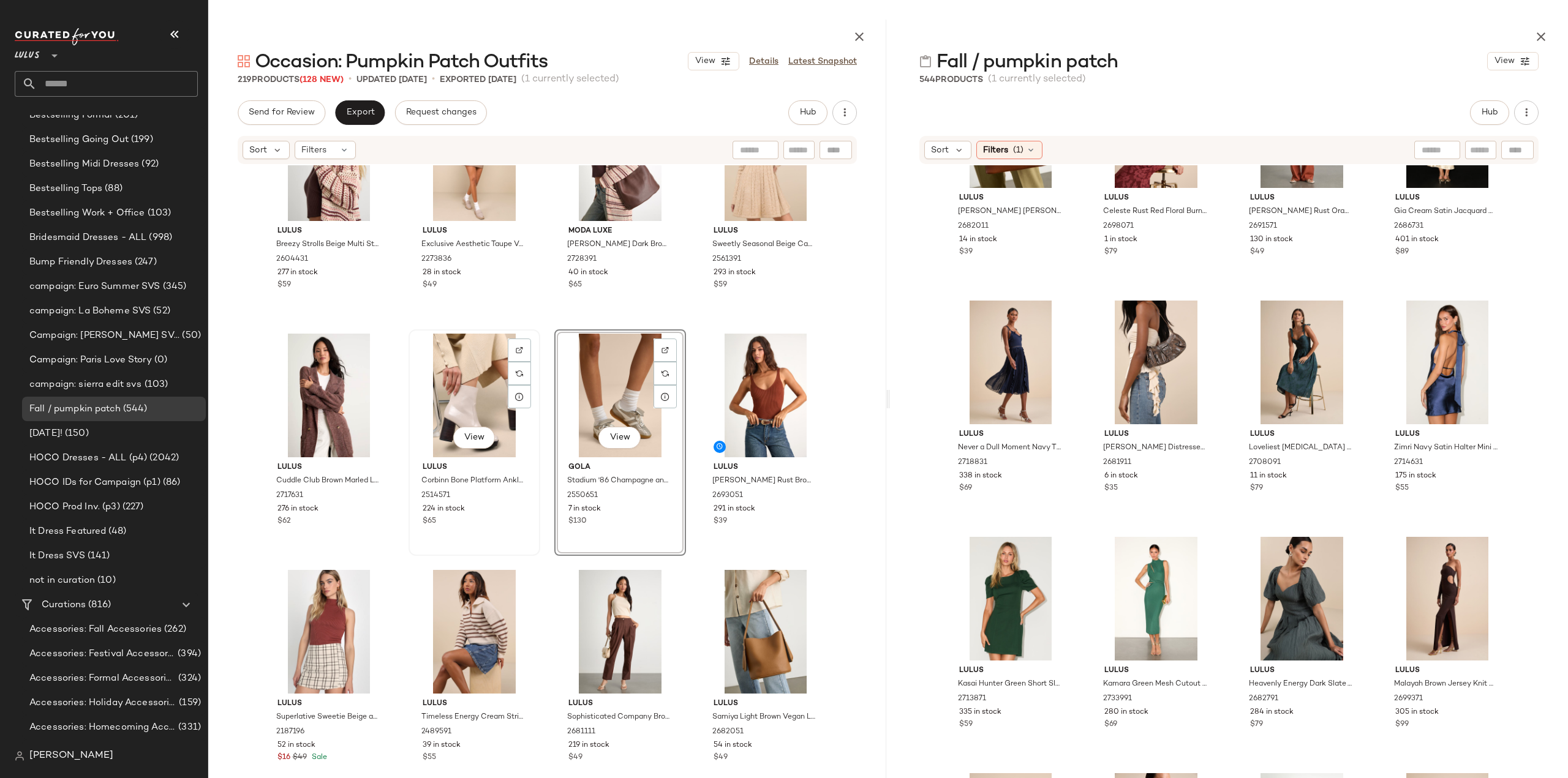
click at [481, 520] on div "$65" at bounding box center [475, 522] width 103 height 11
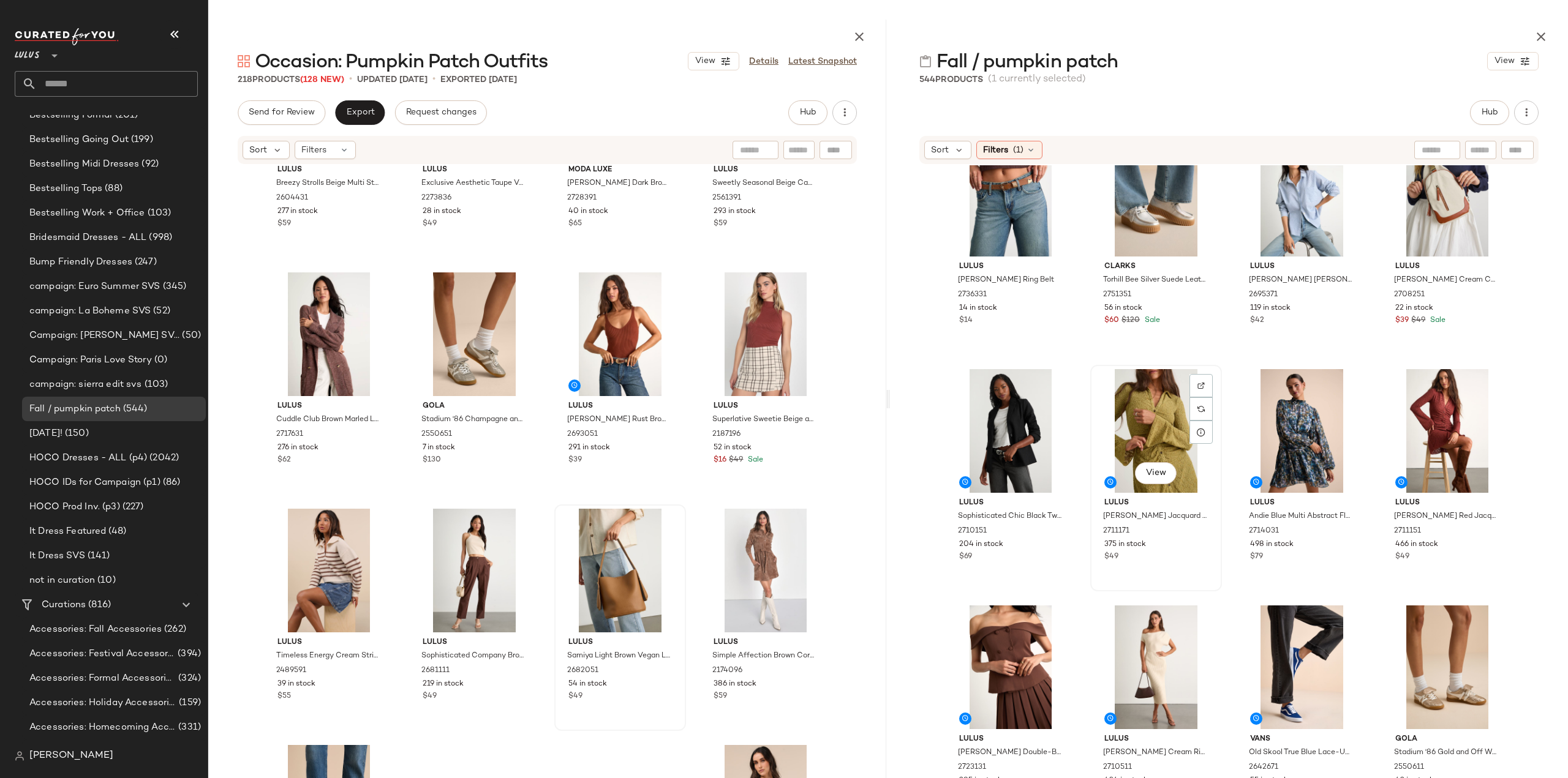
scroll to position [866, 0]
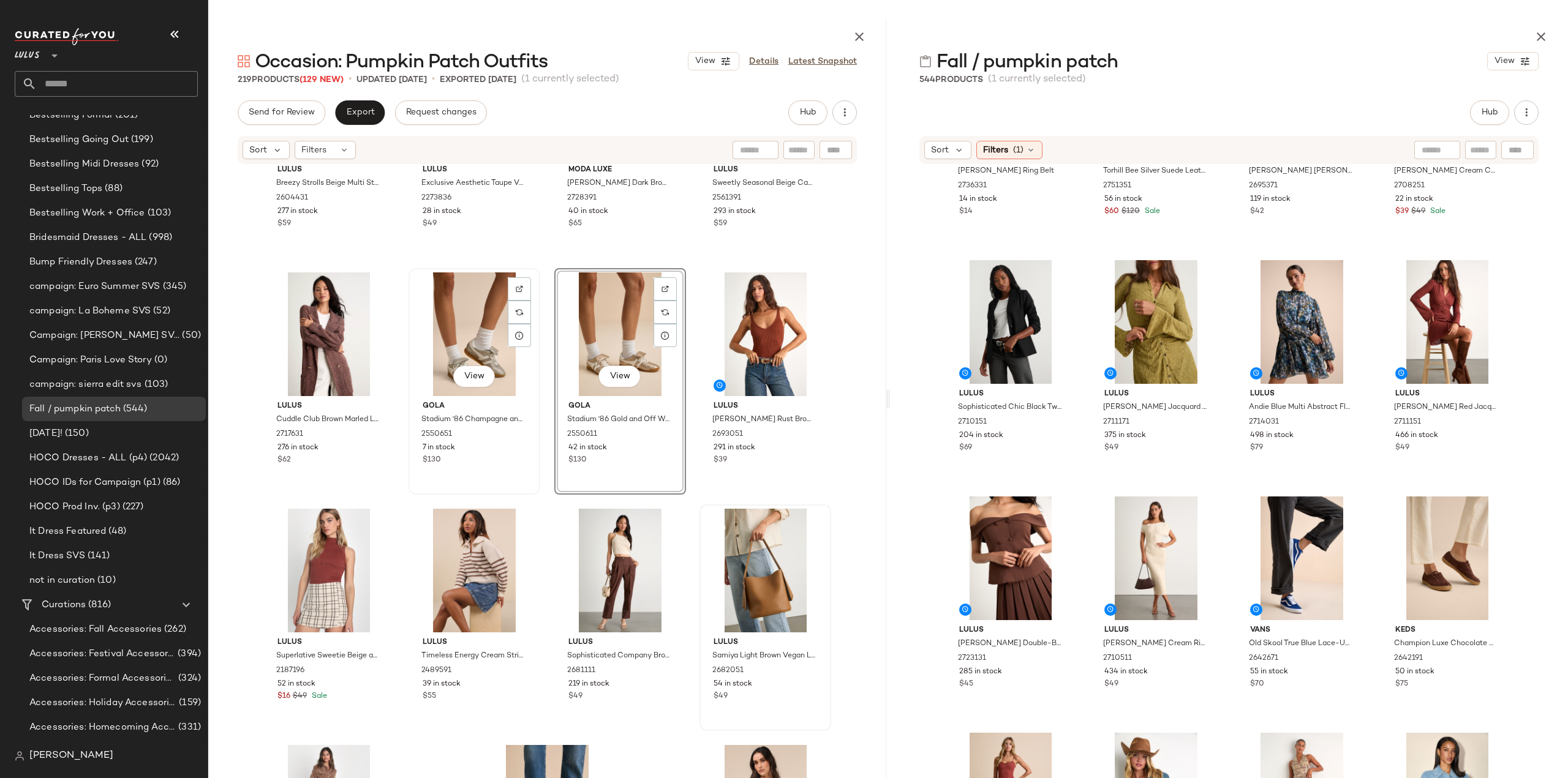
click at [478, 472] on div "View Gola Stadium '86 Champagne and Off White Quilted Sneakers 2550651 7 in sto…" at bounding box center [475, 382] width 130 height 224
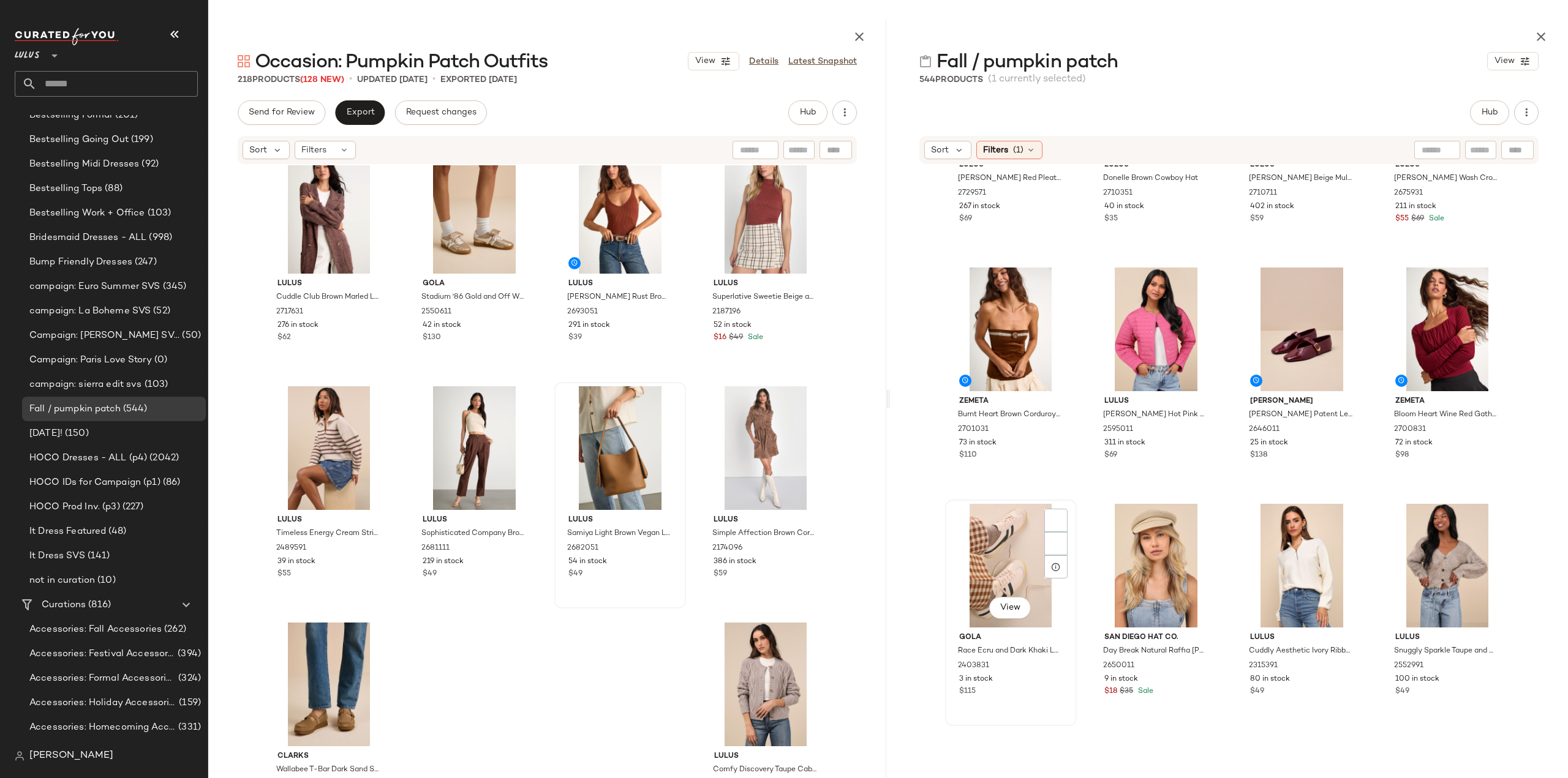
scroll to position [1663, 0]
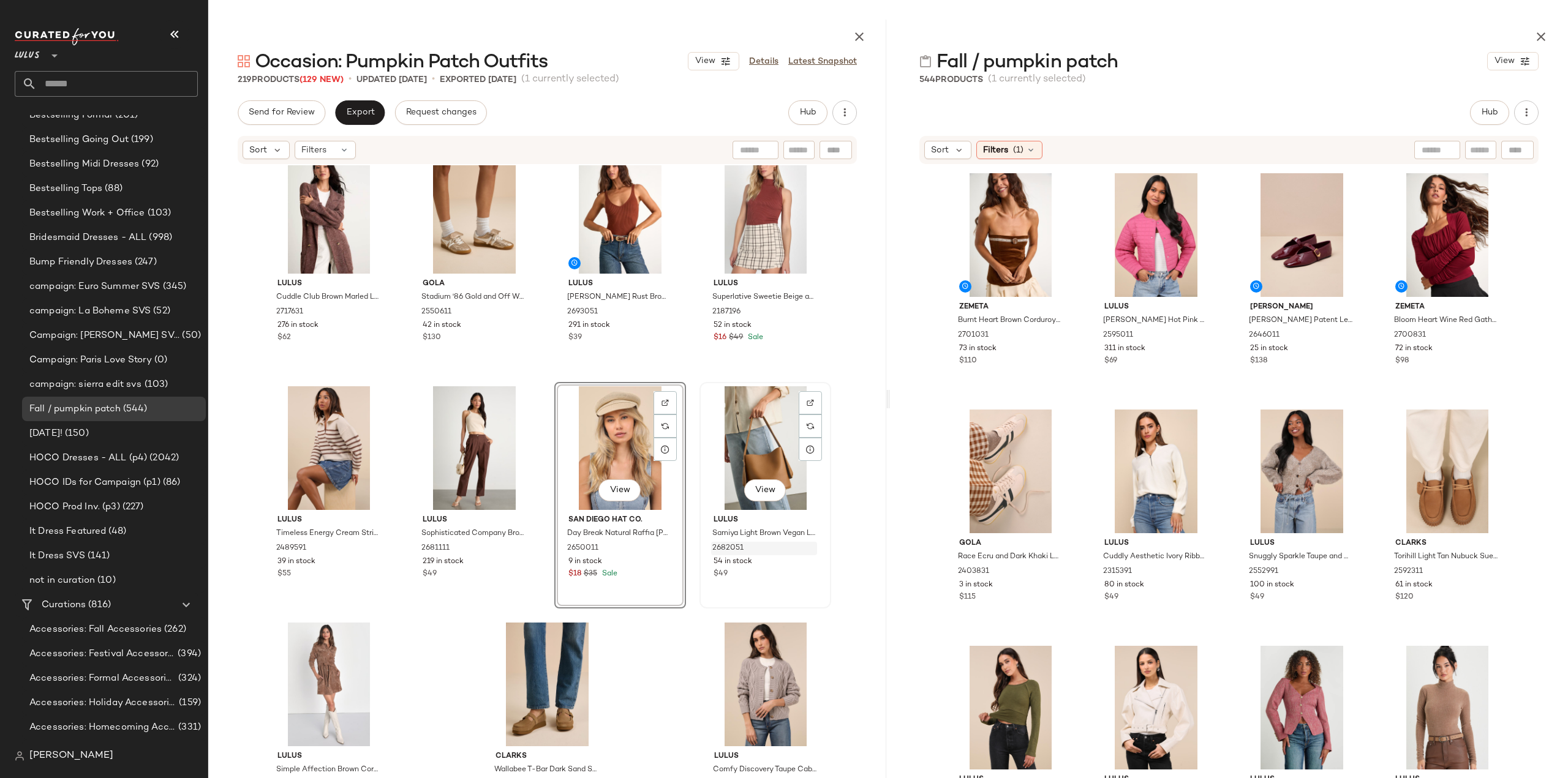
click at [766, 547] on div "2682051" at bounding box center [763, 548] width 106 height 13
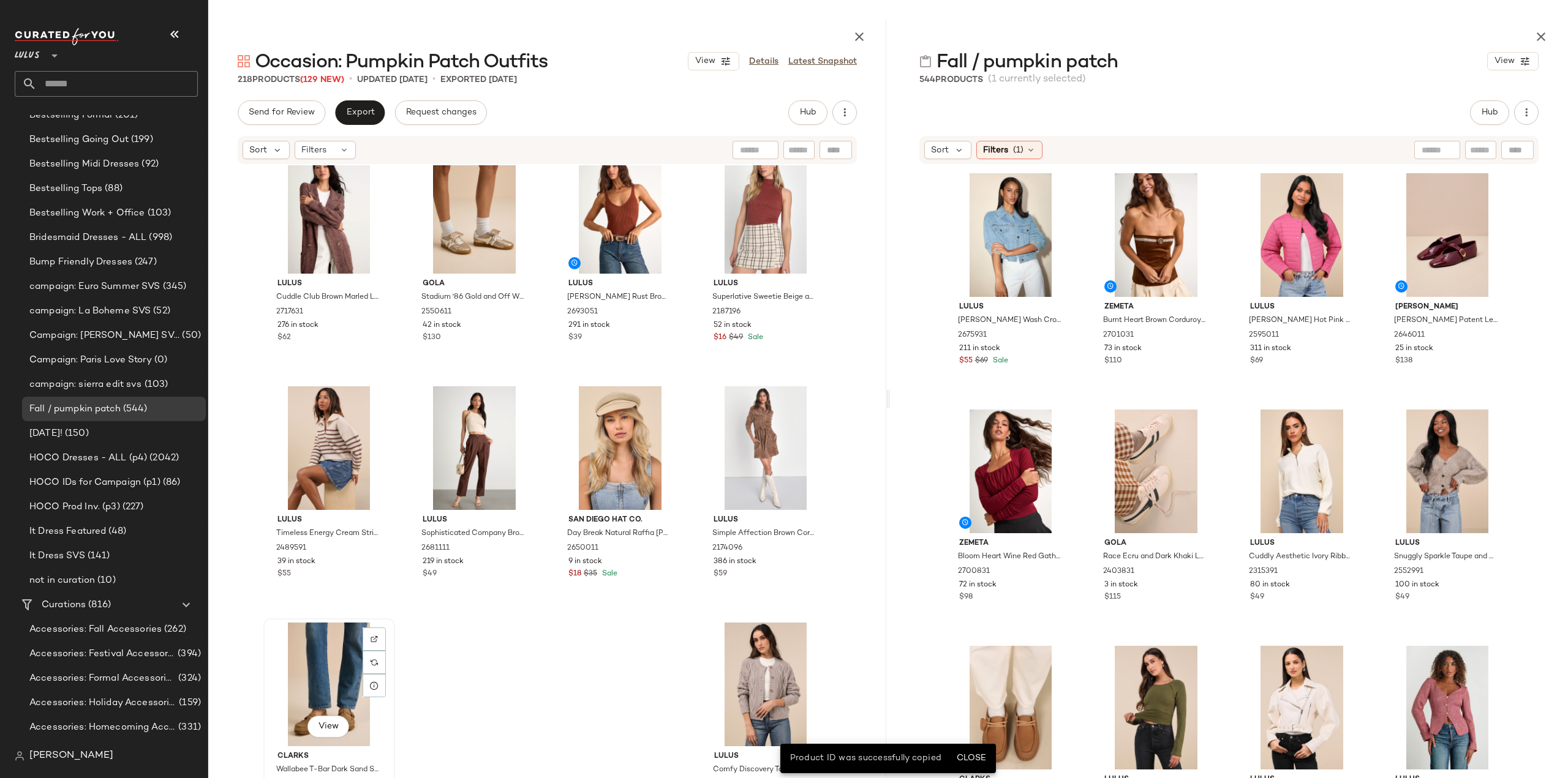
click at [330, 667] on div "View" at bounding box center [329, 683] width 123 height 123
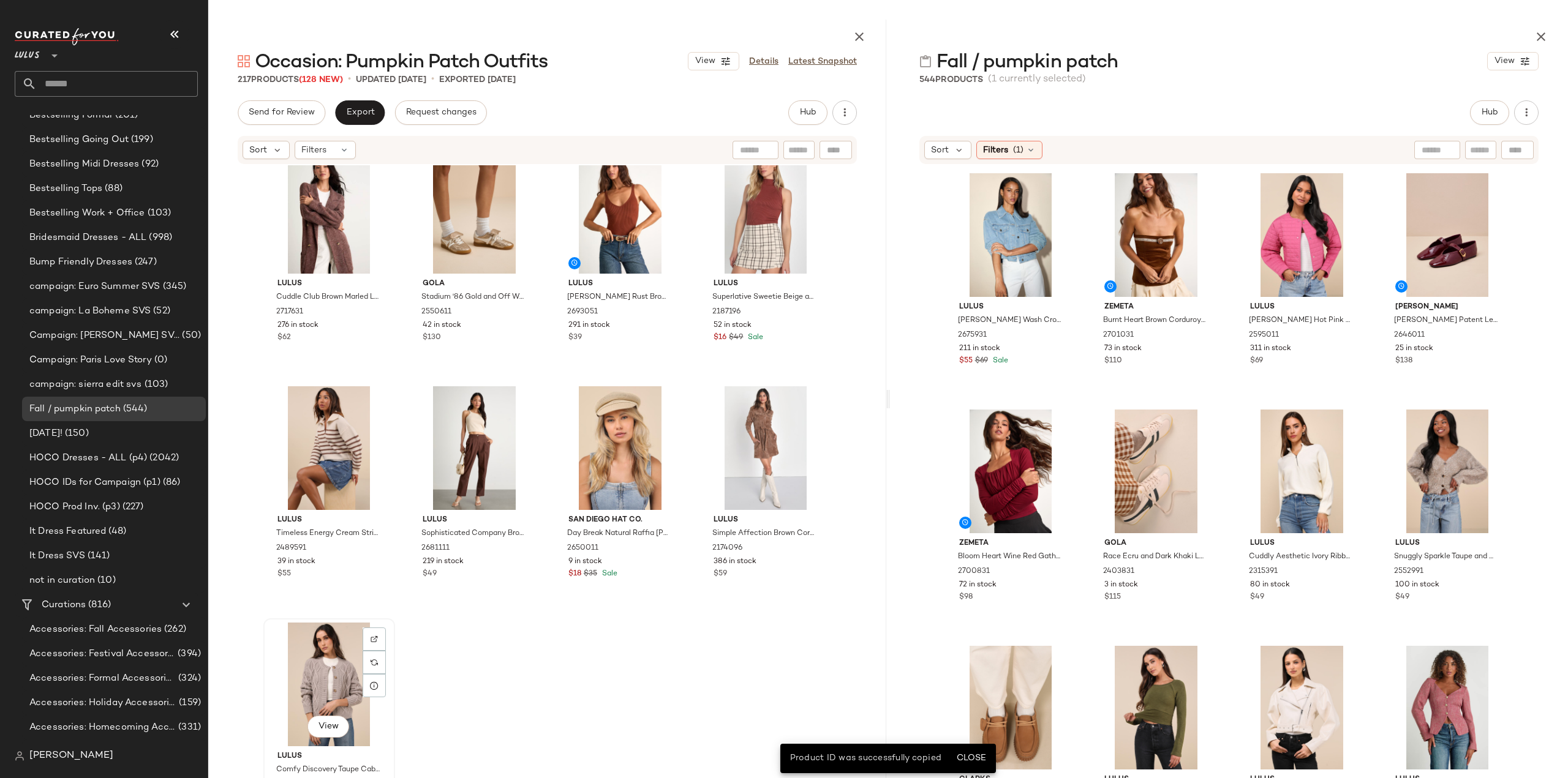
click at [319, 662] on div "View" at bounding box center [329, 683] width 123 height 123
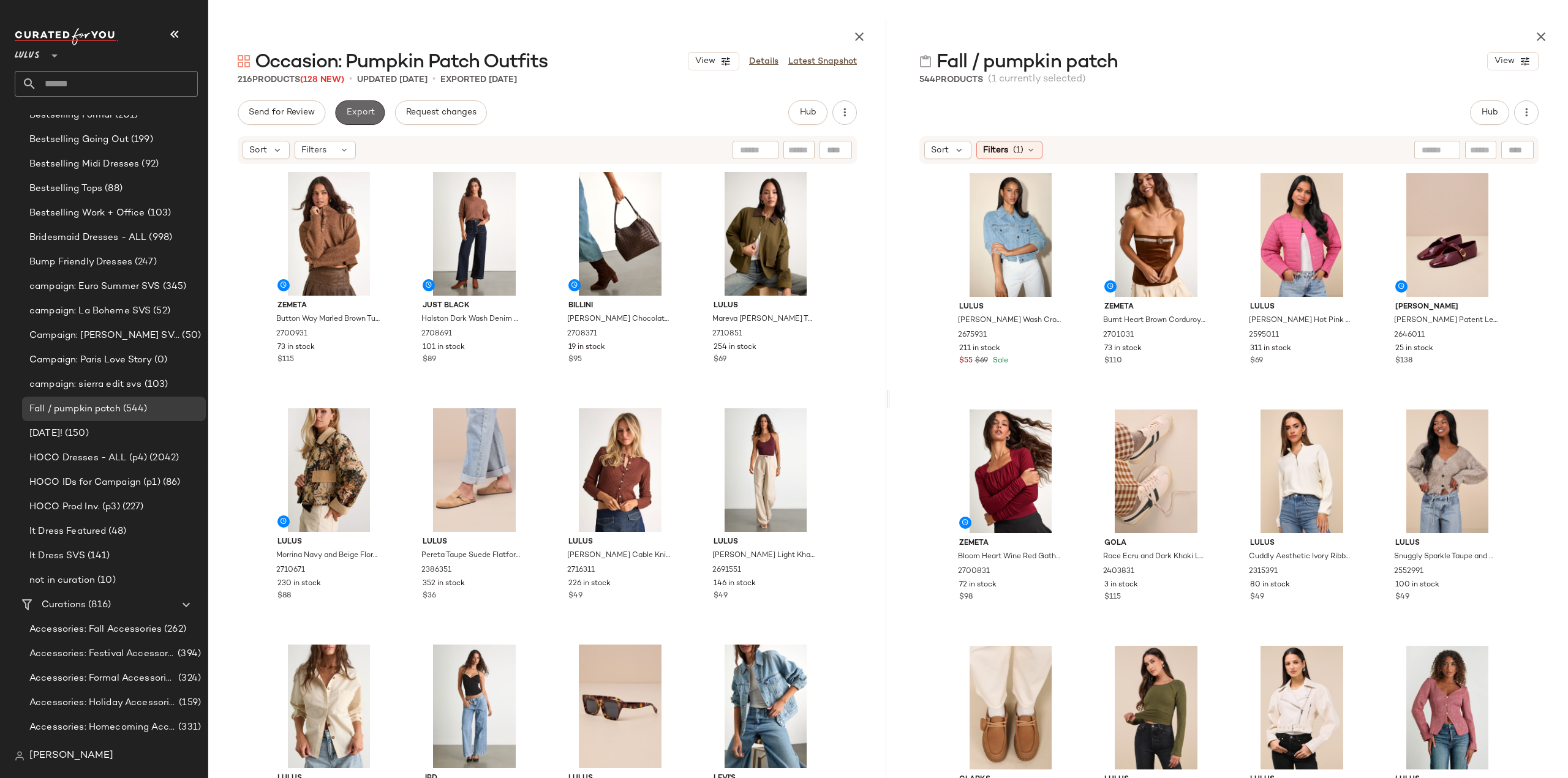
click at [357, 111] on span "Export" at bounding box center [359, 112] width 29 height 10
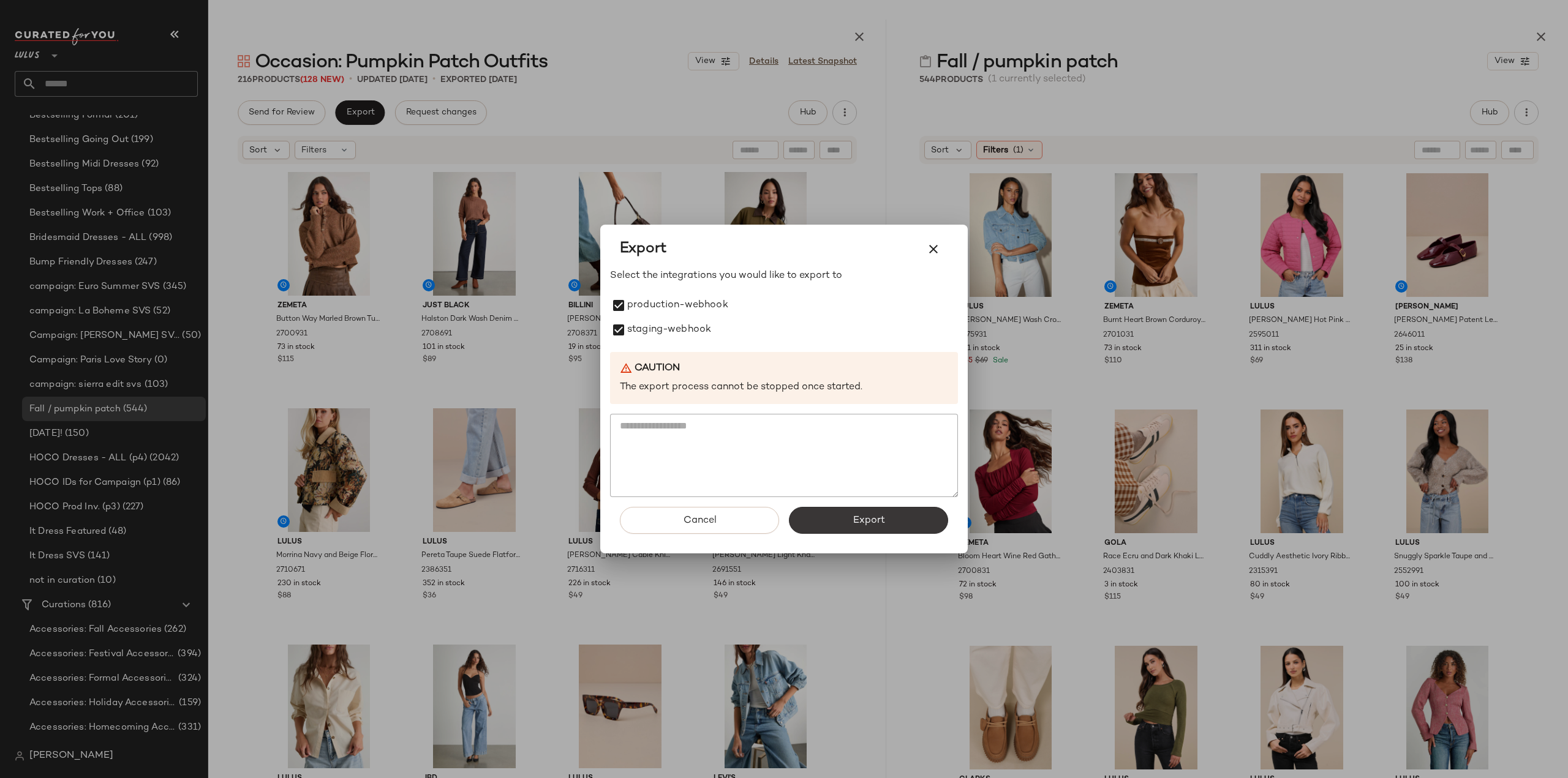
click at [858, 528] on button "Export" at bounding box center [868, 520] width 159 height 27
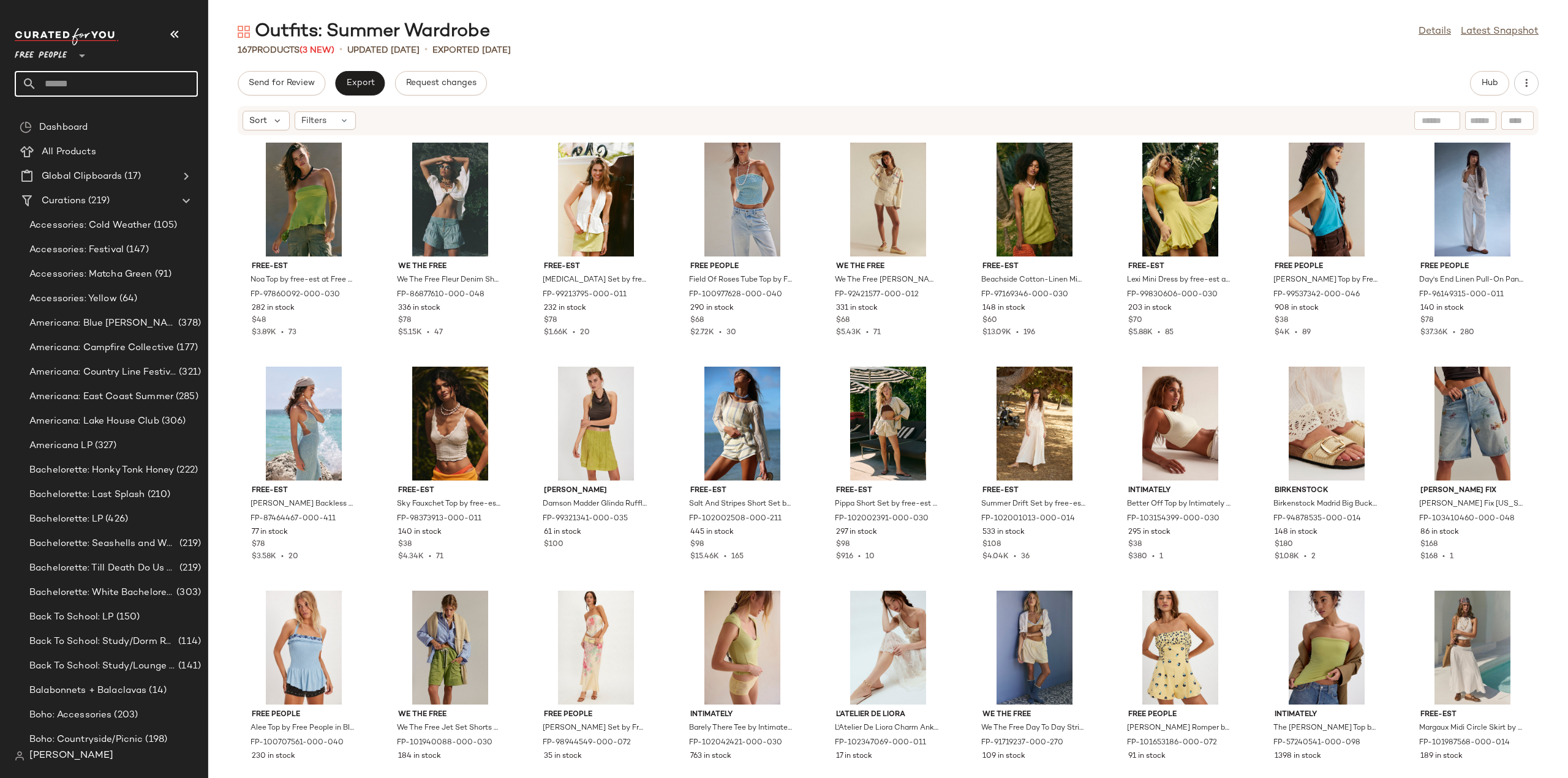
click at [99, 84] on input "text" at bounding box center [117, 83] width 161 height 25
click at [1492, 81] on span "Hub" at bounding box center [1489, 83] width 18 height 10
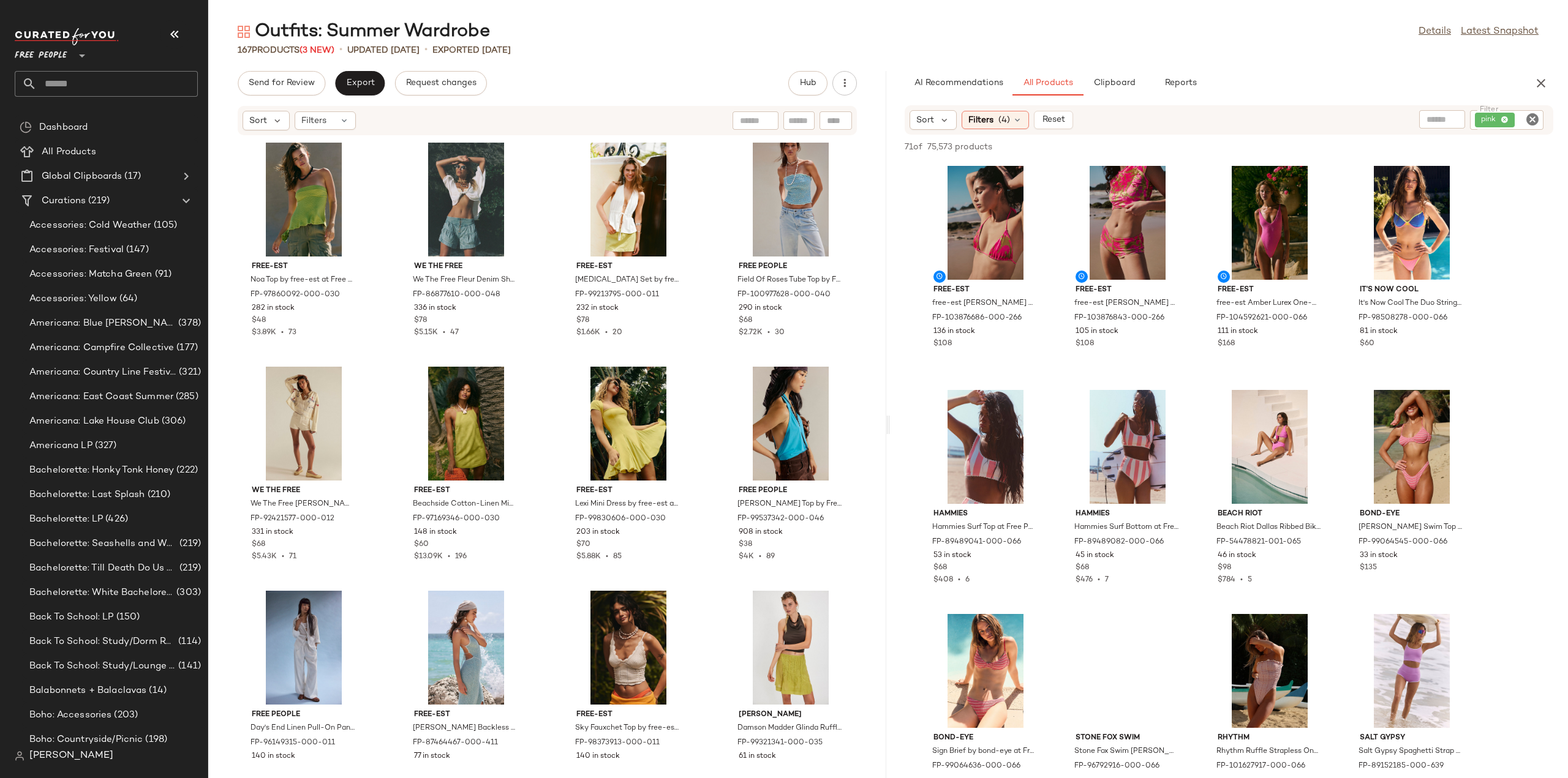
click at [1533, 116] on icon "Clear Filter" at bounding box center [1532, 119] width 15 height 15
click at [1396, 118] on input "text" at bounding box center [1402, 120] width 32 height 13
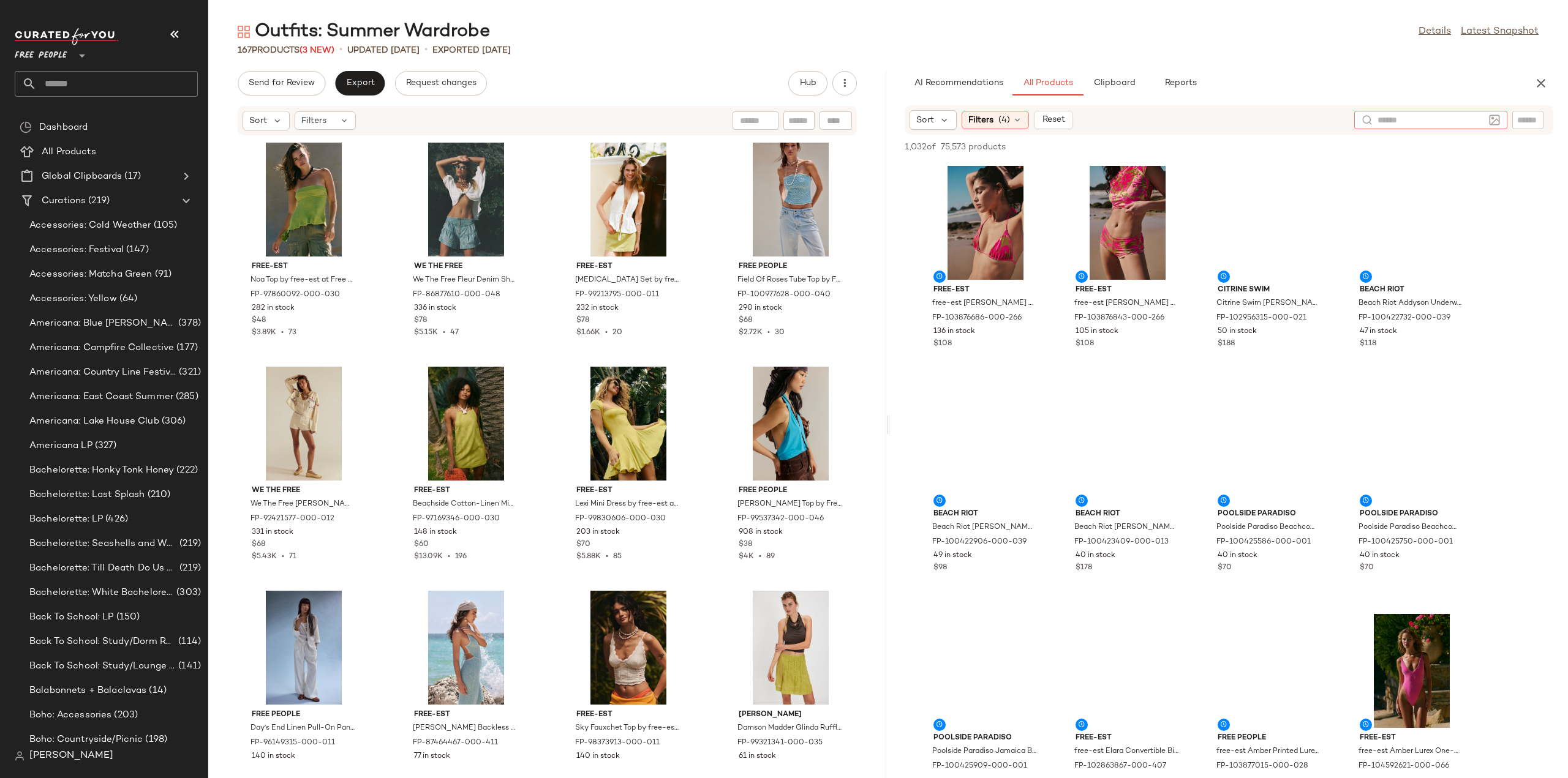
paste input "**********"
type input "**********"
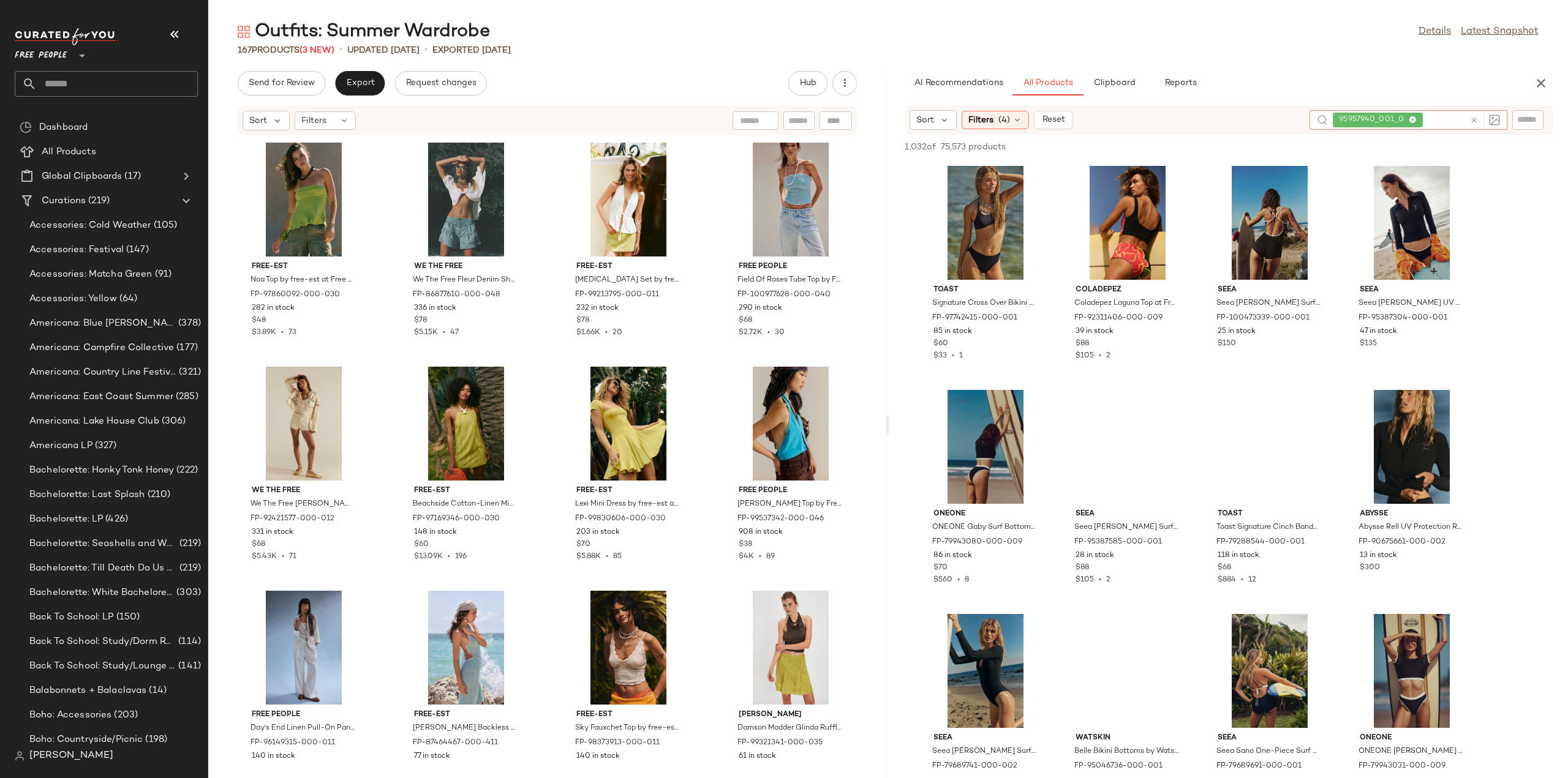
click at [1469, 119] on icon at bounding box center [1473, 120] width 9 height 9
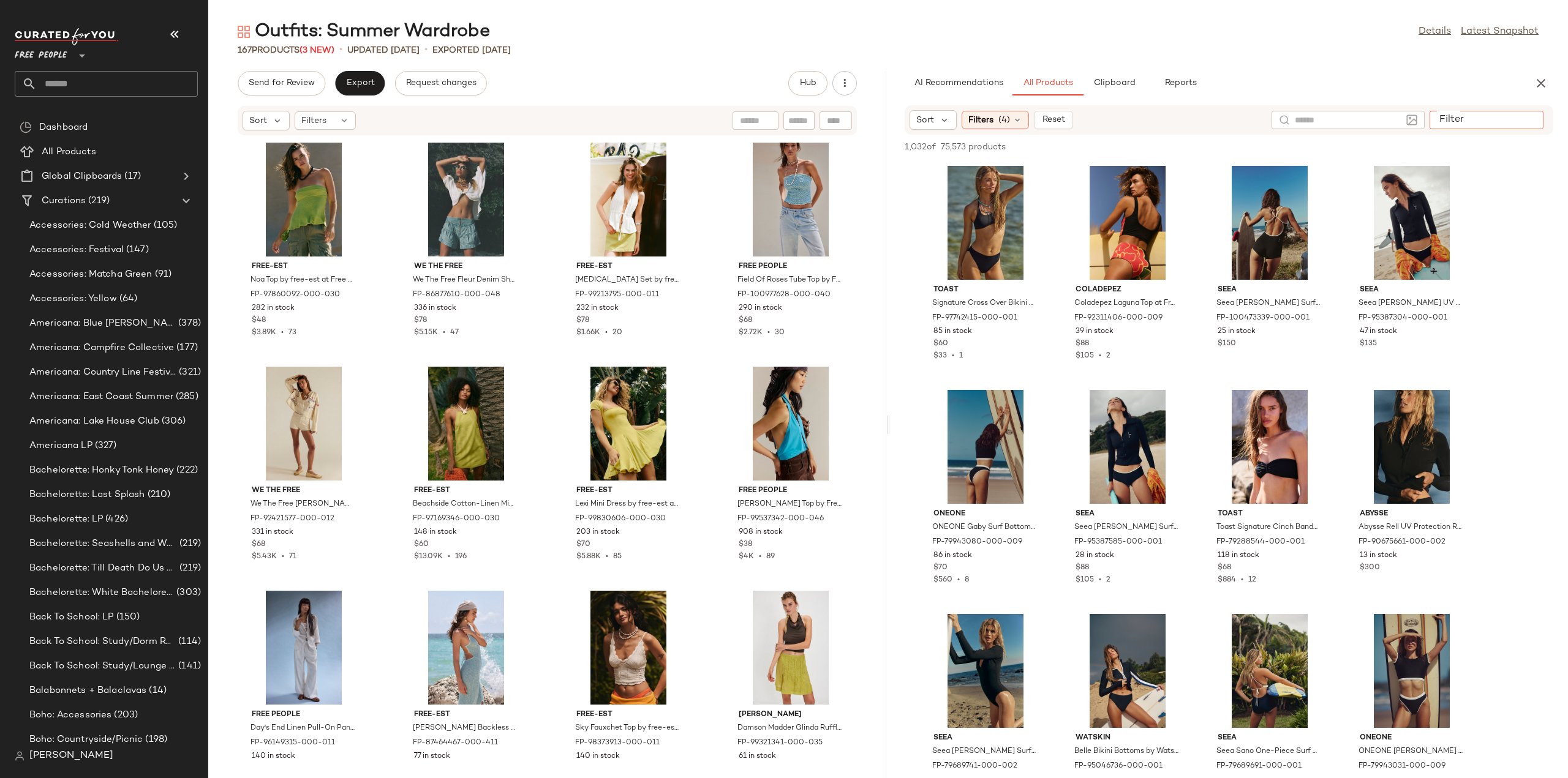
click at [1529, 123] on input "Filter" at bounding box center [1486, 120] width 104 height 13
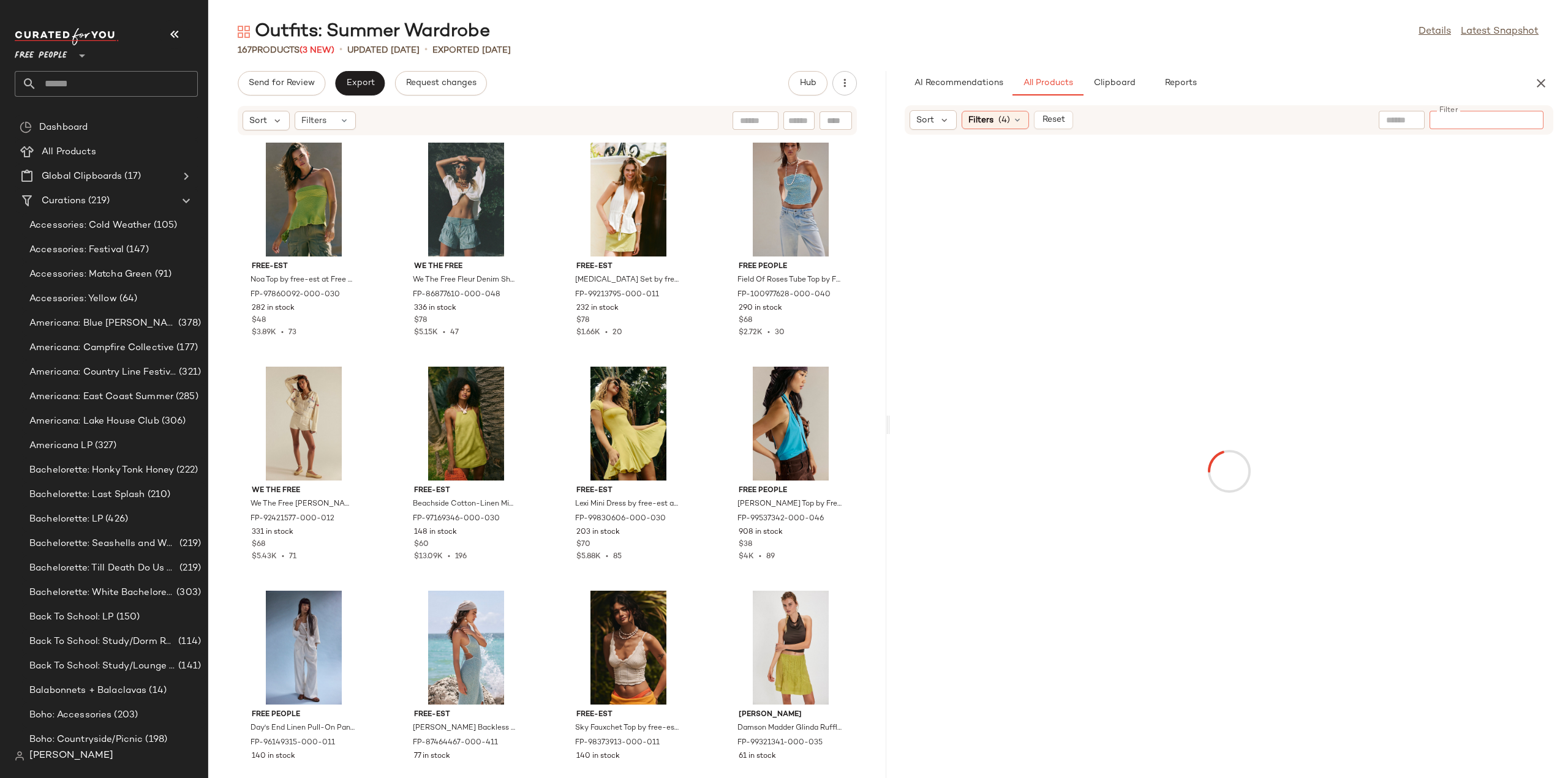
paste input "**********"
type input "**********"
click at [1529, 121] on icon "Clear Filter" at bounding box center [1532, 119] width 15 height 15
